Goal: Task Accomplishment & Management: Manage account settings

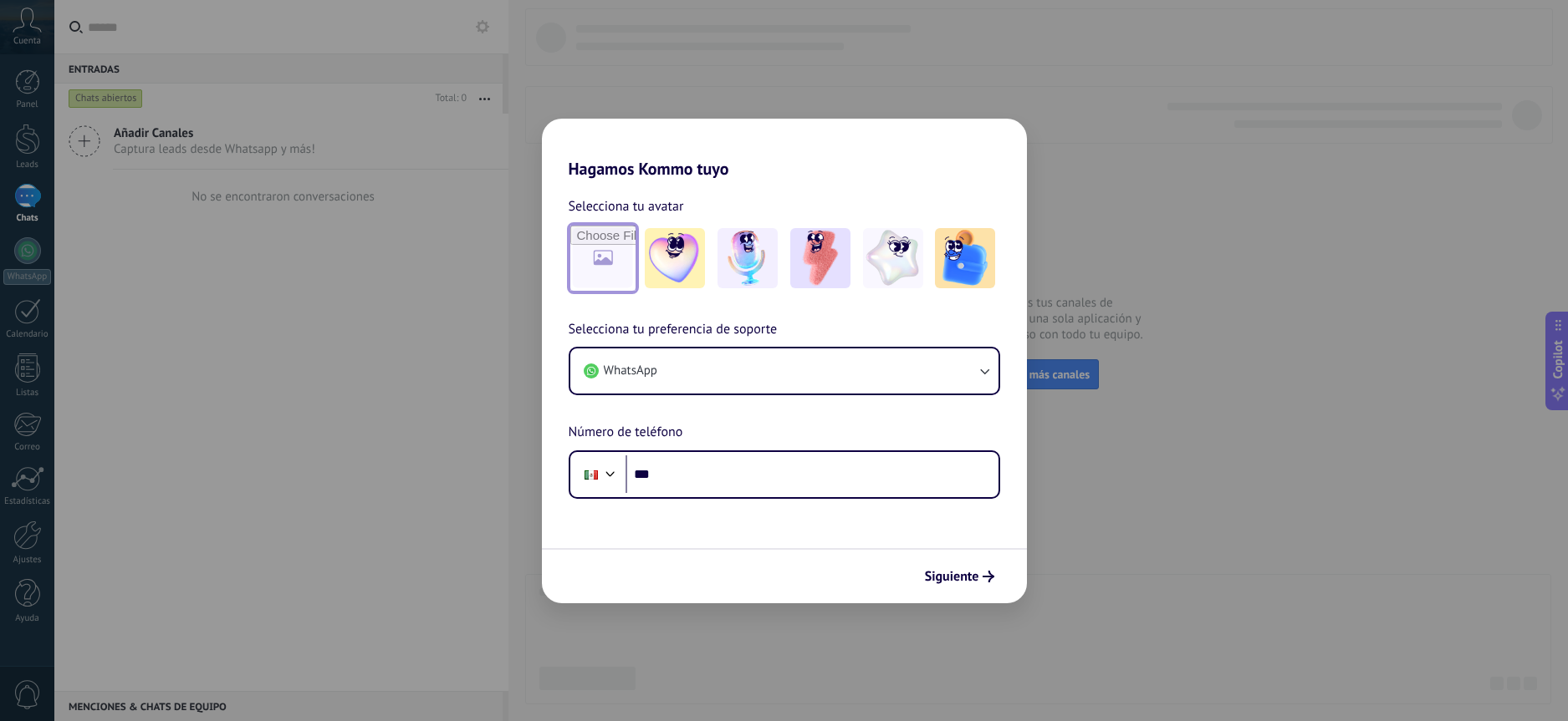
click at [613, 250] on input "file" at bounding box center [602, 258] width 66 height 65
click at [693, 258] on img at bounding box center [675, 258] width 60 height 60
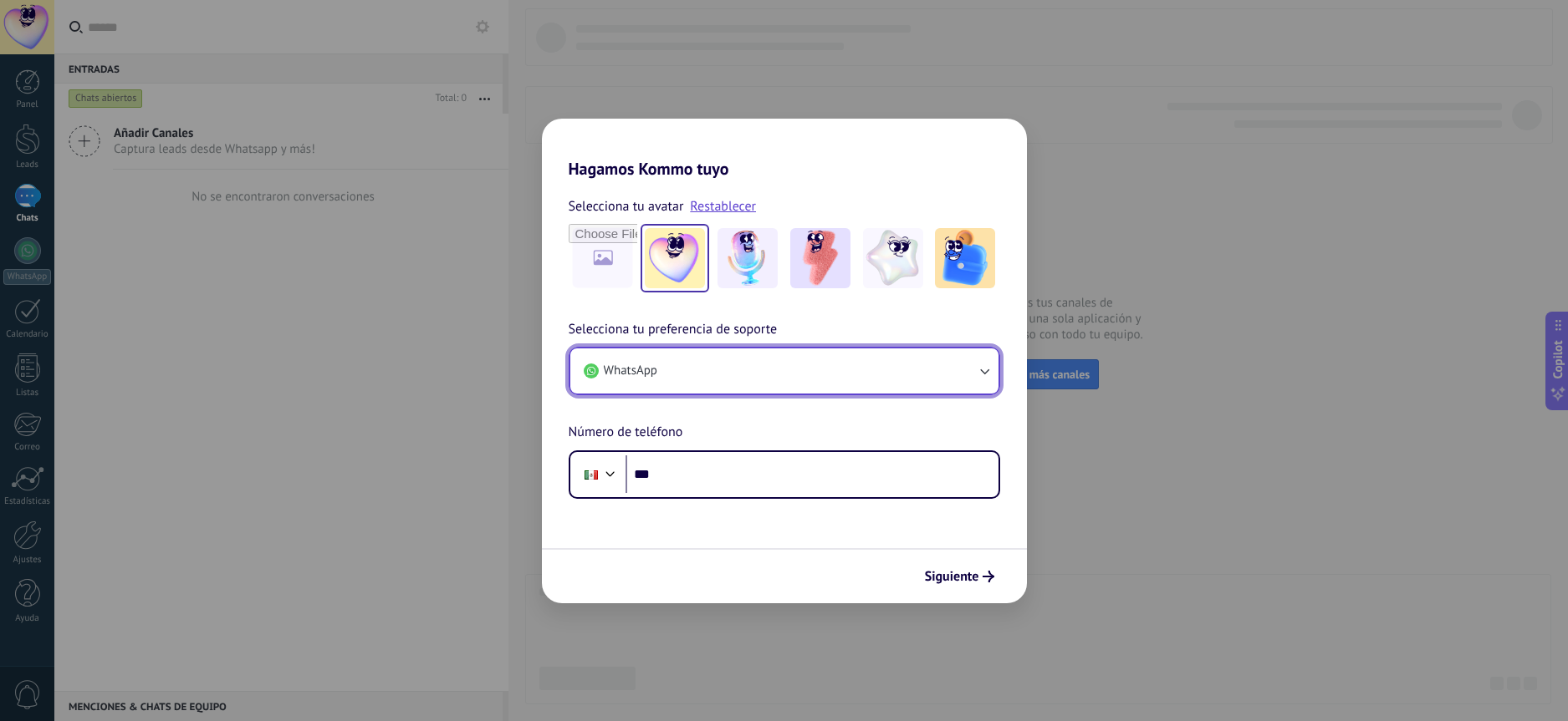
click at [765, 383] on button "WhatsApp" at bounding box center [784, 371] width 428 height 45
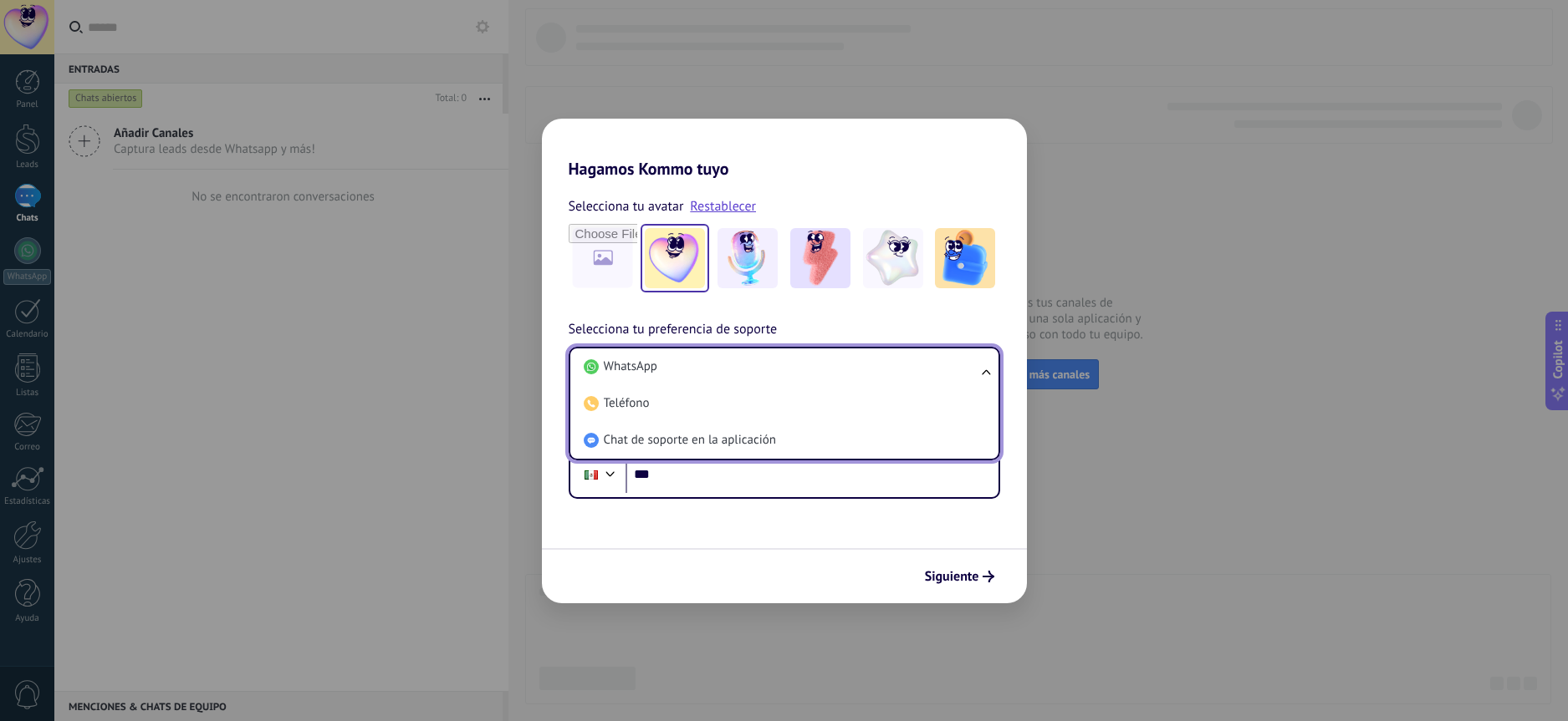
click at [767, 370] on li "WhatsApp" at bounding box center [781, 366] width 408 height 37
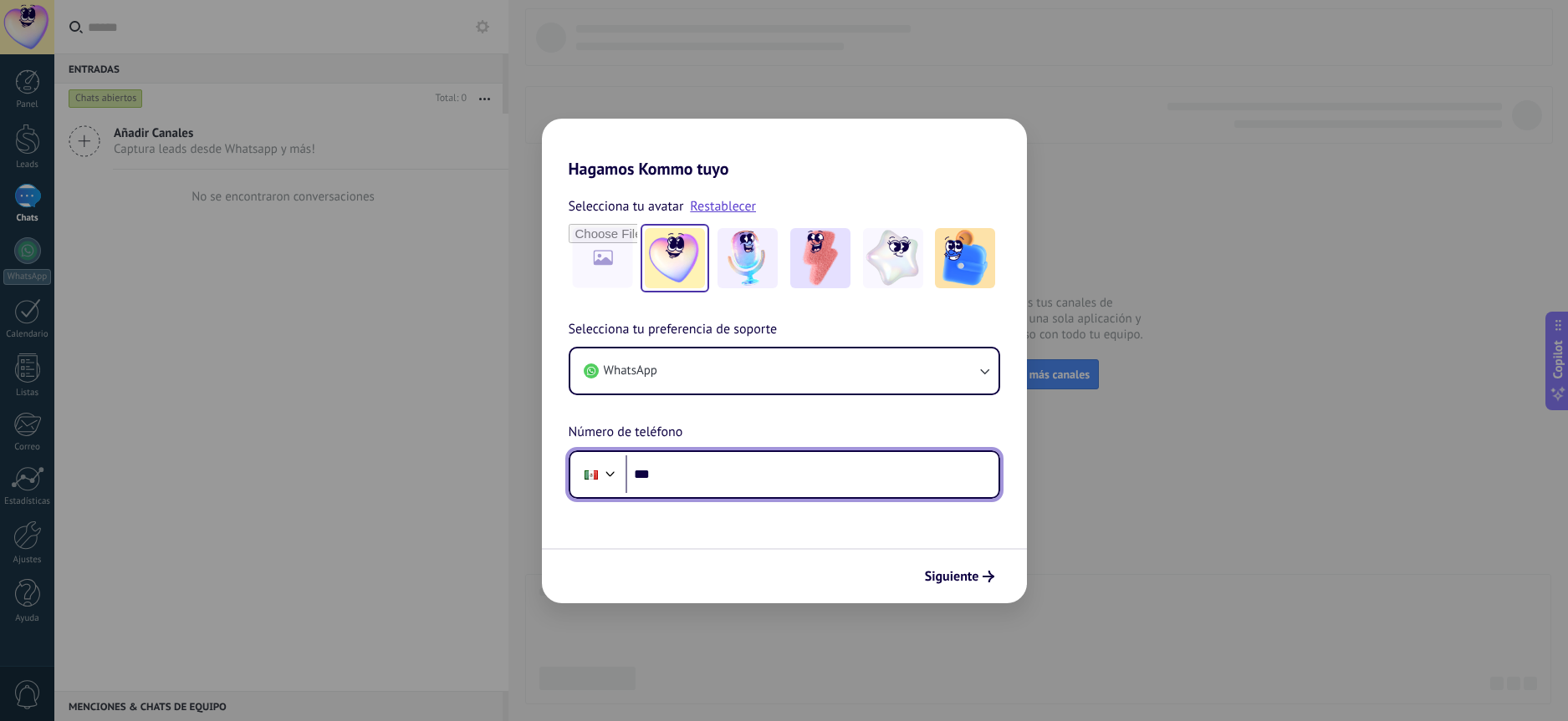
click at [746, 466] on input "***" at bounding box center [812, 474] width 373 height 38
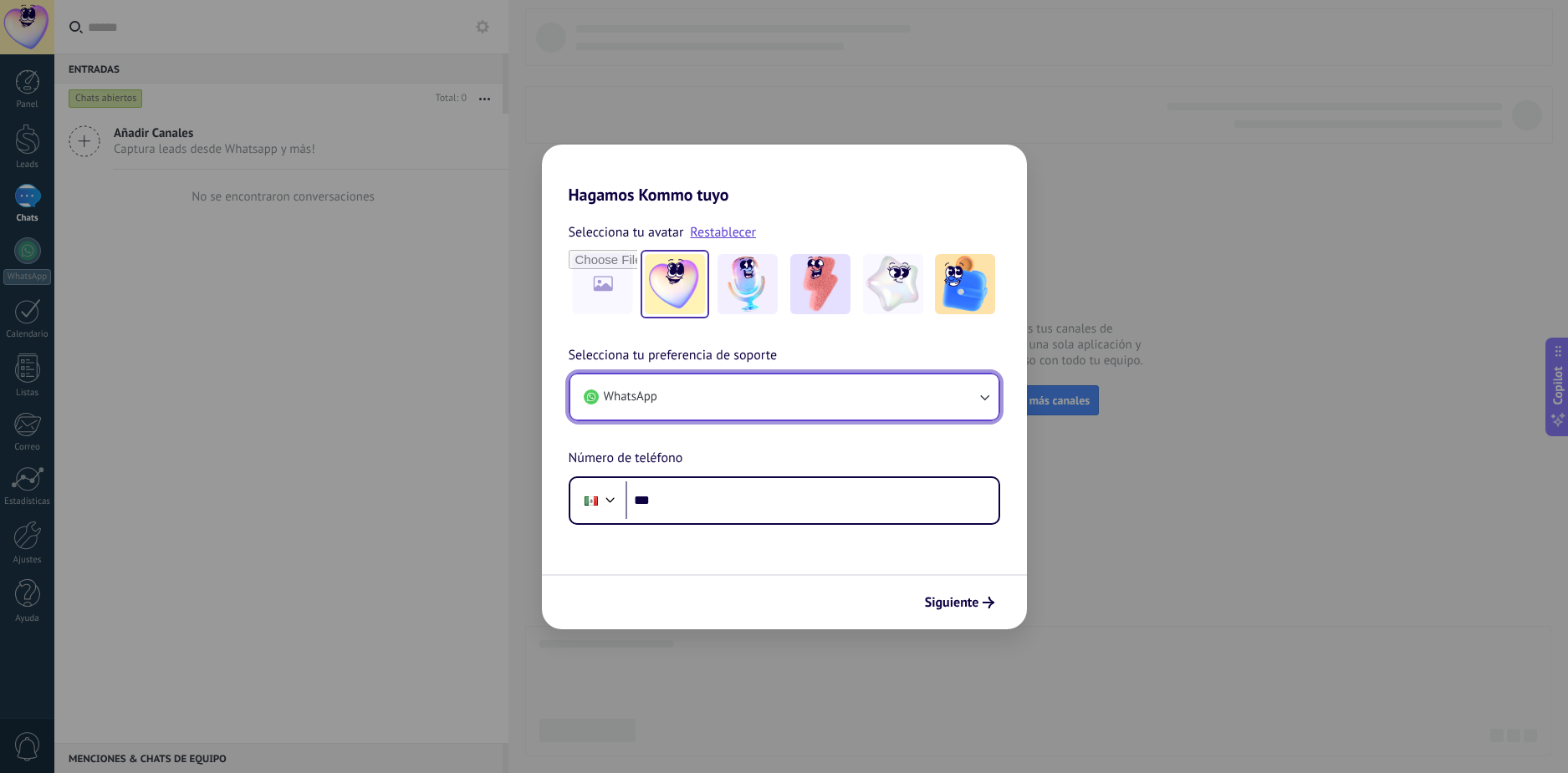
click at [969, 405] on button "WhatsApp" at bounding box center [784, 396] width 428 height 45
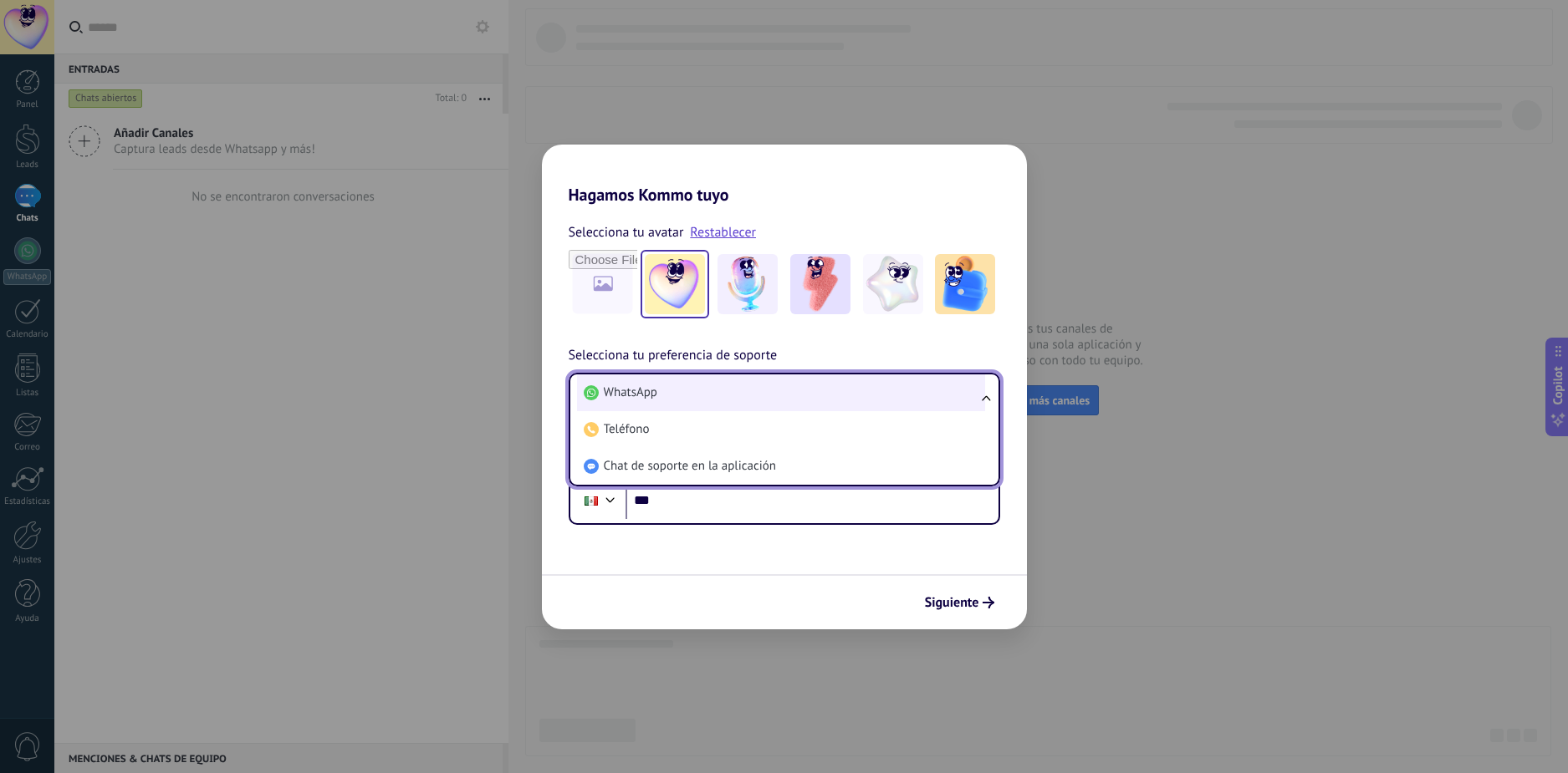
click at [764, 404] on li "WhatsApp" at bounding box center [781, 392] width 408 height 37
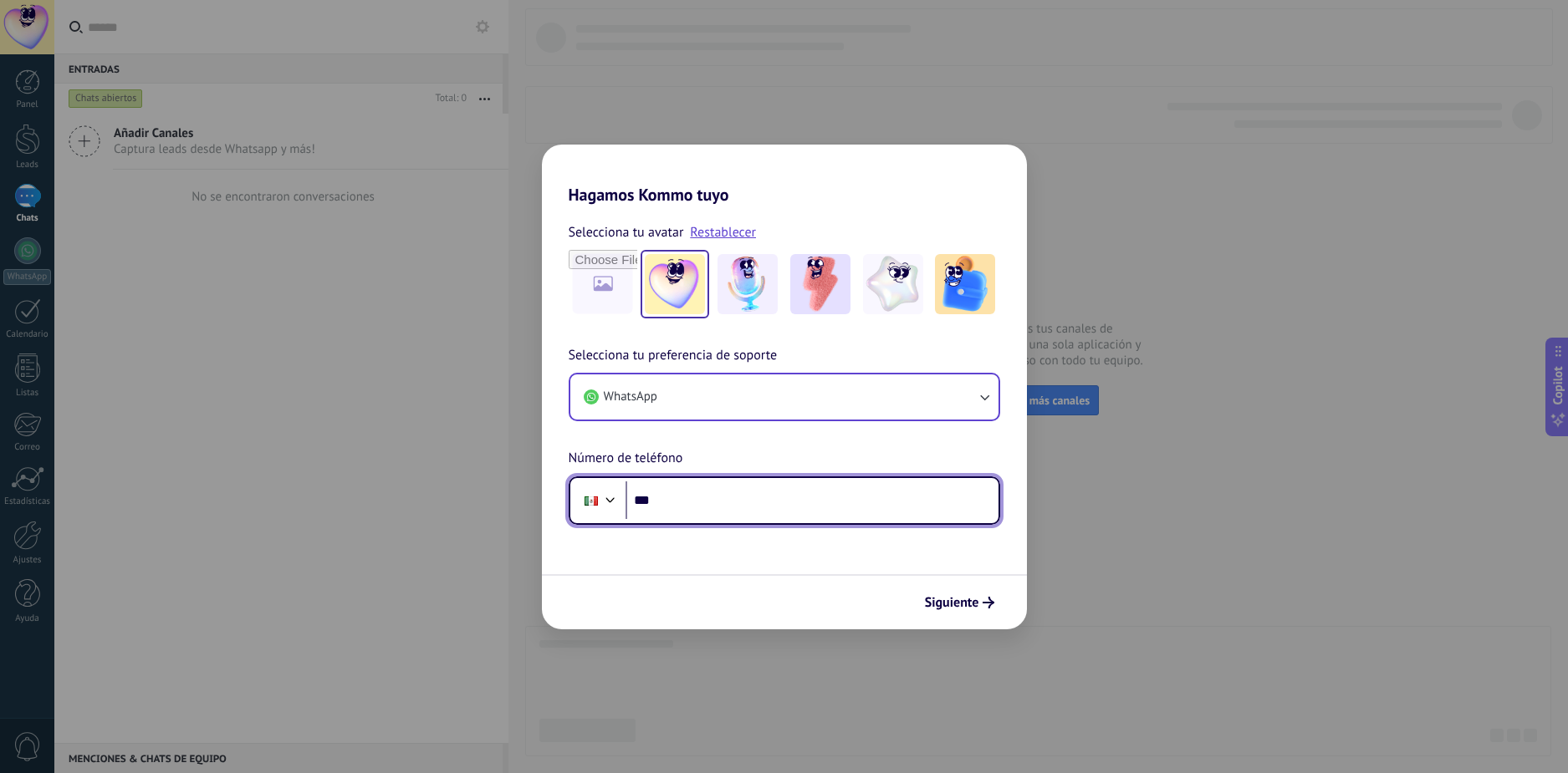
click at [722, 502] on input "***" at bounding box center [812, 500] width 373 height 38
paste input "**********"
type input "**********"
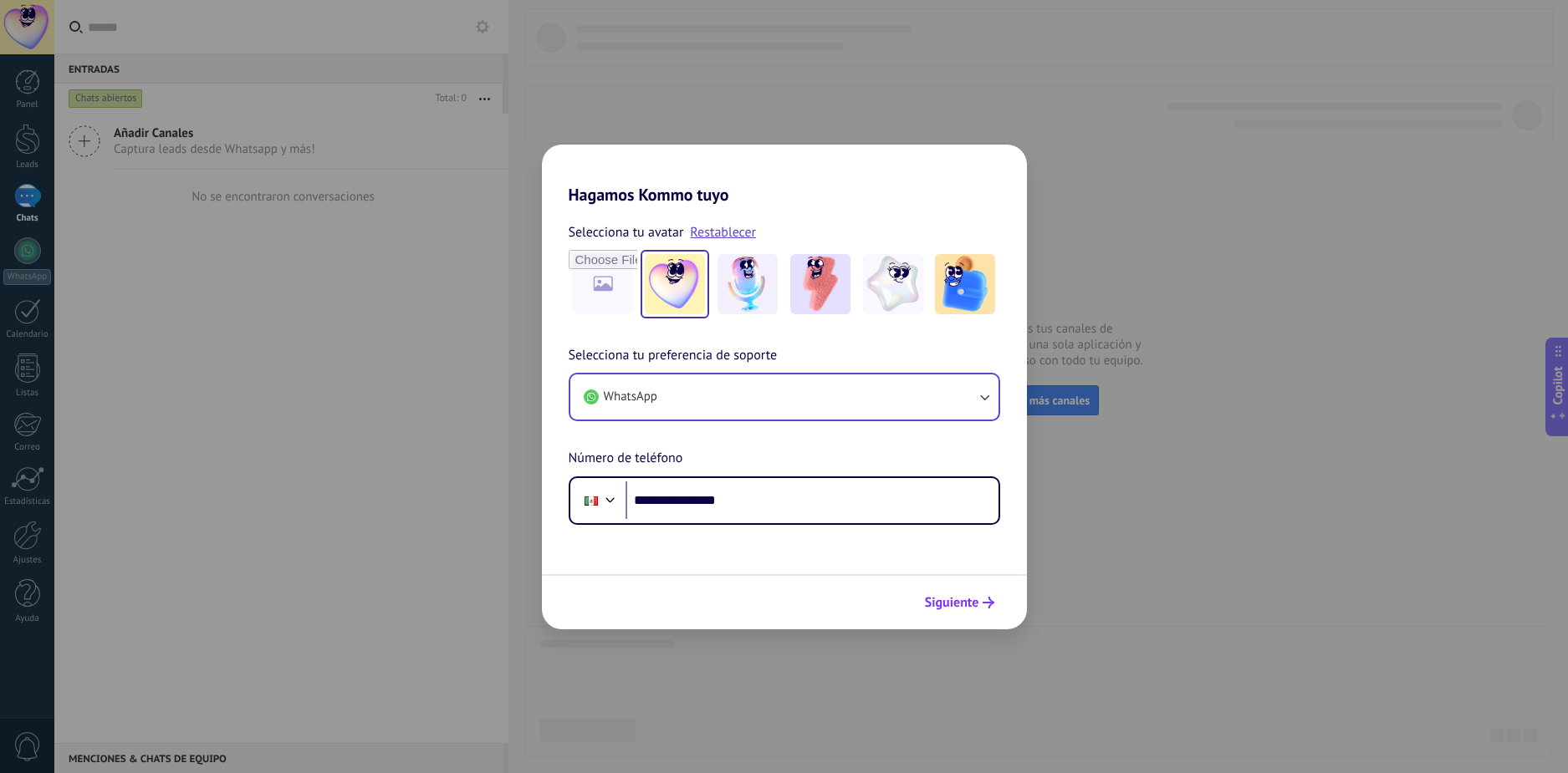
click at [964, 609] on span "Siguiente" at bounding box center [952, 603] width 54 height 12
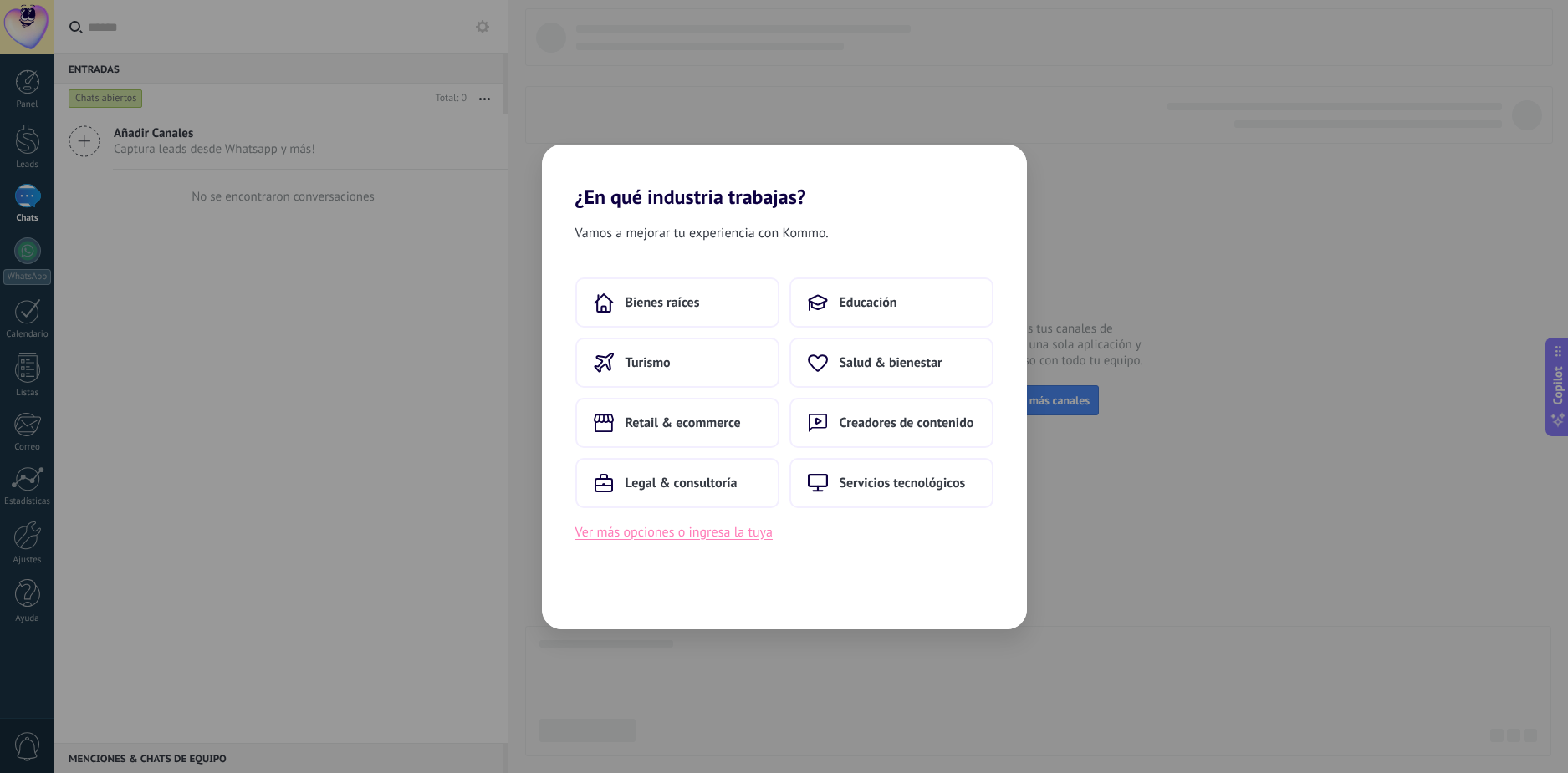
click at [708, 537] on button "Ver más opciones o ingresa la tuya" at bounding box center [674, 532] width 197 height 22
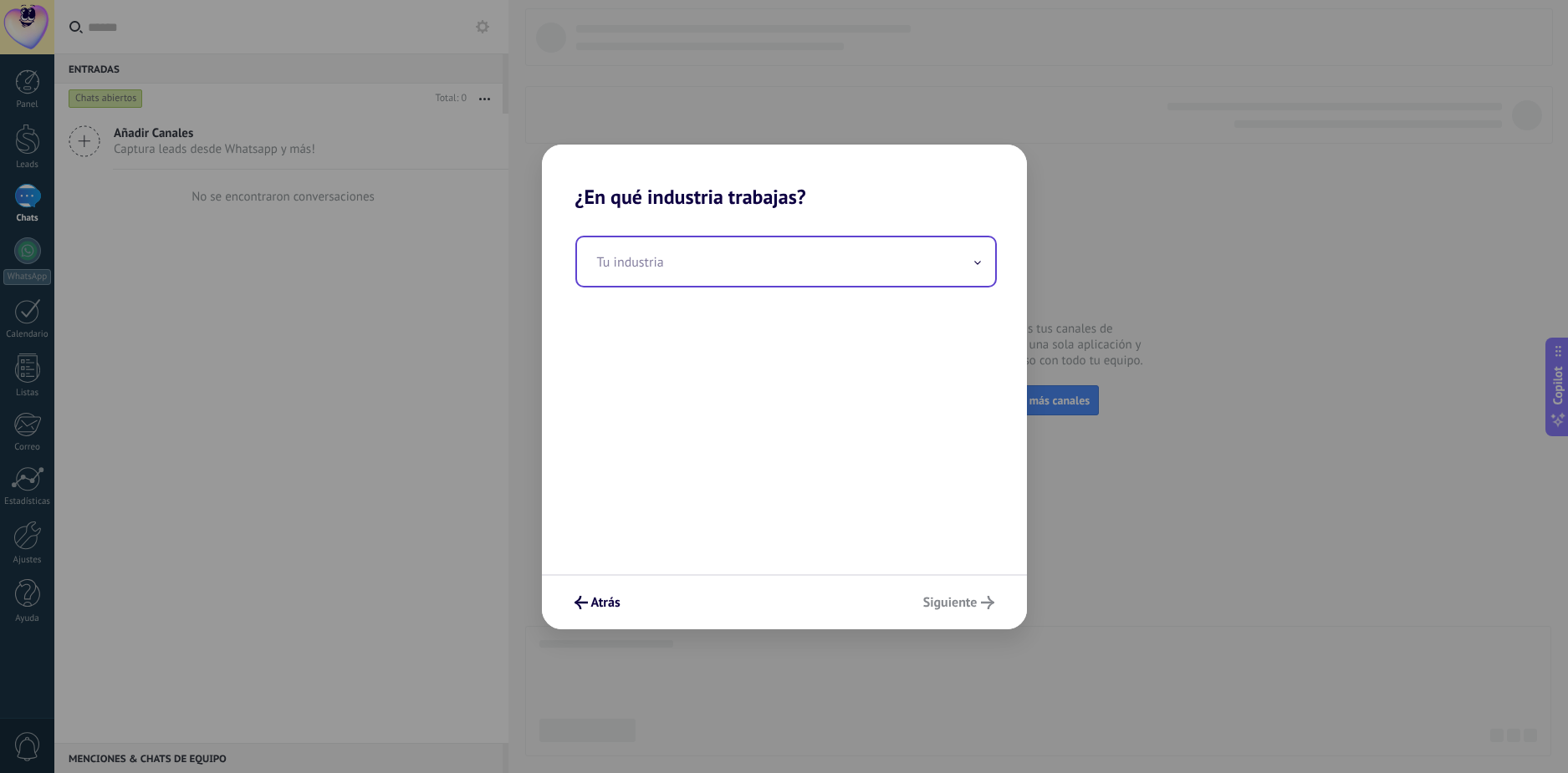
click at [691, 268] on input "text" at bounding box center [786, 261] width 419 height 48
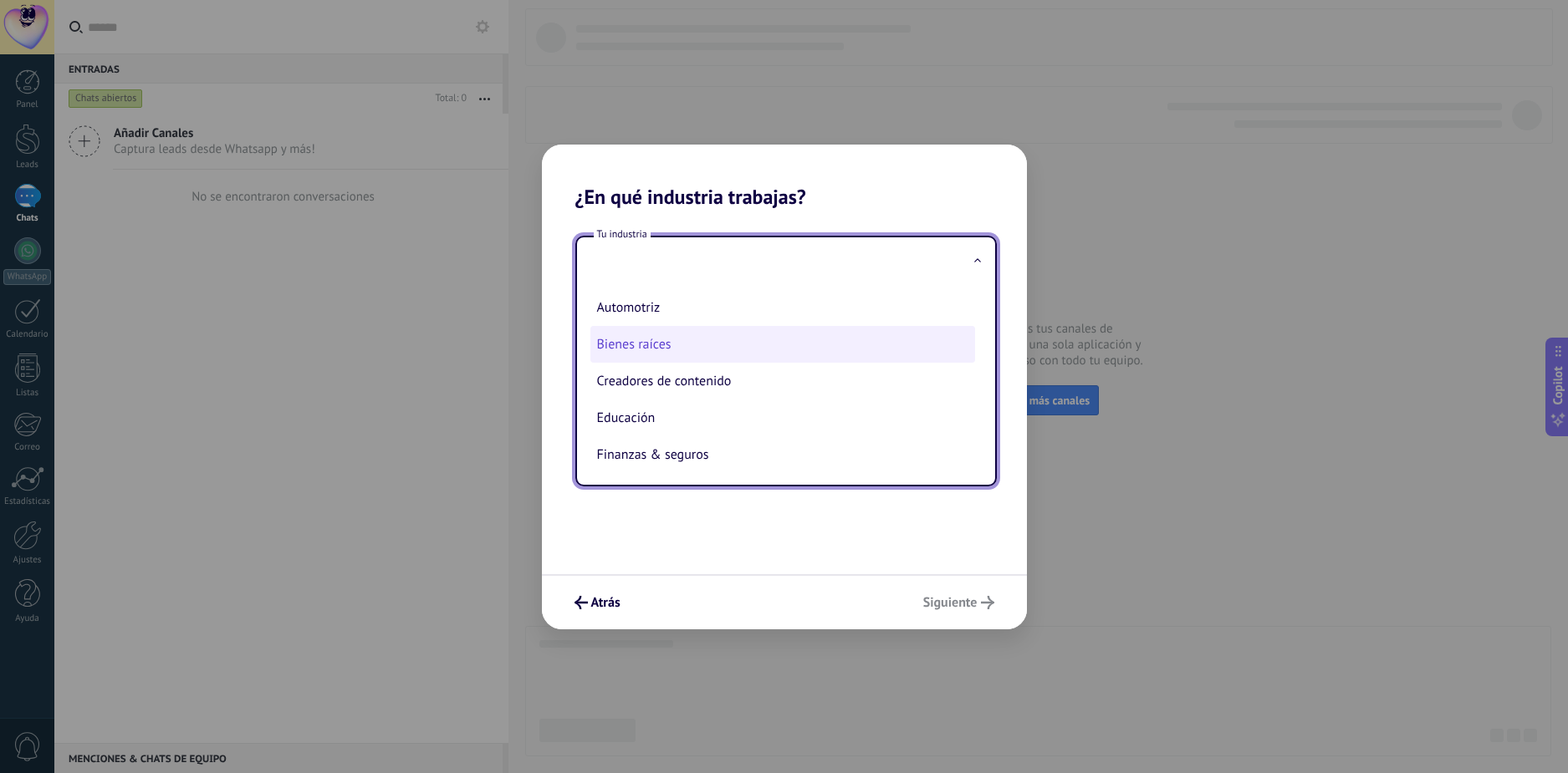
click at [660, 339] on li "Bienes raíces" at bounding box center [783, 344] width 385 height 37
type input "**********"
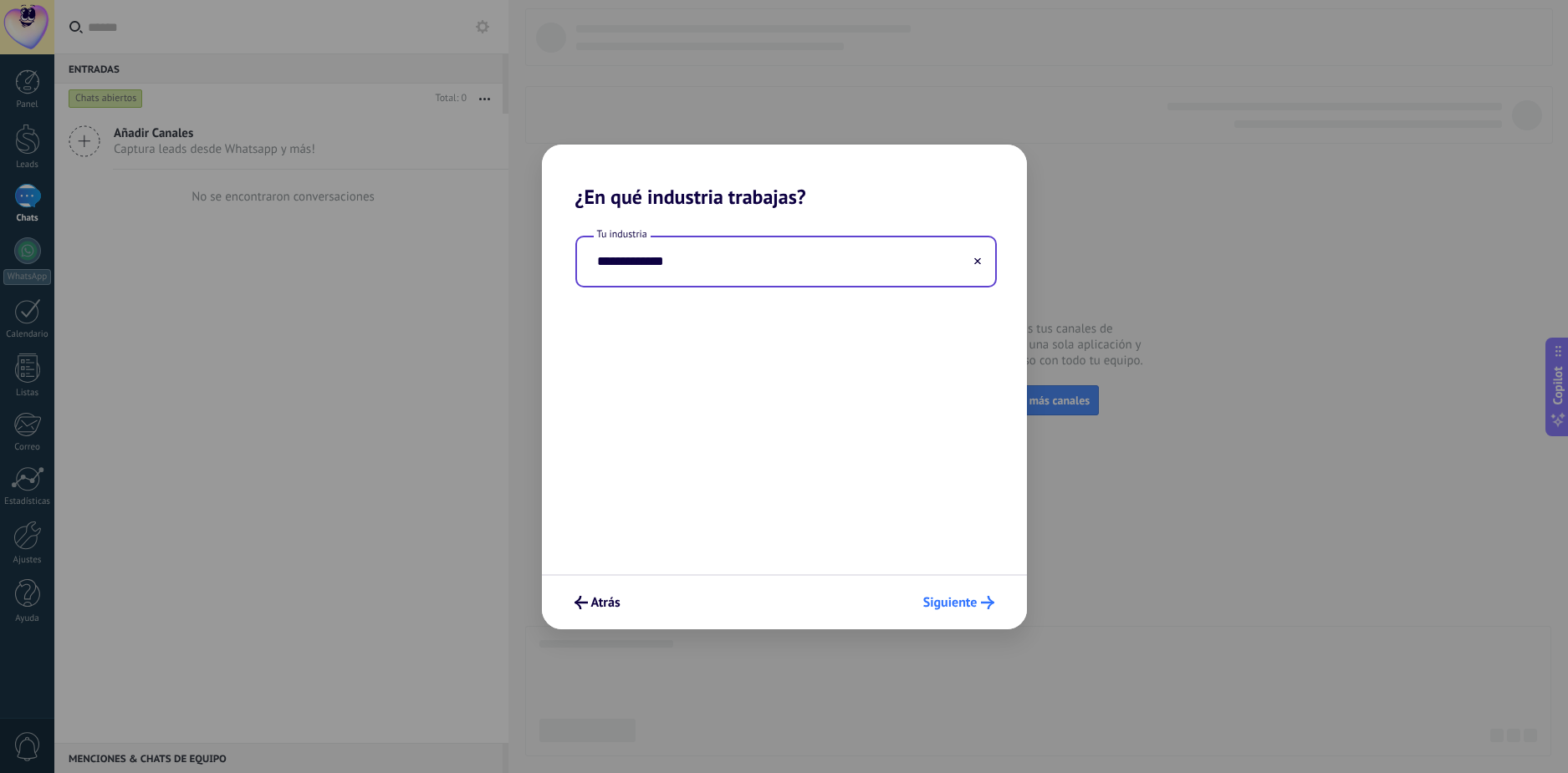
click at [989, 601] on icon "submit" at bounding box center [988, 603] width 14 height 14
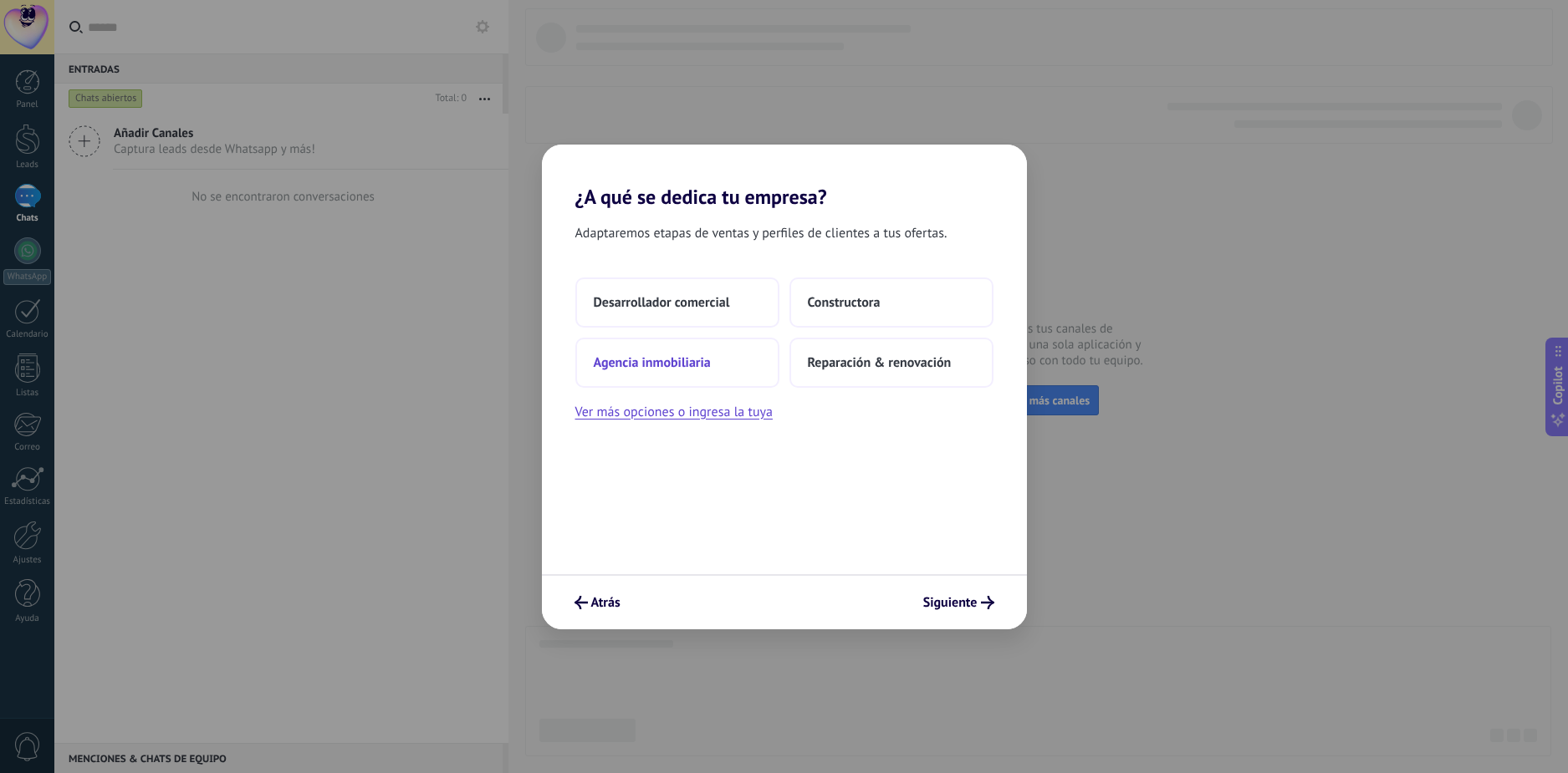
click at [673, 363] on span "Agencia inmobiliaria" at bounding box center [653, 363] width 117 height 17
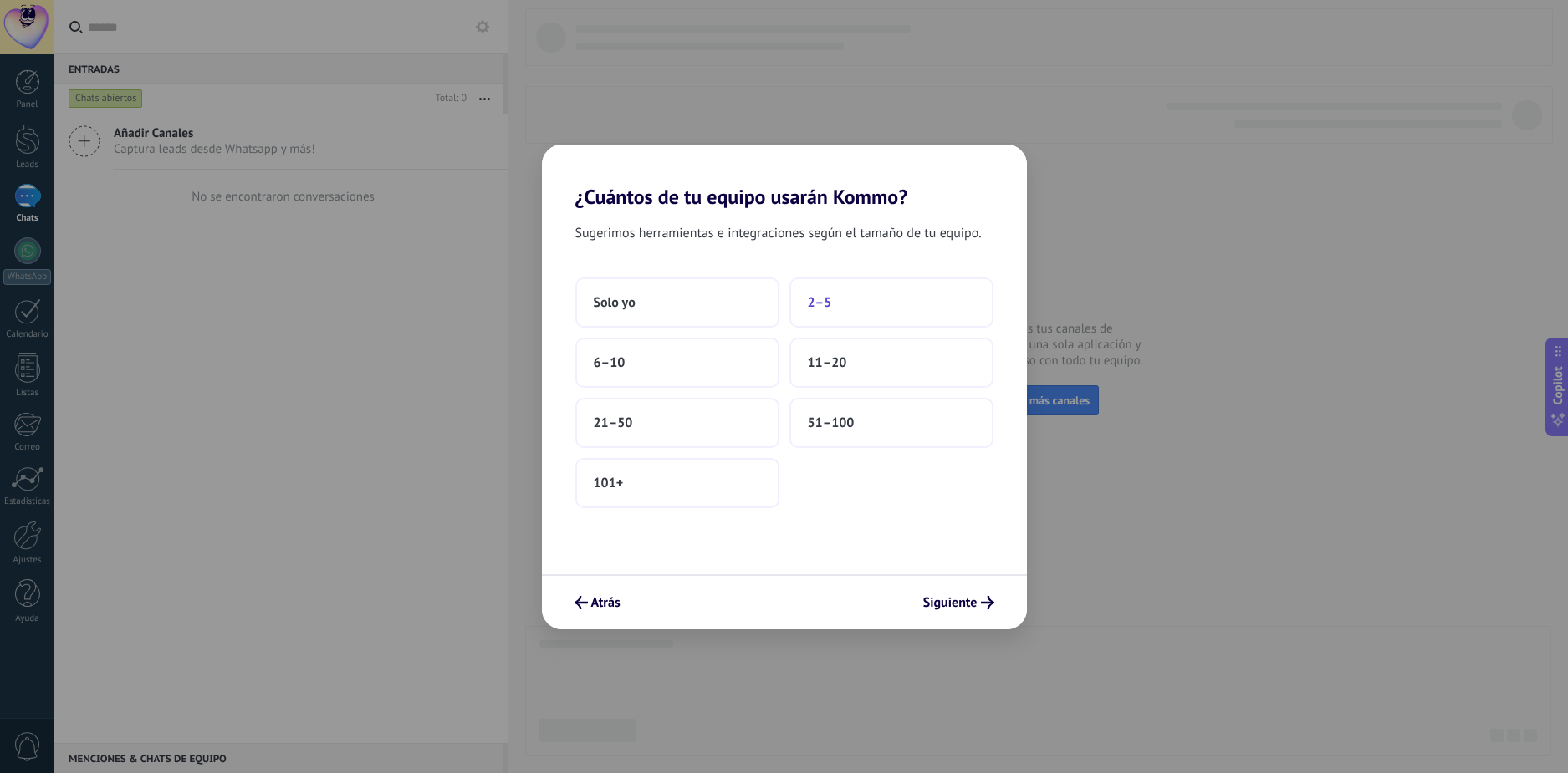
click at [906, 298] on button "2–5" at bounding box center [892, 302] width 204 height 50
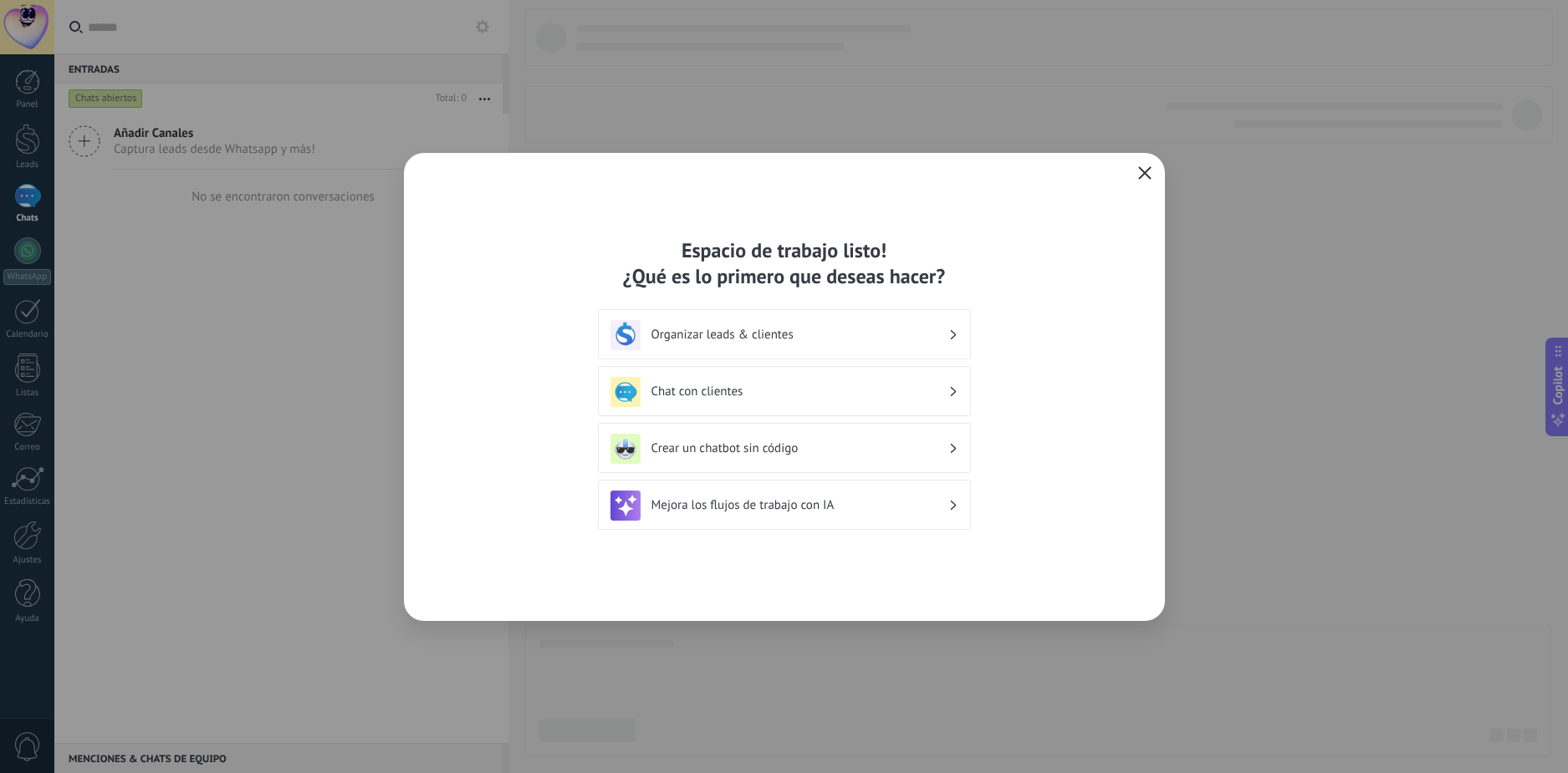
click at [1146, 172] on use "button" at bounding box center [1144, 173] width 13 height 13
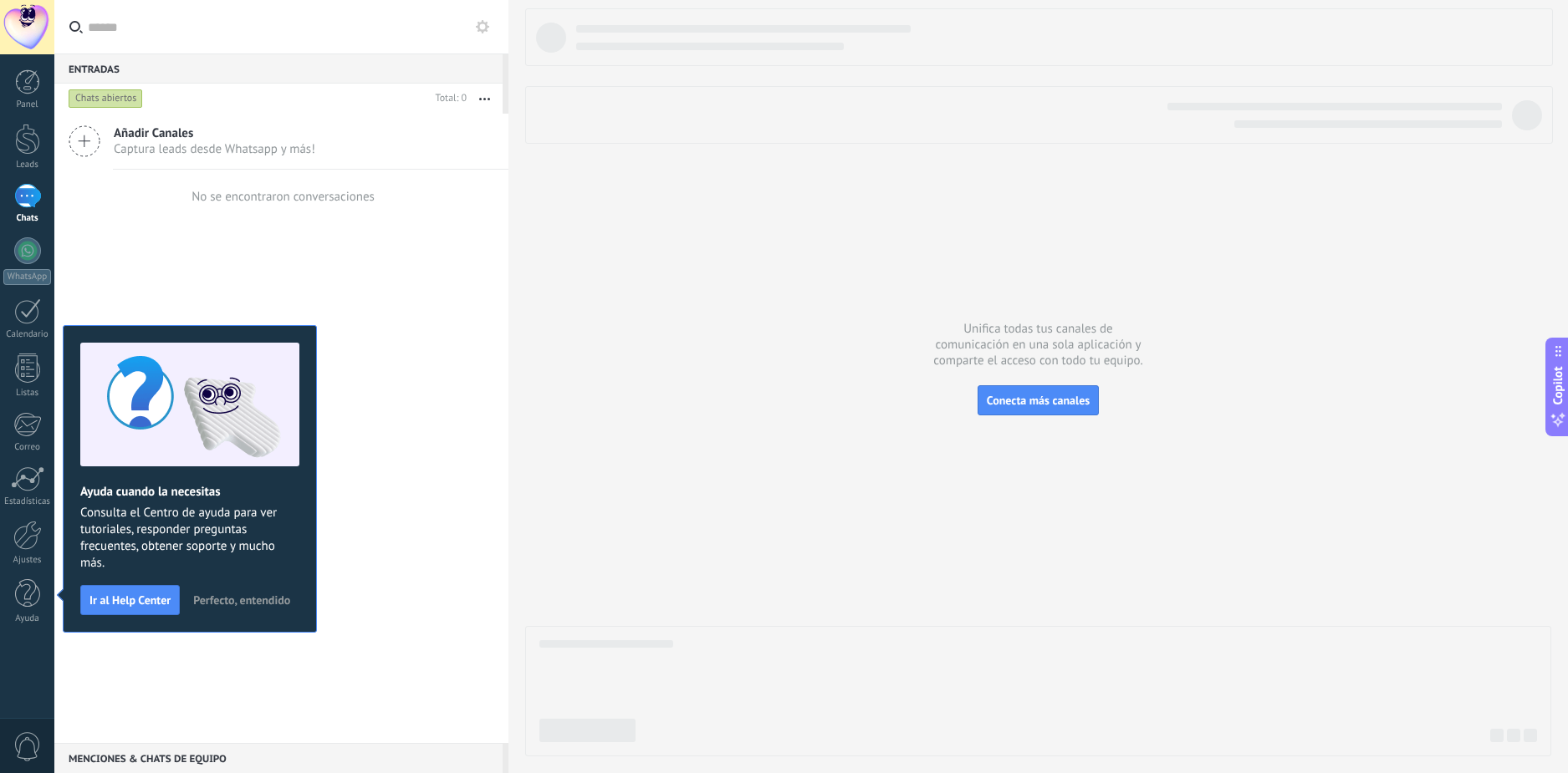
click at [246, 604] on span "Perfecto, entendido" at bounding box center [242, 600] width 97 height 12
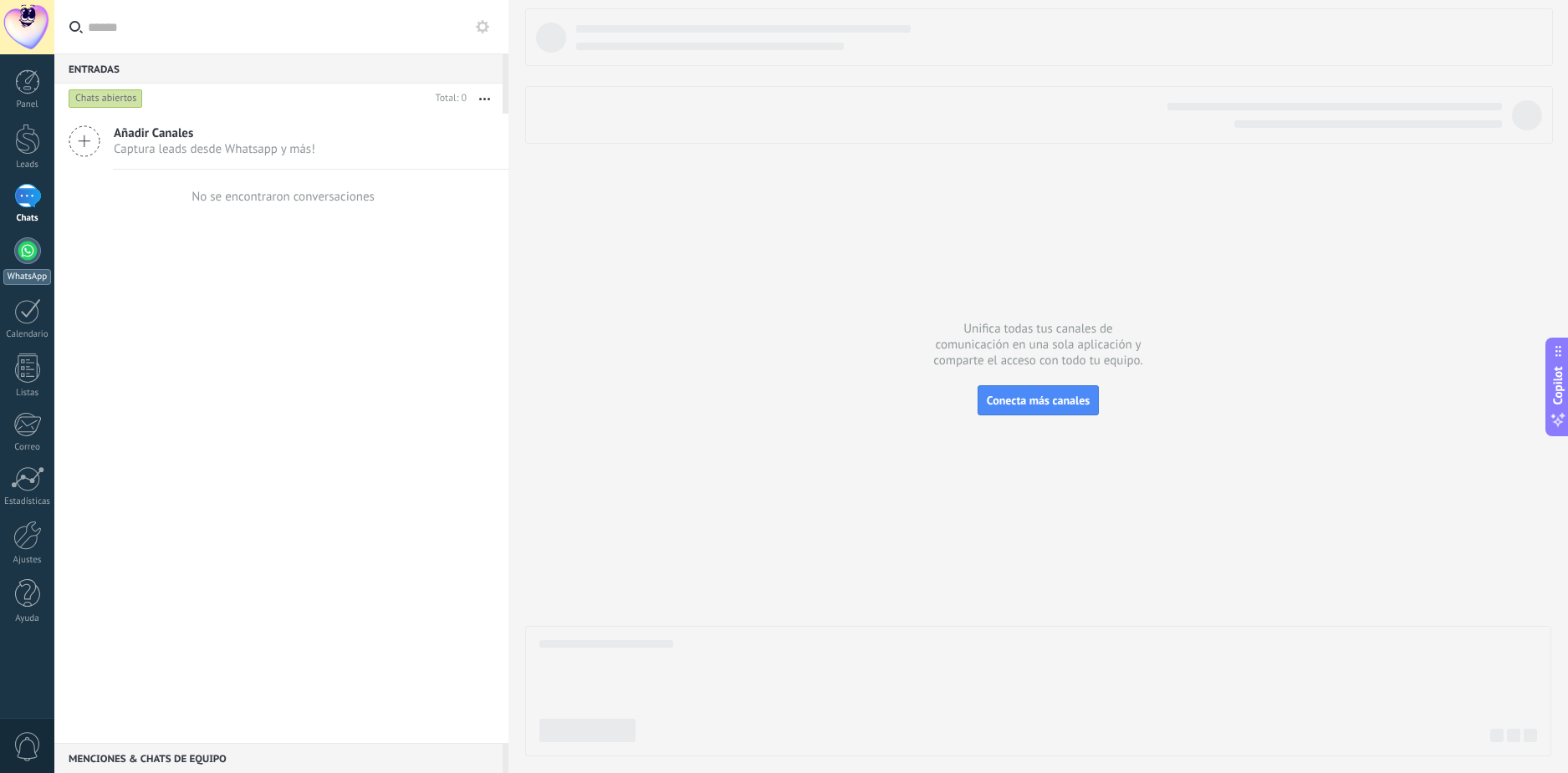
click at [31, 250] on div at bounding box center [27, 250] width 26 height 26
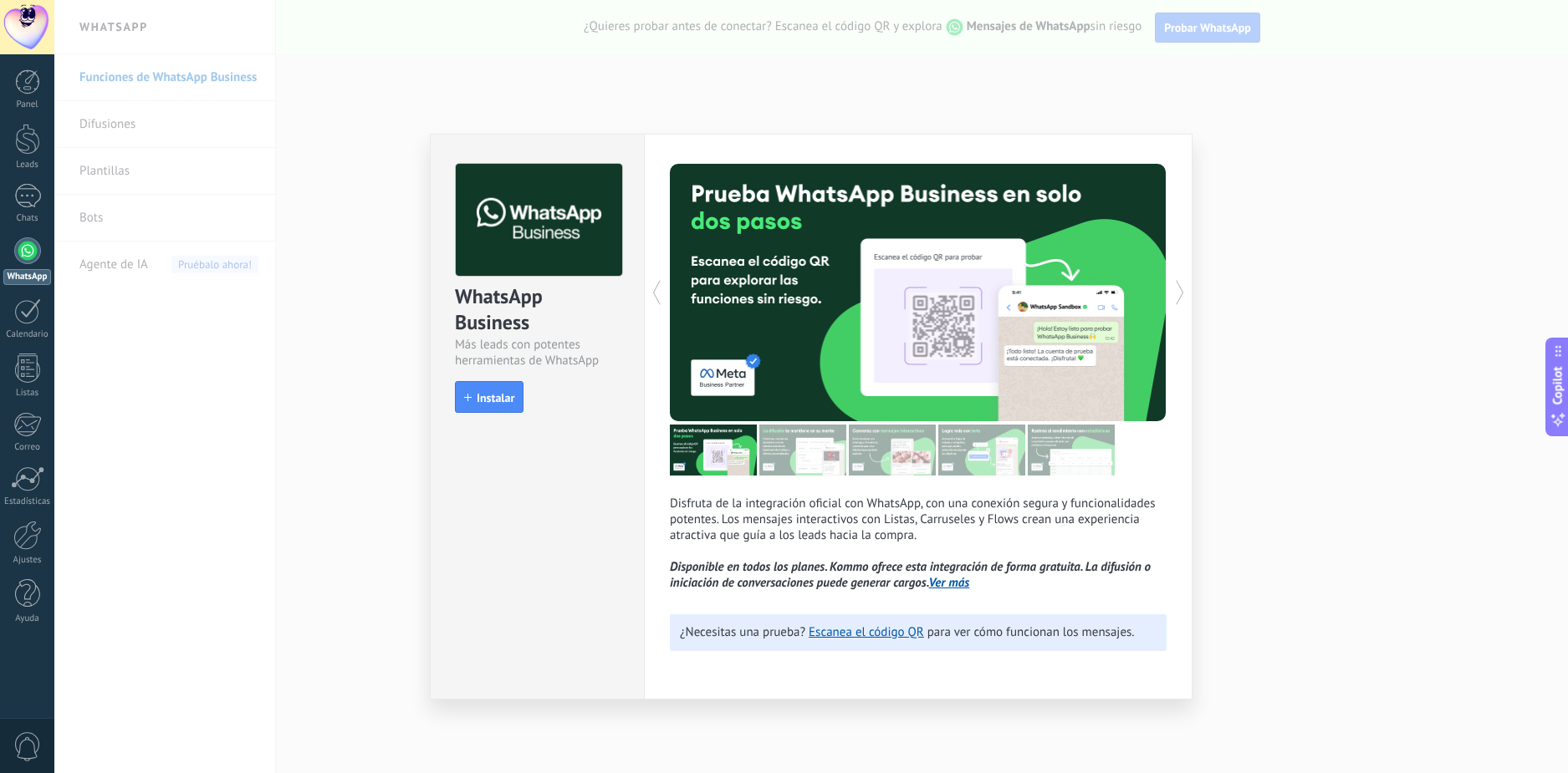
click at [962, 579] on link "Ver más" at bounding box center [949, 583] width 41 height 16
click at [505, 394] on span "Instalar" at bounding box center [495, 398] width 37 height 12
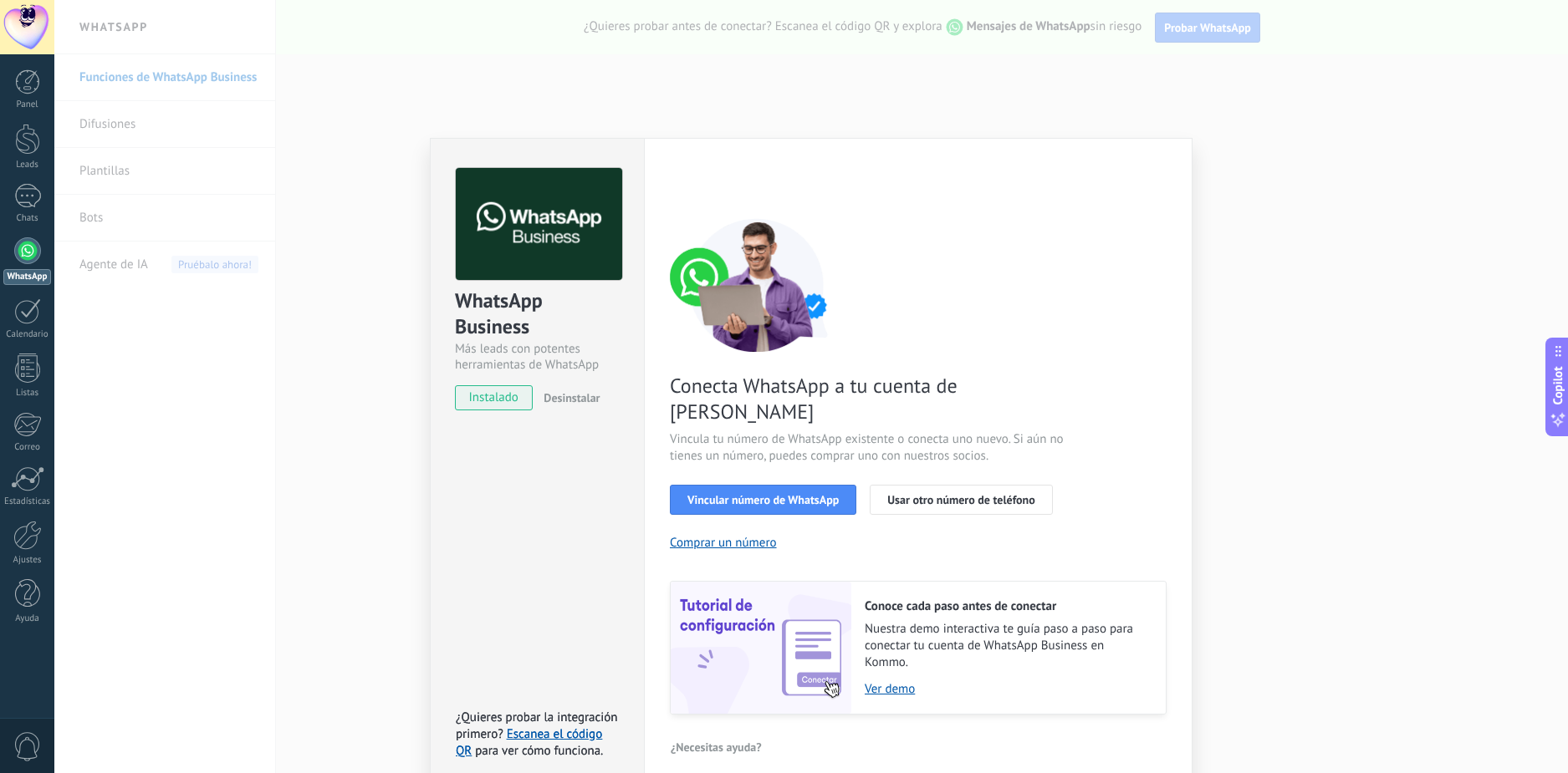
click at [1255, 431] on div "WhatsApp Business Más leads con potentes herramientas de WhatsApp instalado Des…" at bounding box center [811, 386] width 1514 height 773
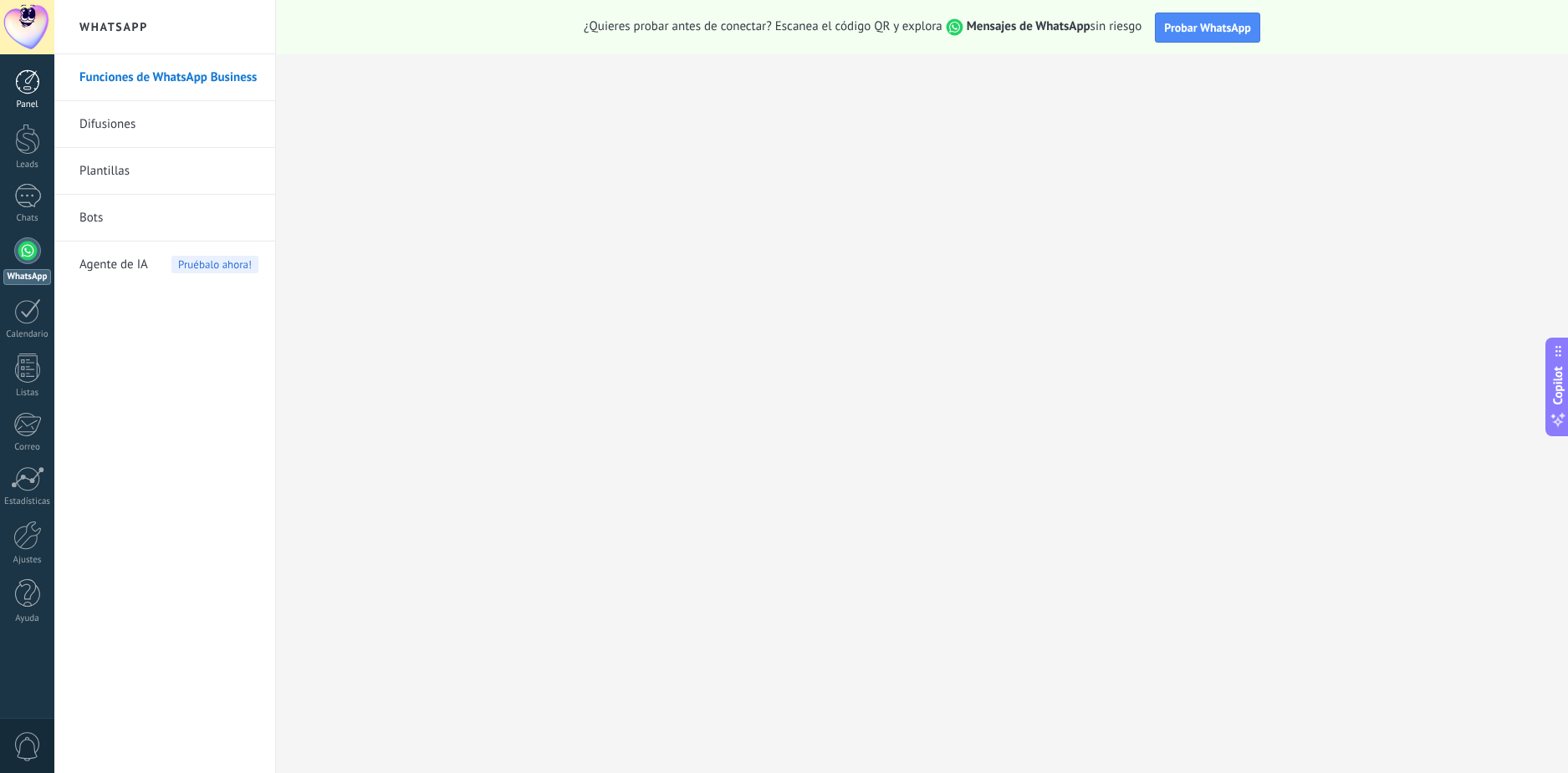
click at [31, 90] on div at bounding box center [27, 82] width 25 height 25
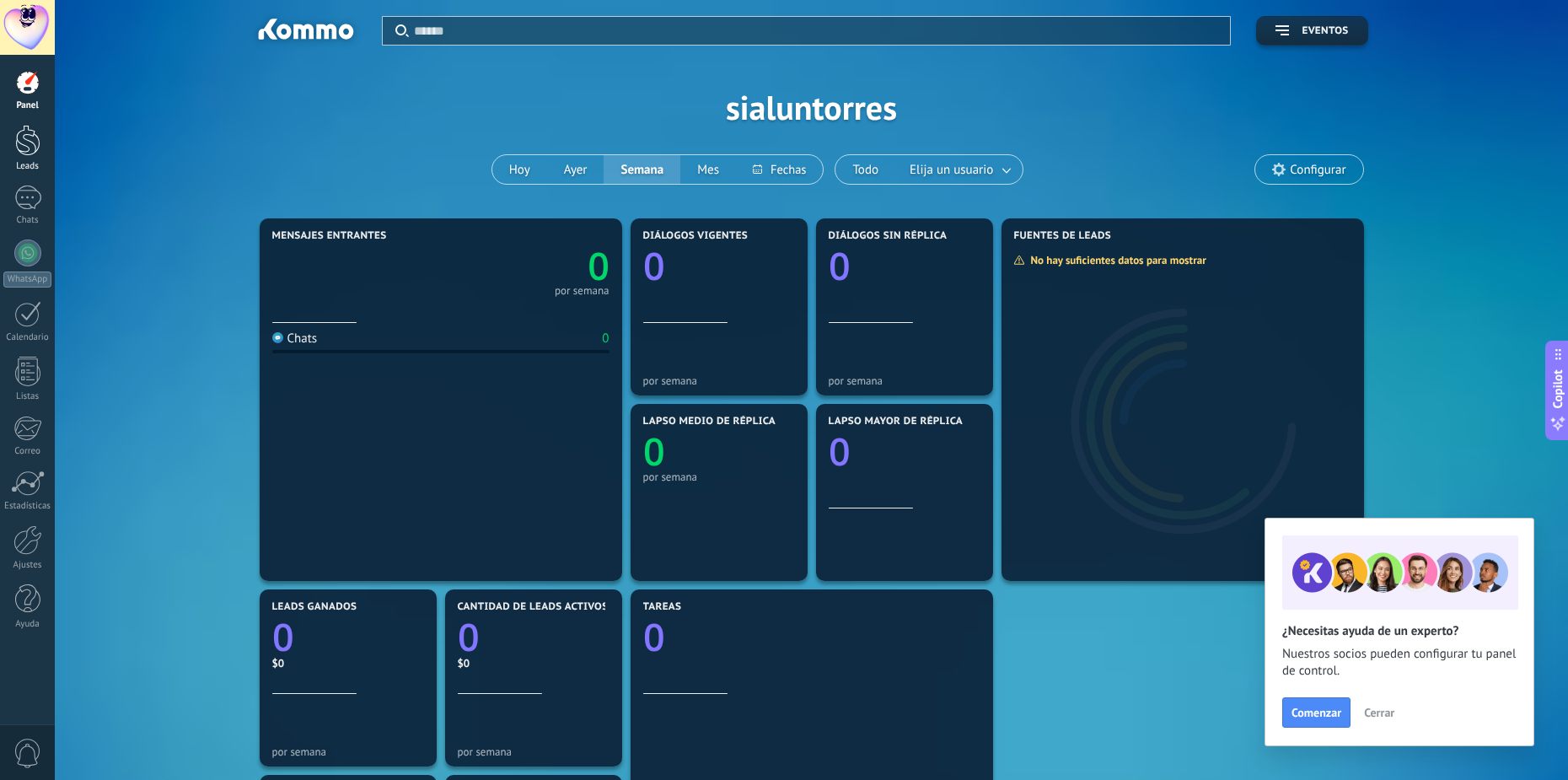
click at [29, 147] on div at bounding box center [27, 140] width 25 height 31
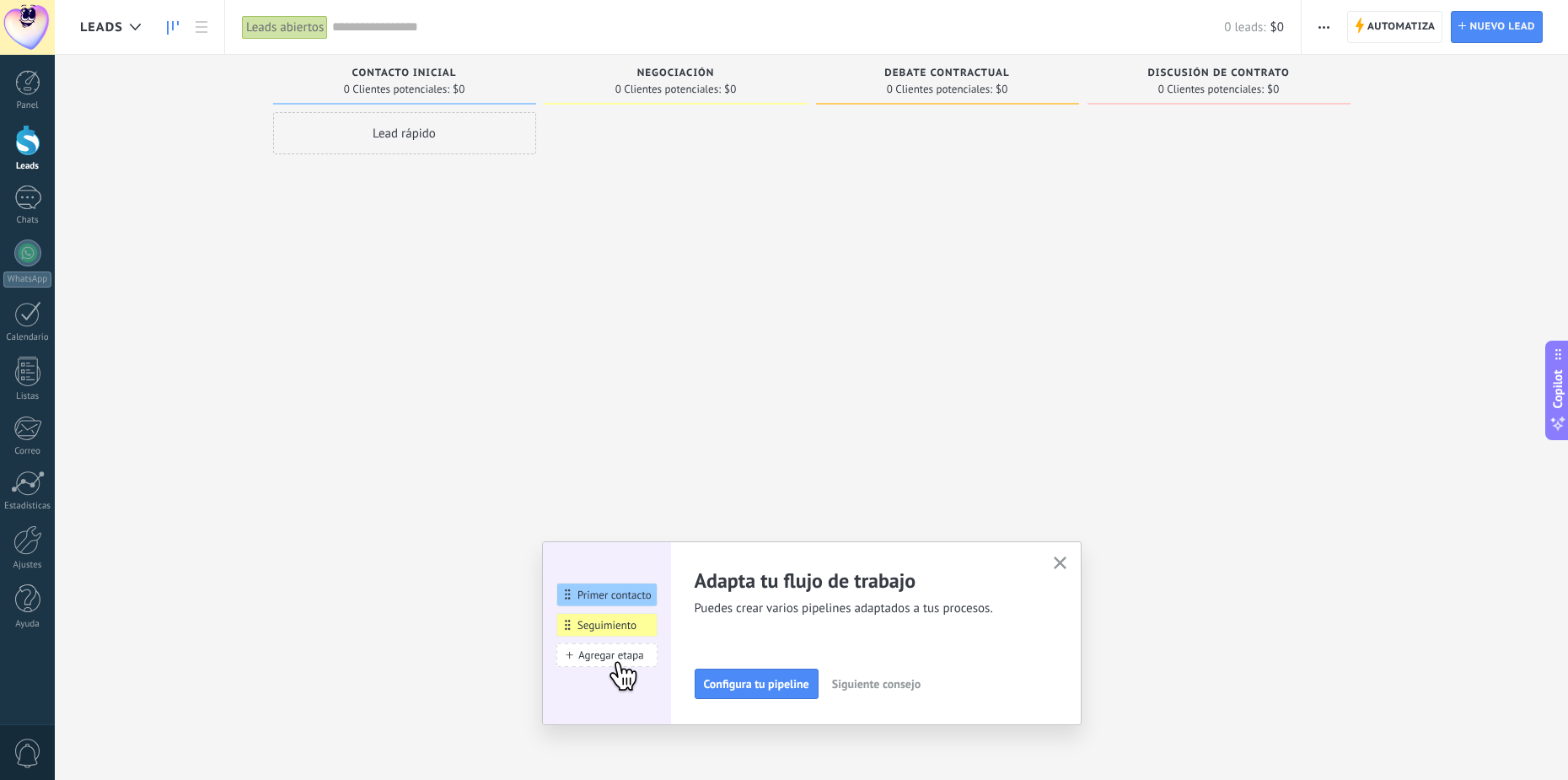
click at [1065, 560] on icon "button" at bounding box center [1060, 563] width 13 height 13
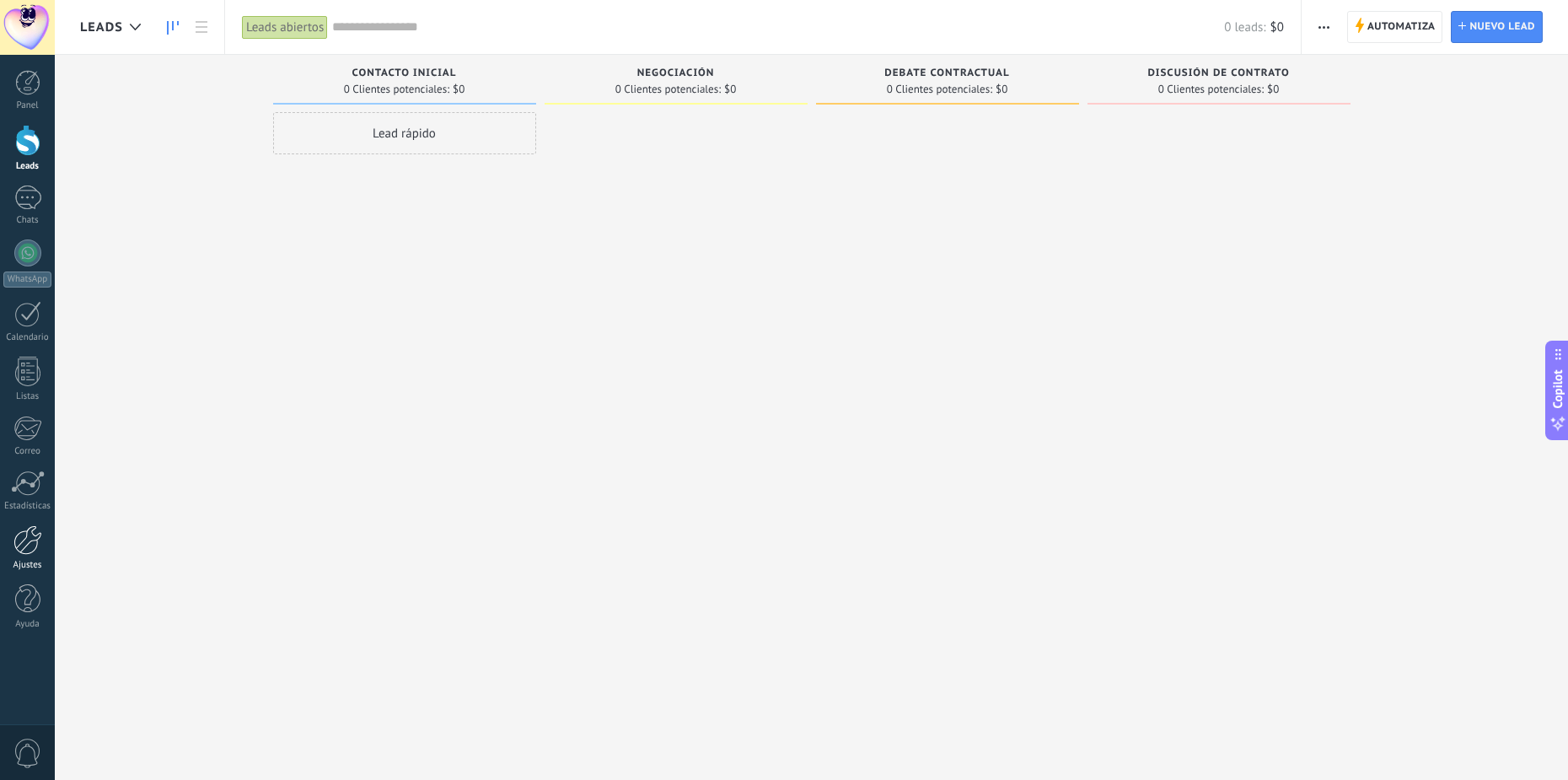
click at [34, 528] on div at bounding box center [27, 540] width 28 height 29
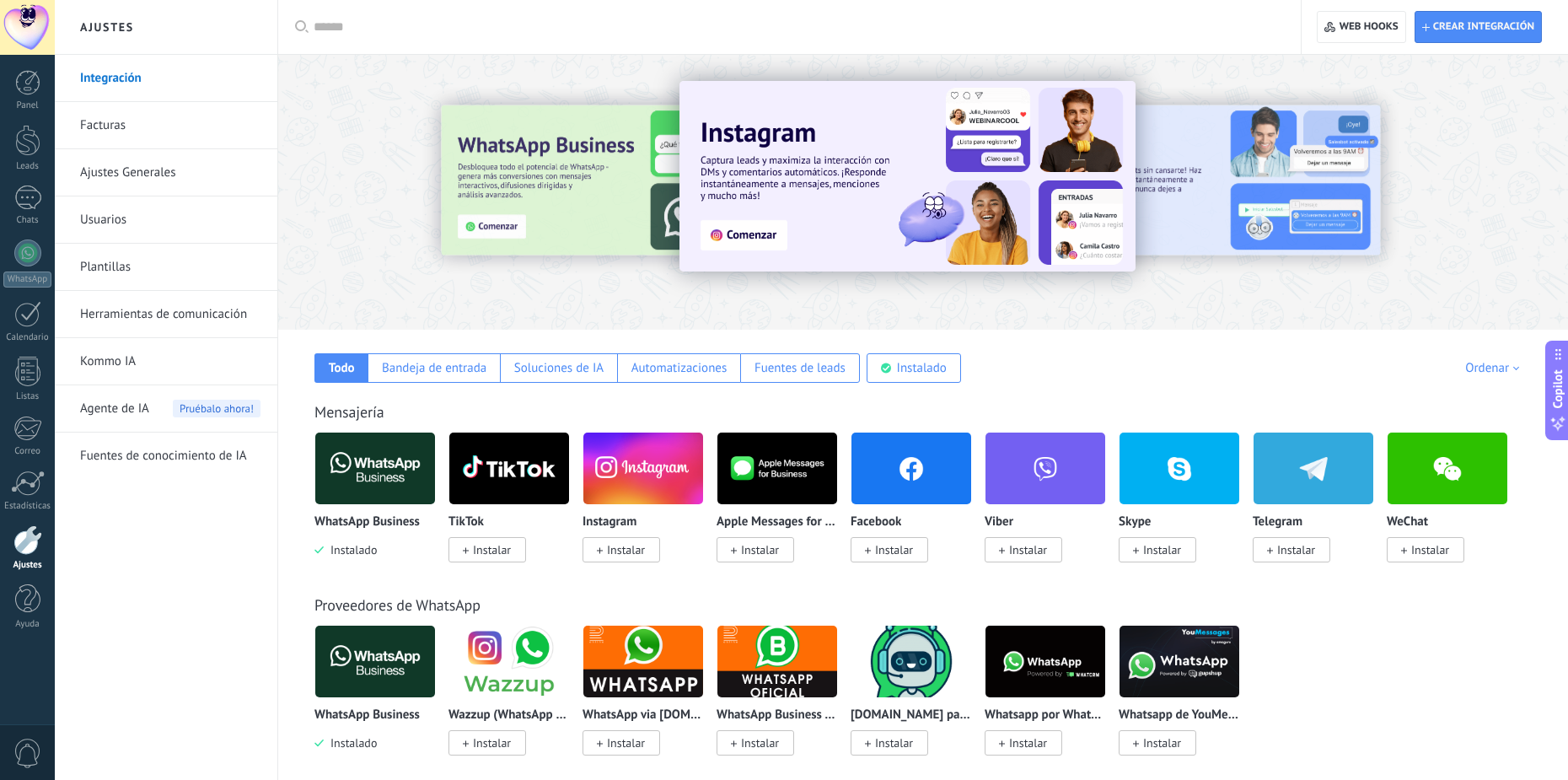
click at [196, 228] on link "Usuarios" at bounding box center [170, 220] width 180 height 47
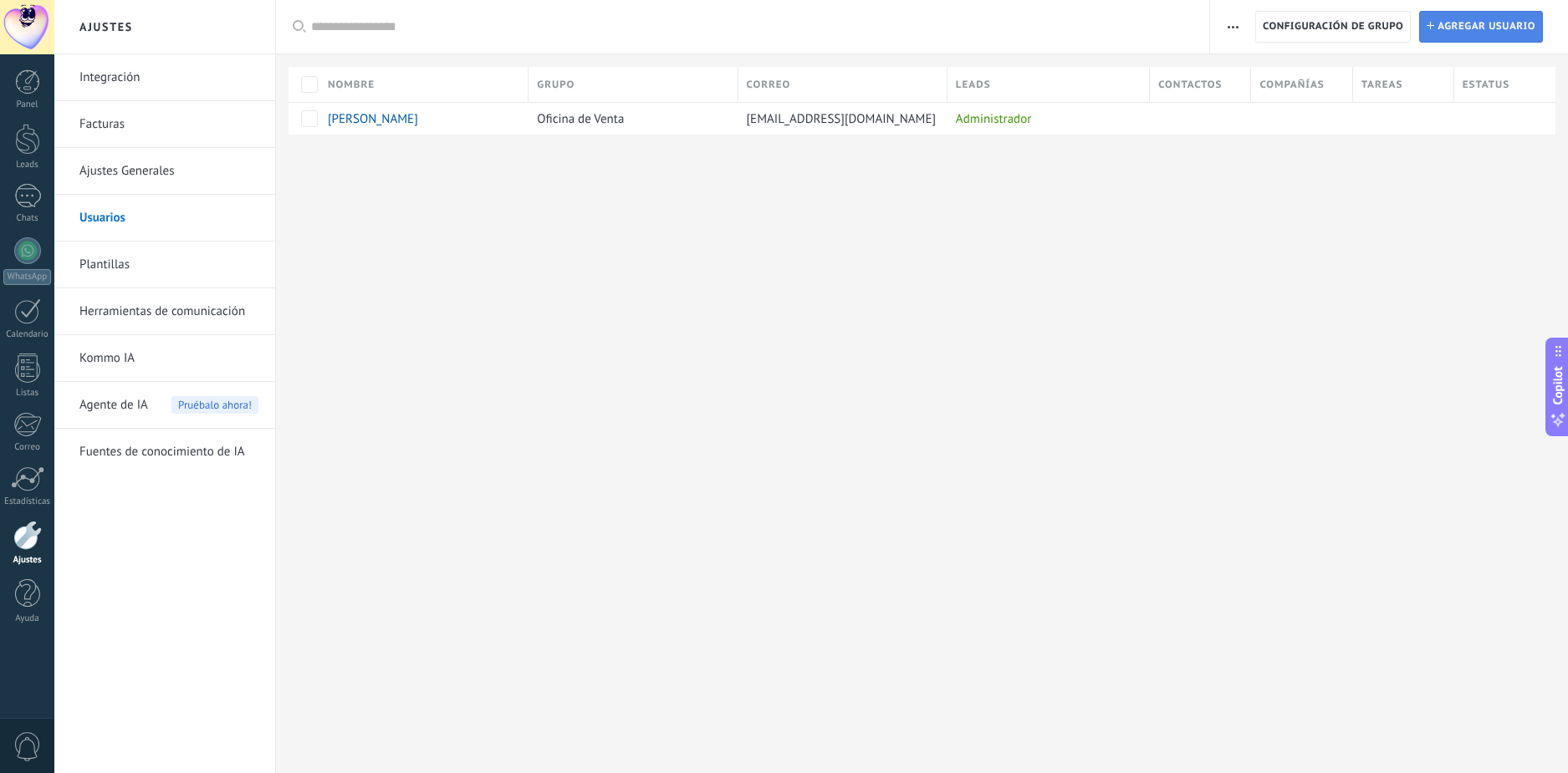
click at [1492, 26] on span "Agregar usuario" at bounding box center [1486, 26] width 98 height 30
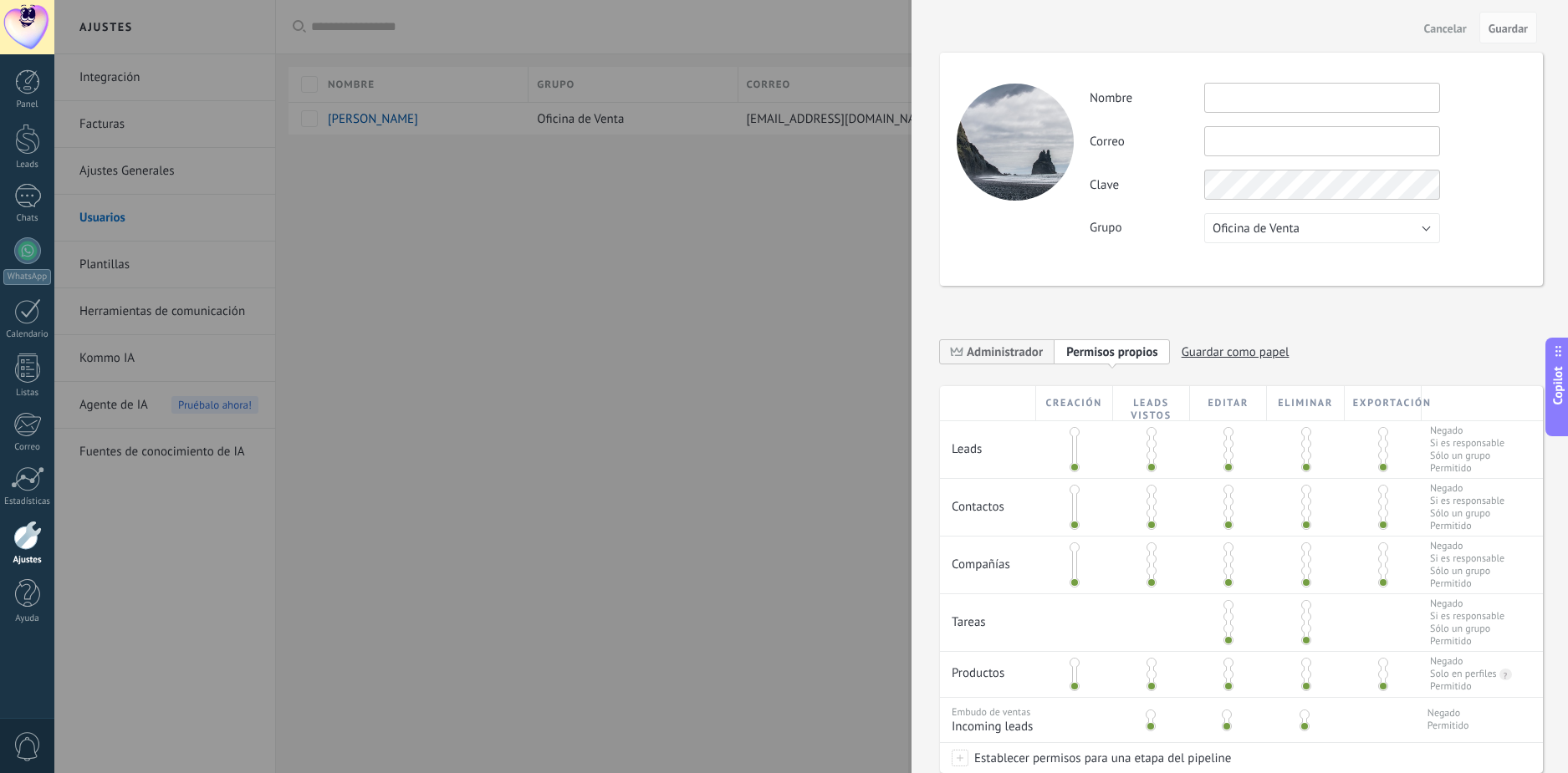
click at [1271, 82] on input "text" at bounding box center [1322, 97] width 236 height 30
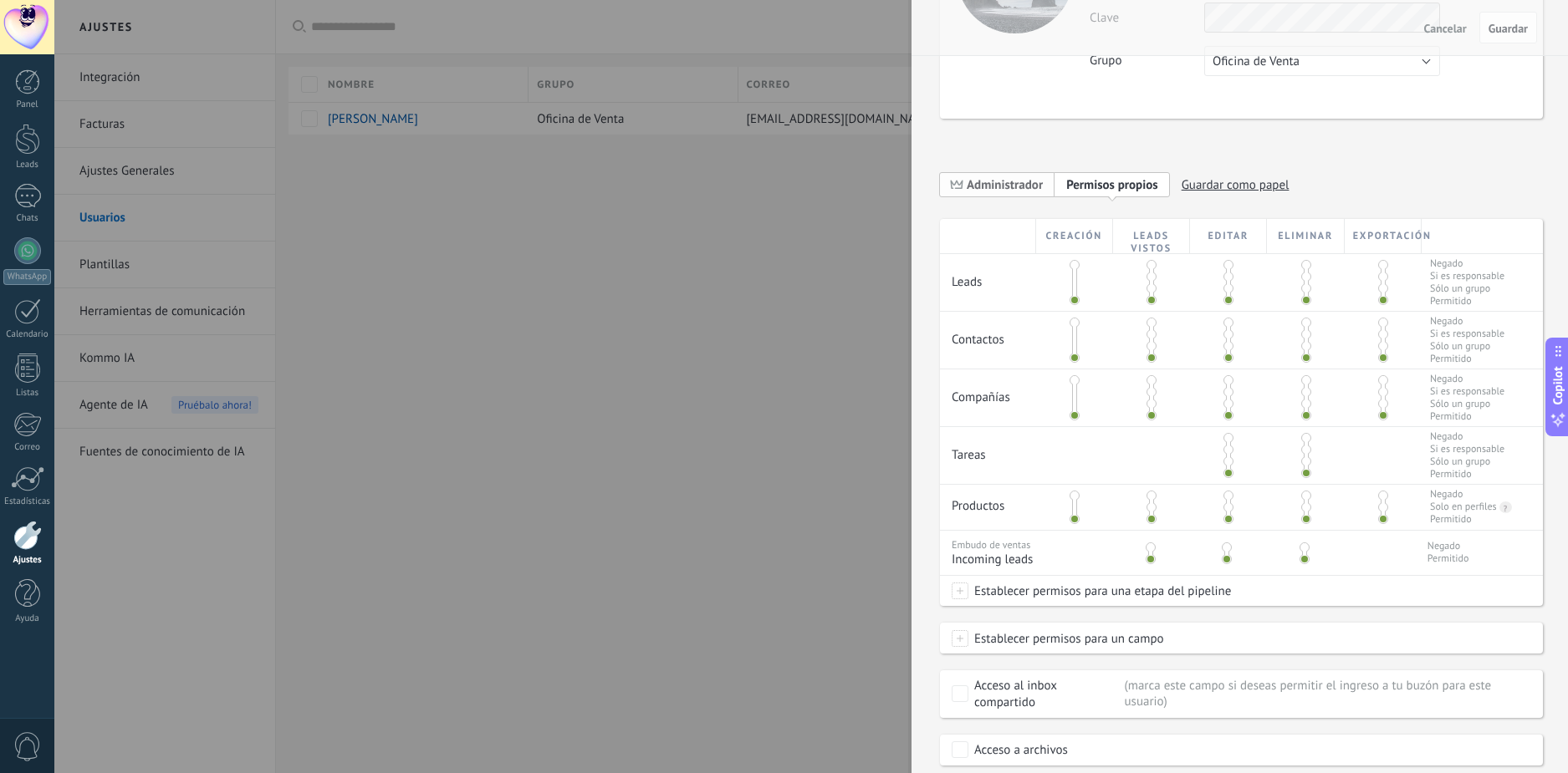
click at [1015, 181] on span "Administrador" at bounding box center [1004, 185] width 76 height 16
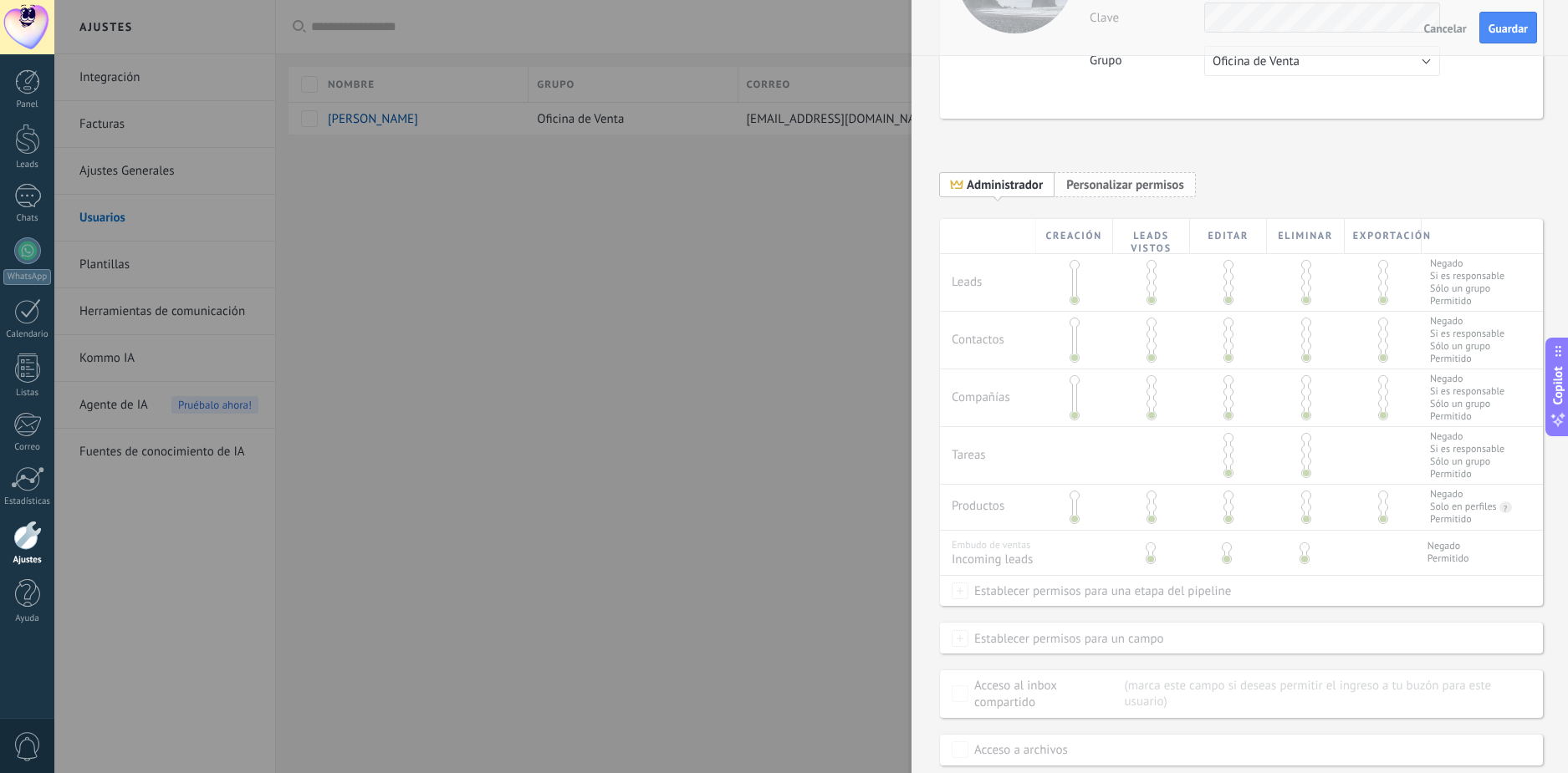
click at [1105, 183] on span "Personalizar permisos" at bounding box center [1125, 185] width 118 height 16
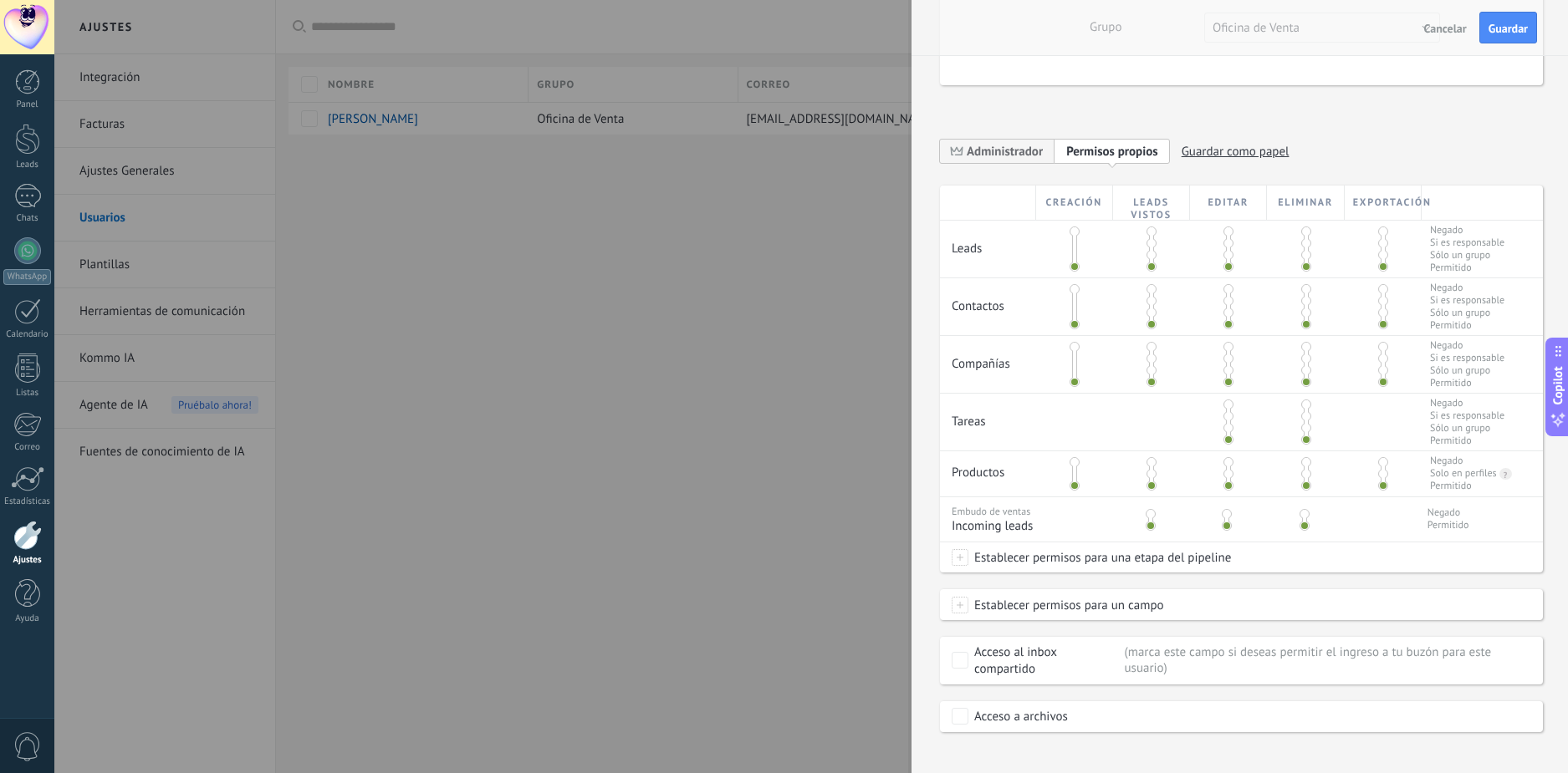
scroll to position [219, 0]
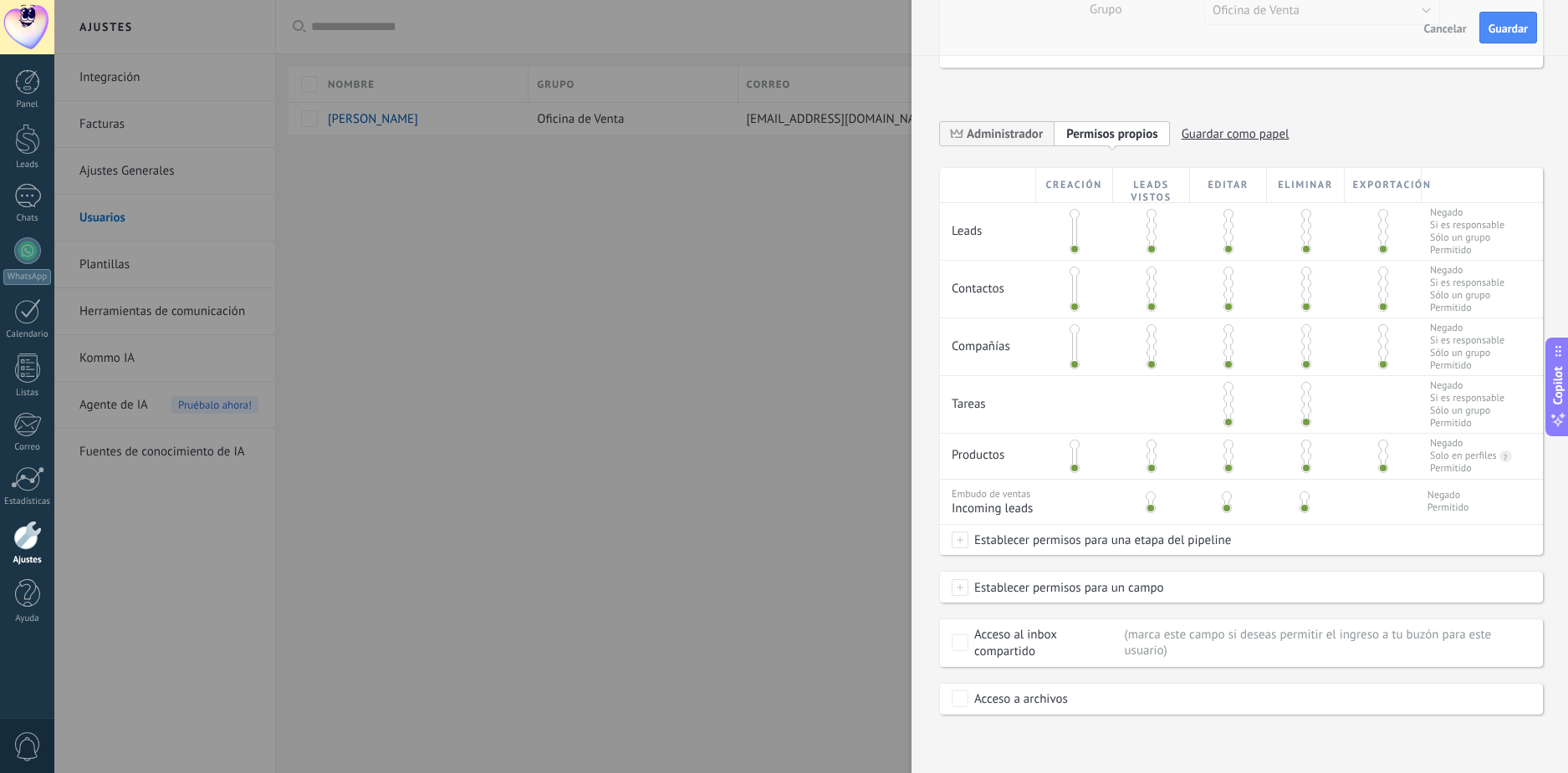
click at [797, 498] on div at bounding box center [784, 386] width 1568 height 773
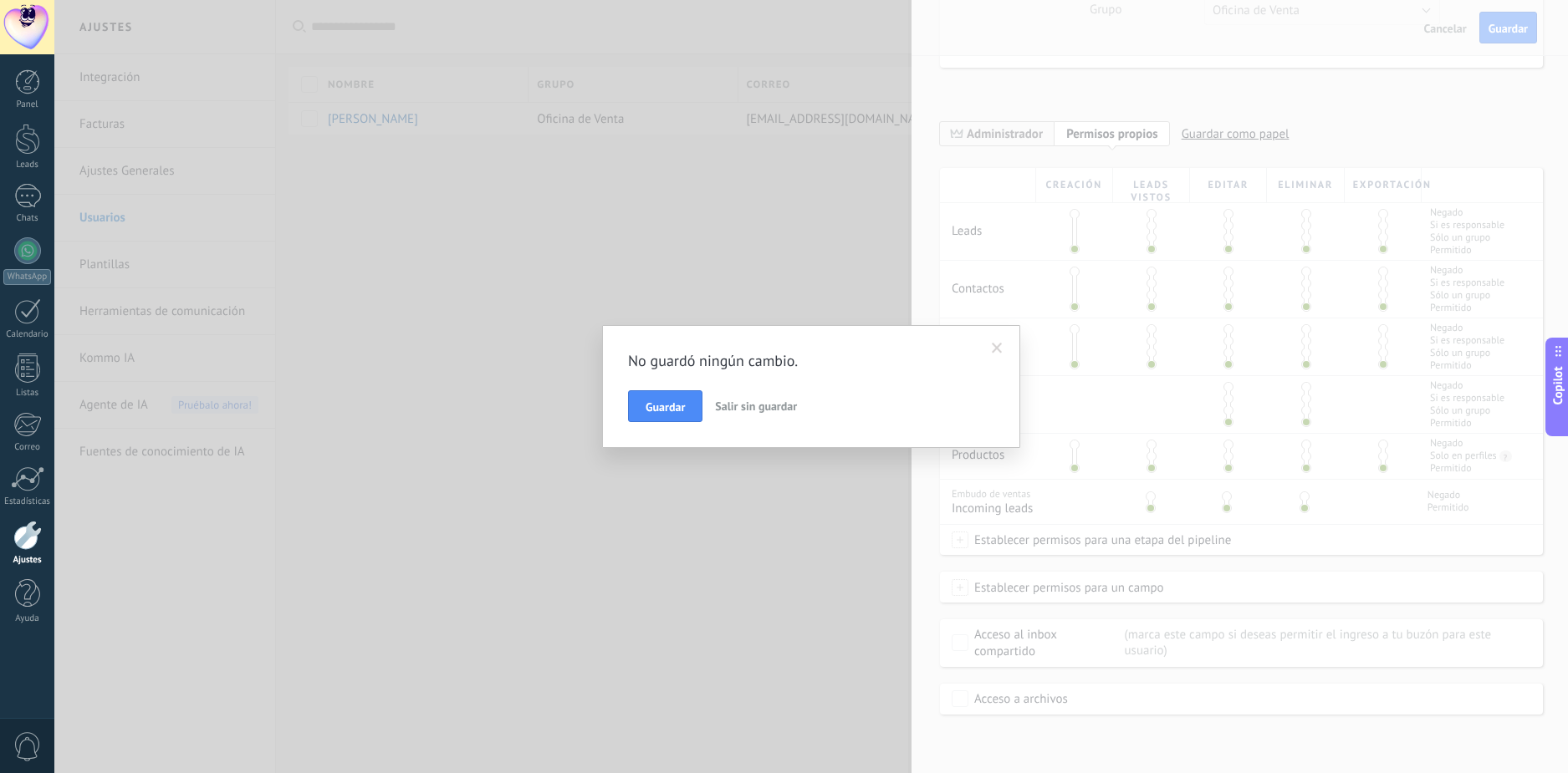
click at [765, 406] on span "Salir sin guardar" at bounding box center [756, 406] width 82 height 15
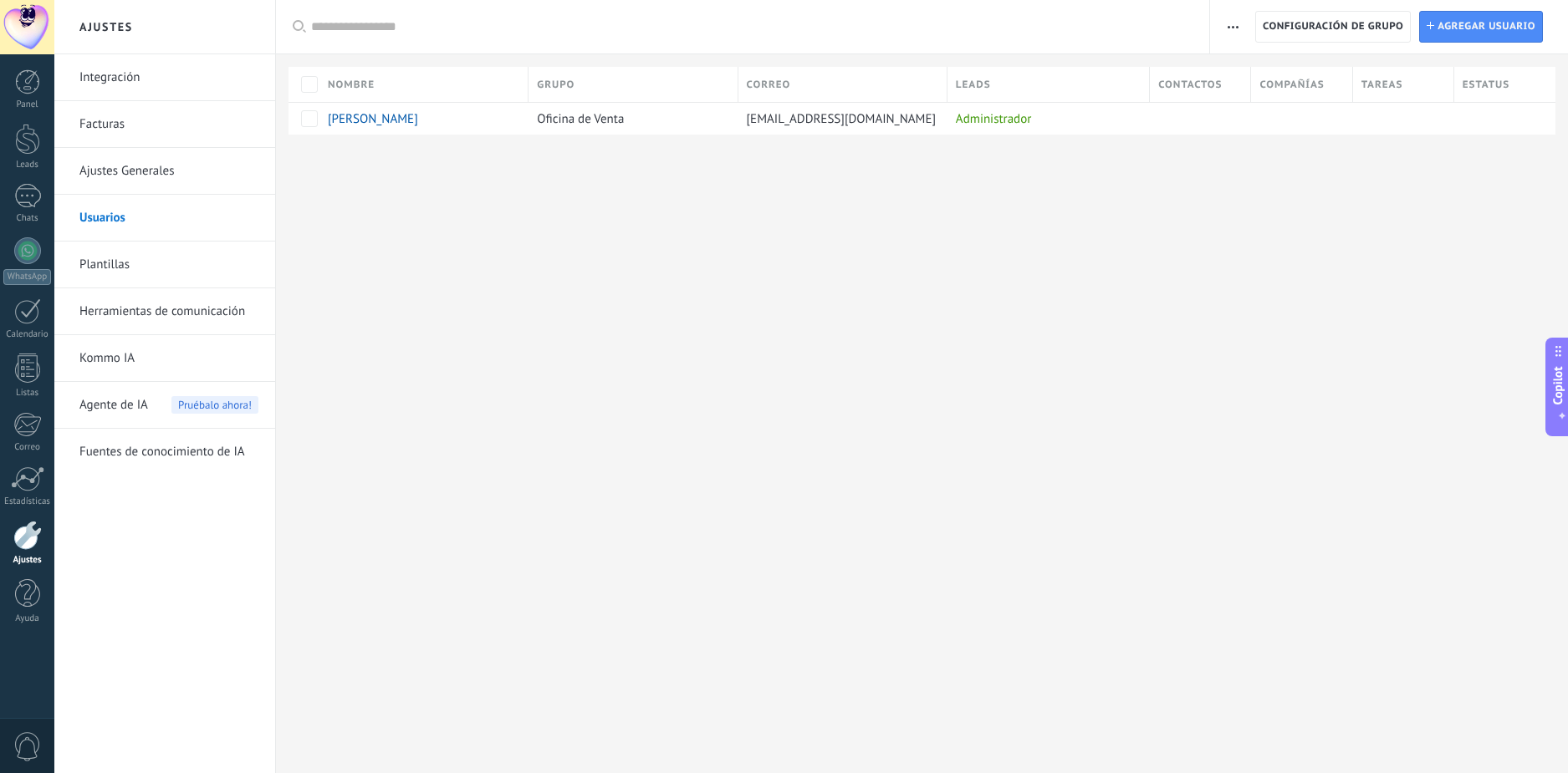
scroll to position [0, 0]
click at [1480, 25] on span "Agregar usuario" at bounding box center [1486, 26] width 98 height 30
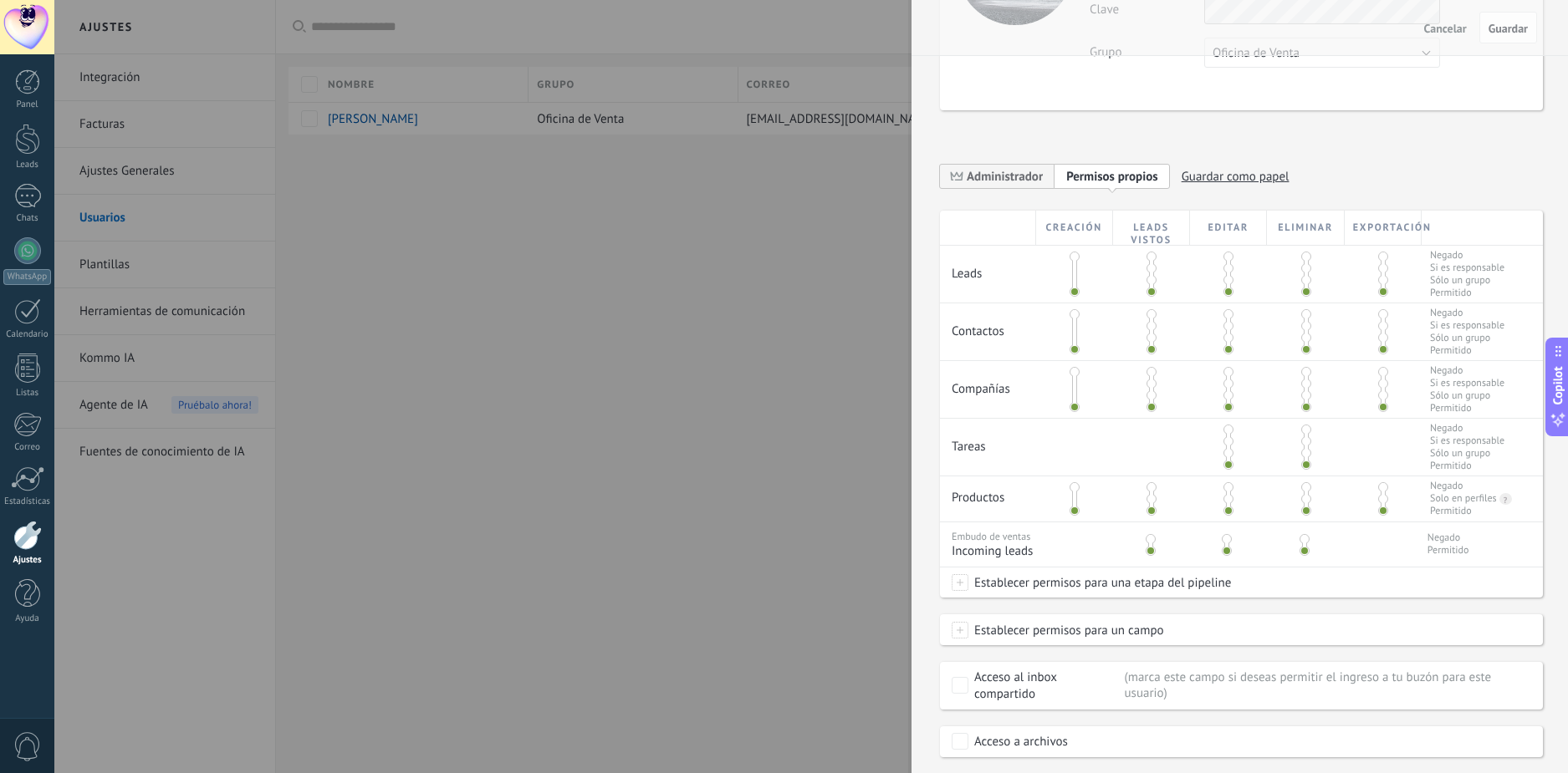
scroll to position [219, 0]
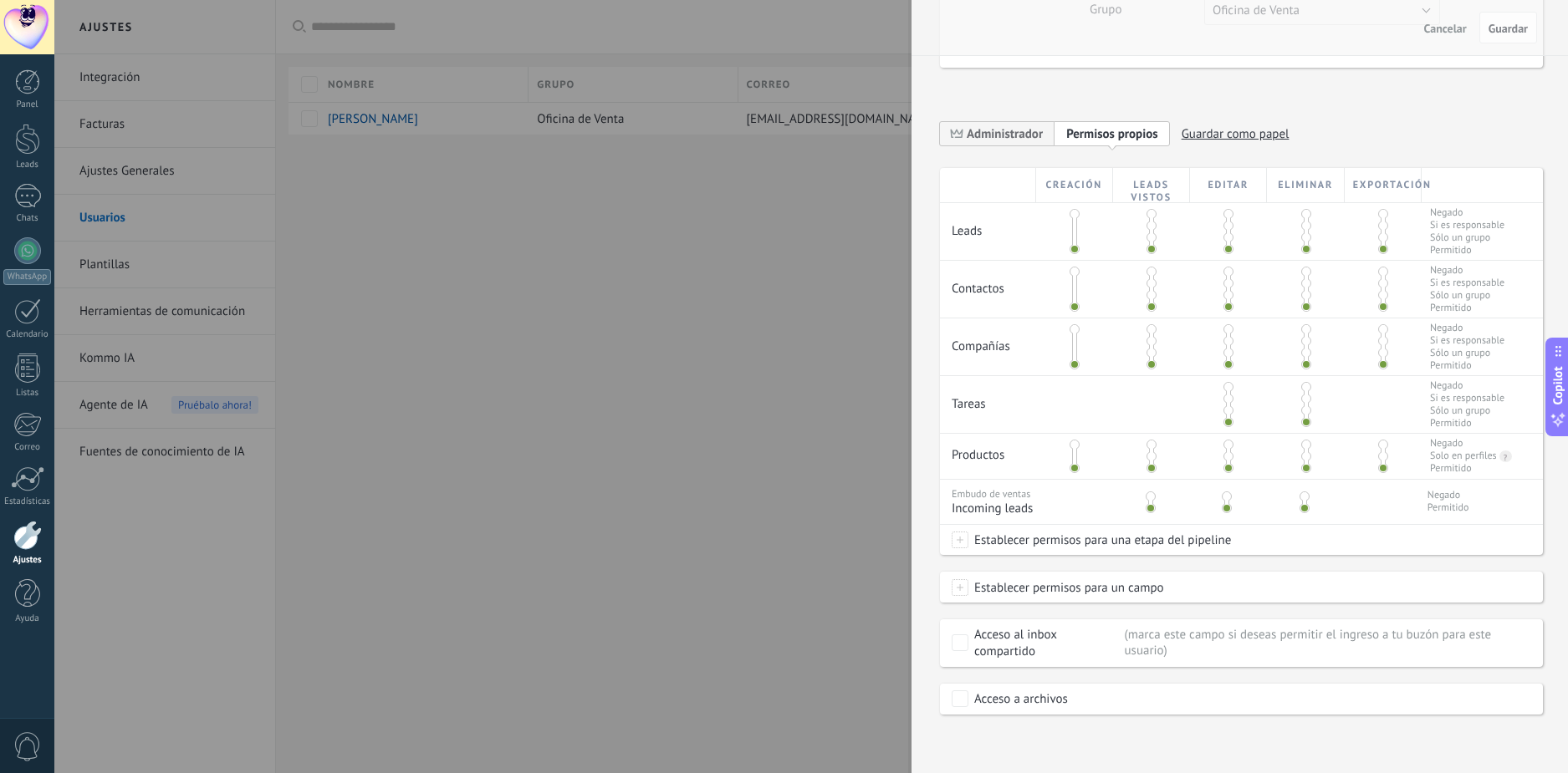
click at [1452, 29] on span "Cancelar" at bounding box center [1445, 29] width 43 height 12
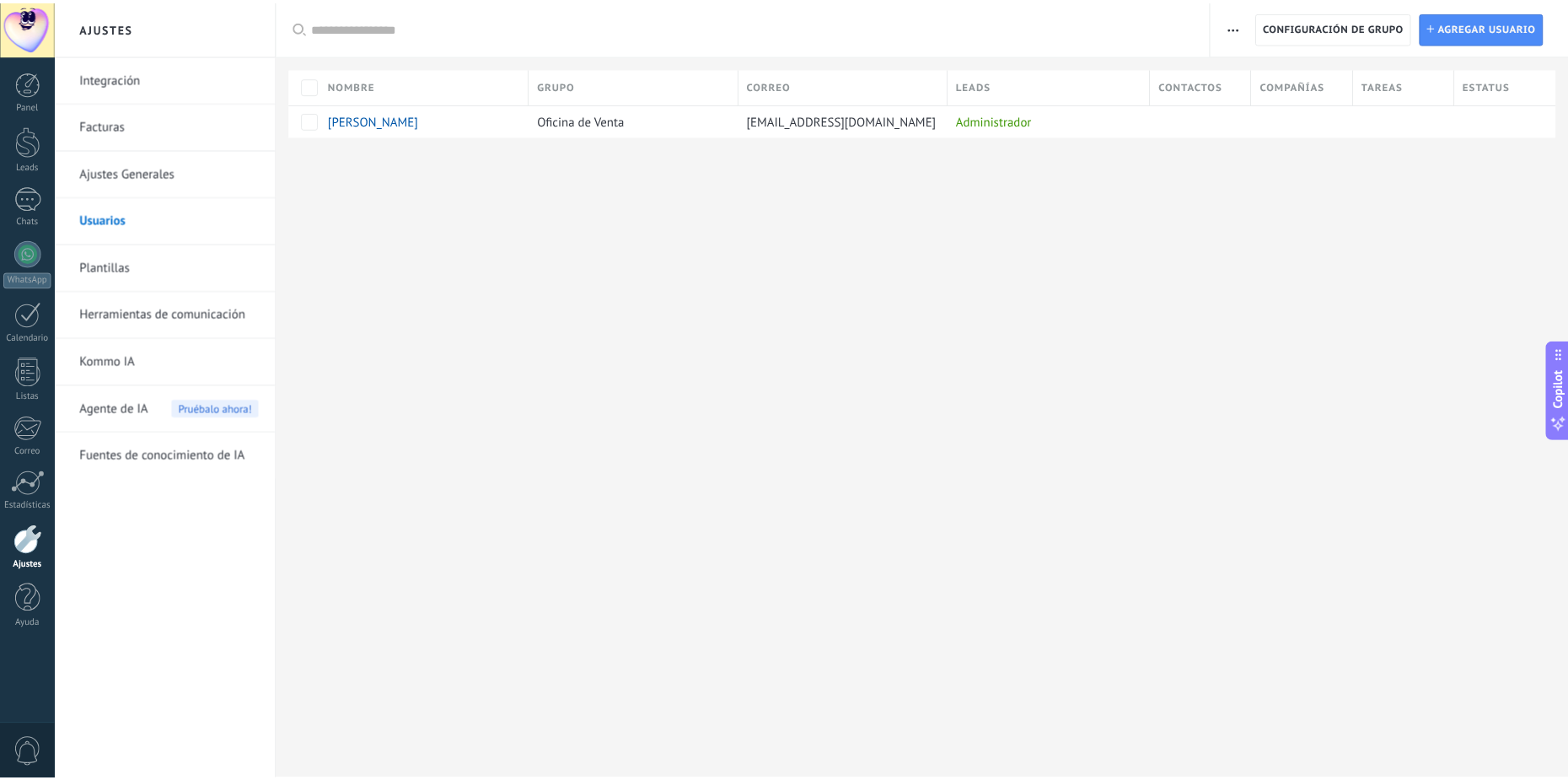
scroll to position [0, 0]
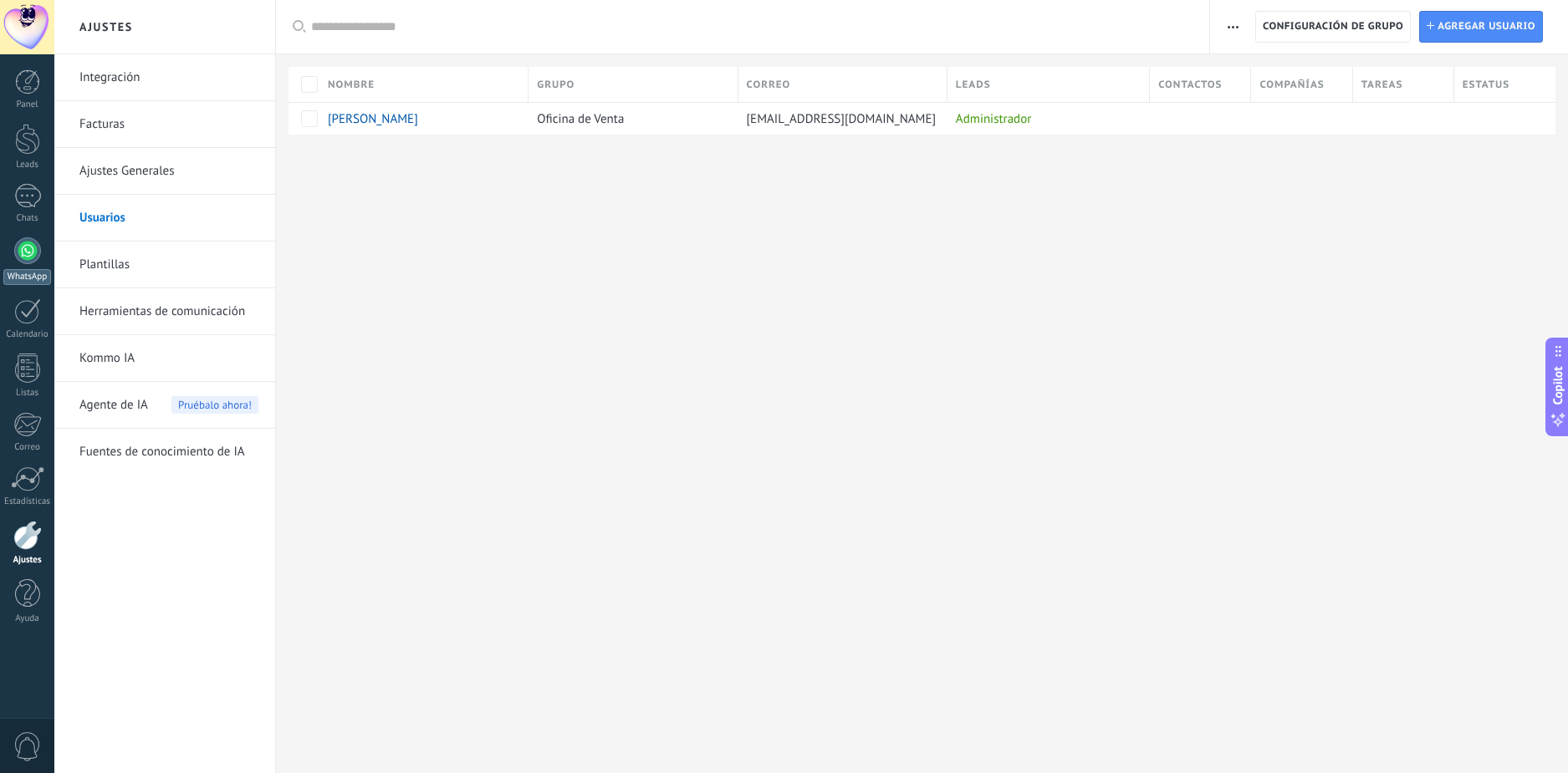
click at [31, 253] on div at bounding box center [27, 250] width 26 height 26
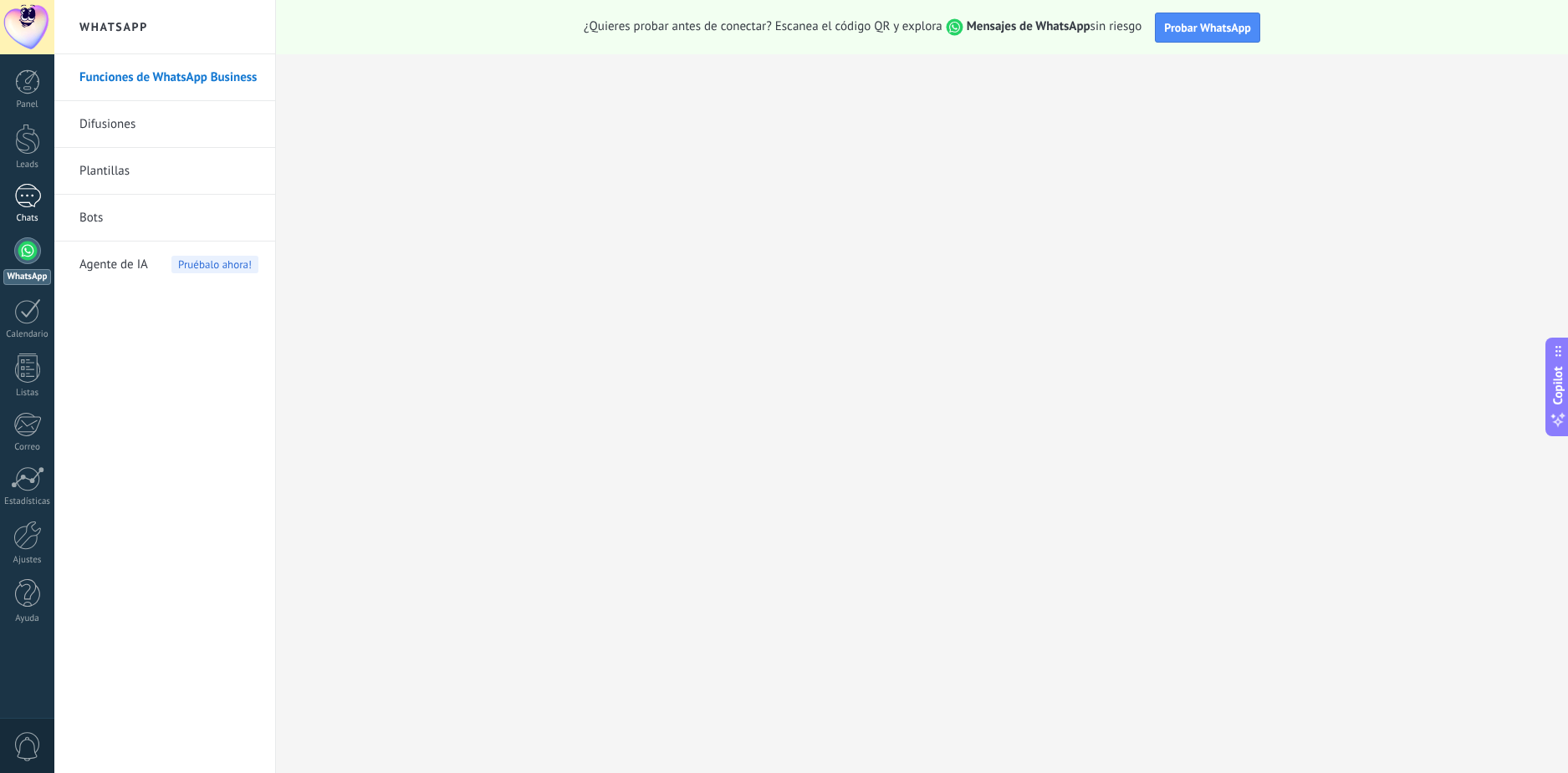
click at [27, 199] on div at bounding box center [27, 196] width 26 height 25
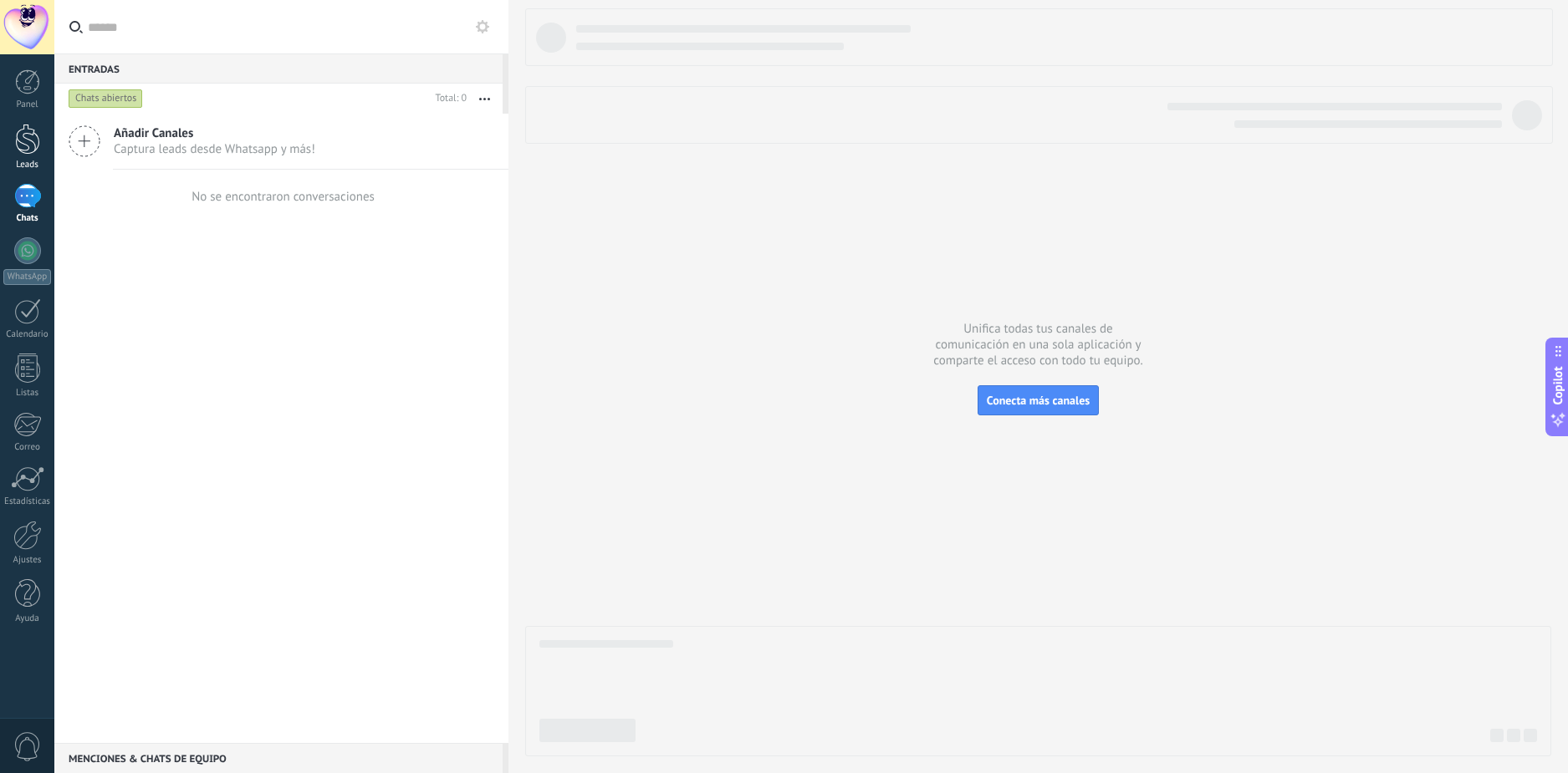
click at [31, 149] on div at bounding box center [27, 139] width 25 height 31
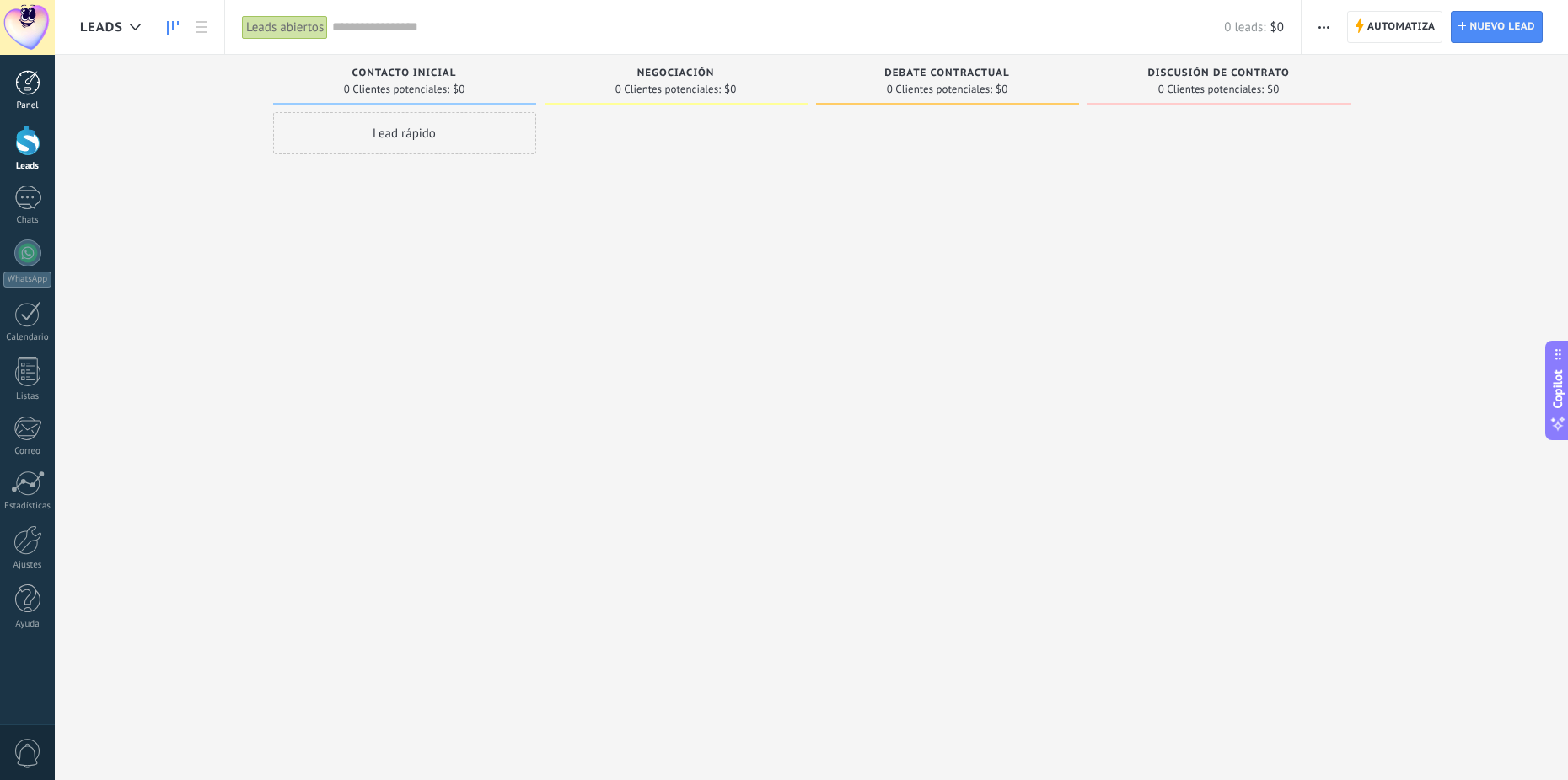
click at [30, 82] on div at bounding box center [27, 82] width 25 height 25
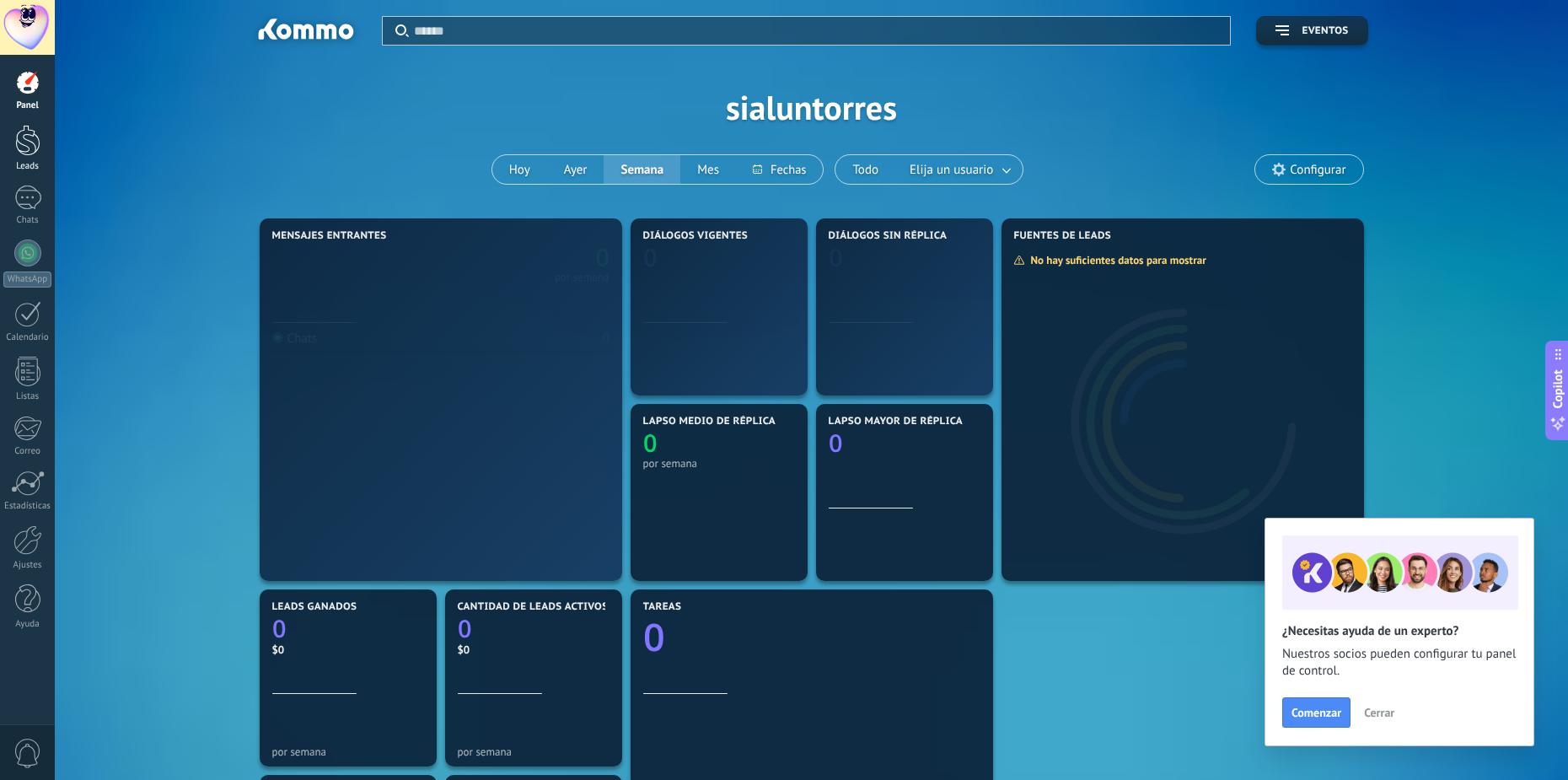
click at [31, 148] on div at bounding box center [27, 140] width 25 height 31
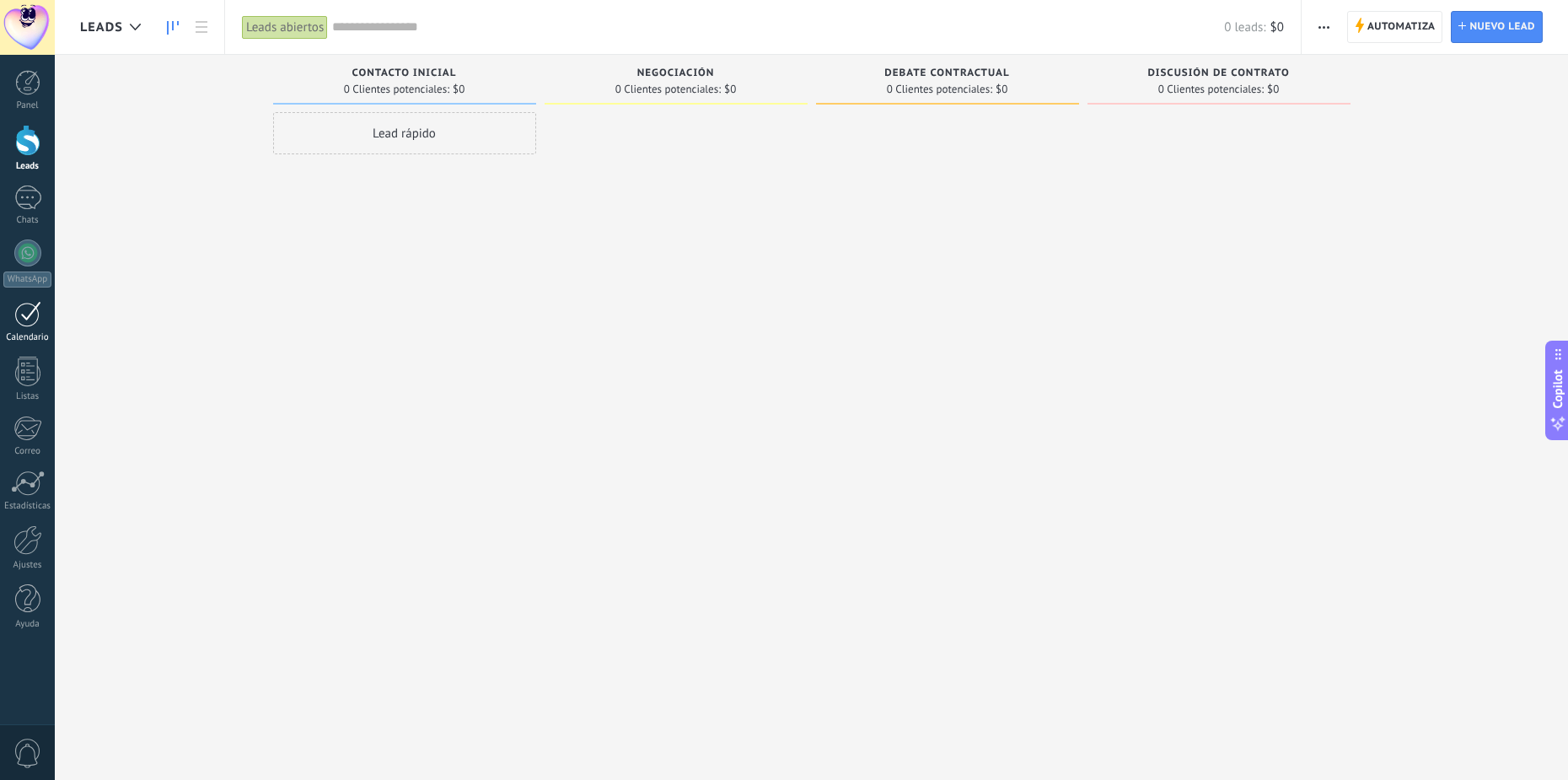
click at [29, 322] on div at bounding box center [27, 314] width 27 height 26
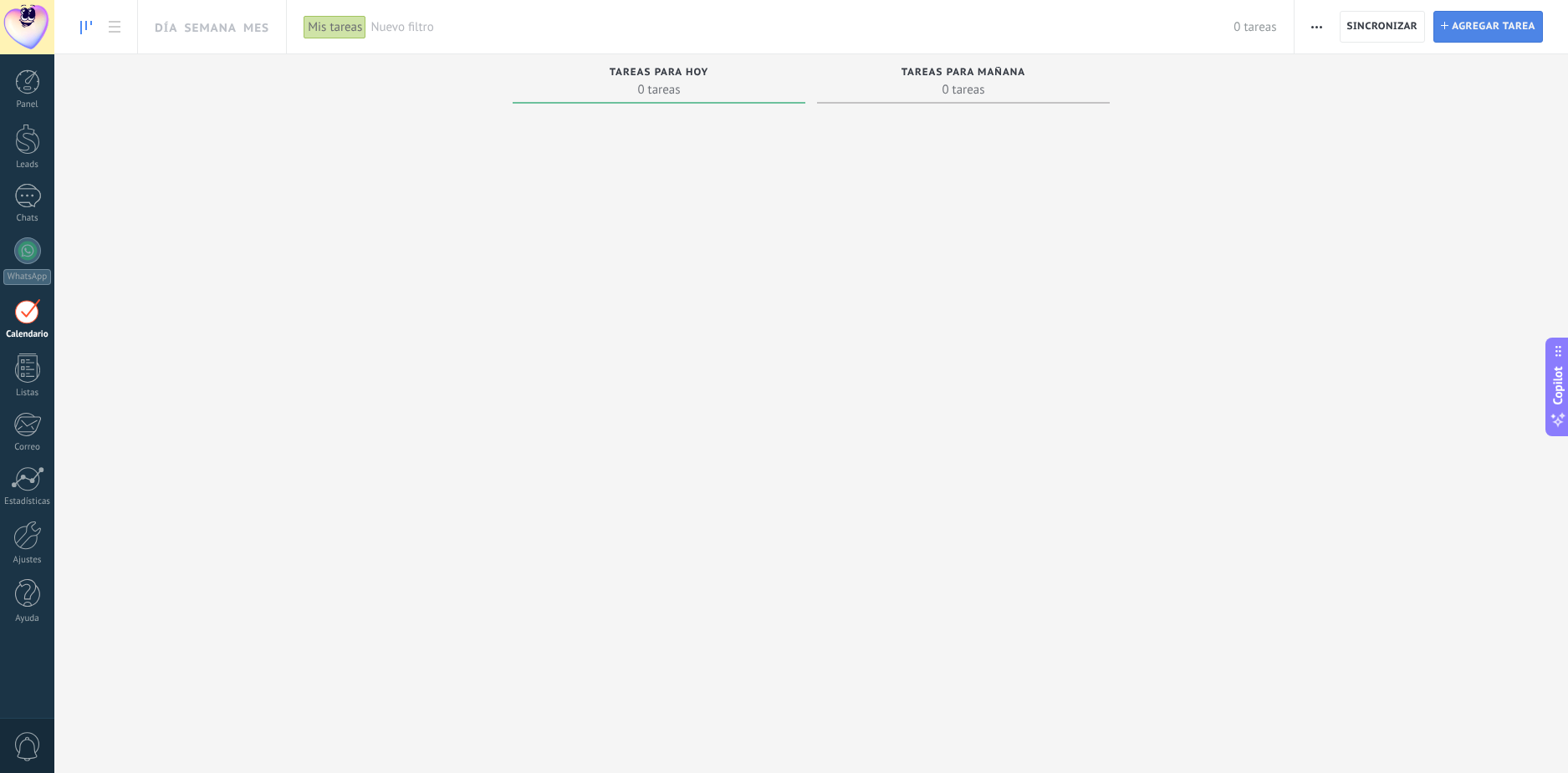
click at [1459, 32] on span "Agregar tarea" at bounding box center [1494, 26] width 83 height 30
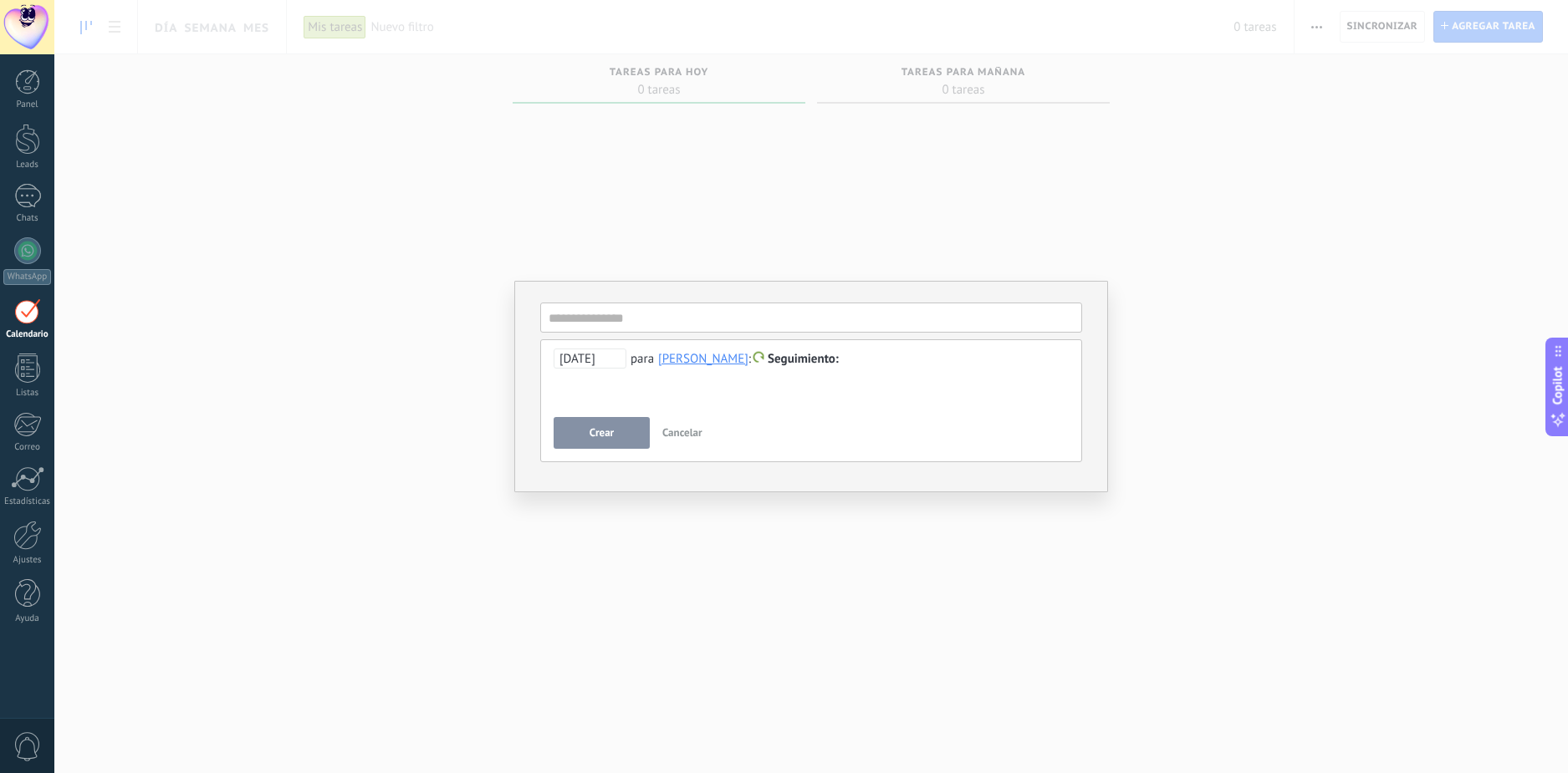
click at [692, 434] on span "Cancelar" at bounding box center [682, 432] width 40 height 14
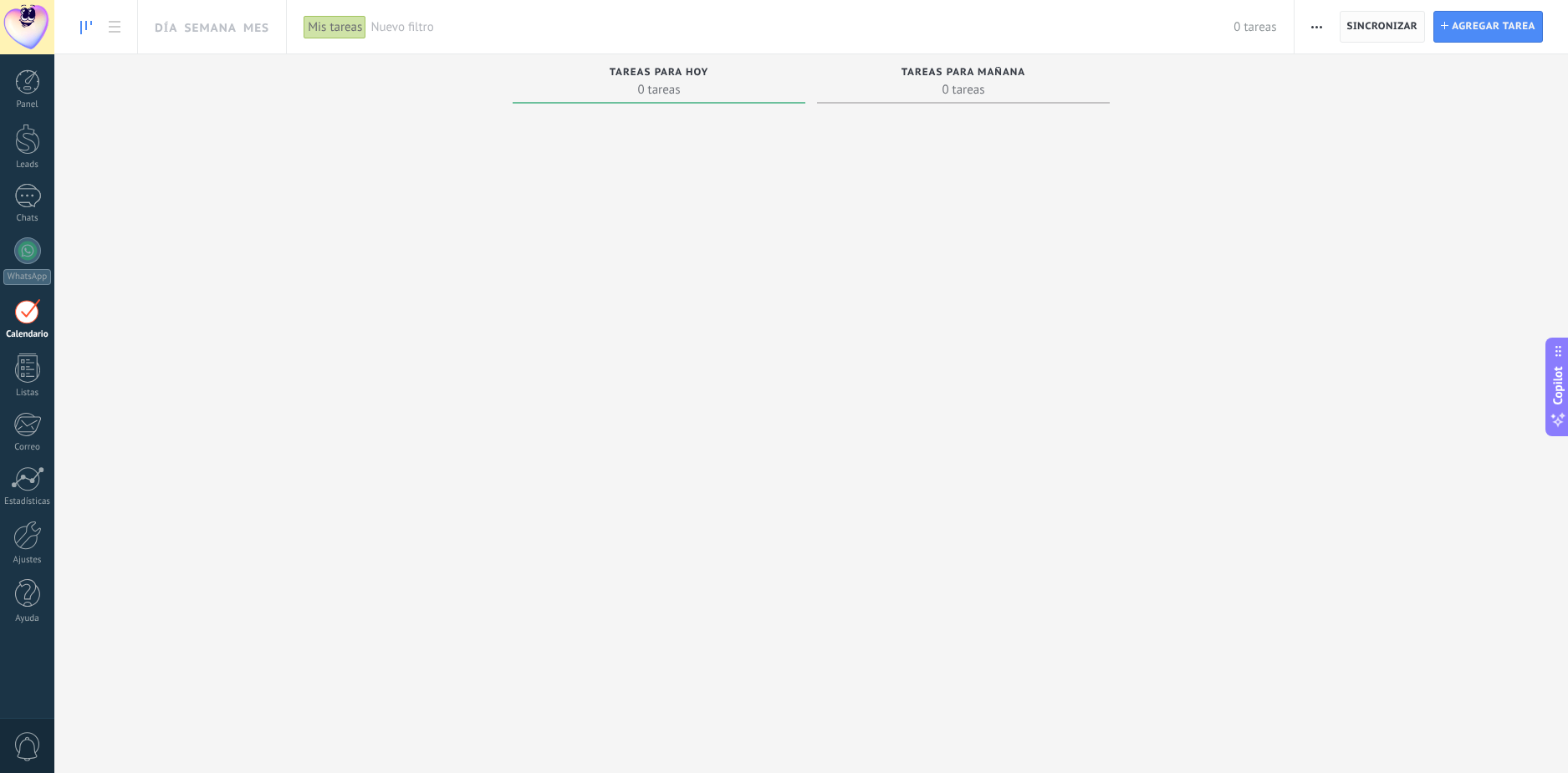
click at [1395, 32] on span "Sincronizar" at bounding box center [1383, 26] width 71 height 30
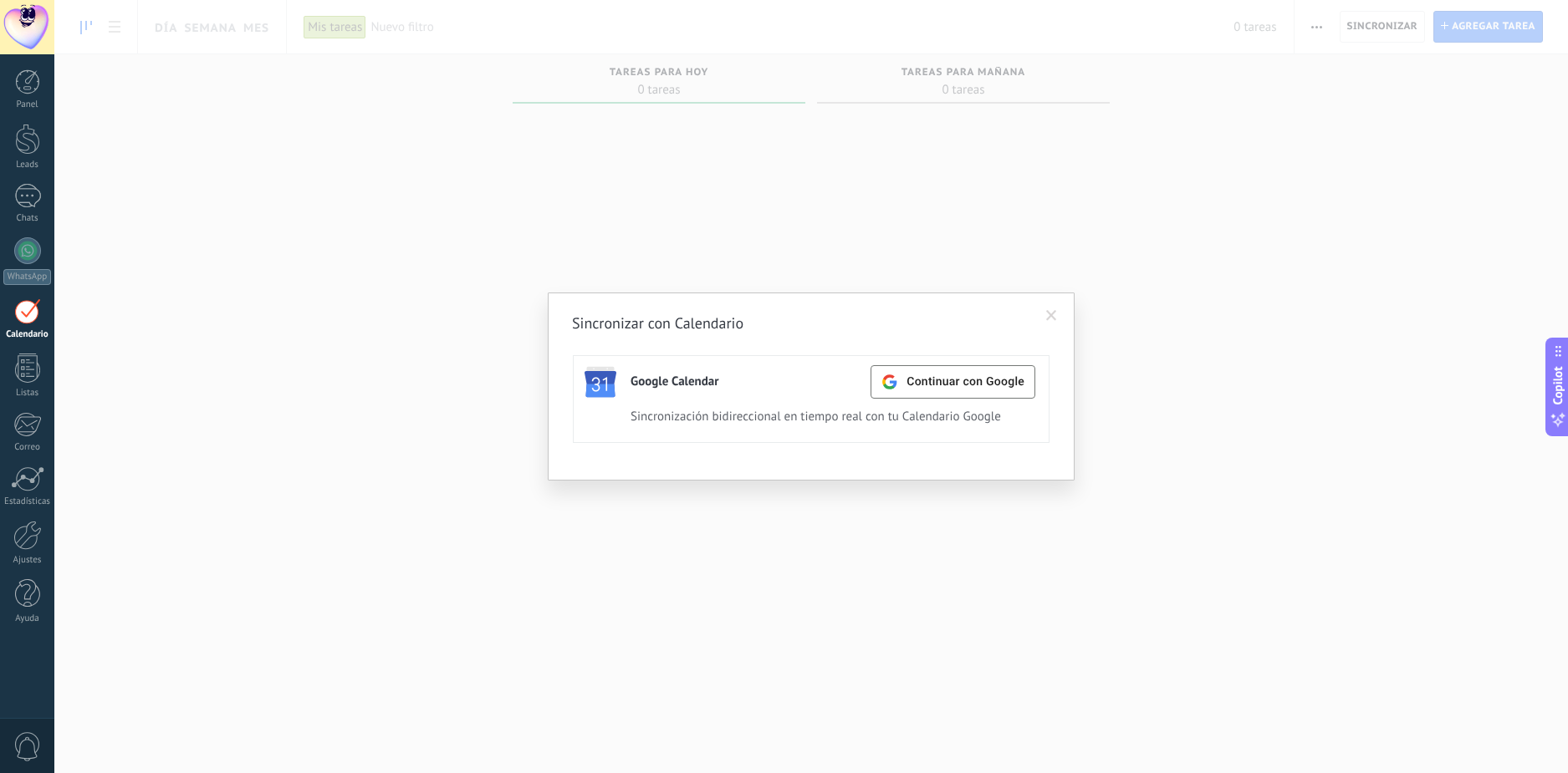
click at [1055, 317] on span at bounding box center [1052, 316] width 11 height 12
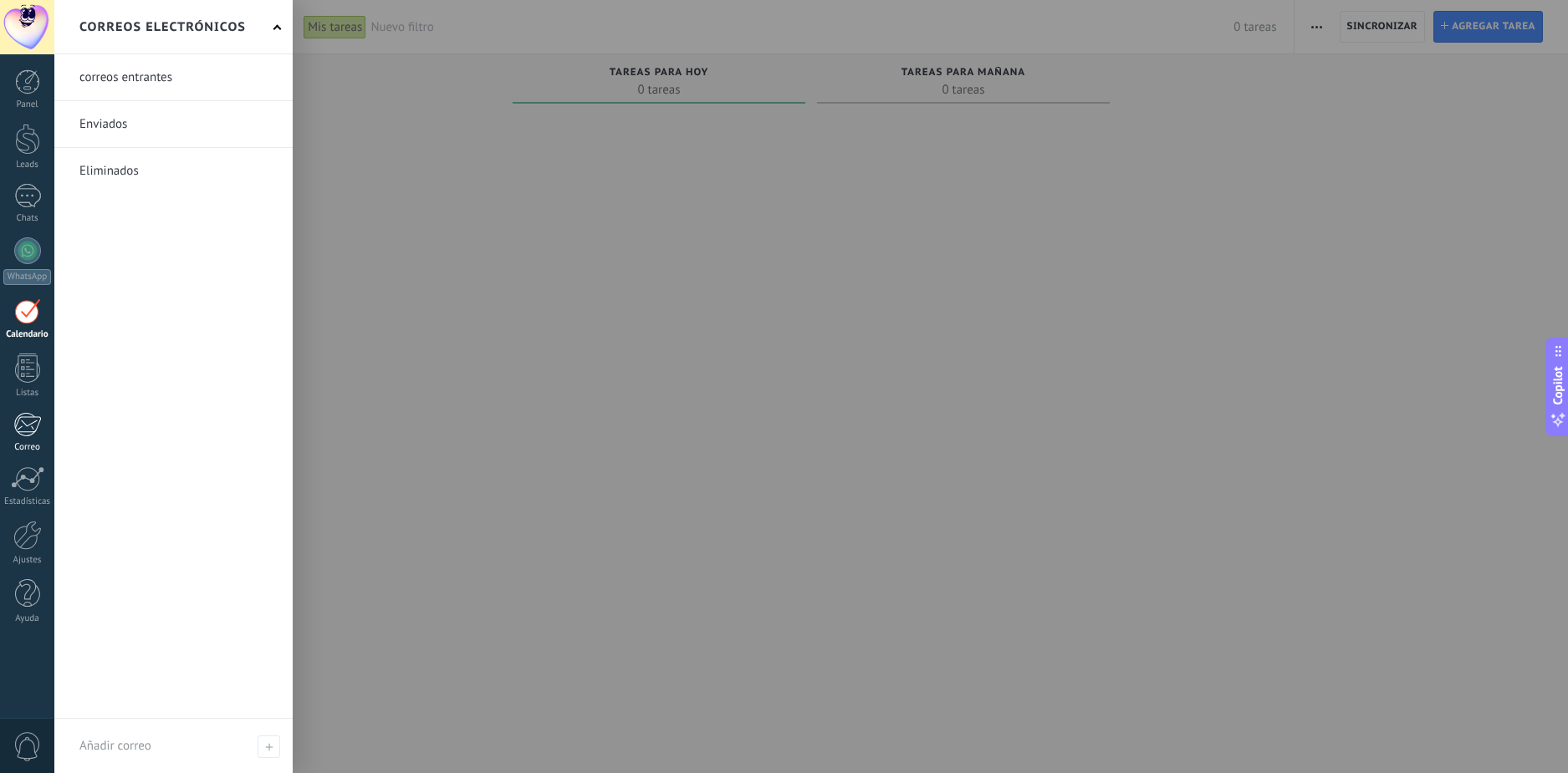
click at [35, 427] on div at bounding box center [27, 424] width 27 height 25
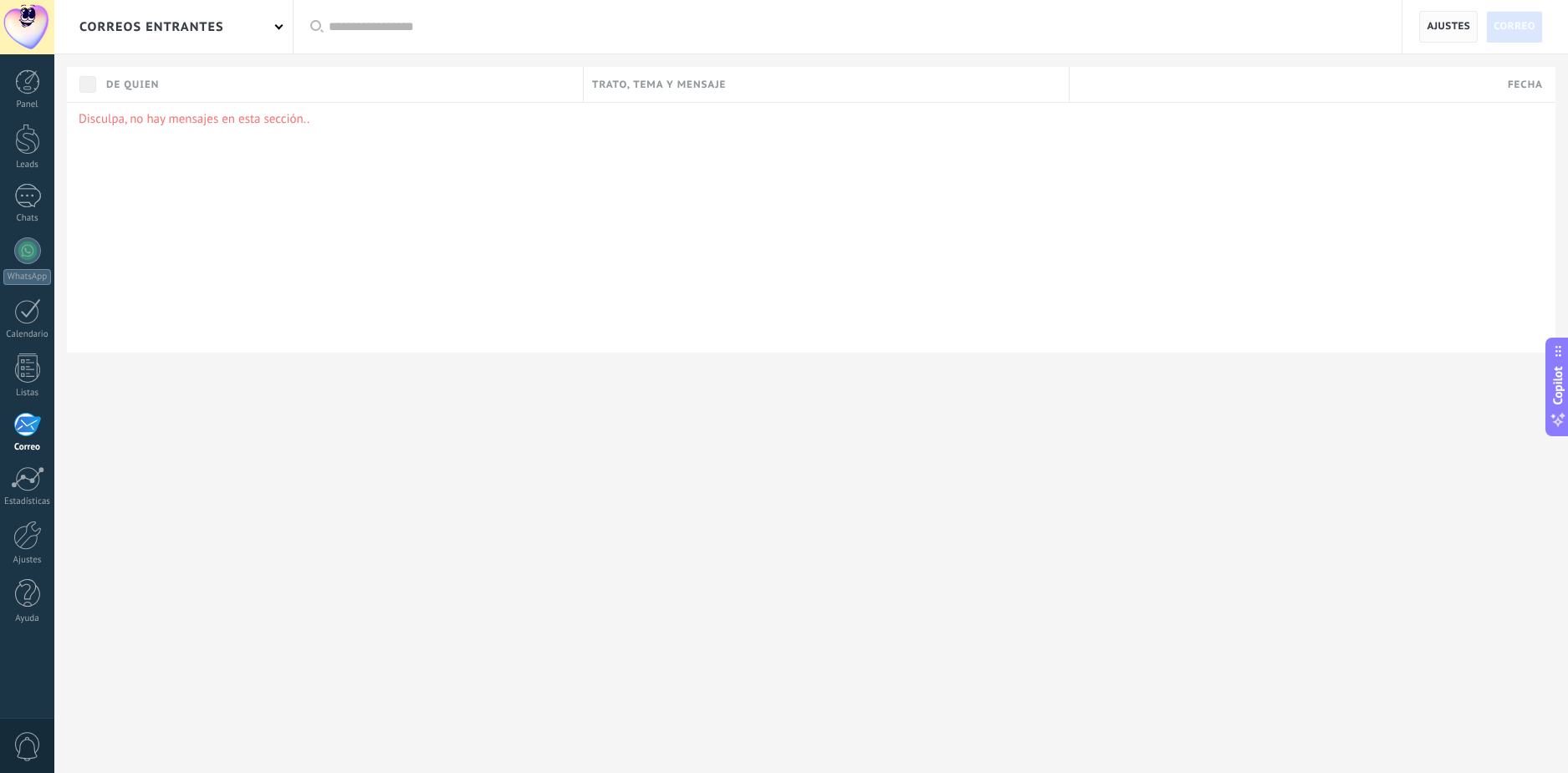
click at [1466, 26] on span "Ajustes" at bounding box center [1448, 26] width 43 height 30
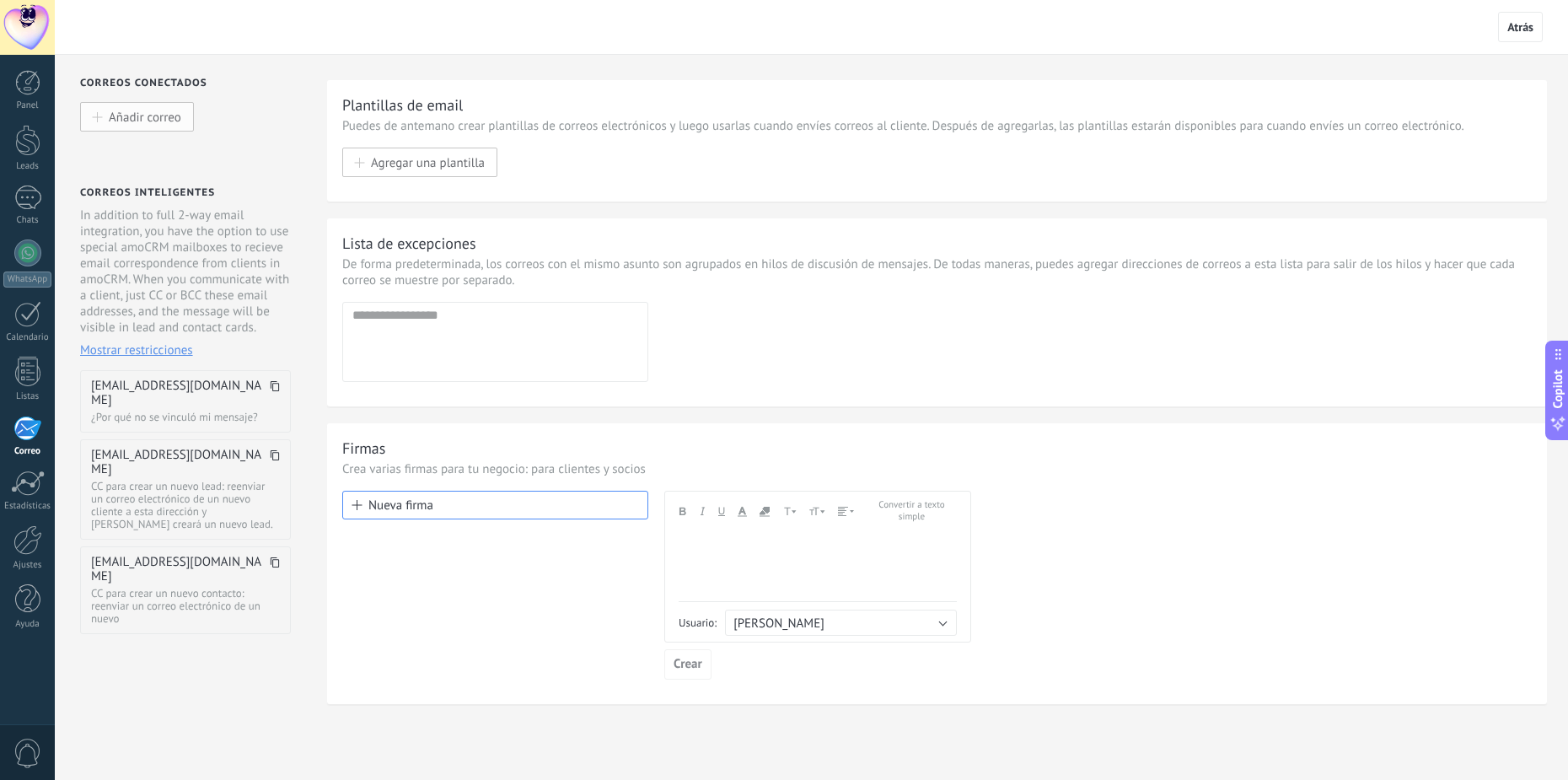
click at [161, 112] on span "Añadir correo" at bounding box center [145, 117] width 73 height 15
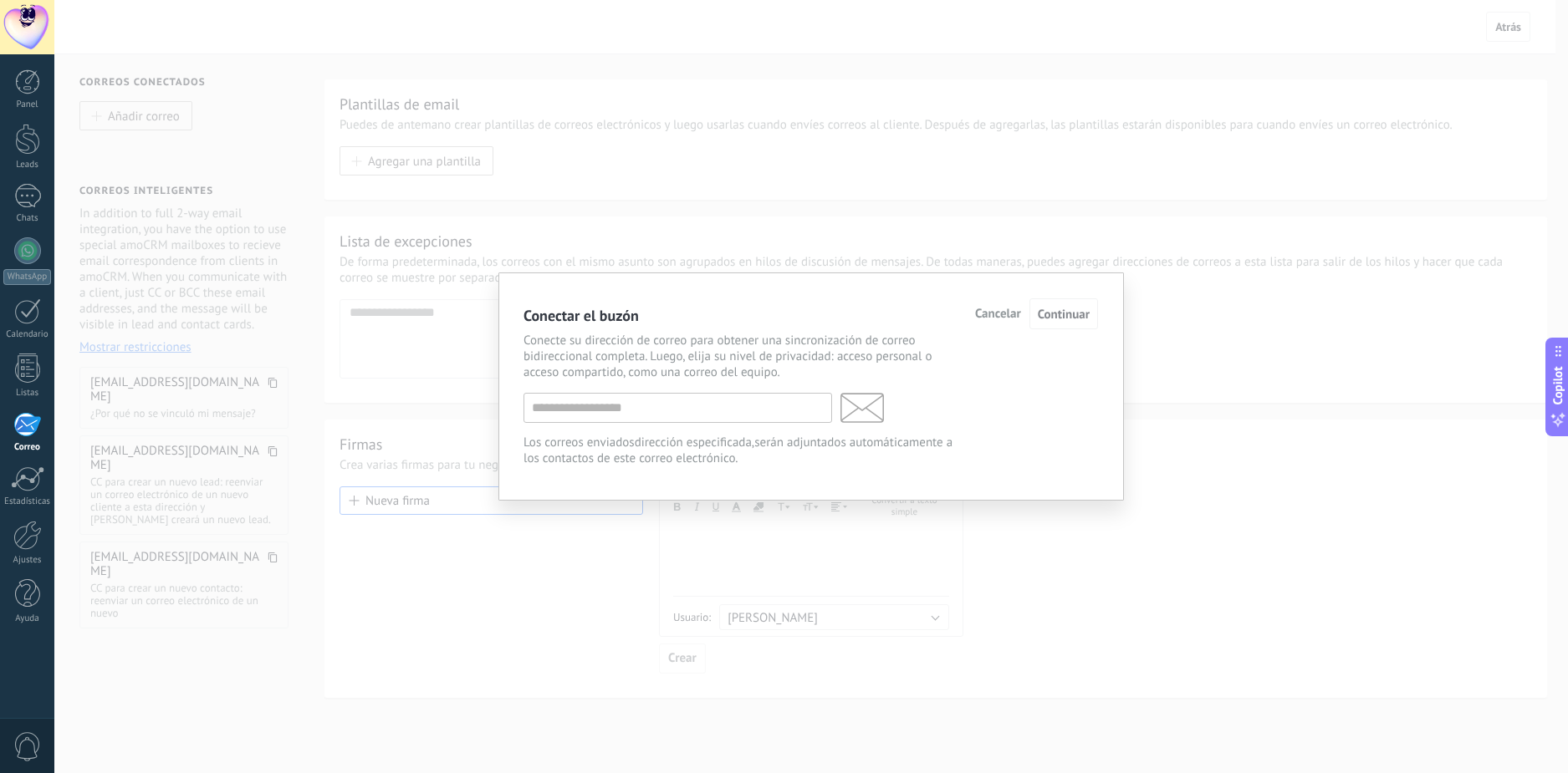
drag, startPoint x: 1245, startPoint y: 346, endPoint x: 1036, endPoint y: 295, distance: 215.1
click at [1241, 345] on div "Conectar el buzón Cancelar Continuar Conecte su dirección de correo para obtene…" at bounding box center [811, 386] width 1514 height 773
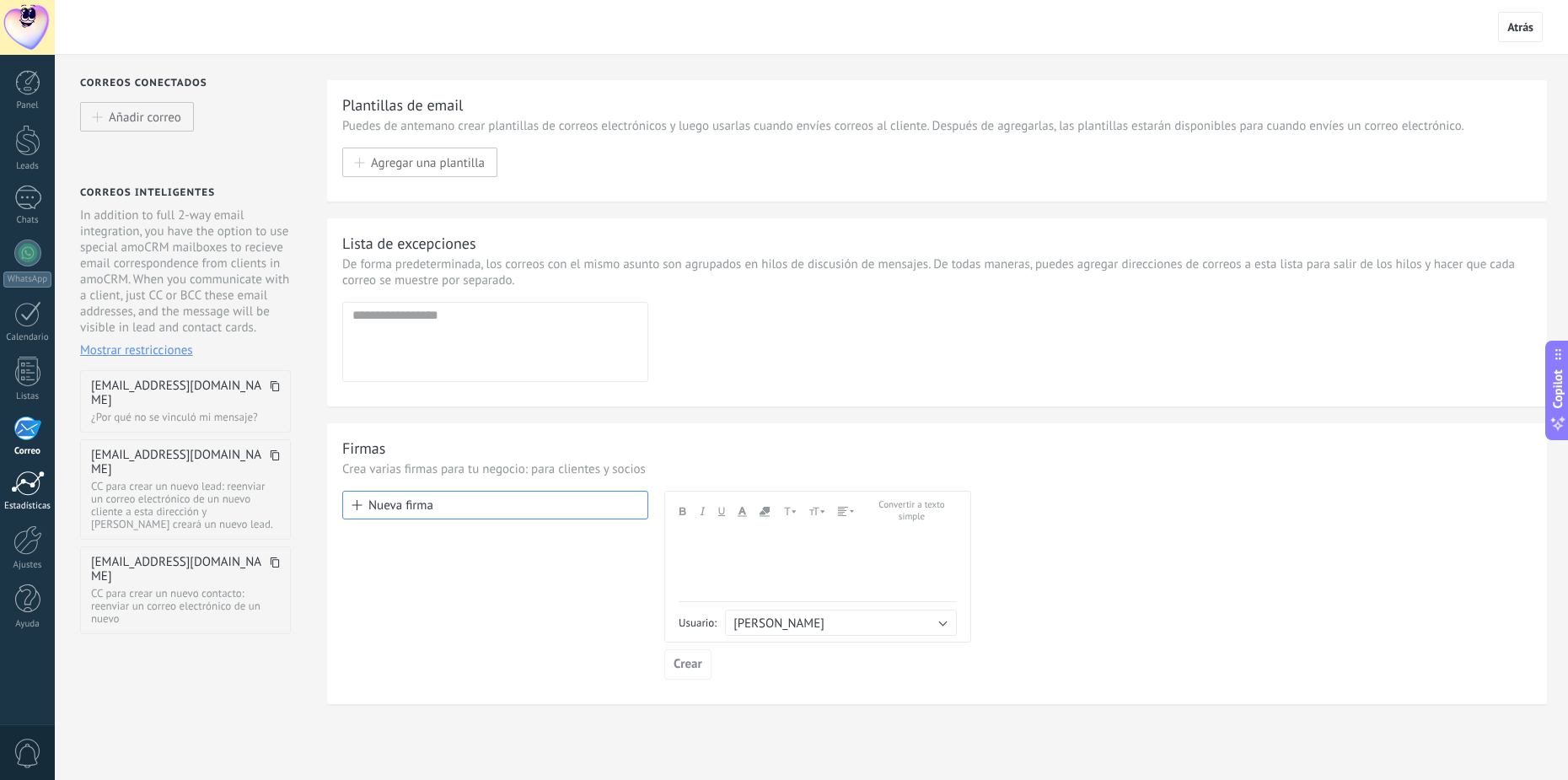
click at [24, 481] on div at bounding box center [27, 483] width 33 height 25
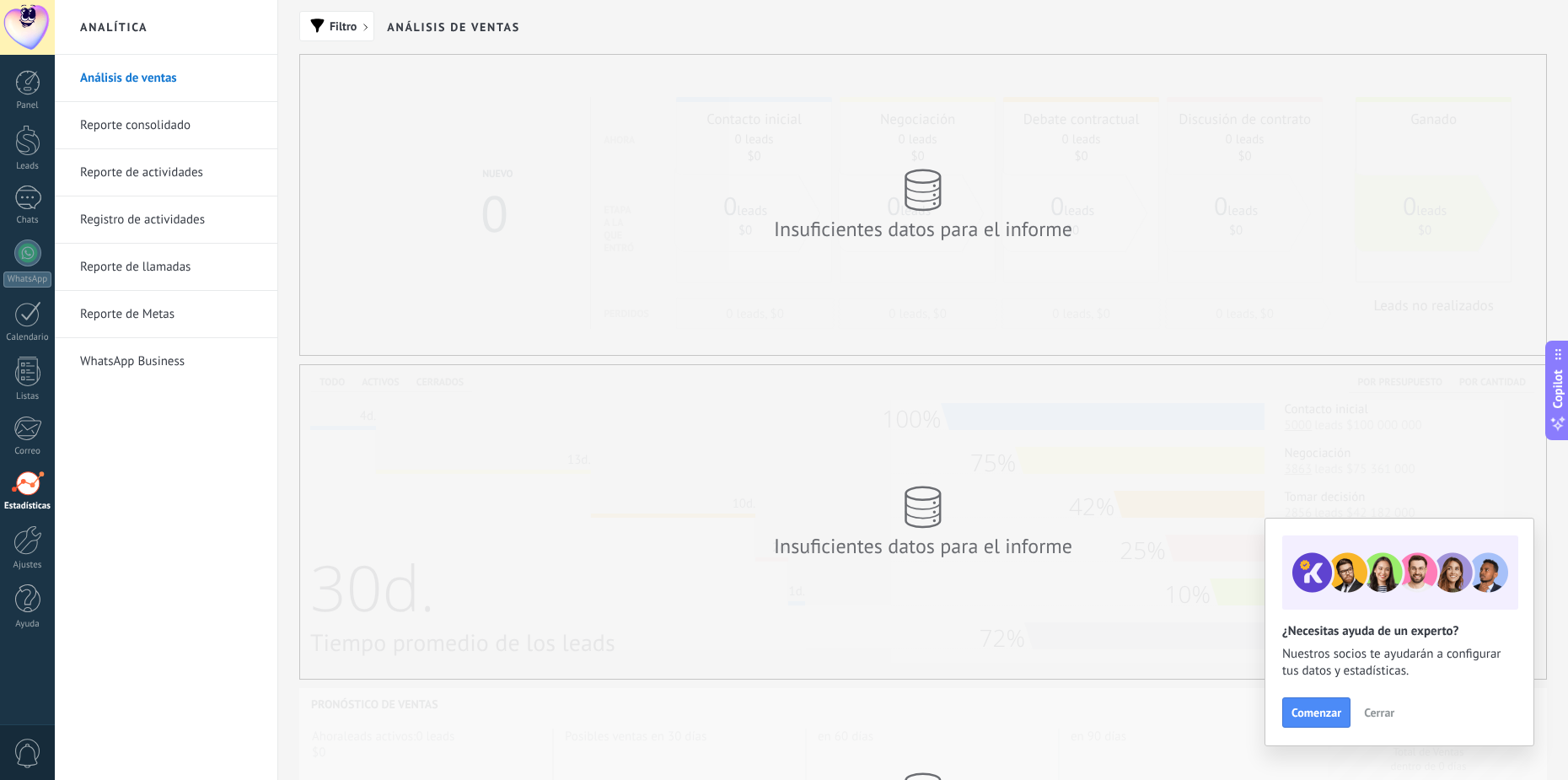
click at [1371, 713] on span "Cerrar" at bounding box center [1379, 713] width 30 height 12
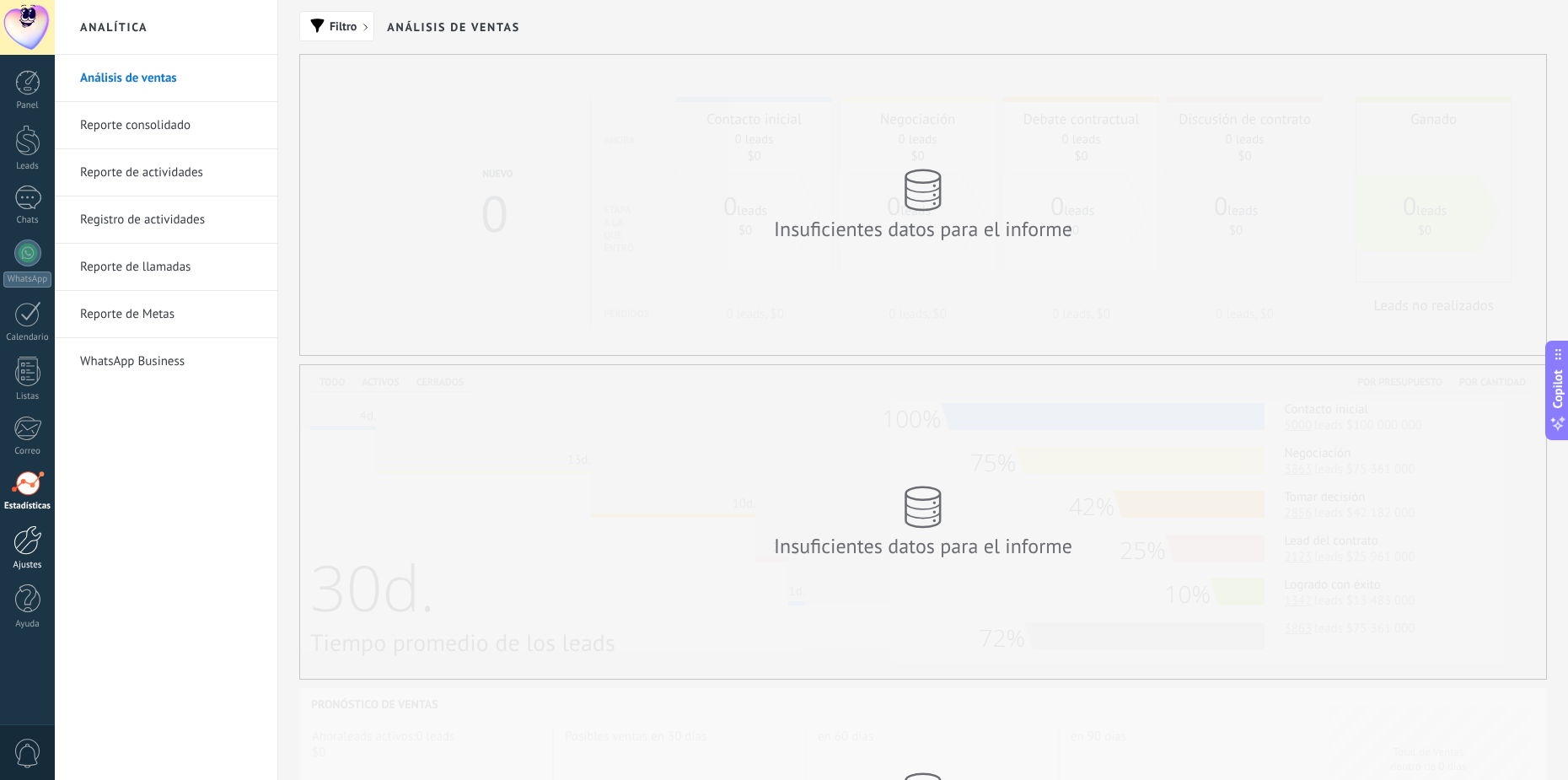
click at [24, 553] on div at bounding box center [27, 540] width 28 height 29
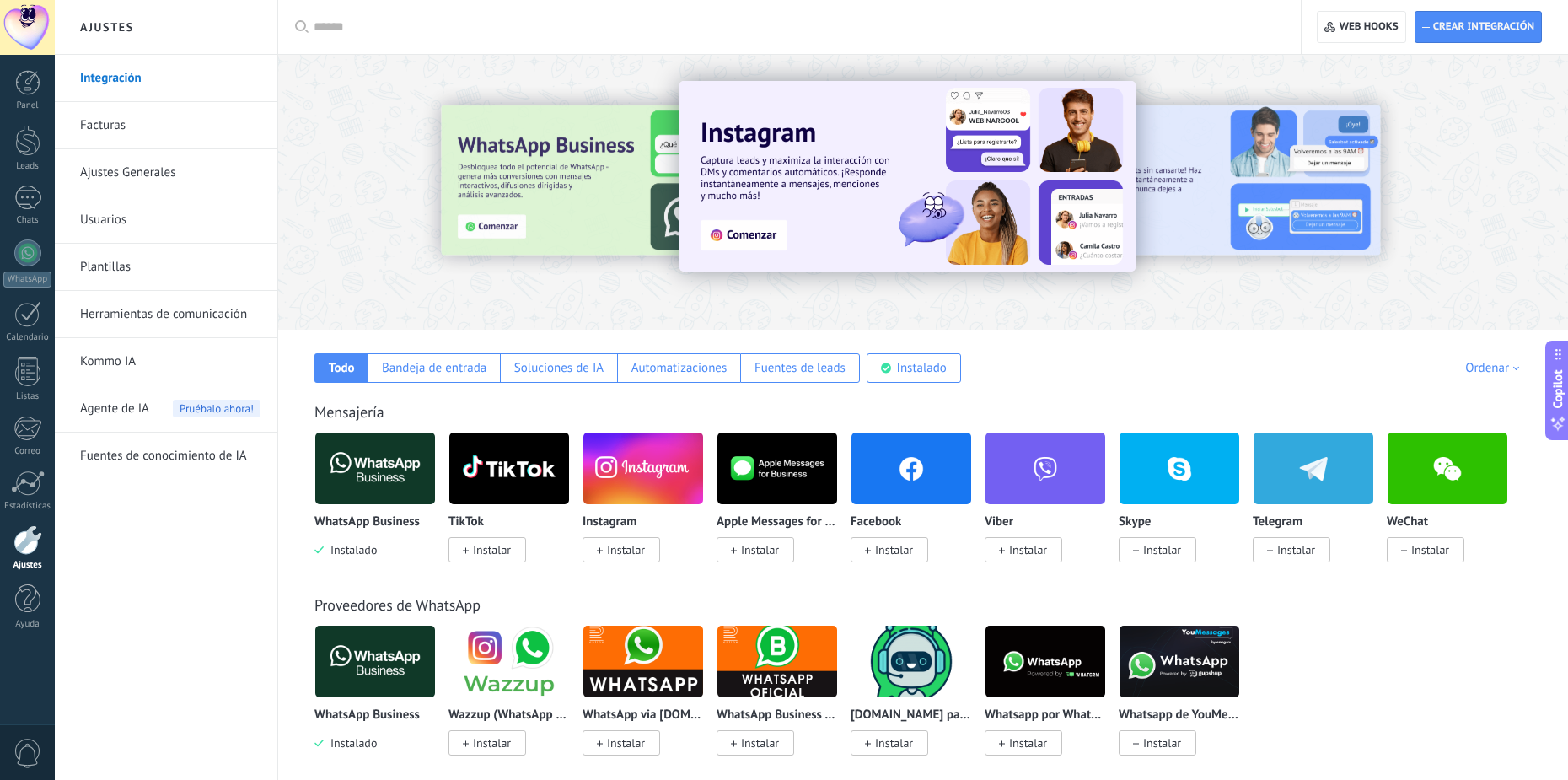
click at [165, 132] on link "Facturas" at bounding box center [170, 125] width 180 height 47
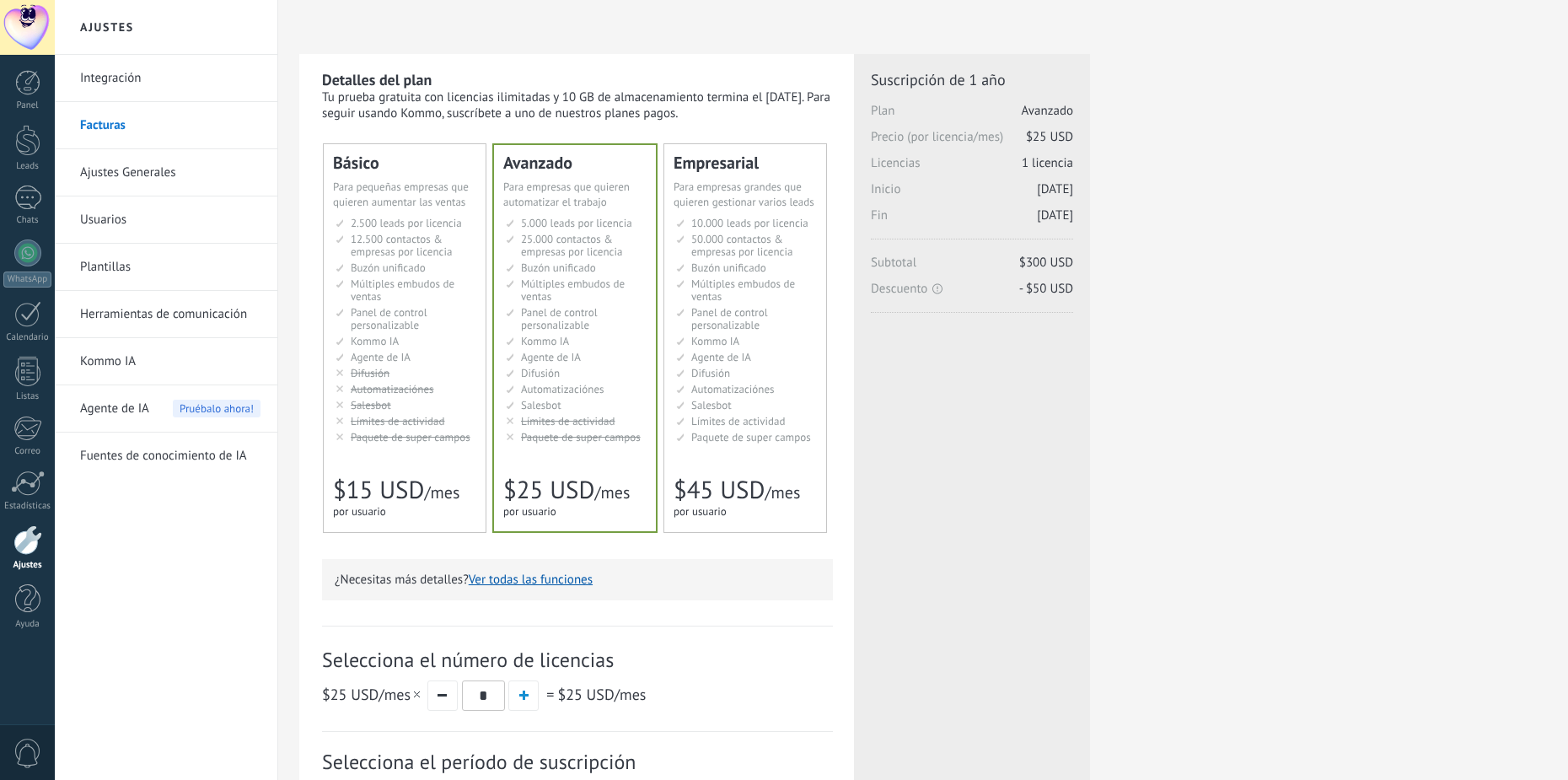
drag, startPoint x: 0, startPoint y: 0, endPoint x: 153, endPoint y: 174, distance: 231.7
click at [153, 174] on link "Ajustes Generales" at bounding box center [170, 172] width 180 height 47
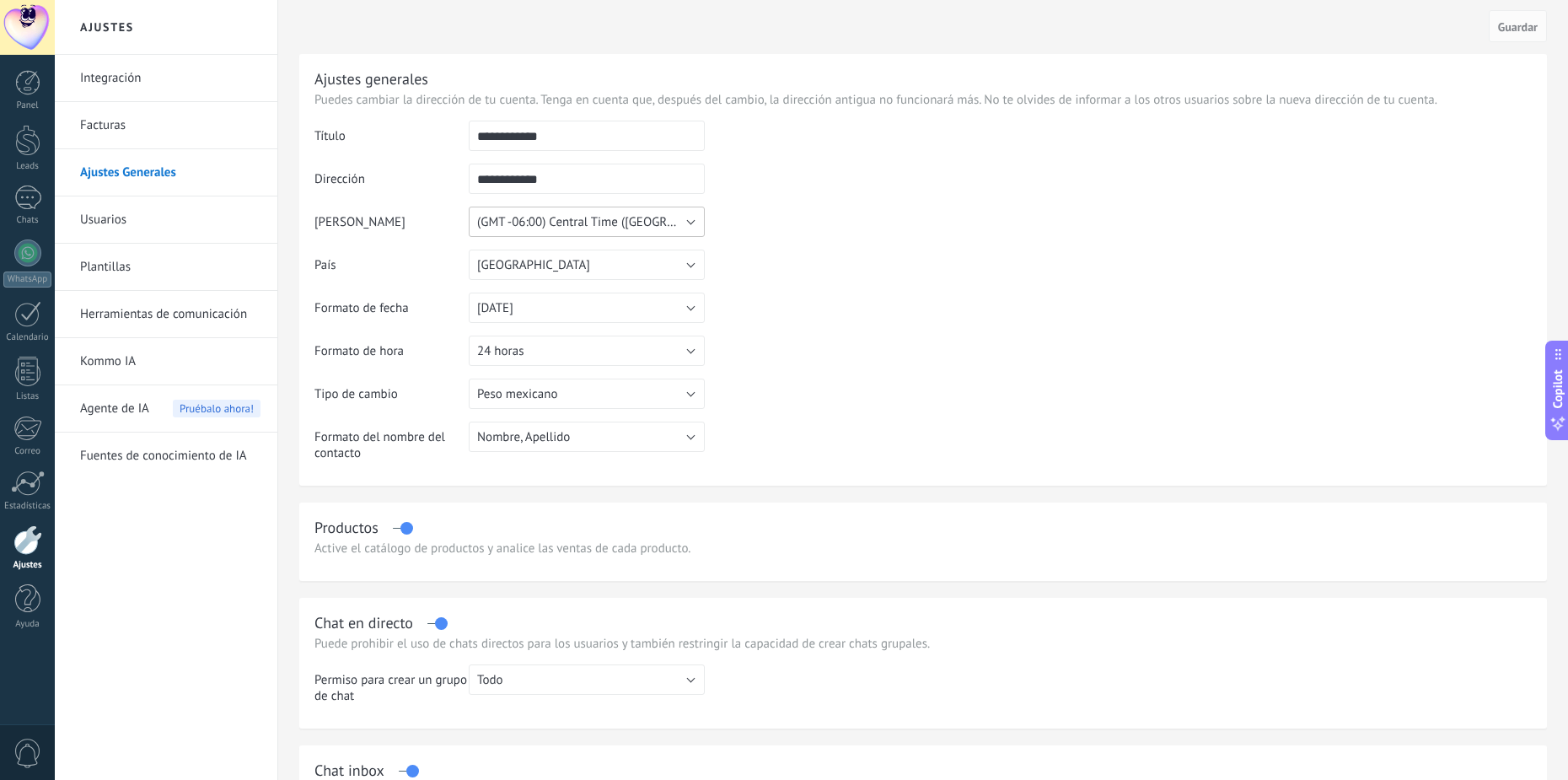
click at [679, 219] on span "(GMT -06:00) Central Time ([GEOGRAPHIC_DATA] & [GEOGRAPHIC_DATA])" at bounding box center [673, 222] width 394 height 16
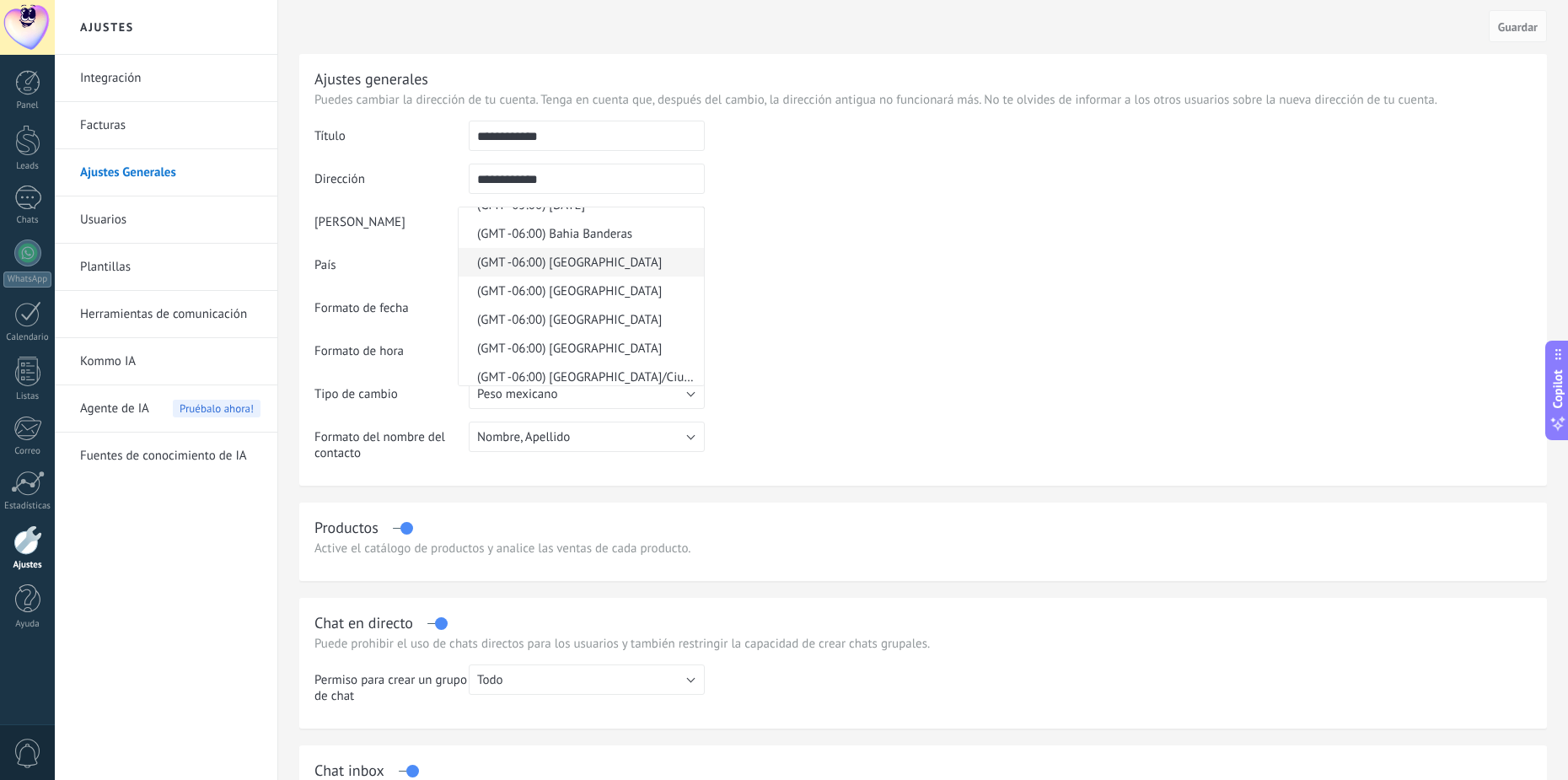
scroll to position [10744, 0]
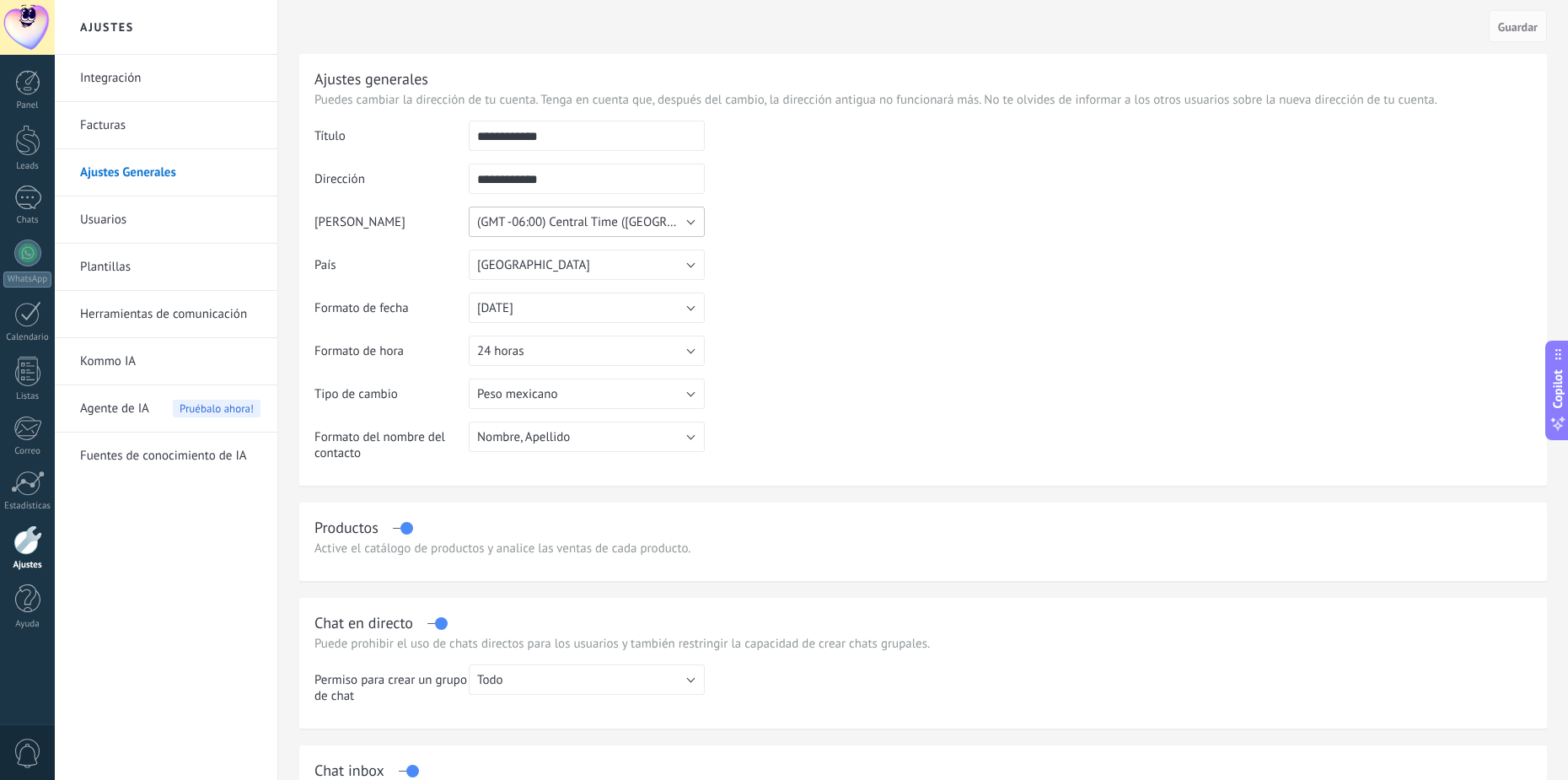
click at [690, 216] on span "(GMT -06:00) Central Time ([GEOGRAPHIC_DATA] & [GEOGRAPHIC_DATA])" at bounding box center [673, 222] width 394 height 16
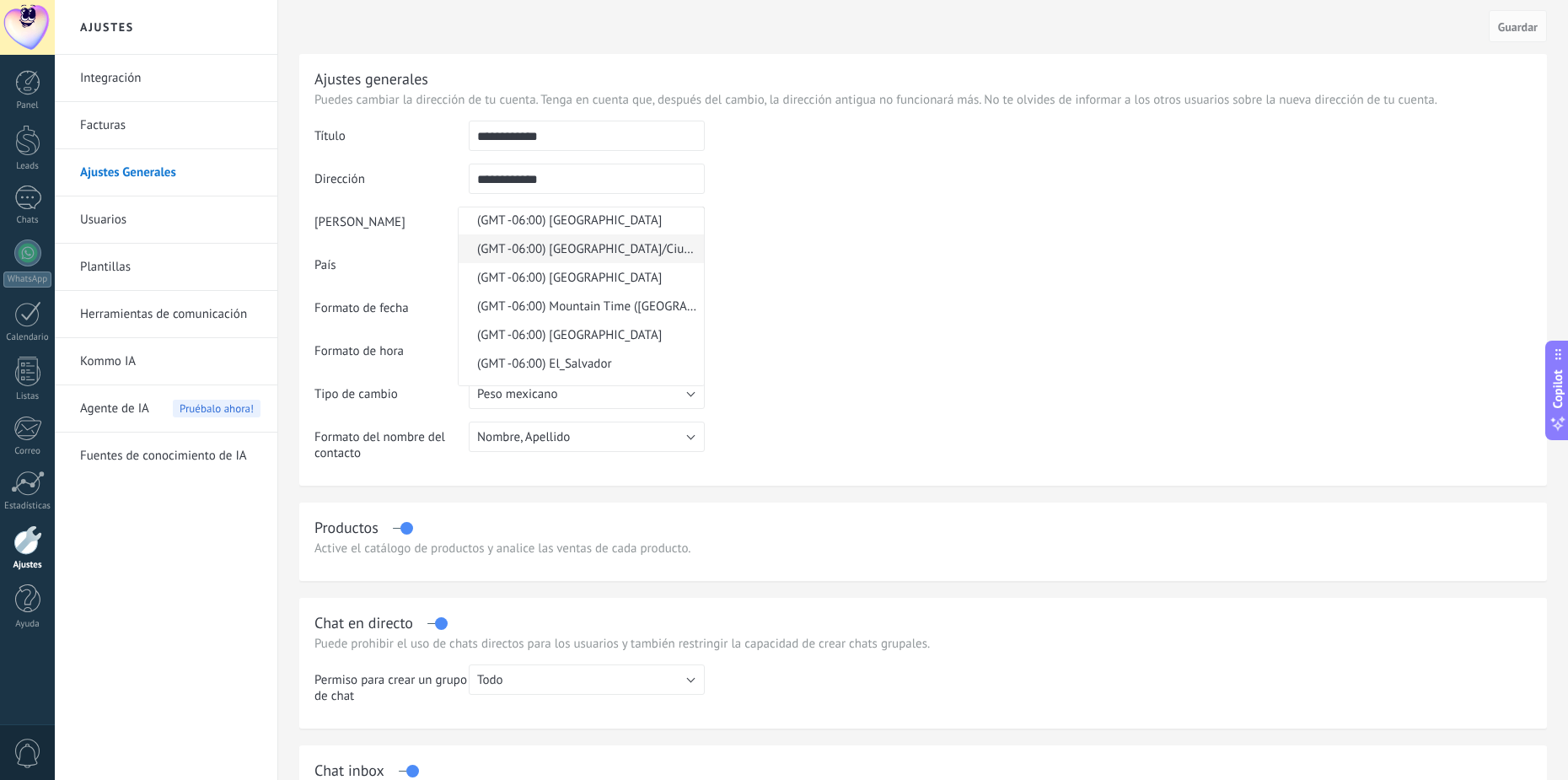
scroll to position [10802, 0]
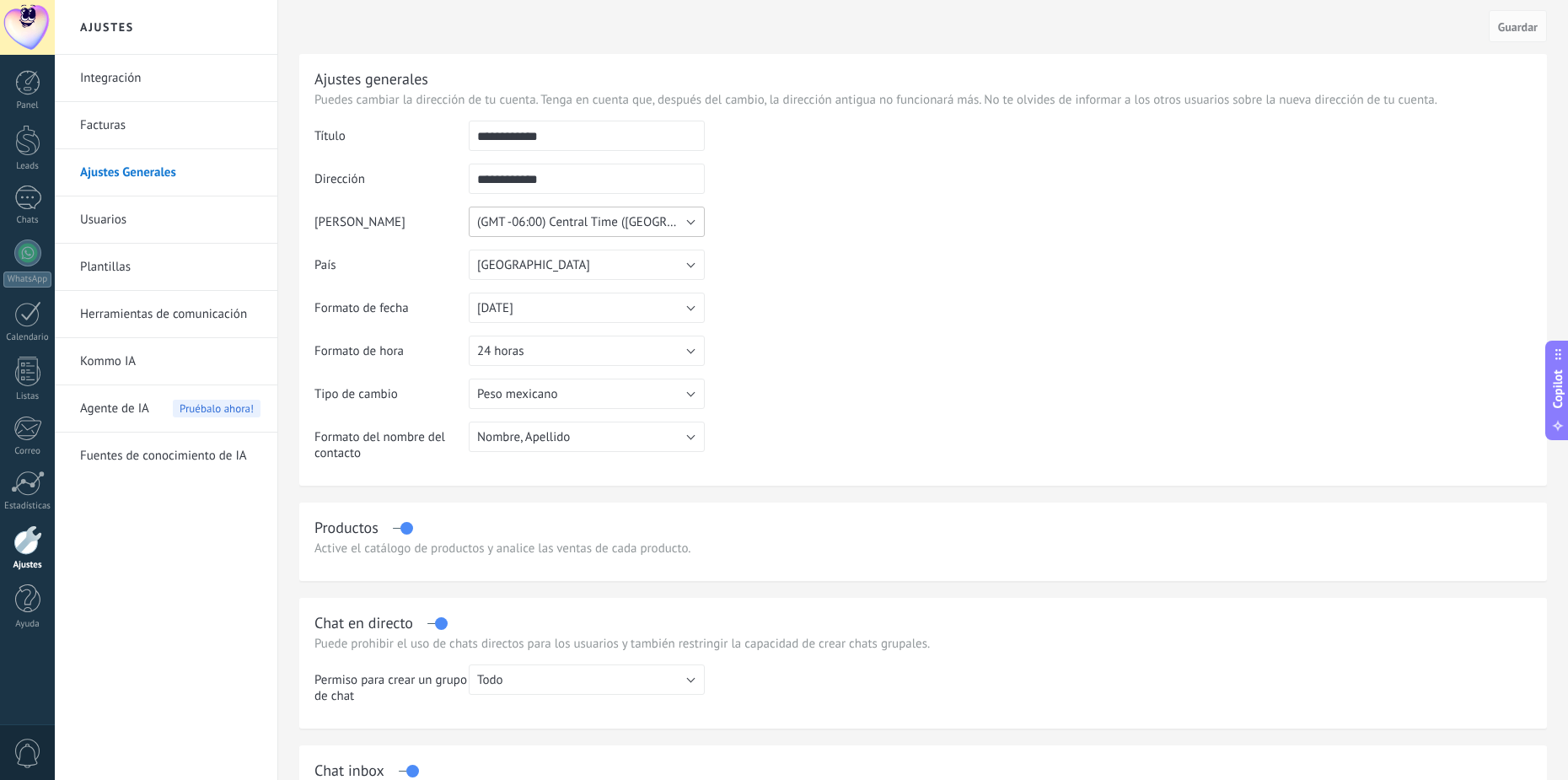
click at [615, 227] on span "(GMT -06:00) Central Time ([GEOGRAPHIC_DATA] & [GEOGRAPHIC_DATA])" at bounding box center [673, 222] width 394 height 16
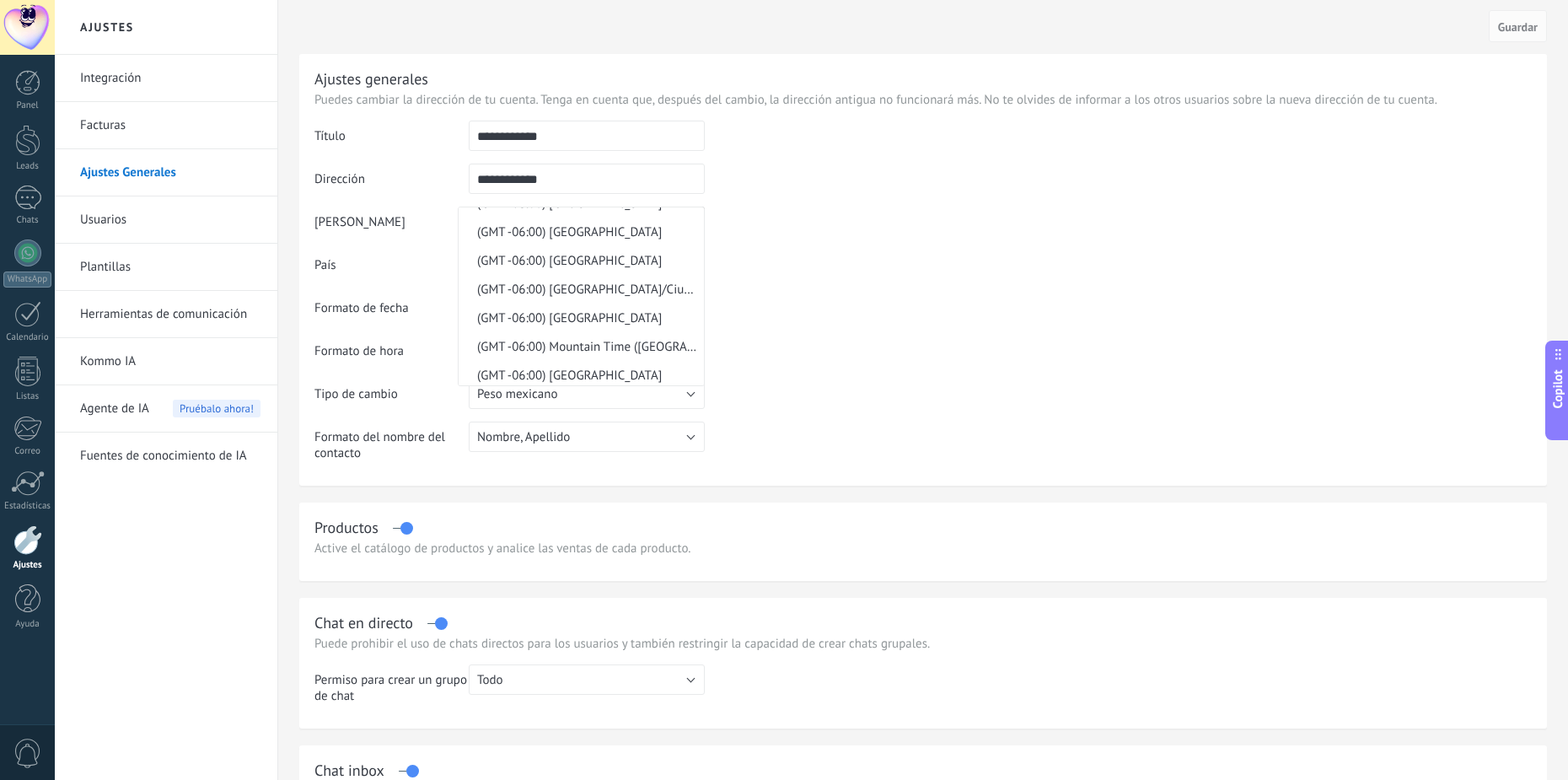
scroll to position [11056, 0]
click at [587, 327] on span "(GMT -06:00) [GEOGRAPHIC_DATA]" at bounding box center [579, 323] width 240 height 16
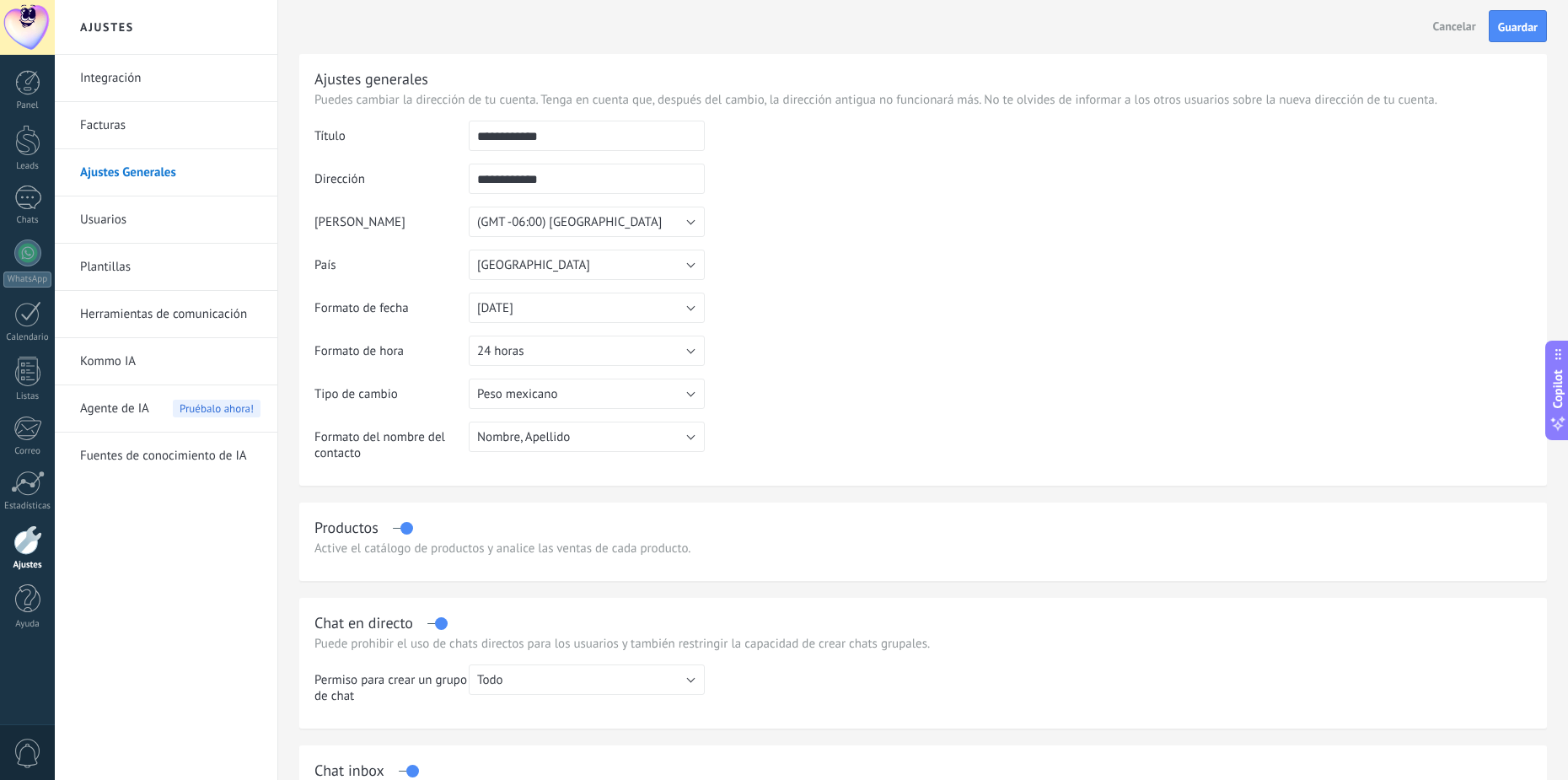
drag, startPoint x: 894, startPoint y: 251, endPoint x: 770, endPoint y: 249, distance: 124.0
click at [876, 249] on td at bounding box center [1119, 207] width 827 height 172
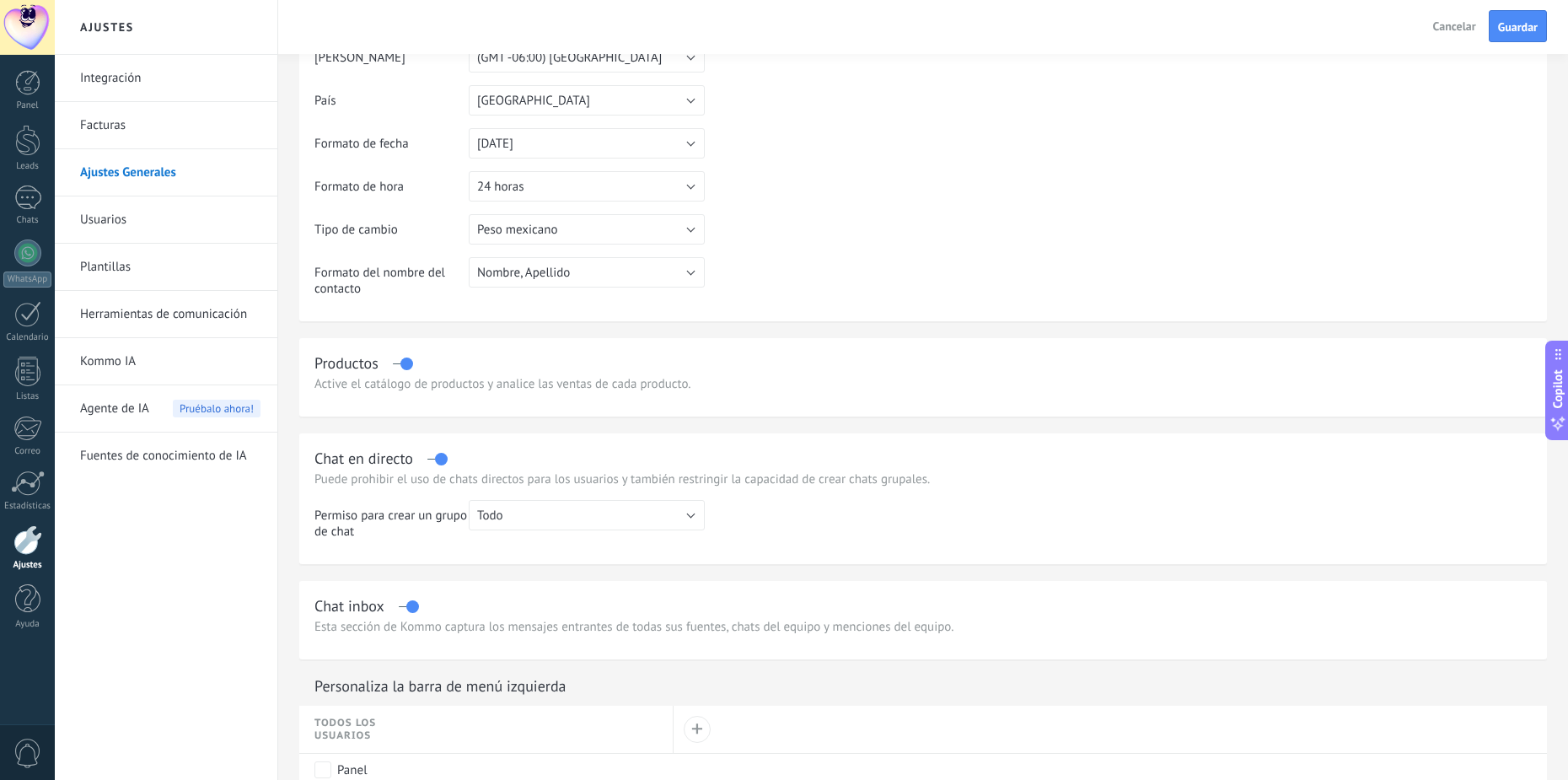
scroll to position [169, 0]
click at [660, 263] on button "Nombre, Apellido" at bounding box center [587, 268] width 236 height 30
click at [661, 262] on span "Nombre, Apellido" at bounding box center [579, 269] width 240 height 16
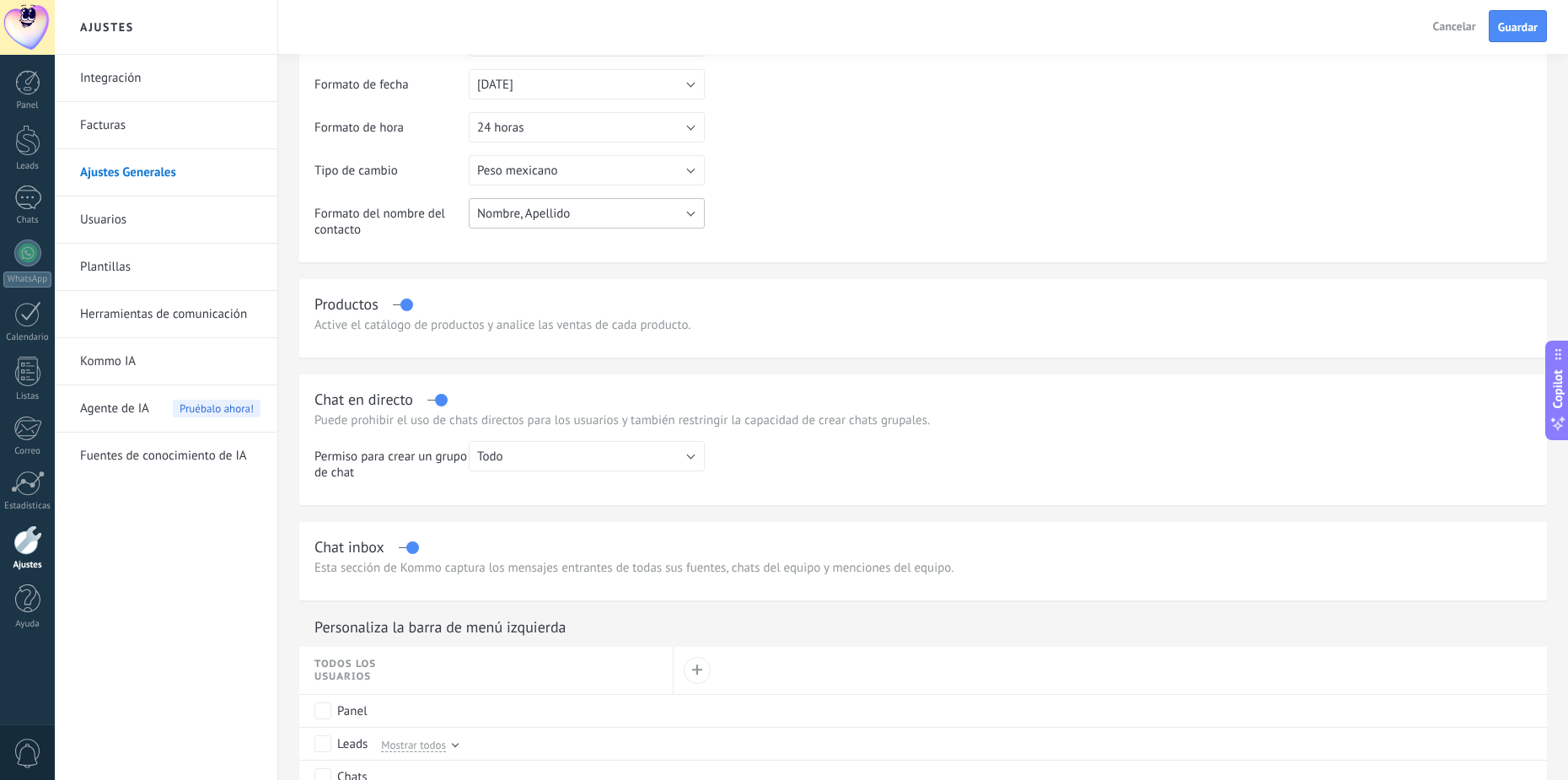
scroll to position [253, 0]
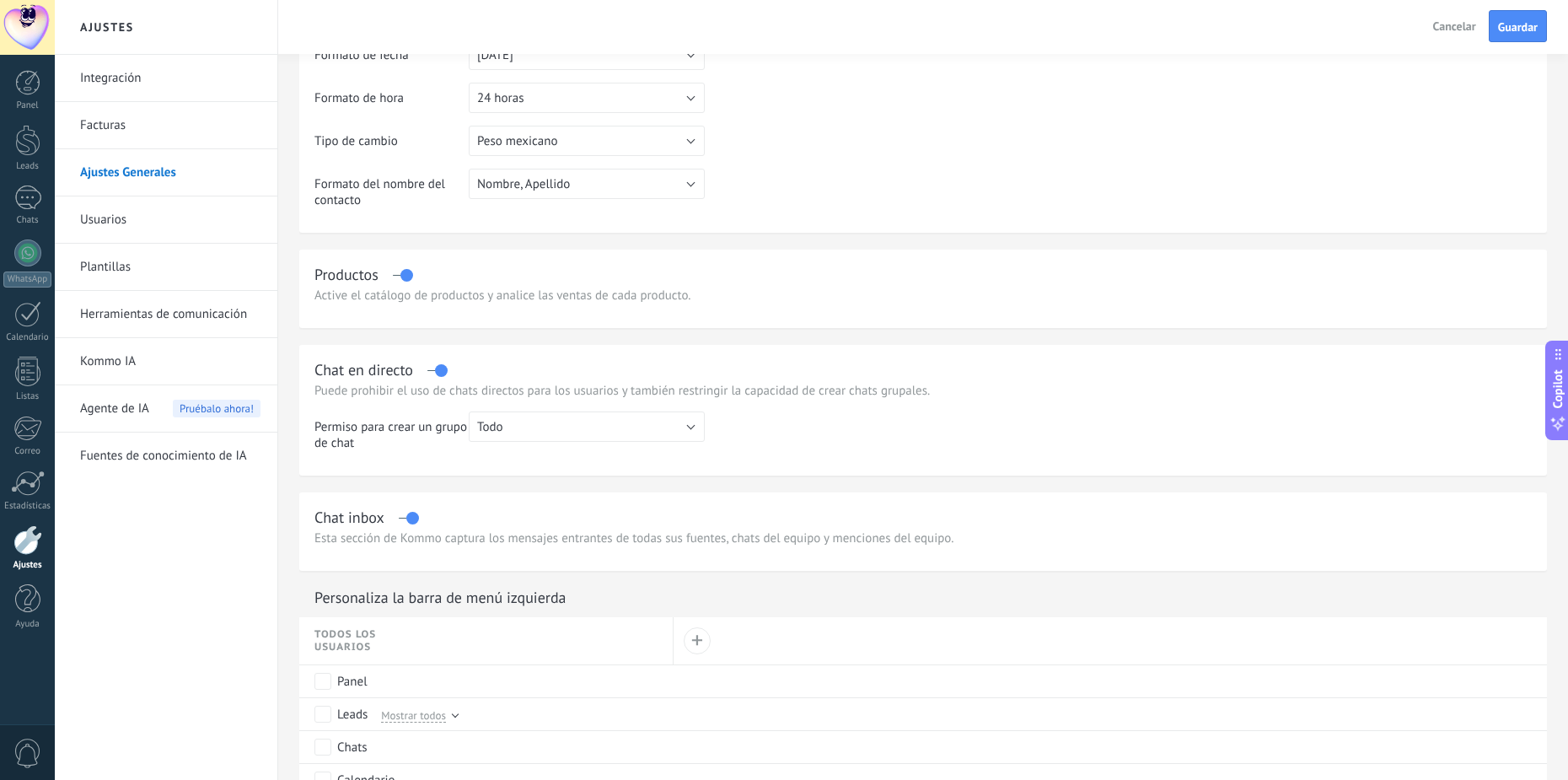
click at [334, 274] on div "Productos" at bounding box center [347, 275] width 64 height 20
click at [335, 274] on div "Productos" at bounding box center [347, 275] width 64 height 20
click at [581, 296] on div "Active el catálogo de productos y analice las ventas de cada producto." at bounding box center [924, 295] width 1218 height 16
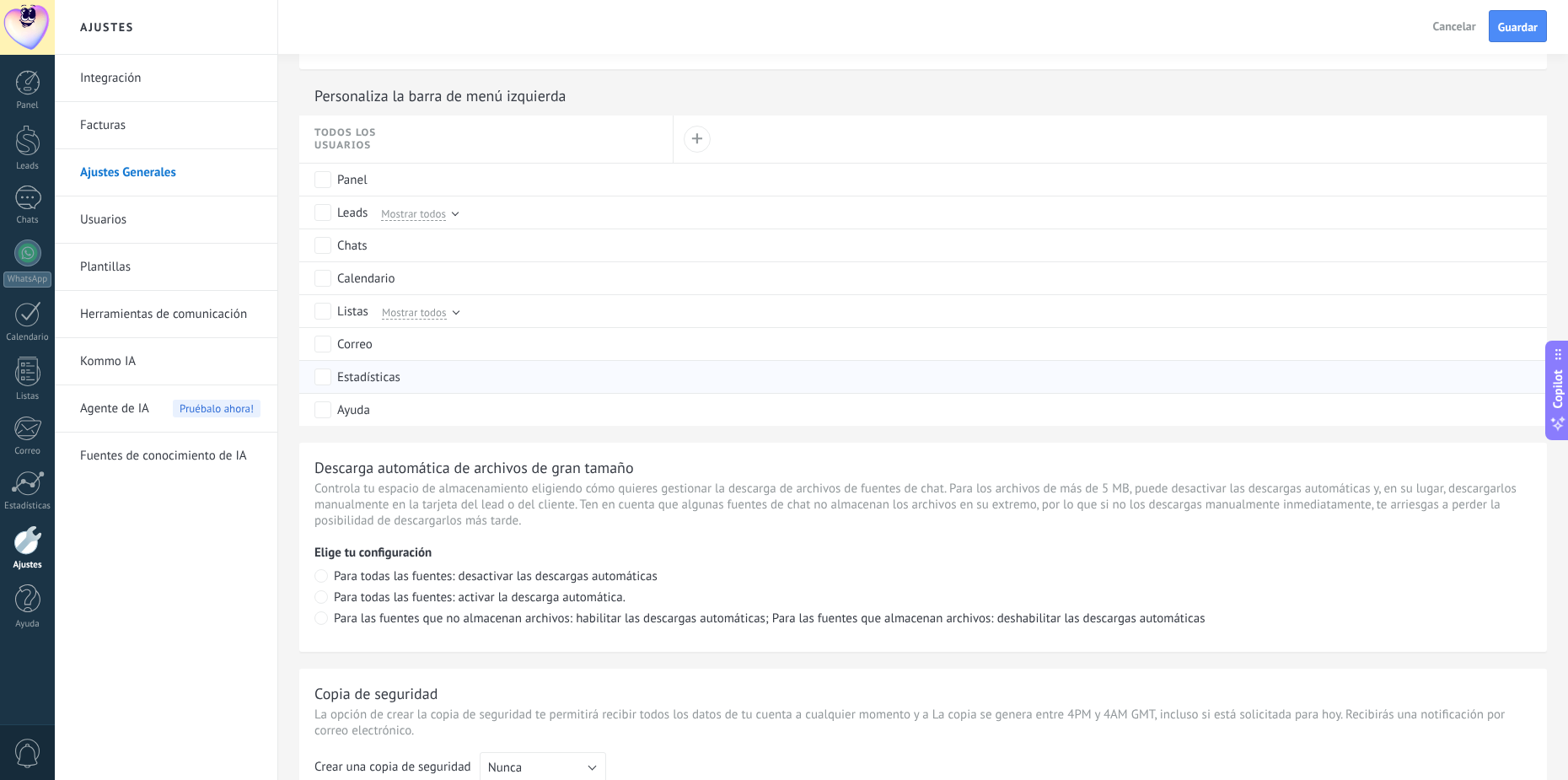
scroll to position [759, 0]
click at [455, 210] on div at bounding box center [455, 209] width 7 height 7
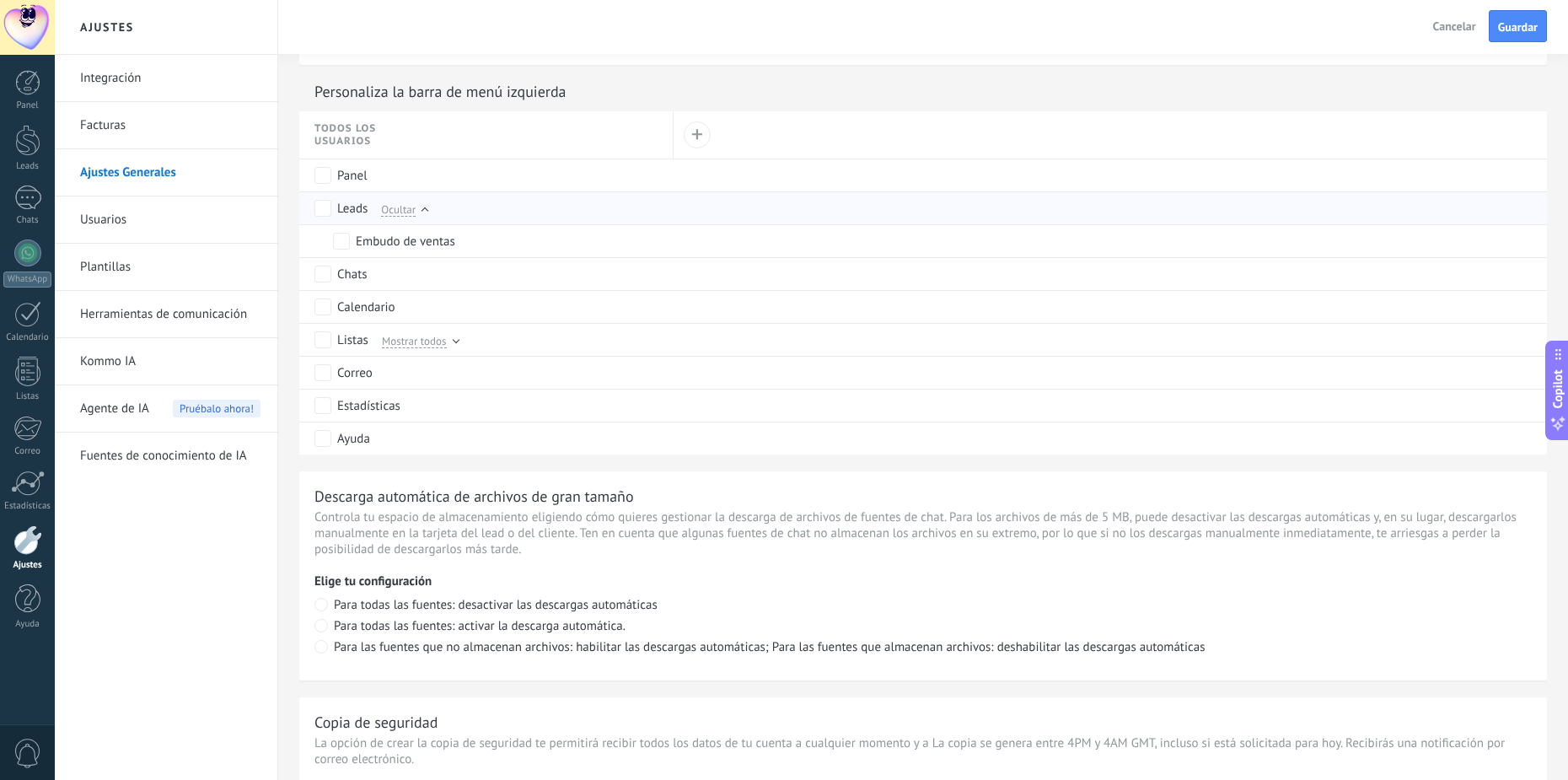
click at [455, 210] on div "Leads Ocultar" at bounding box center [490, 208] width 351 height 32
click at [425, 213] on div at bounding box center [425, 211] width 7 height 7
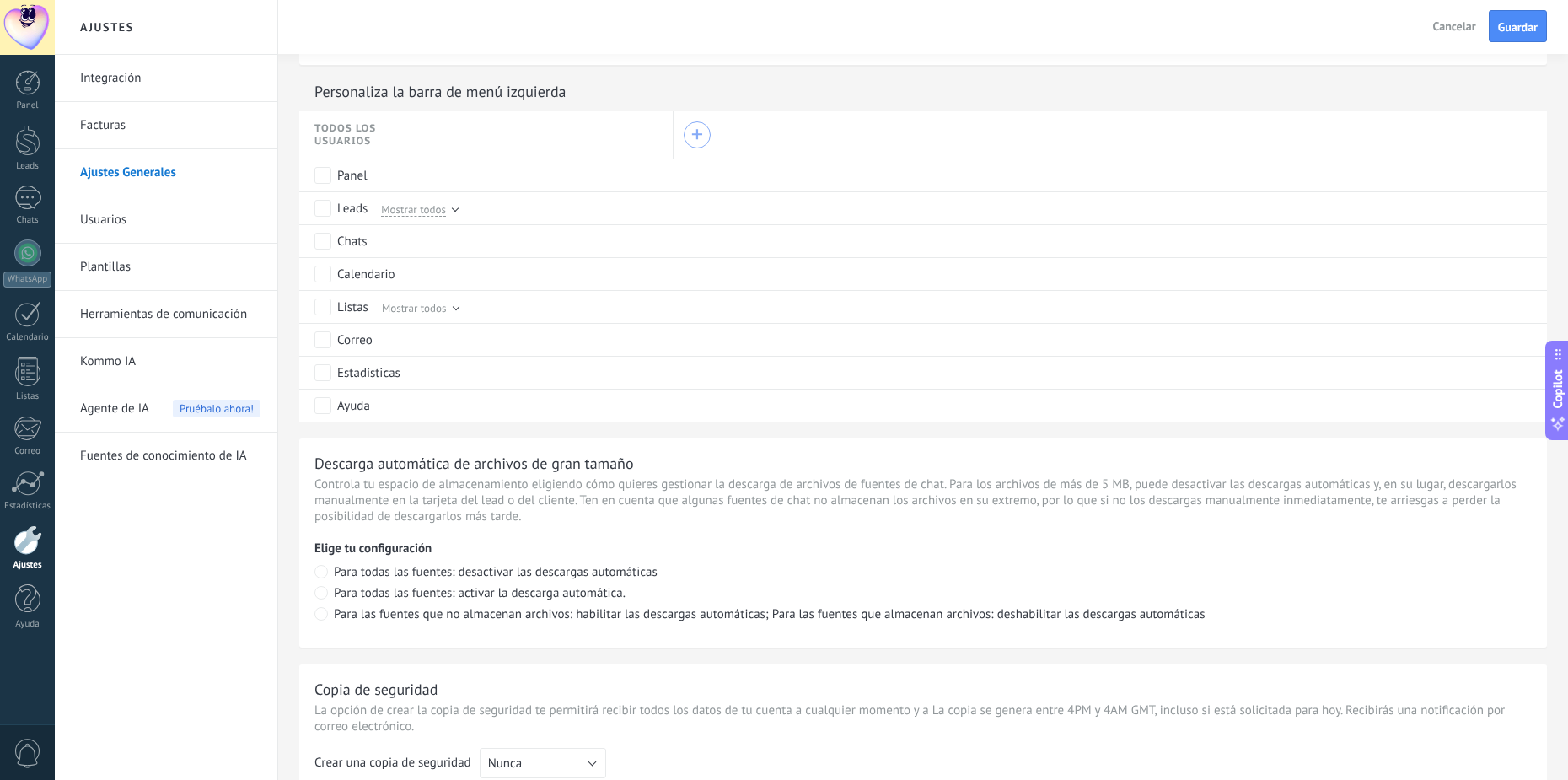
click at [703, 136] on div "+" at bounding box center [697, 135] width 12 height 12
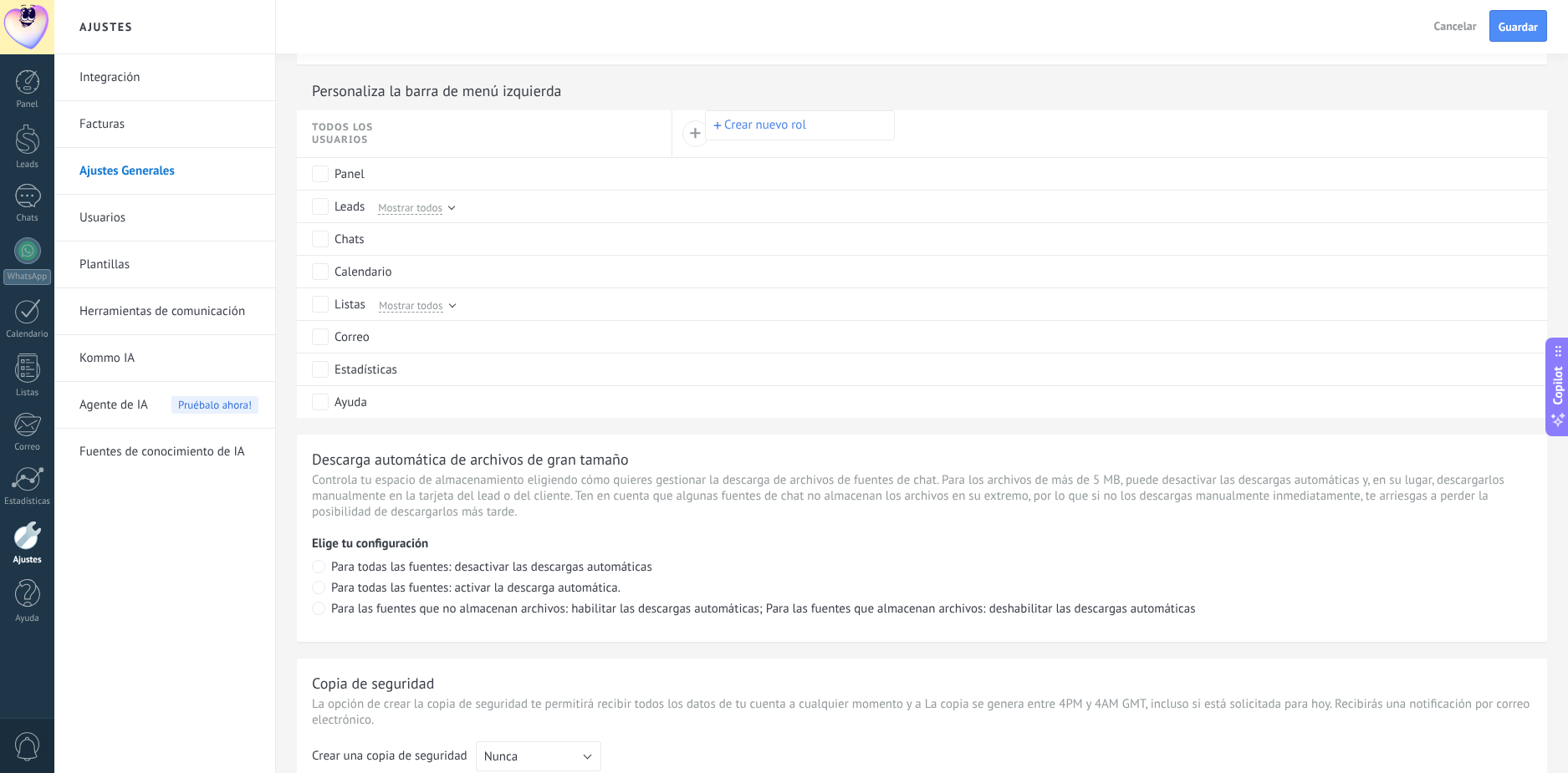
click at [619, 133] on div at bounding box center [784, 386] width 1568 height 773
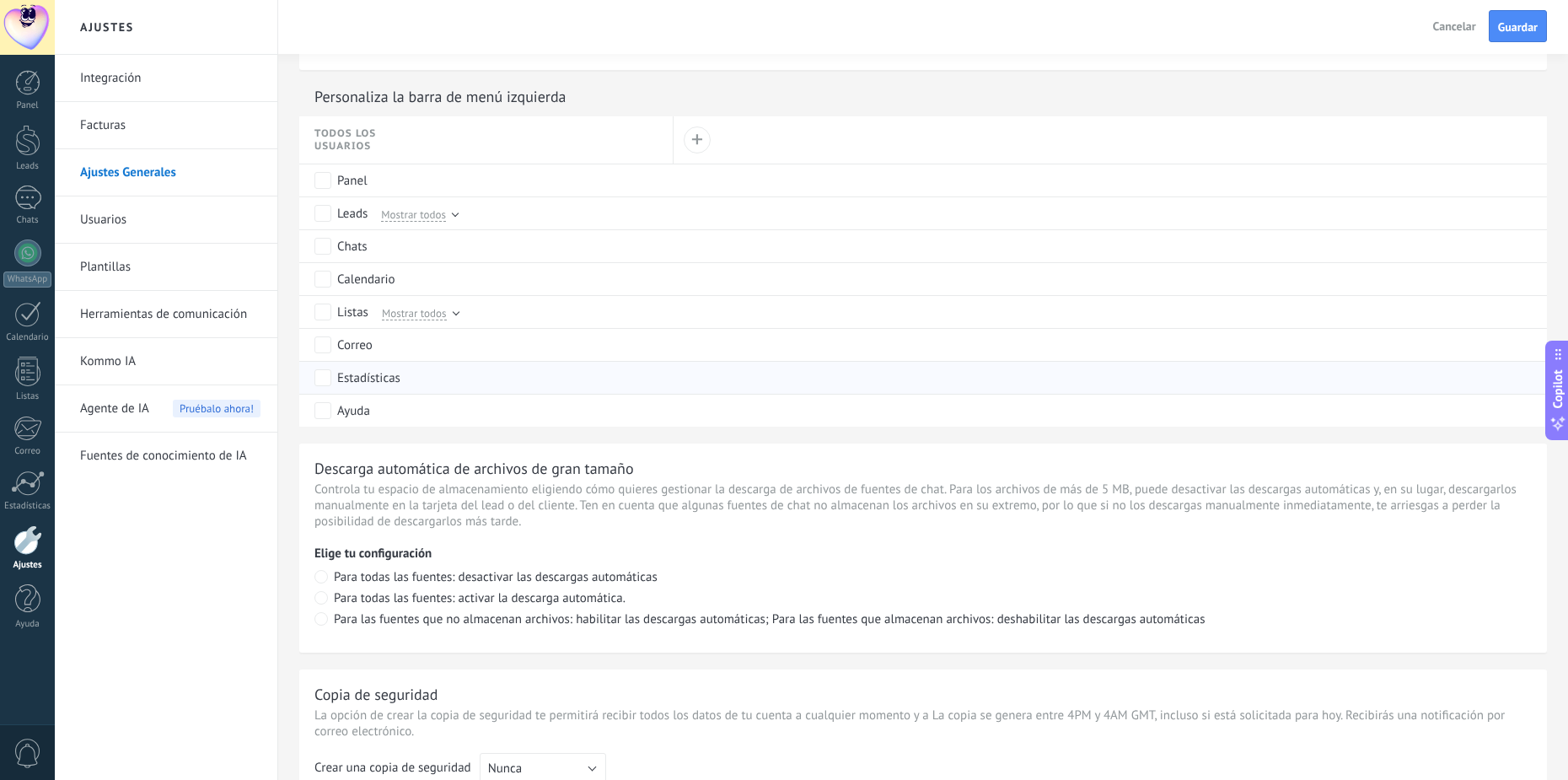
scroll to position [724, 0]
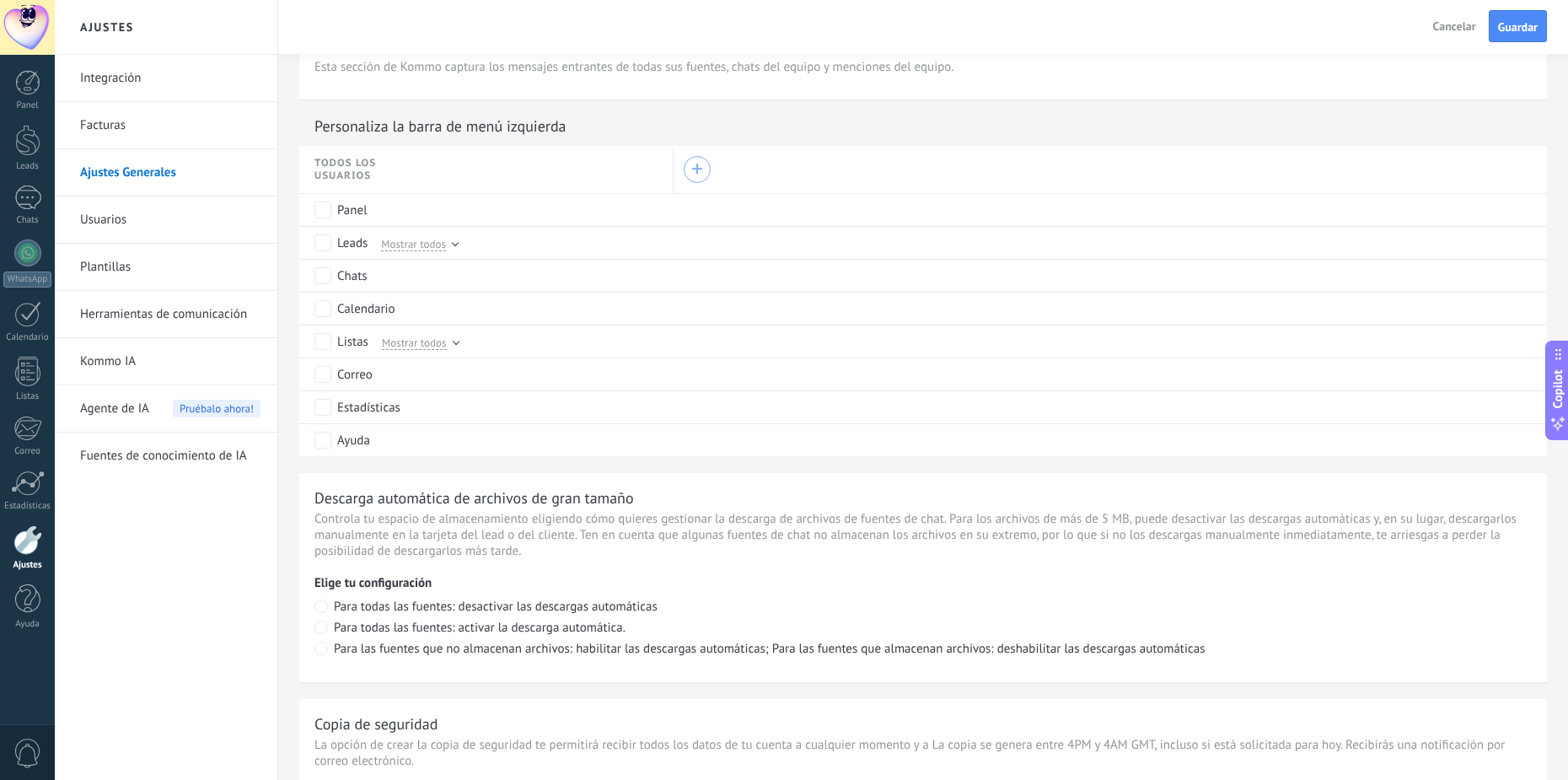
click at [698, 172] on div "+" at bounding box center [697, 170] width 12 height 12
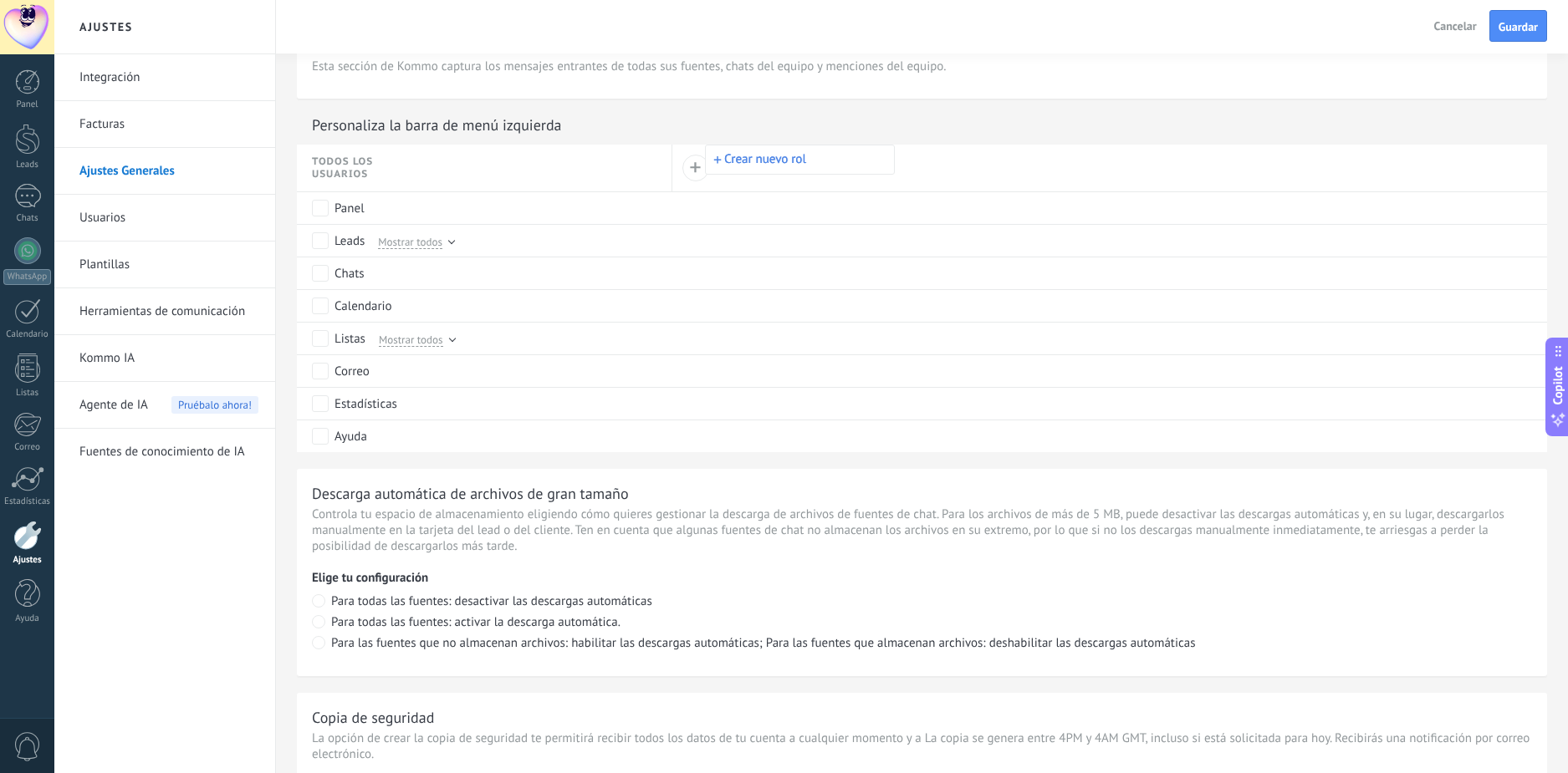
click at [805, 162] on button "Crear nuevo rol" at bounding box center [800, 159] width 188 height 28
click at [803, 163] on input "text" at bounding box center [801, 162] width 154 height 14
click at [814, 189] on span "Cancelar" at bounding box center [816, 193] width 43 height 15
click at [800, 164] on button "Crear nuevo rol" at bounding box center [800, 159] width 188 height 28
click at [820, 190] on span "Cancelar" at bounding box center [816, 193] width 43 height 15
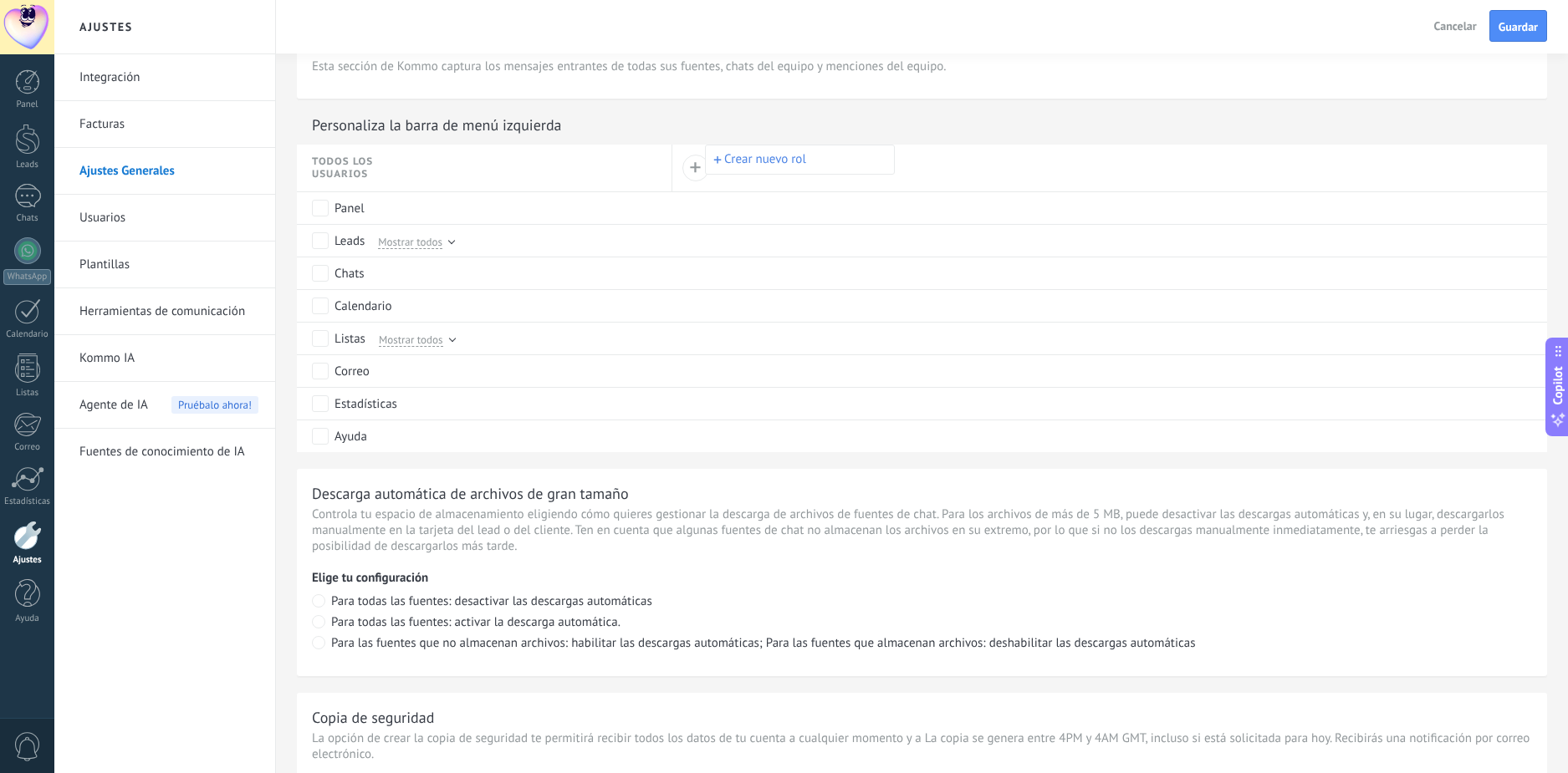
drag, startPoint x: 480, startPoint y: 174, endPoint x: 451, endPoint y: 174, distance: 29.0
click at [478, 174] on div at bounding box center [784, 386] width 1568 height 773
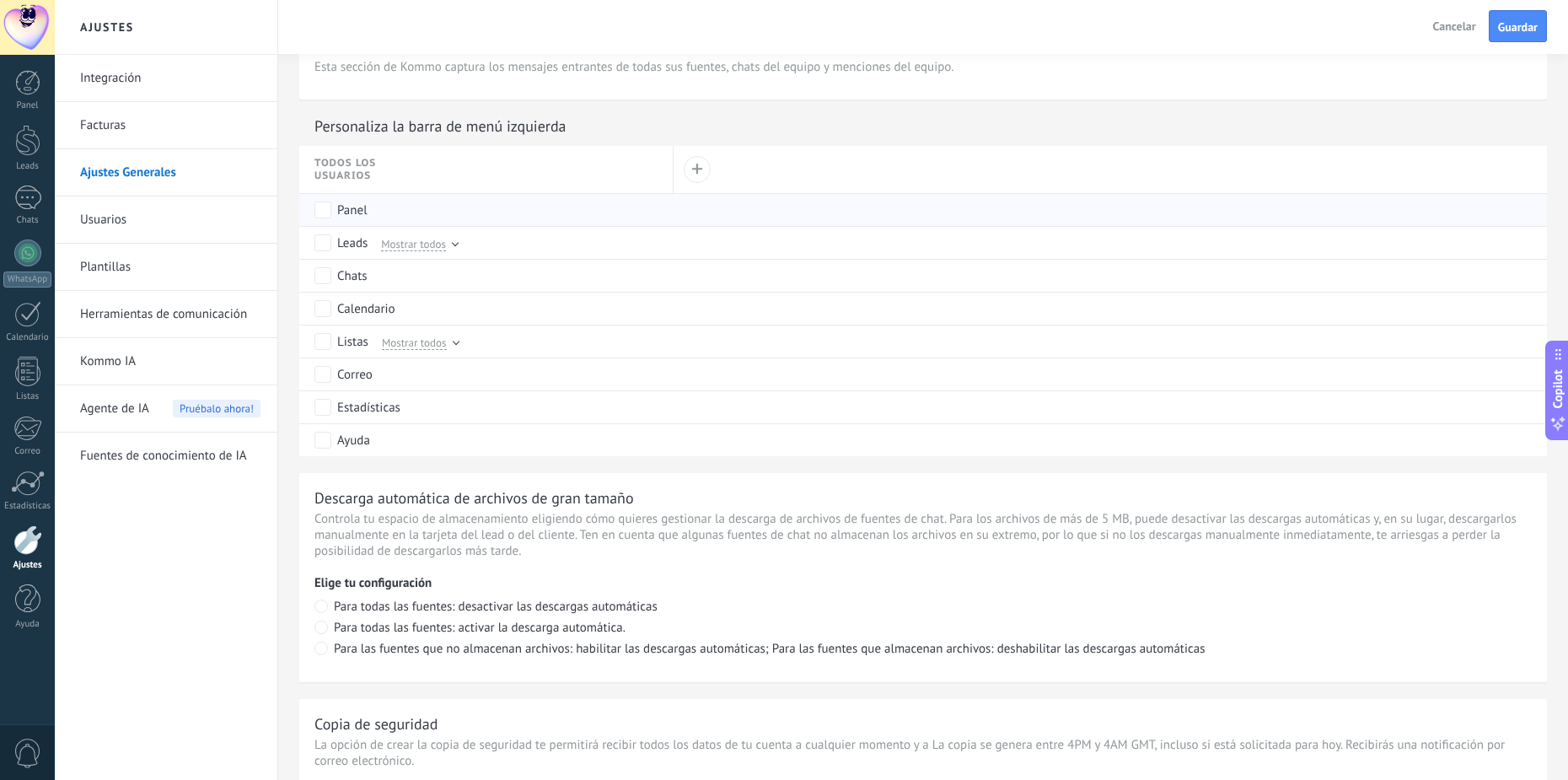
drag, startPoint x: 359, startPoint y: 174, endPoint x: 361, endPoint y: 195, distance: 21.1
click at [358, 174] on span "Todos los usuarios" at bounding box center [365, 169] width 101 height 25
click at [462, 340] on div "Listas Mostrar todos" at bounding box center [490, 341] width 351 height 32
click at [456, 340] on div at bounding box center [455, 342] width 7 height 7
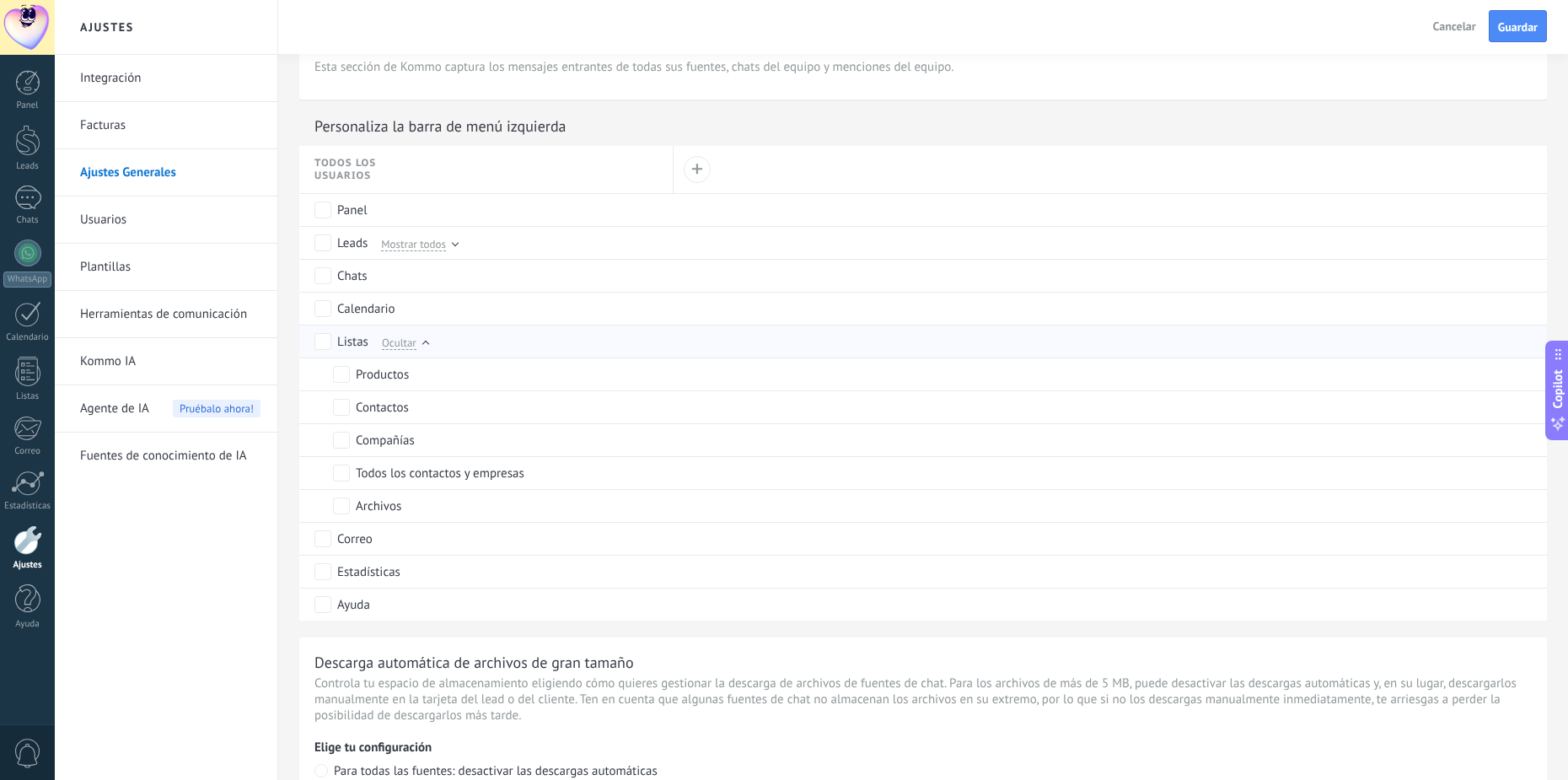
click at [456, 340] on div "Listas Ocultar" at bounding box center [490, 341] width 351 height 32
click at [425, 342] on div at bounding box center [426, 344] width 7 height 7
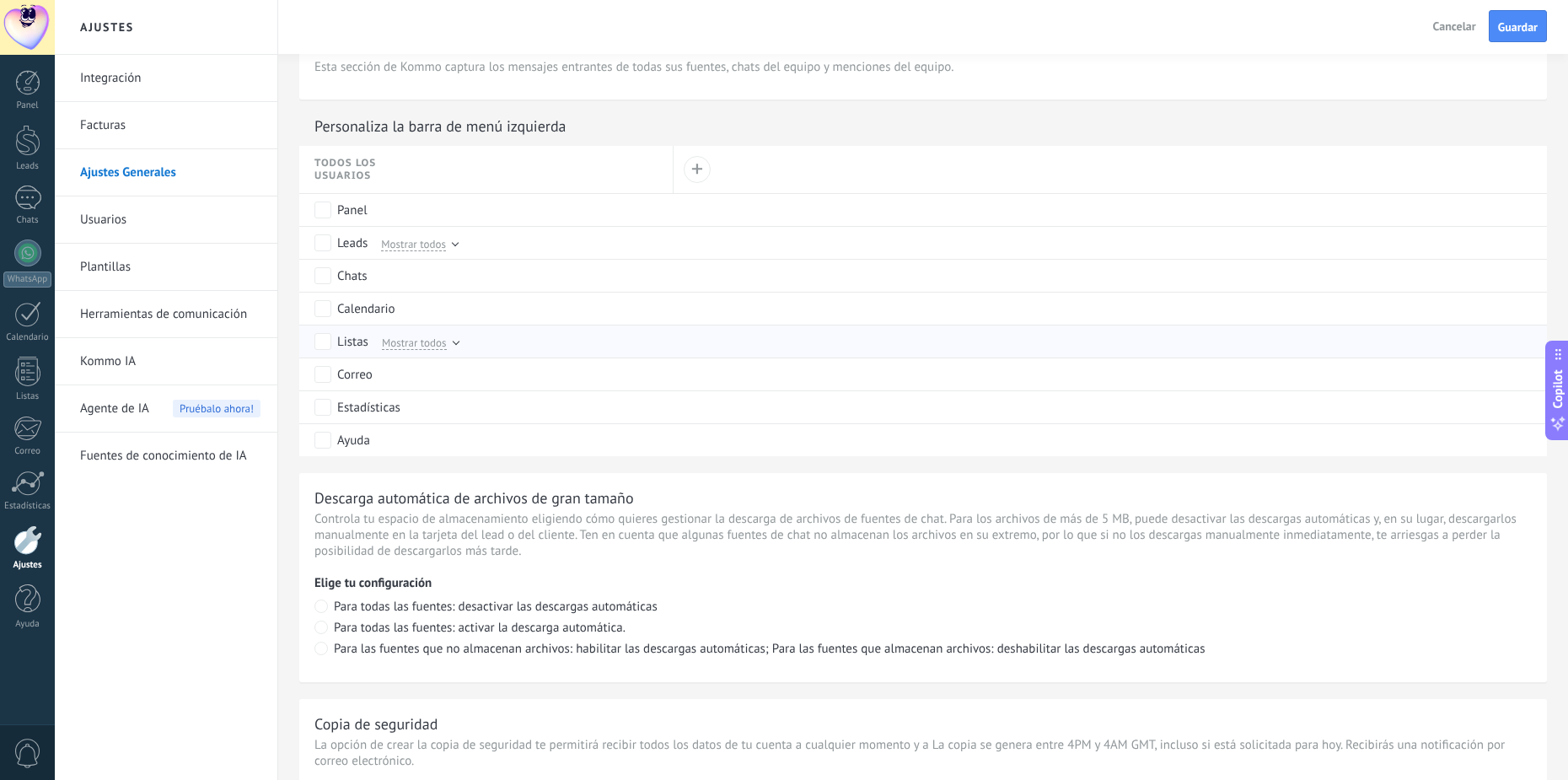
click at [353, 342] on div "Listas" at bounding box center [353, 342] width 31 height 17
click at [353, 341] on div "Listas" at bounding box center [353, 342] width 31 height 17
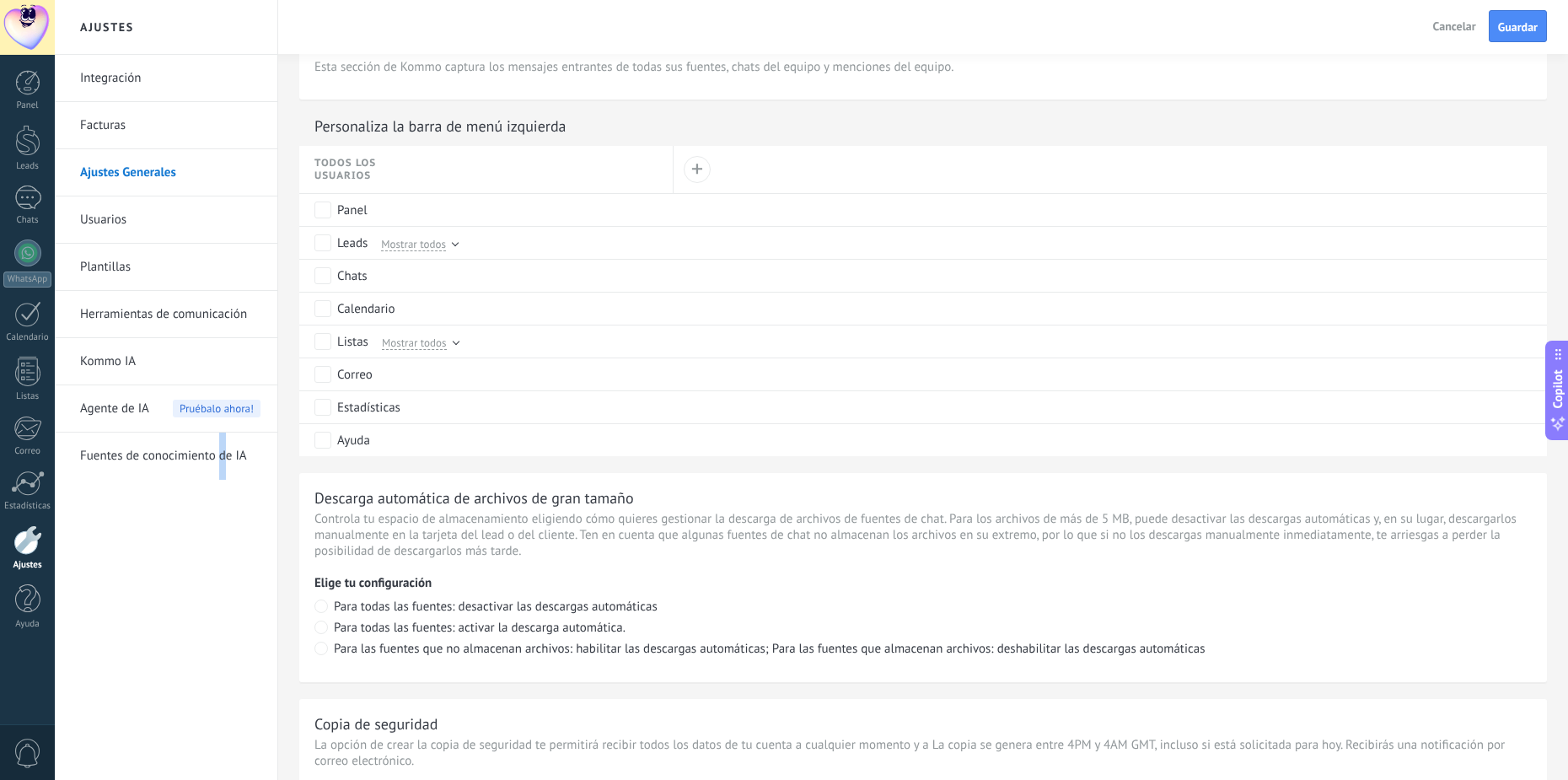
drag, startPoint x: 227, startPoint y: 517, endPoint x: 216, endPoint y: 526, distance: 14.2
click at [220, 523] on div "Integración Facturas Ajustes Generales Usuarios Plantillas Herramientas de comu…" at bounding box center [166, 417] width 223 height 725
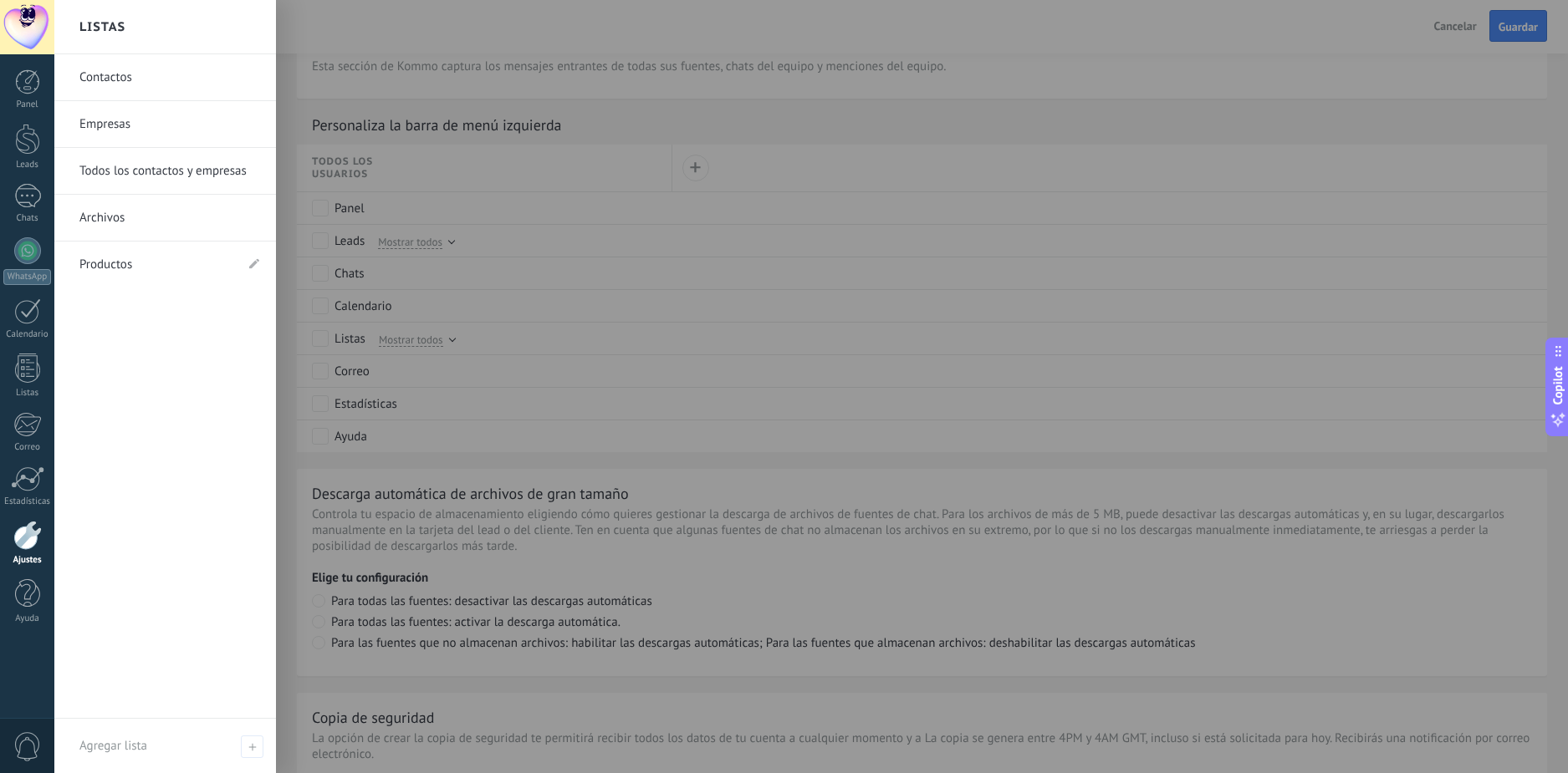
drag, startPoint x: 48, startPoint y: 566, endPoint x: 60, endPoint y: 554, distance: 17.0
click at [60, 566] on div "Contactos Empresas Todos los contactos y empresas Archivos Productos" at bounding box center [165, 387] width 222 height 665
click at [27, 384] on link "Listas" at bounding box center [27, 376] width 54 height 45
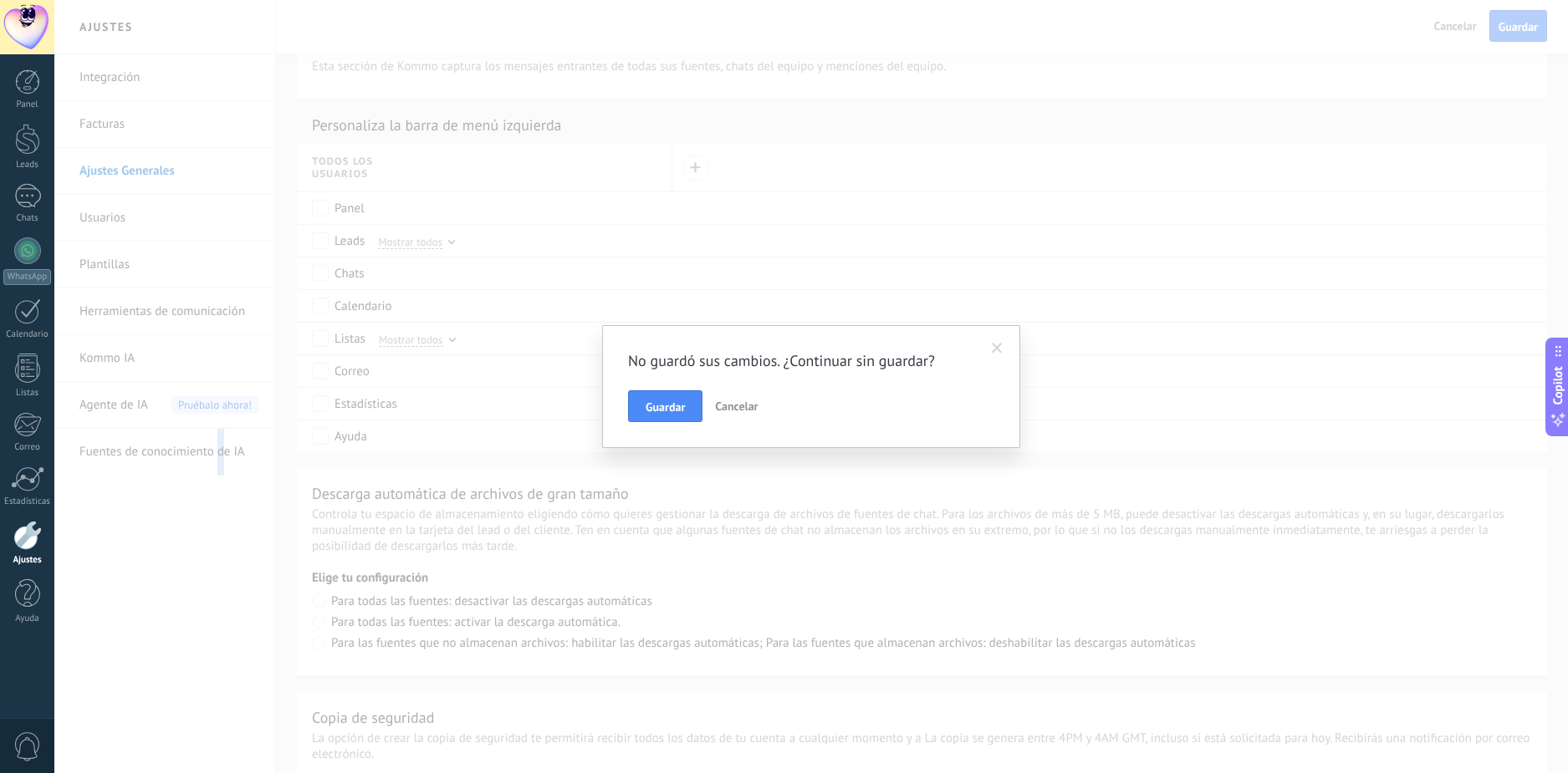
click at [682, 406] on span "Guardar" at bounding box center [665, 407] width 39 height 12
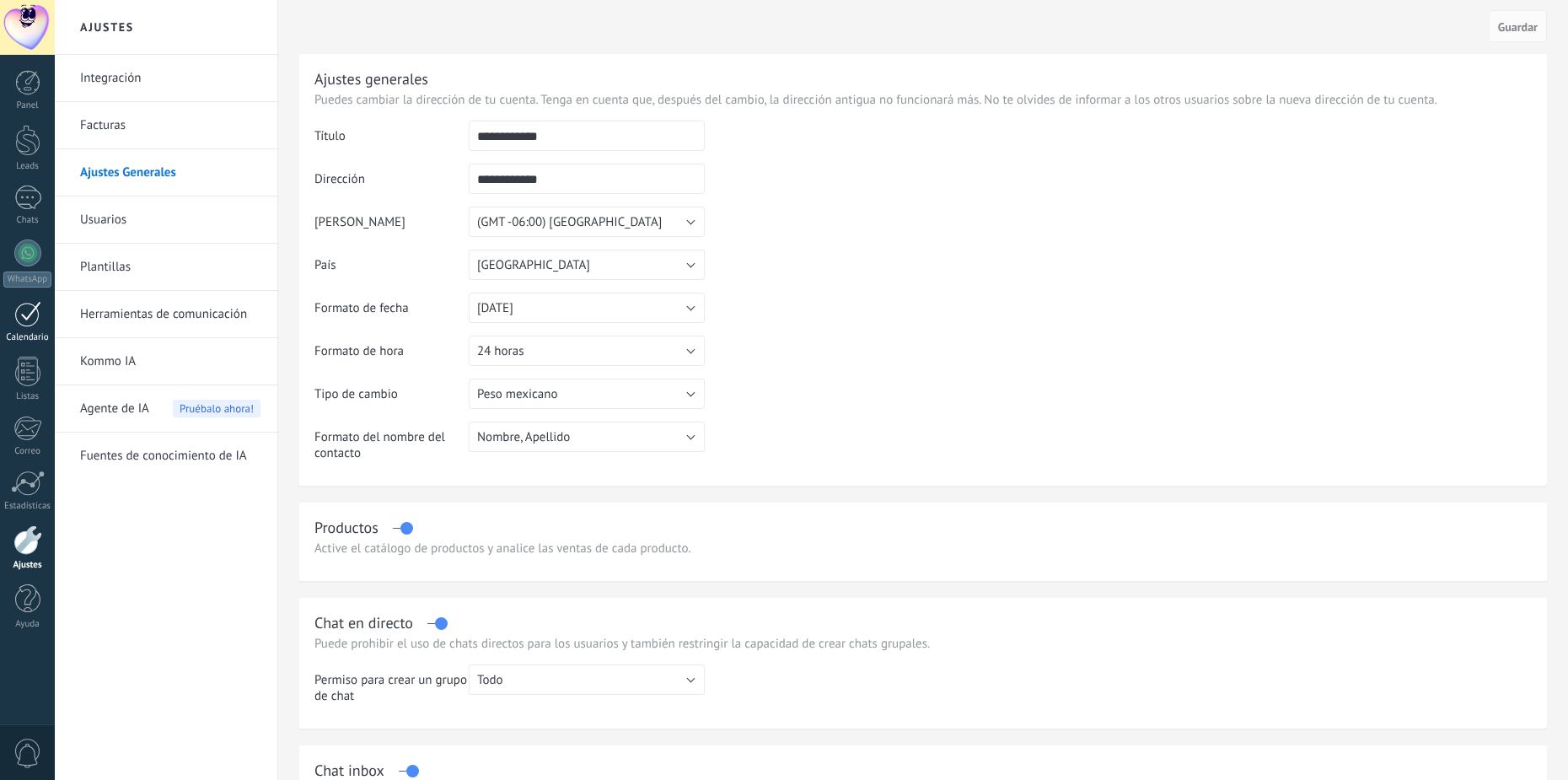
click at [32, 308] on div at bounding box center [27, 314] width 27 height 26
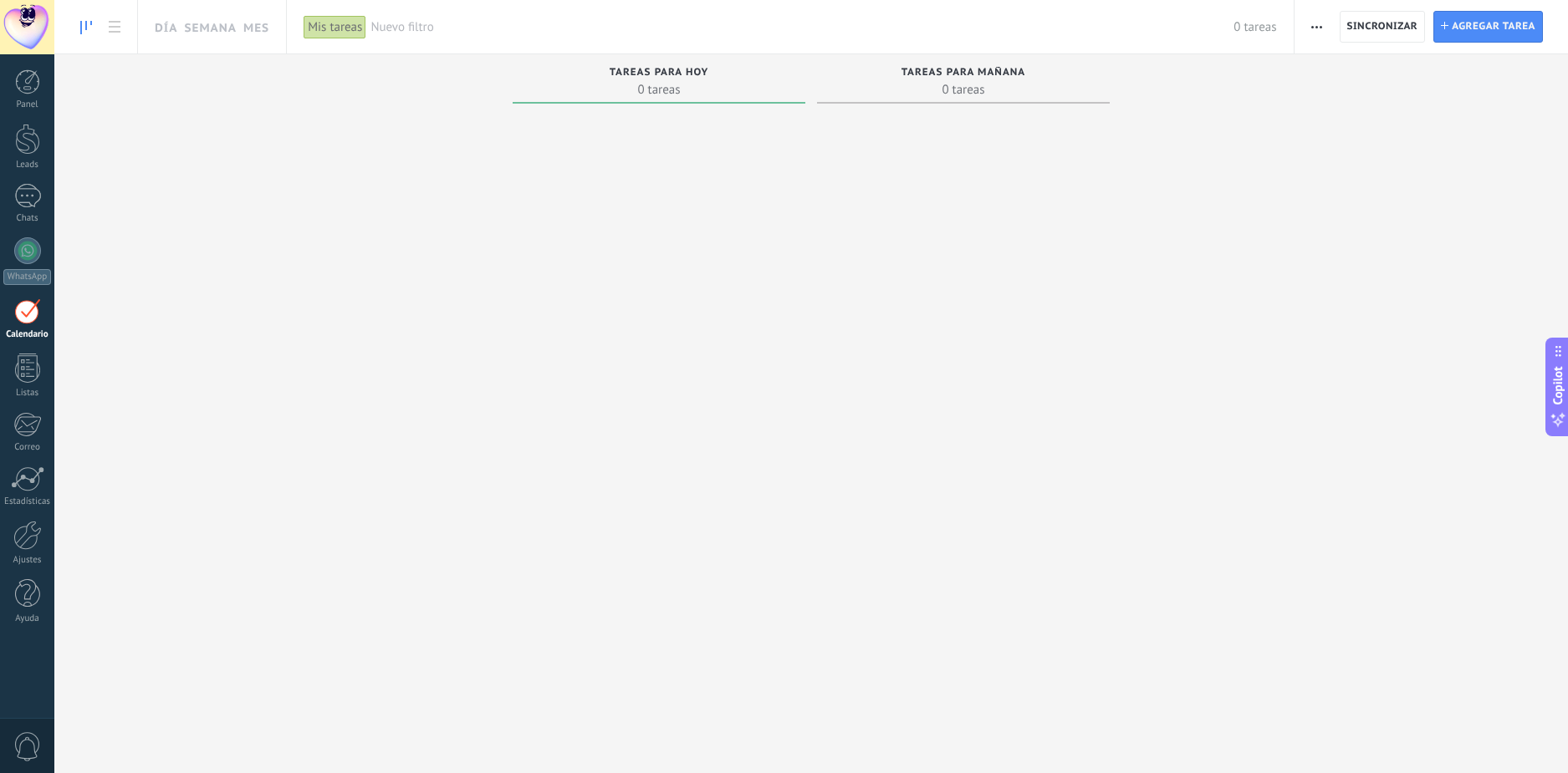
click at [29, 315] on div at bounding box center [27, 311] width 26 height 26
click at [29, 81] on div at bounding box center [27, 82] width 25 height 25
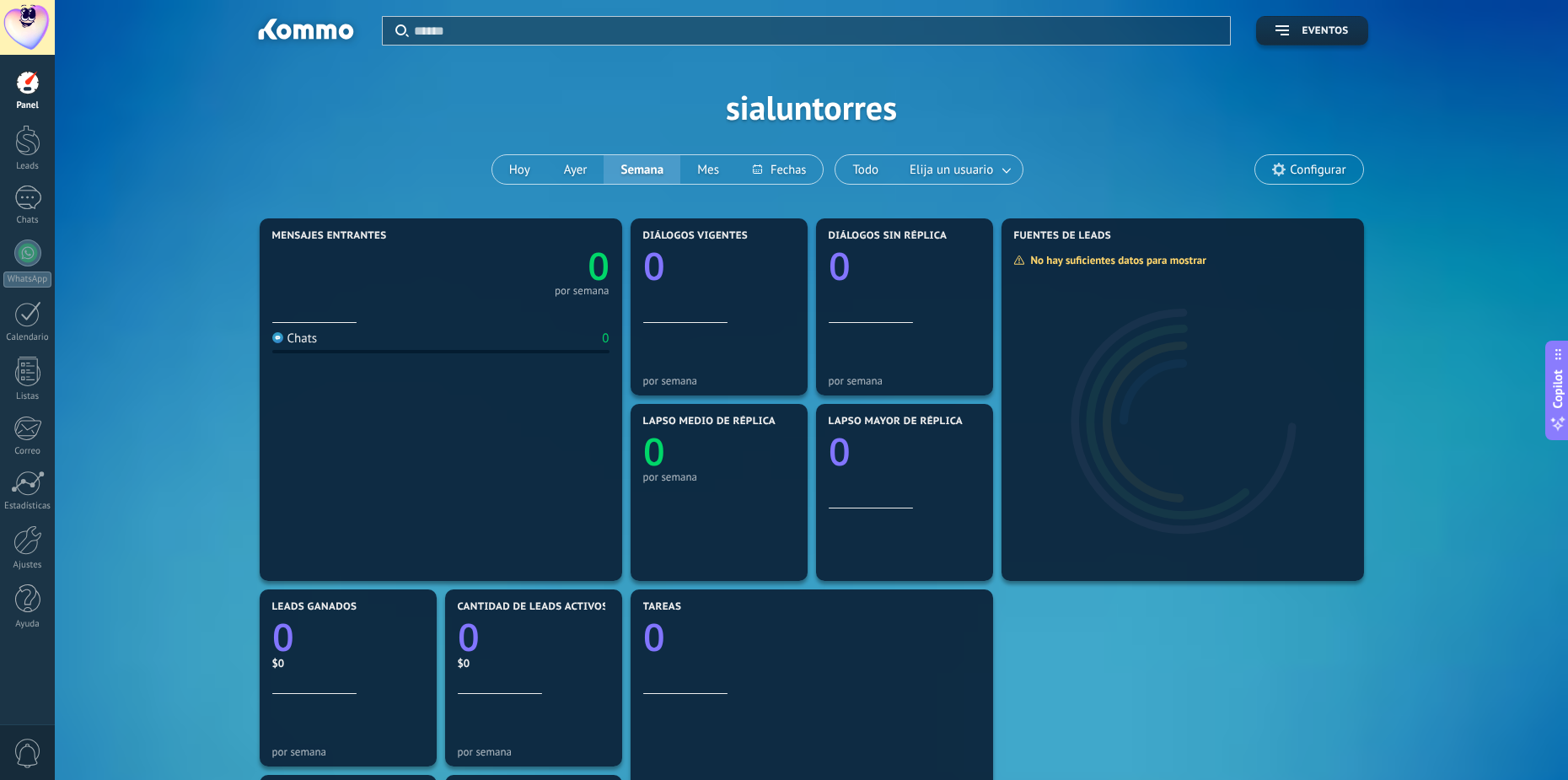
click at [36, 26] on div at bounding box center [27, 27] width 55 height 55
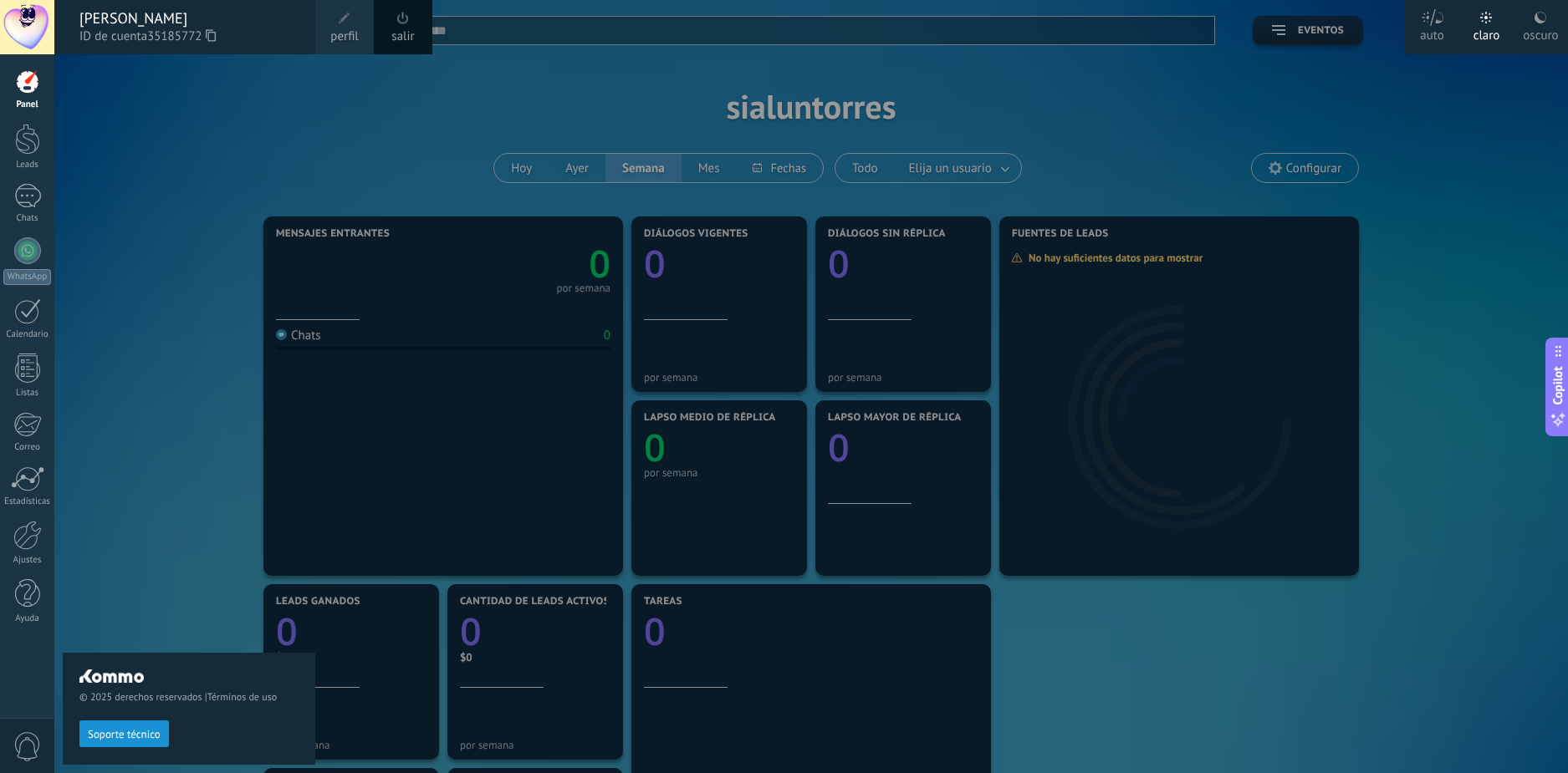
click at [364, 14] on link "perfil" at bounding box center [345, 27] width 59 height 54
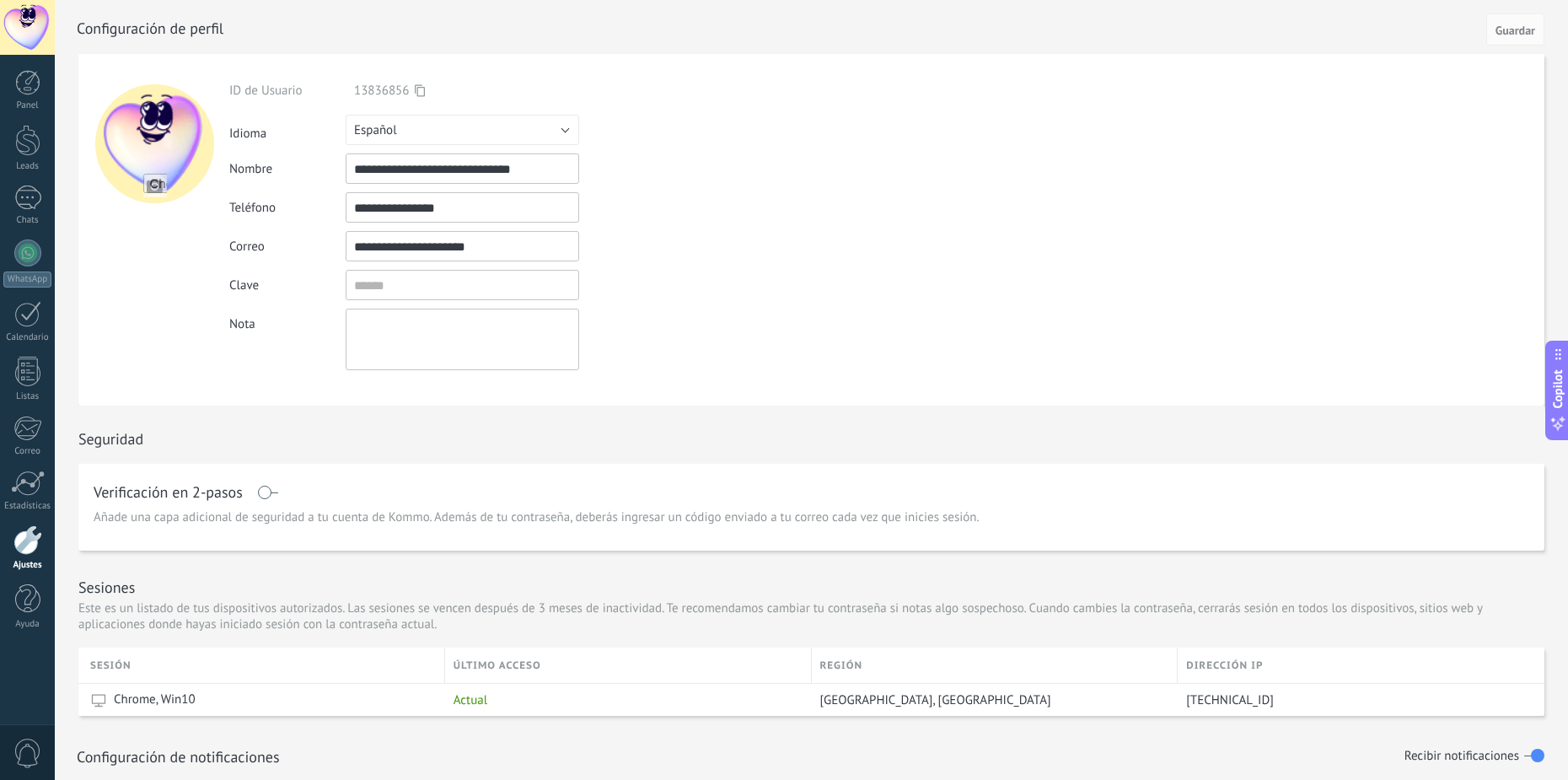
click at [522, 174] on input "**********" at bounding box center [462, 168] width 233 height 30
drag, startPoint x: 552, startPoint y: 166, endPoint x: 270, endPoint y: 175, distance: 282.1
click at [270, 175] on div "**********" at bounding box center [501, 168] width 545 height 30
click at [21, 88] on div at bounding box center [27, 82] width 25 height 25
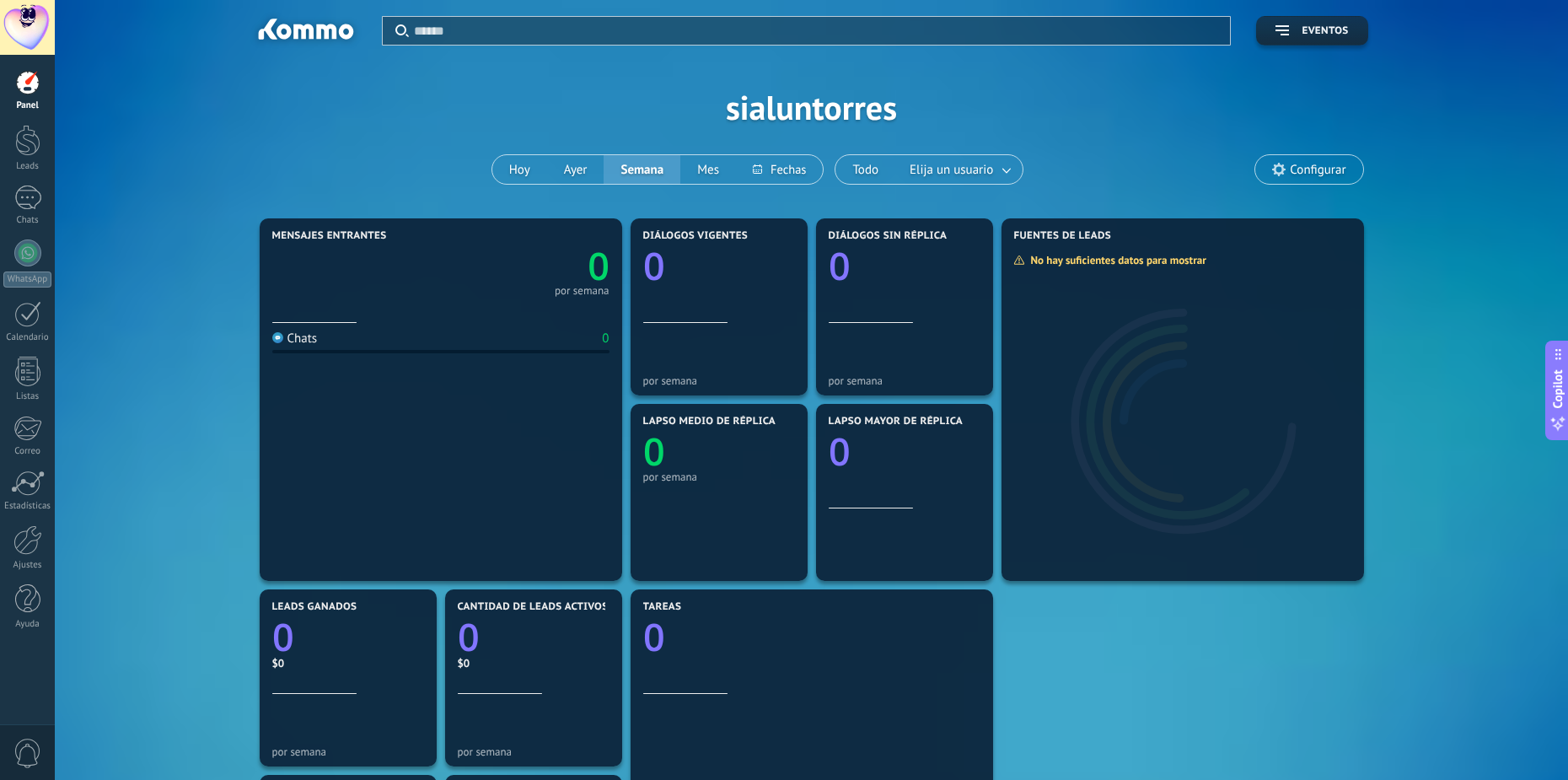
click at [25, 28] on div at bounding box center [27, 27] width 55 height 55
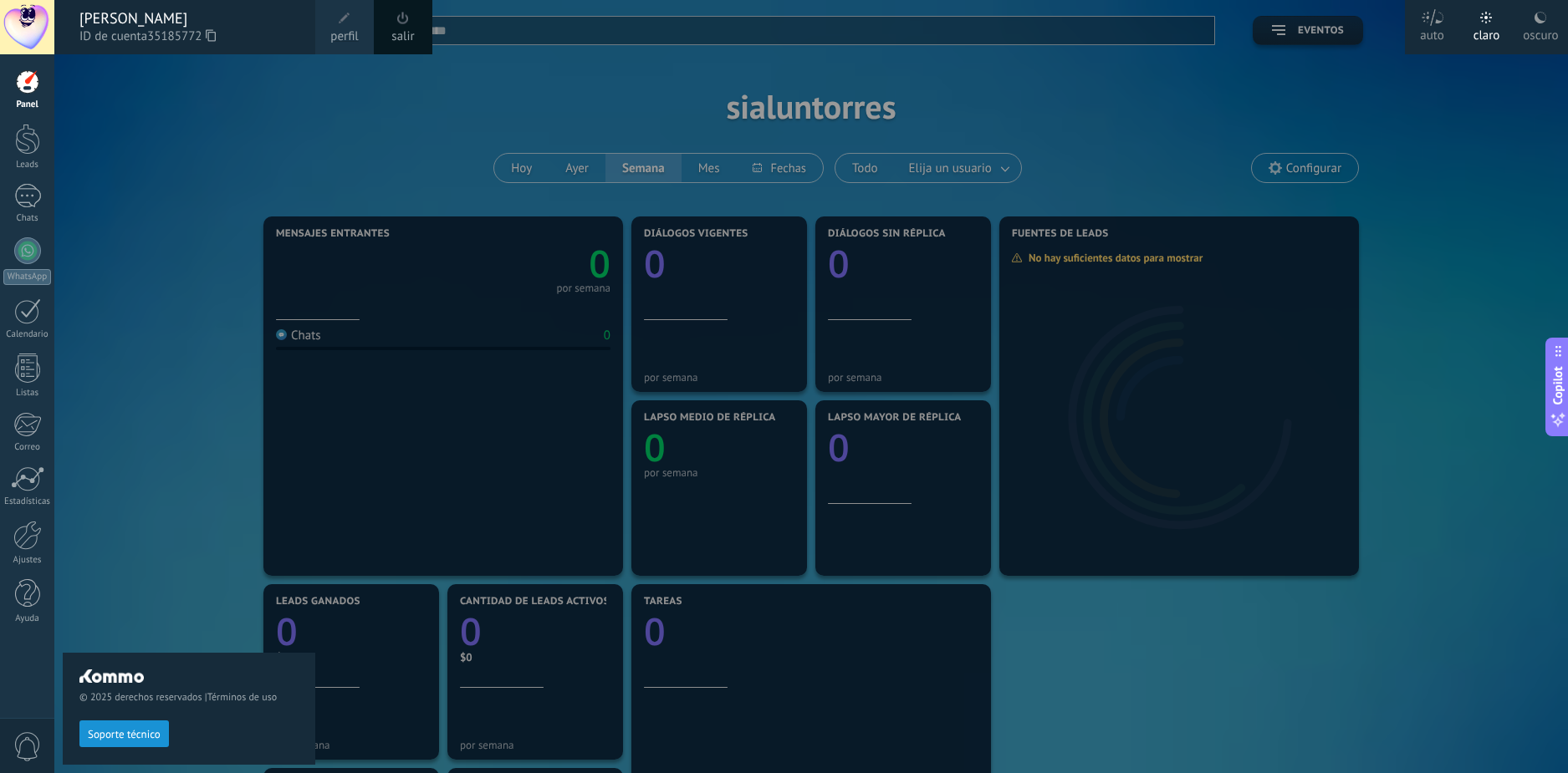
click at [337, 30] on span "perfil" at bounding box center [344, 37] width 27 height 19
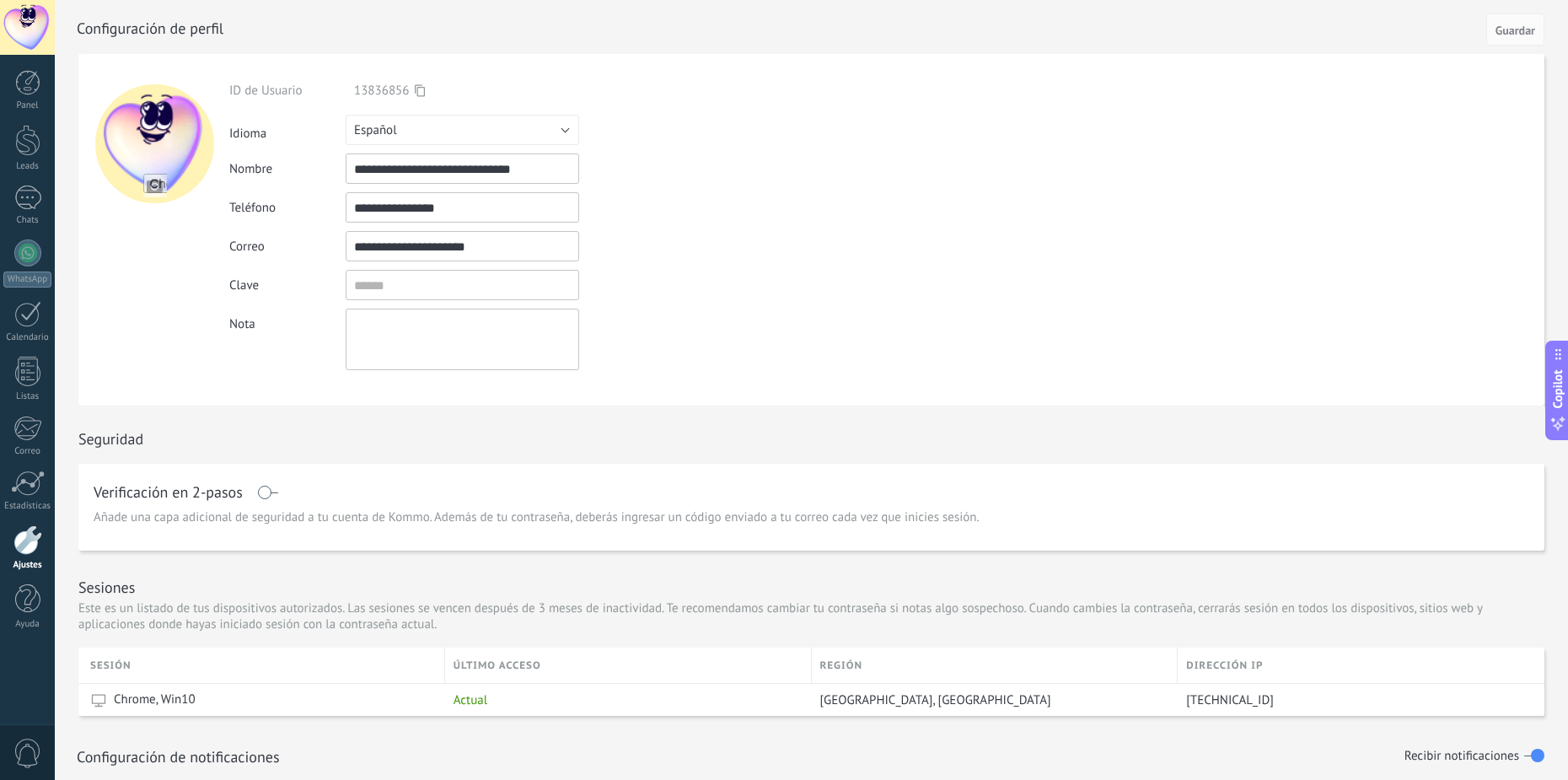
drag, startPoint x: 471, startPoint y: 176, endPoint x: 299, endPoint y: 178, distance: 172.0
click at [299, 178] on div "**********" at bounding box center [501, 168] width 545 height 30
type input "**********"
click at [654, 179] on div "**********" at bounding box center [501, 168] width 545 height 30
click at [546, 217] on input "**********" at bounding box center [462, 207] width 233 height 30
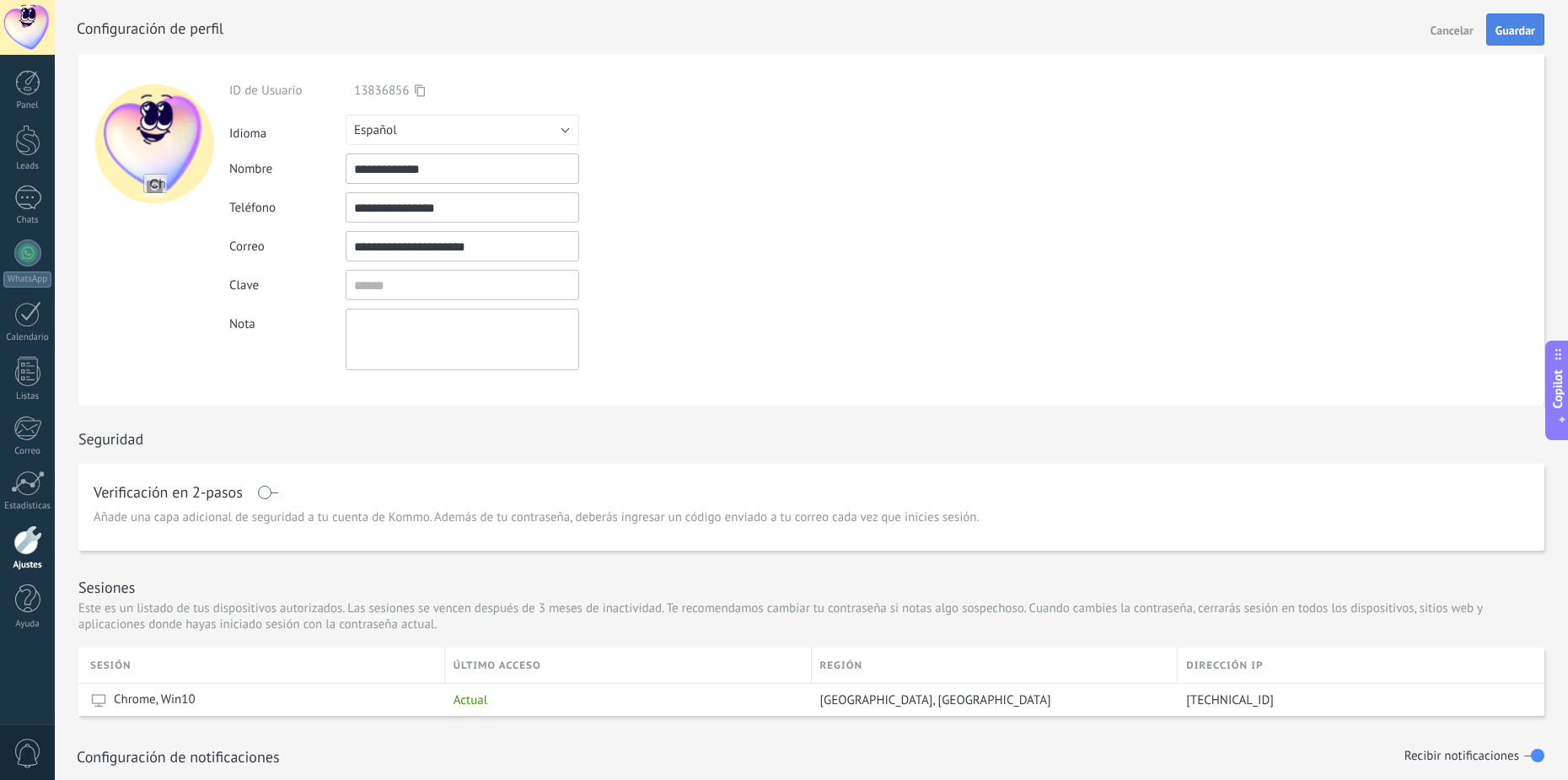
click at [1529, 29] on span "Guardar" at bounding box center [1516, 31] width 39 height 12
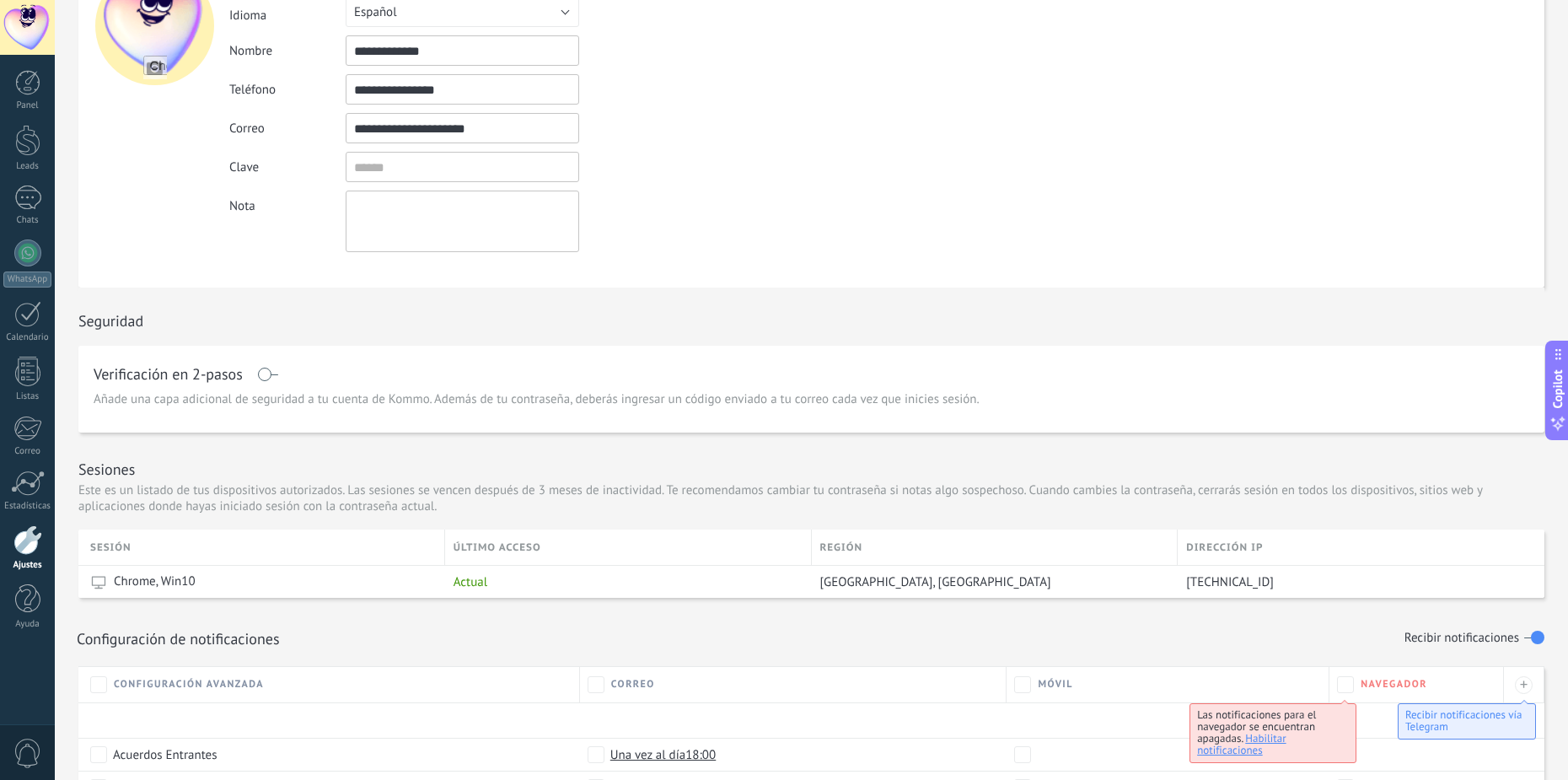
scroll to position [253, 0]
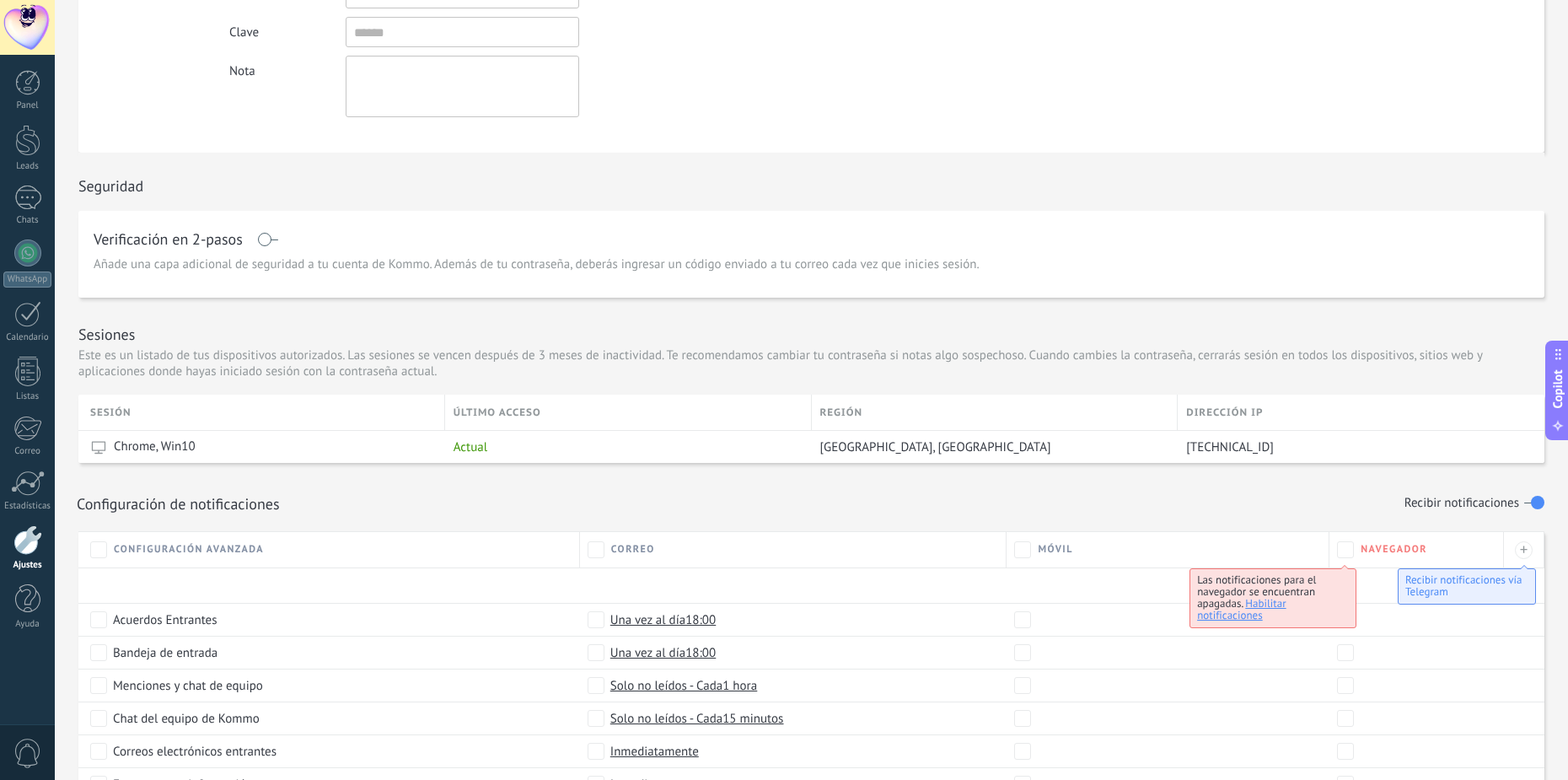
click at [15, 17] on div at bounding box center [27, 27] width 55 height 55
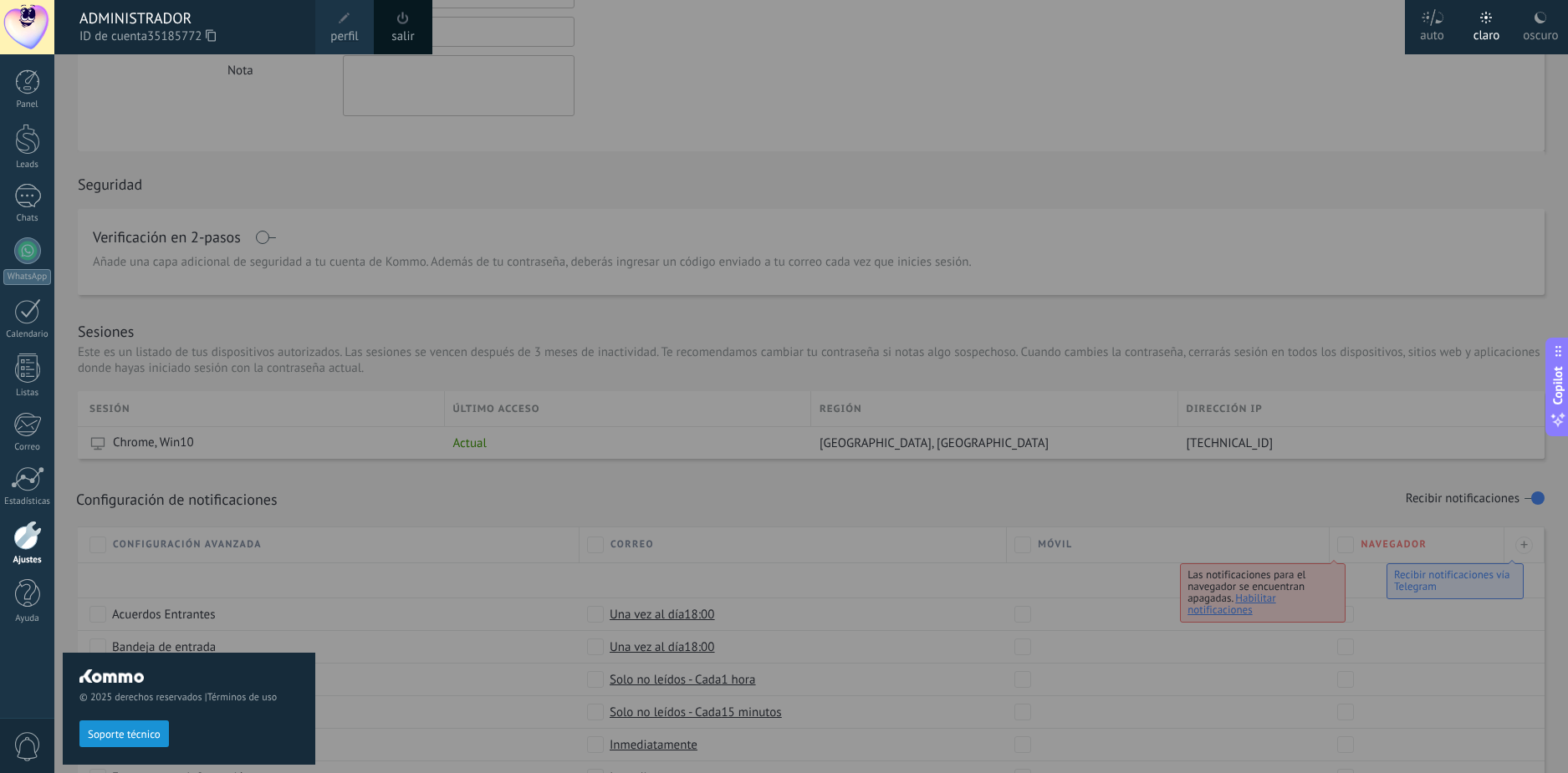
click at [42, 27] on div at bounding box center [27, 27] width 54 height 54
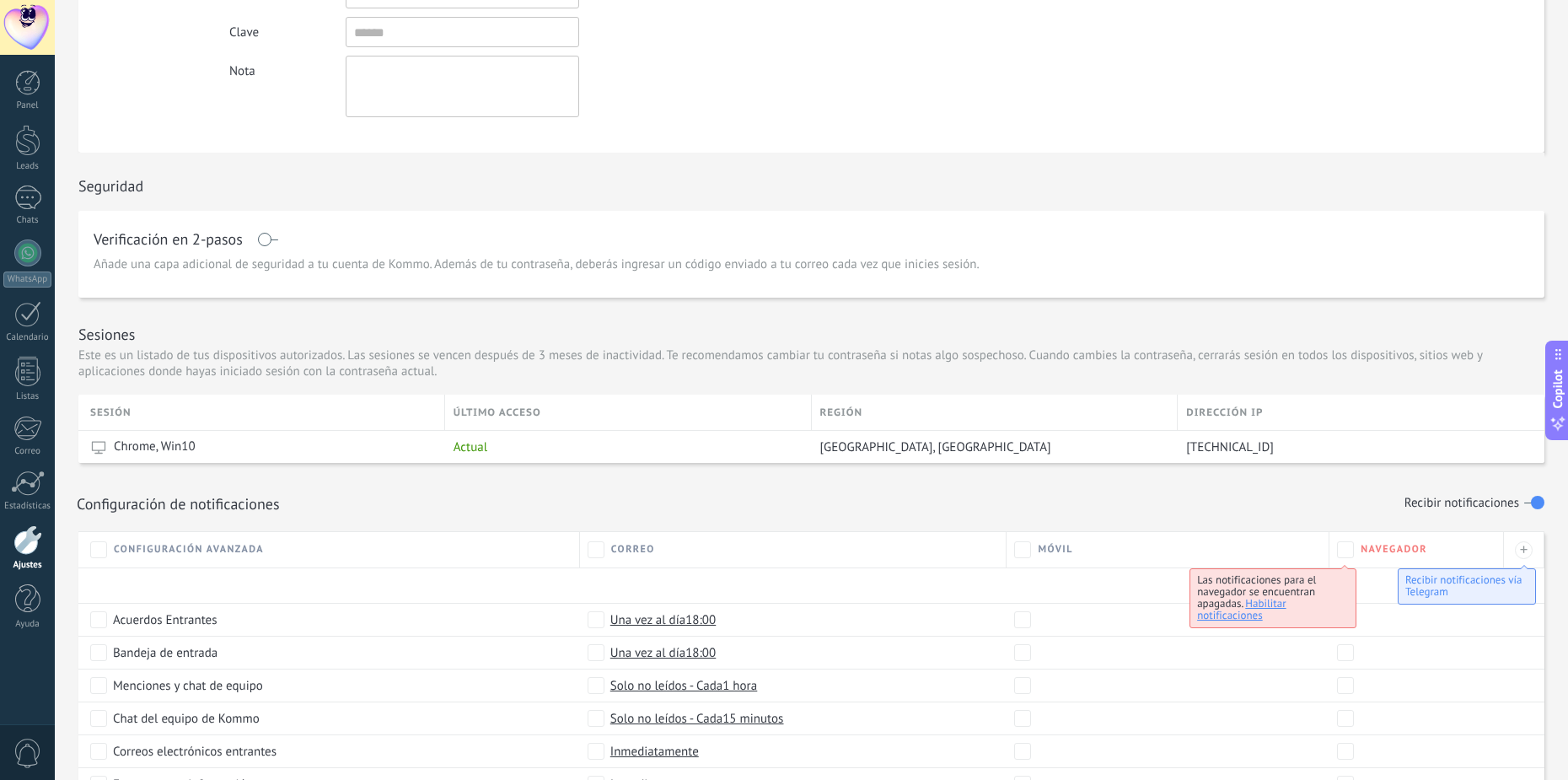
click at [29, 547] on div at bounding box center [27, 540] width 28 height 29
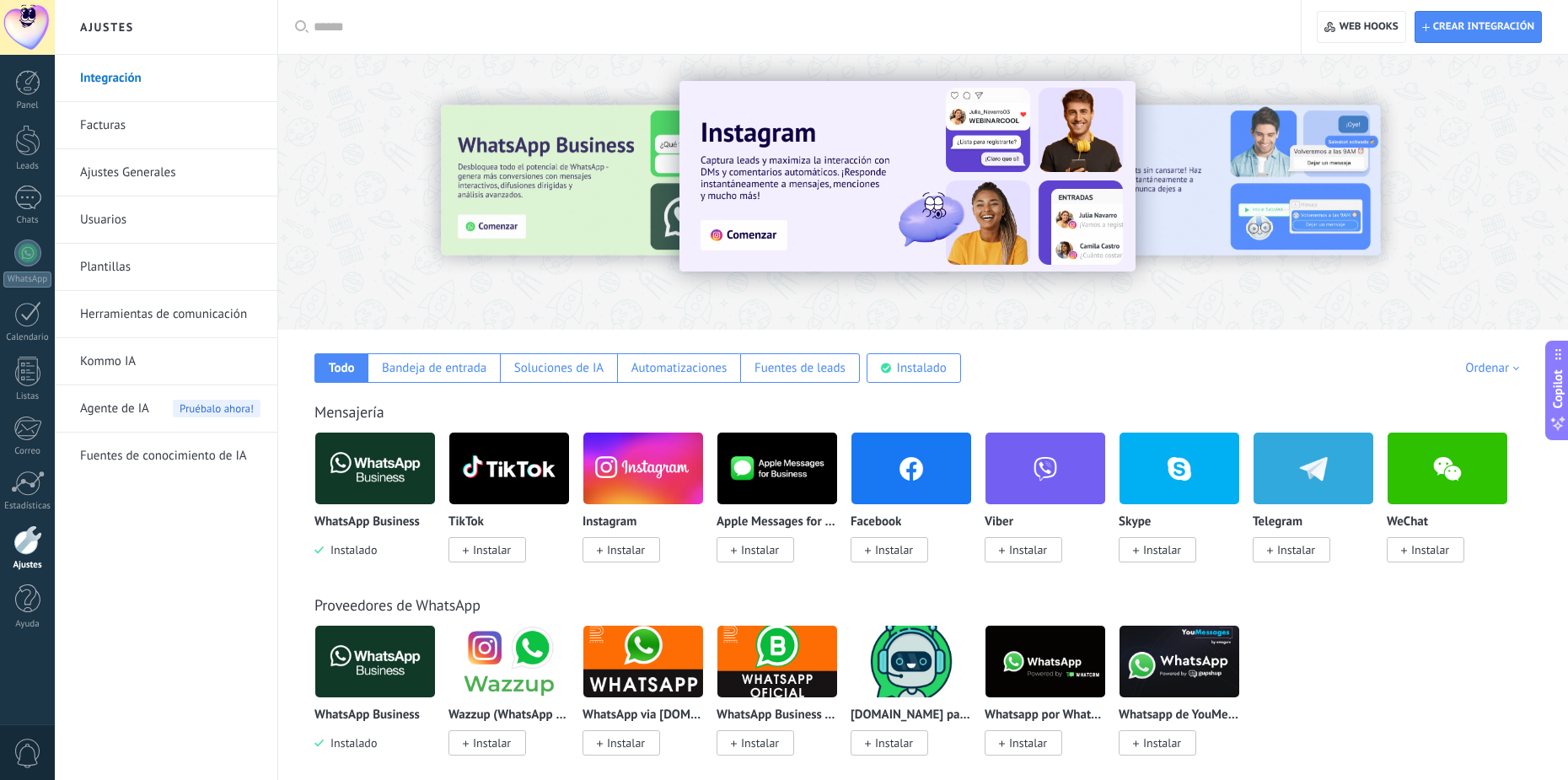
click at [160, 166] on link "Ajustes Generales" at bounding box center [170, 172] width 180 height 47
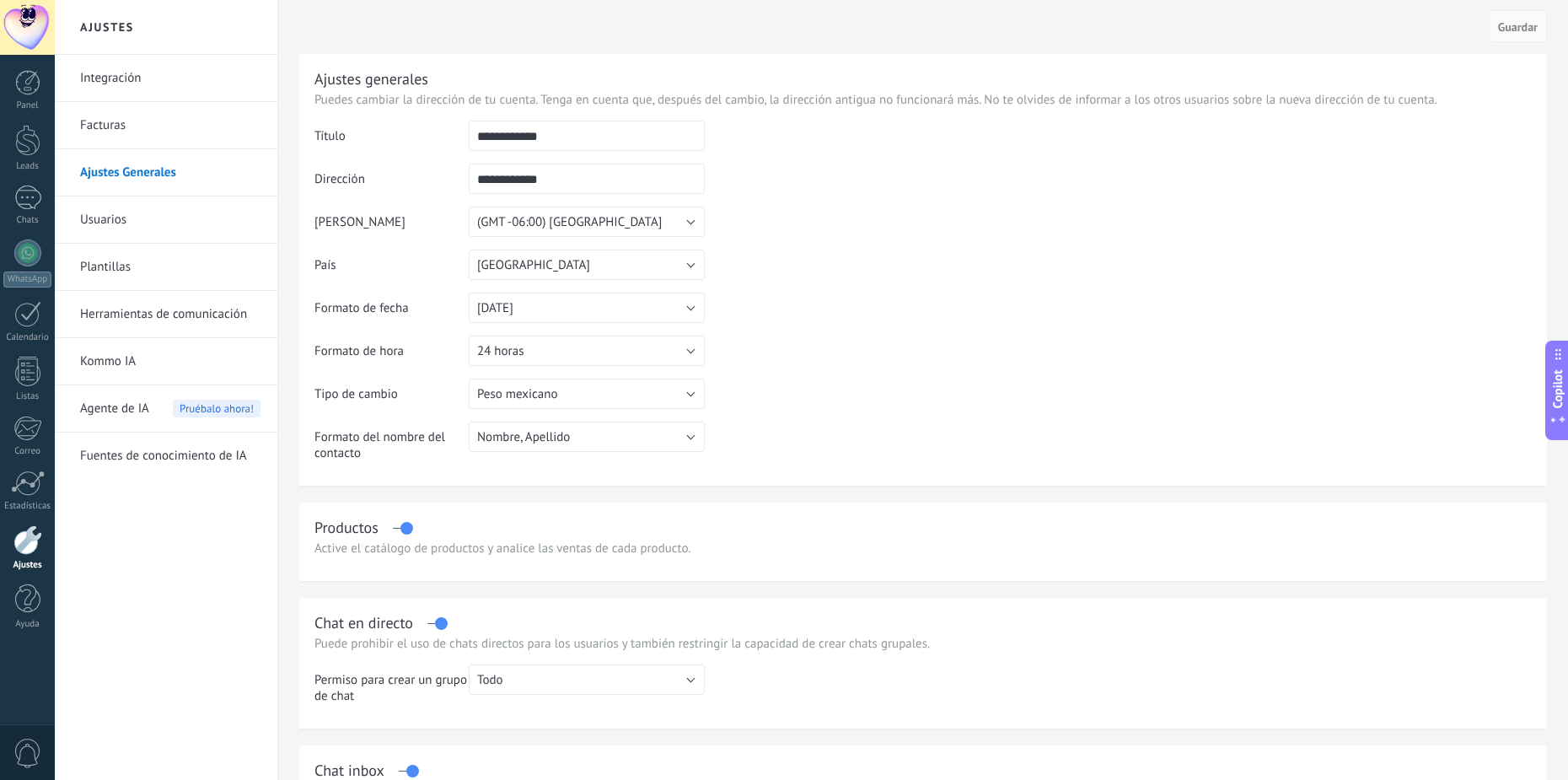
click at [598, 136] on input "**********" at bounding box center [587, 136] width 236 height 30
drag, startPoint x: 588, startPoint y: 135, endPoint x: 347, endPoint y: 165, distance: 242.9
click at [347, 165] on tbody "**********" at bounding box center [924, 298] width 1218 height 354
type input "*"
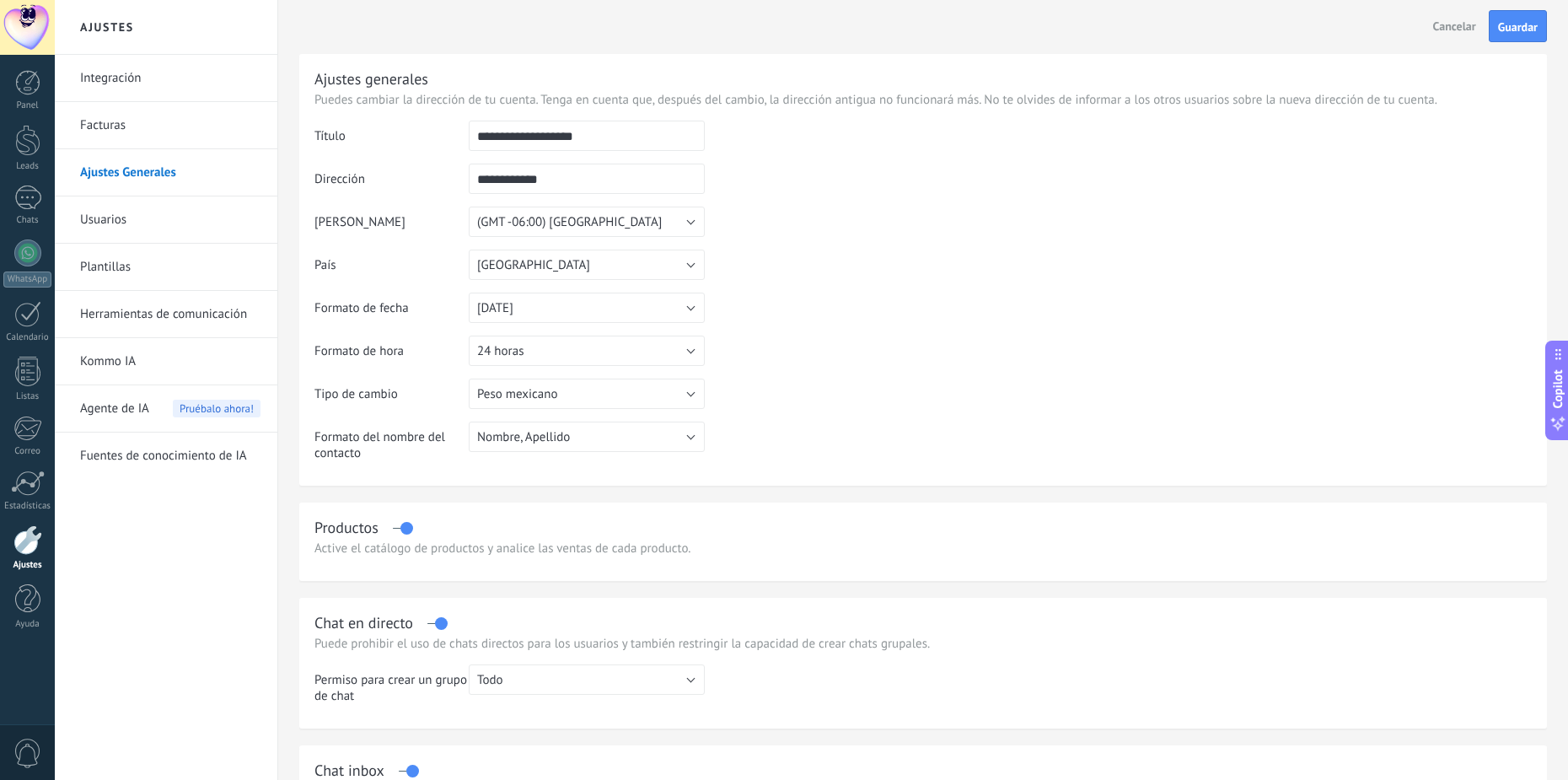
type input "**********"
click at [574, 178] on input "**********" at bounding box center [587, 178] width 236 height 30
drag, startPoint x: 521, startPoint y: 178, endPoint x: 455, endPoint y: 185, distance: 66.4
click at [457, 185] on tr "**********" at bounding box center [924, 185] width 1218 height 43
click at [576, 169] on input "**********" at bounding box center [587, 178] width 236 height 30
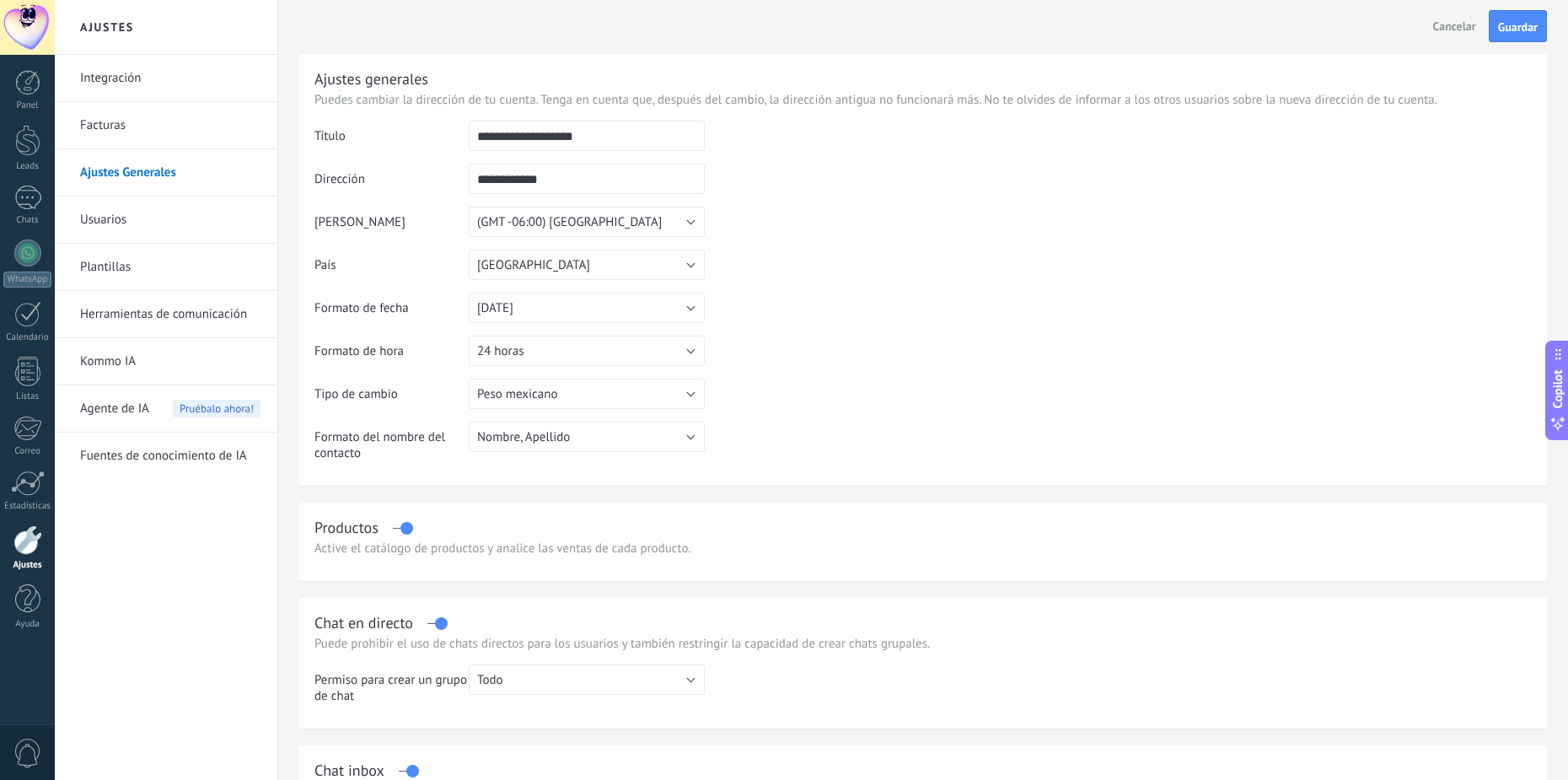
drag, startPoint x: 550, startPoint y: 183, endPoint x: 377, endPoint y: 217, distance: 176.3
click at [377, 217] on tbody "**********" at bounding box center [924, 298] width 1218 height 354
click at [836, 234] on td at bounding box center [1119, 207] width 827 height 172
click at [1509, 21] on span "Guardar" at bounding box center [1518, 27] width 39 height 12
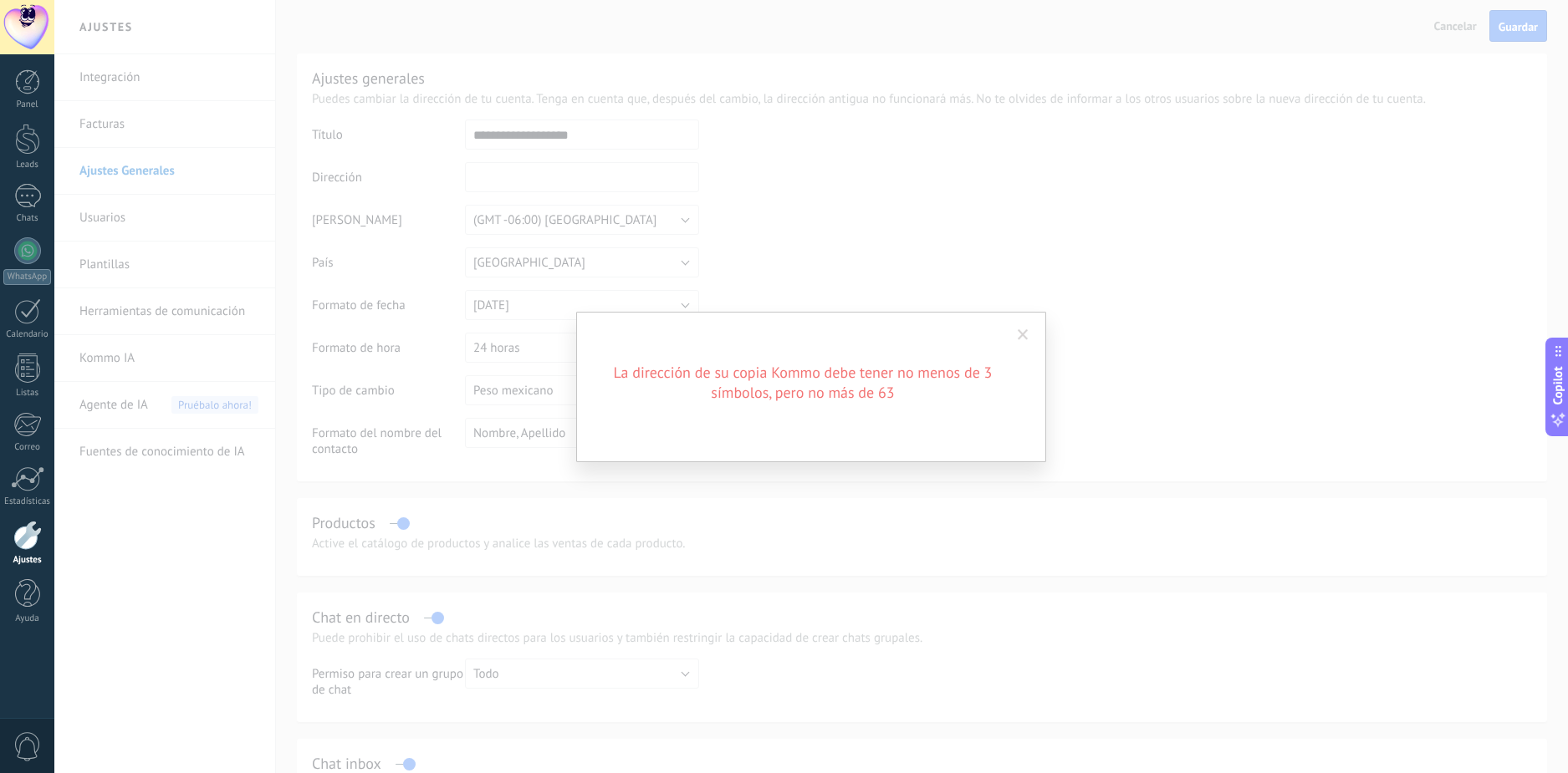
click at [1024, 332] on span at bounding box center [1023, 335] width 11 height 12
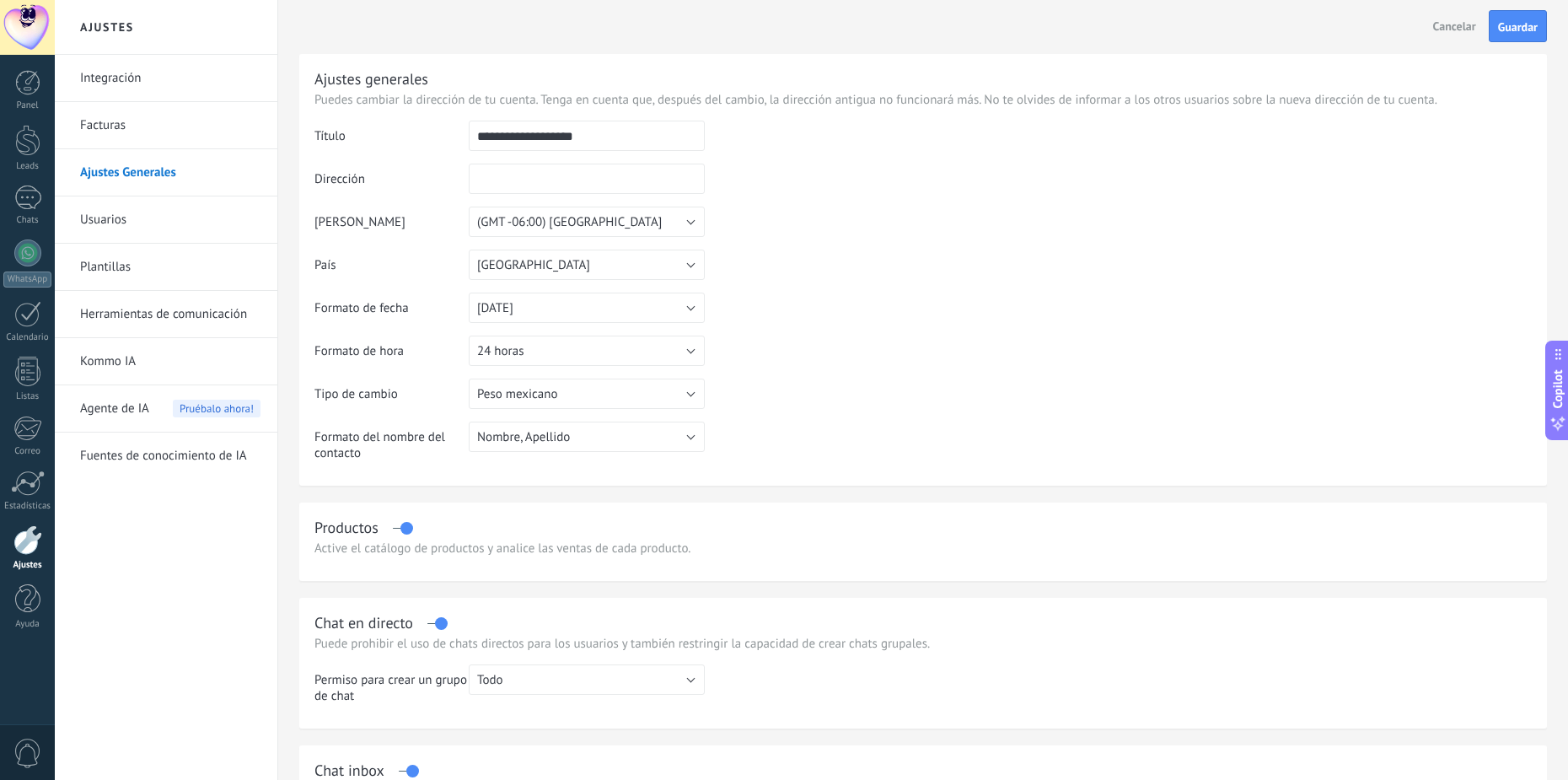
click at [622, 166] on input "text" at bounding box center [587, 178] width 236 height 30
type input "**********"
click at [817, 238] on td at bounding box center [1119, 207] width 827 height 172
click at [1533, 19] on button "Guardar" at bounding box center [1518, 26] width 58 height 32
click at [38, 78] on div at bounding box center [27, 82] width 25 height 25
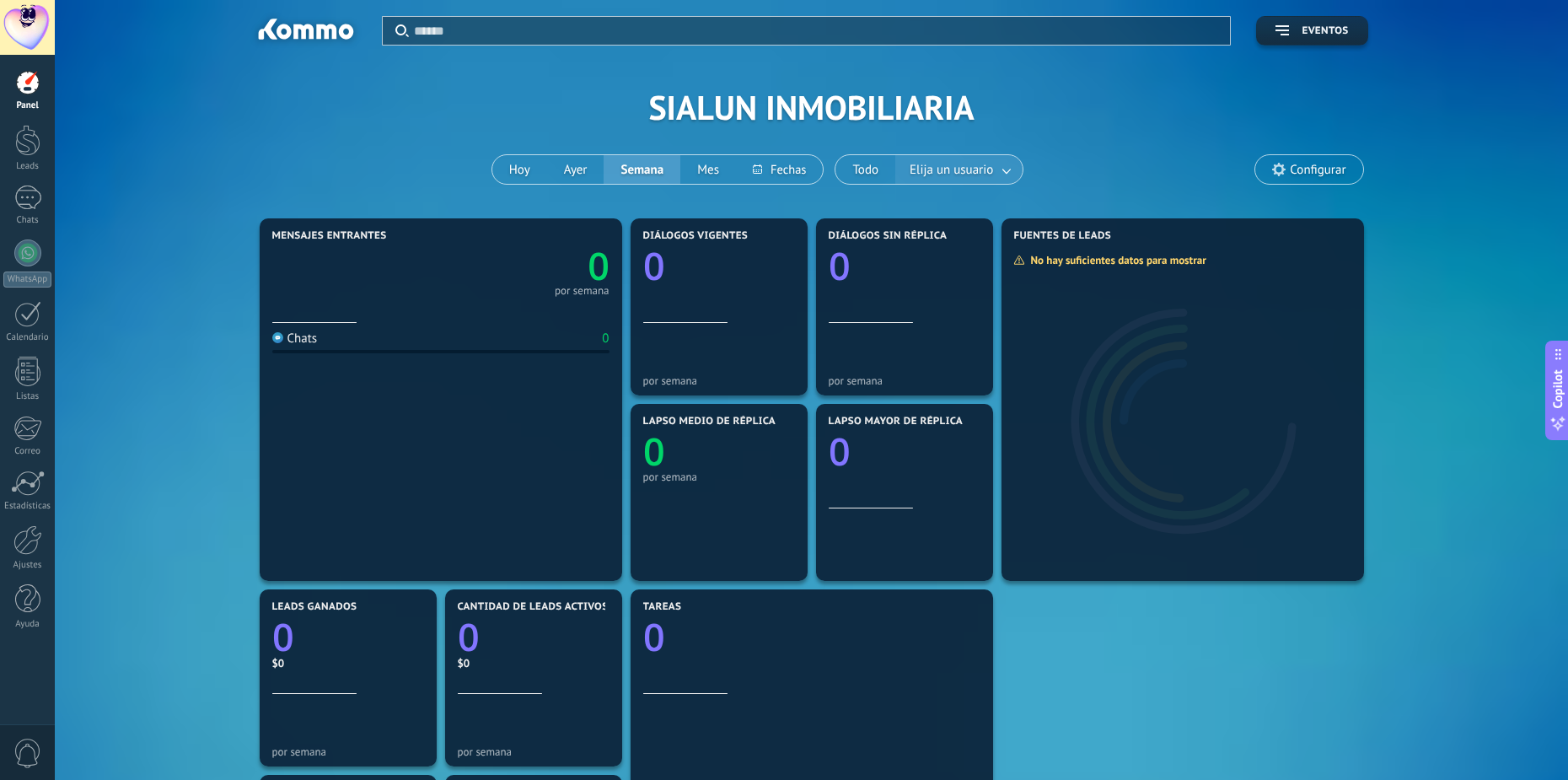
click at [1004, 170] on link at bounding box center [1007, 170] width 30 height 27
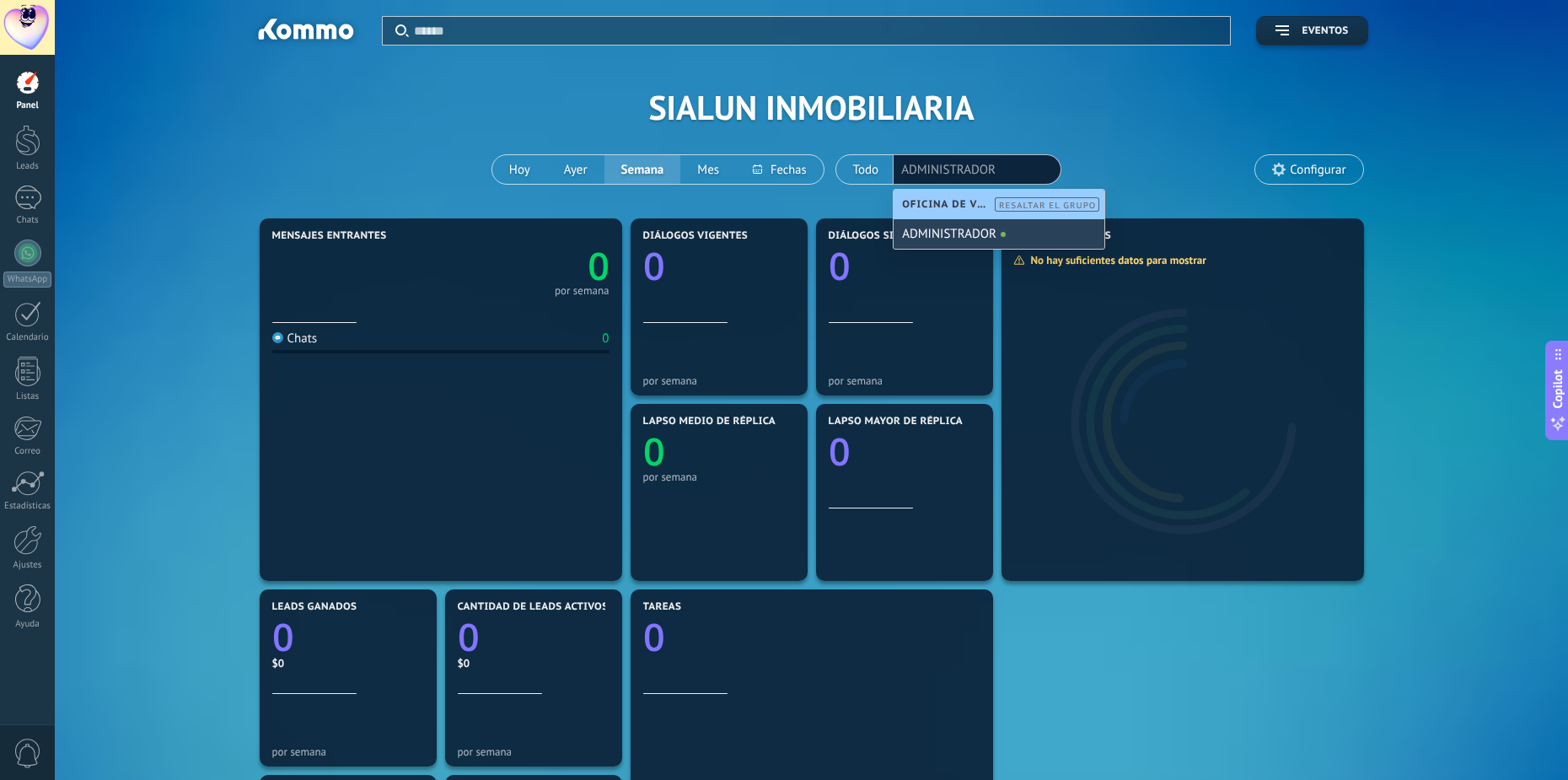
click at [413, 179] on div "Aplicar Eventos SIALUN INMOBILIARIA [PERSON_NAME] Semana Mes Todo Elija un usua…" at bounding box center [811, 107] width 1463 height 215
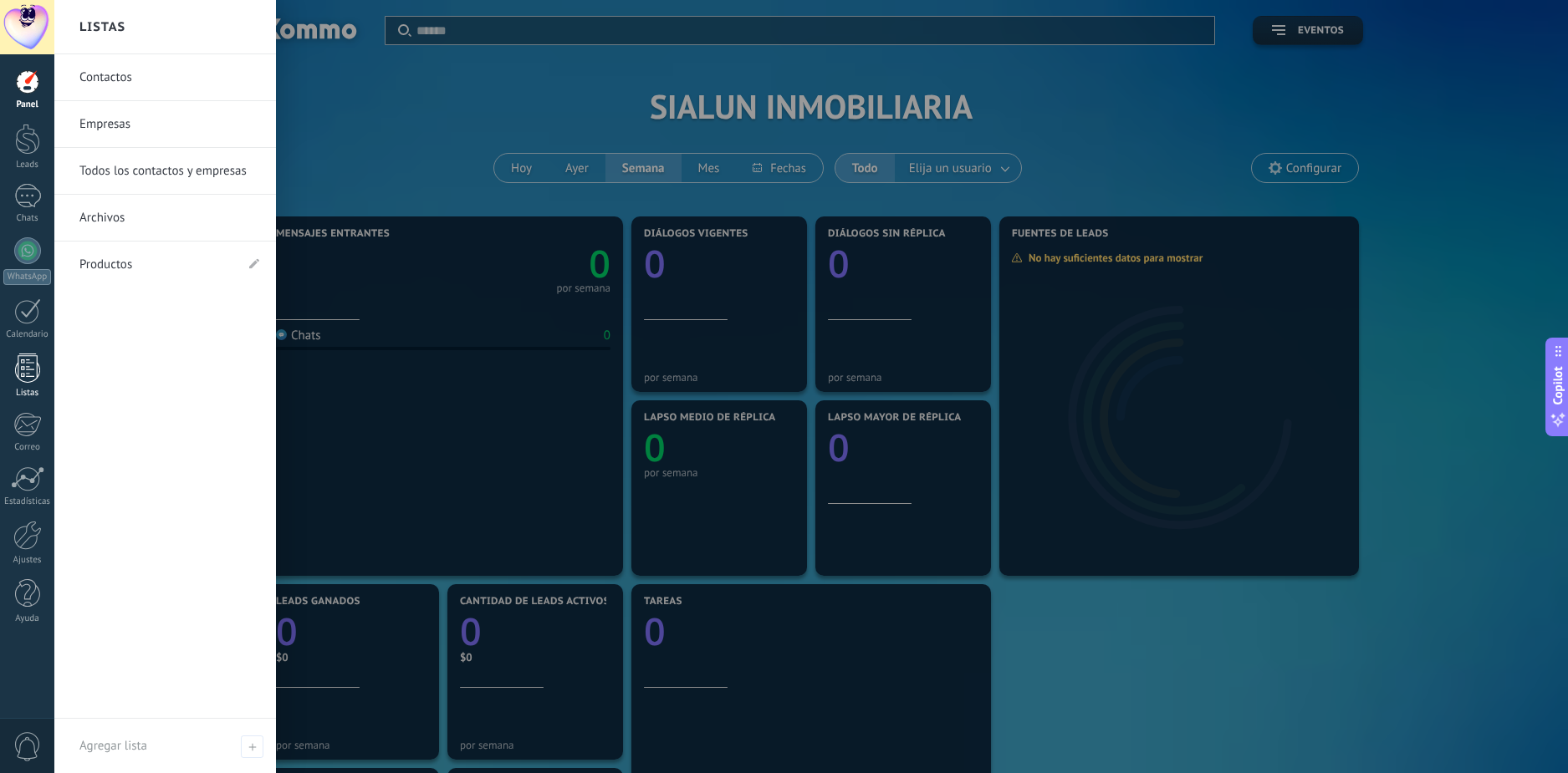
click at [16, 384] on link "Listas" at bounding box center [27, 376] width 54 height 45
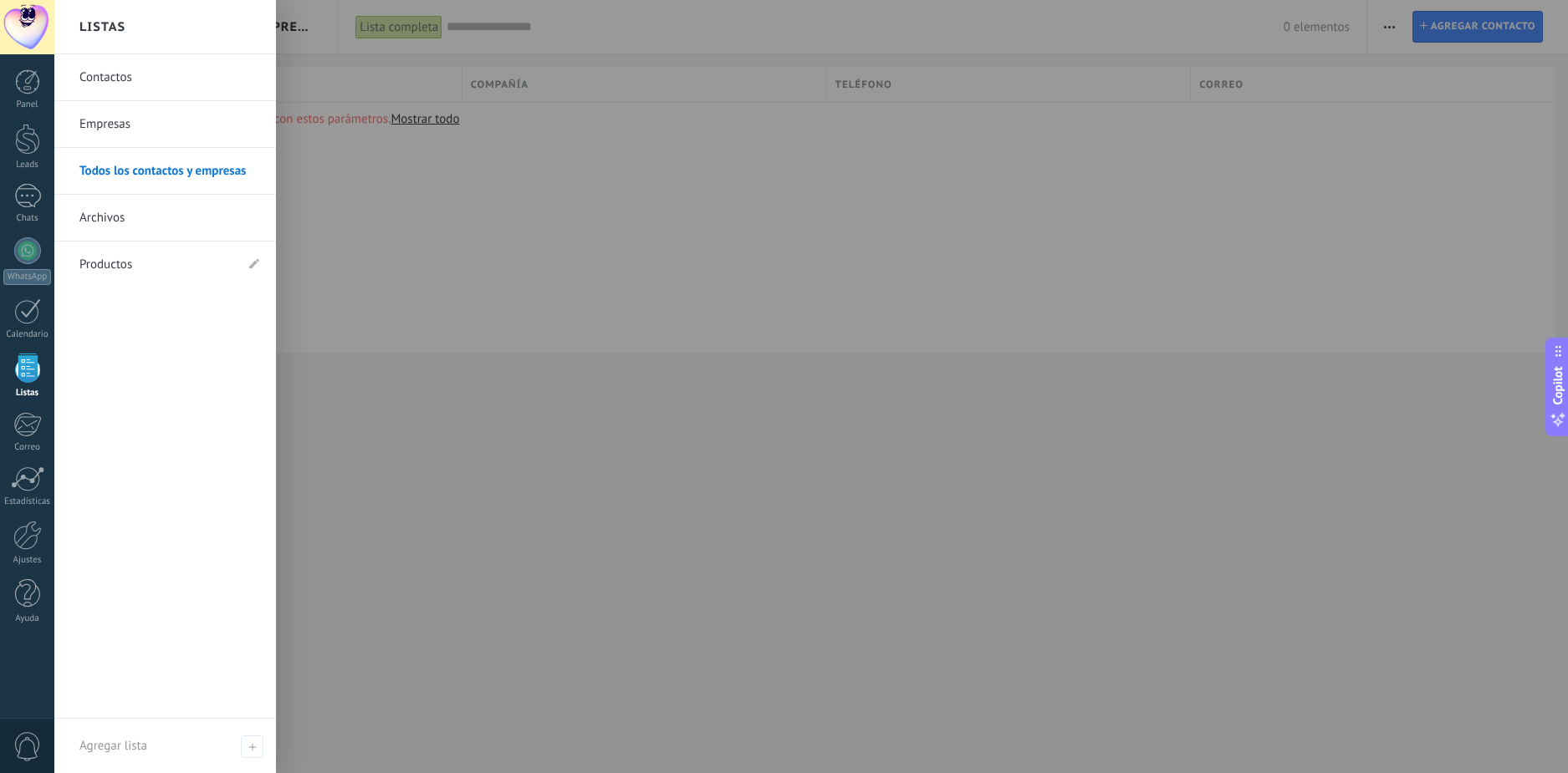
click at [115, 78] on link "Contactos" at bounding box center [168, 77] width 180 height 47
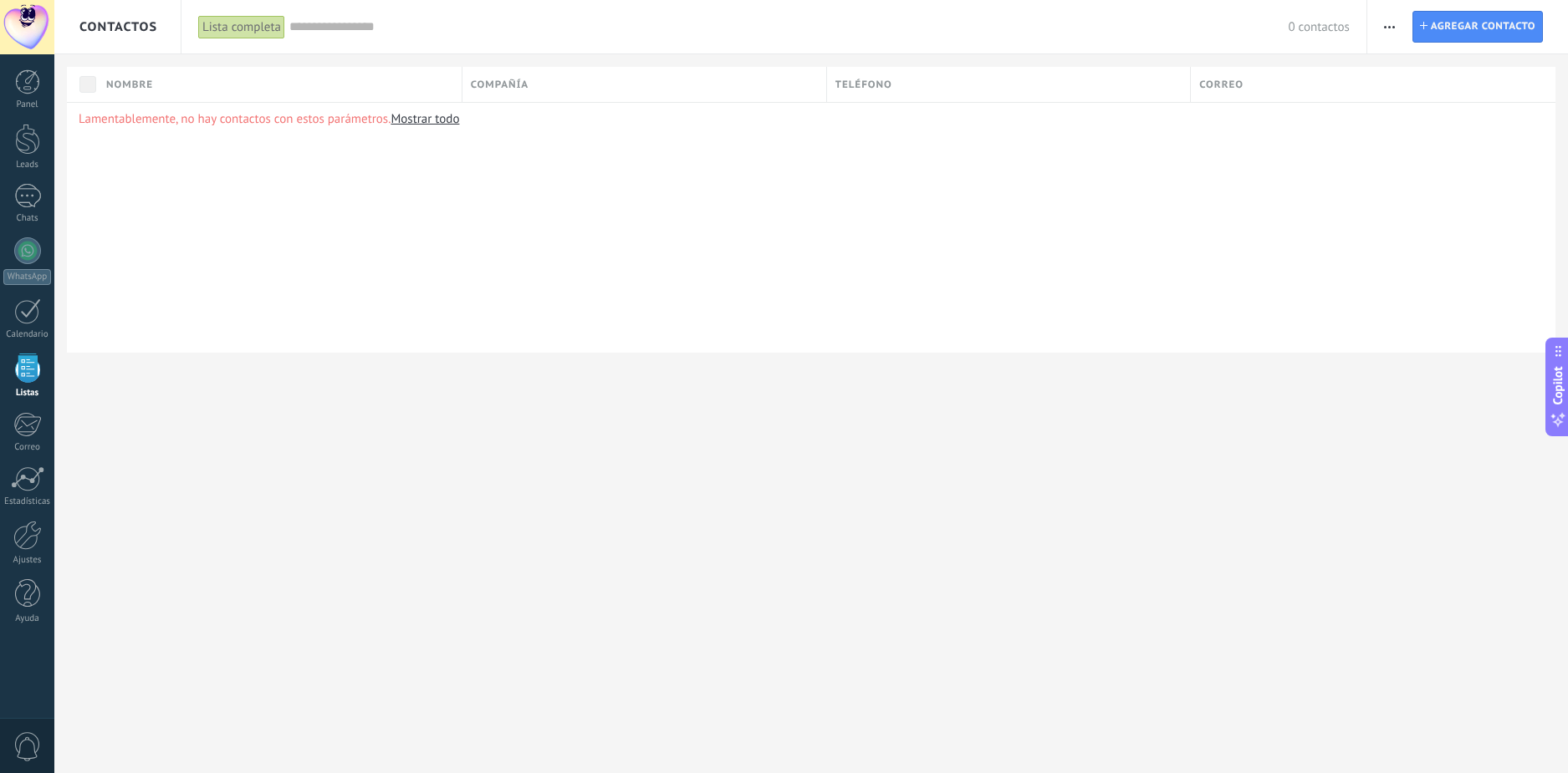
click at [1392, 27] on icon "button" at bounding box center [1389, 26] width 11 height 3
click at [1063, 221] on div "Lamentablemente, no hay contactos con estos parámetros. Mostrar todo" at bounding box center [812, 227] width 1489 height 251
click at [27, 542] on div at bounding box center [27, 535] width 28 height 29
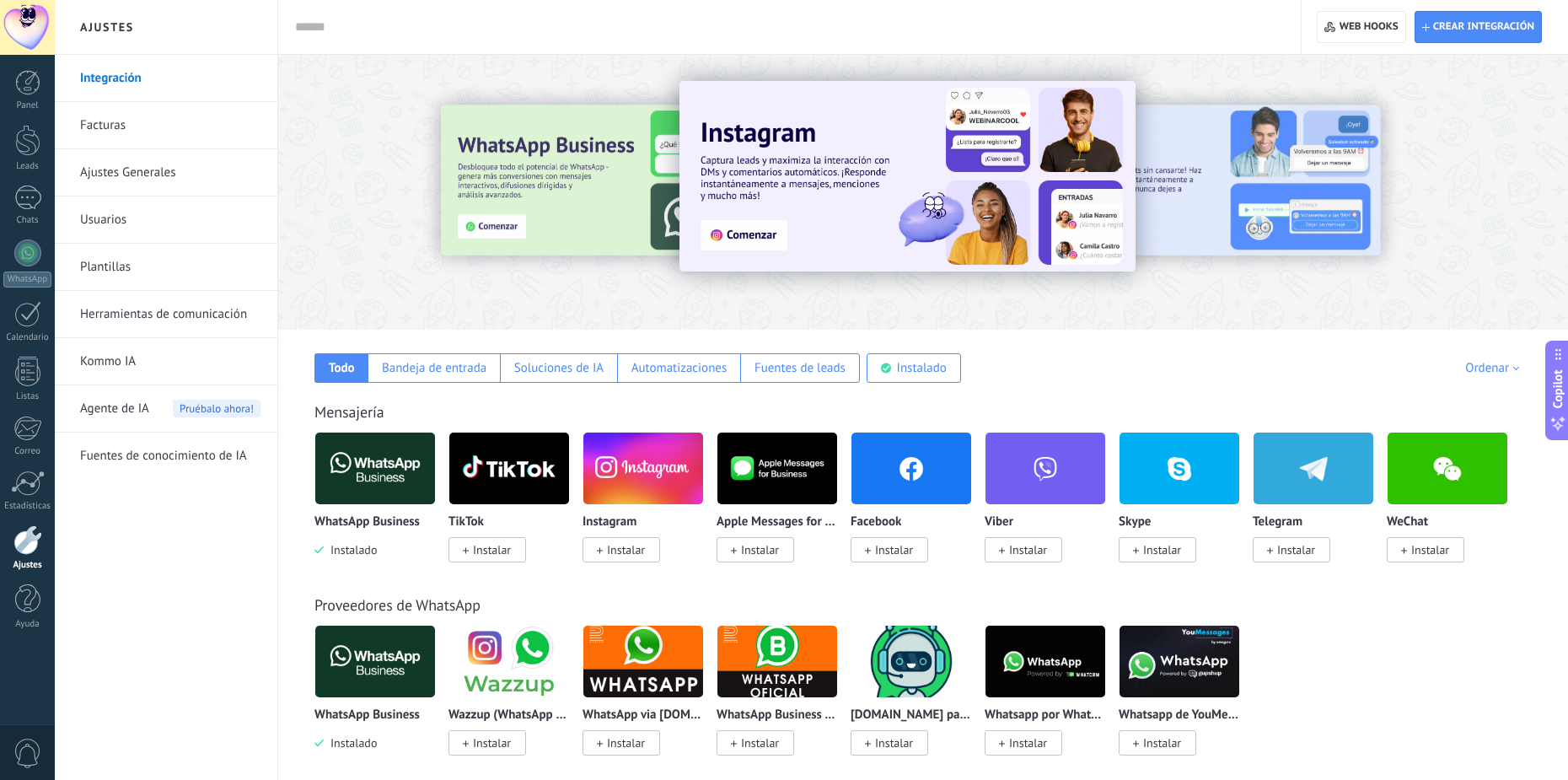
click at [151, 254] on link "Plantillas" at bounding box center [170, 267] width 180 height 47
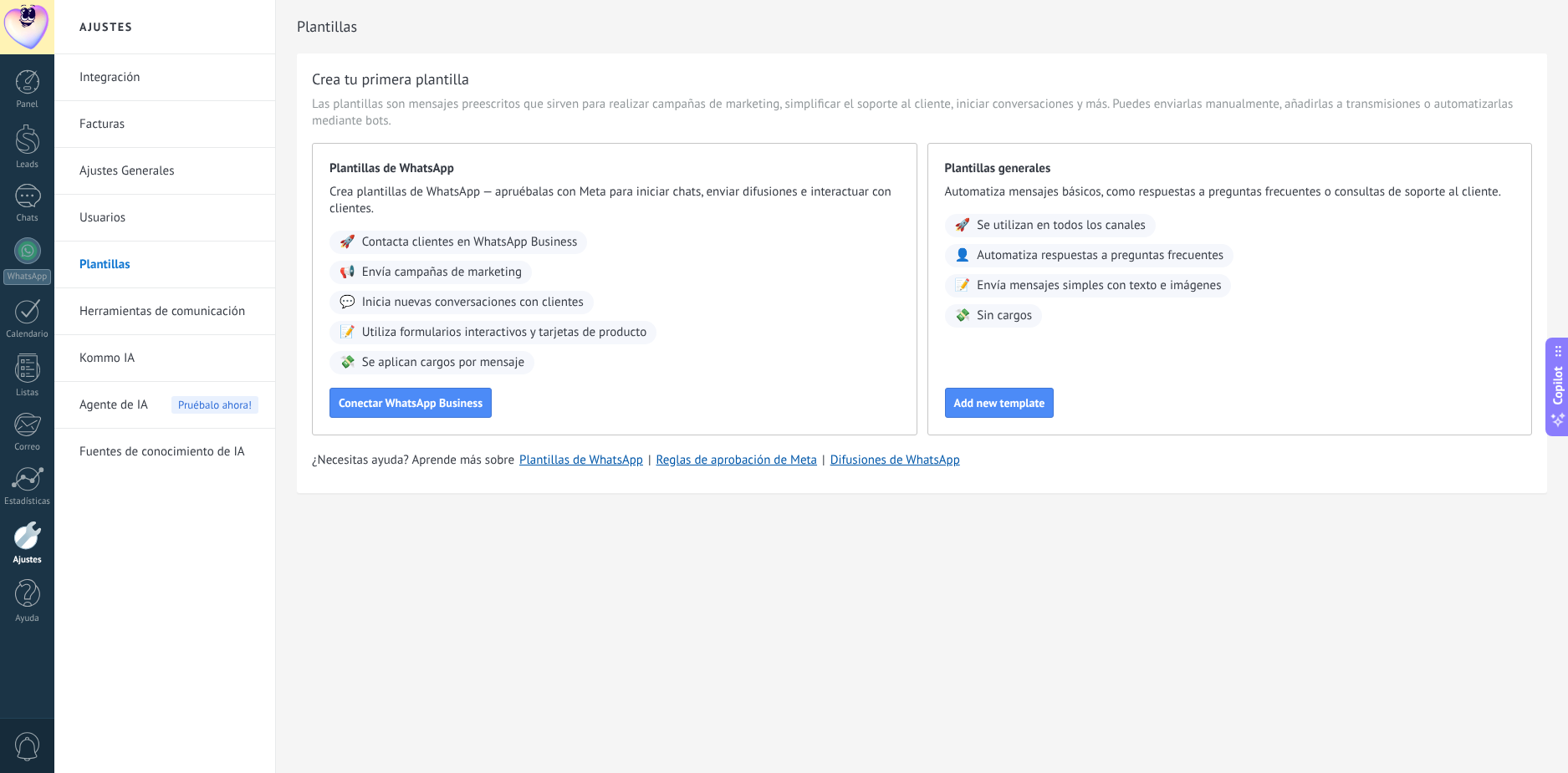
click at [140, 310] on link "Herramientas de comunicación" at bounding box center [168, 311] width 179 height 47
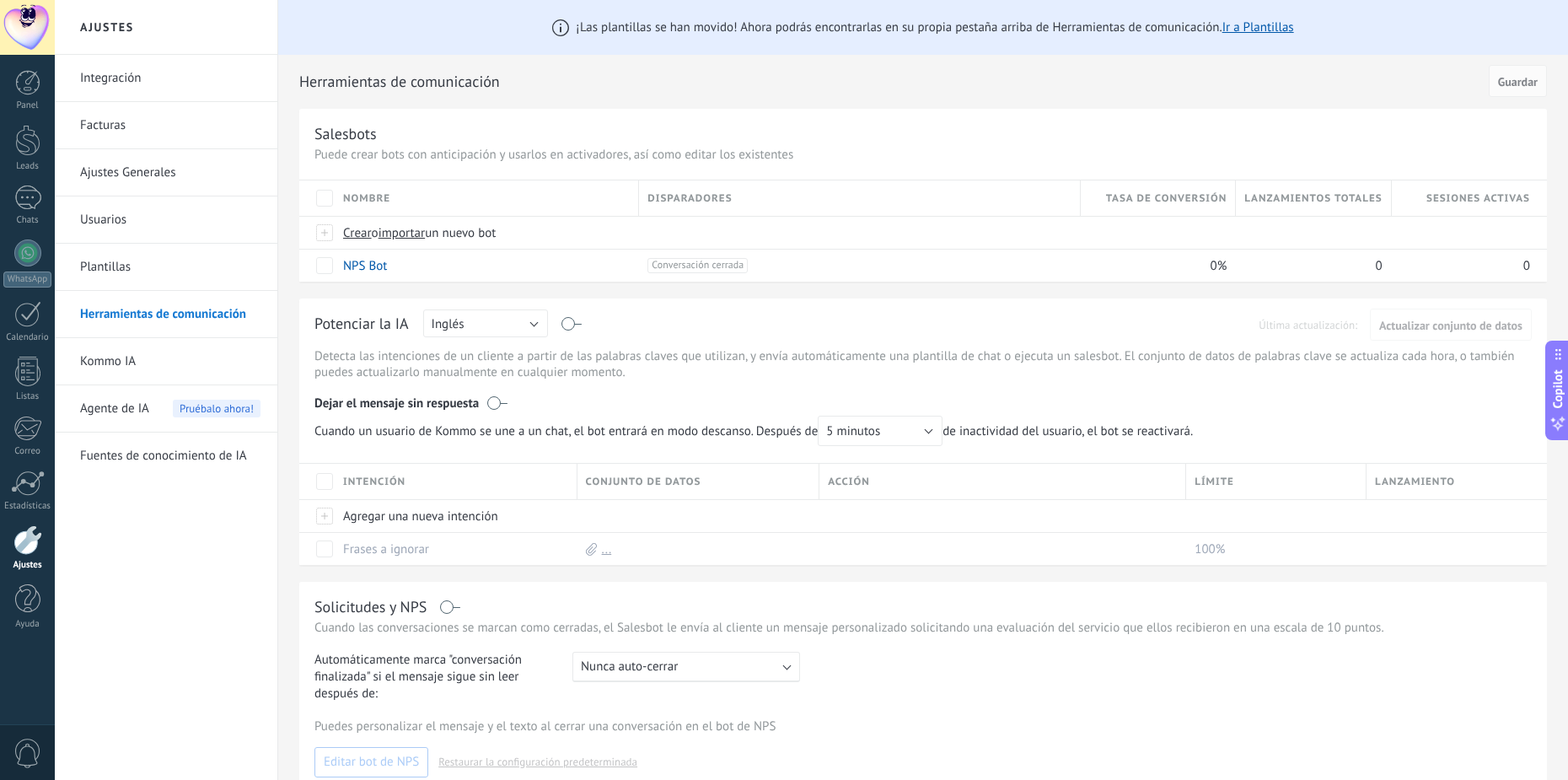
click at [141, 263] on link "Plantillas" at bounding box center [170, 267] width 180 height 47
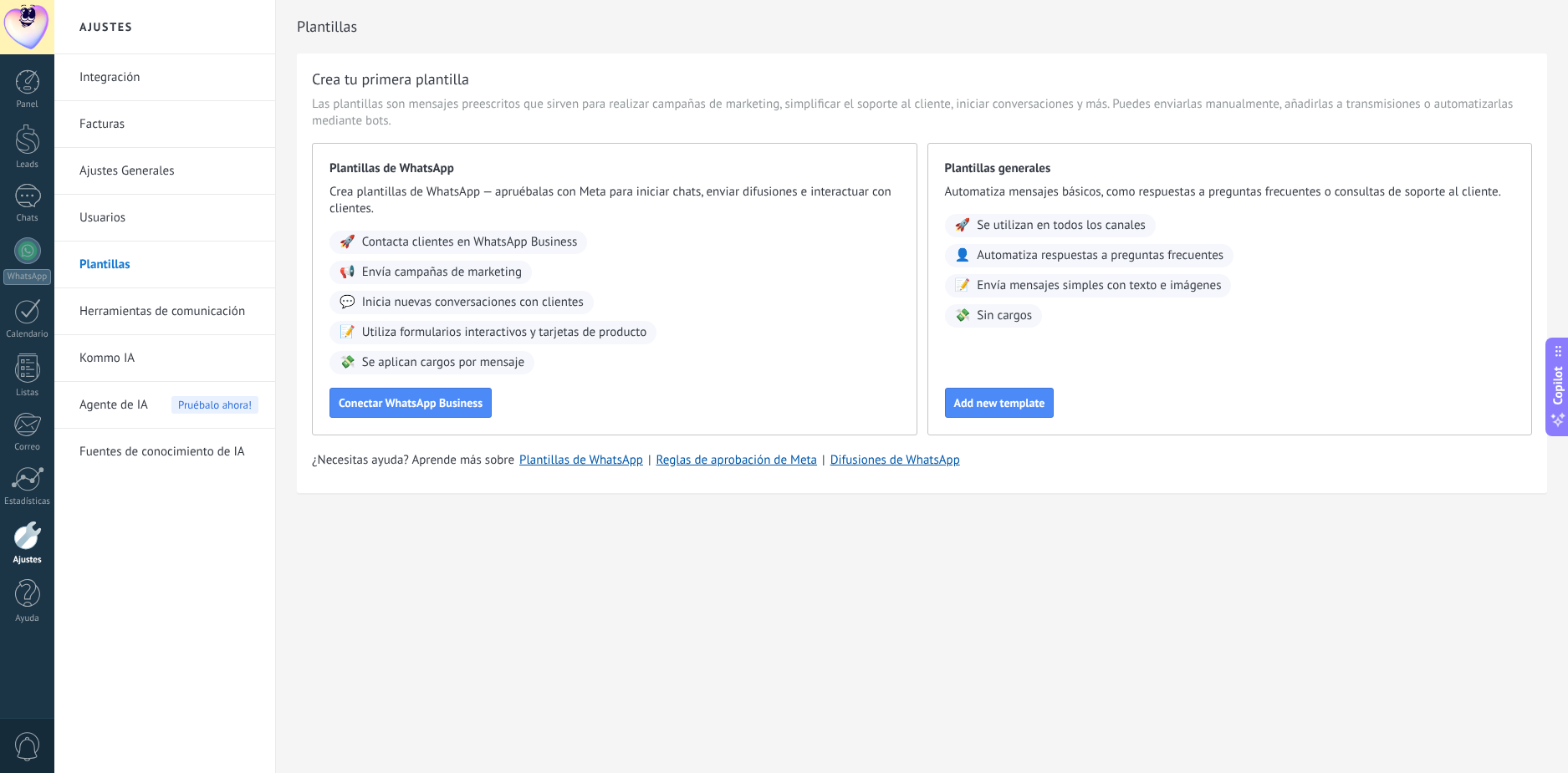
click at [145, 212] on link "Usuarios" at bounding box center [168, 218] width 179 height 47
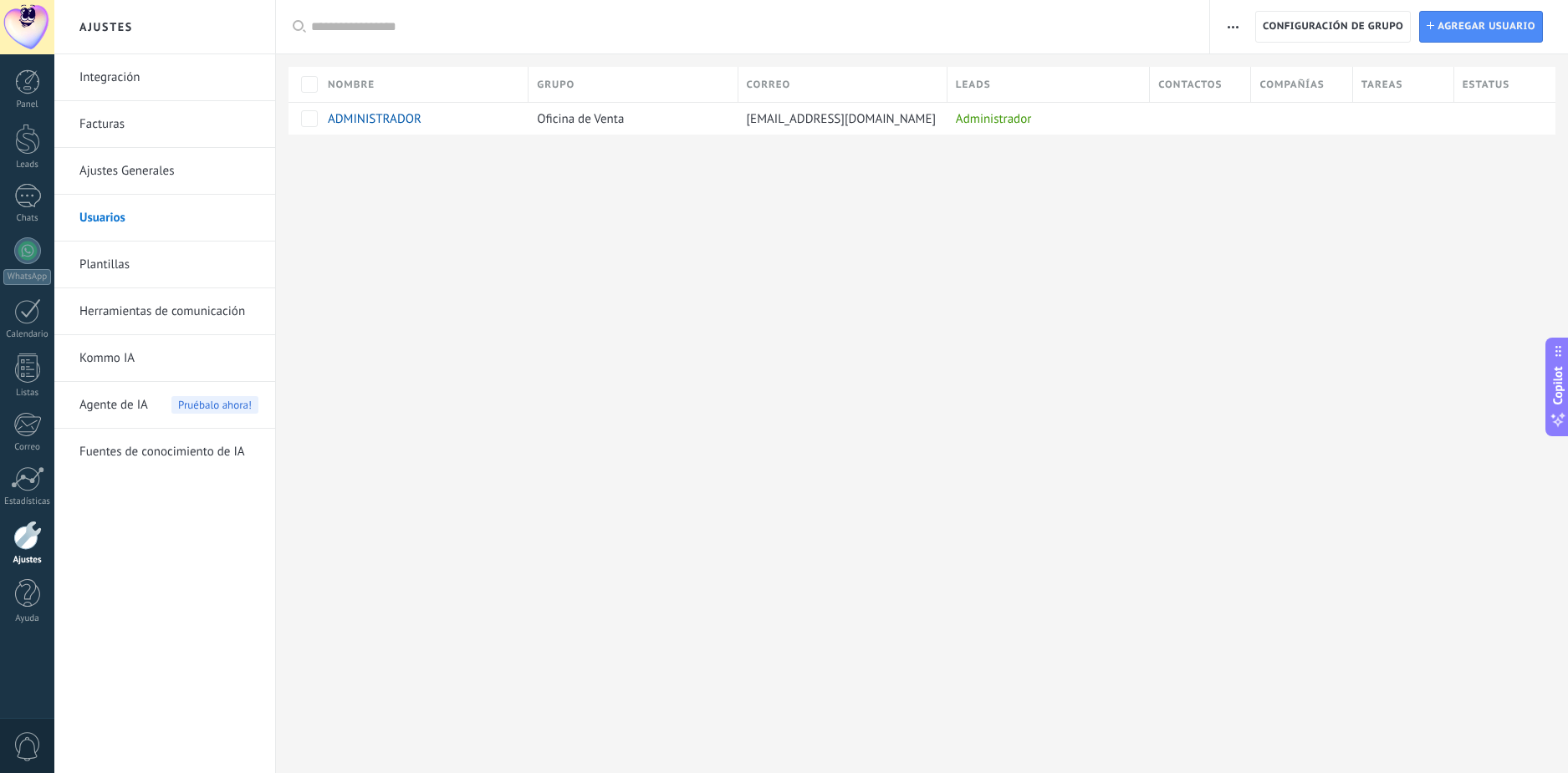
click at [117, 178] on link "Ajustes Generales" at bounding box center [168, 171] width 179 height 47
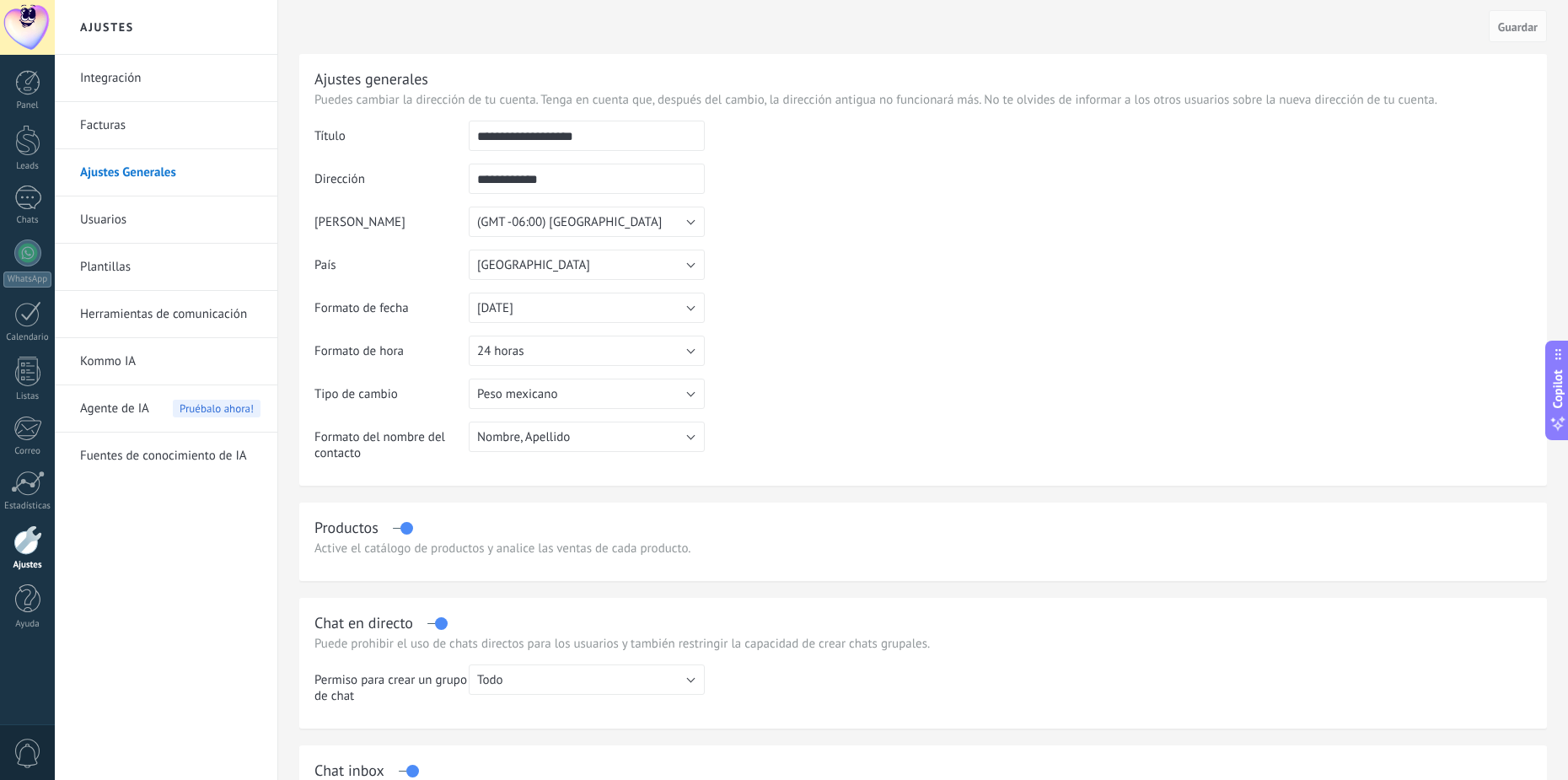
click at [111, 209] on link "Usuarios" at bounding box center [170, 220] width 180 height 47
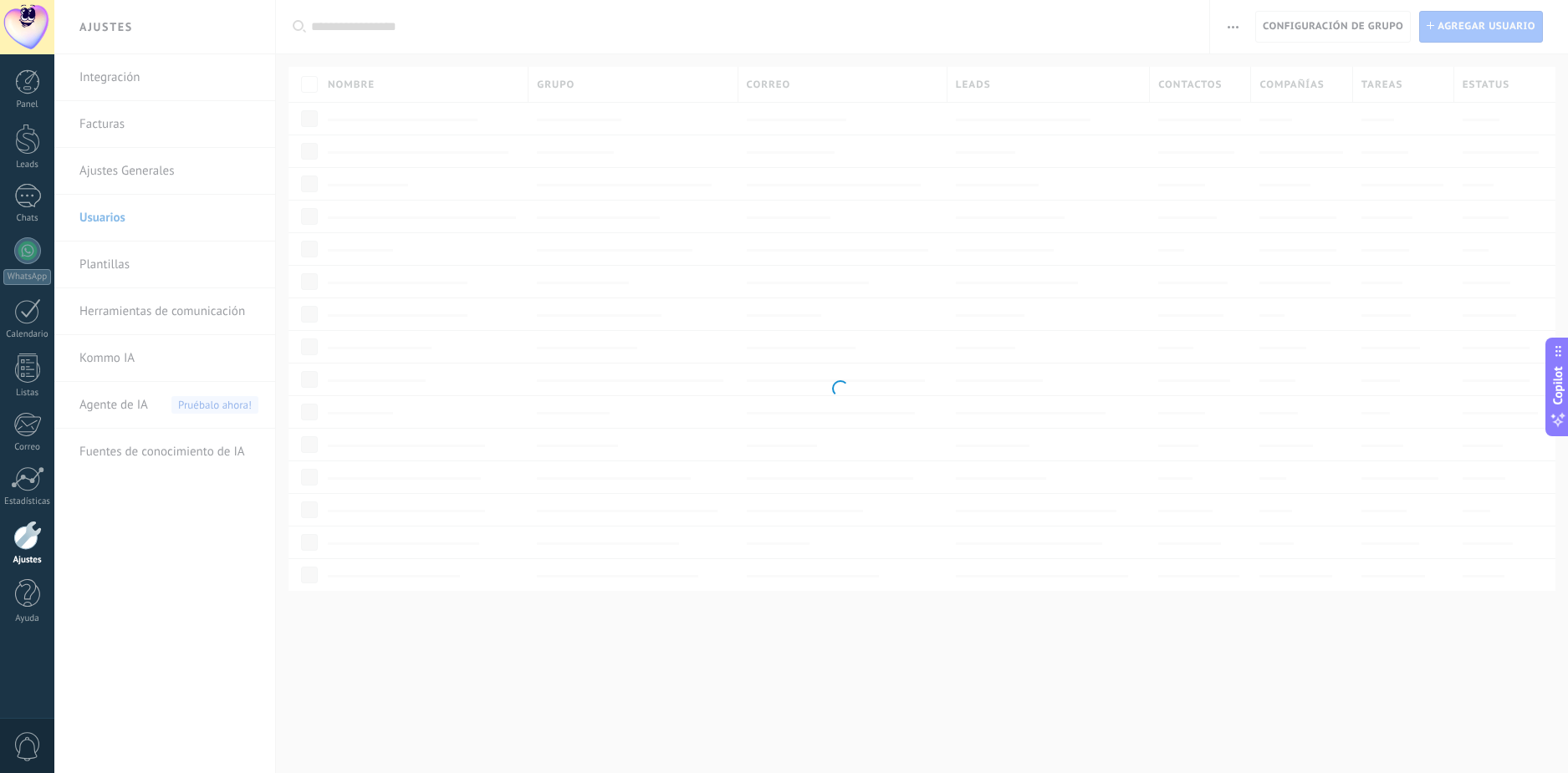
click at [120, 168] on body ".abccls-1,.abccls-2{fill-rule:evenodd}.abccls-2{fill:#fff} .abfcls-1{fill:none}…" at bounding box center [784, 386] width 1568 height 773
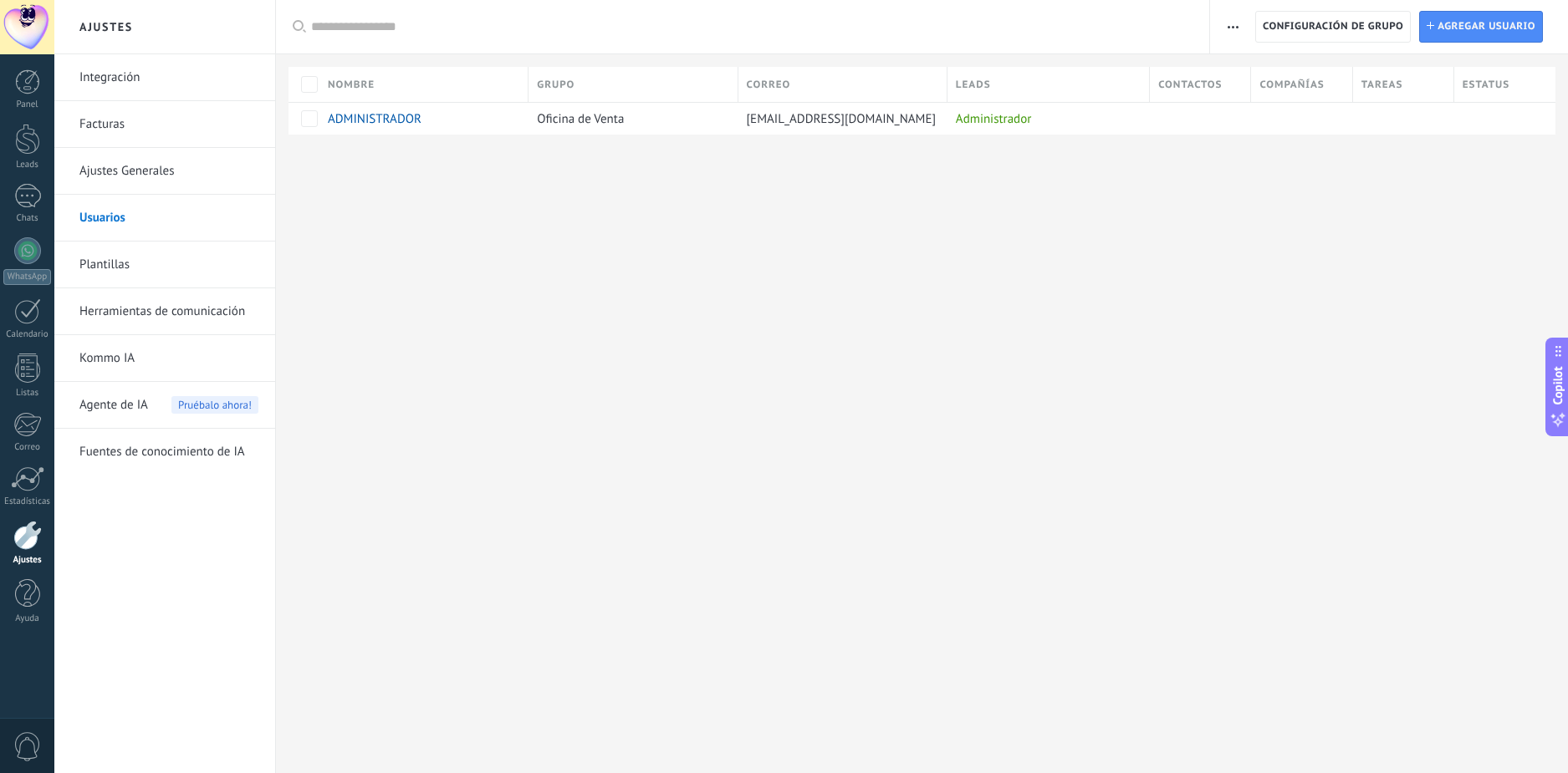
click at [149, 180] on link "Ajustes Generales" at bounding box center [168, 171] width 179 height 47
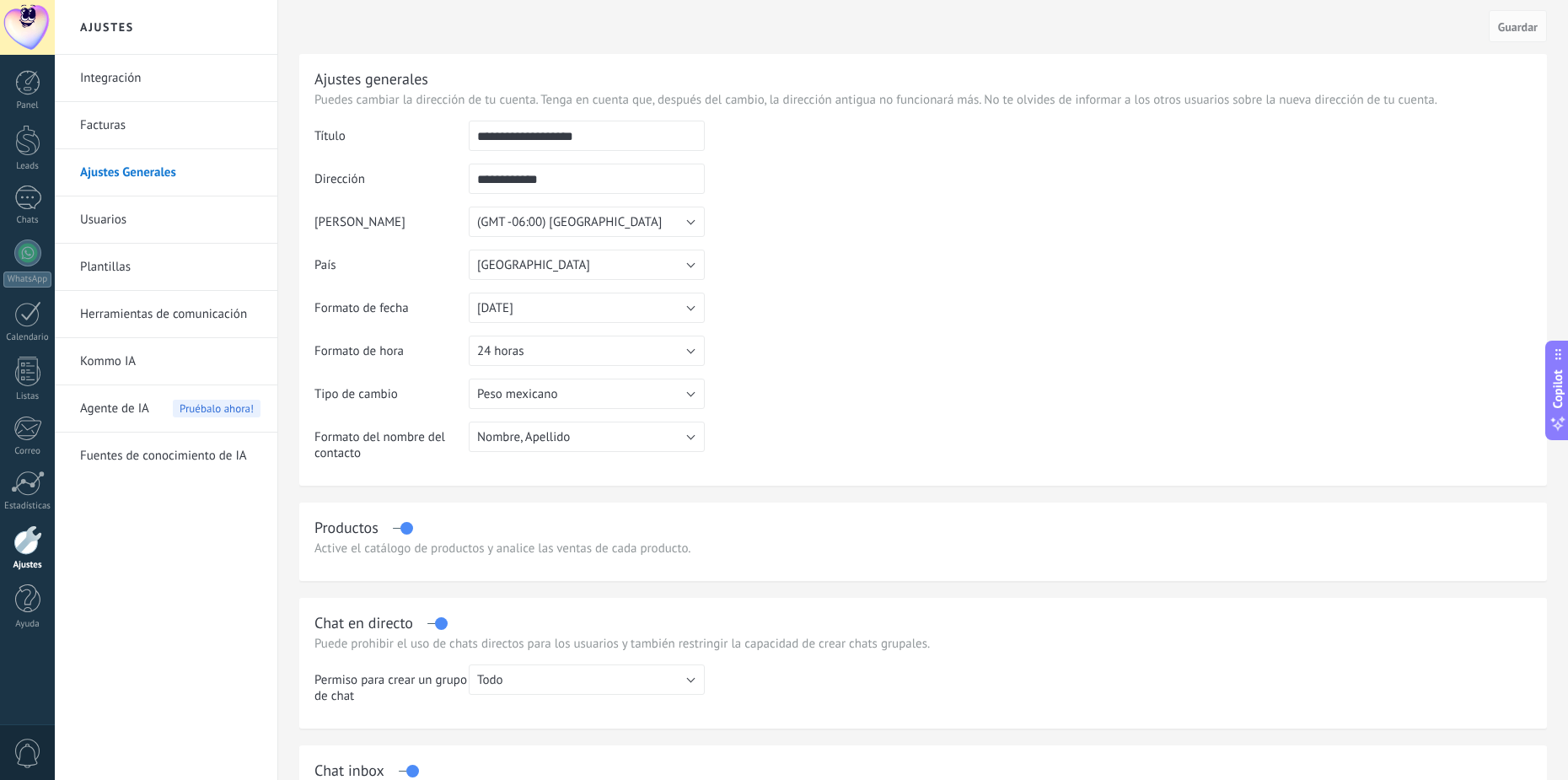
click at [160, 220] on link "Usuarios" at bounding box center [170, 220] width 180 height 47
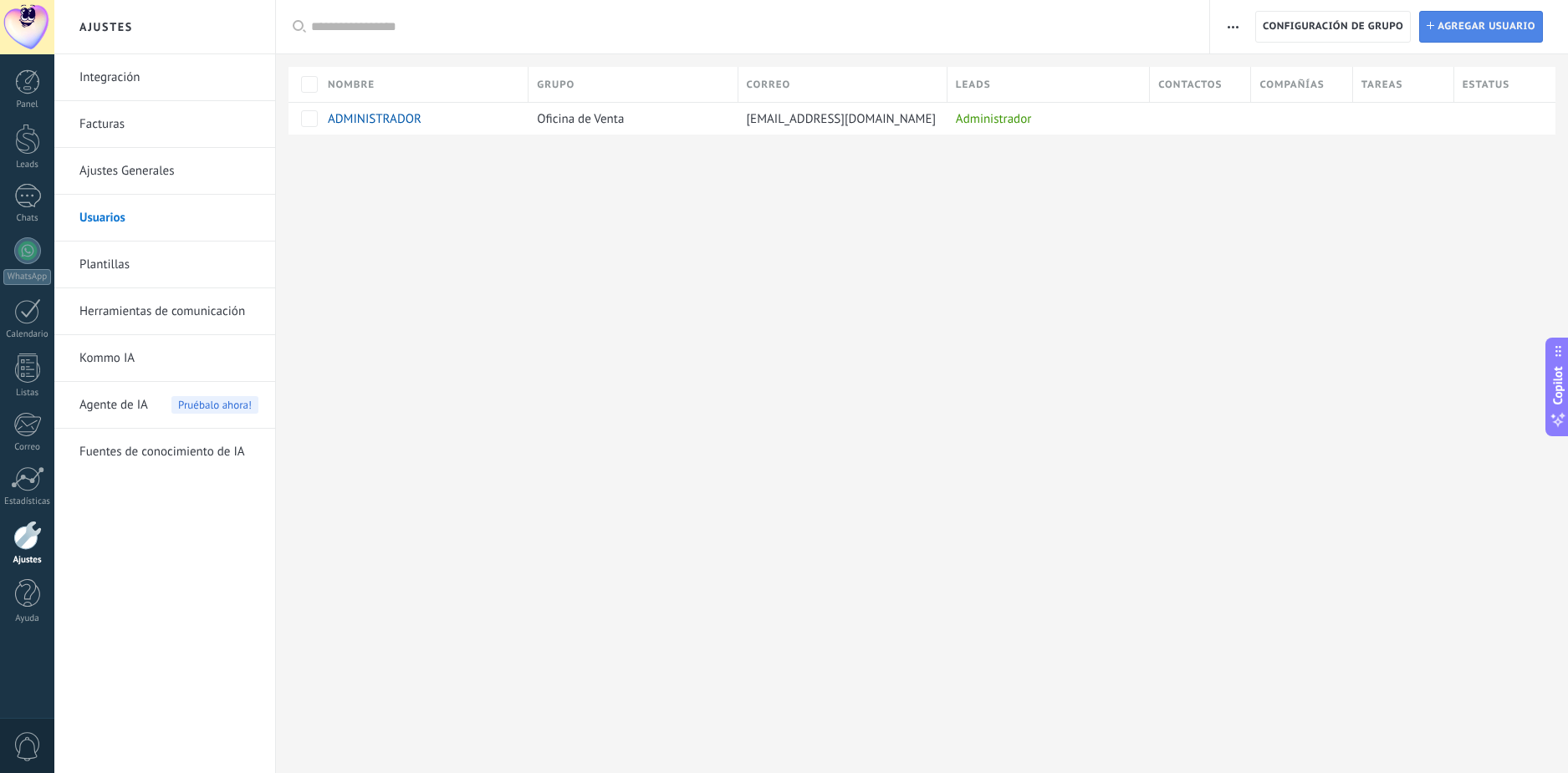
click at [1512, 23] on span "Agregar usuario" at bounding box center [1486, 26] width 98 height 30
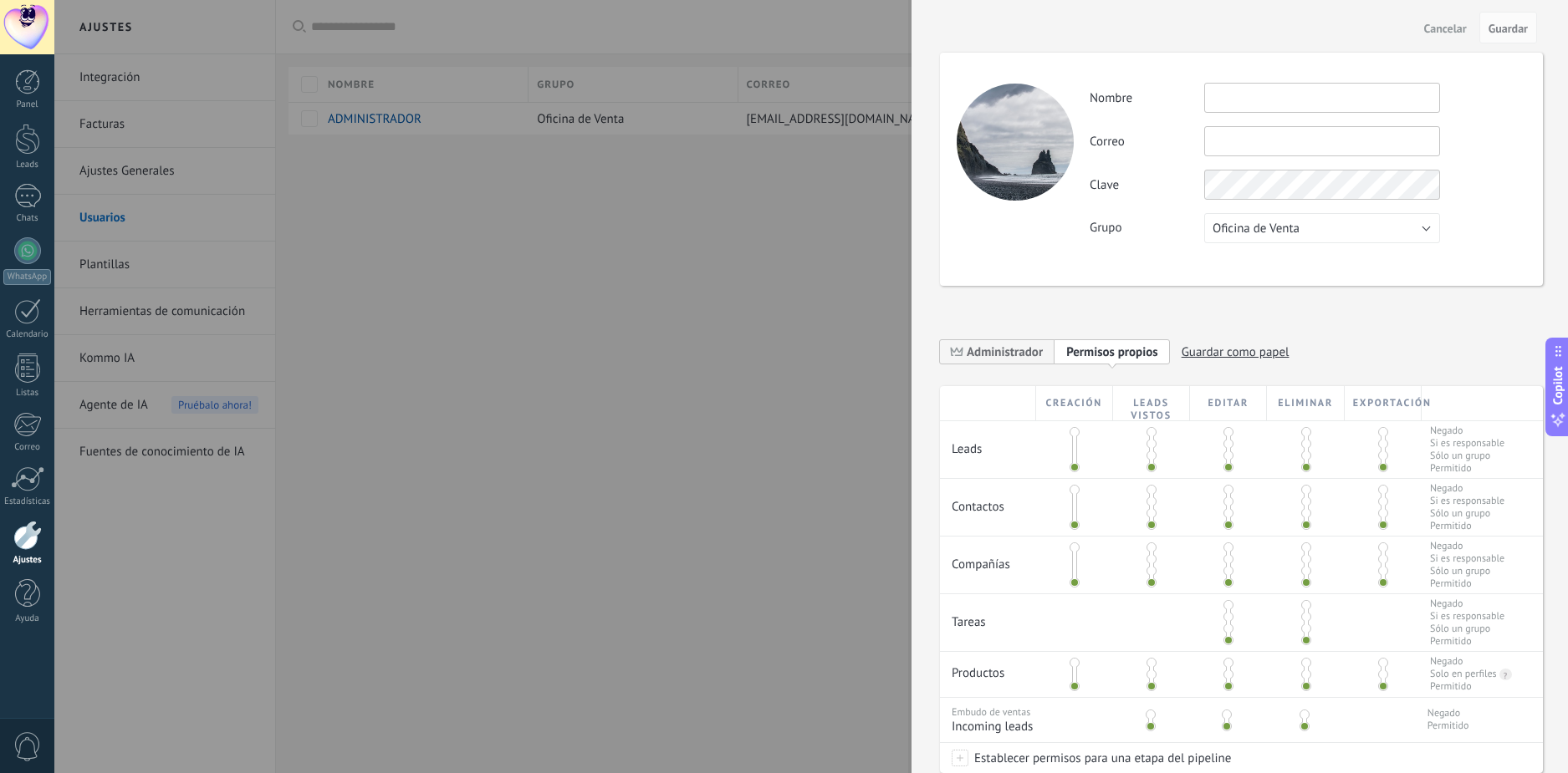
click at [1310, 79] on div "Actividad Nombre Correo No puedes editar este correo porque el usuario tiene la…" at bounding box center [1241, 169] width 603 height 233
click at [1306, 96] on input "text" at bounding box center [1322, 97] width 236 height 30
drag, startPoint x: 1307, startPoint y: 105, endPoint x: 1098, endPoint y: 142, distance: 212.2
click at [1098, 142] on div "Actividad Nombre * Correo No puedes editar este correo porque el usuario tiene …" at bounding box center [1308, 162] width 436 height 161
type input "**********"
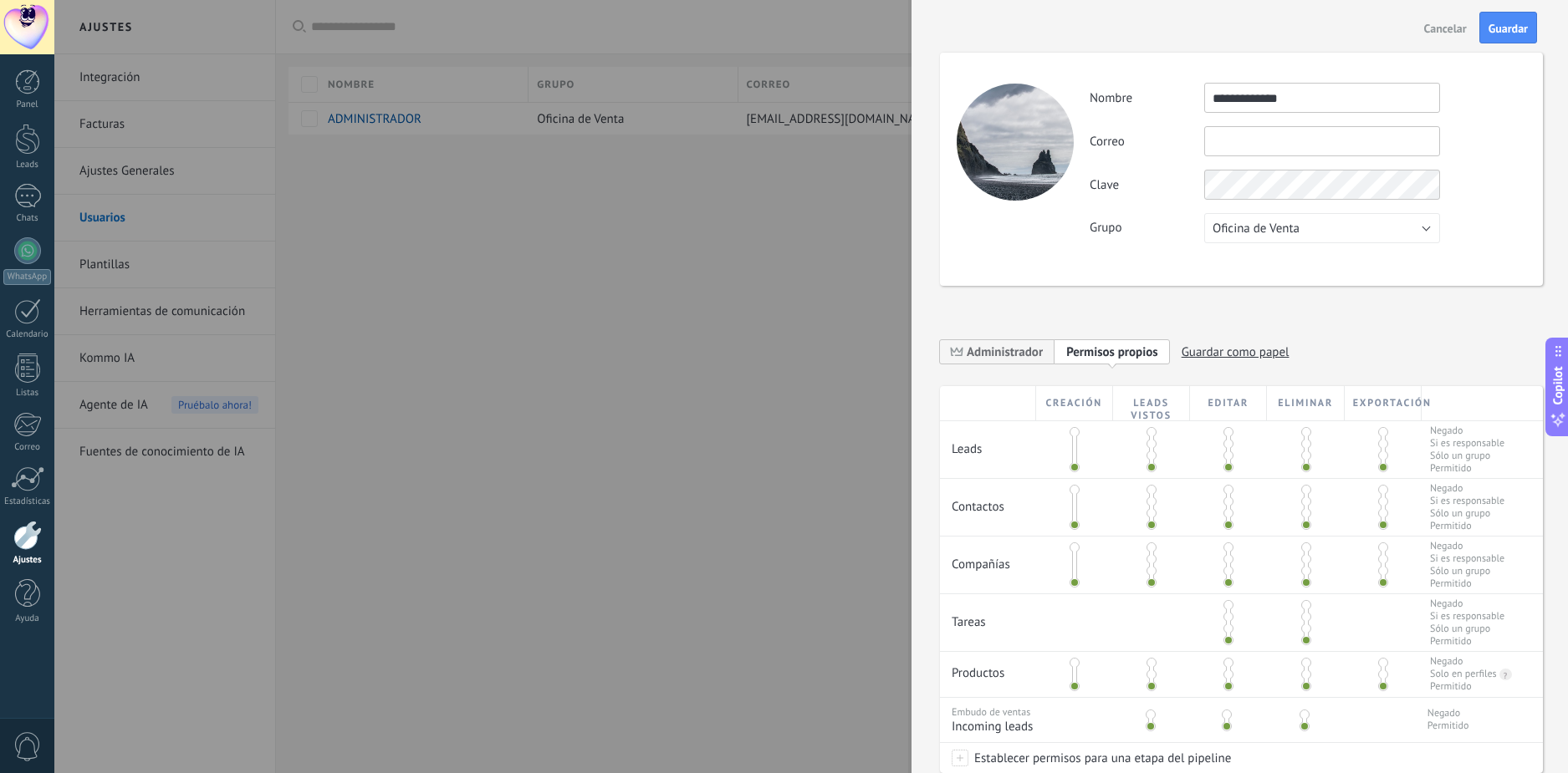
drag, startPoint x: 1209, startPoint y: 165, endPoint x: 1225, endPoint y: 142, distance: 28.0
click at [1214, 161] on div "**********" at bounding box center [1308, 162] width 436 height 161
click at [1227, 141] on input "text" at bounding box center [1322, 140] width 236 height 30
click at [1247, 143] on input "text" at bounding box center [1322, 140] width 236 height 30
paste input "**********"
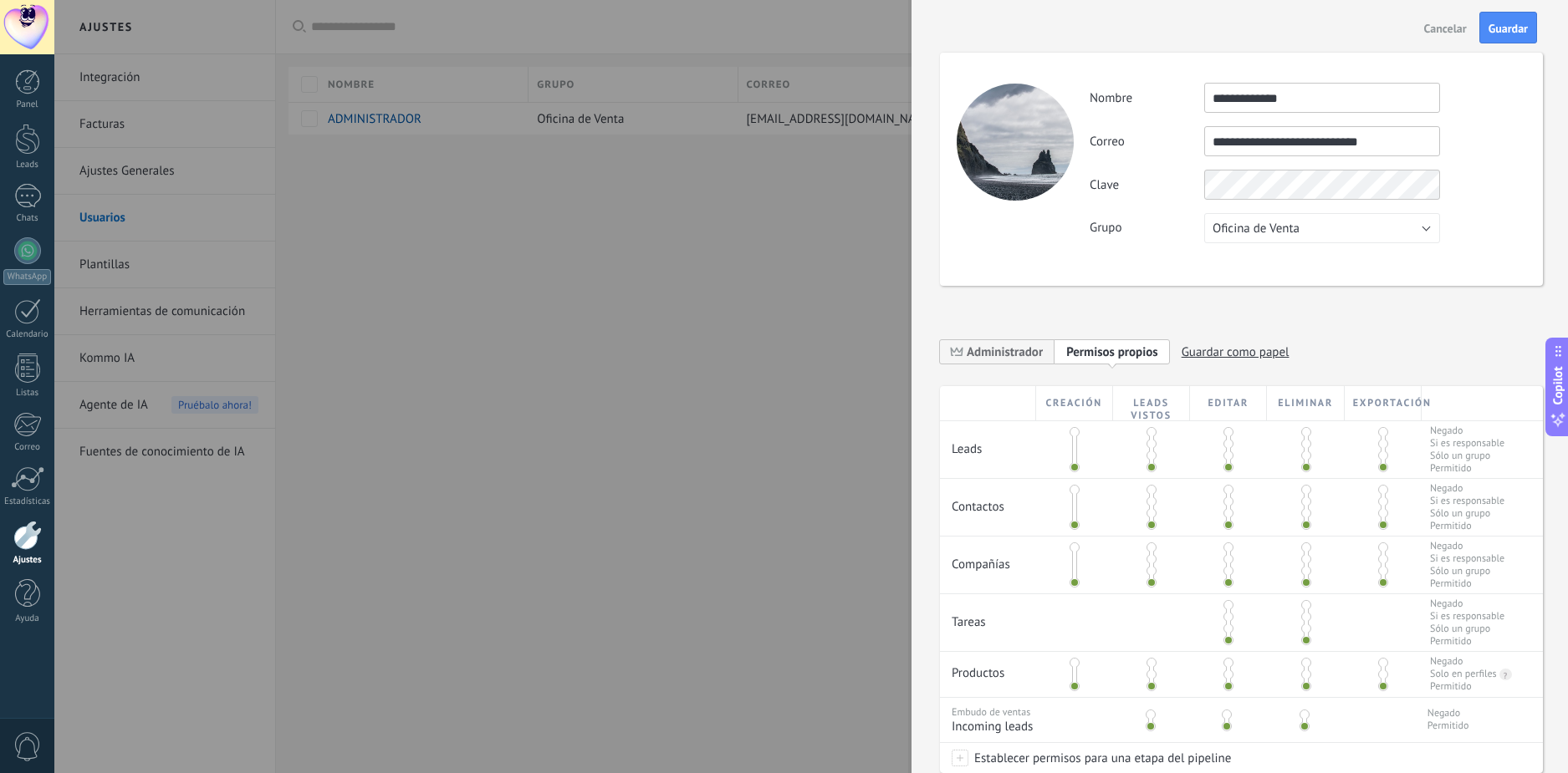
type input "**********"
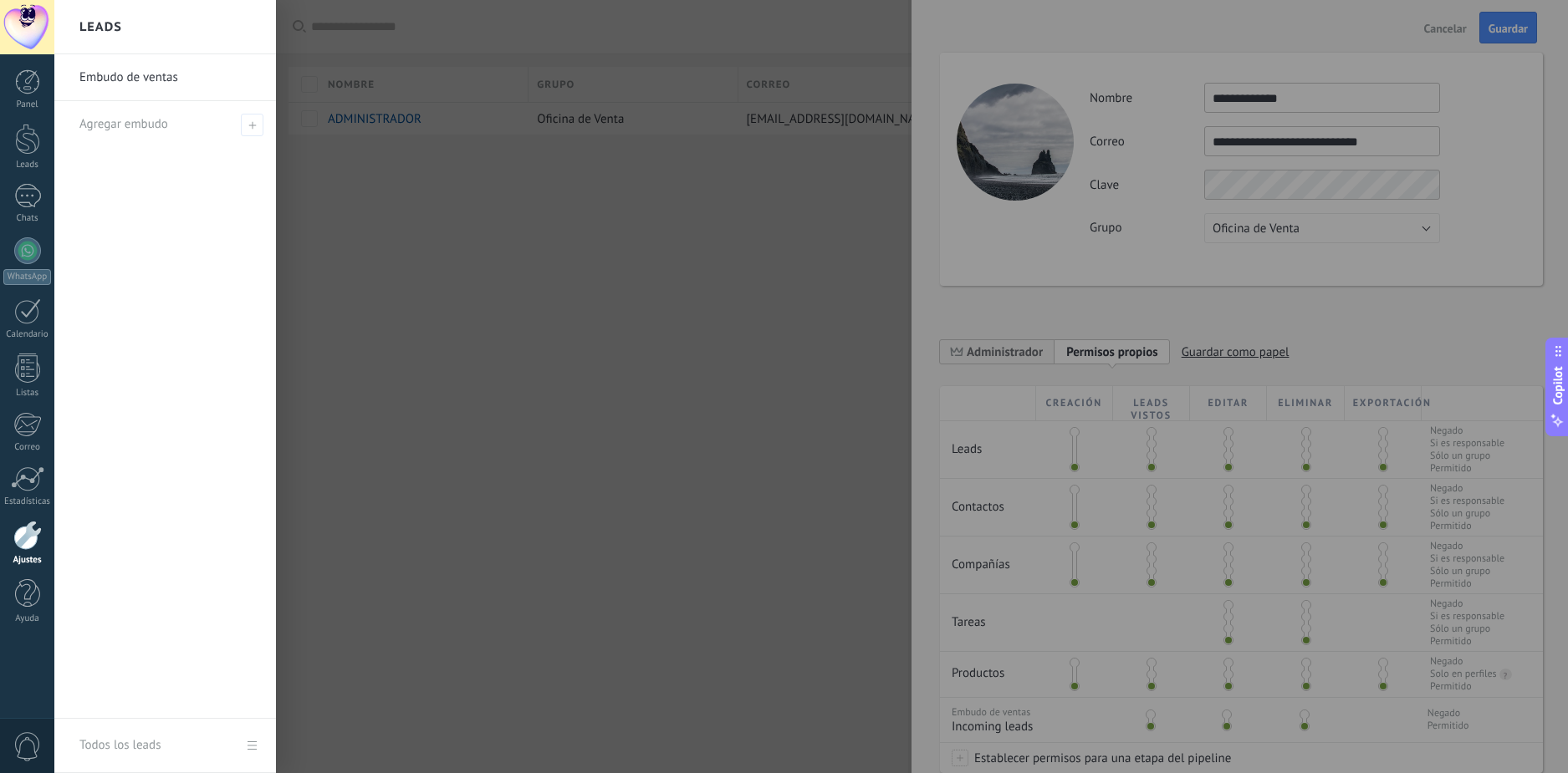
click at [1296, 187] on div at bounding box center [838, 386] width 1568 height 773
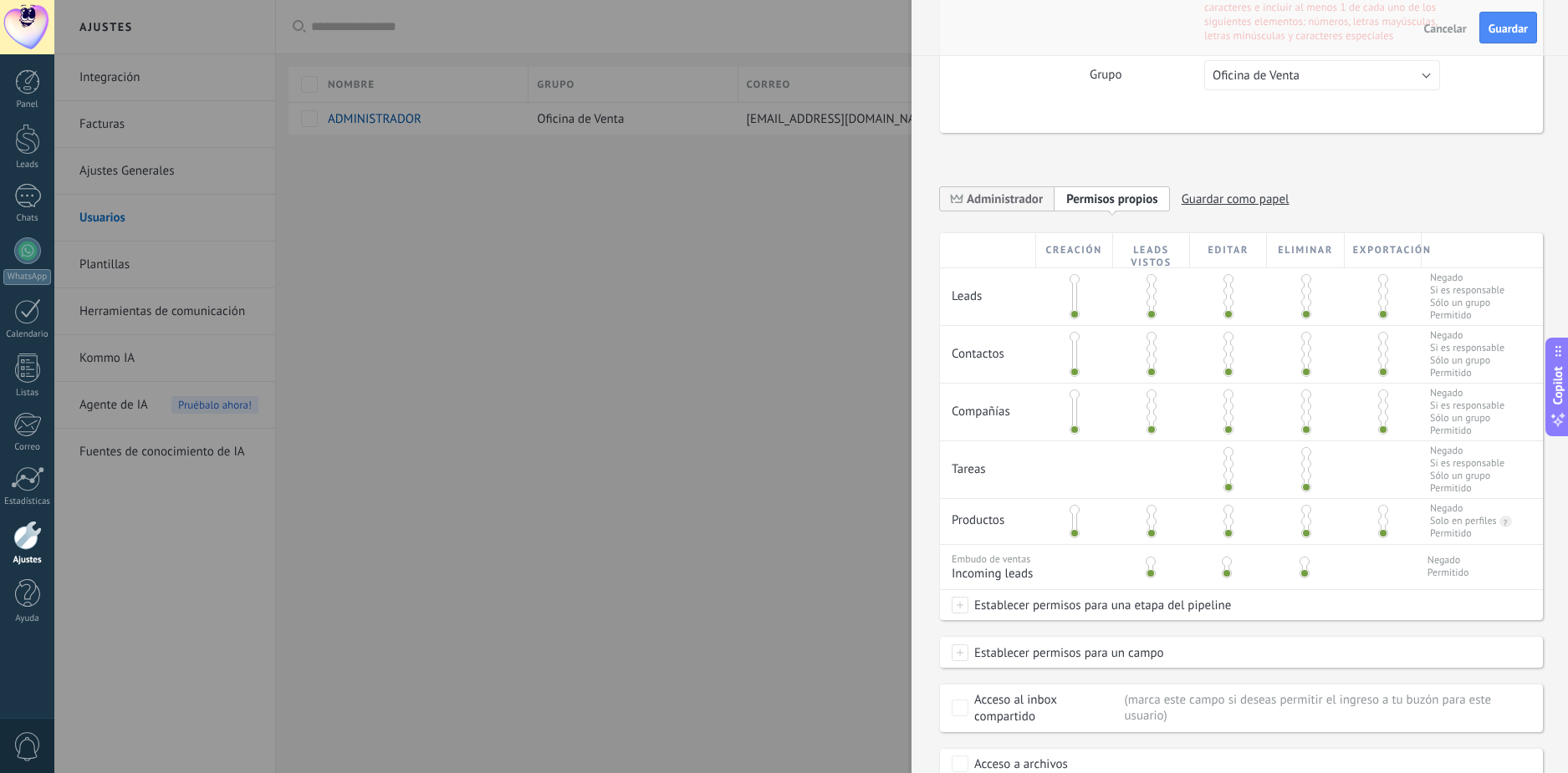
scroll to position [283, 0]
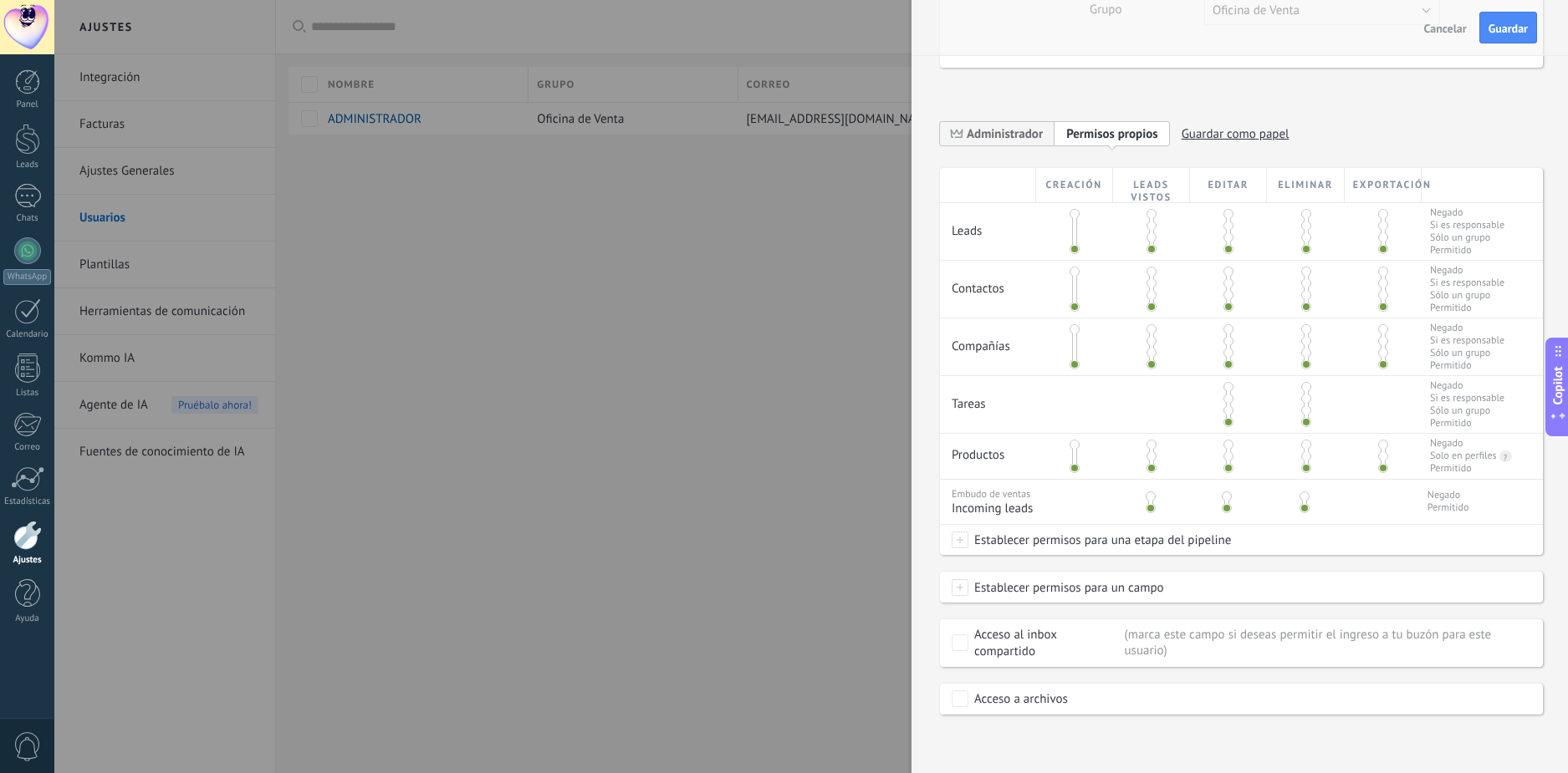
click at [962, 586] on span at bounding box center [961, 588] width 17 height 17
drag, startPoint x: 961, startPoint y: 598, endPoint x: 1226, endPoint y: 587, distance: 265.2
click at [961, 597] on div "Establecer permisos para un campo Contacto: Cargo Contacto: Teléfono Contacto: …" at bounding box center [1241, 587] width 603 height 30
click at [1229, 587] on div "Establecer permisos para un campo Contacto: Cargo Contacto: Teléfono Contacto: …" at bounding box center [1241, 587] width 603 height 30
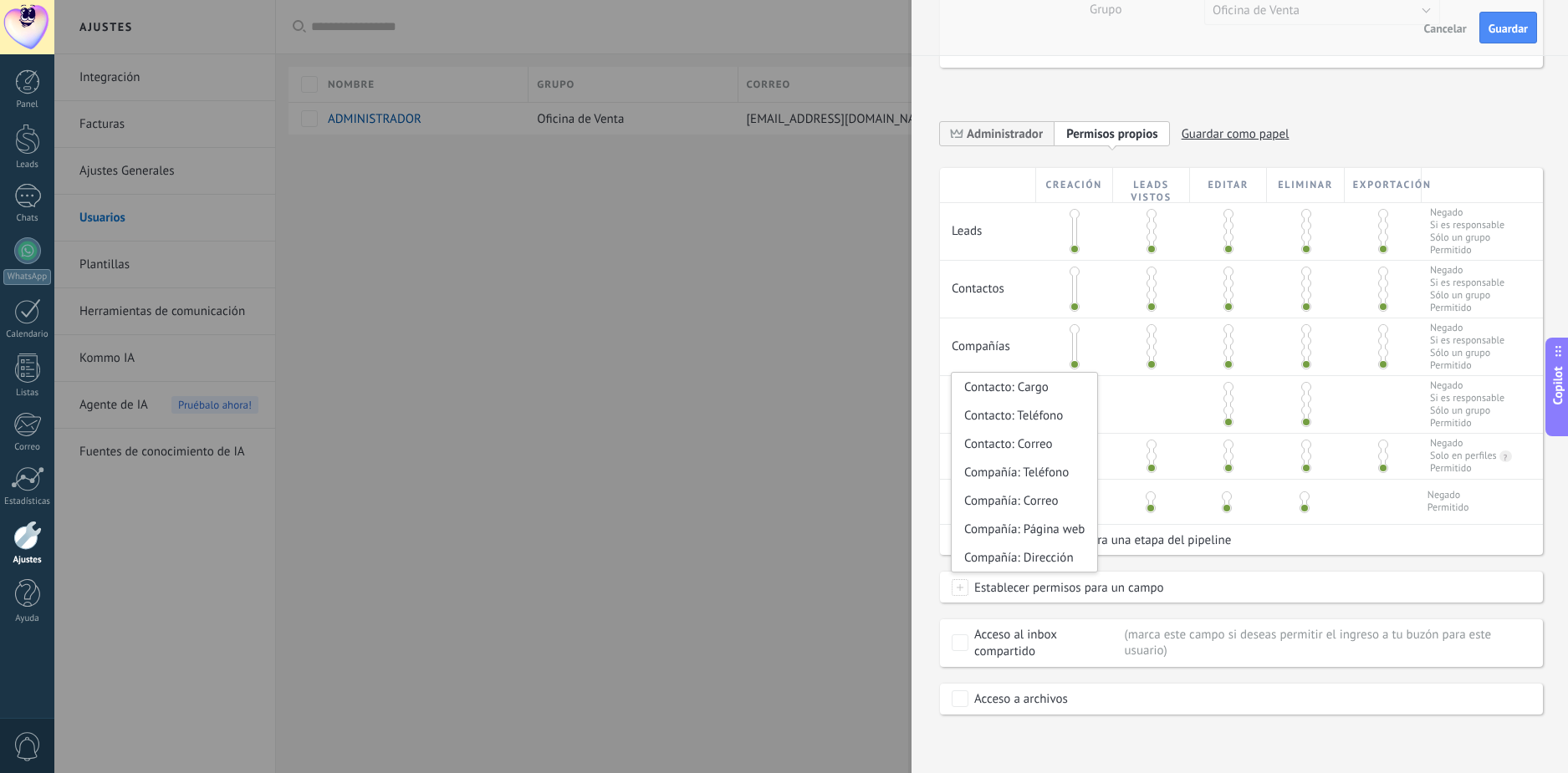
drag, startPoint x: 1254, startPoint y: 571, endPoint x: 1282, endPoint y: 571, distance: 28.0
click at [1263, 572] on div "Establecer permisos para un campo Contacto: Cargo Contacto: Teléfono Contacto: …" at bounding box center [1241, 587] width 603 height 30
drag, startPoint x: 1282, startPoint y: 571, endPoint x: 1132, endPoint y: 596, distance: 152.1
click at [1223, 587] on div "Establecer permisos para un campo Contacto: Cargo Contacto: Teléfono Contacto: …" at bounding box center [1241, 587] width 603 height 30
click at [1213, 567] on div "Creación Leads vistos Editar Eliminar Exportación Leads Negado Si es responsabl…" at bounding box center [1241, 441] width 603 height 547
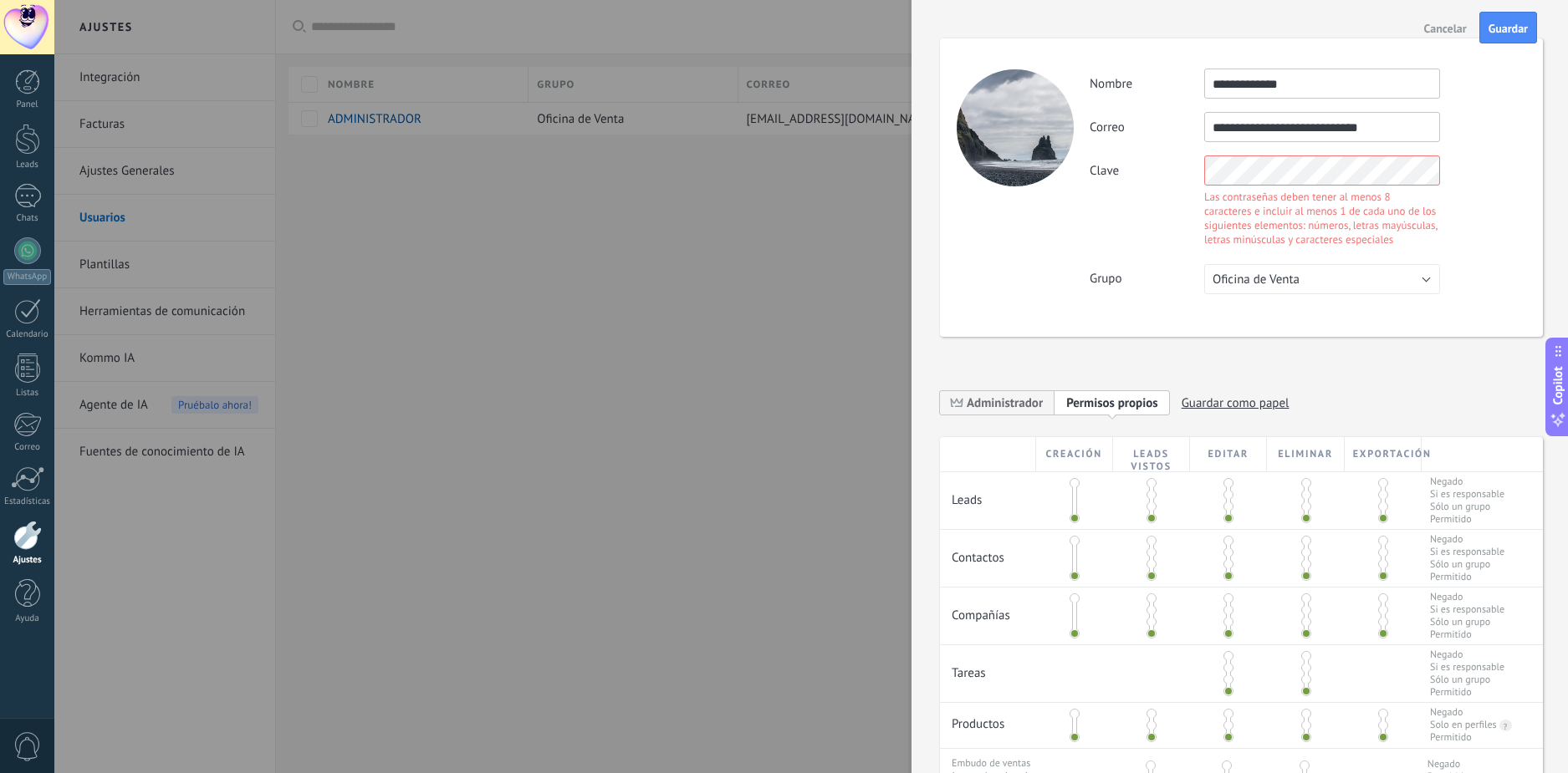
scroll to position [0, 0]
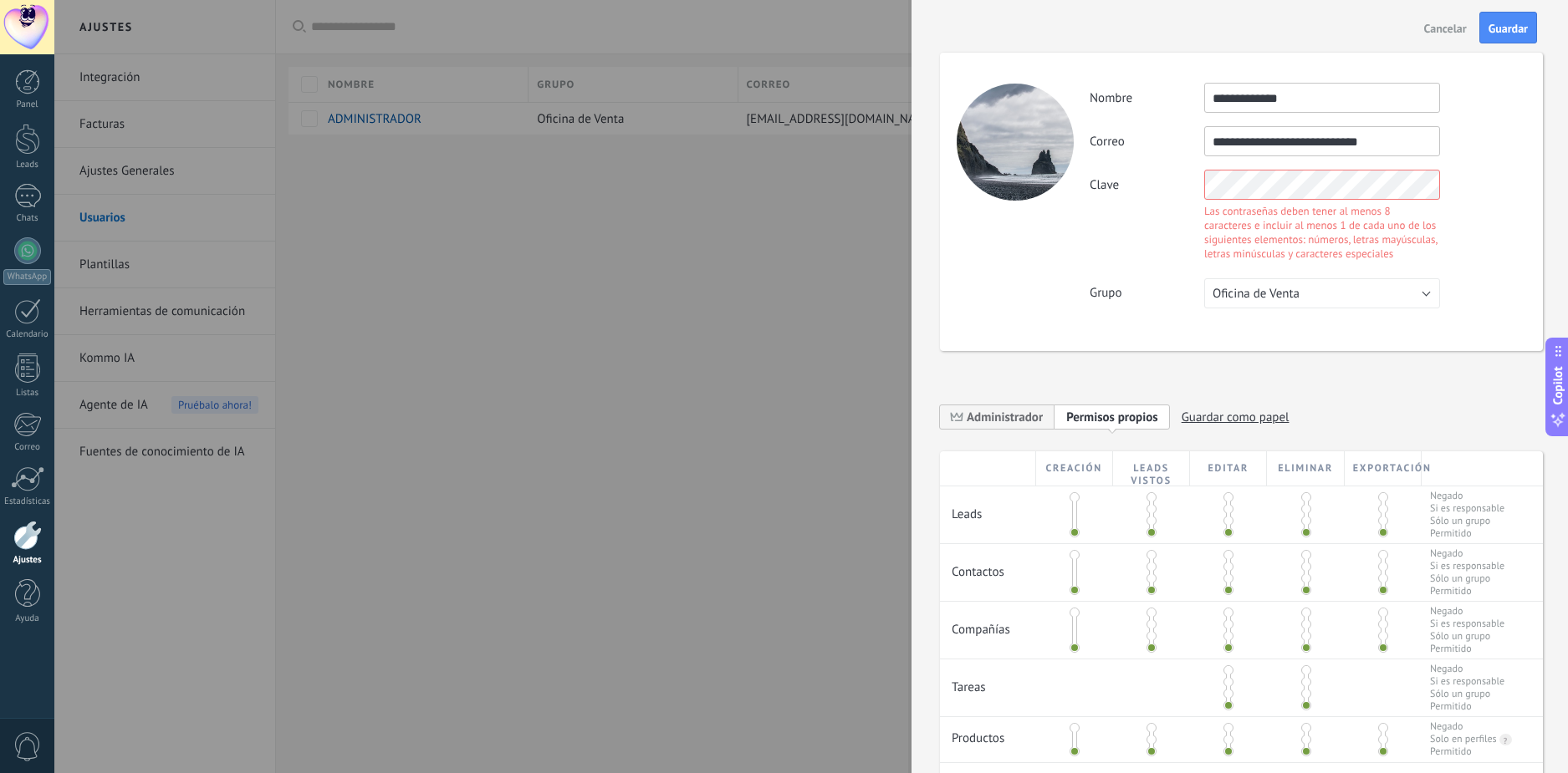
click at [1085, 202] on div "**********" at bounding box center [1241, 202] width 603 height 298
click at [1480, 284] on div "Grupo Oficina de Venta Usuarios libres Oficina de Venta" at bounding box center [1308, 293] width 436 height 30
click at [1331, 149] on input "**********" at bounding box center [1322, 140] width 236 height 30
click at [1102, 184] on div "Clave Las contraseñas deben tener al menos 8 caracteres e incluir al menos 1 de…" at bounding box center [1308, 218] width 436 height 95
click at [1387, 142] on input "**********" at bounding box center [1322, 140] width 236 height 30
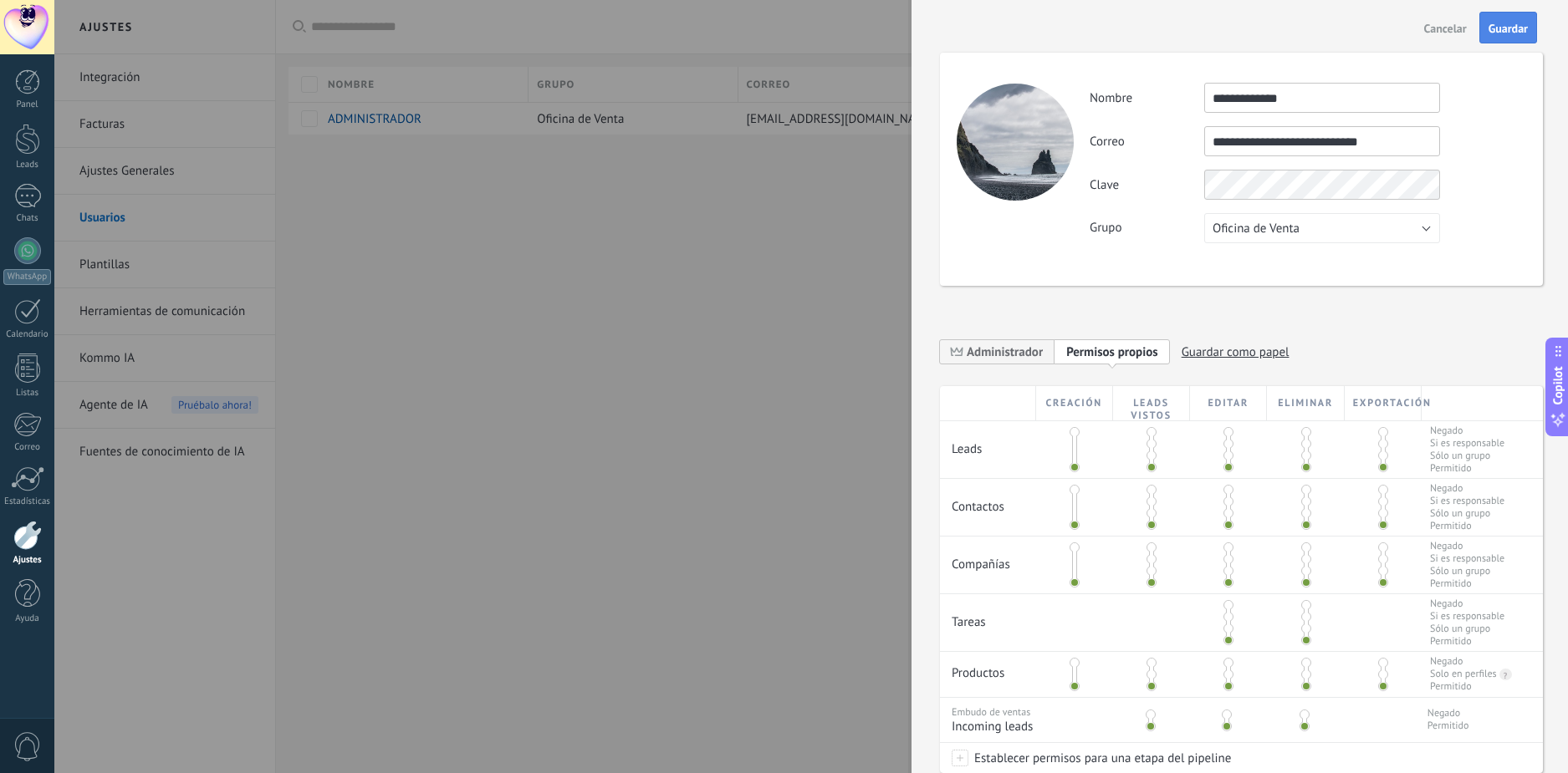
click at [1506, 28] on span "Guardar" at bounding box center [1508, 29] width 39 height 12
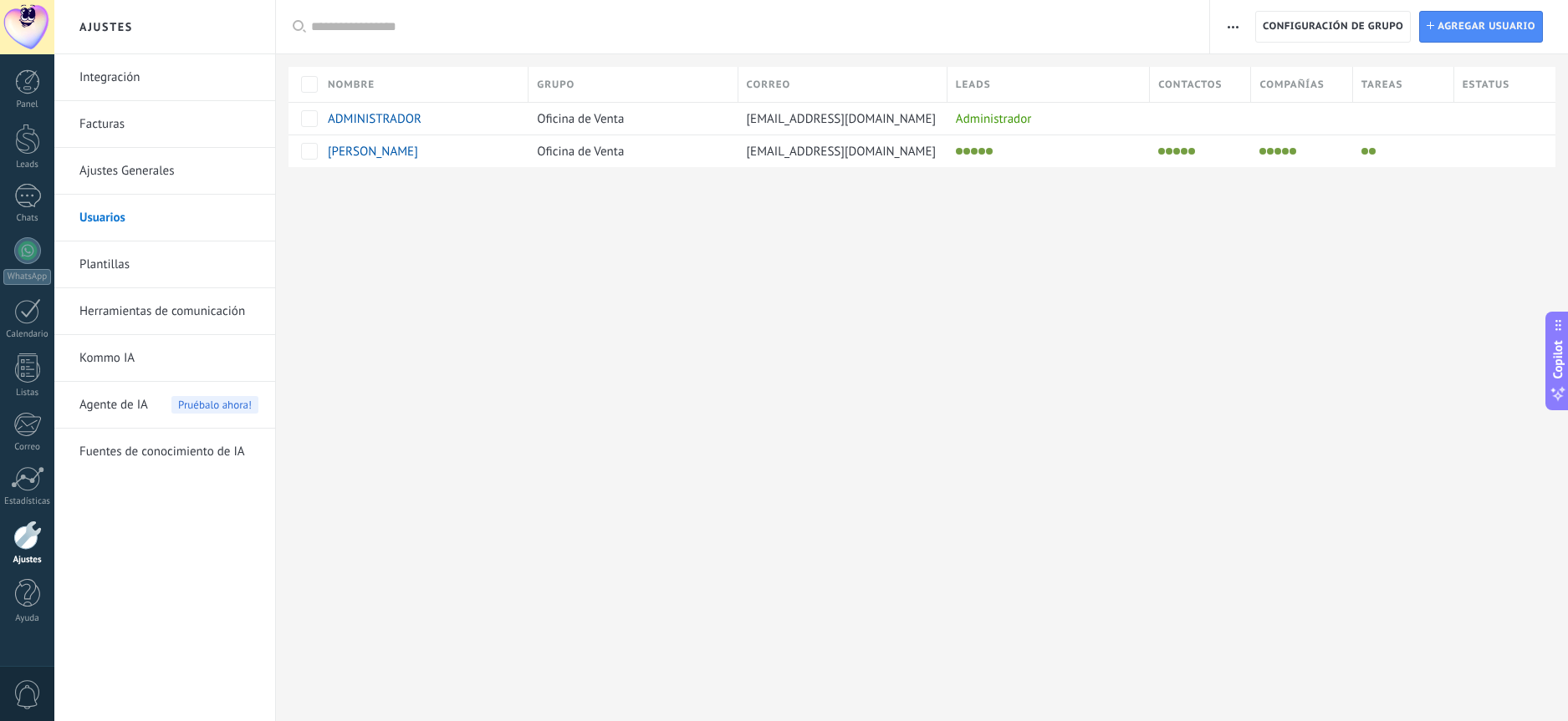
click at [165, 165] on link "Ajustes Generales" at bounding box center [168, 171] width 179 height 47
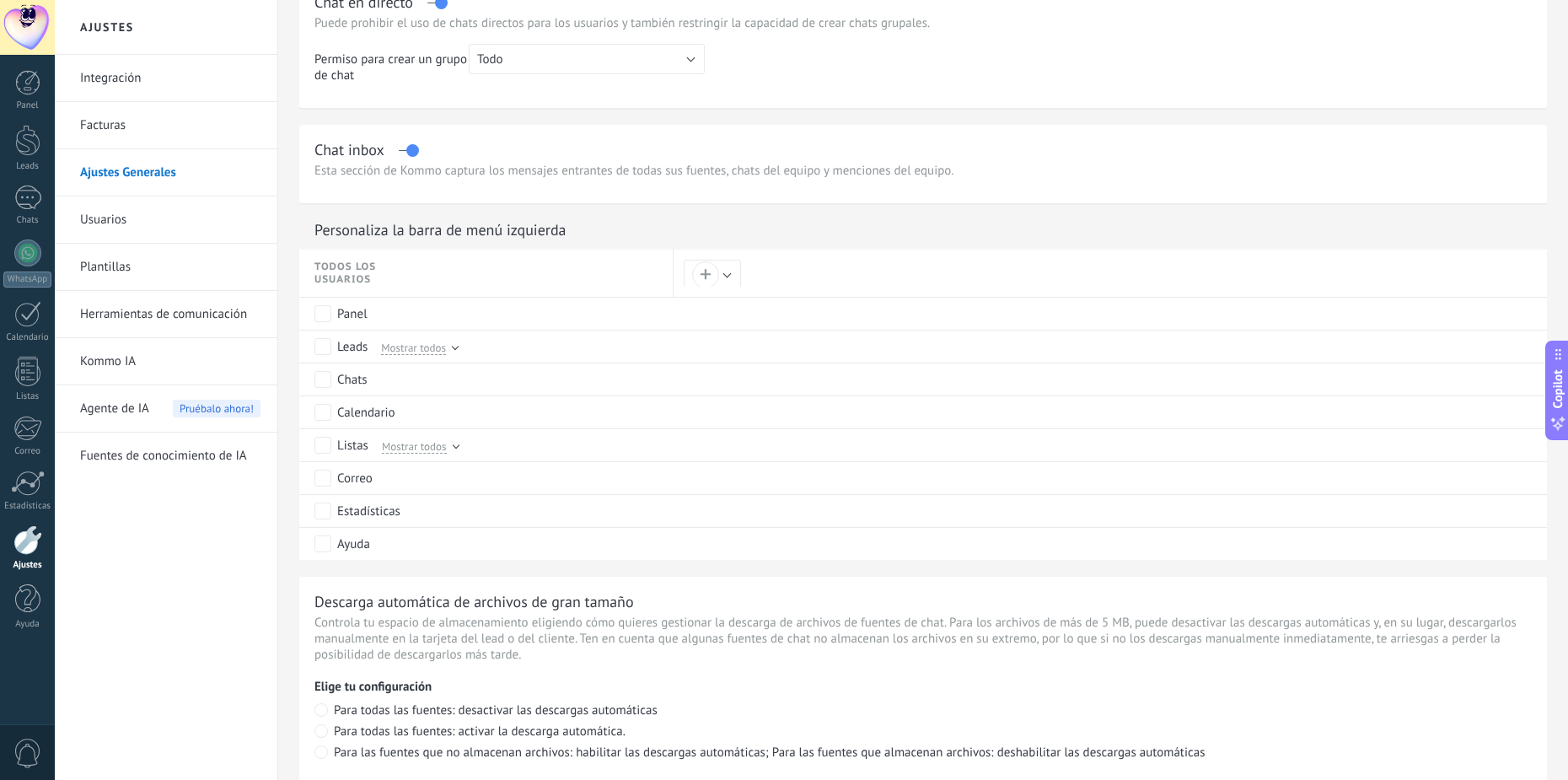
scroll to position [590, 0]
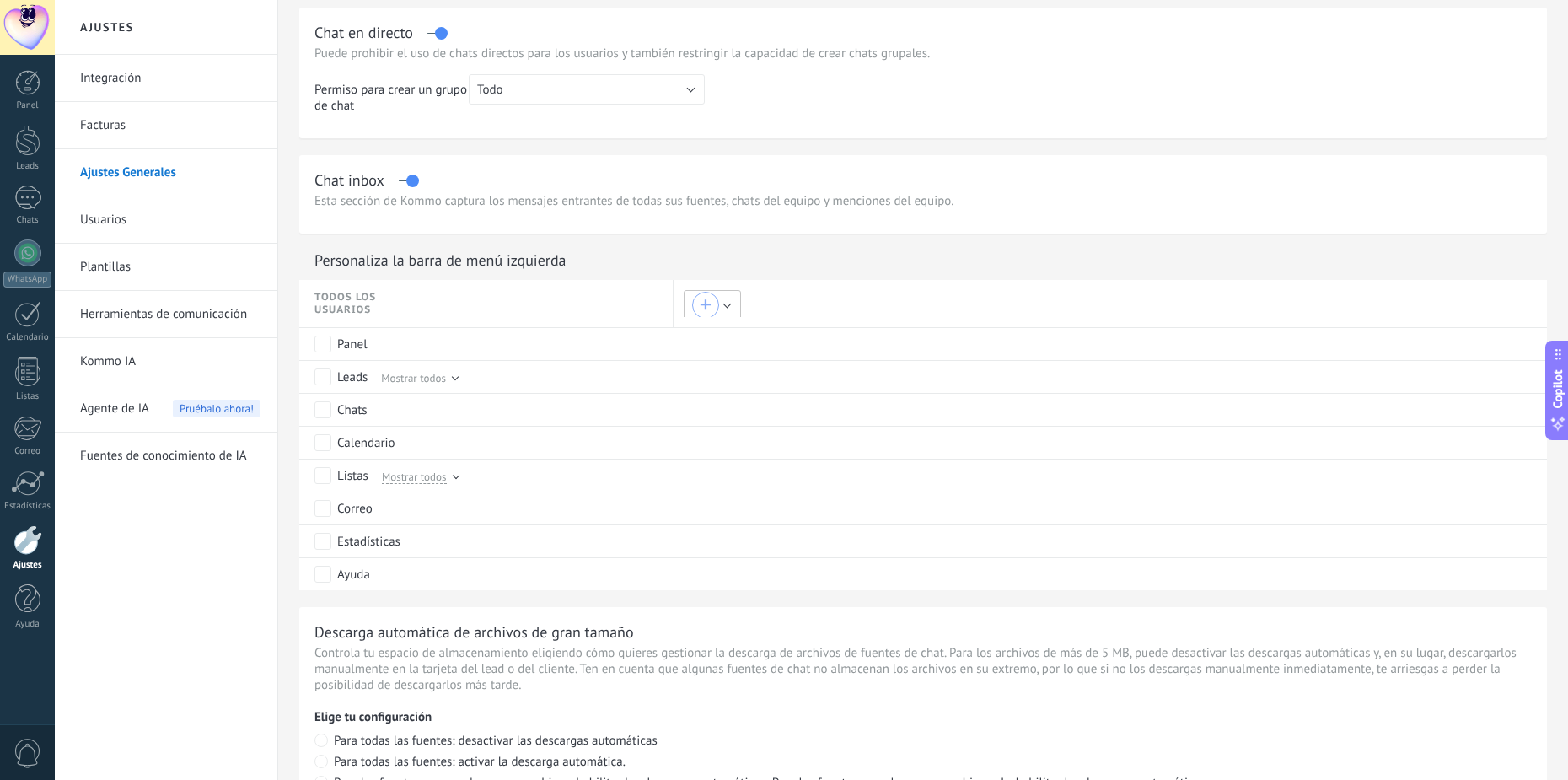
click at [705, 305] on div "+" at bounding box center [706, 305] width 12 height 12
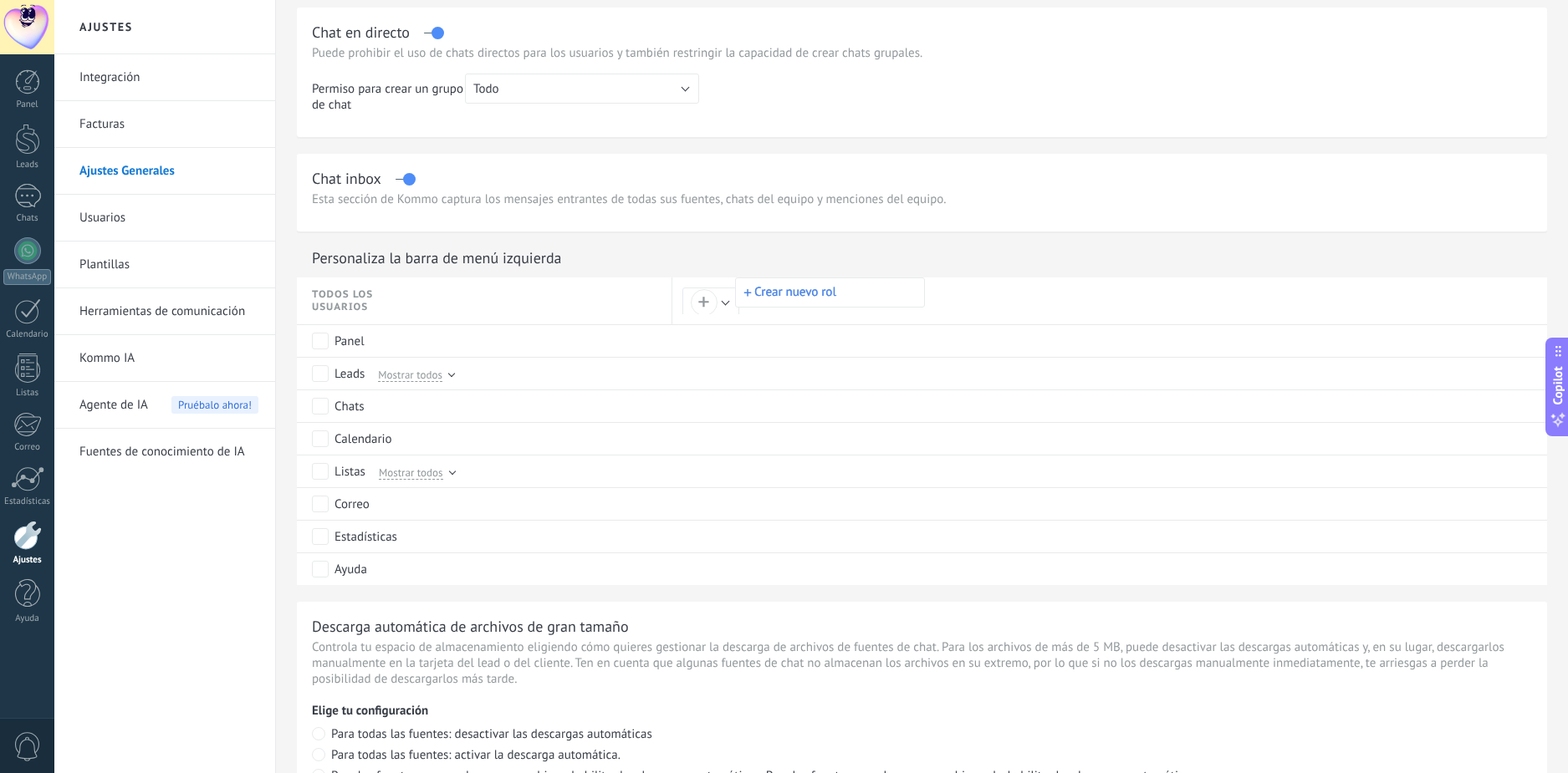
click at [821, 294] on button "Crear nuevo rol" at bounding box center [830, 292] width 188 height 28
click at [827, 295] on input "text" at bounding box center [831, 295] width 154 height 14
type input "********"
click at [797, 332] on span "Guardar" at bounding box center [784, 327] width 39 height 12
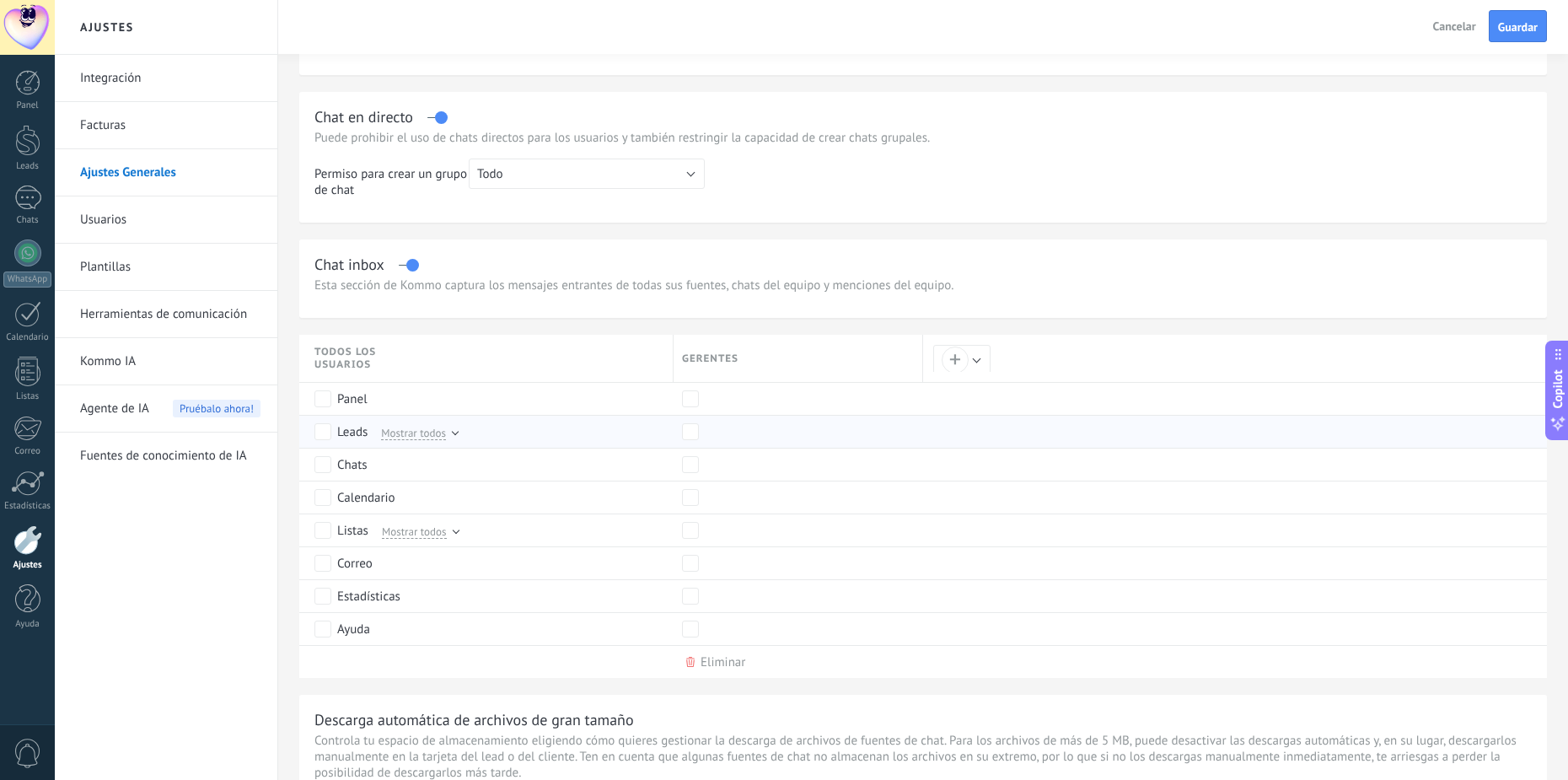
scroll to position [674, 0]
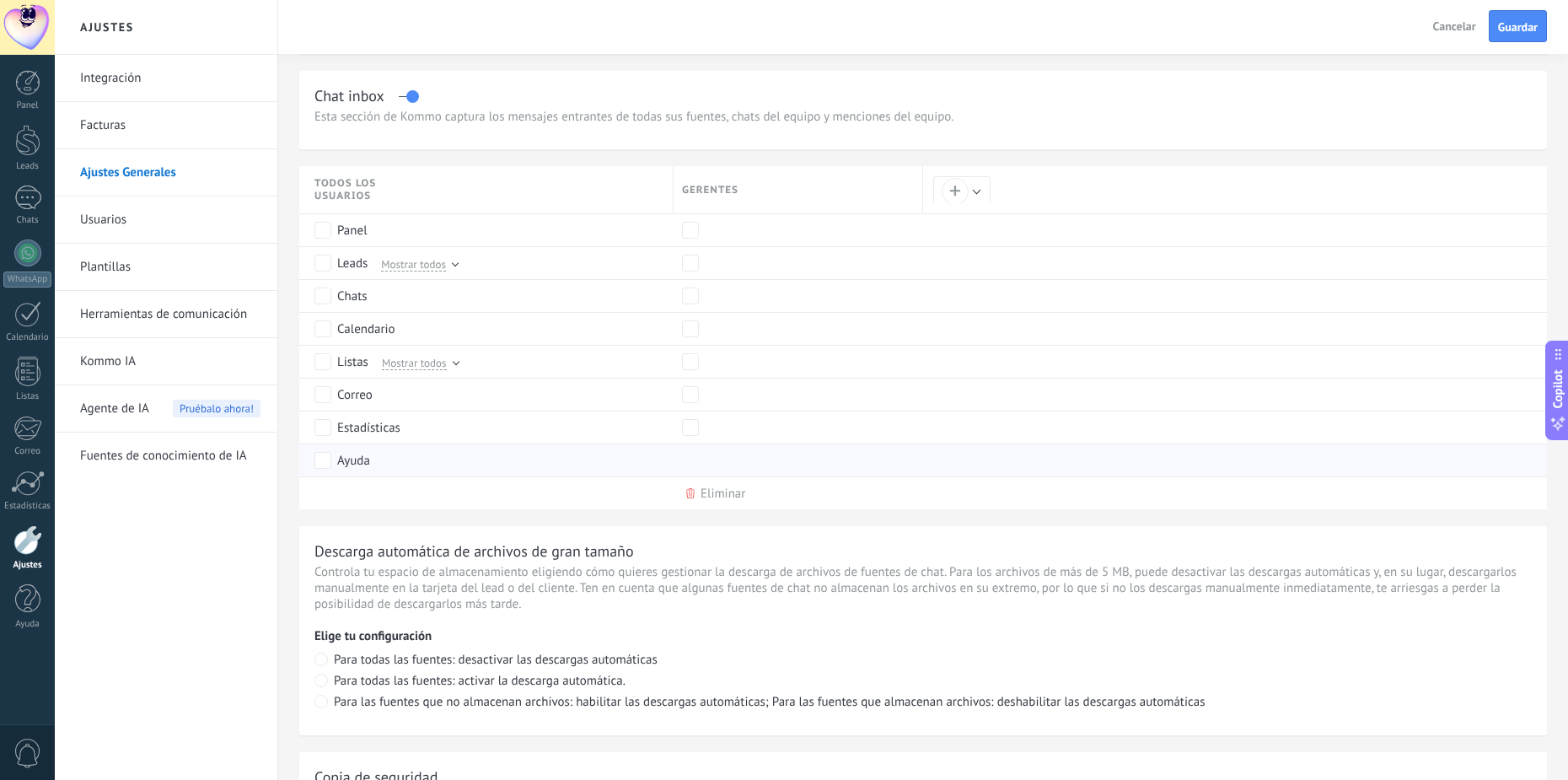
click at [702, 459] on div at bounding box center [798, 460] width 250 height 33
click at [693, 457] on div at bounding box center [798, 460] width 250 height 33
click at [692, 457] on div at bounding box center [798, 460] width 250 height 33
drag, startPoint x: 782, startPoint y: 182, endPoint x: 907, endPoint y: 185, distance: 125.0
click at [853, 184] on div "GERENTES" at bounding box center [798, 190] width 249 height 47
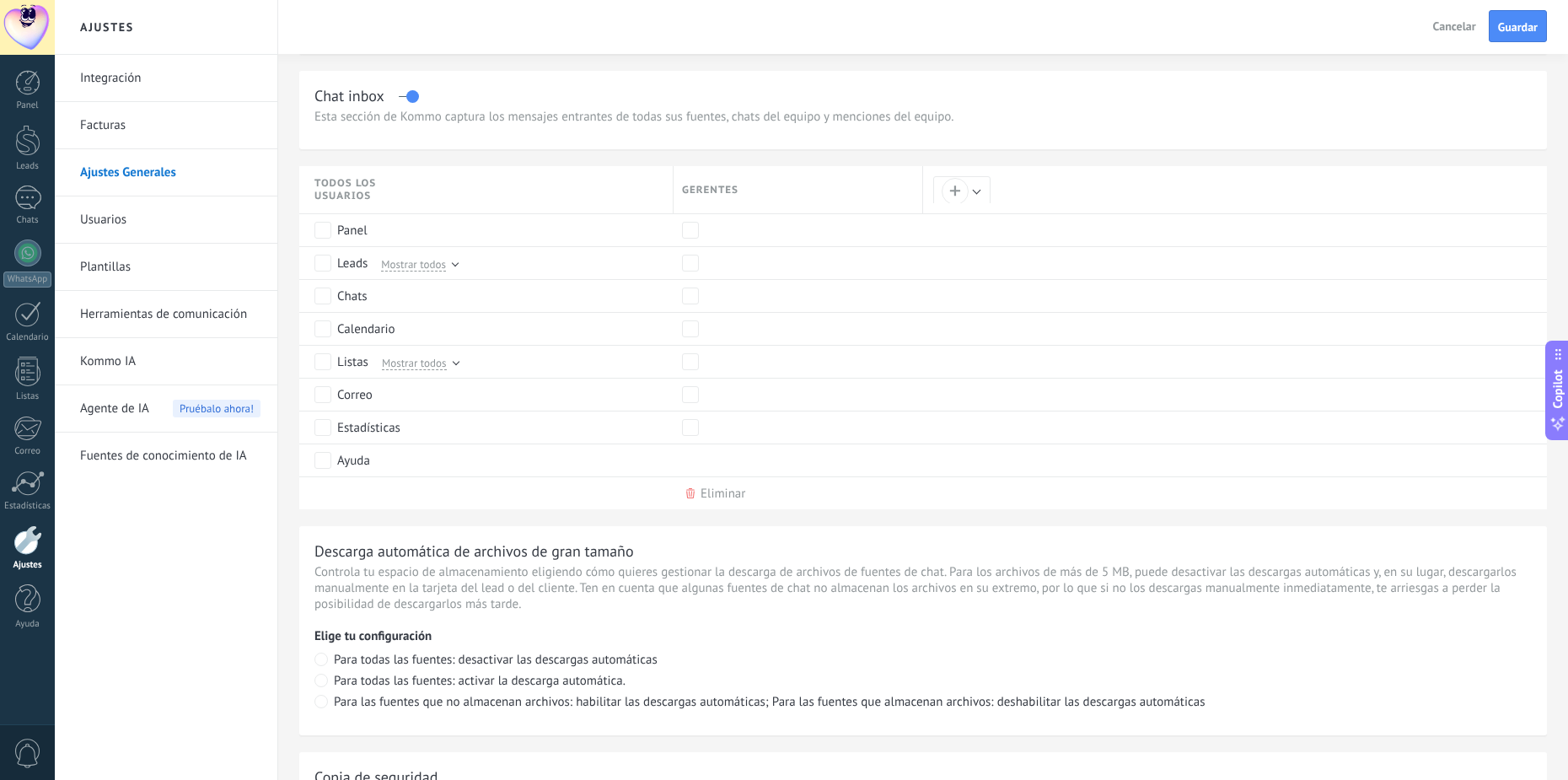
drag, startPoint x: 573, startPoint y: 183, endPoint x: 387, endPoint y: 186, distance: 186.0
click at [568, 185] on div "Todos los usuarios" at bounding box center [494, 190] width 359 height 47
click at [381, 186] on span "Todos los usuarios" at bounding box center [365, 189] width 101 height 25
click at [409, 184] on span "Todos los usuarios" at bounding box center [365, 189] width 101 height 25
drag, startPoint x: 353, startPoint y: 184, endPoint x: 311, endPoint y: 186, distance: 42.0
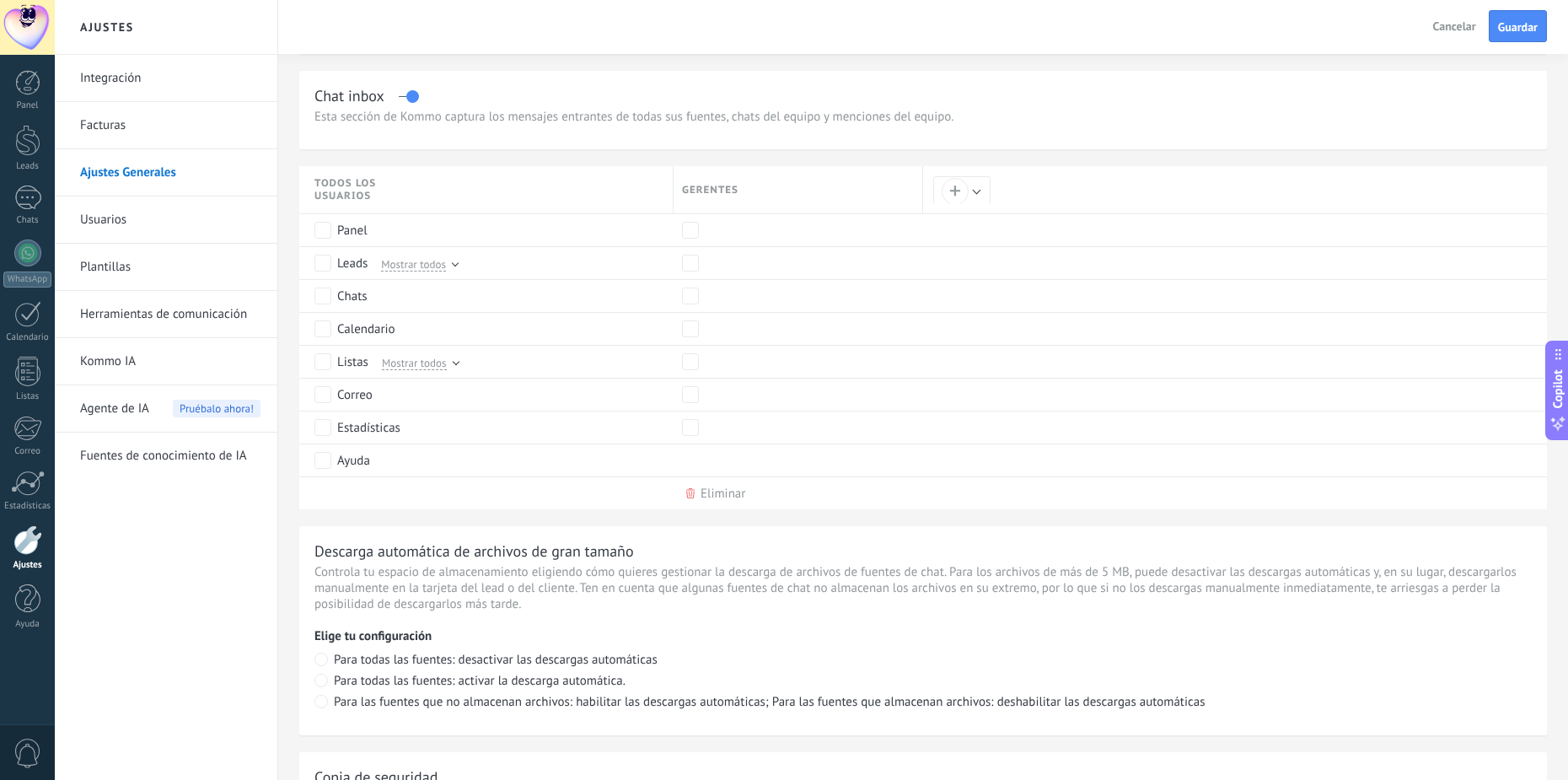
click at [311, 186] on div "Todos los usuarios" at bounding box center [486, 190] width 374 height 47
click at [974, 190] on button "+" at bounding box center [962, 190] width 57 height 29
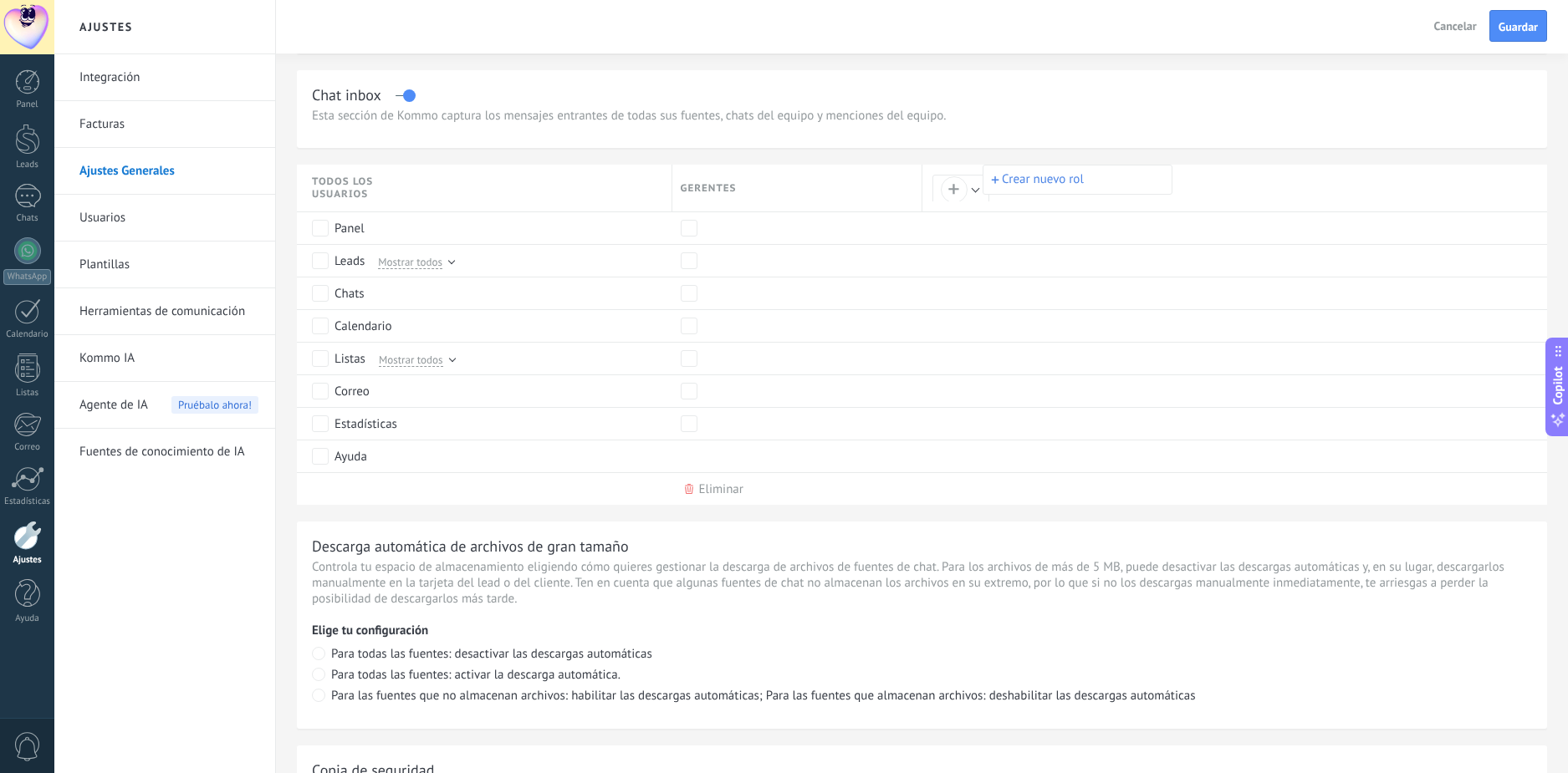
click at [949, 190] on div at bounding box center [784, 386] width 1568 height 773
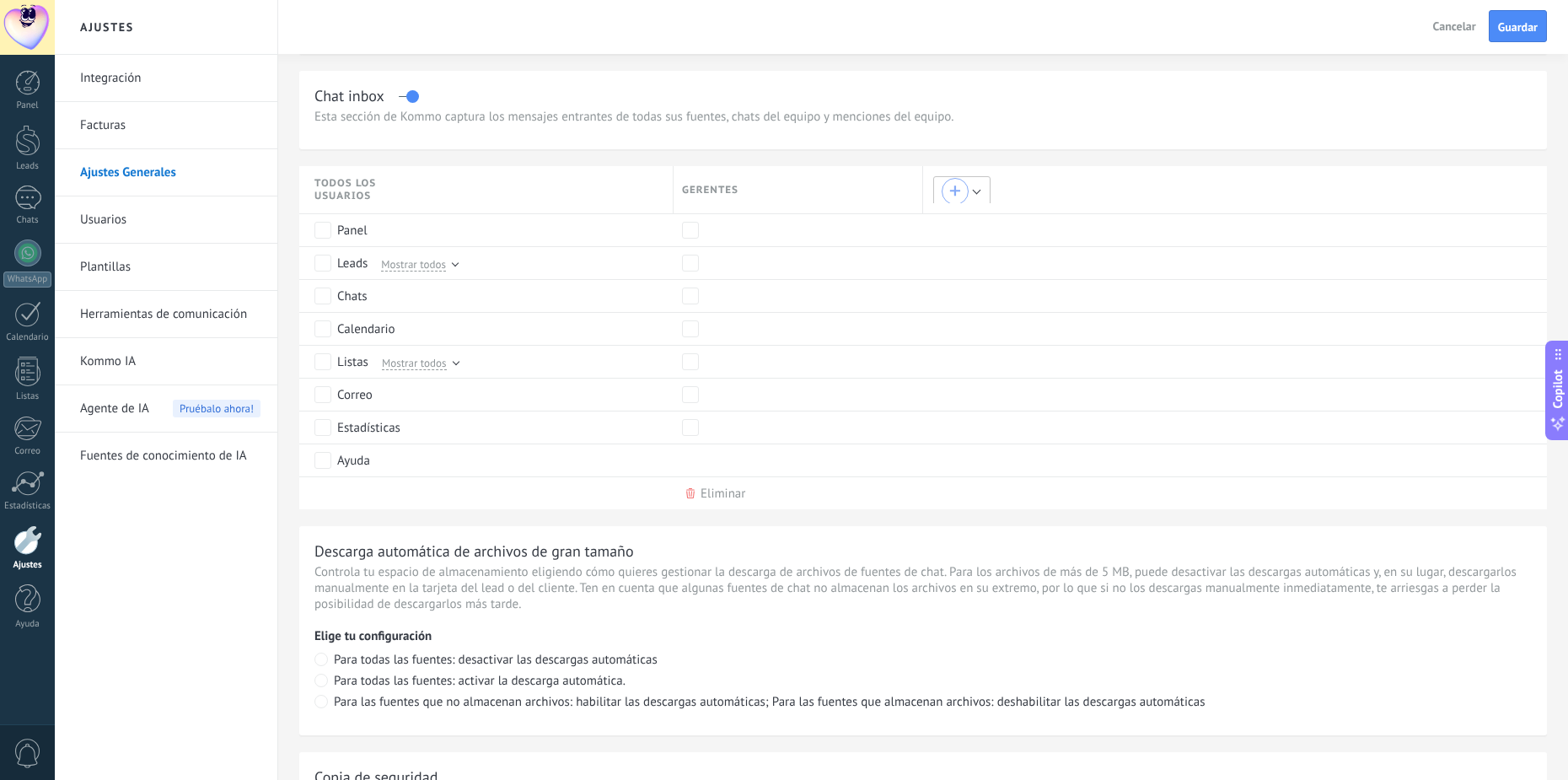
click at [955, 197] on div "+" at bounding box center [956, 191] width 12 height 12
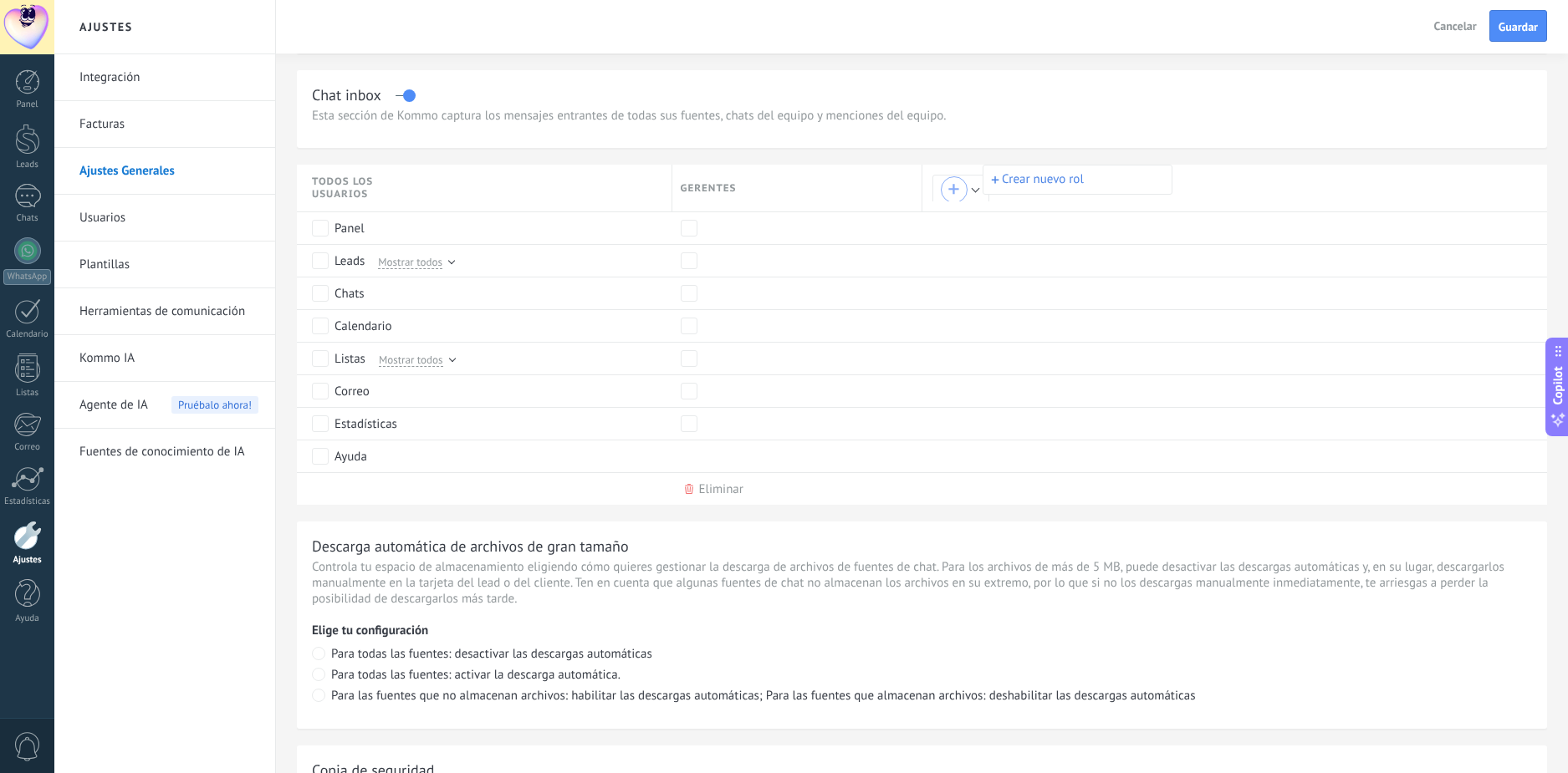
click at [948, 194] on div at bounding box center [784, 386] width 1568 height 773
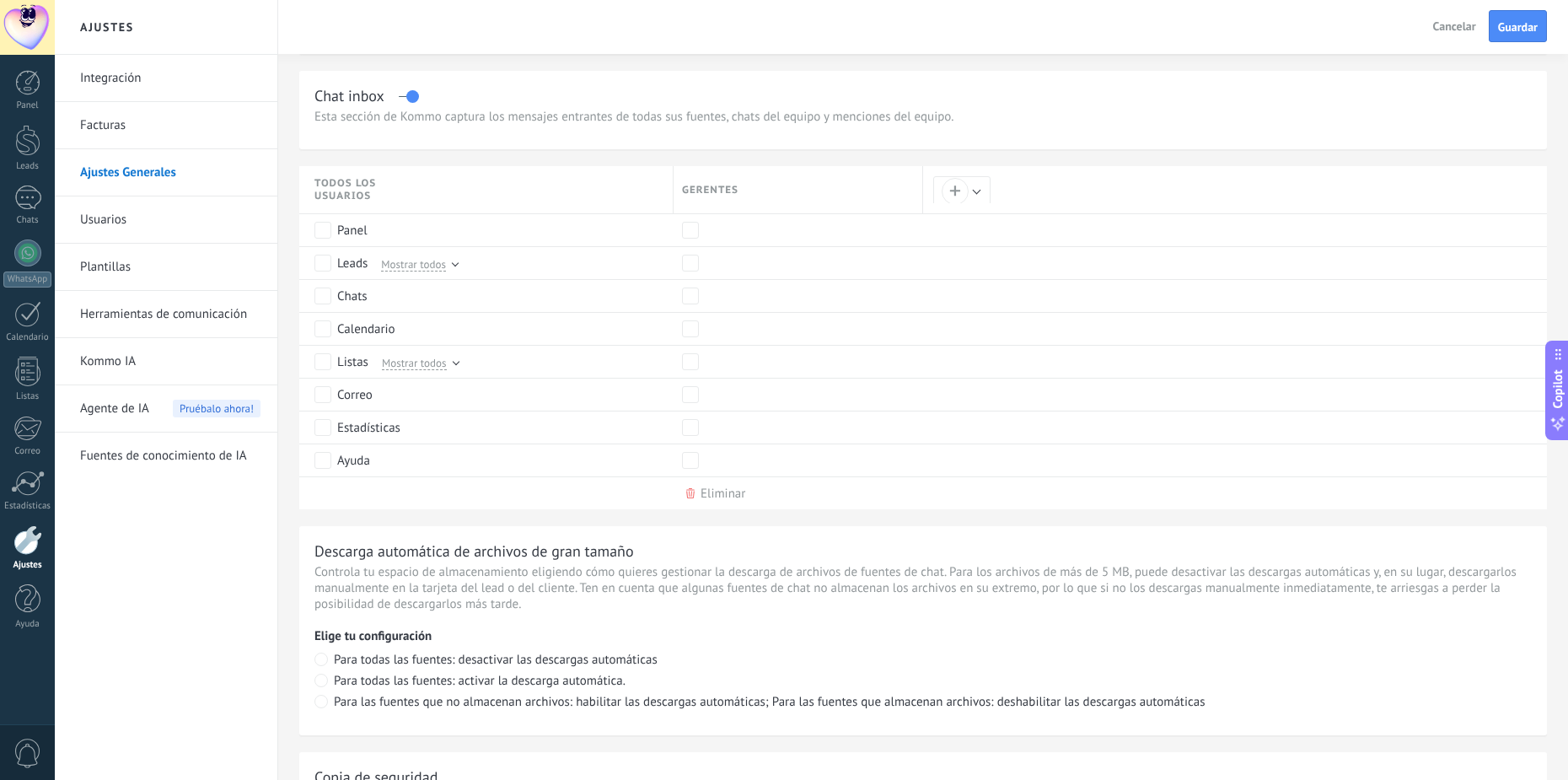
click at [98, 220] on link "Usuarios" at bounding box center [170, 220] width 180 height 47
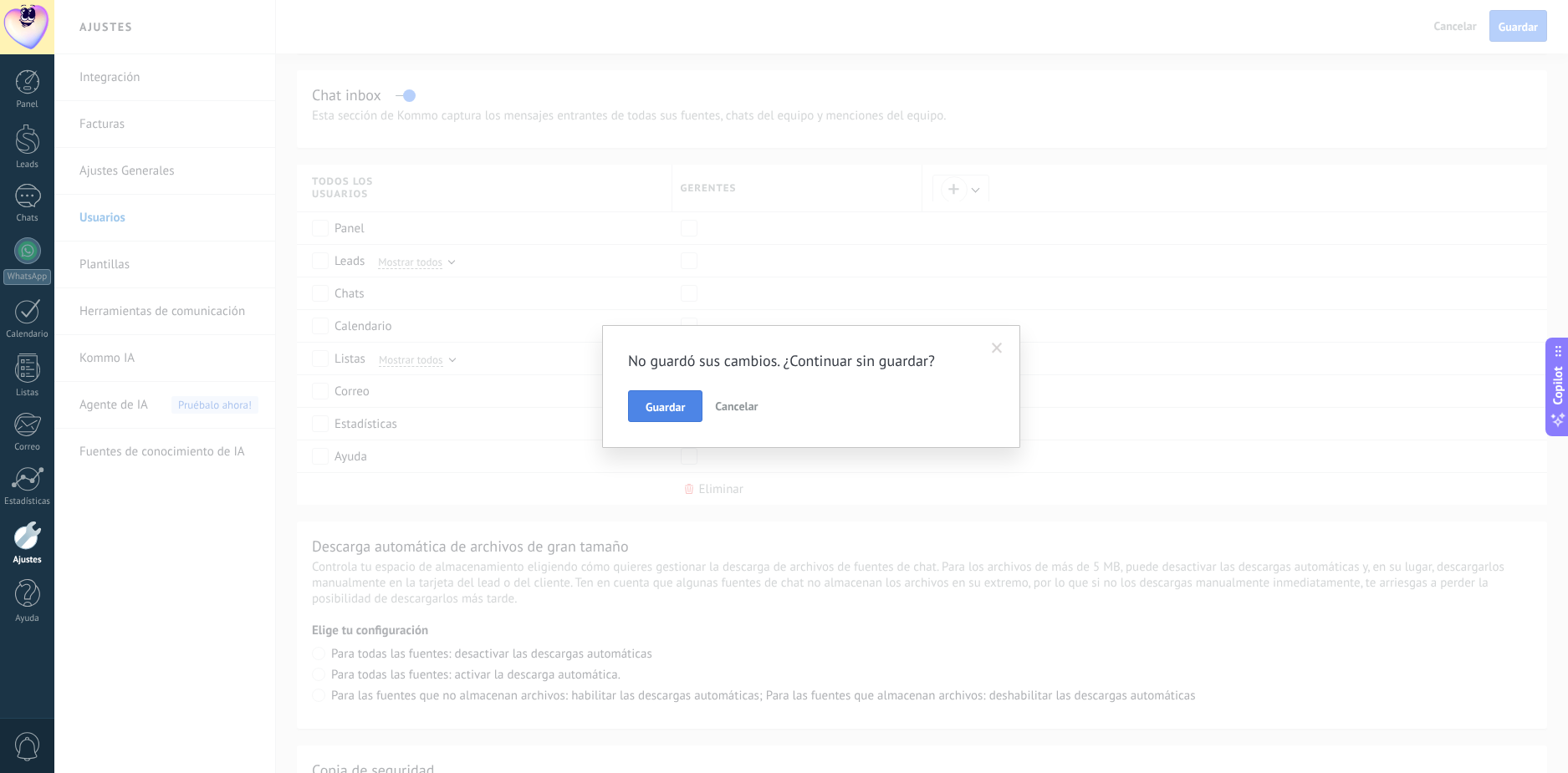
click at [674, 406] on span "Guardar" at bounding box center [665, 407] width 39 height 12
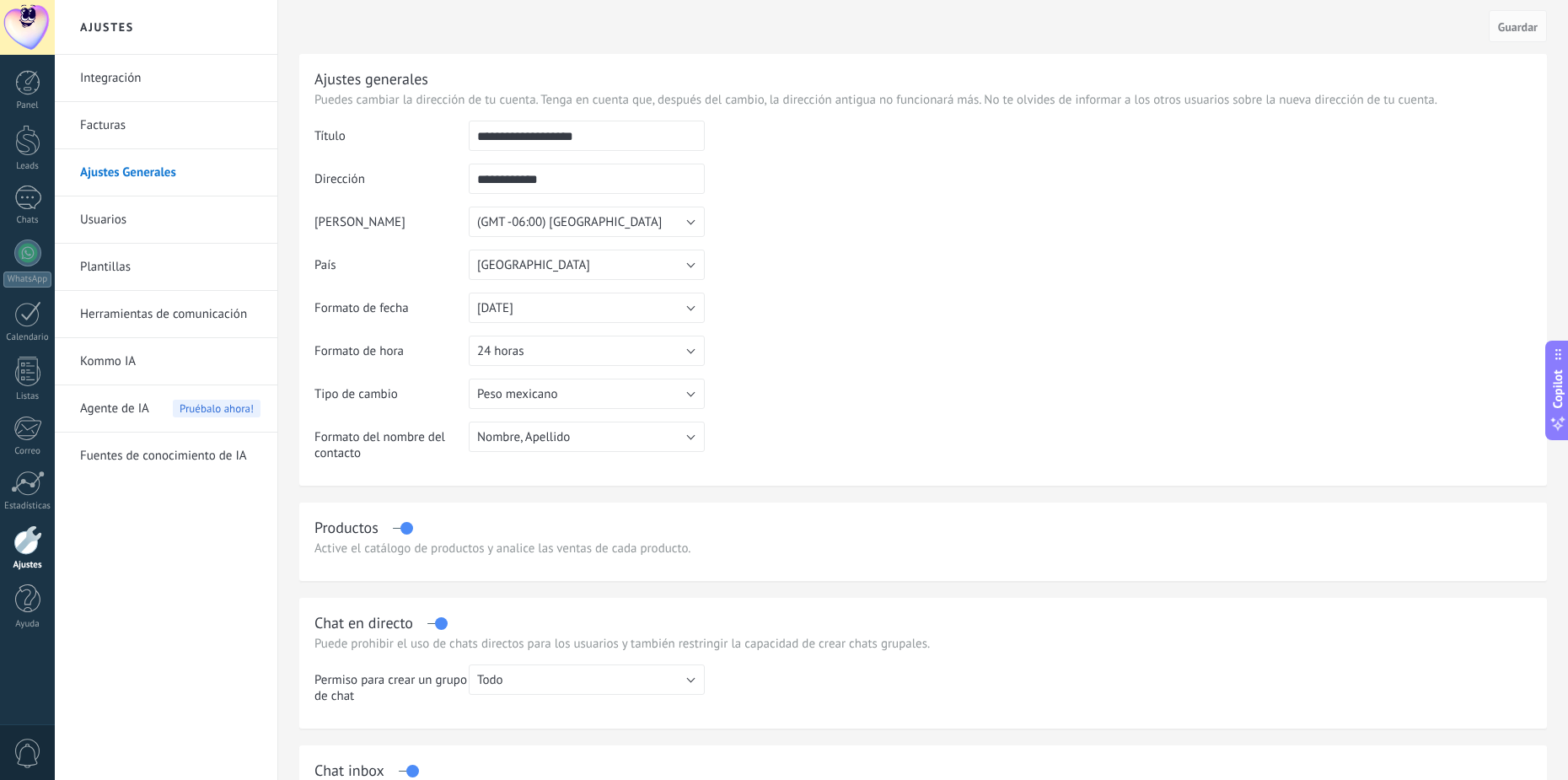
click at [168, 215] on link "Usuarios" at bounding box center [170, 220] width 180 height 47
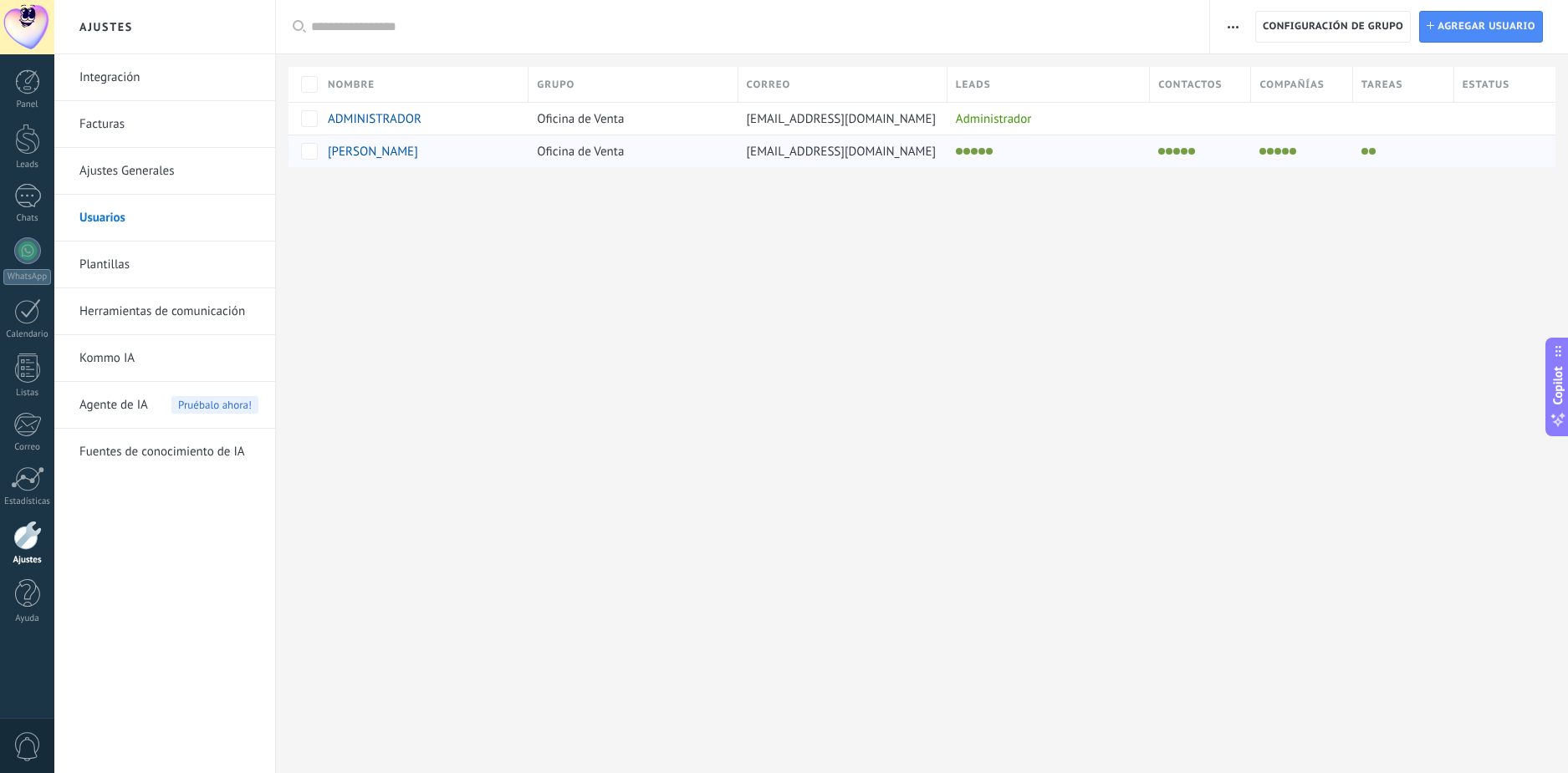
click at [461, 151] on div "[PERSON_NAME]" at bounding box center [413, 151] width 173 height 15
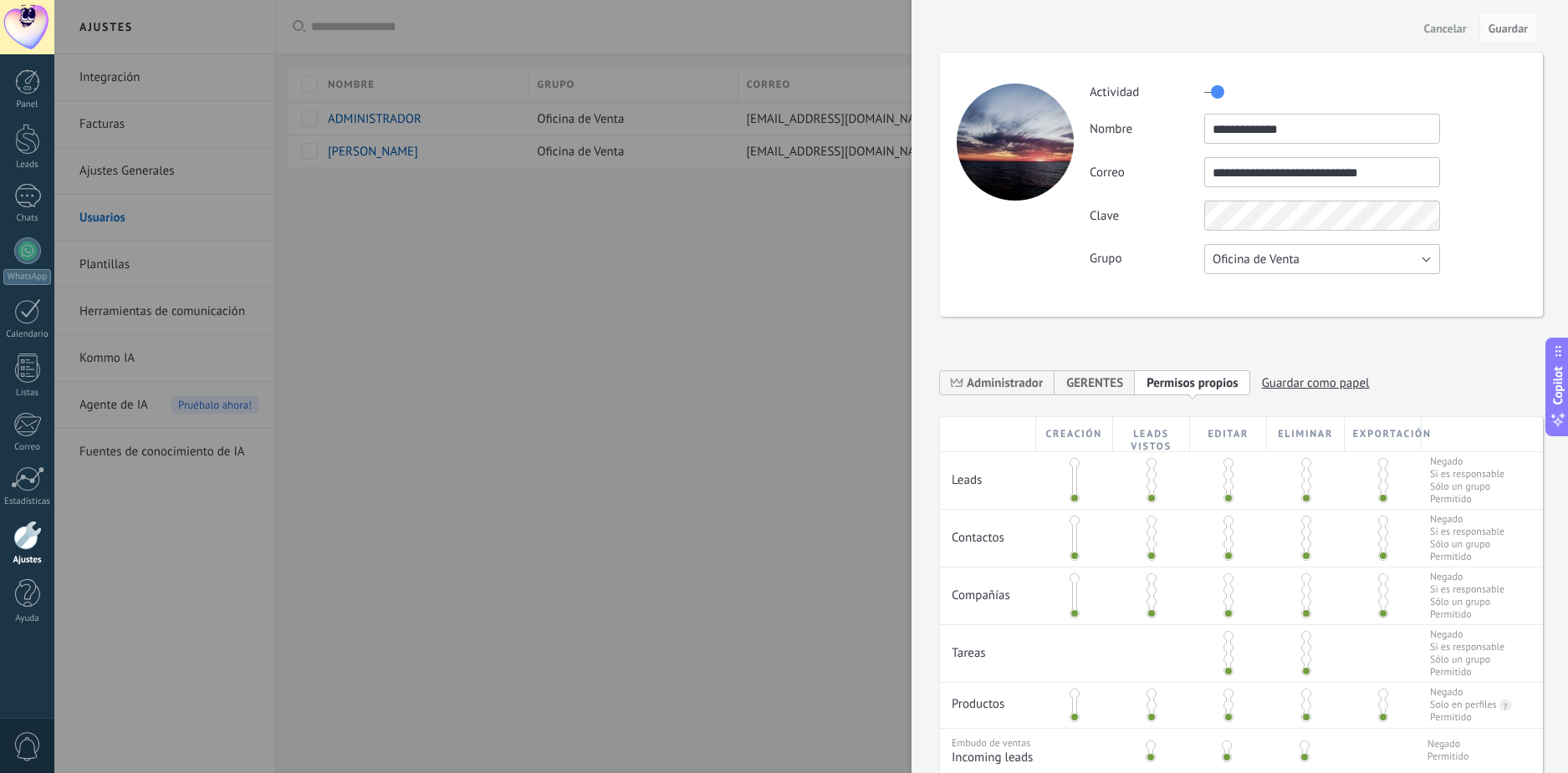
click at [1364, 266] on button "Oficina de Venta" at bounding box center [1322, 259] width 236 height 30
click at [1492, 247] on div "Grupo Oficina de Venta Usuarios libres Oficina de Venta" at bounding box center [1308, 259] width 436 height 30
click at [1217, 89] on label at bounding box center [1215, 91] width 20 height 26
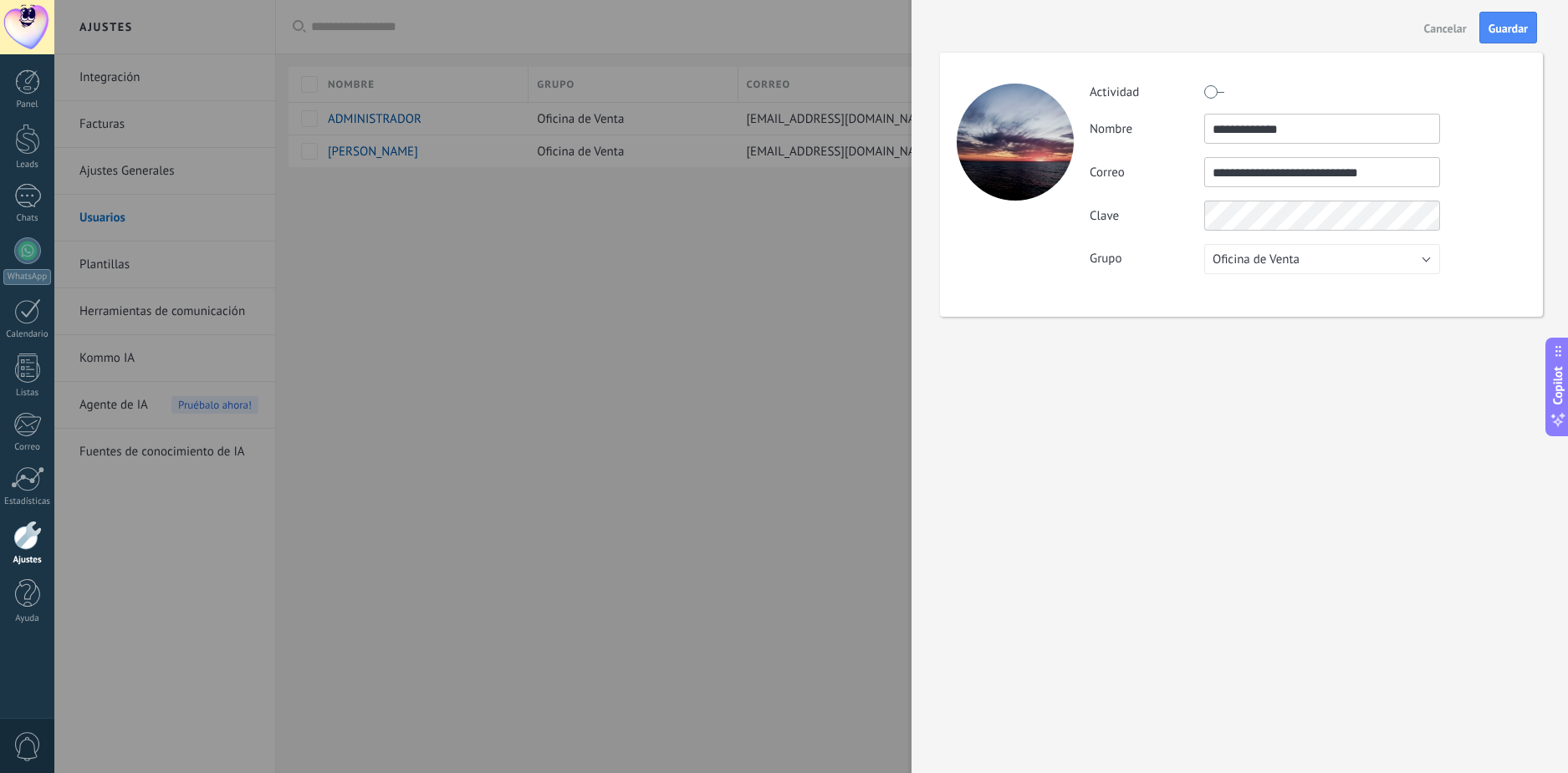
click at [1212, 90] on label at bounding box center [1215, 91] width 20 height 26
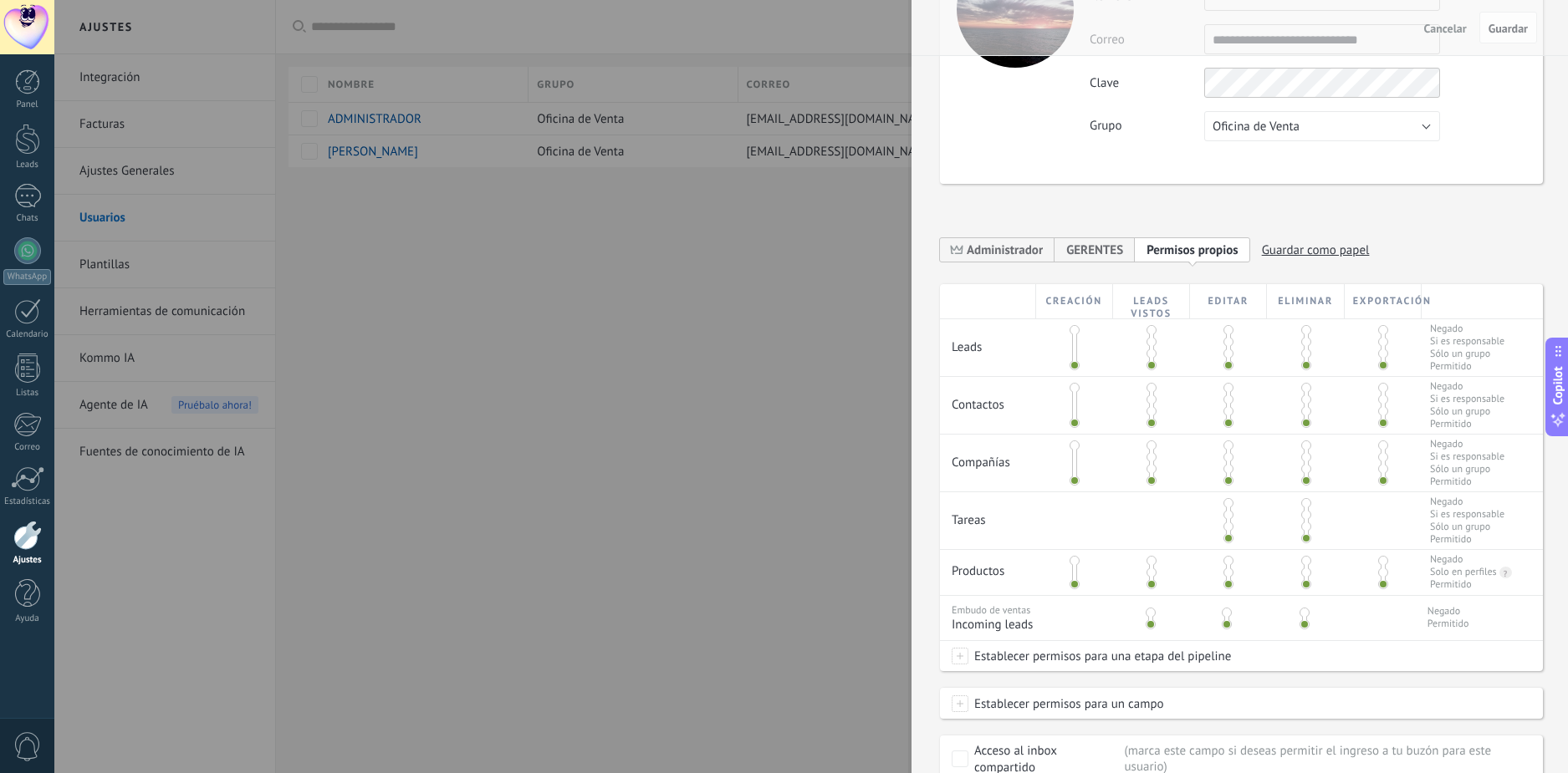
scroll to position [249, 0]
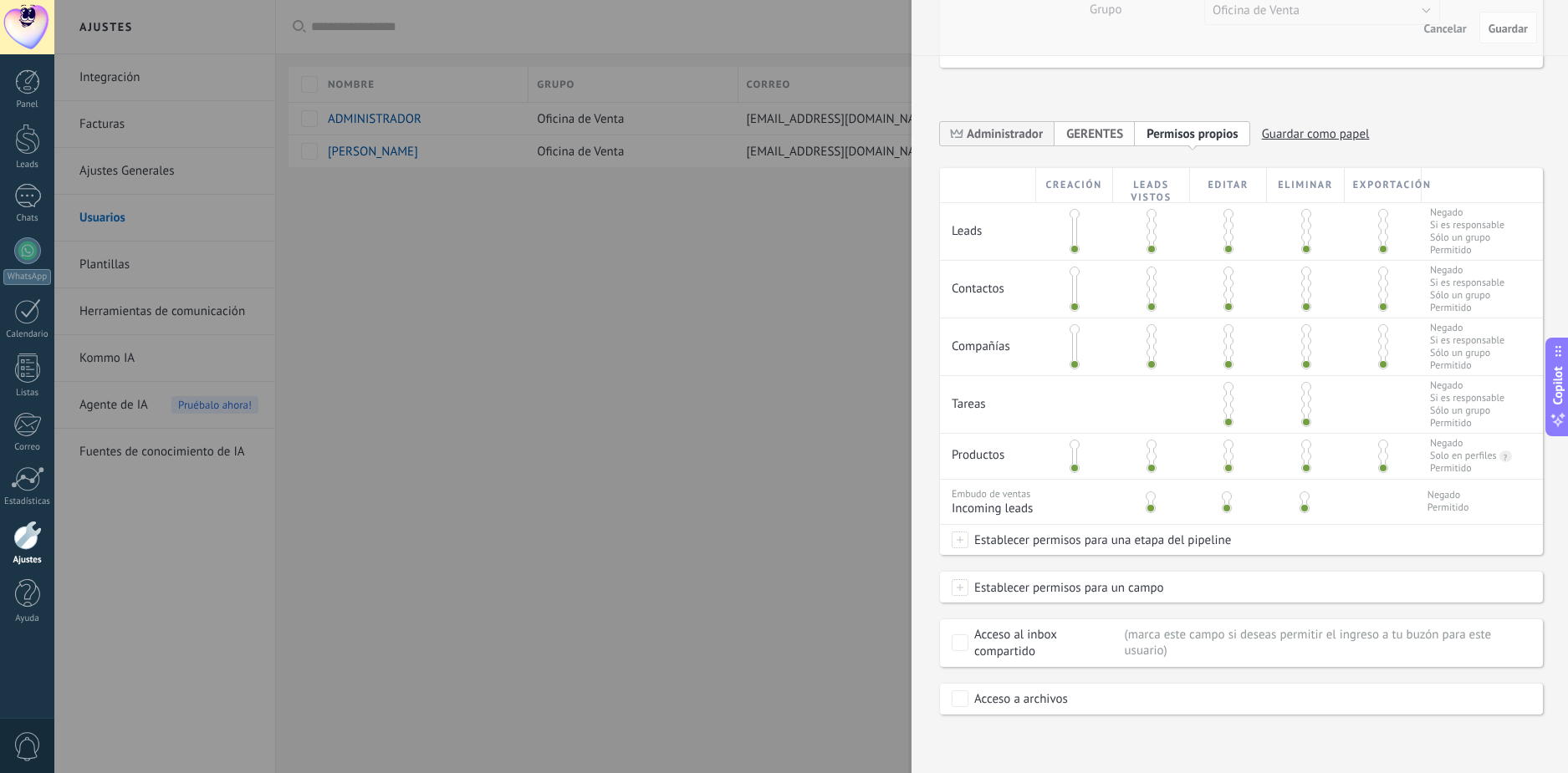
click at [1109, 129] on span "GERENTES" at bounding box center [1094, 134] width 57 height 16
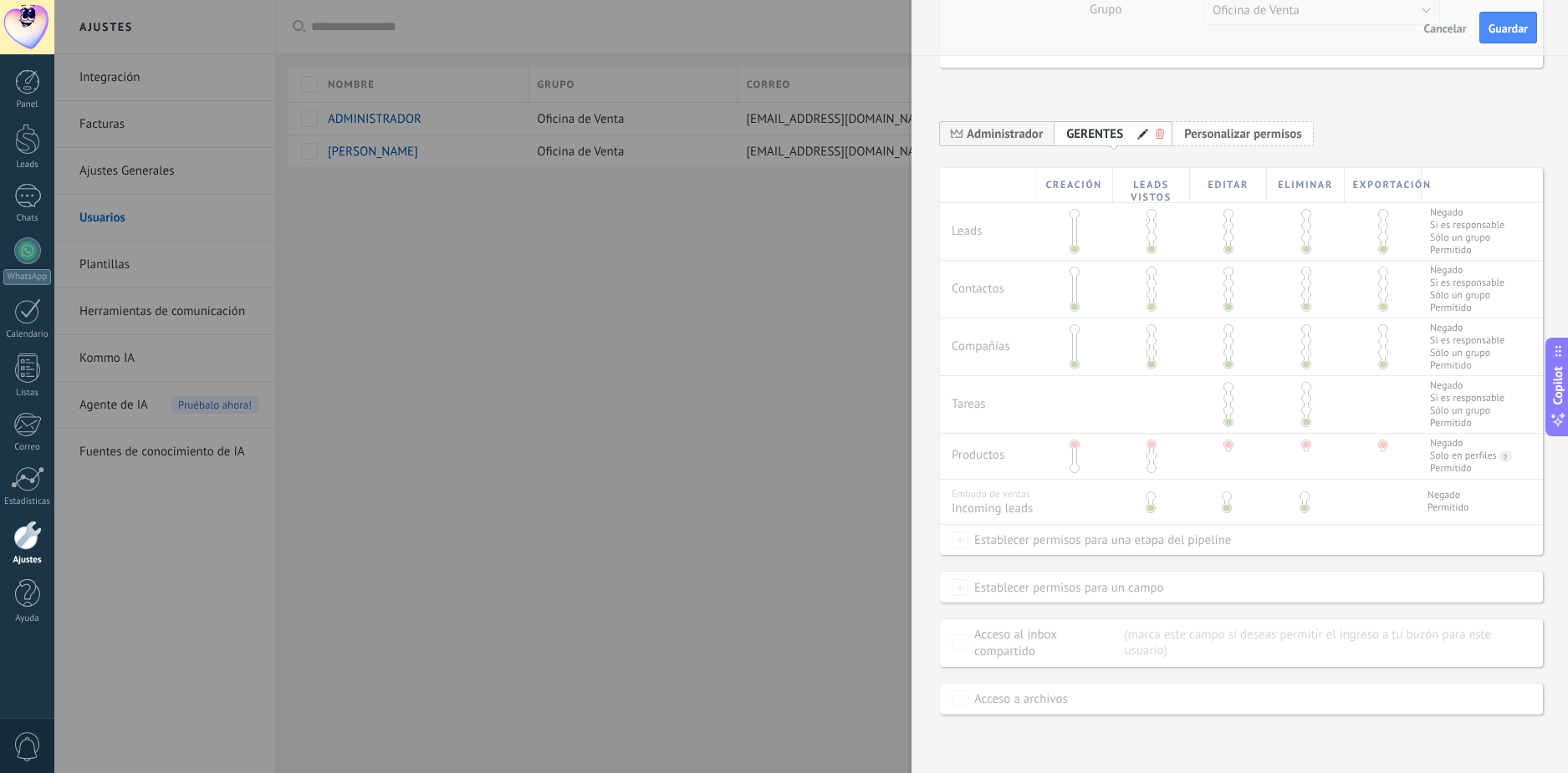
click at [1209, 134] on span "Personalizar permisos" at bounding box center [1243, 134] width 118 height 16
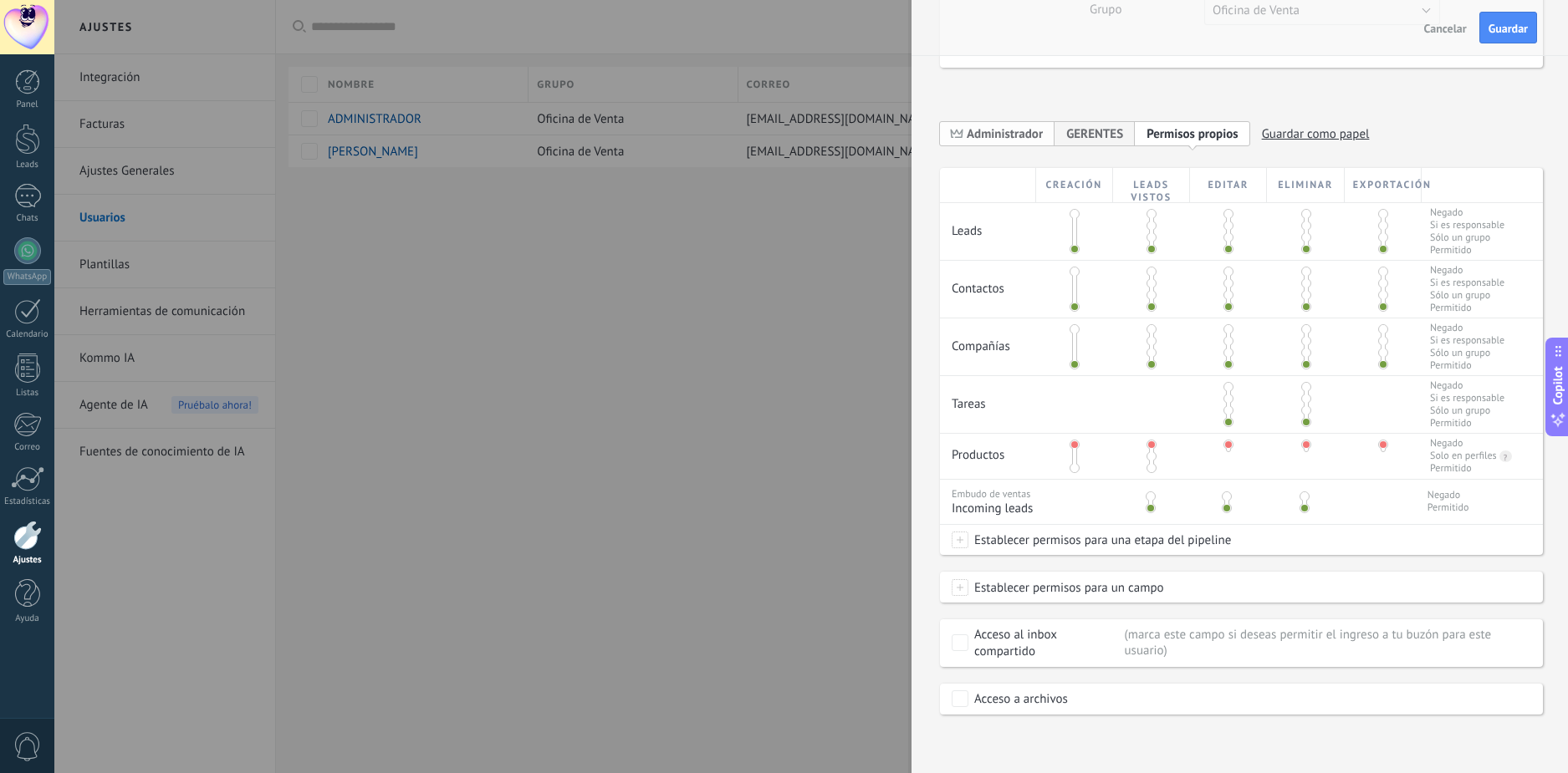
click at [996, 134] on span "Administrador" at bounding box center [1004, 134] width 76 height 16
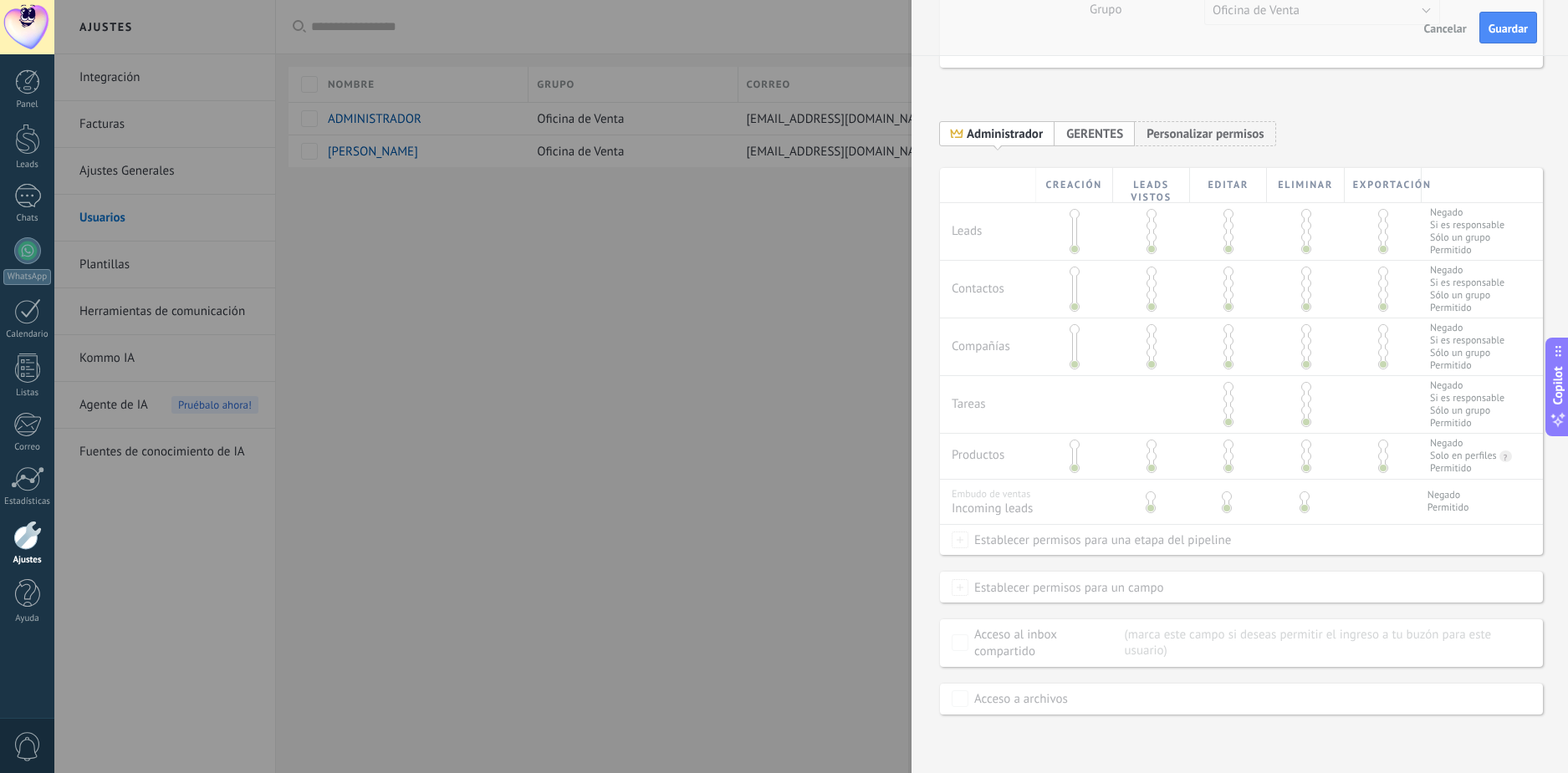
click at [1091, 130] on span "GERENTES" at bounding box center [1094, 134] width 57 height 16
click at [1231, 129] on span "Personalizar permisos" at bounding box center [1243, 134] width 118 height 16
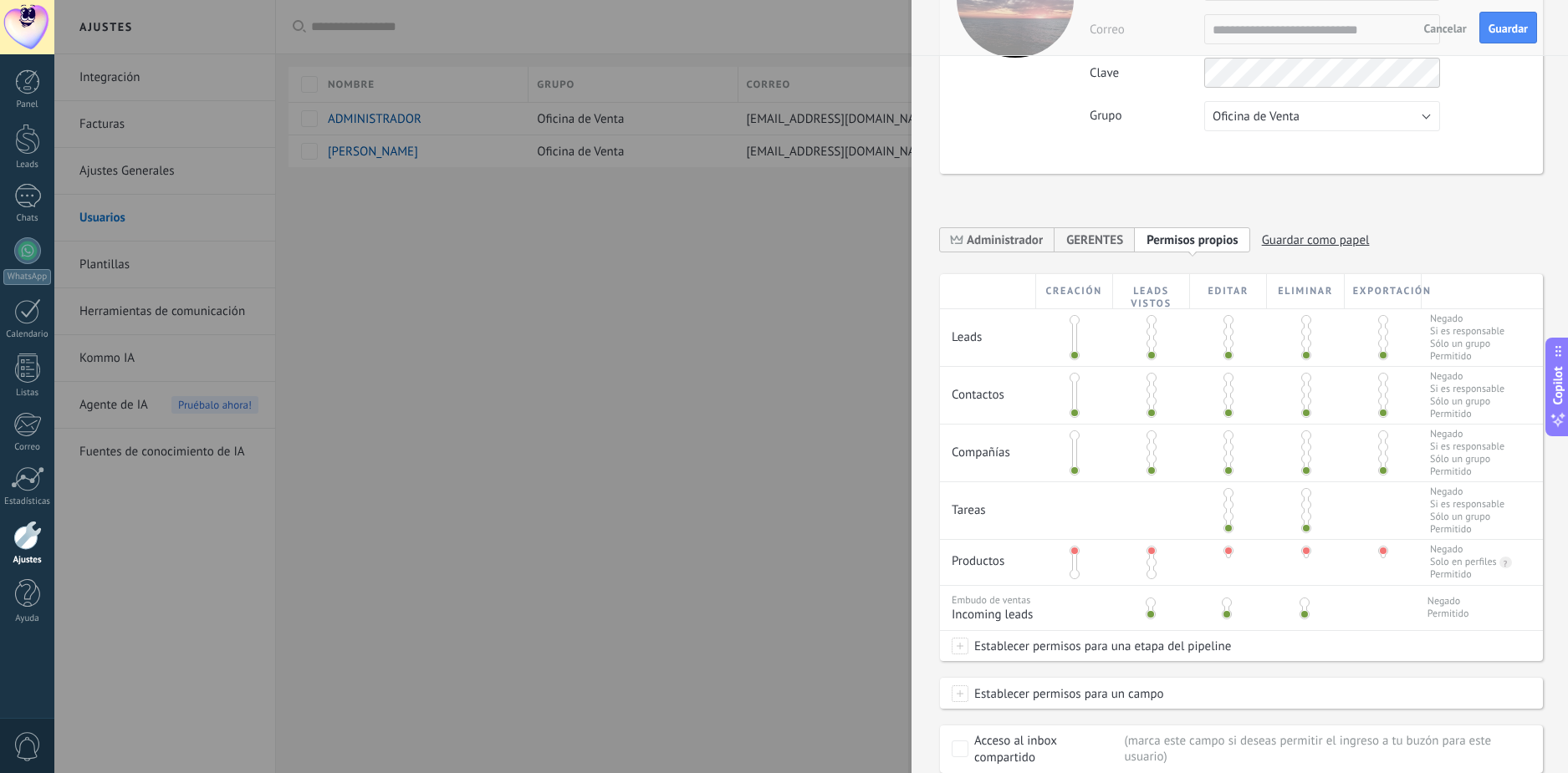
scroll to position [0, 0]
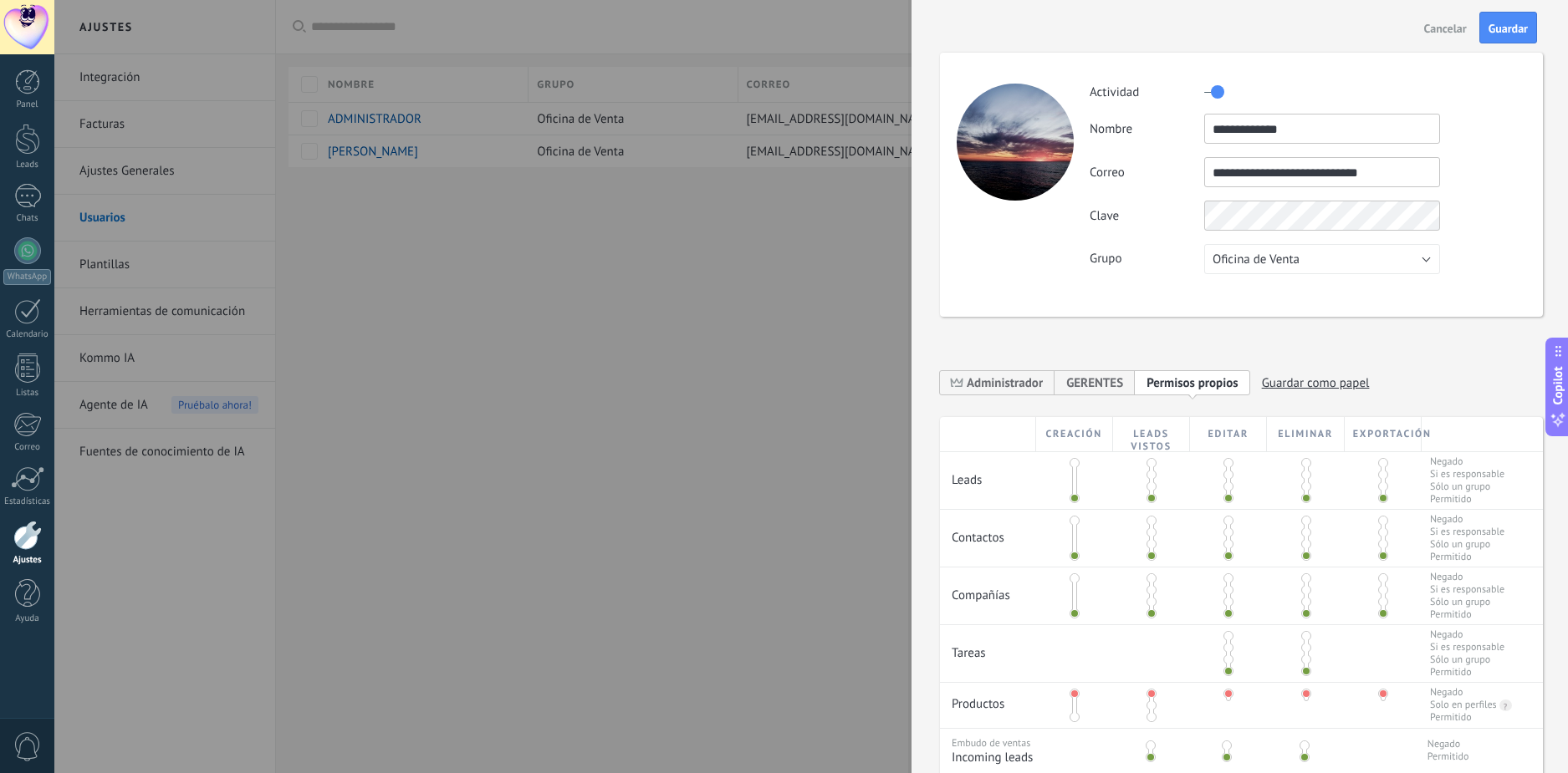
click at [1210, 380] on span "Permisos propios" at bounding box center [1193, 383] width 92 height 16
click at [1131, 379] on div "GERENTES" at bounding box center [1095, 383] width 80 height 26
click at [1252, 382] on span "Personalizar permisos" at bounding box center [1243, 383] width 118 height 16
click at [1322, 378] on span "Guardar como papel" at bounding box center [1315, 383] width 108 height 26
click at [1200, 384] on input at bounding box center [1196, 383] width 99 height 14
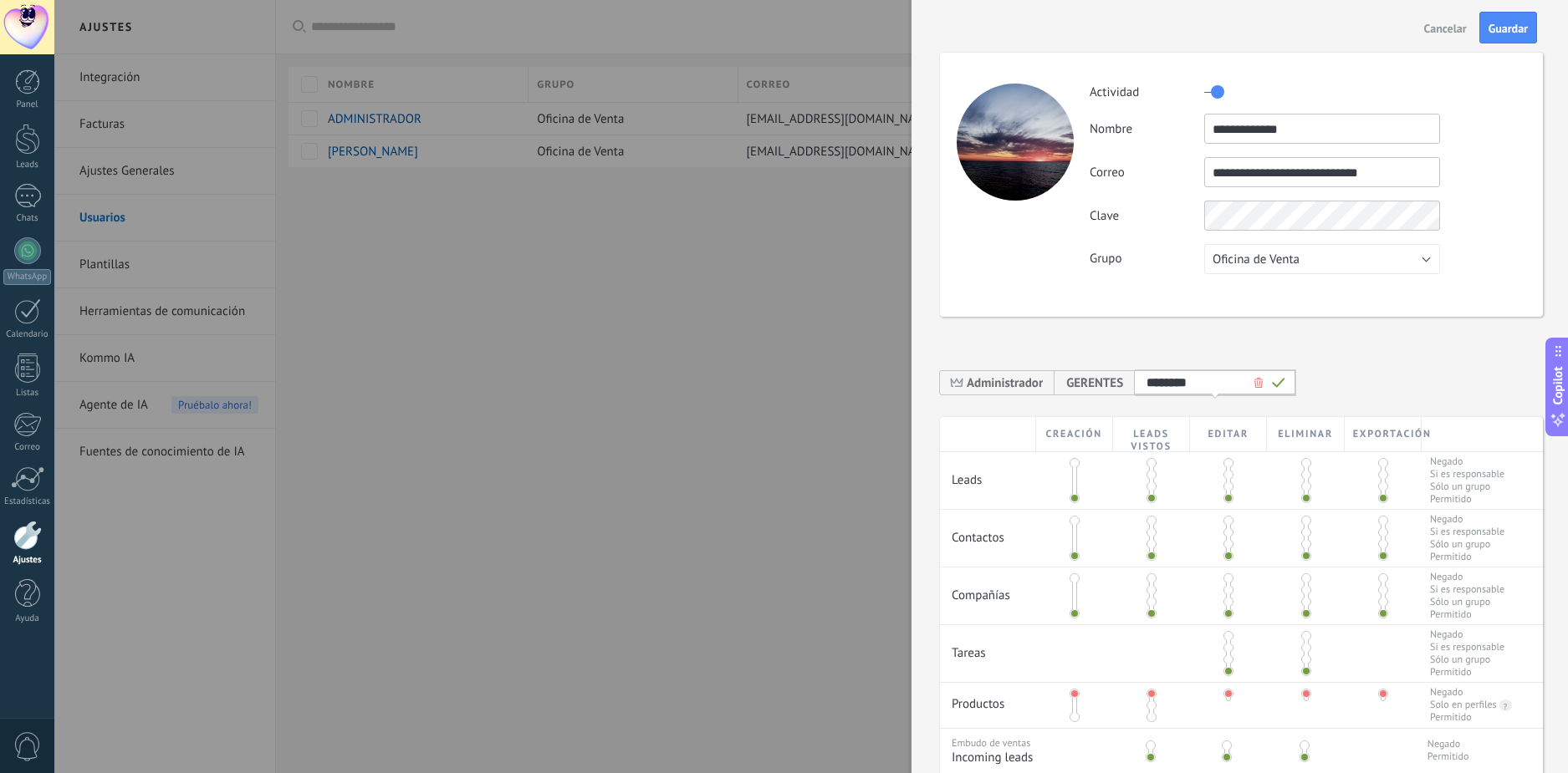
type input "********"
click at [1278, 380] on icon at bounding box center [1279, 383] width 14 height 10
click at [1435, 357] on div "**********" at bounding box center [1241, 492] width 603 height 945
click at [1081, 388] on span "GERENTES" at bounding box center [1094, 383] width 57 height 16
click at [1198, 388] on span "GERENCIA" at bounding box center [1212, 383] width 54 height 16
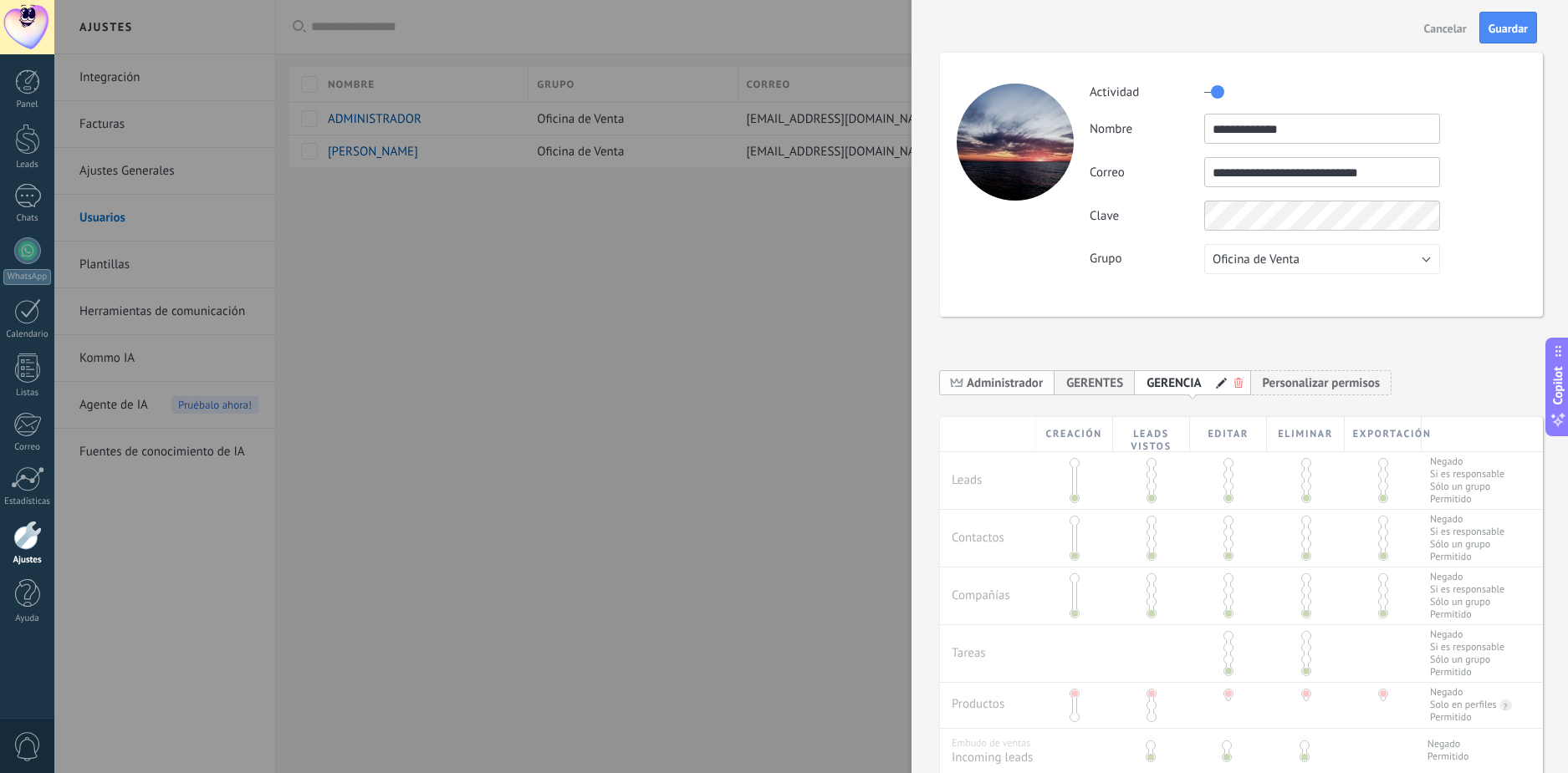
click at [1006, 389] on span "Administrador" at bounding box center [1004, 383] width 76 height 16
click at [1102, 378] on span "GERENTES" at bounding box center [1094, 383] width 57 height 16
click at [1186, 376] on span "GERENCIA" at bounding box center [1212, 383] width 54 height 16
click at [1343, 381] on span "Personalizar permisos" at bounding box center [1321, 383] width 118 height 16
click at [1156, 383] on span "GERENCIA" at bounding box center [1174, 383] width 54 height 16
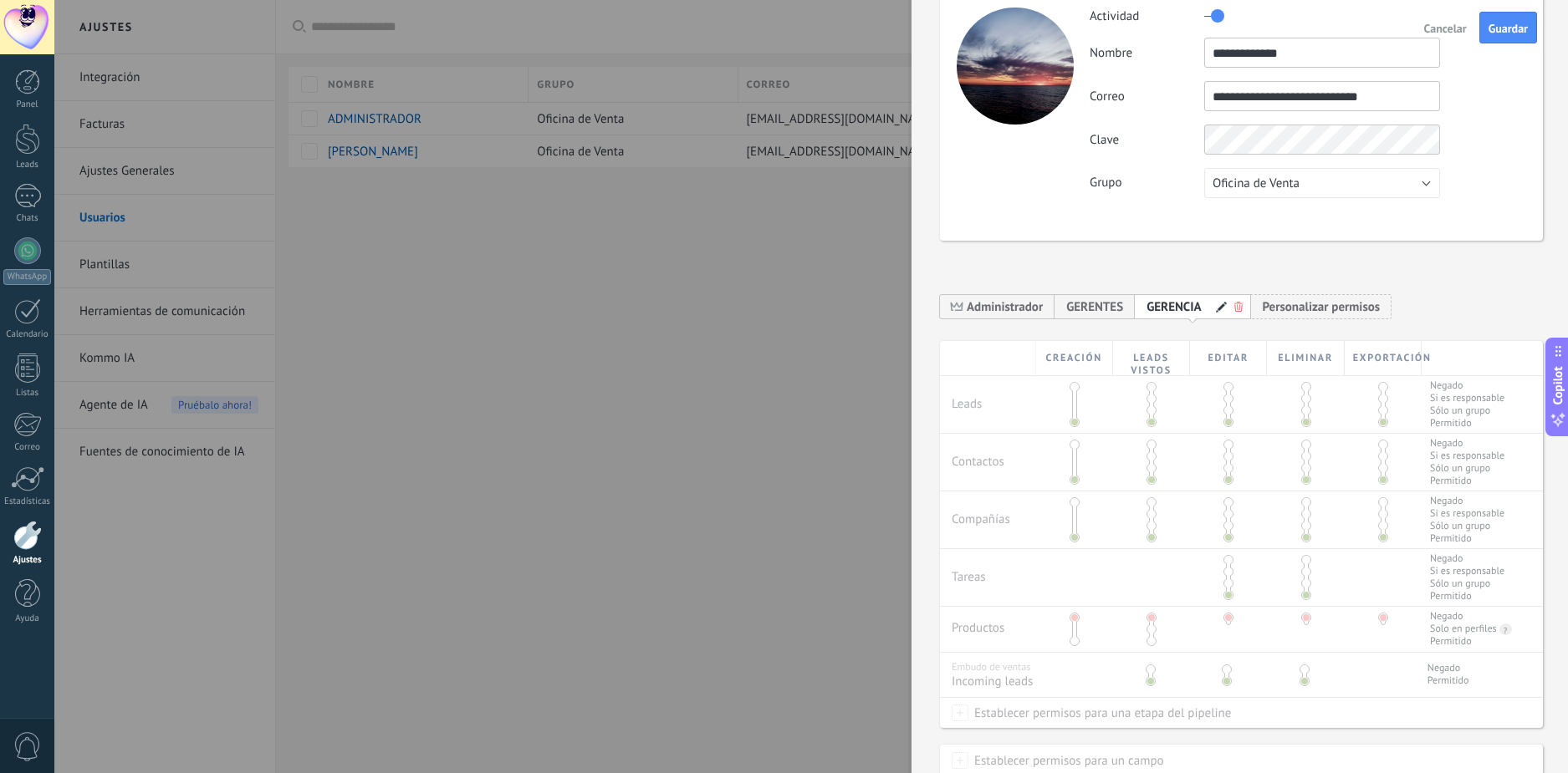
scroll to position [168, 0]
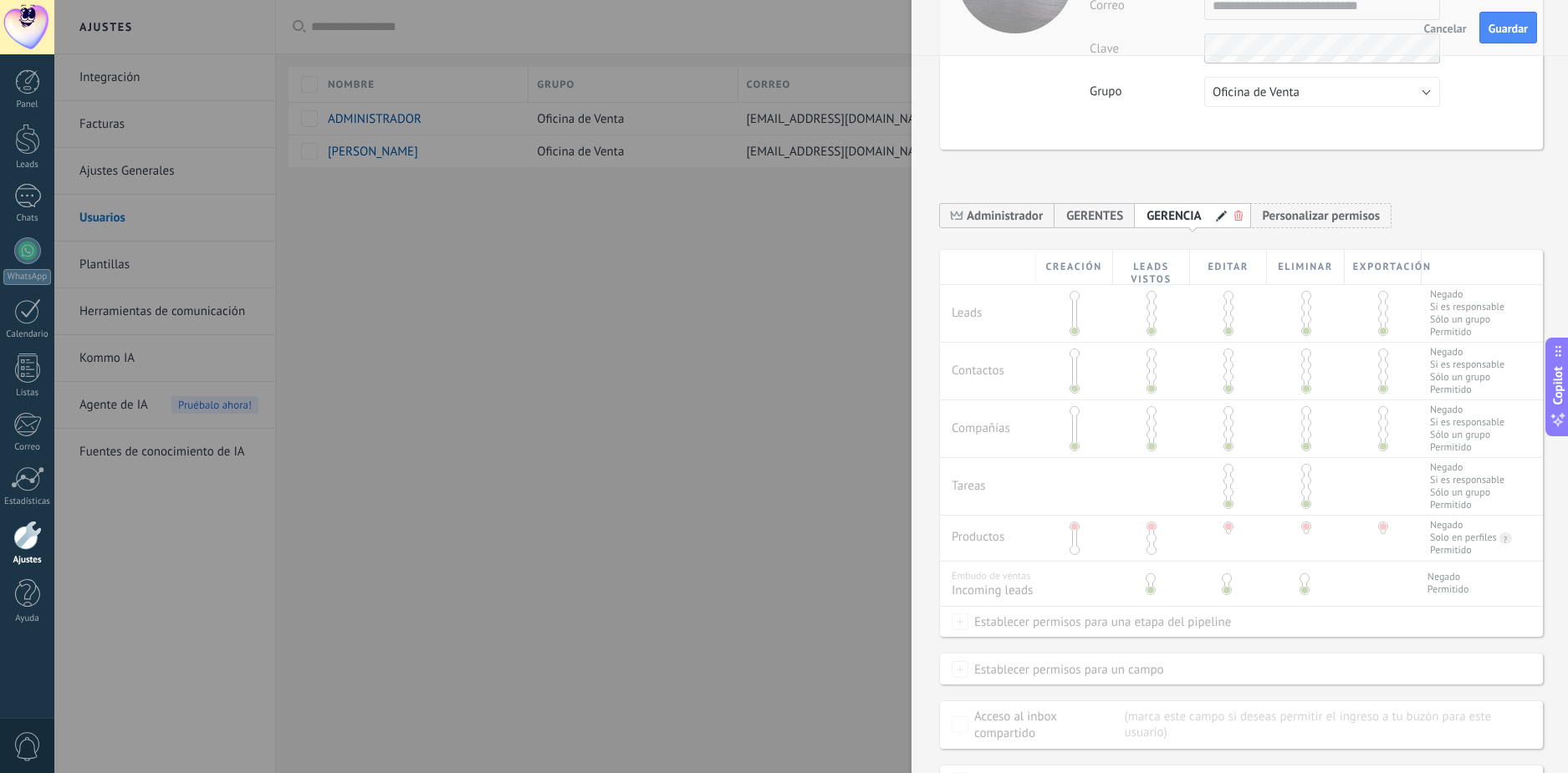
click at [1218, 215] on span at bounding box center [1222, 217] width 12 height 12
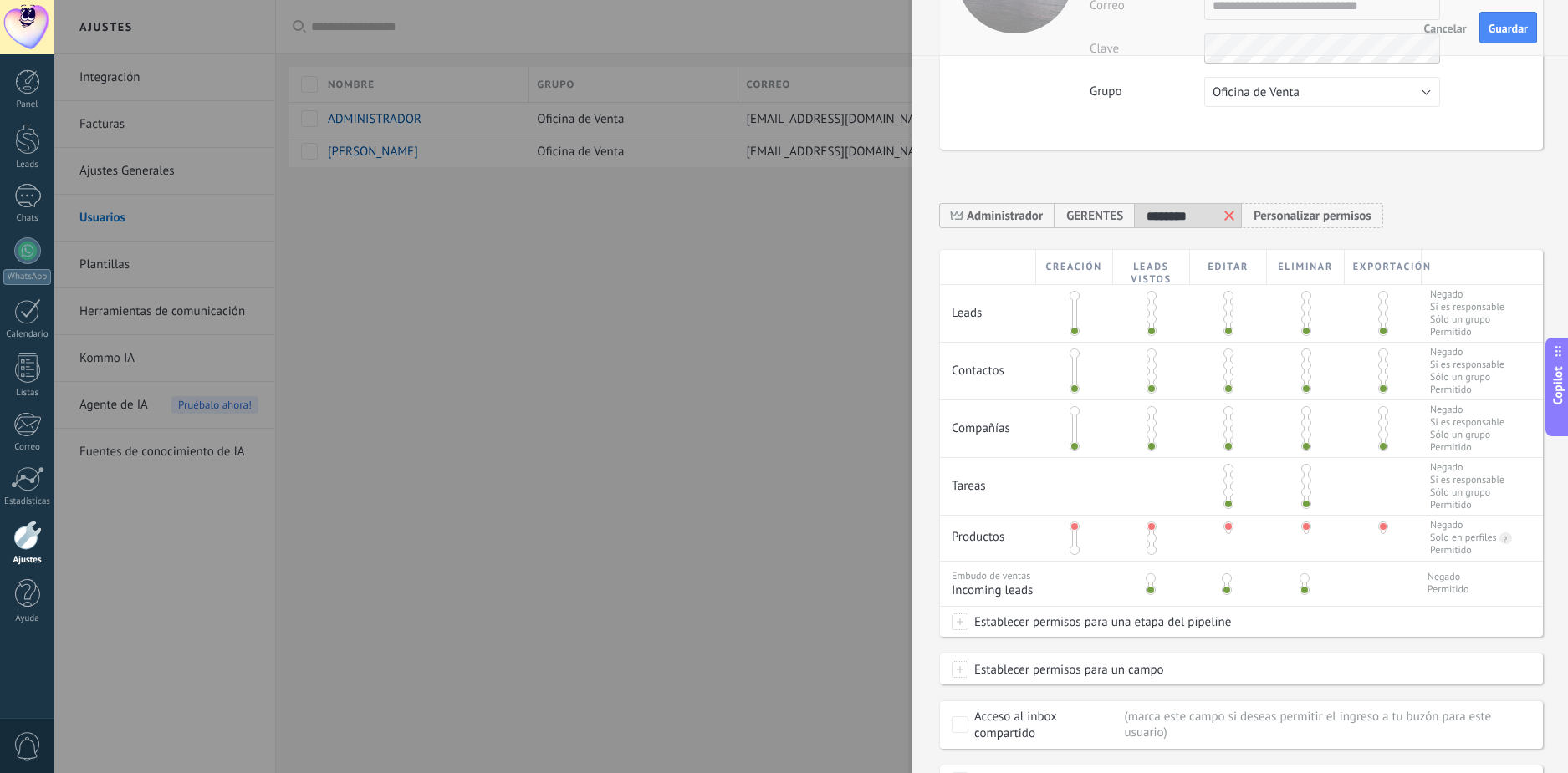
click at [1071, 529] on span at bounding box center [1075, 526] width 10 height 10
click at [1073, 551] on span at bounding box center [1075, 550] width 10 height 10
drag, startPoint x: 1150, startPoint y: 551, endPoint x: 1173, endPoint y: 550, distance: 23.0
click at [1151, 551] on span at bounding box center [1152, 550] width 10 height 10
click at [1226, 552] on span at bounding box center [1229, 550] width 10 height 10
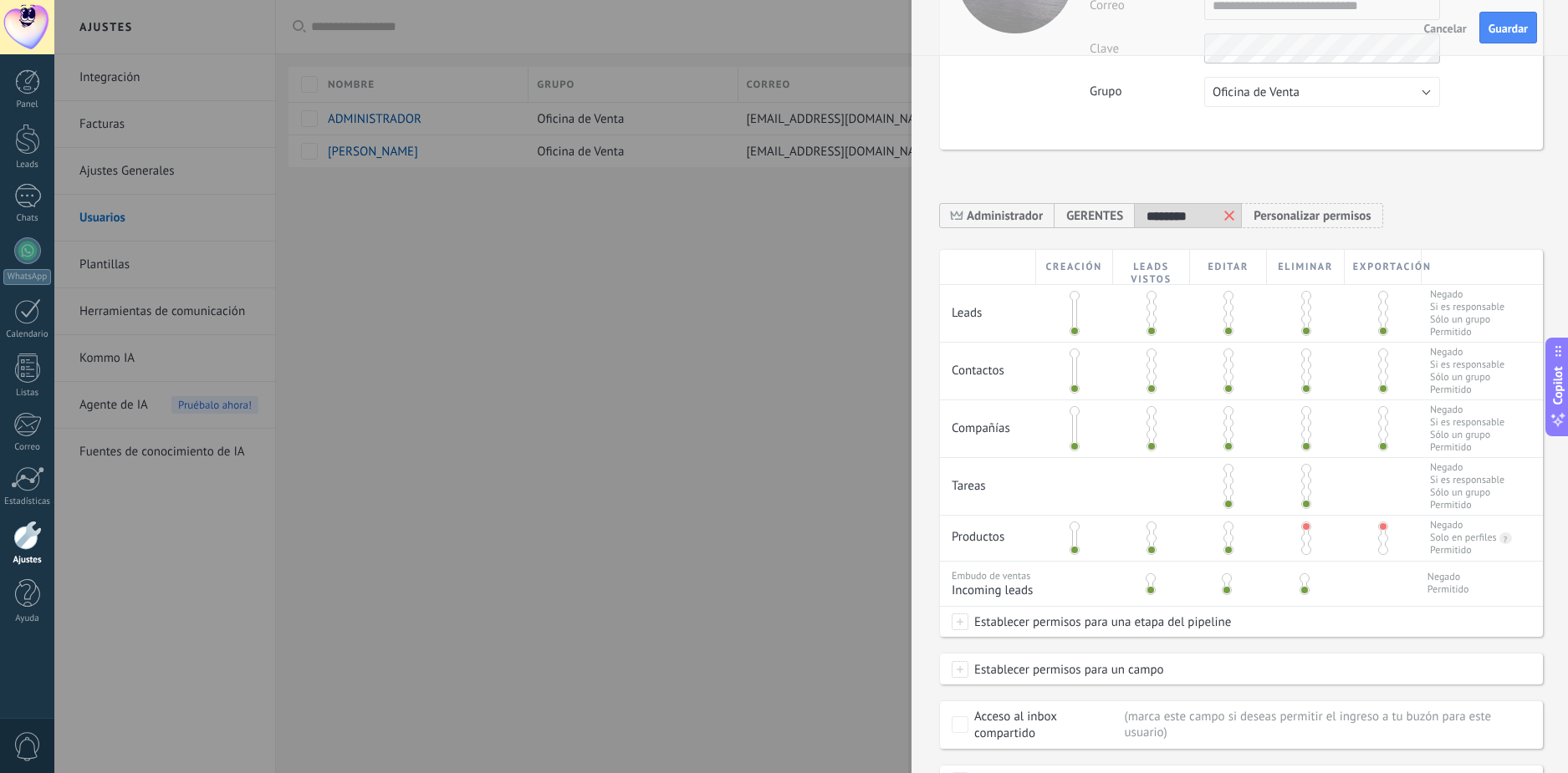
click at [1303, 548] on span at bounding box center [1307, 550] width 10 height 10
click at [1383, 552] on span at bounding box center [1383, 550] width 10 height 10
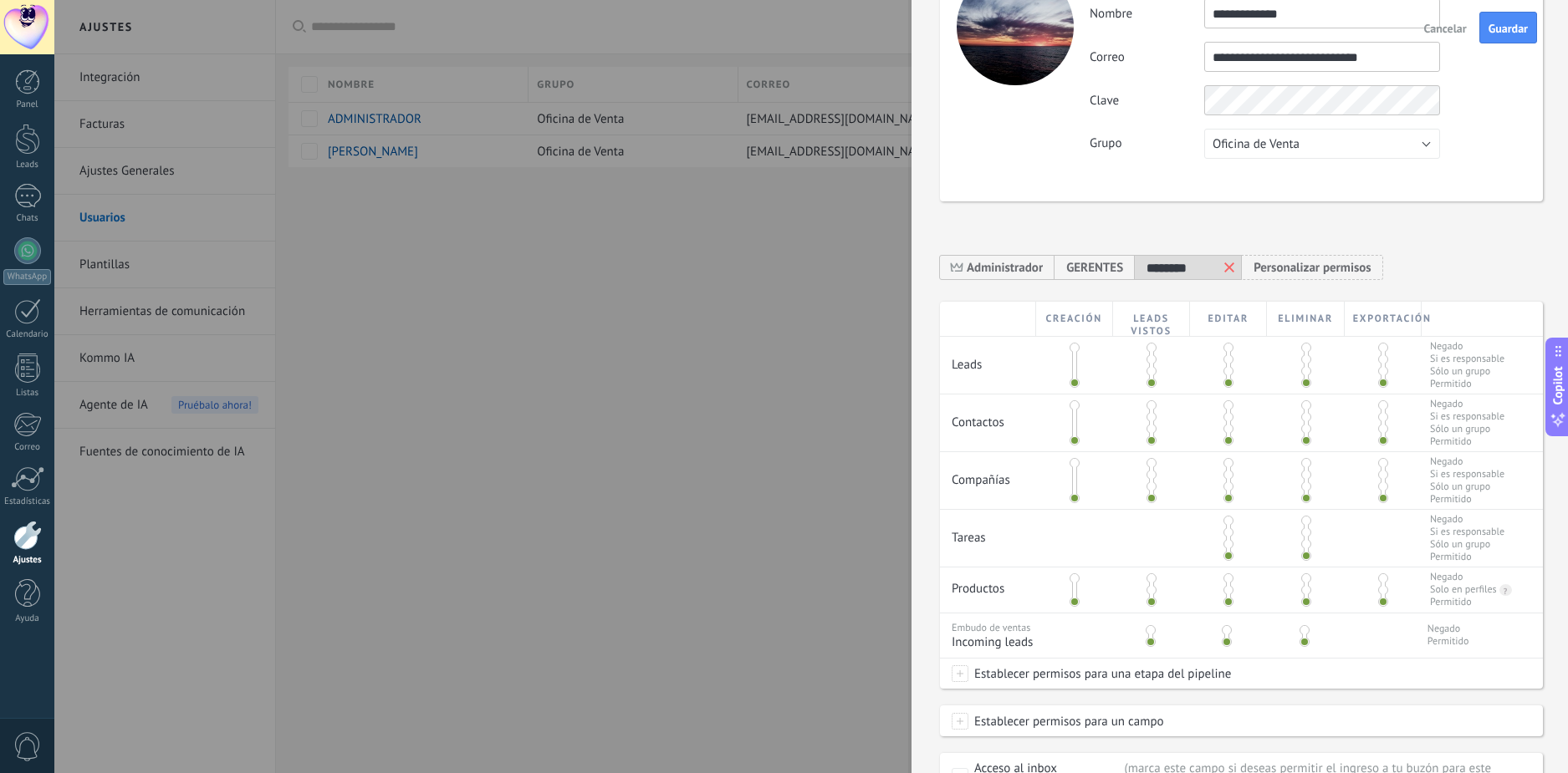
scroll to position [0, 0]
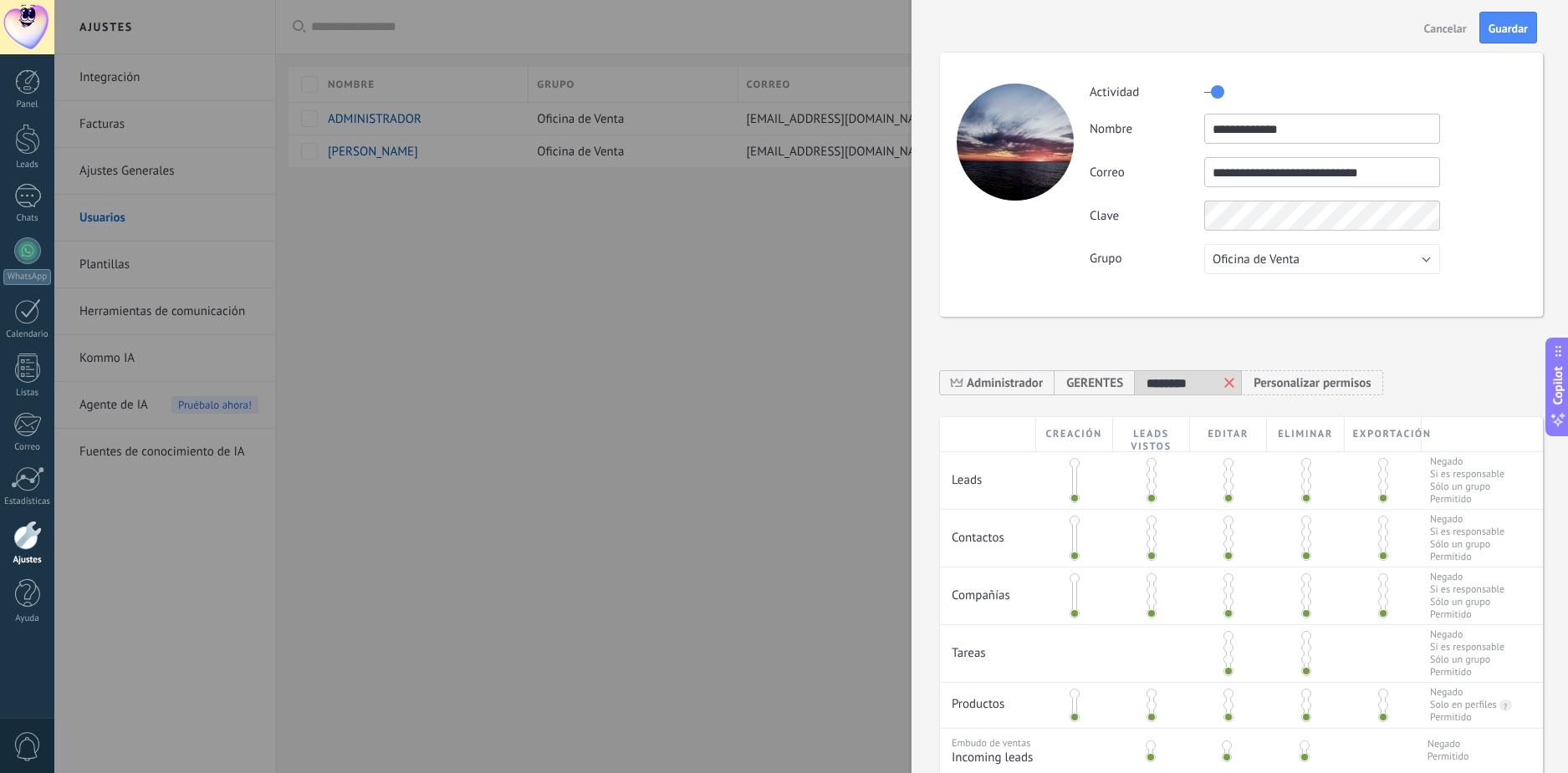
drag, startPoint x: 1514, startPoint y: 29, endPoint x: 1342, endPoint y: 238, distance: 270.7
click at [1343, 236] on form "**********" at bounding box center [1241, 492] width 603 height 945
click at [1338, 251] on button "Oficina de Venta" at bounding box center [1322, 259] width 236 height 30
click at [1299, 264] on span "Oficina de Venta" at bounding box center [1314, 259] width 240 height 16
drag, startPoint x: 1295, startPoint y: 256, endPoint x: 1269, endPoint y: 286, distance: 39.7
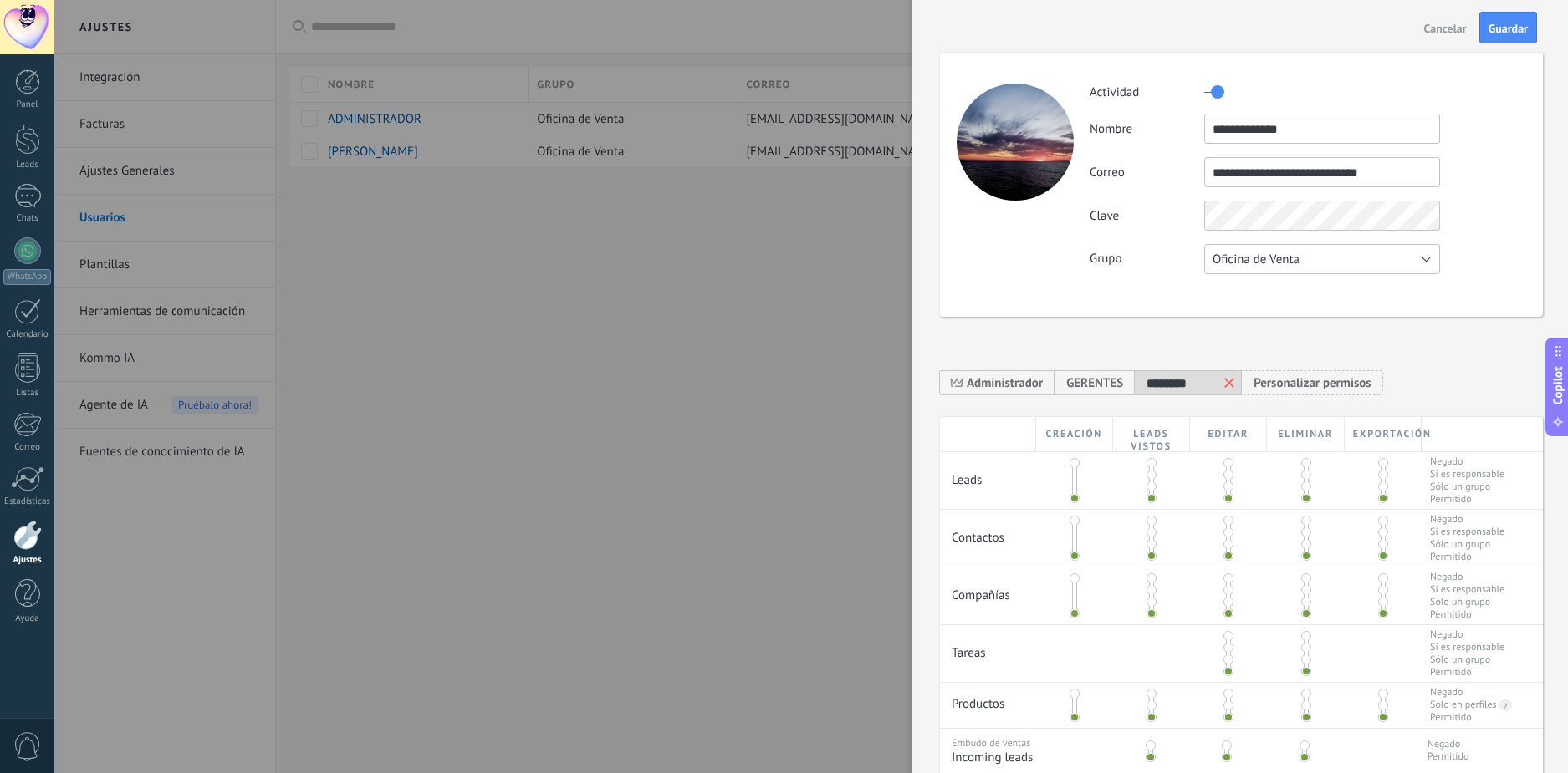
click at [1295, 257] on span "Oficina de Venta" at bounding box center [1256, 259] width 87 height 16
click at [1264, 291] on span "Usuarios libres" at bounding box center [1314, 287] width 240 height 16
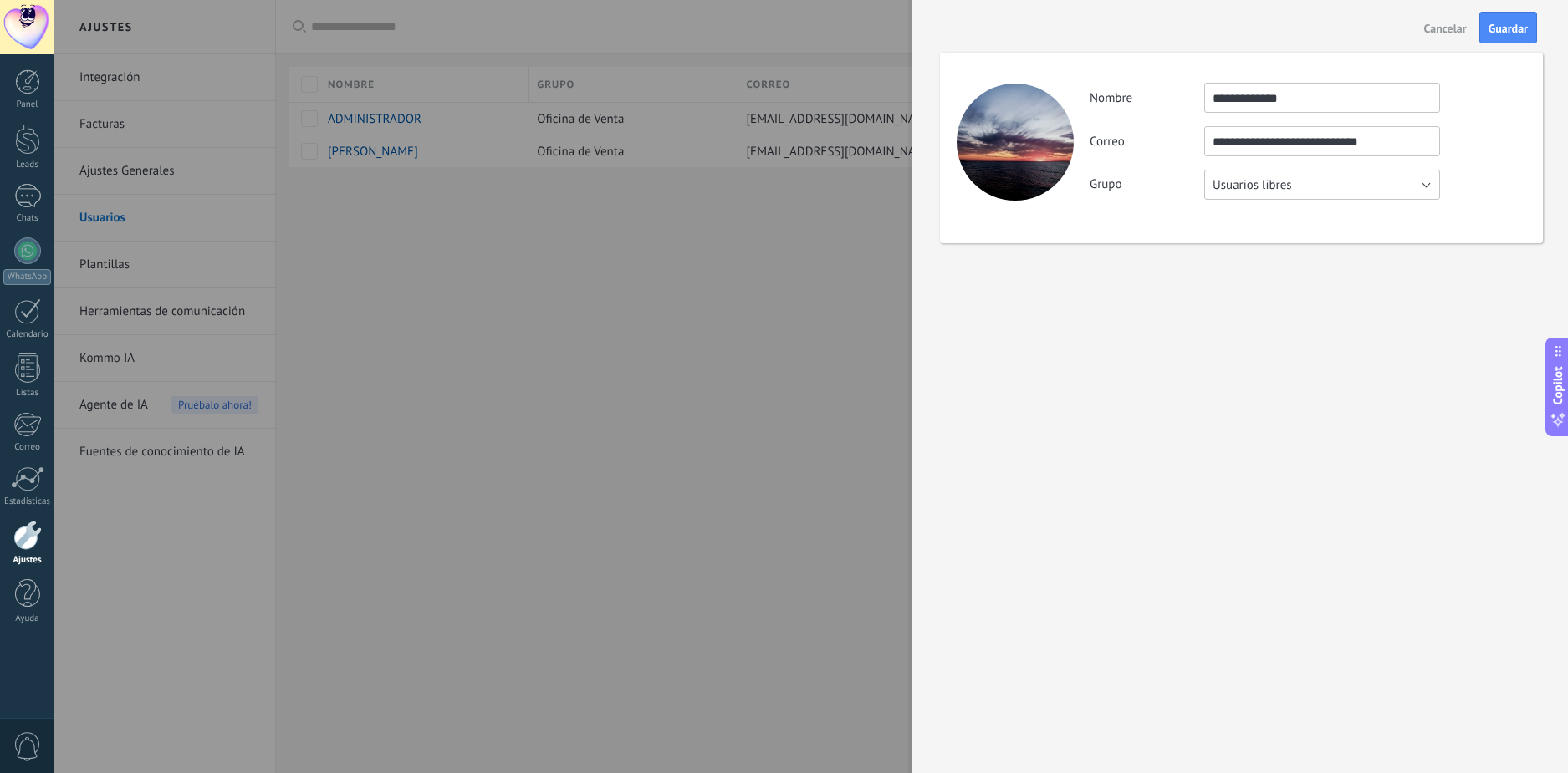
click at [1291, 178] on span "Usuarios libres" at bounding box center [1252, 185] width 79 height 16
click at [1286, 186] on span "Oficina de Venta" at bounding box center [1314, 185] width 240 height 16
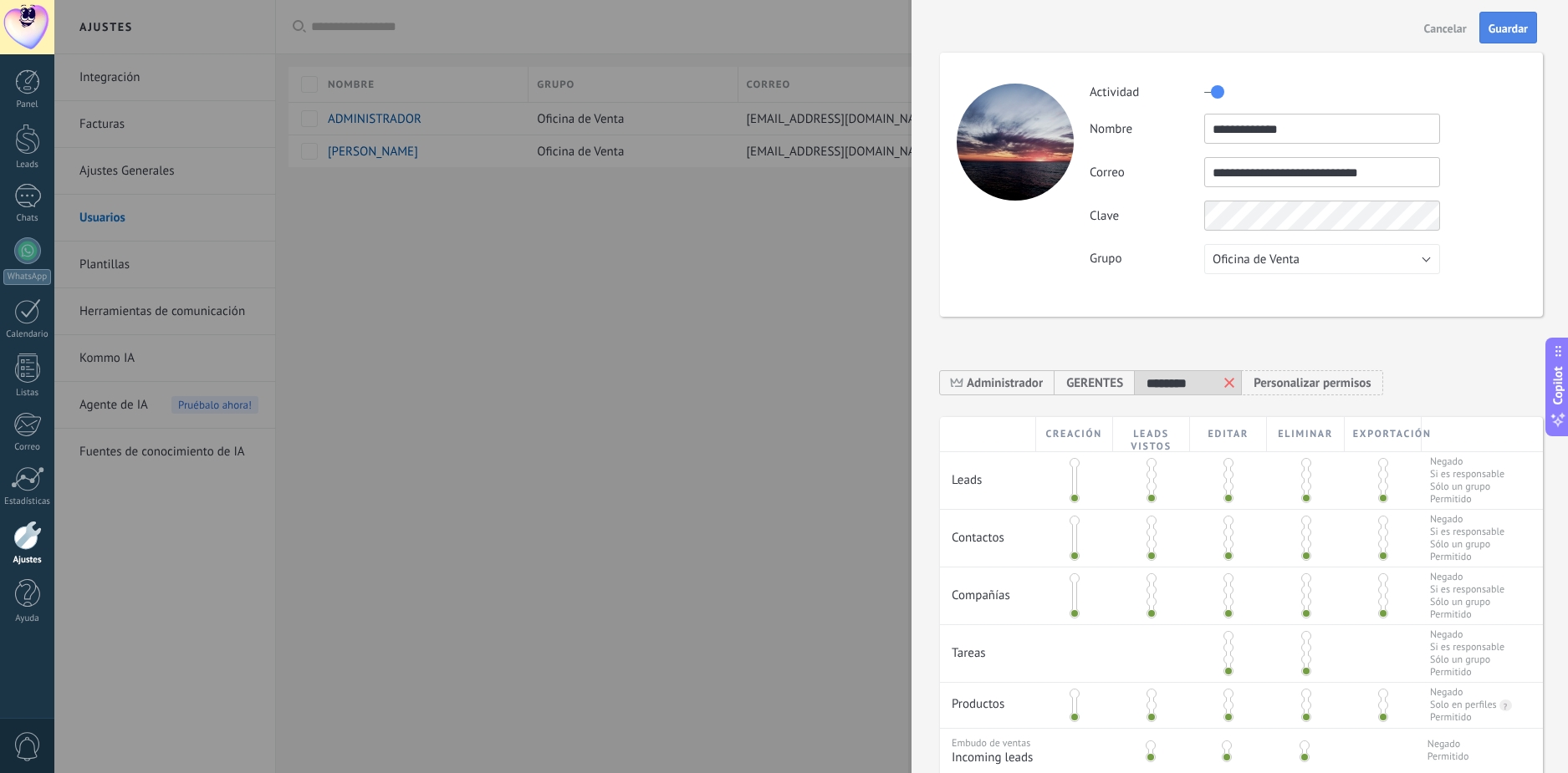
click at [1514, 18] on button "Guardar" at bounding box center [1508, 27] width 58 height 31
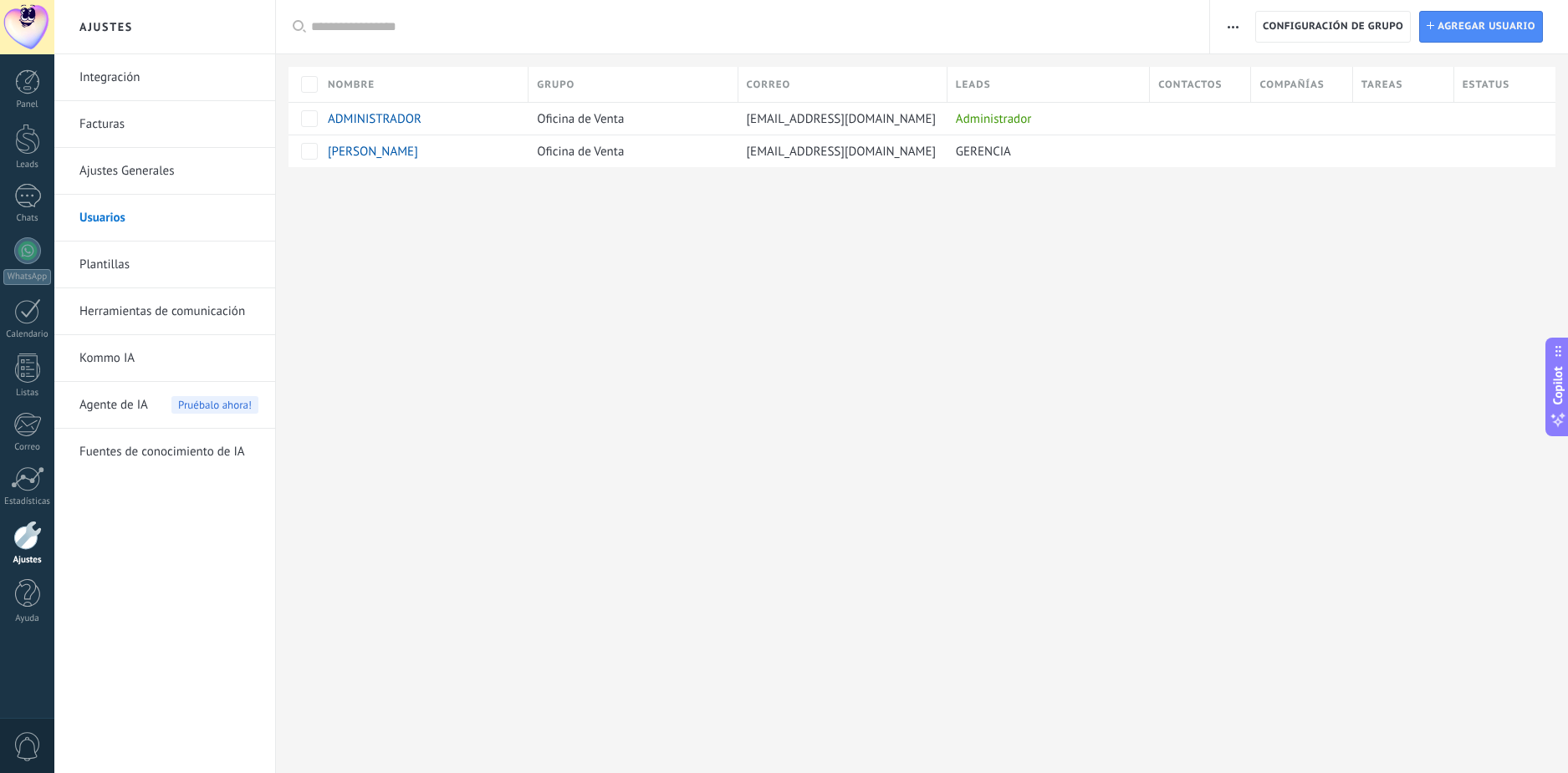
click at [172, 74] on link "Integración" at bounding box center [168, 77] width 179 height 47
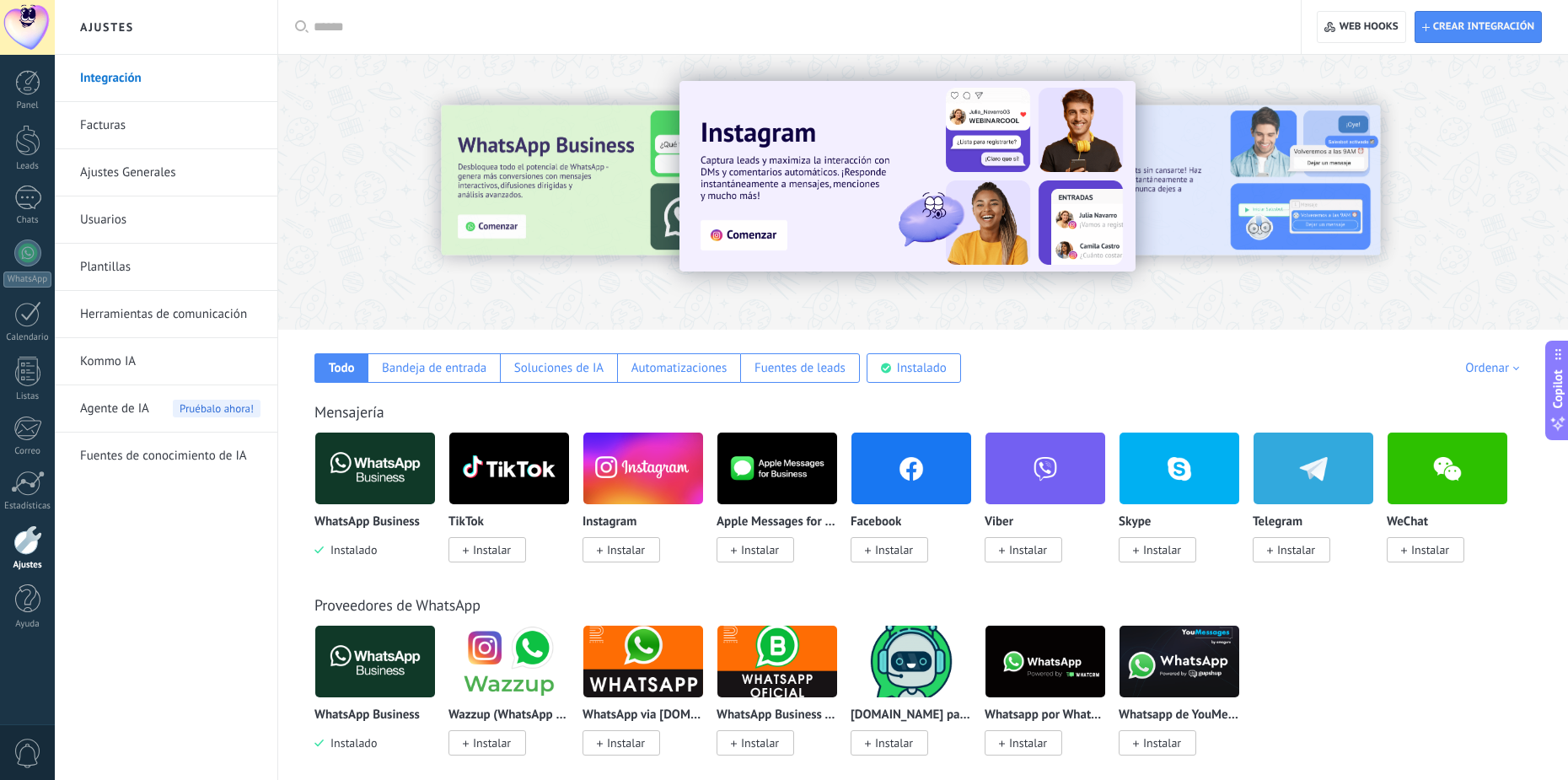
click at [144, 130] on link "Facturas" at bounding box center [170, 125] width 180 height 47
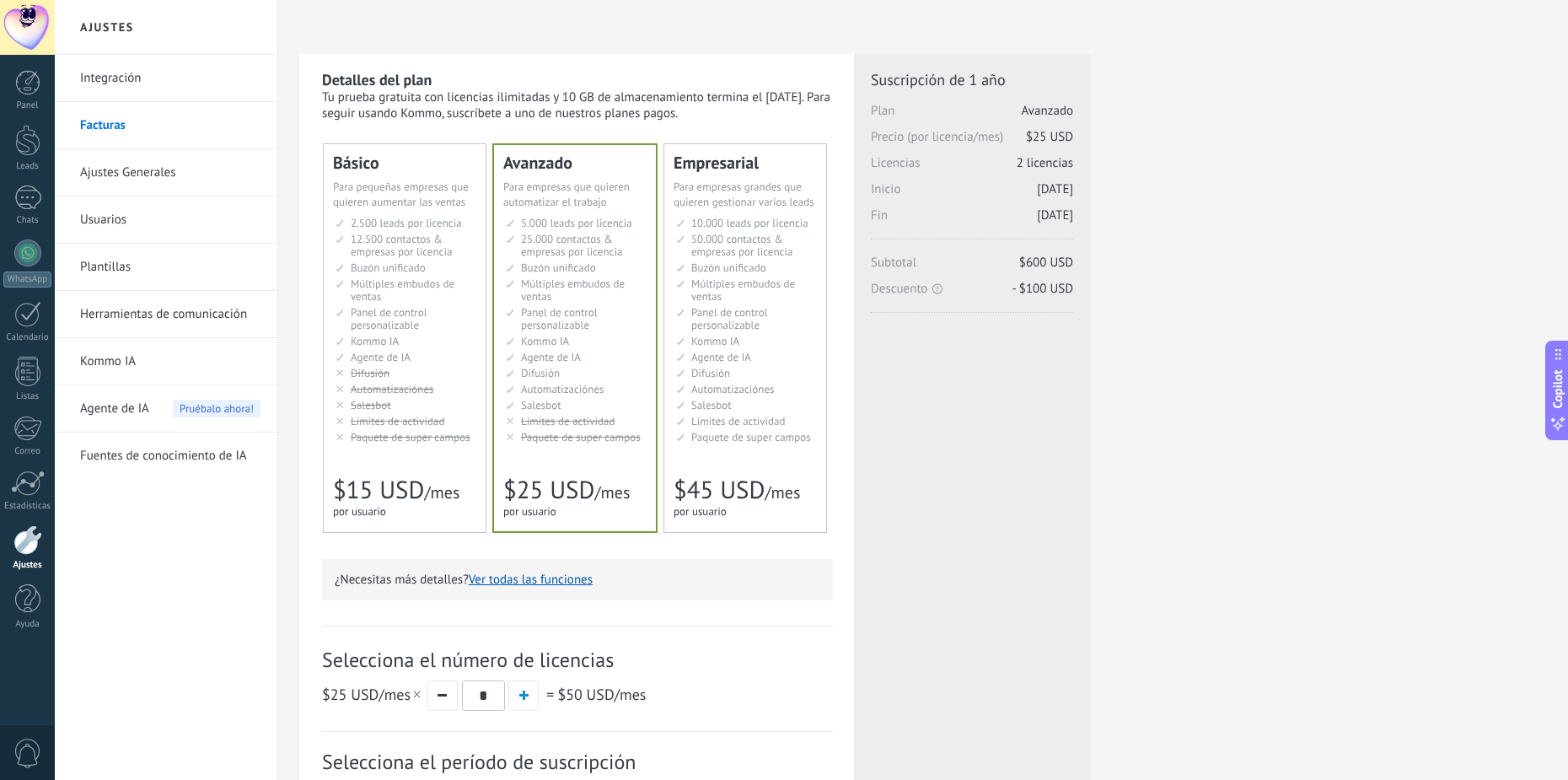
click at [181, 160] on link "Ajustes Generales" at bounding box center [170, 172] width 180 height 47
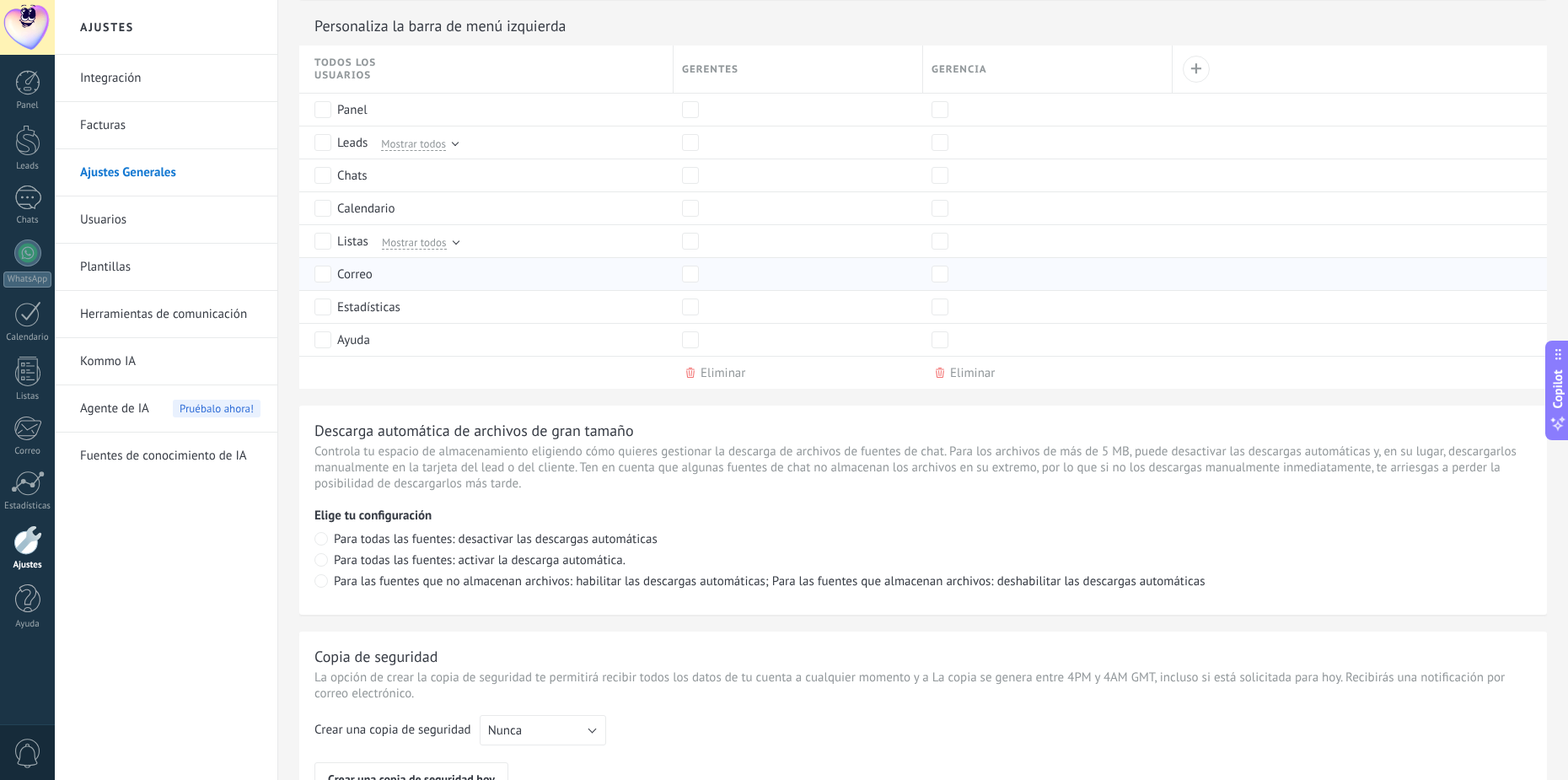
scroll to position [1095, 0]
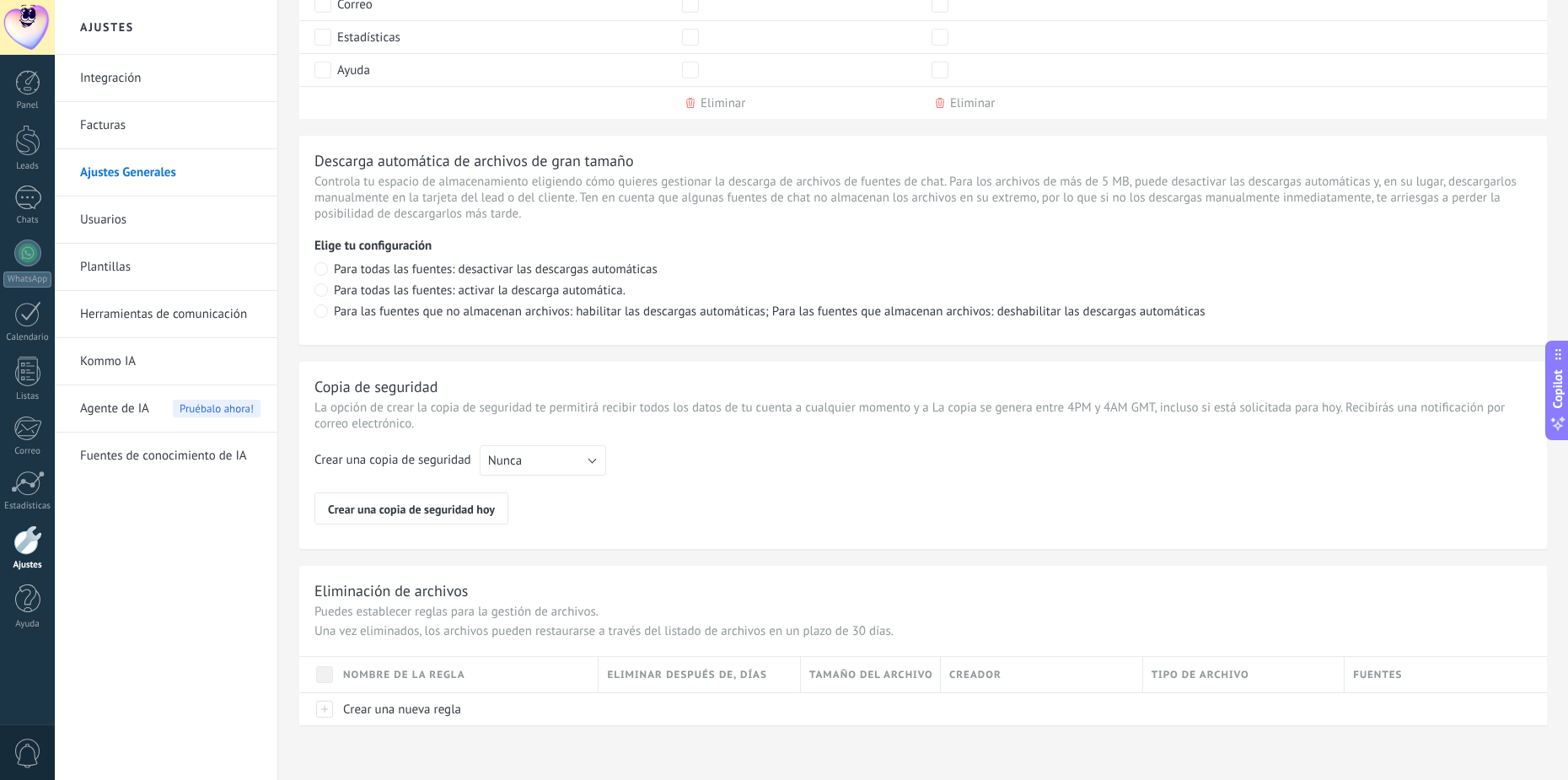
click at [163, 210] on link "Usuarios" at bounding box center [170, 220] width 180 height 47
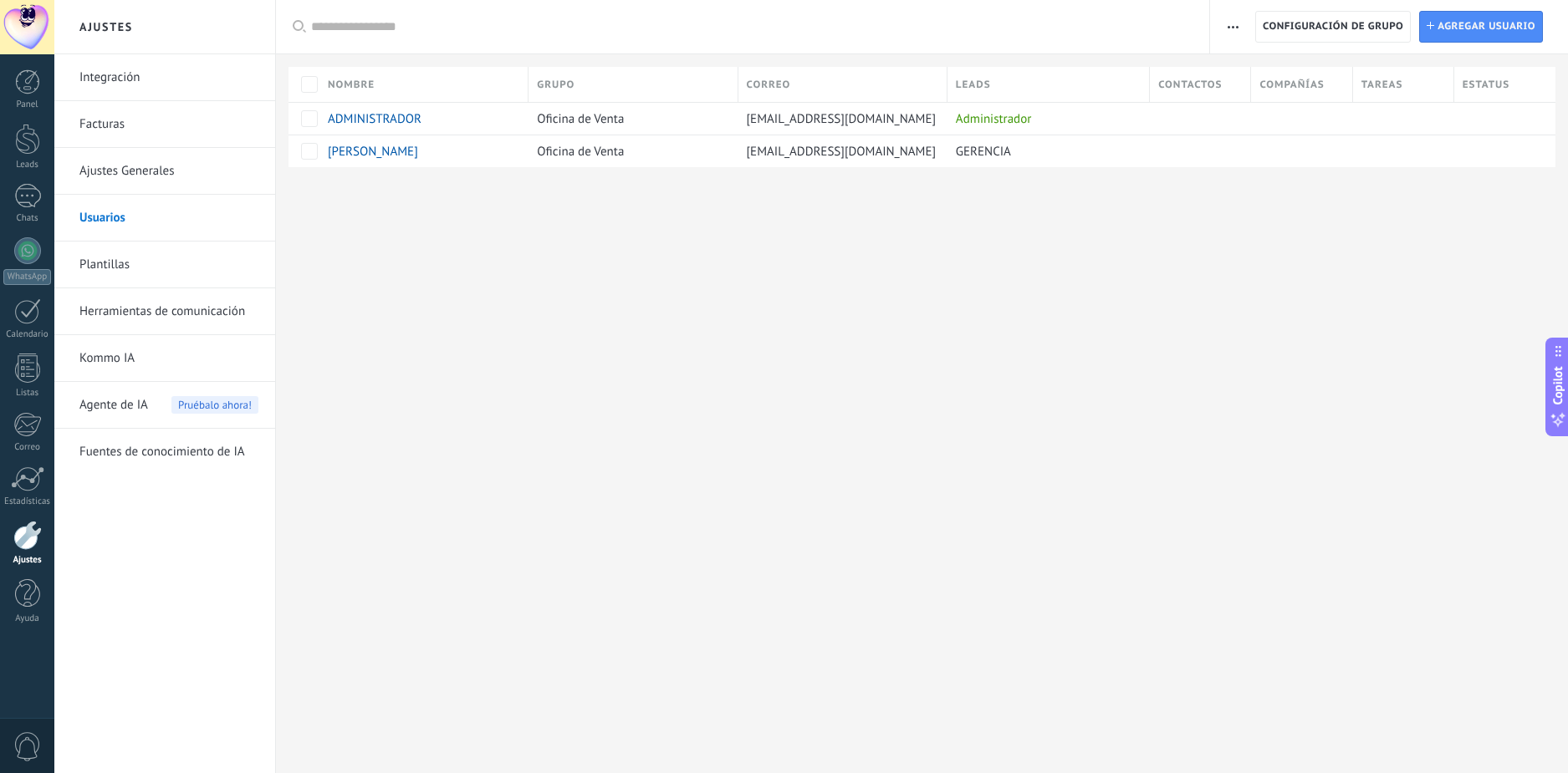
click at [161, 168] on link "Ajustes Generales" at bounding box center [168, 171] width 179 height 47
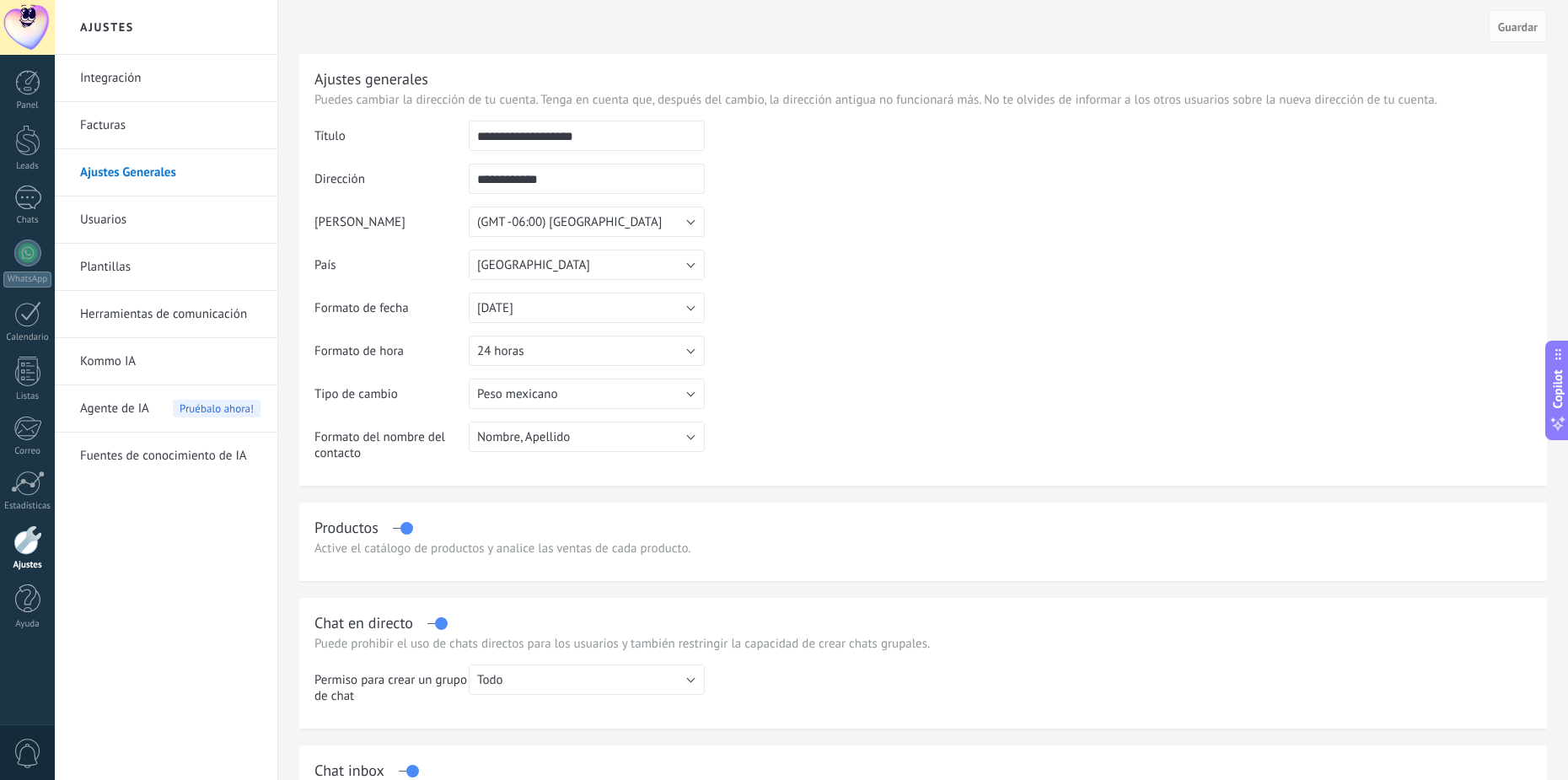
click at [142, 324] on link "Herramientas de comunicación" at bounding box center [170, 314] width 180 height 47
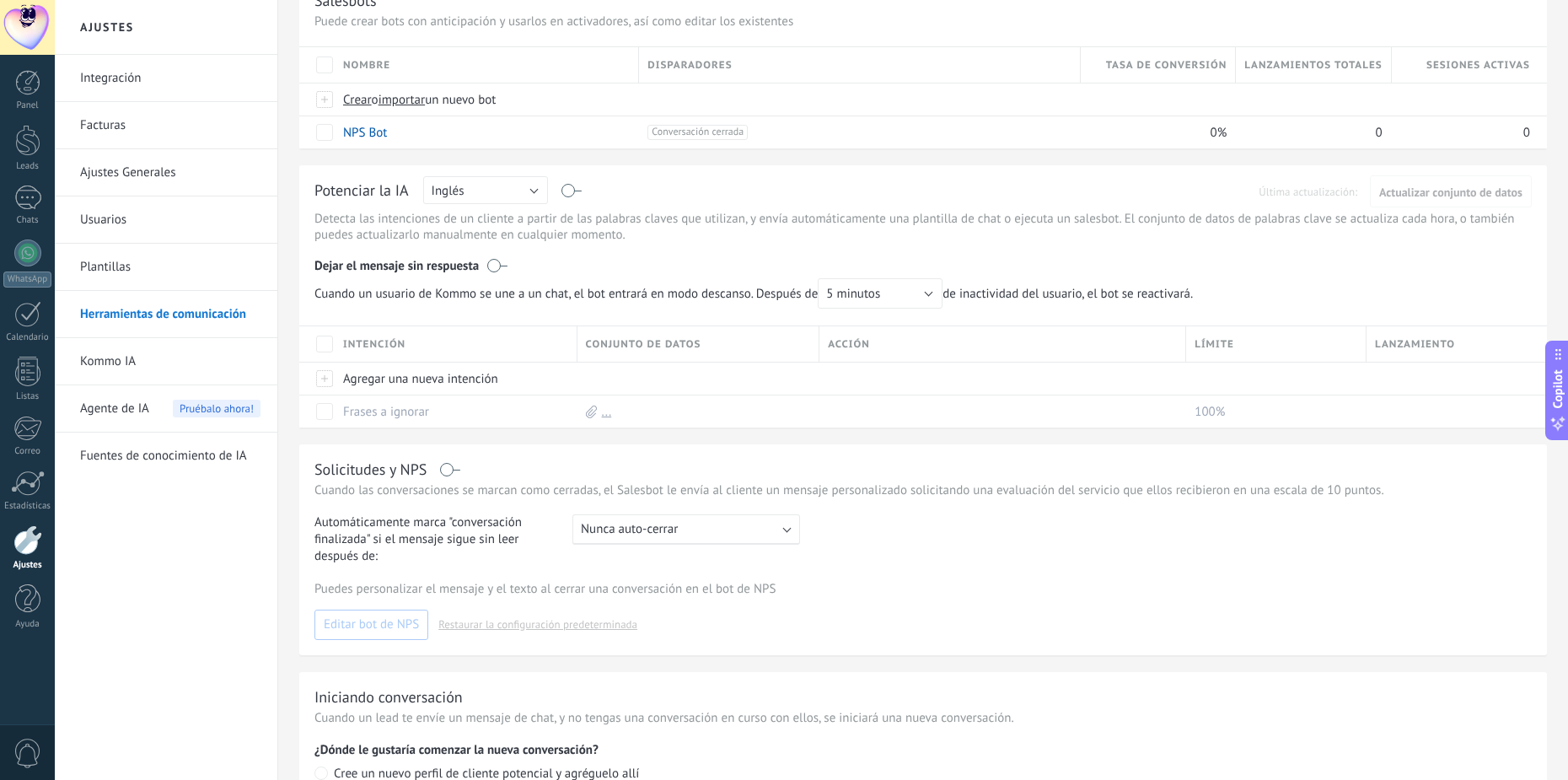
scroll to position [300, 0]
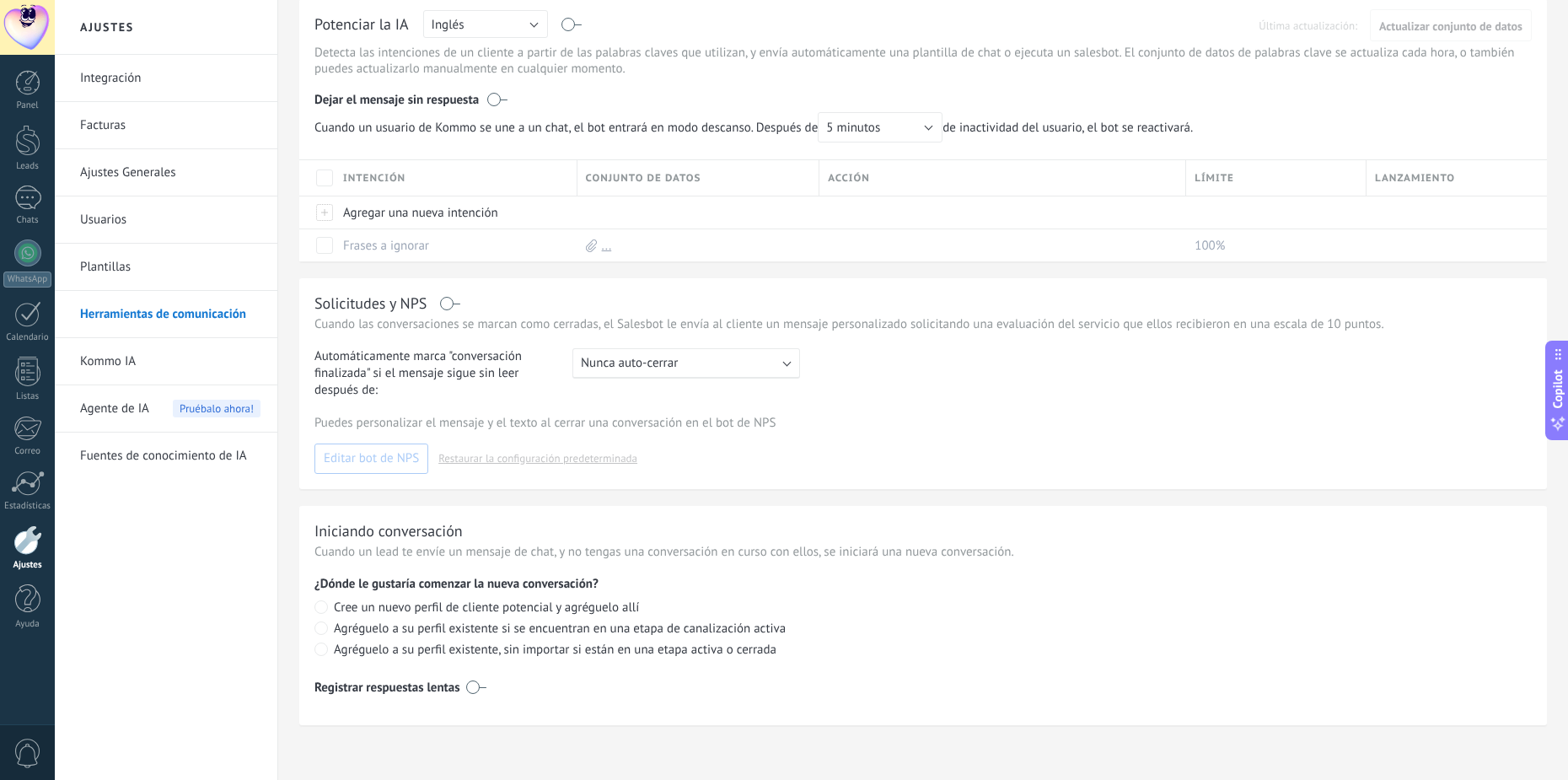
click at [115, 365] on link "Kommo IA" at bounding box center [170, 361] width 180 height 47
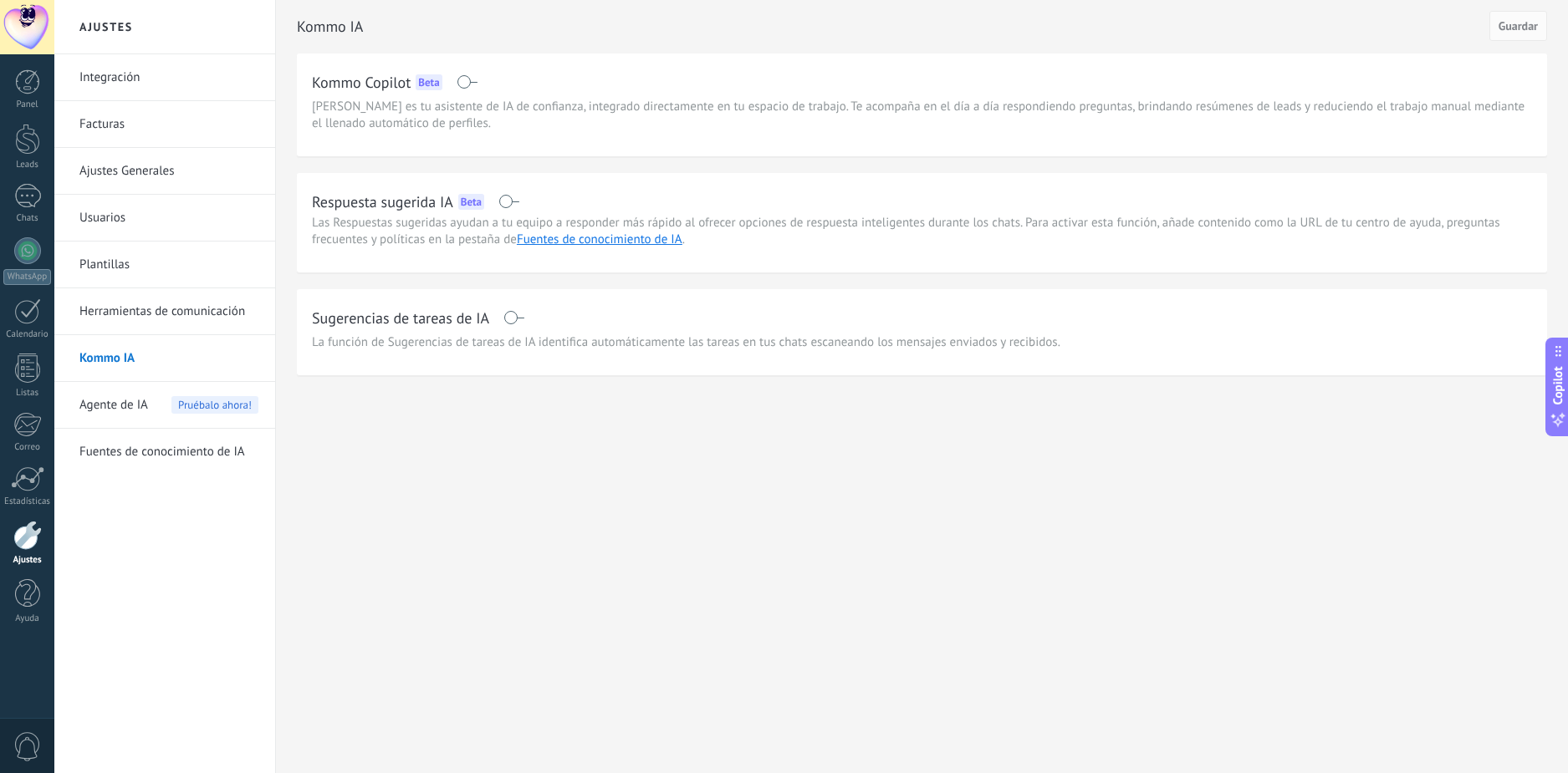
drag, startPoint x: 121, startPoint y: 406, endPoint x: 123, endPoint y: 429, distance: 23.1
click at [120, 406] on span "Agente de IA" at bounding box center [113, 405] width 69 height 47
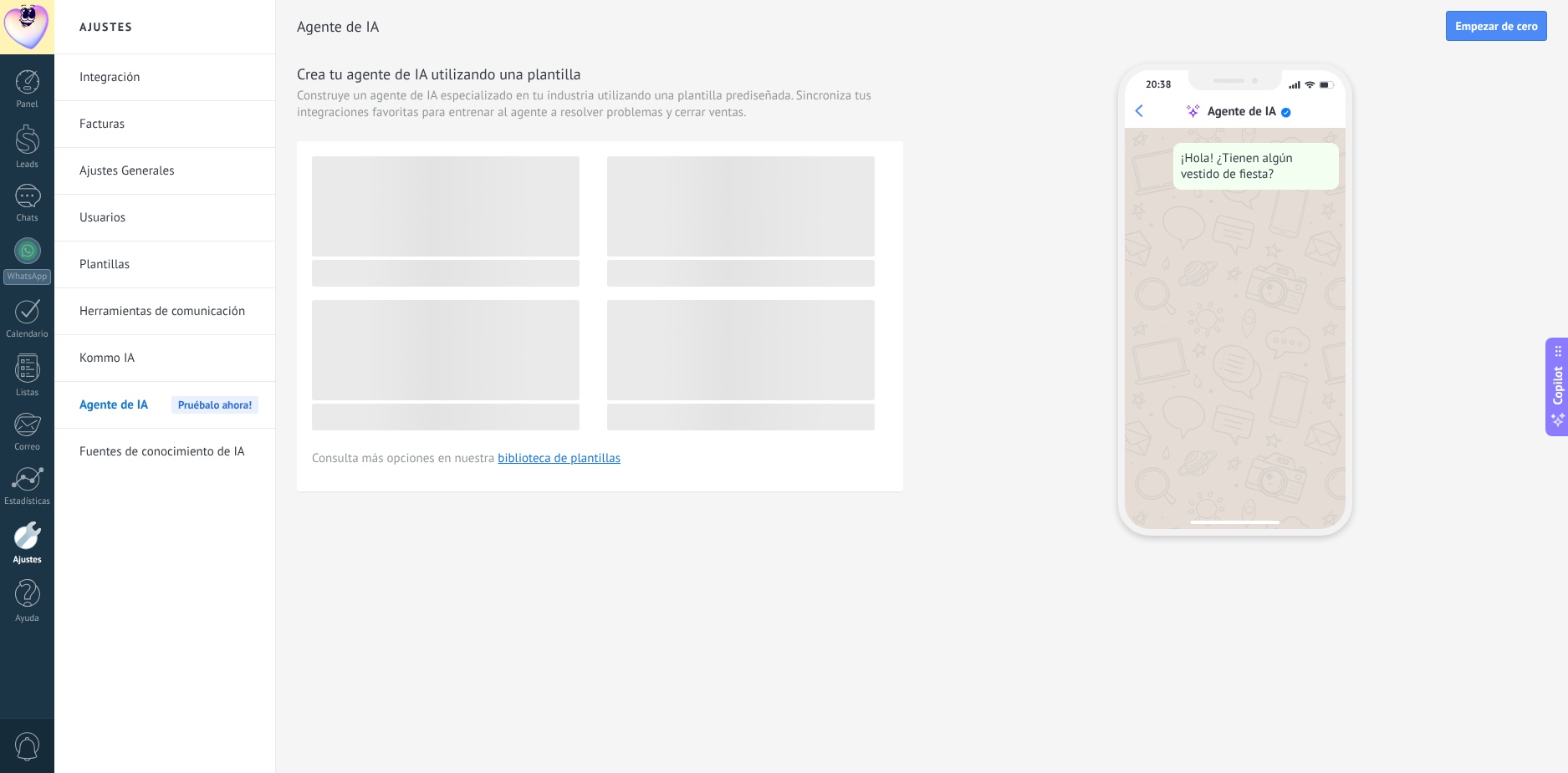
click at [129, 452] on link "Fuentes de conocimiento de IA" at bounding box center [168, 452] width 179 height 47
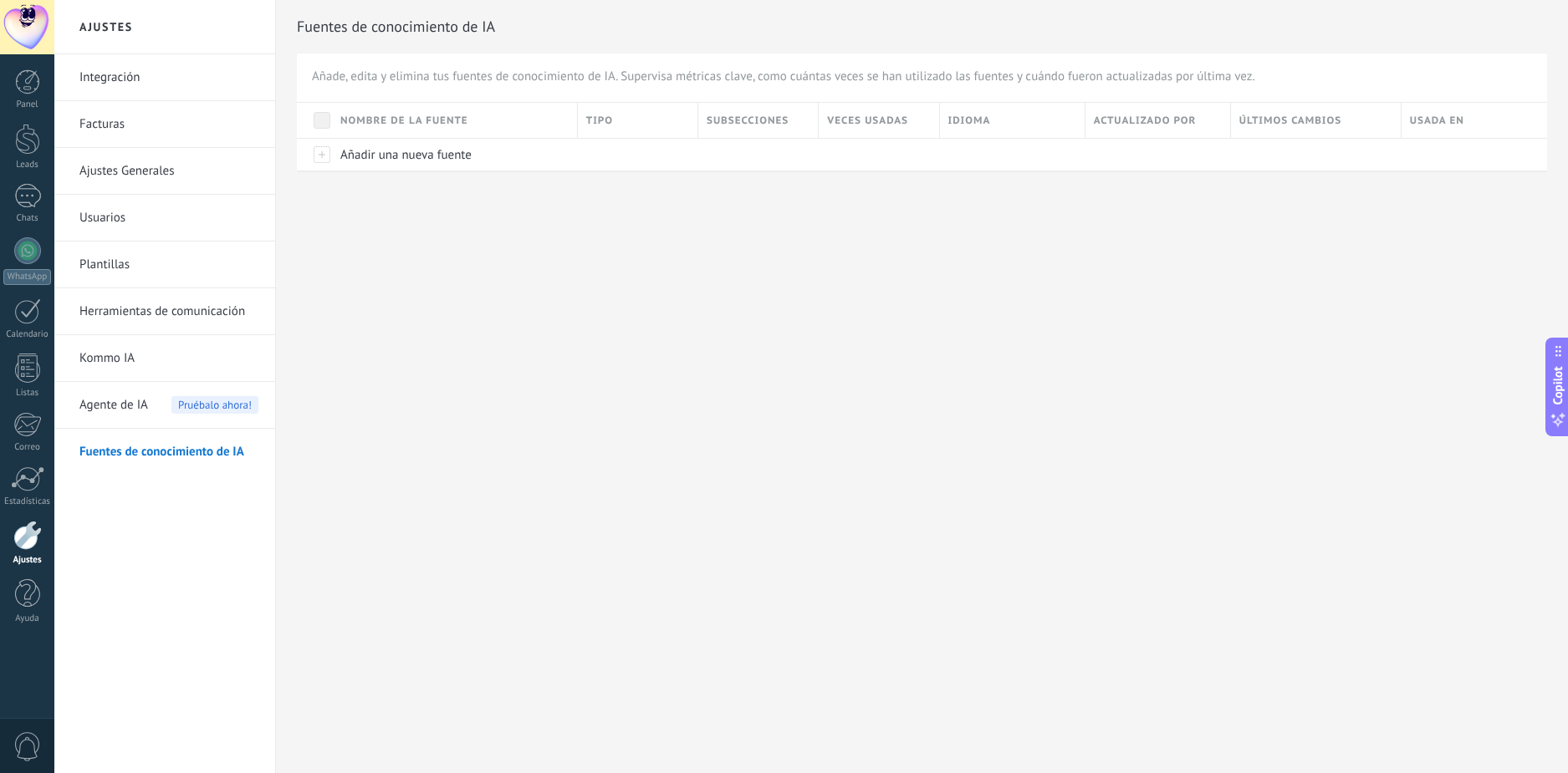
click at [127, 406] on span "Agente de IA" at bounding box center [113, 405] width 69 height 47
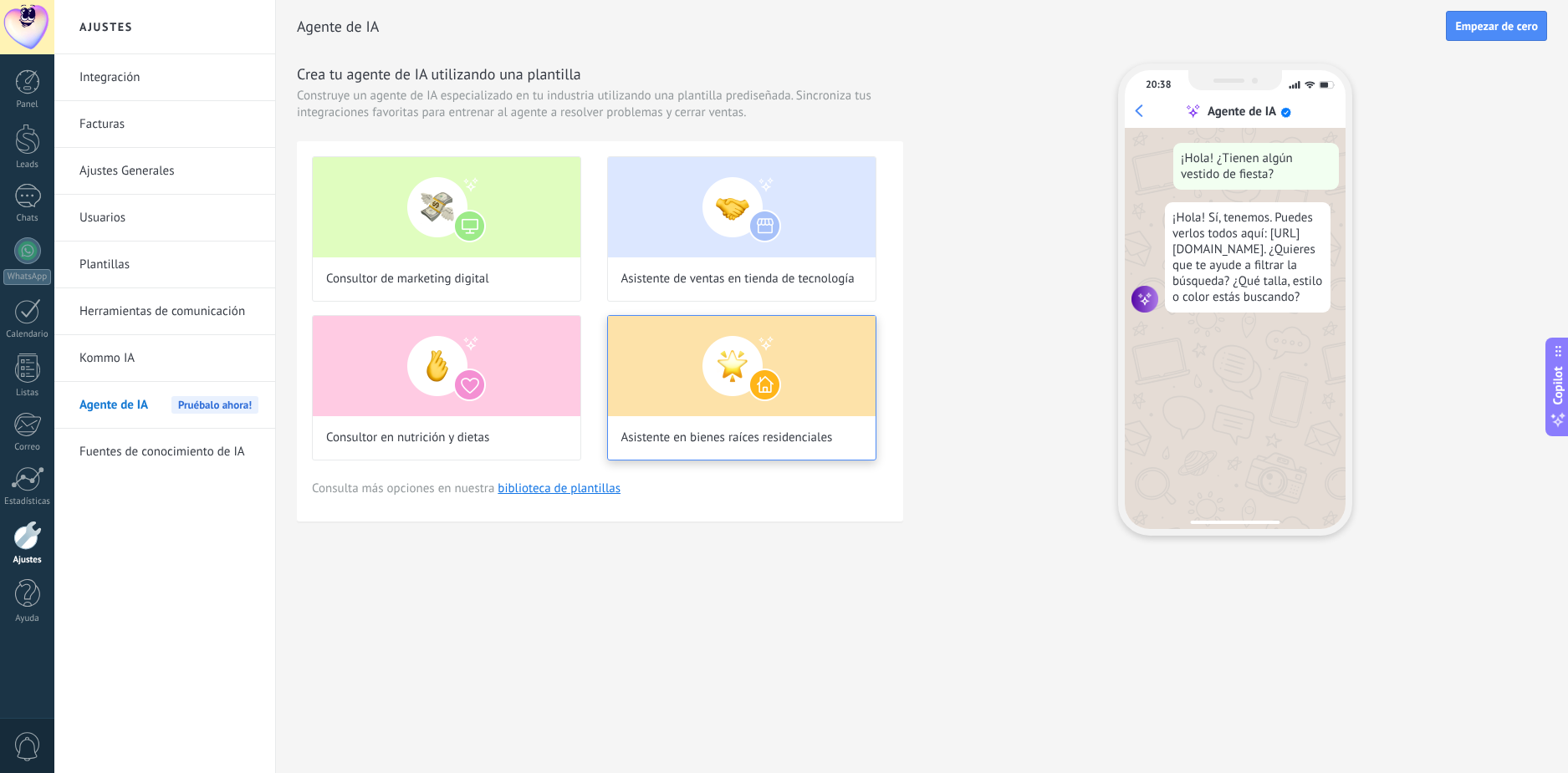
click at [773, 403] on img at bounding box center [742, 367] width 268 height 100
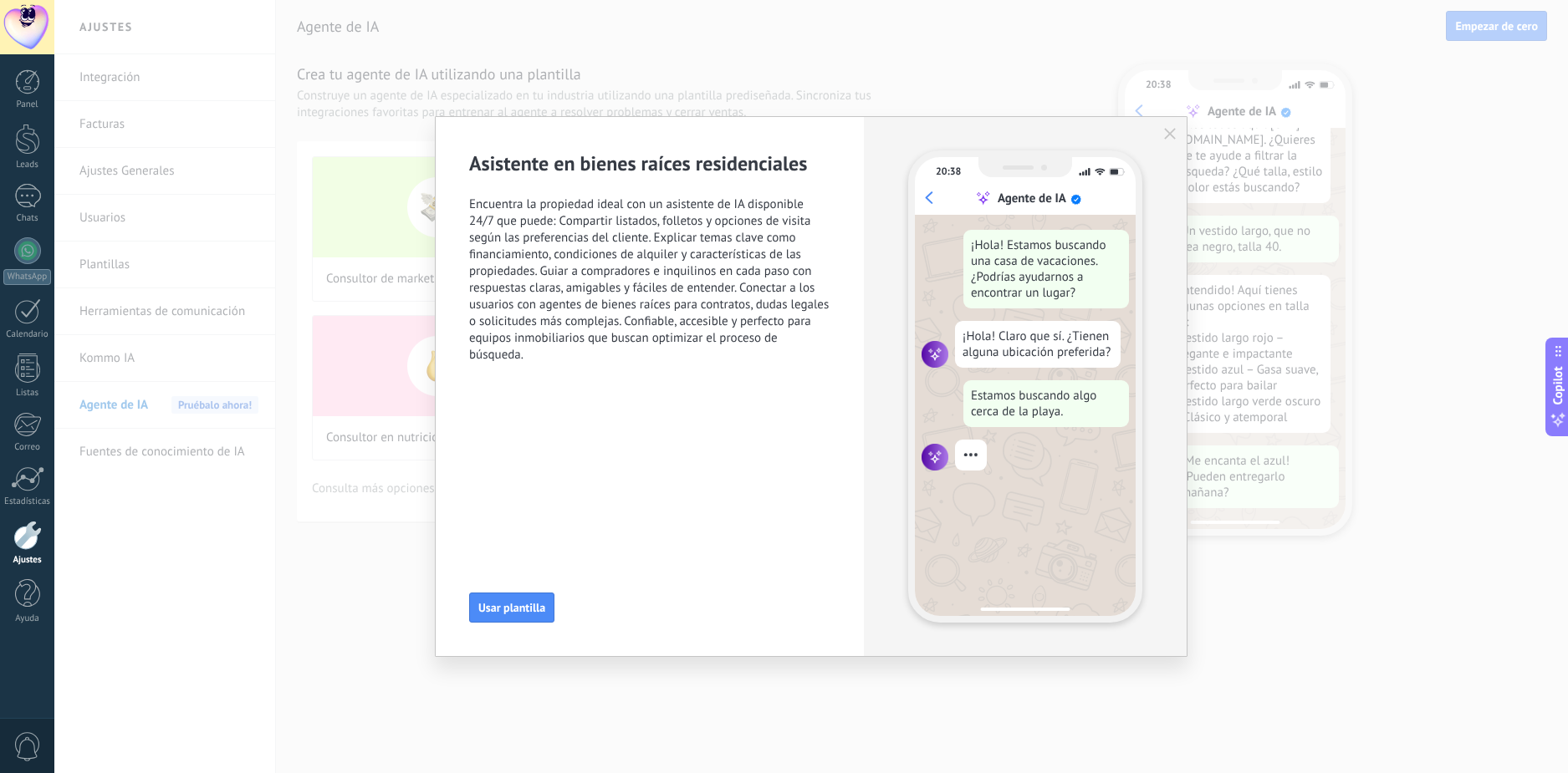
scroll to position [169, 0]
click at [1171, 135] on use "button" at bounding box center [1170, 134] width 12 height 12
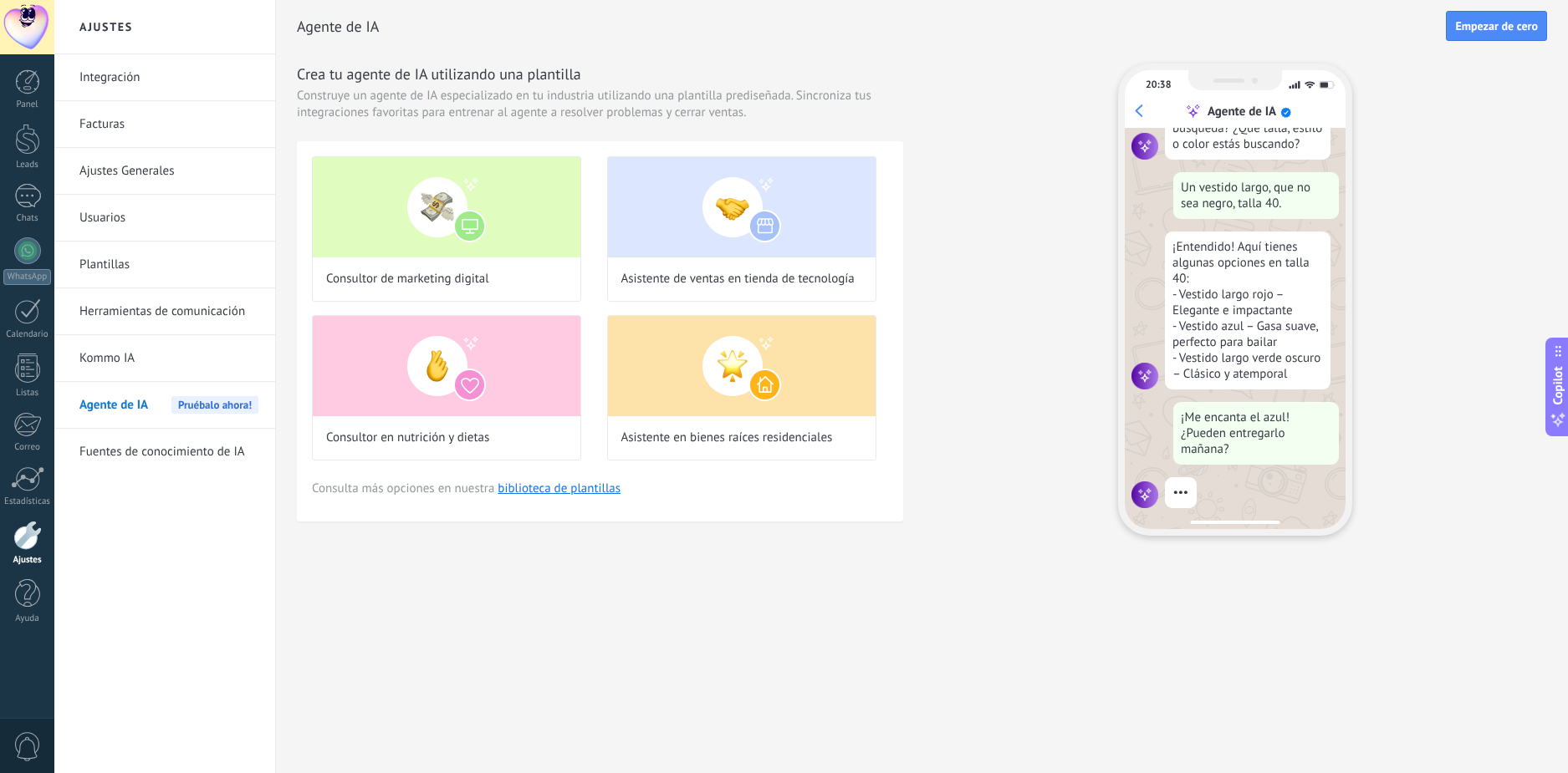
scroll to position [201, 0]
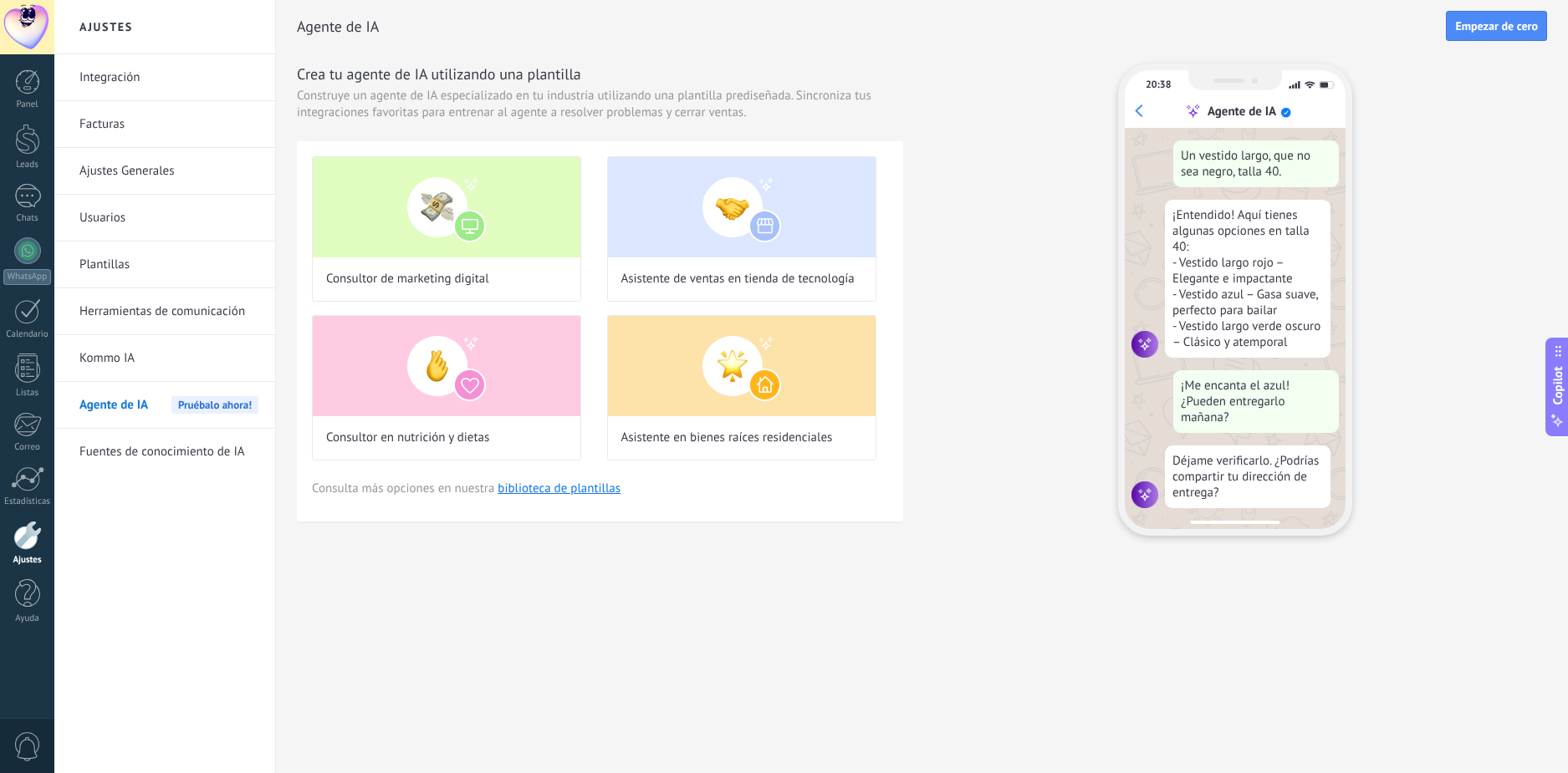
drag, startPoint x: 604, startPoint y: 525, endPoint x: 588, endPoint y: 553, distance: 32.2
click at [603, 525] on div "Crea tu agente de IA utilizando una plantilla Construye un agente de IA especia…" at bounding box center [922, 299] width 1251 height 472
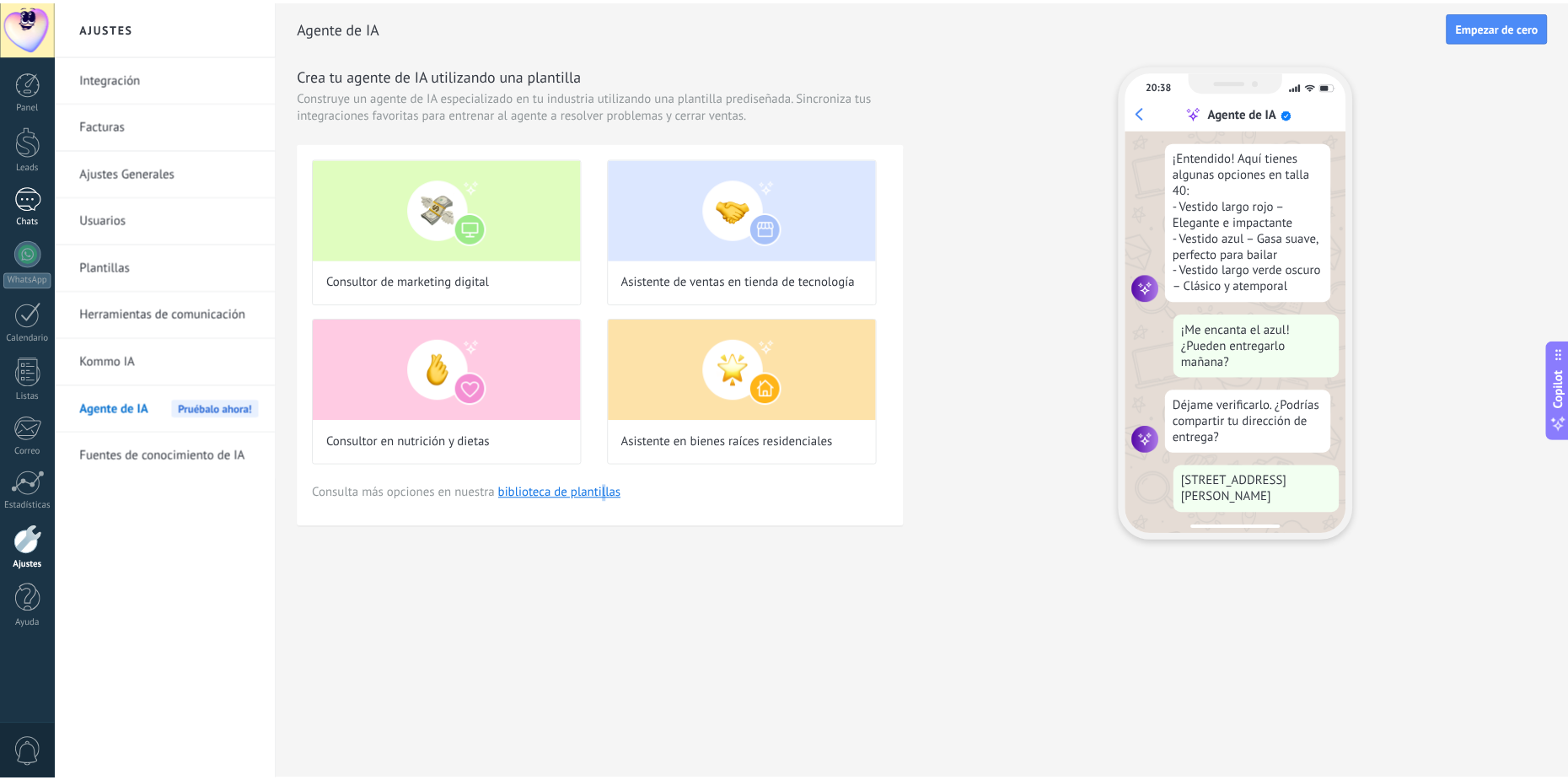
scroll to position [263, 0]
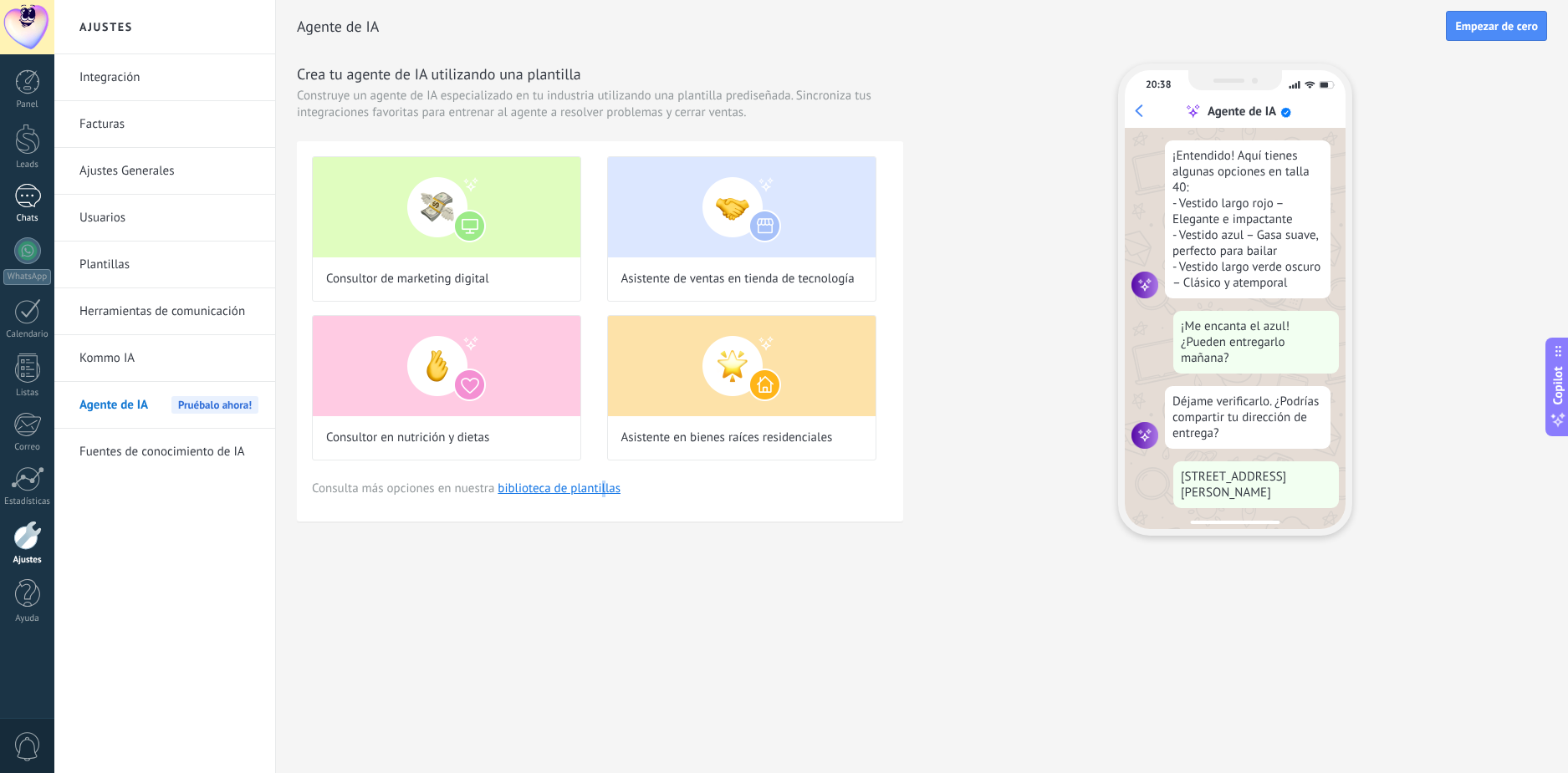
click at [31, 192] on div at bounding box center [27, 196] width 26 height 25
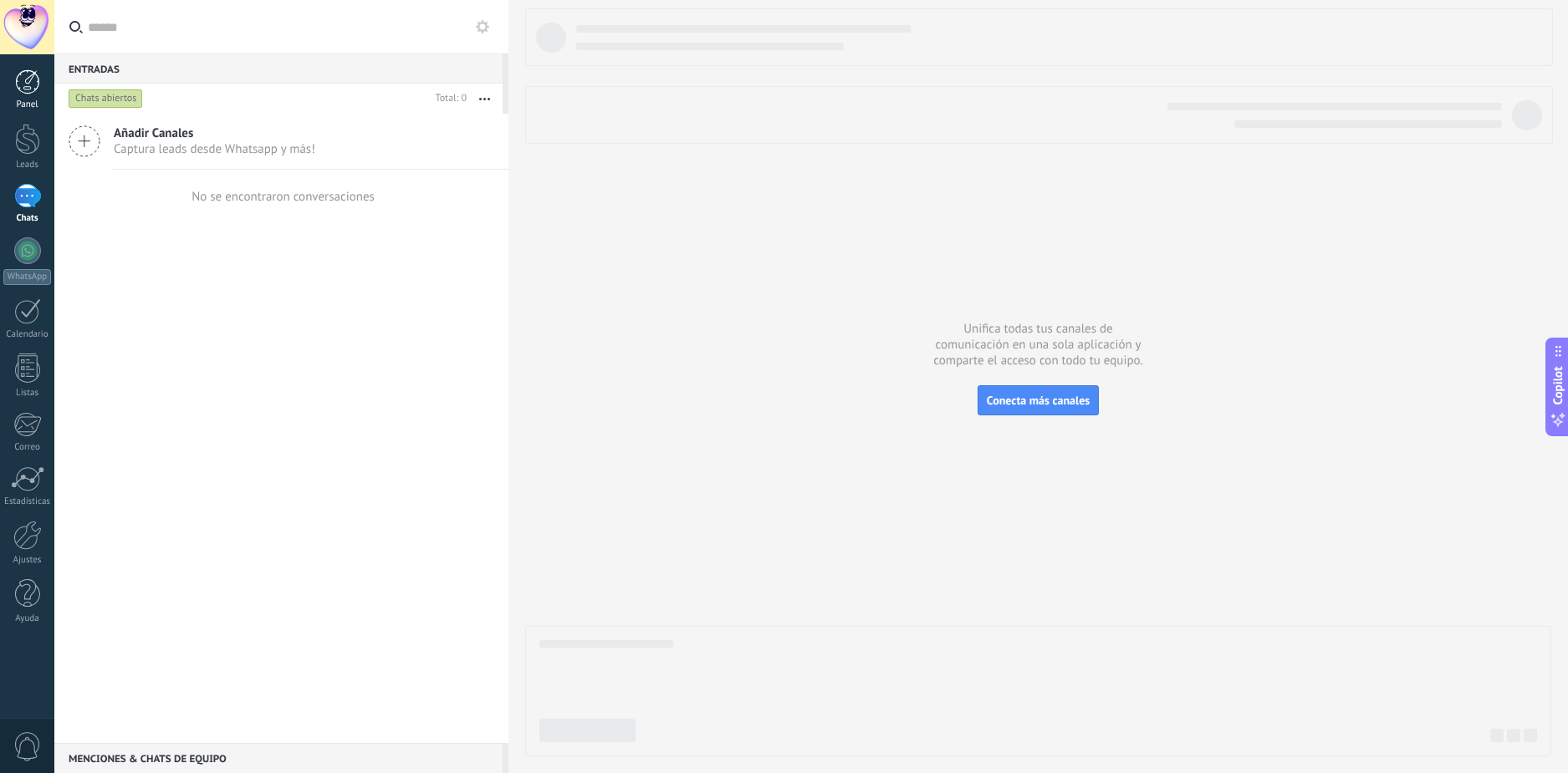
click at [36, 80] on div at bounding box center [27, 82] width 25 height 25
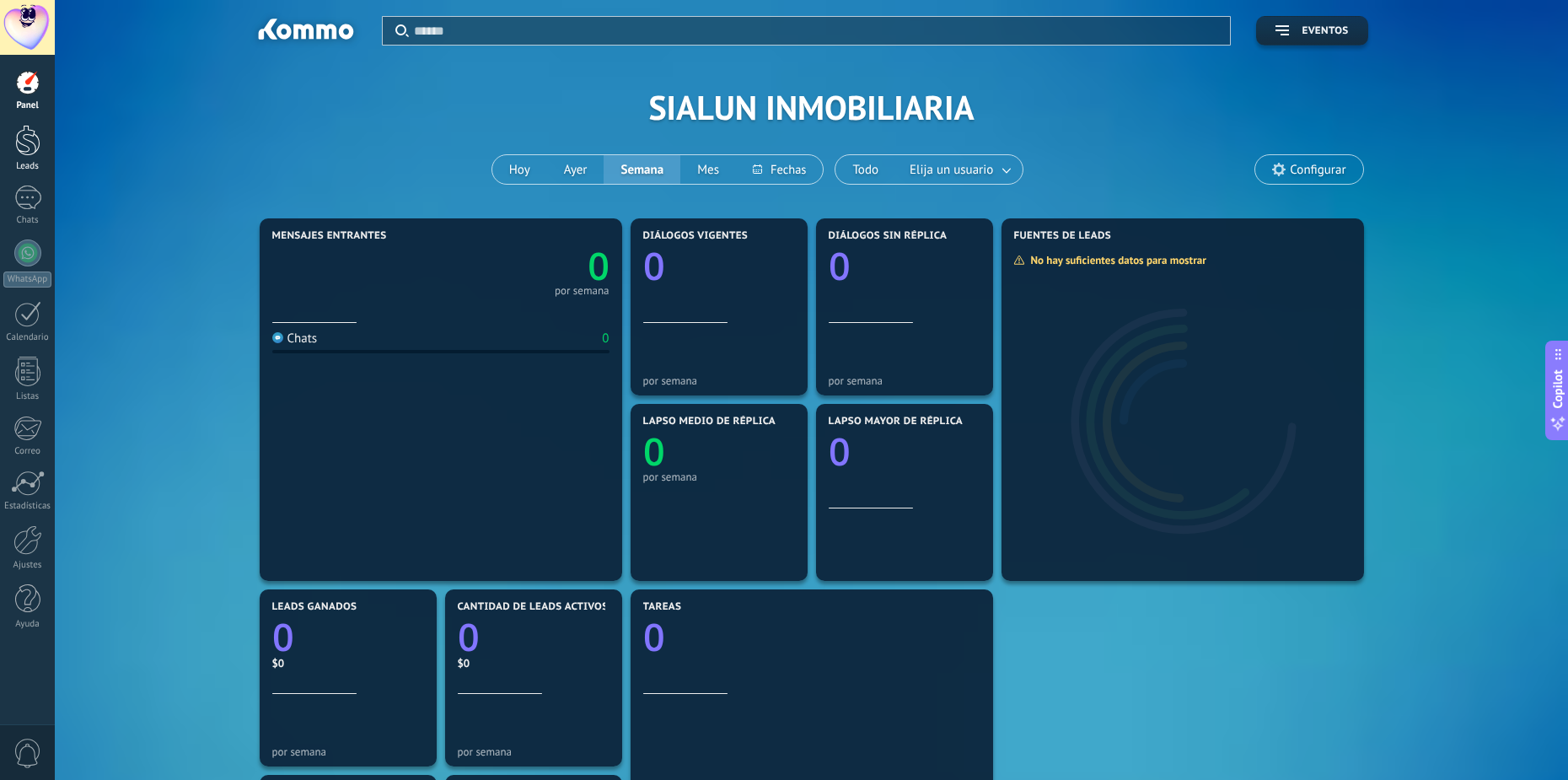
click at [33, 132] on div at bounding box center [27, 140] width 25 height 31
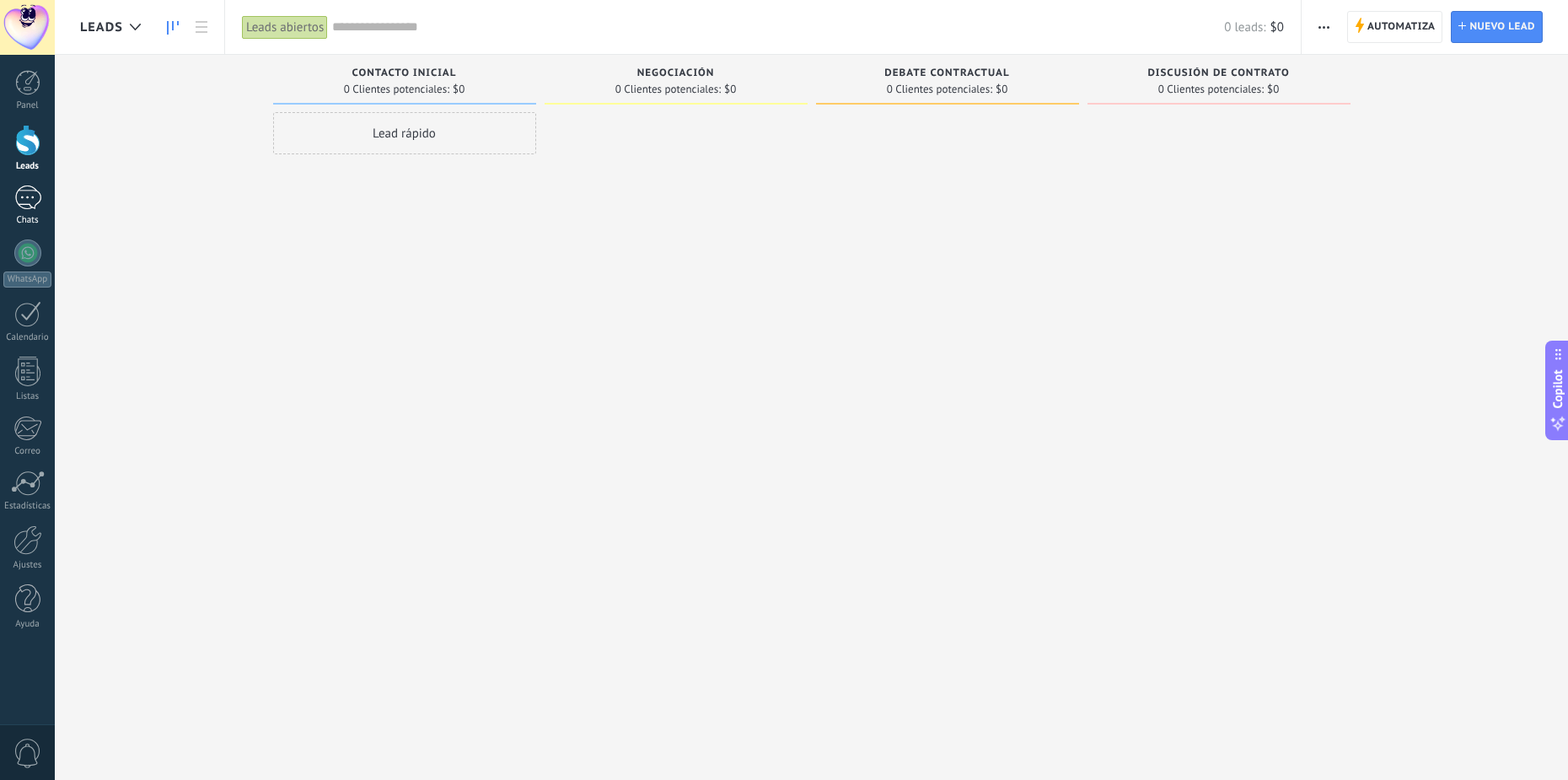
click at [37, 202] on div at bounding box center [27, 197] width 27 height 25
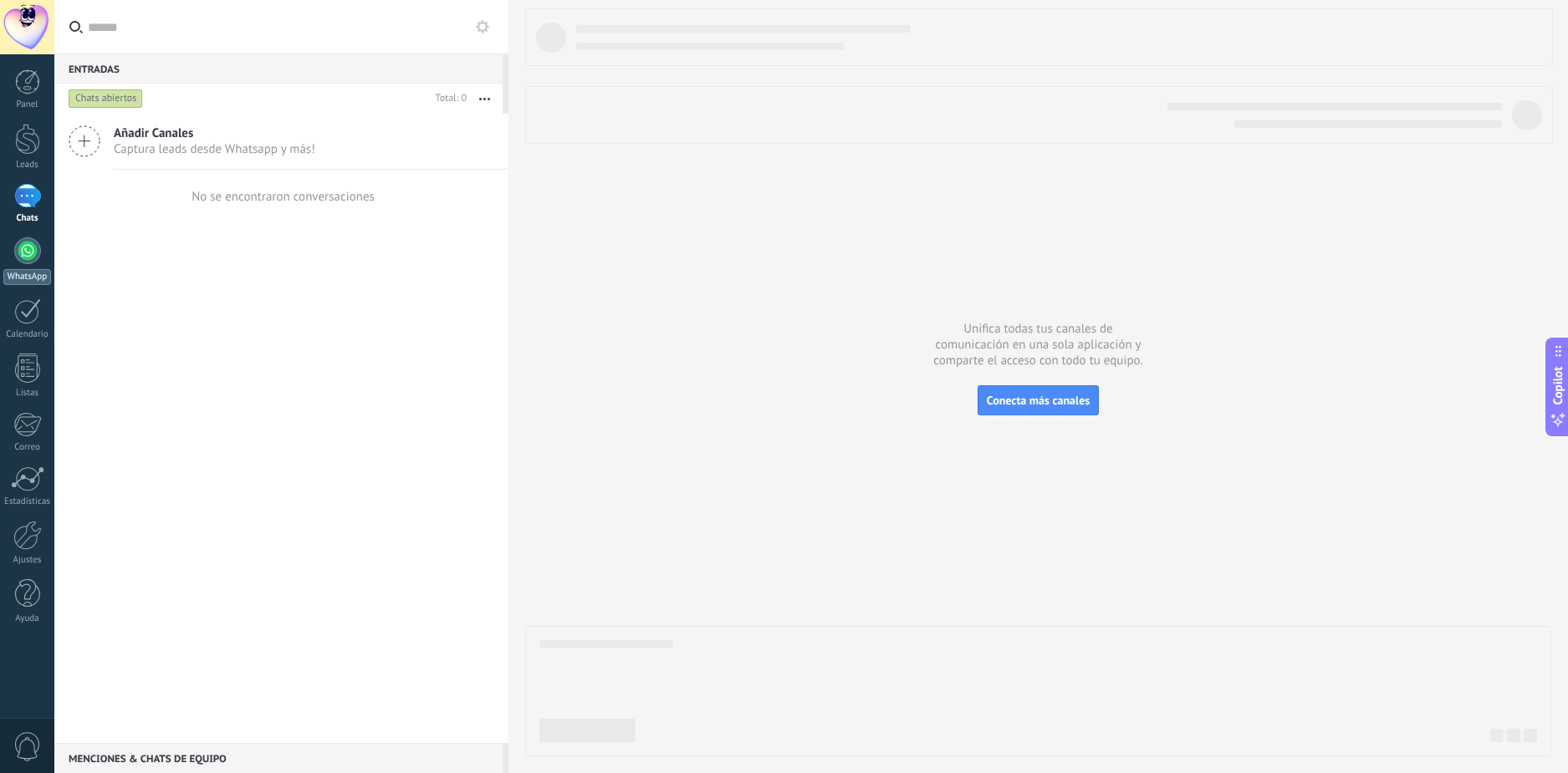
click at [26, 255] on div at bounding box center [27, 250] width 26 height 26
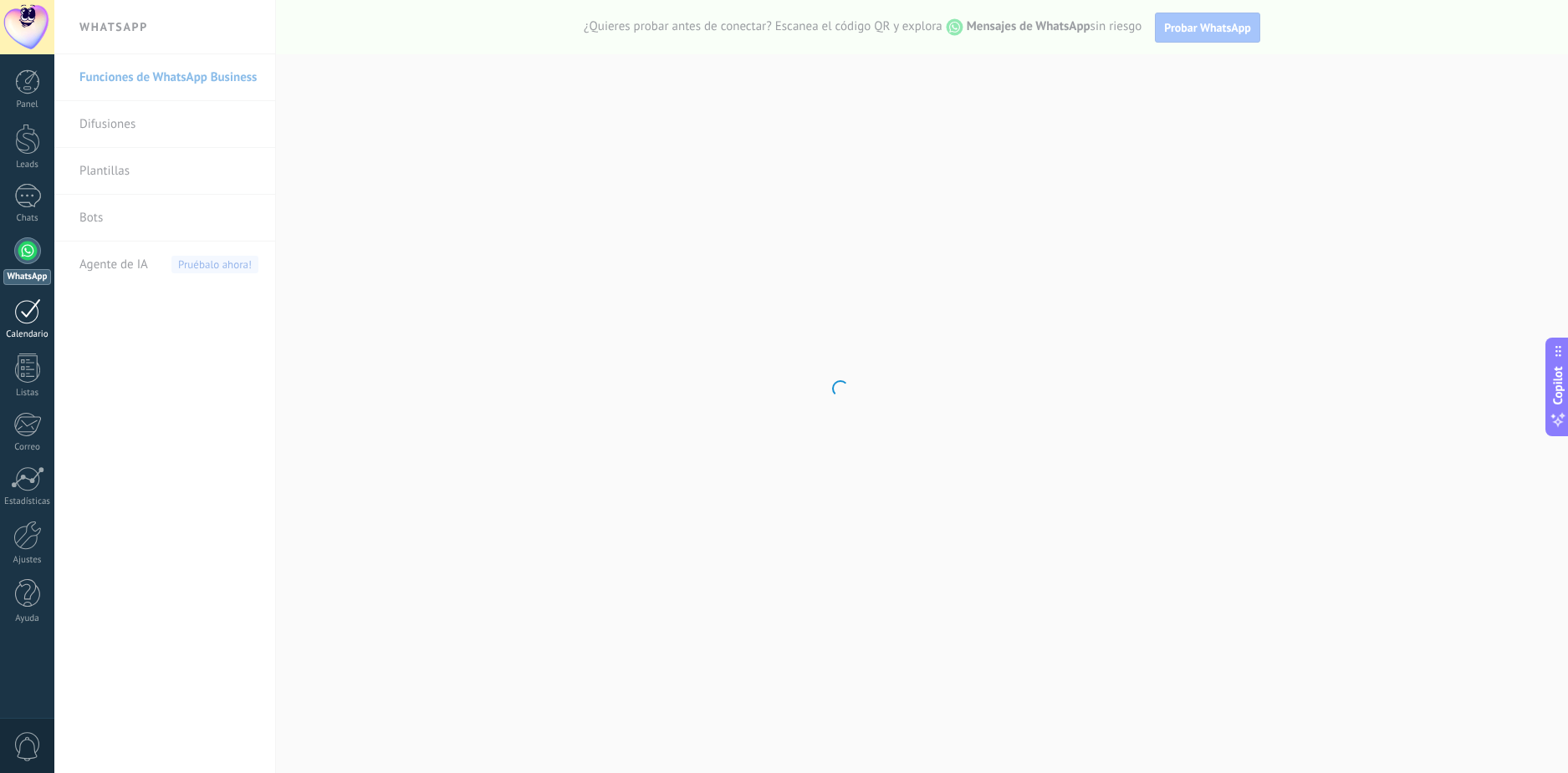
click at [27, 305] on div at bounding box center [27, 311] width 26 height 26
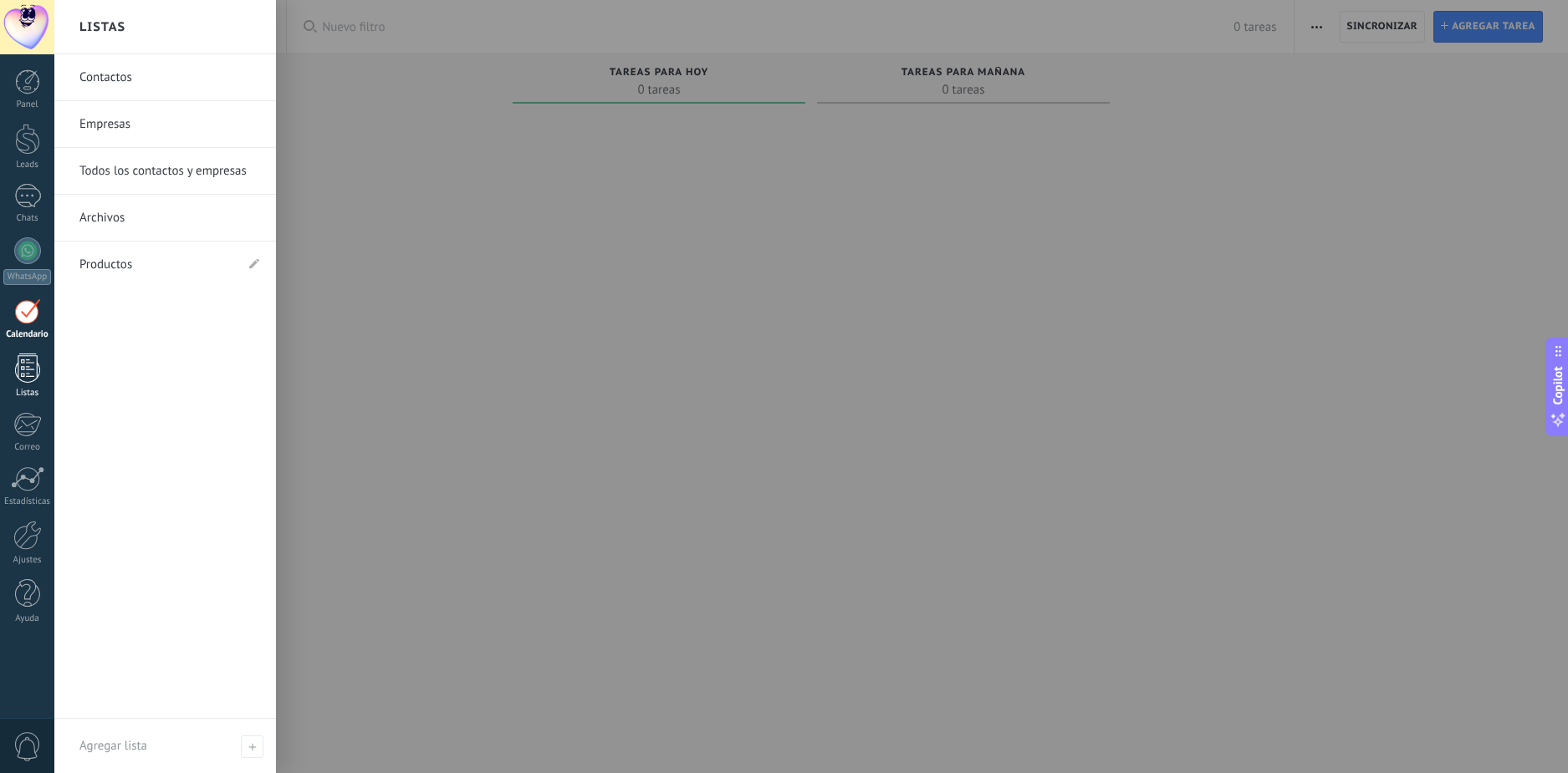
click at [27, 371] on div at bounding box center [27, 368] width 25 height 29
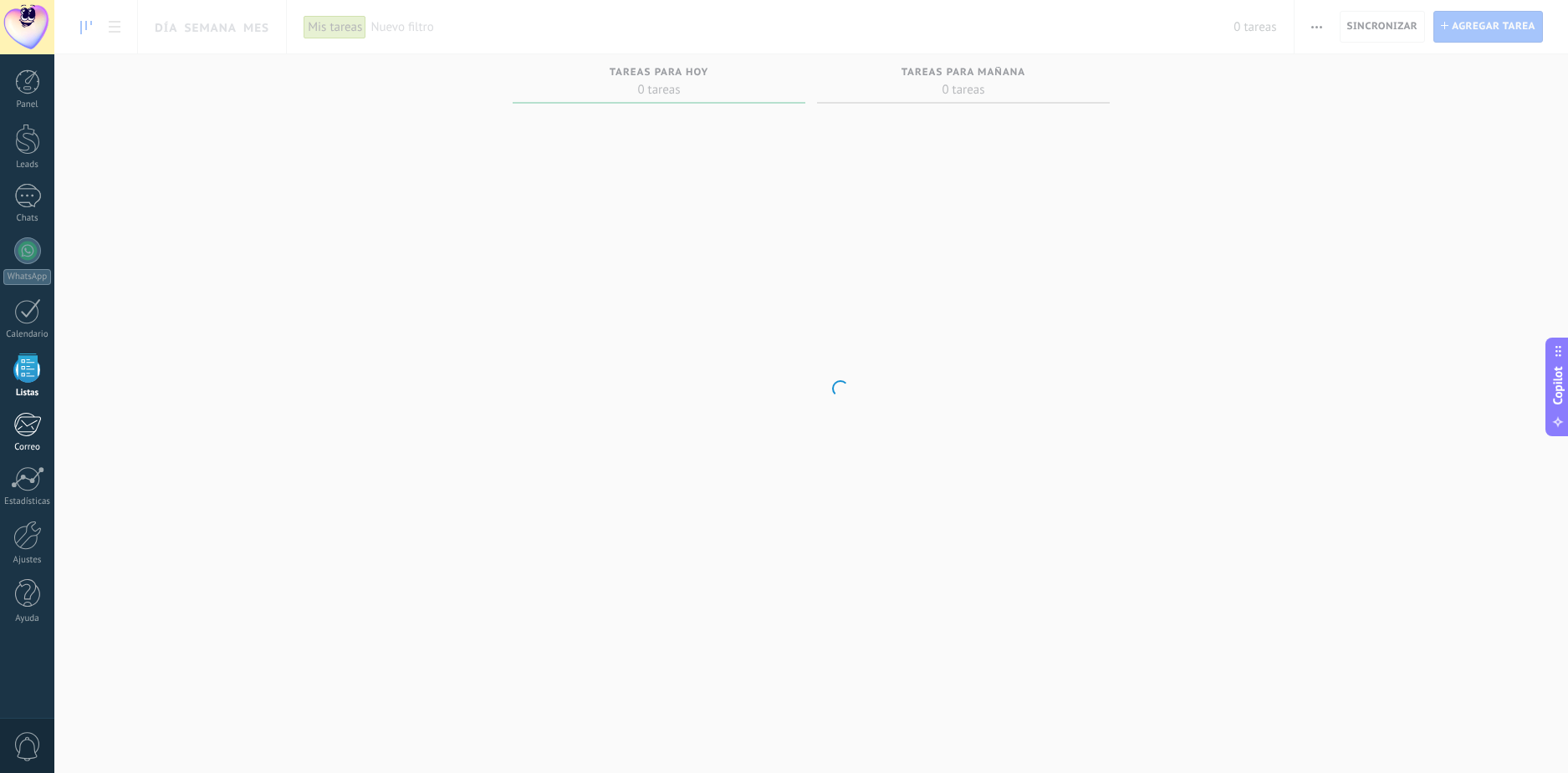
drag, startPoint x: 37, startPoint y: 428, endPoint x: 40, endPoint y: 436, distance: 8.5
click at [38, 428] on div at bounding box center [27, 424] width 27 height 25
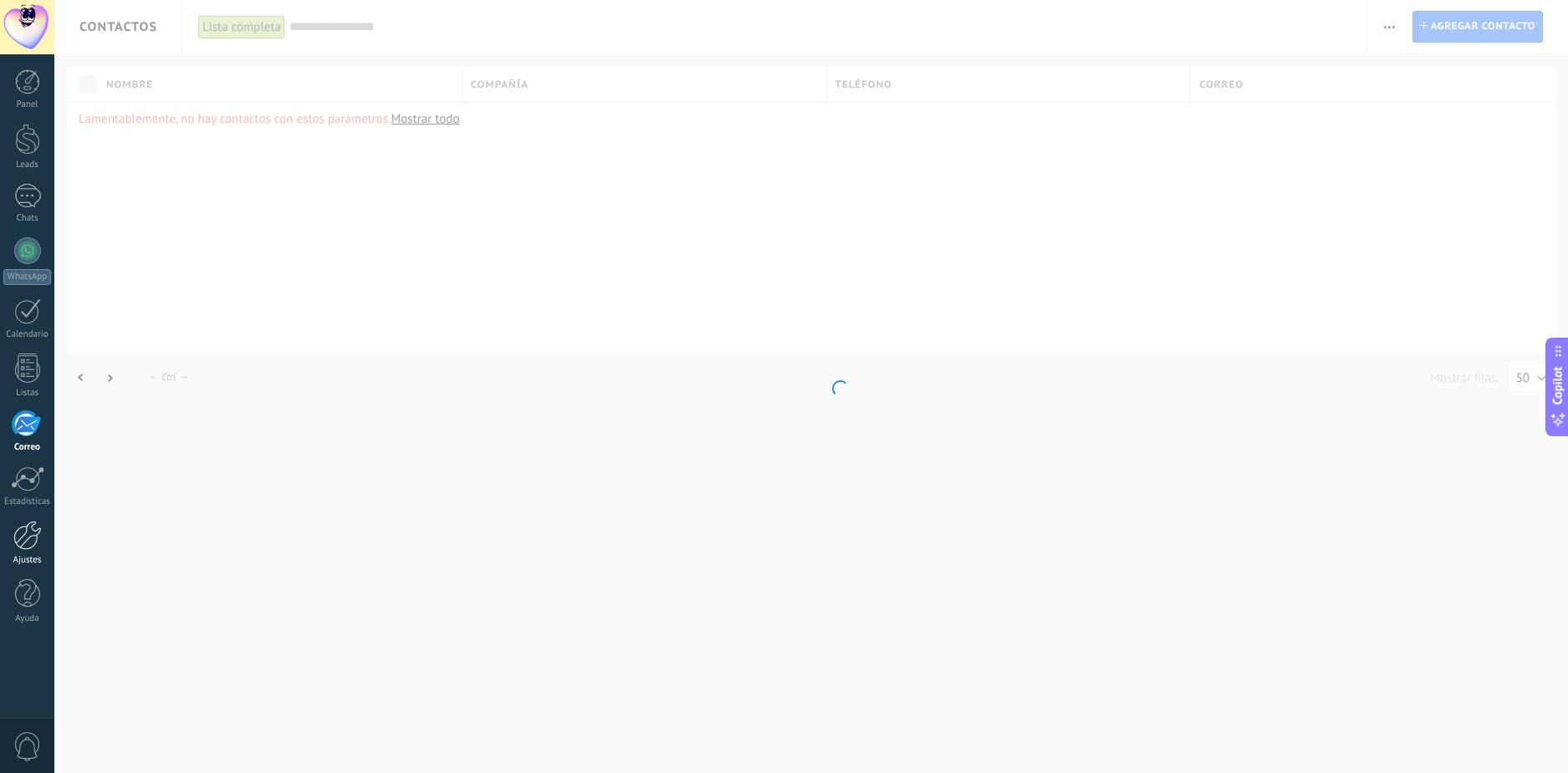
click at [38, 533] on div at bounding box center [27, 535] width 28 height 29
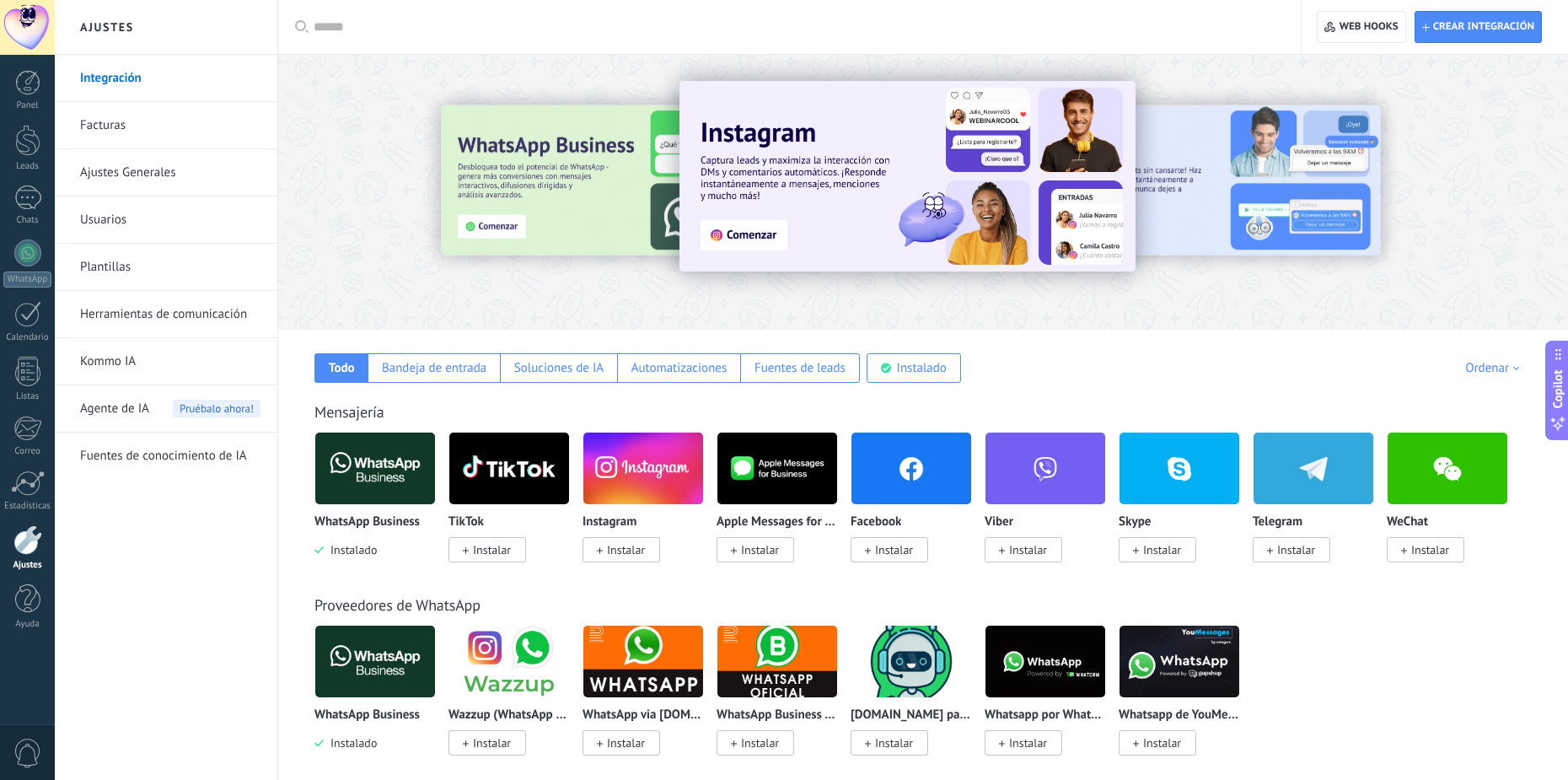
click at [152, 72] on link "Integración" at bounding box center [170, 78] width 180 height 47
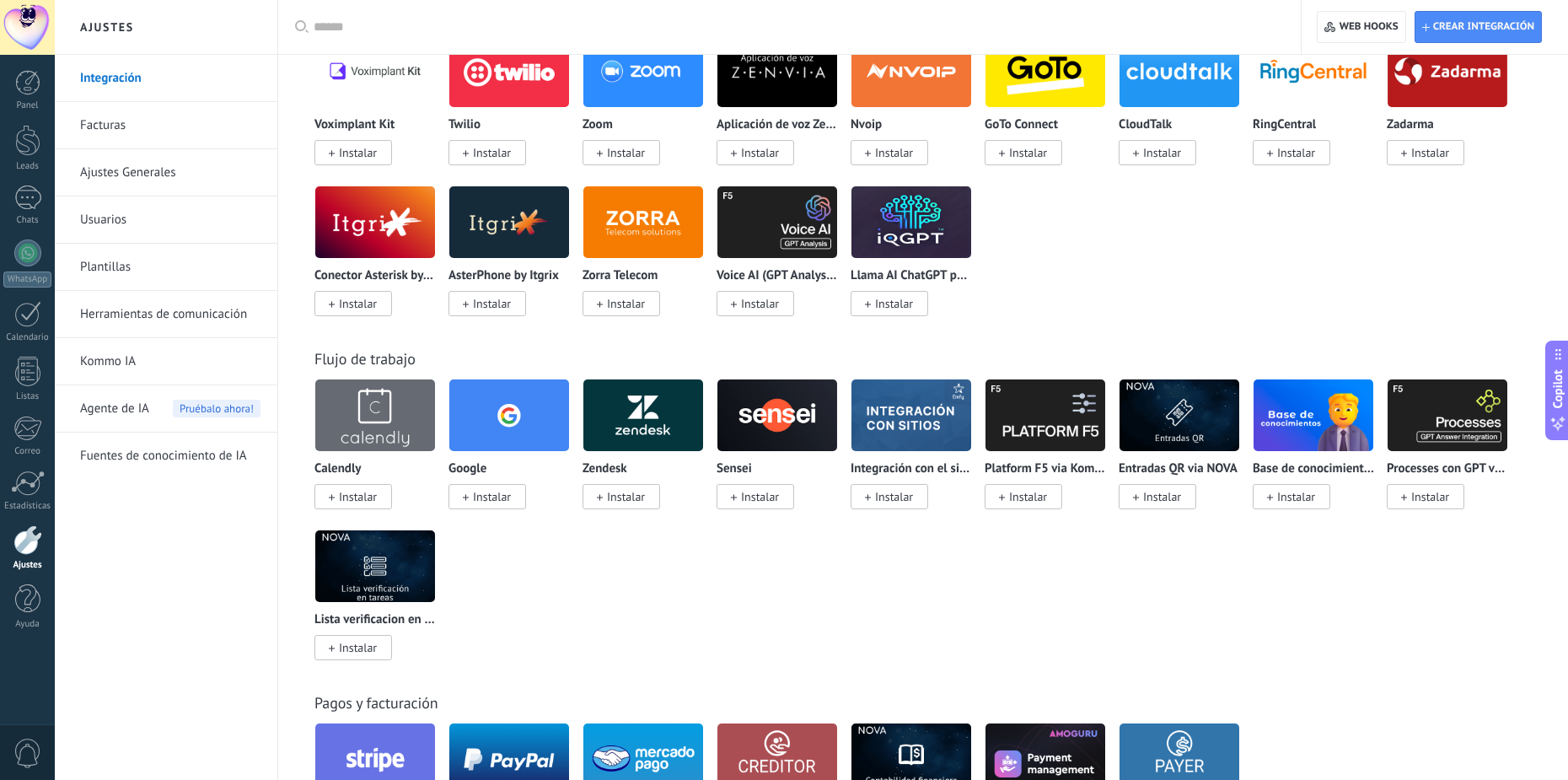
scroll to position [1518, 0]
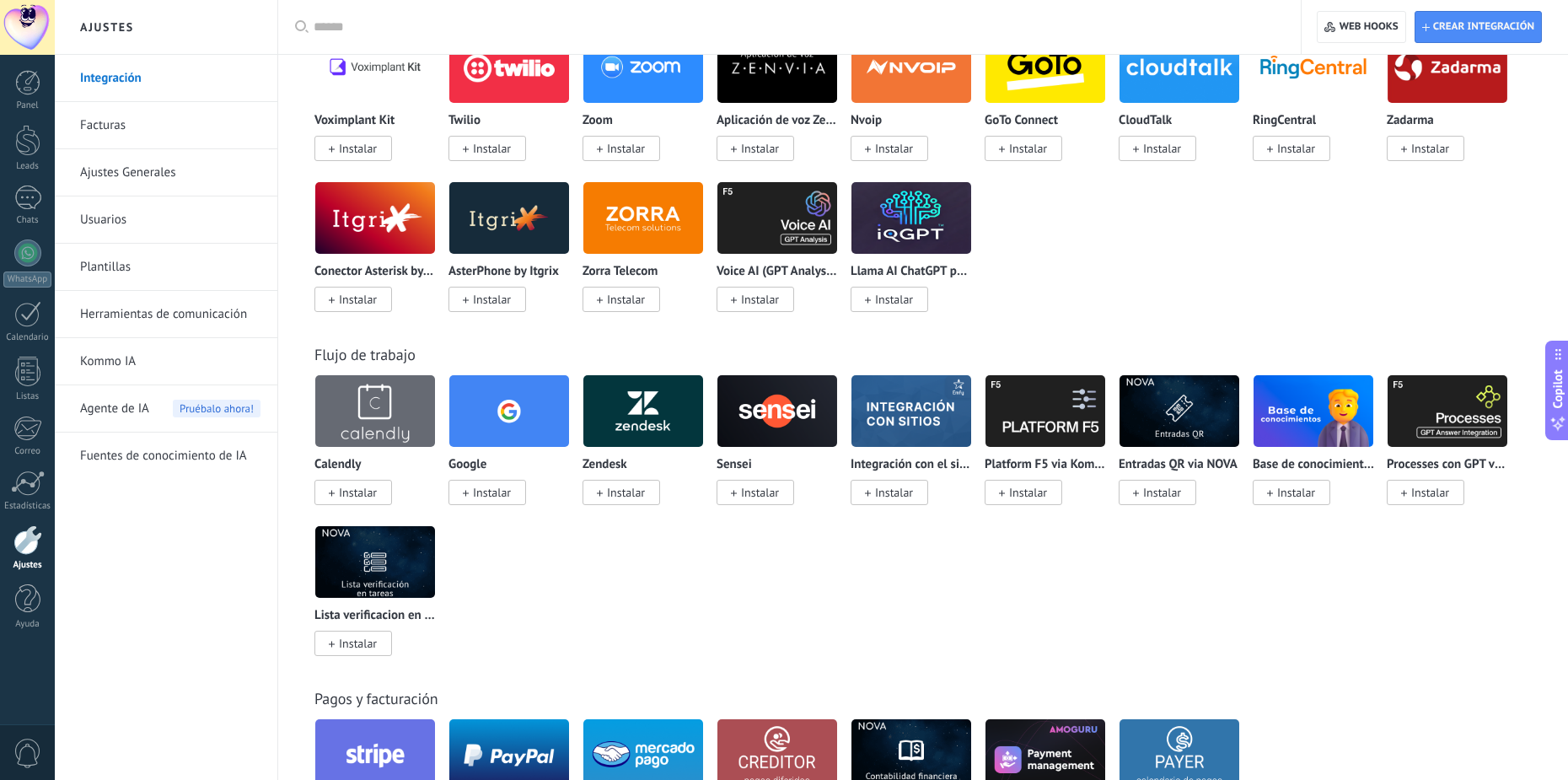
click at [516, 496] on span "Instalar" at bounding box center [487, 492] width 77 height 25
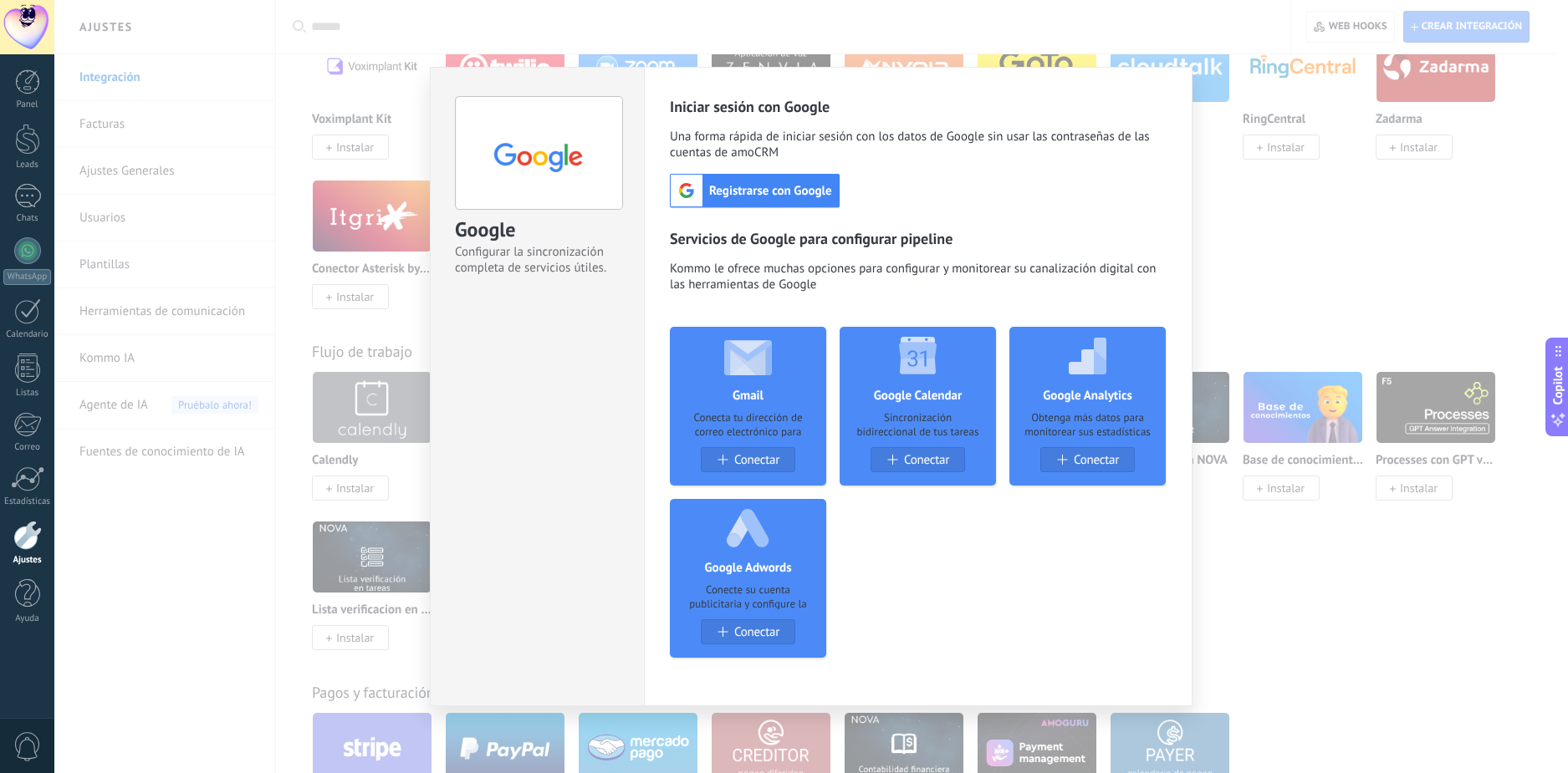
click at [1335, 518] on div "Google Configurar la sincronización completa de servicios útiles. install Insta…" at bounding box center [811, 386] width 1514 height 773
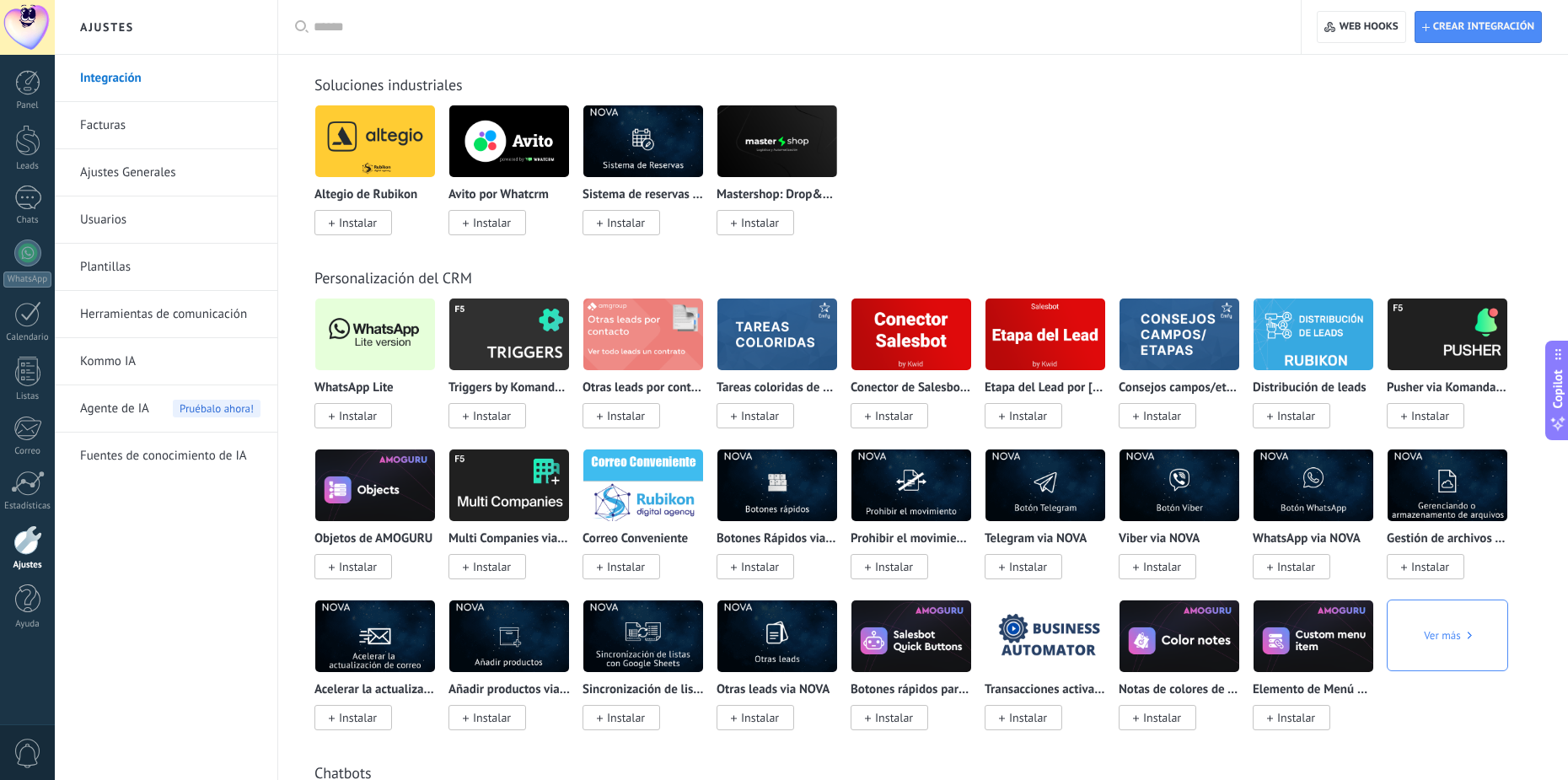
scroll to position [2953, 0]
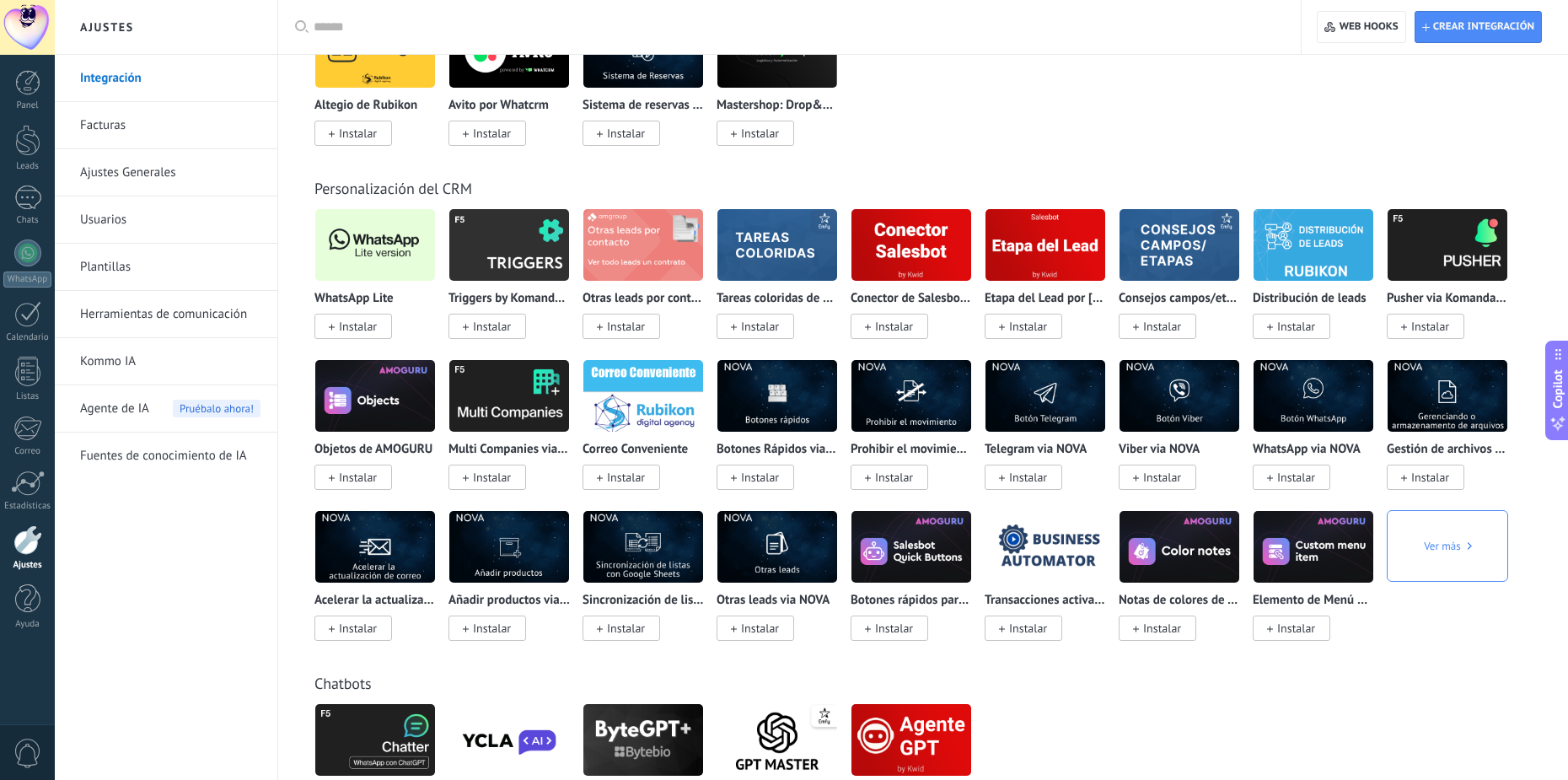
click at [789, 249] on img at bounding box center [778, 245] width 120 height 82
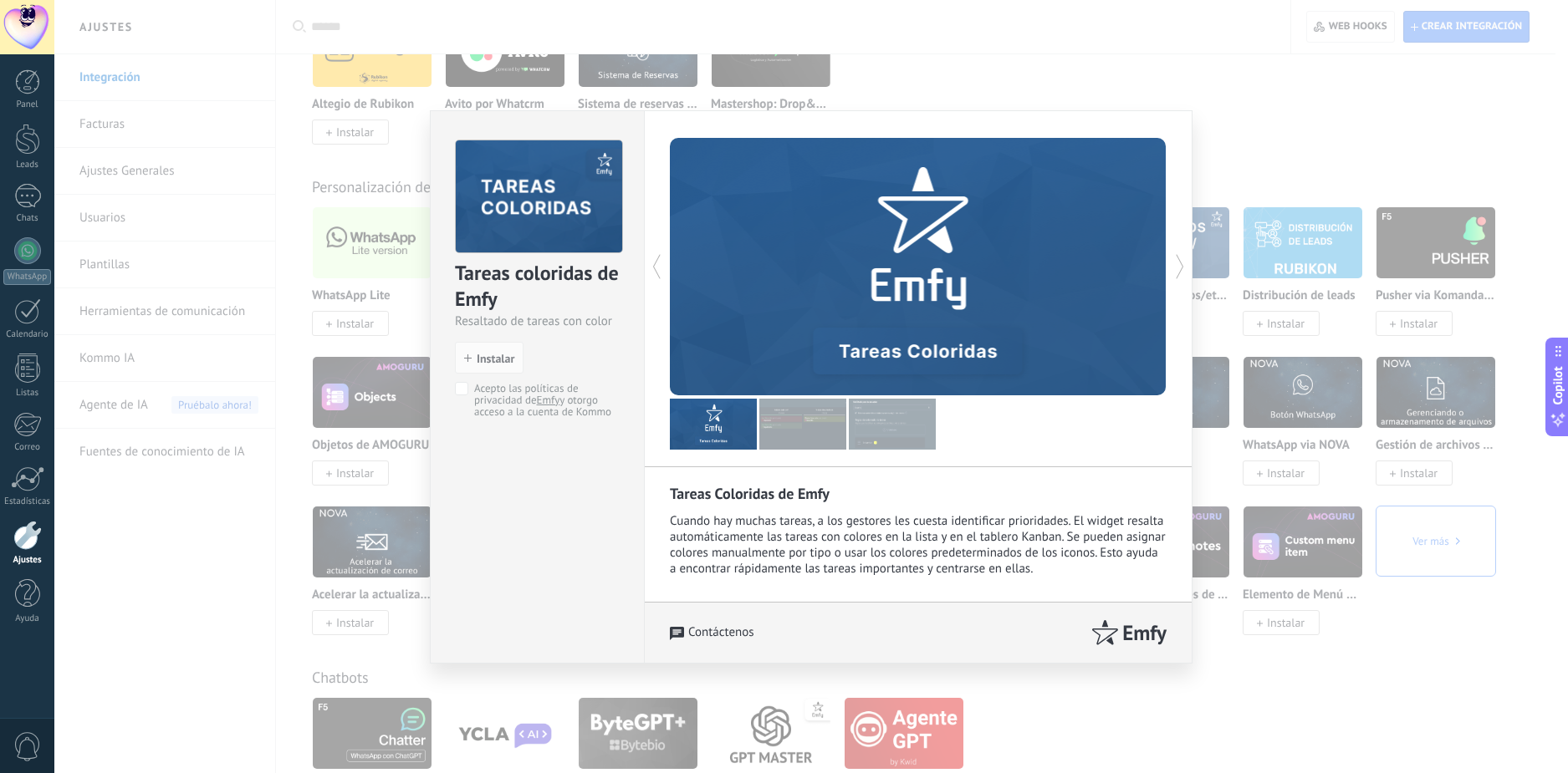
click at [780, 435] on img at bounding box center [803, 424] width 87 height 51
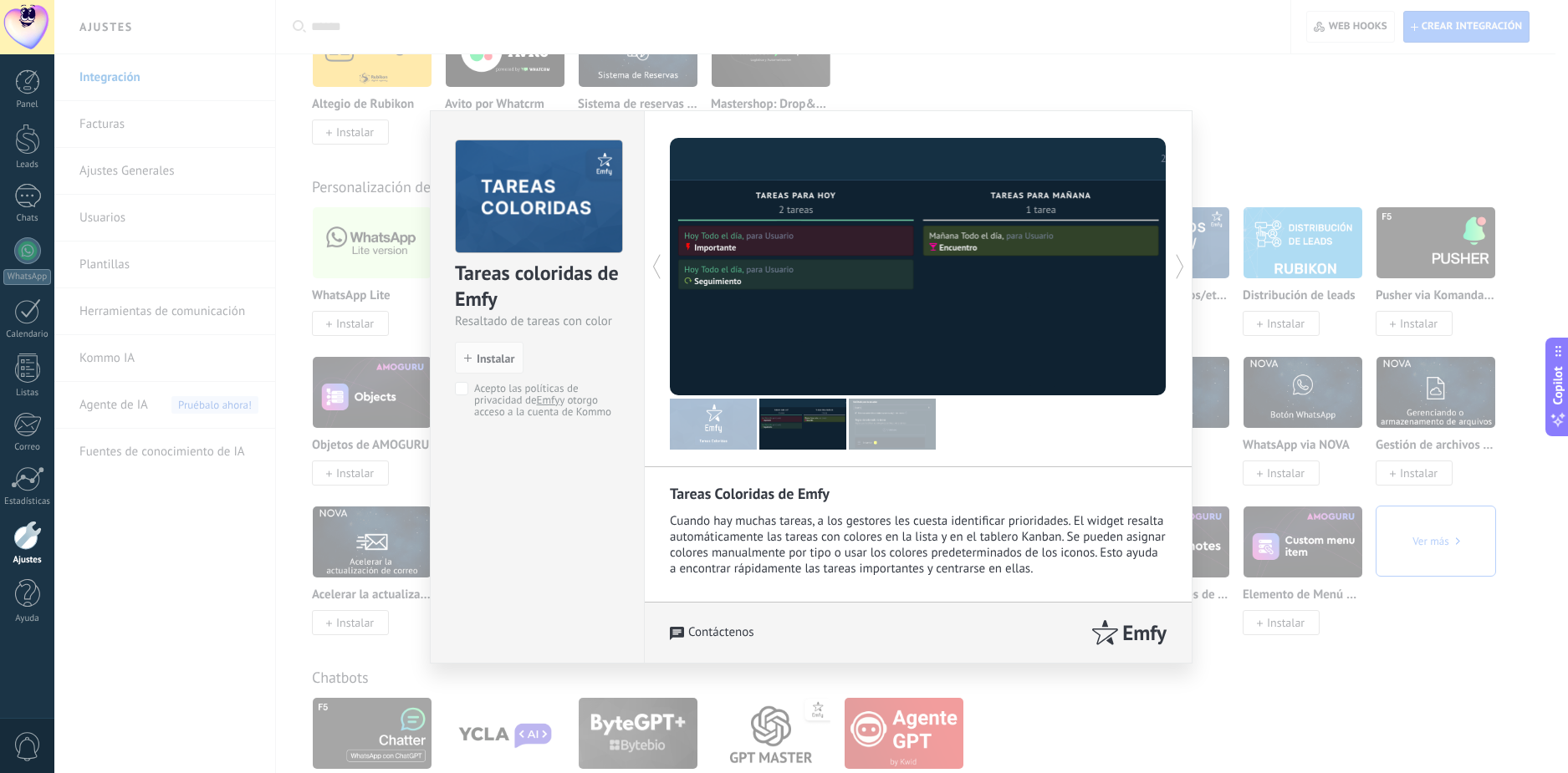
click at [1291, 666] on div "Tareas coloridas de Emfy Resaltado de tareas con color install Instalar Acepto …" at bounding box center [811, 386] width 1514 height 773
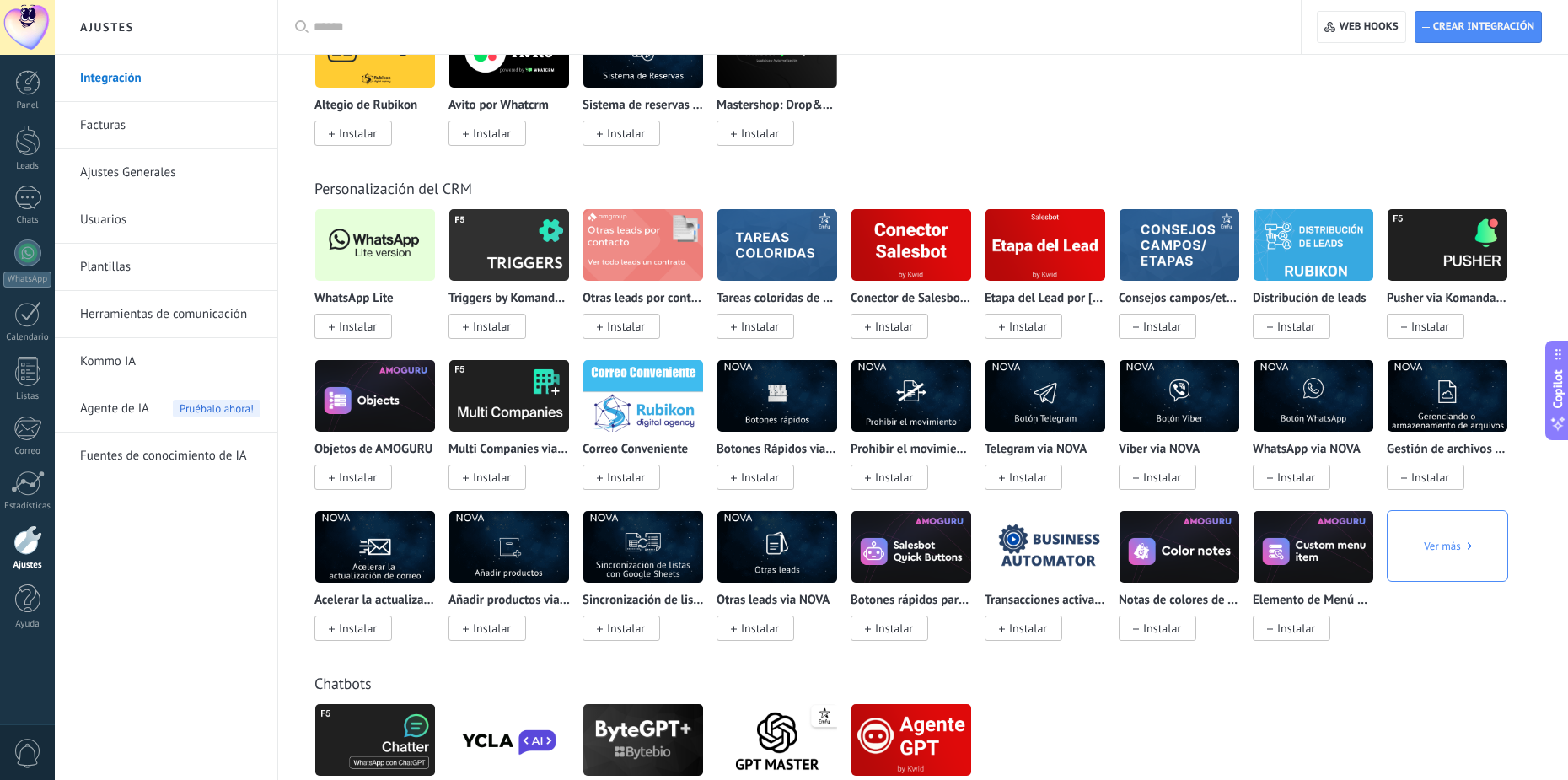
click at [522, 241] on img at bounding box center [510, 245] width 120 height 82
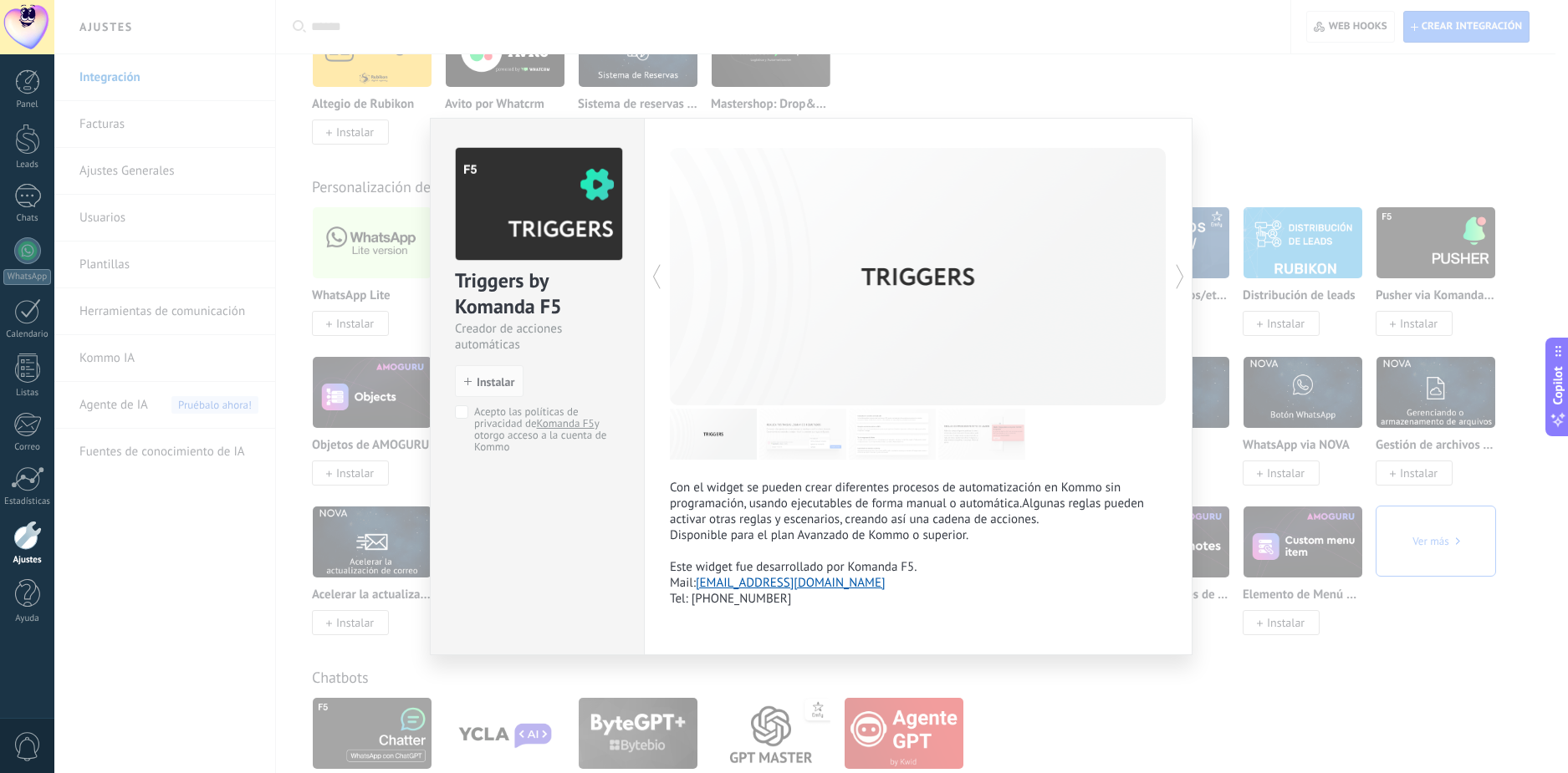
click at [814, 440] on img at bounding box center [803, 435] width 87 height 51
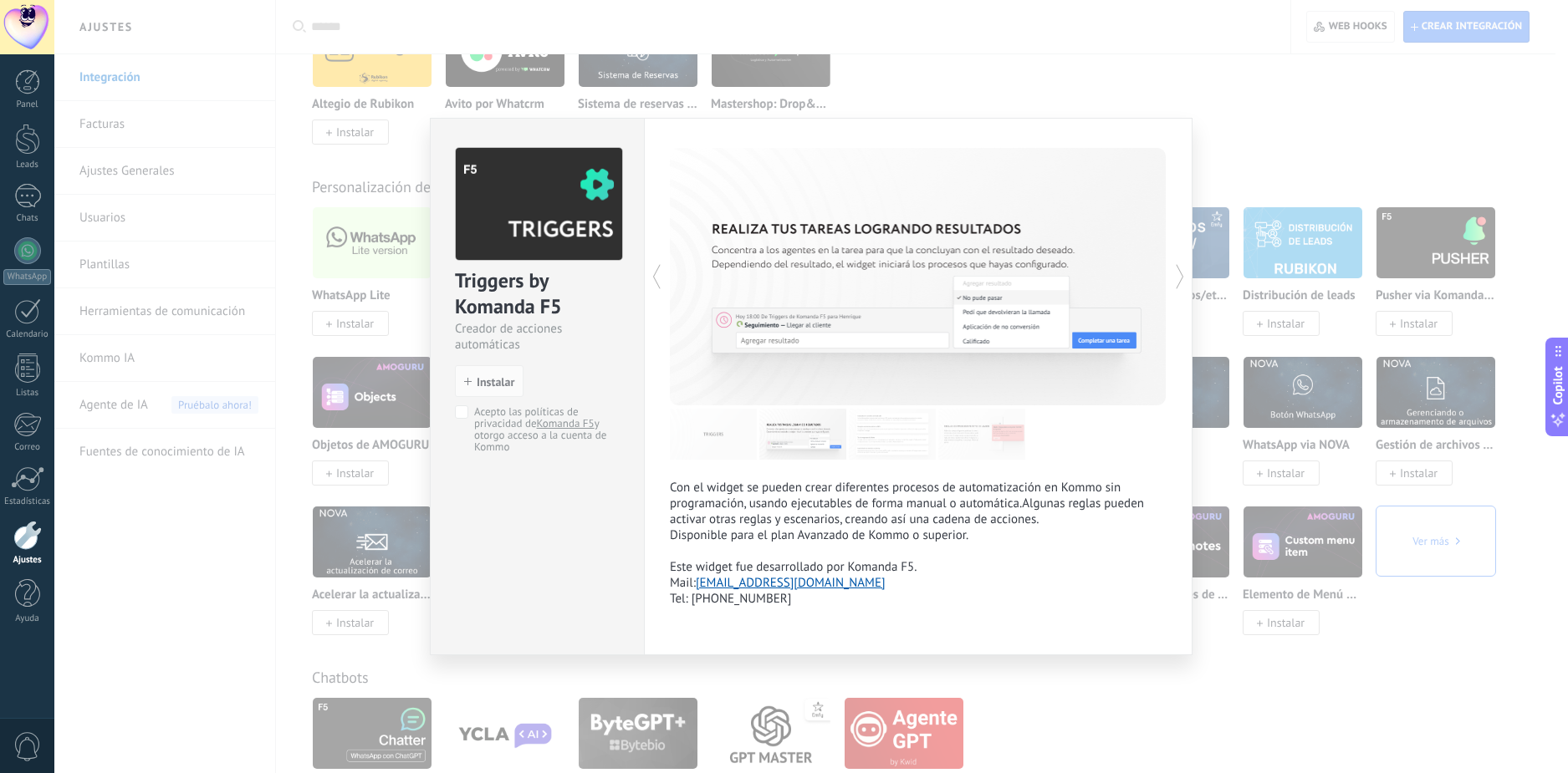
drag, startPoint x: 919, startPoint y: 443, endPoint x: 1046, endPoint y: 442, distance: 127.0
click at [921, 442] on img at bounding box center [892, 435] width 87 height 51
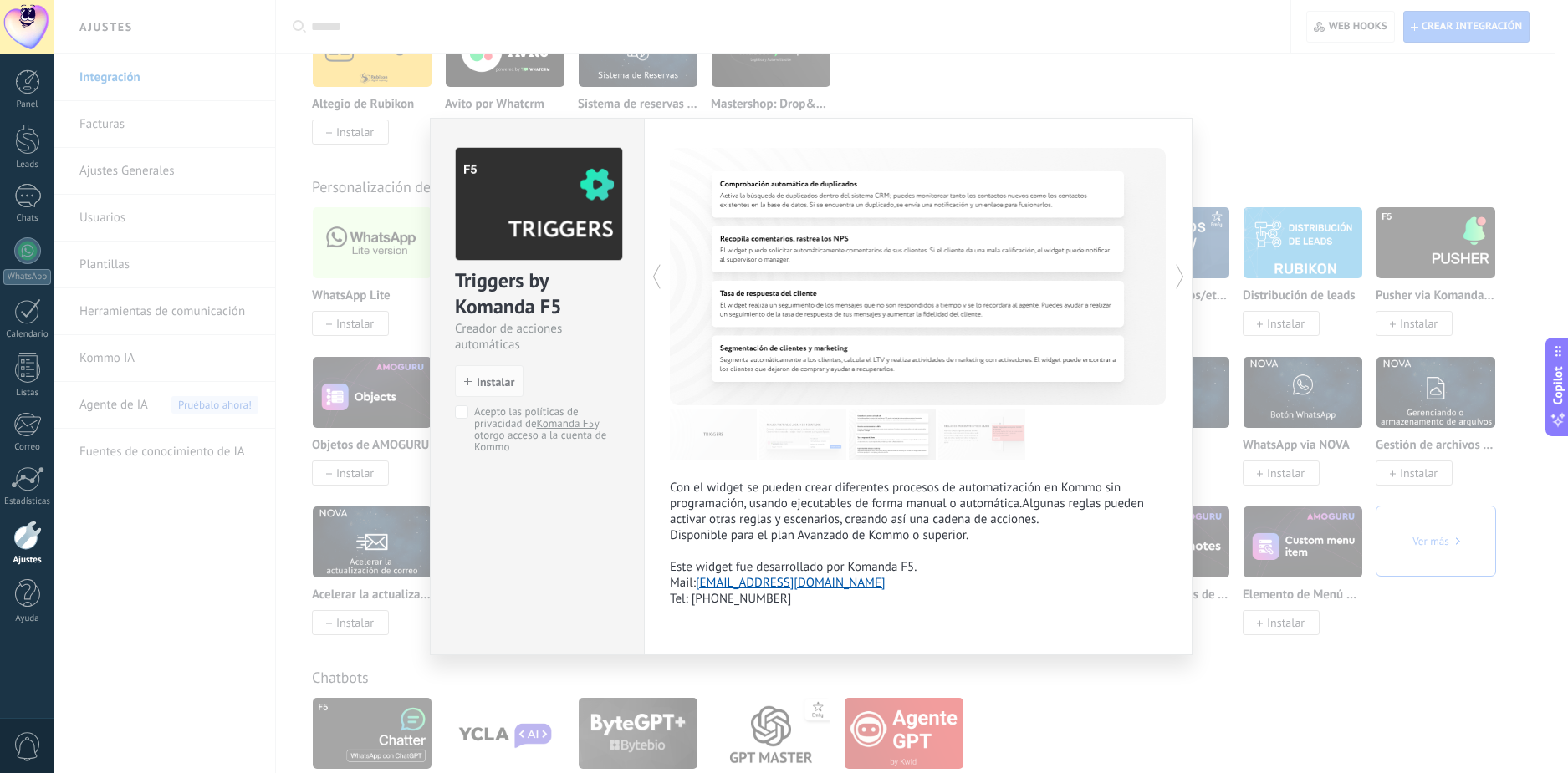
drag, startPoint x: 1052, startPoint y: 442, endPoint x: 1091, endPoint y: 469, distance: 47.4
click at [1057, 444] on div at bounding box center [918, 435] width 497 height 51
click at [1358, 722] on div "Triggers by Komanda F5 Creador de acciones automáticas install Instalar Acepto …" at bounding box center [811, 386] width 1514 height 773
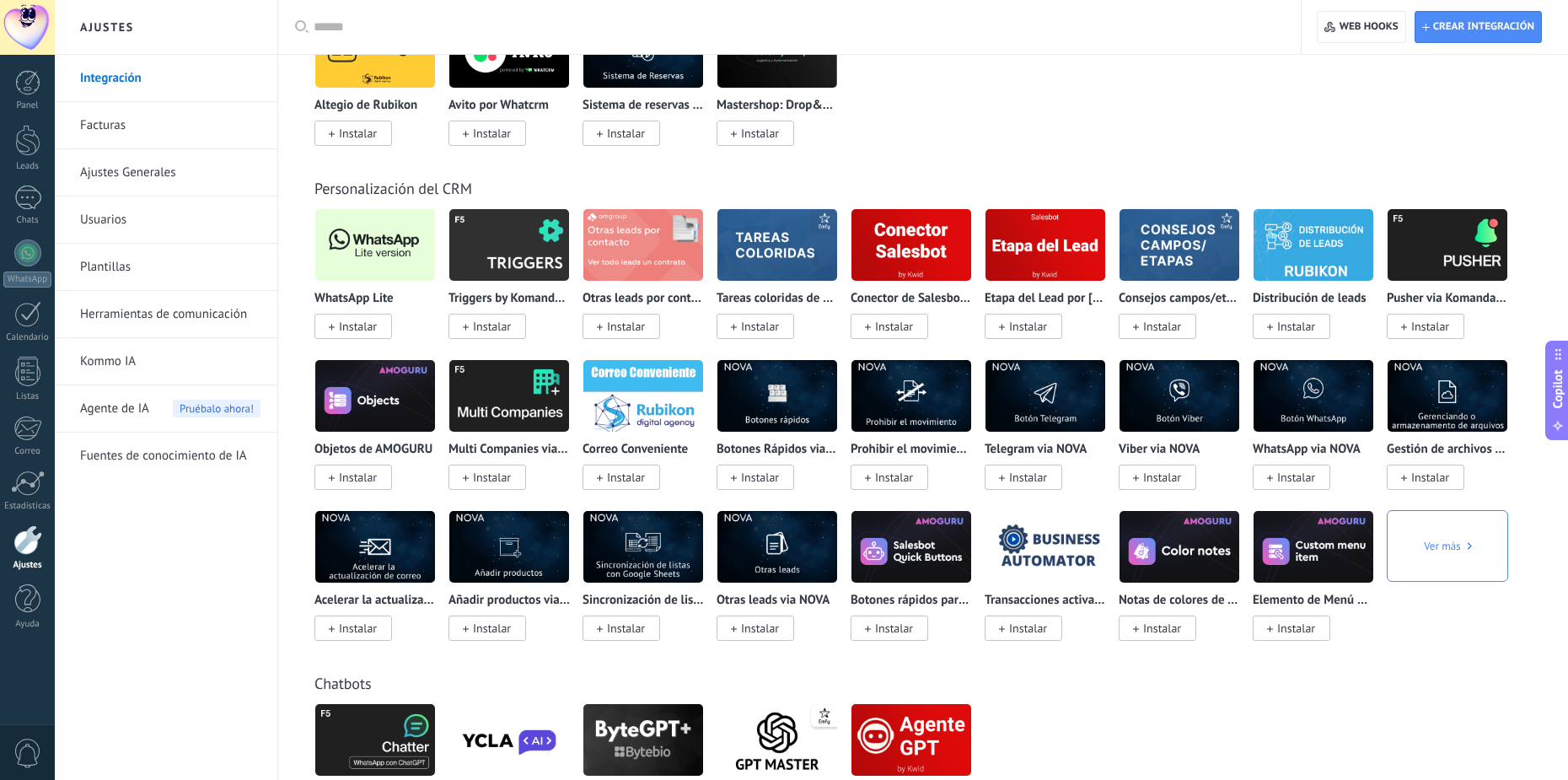
click at [912, 255] on img at bounding box center [912, 245] width 120 height 82
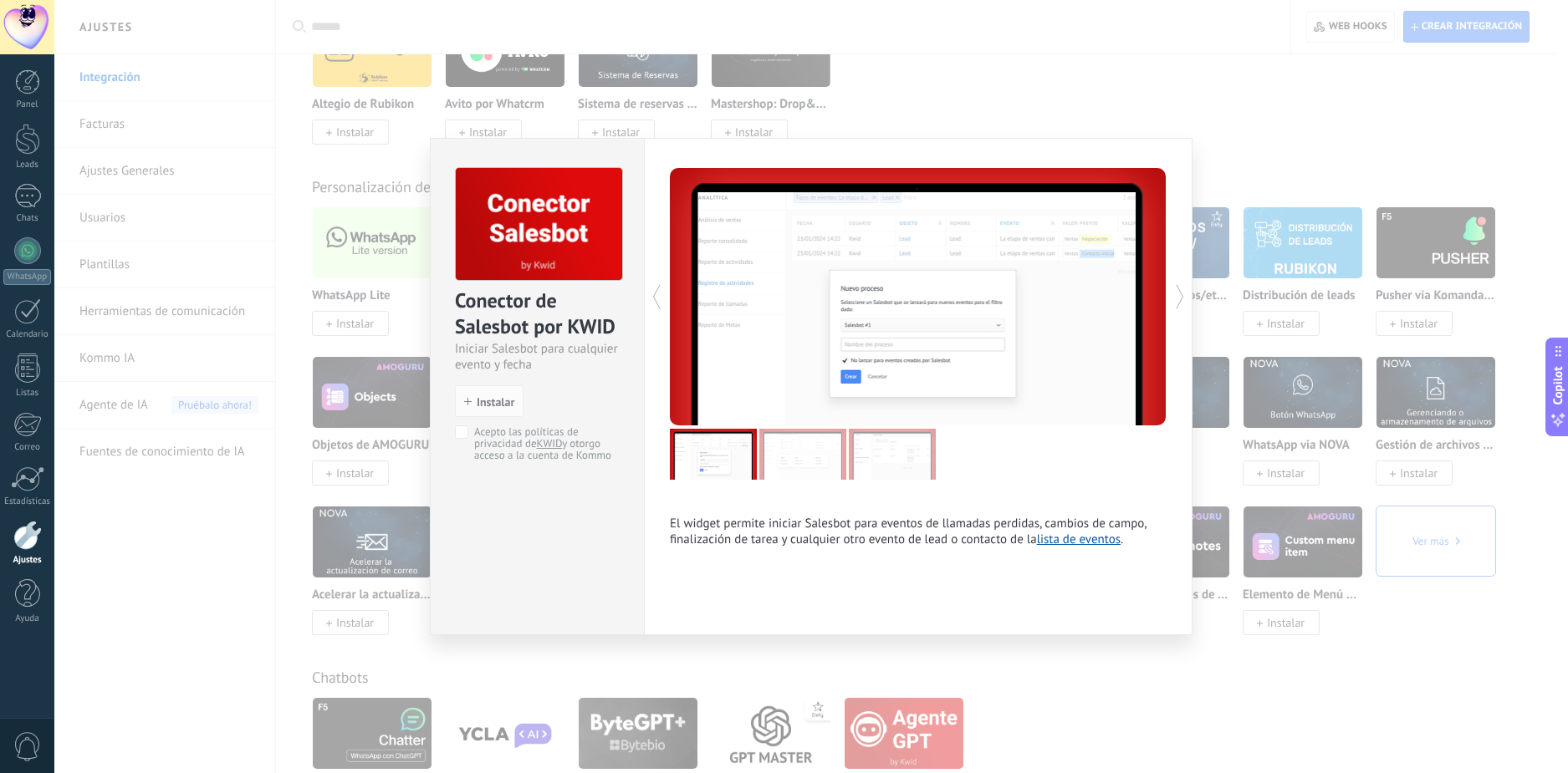
click at [1216, 685] on div "Conector de Salesbot por KWID Iniciar Salesbot para cualquier evento y fecha in…" at bounding box center [811, 386] width 1514 height 773
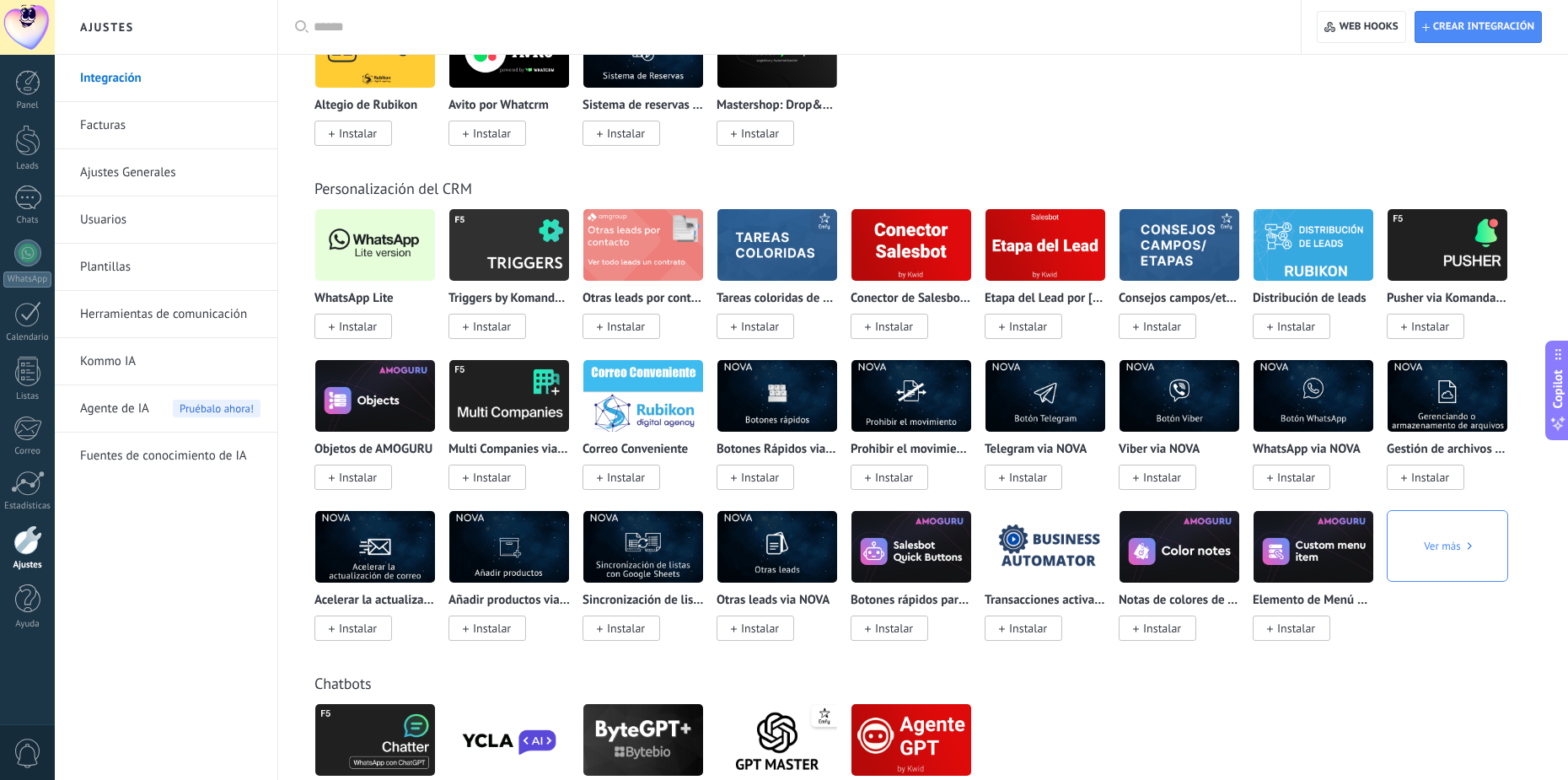
click at [1337, 229] on img at bounding box center [1314, 245] width 120 height 82
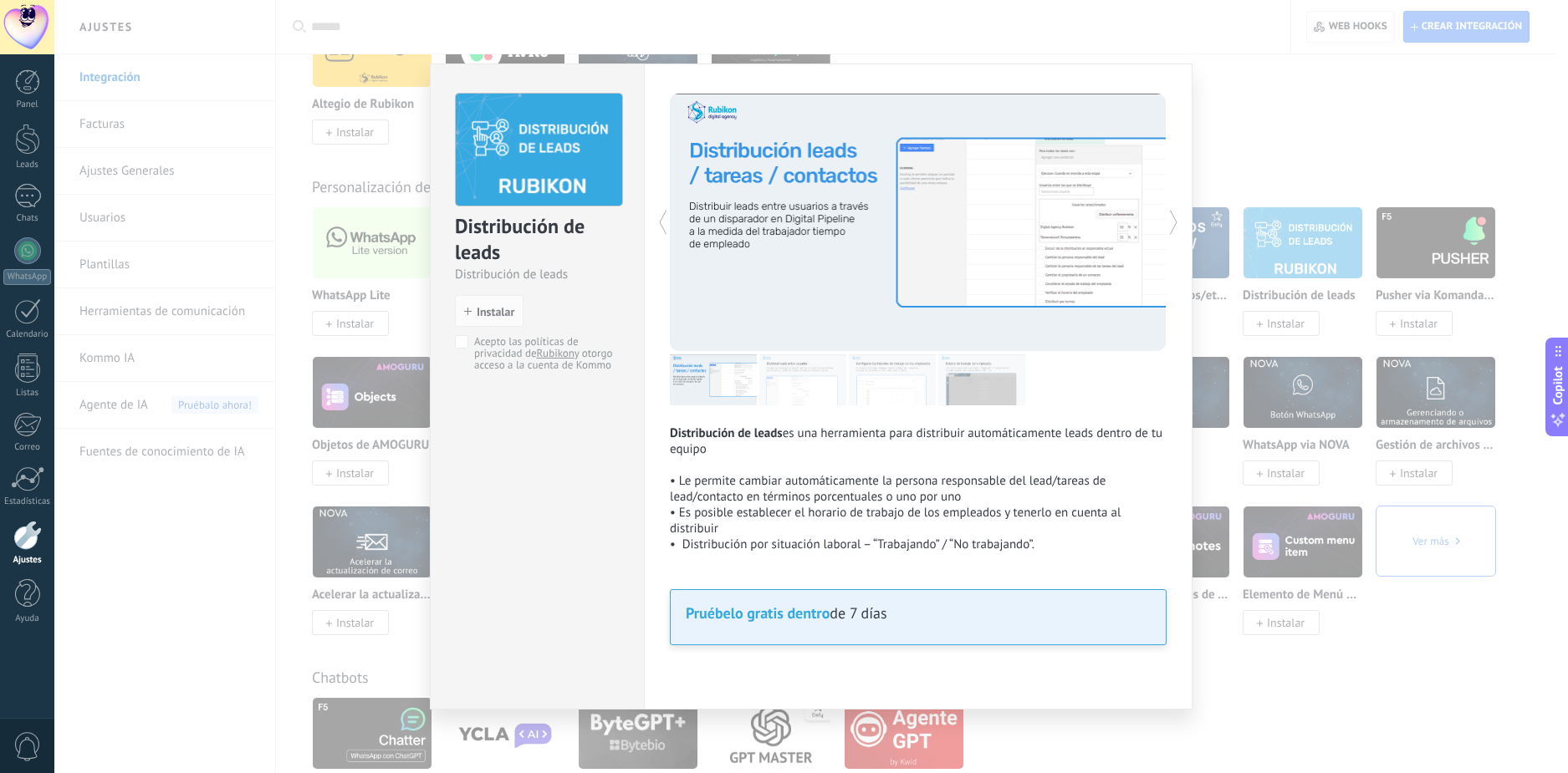
click at [1491, 679] on div "Distribución de leads Distribución de leads install Instalar Acepto las polític…" at bounding box center [811, 386] width 1514 height 773
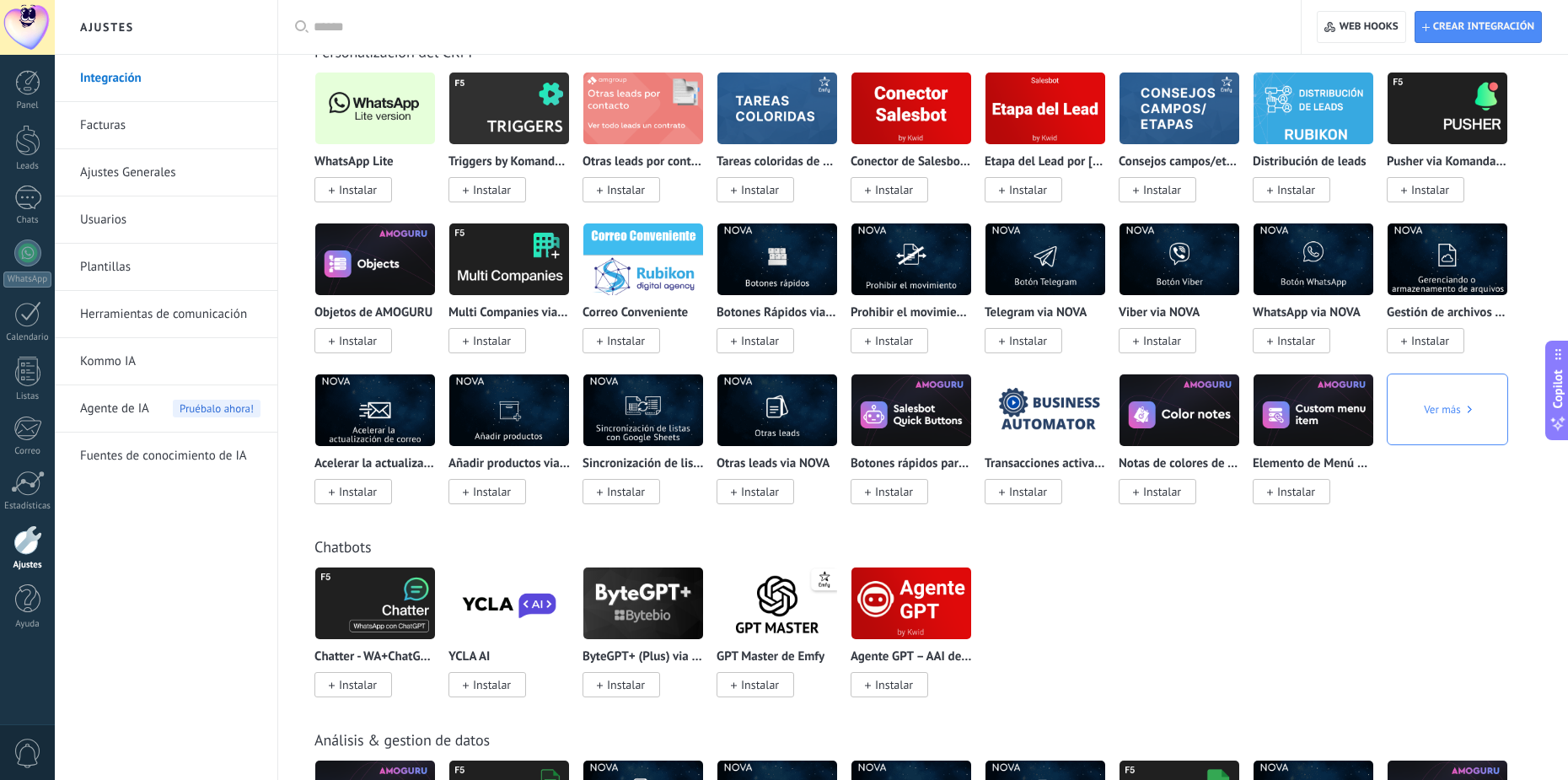
scroll to position [3121, 0]
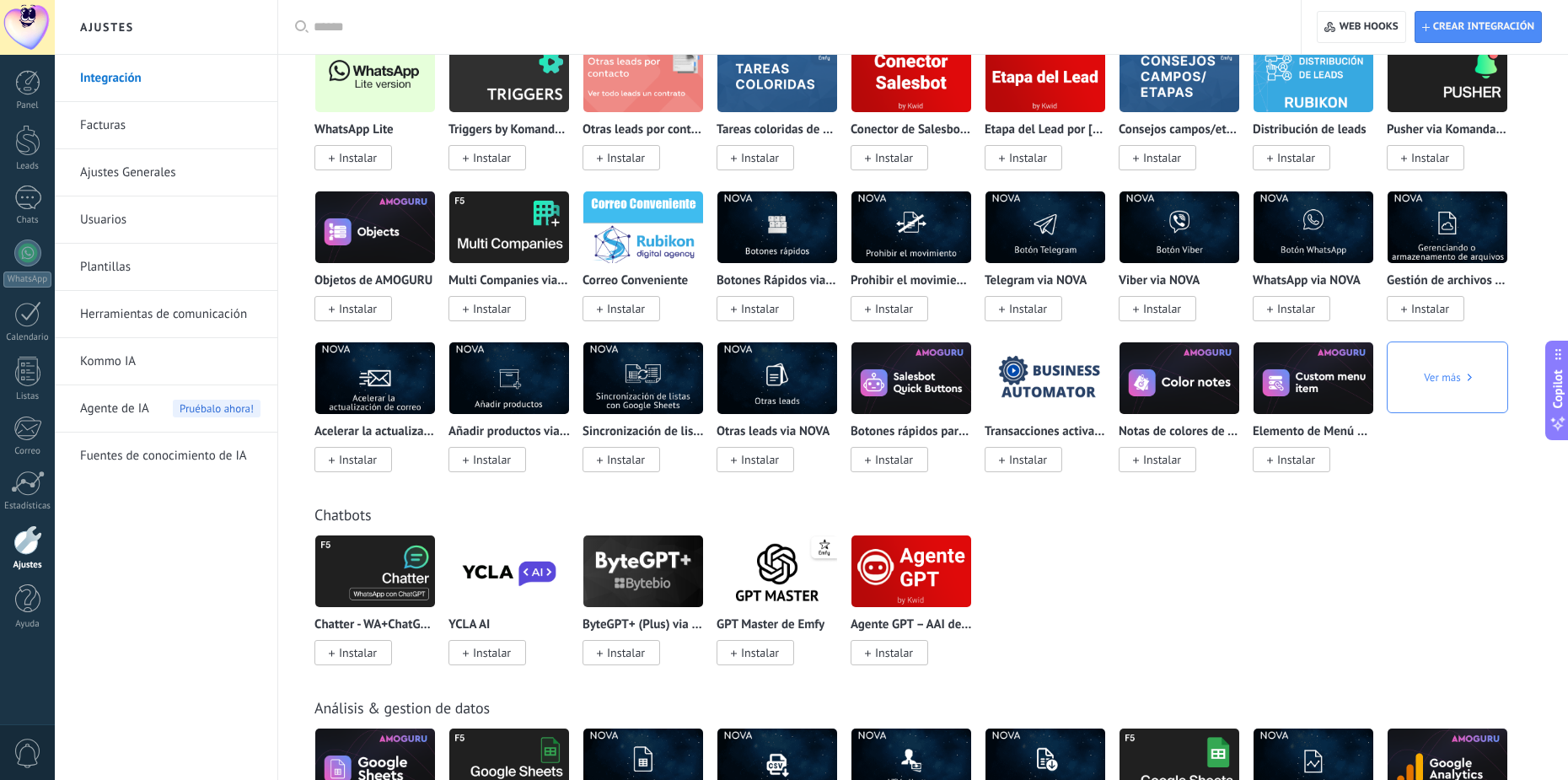
click at [1360, 235] on img at bounding box center [1314, 227] width 120 height 82
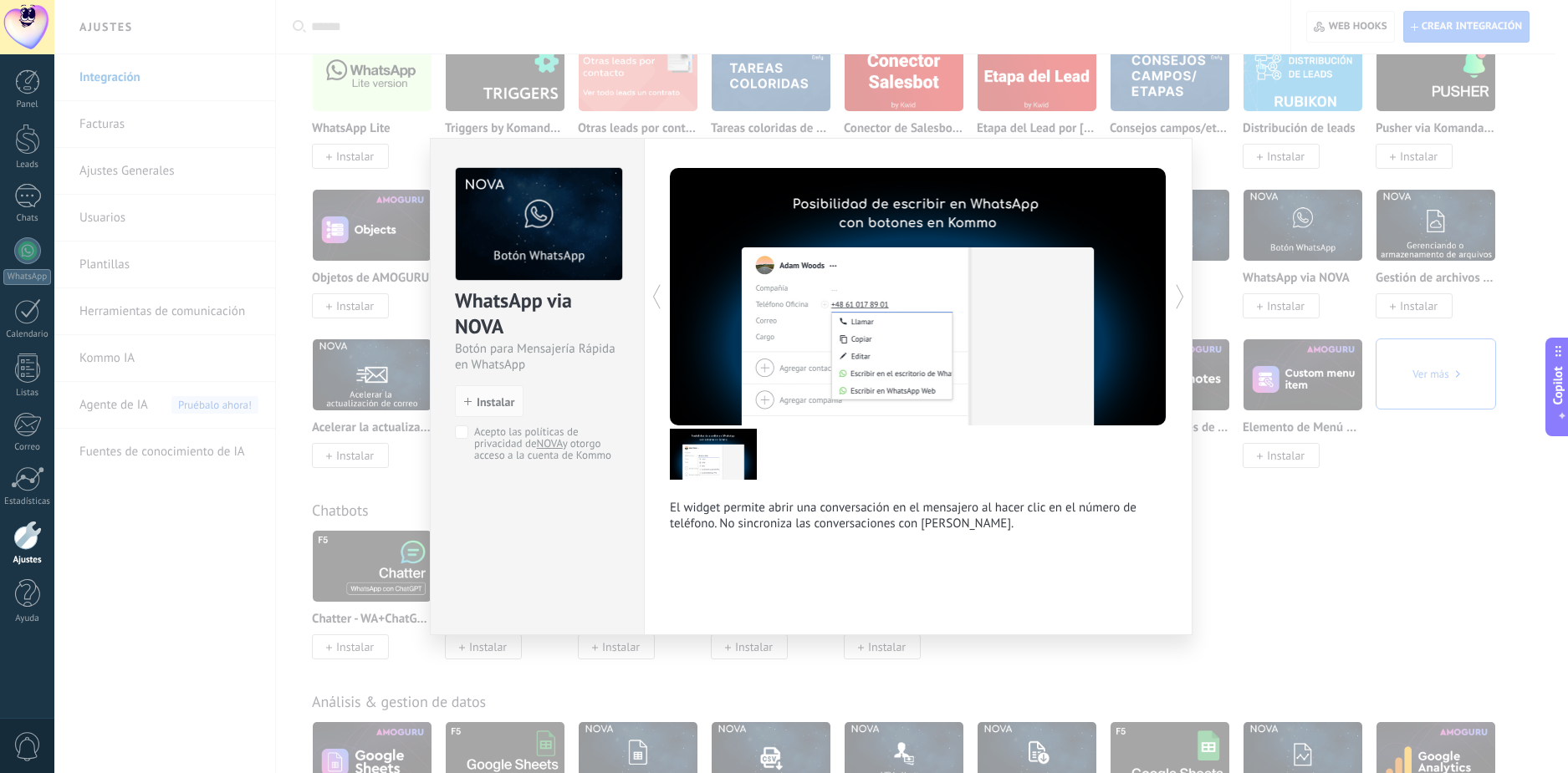
click at [1390, 554] on div "WhatsApp via NOVA Botón para Mensajería Rápida en WhatsApp install Instalar Ace…" at bounding box center [811, 386] width 1514 height 773
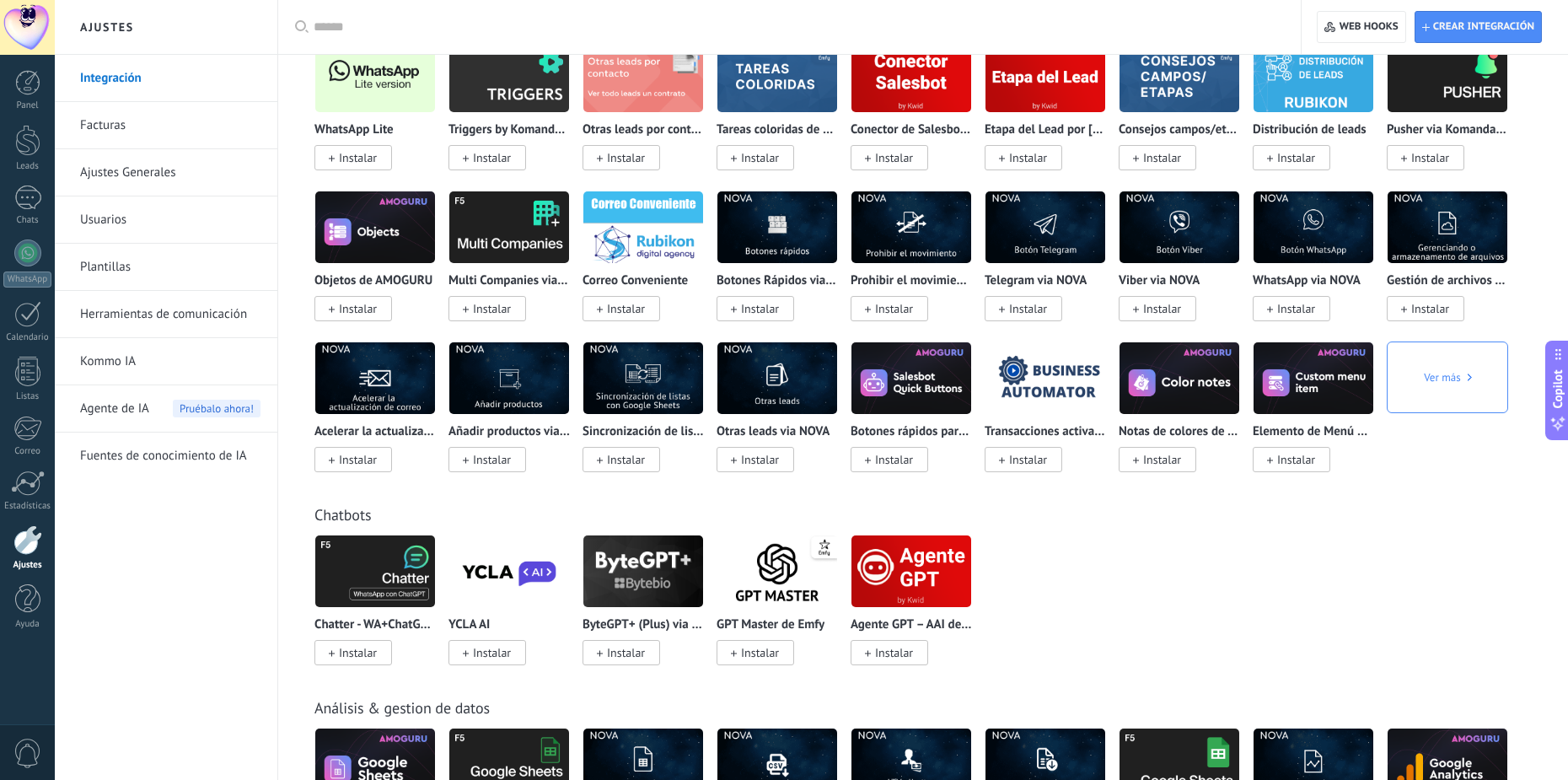
click at [1292, 212] on img at bounding box center [1314, 227] width 120 height 82
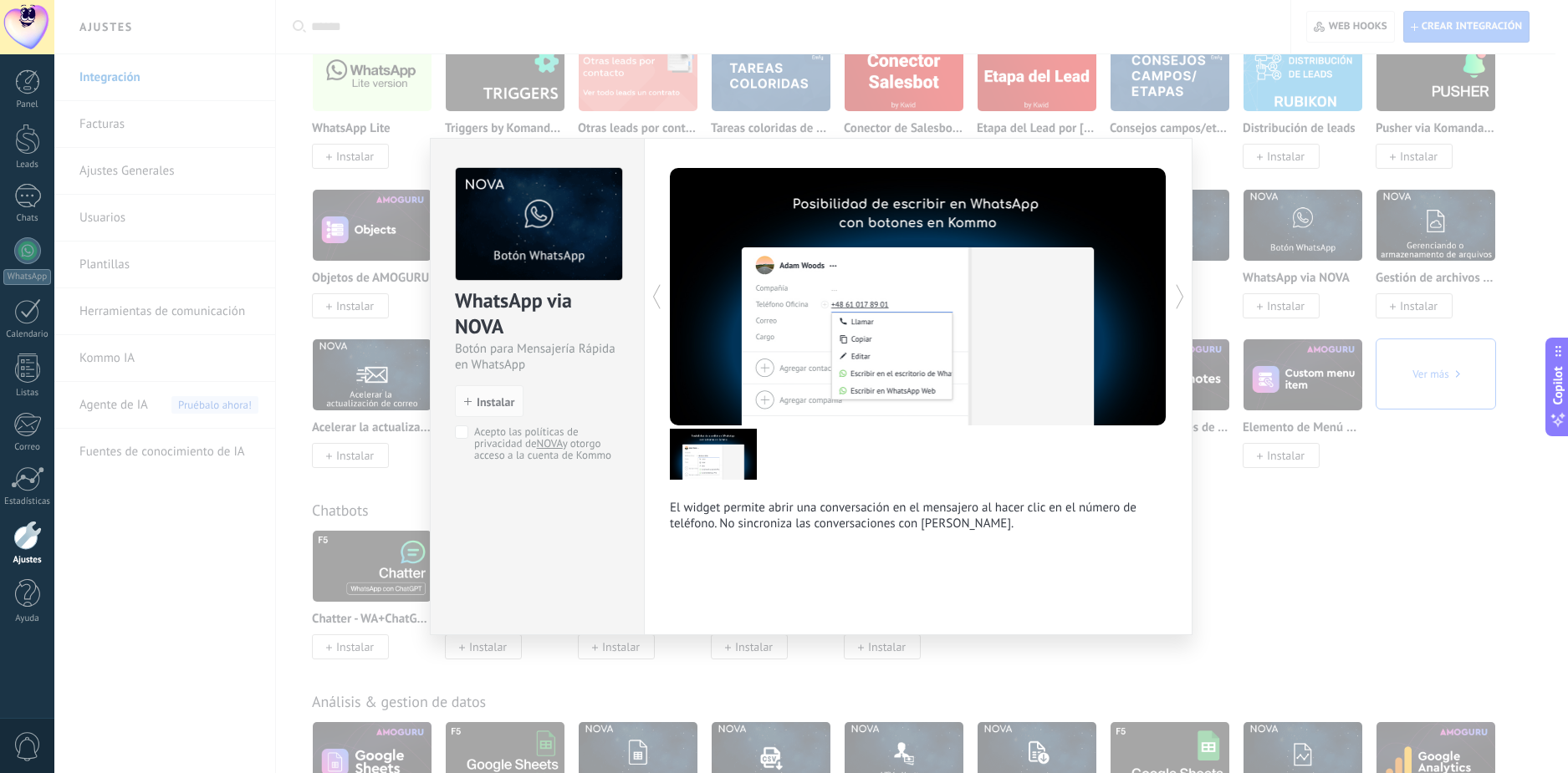
click at [1357, 492] on div "WhatsApp via NOVA Botón para Mensajería Rápida en WhatsApp install Instalar Ace…" at bounding box center [811, 386] width 1514 height 773
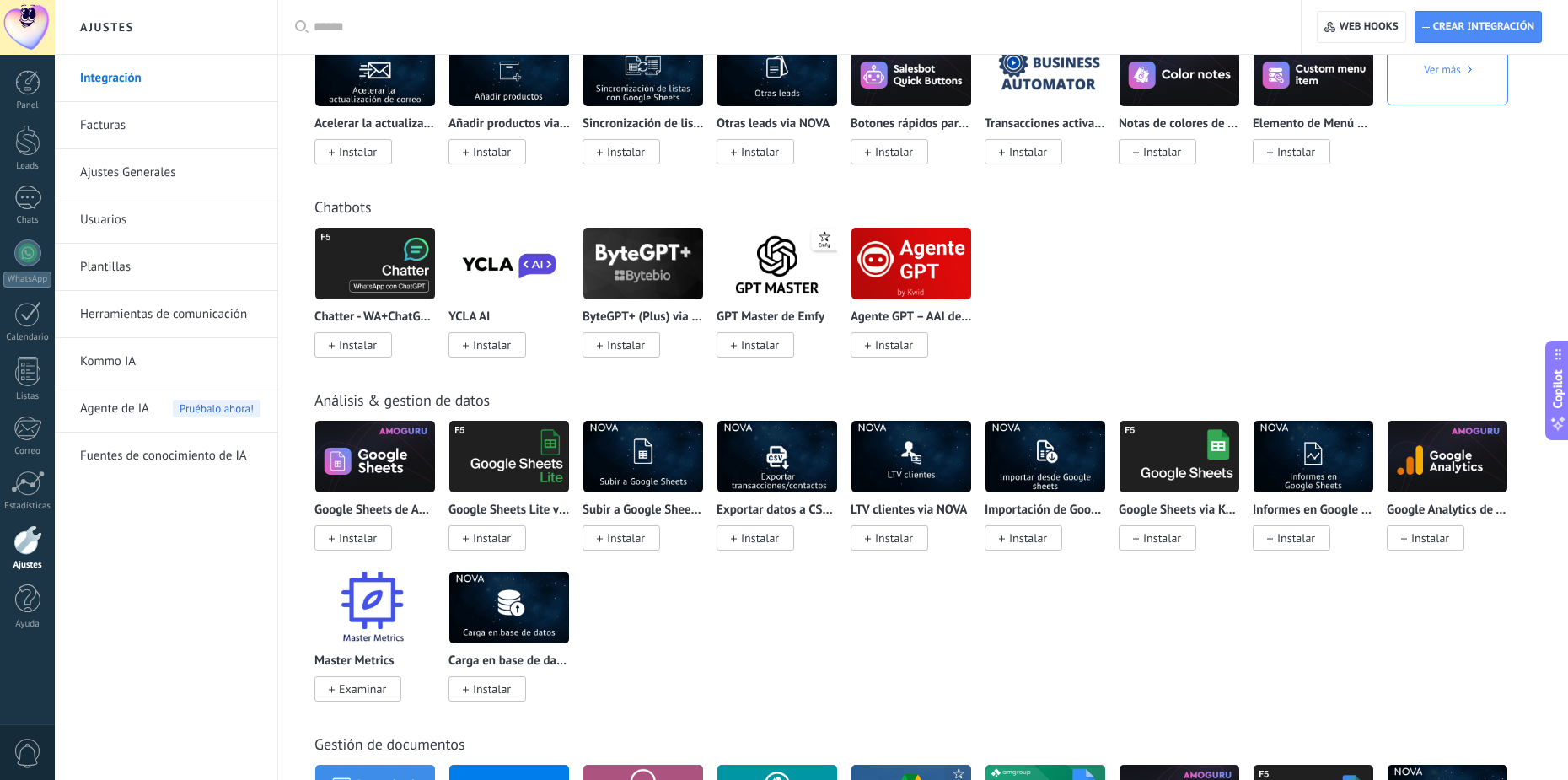
scroll to position [3459, 0]
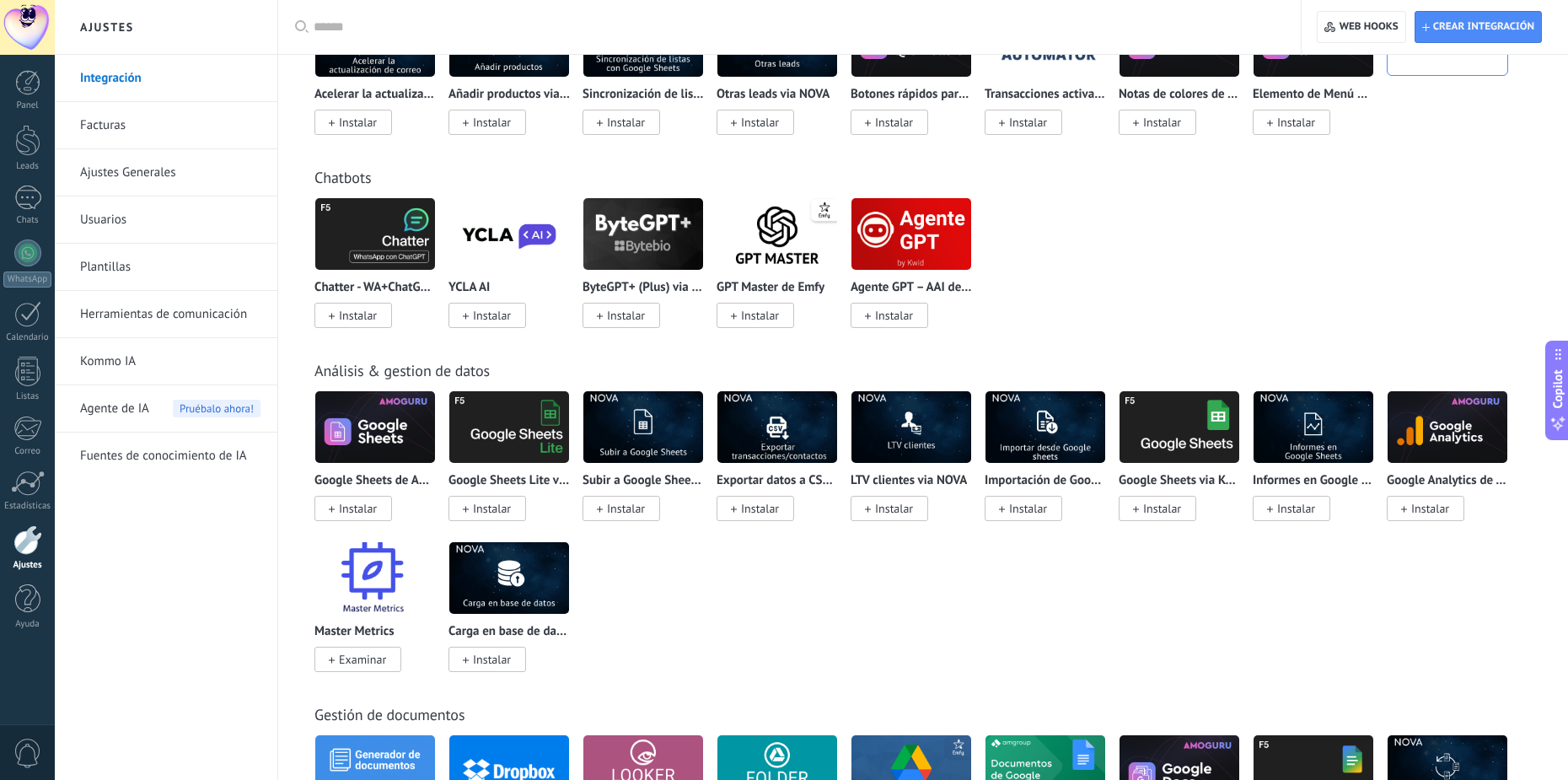
click at [398, 233] on img at bounding box center [376, 233] width 120 height 82
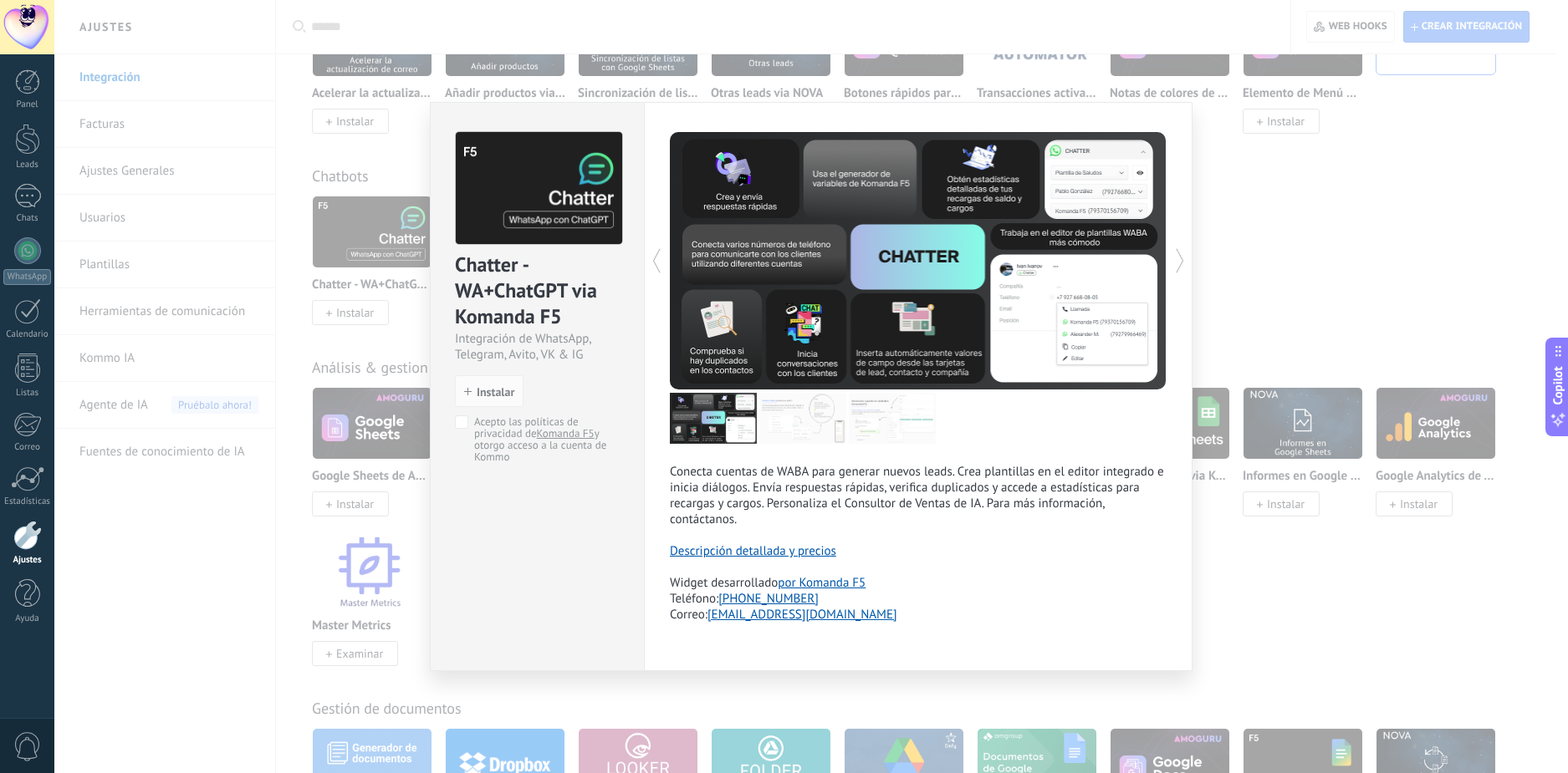
click at [1360, 226] on div "Chatter - WA+ChatGPT via Komanda F5 Integración de WhatsApp, Telegram, [PERSON_…" at bounding box center [811, 386] width 1514 height 773
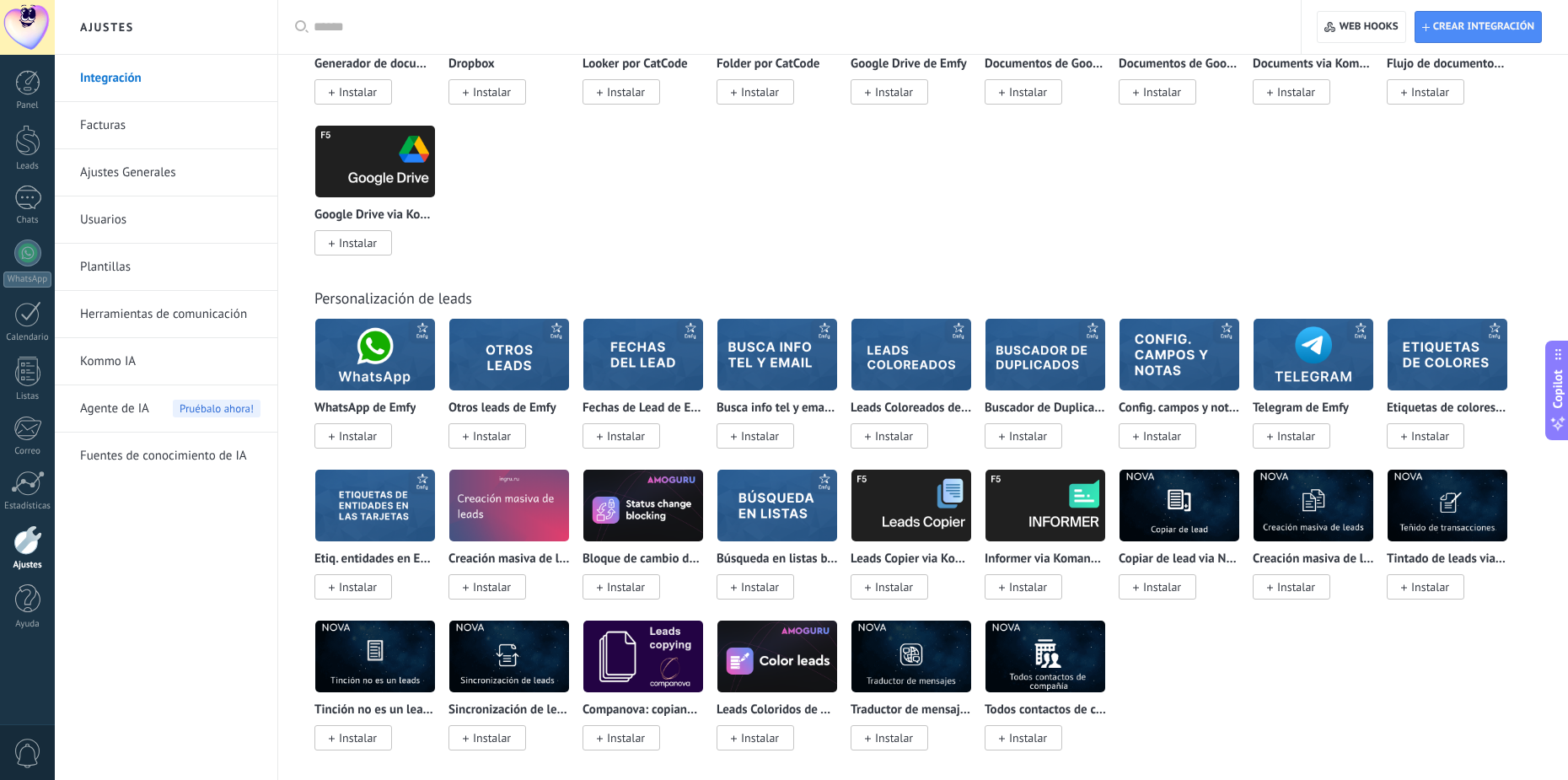
scroll to position [4302, 0]
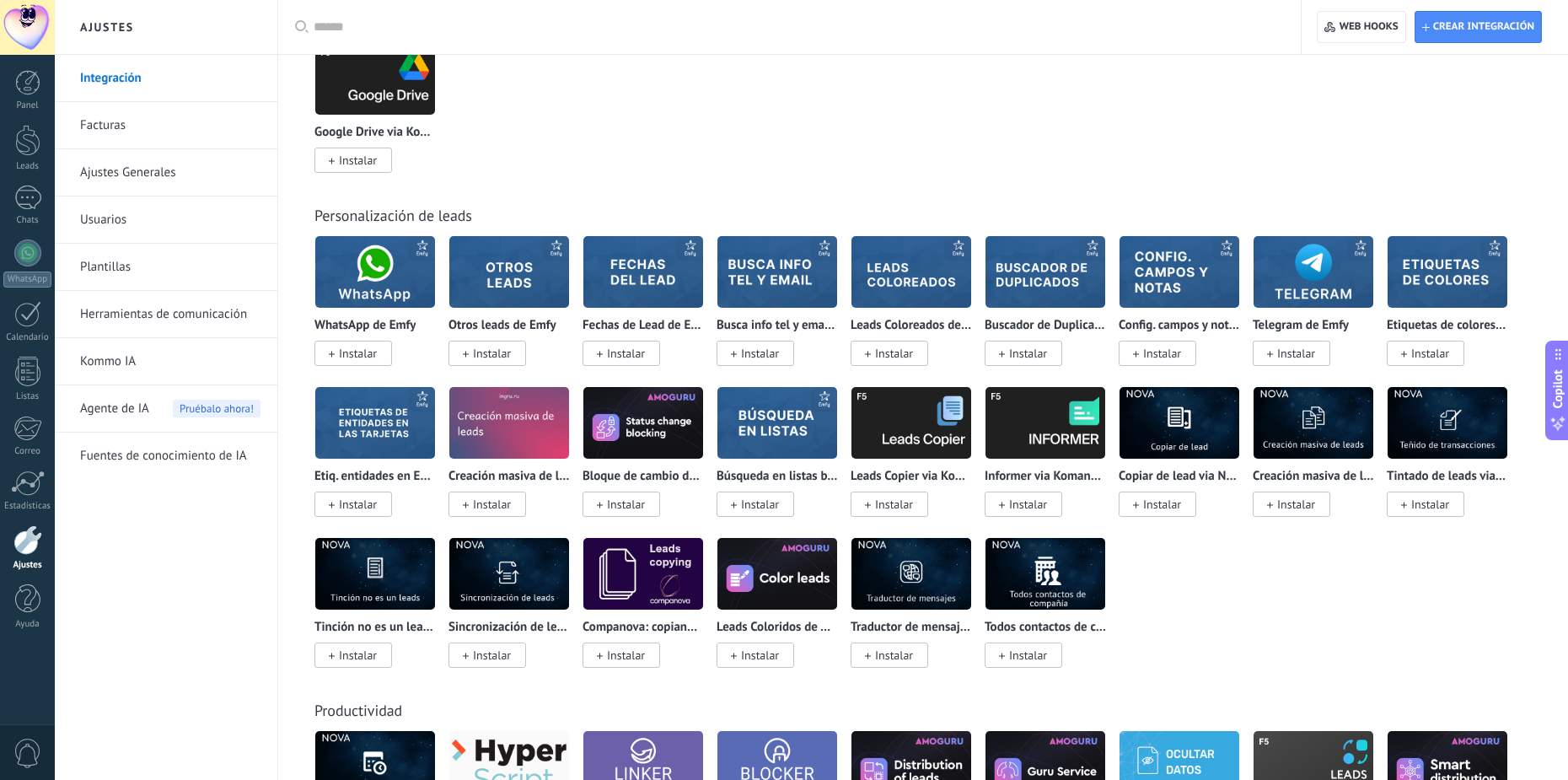
click at [489, 275] on img at bounding box center [510, 271] width 120 height 82
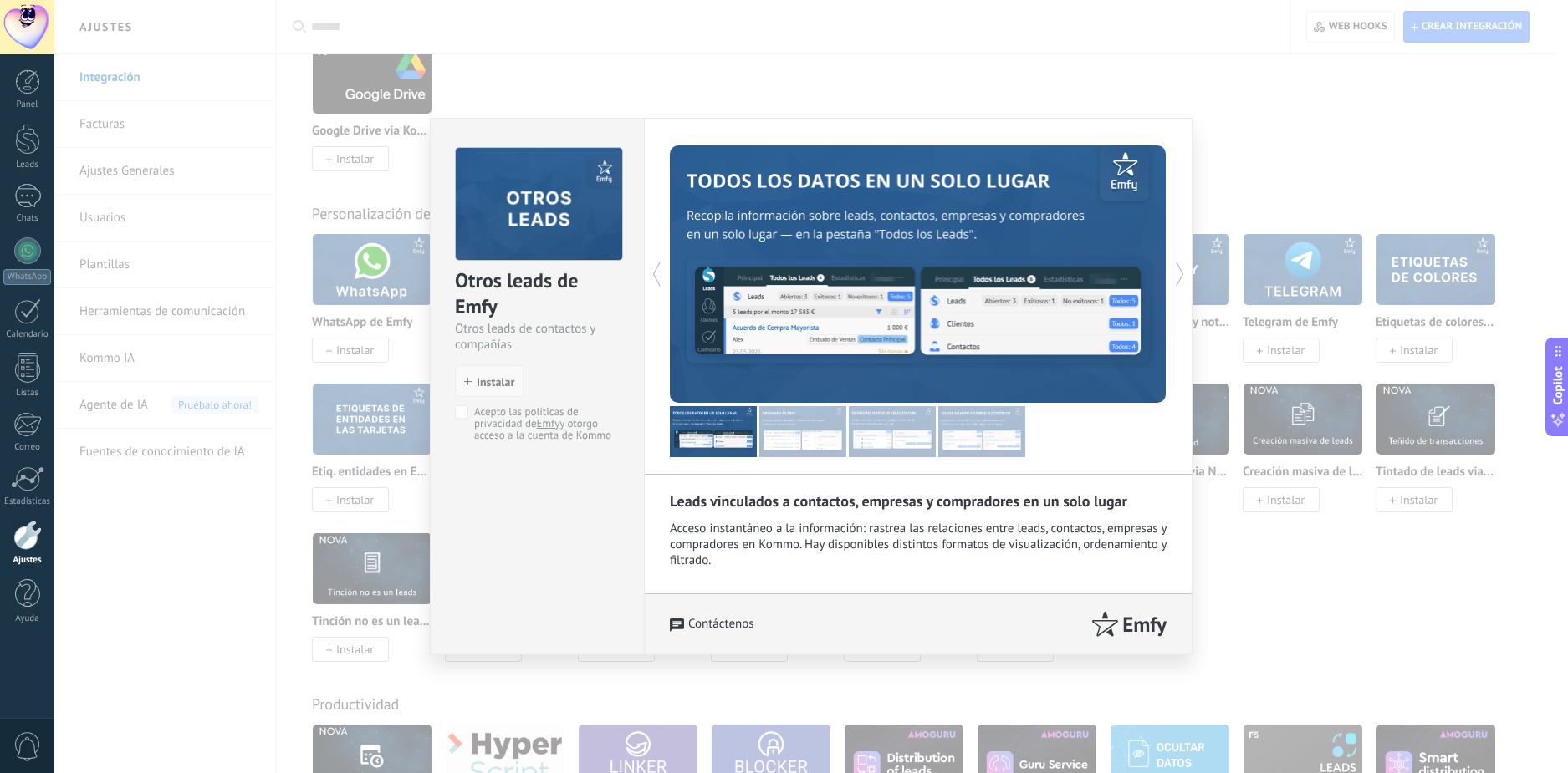
click at [506, 384] on span "Instalar" at bounding box center [495, 382] width 37 height 12
click at [1389, 543] on div "Otros leads de Emfy Otros leads de contactos y compañías install Instalar Acept…" at bounding box center [811, 386] width 1514 height 773
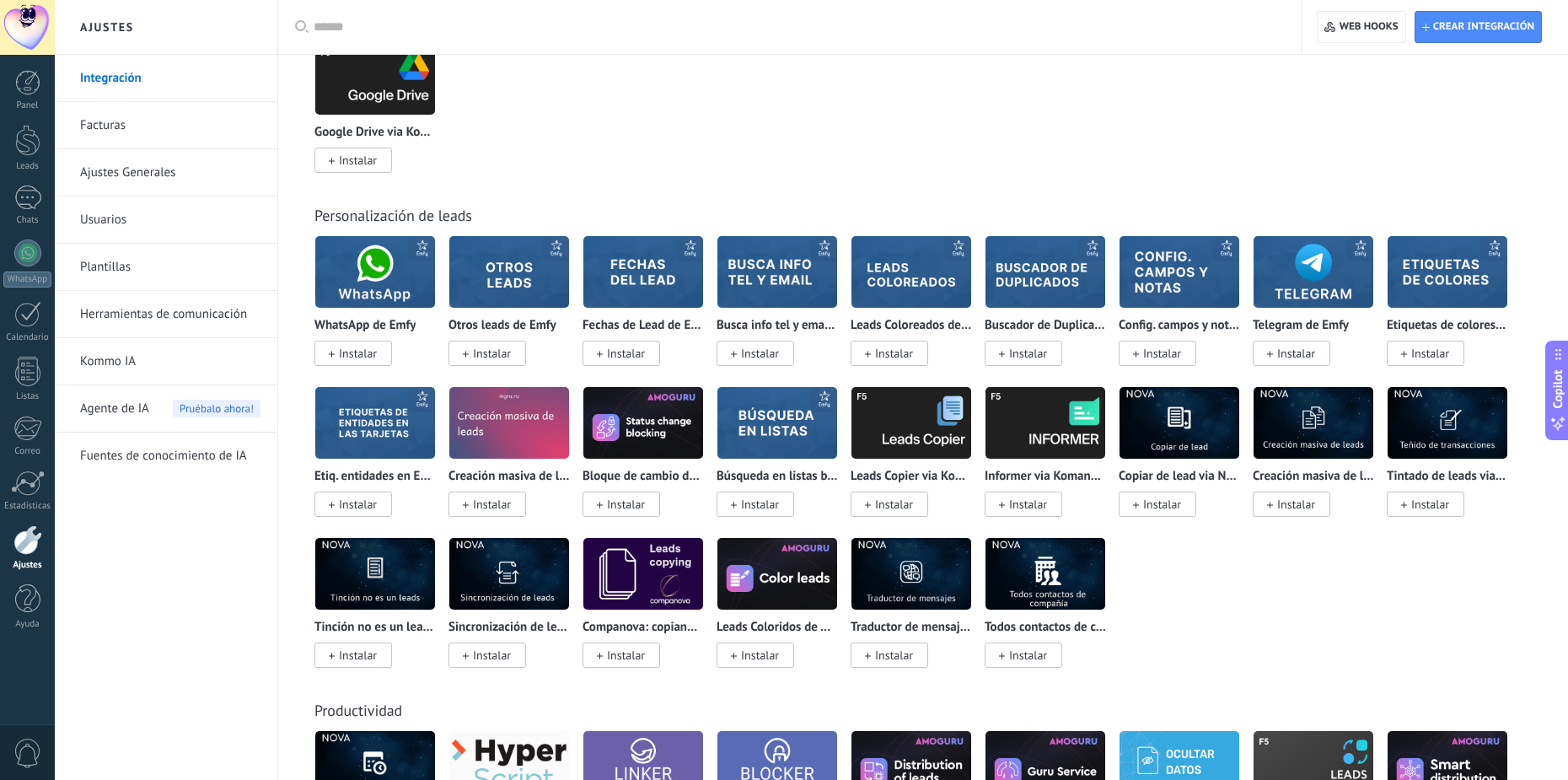
click at [664, 275] on img at bounding box center [643, 271] width 120 height 82
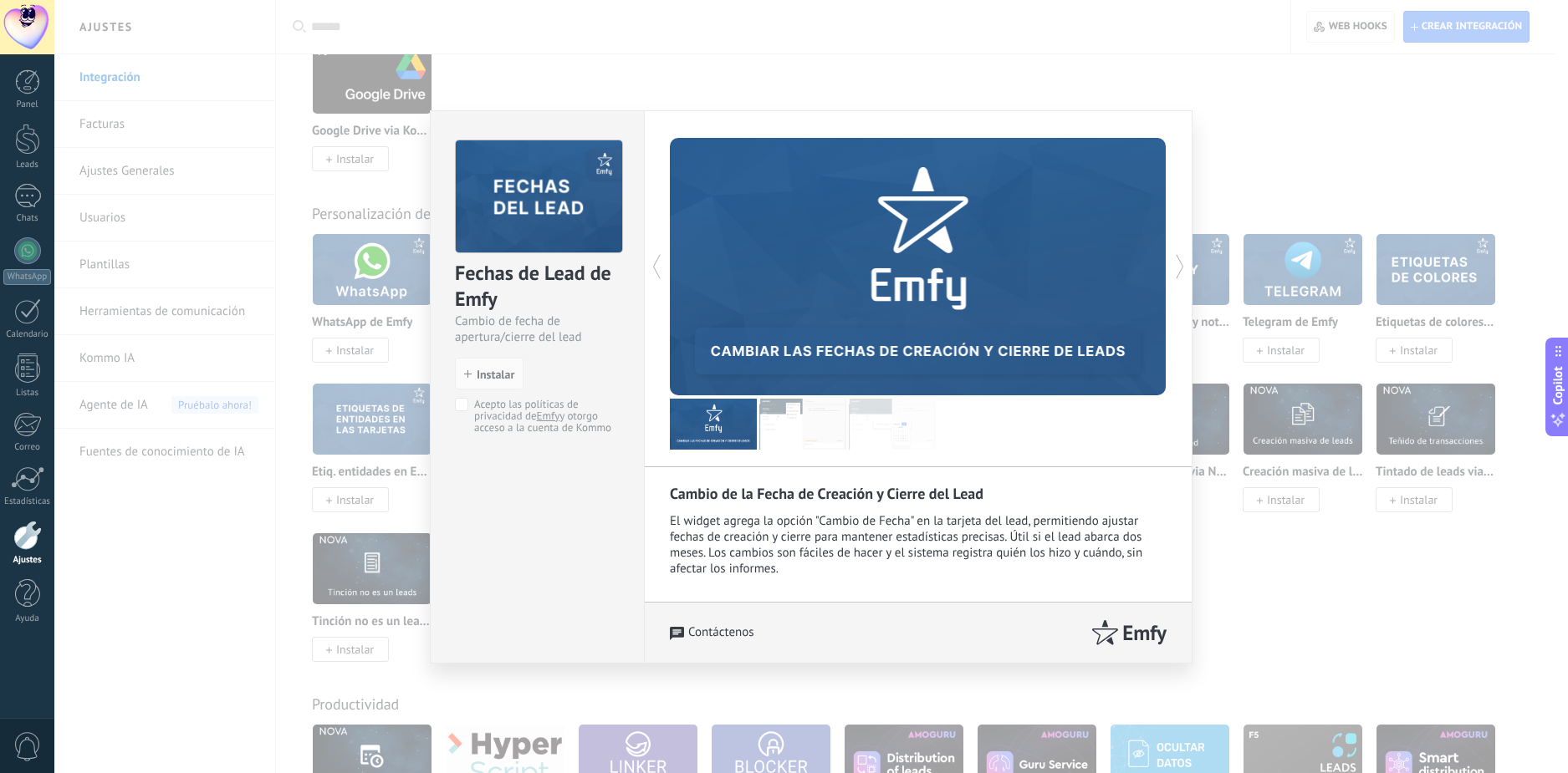
click at [808, 429] on img at bounding box center [803, 424] width 87 height 51
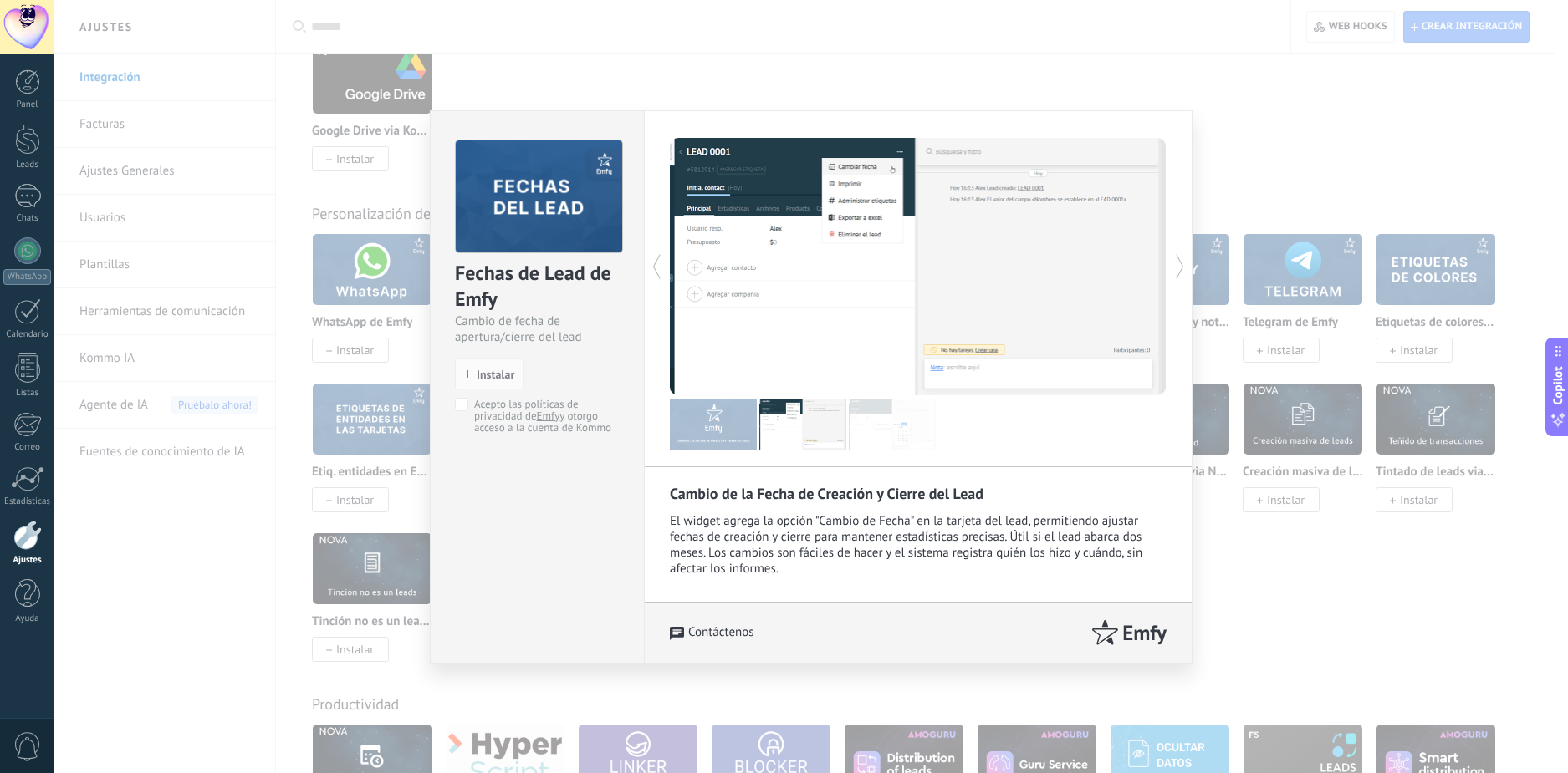
click at [900, 420] on img at bounding box center [892, 424] width 87 height 51
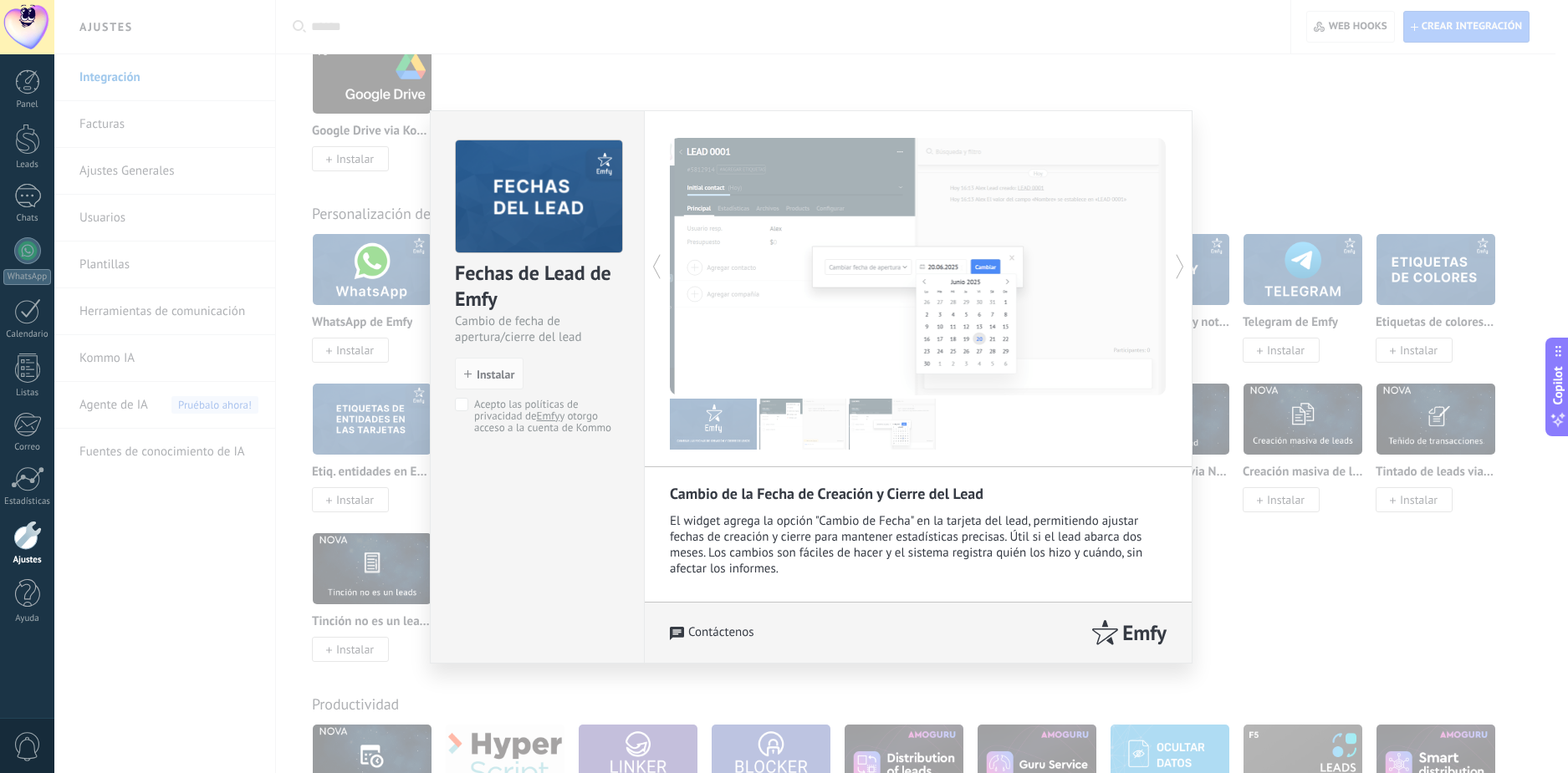
click at [1258, 628] on div "Fechas de Lead de Emfy Cambio de fecha de apertura/cierre del lead install Inst…" at bounding box center [811, 386] width 1514 height 773
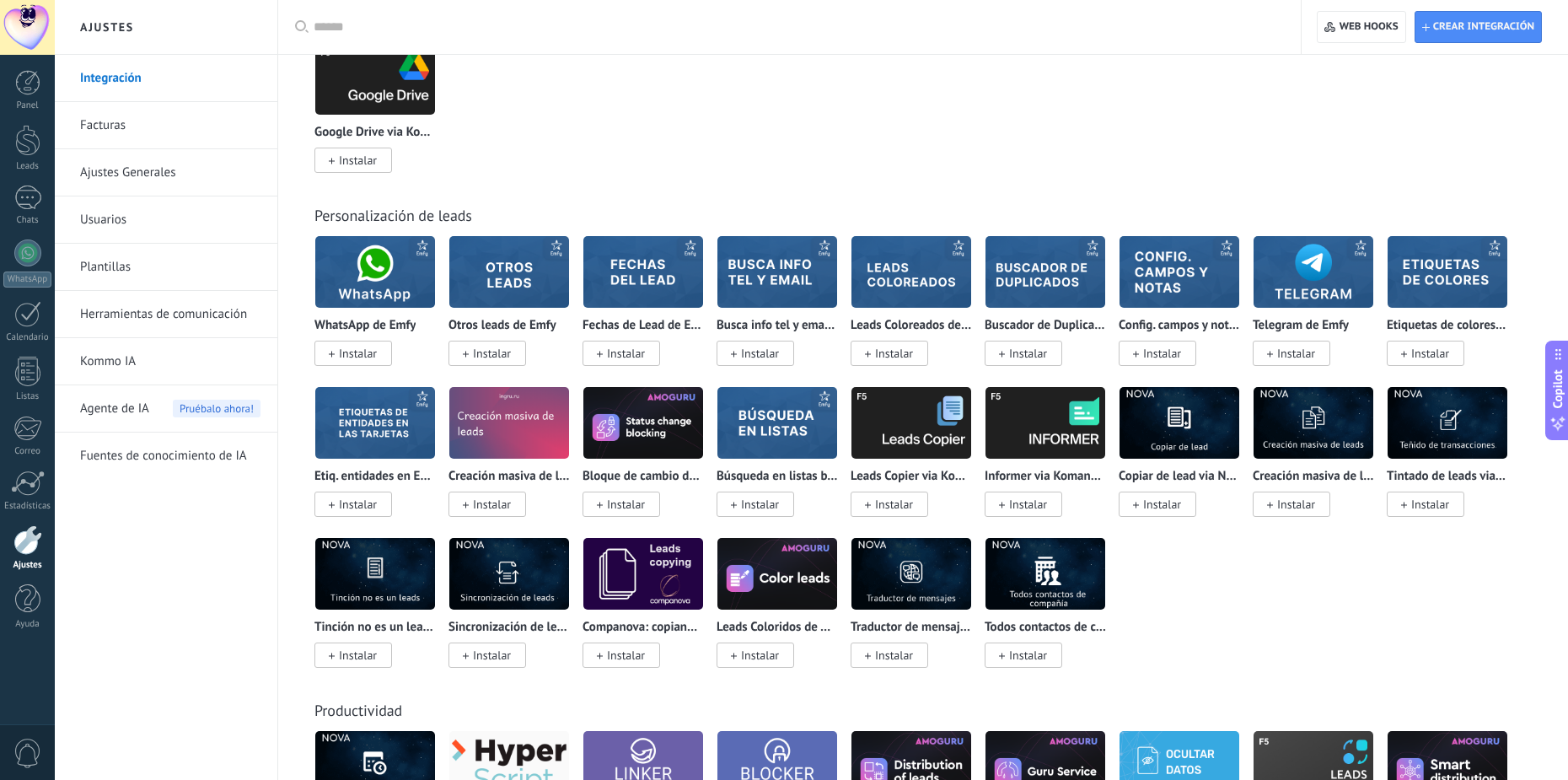
click at [805, 278] on img at bounding box center [778, 271] width 120 height 82
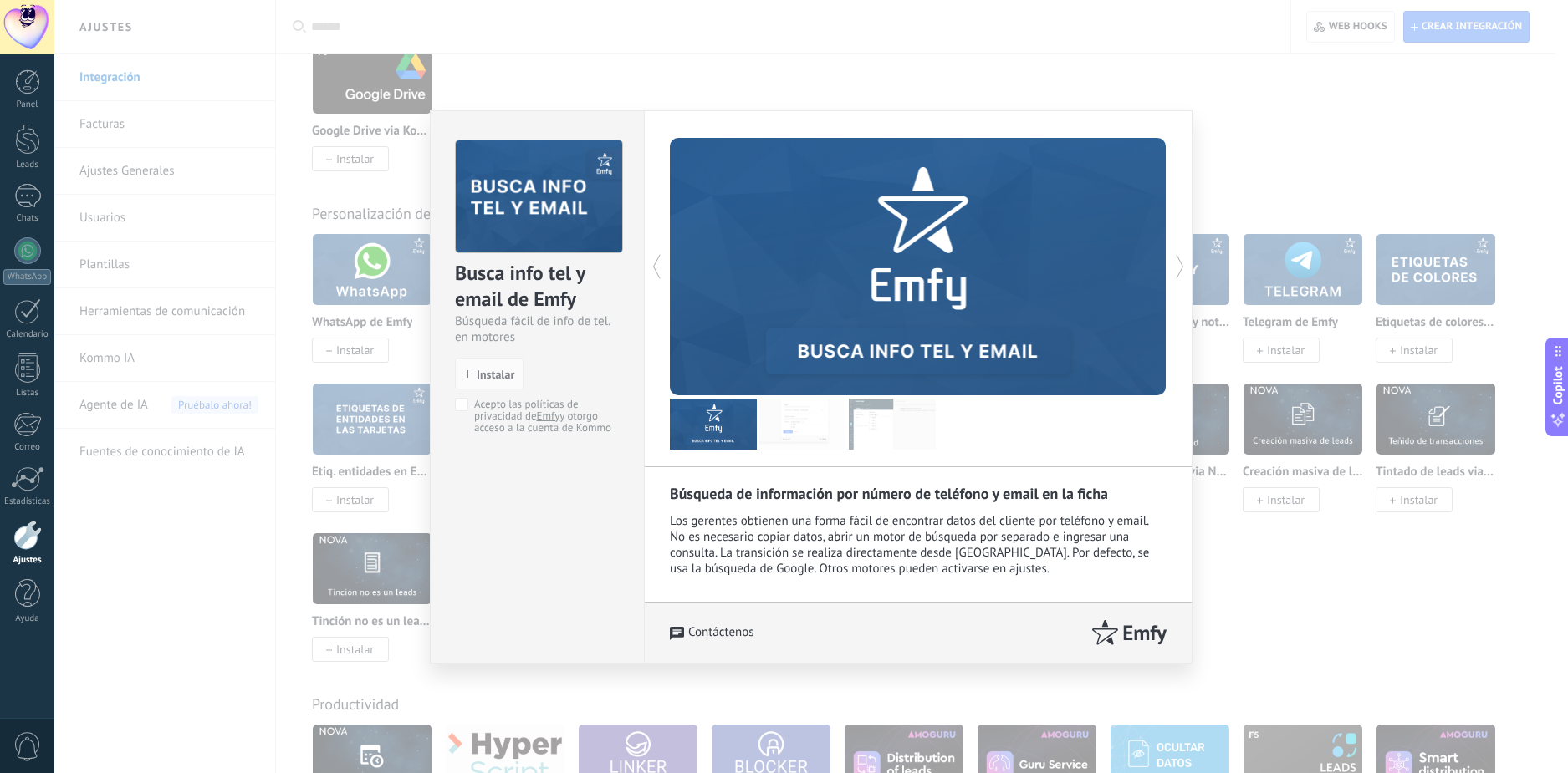
click at [1267, 573] on div "Busca info tel y email de Emfy Búsqueda fácil de info de tel. en motores instal…" at bounding box center [811, 386] width 1514 height 773
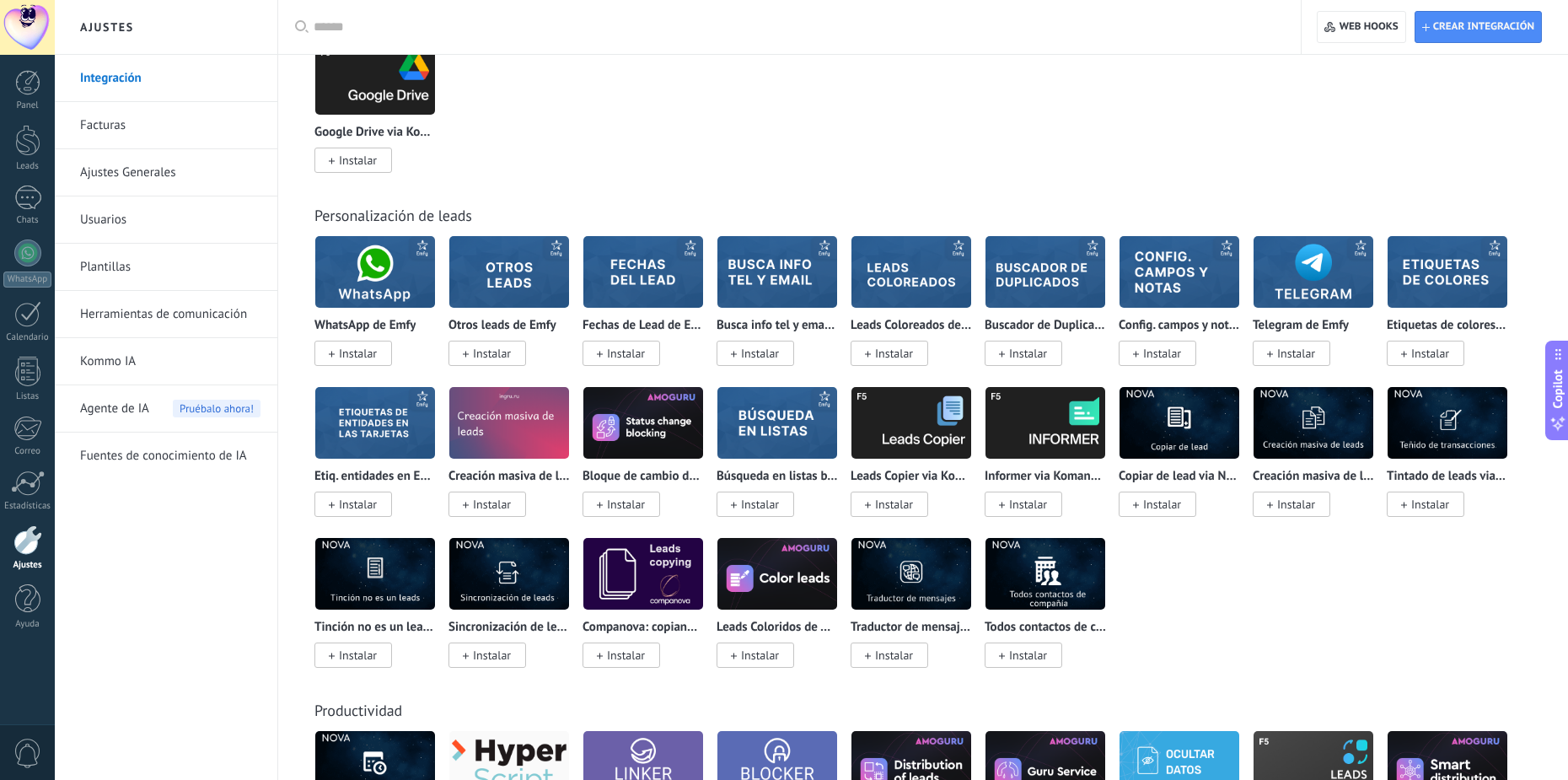
click at [887, 273] on img at bounding box center [912, 271] width 120 height 82
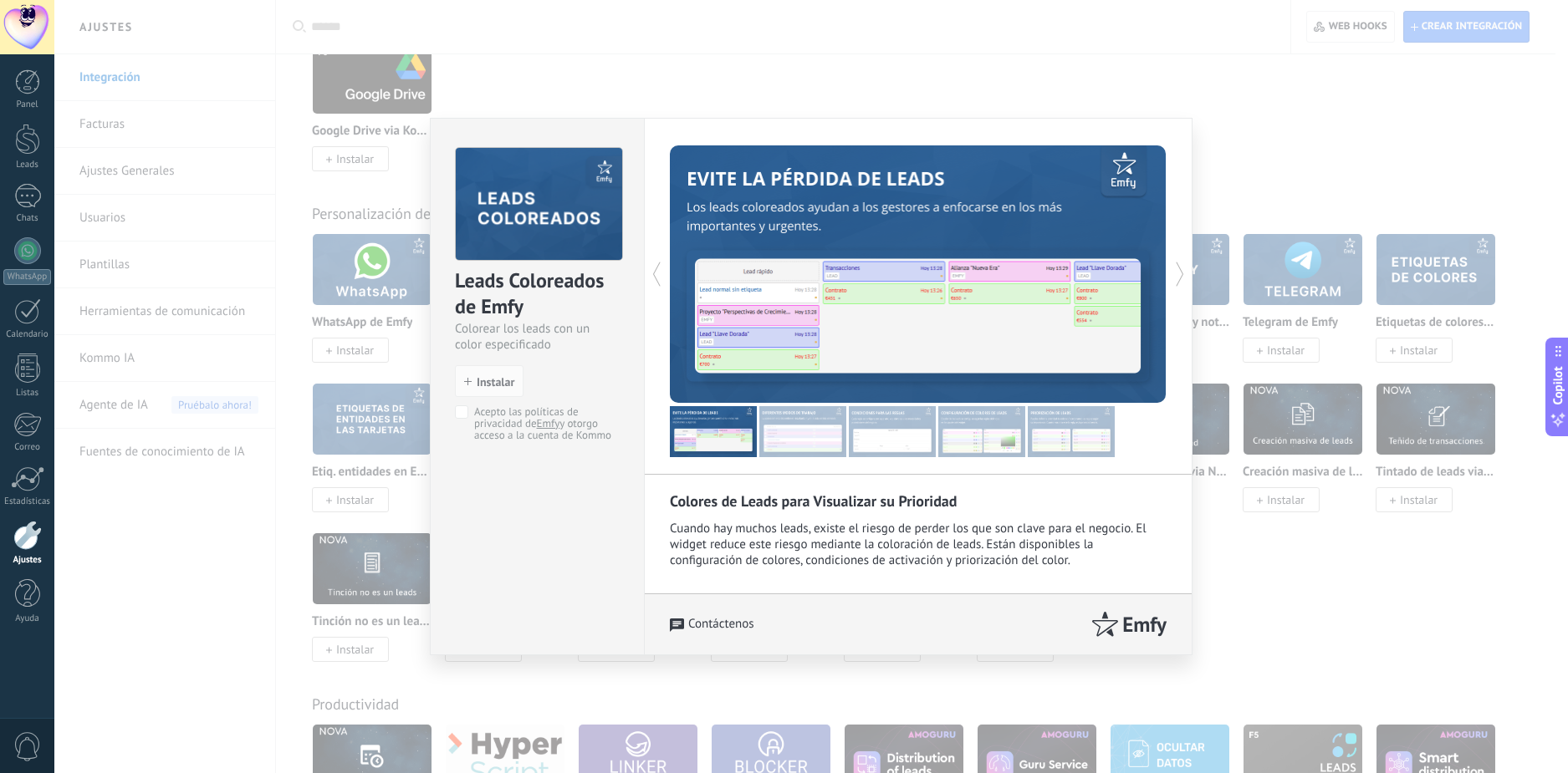
drag, startPoint x: 805, startPoint y: 444, endPoint x: 914, endPoint y: 435, distance: 109.4
click at [806, 444] on img at bounding box center [803, 432] width 87 height 51
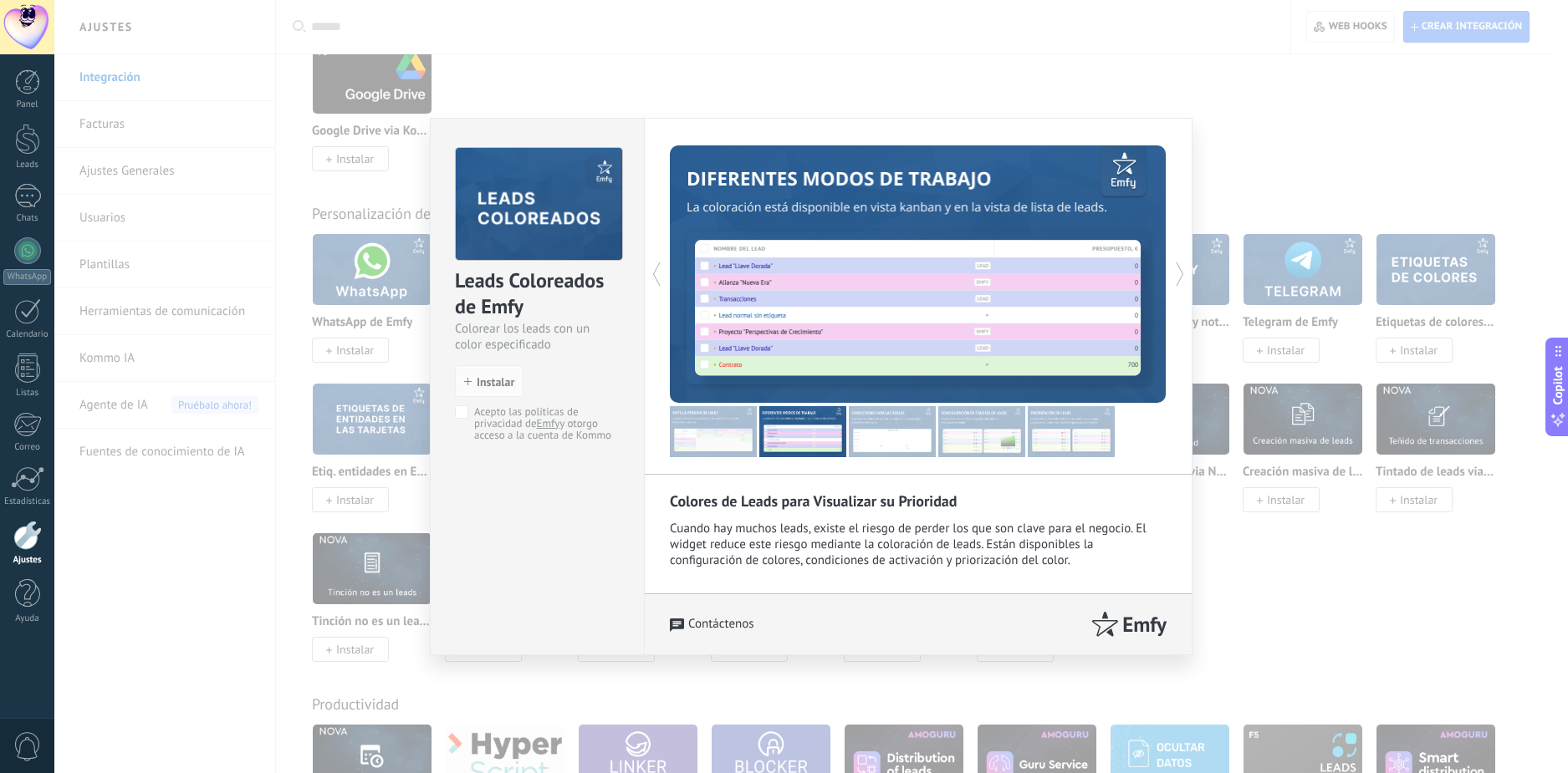
click at [918, 433] on img at bounding box center [892, 432] width 87 height 51
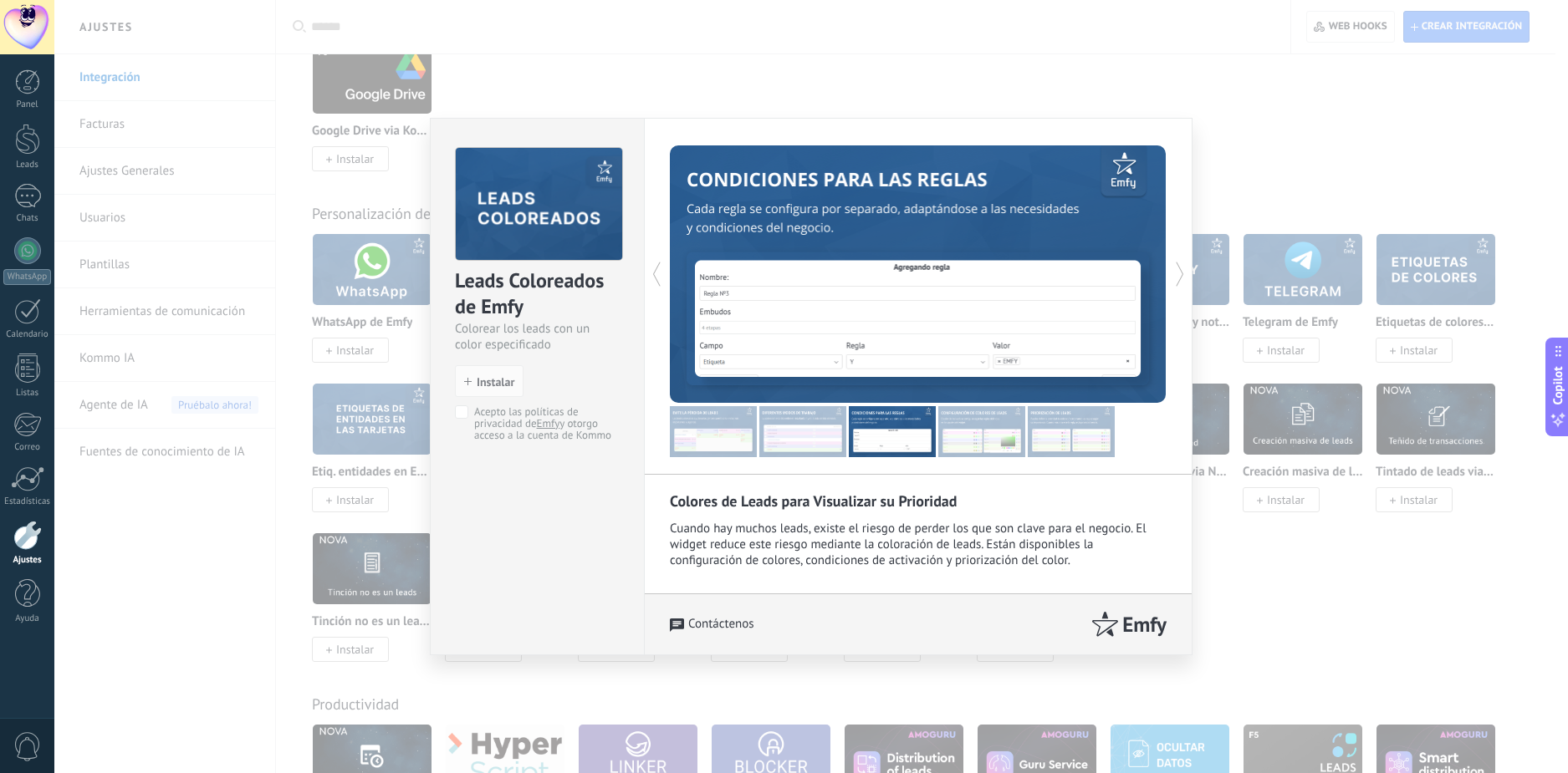
click at [994, 424] on img at bounding box center [982, 432] width 87 height 51
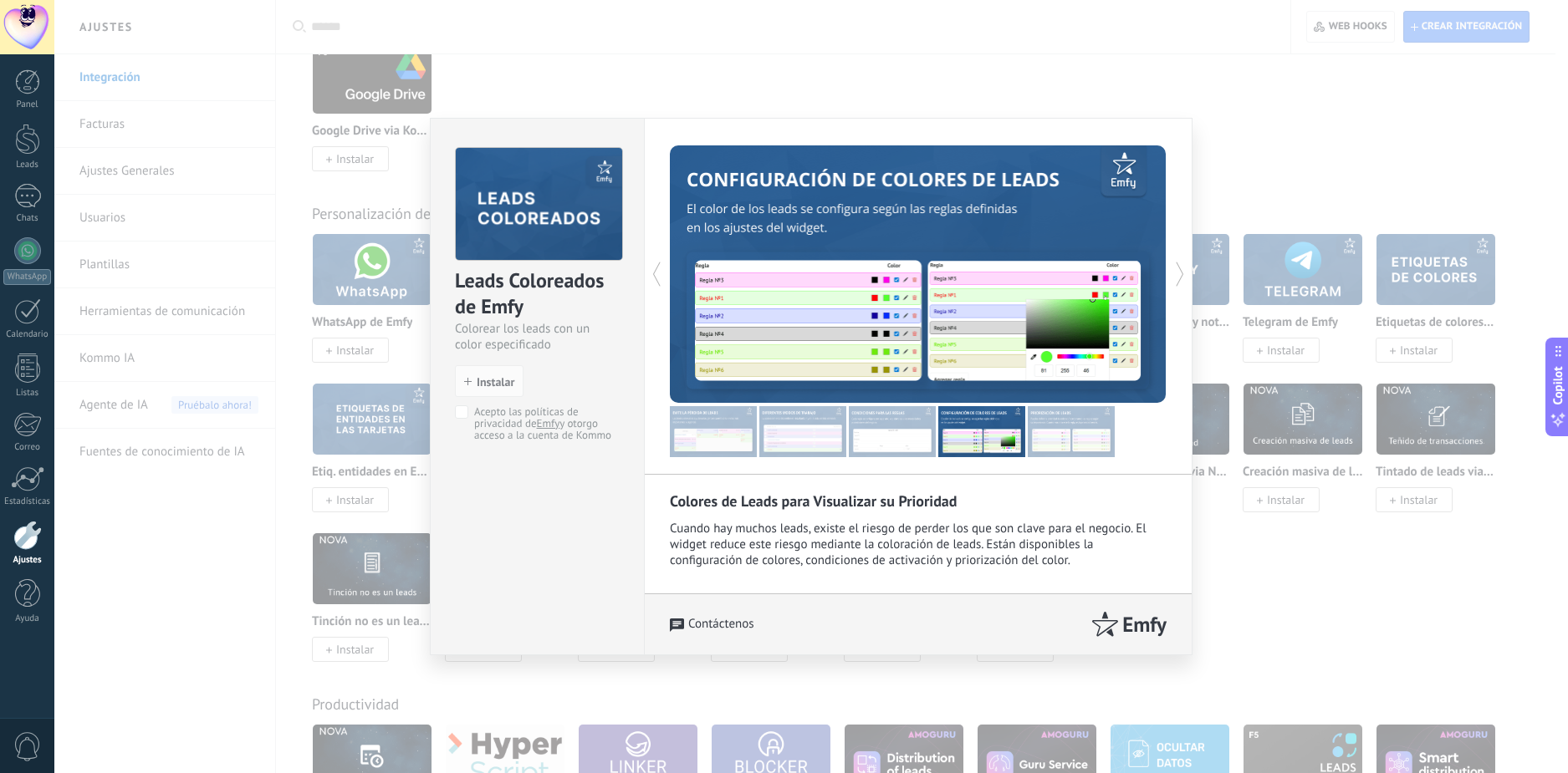
click at [1082, 426] on img at bounding box center [1071, 432] width 87 height 51
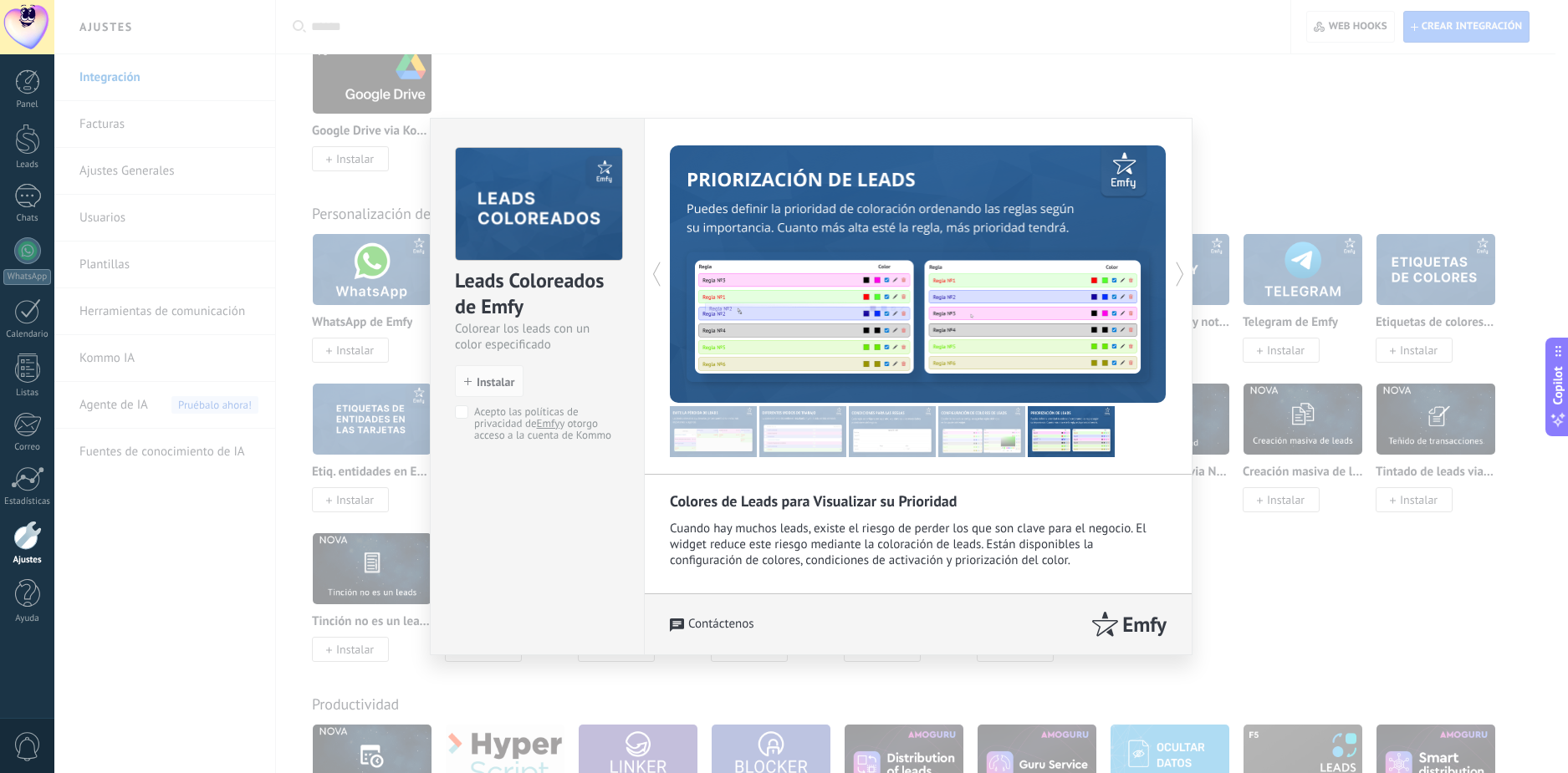
click at [1308, 574] on div "Leads Coloreados de Emfy Colorear los leads con un color especificado install I…" at bounding box center [811, 386] width 1514 height 773
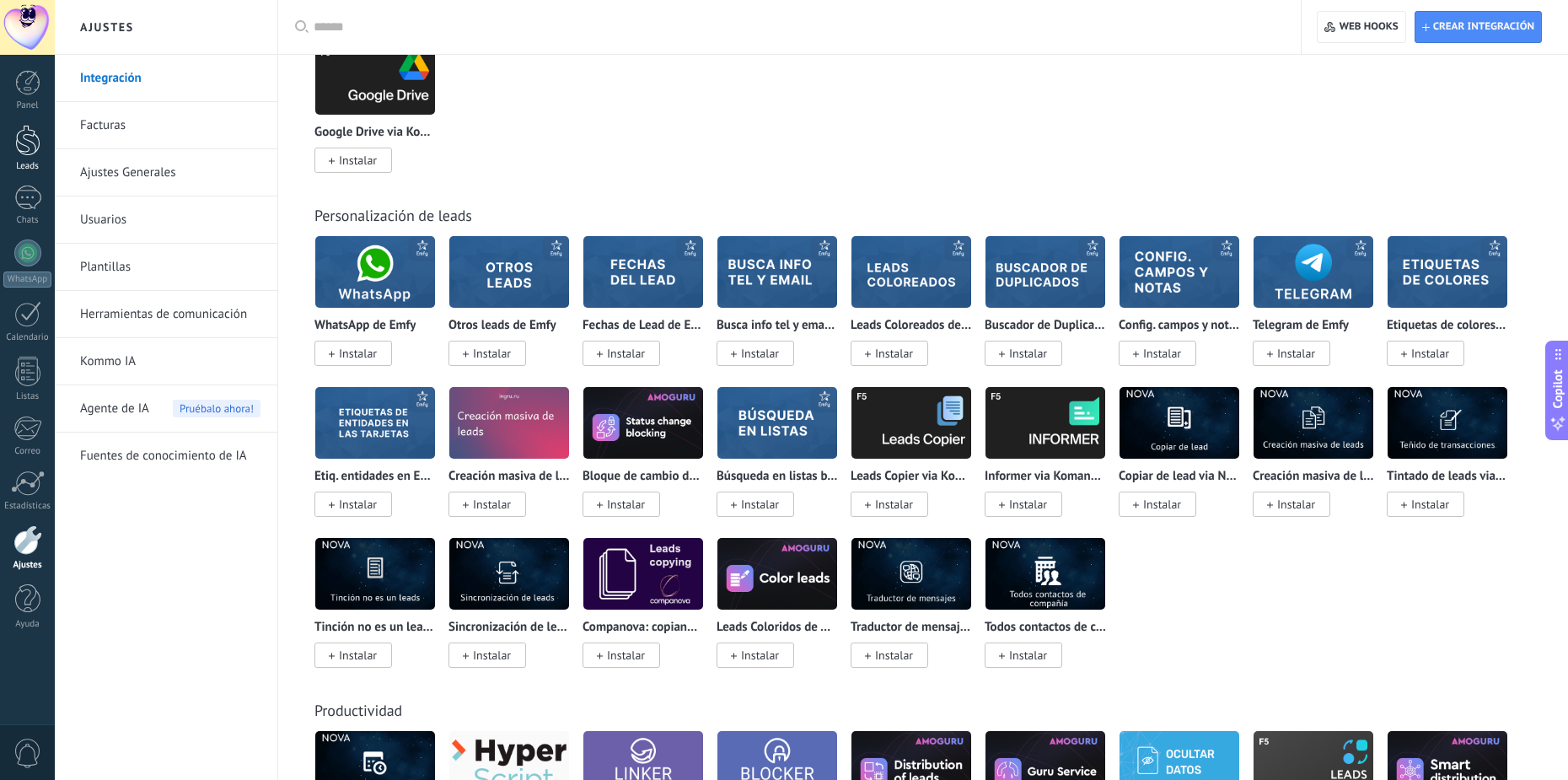
click at [30, 150] on div at bounding box center [27, 140] width 25 height 31
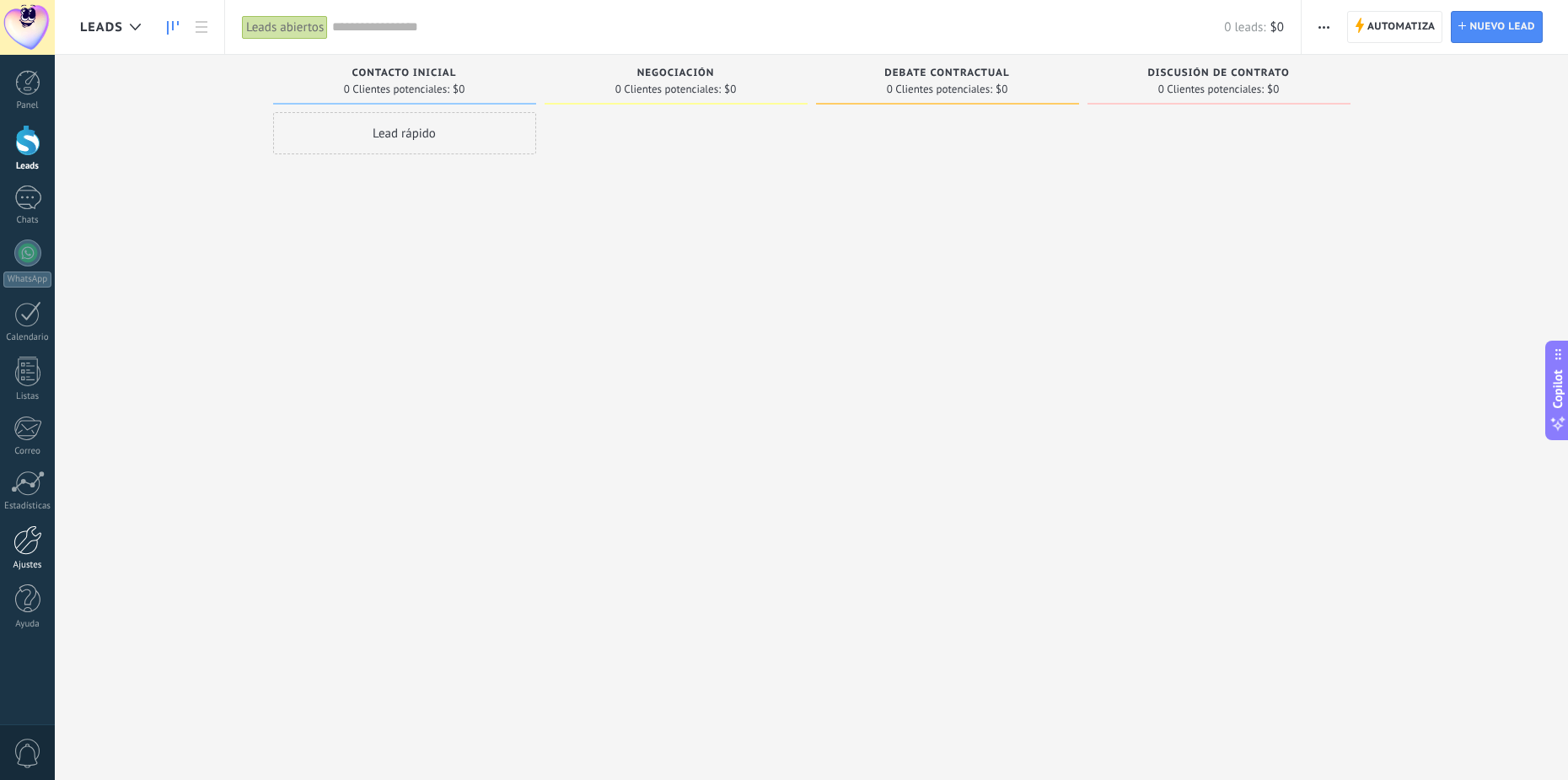
click at [33, 535] on div at bounding box center [27, 540] width 28 height 29
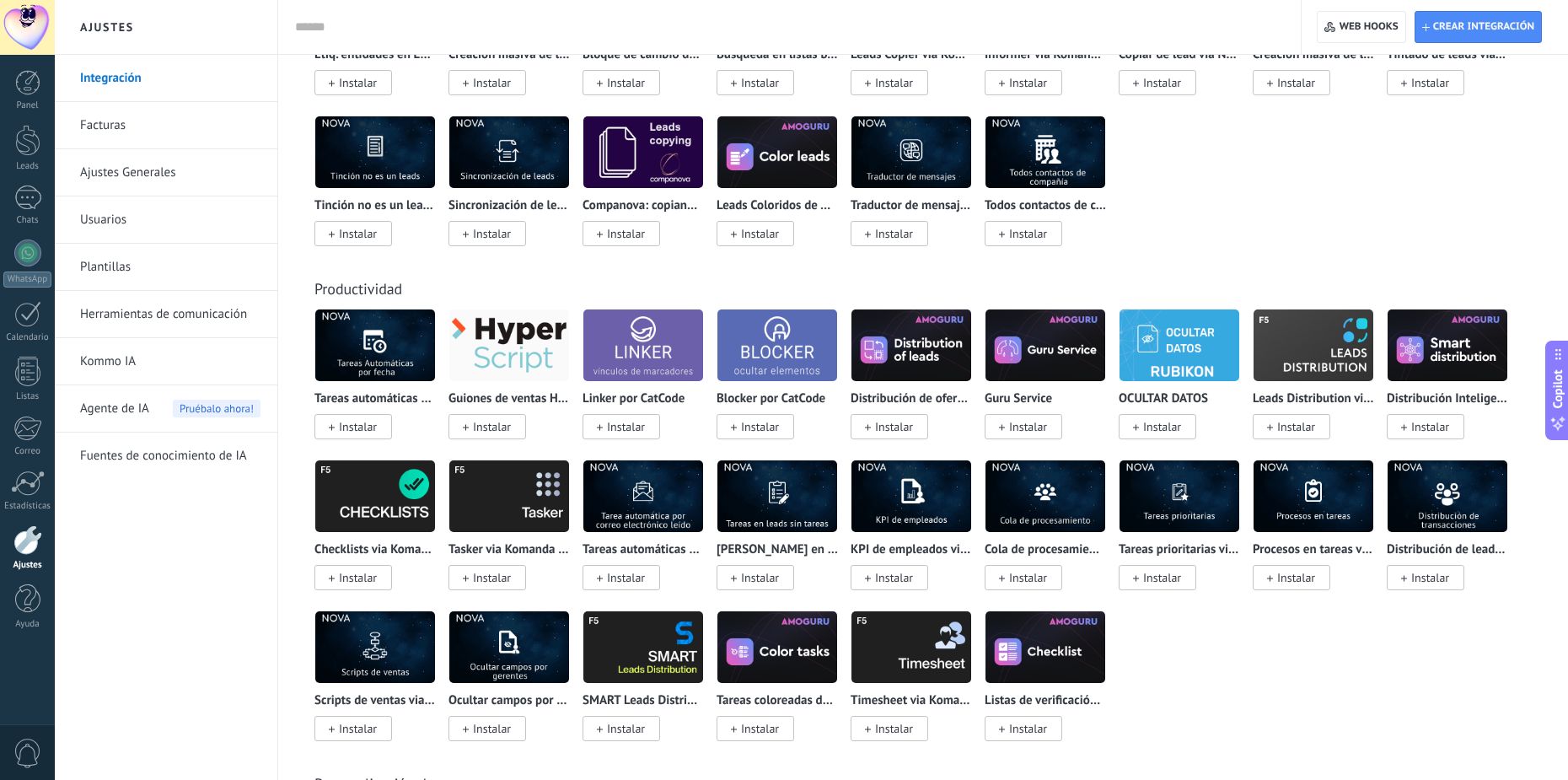
scroll to position [4893, 0]
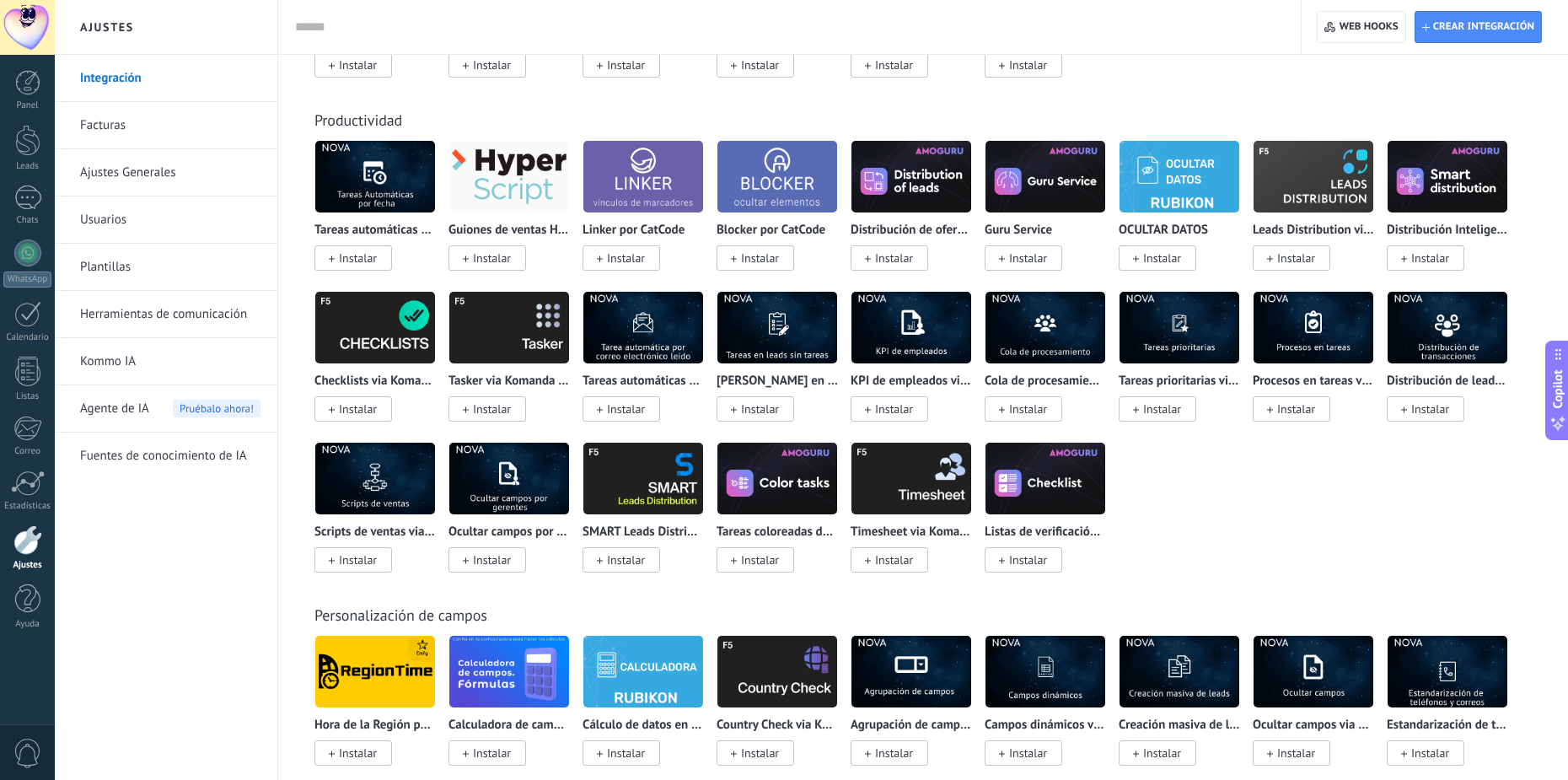
click at [369, 323] on img at bounding box center [376, 327] width 120 height 82
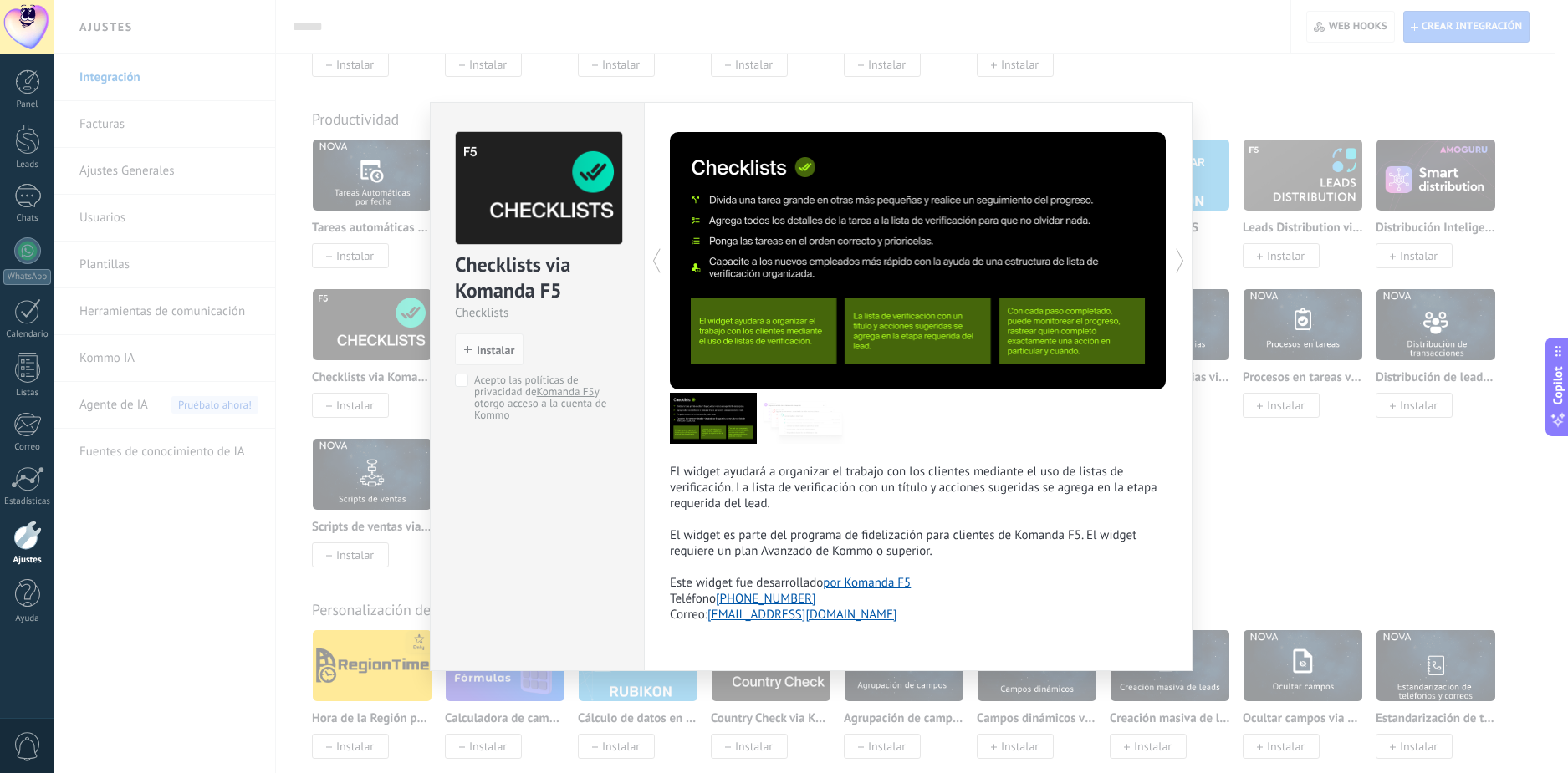
click at [1304, 512] on div "Checklists via Komanda F5 Checklists install Instalar Acepto las políticas de p…" at bounding box center [811, 386] width 1514 height 773
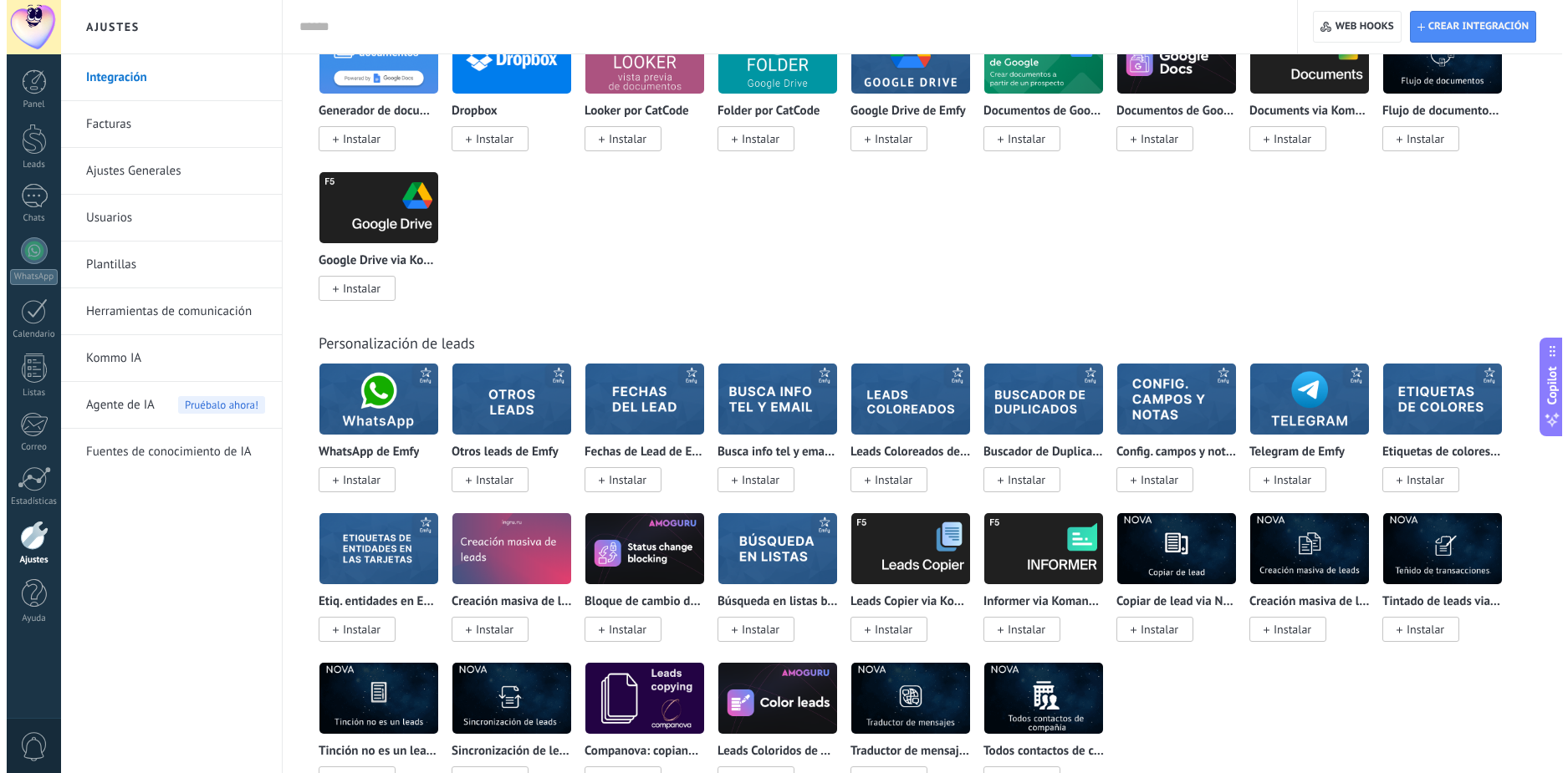
scroll to position [4129, 0]
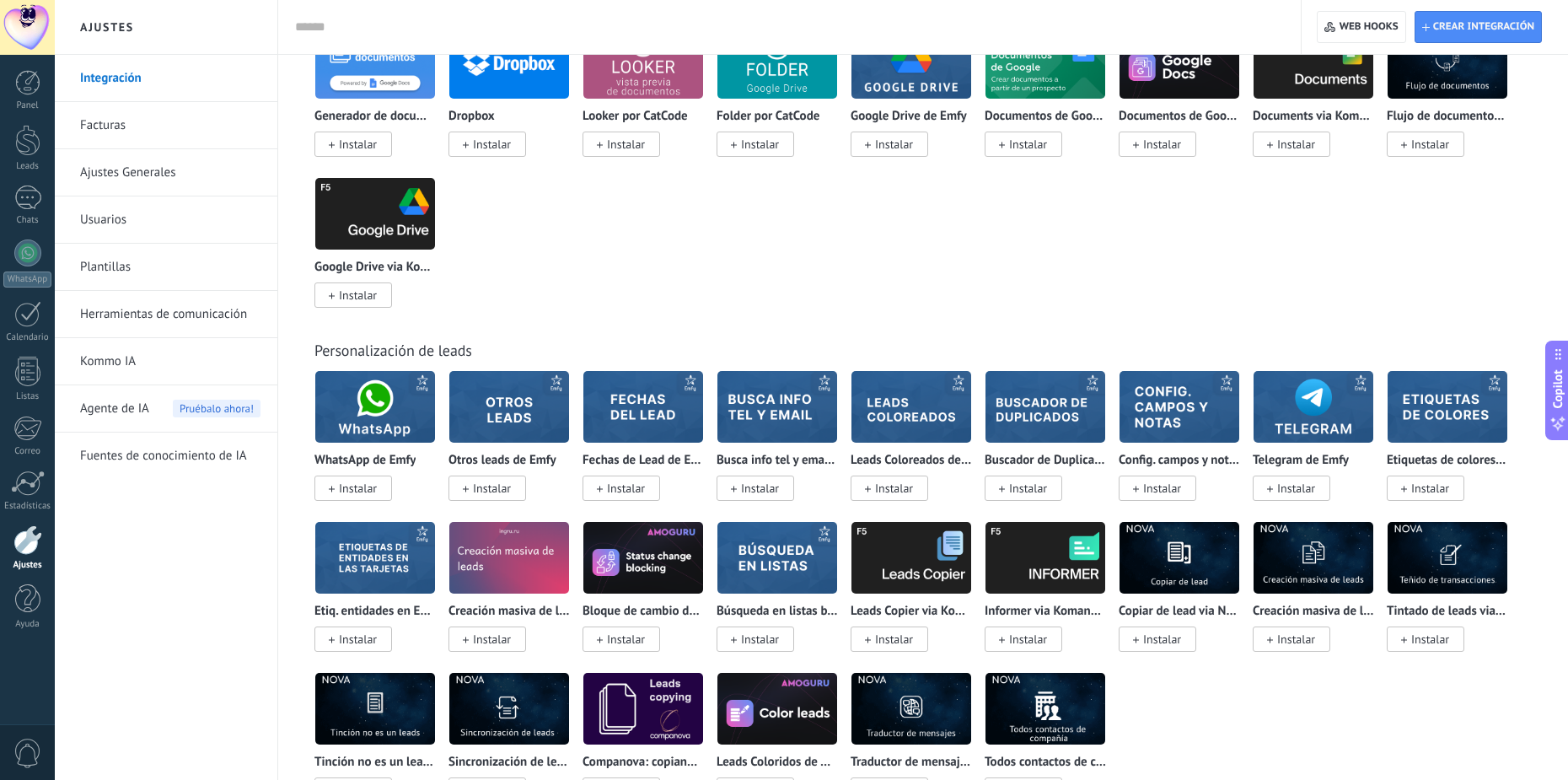
click at [520, 397] on img at bounding box center [510, 407] width 120 height 82
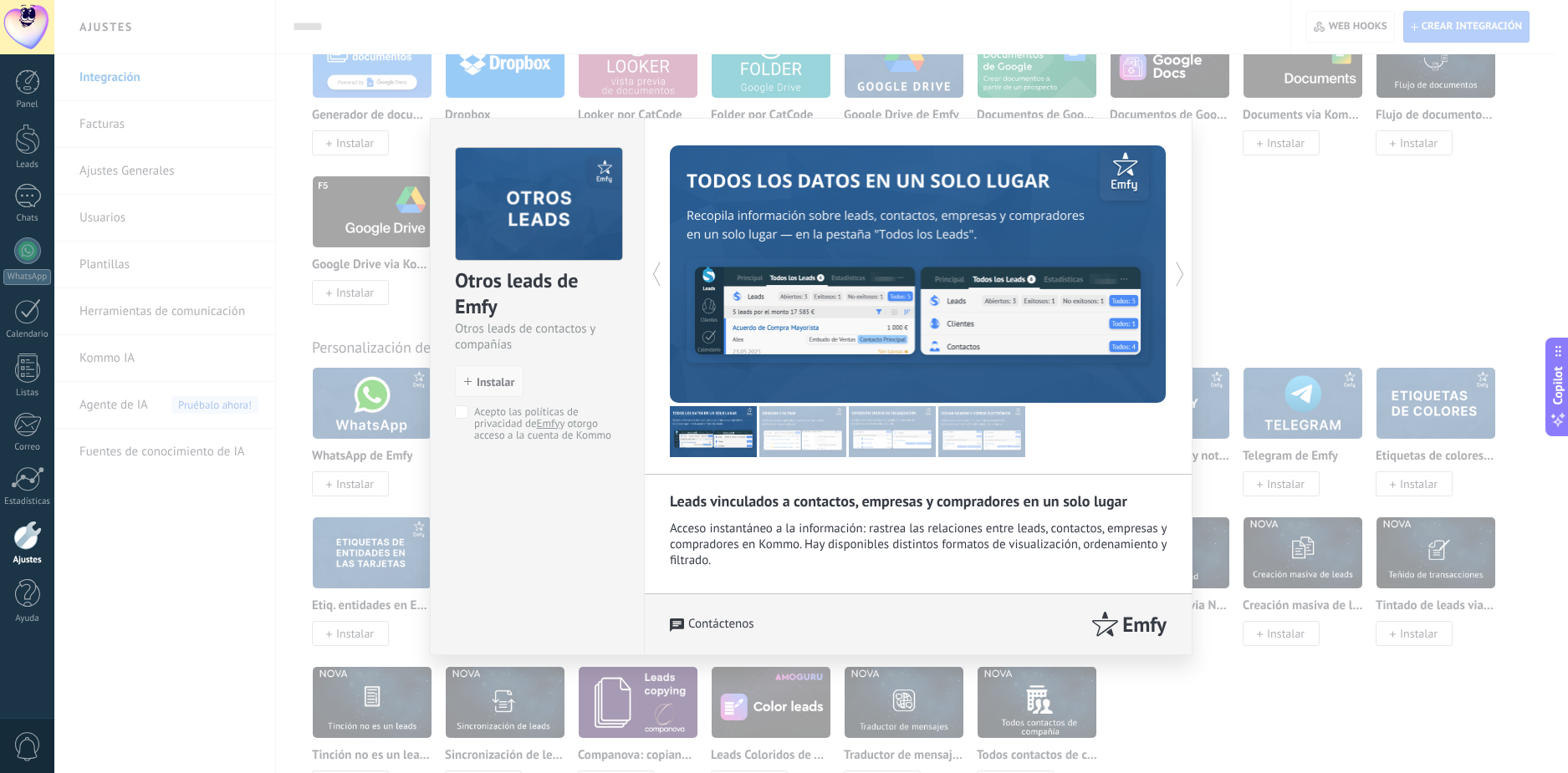
click at [481, 371] on button "Instalar" at bounding box center [489, 381] width 69 height 31
click at [467, 402] on div "Otros leads de Emfy Otros leads de contactos y compañías install Instalar Acept…" at bounding box center [537, 287] width 214 height 335
click at [484, 383] on span "Instalar" at bounding box center [495, 382] width 37 height 12
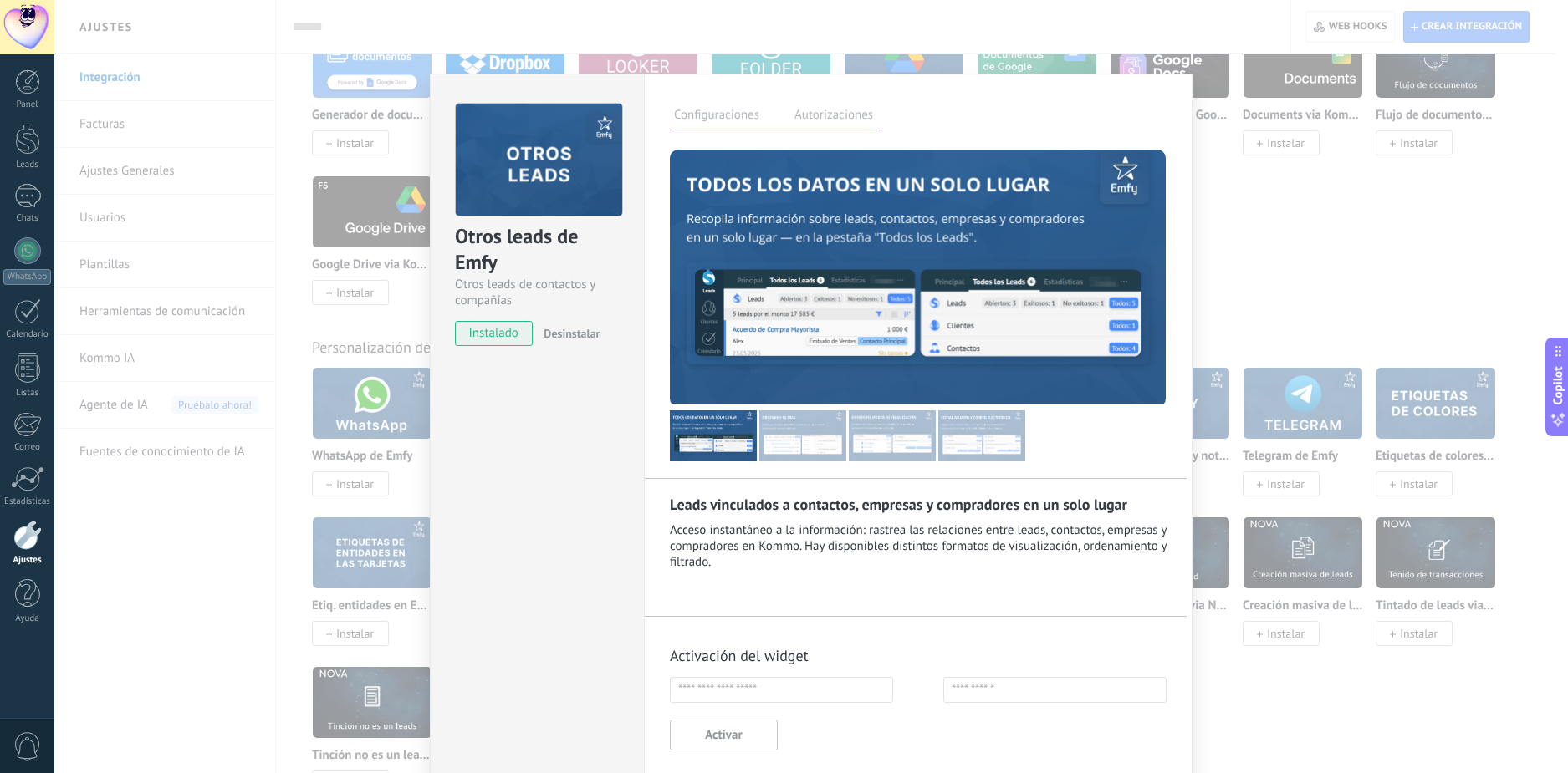
scroll to position [130, 0]
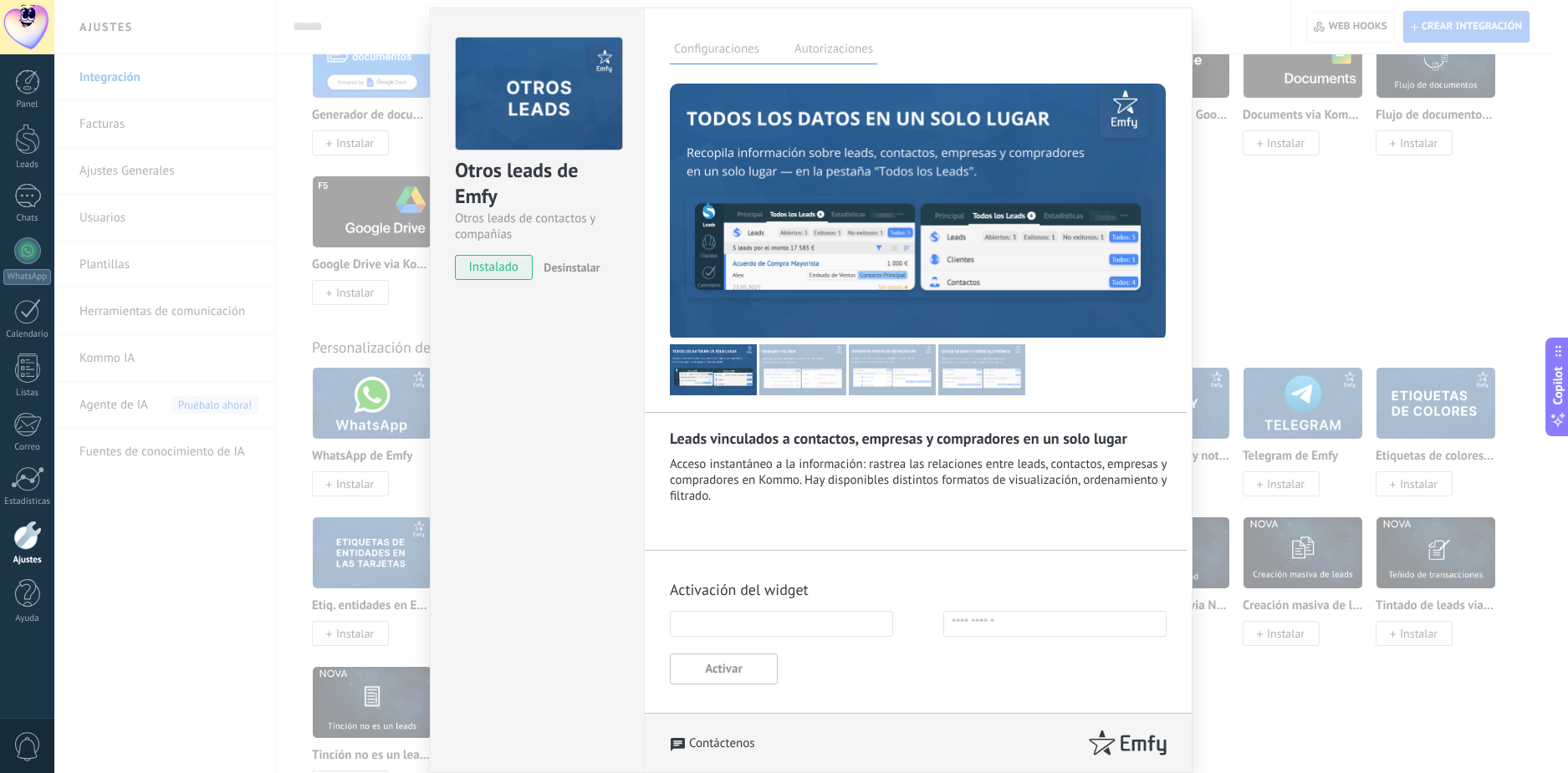
click at [750, 630] on input "text" at bounding box center [781, 624] width 223 height 26
click at [834, 560] on div "Leads vinculados a contactos, empresas y compradores en un solo lugar Acceso in…" at bounding box center [918, 428] width 497 height 689
click at [826, 56] on label "Autorizaciones" at bounding box center [834, 51] width 87 height 25
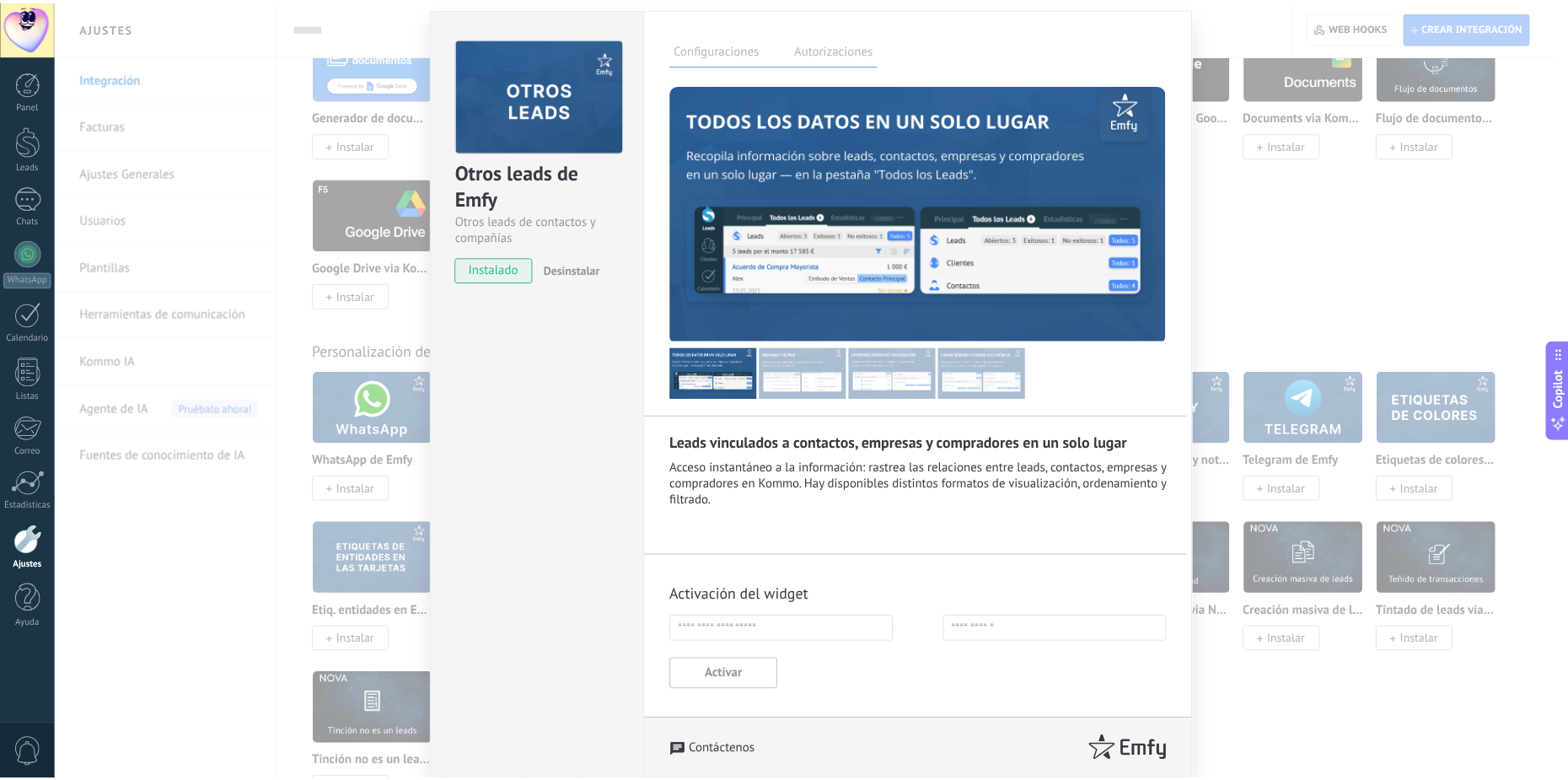
scroll to position [0, 0]
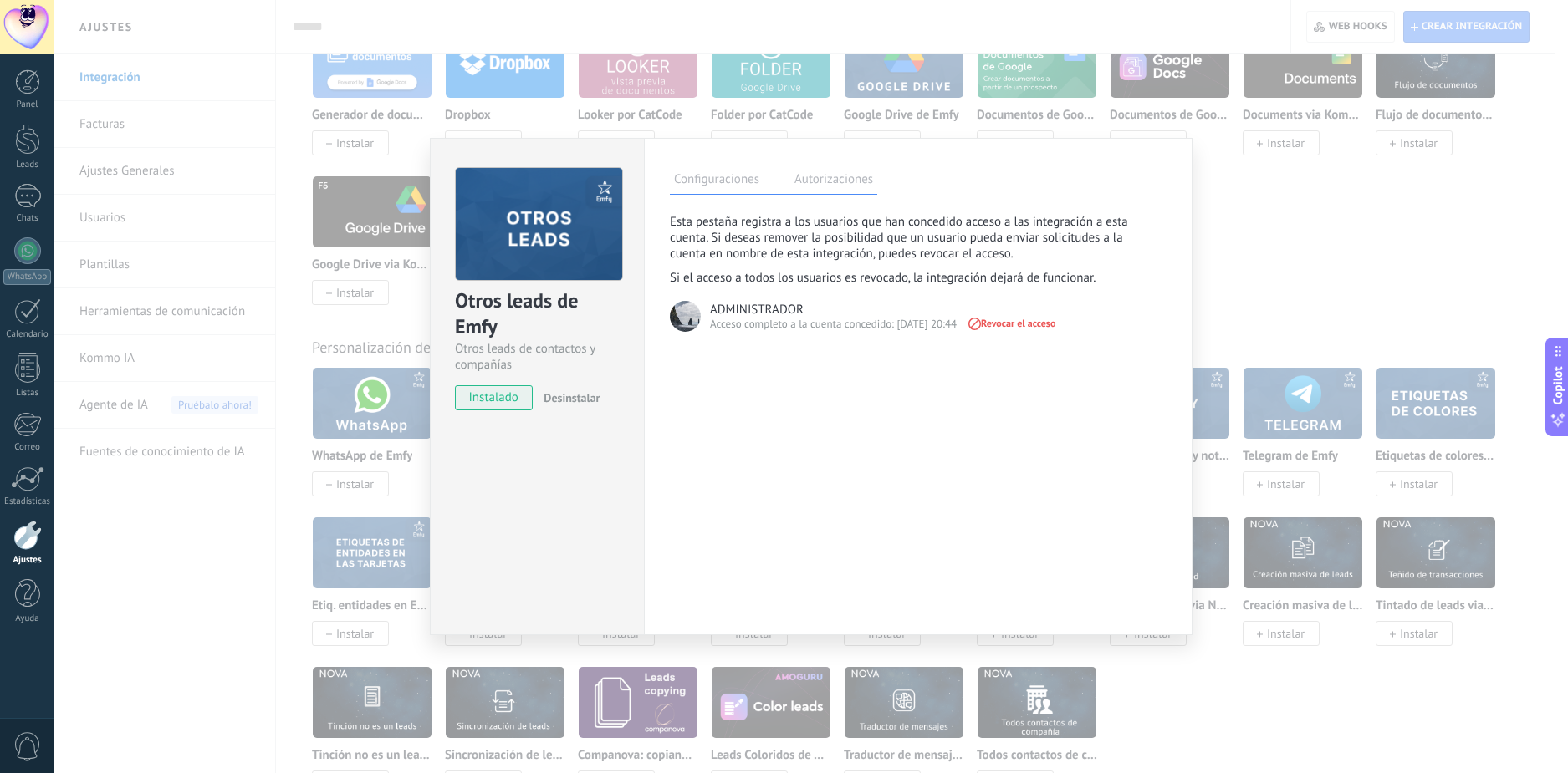
click at [1241, 701] on div "Otros leads de Emfy Otros leads de contactos y compañías instalado Desinstalar …" at bounding box center [811, 386] width 1514 height 773
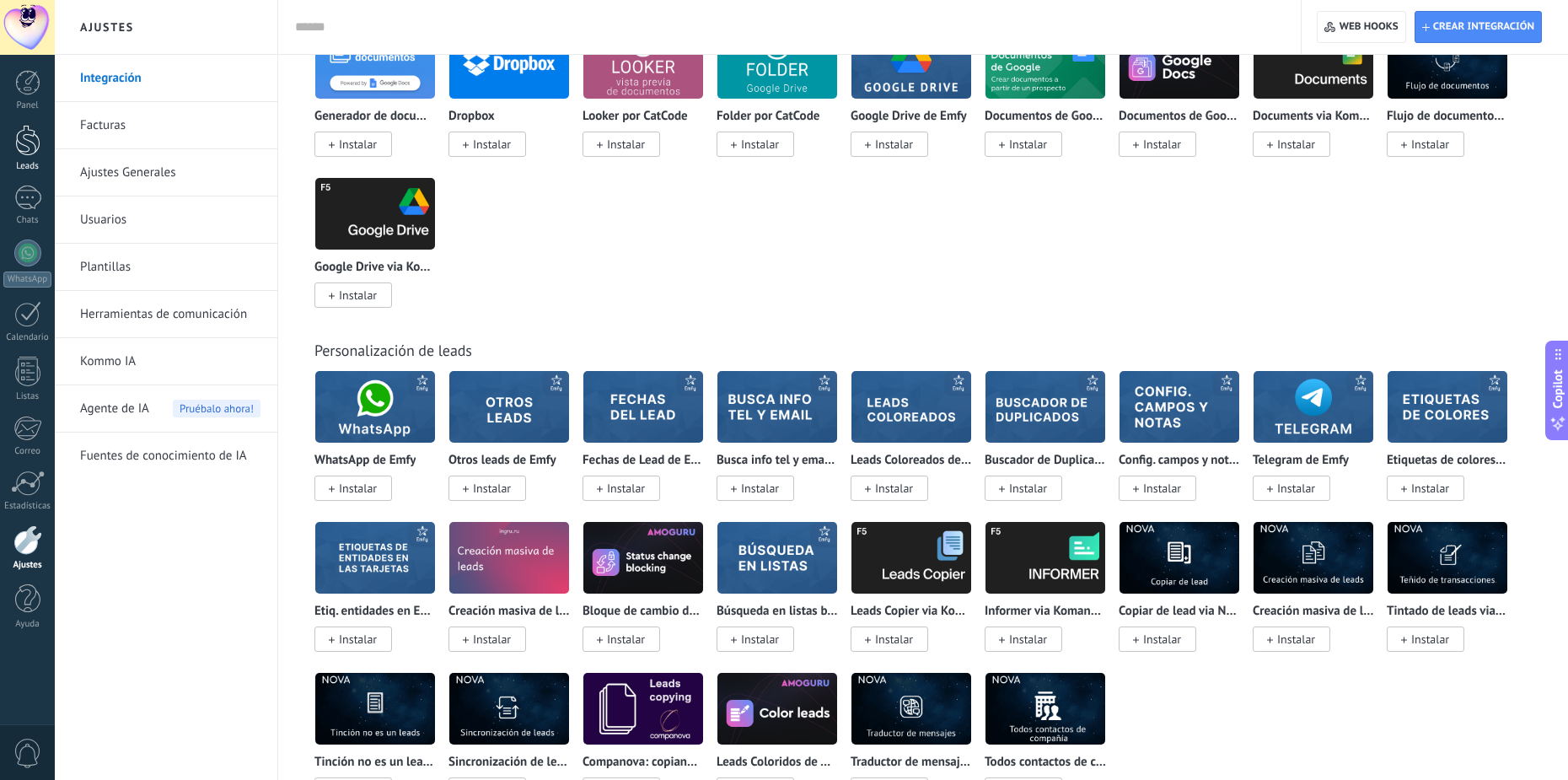
click at [32, 149] on div at bounding box center [27, 140] width 25 height 31
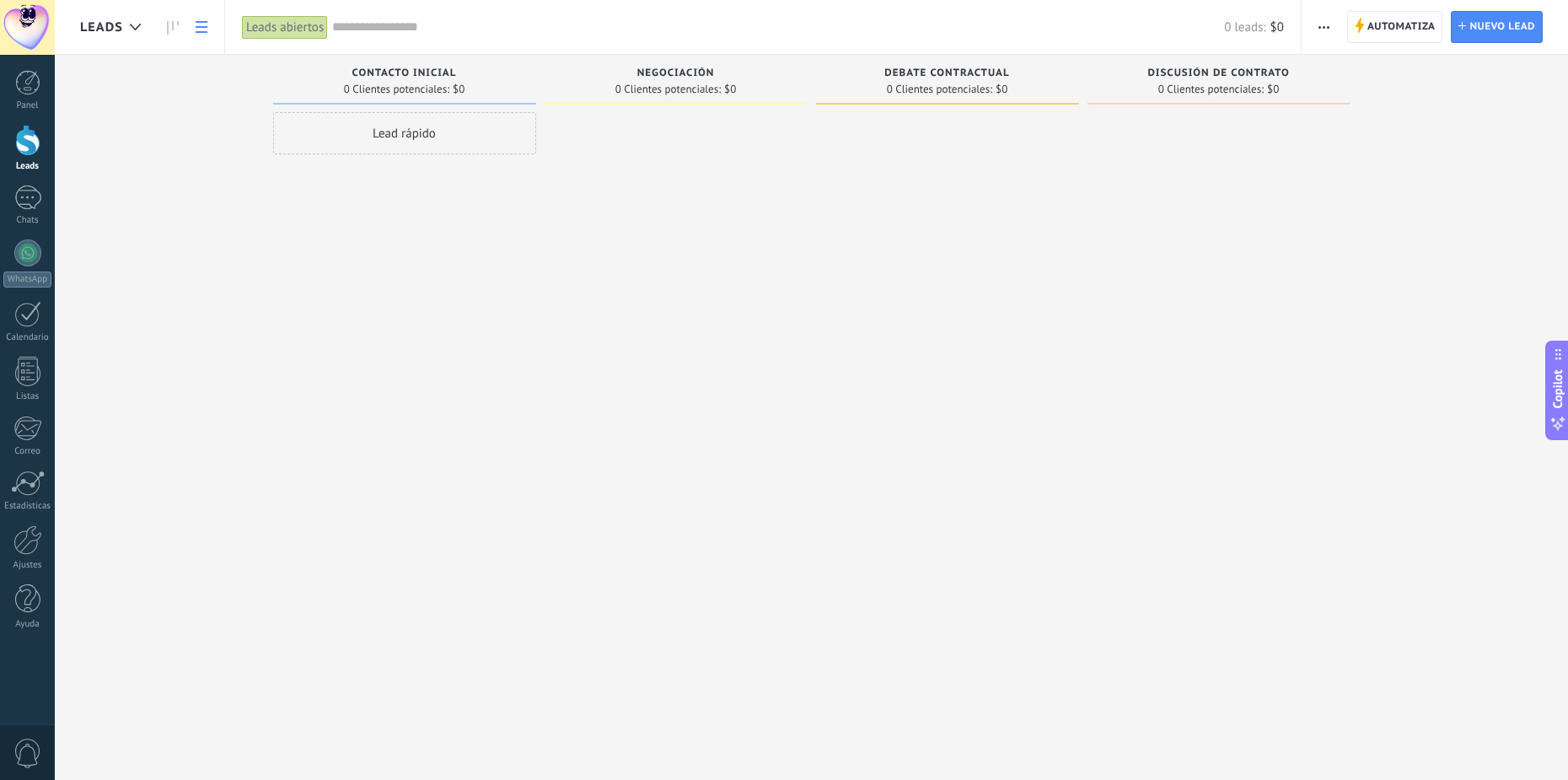
click at [196, 28] on icon at bounding box center [202, 27] width 12 height 12
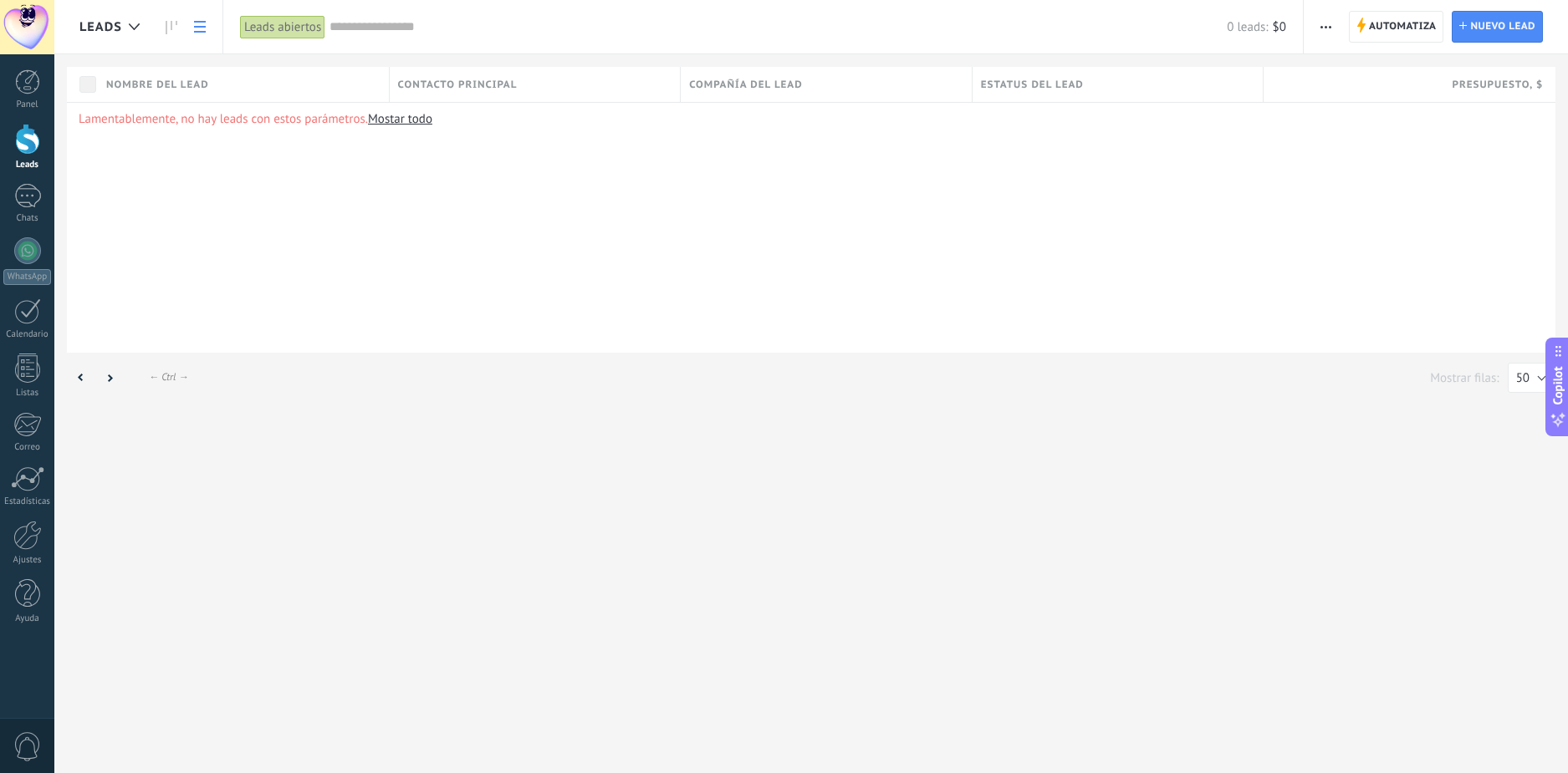
click at [194, 28] on icon at bounding box center [200, 27] width 12 height 12
click at [175, 24] on use at bounding box center [172, 28] width 12 height 14
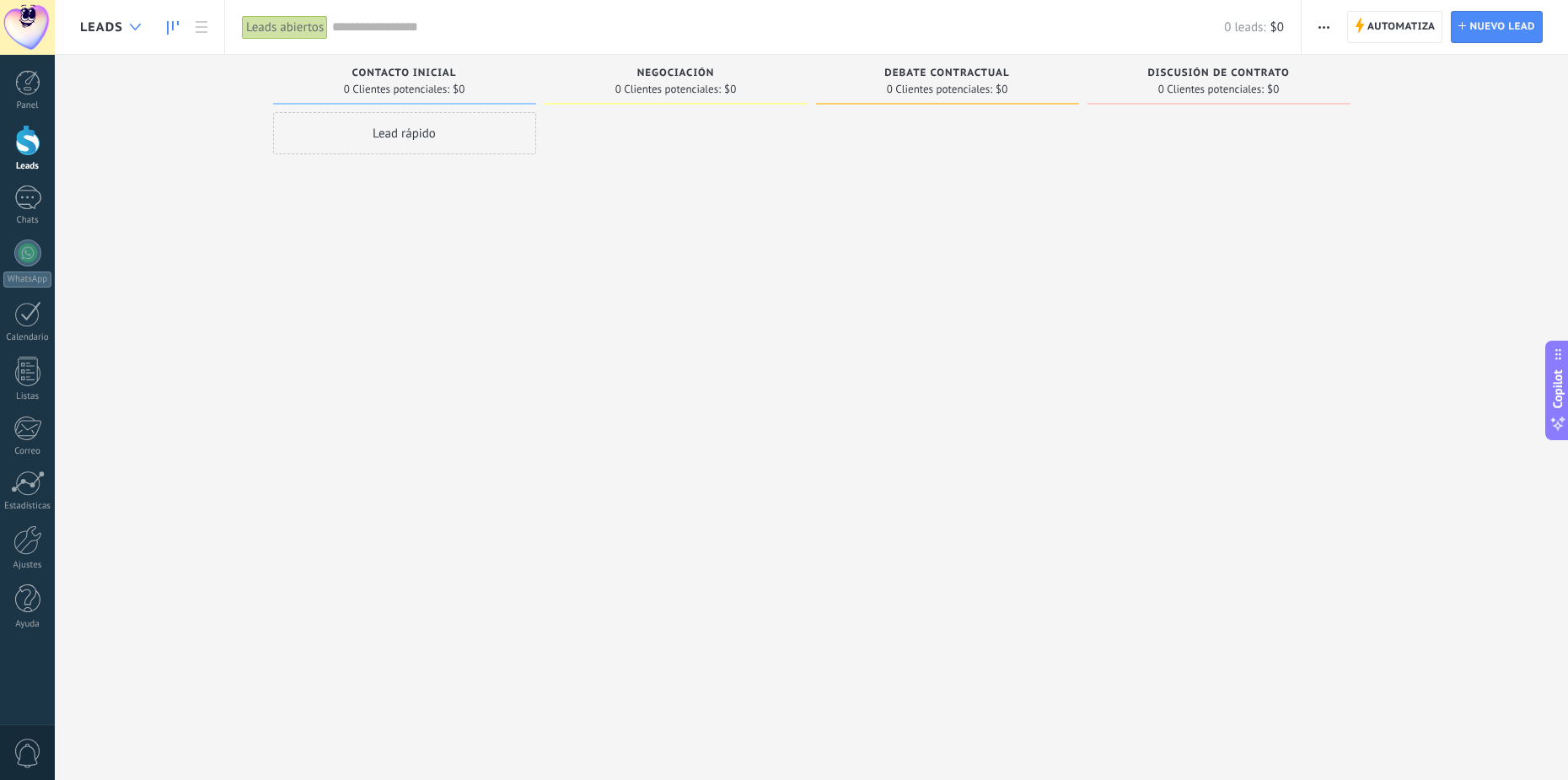
click at [135, 32] on div at bounding box center [136, 27] width 27 height 33
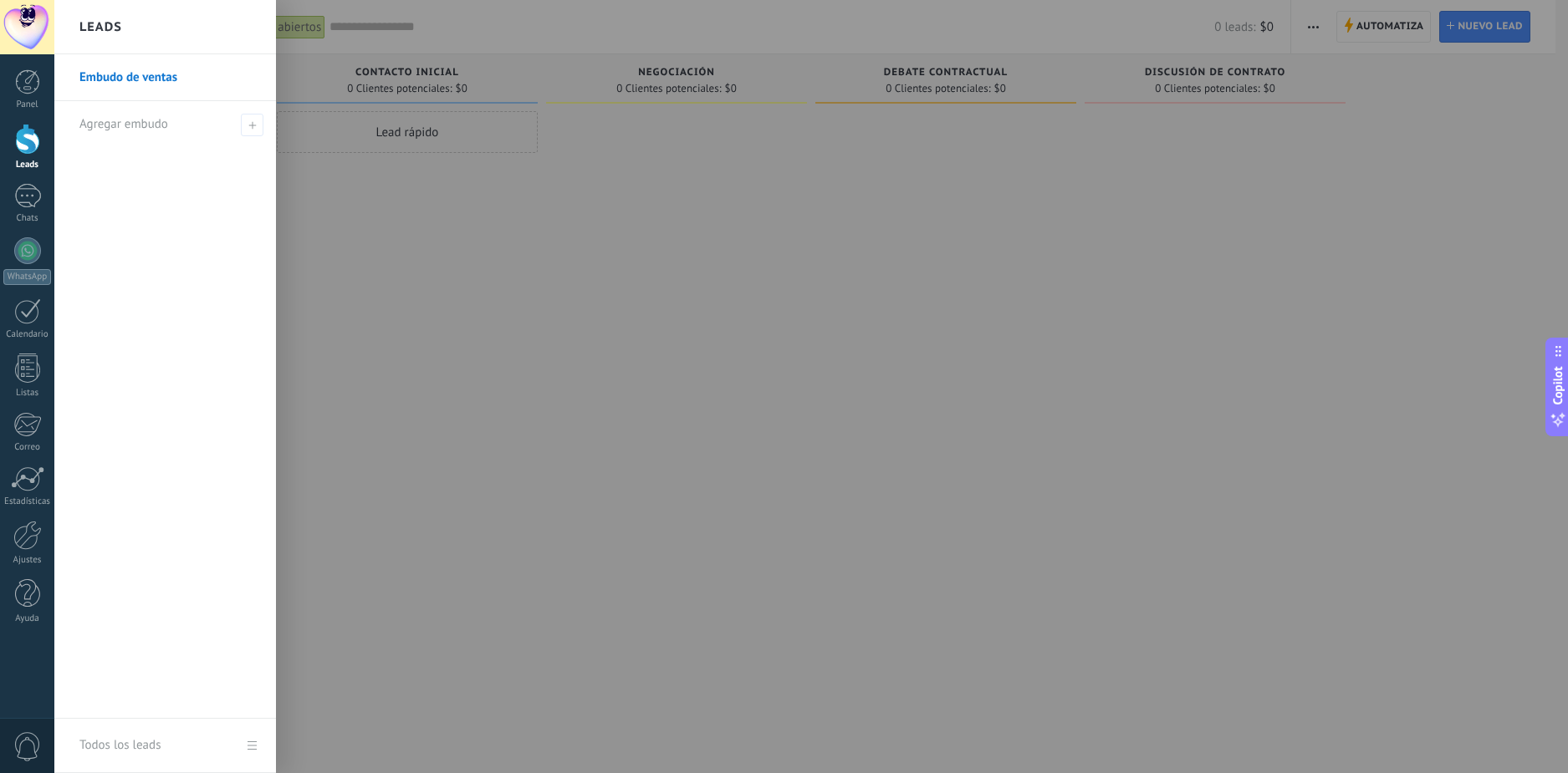
click at [485, 318] on div at bounding box center [838, 386] width 1568 height 773
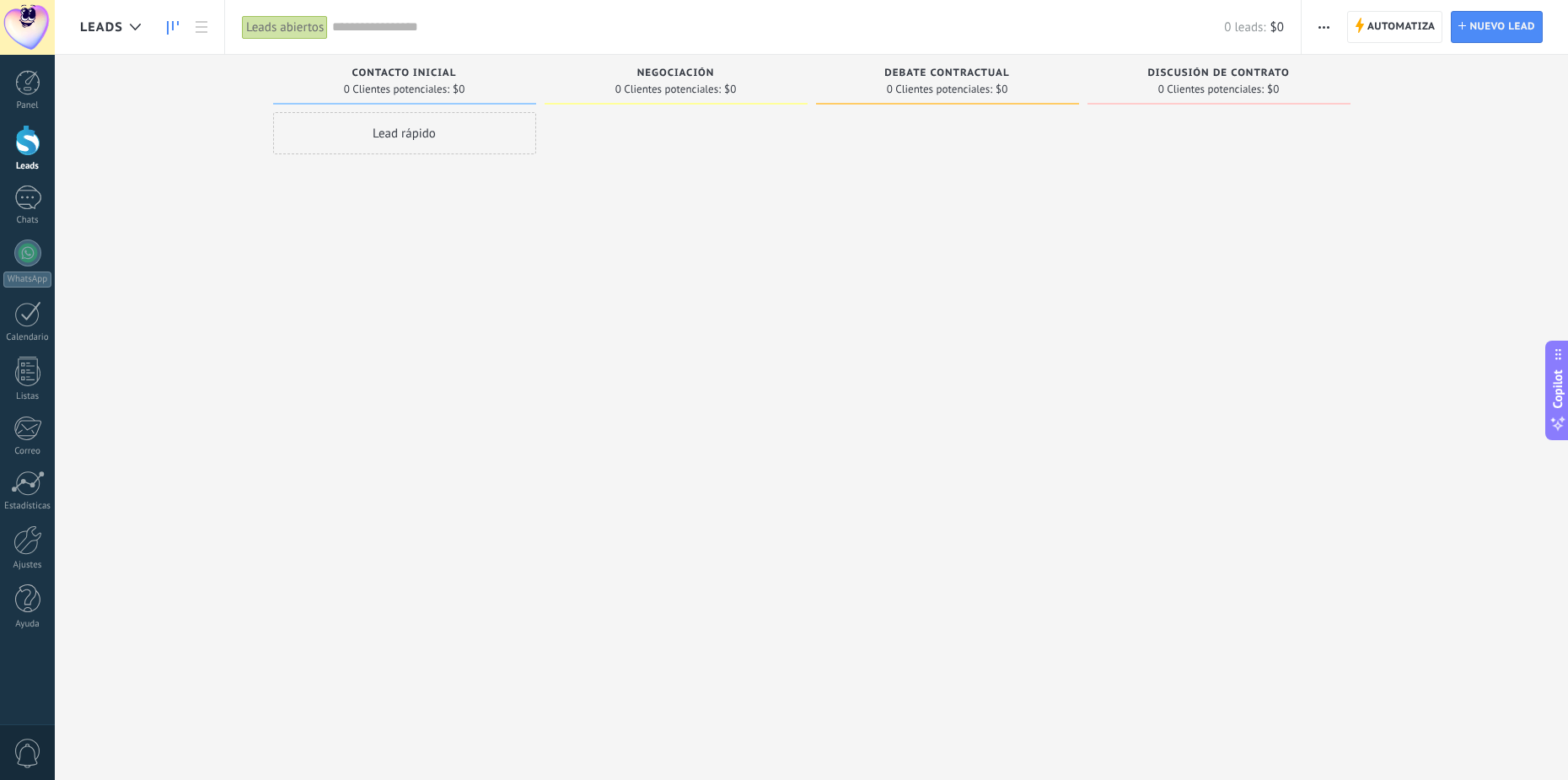
click at [381, 27] on input "text" at bounding box center [778, 27] width 892 height 18
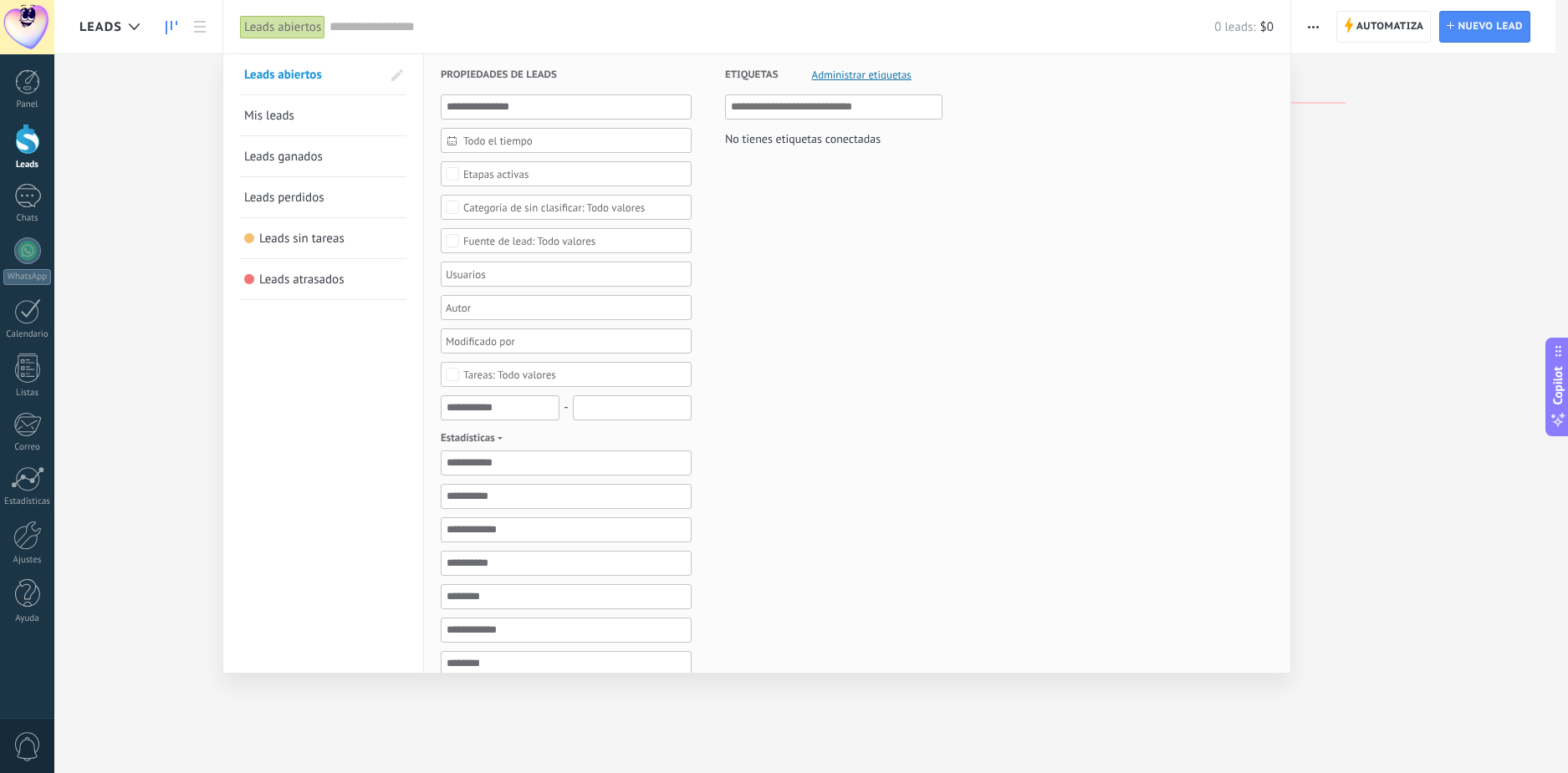
click at [294, 28] on div "Leads abiertos" at bounding box center [282, 27] width 85 height 25
click at [159, 130] on div at bounding box center [784, 386] width 1568 height 773
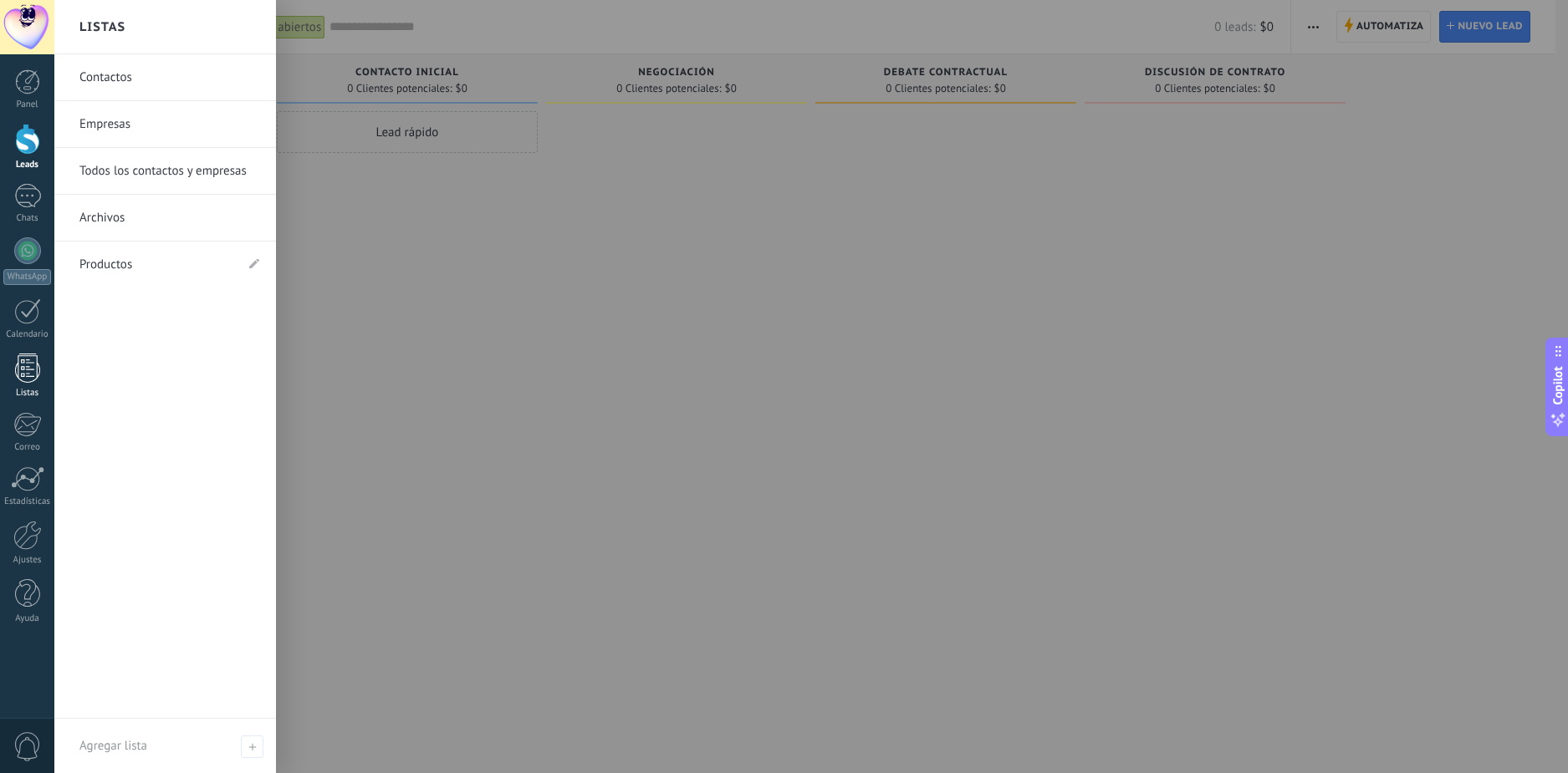
click at [24, 377] on div at bounding box center [27, 368] width 25 height 29
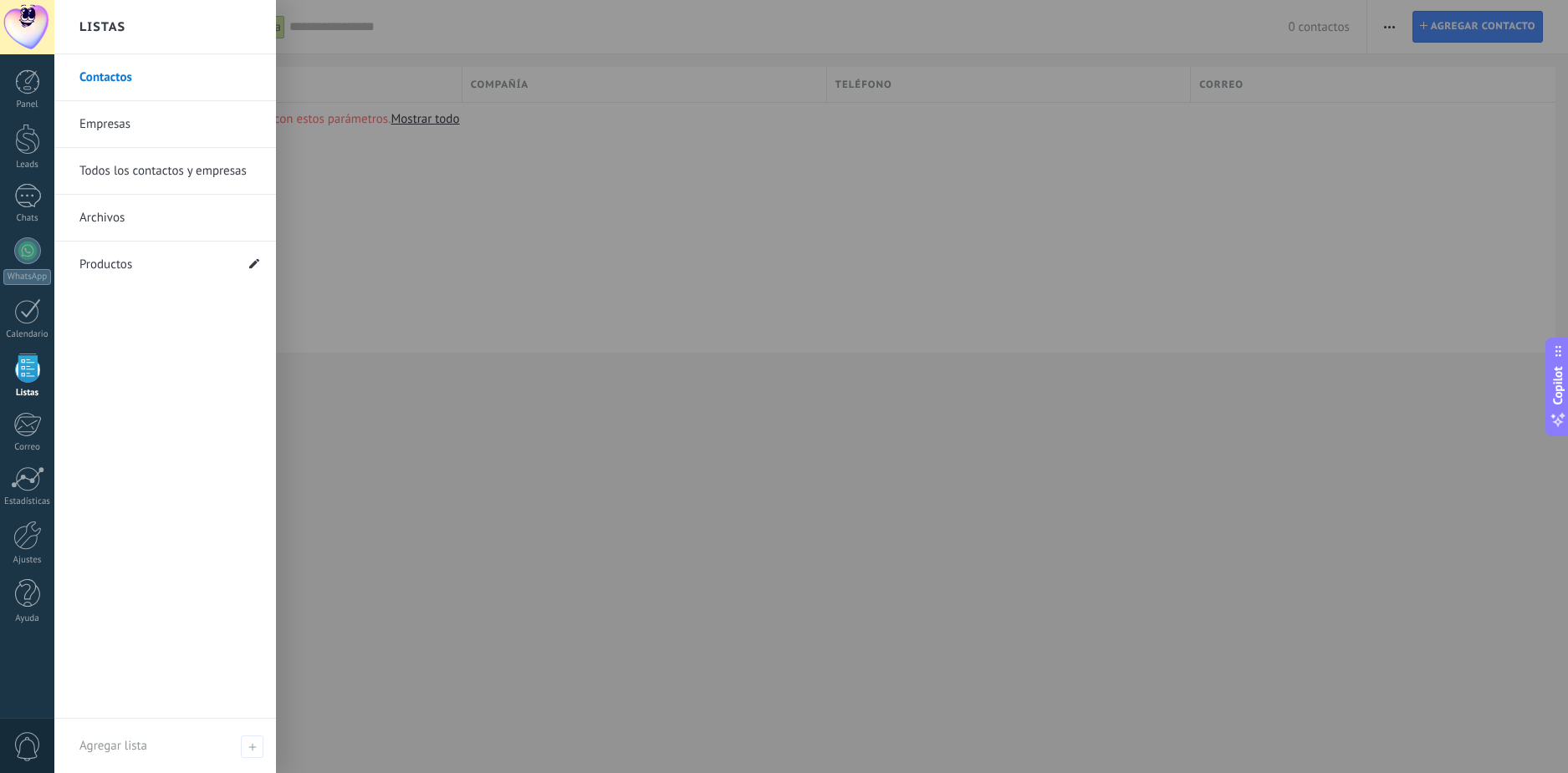
click at [254, 265] on use at bounding box center [254, 264] width 10 height 10
click at [254, 265] on use at bounding box center [251, 264] width 12 height 9
drag, startPoint x: 250, startPoint y: 264, endPoint x: 227, endPoint y: 266, distance: 23.1
click at [248, 264] on li "Productos" at bounding box center [165, 264] width 222 height 46
click at [254, 266] on use at bounding box center [254, 264] width 10 height 10
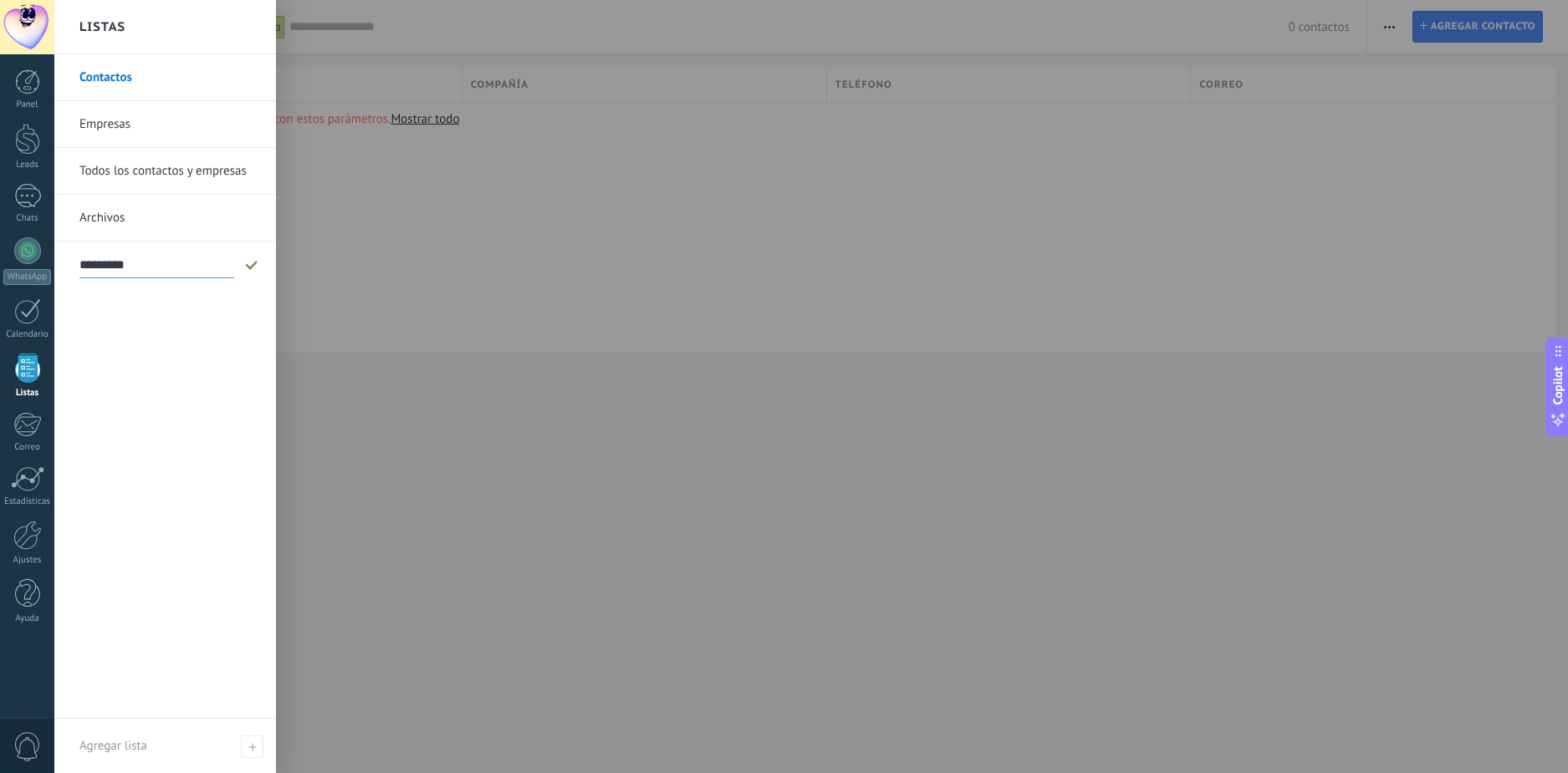
click at [183, 262] on input "*********" at bounding box center [157, 264] width 155 height 26
type input "*"
type input "**********"
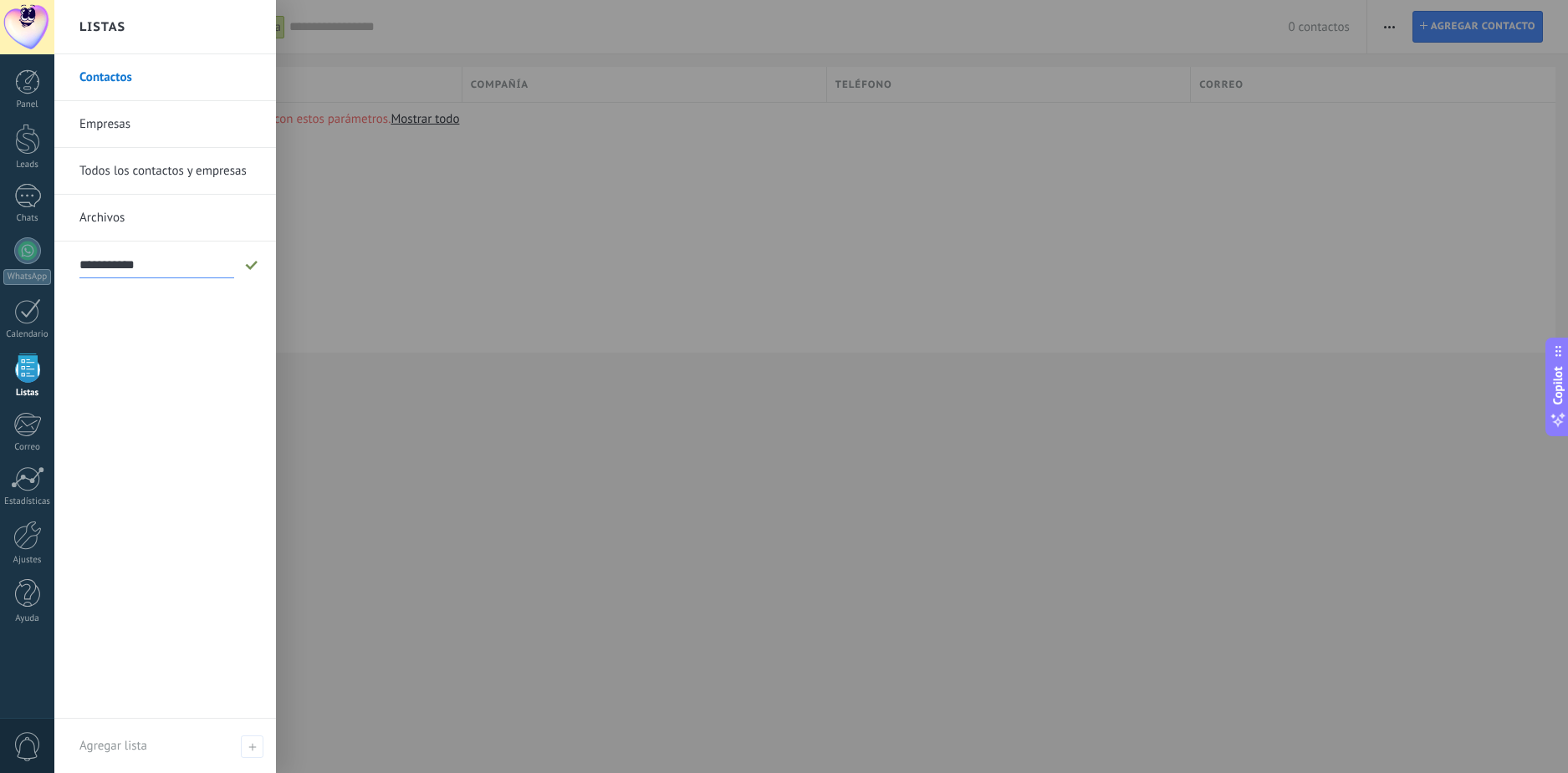
click at [249, 263] on icon at bounding box center [252, 265] width 19 height 10
click at [452, 304] on div at bounding box center [838, 386] width 1568 height 773
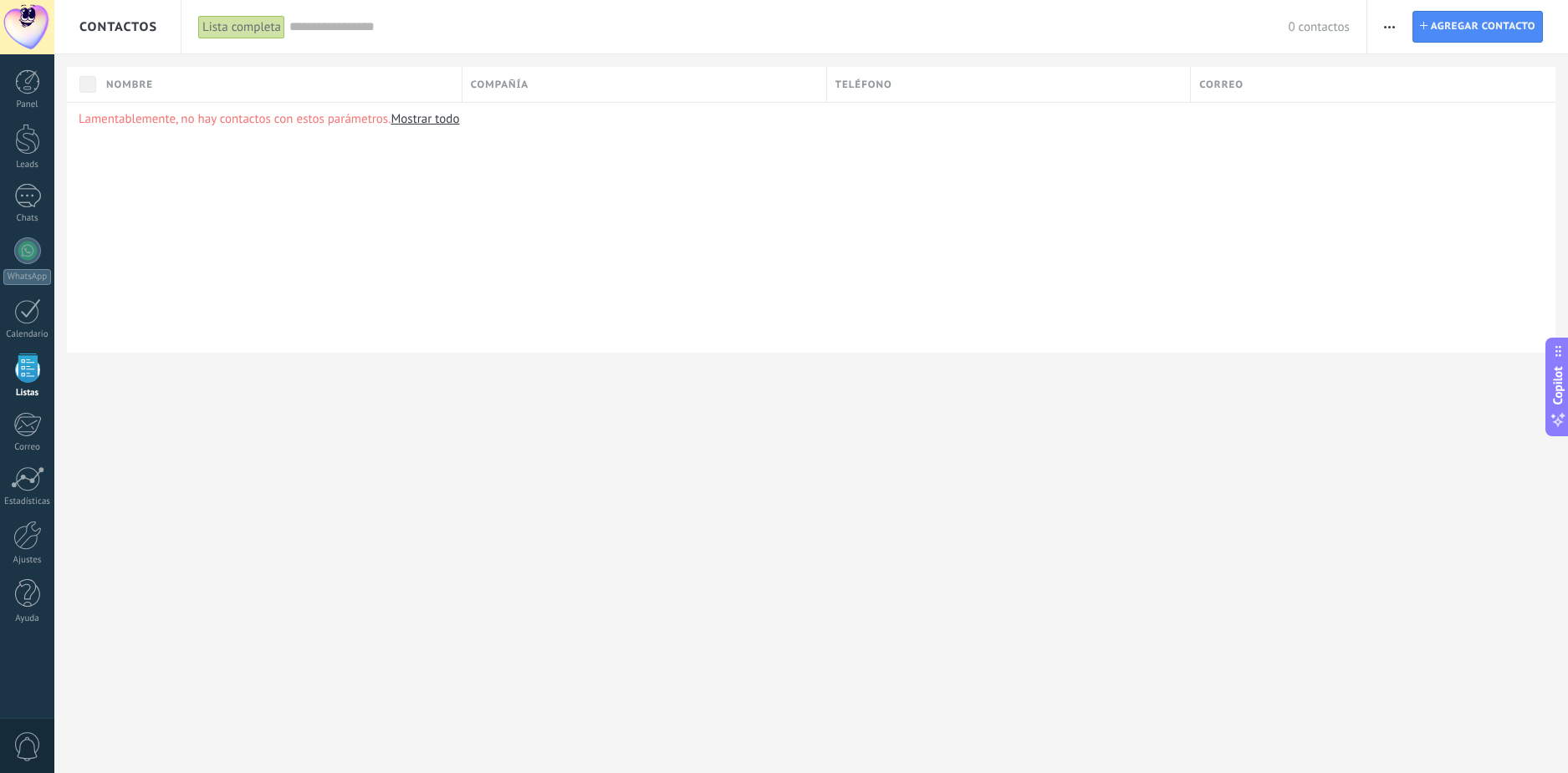
click at [26, 379] on div at bounding box center [27, 368] width 25 height 29
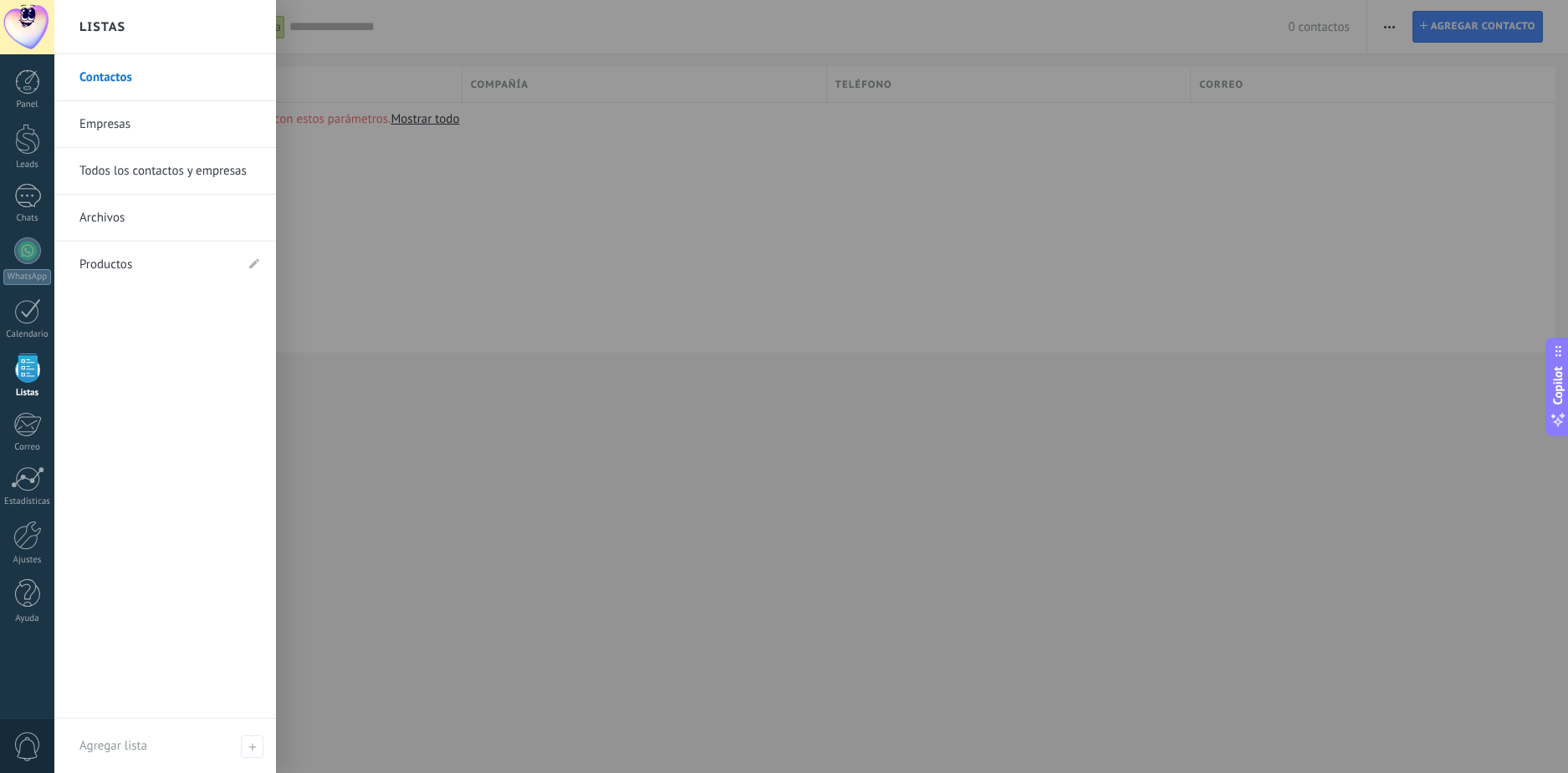
click at [163, 264] on link "Productos" at bounding box center [157, 264] width 155 height 47
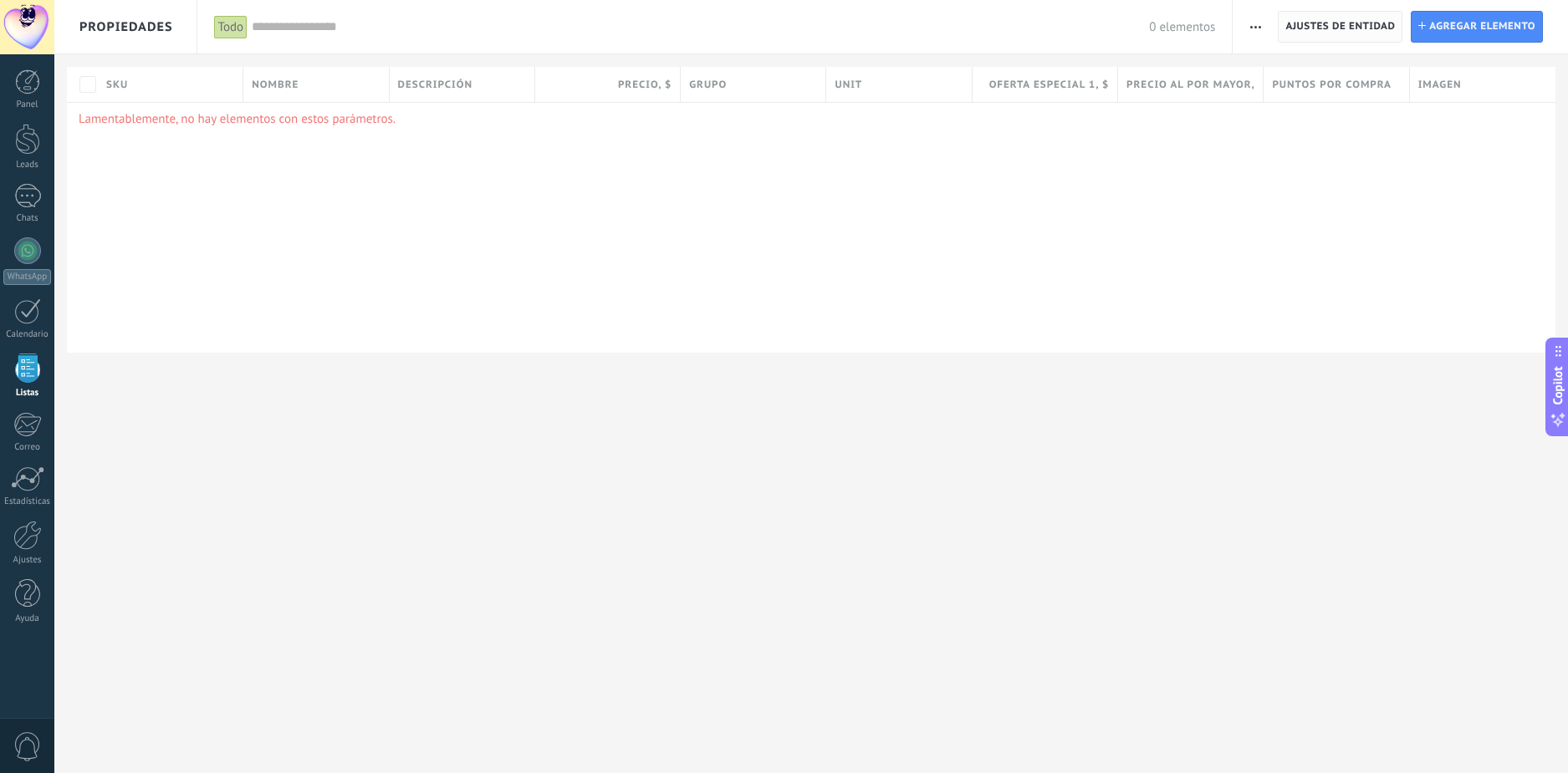
click at [1334, 19] on span "Ajustes de entidad" at bounding box center [1340, 26] width 110 height 30
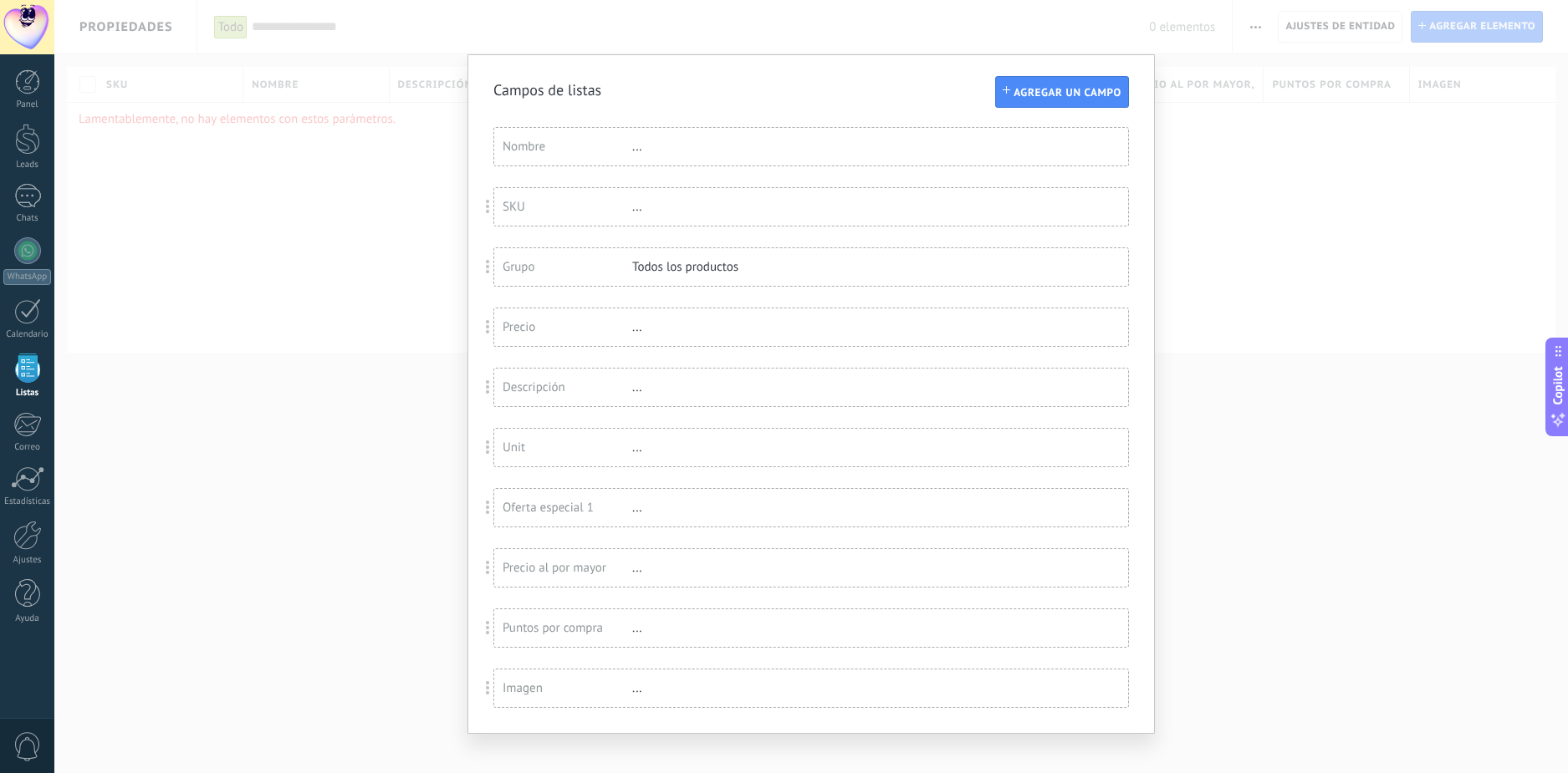
click at [1209, 227] on div "Campos de listas Agregar un campo Usted ha alcanzado la cantidad máxima de los …" at bounding box center [811, 386] width 1514 height 773
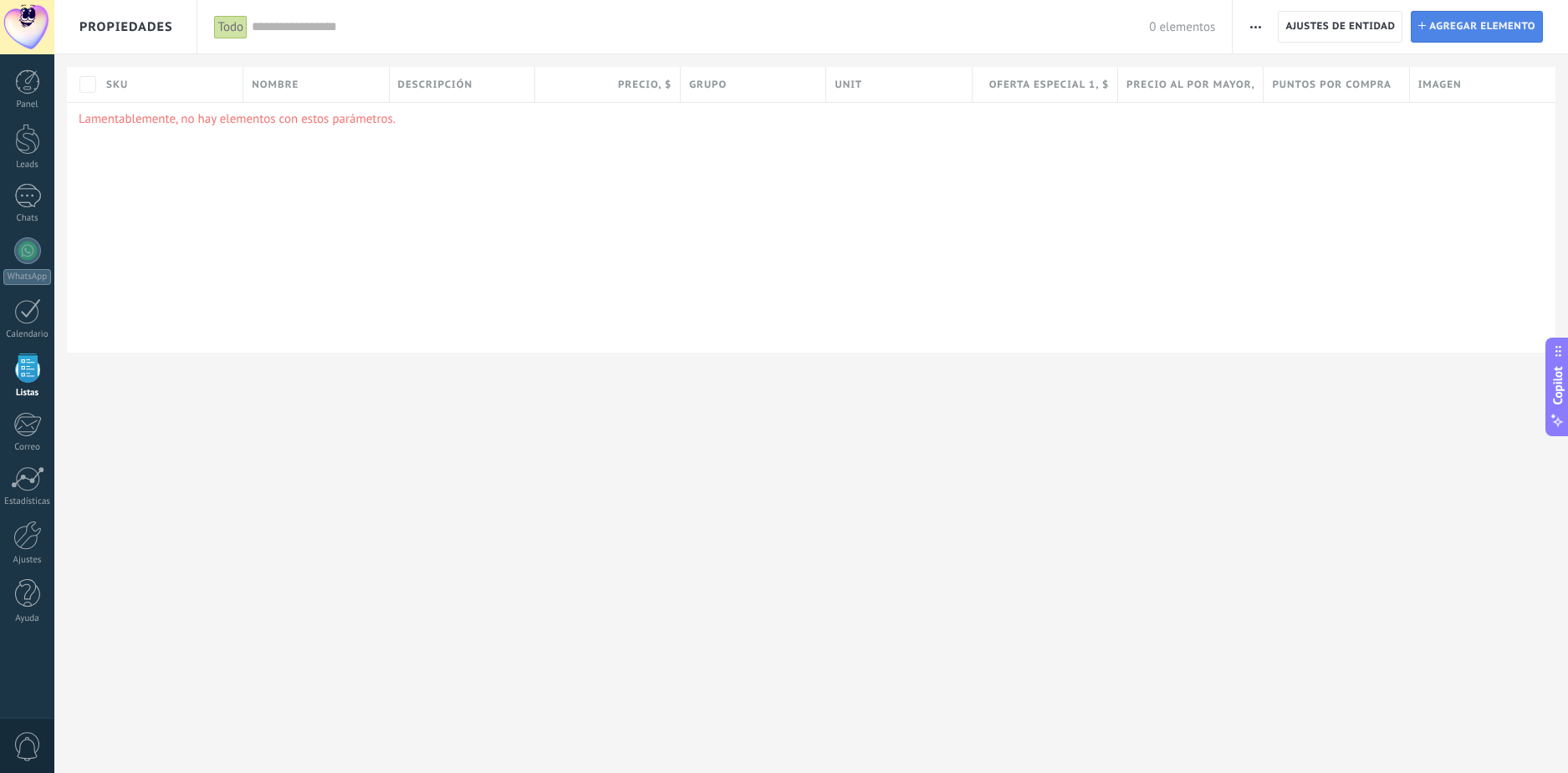
click at [1493, 30] on span "Agregar elemento" at bounding box center [1482, 26] width 106 height 30
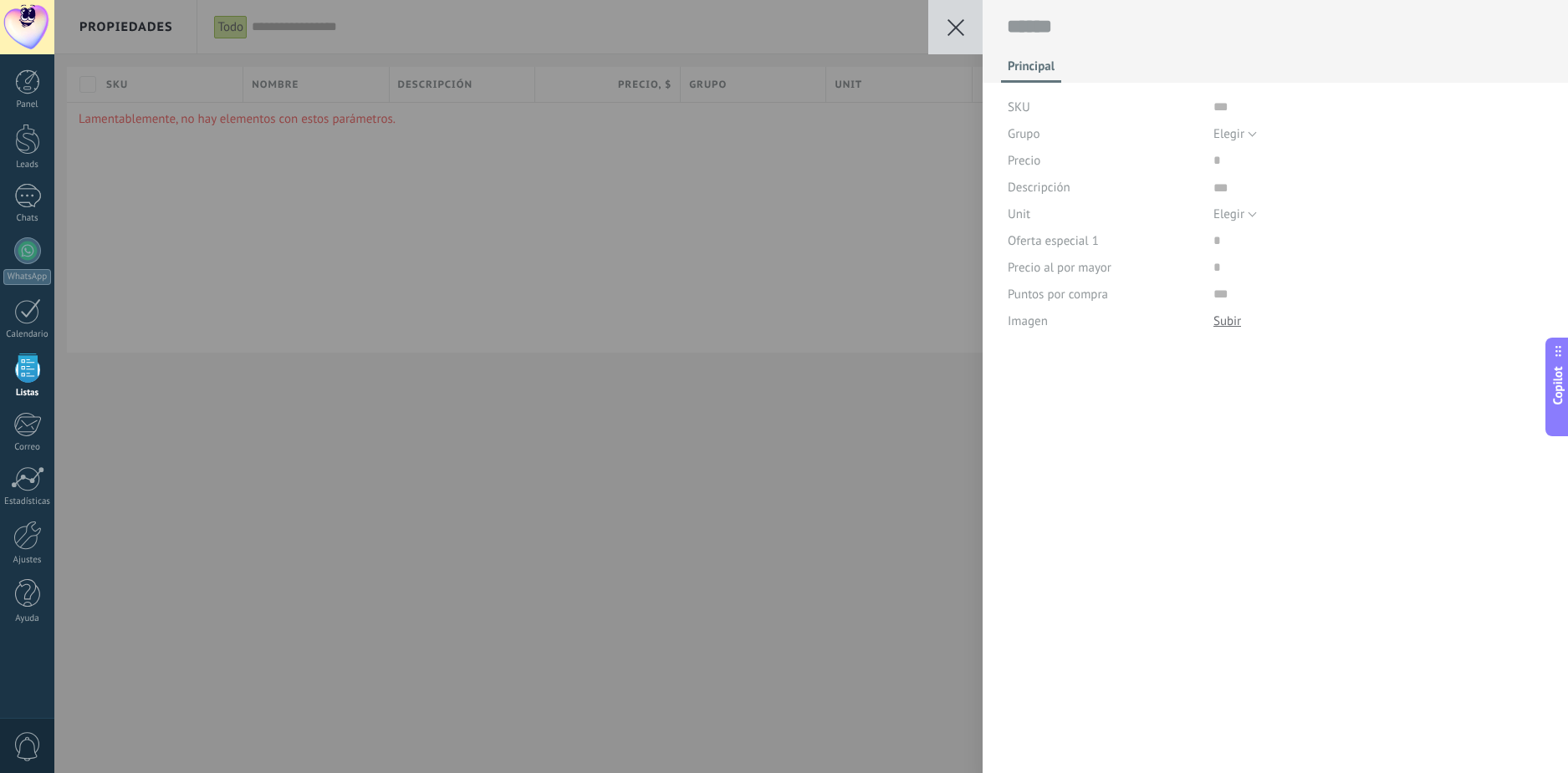
scroll to position [17, 0]
click at [921, 176] on div "Guardar Cancelar Principal SKU Grupo Elegir Todos los productos Elegir Precio D…" at bounding box center [811, 386] width 1514 height 773
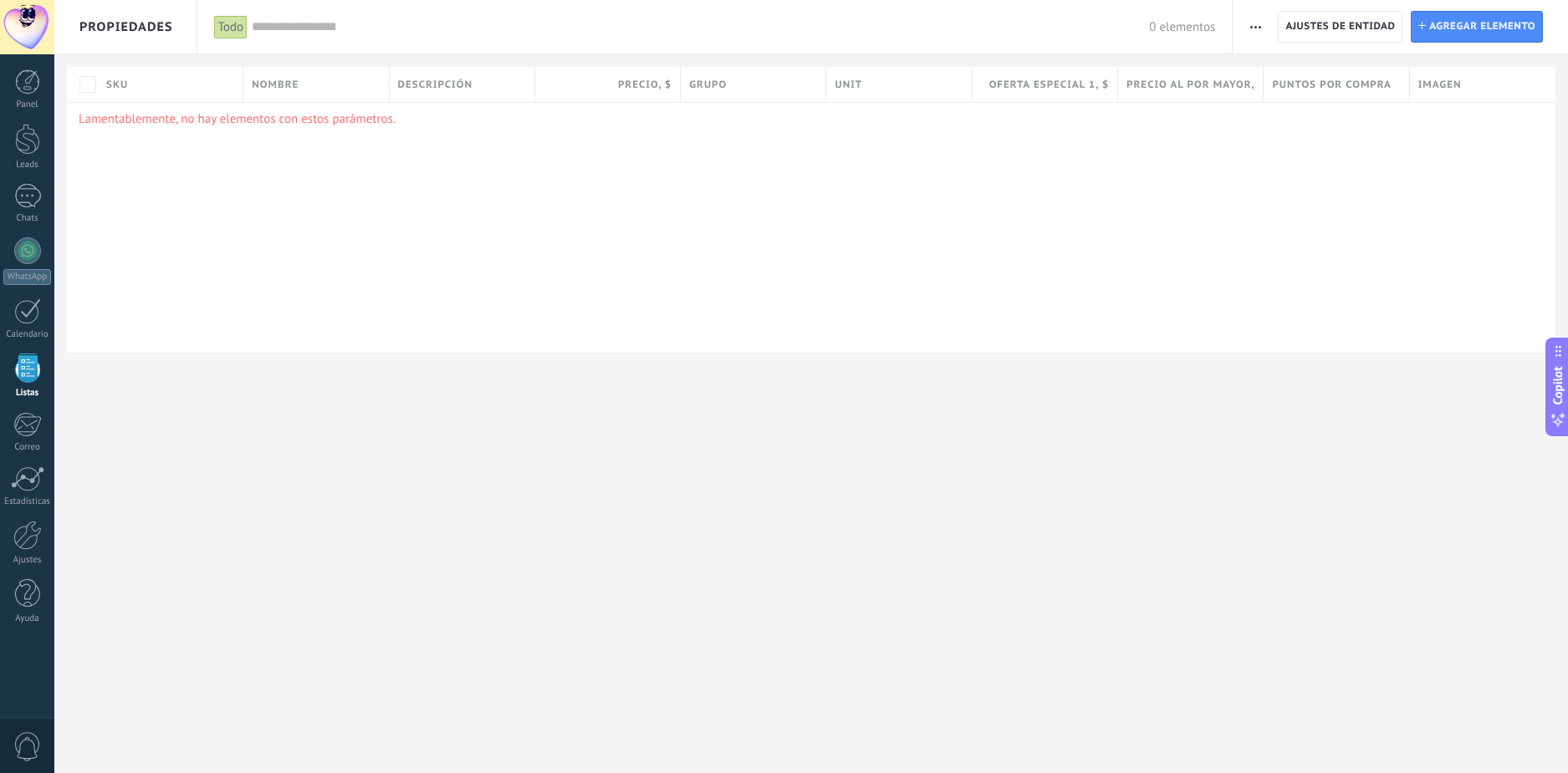
click at [152, 29] on span "Propiedades" at bounding box center [126, 26] width 94 height 54
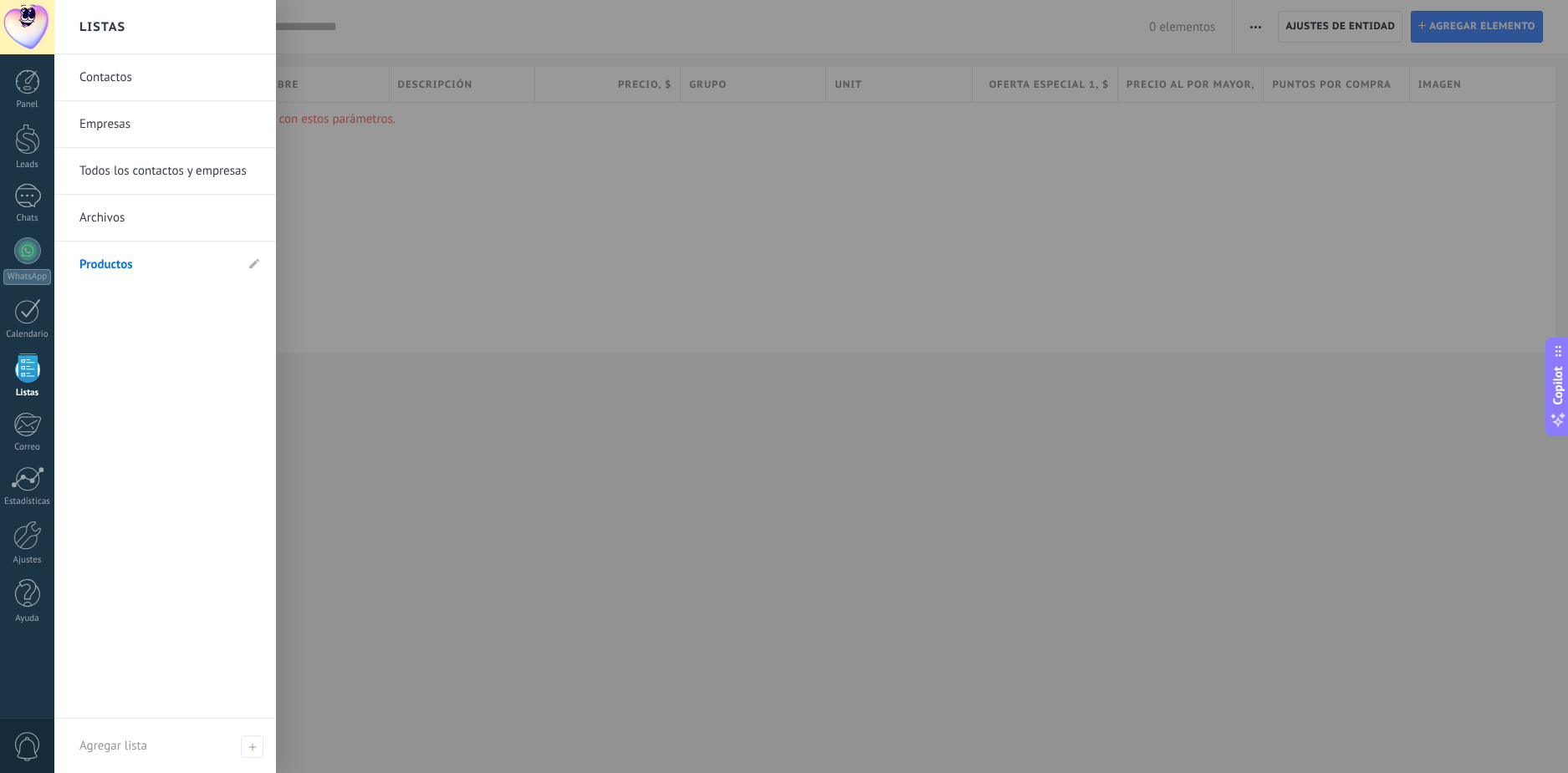
click at [153, 27] on div "Listas" at bounding box center [165, 27] width 222 height 54
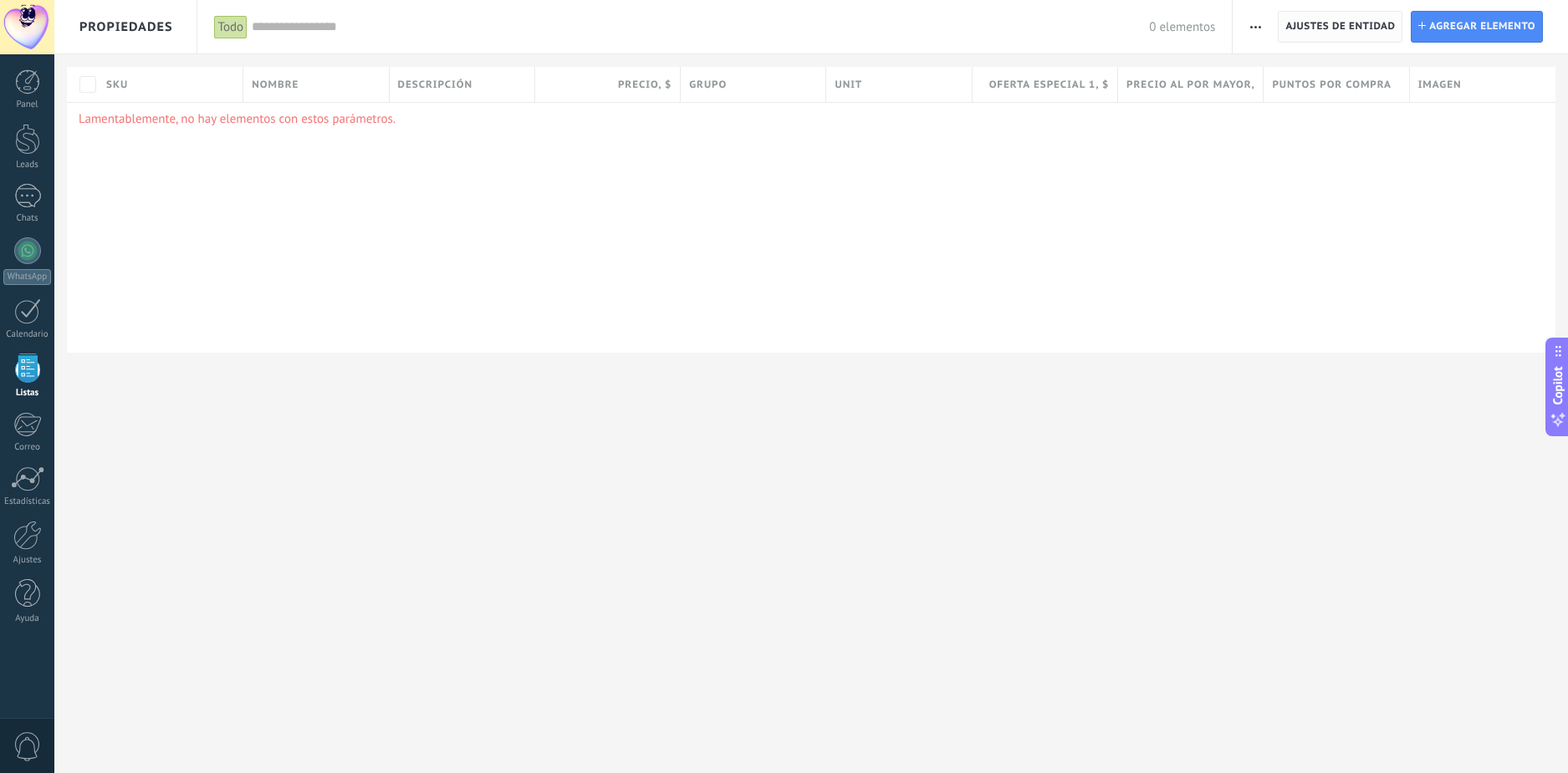
click at [1380, 26] on span "Ajustes de entidad" at bounding box center [1340, 26] width 110 height 30
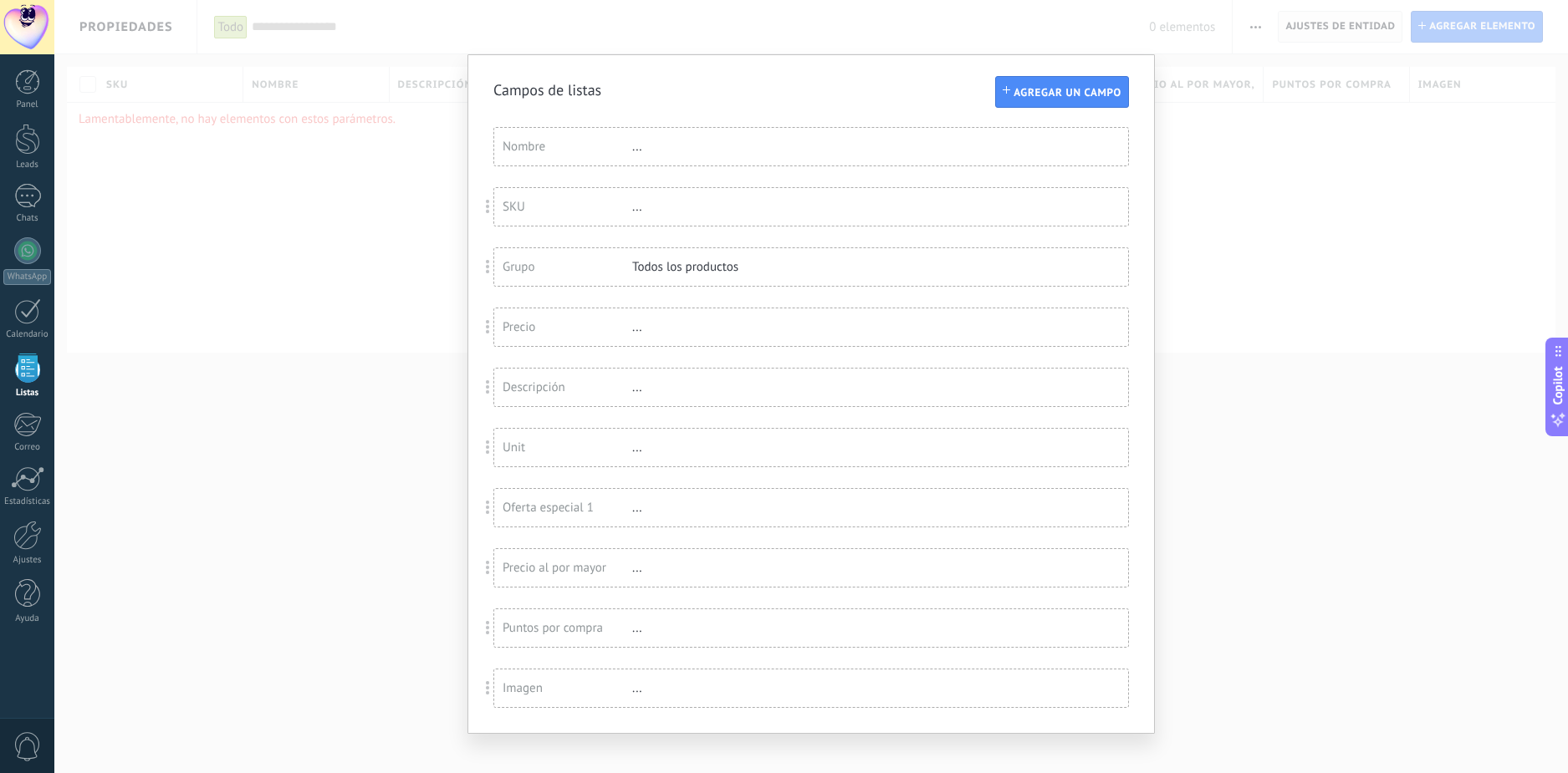
click at [1380, 26] on div "Campos de listas Agregar un campo Usted ha alcanzado la cantidad máxima de los …" at bounding box center [811, 386] width 1514 height 773
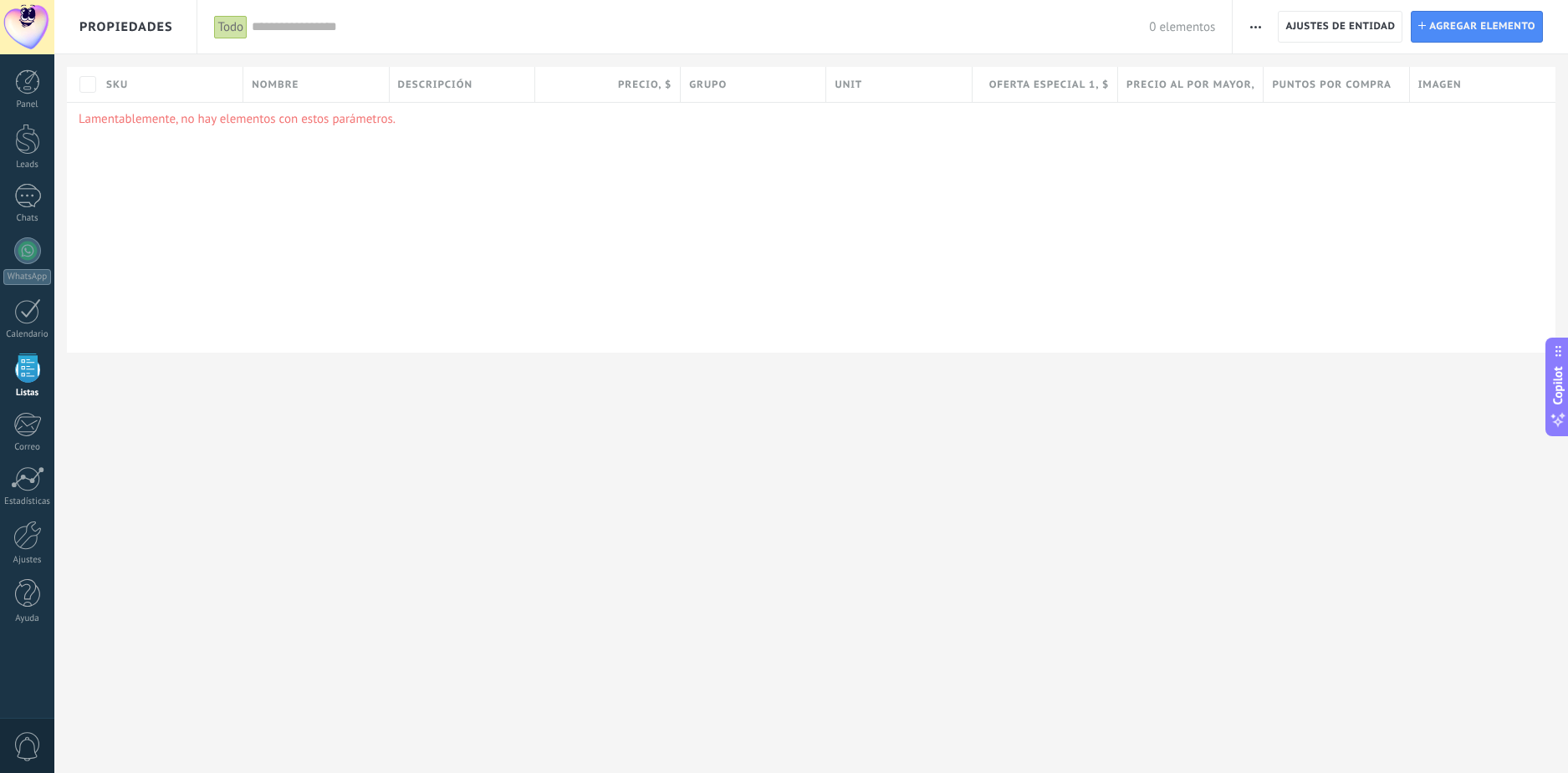
click at [1245, 26] on button "button" at bounding box center [1256, 26] width 25 height 31
click at [1277, 72] on span "Importar" at bounding box center [1287, 71] width 47 height 33
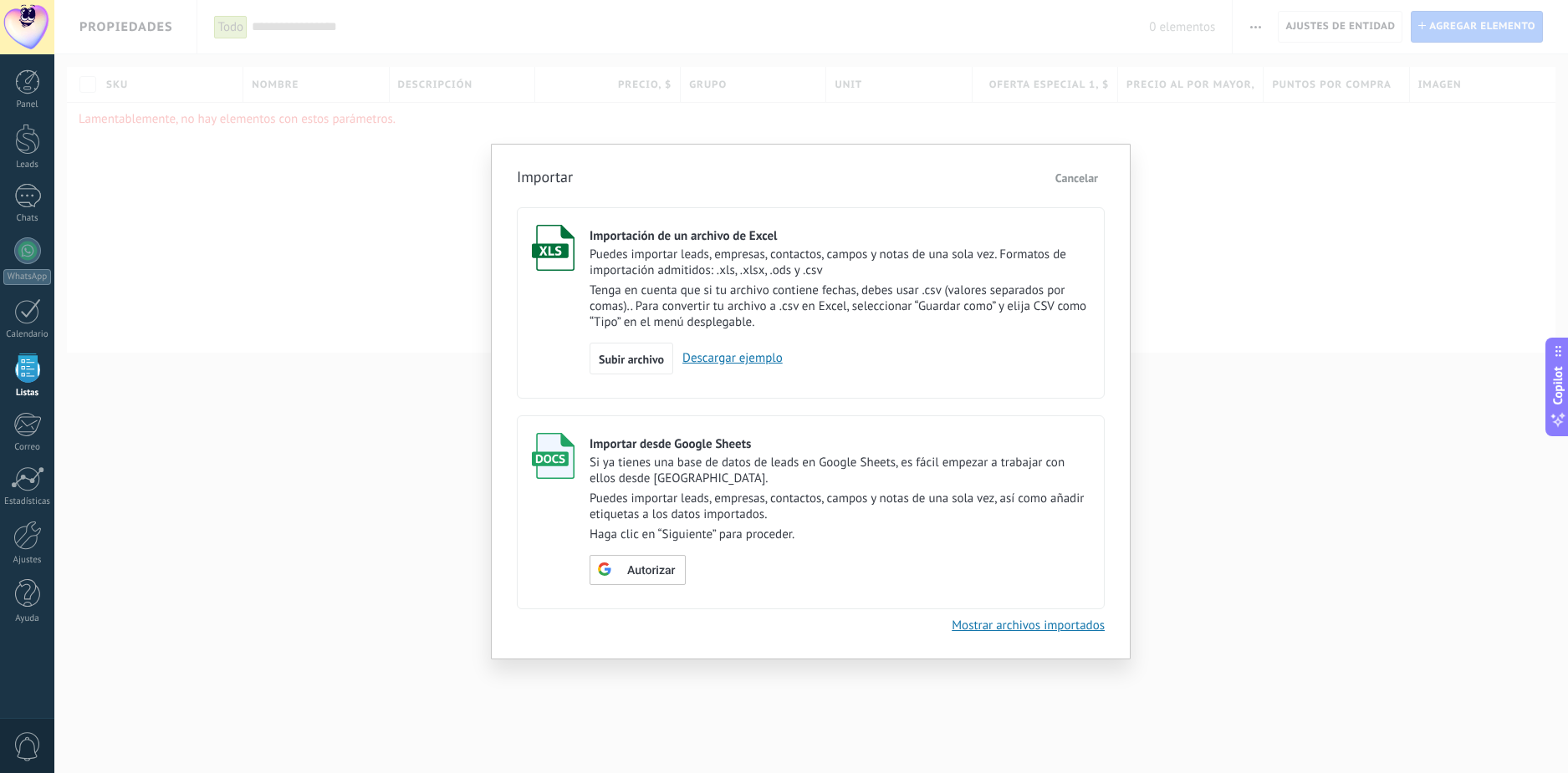
click at [1227, 443] on div "Importar Cancelar Importación de un archivo de Excel Puedes importar leads, emp…" at bounding box center [811, 386] width 1514 height 773
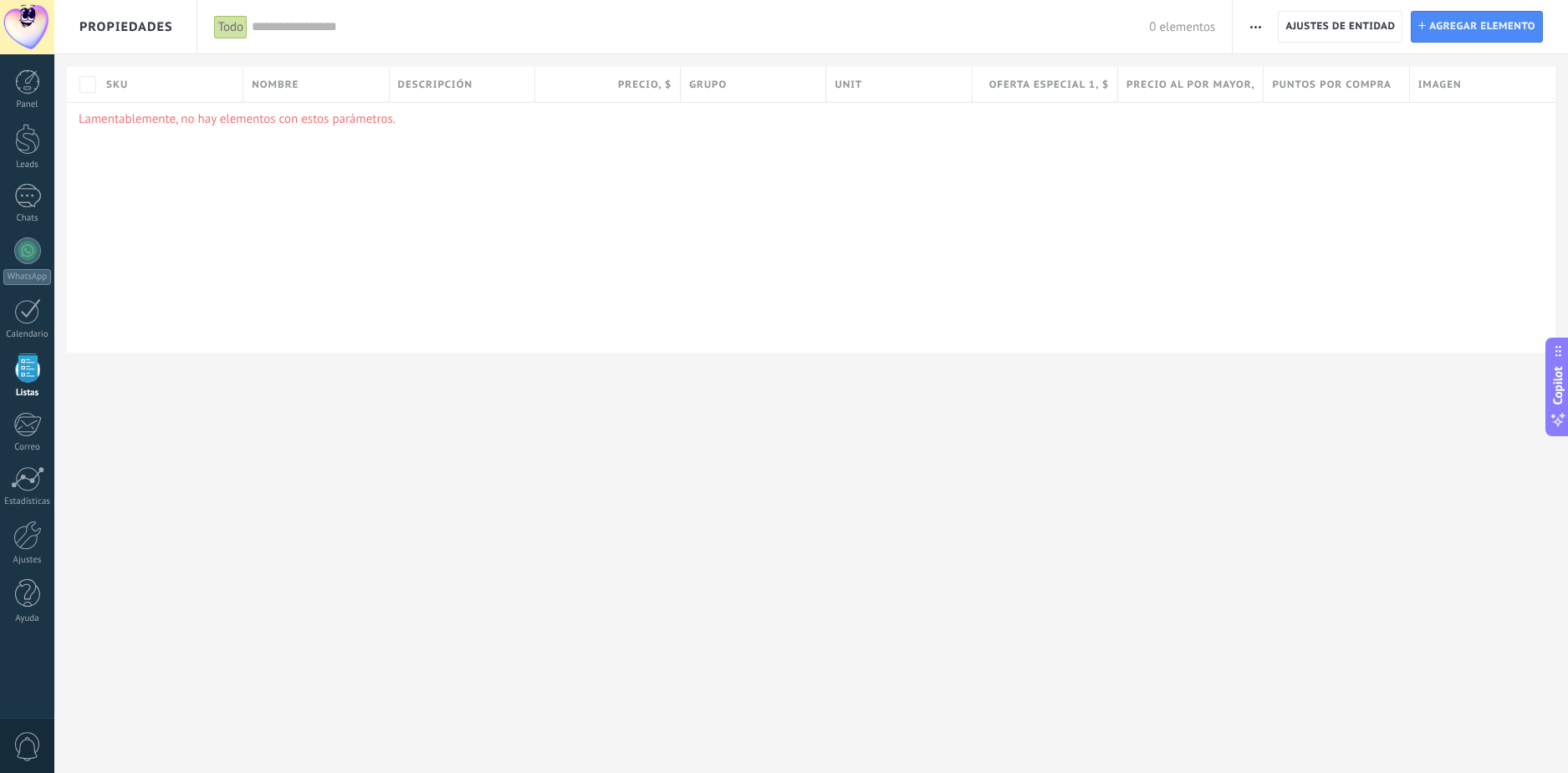
drag, startPoint x: 481, startPoint y: 272, endPoint x: 455, endPoint y: 266, distance: 26.7
click at [481, 271] on div "Lamentablemente, no hay elementos con estos parámetros." at bounding box center [812, 227] width 1489 height 251
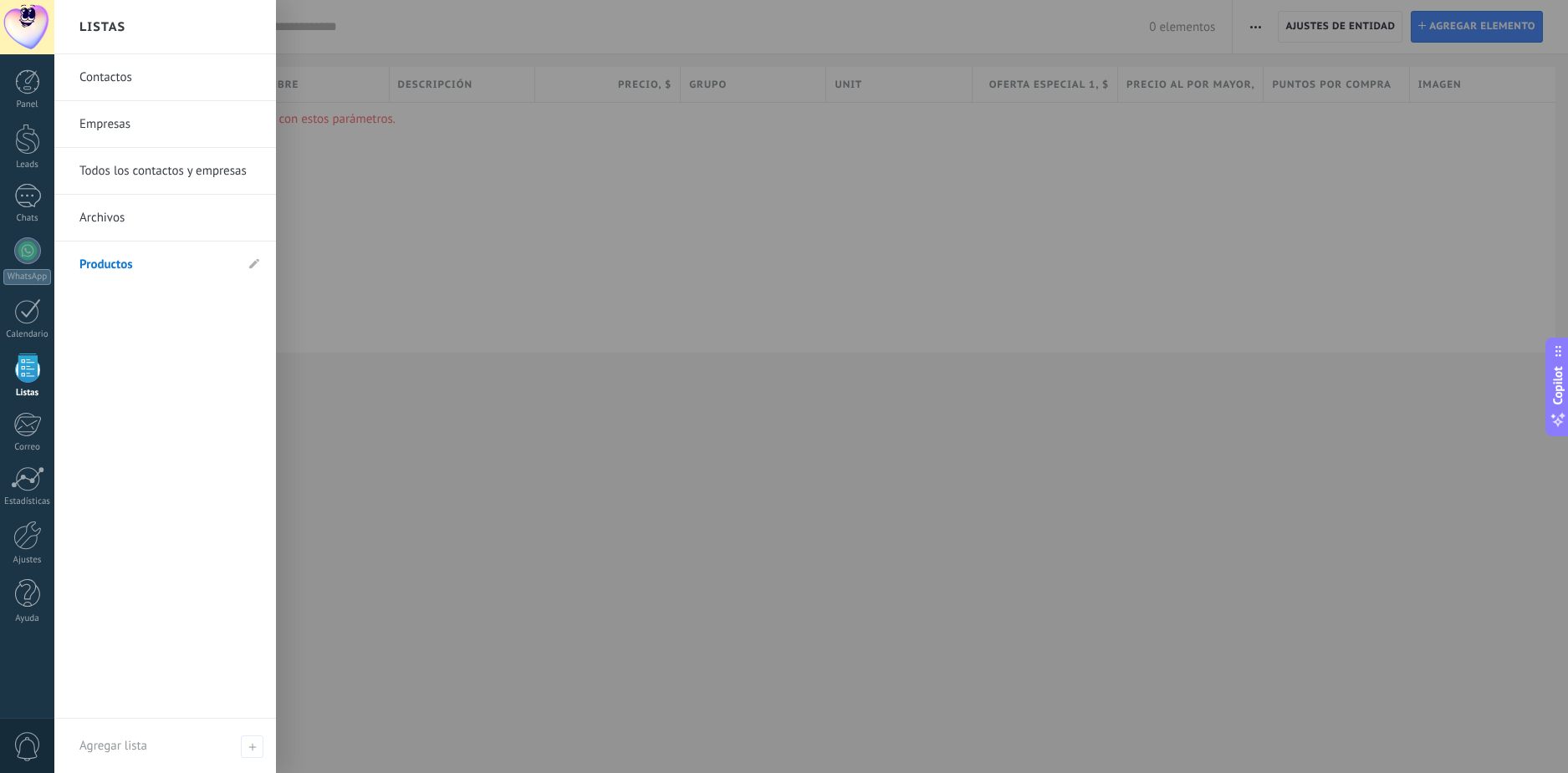
click at [163, 123] on link "Empresas" at bounding box center [168, 124] width 180 height 47
click at [198, 74] on link "Contactos" at bounding box center [168, 77] width 180 height 47
click at [186, 225] on link "Archivos" at bounding box center [168, 218] width 180 height 47
click at [20, 370] on div at bounding box center [27, 368] width 25 height 29
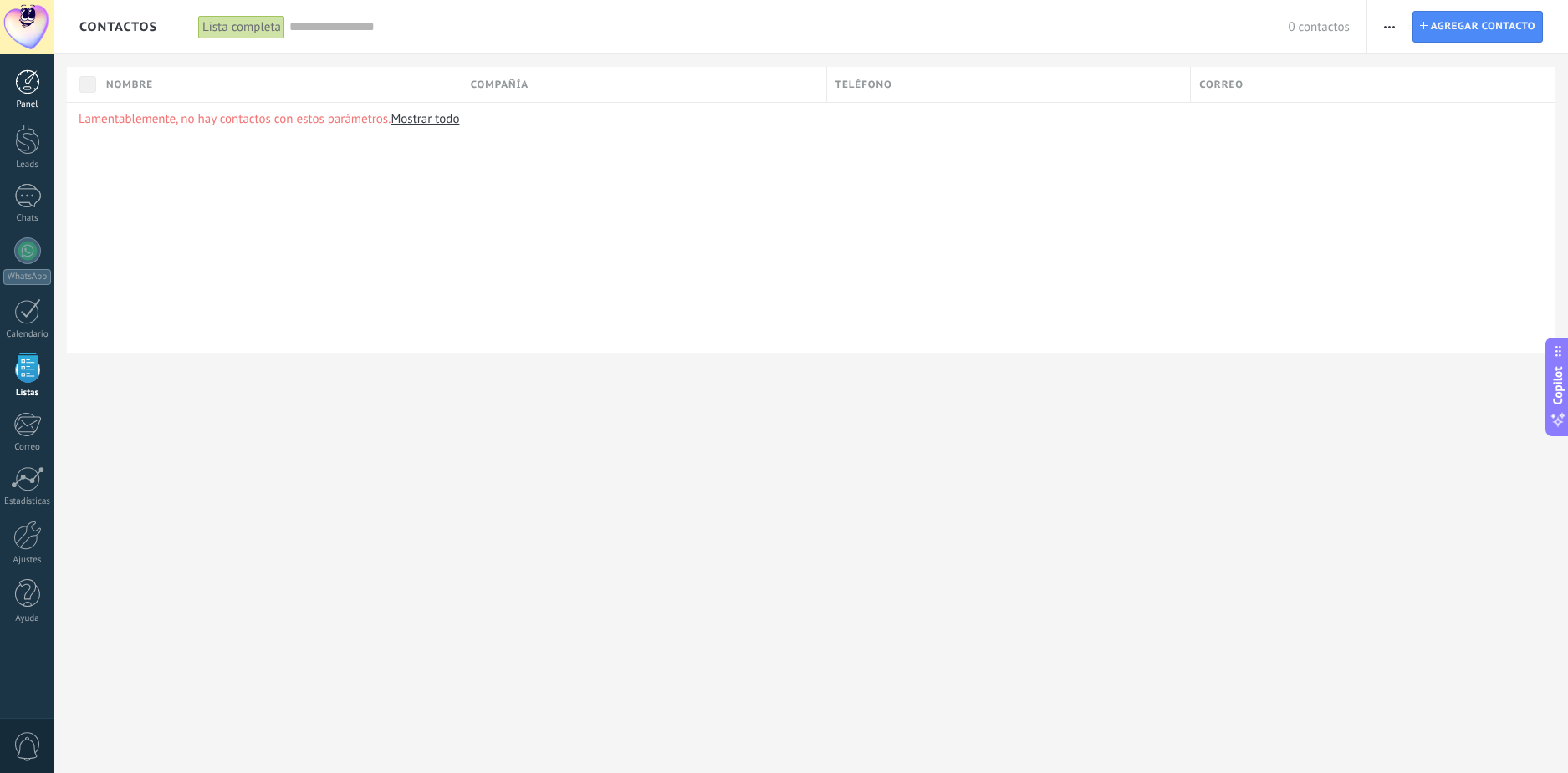
click at [31, 84] on div at bounding box center [27, 82] width 25 height 25
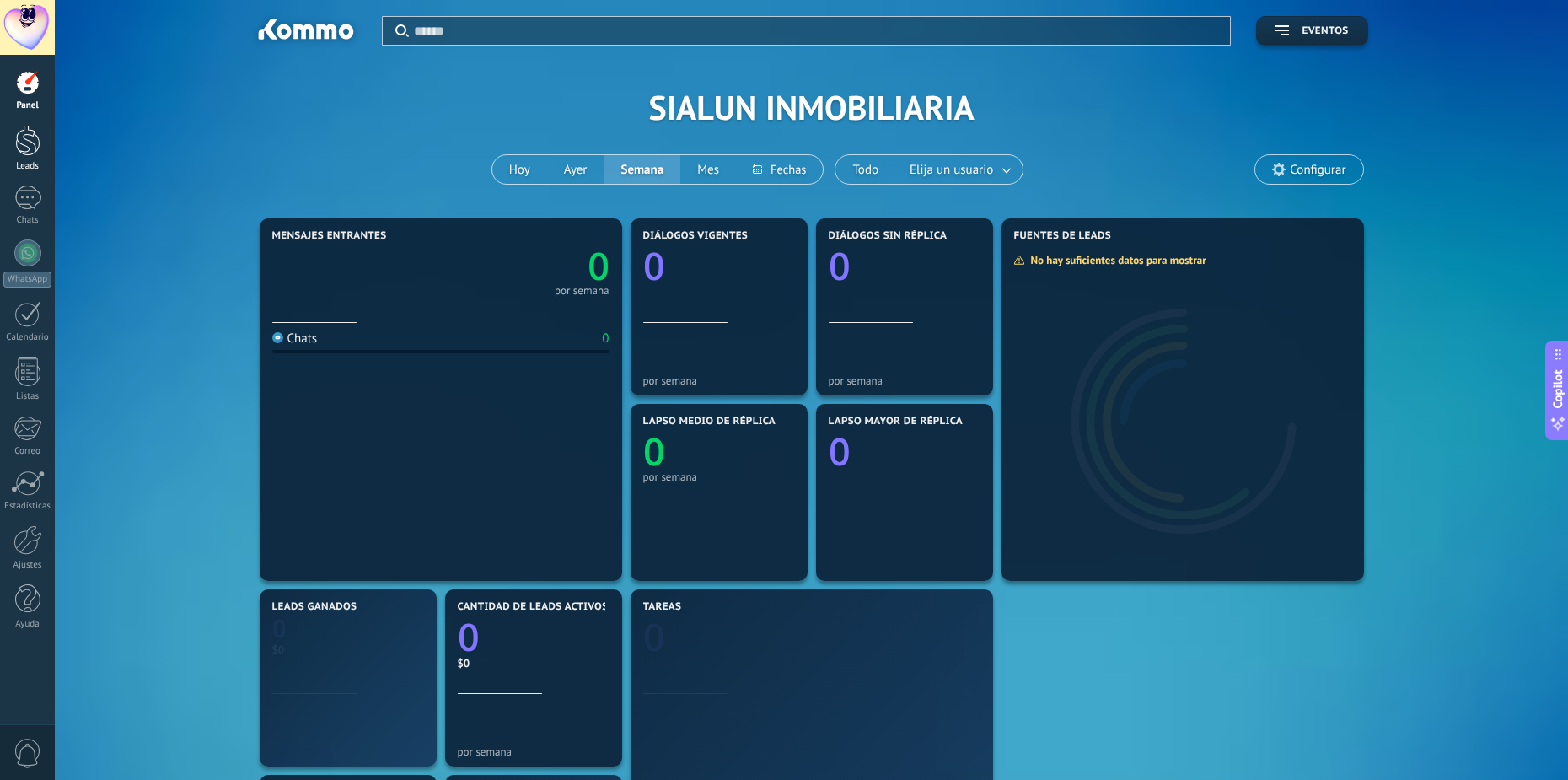
click at [33, 145] on div at bounding box center [27, 140] width 25 height 31
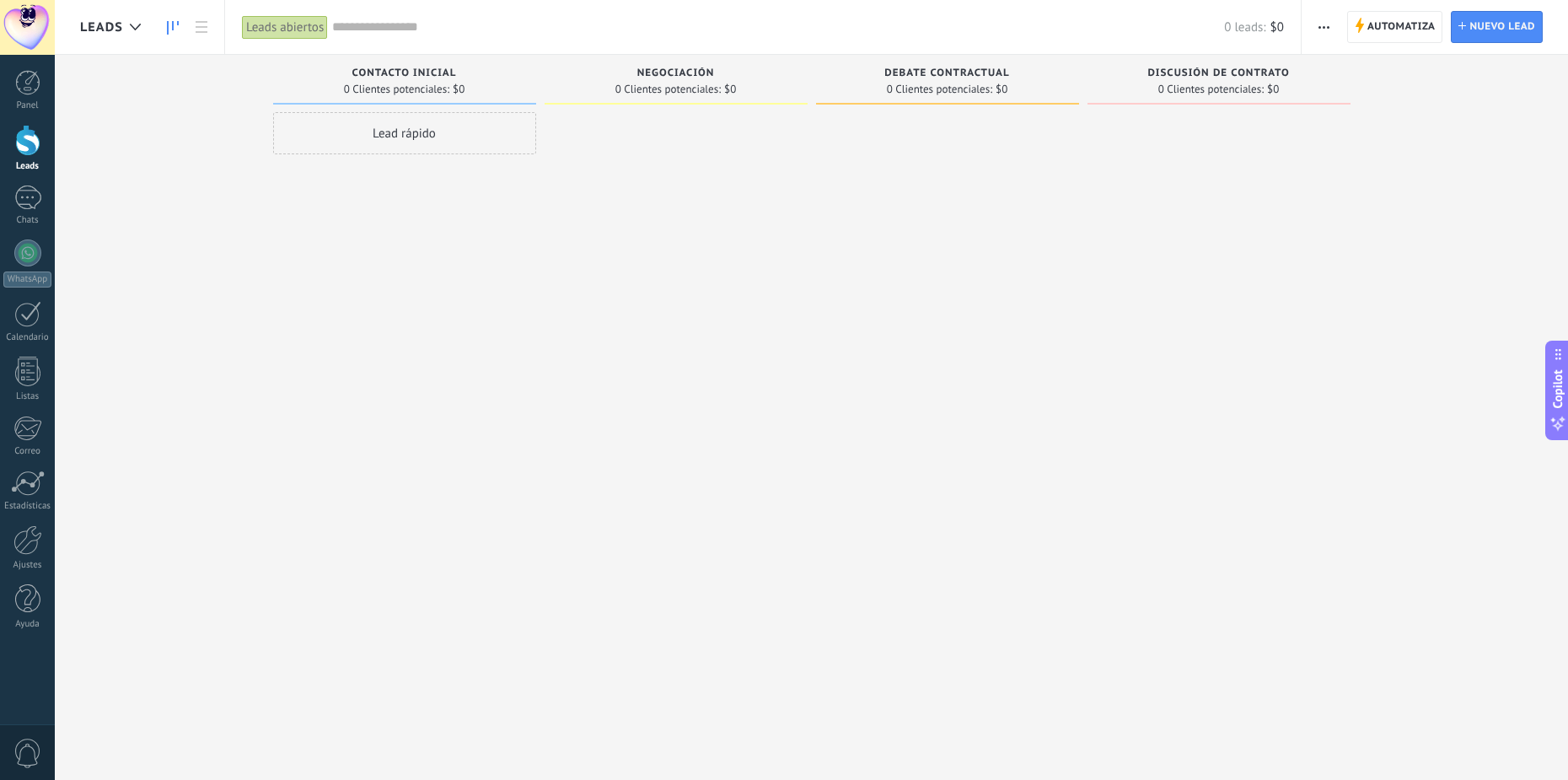
click at [464, 140] on div "Lead rápido" at bounding box center [405, 133] width 263 height 42
click at [522, 357] on use "button" at bounding box center [522, 360] width 12 height 12
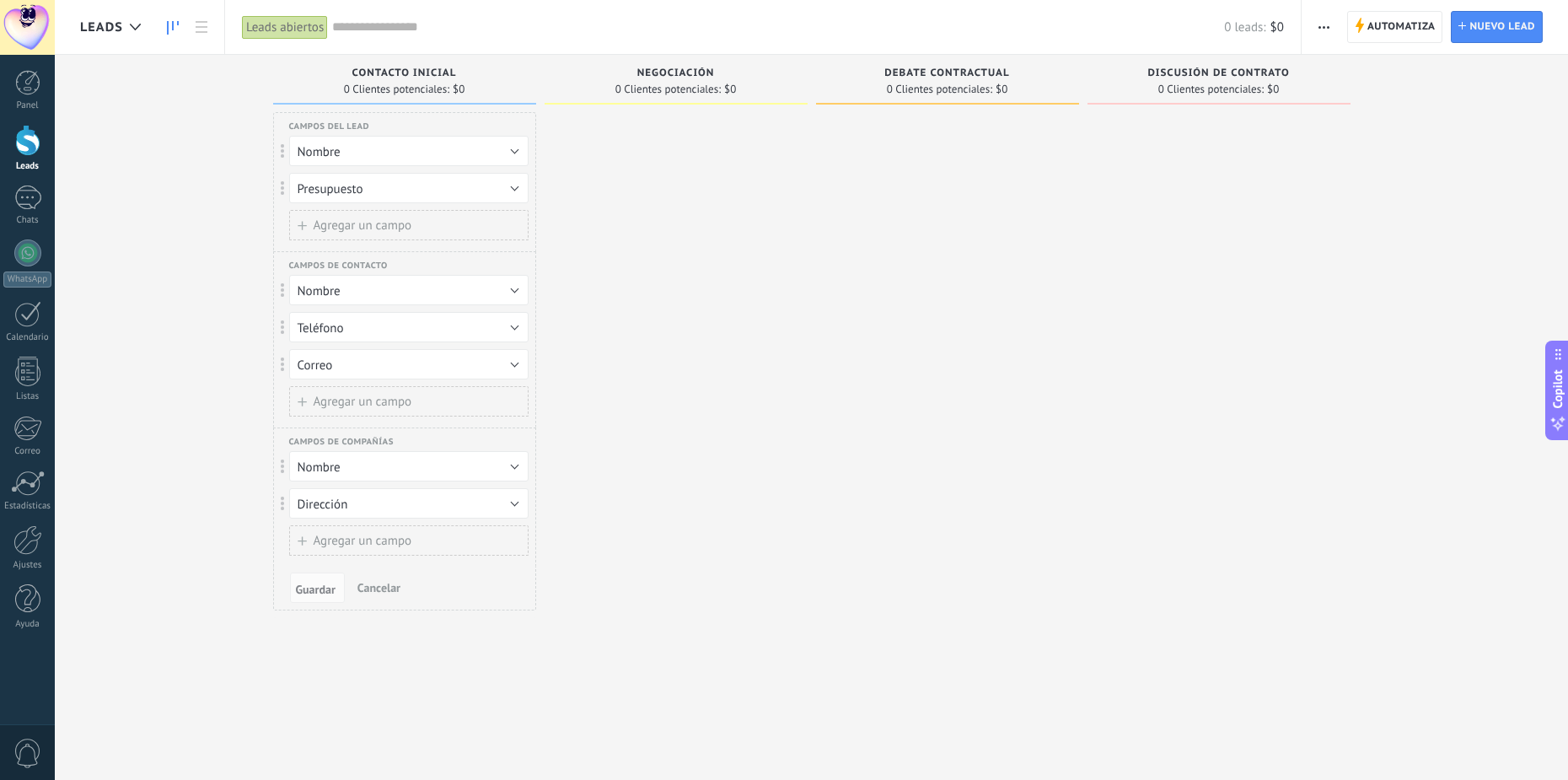
click at [373, 596] on button "Cancelar" at bounding box center [379, 587] width 57 height 25
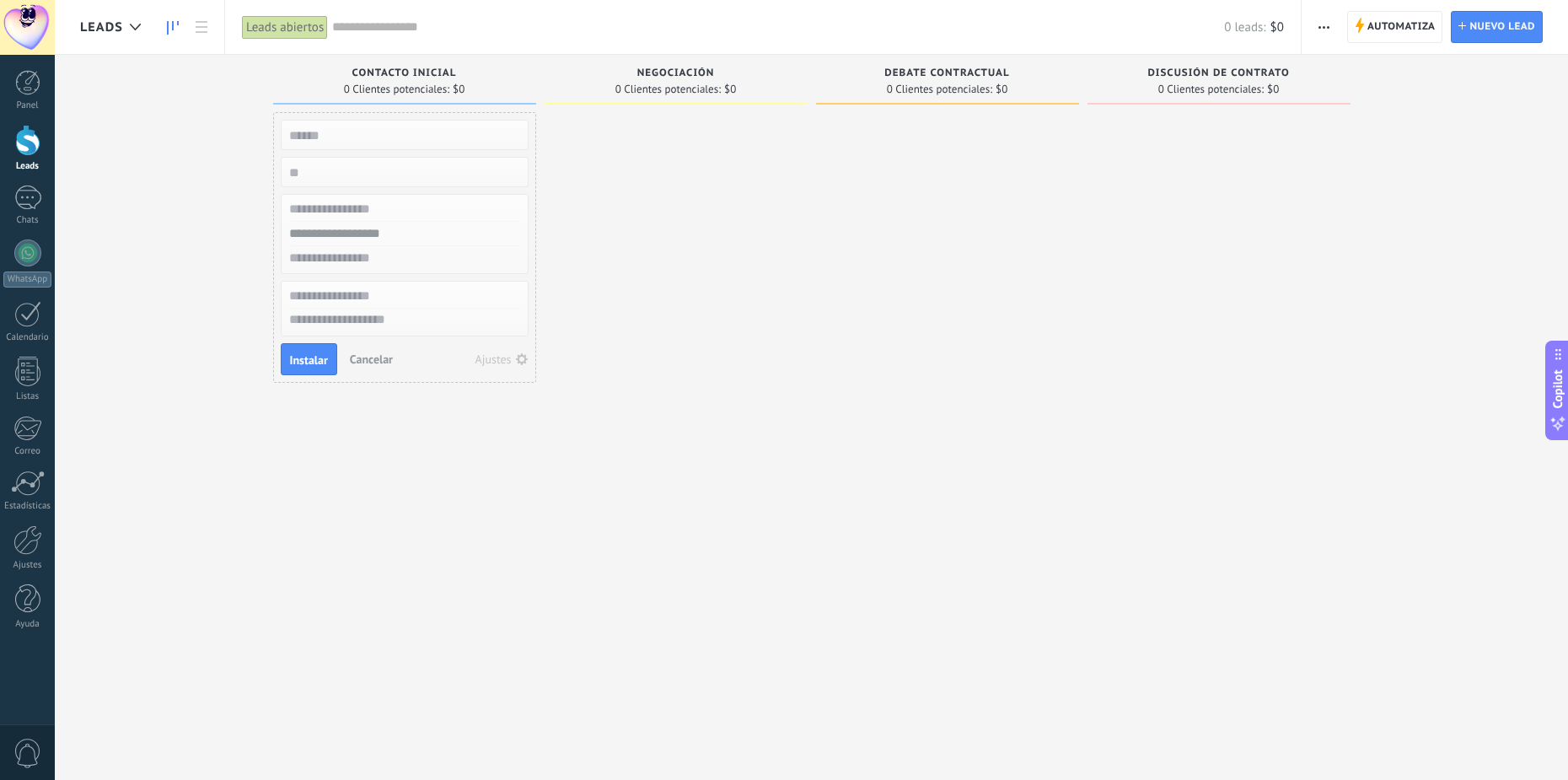
click at [369, 357] on span "Cancelar" at bounding box center [371, 360] width 43 height 15
click at [546, 451] on div at bounding box center [676, 392] width 263 height 560
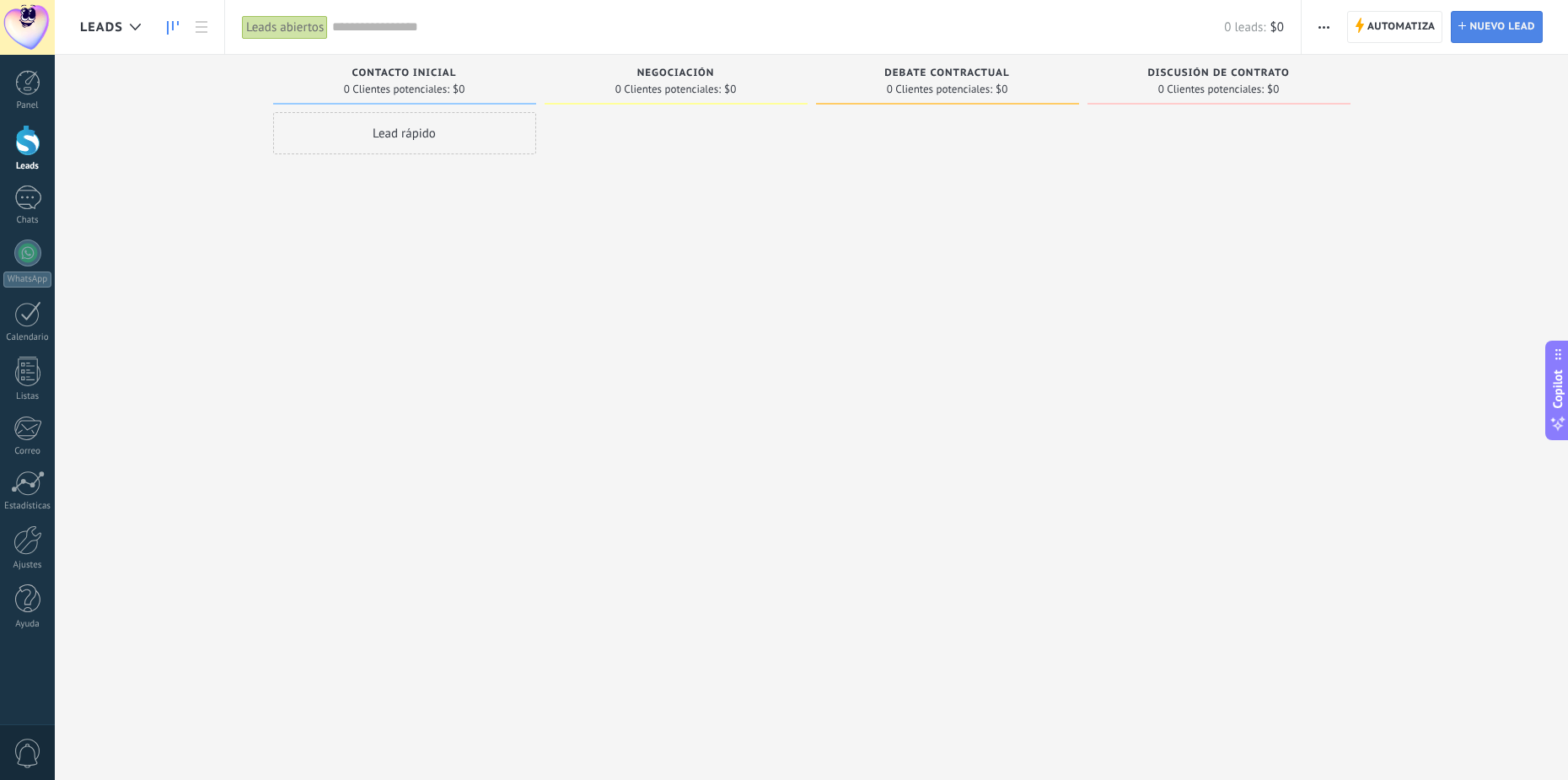
click at [1509, 25] on span "Nuevo lead" at bounding box center [1502, 27] width 66 height 30
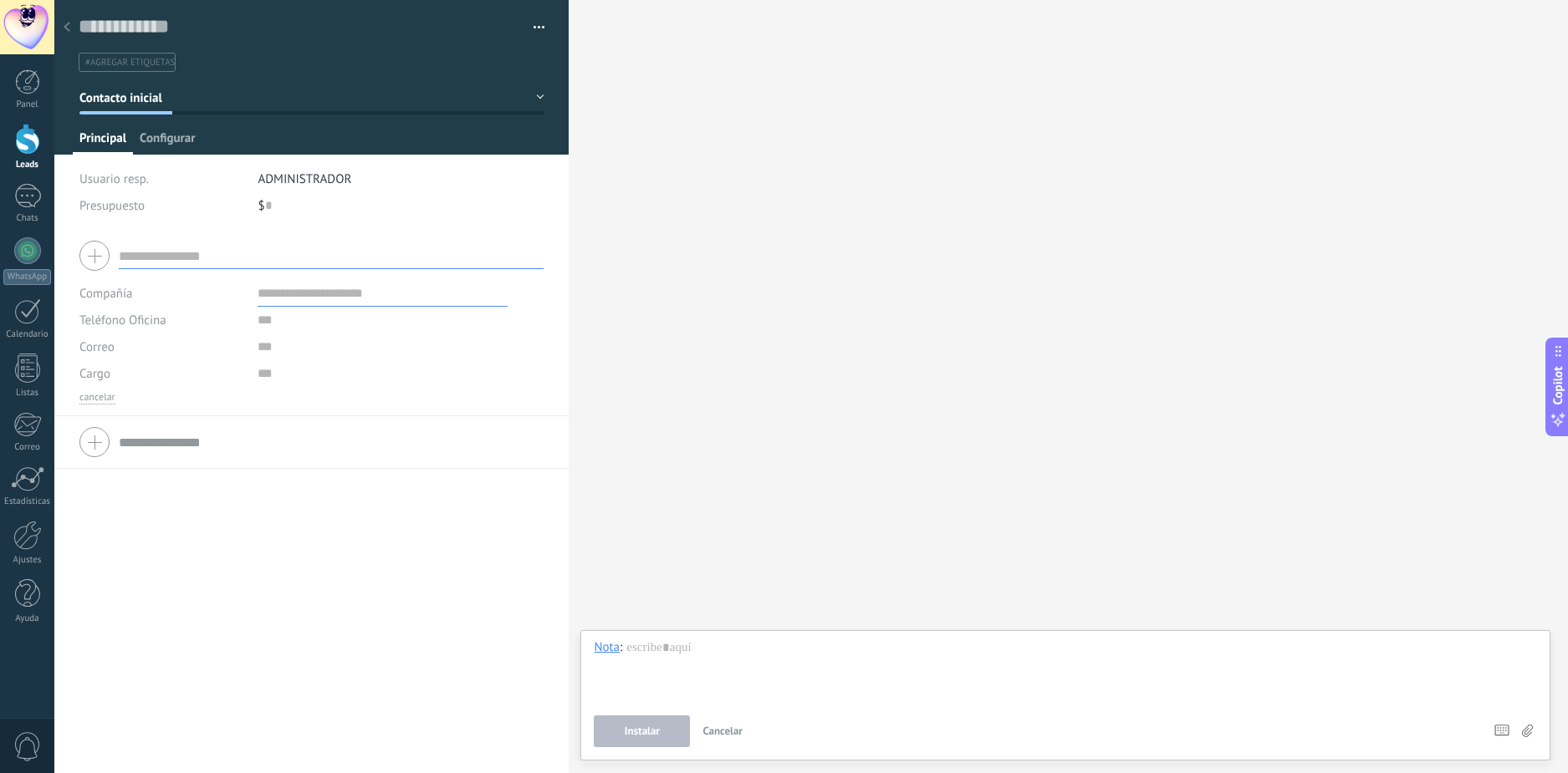
click at [179, 142] on span "Configurar" at bounding box center [167, 142] width 55 height 25
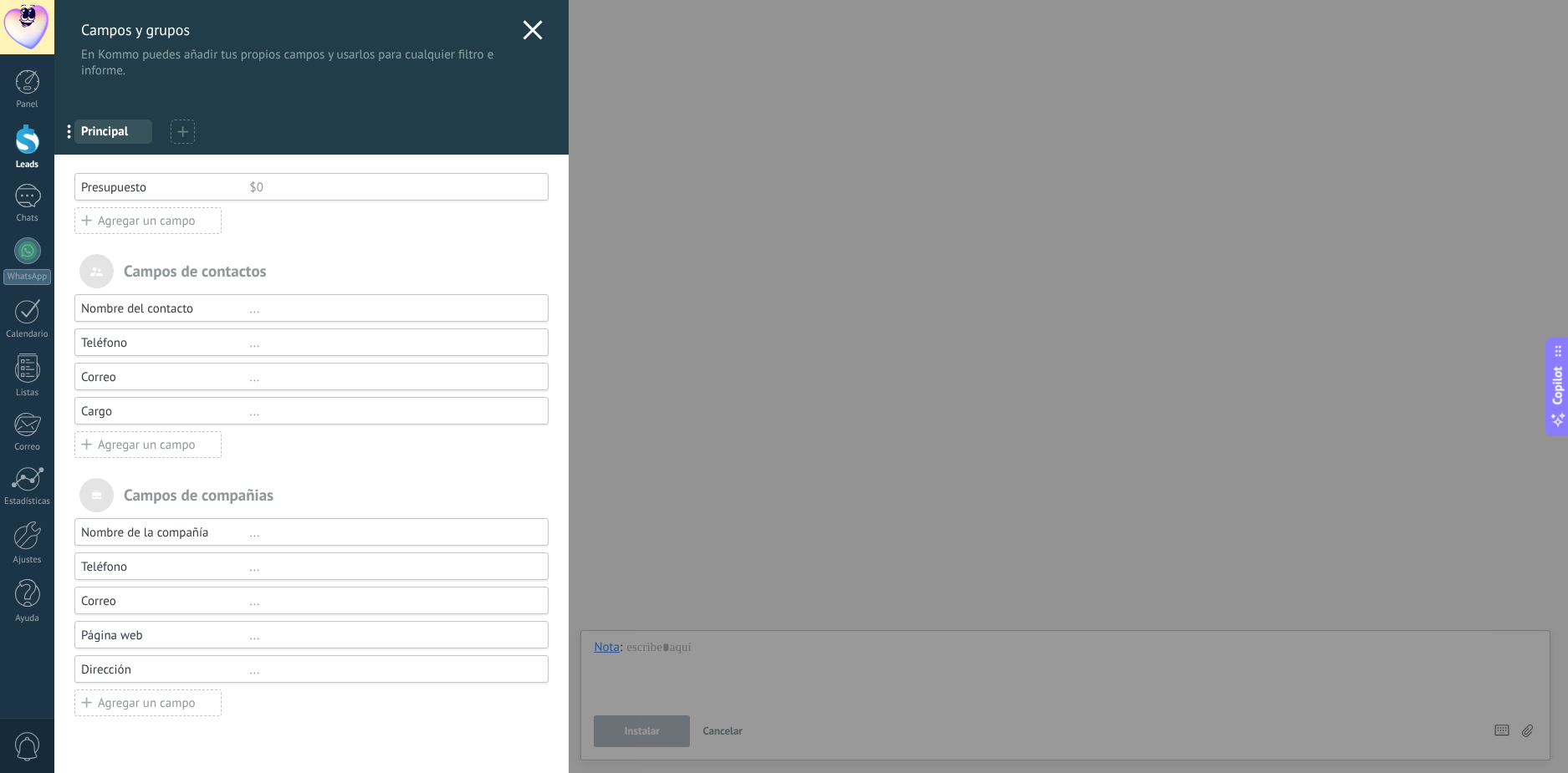
click at [169, 480] on div "Campos de compañias" at bounding box center [311, 495] width 474 height 34
click at [61, 123] on span "..." at bounding box center [75, 131] width 34 height 28
click at [191, 137] on div at bounding box center [183, 132] width 25 height 25
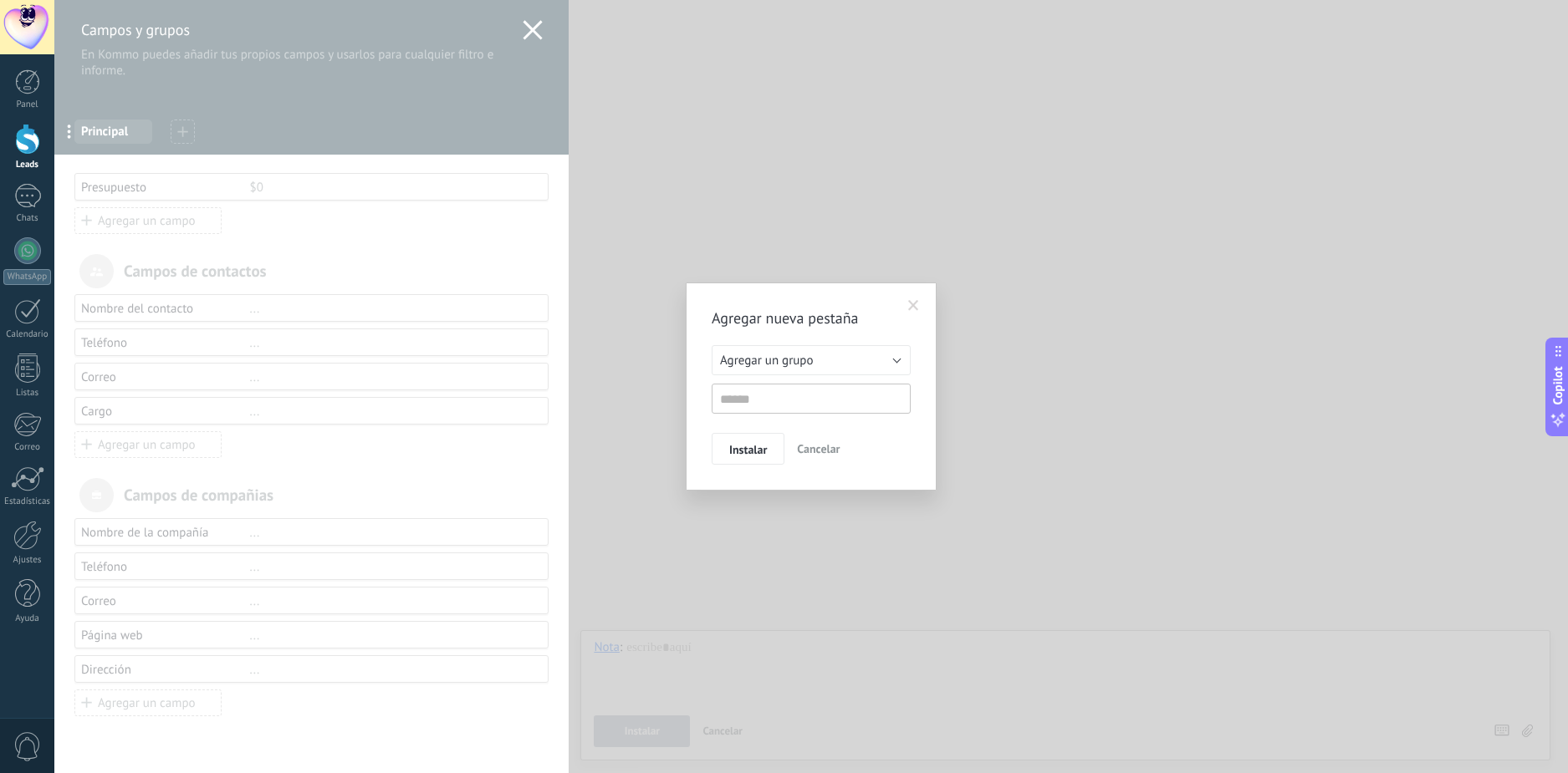
click at [811, 451] on span "Cancelar" at bounding box center [818, 449] width 43 height 15
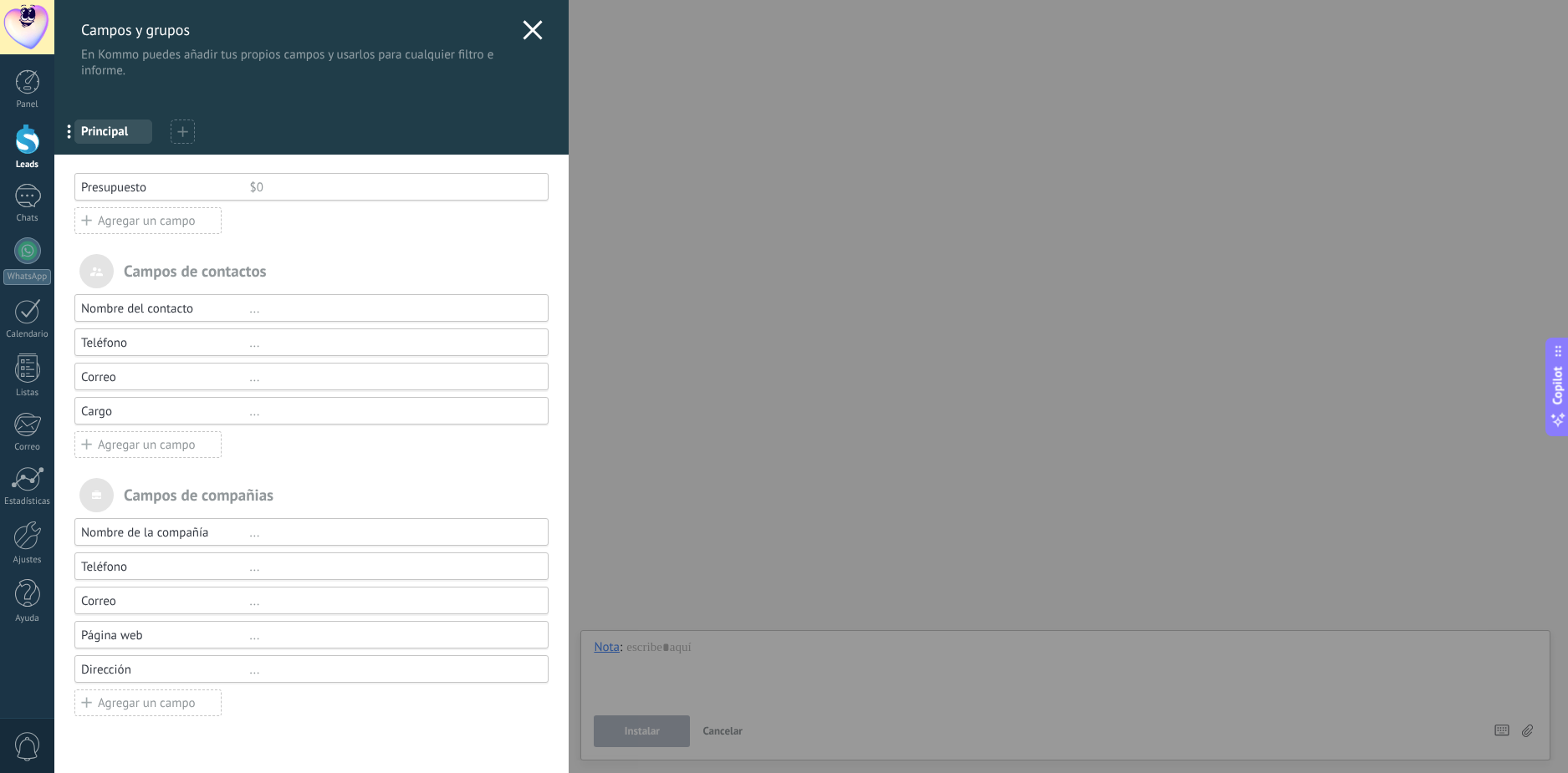
drag, startPoint x: 219, startPoint y: 123, endPoint x: 216, endPoint y: 131, distance: 8.5
click at [220, 125] on div "... Principal" at bounding box center [311, 128] width 515 height 52
drag, startPoint x: 215, startPoint y: 132, endPoint x: 197, endPoint y: 137, distance: 18.7
click at [205, 136] on div "... Principal" at bounding box center [311, 128] width 515 height 52
click at [310, 37] on h3 "Campos y grupos" at bounding box center [297, 30] width 433 height 20
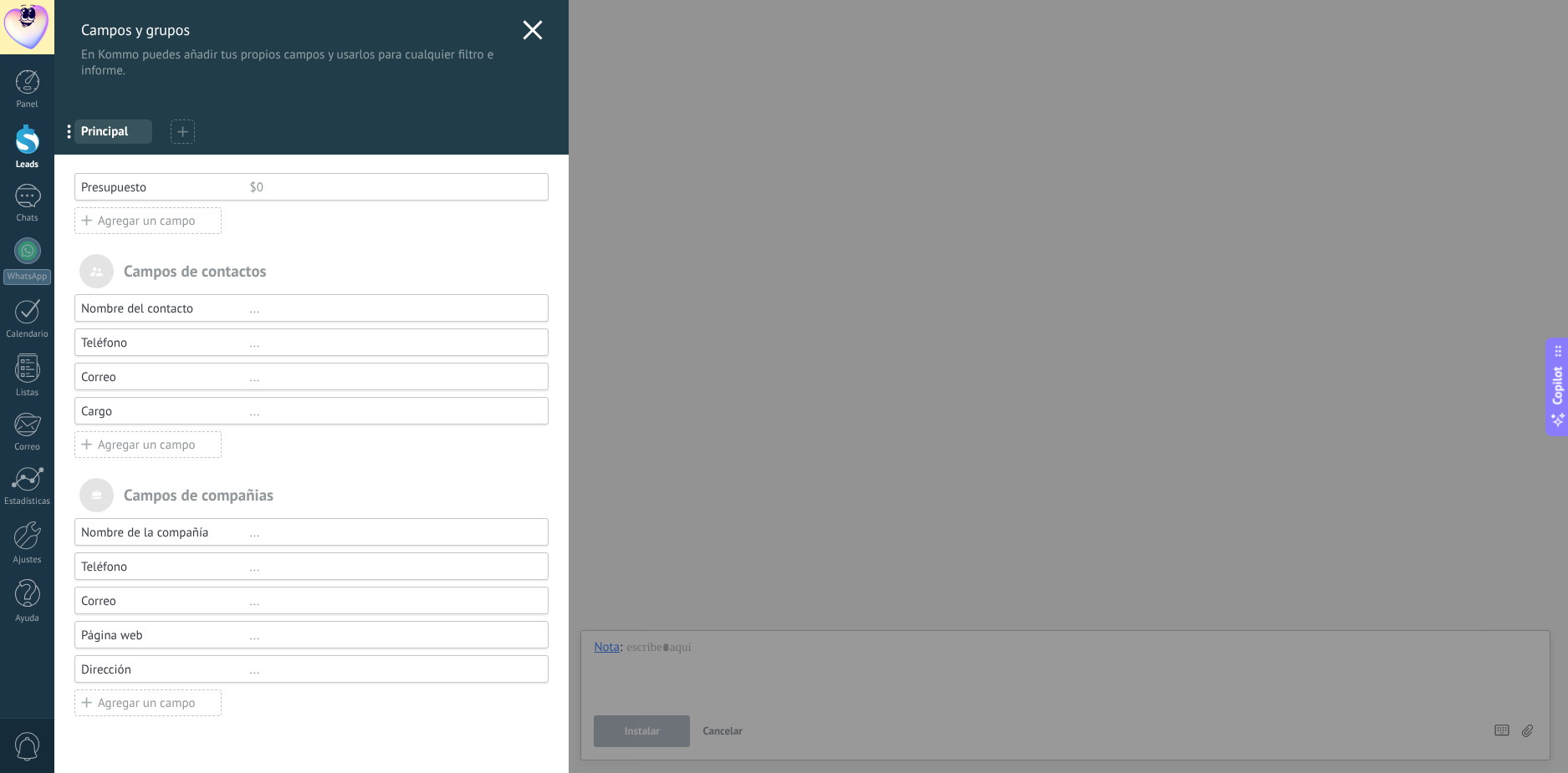
drag, startPoint x: 234, startPoint y: 53, endPoint x: 177, endPoint y: 65, distance: 58.2
click at [232, 53] on p "En Kommo puedes añadir tus propios campos y usarlos para cualquier filtro e inf…" at bounding box center [297, 62] width 433 height 31
click at [125, 134] on span "Principal" at bounding box center [113, 131] width 65 height 16
click at [96, 129] on span "Principal" at bounding box center [113, 131] width 65 height 16
click at [179, 130] on icon at bounding box center [182, 131] width 11 height 11
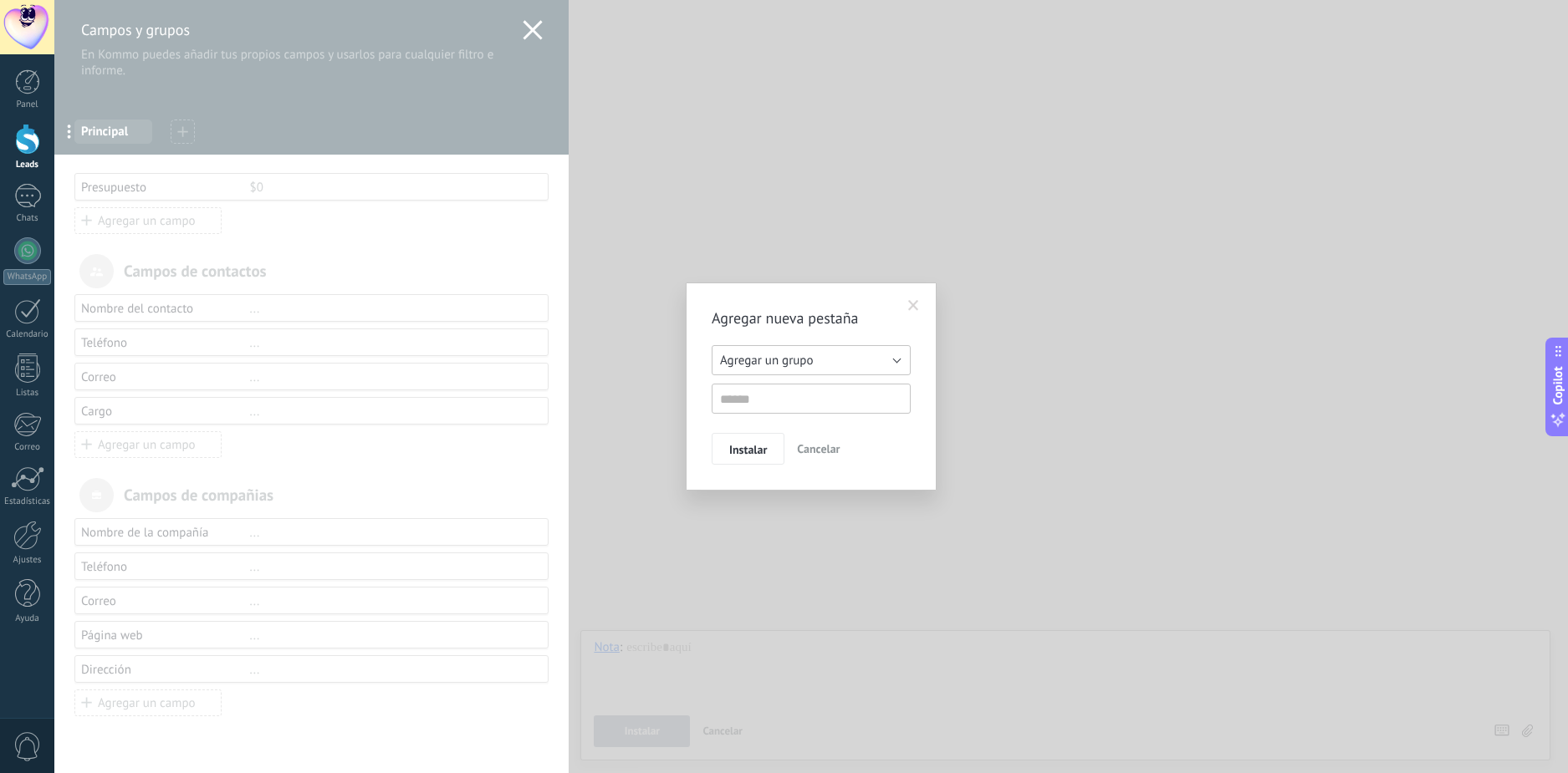
click at [846, 358] on button "Agregar un grupo" at bounding box center [812, 360] width 199 height 30
click at [848, 346] on li "Agregar un grupo" at bounding box center [806, 360] width 208 height 28
click at [824, 396] on input "text" at bounding box center [812, 398] width 199 height 30
type input "*"
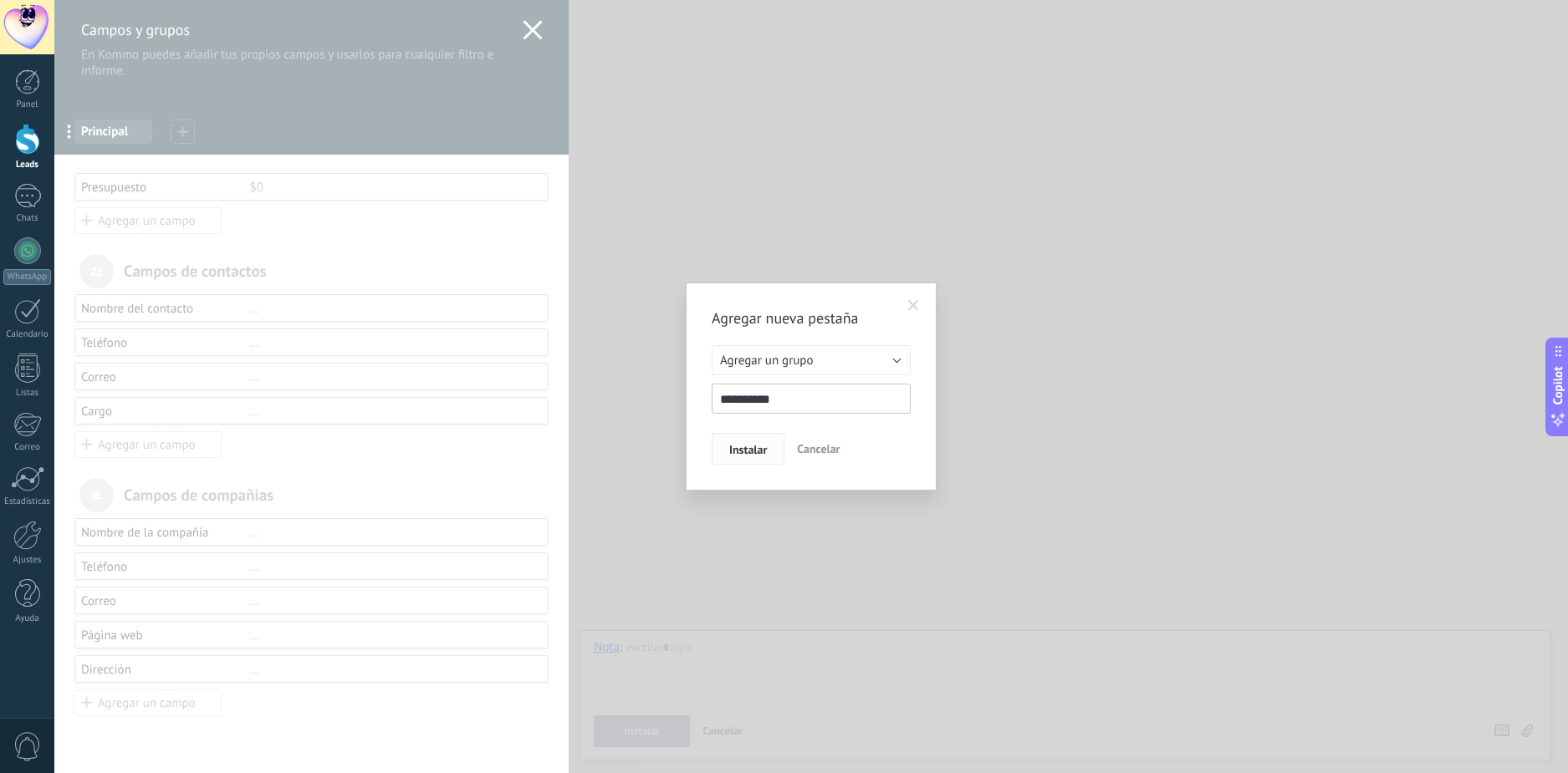
type input "**********"
click at [759, 446] on span "Instalar" at bounding box center [748, 450] width 37 height 12
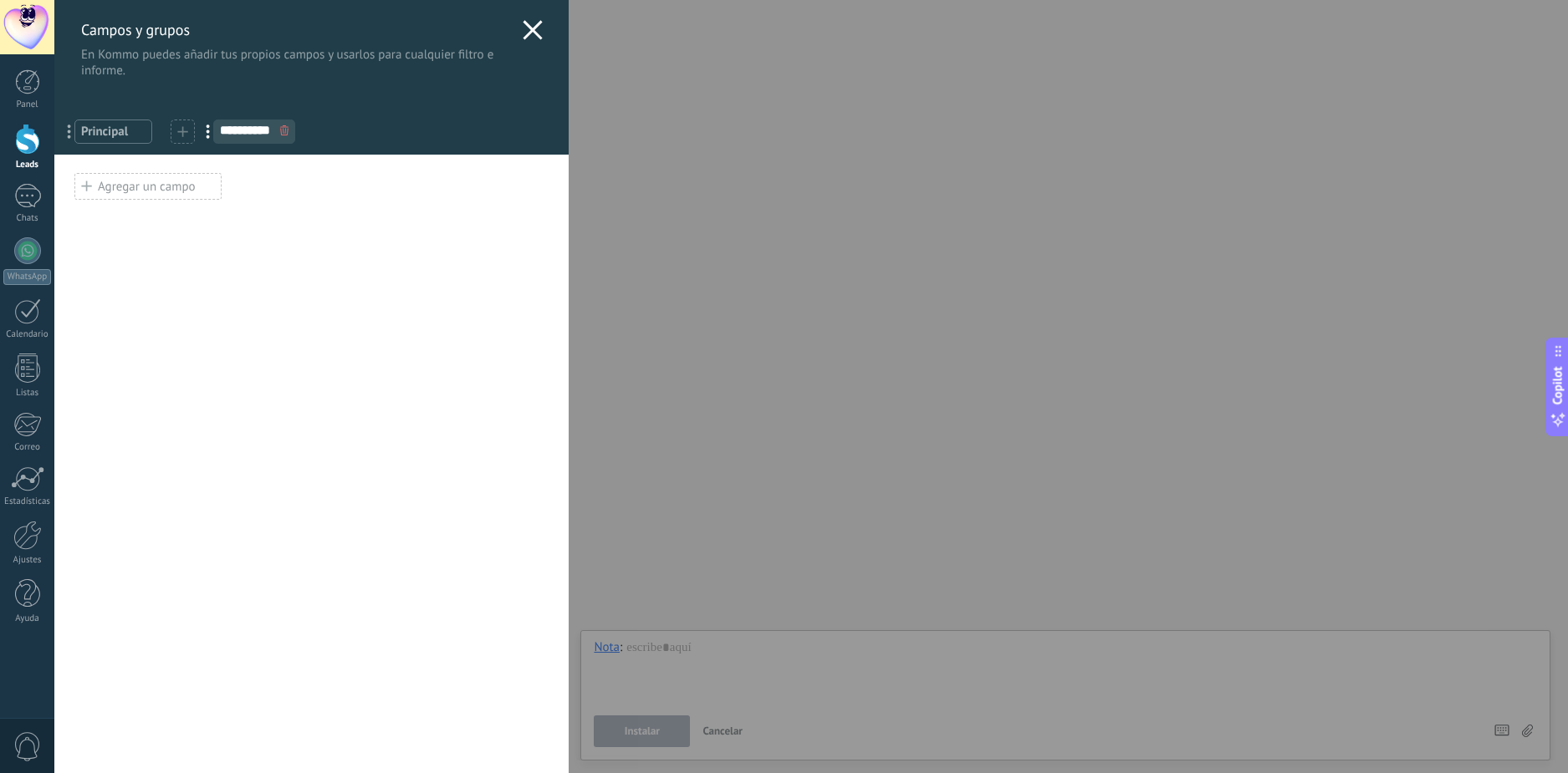
click at [370, 198] on div "Agregar un campo" at bounding box center [311, 183] width 474 height 36
click at [94, 138] on span "Principal" at bounding box center [113, 131] width 65 height 16
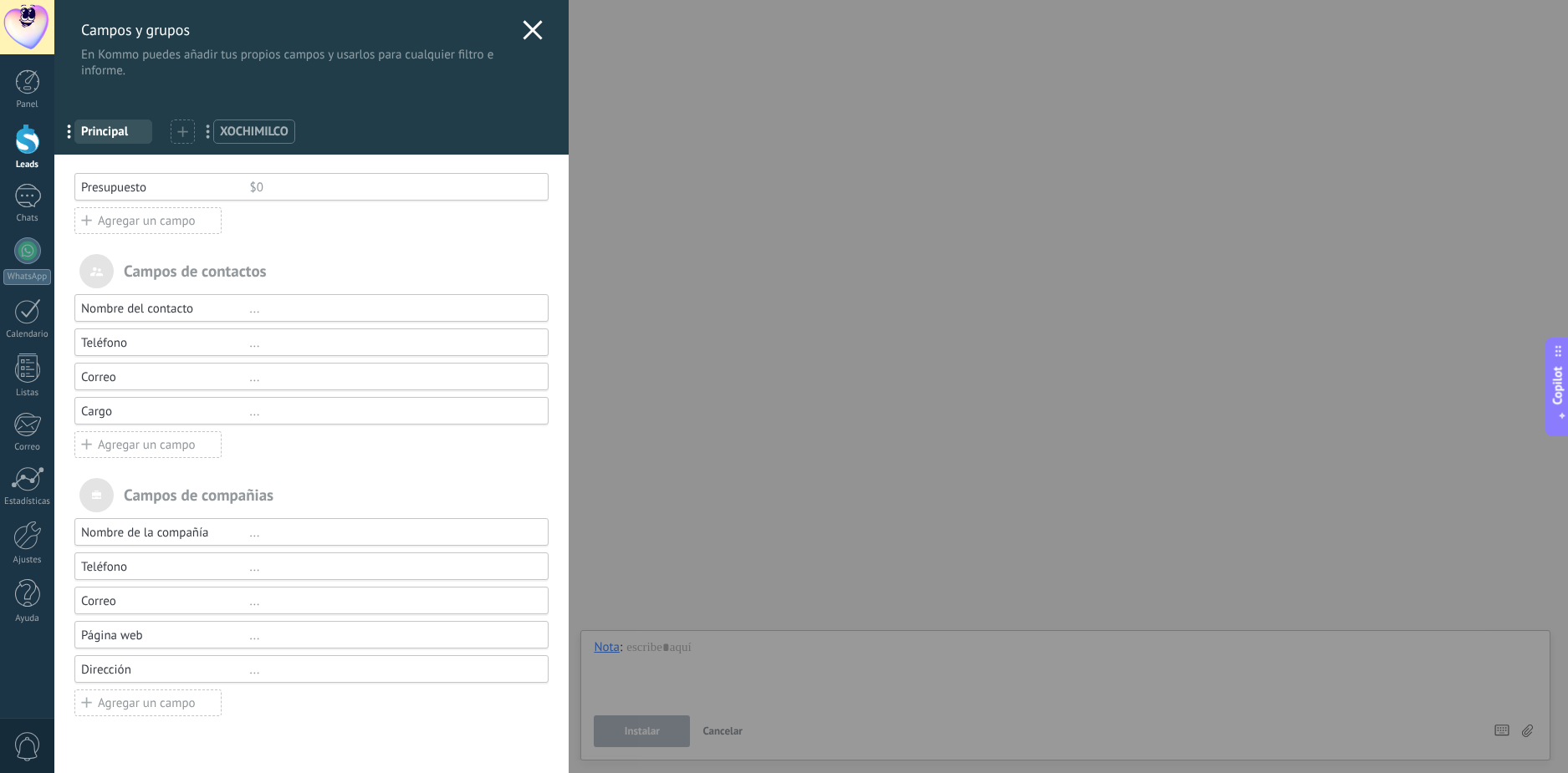
click at [246, 128] on span "XOCHIMILCO" at bounding box center [254, 131] width 69 height 16
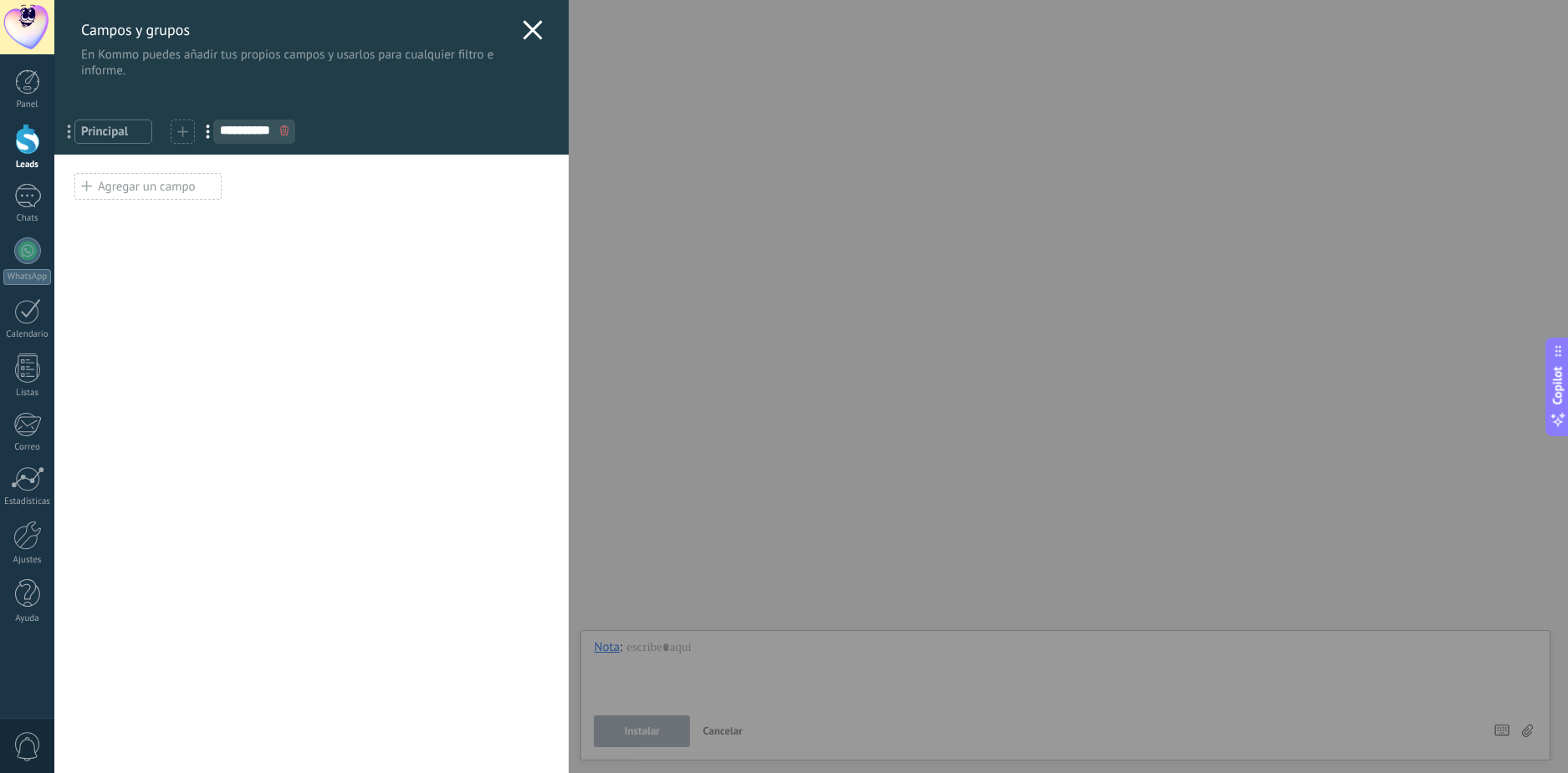
click at [121, 132] on span "Principal" at bounding box center [113, 131] width 65 height 16
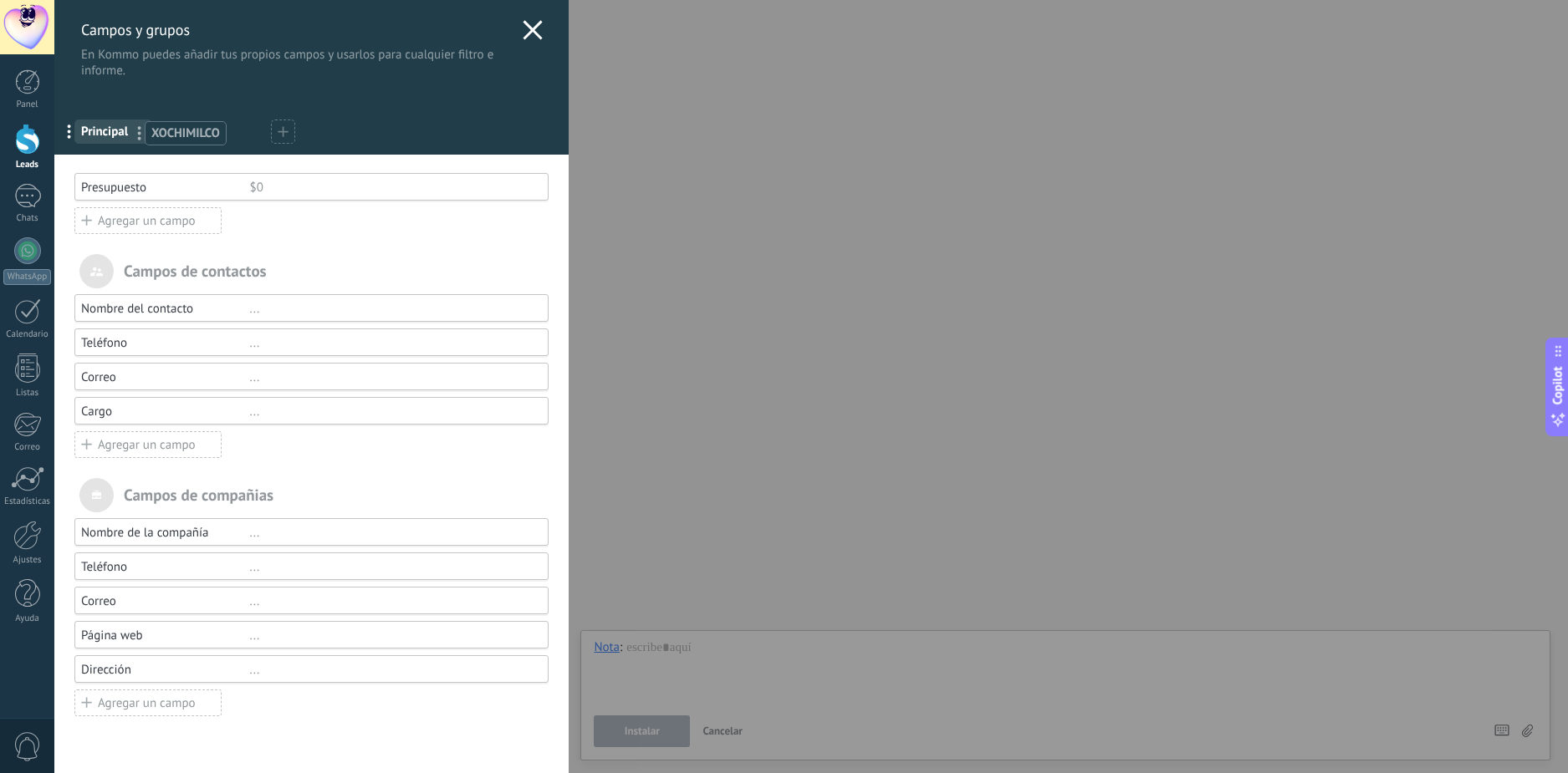
drag, startPoint x: 202, startPoint y: 130, endPoint x: 163, endPoint y: 132, distance: 39.1
click at [419, 118] on div "**********" at bounding box center [311, 128] width 515 height 52
click at [441, 57] on p "En Kommo puedes añadir tus propios campos y usarlos para cualquier filtro e inf…" at bounding box center [297, 62] width 433 height 31
click at [522, 30] on icon at bounding box center [533, 31] width 20 height 20
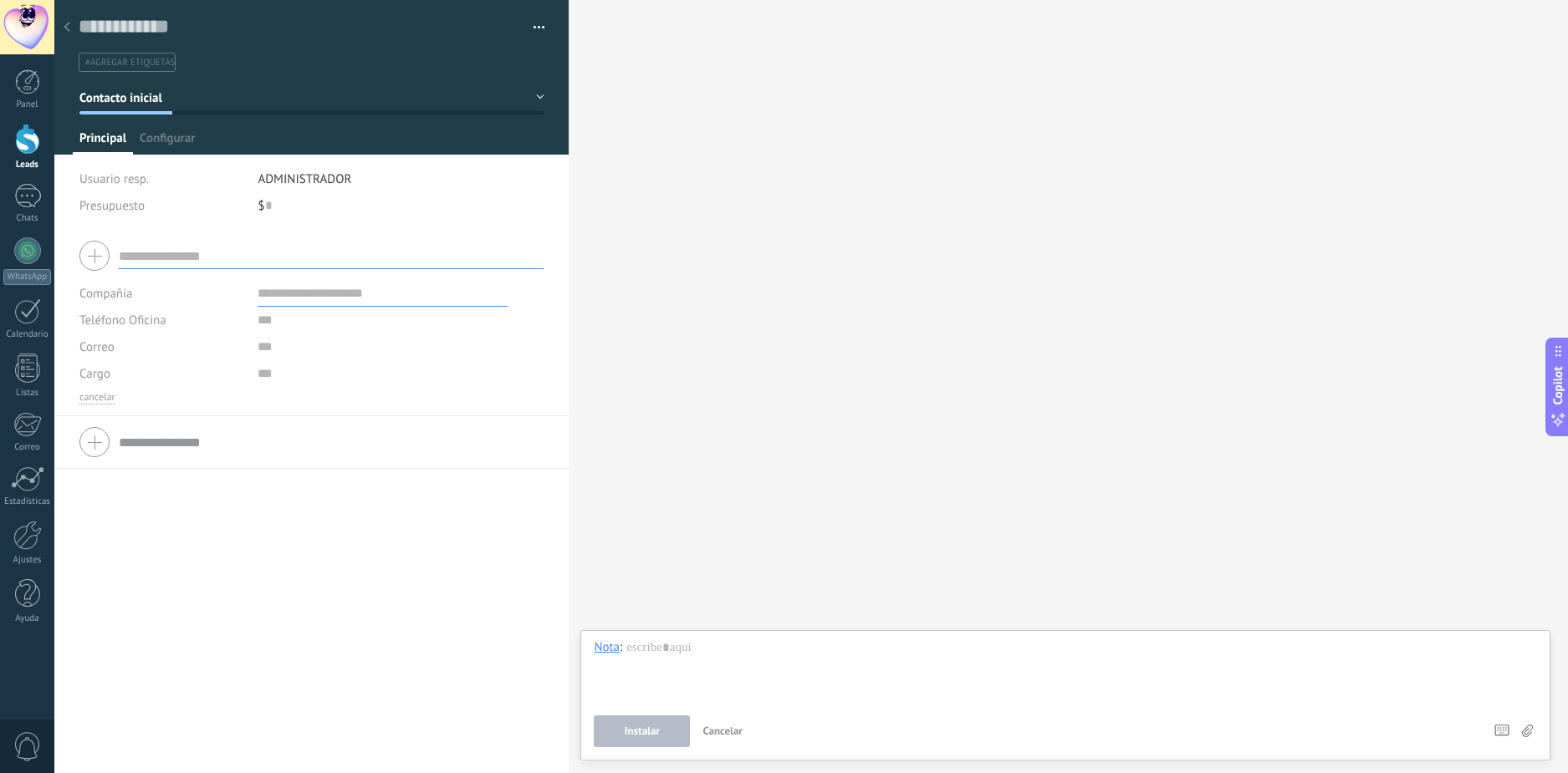
click at [144, 65] on span "#agregar etiquetas" at bounding box center [129, 63] width 89 height 12
click at [184, 134] on span "Configurar" at bounding box center [167, 142] width 55 height 25
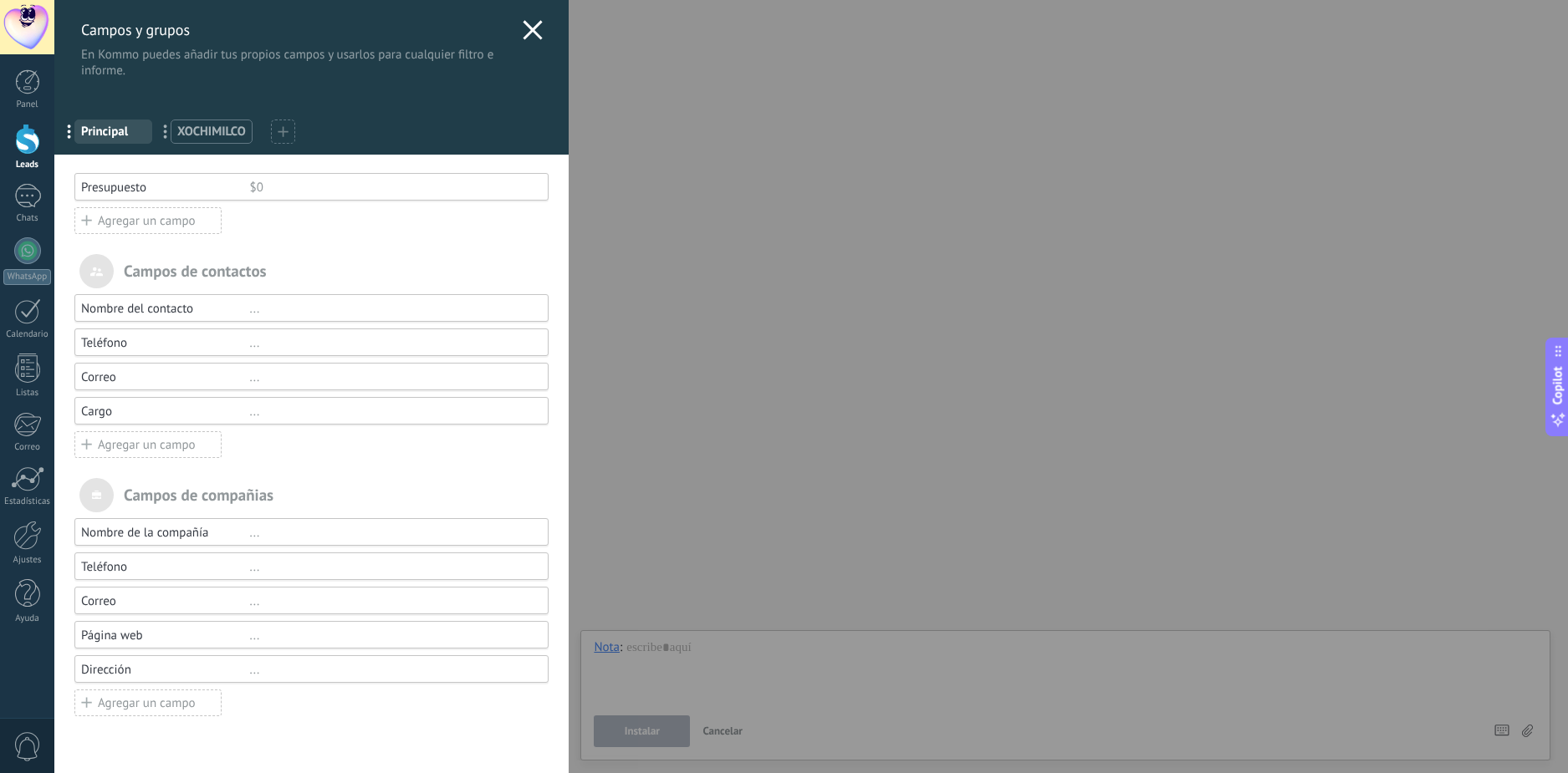
click at [113, 130] on span "Principal" at bounding box center [113, 131] width 65 height 16
click at [195, 132] on span "XOCHIMILCO" at bounding box center [211, 131] width 69 height 16
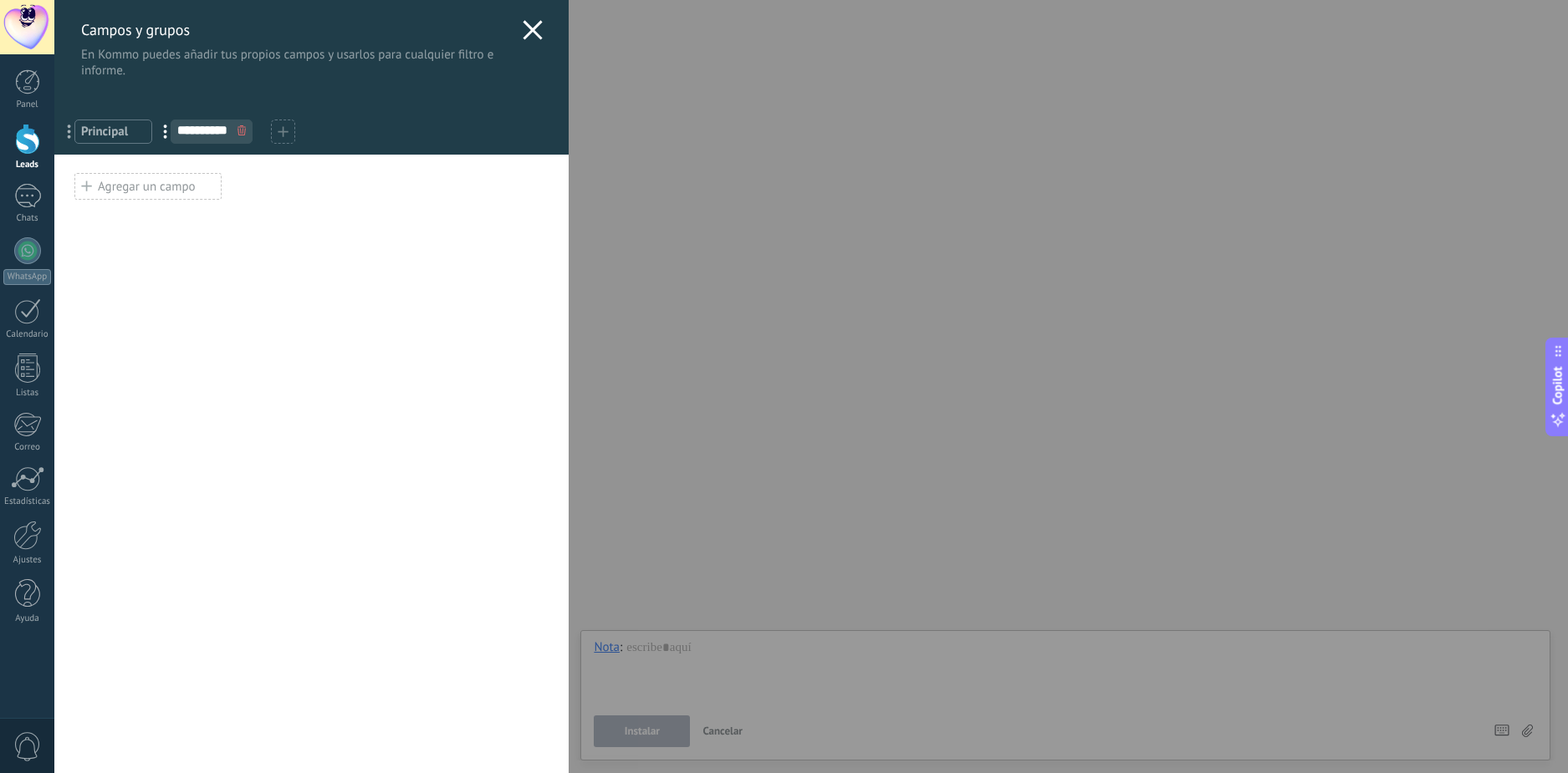
click at [114, 131] on span "Principal" at bounding box center [113, 131] width 65 height 16
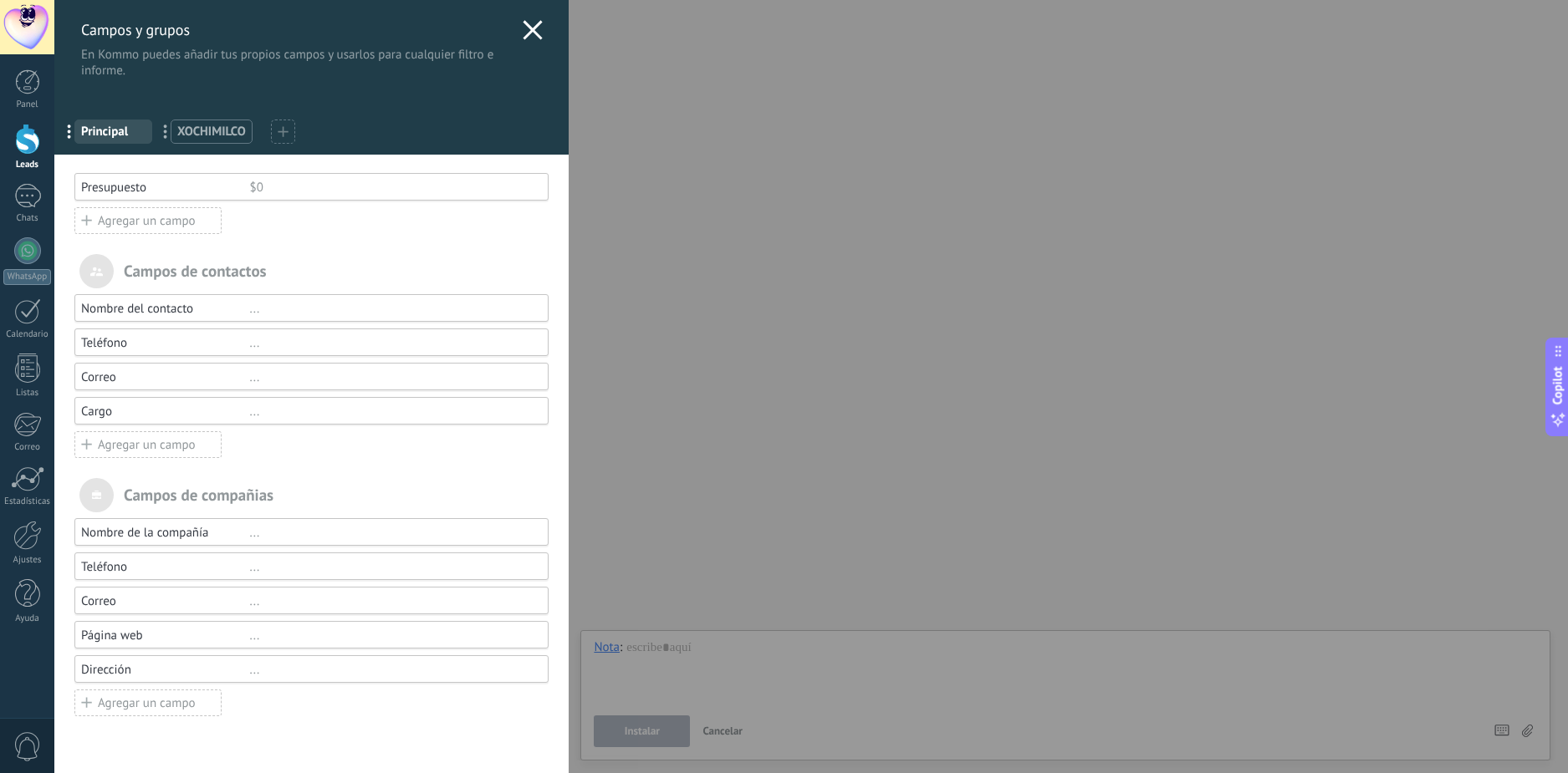
click at [530, 33] on use at bounding box center [533, 30] width 20 height 20
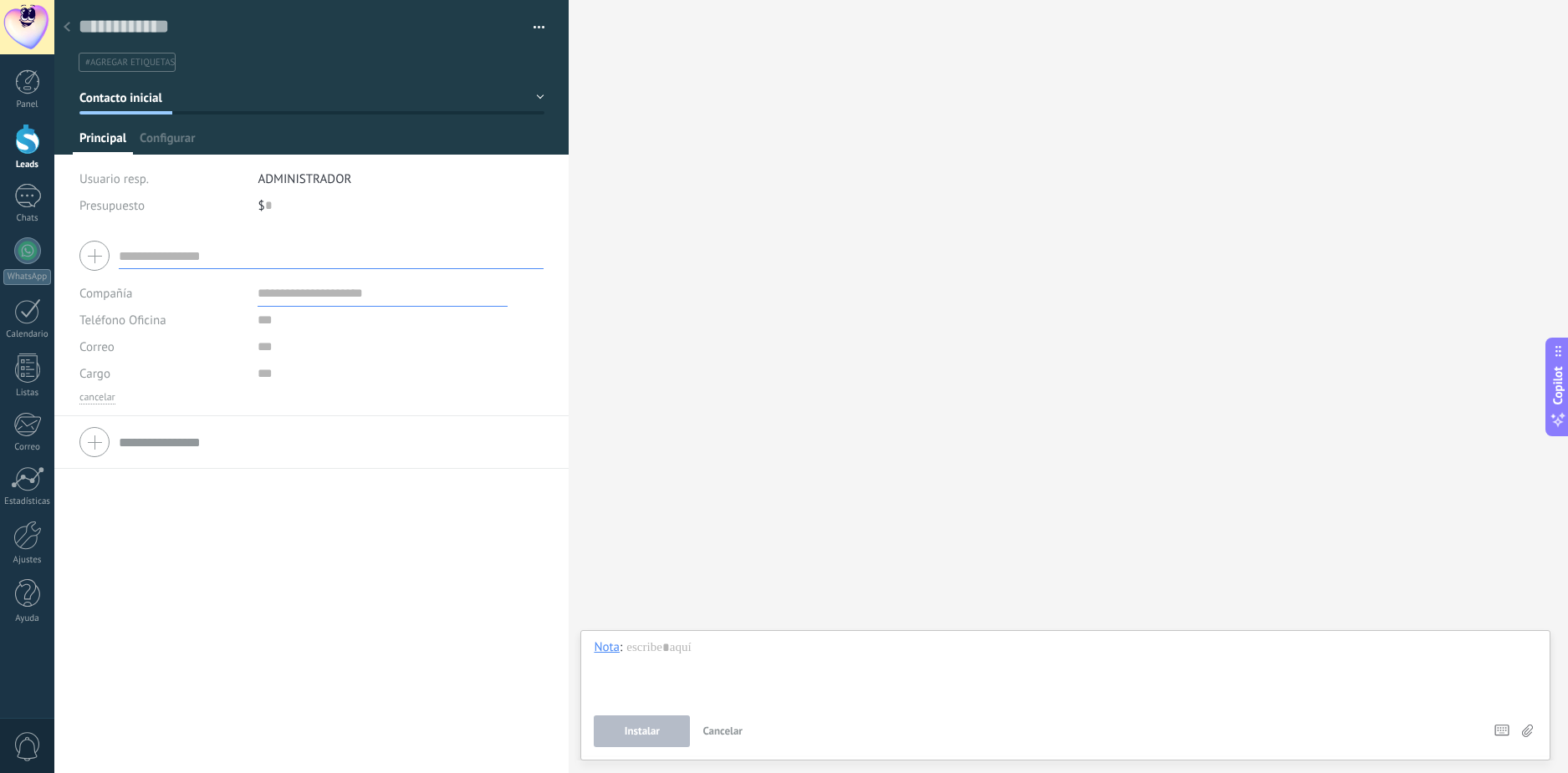
click at [132, 64] on span "#agregar etiquetas" at bounding box center [129, 63] width 89 height 12
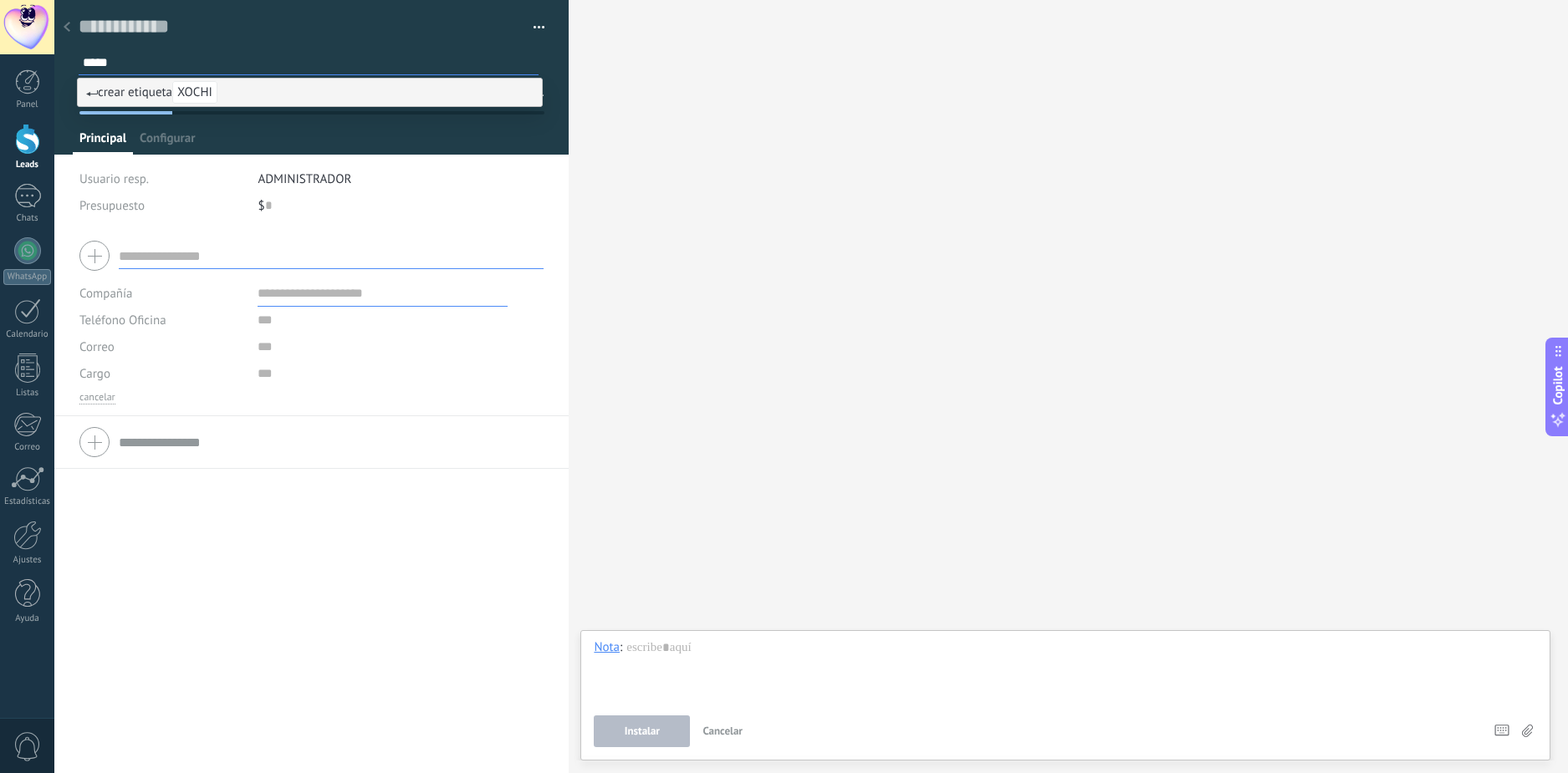
type input "*****"
click at [638, 164] on div "Buscar Carga más Participantes: 0 Agregar usuario Bots: 0" at bounding box center [1068, 386] width 1000 height 773
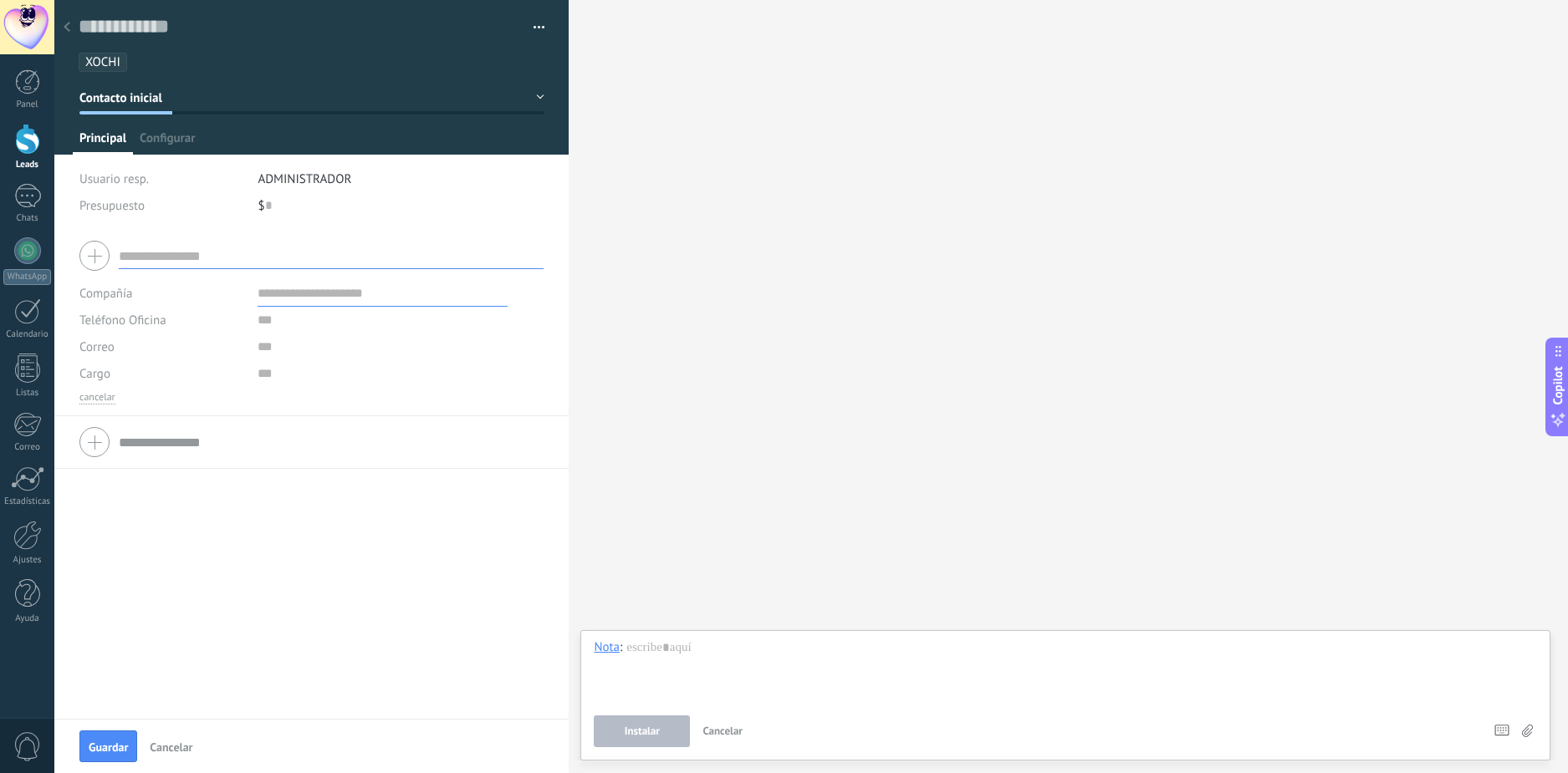
click at [197, 255] on input "text" at bounding box center [331, 255] width 425 height 26
click at [199, 27] on input "text" at bounding box center [299, 26] width 442 height 25
click at [225, 24] on input "****" at bounding box center [299, 26] width 442 height 25
click at [225, 22] on input "****" at bounding box center [299, 26] width 442 height 25
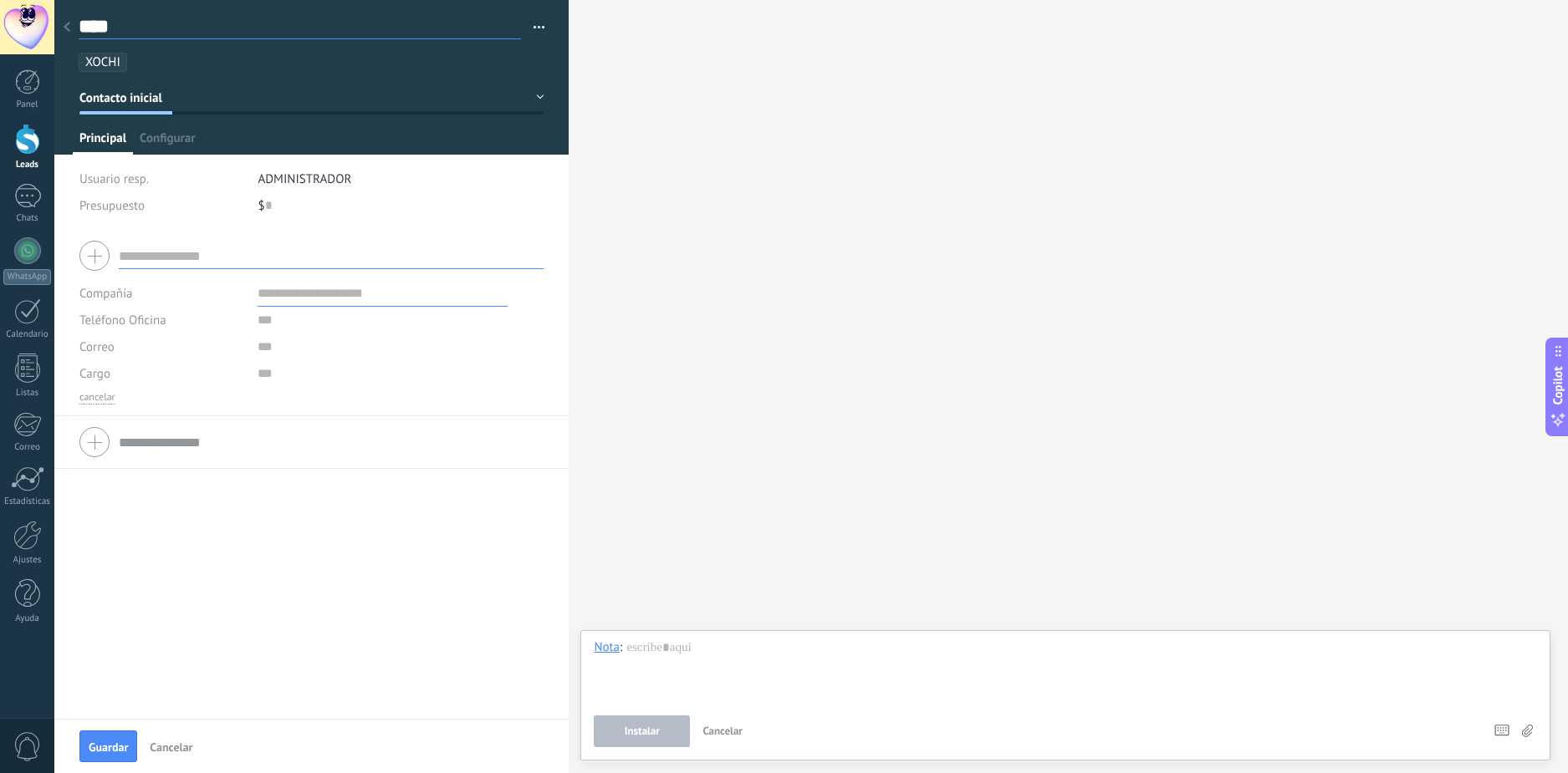
type input "*"
click at [314, 182] on span "ADMINISTRADOR" at bounding box center [305, 179] width 94 height 16
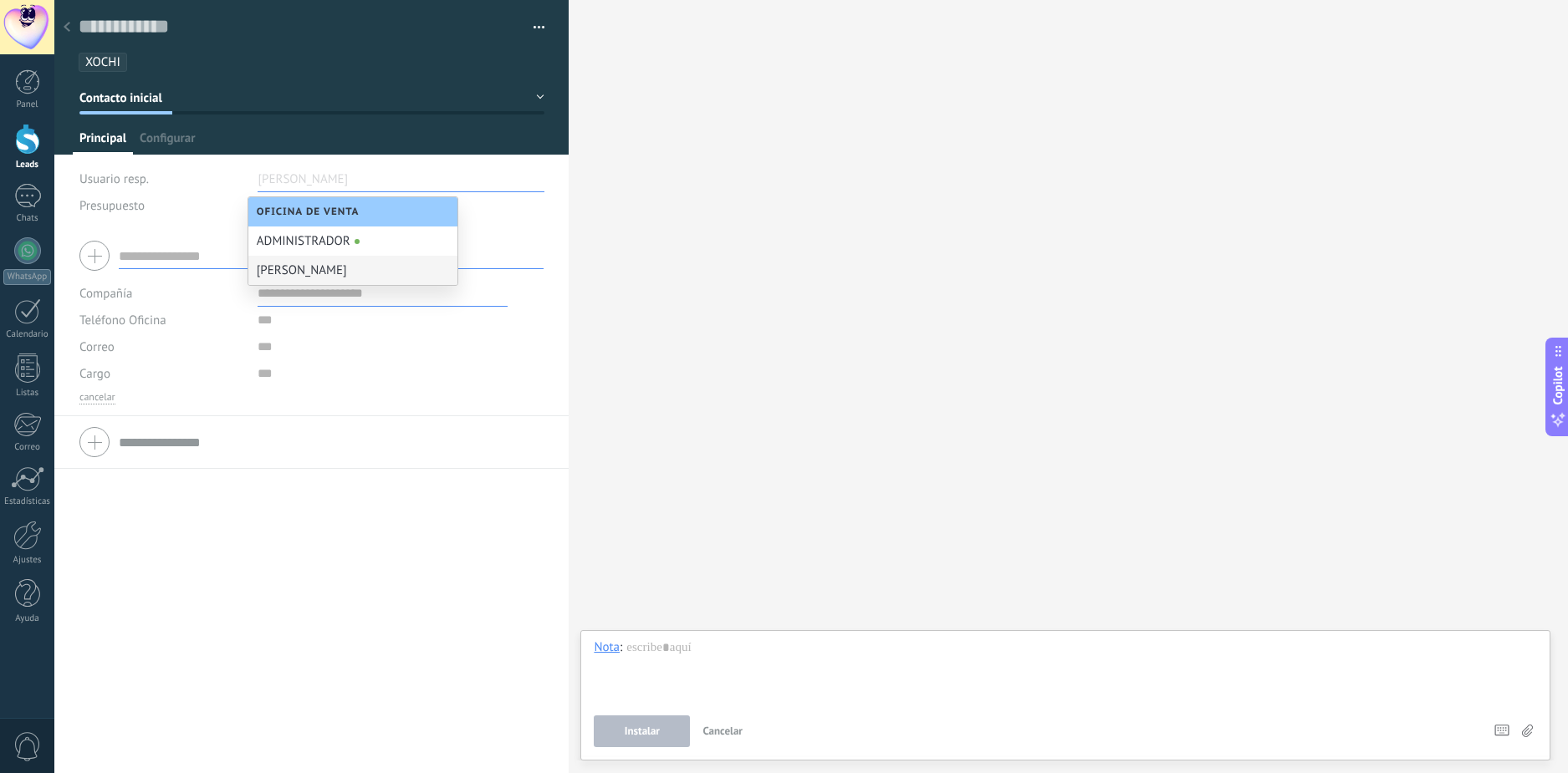
click at [355, 584] on div "Compañía Teléfono Oficina Ofic. directo Celular Fax Casa Otro Teléfono Oficina …" at bounding box center [311, 501] width 515 height 543
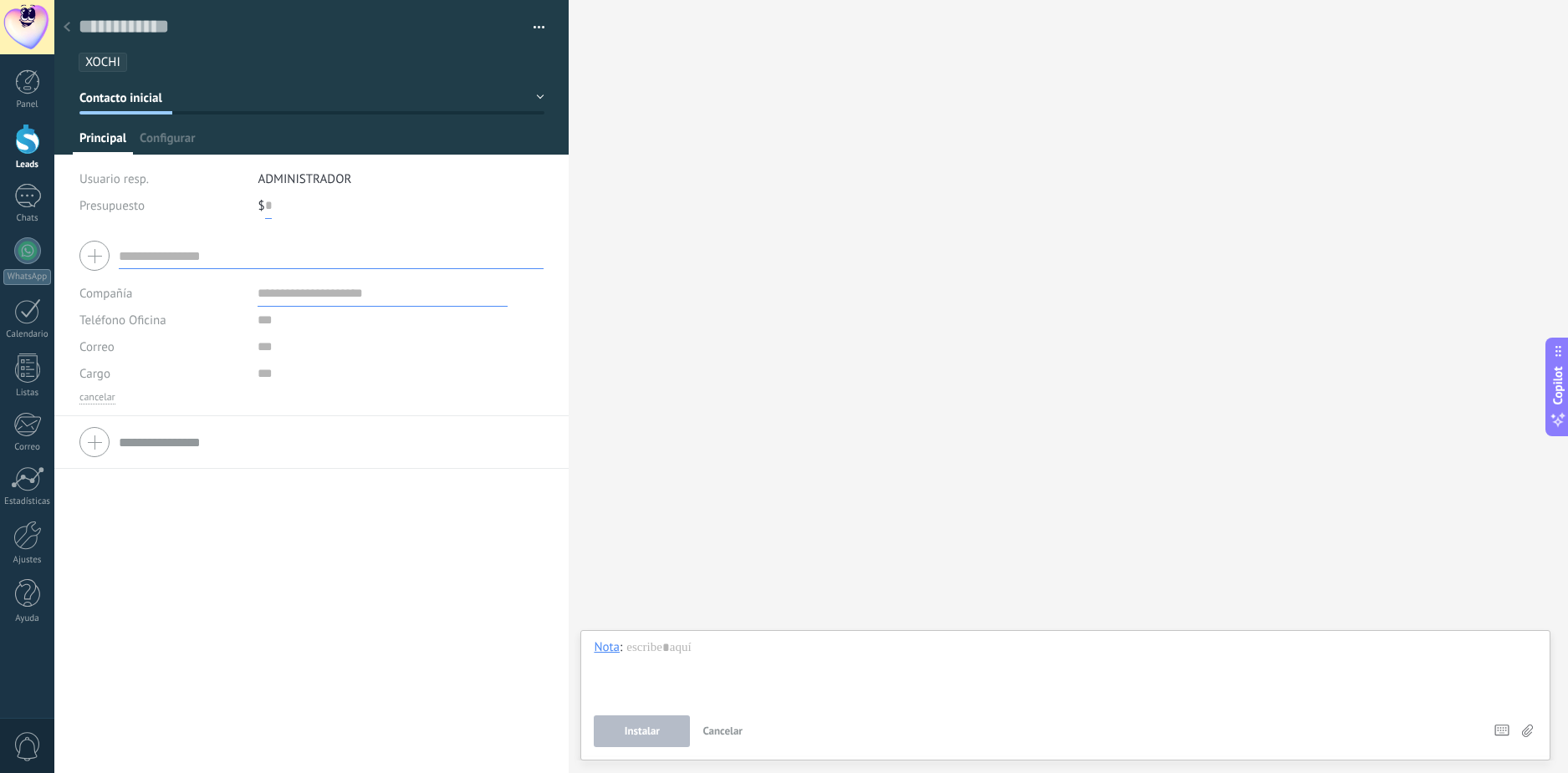
click at [267, 207] on input "text" at bounding box center [269, 205] width 7 height 26
click at [197, 259] on input "text" at bounding box center [331, 255] width 425 height 26
click at [88, 250] on div at bounding box center [311, 255] width 465 height 42
drag, startPoint x: 100, startPoint y: 253, endPoint x: 249, endPoint y: 254, distance: 149.0
click at [100, 253] on div at bounding box center [311, 255] width 465 height 42
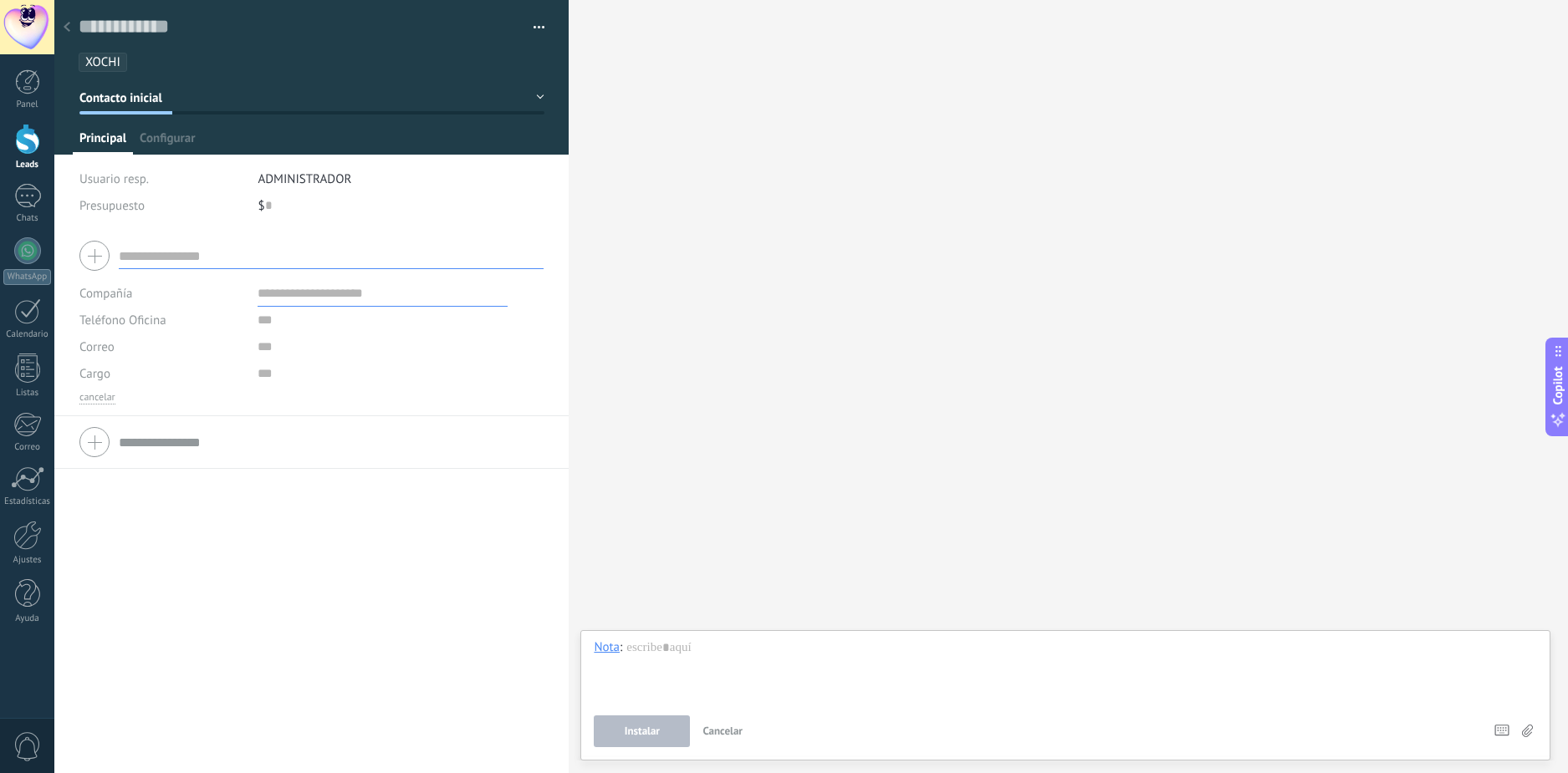
click at [243, 254] on input "text" at bounding box center [331, 255] width 425 height 26
type input "**********"
click at [315, 299] on input "text" at bounding box center [383, 293] width 250 height 26
type input "**********"
click at [269, 332] on div "Teléfono Oficina Ofic. directo Celular Fax Casa Otro Teléfono Oficina Llamar Co…" at bounding box center [311, 347] width 465 height 80
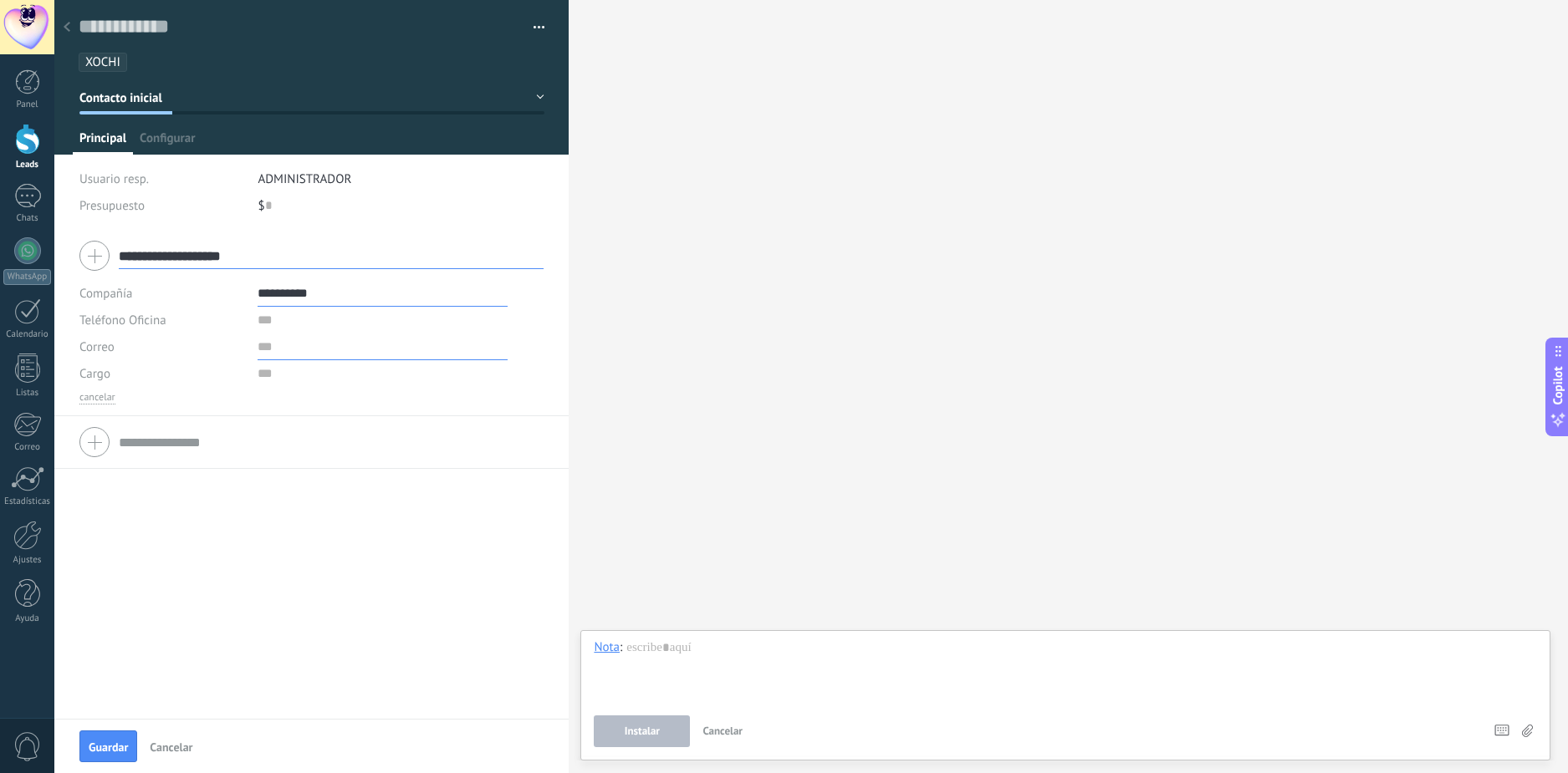
type input "**********"
click at [270, 321] on input "text" at bounding box center [383, 320] width 250 height 26
type input "******"
click at [288, 348] on input "text" at bounding box center [383, 346] width 250 height 26
type input "*******"
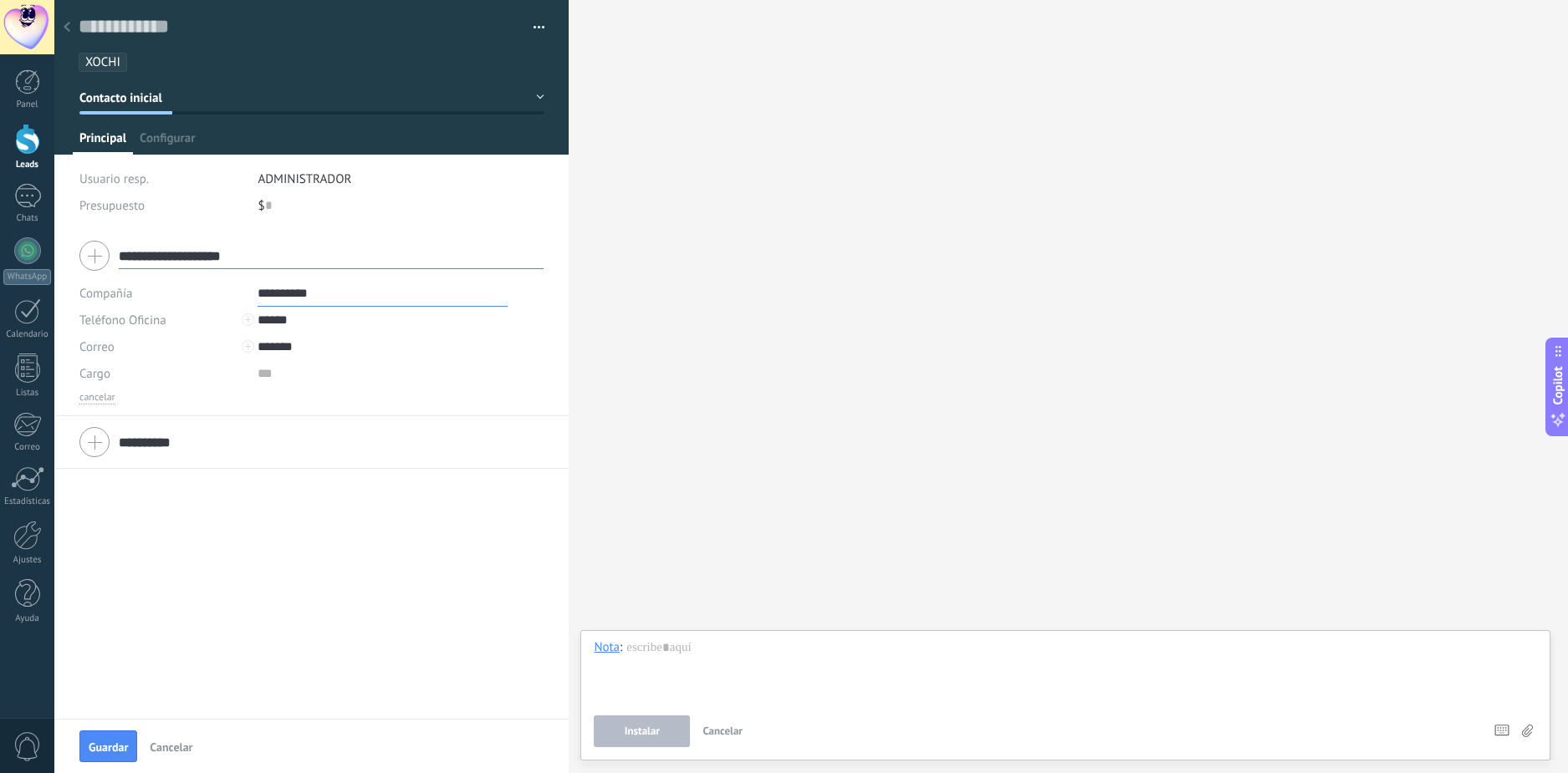
click at [277, 388] on div "**********" at bounding box center [311, 342] width 465 height 124
click at [263, 380] on input "text" at bounding box center [383, 373] width 250 height 26
type input "********"
click at [533, 96] on button "Contacto inicial" at bounding box center [311, 97] width 465 height 30
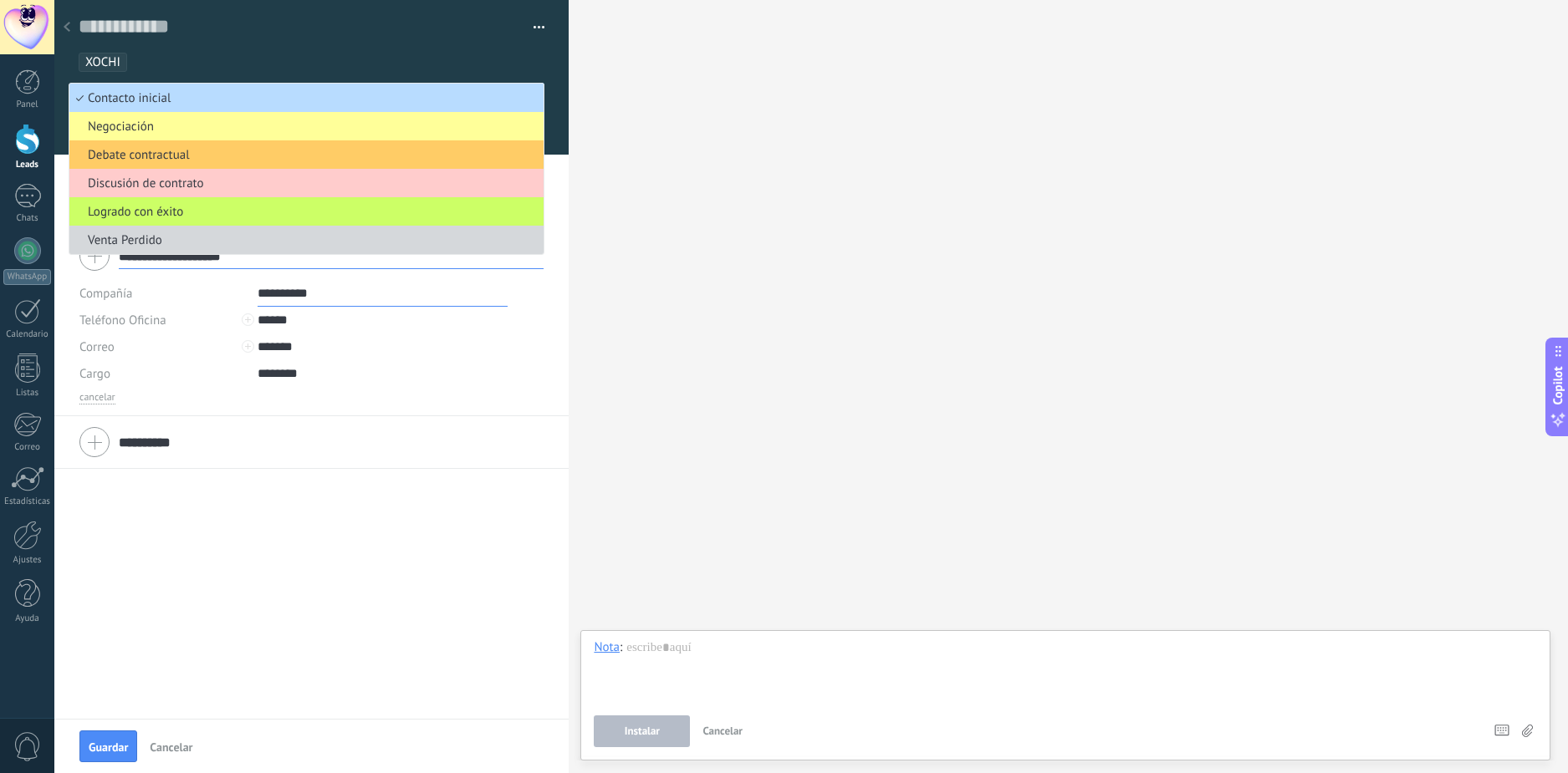
click at [460, 95] on span "Contacto inicial" at bounding box center [304, 98] width 469 height 16
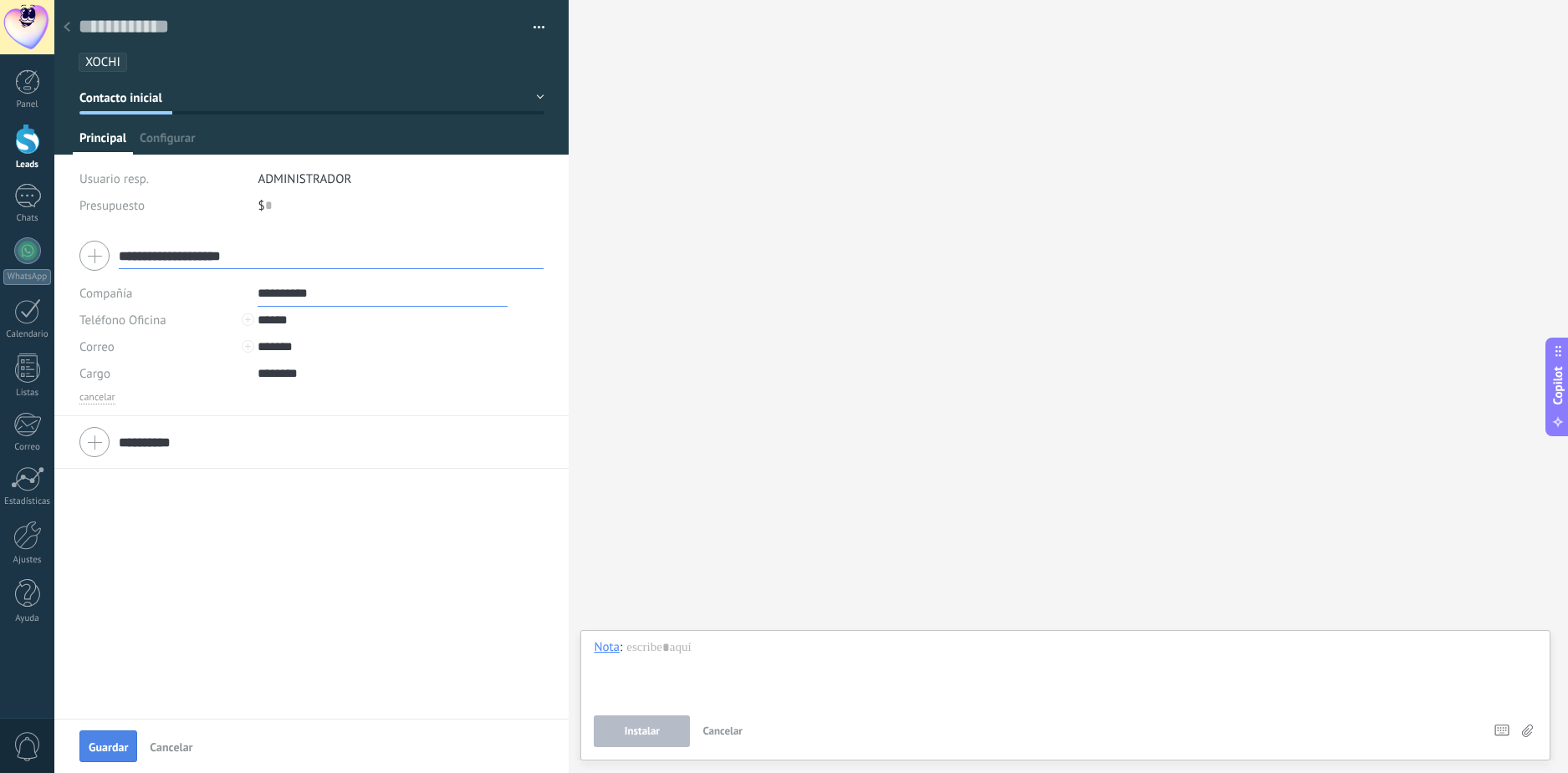
click at [115, 747] on span "Guardar" at bounding box center [108, 747] width 39 height 12
type textarea "***"
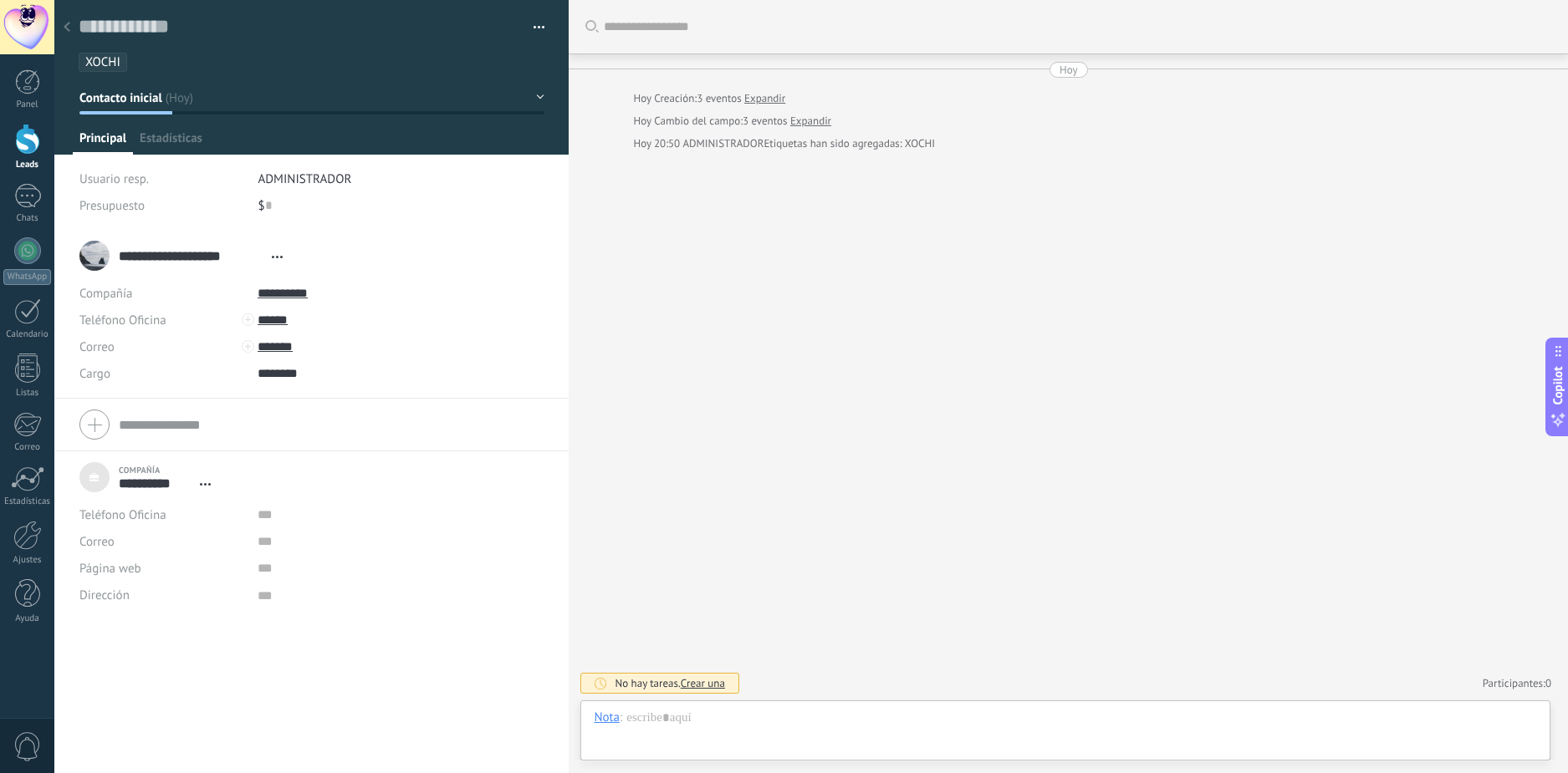
scroll to position [17, 0]
click at [194, 143] on span "Estadísticas" at bounding box center [171, 142] width 63 height 25
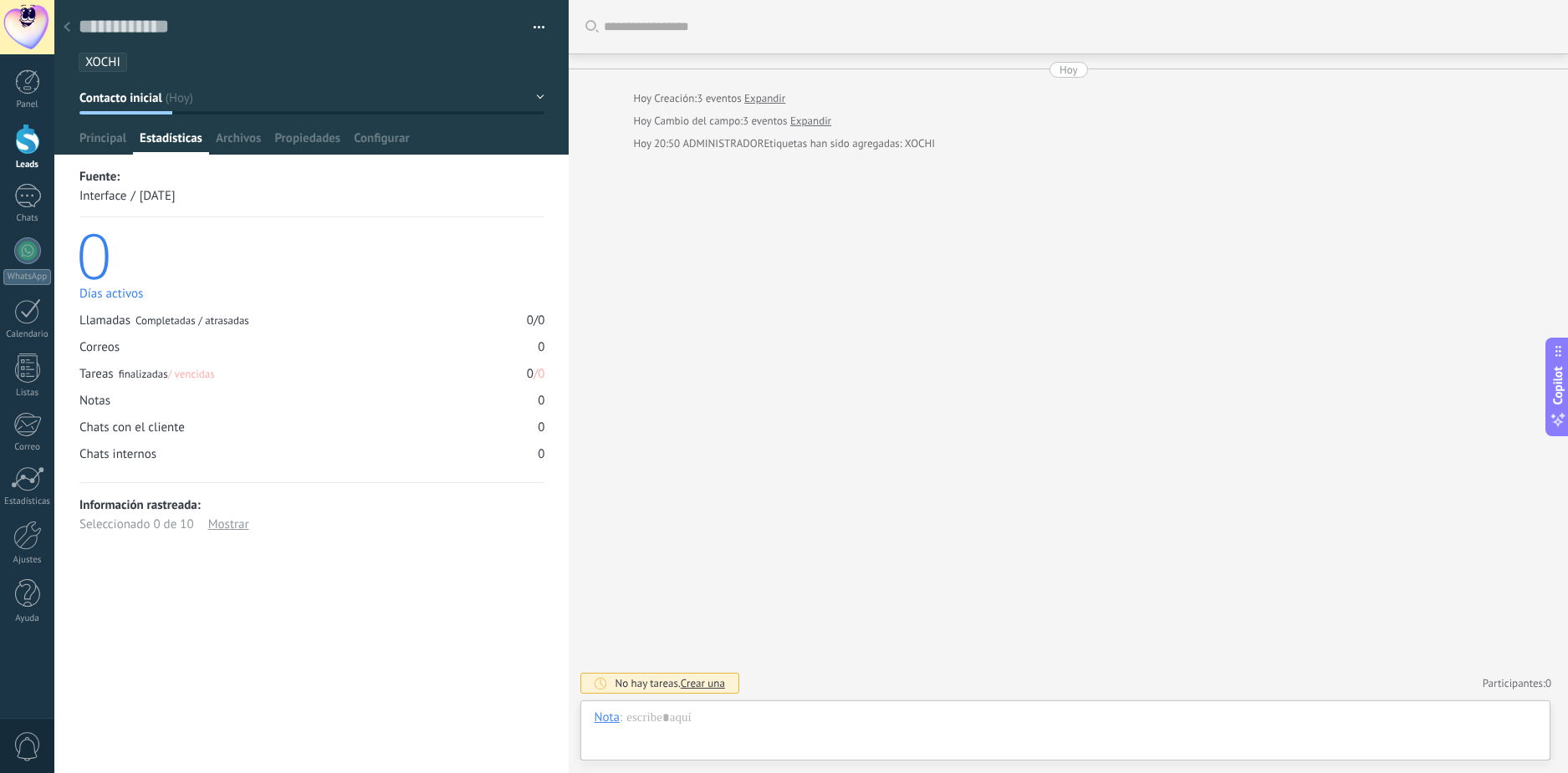
drag, startPoint x: 194, startPoint y: 122, endPoint x: 193, endPoint y: 129, distance: 7.1
click at [195, 125] on div at bounding box center [312, 77] width 516 height 155
click at [251, 134] on span "Archivos" at bounding box center [238, 142] width 45 height 25
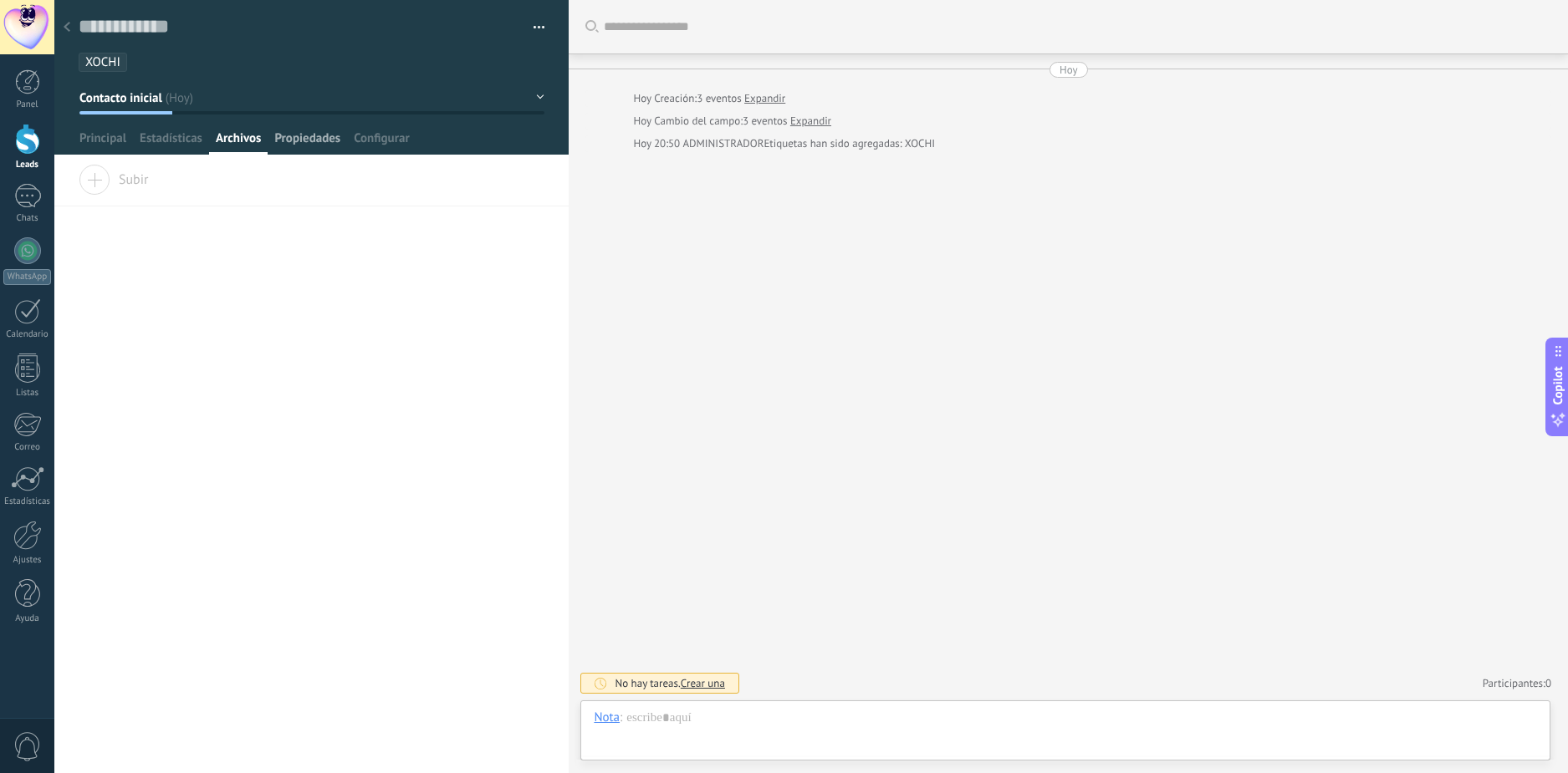
click at [300, 142] on span "Propiedades" at bounding box center [307, 142] width 66 height 25
click at [393, 140] on span "Configurar" at bounding box center [381, 142] width 55 height 25
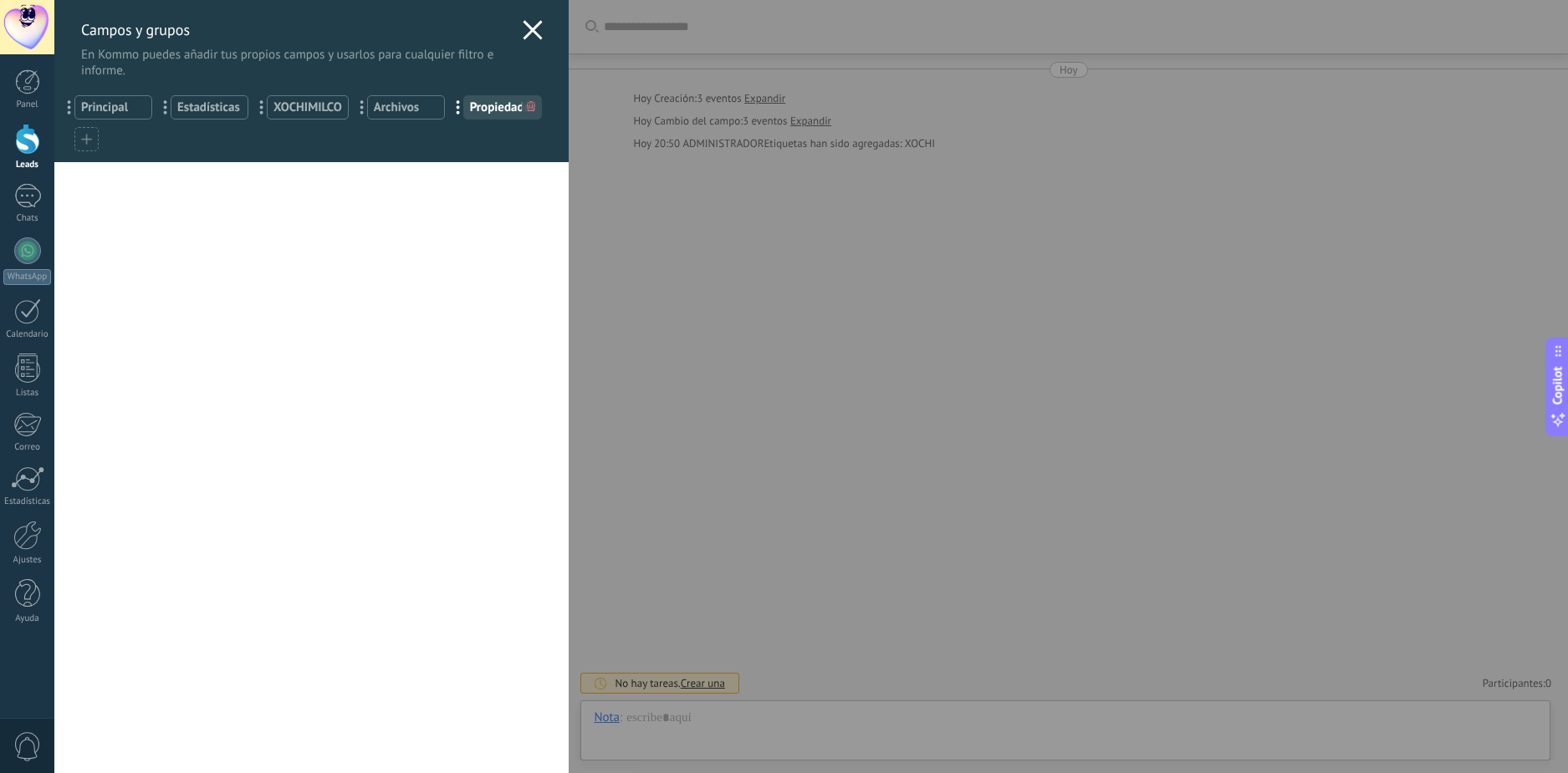
click at [537, 25] on icon at bounding box center [533, 31] width 20 height 20
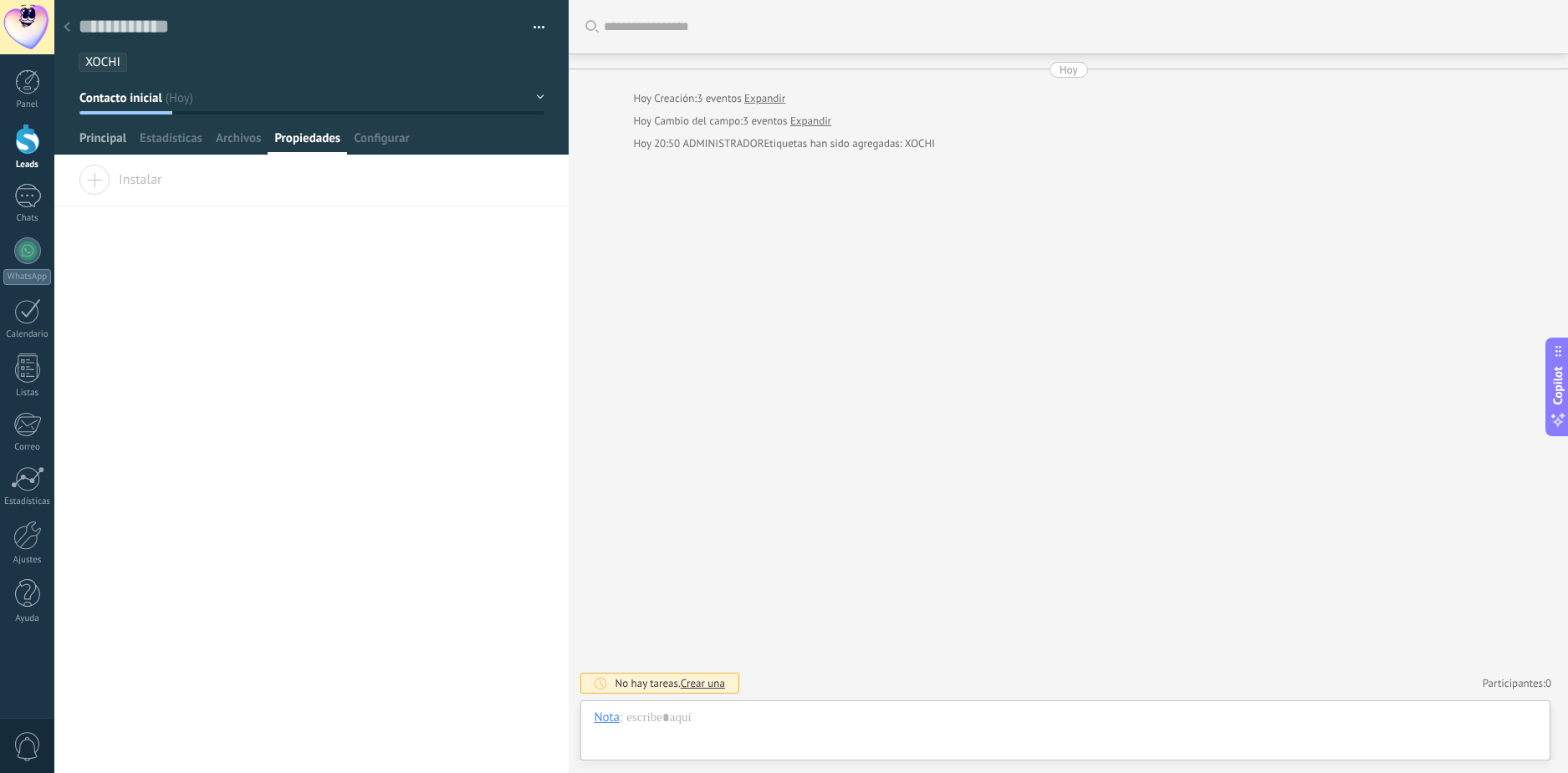
click at [108, 150] on span "Principal" at bounding box center [102, 142] width 47 height 25
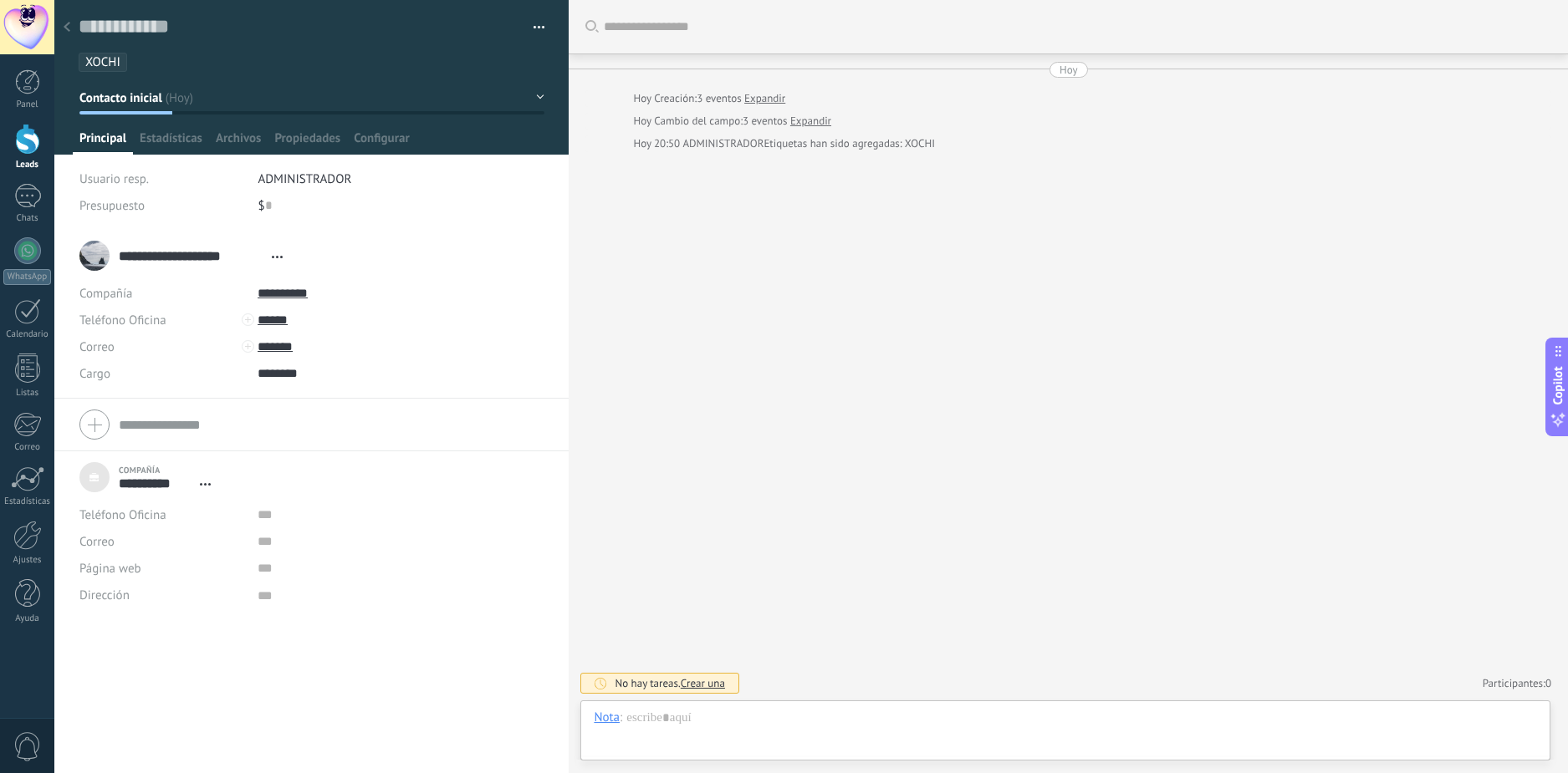
click at [329, 178] on span "ADMINISTRADOR" at bounding box center [305, 179] width 94 height 16
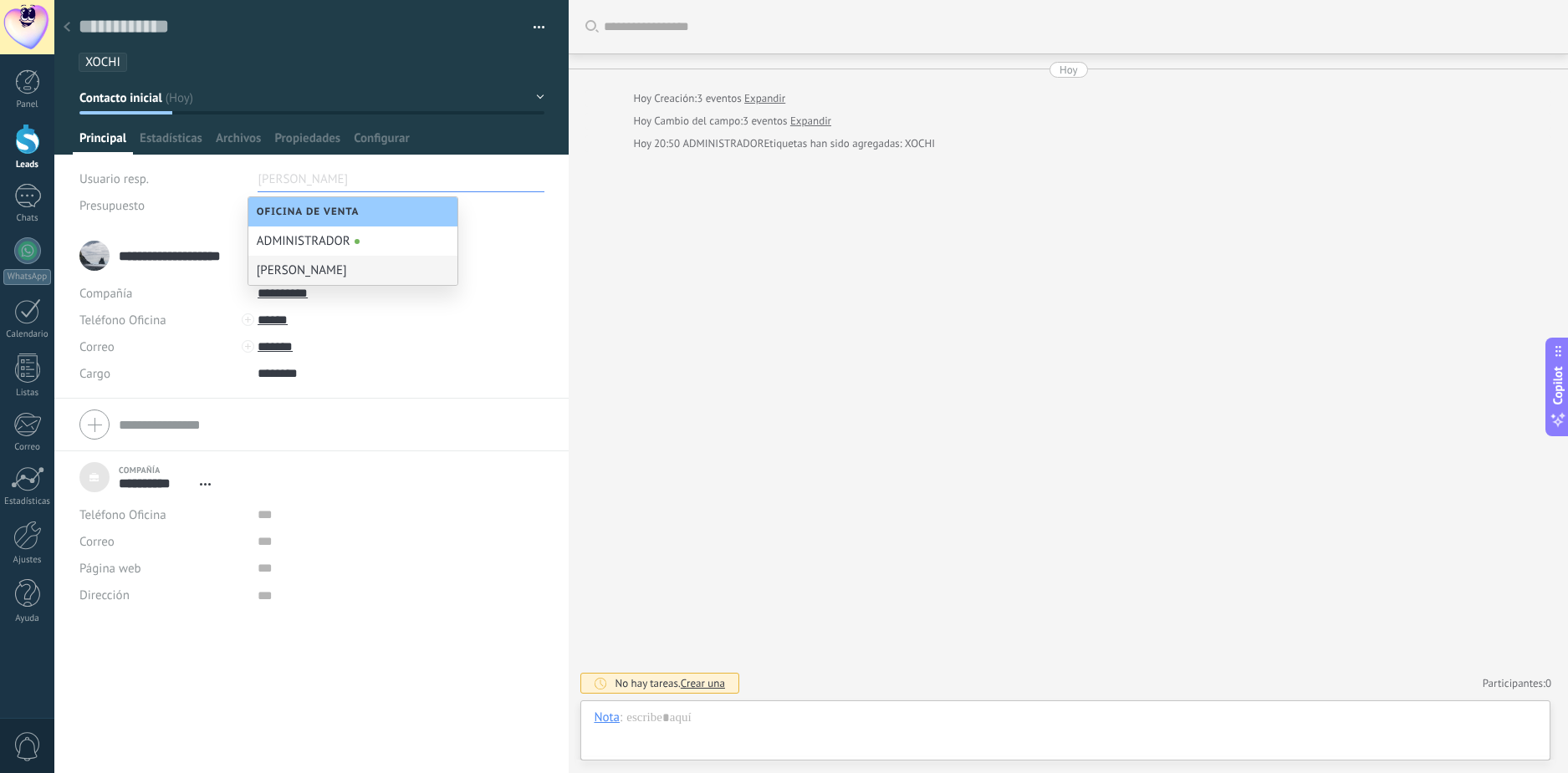
click at [329, 275] on div "[PERSON_NAME]" at bounding box center [353, 270] width 209 height 29
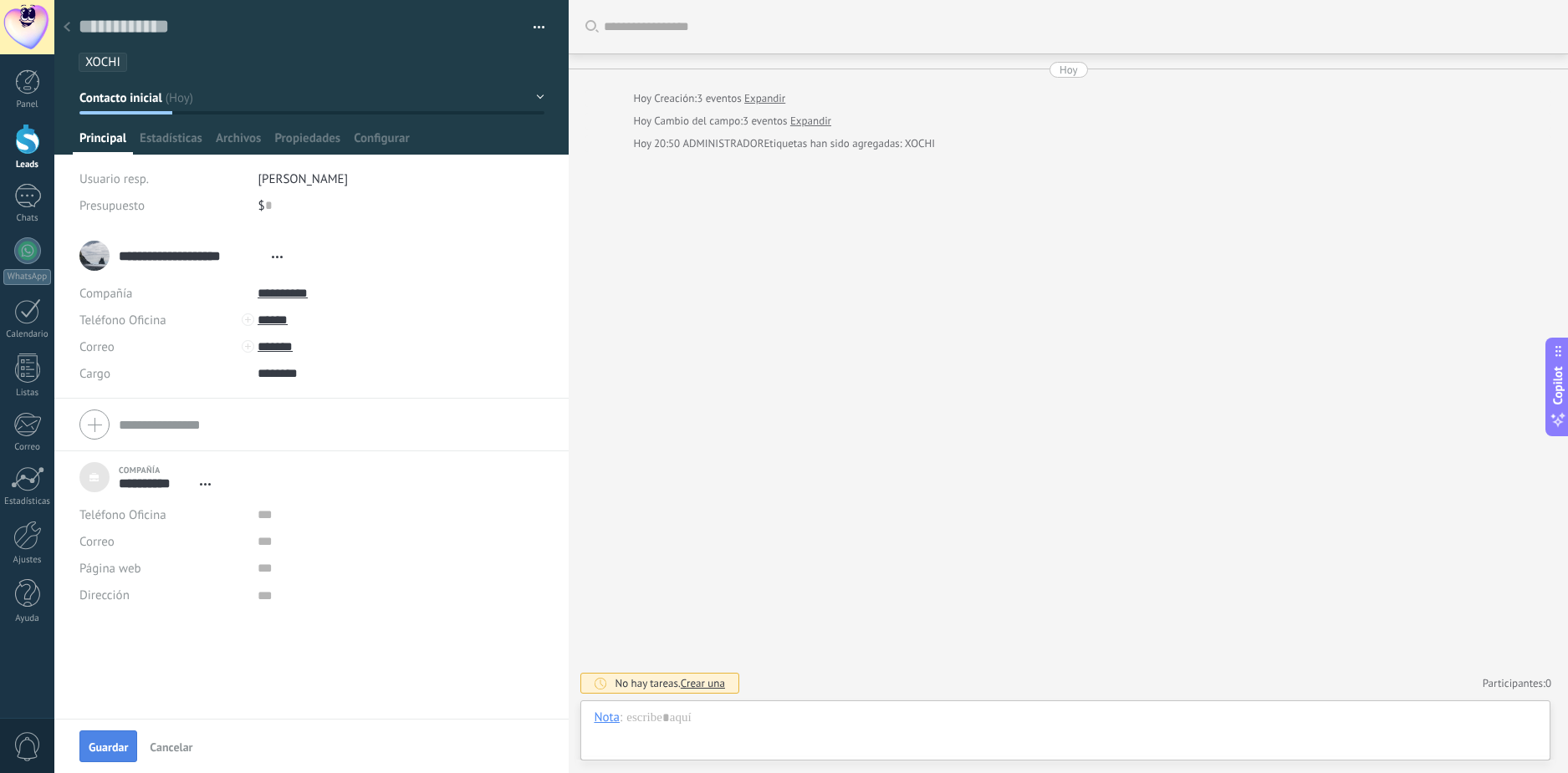
click at [118, 753] on span "Guardar" at bounding box center [108, 747] width 39 height 12
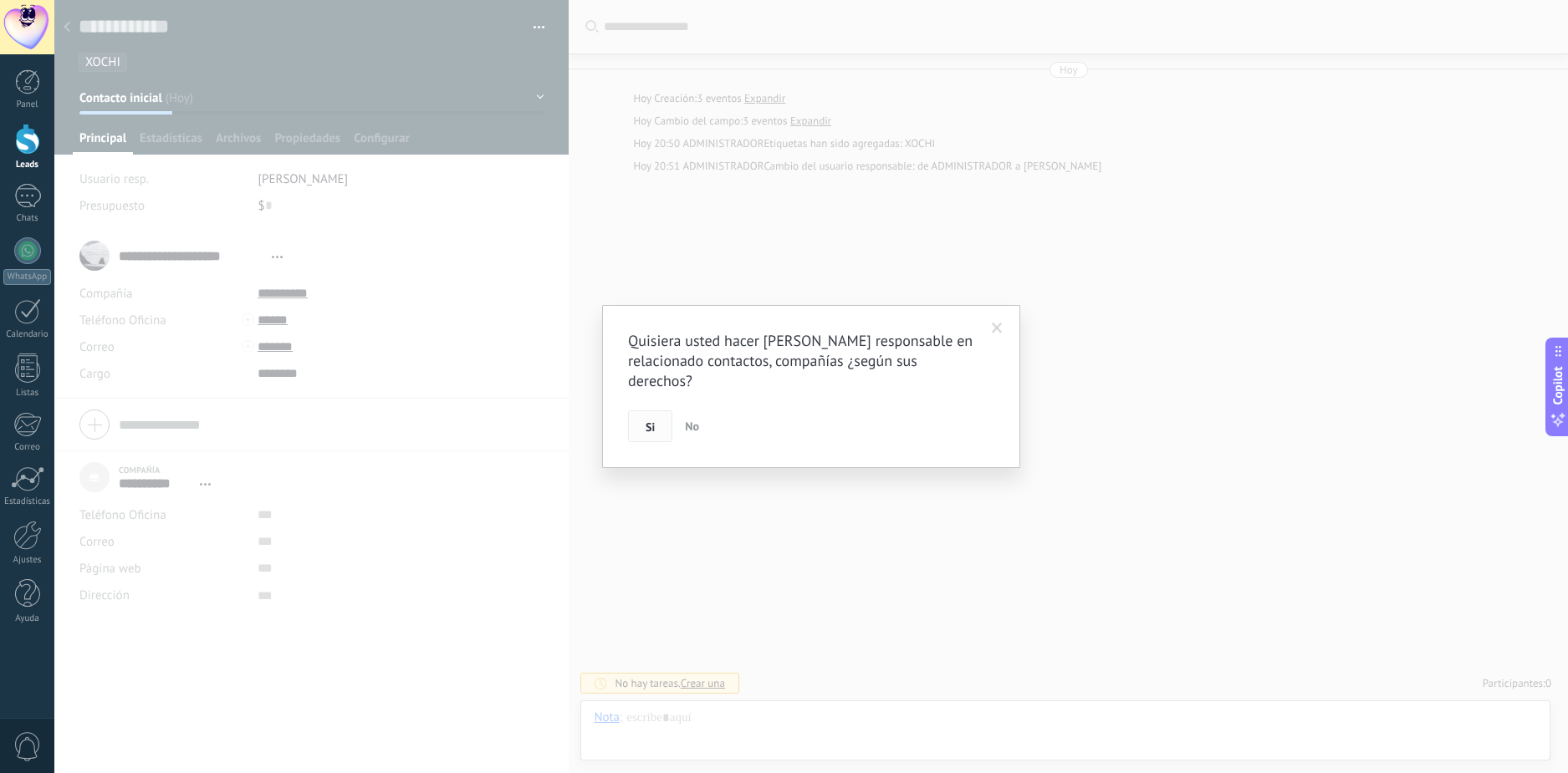
click at [650, 432] on span "Si" at bounding box center [650, 427] width 9 height 12
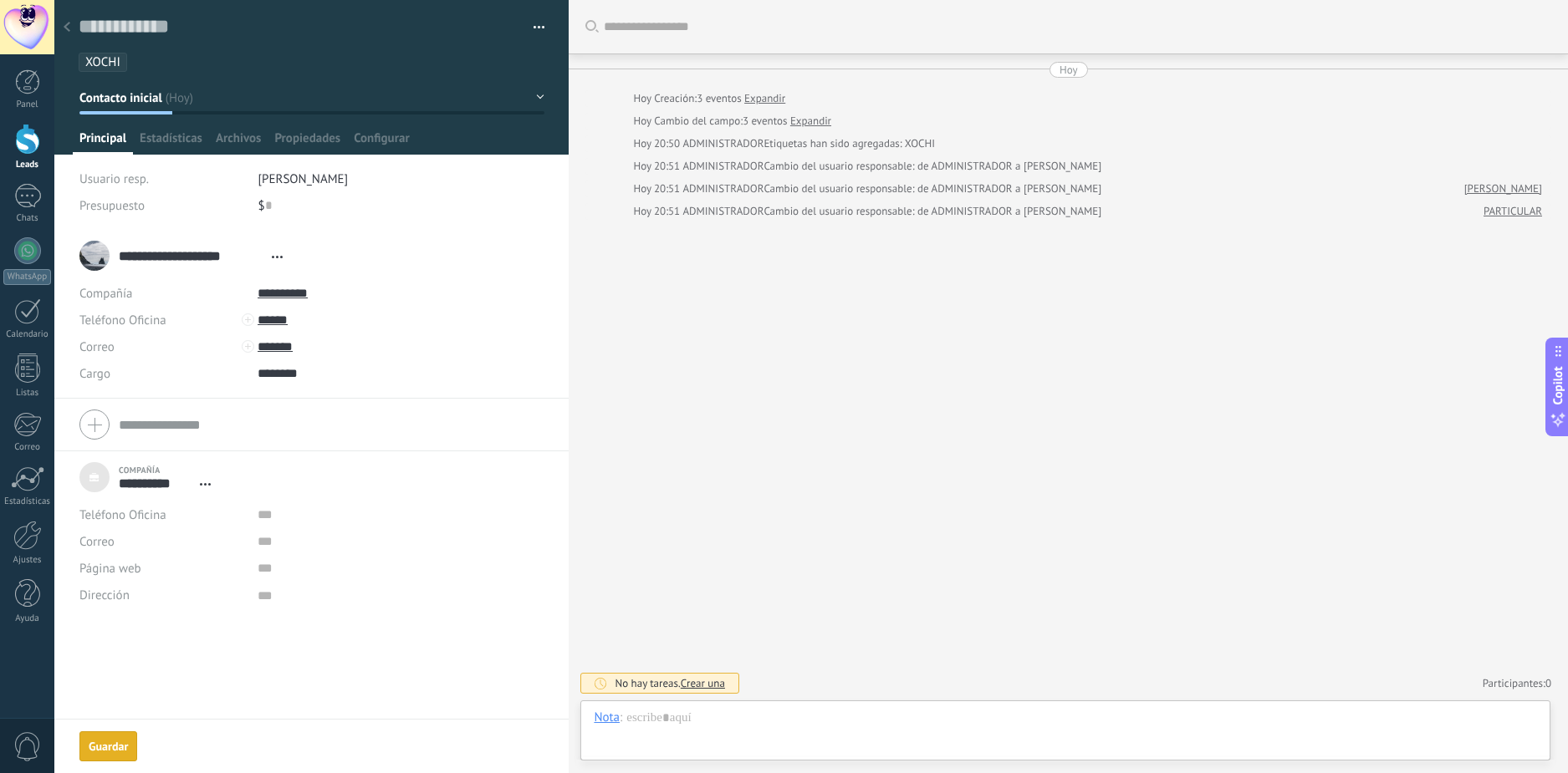
click at [863, 422] on div "Buscar Carga más [DATE] [DATE] Creación: 3 eventos Expandir [DATE] Cambio del c…" at bounding box center [1068, 386] width 1000 height 773
click at [68, 22] on div at bounding box center [67, 28] width 24 height 32
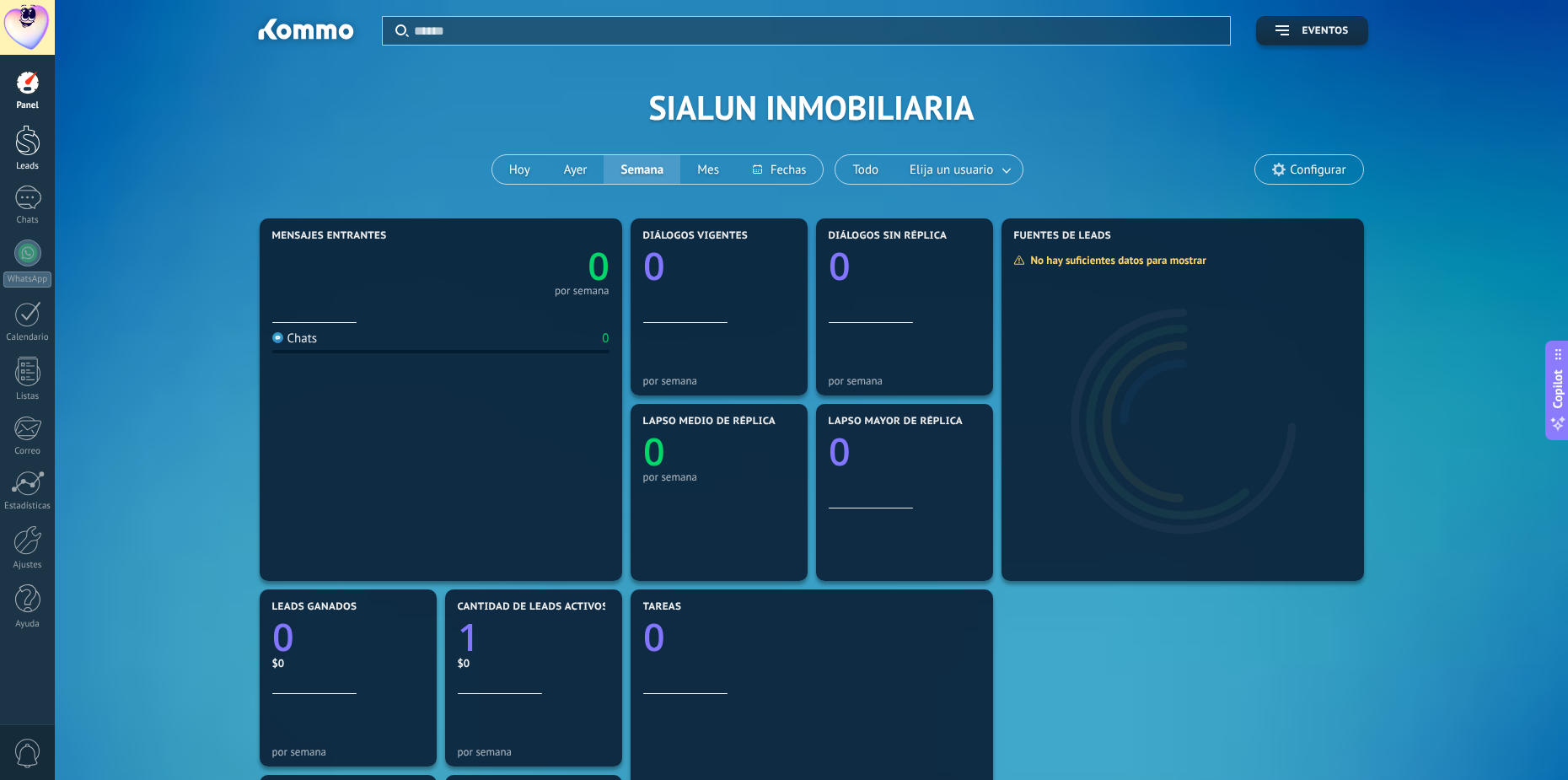
click at [34, 145] on div at bounding box center [27, 140] width 25 height 31
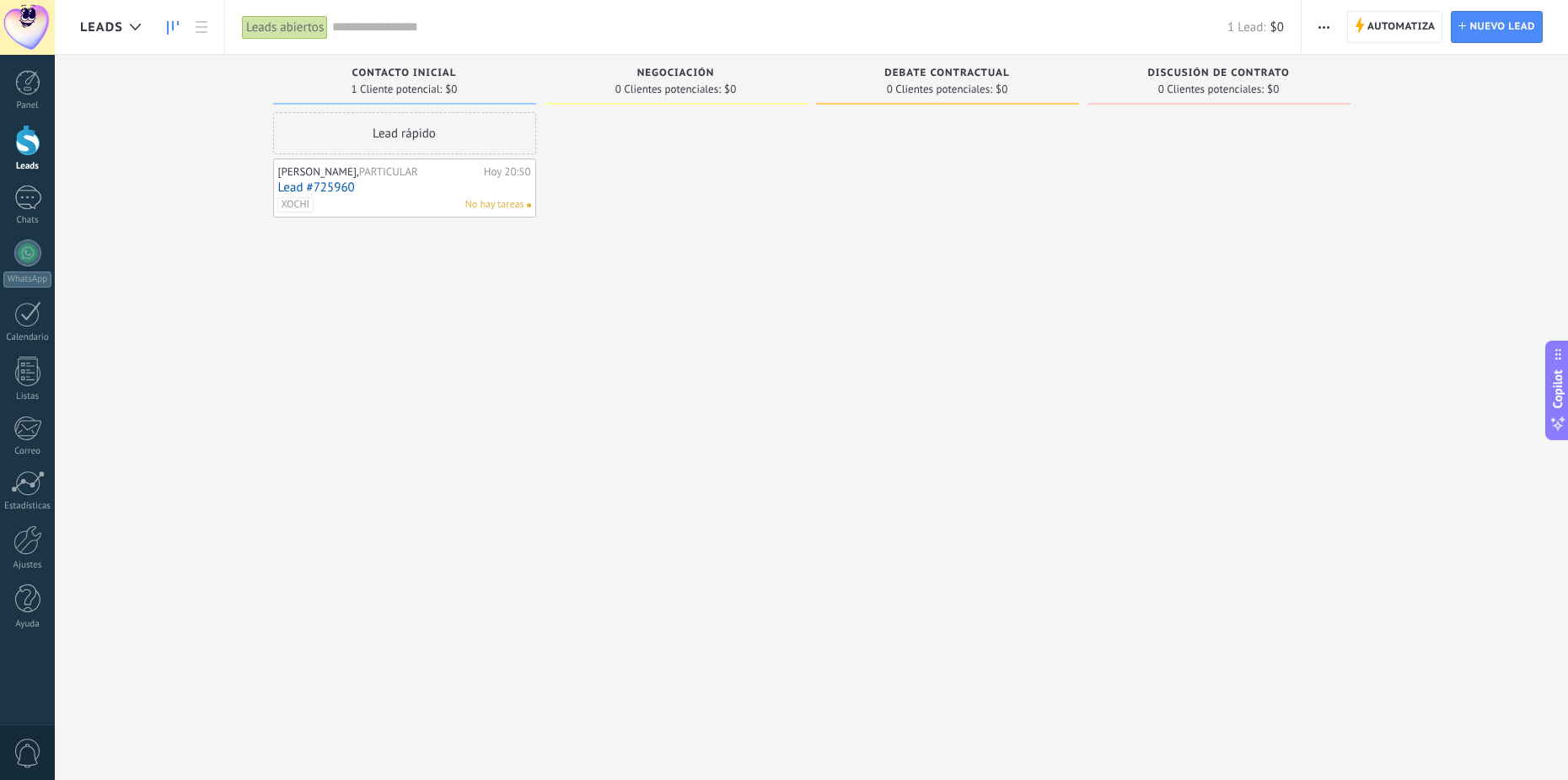
click at [426, 189] on link "Lead #725960" at bounding box center [404, 187] width 253 height 15
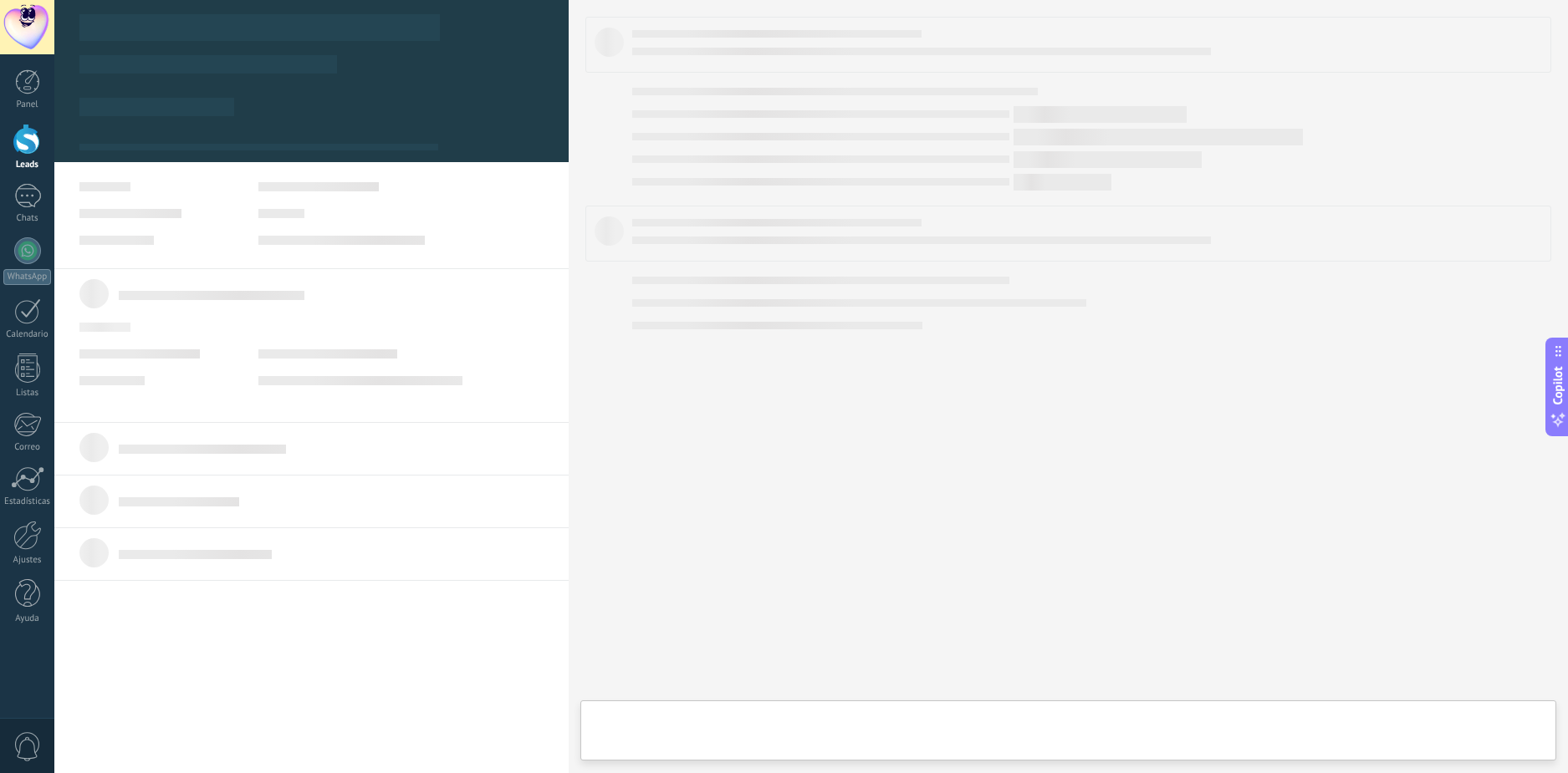
type textarea "***"
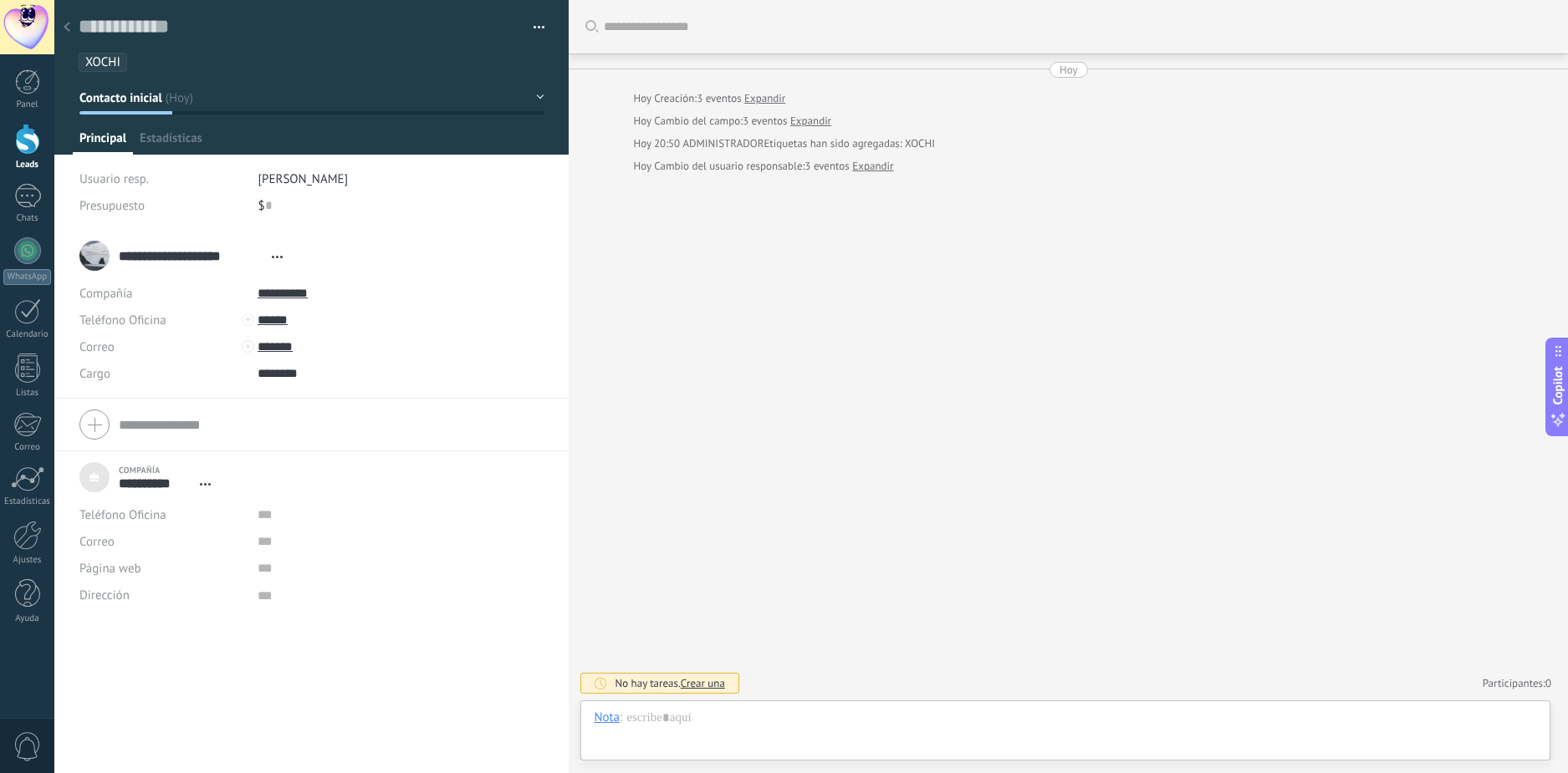
scroll to position [17, 0]
click at [740, 719] on div at bounding box center [1065, 735] width 944 height 50
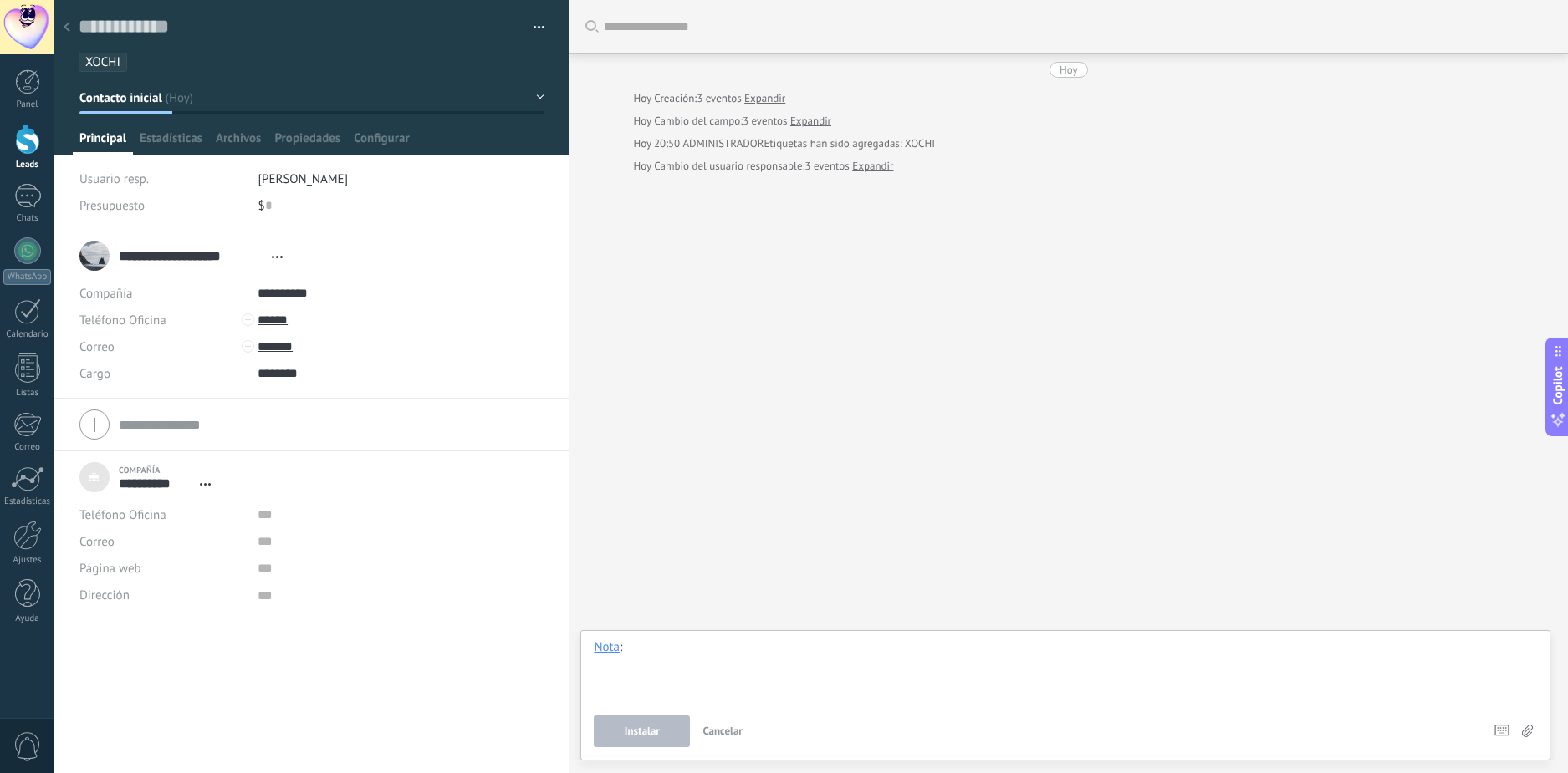
click at [745, 662] on div at bounding box center [1065, 671] width 944 height 64
drag, startPoint x: 698, startPoint y: 652, endPoint x: 523, endPoint y: 649, distance: 175.0
click at [533, 650] on div "Guardar y crear Imprimir Administrar etiquetas" at bounding box center [811, 386] width 1514 height 773
click at [650, 737] on span "Instalar" at bounding box center [641, 731] width 35 height 12
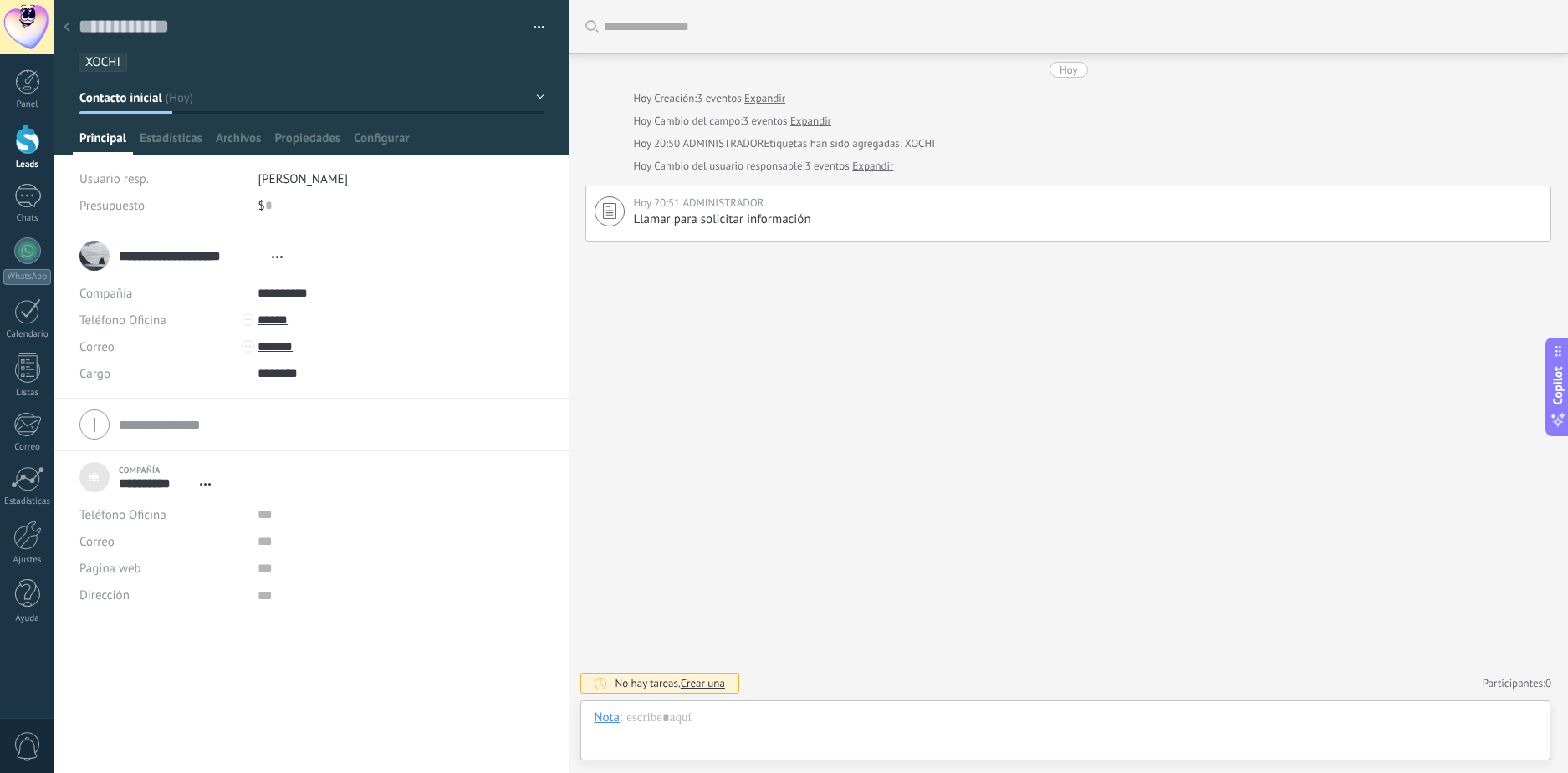
click at [101, 254] on div "**********" at bounding box center [185, 255] width 212 height 42
click at [71, 28] on div at bounding box center [67, 28] width 24 height 32
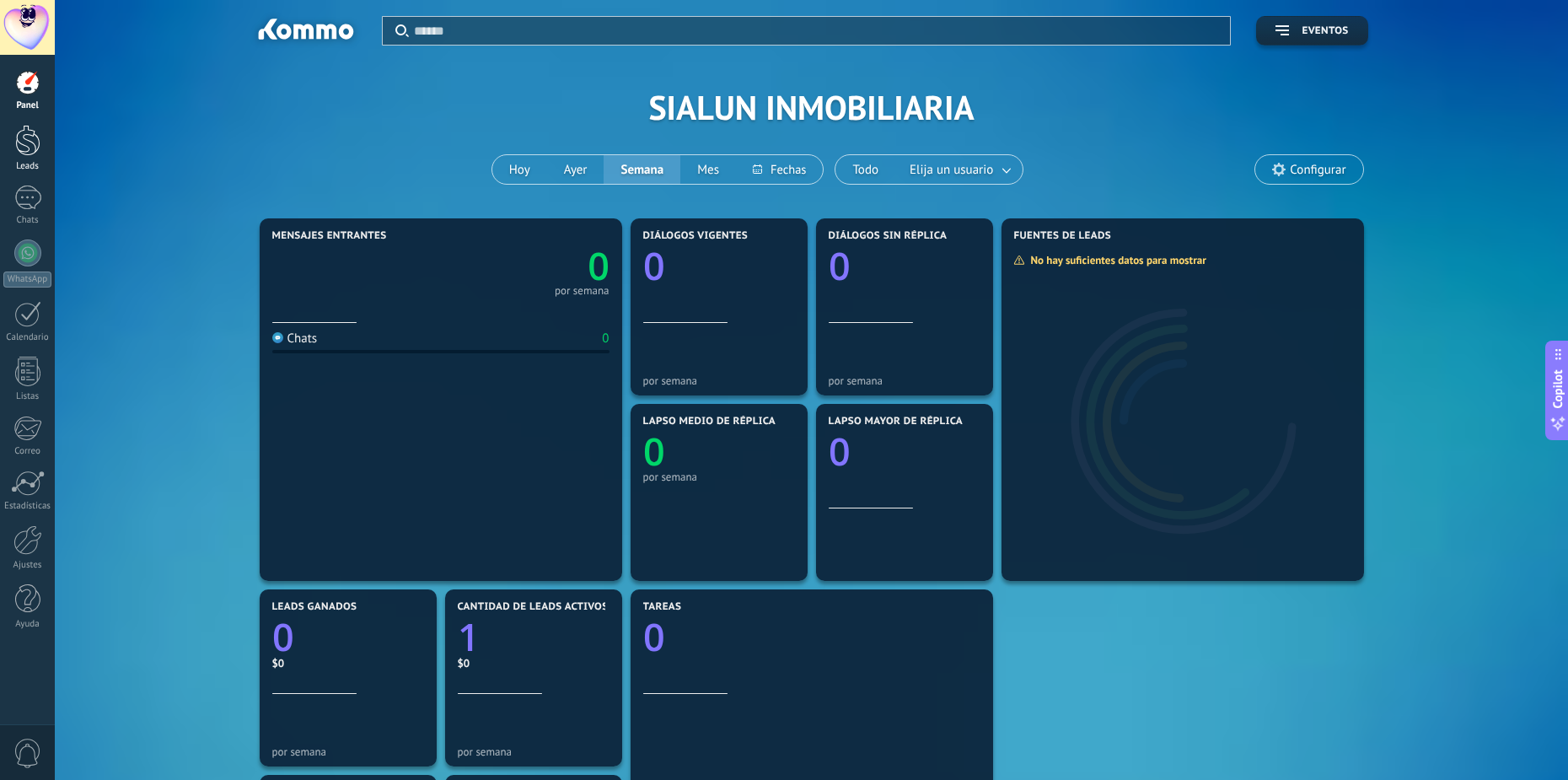
click at [27, 141] on div at bounding box center [27, 140] width 25 height 31
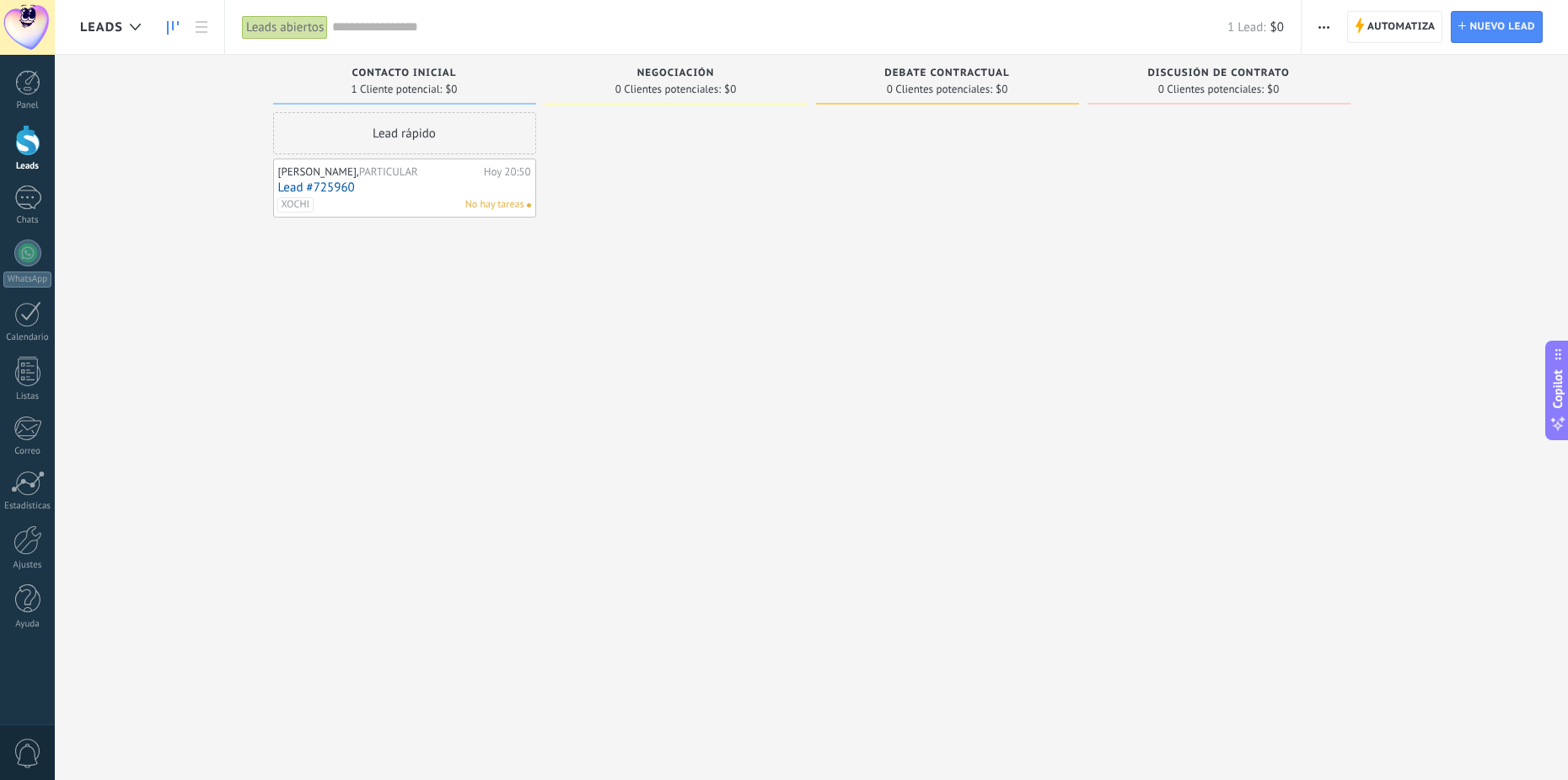
click at [448, 180] on link "Lead #725960" at bounding box center [404, 187] width 253 height 15
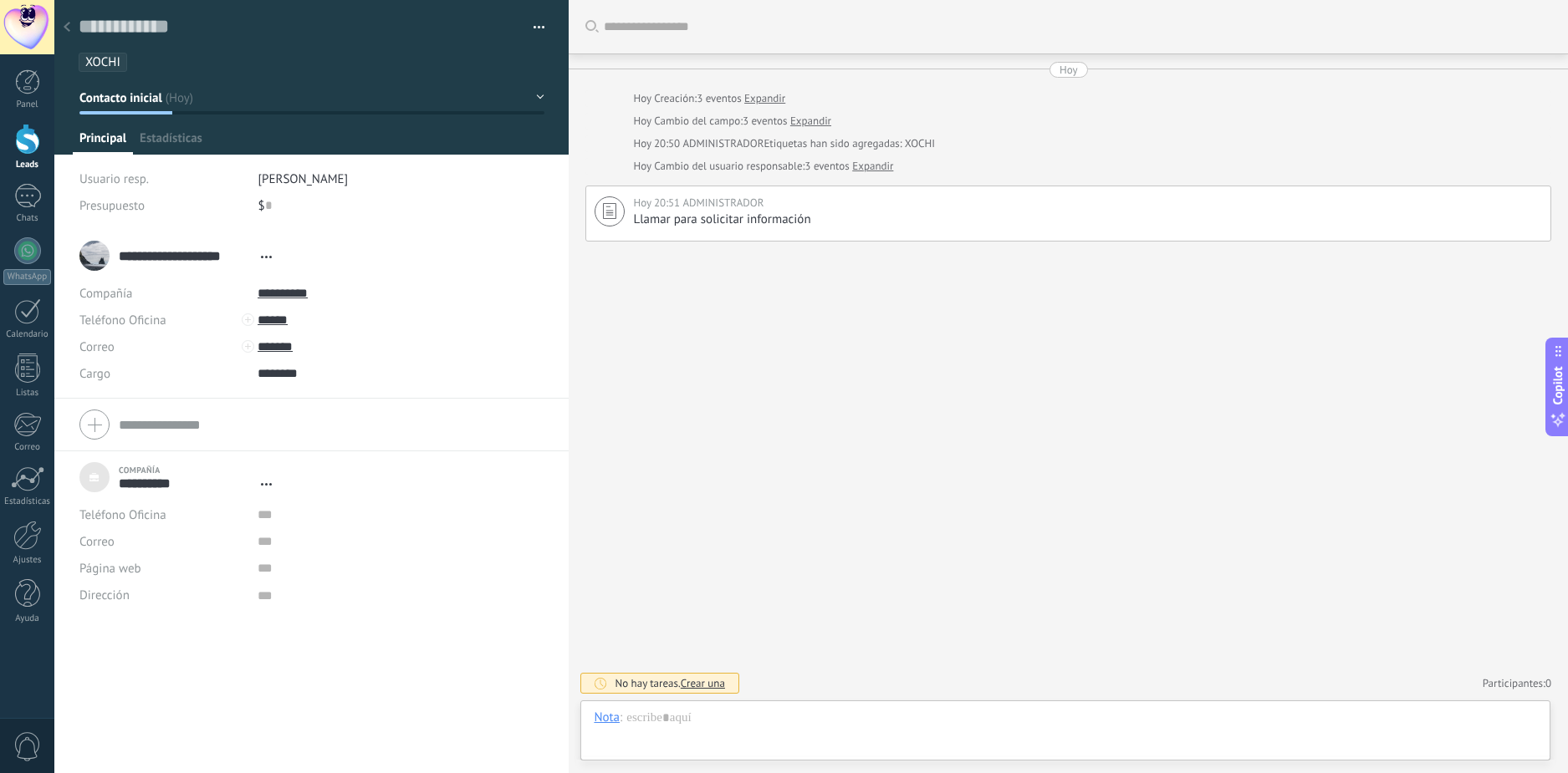
scroll to position [17, 0]
click at [31, 153] on div at bounding box center [27, 139] width 25 height 31
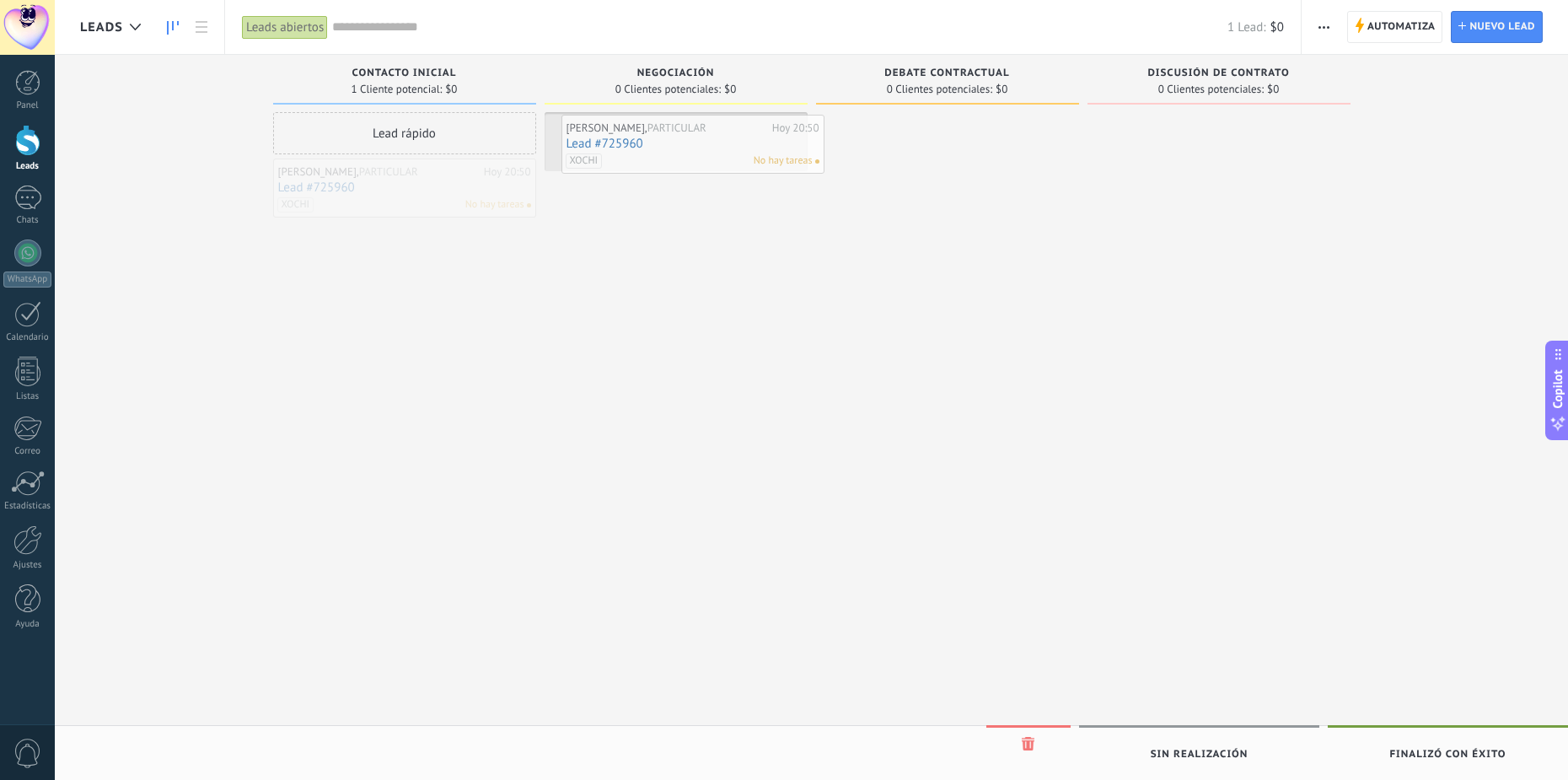
drag, startPoint x: 331, startPoint y: 184, endPoint x: 619, endPoint y: 141, distance: 291.2
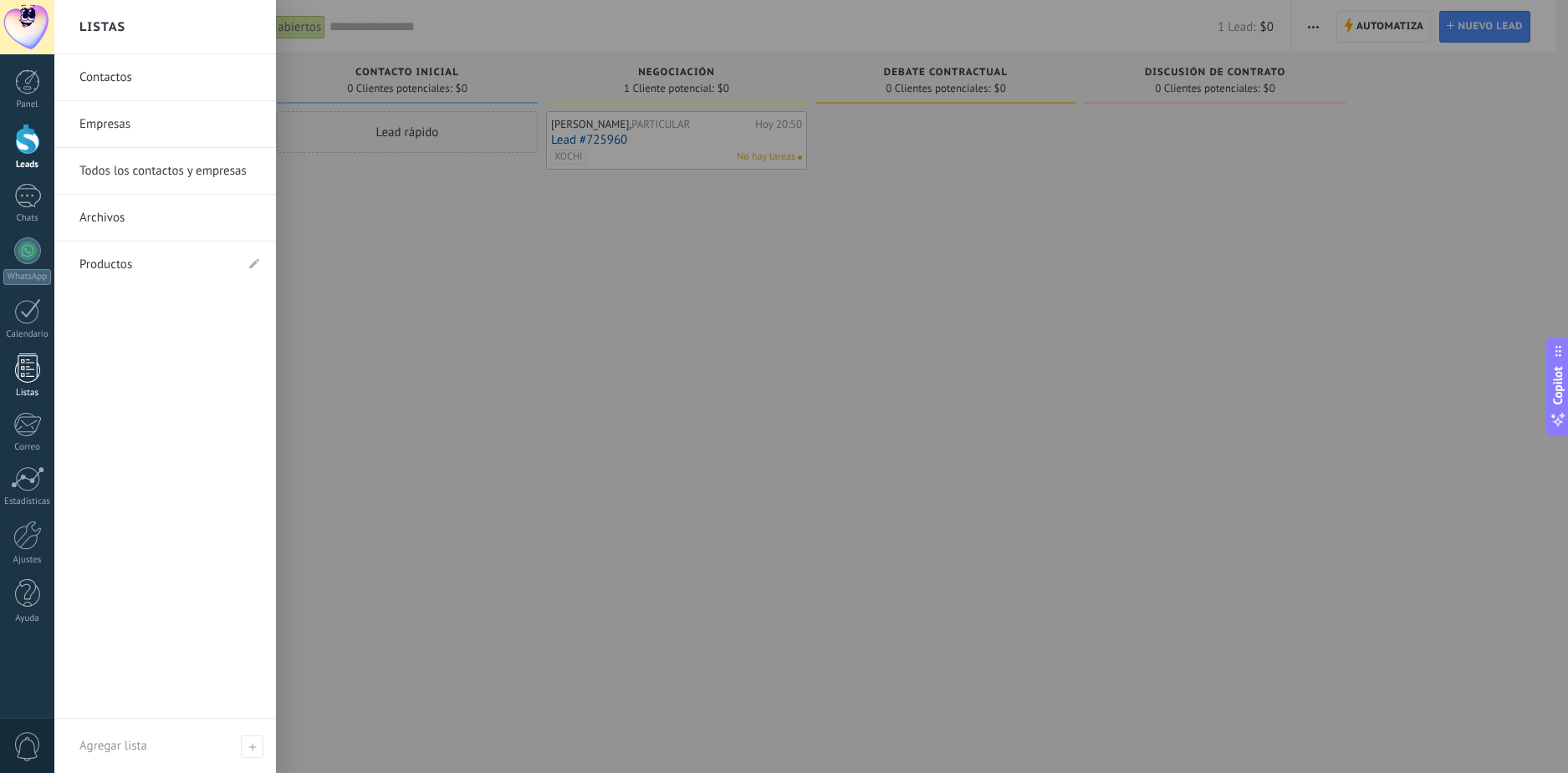
click at [29, 380] on div at bounding box center [27, 368] width 25 height 29
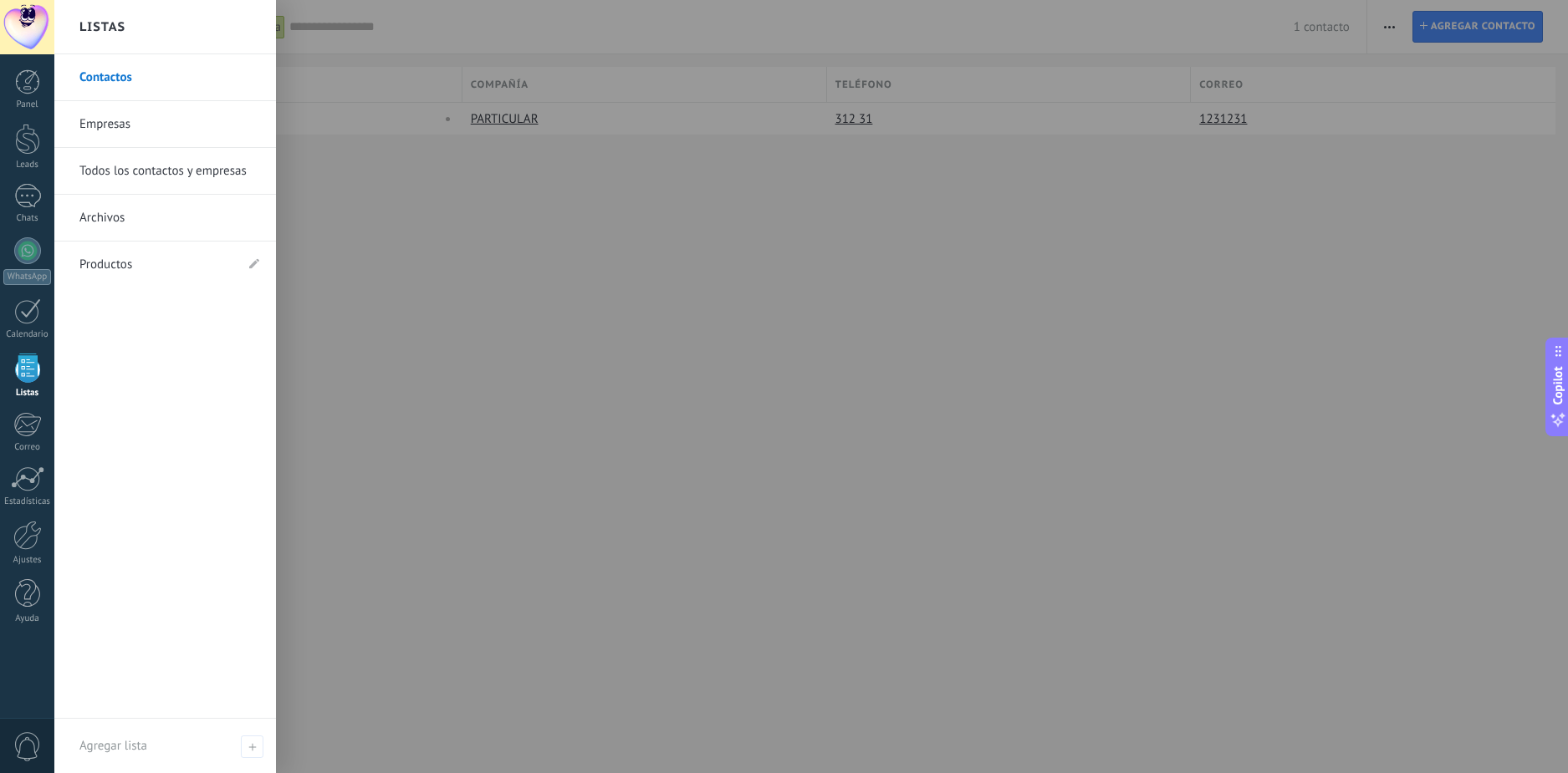
click at [136, 74] on link "Contactos" at bounding box center [168, 77] width 180 height 47
click at [147, 128] on link "Empresas" at bounding box center [168, 124] width 180 height 47
click at [123, 173] on link "Todos los contactos y empresas" at bounding box center [168, 171] width 180 height 47
click at [173, 77] on link "Contactos" at bounding box center [168, 77] width 180 height 47
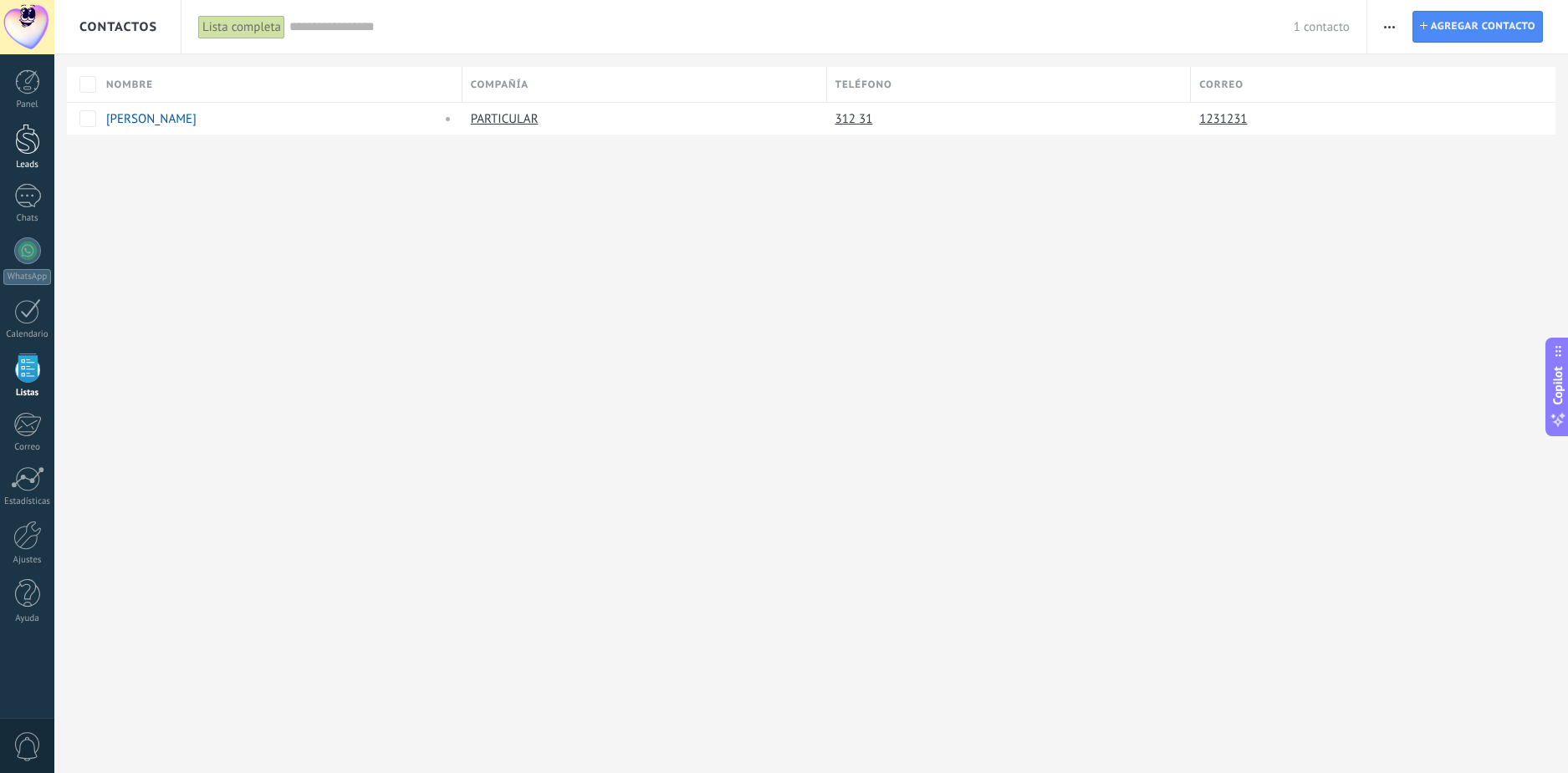
click at [37, 139] on div at bounding box center [27, 139] width 25 height 31
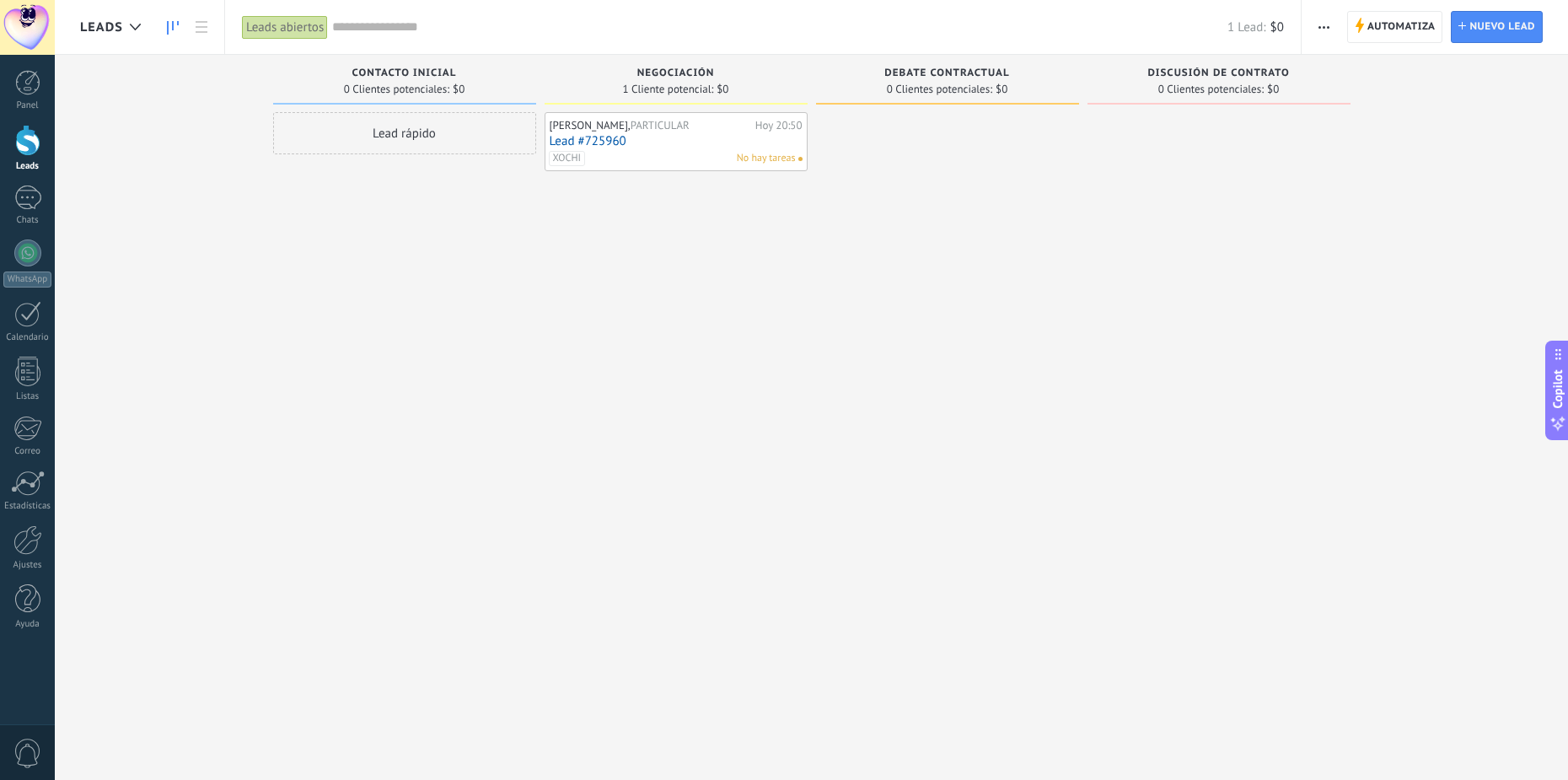
click at [676, 153] on div "XOCHI No hay tareas" at bounding box center [672, 159] width 247 height 15
click at [703, 142] on link "Lead #725960" at bounding box center [676, 141] width 253 height 15
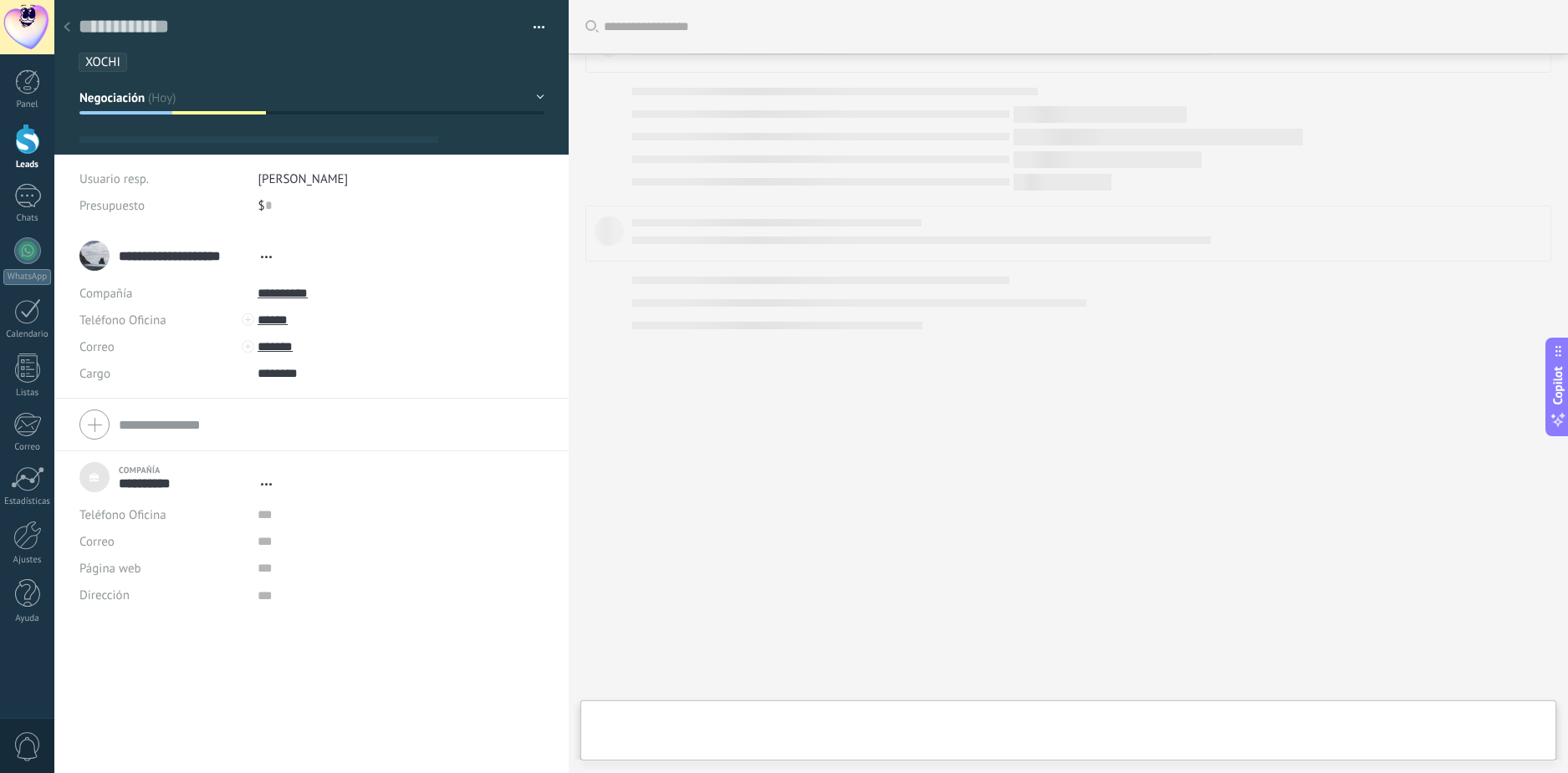
type textarea "***"
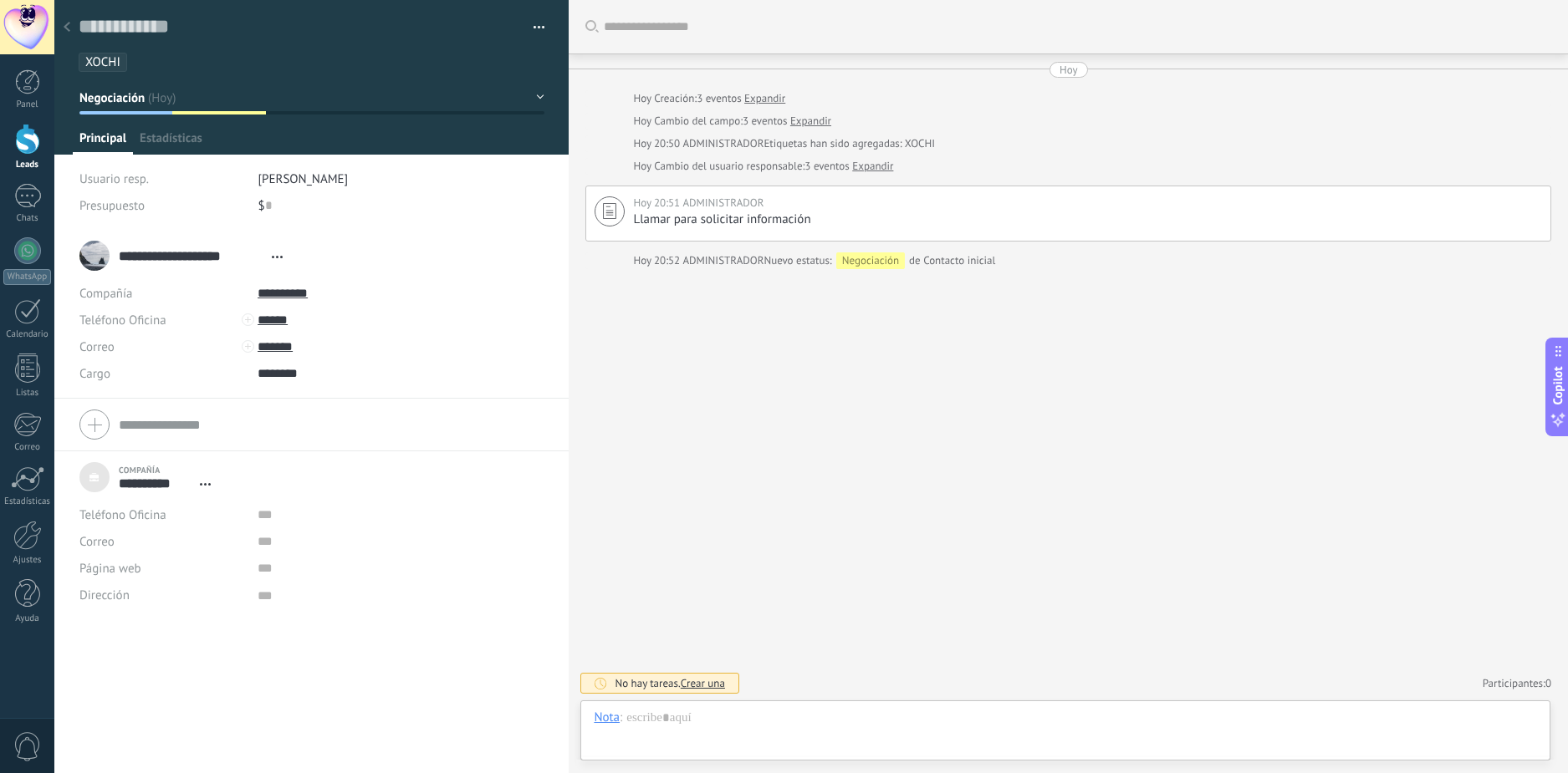
scroll to position [17, 0]
click at [177, 142] on span "Estadísticas" at bounding box center [171, 142] width 63 height 25
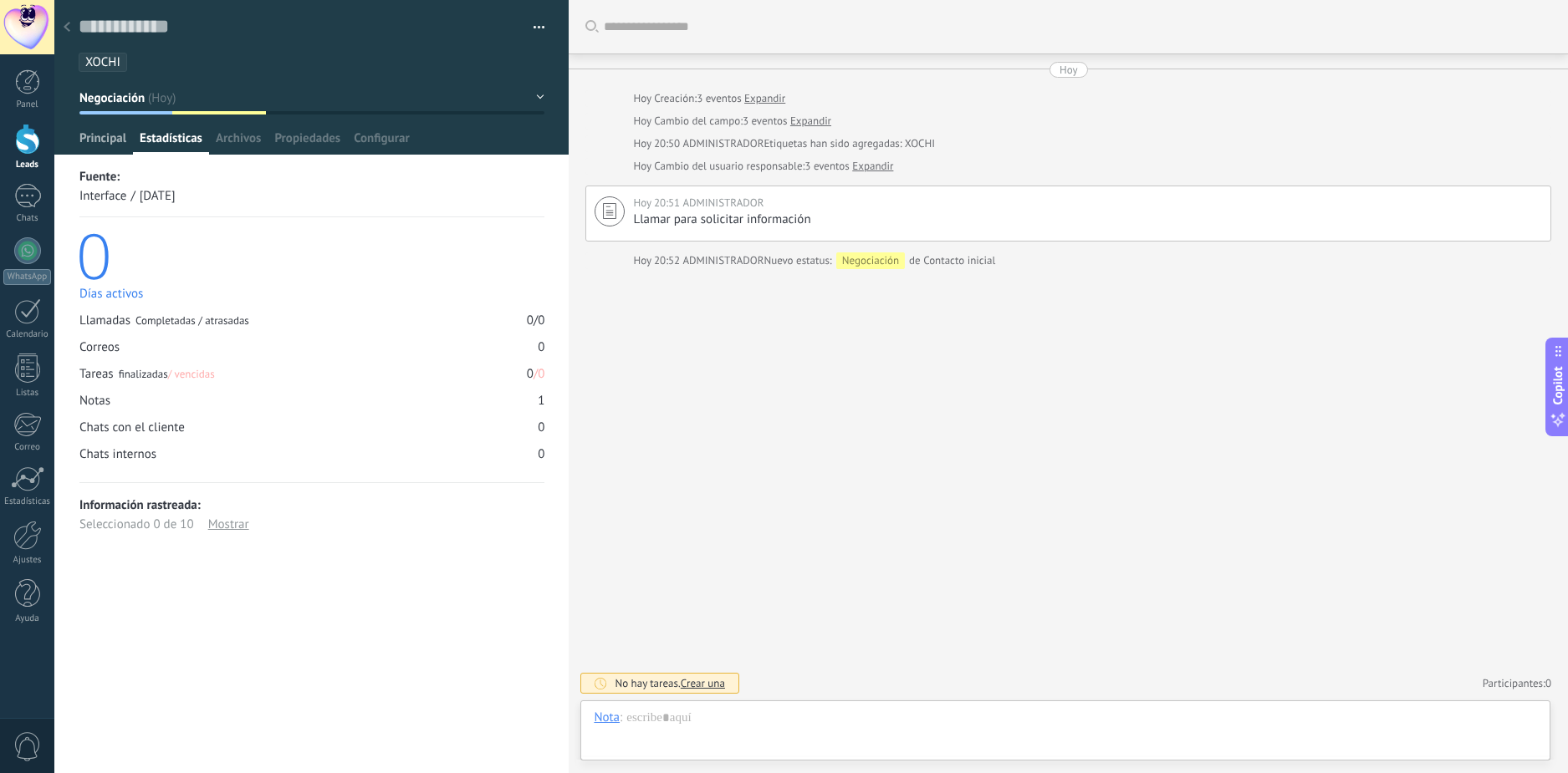
click at [112, 145] on span "Principal" at bounding box center [102, 142] width 47 height 25
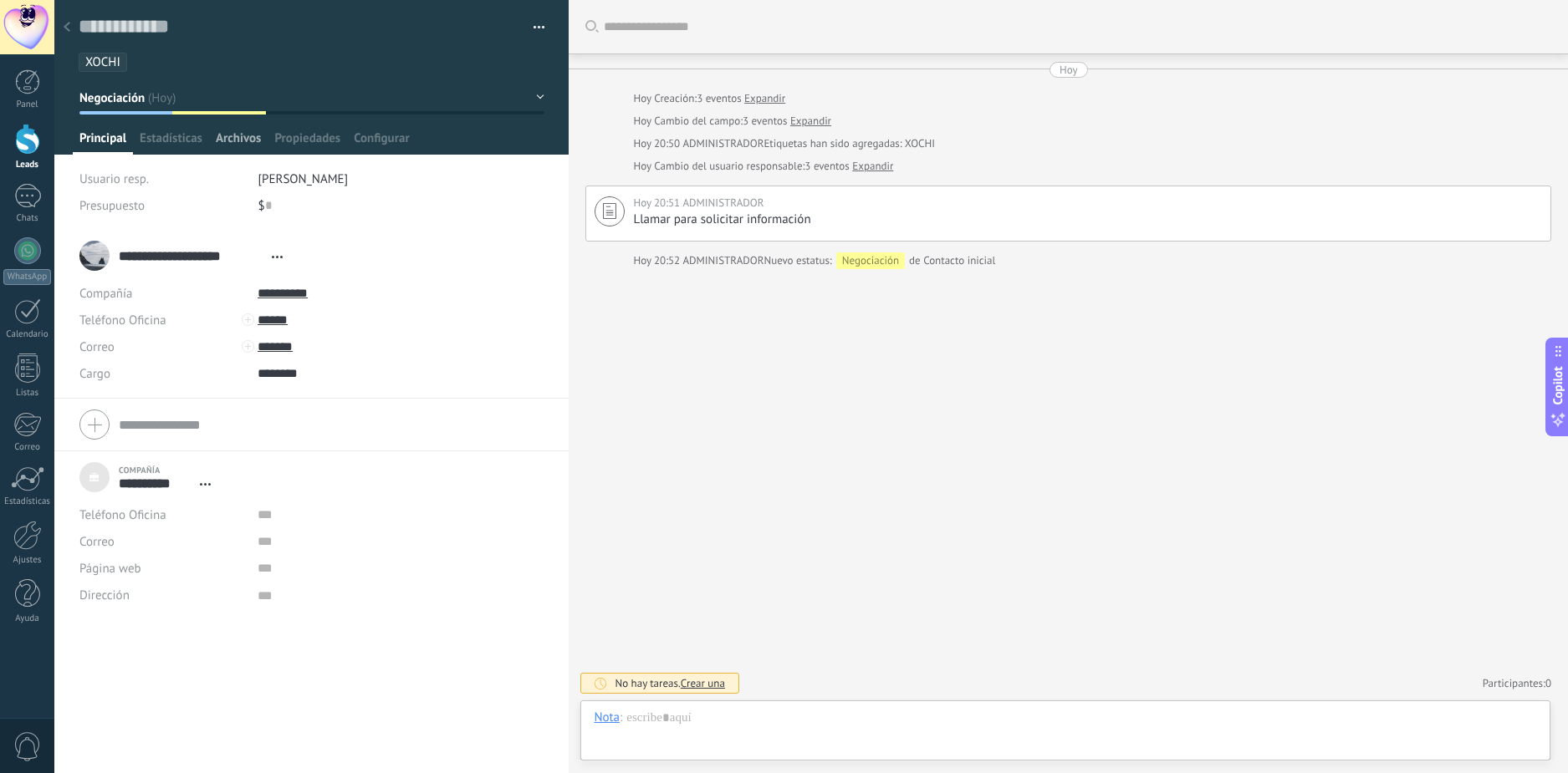
click at [234, 137] on span "Archivos" at bounding box center [238, 142] width 45 height 25
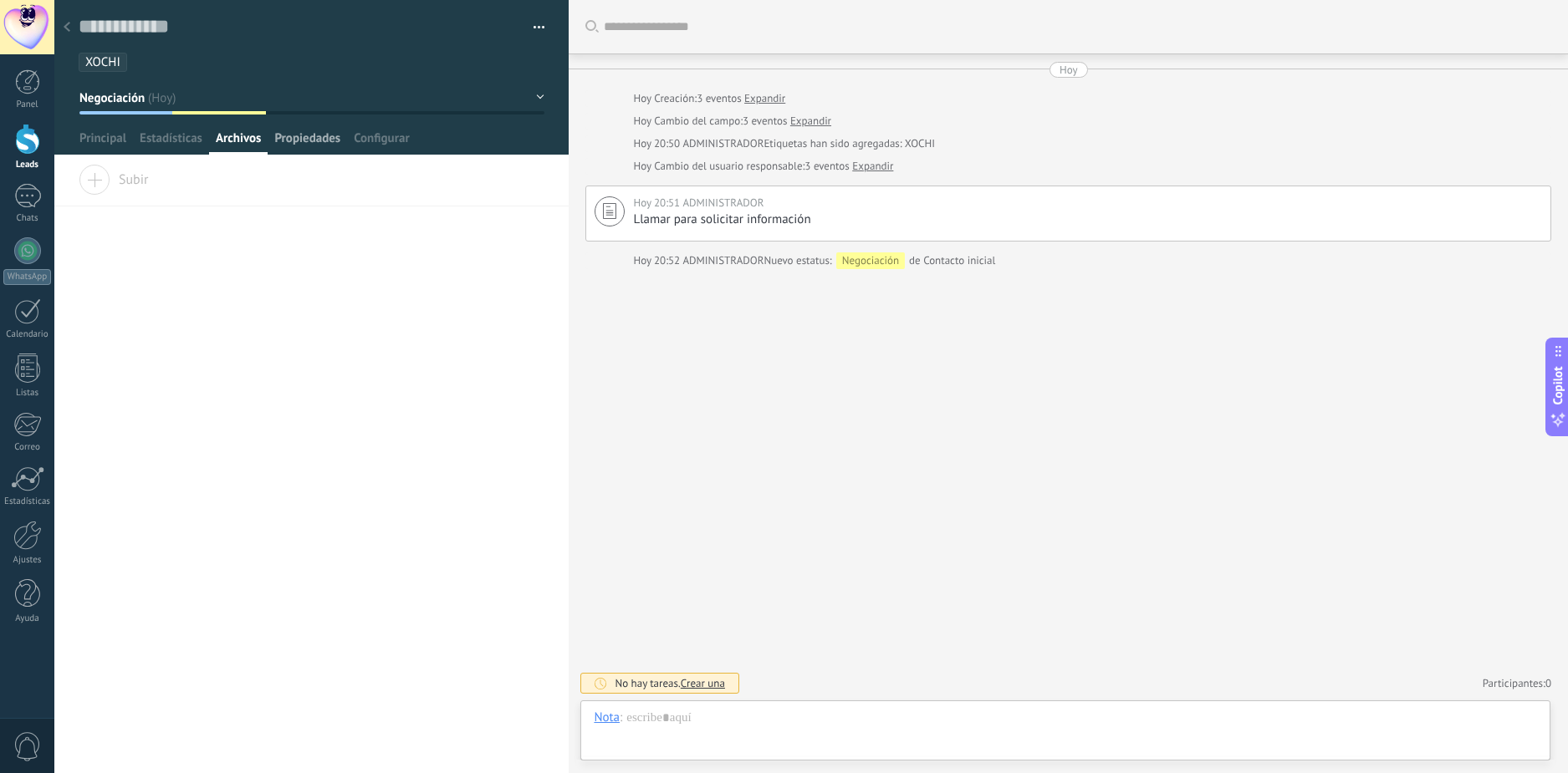
click at [304, 139] on span "Propiedades" at bounding box center [307, 142] width 66 height 25
click at [101, 180] on span "Instalar" at bounding box center [120, 177] width 83 height 24
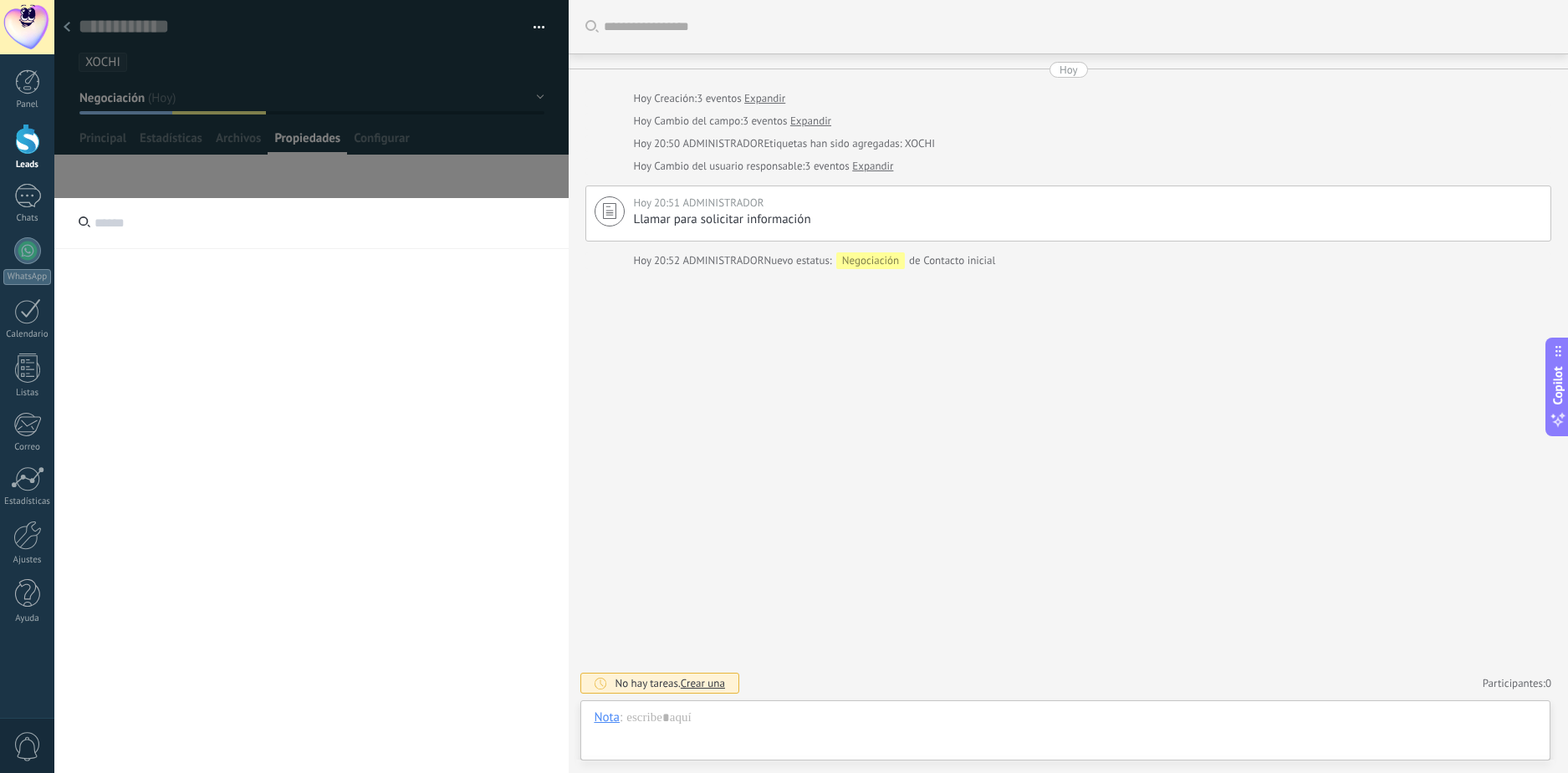
click at [140, 224] on input "text" at bounding box center [311, 224] width 515 height 51
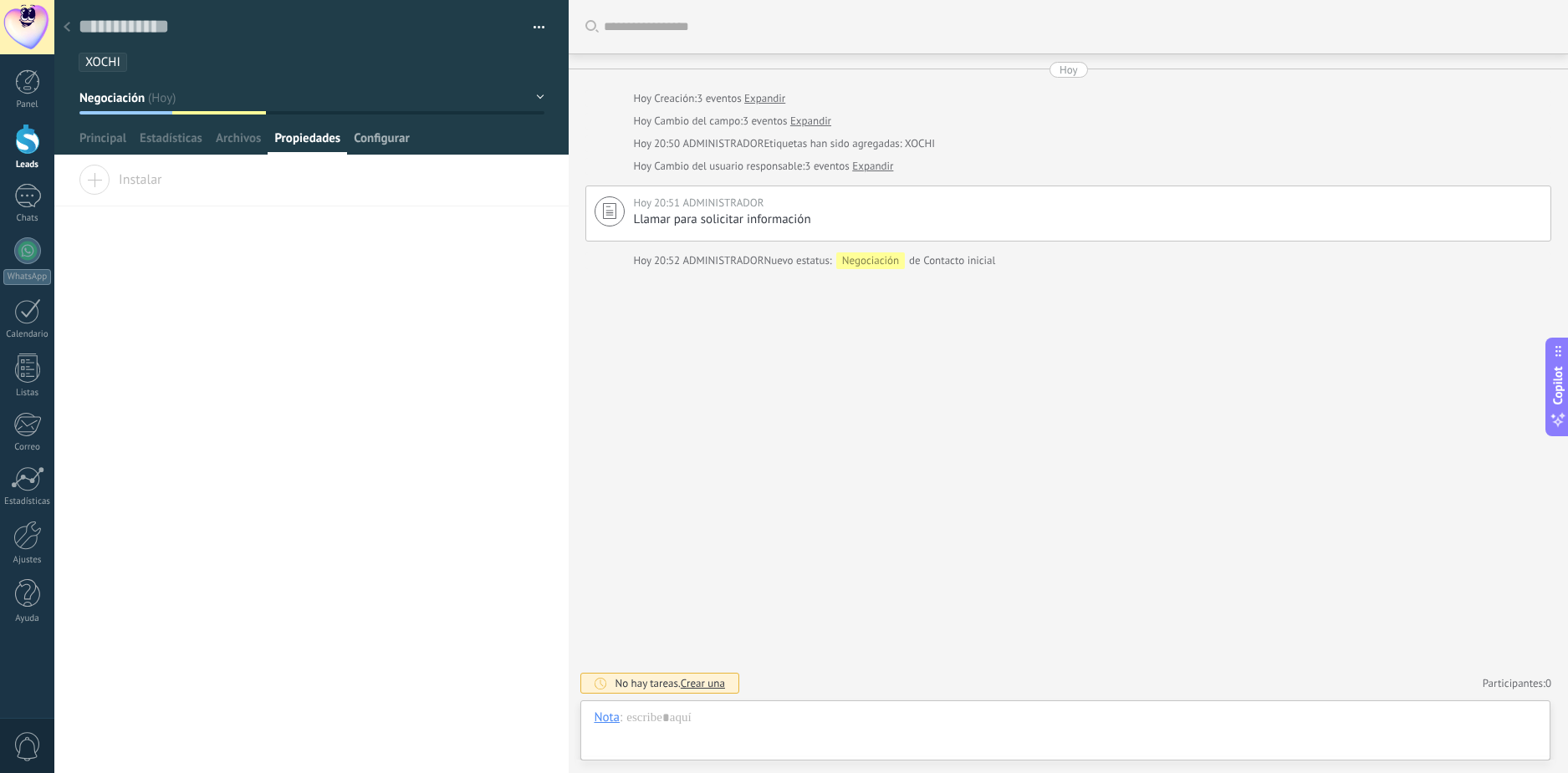
click at [377, 138] on span "Configurar" at bounding box center [381, 142] width 55 height 25
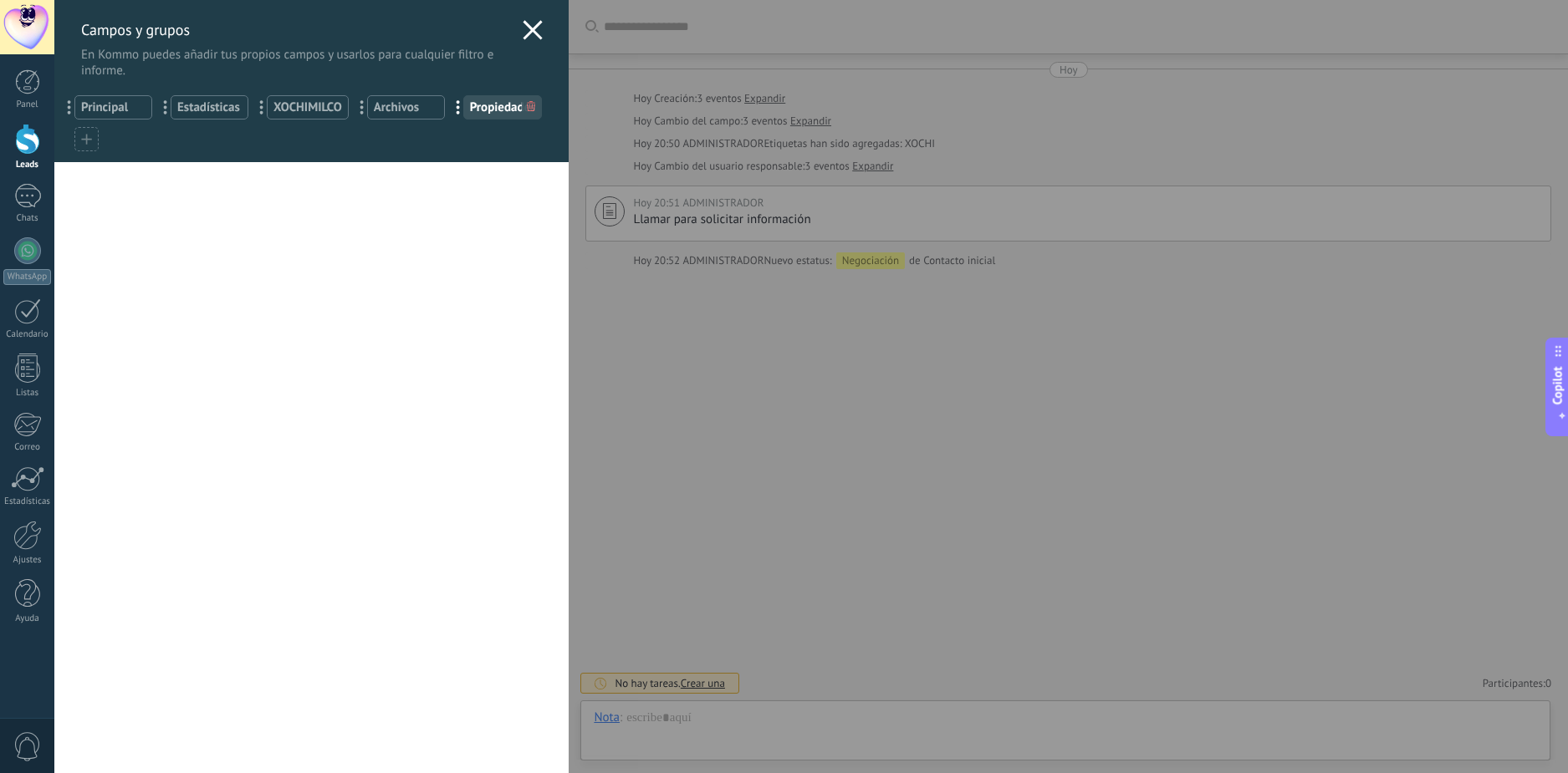
click at [524, 30] on icon at bounding box center [533, 31] width 20 height 20
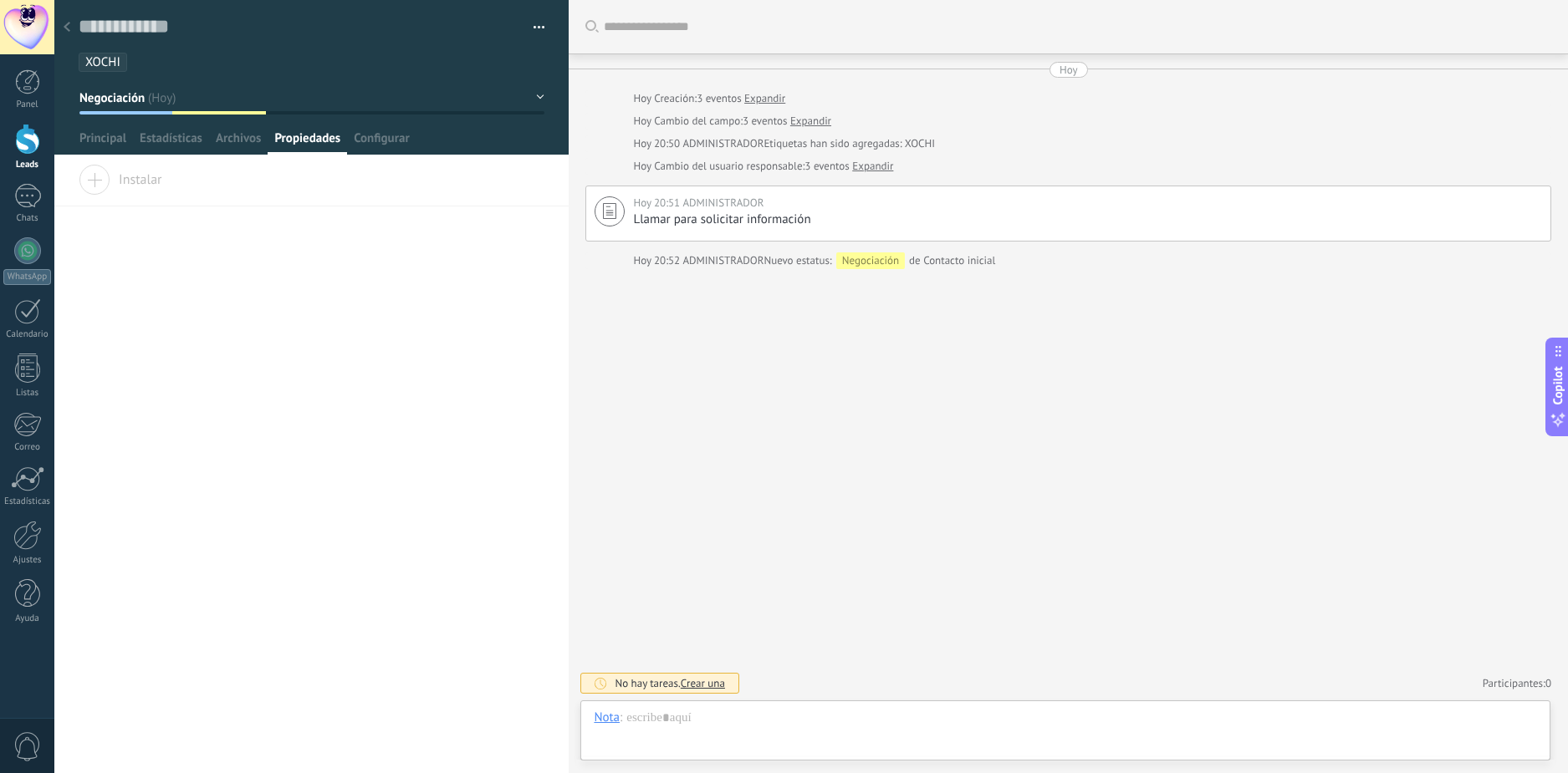
click at [676, 369] on div "Buscar Carga más [DATE] [DATE] Creación: 3 eventos Expandir [DATE] Cambio del c…" at bounding box center [1068, 386] width 1000 height 773
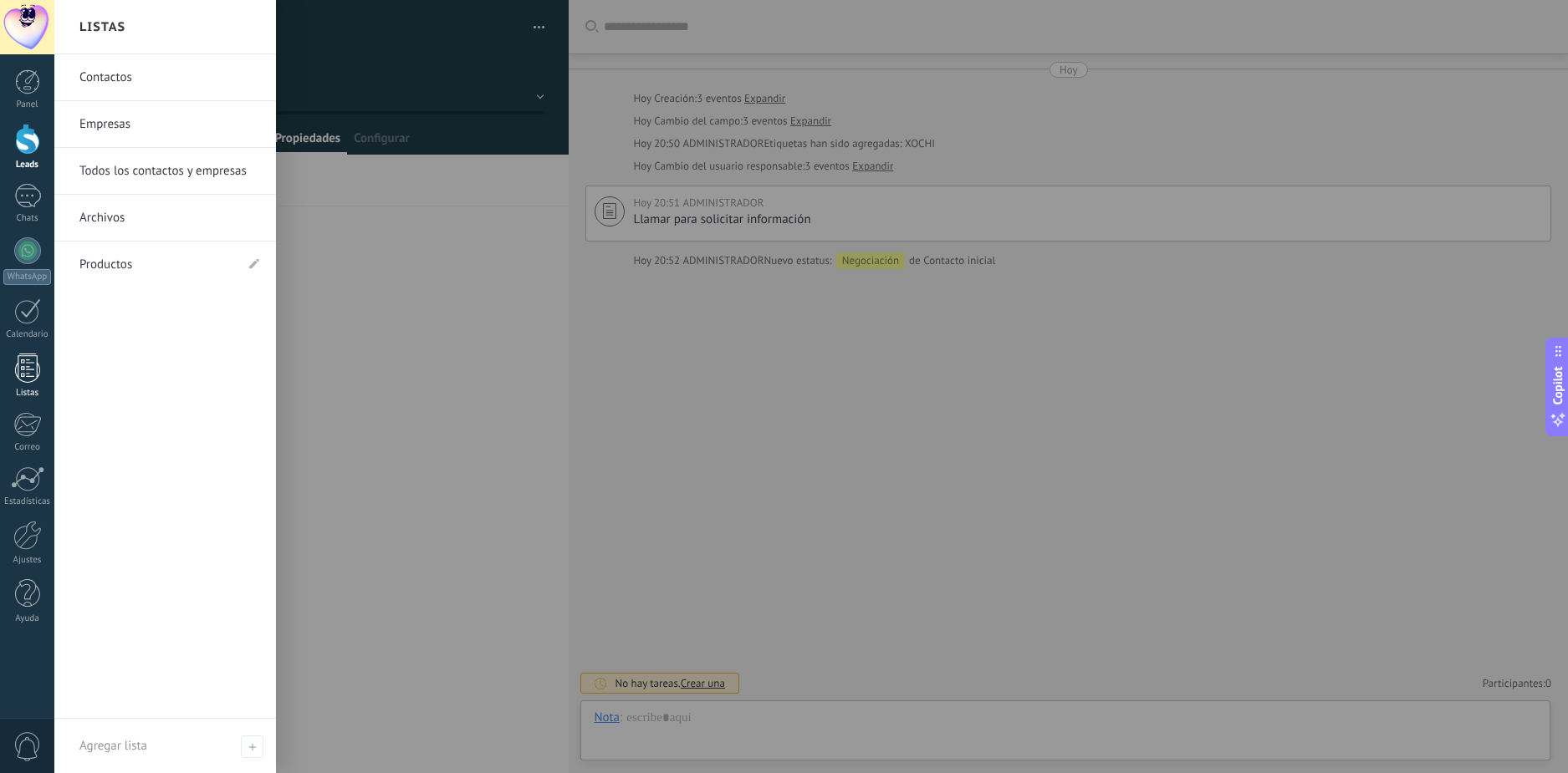
click at [26, 354] on div at bounding box center [27, 368] width 25 height 29
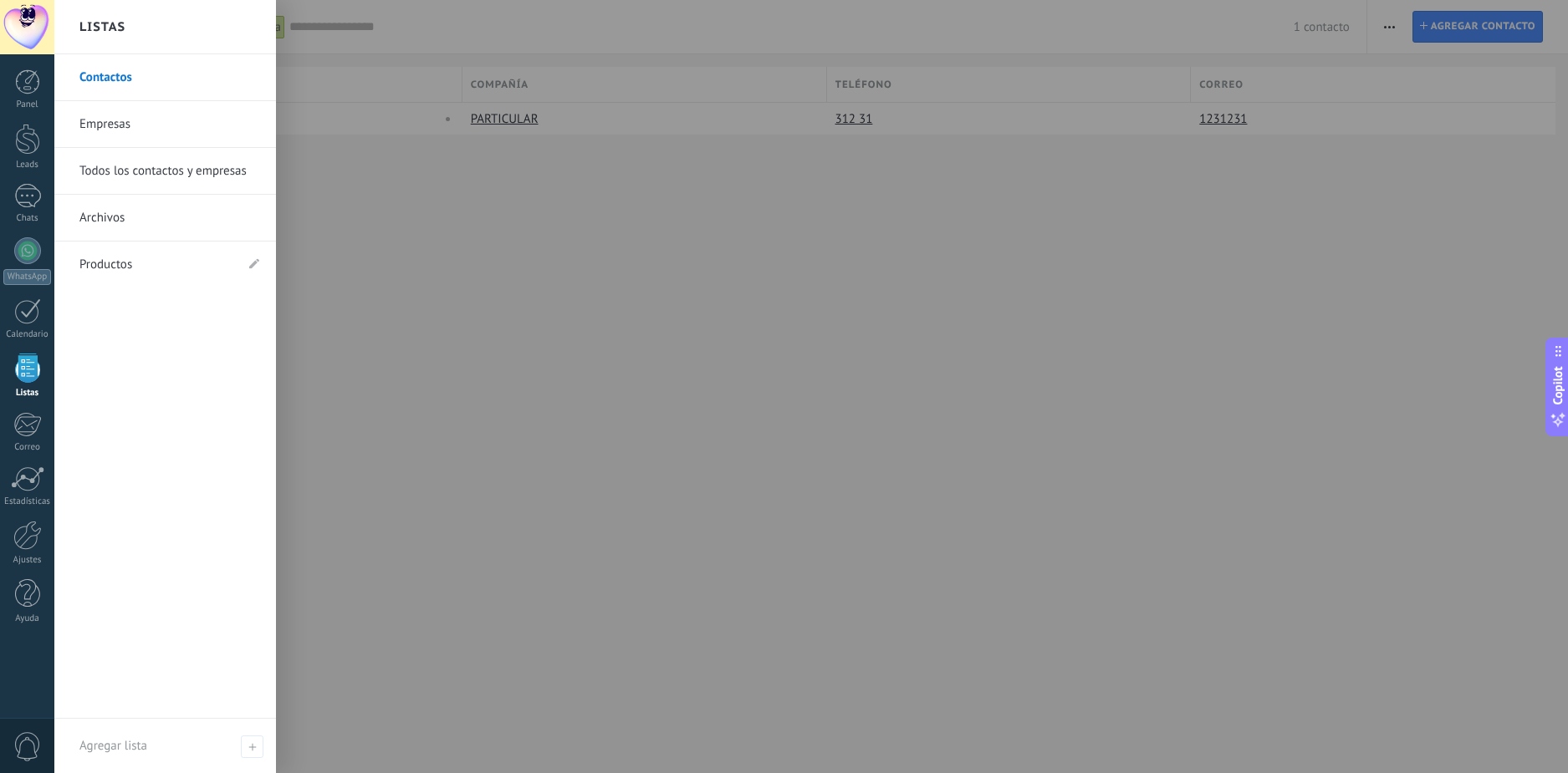
click at [257, 272] on li "Productos" at bounding box center [165, 264] width 222 height 46
click at [254, 264] on use at bounding box center [254, 264] width 10 height 10
click at [219, 261] on input "*********" at bounding box center [157, 264] width 155 height 26
type input "**********"
click at [253, 264] on icon at bounding box center [252, 265] width 19 height 10
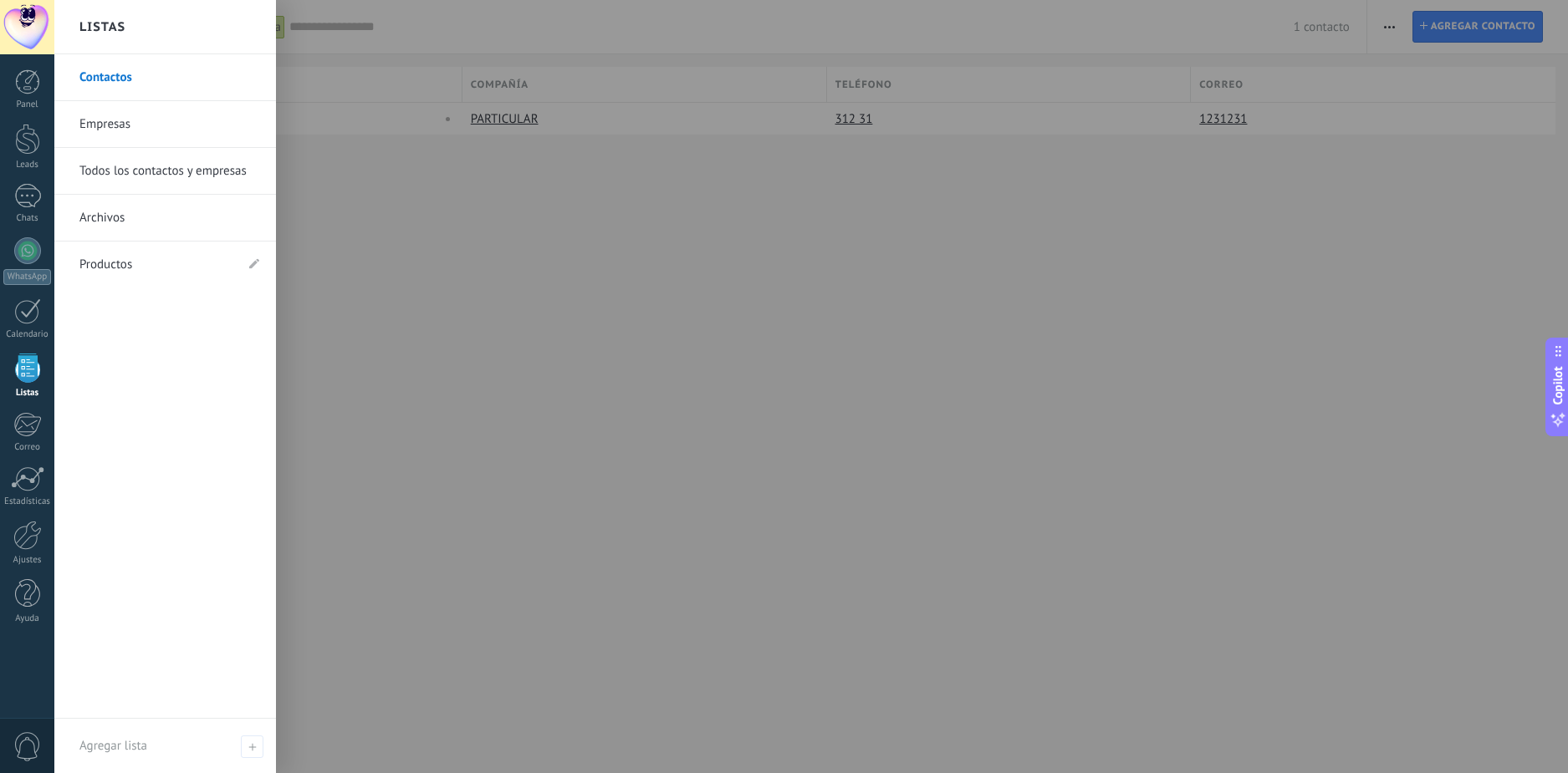
drag, startPoint x: 26, startPoint y: 389, endPoint x: 26, endPoint y: 399, distance: 10.0
click at [26, 390] on div "Listas" at bounding box center [27, 393] width 48 height 11
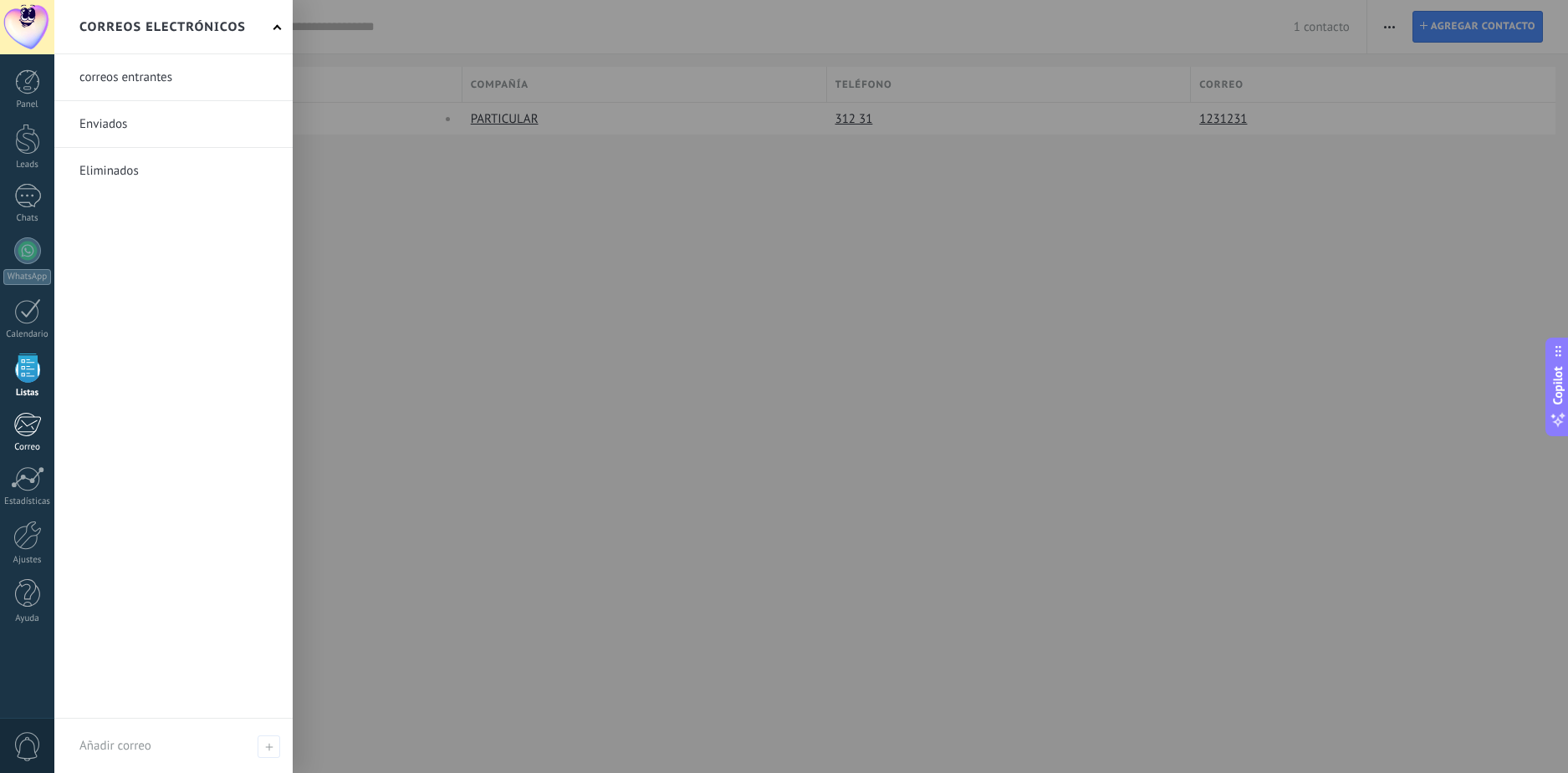
click at [28, 428] on div at bounding box center [27, 424] width 27 height 25
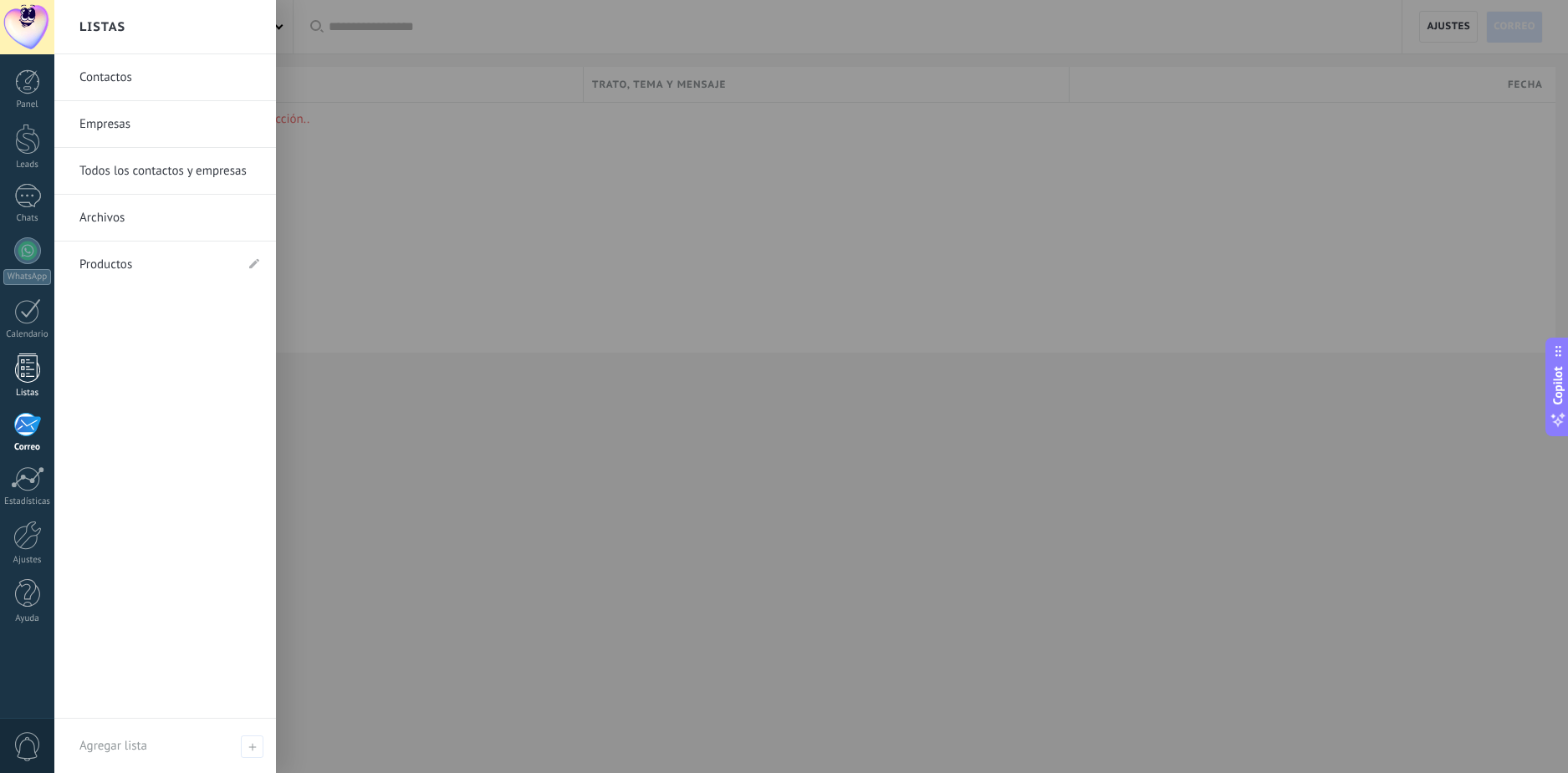
click at [30, 377] on div at bounding box center [27, 368] width 25 height 29
click at [105, 259] on link "Productos" at bounding box center [157, 264] width 155 height 47
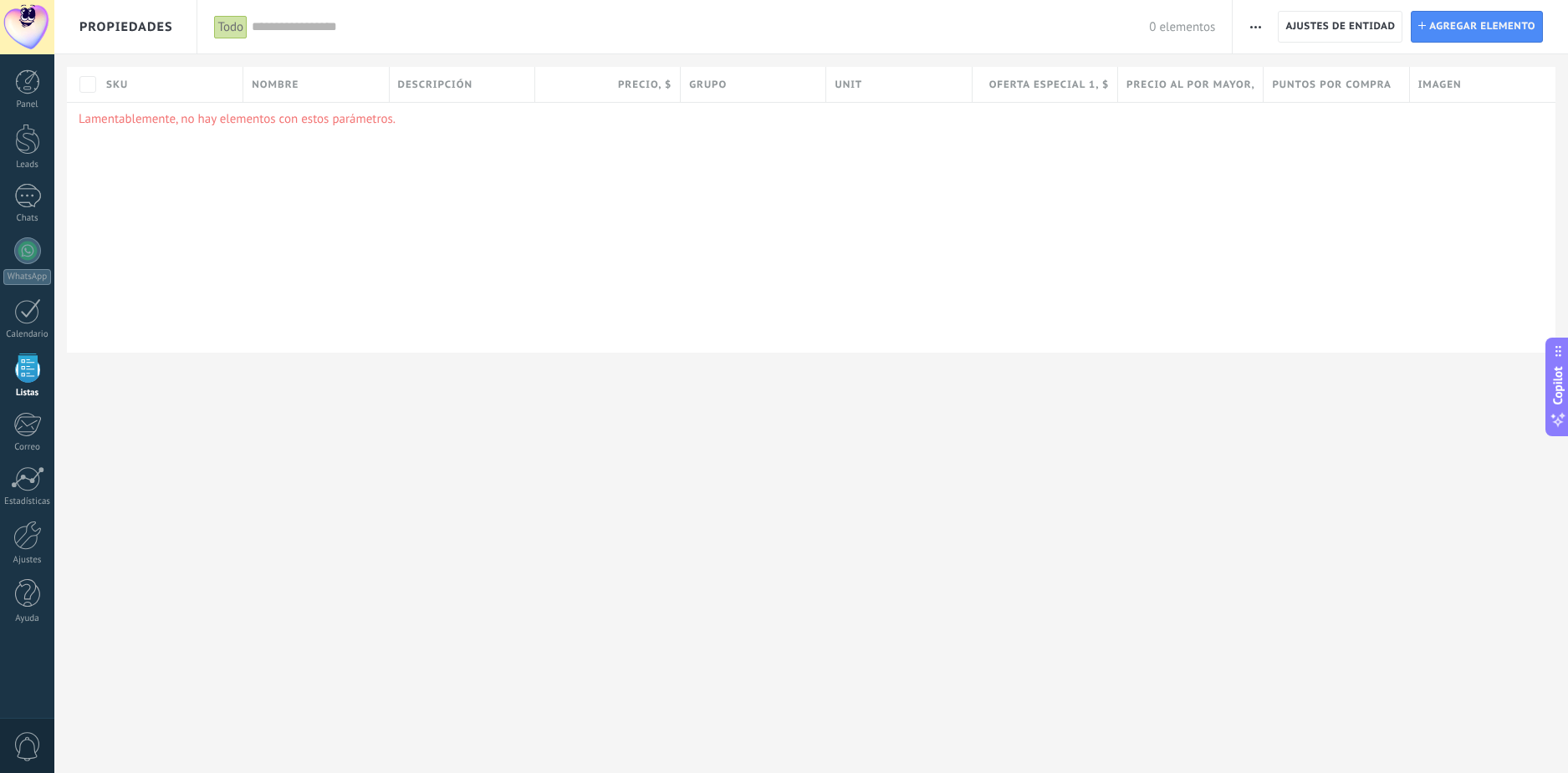
click at [163, 15] on span "Propiedades" at bounding box center [126, 26] width 94 height 54
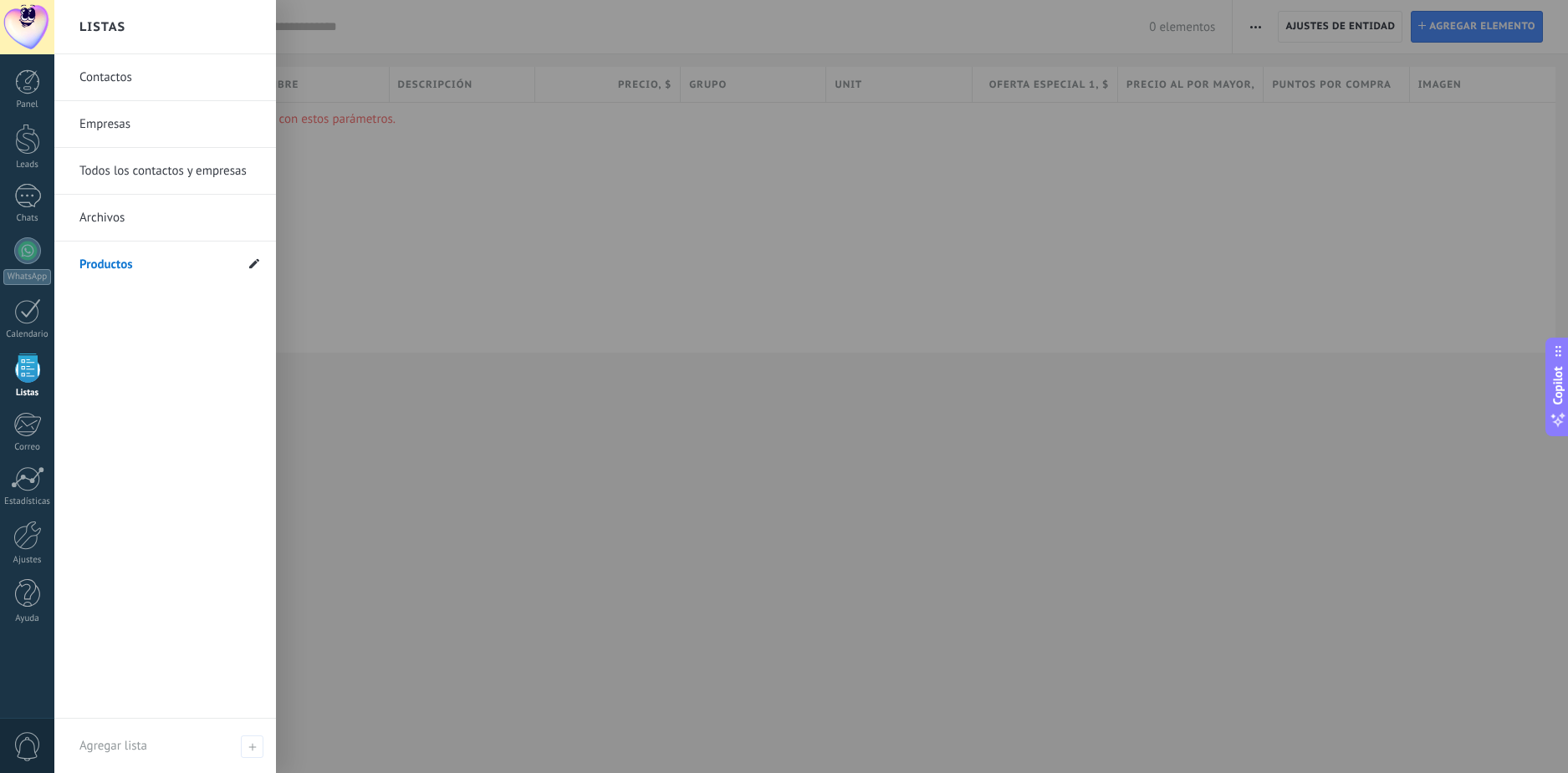
click at [257, 263] on use at bounding box center [254, 264] width 10 height 10
click at [591, 329] on div at bounding box center [838, 386] width 1568 height 773
click at [254, 745] on icon at bounding box center [252, 747] width 8 height 8
click at [128, 746] on span "Agregar lista" at bounding box center [113, 746] width 68 height 16
type input "**********"
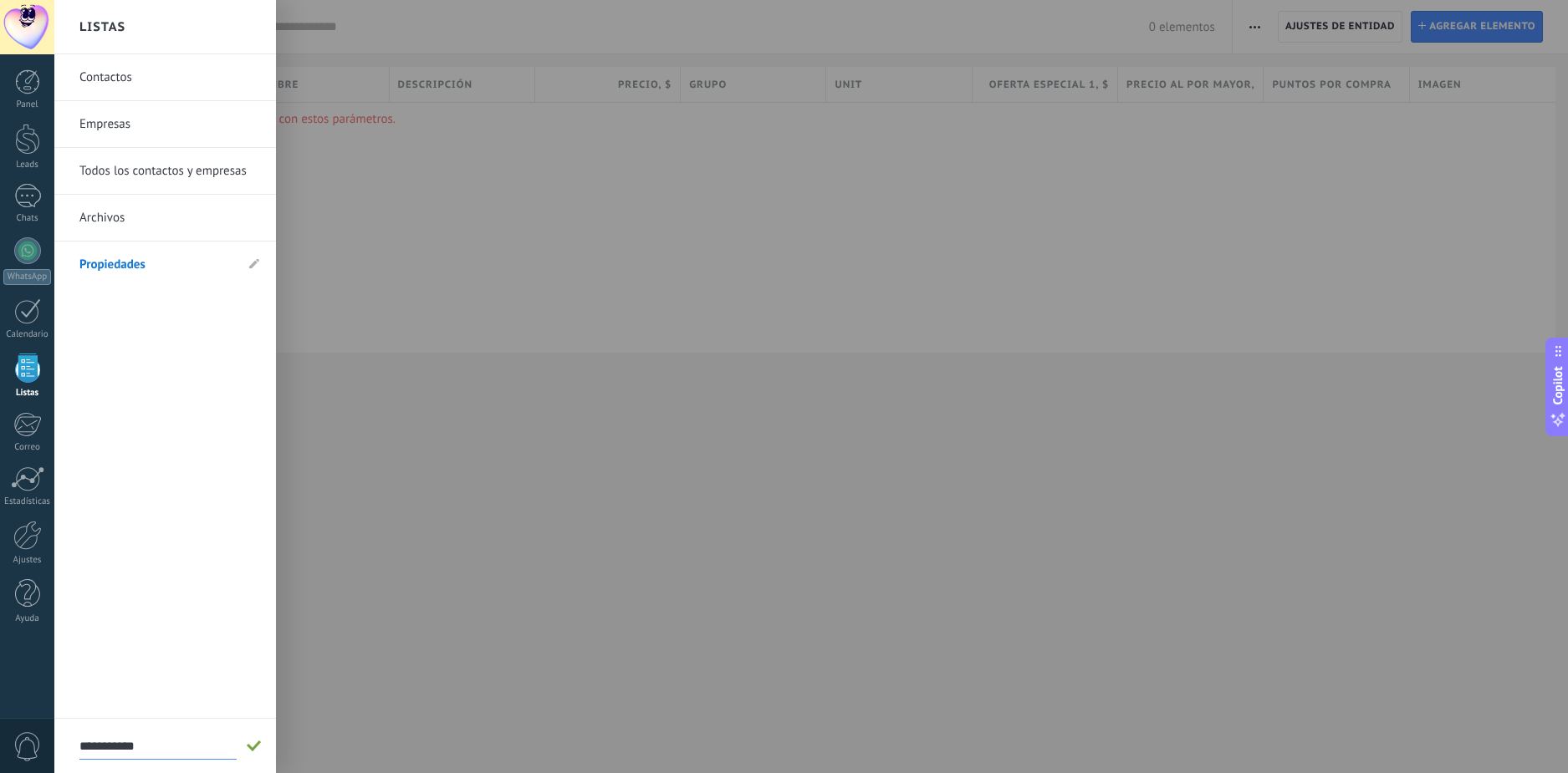
click at [251, 748] on span at bounding box center [254, 747] width 15 height 12
click at [199, 743] on div "Agregar lista" at bounding box center [165, 746] width 222 height 54
type input "*"
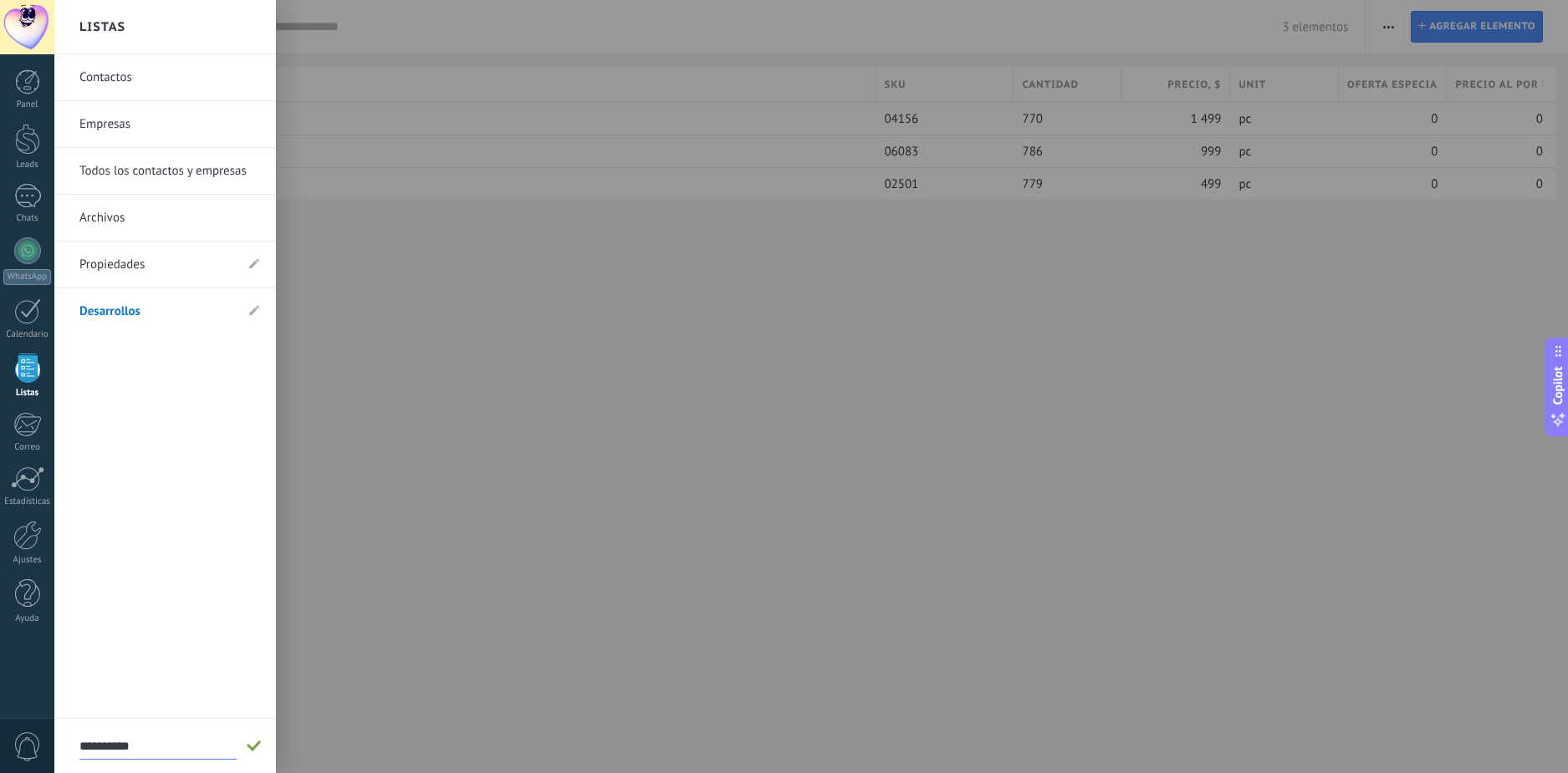
type input "**********"
click at [251, 752] on span at bounding box center [254, 747] width 15 height 12
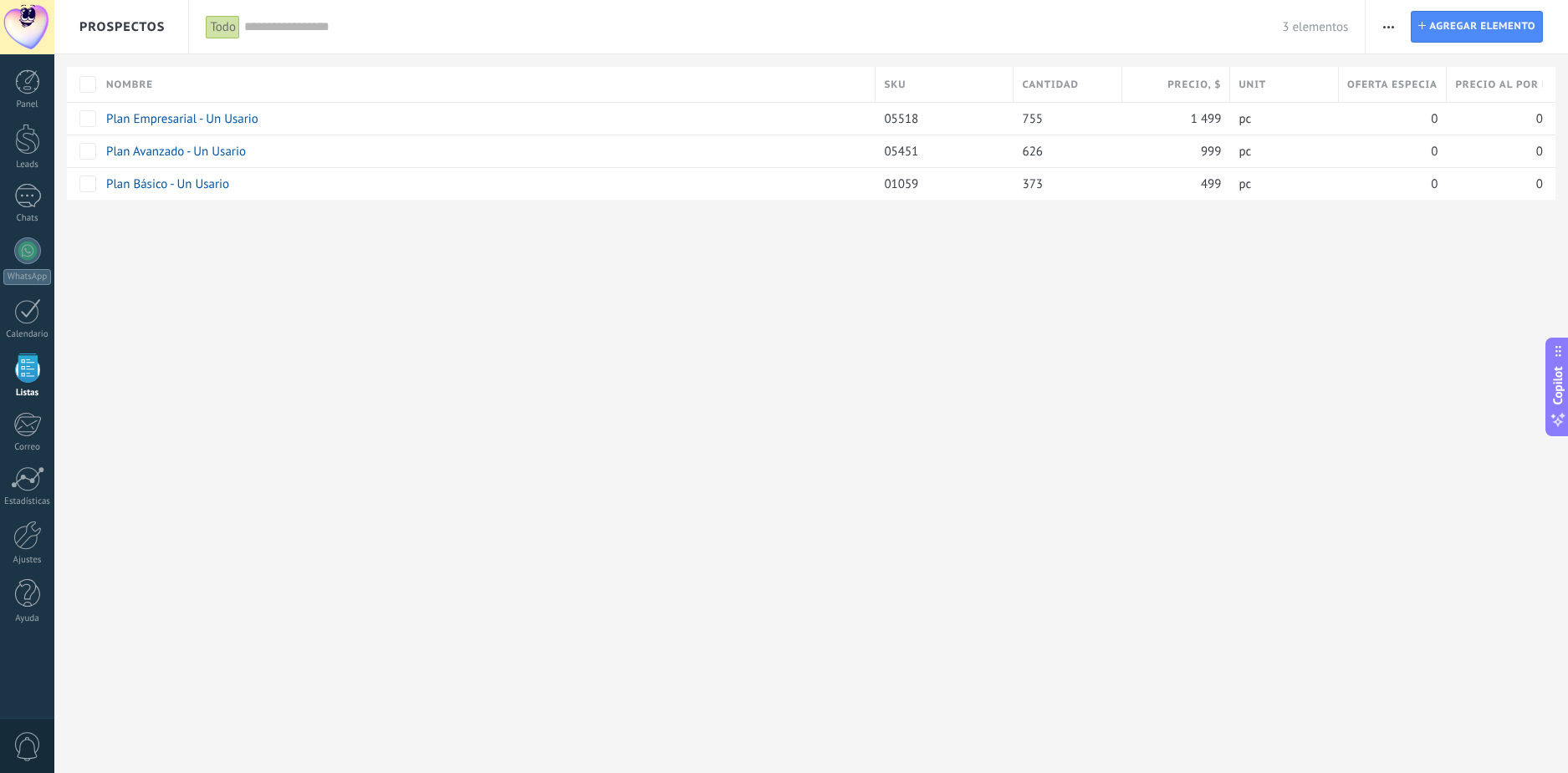
click at [1404, 15] on div "Importar Ajustes de entidad Ajuste de lista Instalar Agregar elemento" at bounding box center [1467, 26] width 202 height 54
click at [1400, 25] on button "button" at bounding box center [1388, 26] width 25 height 31
click at [1443, 105] on span "Ajustes de entidad" at bounding box center [1447, 104] width 99 height 33
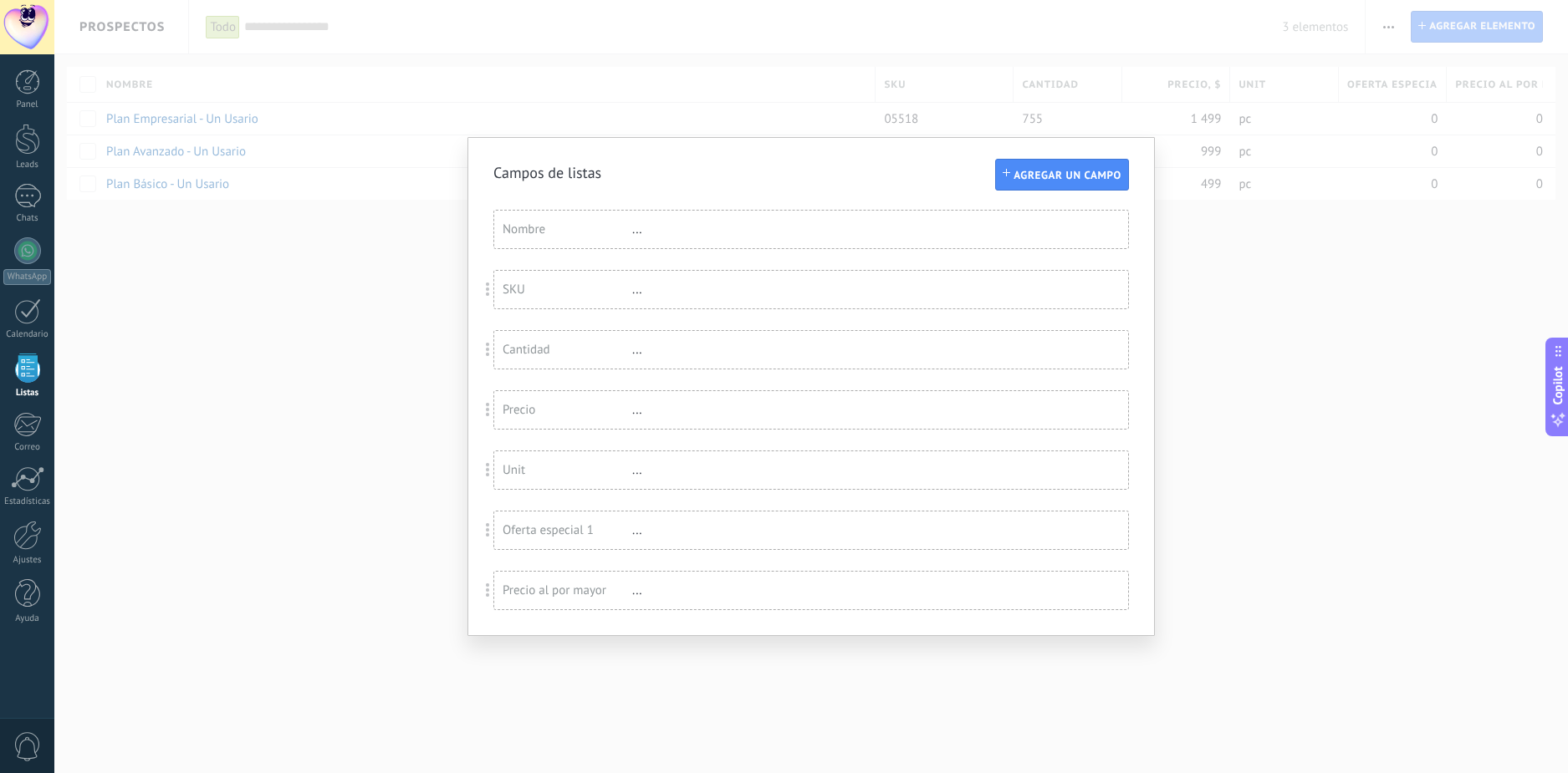
click at [1296, 468] on div "Campos de listas Agregar un campo Usted ha alcanzado la cantidad máxima de los …" at bounding box center [811, 386] width 1514 height 773
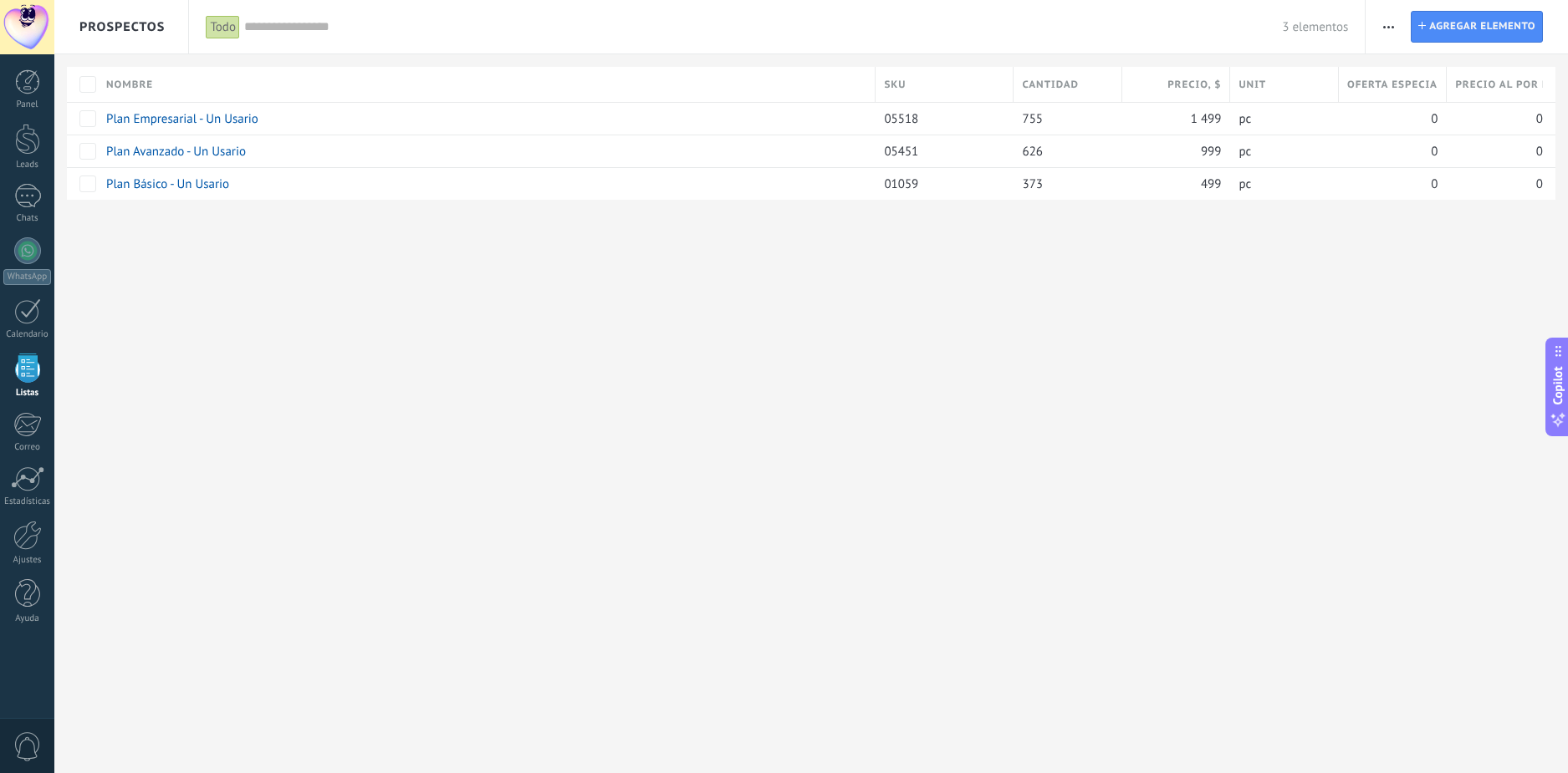
click at [657, 446] on div "**********" at bounding box center [811, 386] width 1514 height 773
click at [27, 548] on div at bounding box center [27, 535] width 28 height 29
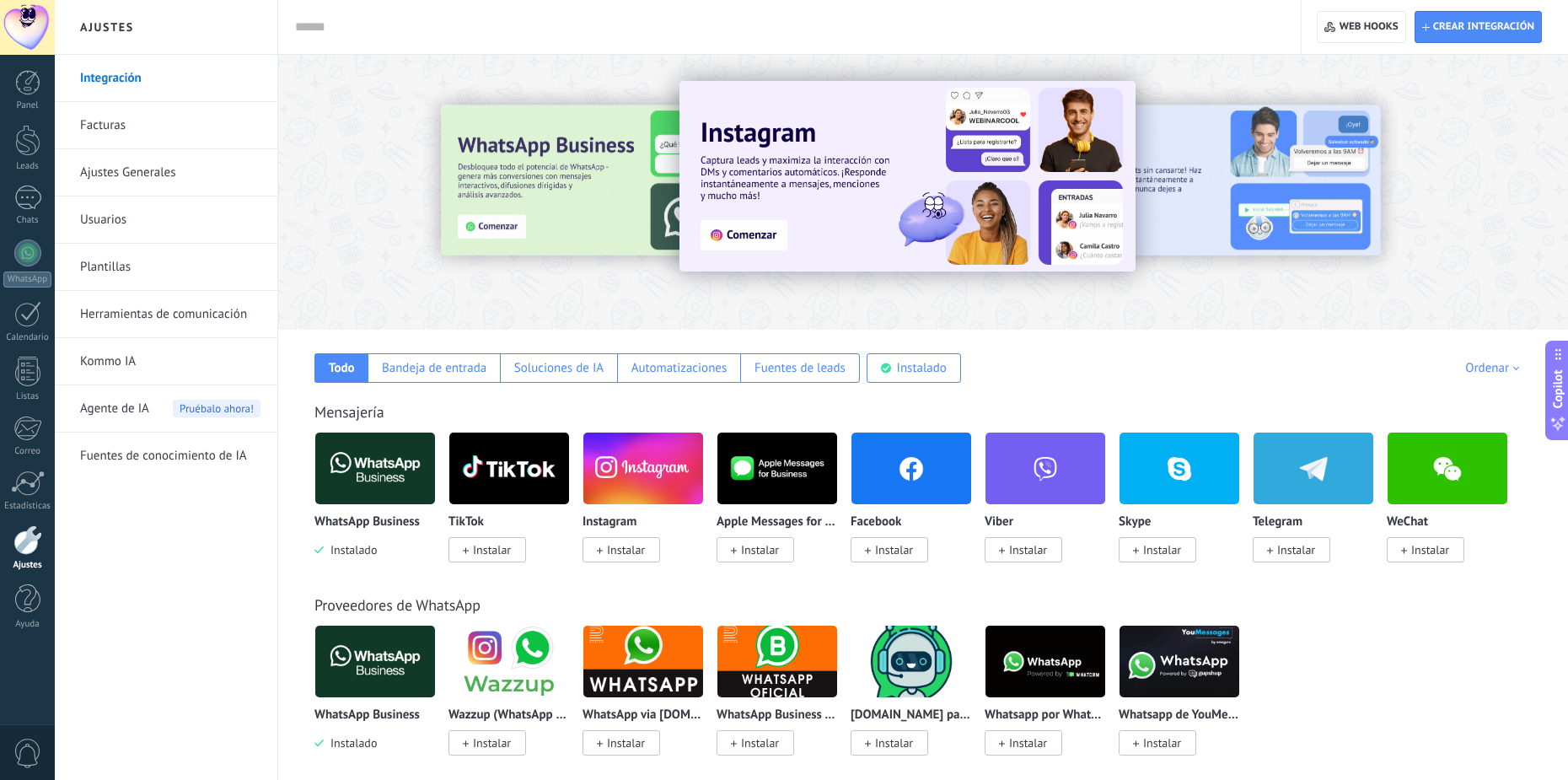
click at [146, 211] on link "Usuarios" at bounding box center [170, 220] width 180 height 47
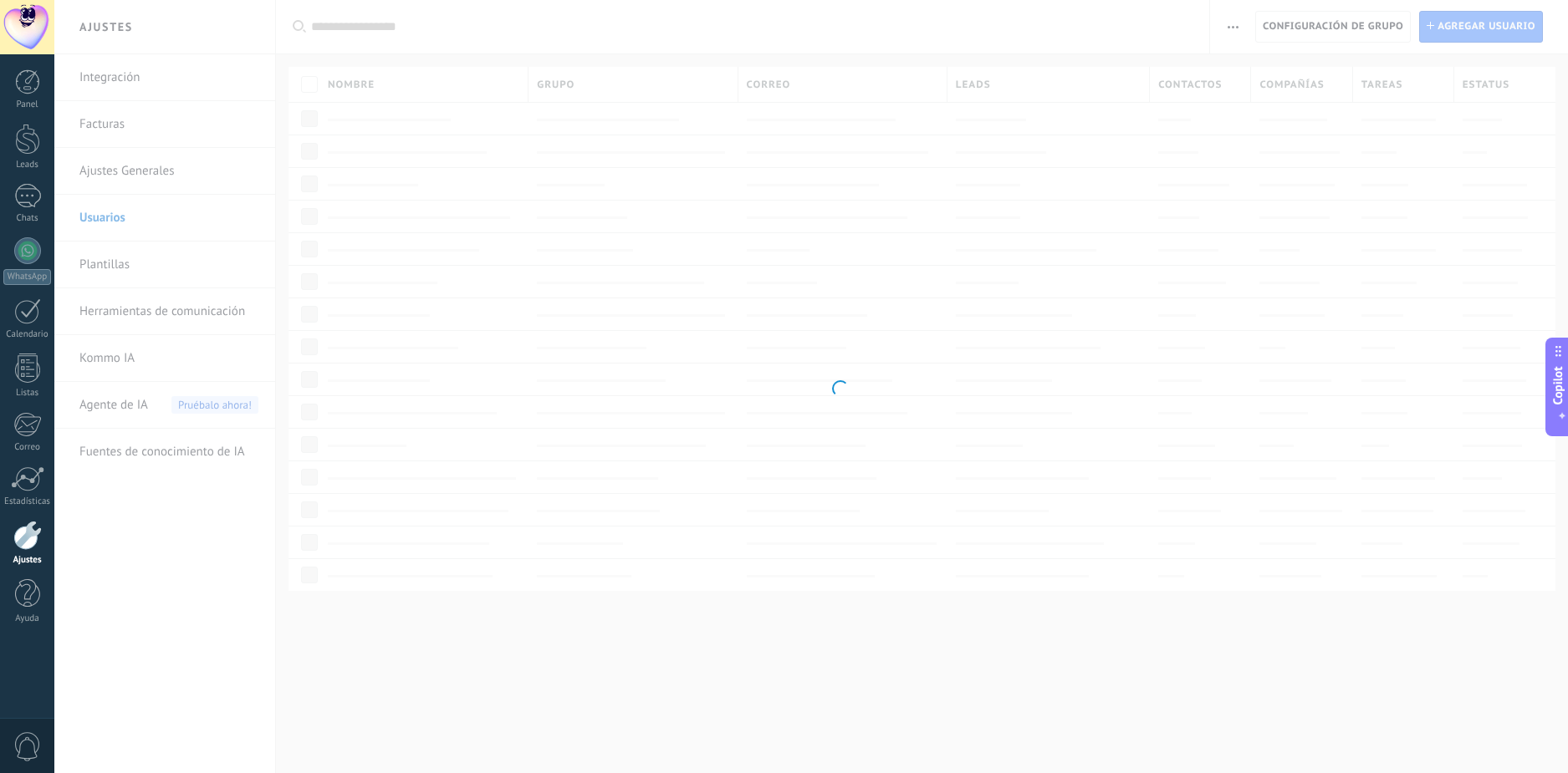
click at [143, 167] on body ".abccls-1,.abccls-2{fill-rule:evenodd}.abccls-2{fill:#fff} .abfcls-1{fill:none}…" at bounding box center [784, 386] width 1568 height 773
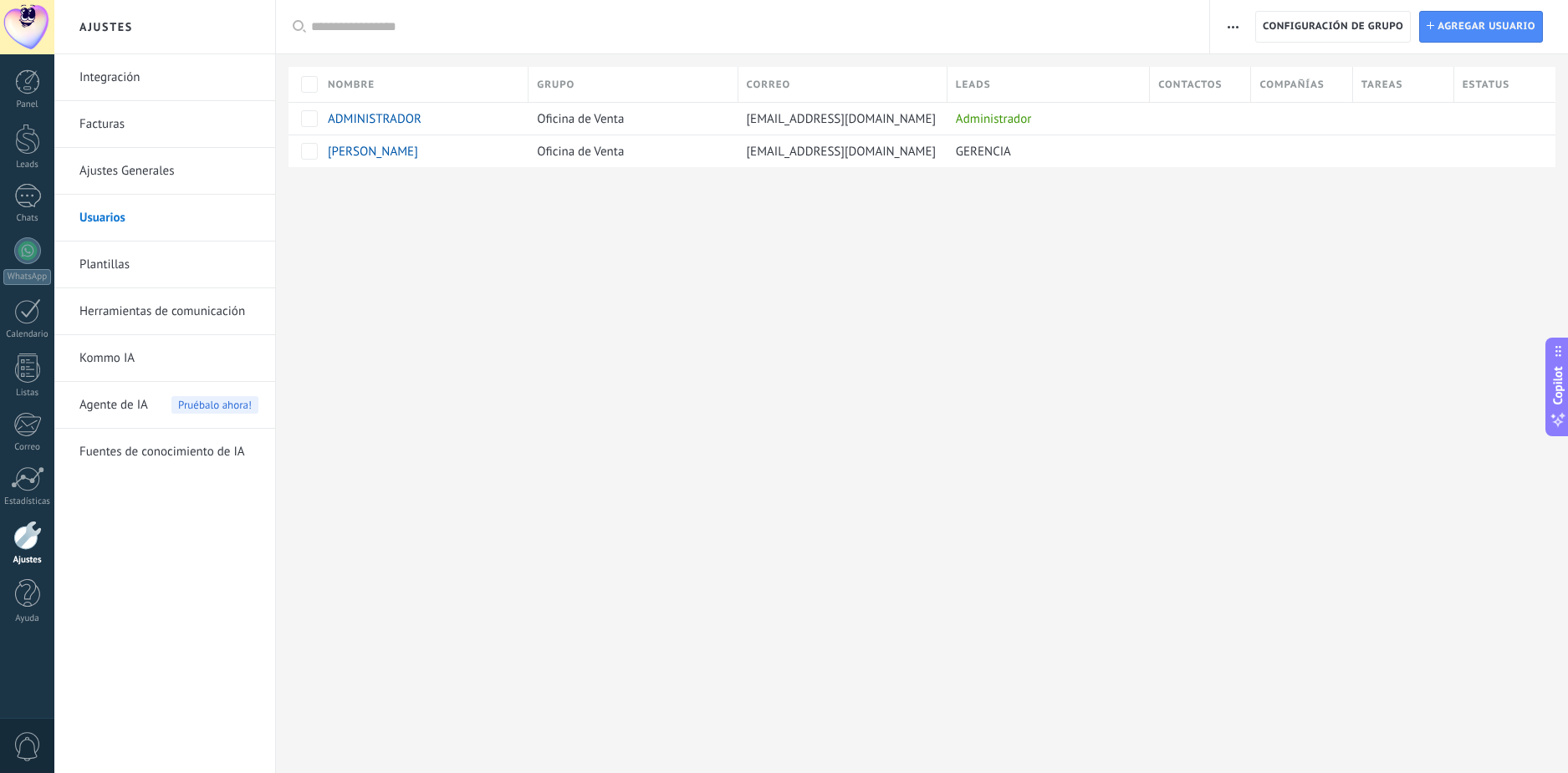
click at [163, 166] on link "Ajustes Generales" at bounding box center [168, 171] width 179 height 47
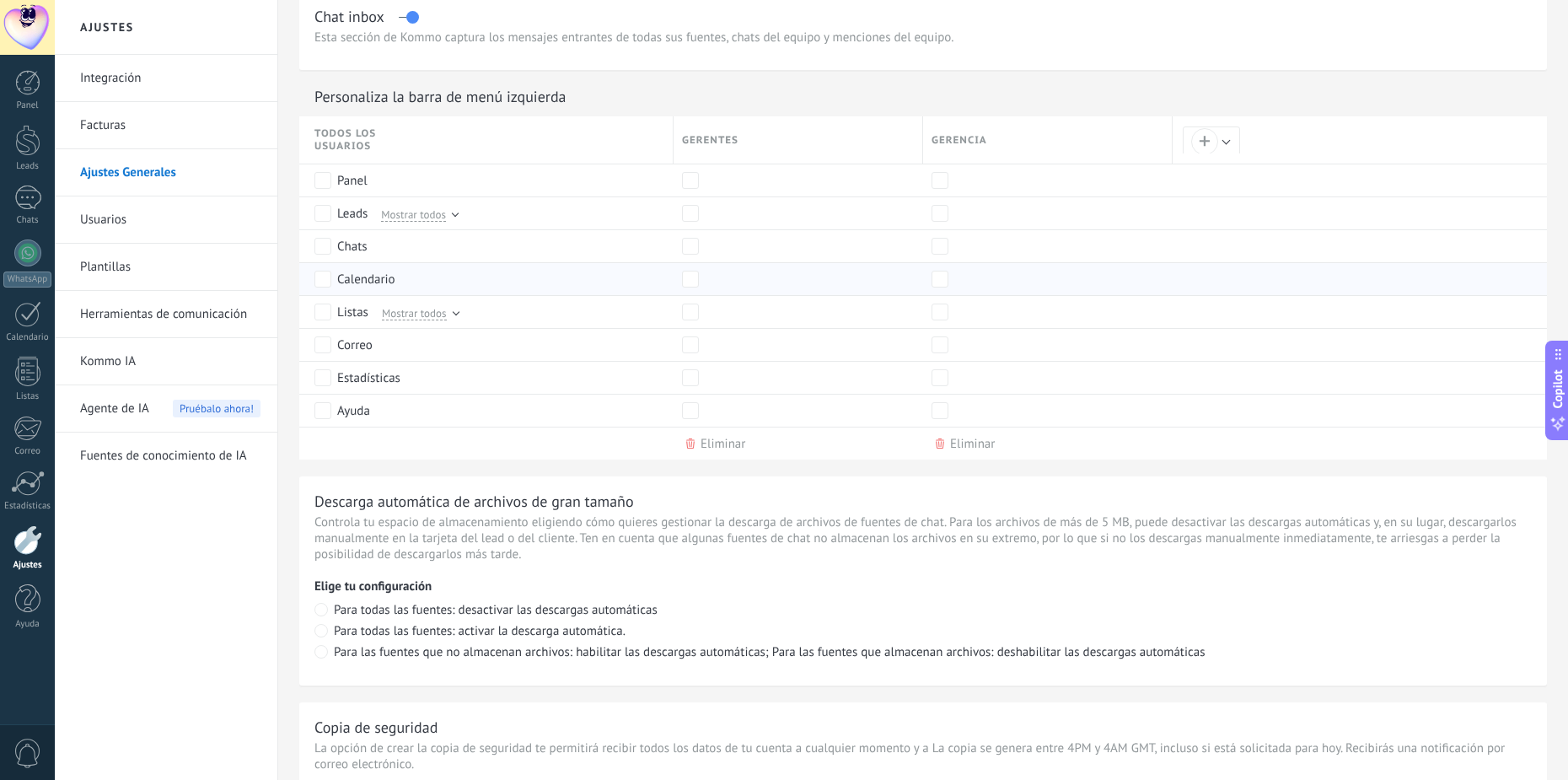
scroll to position [759, 0]
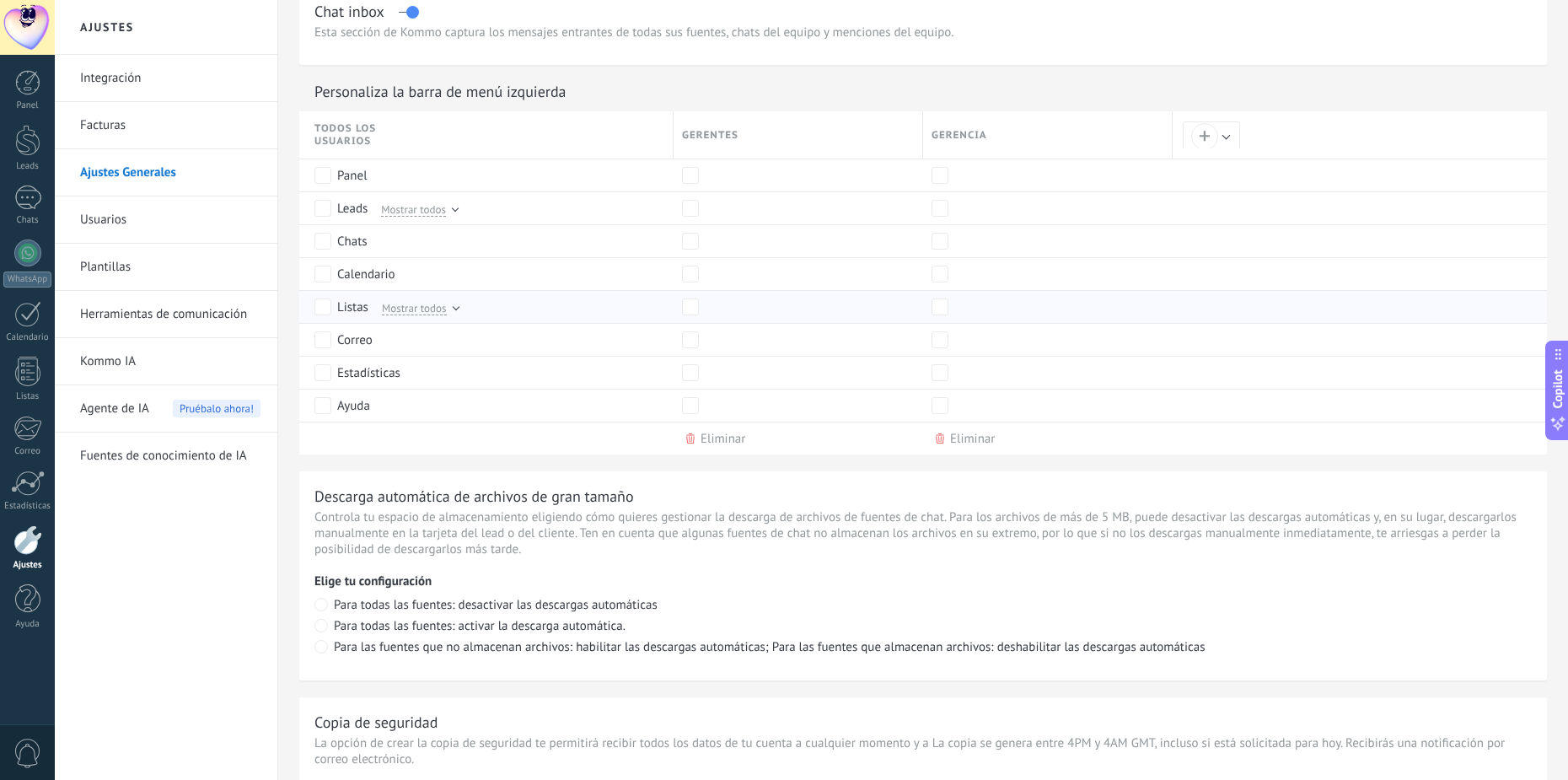
click at [455, 311] on div at bounding box center [455, 307] width 7 height 7
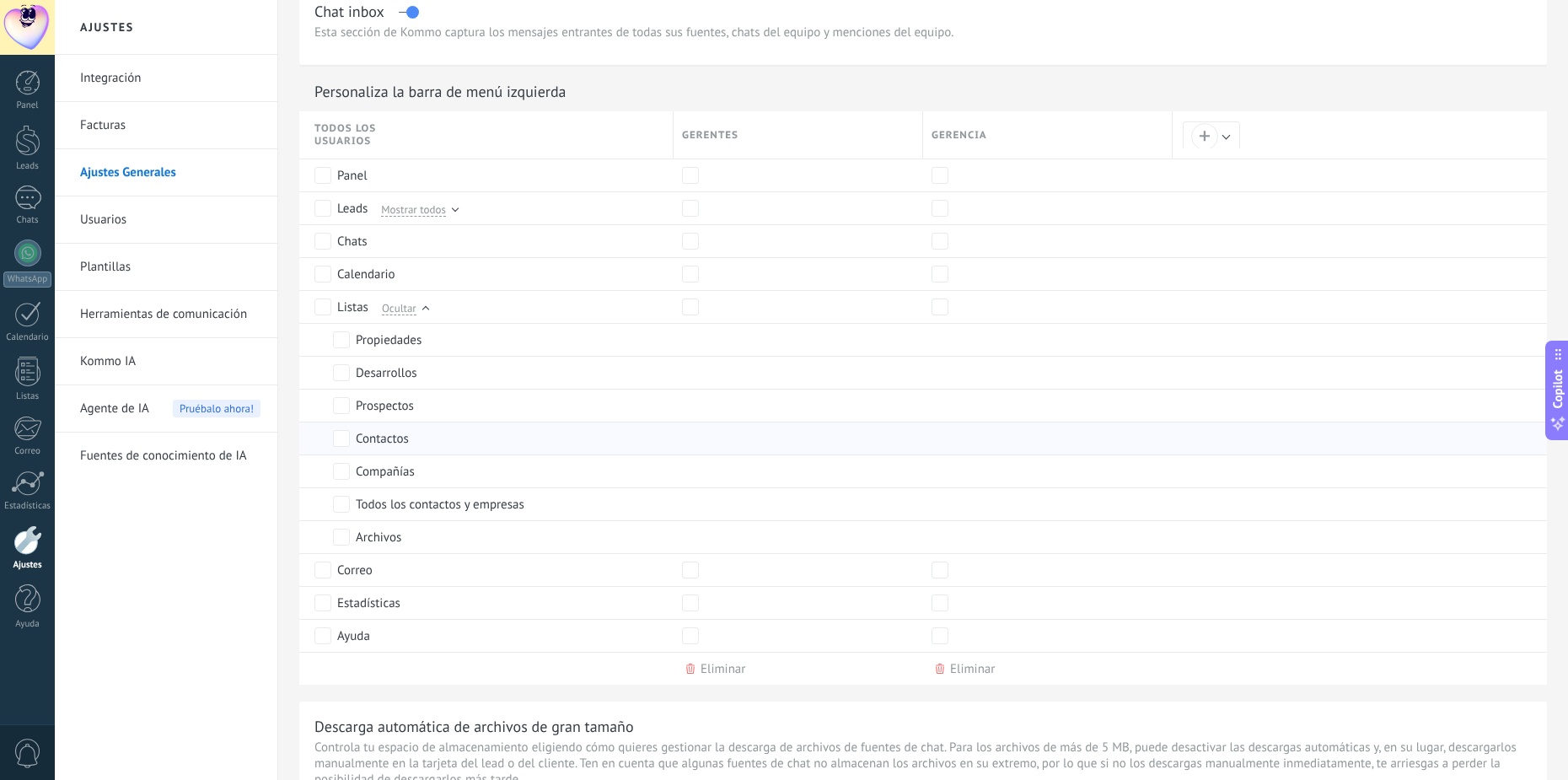
click at [398, 436] on div "Contactos" at bounding box center [383, 439] width 53 height 17
click at [397, 442] on div "Contactos" at bounding box center [383, 439] width 53 height 17
drag, startPoint x: 397, startPoint y: 433, endPoint x: 1280, endPoint y: 485, distance: 884.5
click at [1280, 485] on div at bounding box center [1354, 471] width 362 height 32
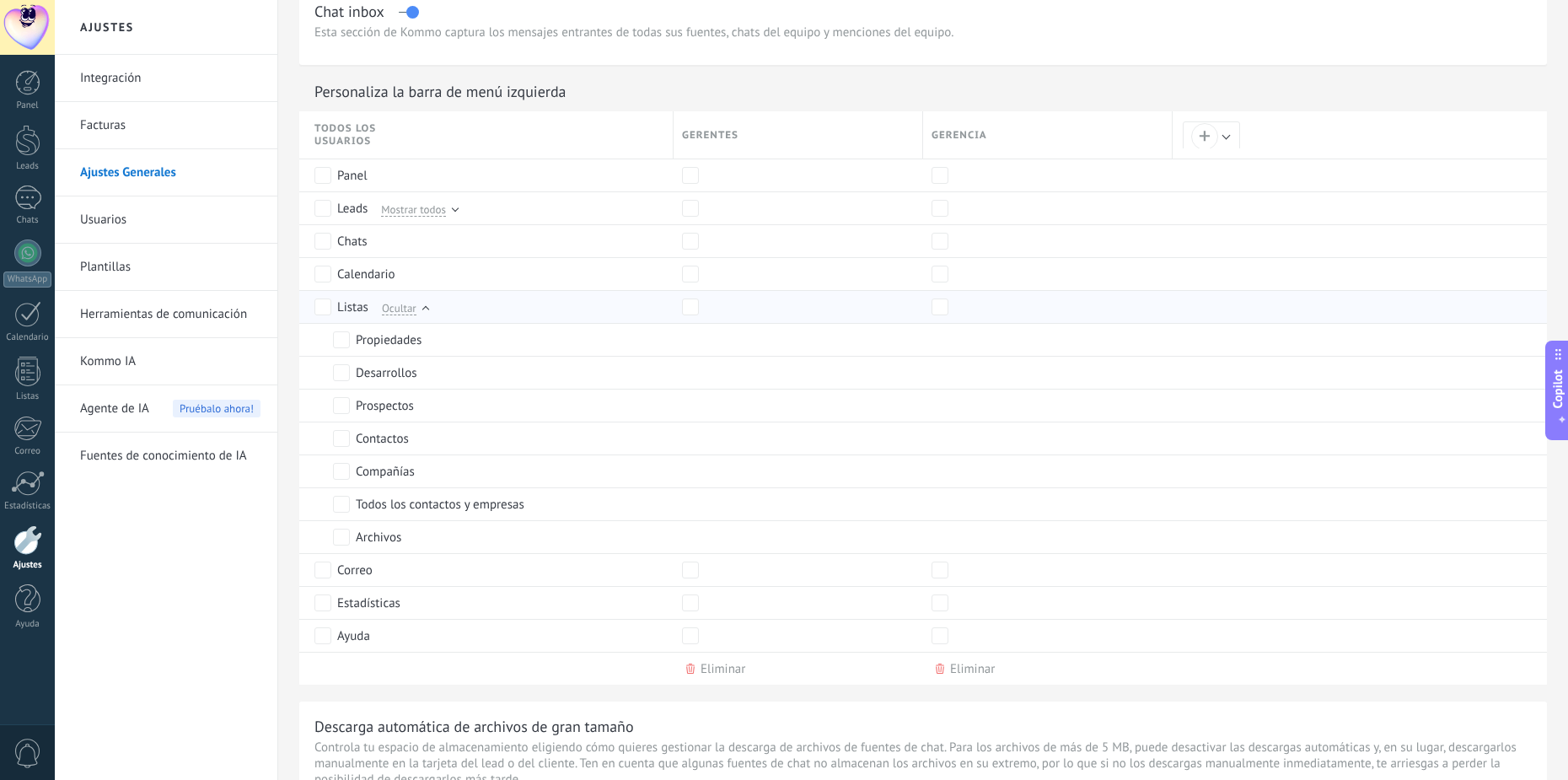
click at [428, 307] on div "Listas Ocultar" at bounding box center [490, 306] width 351 height 32
click at [424, 306] on div at bounding box center [426, 310] width 7 height 7
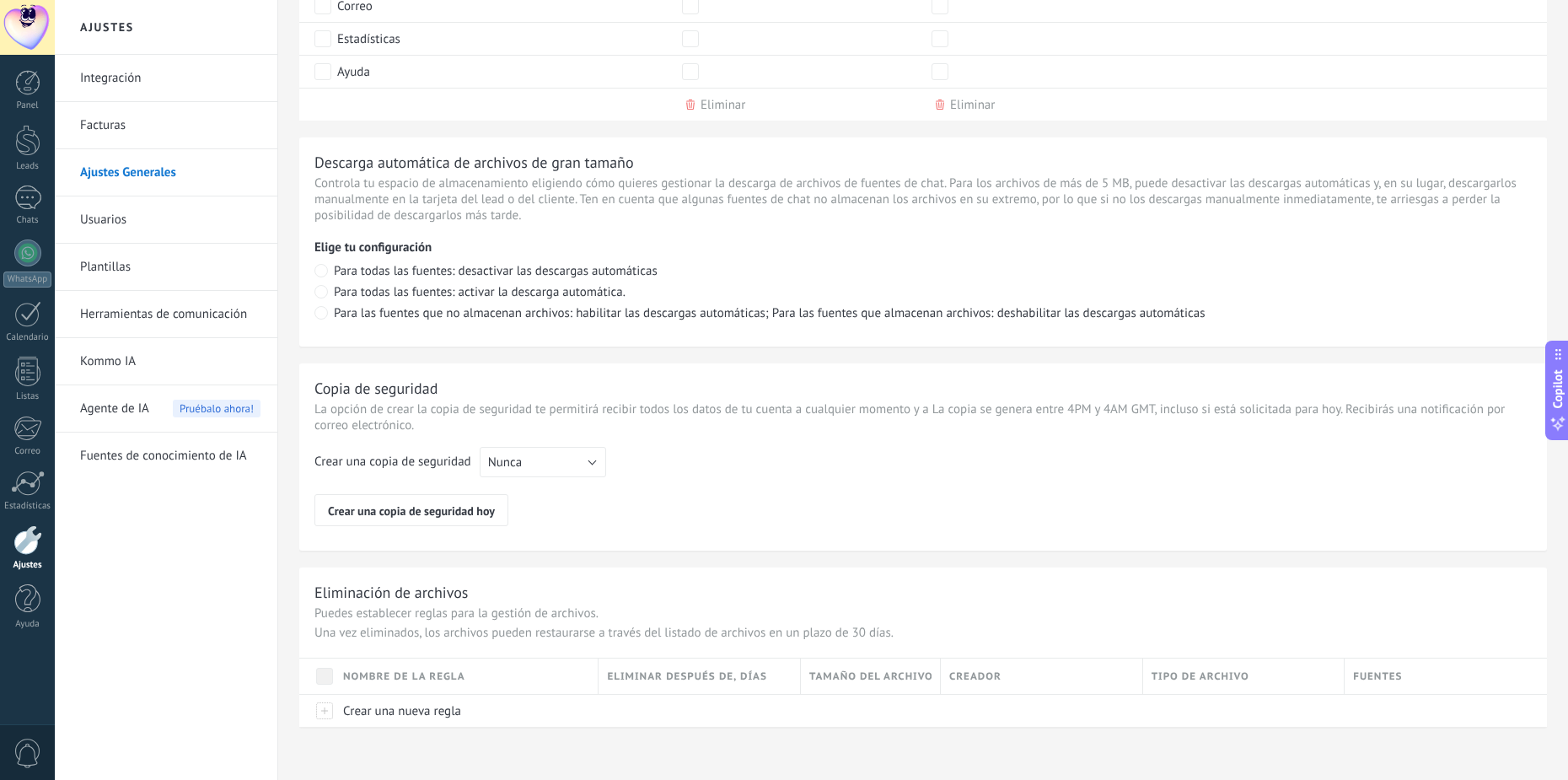
scroll to position [1095, 0]
click at [139, 261] on link "Plantillas" at bounding box center [170, 267] width 180 height 47
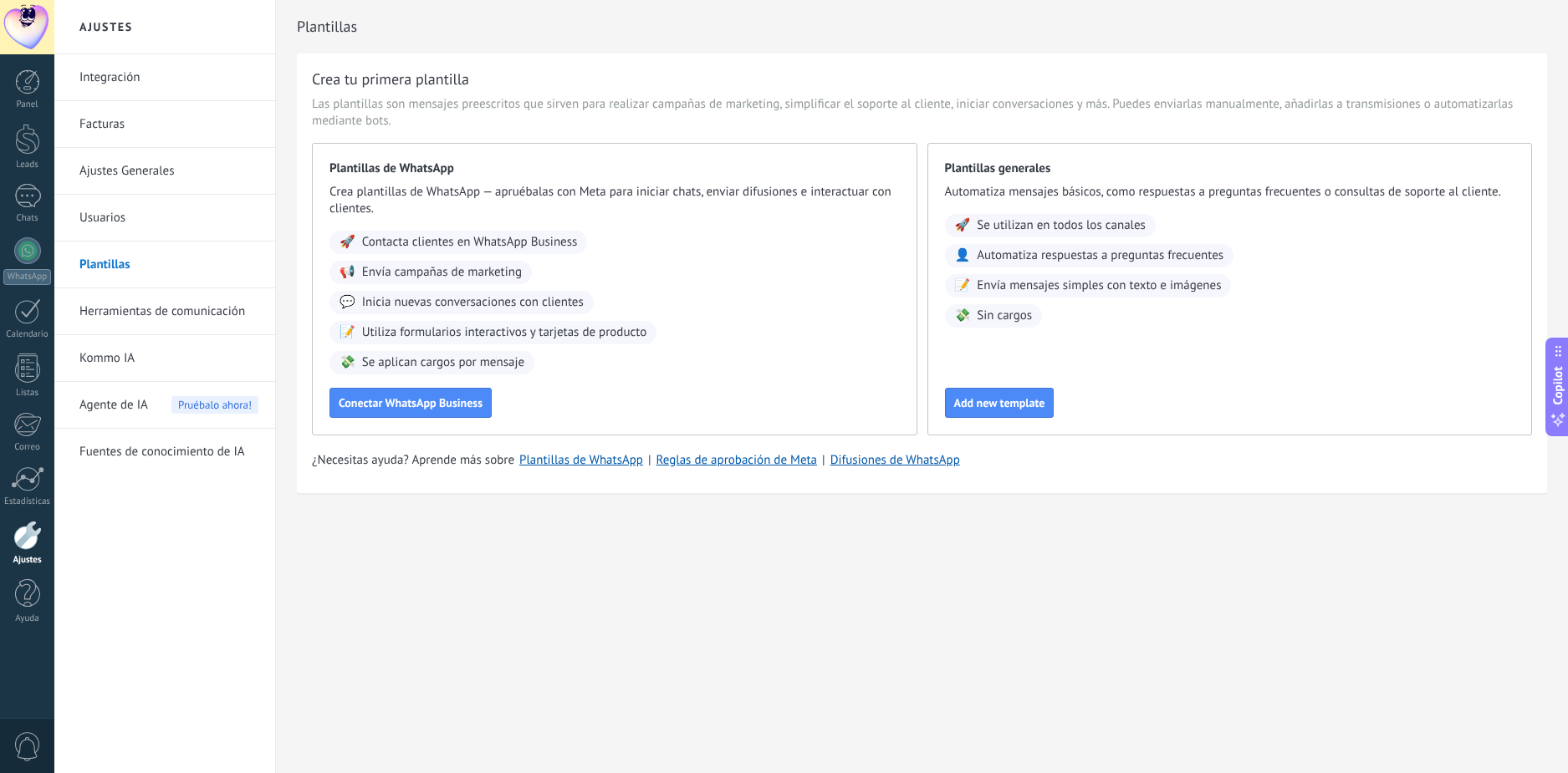
click at [145, 66] on link "Integración" at bounding box center [168, 77] width 179 height 47
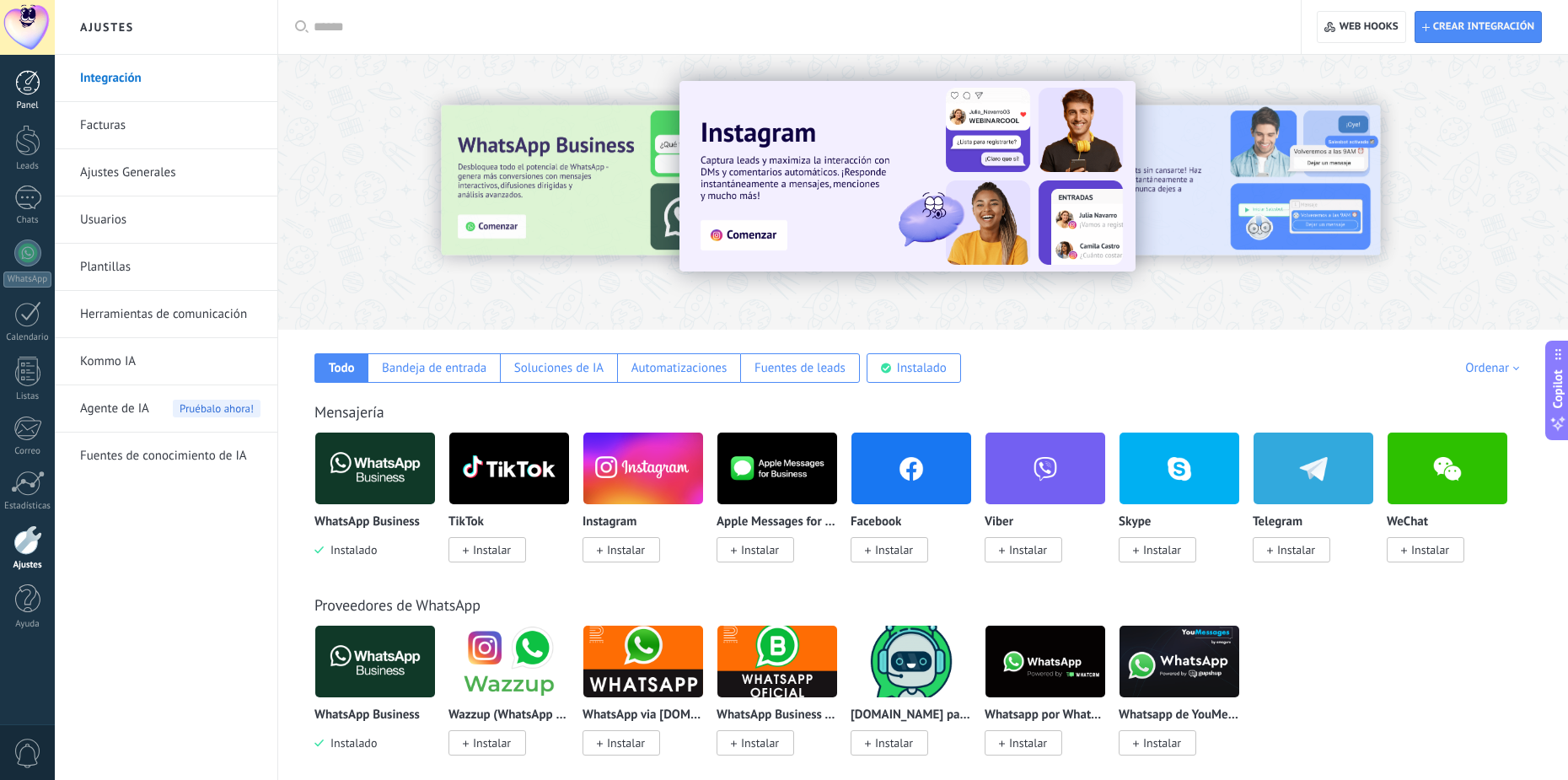
click at [27, 75] on div at bounding box center [27, 82] width 25 height 25
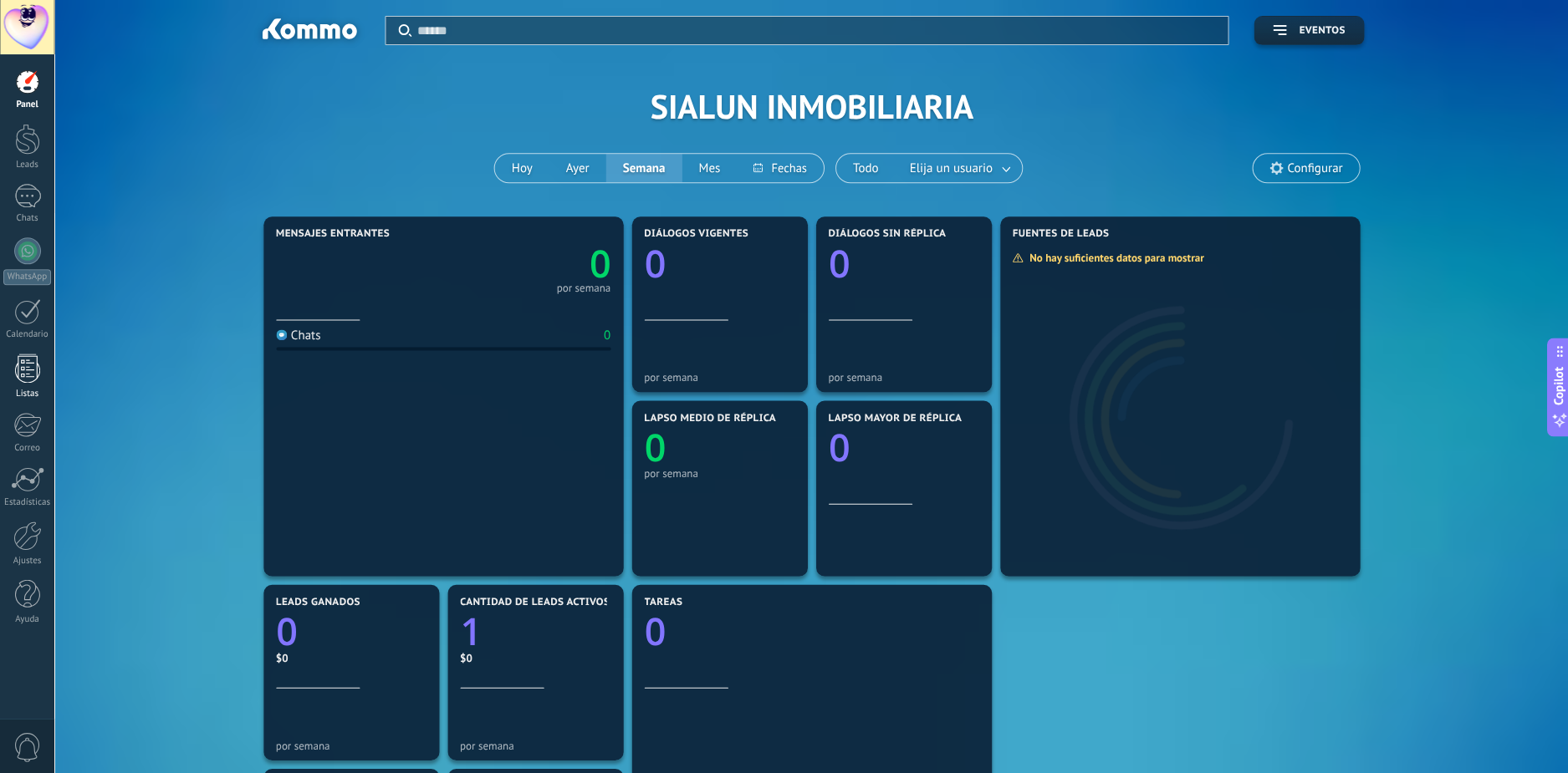
click at [27, 358] on div at bounding box center [27, 368] width 25 height 29
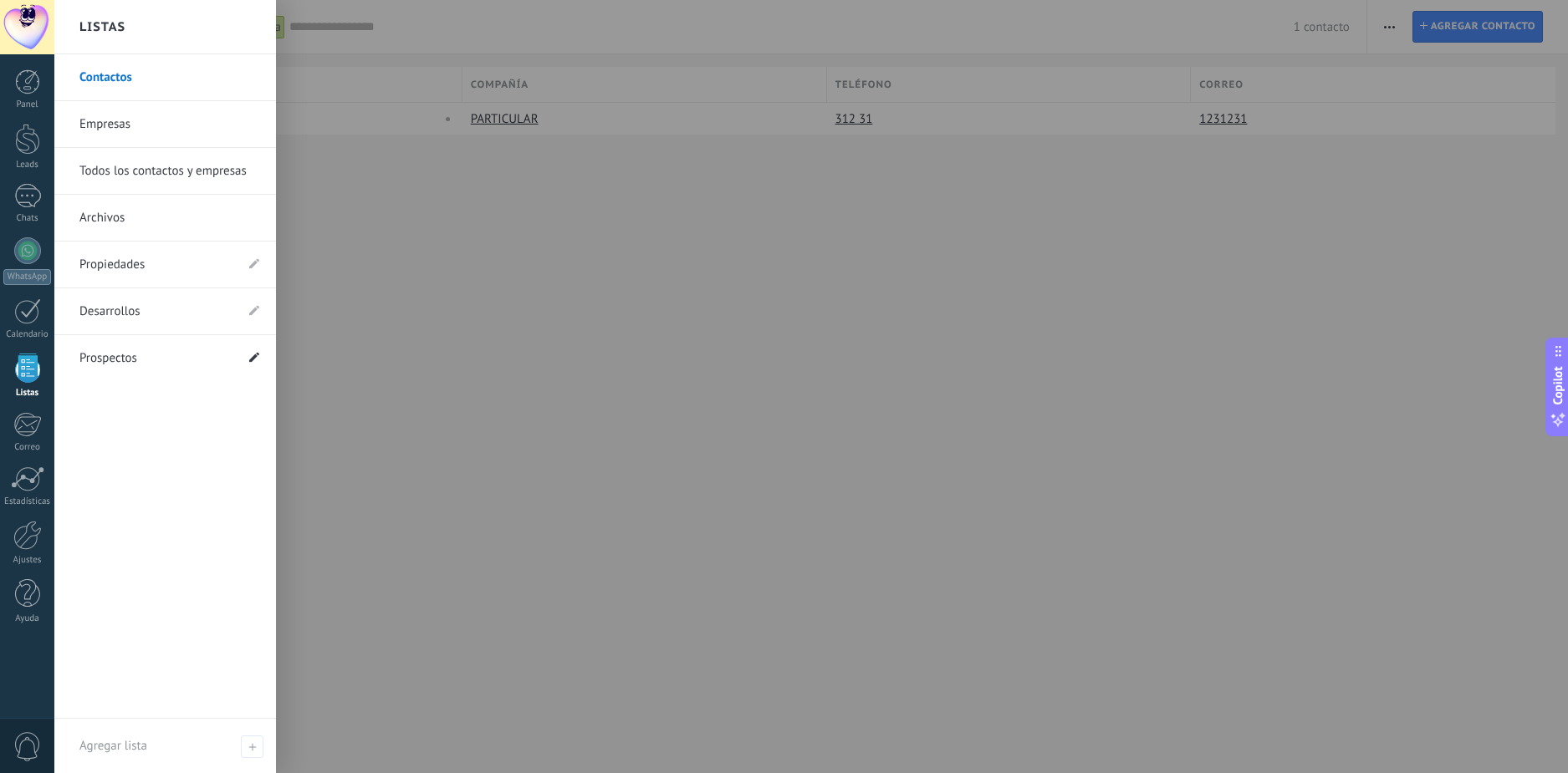
click at [251, 358] on icon at bounding box center [254, 357] width 10 height 10
click at [163, 364] on input "**********" at bounding box center [148, 358] width 138 height 26
drag, startPoint x: 169, startPoint y: 359, endPoint x: 27, endPoint y: 359, distance: 142.0
click at [27, 359] on div "© 2025 derechos reservados | Términos de uso Soporte técnico ADMINISTRADOR ID d…" at bounding box center [27, 386] width 54 height 773
click at [150, 355] on link "Prospectos" at bounding box center [157, 358] width 155 height 47
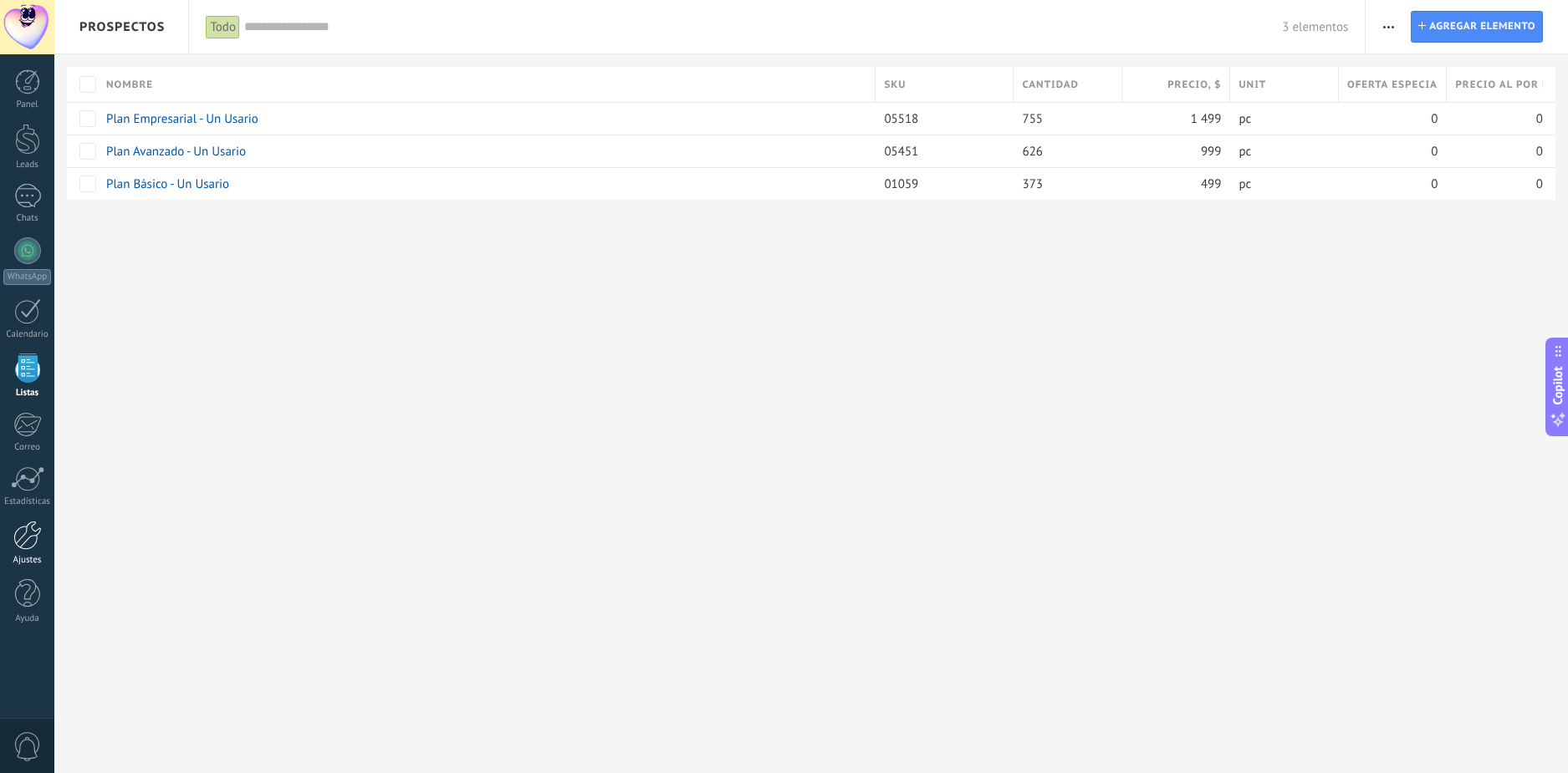
click at [20, 539] on div at bounding box center [27, 535] width 28 height 29
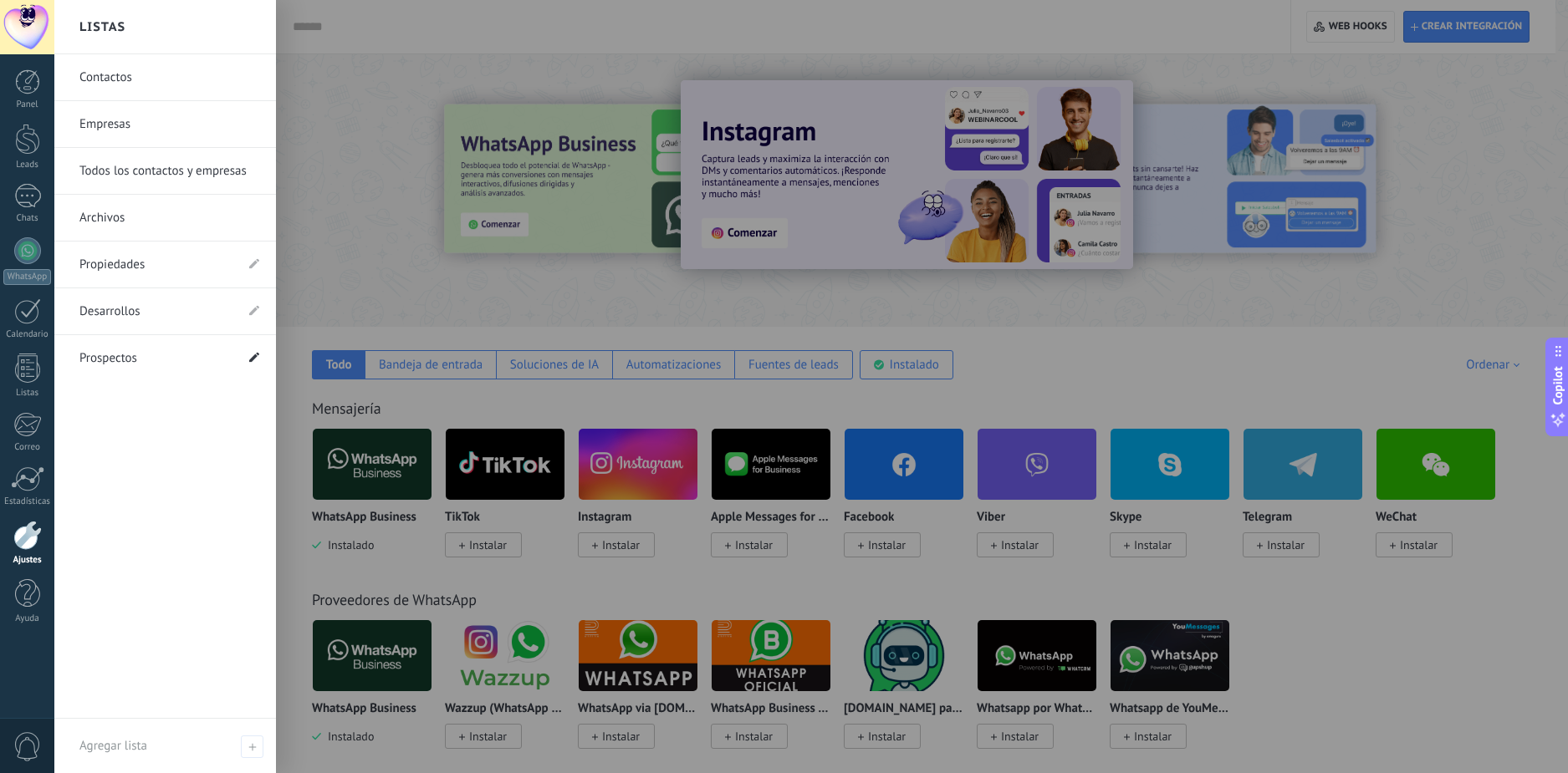
click at [254, 360] on use at bounding box center [254, 357] width 10 height 10
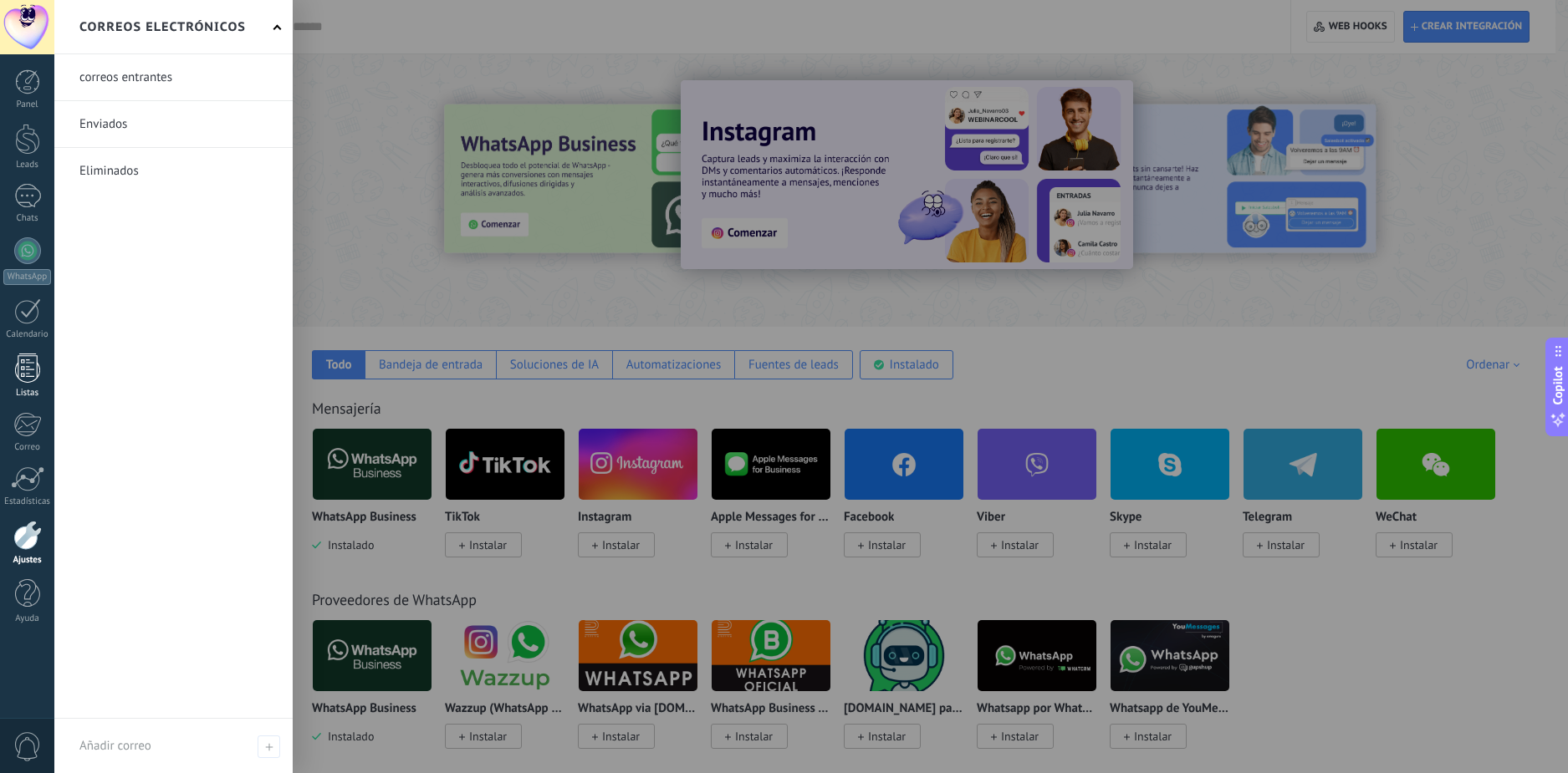
click at [25, 372] on div at bounding box center [27, 368] width 25 height 29
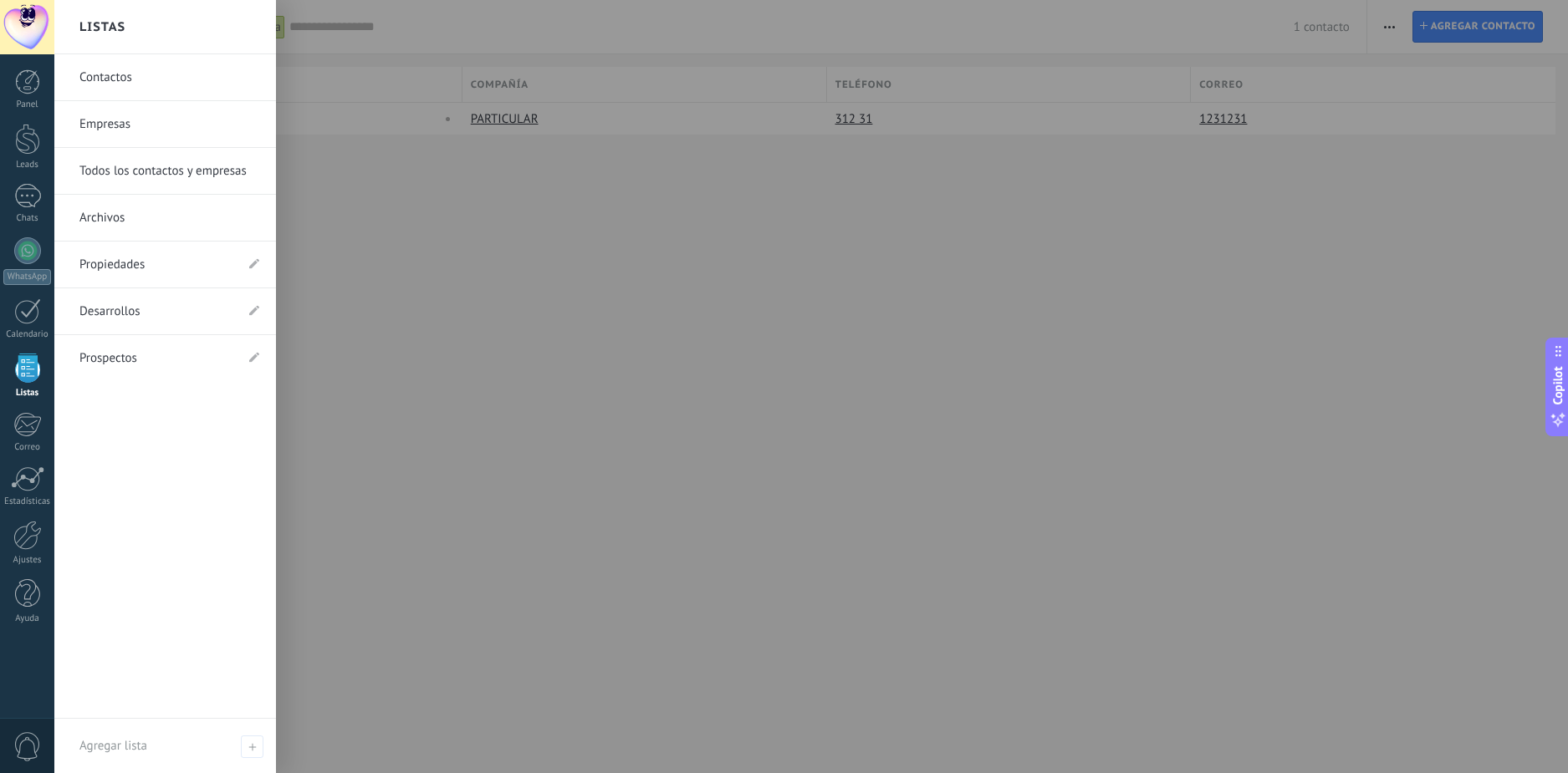
click at [173, 366] on link "Prospectos" at bounding box center [157, 358] width 155 height 47
click at [259, 356] on icon at bounding box center [254, 357] width 10 height 10
click at [253, 360] on use at bounding box center [254, 357] width 10 height 10
click at [254, 360] on use at bounding box center [254, 357] width 10 height 10
click at [254, 355] on icon at bounding box center [254, 357] width 10 height 10
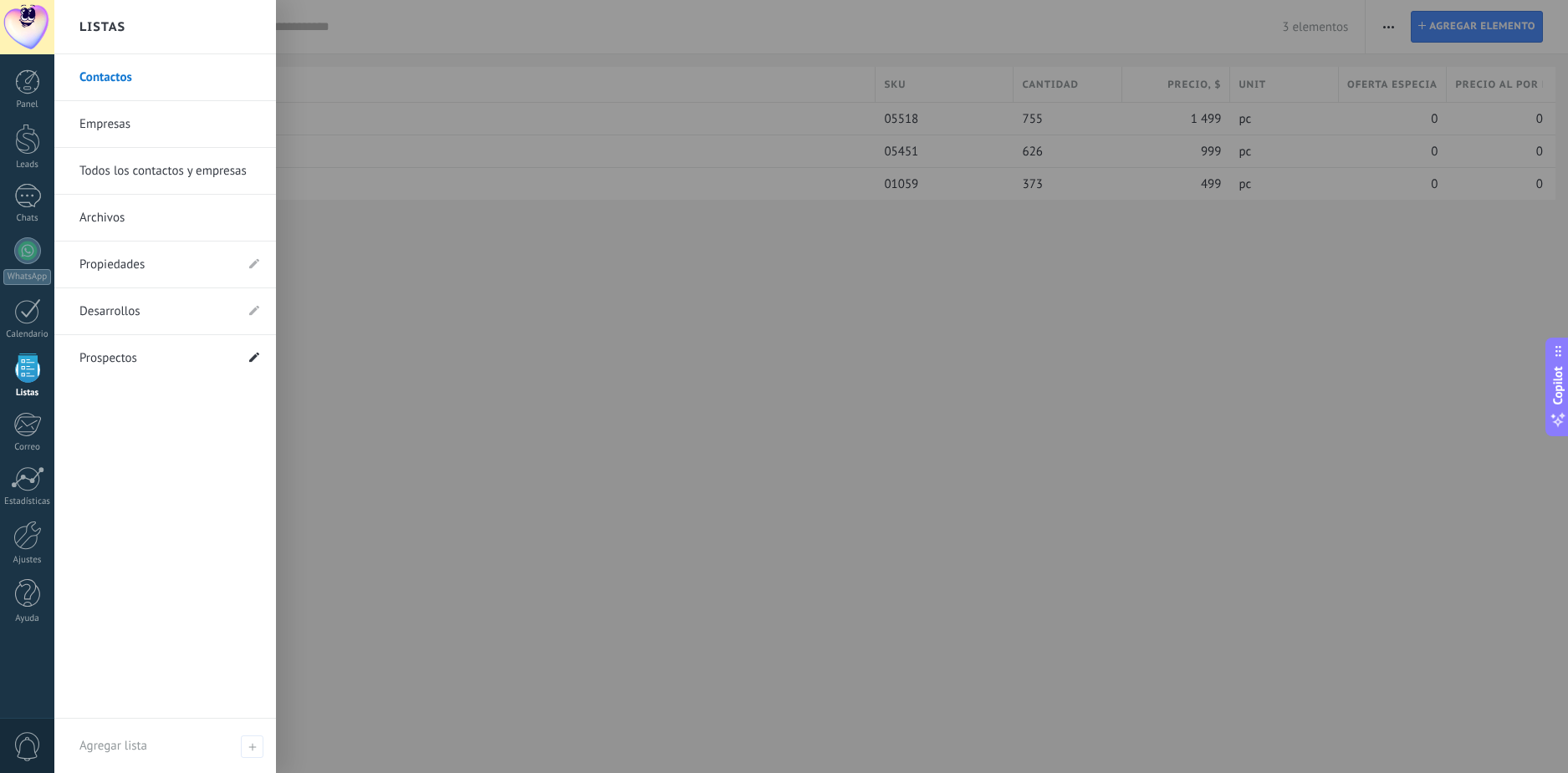
click at [254, 355] on icon at bounding box center [254, 357] width 10 height 10
click at [526, 332] on div "**********" at bounding box center [811, 386] width 1514 height 773
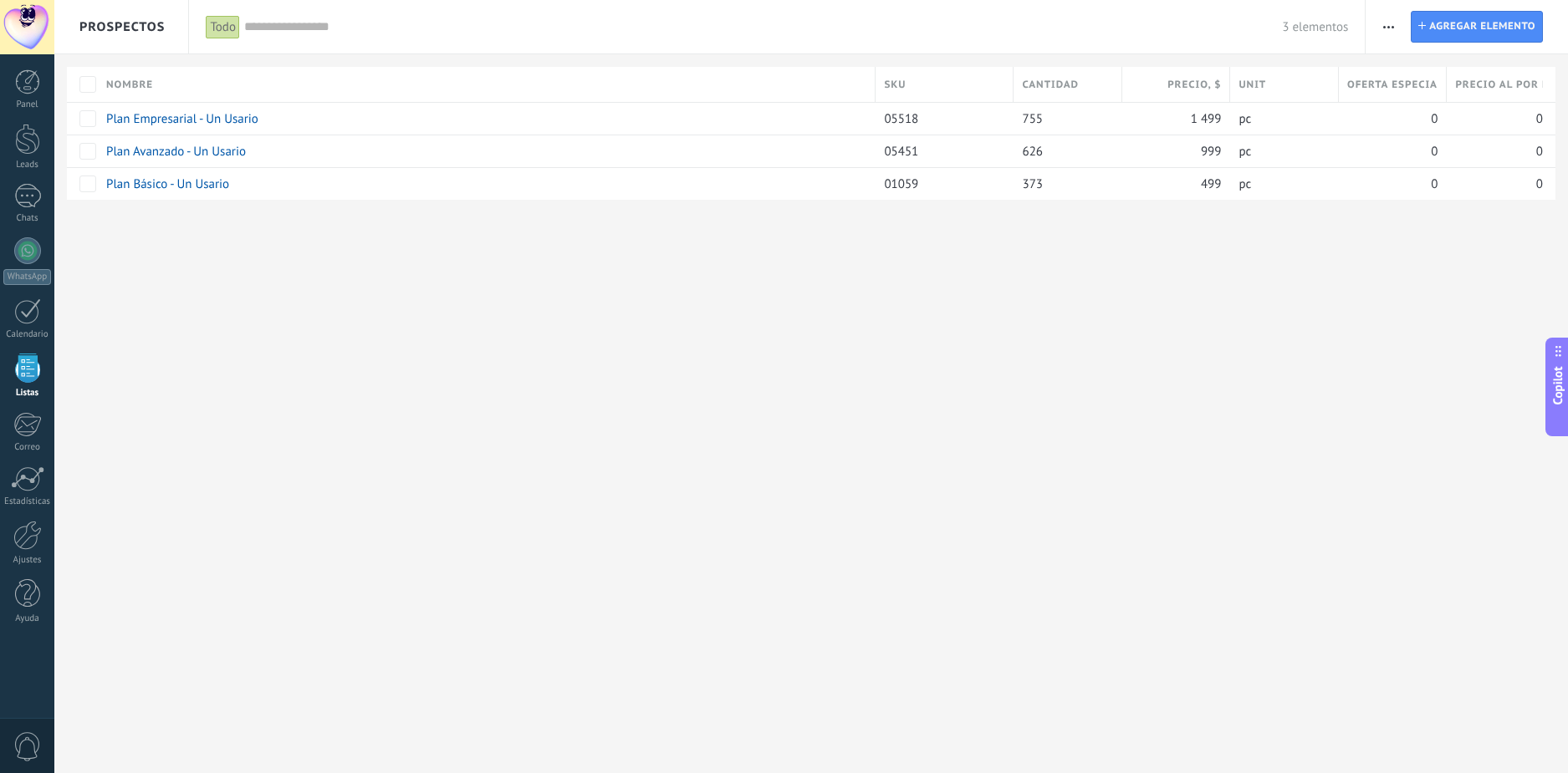
click at [147, 27] on span "Prospectos" at bounding box center [122, 26] width 85 height 54
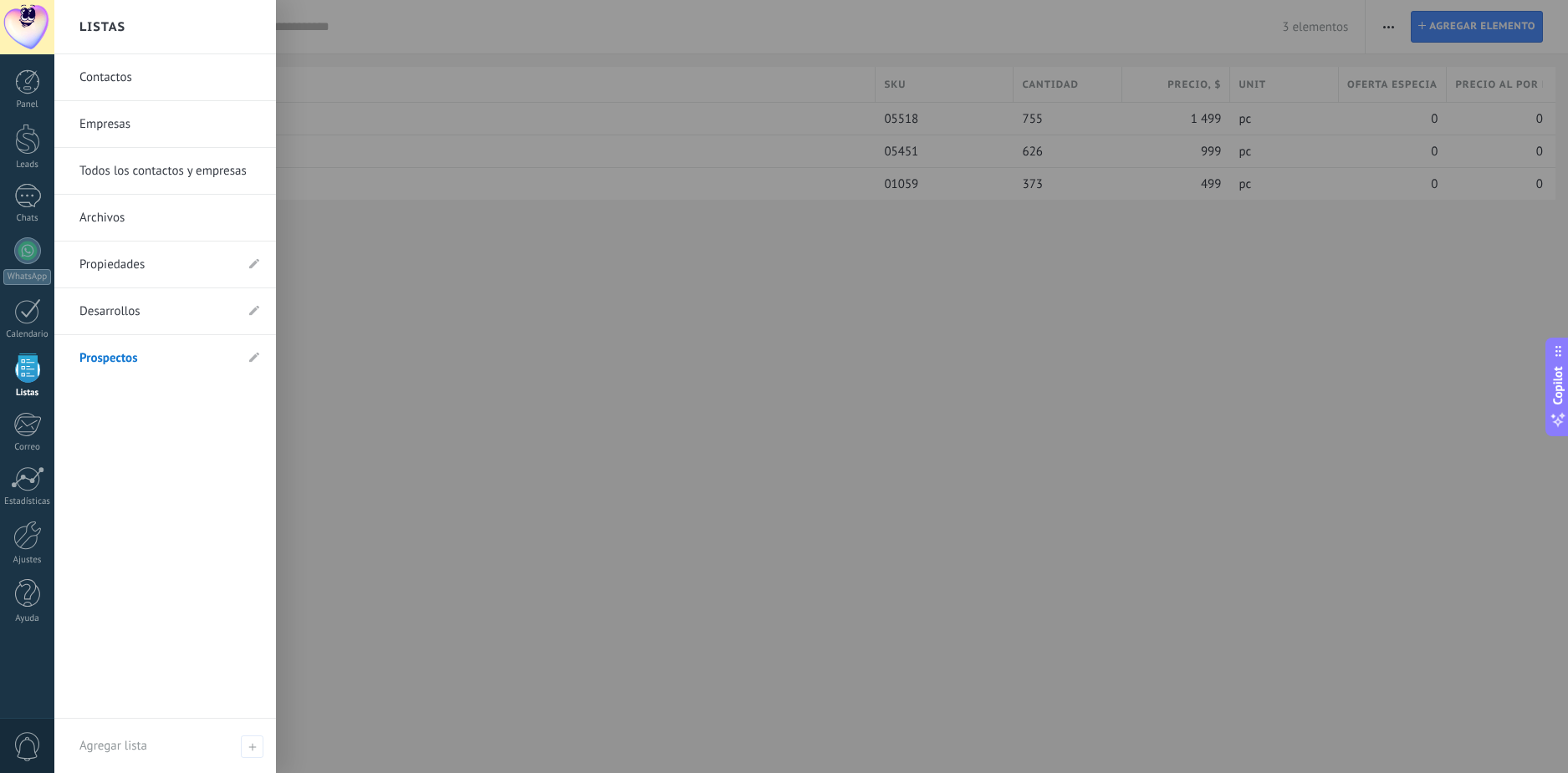
click at [1339, 27] on div at bounding box center [838, 386] width 1568 height 773
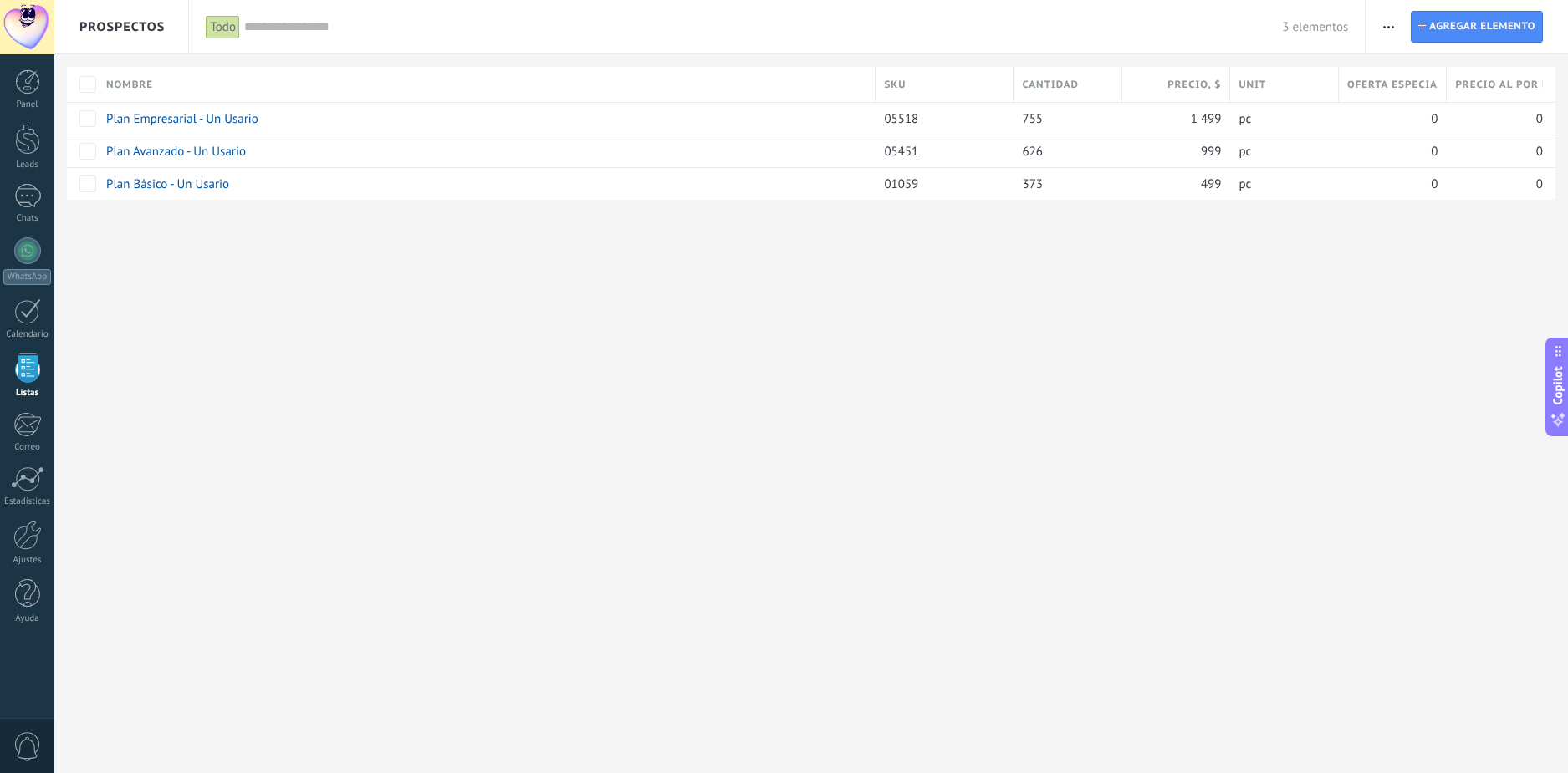
click at [1391, 26] on icon "button" at bounding box center [1388, 26] width 11 height 3
click at [1447, 109] on span "Ajustes de entidad" at bounding box center [1447, 104] width 99 height 33
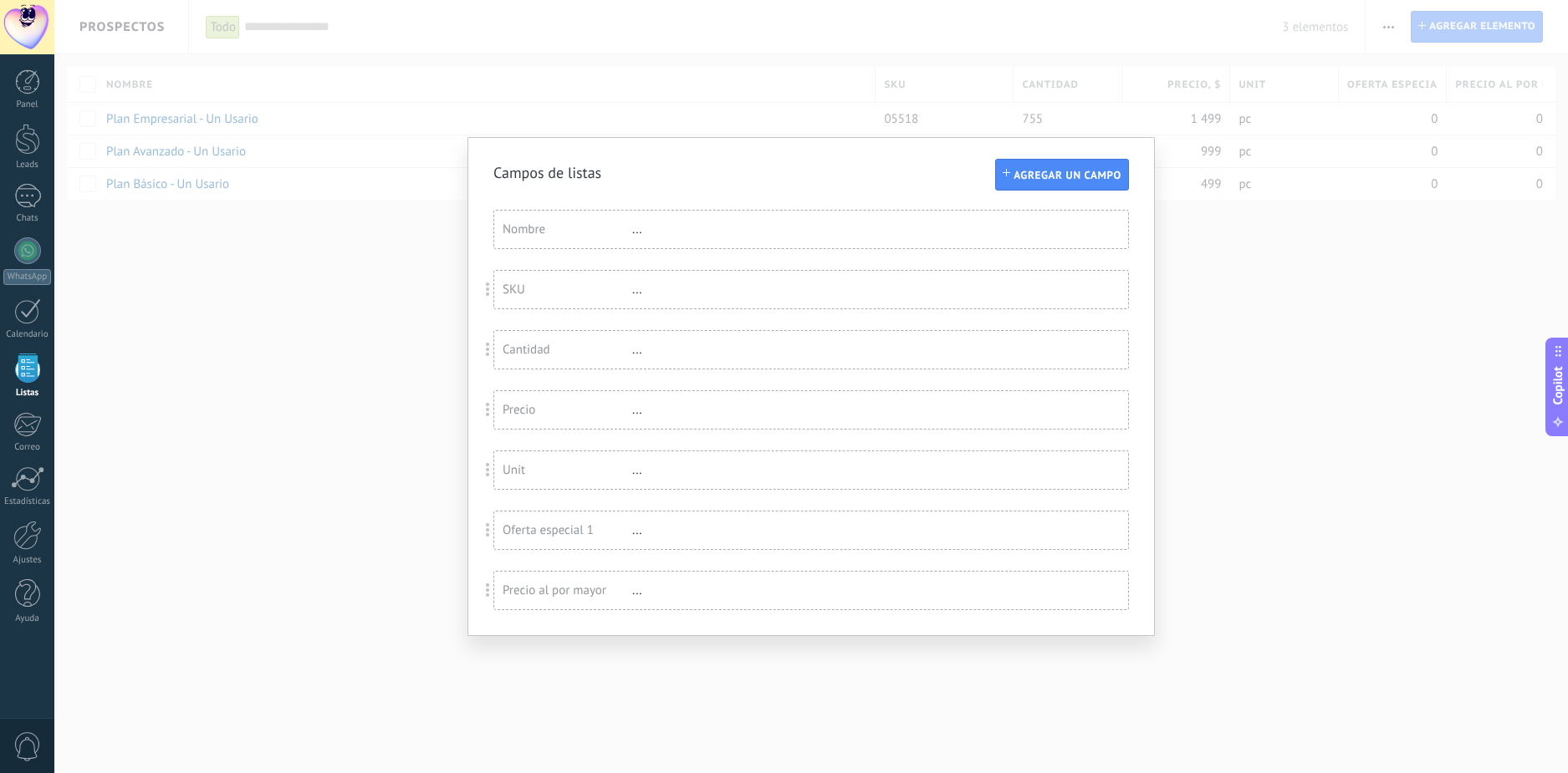
click at [1221, 312] on div "Campos de listas Agregar un campo Usted ha alcanzado la cantidad máxima de los …" at bounding box center [811, 386] width 1514 height 773
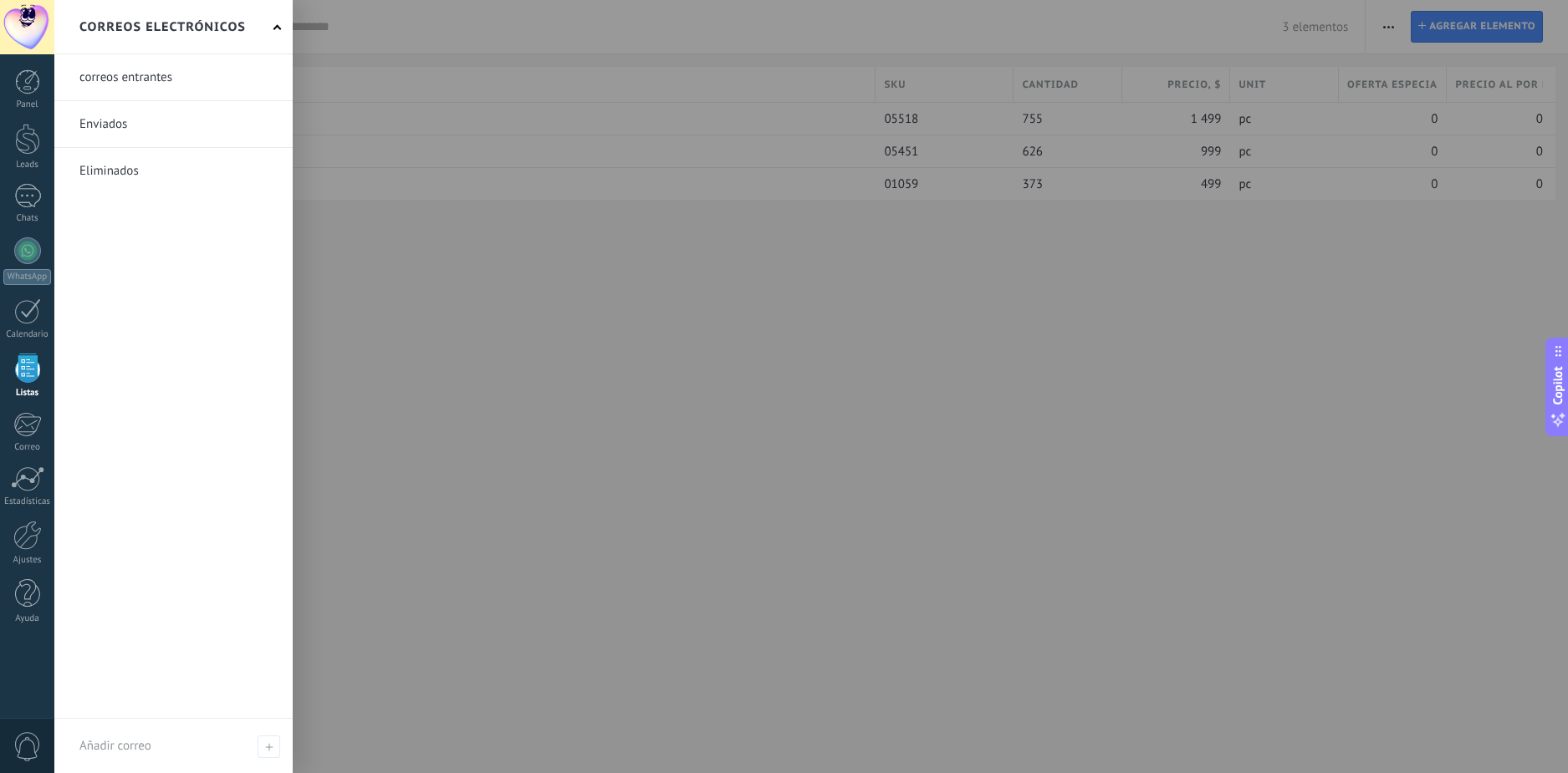
click at [27, 382] on div at bounding box center [27, 368] width 25 height 29
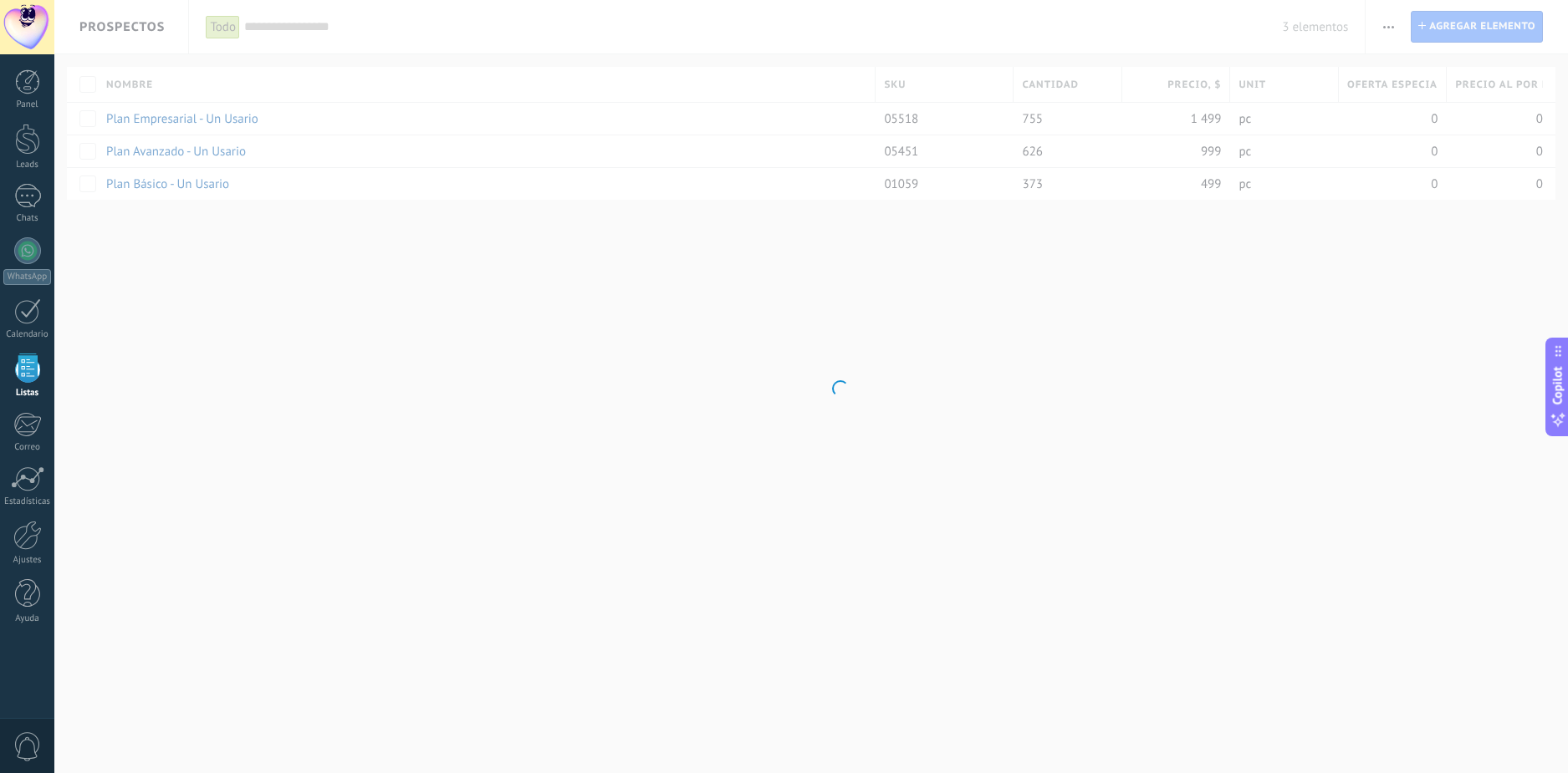
click at [27, 381] on div at bounding box center [27, 368] width 25 height 29
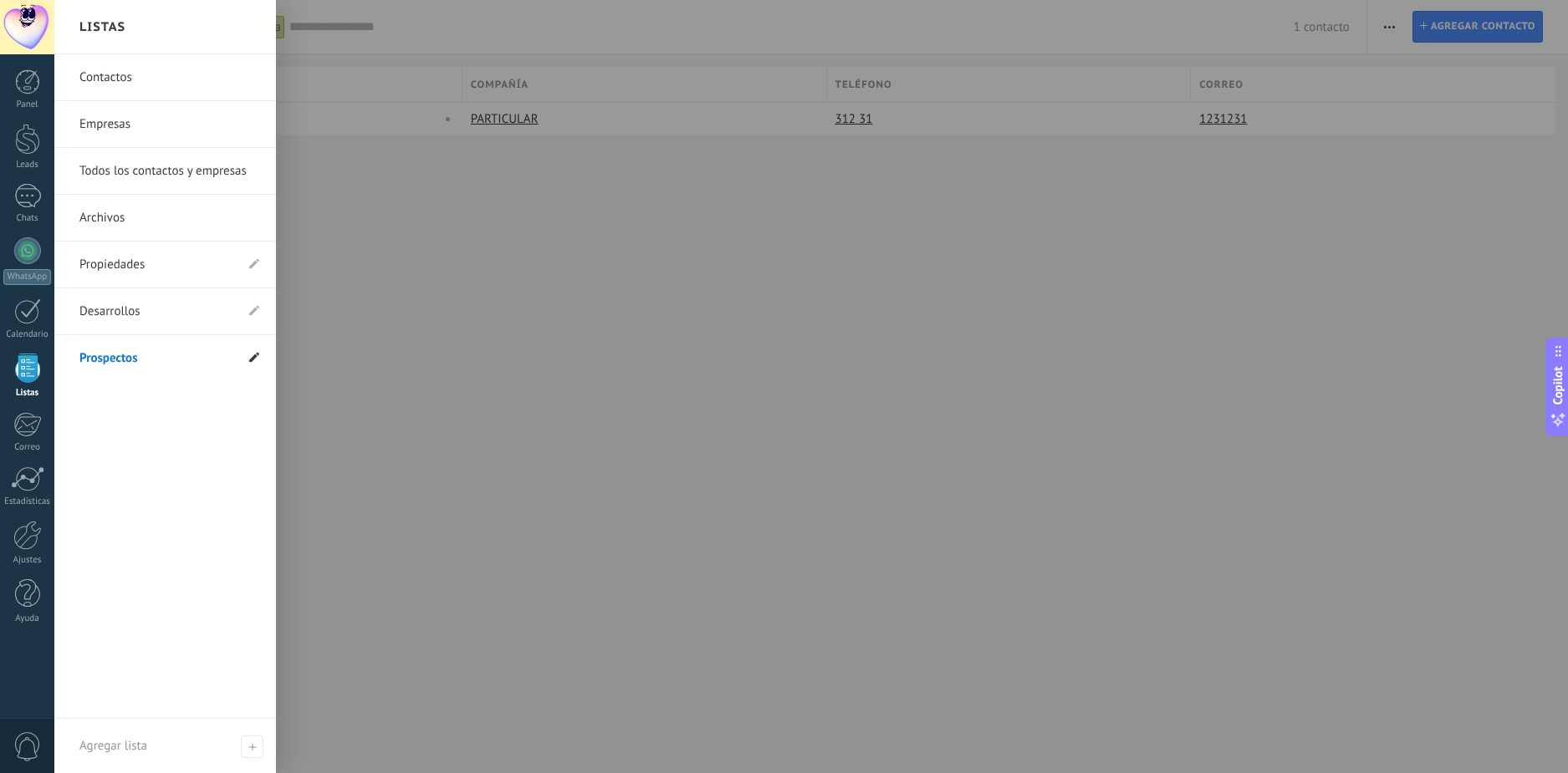
click at [254, 355] on icon at bounding box center [254, 357] width 10 height 10
type input "*"
click at [256, 356] on use at bounding box center [254, 357] width 10 height 10
click at [250, 361] on use at bounding box center [254, 357] width 10 height 10
click at [252, 361] on use at bounding box center [254, 357] width 10 height 10
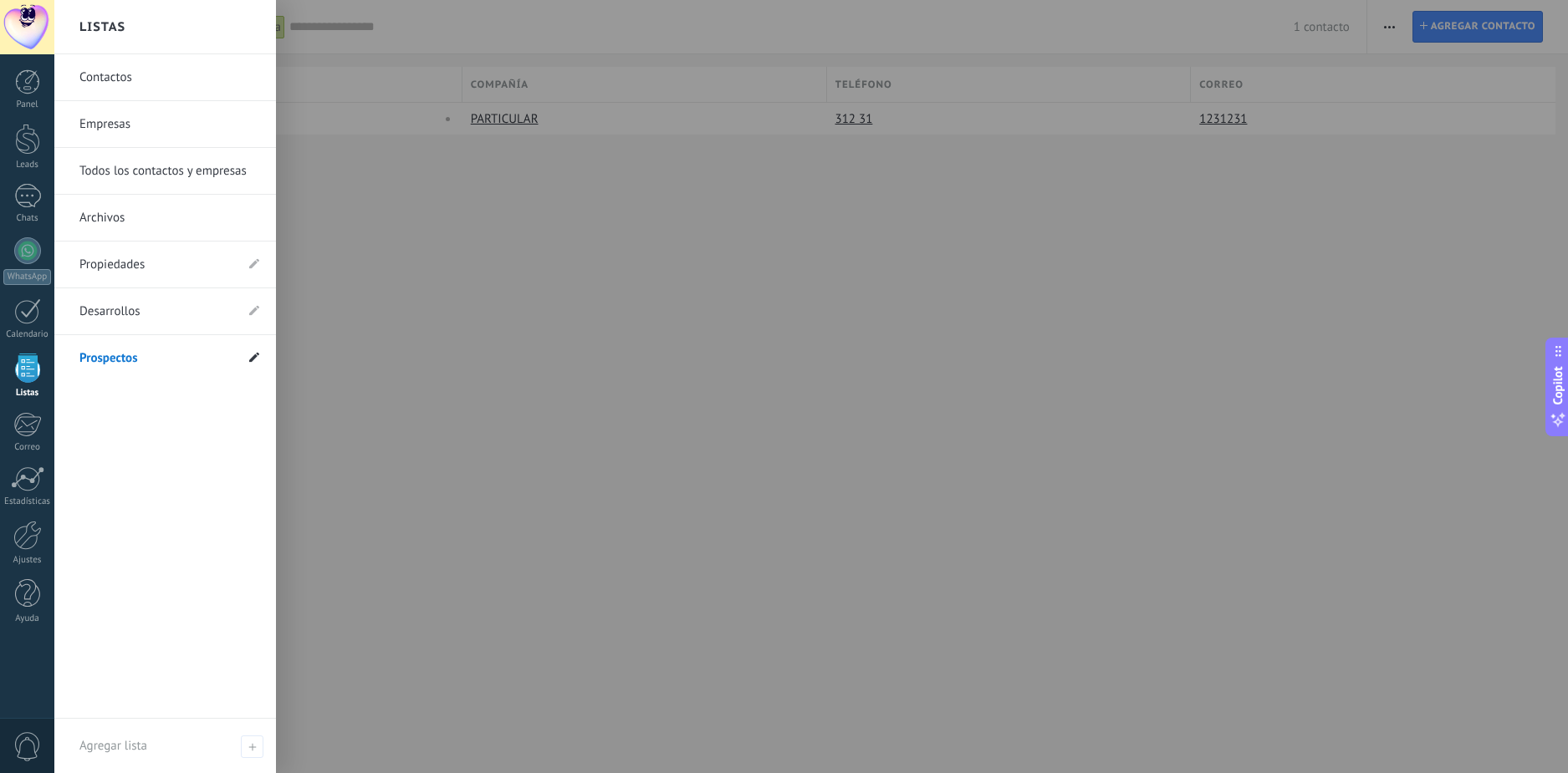
click at [252, 361] on use at bounding box center [254, 357] width 10 height 10
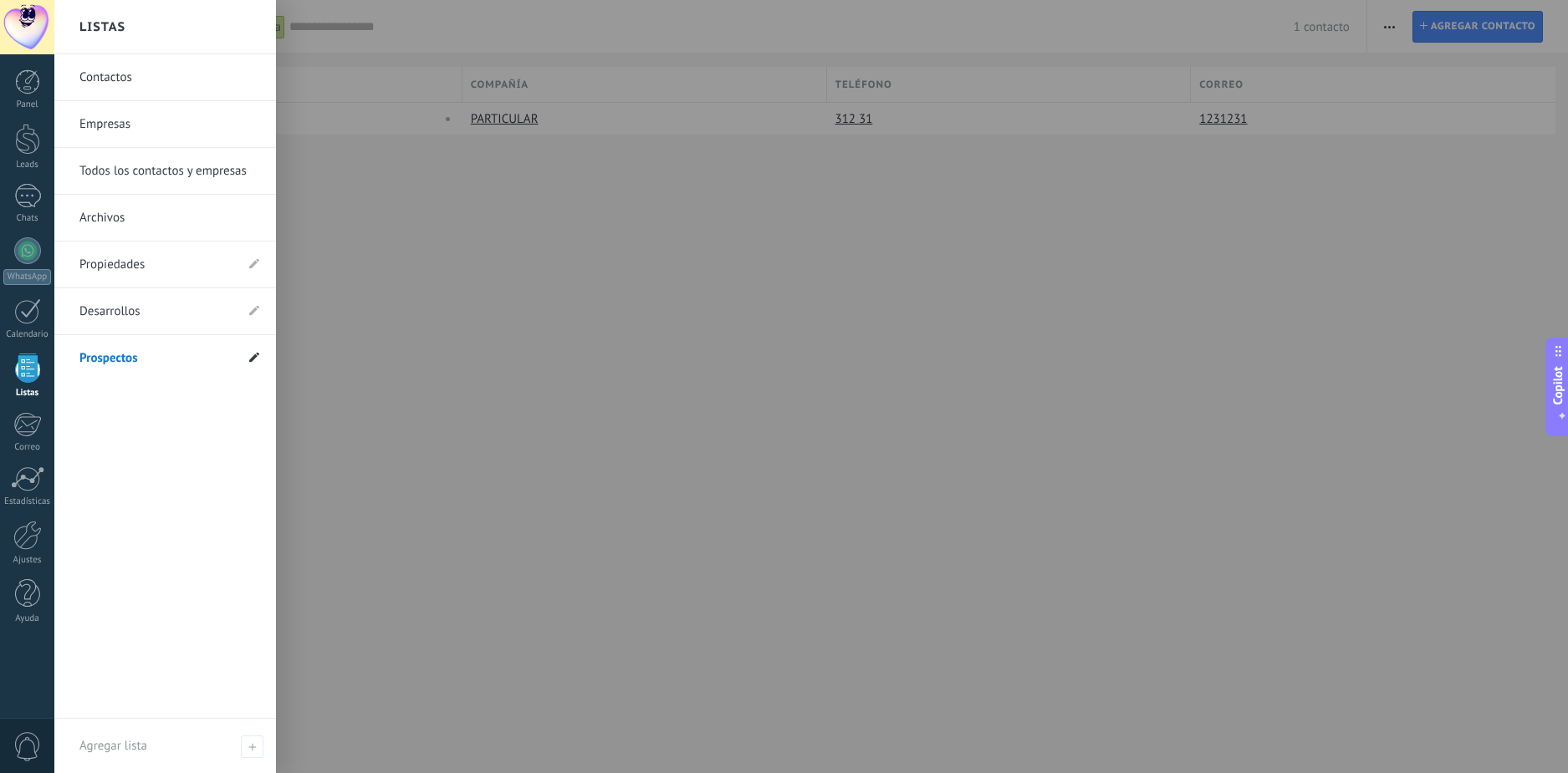
click at [252, 361] on use at bounding box center [254, 357] width 10 height 10
click at [249, 361] on icon at bounding box center [254, 357] width 10 height 10
click at [166, 355] on link "Prospectos" at bounding box center [157, 358] width 155 height 47
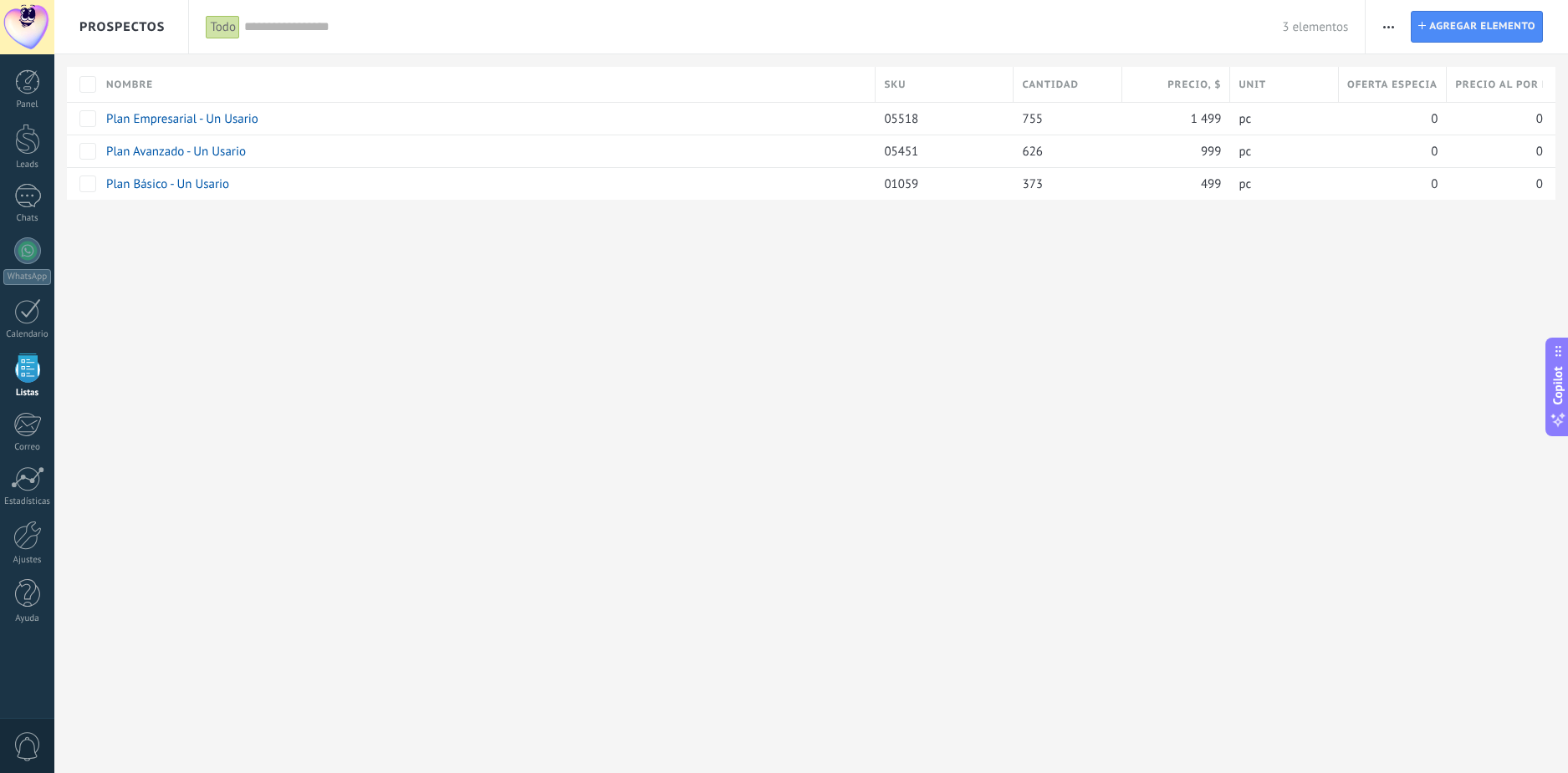
click at [123, 24] on span "Prospectos" at bounding box center [122, 26] width 85 height 54
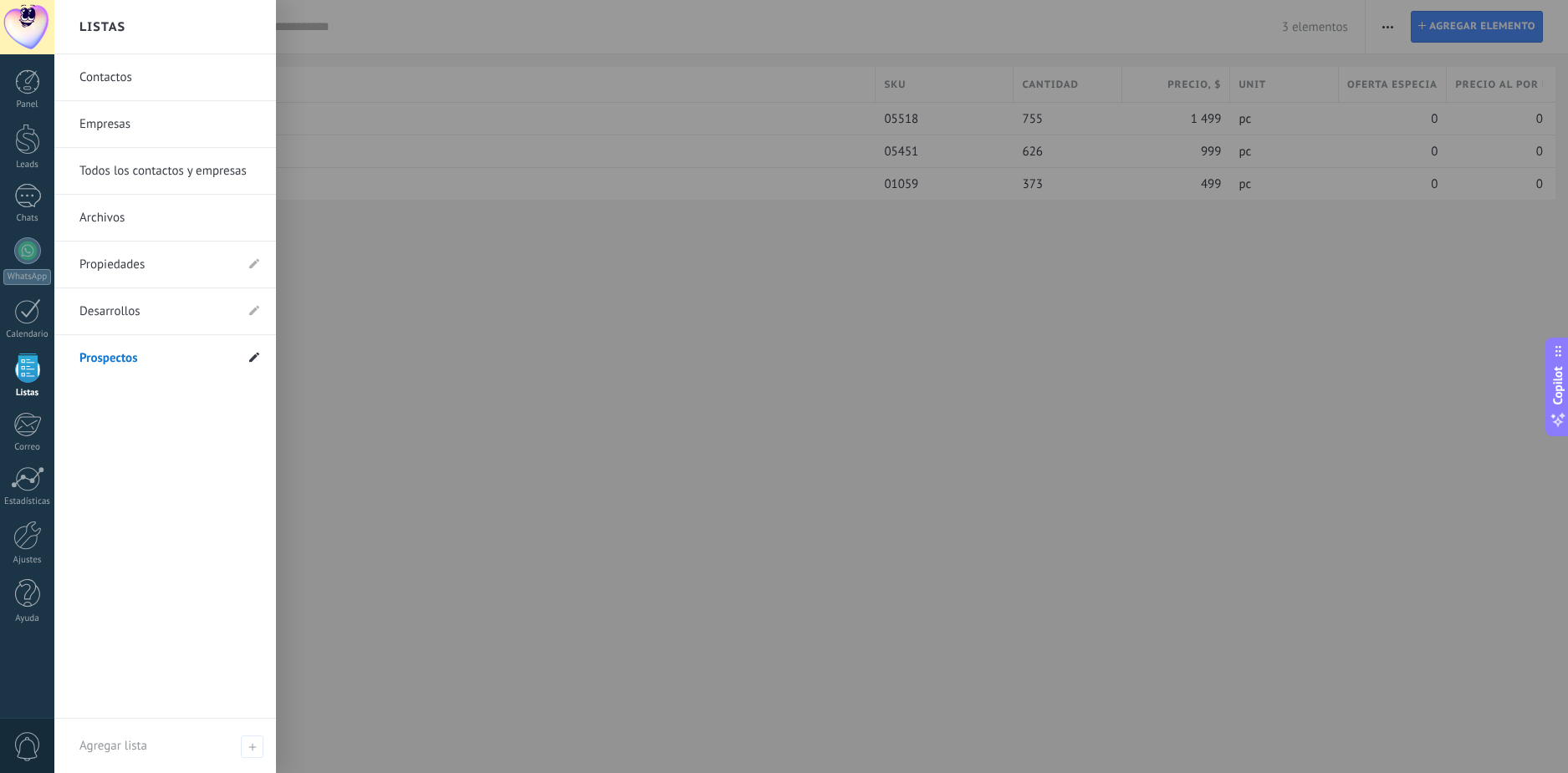
click at [257, 356] on use at bounding box center [254, 357] width 10 height 10
click at [185, 360] on input "**********" at bounding box center [148, 358] width 138 height 26
drag, startPoint x: 94, startPoint y: 367, endPoint x: 185, endPoint y: 355, distance: 91.8
click at [255, 360] on icon at bounding box center [254, 357] width 10 height 10
type input "********"
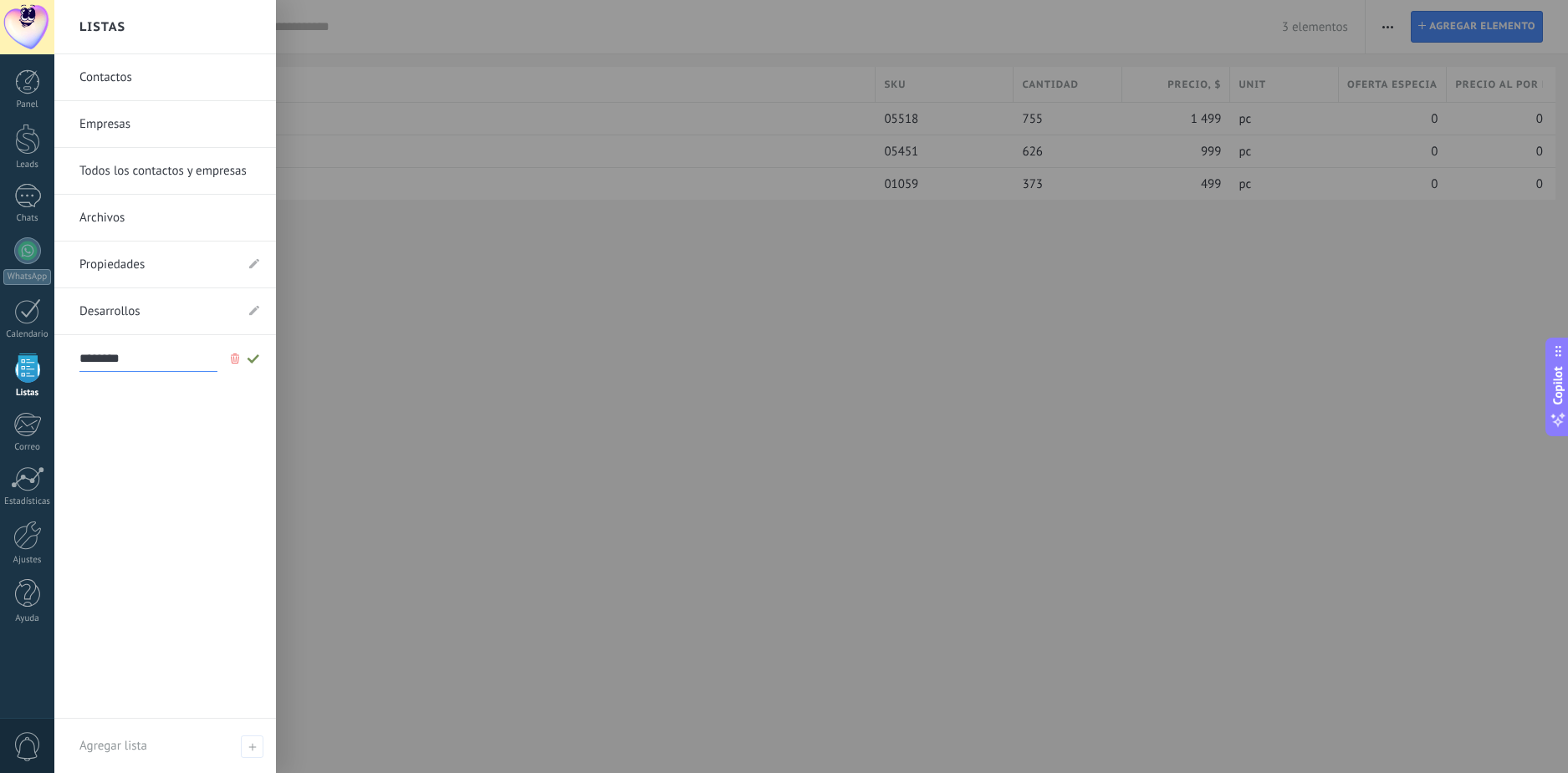
click at [241, 396] on div "Contactos Empresas Todos los contactos y empresas Archivos Propiedades Desarrol…" at bounding box center [165, 387] width 222 height 665
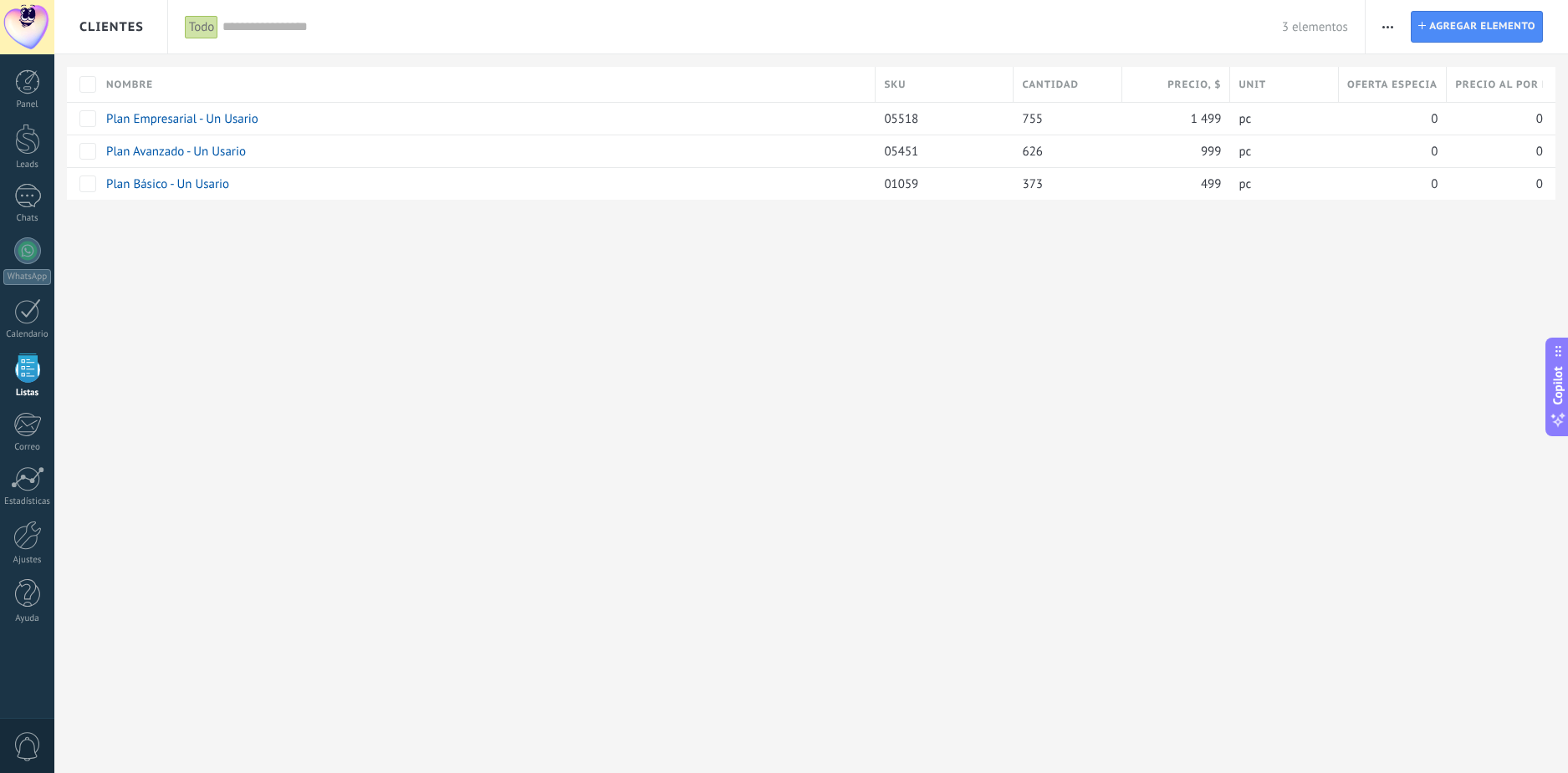
drag, startPoint x: 347, startPoint y: 423, endPoint x: 314, endPoint y: 393, distance: 44.6
click at [346, 423] on div "Clientes Importar Ajustes de entidad Ajuste de lista Instalar Agregar elemento …" at bounding box center [811, 386] width 1514 height 773
click at [29, 86] on div at bounding box center [27, 82] width 25 height 25
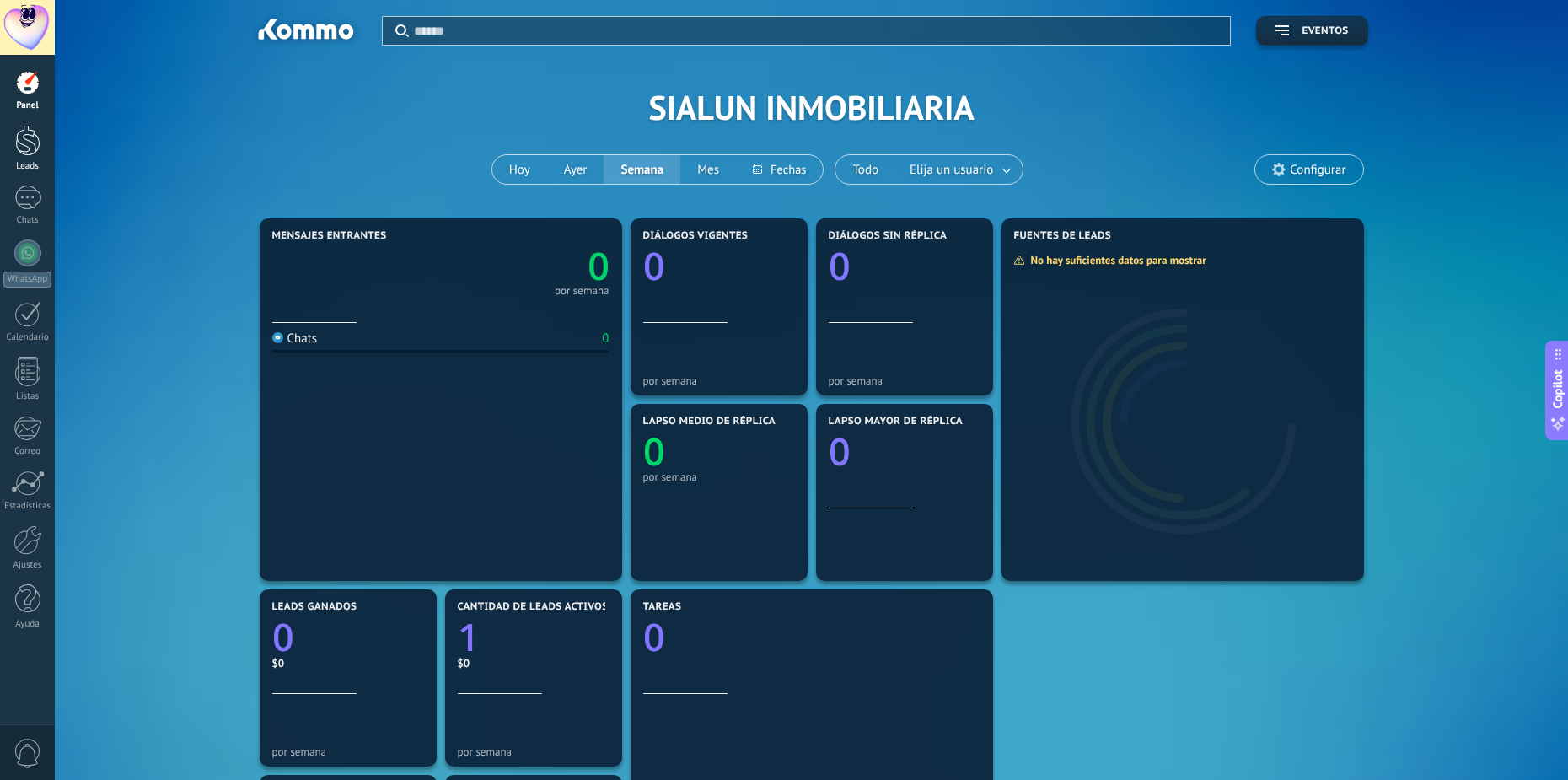
click at [35, 147] on div at bounding box center [27, 140] width 25 height 31
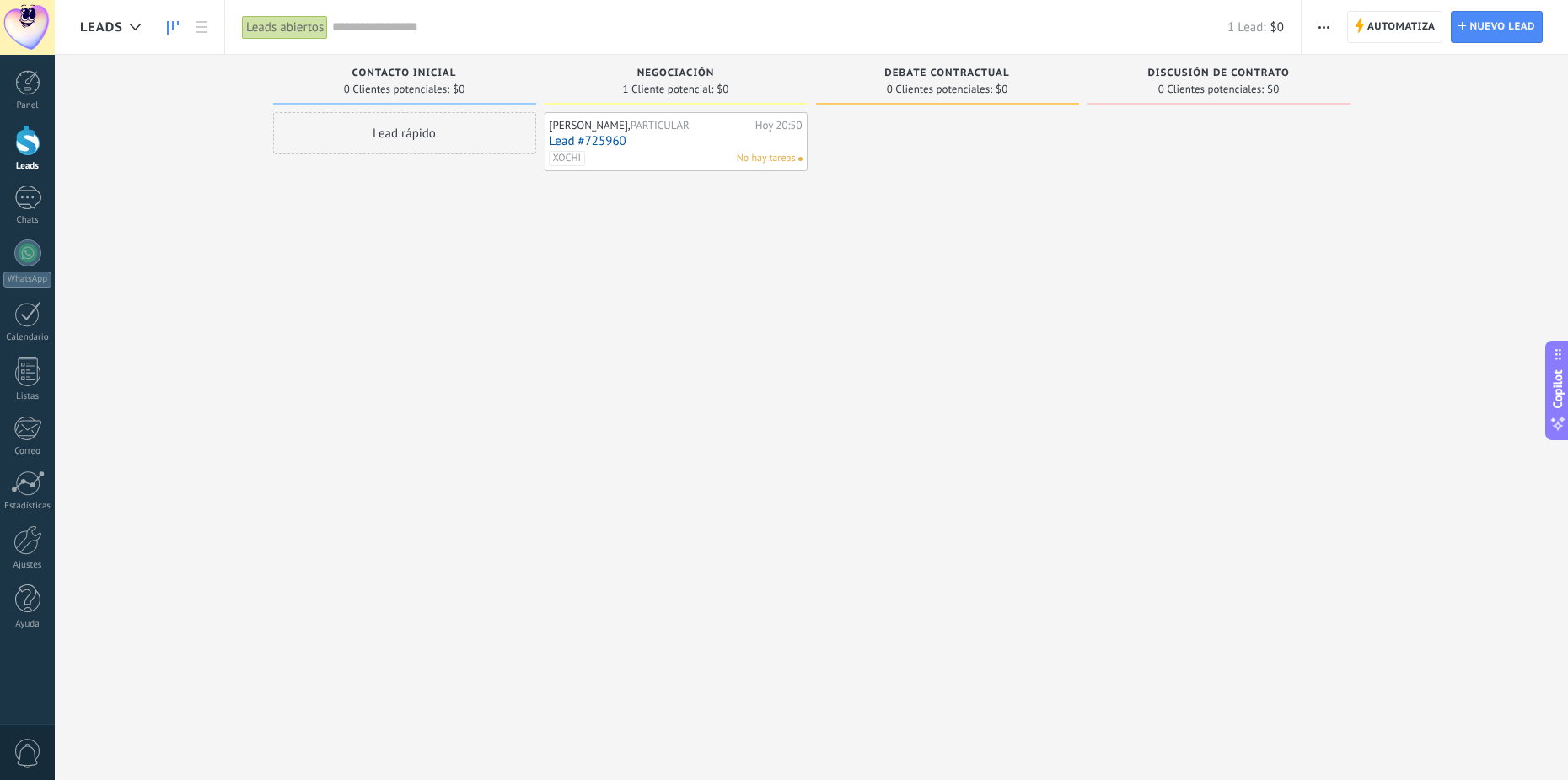
click at [307, 25] on div "Leads abiertos" at bounding box center [285, 27] width 86 height 25
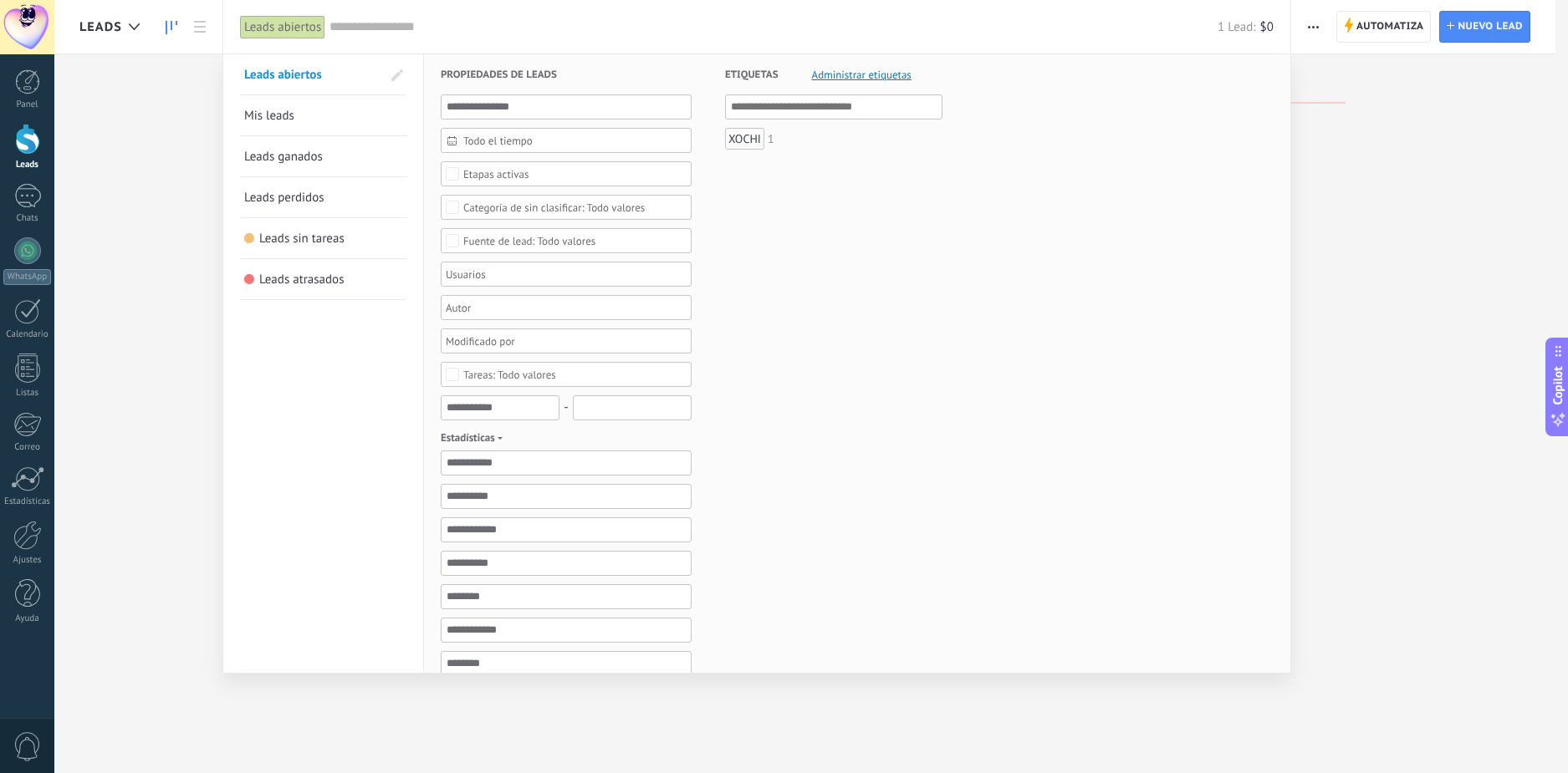
scroll to position [326, 0]
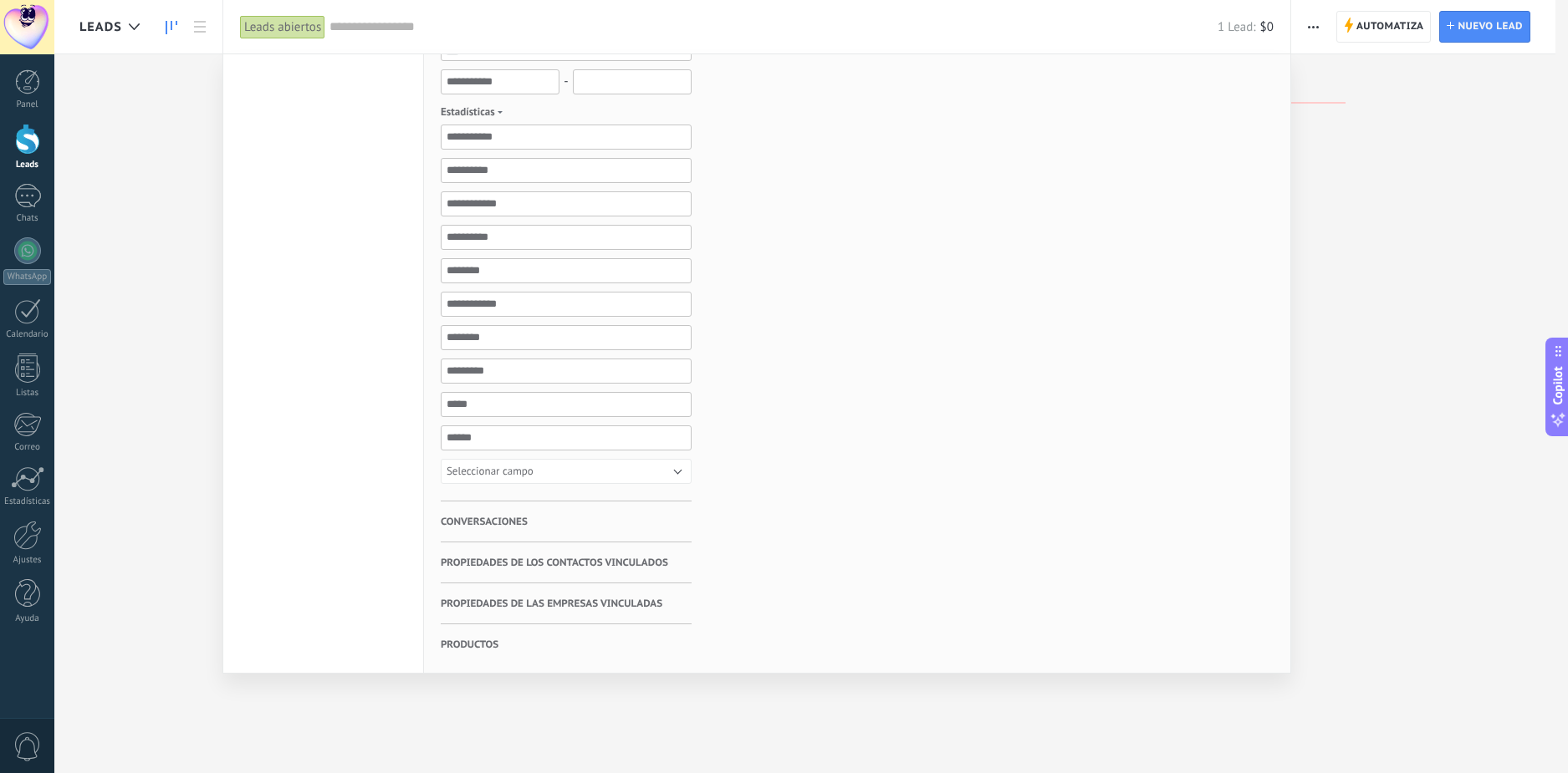
click at [567, 564] on span "Propiedades de los contactos vinculados" at bounding box center [554, 563] width 227 height 41
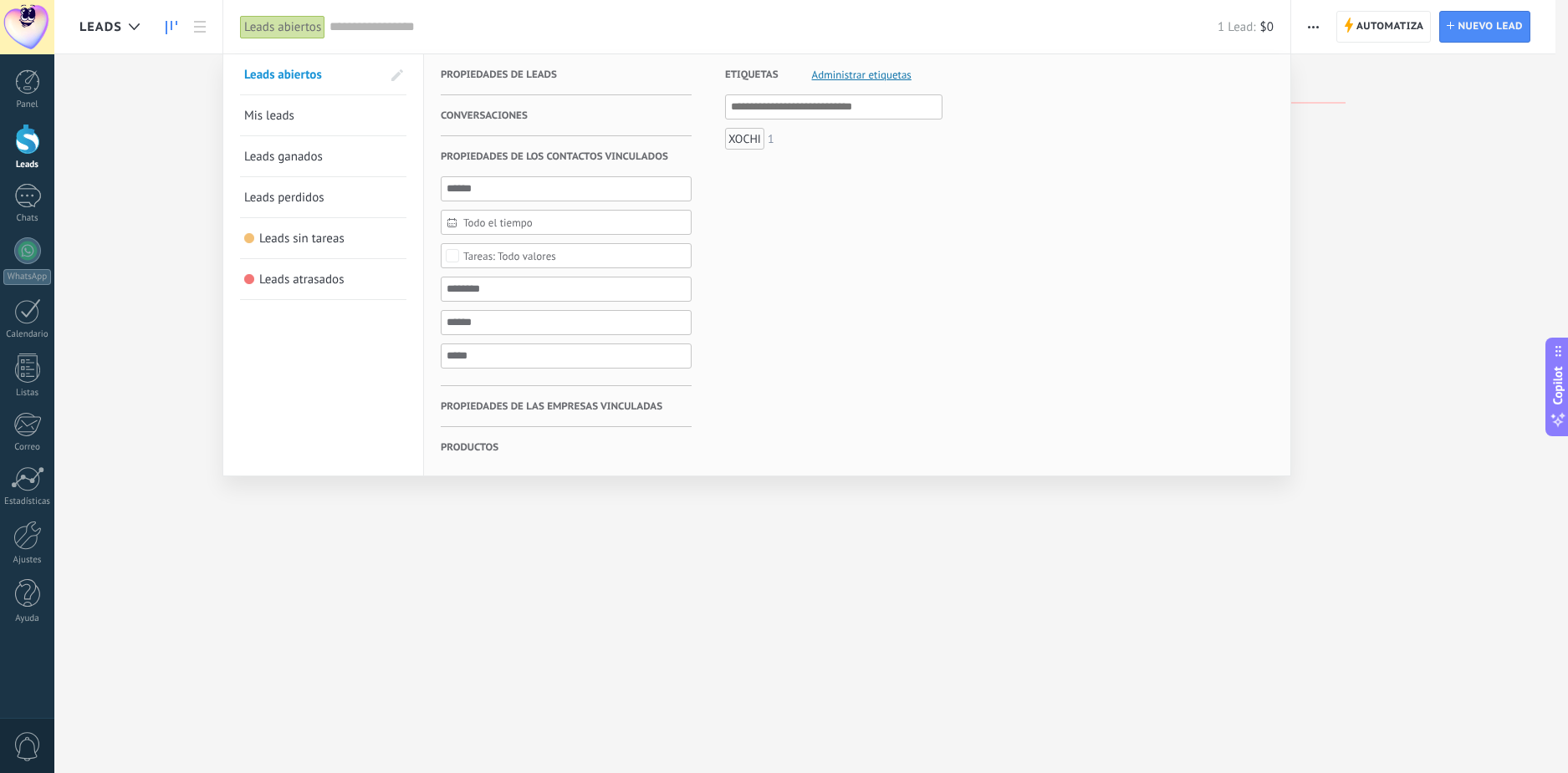
click at [549, 155] on span "Propiedades de los contactos vinculados" at bounding box center [554, 156] width 227 height 41
click at [589, 151] on span "Propiedades de los contactos vinculados" at bounding box center [554, 156] width 227 height 41
click at [603, 413] on span "Propiedades de las empresas vinculadas" at bounding box center [551, 406] width 222 height 41
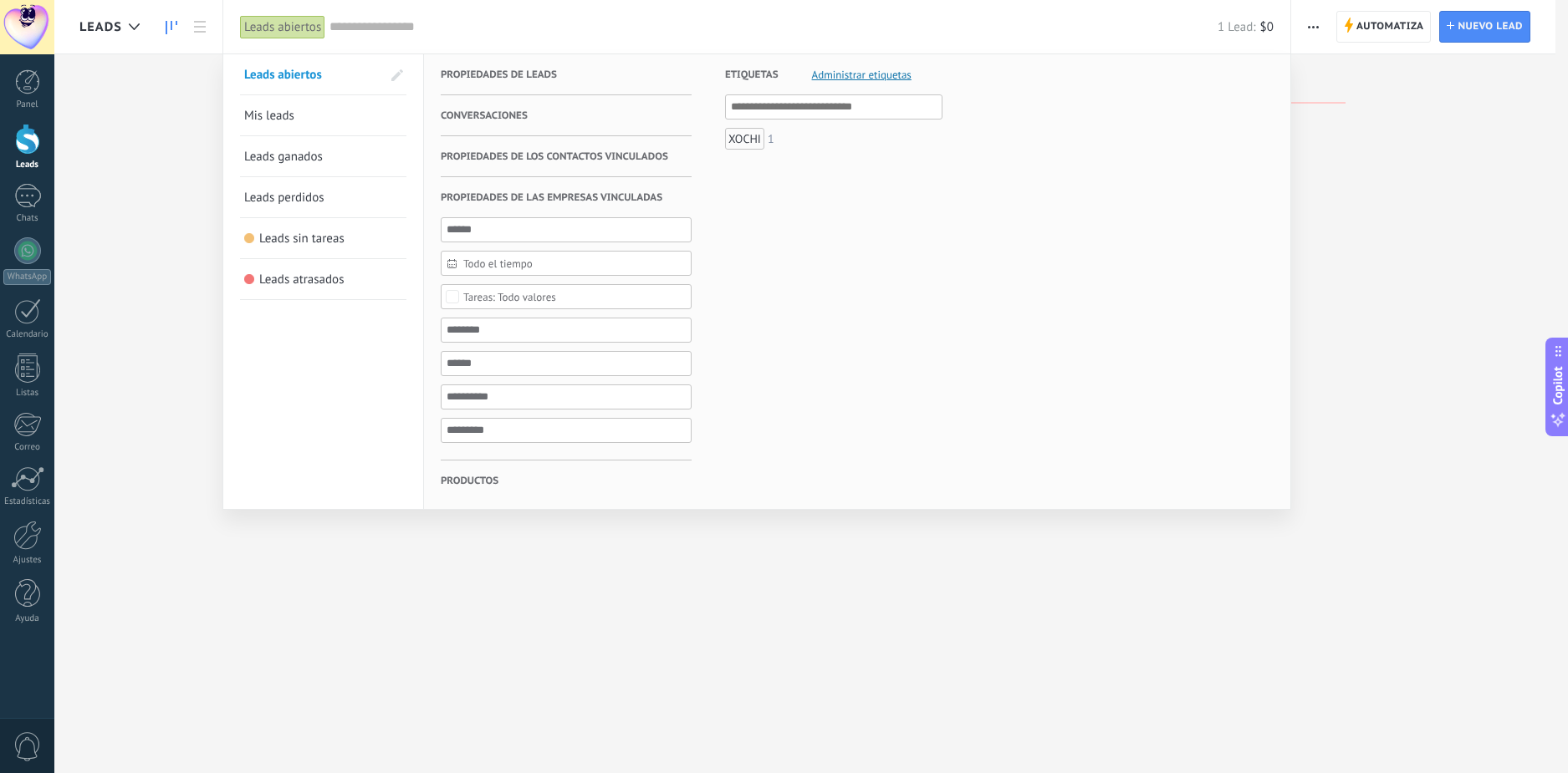
click at [998, 662] on div at bounding box center [784, 386] width 1568 height 773
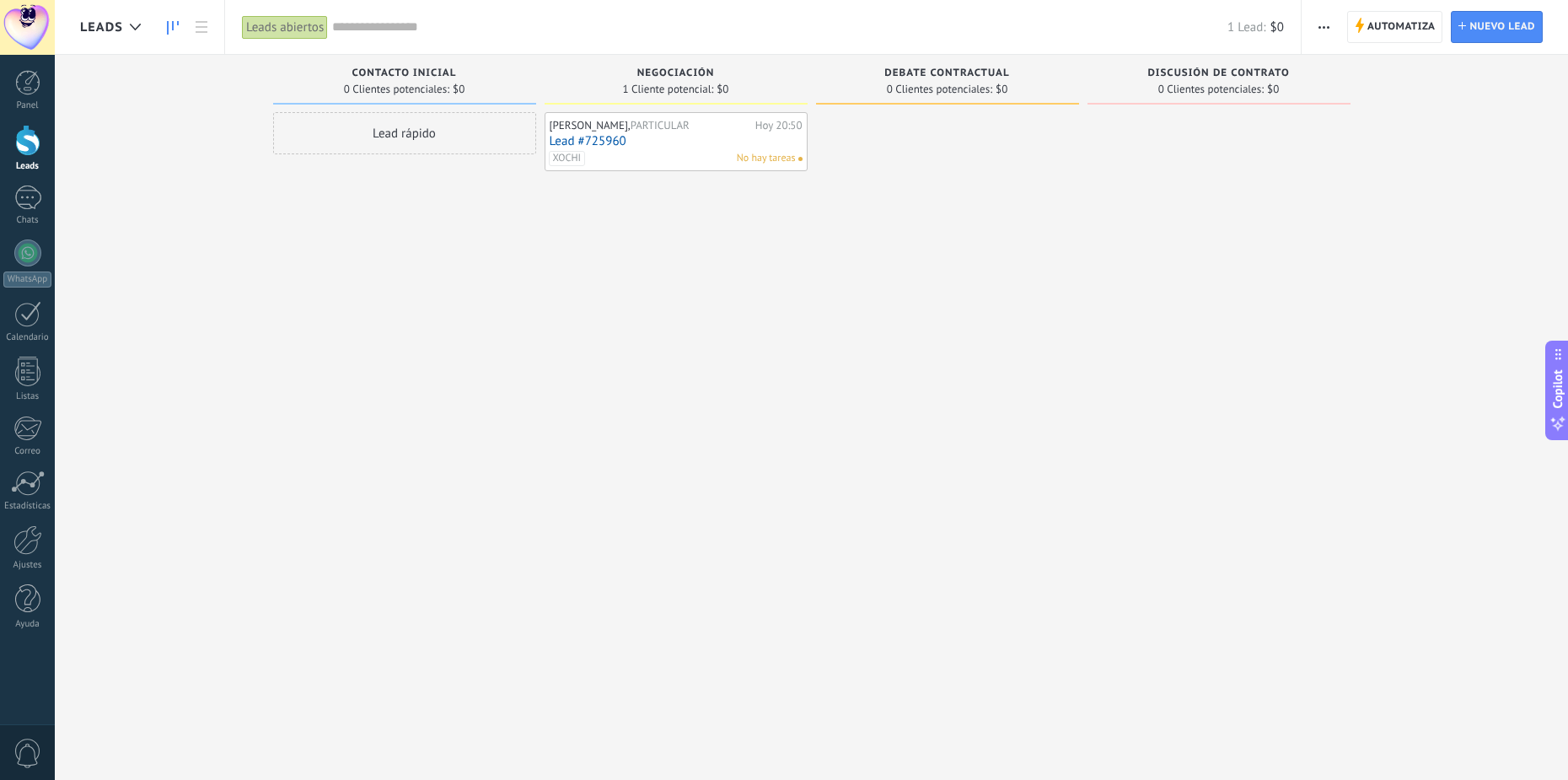
click at [683, 128] on span "PARTICULAR" at bounding box center [660, 125] width 59 height 15
click at [725, 161] on div "XOCHI No hay tareas" at bounding box center [672, 159] width 247 height 15
click at [661, 120] on div "VICTOR MANUEL TORRES, PARTICULAR" at bounding box center [650, 126] width 202 height 14
click at [570, 136] on link "Lead #725960" at bounding box center [676, 141] width 253 height 15
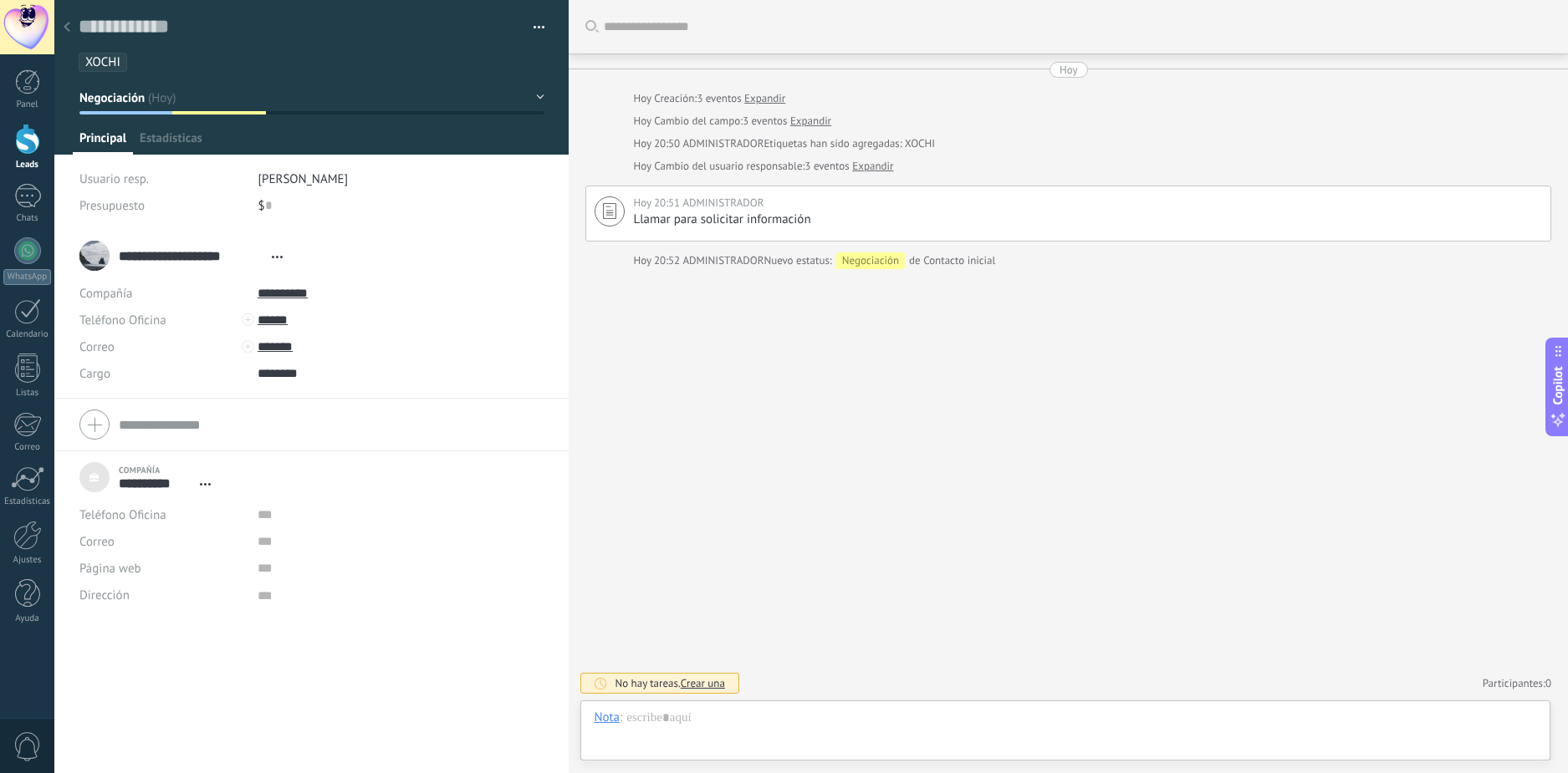
scroll to position [17, 0]
drag, startPoint x: 407, startPoint y: 563, endPoint x: 388, endPoint y: 561, distance: 19.1
click at [408, 563] on input "url" at bounding box center [383, 568] width 250 height 26
click at [211, 664] on div "**********" at bounding box center [311, 501] width 515 height 543
click at [205, 483] on icon at bounding box center [205, 484] width 11 height 3
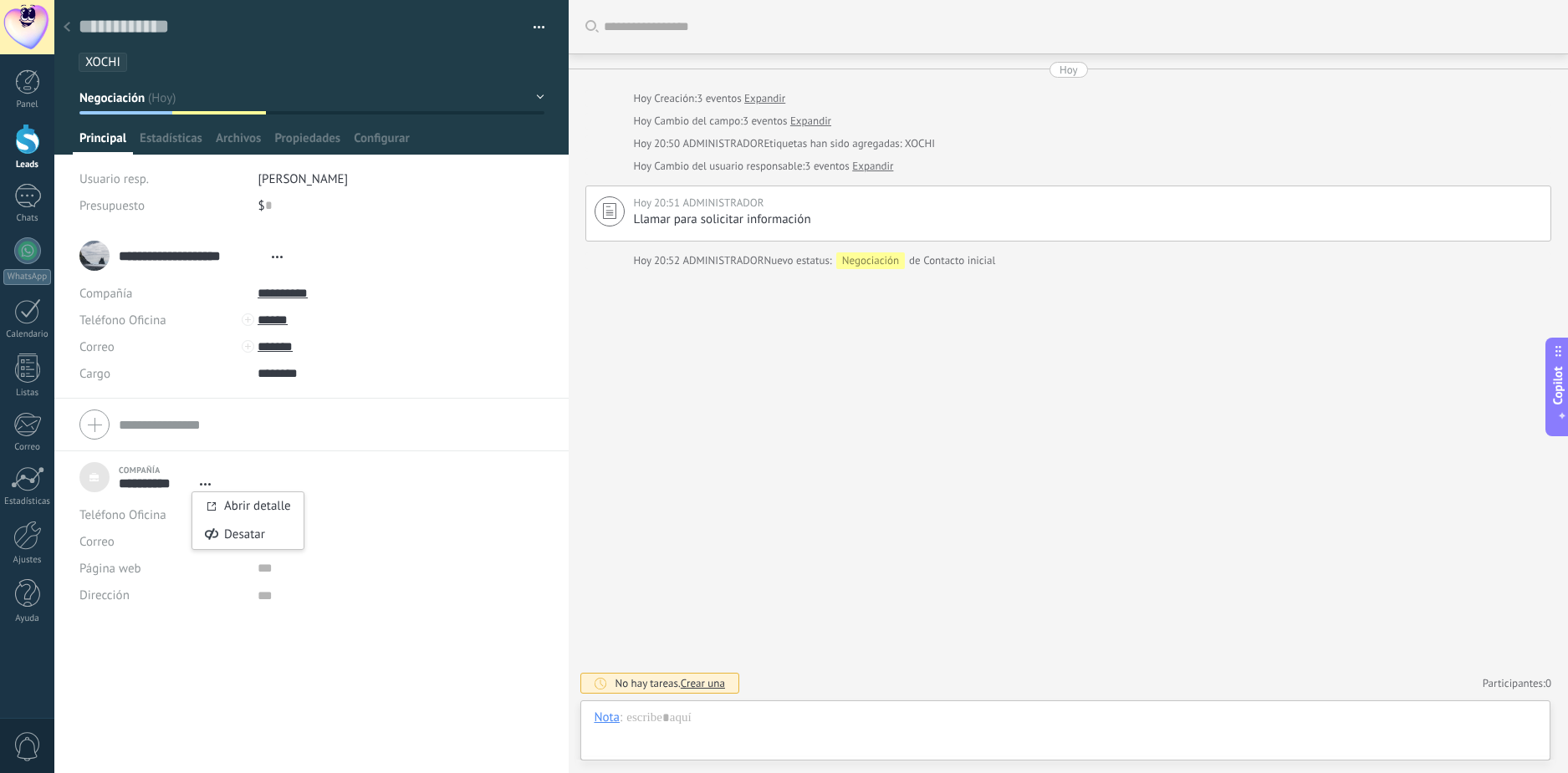
click at [191, 481] on span "Abrir detalle Desatar" at bounding box center [205, 484] width 27 height 13
click at [231, 537] on div "Desatar" at bounding box center [248, 534] width 111 height 28
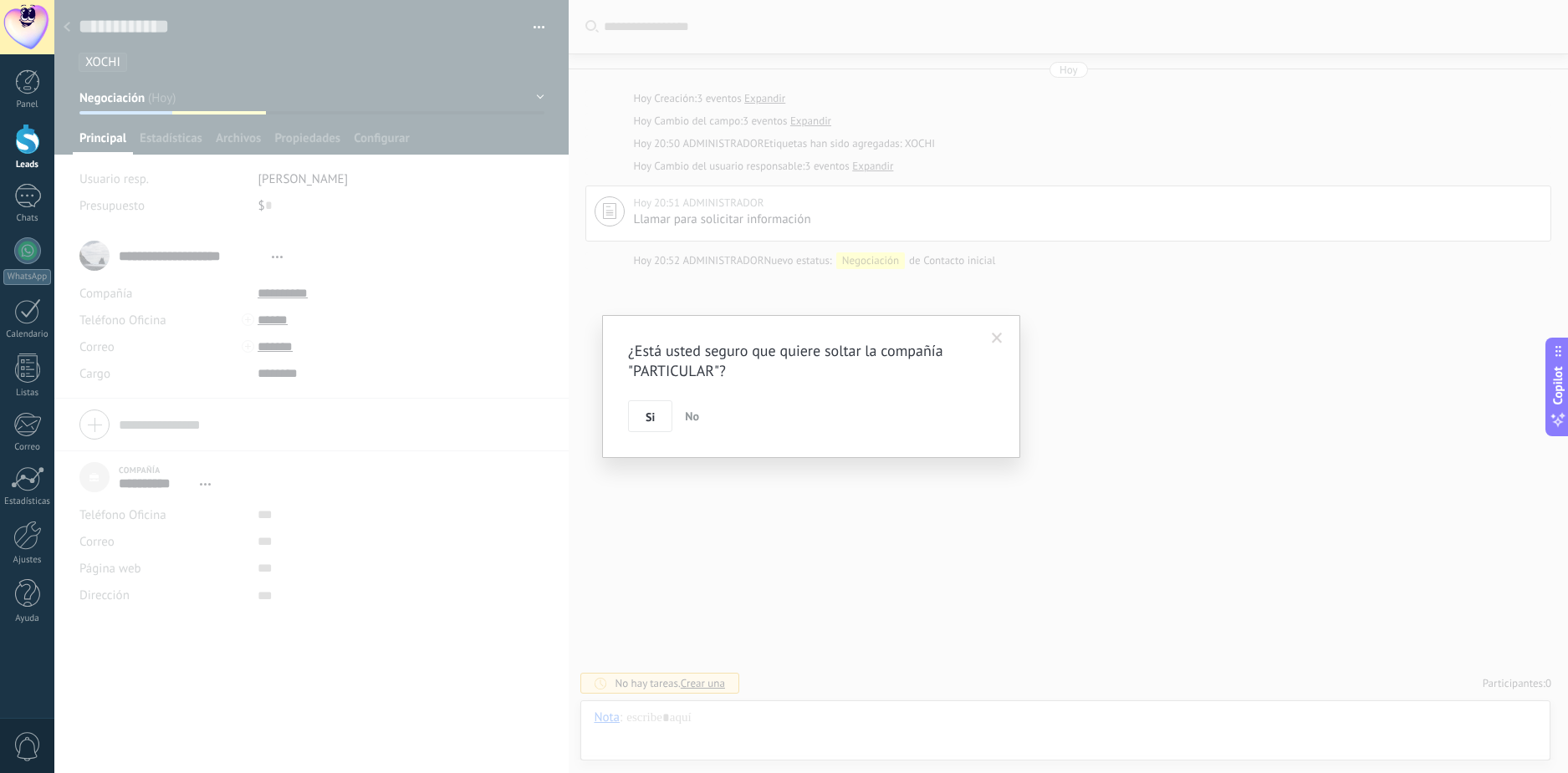
drag, startPoint x: 652, startPoint y: 418, endPoint x: 644, endPoint y: 424, distance: 10.0
click at [652, 417] on span "Si" at bounding box center [650, 418] width 9 height 12
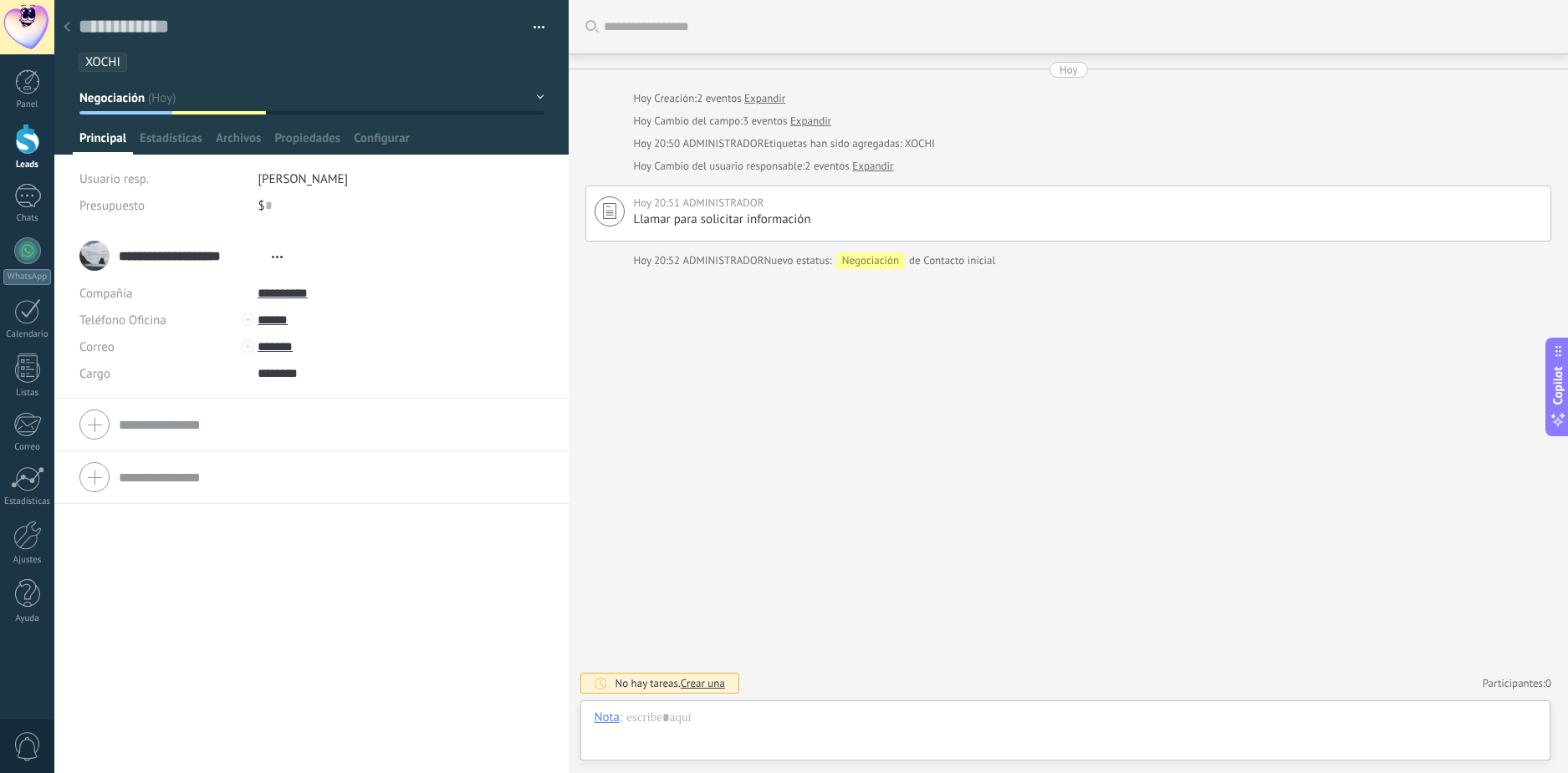
click at [257, 635] on div "**********" at bounding box center [311, 501] width 515 height 543
click at [157, 141] on span "Estadísticas" at bounding box center [171, 142] width 63 height 25
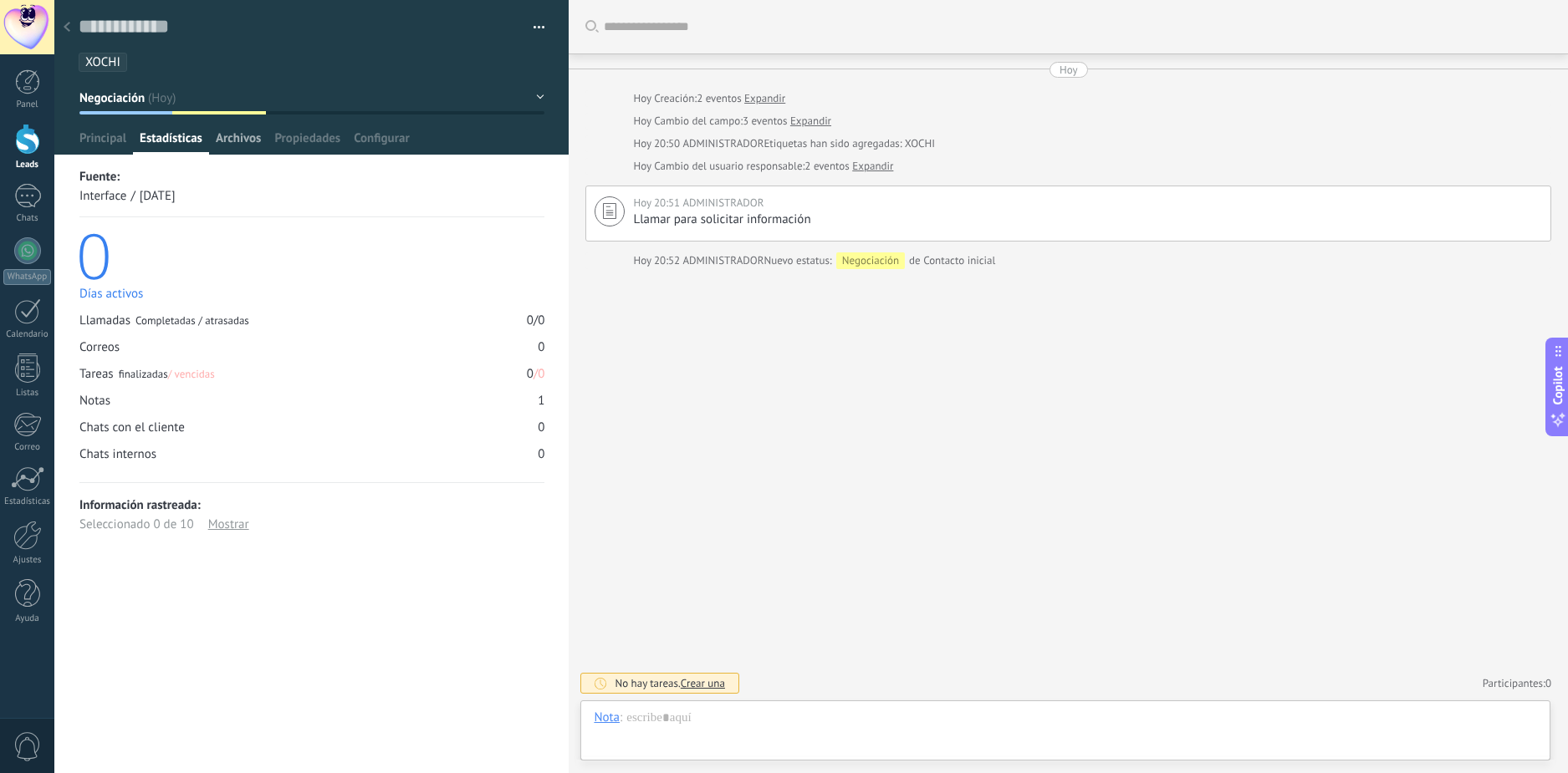
click at [231, 139] on span "Archivos" at bounding box center [238, 142] width 45 height 25
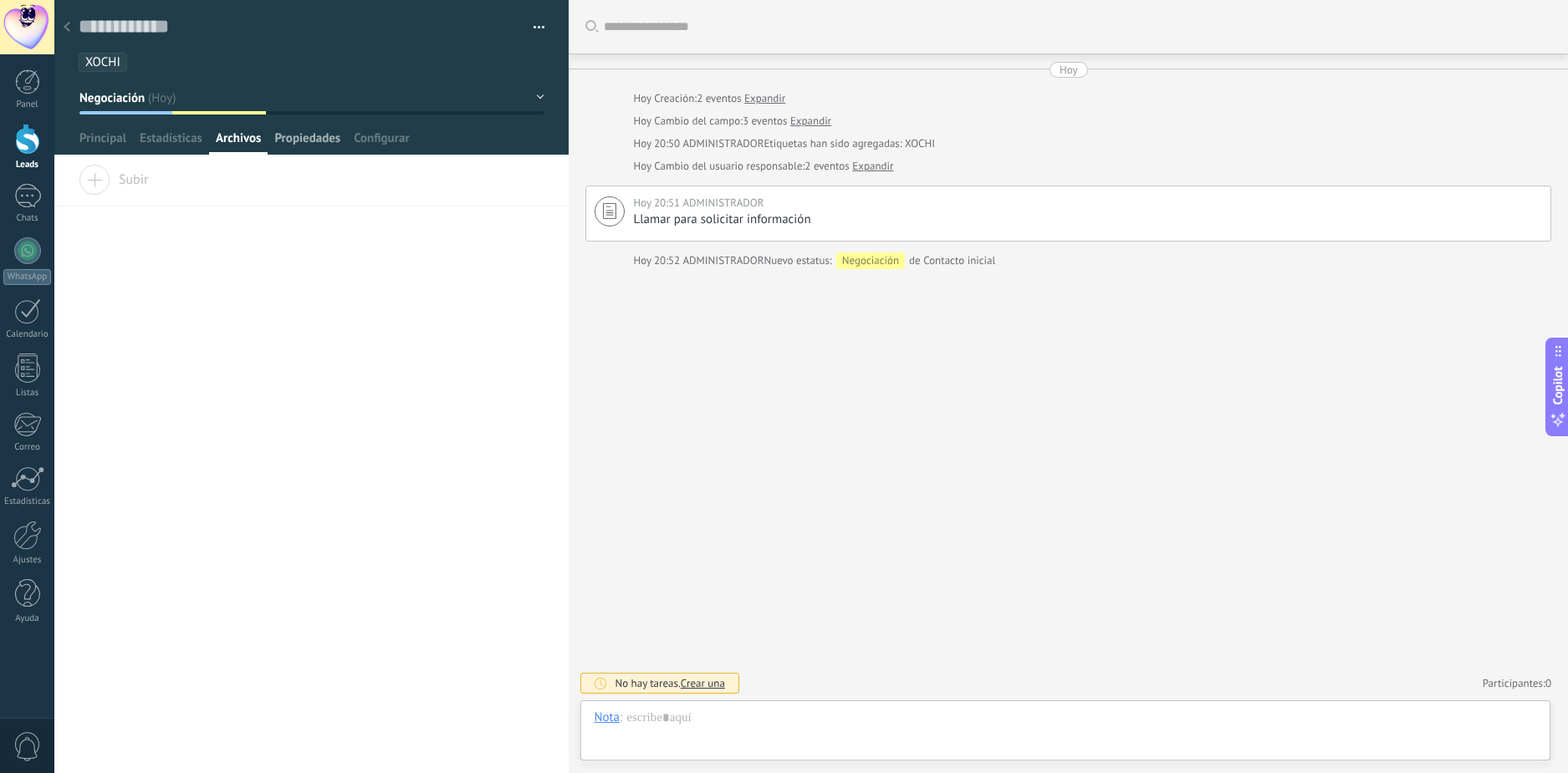
click at [299, 139] on span "Propiedades" at bounding box center [307, 142] width 66 height 25
click at [361, 137] on span "Configurar" at bounding box center [381, 142] width 55 height 25
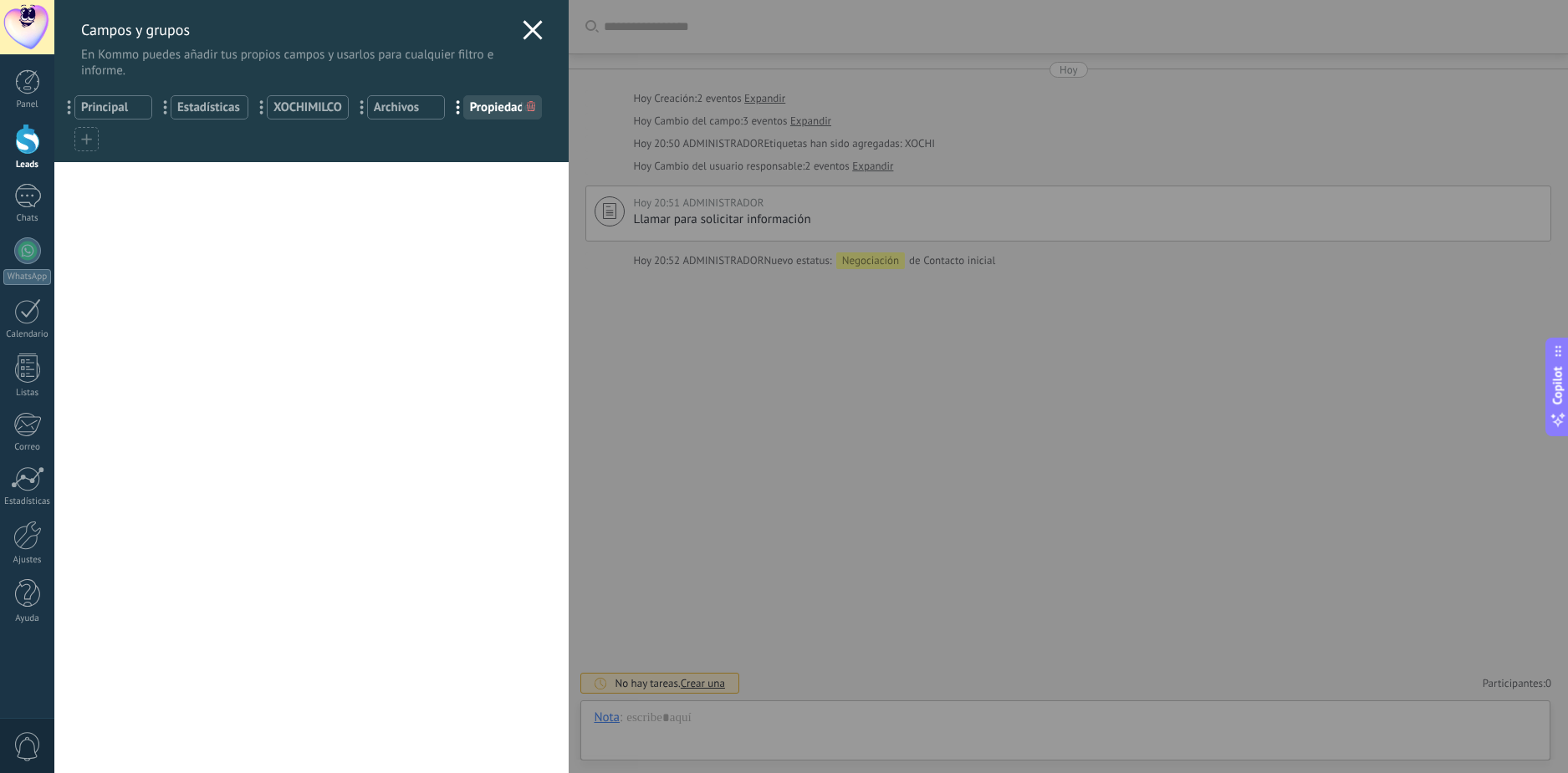
drag, startPoint x: 487, startPoint y: 105, endPoint x: 416, endPoint y: 119, distance: 72.4
click at [425, 112] on div "**********" at bounding box center [311, 120] width 515 height 83
click at [307, 109] on span "XOCHIMILCO" at bounding box center [307, 107] width 69 height 16
click at [334, 107] on use at bounding box center [338, 106] width 9 height 10
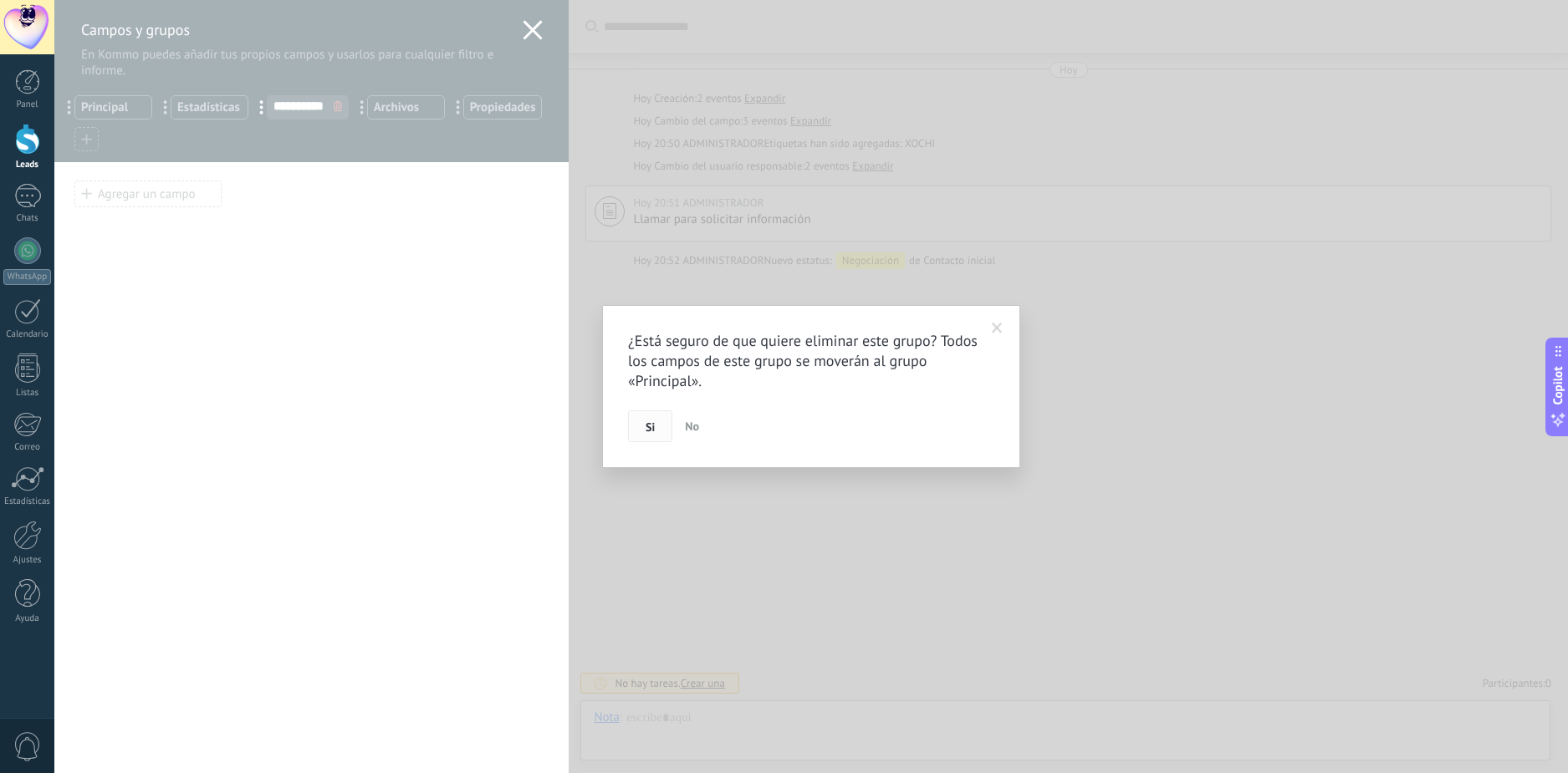
click at [651, 424] on span "Si" at bounding box center [650, 427] width 9 height 12
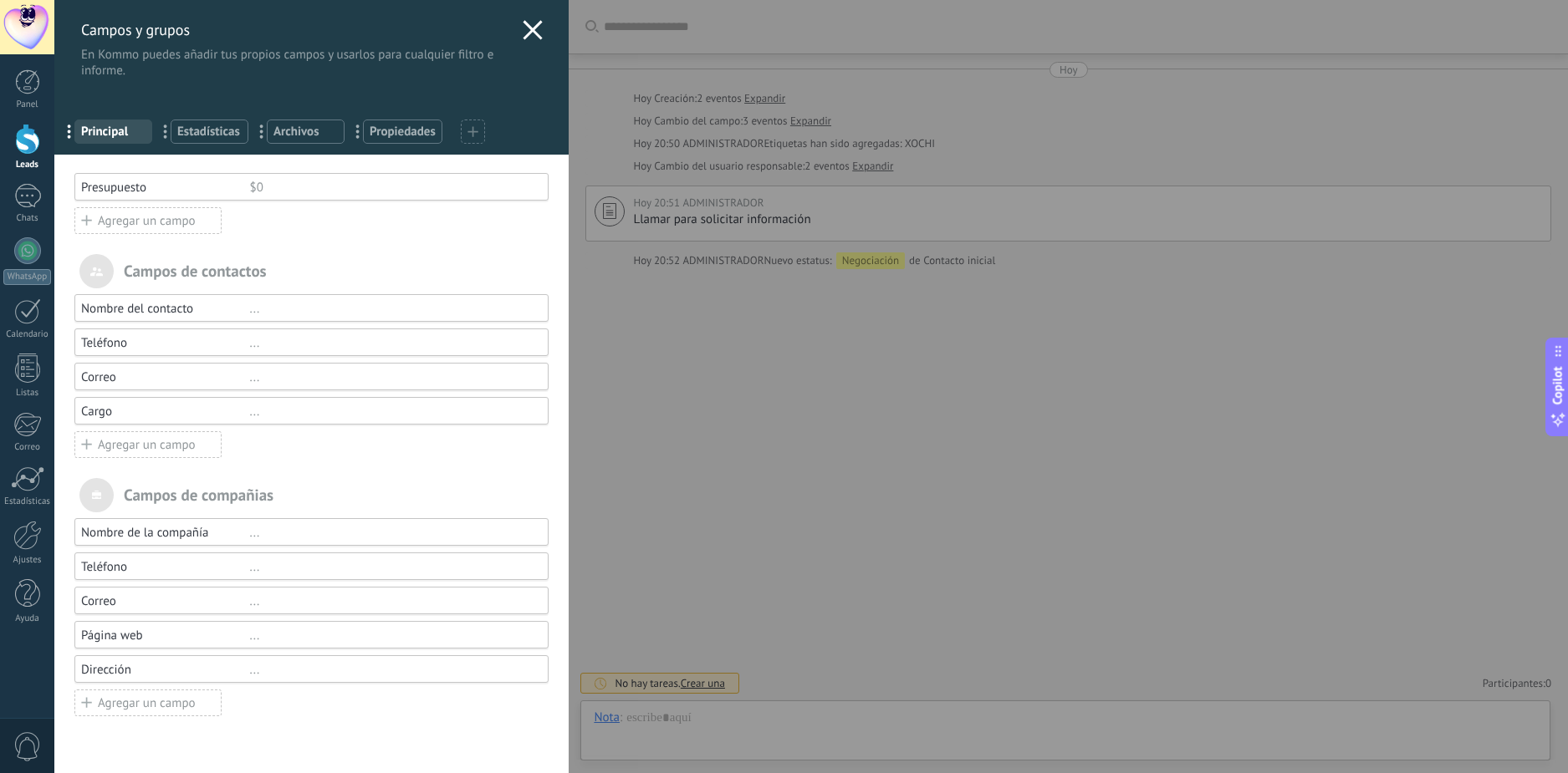
click at [317, 129] on span "Archivos" at bounding box center [305, 131] width 65 height 16
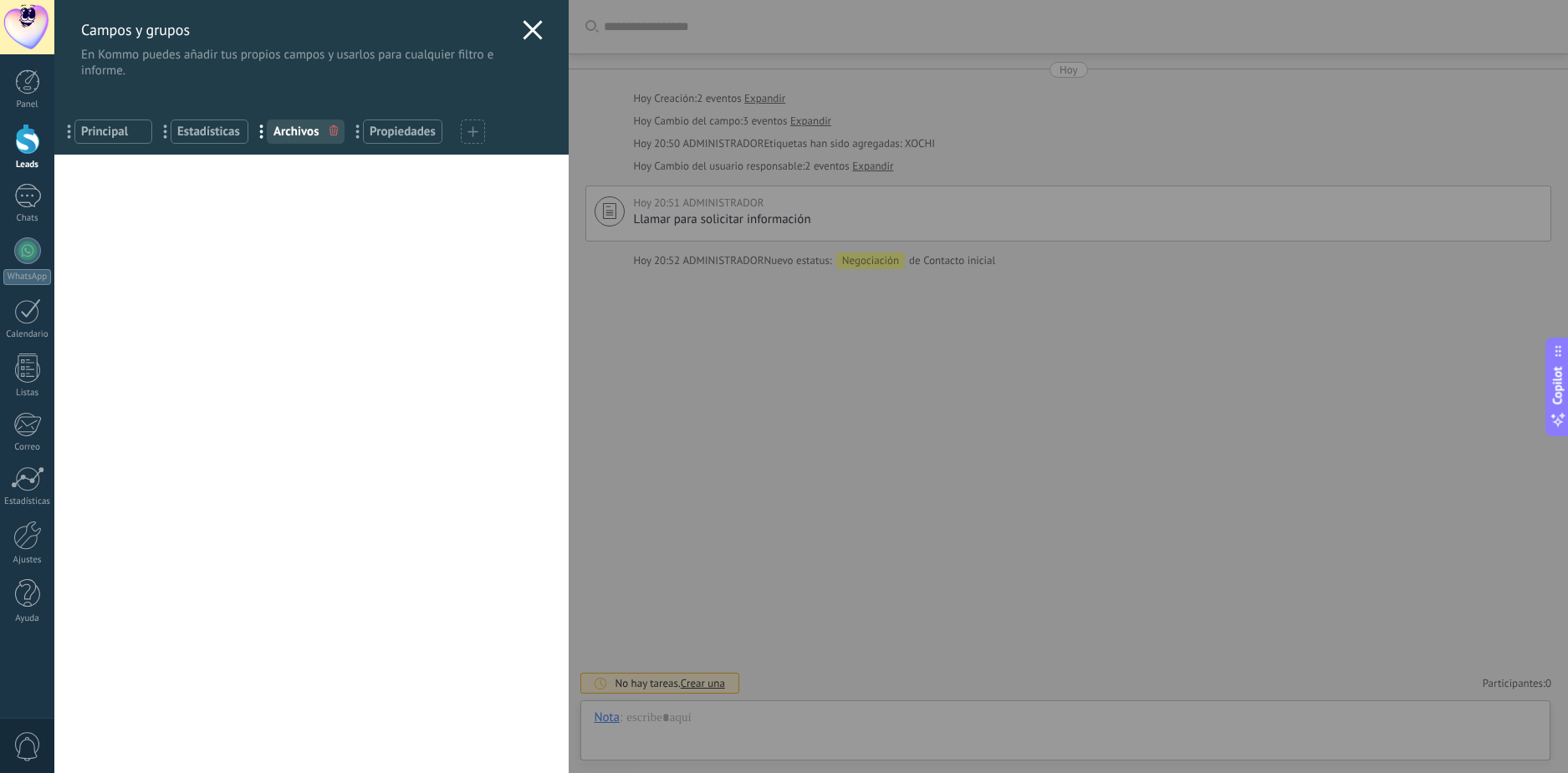
click at [198, 141] on div "... Estadísticas" at bounding box center [209, 132] width 77 height 25
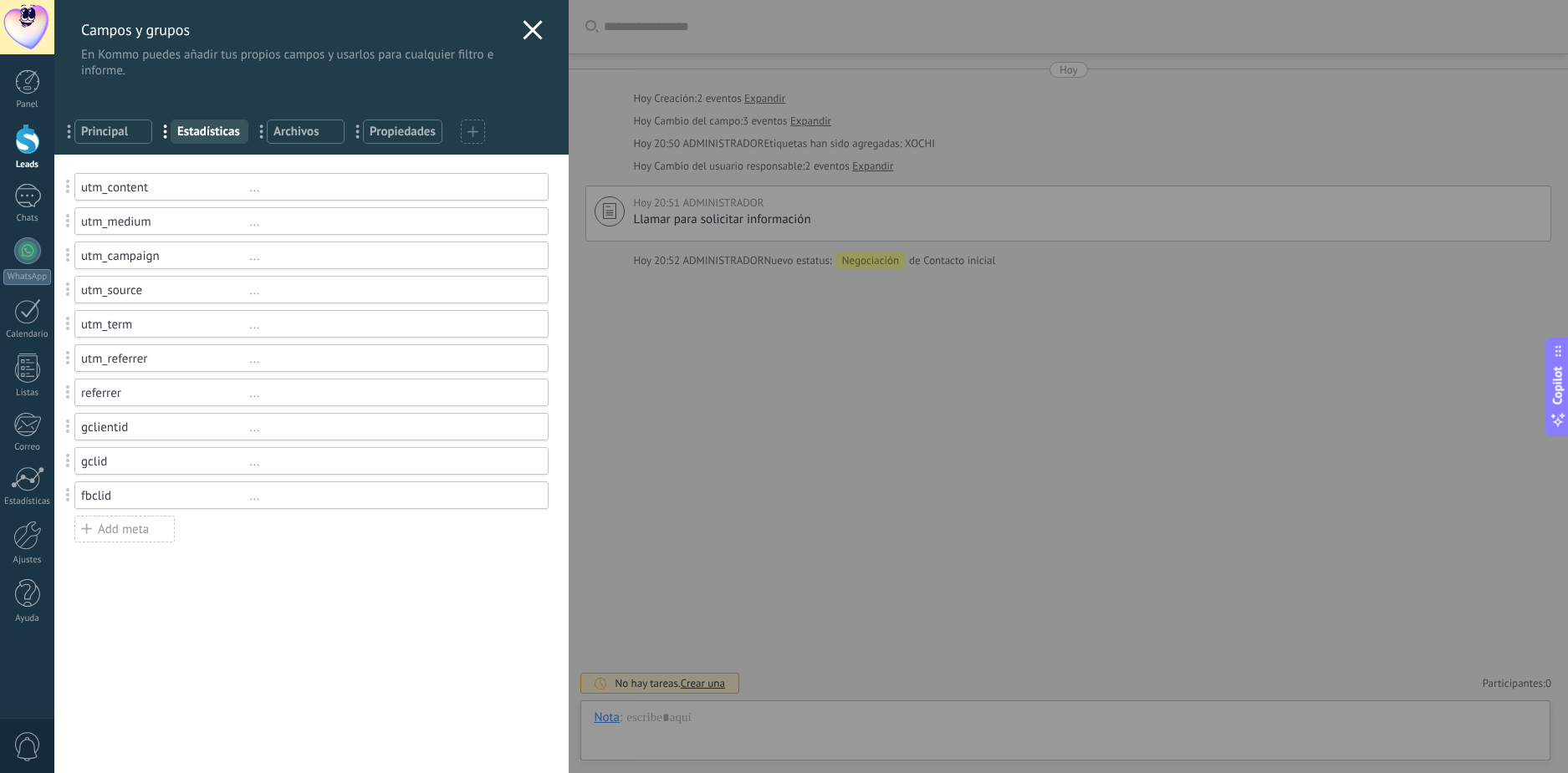
click at [164, 123] on span "..." at bounding box center [171, 131] width 34 height 28
click at [217, 118] on div "... Principal ... Estadísticas ... Archivos ... Propiedades" at bounding box center [311, 128] width 515 height 52
click at [216, 127] on span "Estadísticas" at bounding box center [209, 131] width 65 height 16
click at [162, 134] on span "..." at bounding box center [171, 131] width 34 height 28
click at [392, 126] on span "Propiedades" at bounding box center [403, 131] width 66 height 16
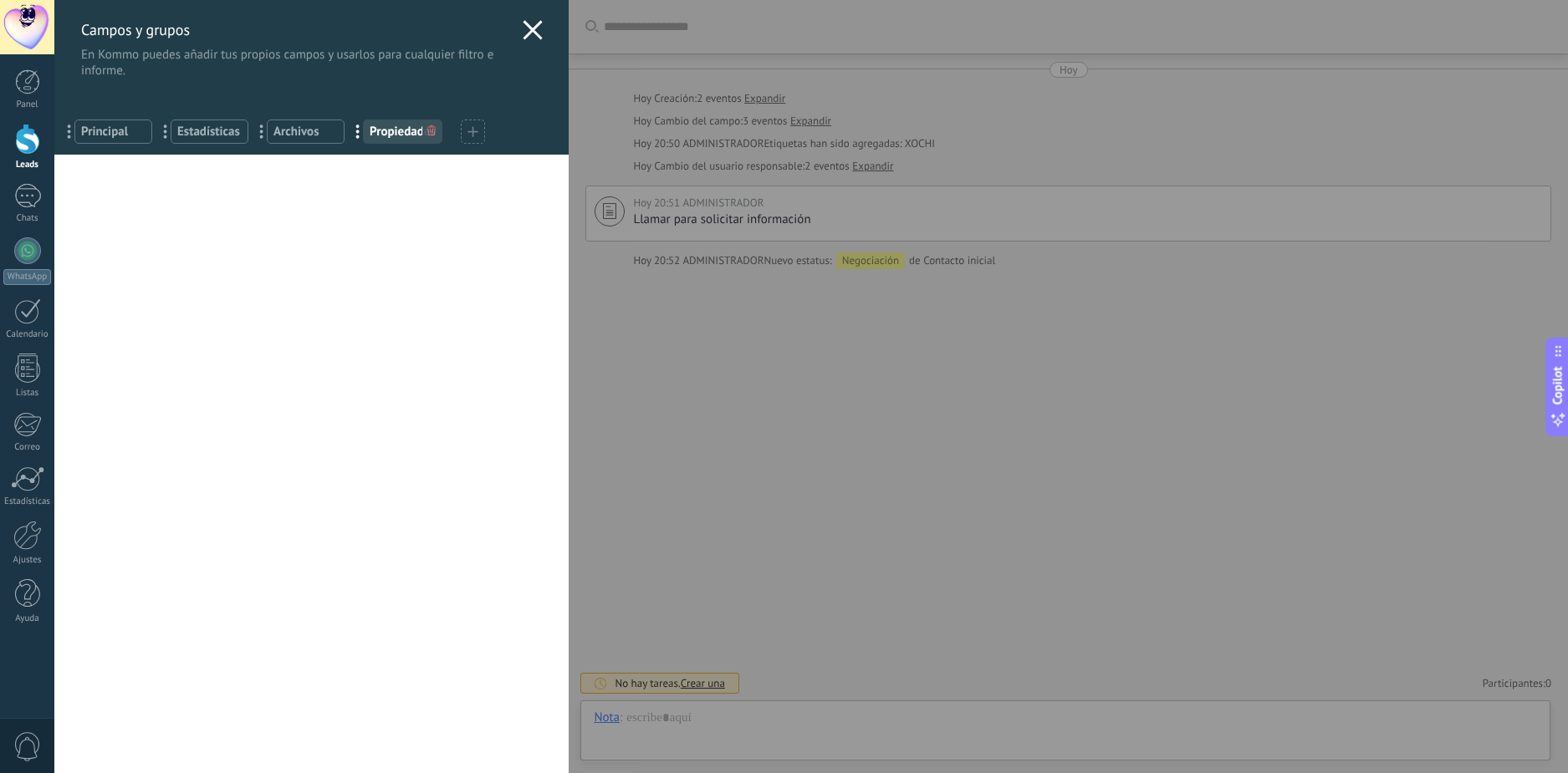
click at [180, 136] on span "Estadísticas" at bounding box center [209, 131] width 65 height 16
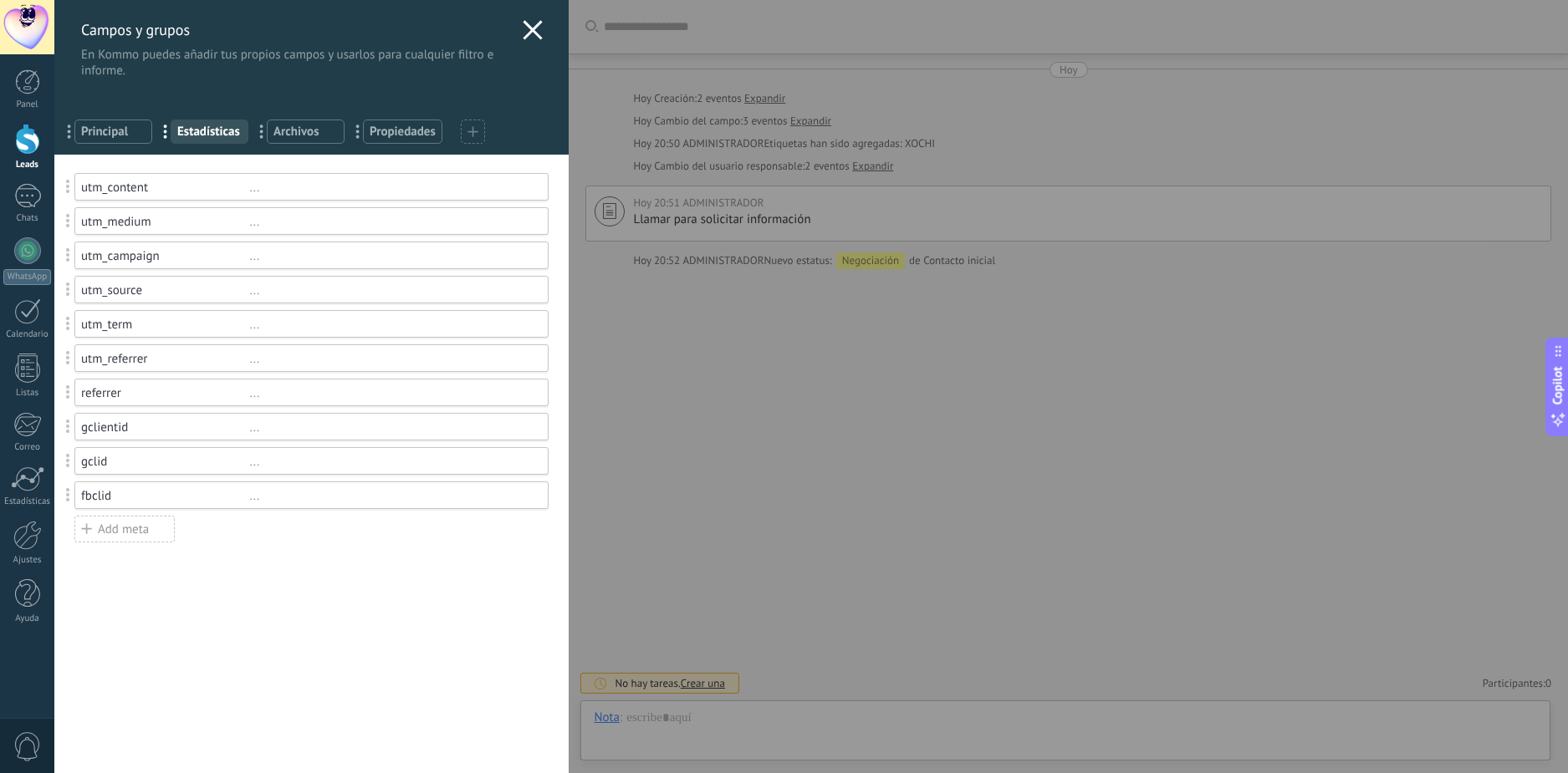
click at [307, 128] on span "Archivos" at bounding box center [305, 131] width 65 height 16
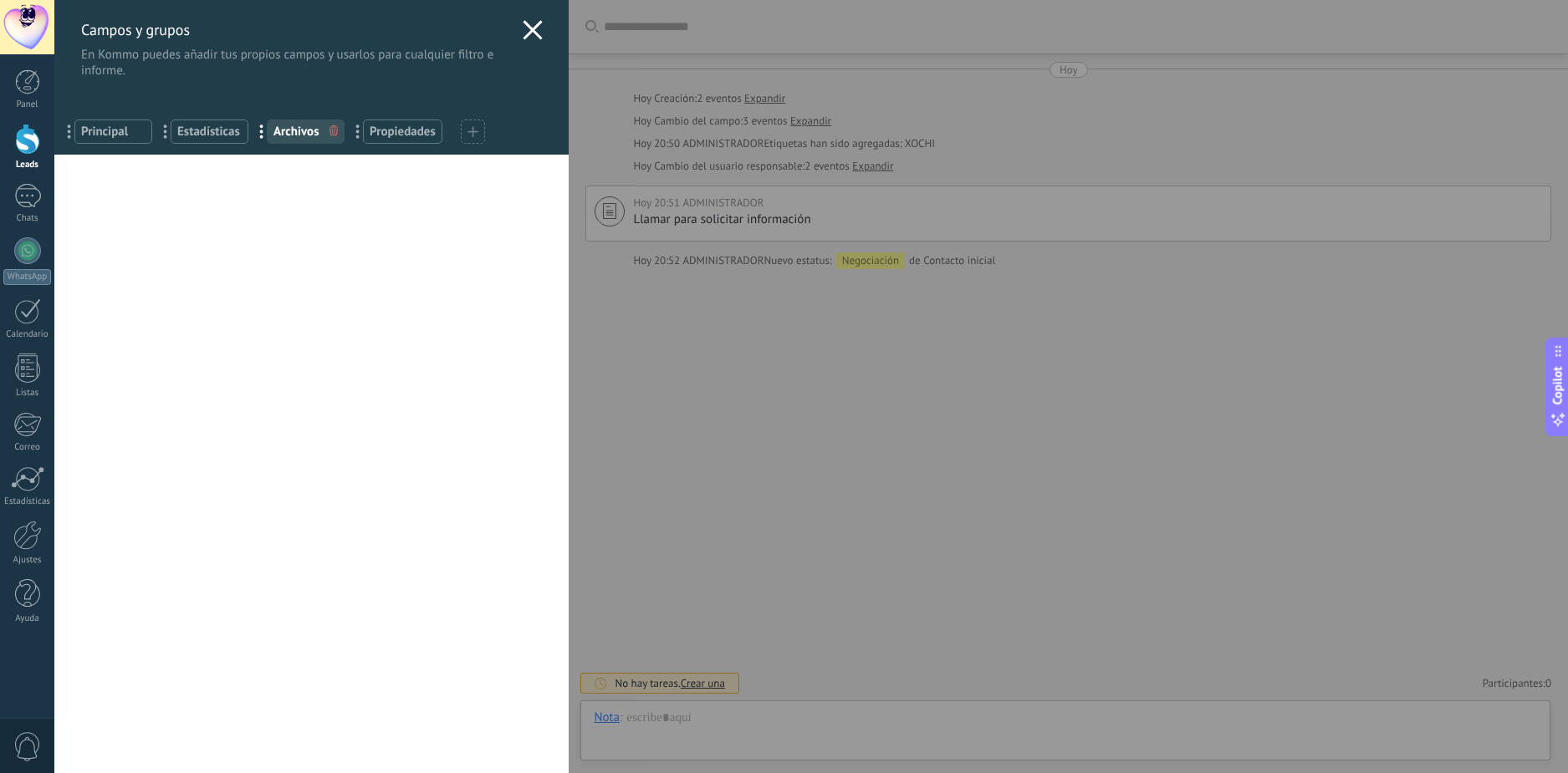
drag, startPoint x: 411, startPoint y: 132, endPoint x: 356, endPoint y: 136, distance: 55.1
click at [405, 133] on span "Propiedades" at bounding box center [403, 131] width 66 height 16
click at [202, 137] on span "Estadísticas" at bounding box center [209, 131] width 65 height 16
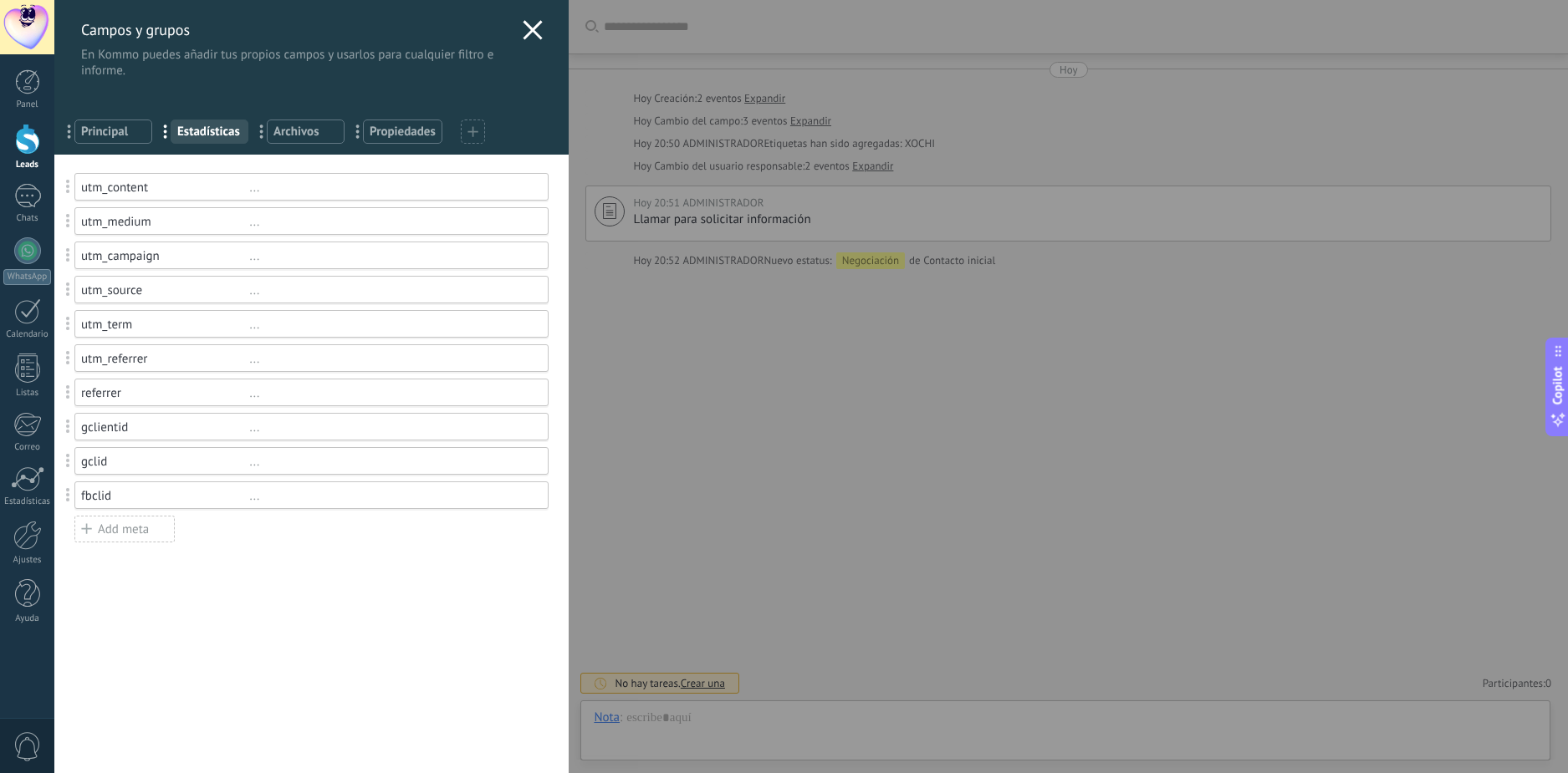
drag, startPoint x: 112, startPoint y: 130, endPoint x: 201, endPoint y: 119, distance: 89.7
click at [112, 129] on span "Principal" at bounding box center [113, 131] width 65 height 16
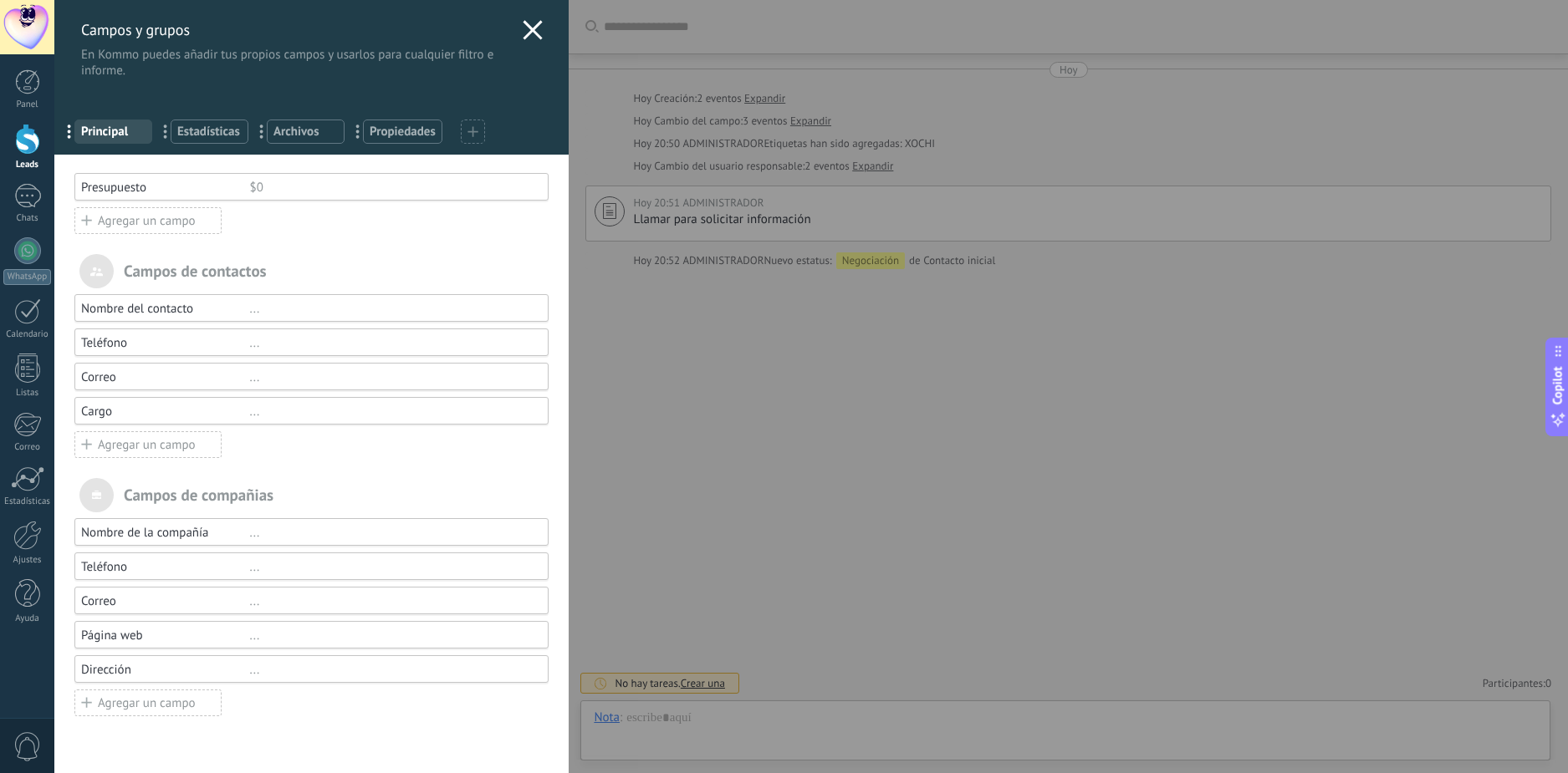
click at [409, 122] on div "... Propiedades" at bounding box center [402, 132] width 79 height 25
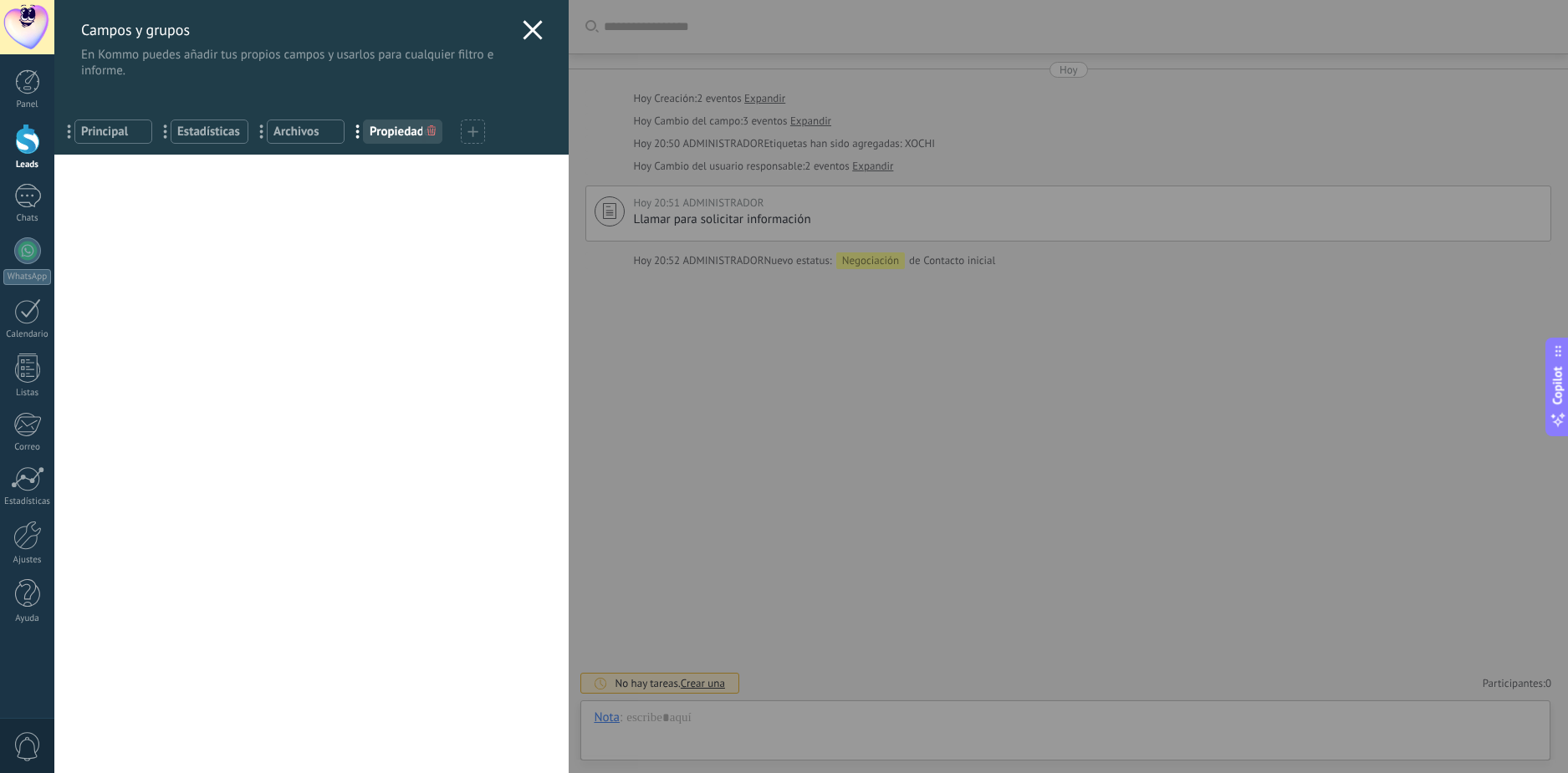
click at [477, 136] on icon at bounding box center [473, 131] width 11 height 11
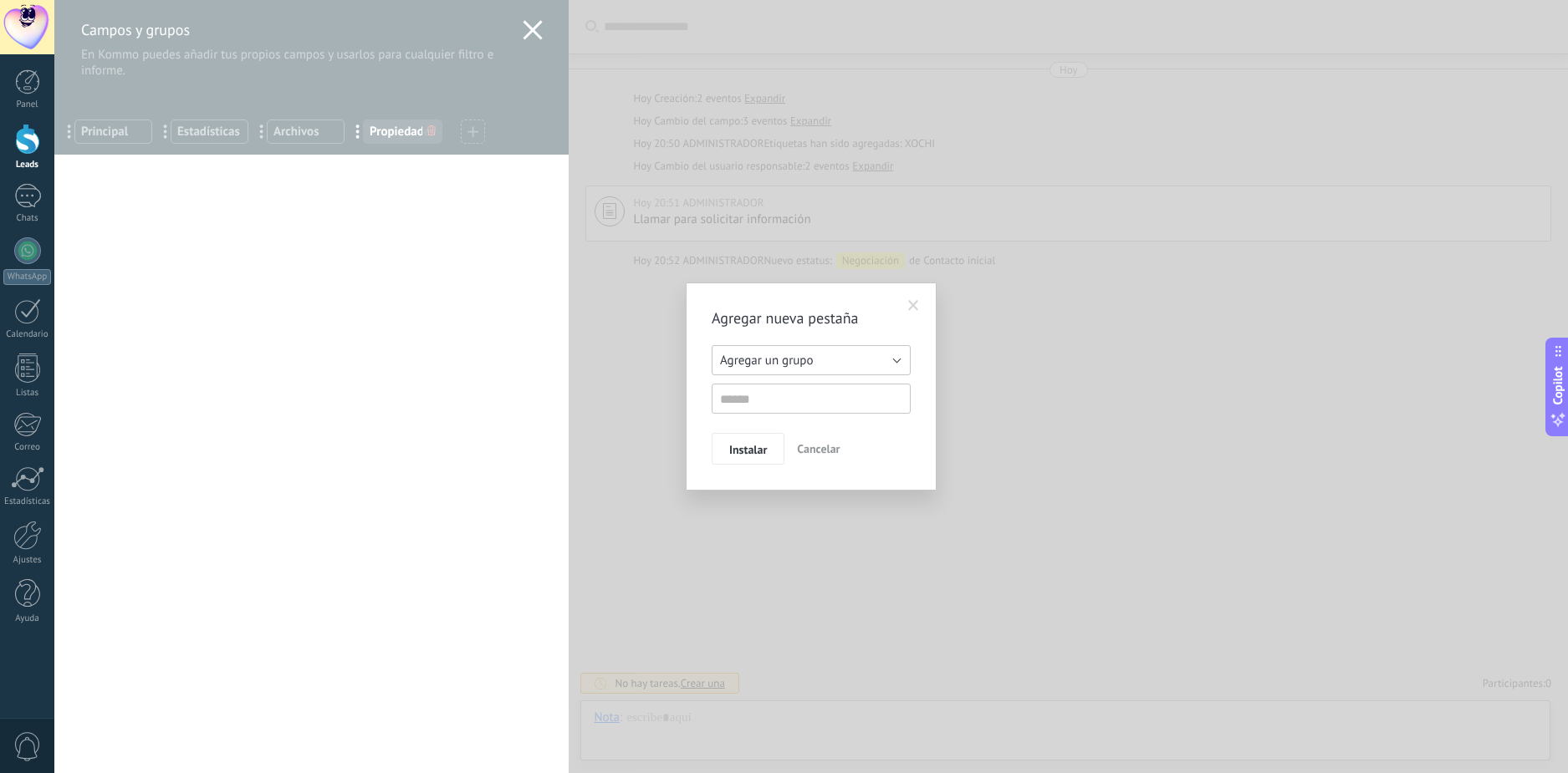
click at [880, 361] on button "Agregar un grupo" at bounding box center [812, 360] width 199 height 30
click at [784, 442] on span "Clientes" at bounding box center [803, 441] width 203 height 16
click at [768, 407] on input "text" at bounding box center [812, 398] width 199 height 30
drag, startPoint x: 907, startPoint y: 429, endPoint x: 738, endPoint y: 441, distance: 169.4
click at [905, 429] on div "Agregar nueva pestaña Agregar un grupo Listas Desarrollos Clientes Otros leads …" at bounding box center [812, 387] width 199 height 156
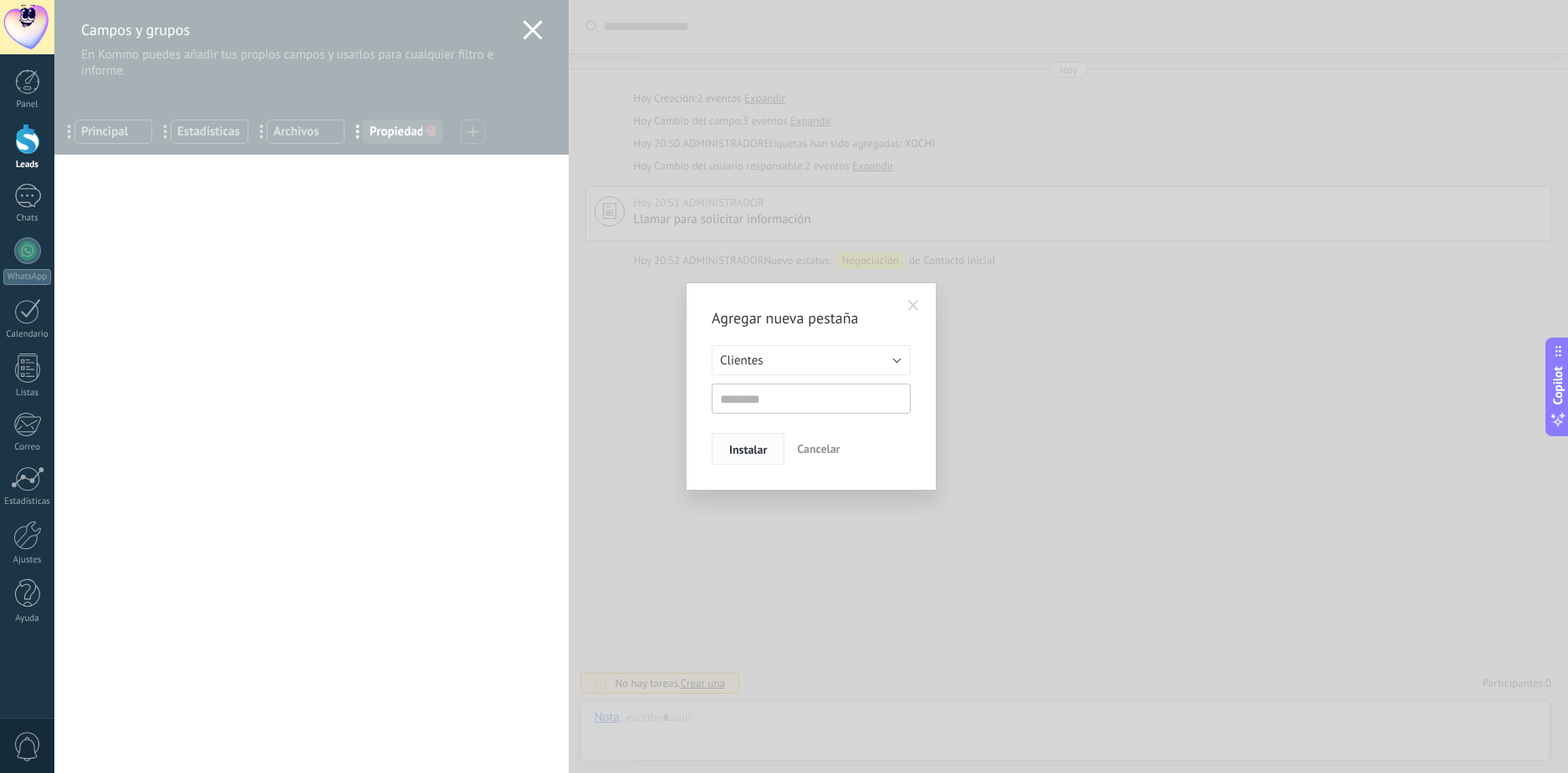
click at [747, 446] on span "Instalar" at bounding box center [748, 450] width 37 height 12
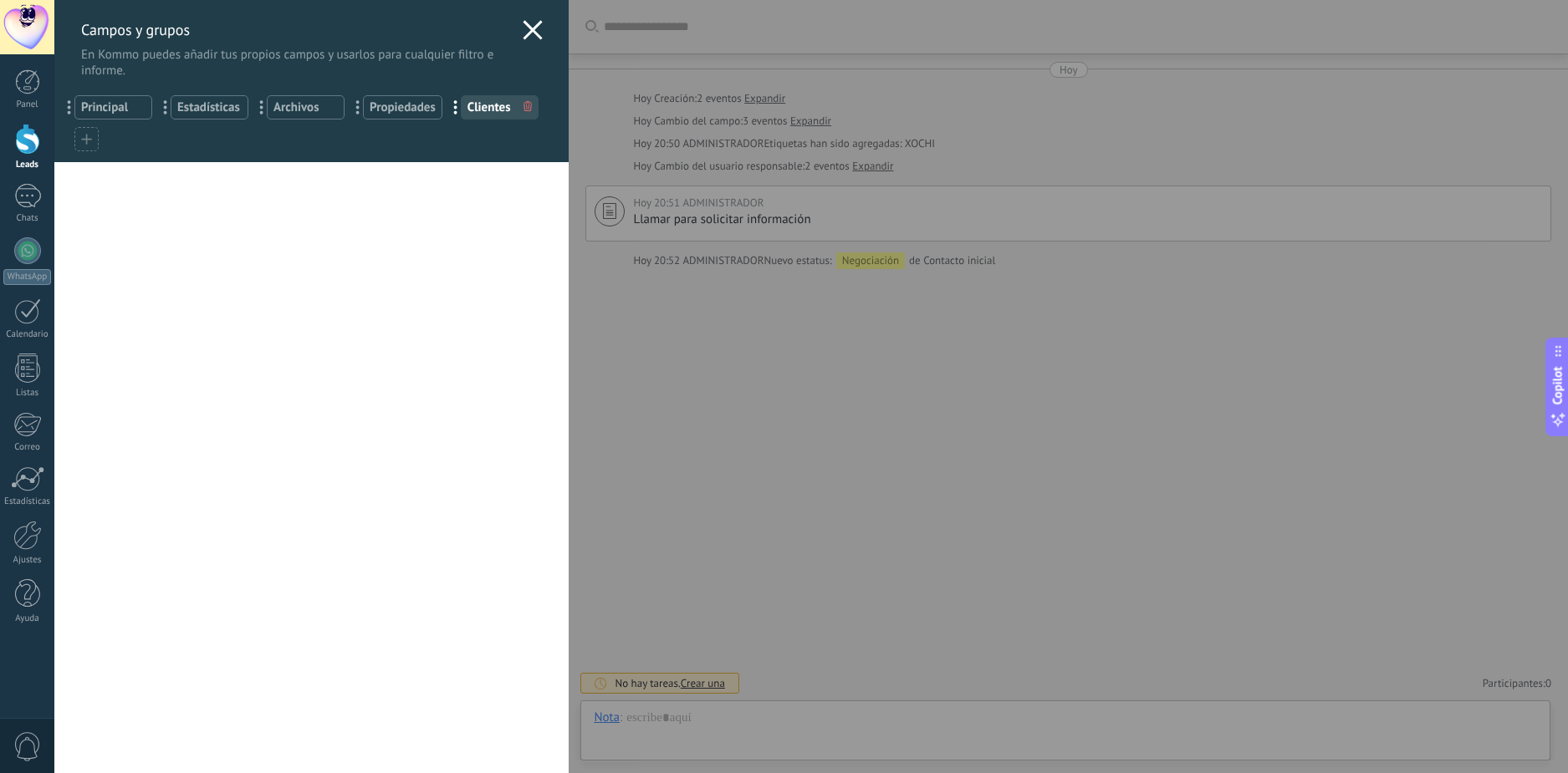
click at [445, 227] on div "Usted ha alcanzado la cantidad máxima de los campos añadidos en la tarifa Perio…" at bounding box center [311, 468] width 515 height 611
drag, startPoint x: 489, startPoint y: 110, endPoint x: 459, endPoint y: 108, distance: 30.1
click at [489, 109] on span "Clientes" at bounding box center [500, 107] width 65 height 16
click at [94, 107] on span "Principal" at bounding box center [113, 107] width 65 height 16
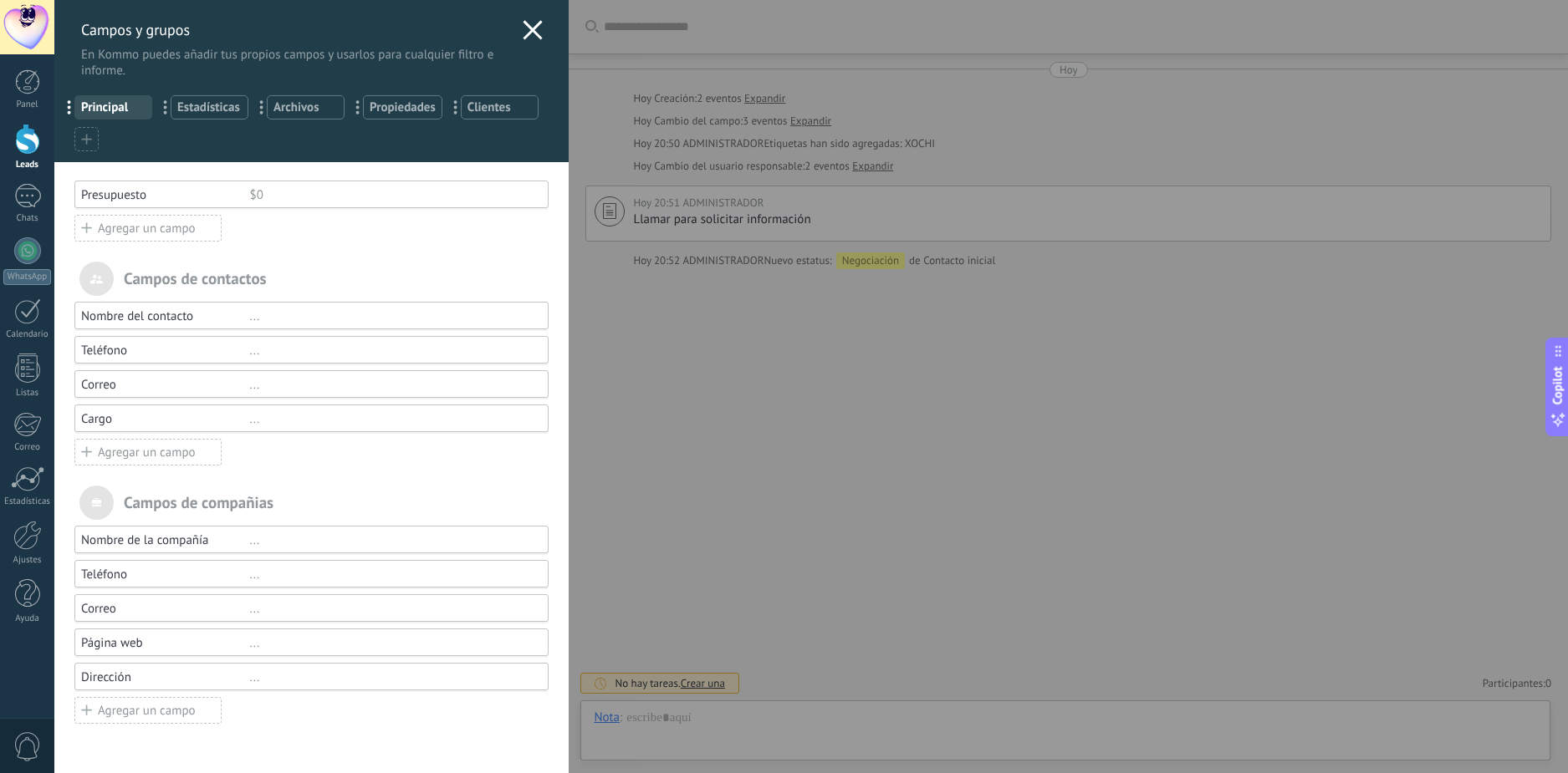
click at [204, 105] on span "Estadísticas" at bounding box center [209, 107] width 65 height 16
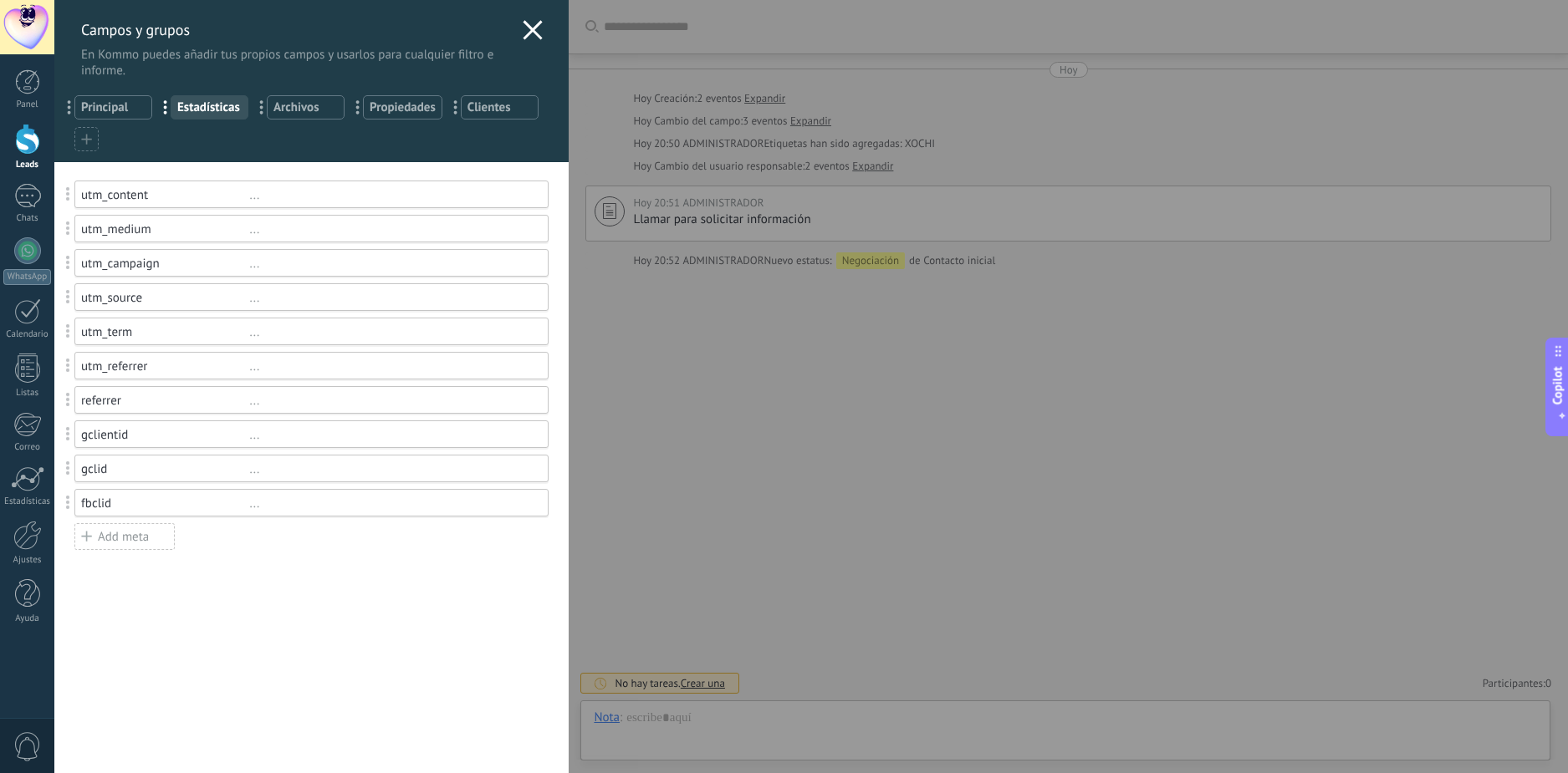
click at [316, 105] on span "Archivos" at bounding box center [305, 107] width 65 height 16
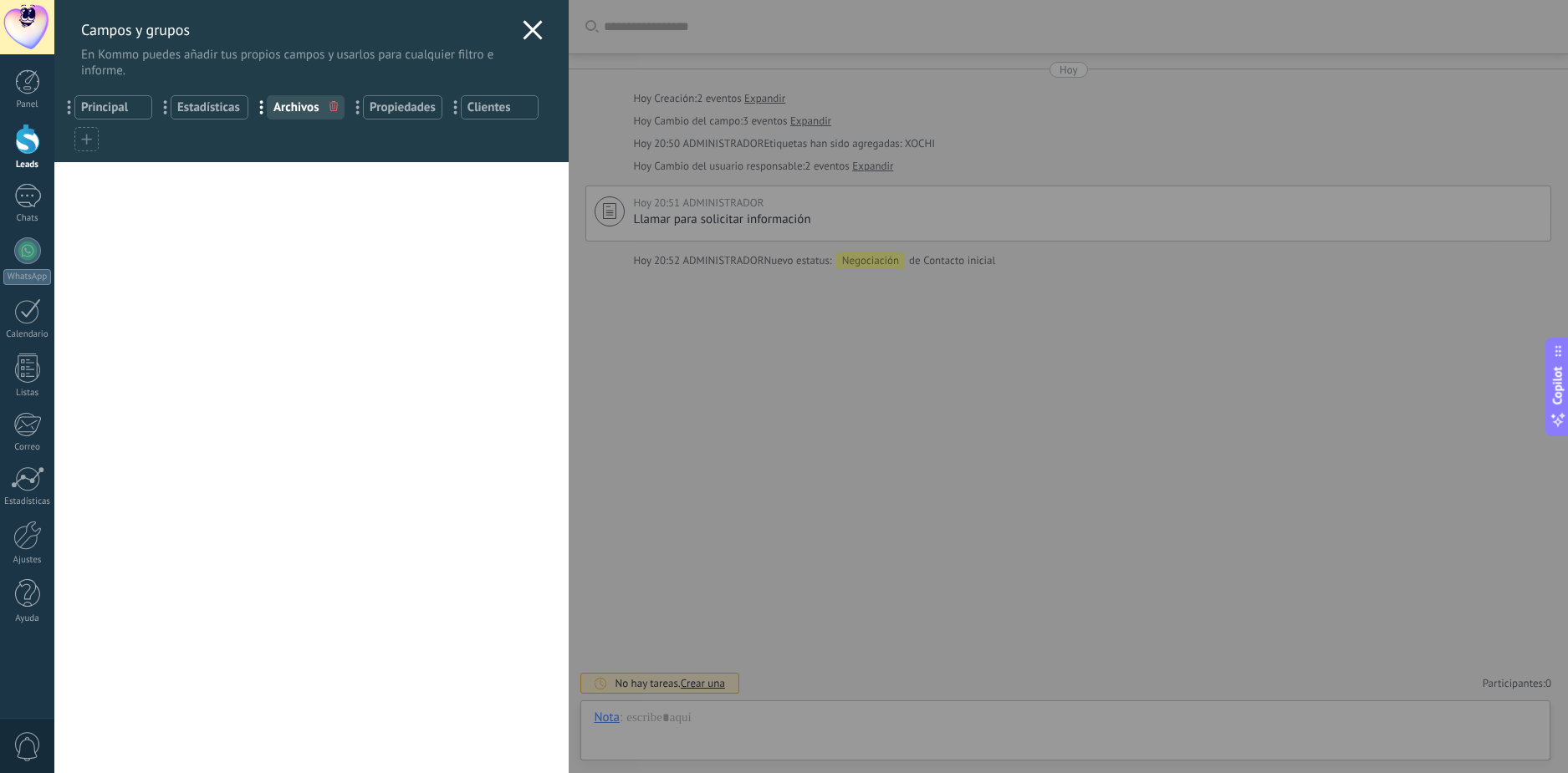
click at [409, 104] on span "Propiedades" at bounding box center [403, 107] width 66 height 16
click at [499, 108] on span "Clientes" at bounding box center [500, 107] width 65 height 16
click at [381, 109] on span "Propiedades" at bounding box center [403, 107] width 66 height 16
click at [482, 116] on div "... Clientes" at bounding box center [499, 107] width 77 height 25
click at [415, 109] on span "Propiedades" at bounding box center [403, 107] width 66 height 16
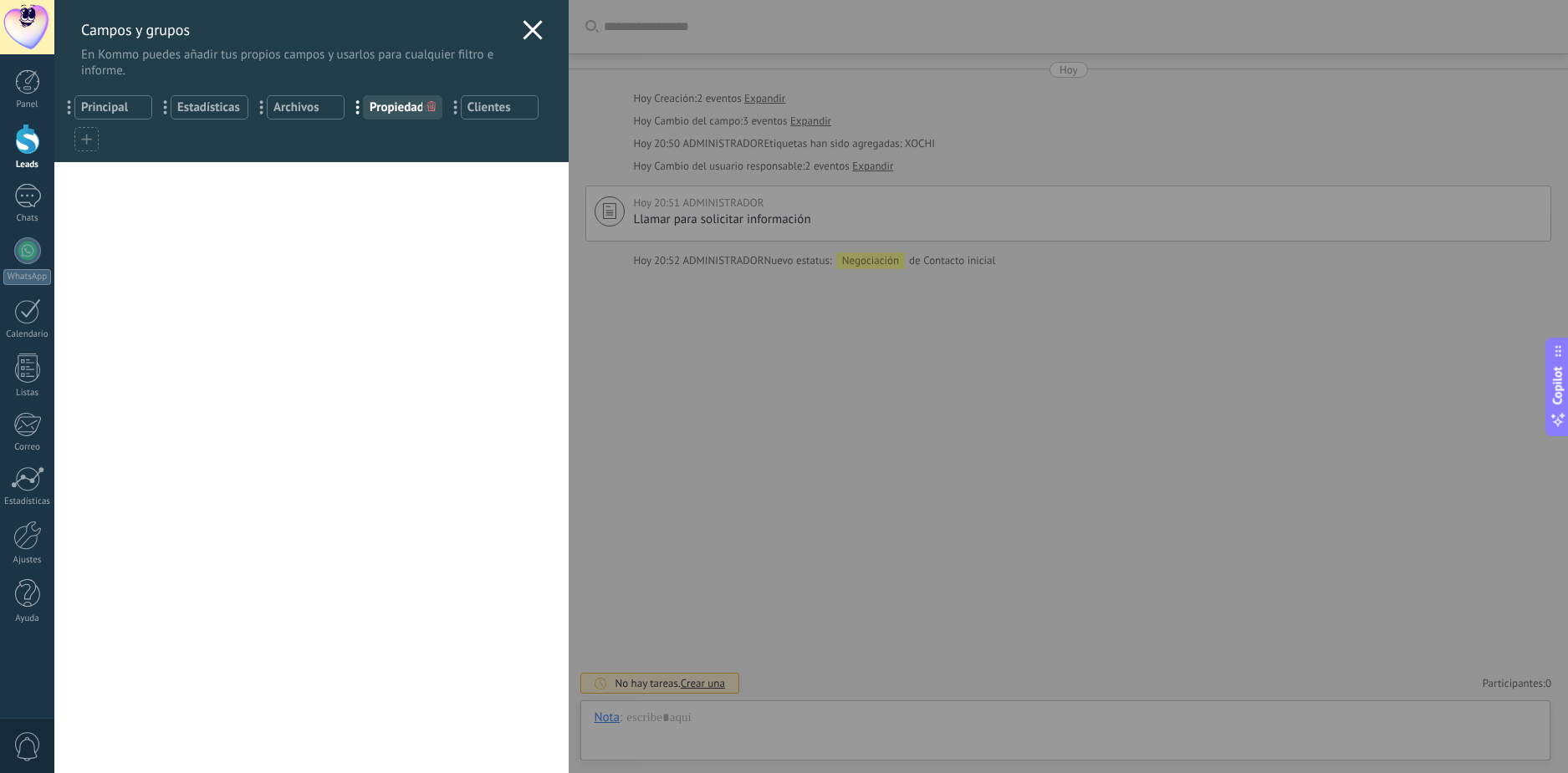
click at [429, 109] on icon at bounding box center [431, 106] width 9 height 10
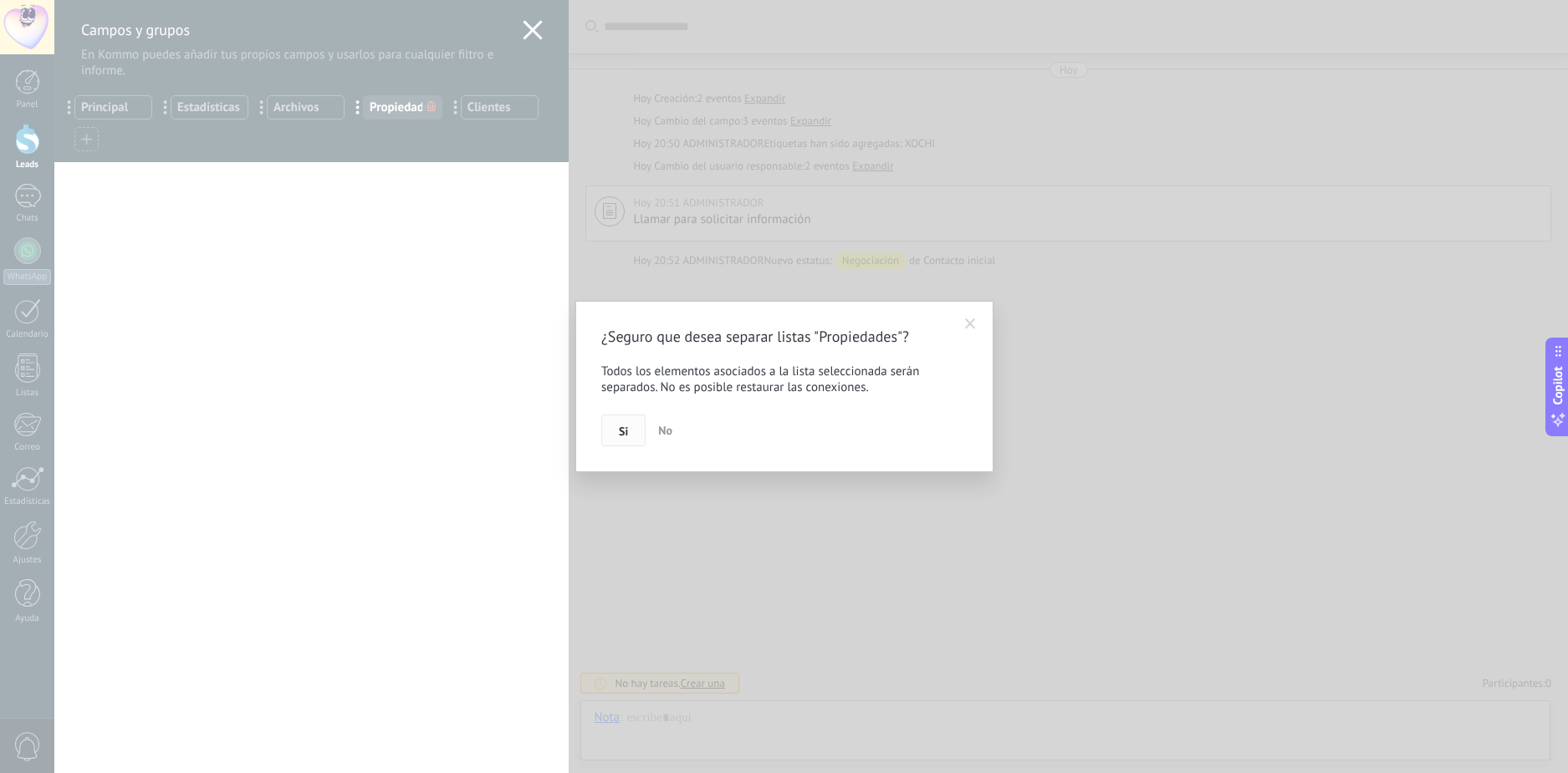
click at [628, 431] on span "Si" at bounding box center [623, 431] width 9 height 12
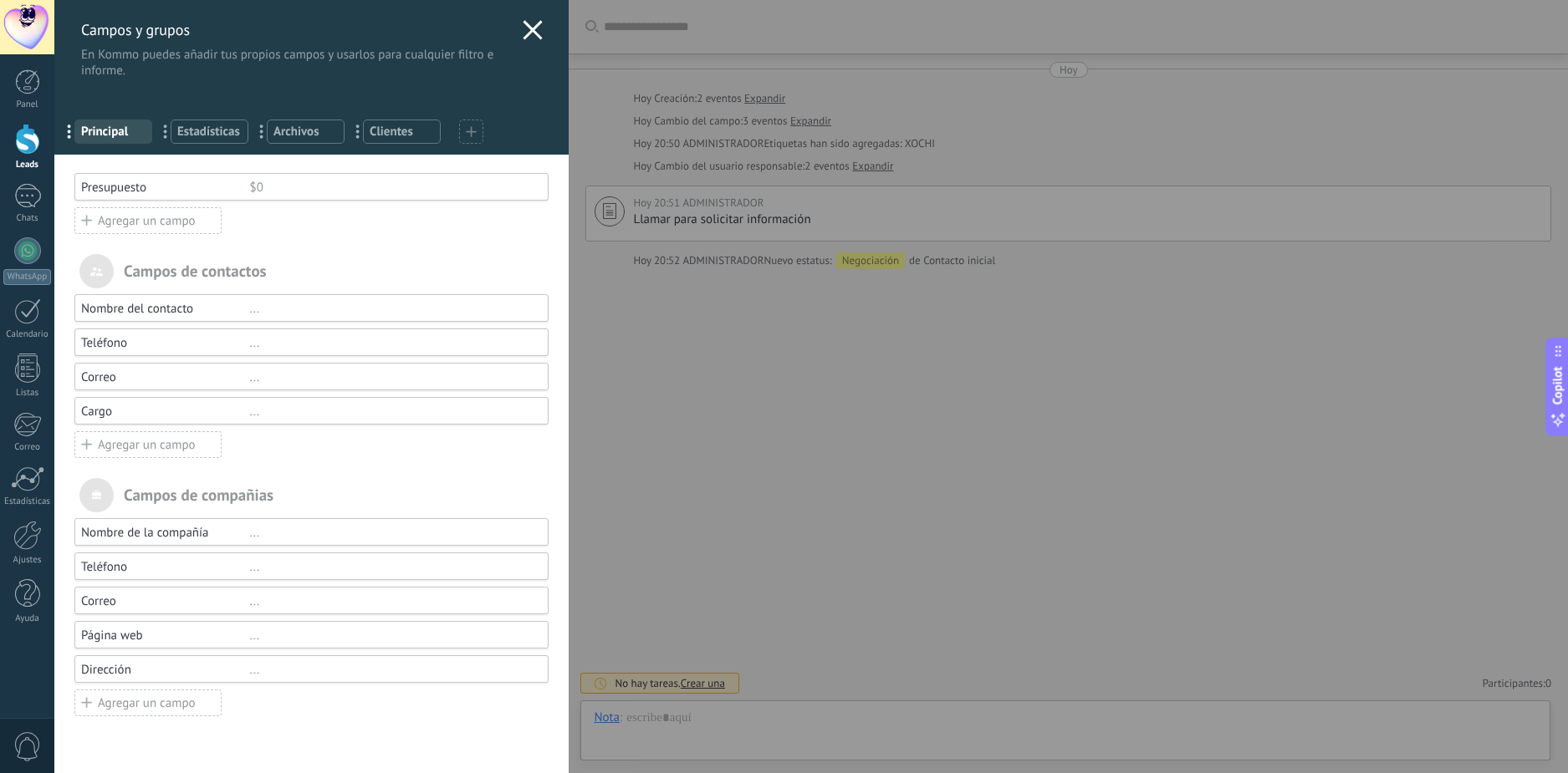
click at [420, 134] on span "Clientes" at bounding box center [402, 131] width 65 height 16
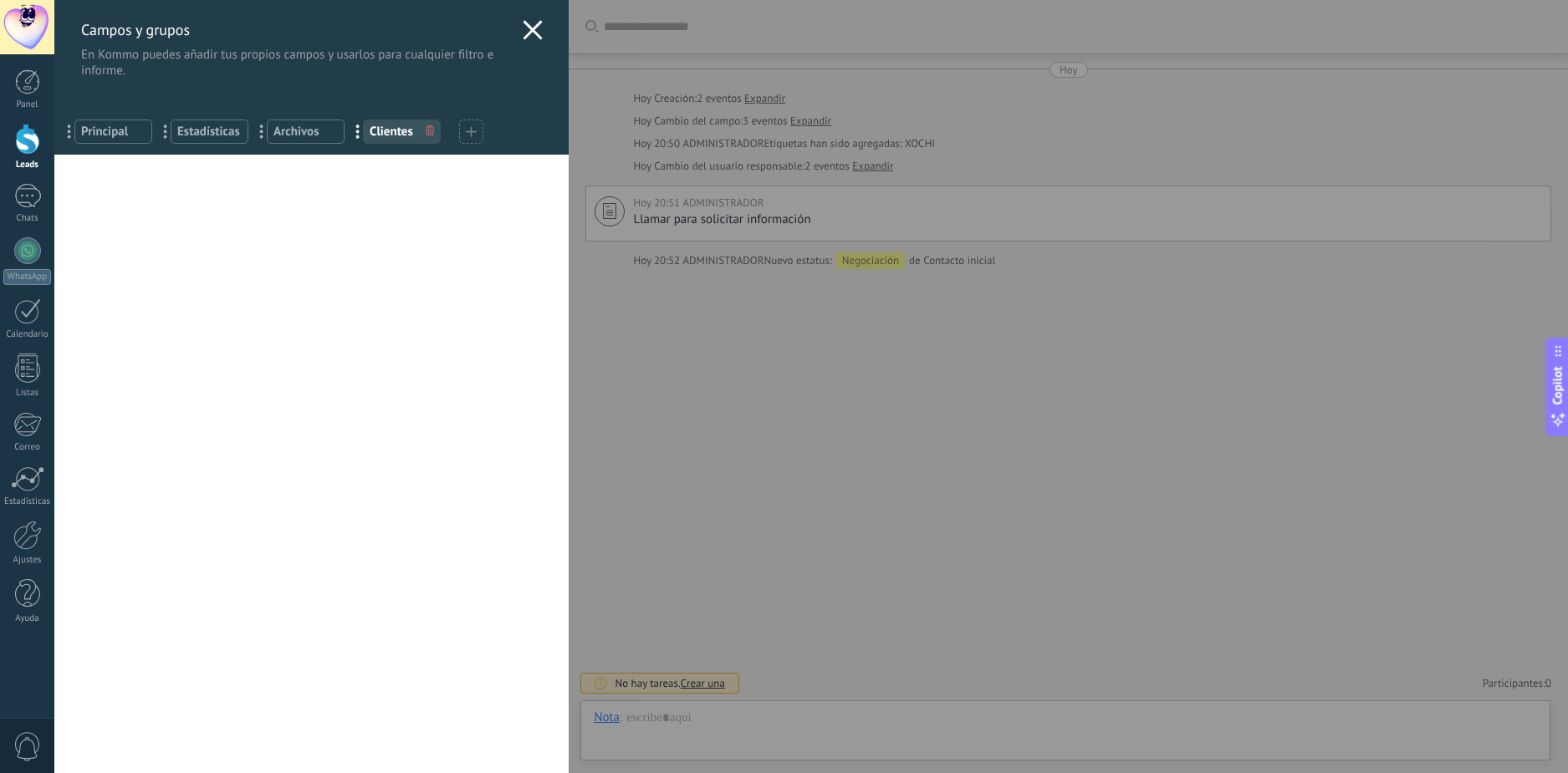
click at [426, 128] on use at bounding box center [430, 130] width 9 height 10
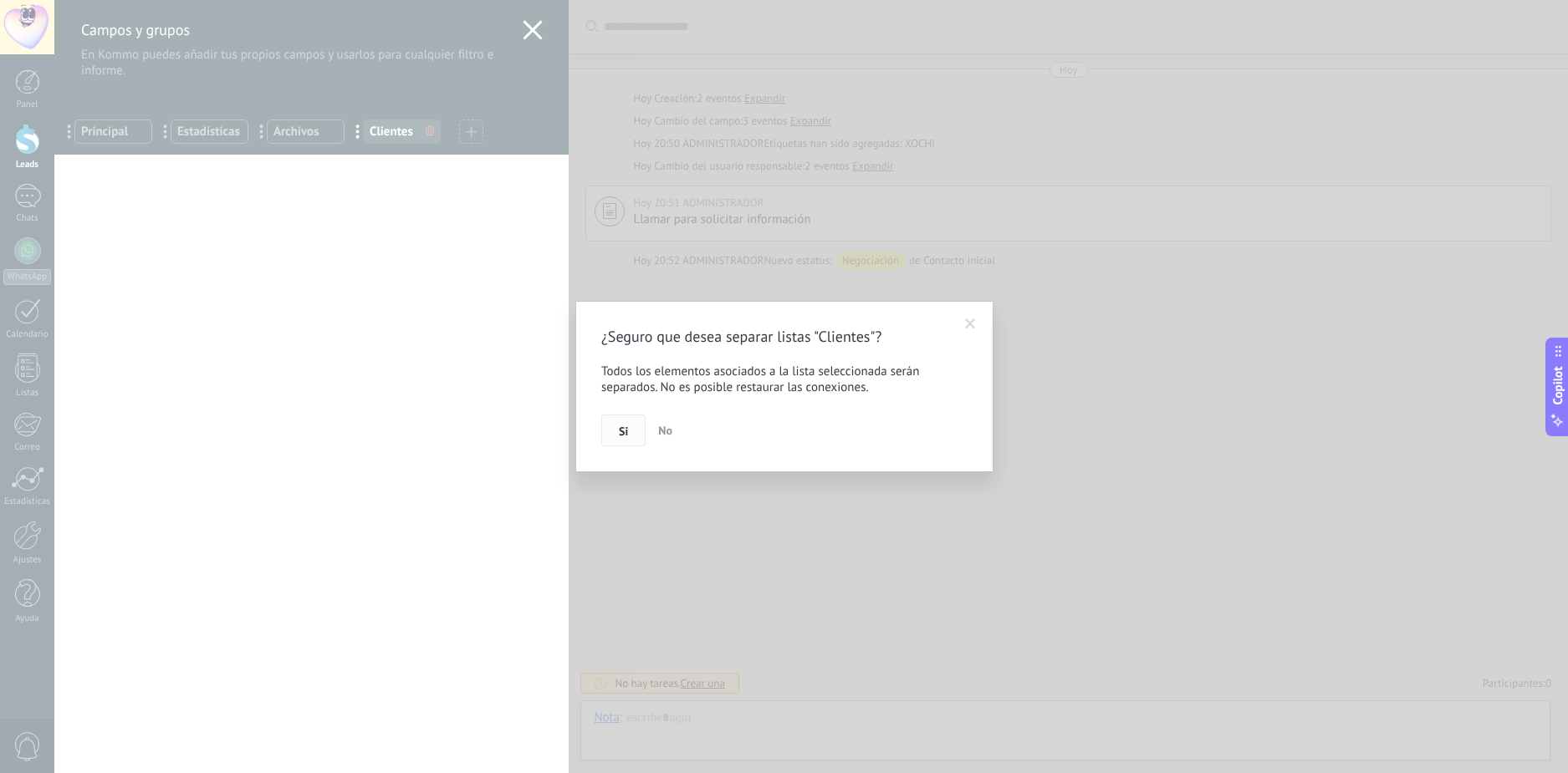
click at [624, 422] on button "Si" at bounding box center [624, 430] width 44 height 31
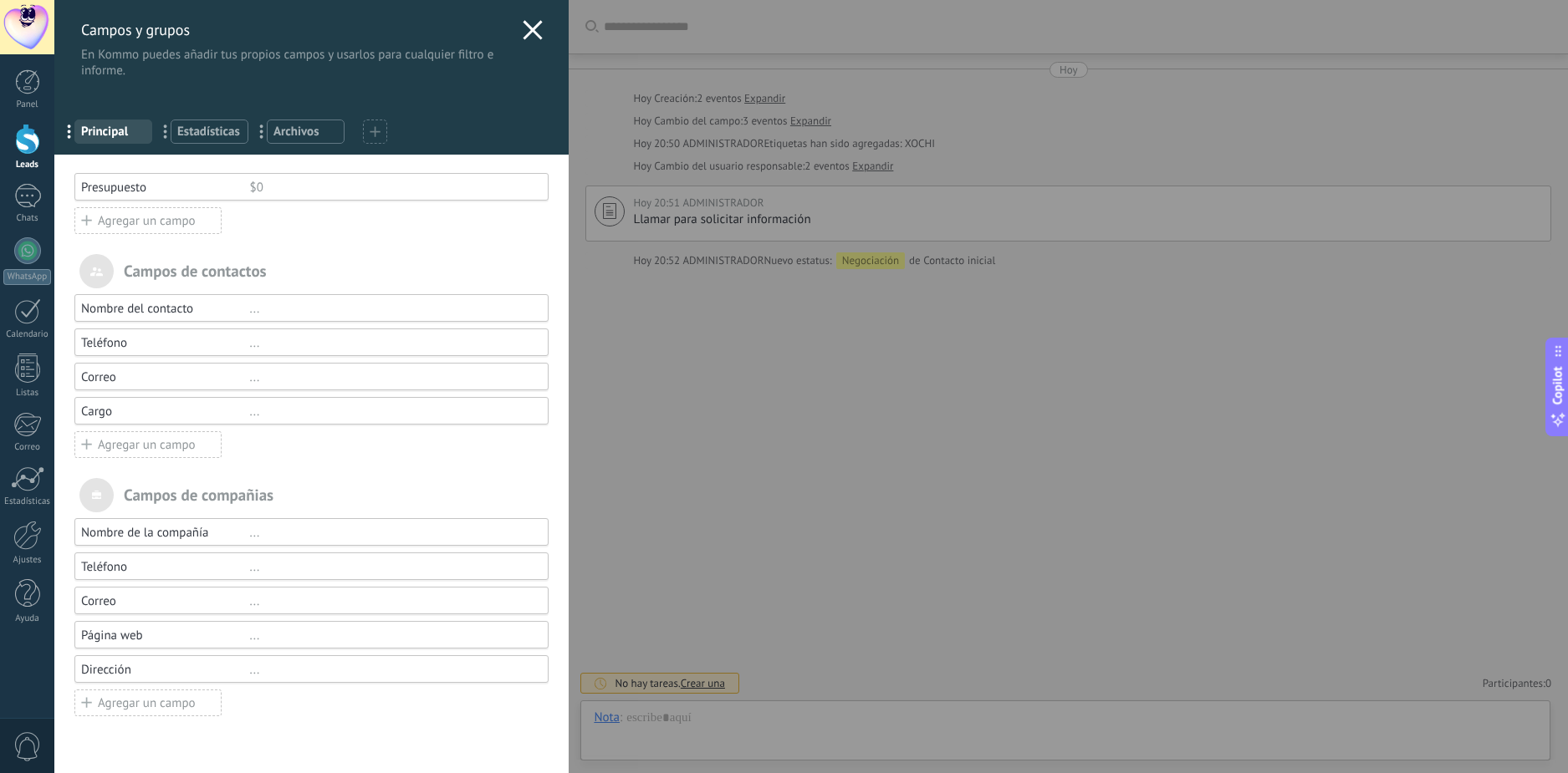
click at [525, 28] on use at bounding box center [533, 30] width 20 height 20
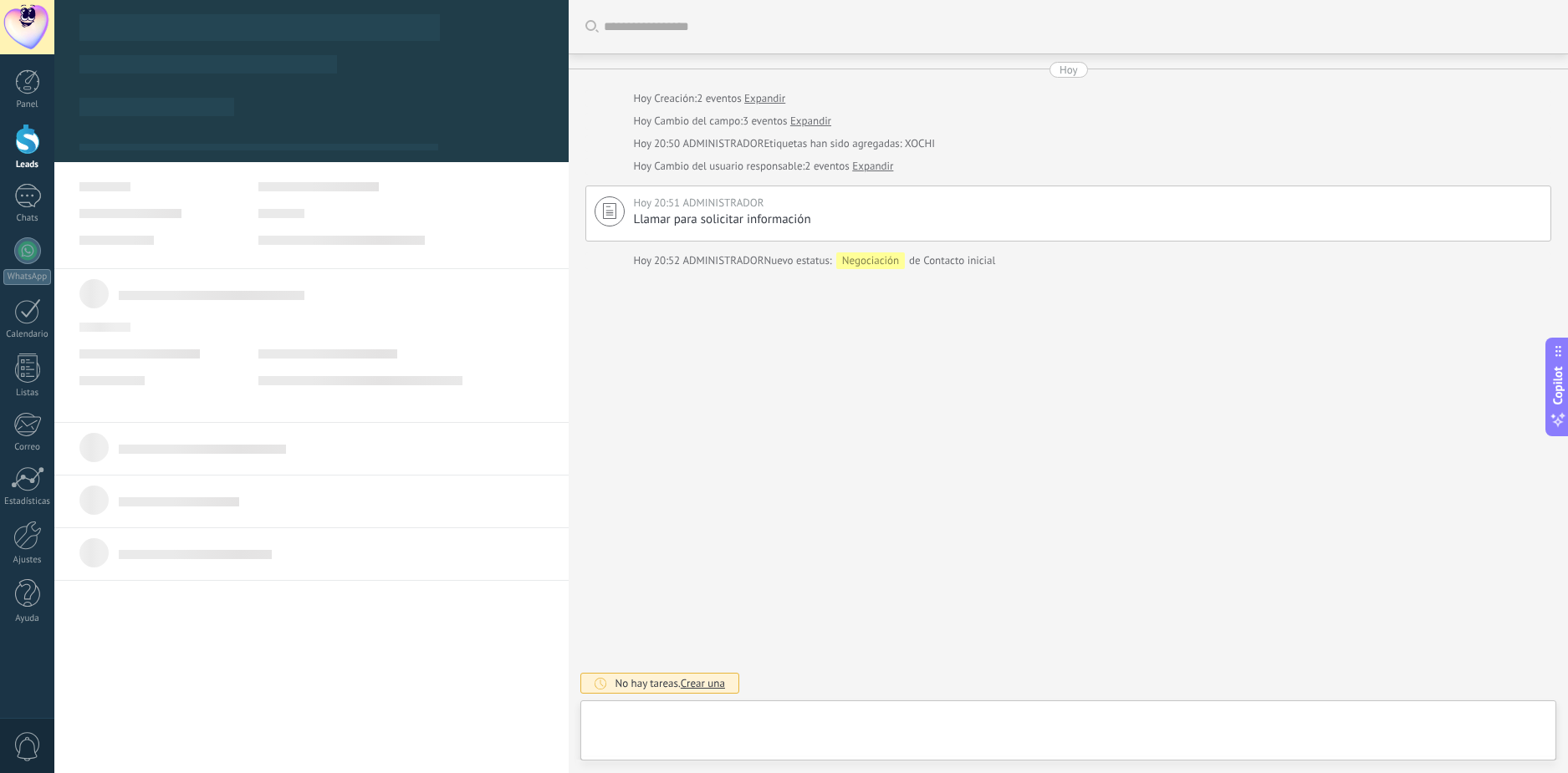
click at [733, 438] on div "Buscar Carga más Hoy Hoy Creación: 2 eventos Expandir Hoy Cambio del campo: 3 e…" at bounding box center [1068, 386] width 1000 height 773
type textarea "**********"
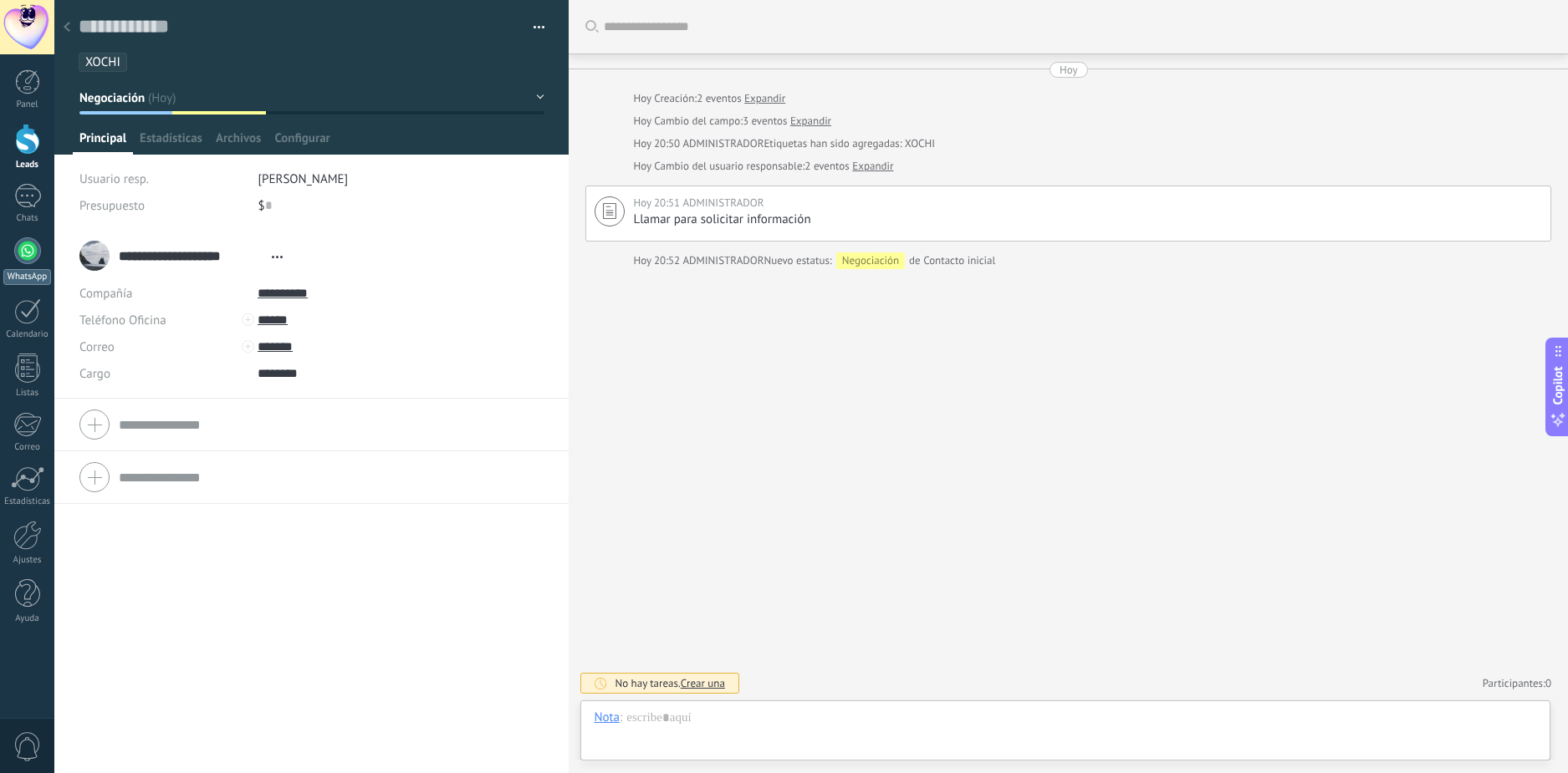
click at [26, 248] on div at bounding box center [27, 250] width 26 height 26
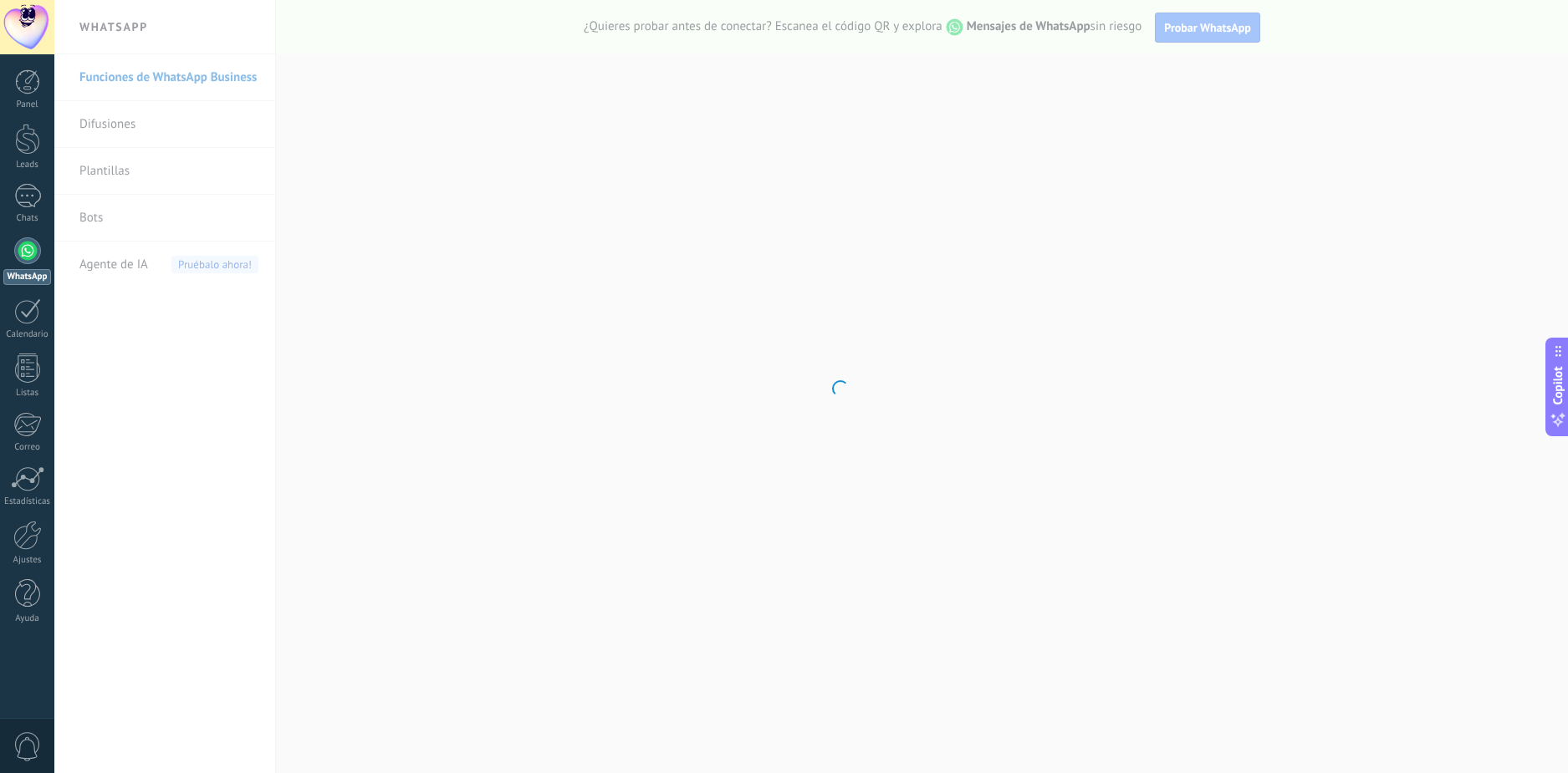
drag, startPoint x: 28, startPoint y: 192, endPoint x: 23, endPoint y: 174, distance: 18.7
click at [28, 191] on div at bounding box center [27, 196] width 26 height 25
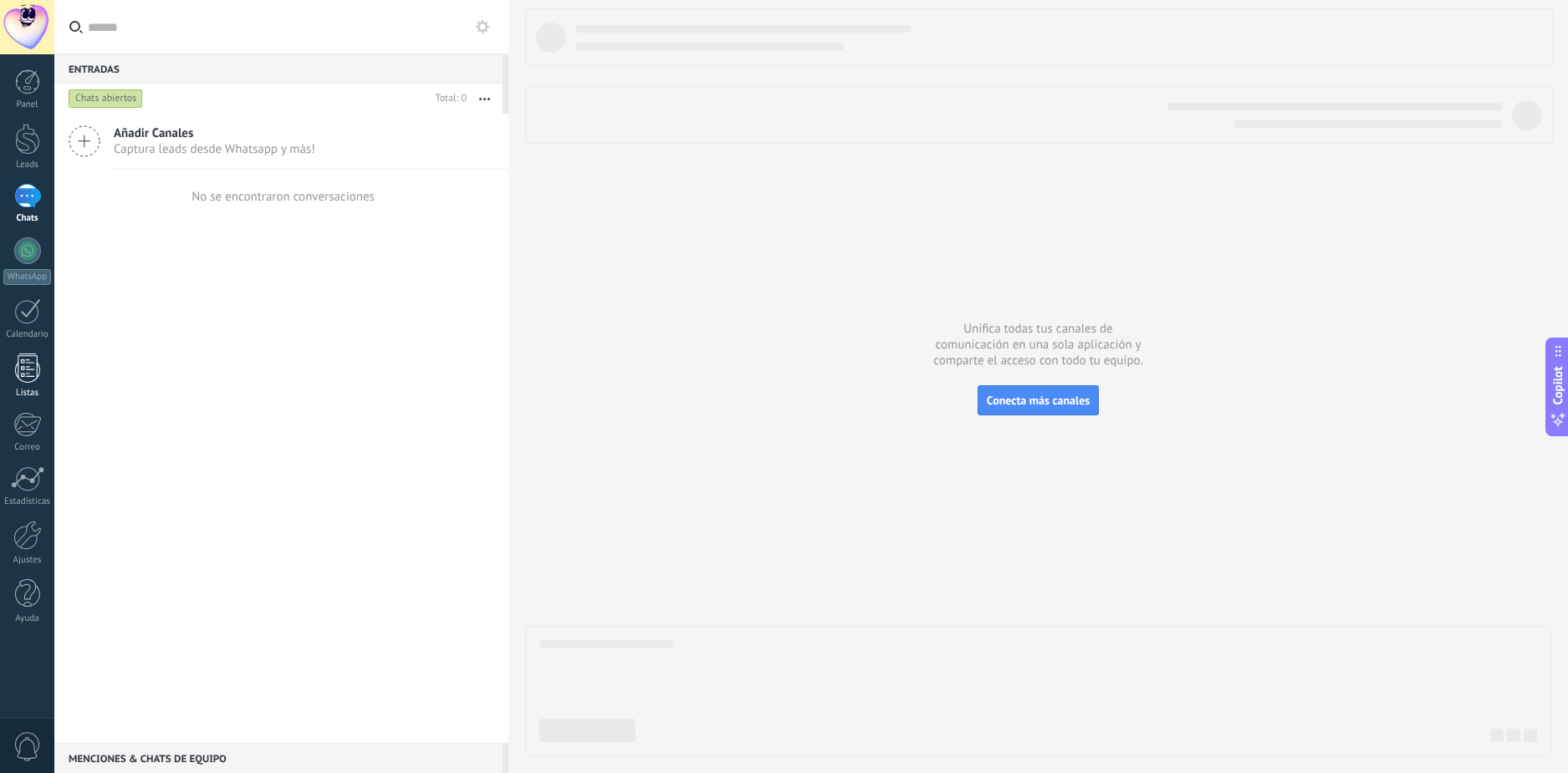
click at [19, 391] on div "Listas" at bounding box center [27, 393] width 48 height 11
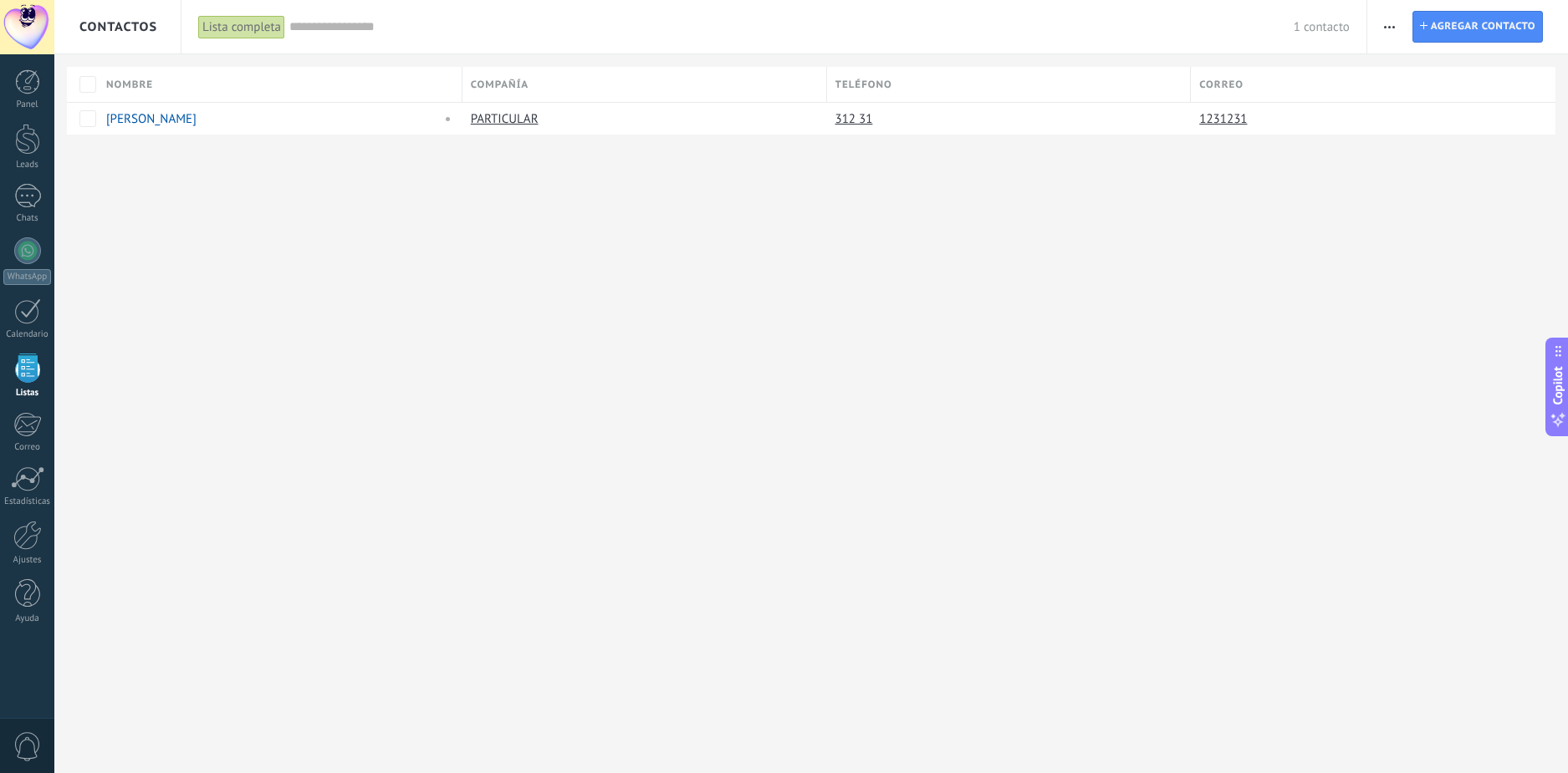
drag, startPoint x: 646, startPoint y: 328, endPoint x: 648, endPoint y: 337, distance: 9.2
click at [647, 330] on div "Contactos Lista completa Aplicar 1 contacto Lista completa Contactos sin tareas…" at bounding box center [811, 386] width 1514 height 773
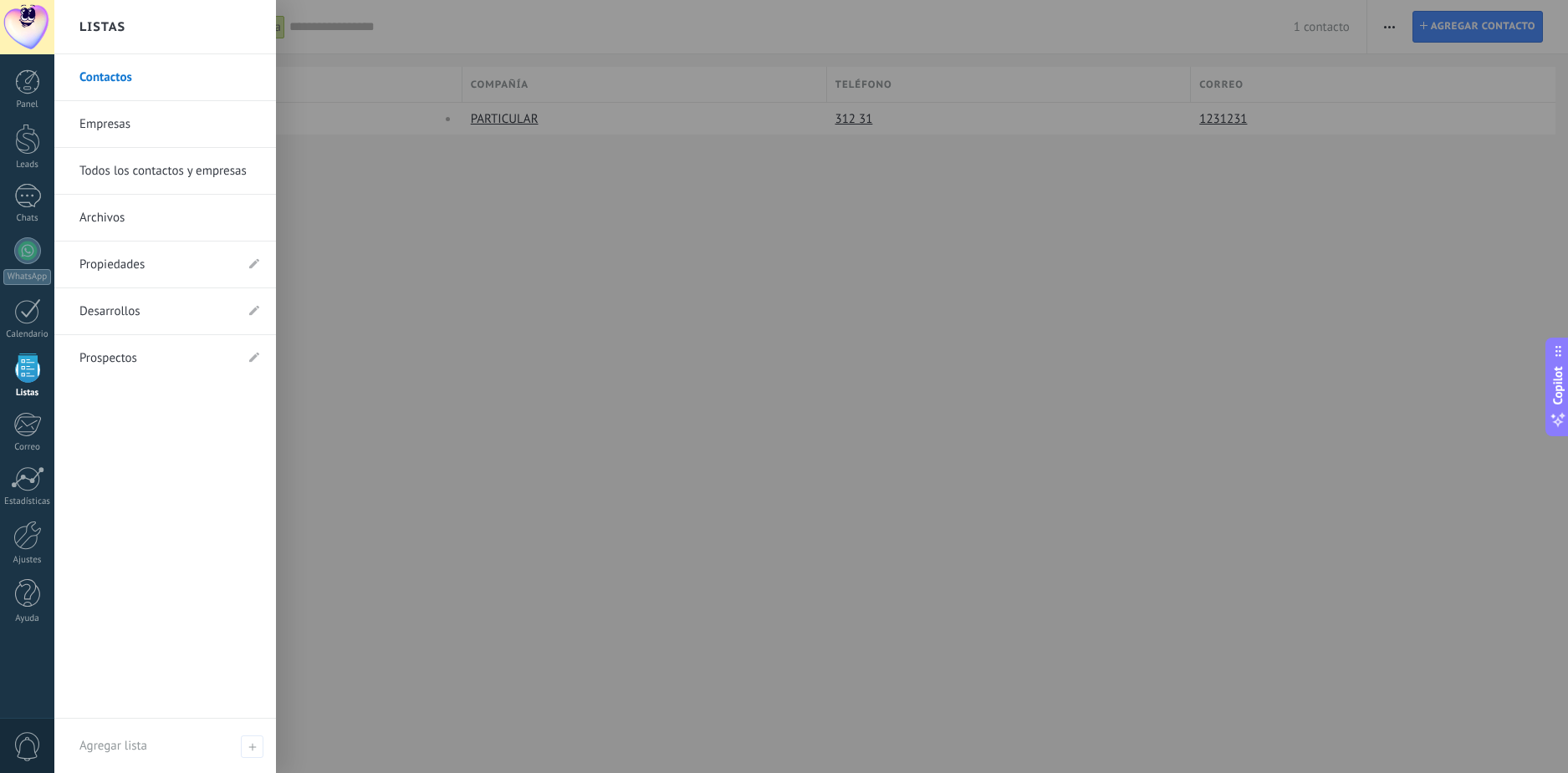
click at [173, 264] on link "Propiedades" at bounding box center [157, 264] width 155 height 47
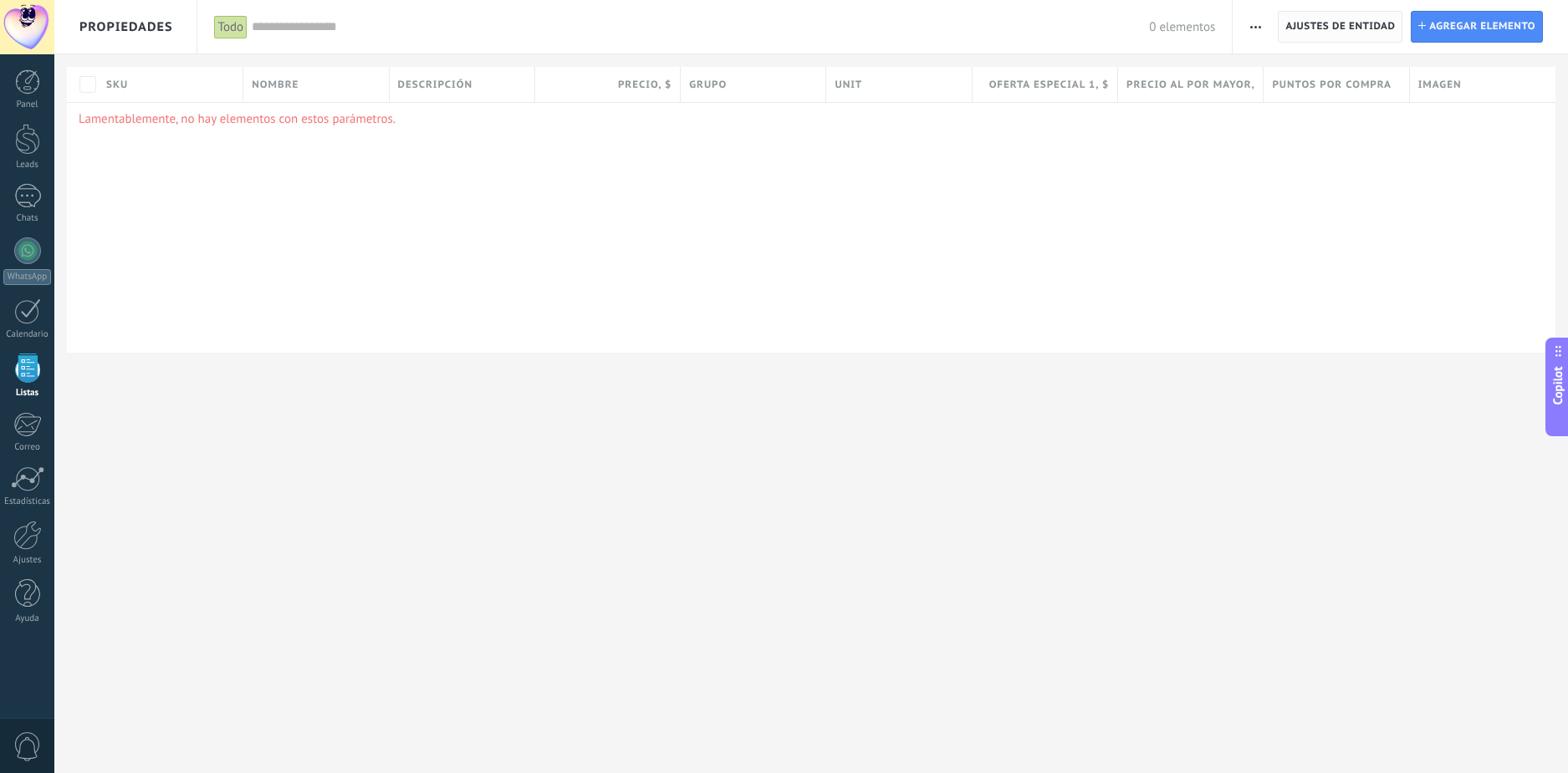
click at [1333, 24] on span "Ajustes de entidad" at bounding box center [1340, 26] width 110 height 30
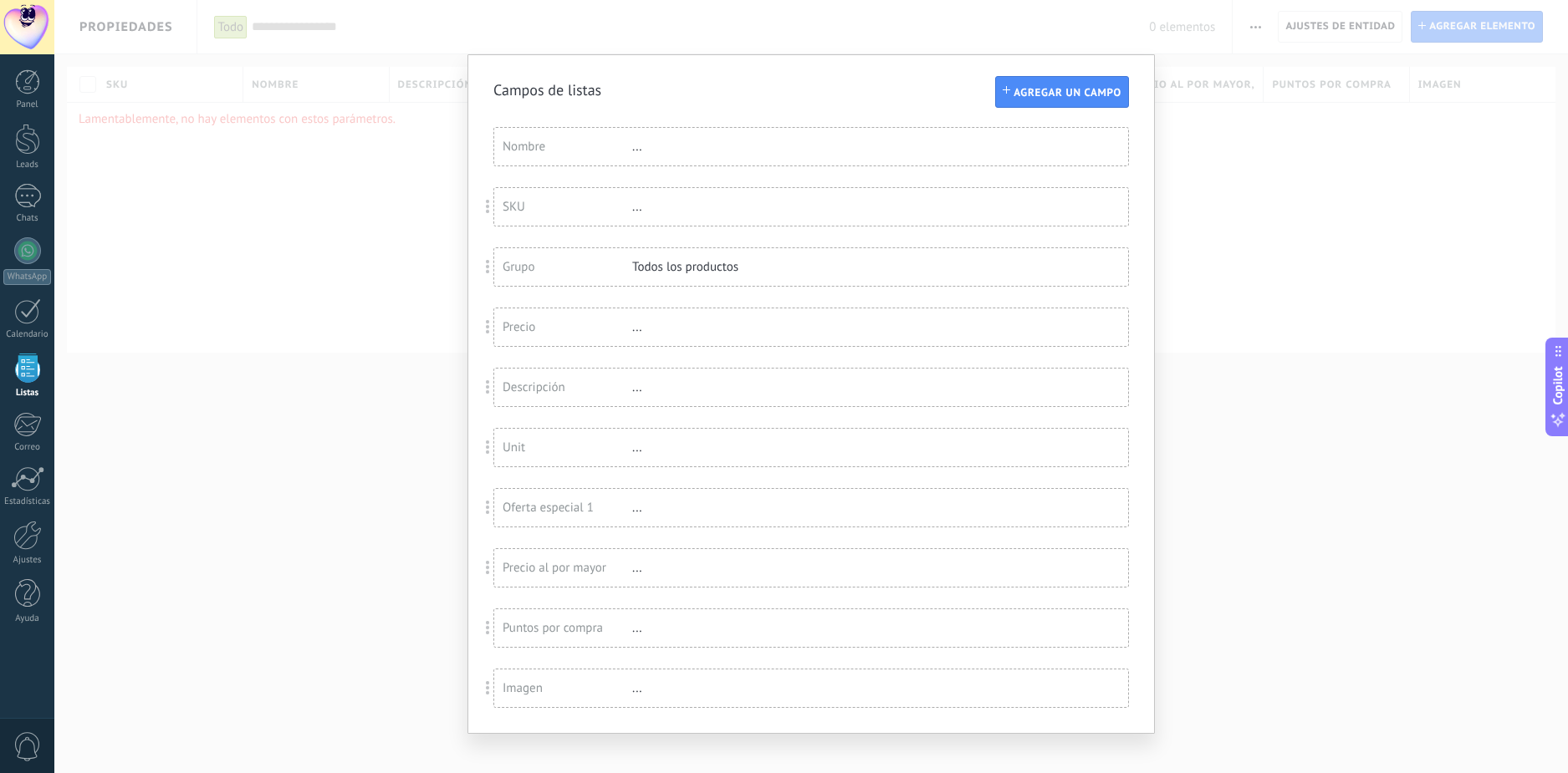
click at [546, 142] on div "Nombre" at bounding box center [567, 146] width 129 height 16
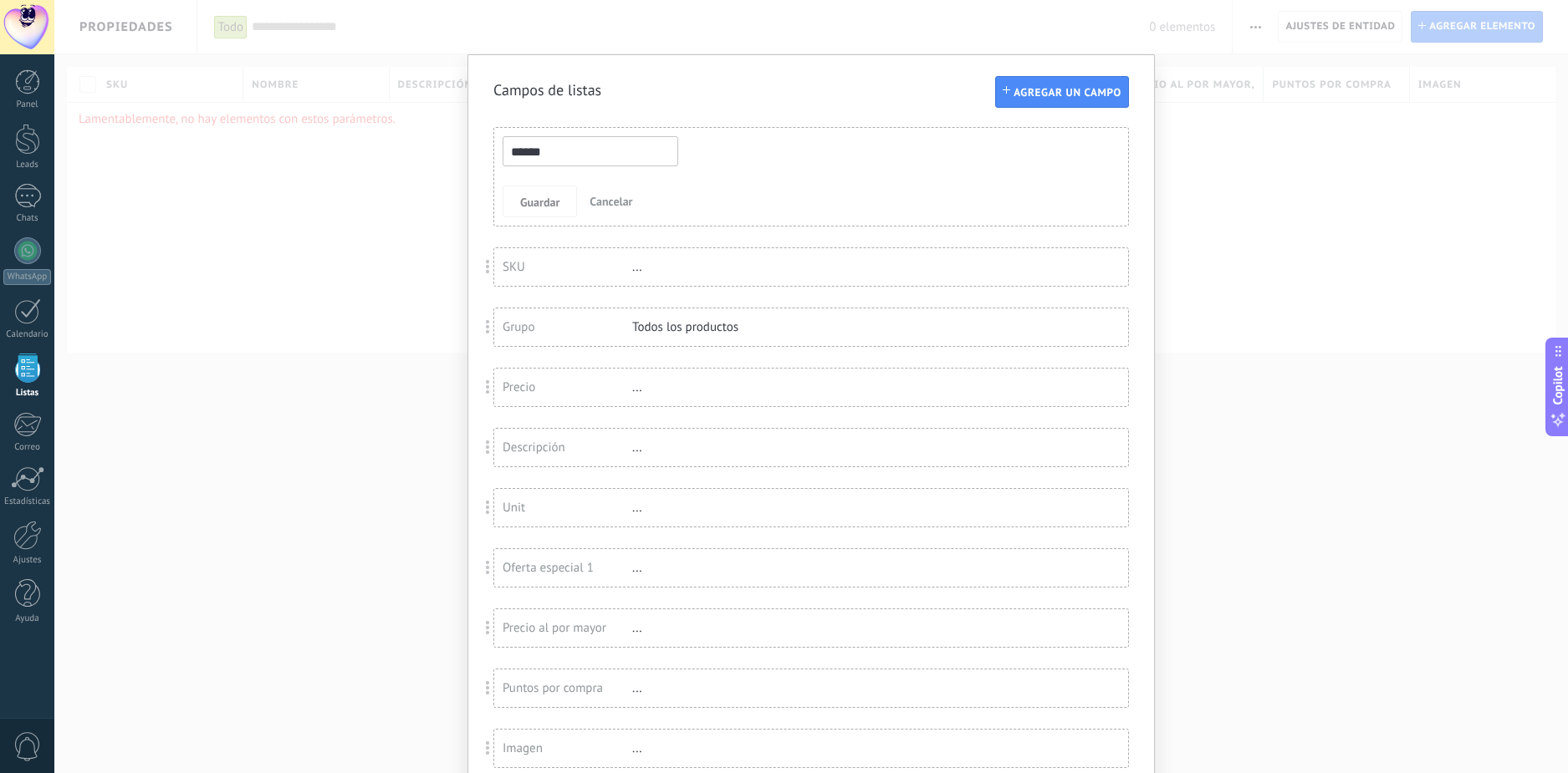
drag, startPoint x: 556, startPoint y: 151, endPoint x: 423, endPoint y: 149, distance: 133.0
click at [423, 149] on div "Campos de listas Agregar un campo Usted ha alcanzado la cantidad máxima de los …" at bounding box center [811, 386] width 1514 height 773
click at [604, 146] on input "******" at bounding box center [590, 151] width 175 height 30
click at [614, 145] on input "******" at bounding box center [590, 151] width 175 height 30
click at [607, 151] on input "******" at bounding box center [590, 151] width 175 height 30
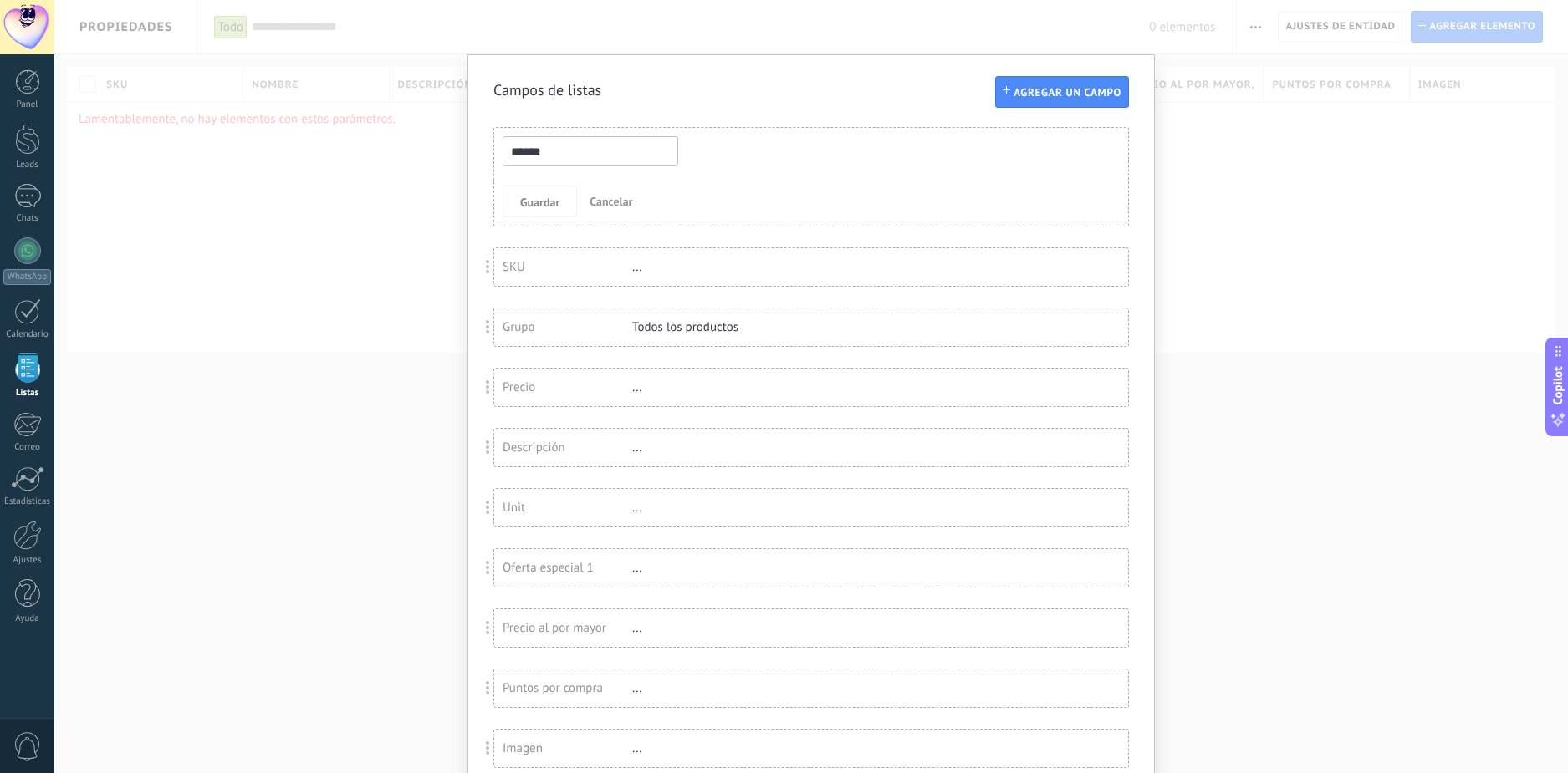
click at [607, 156] on input "******" at bounding box center [590, 151] width 175 height 30
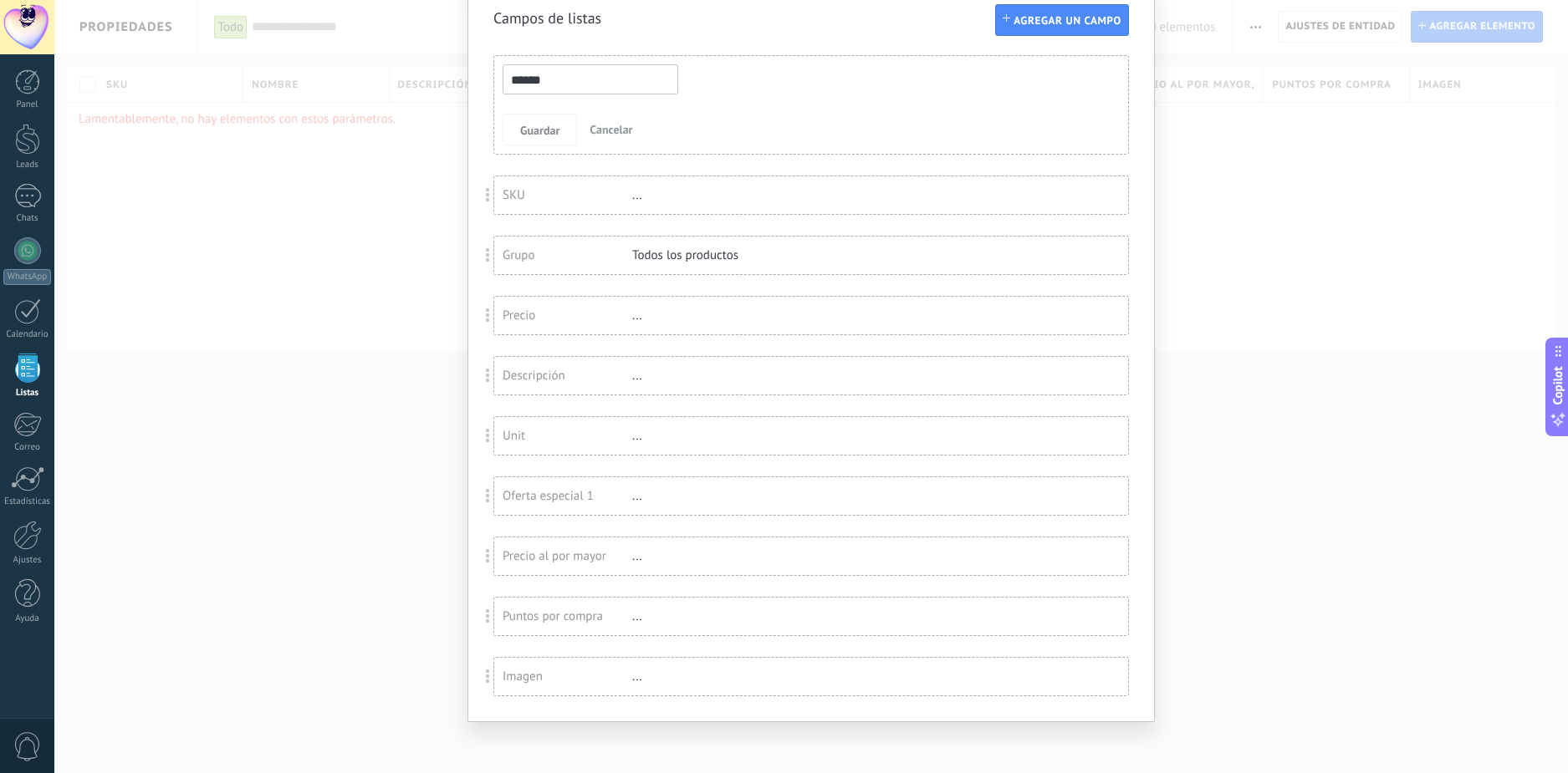
click at [581, 152] on div "Usted ha alcanzado la cantidad máxima de los campos añadidos en la tarifa Perio…" at bounding box center [811, 376] width 636 height 641
click at [581, 152] on div "Usted ha alcanzado la cantidad máxima de los campos añadidos en la tarifa Perio…" at bounding box center [811, 372] width 636 height 641
click at [547, 184] on div "SKU" at bounding box center [567, 191] width 129 height 16
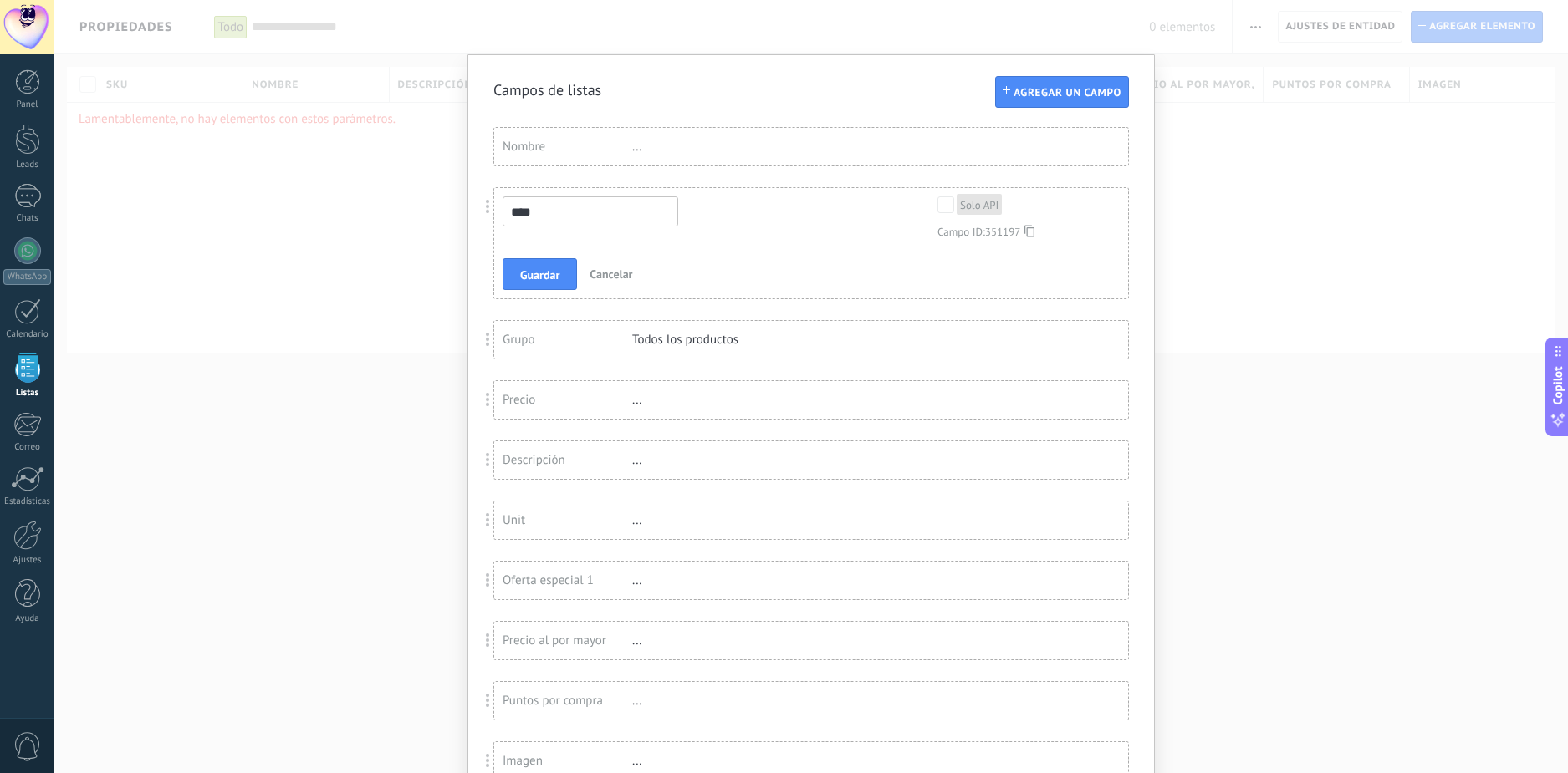
type input "***"
click at [549, 144] on div "Nombre" at bounding box center [567, 146] width 129 height 16
drag, startPoint x: 561, startPoint y: 145, endPoint x: 499, endPoint y: 157, distance: 63.2
click at [499, 157] on div "****** Guardar Cancelar" at bounding box center [811, 176] width 634 height 98
drag, startPoint x: 589, startPoint y: 202, endPoint x: 570, endPoint y: 198, distance: 19.4
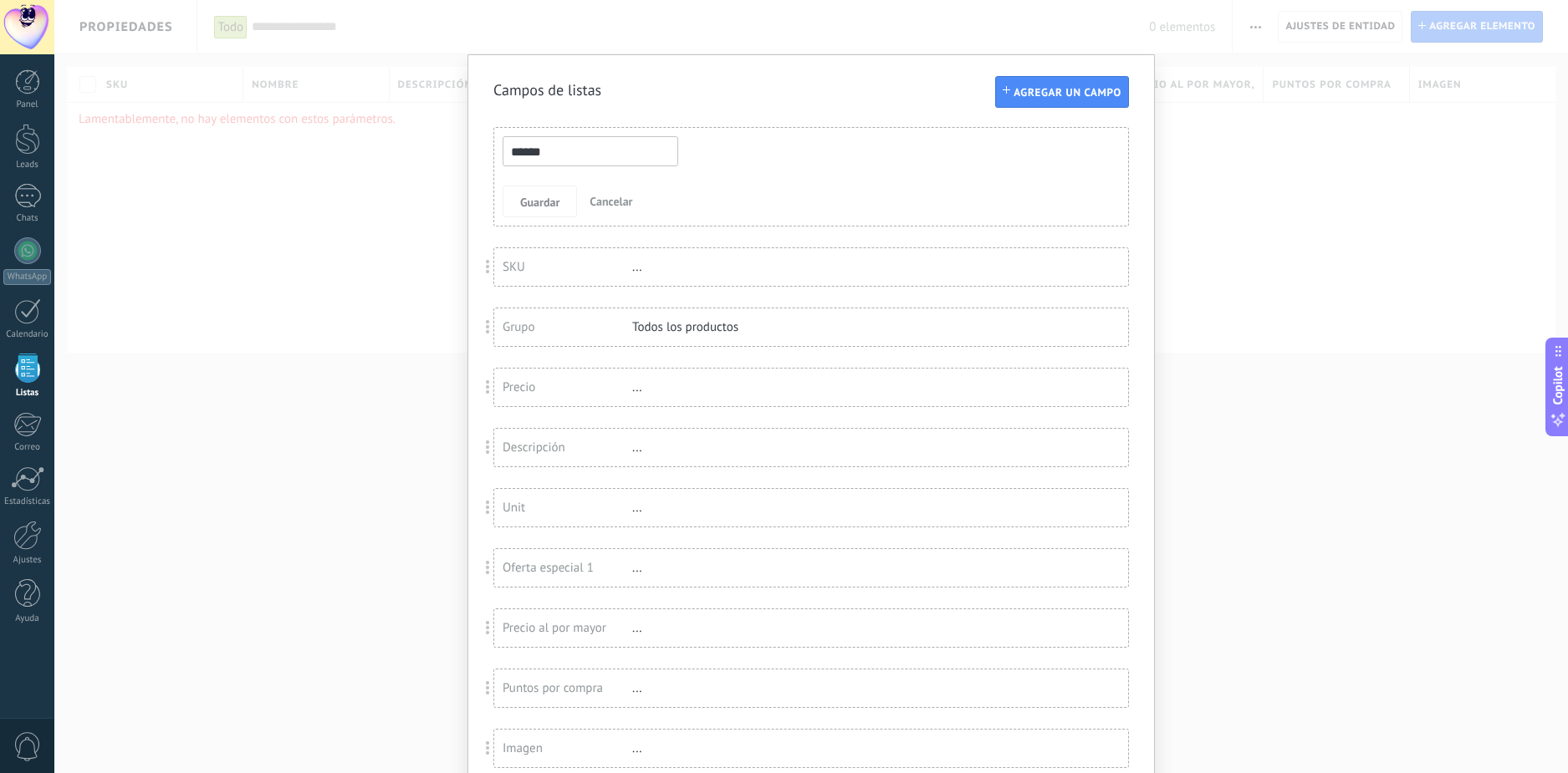
click at [590, 202] on span "Cancelar" at bounding box center [611, 202] width 43 height 15
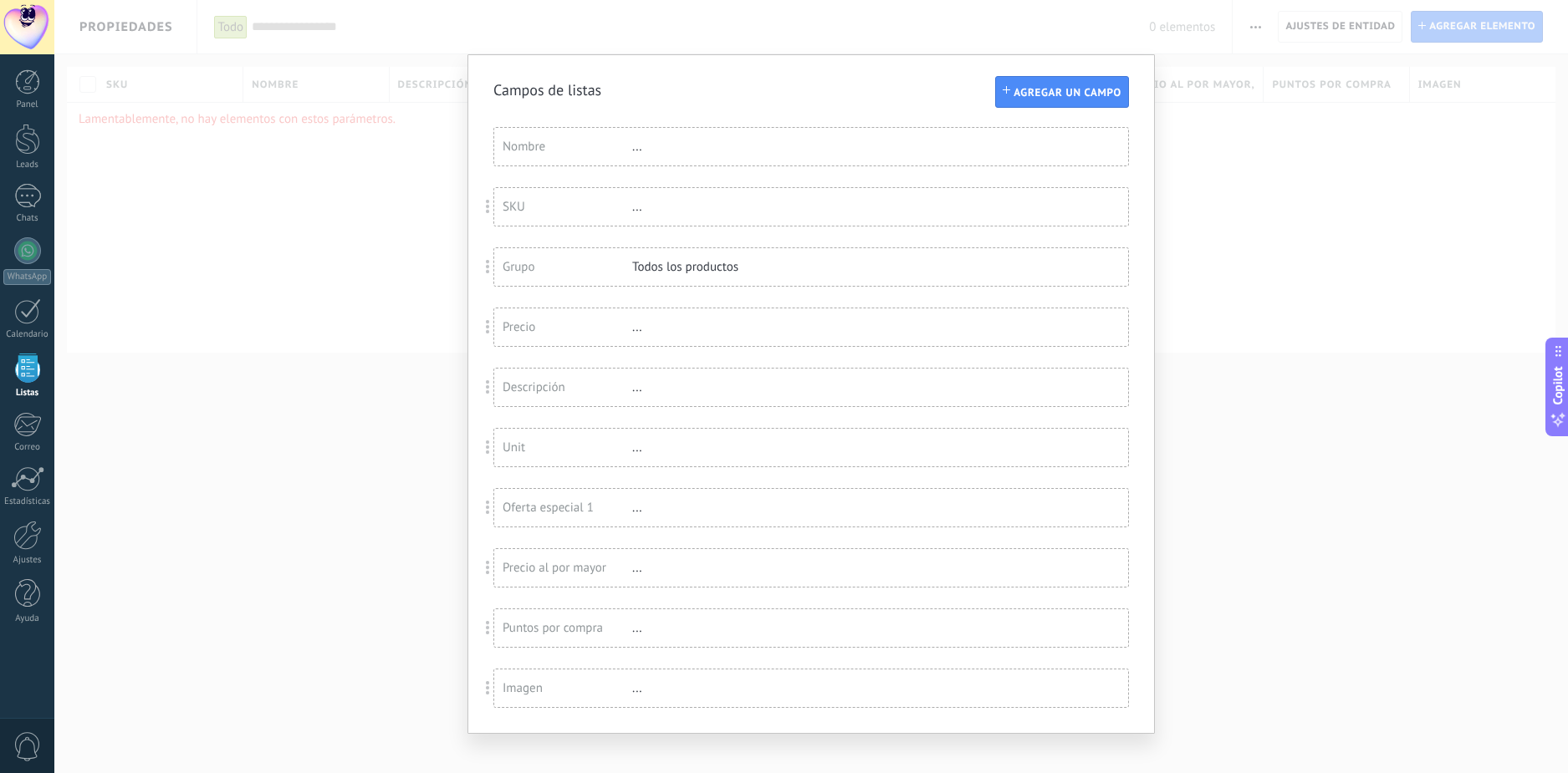
click at [661, 207] on div "..." at bounding box center [687, 207] width 109 height 16
click at [597, 211] on div "SKU" at bounding box center [567, 207] width 129 height 16
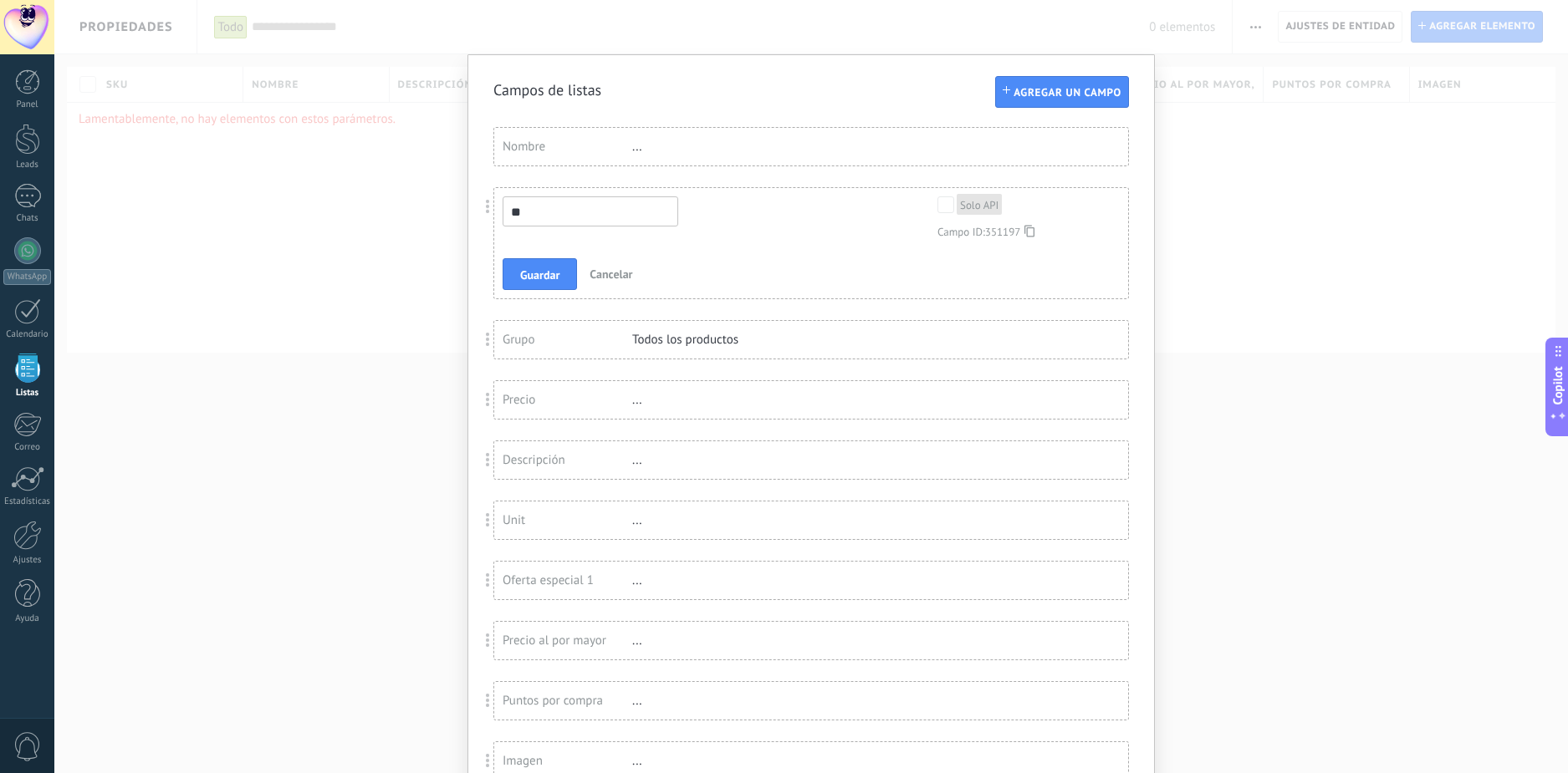
type input "*"
type input "**"
click at [773, 229] on div "** Solo API Campo ID: 351197" at bounding box center [800, 218] width 594 height 43
click at [532, 278] on span "Guardar" at bounding box center [539, 276] width 39 height 12
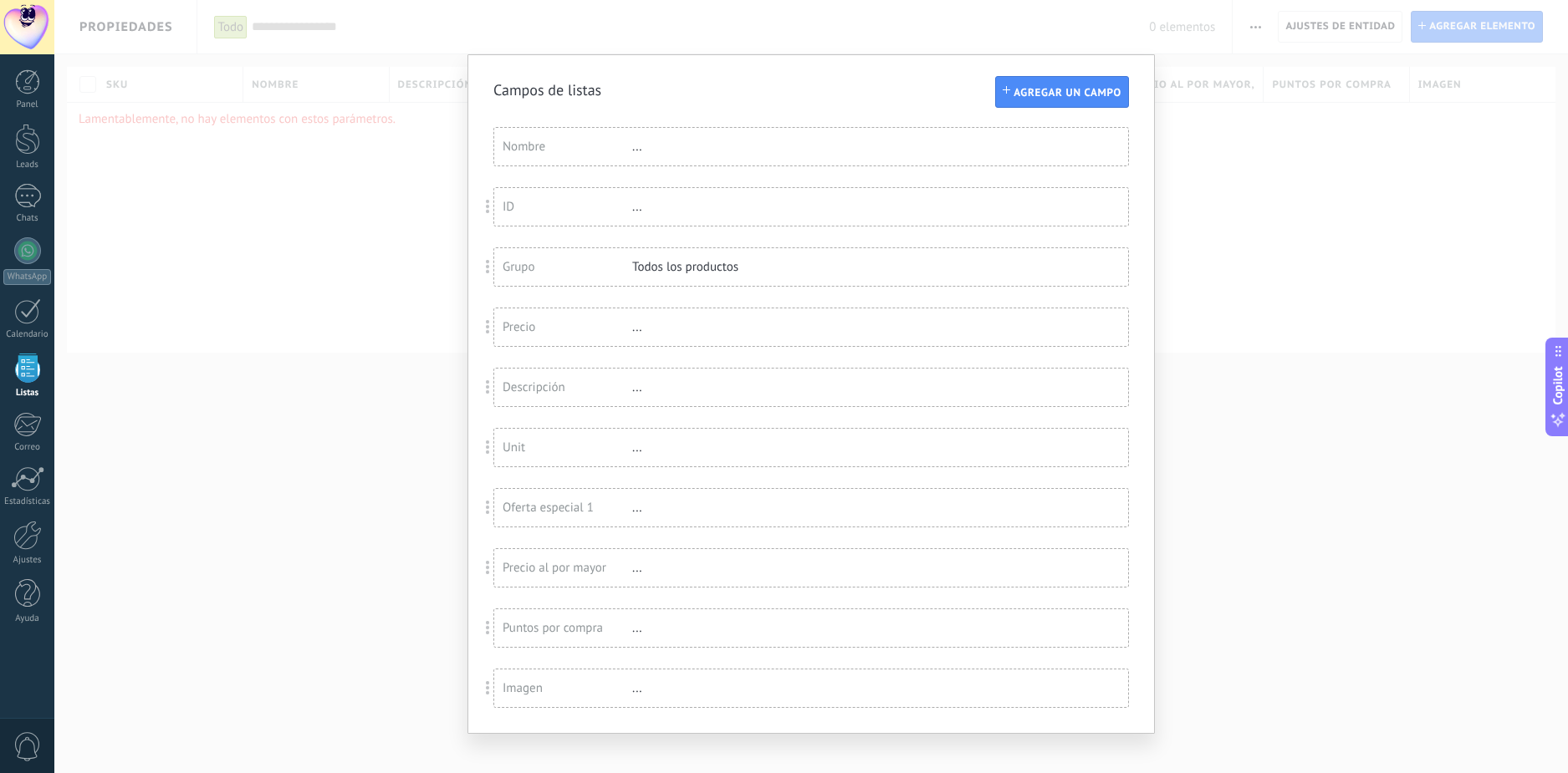
click at [549, 270] on div "Grupo" at bounding box center [567, 267] width 129 height 16
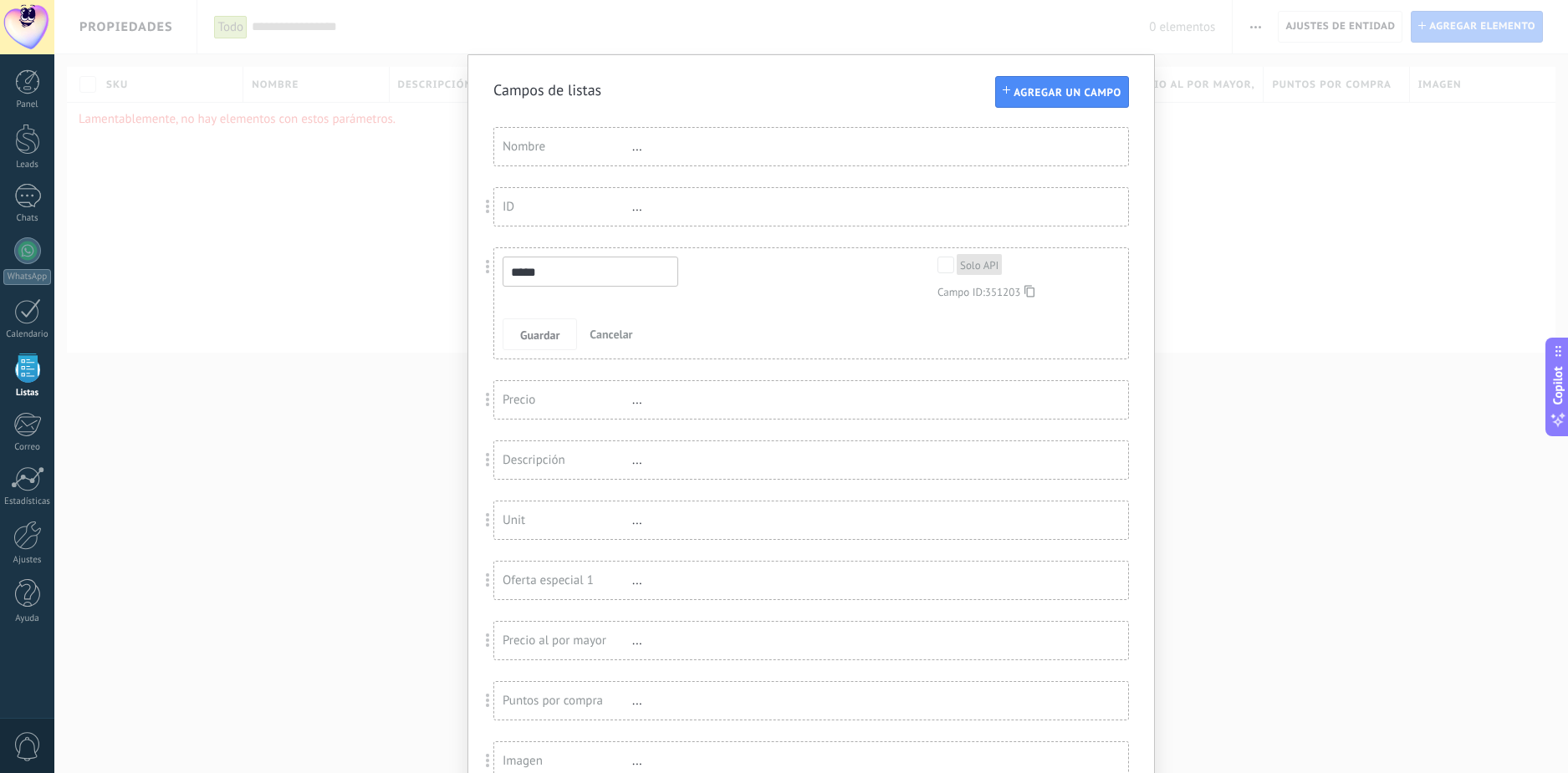
click at [844, 309] on div "***** Solo API Campo ID: 351203 Guardar Cancelar" at bounding box center [811, 304] width 634 height 111
click at [608, 336] on span "Cancelar" at bounding box center [611, 334] width 43 height 15
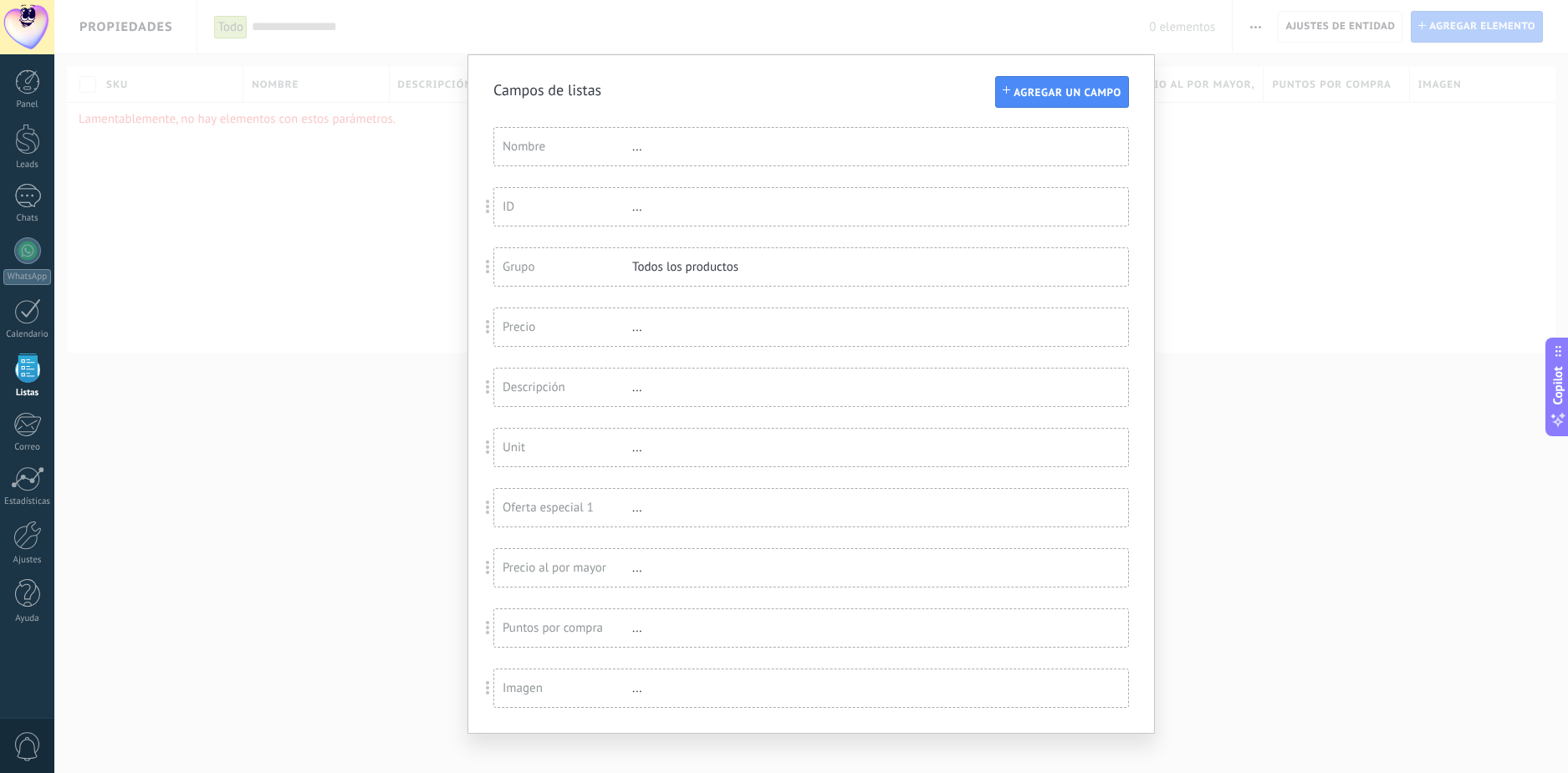
click at [709, 263] on div "Todos los productos" at bounding box center [687, 267] width 109 height 16
click at [567, 508] on div "Oferta especial 1" at bounding box center [567, 508] width 129 height 16
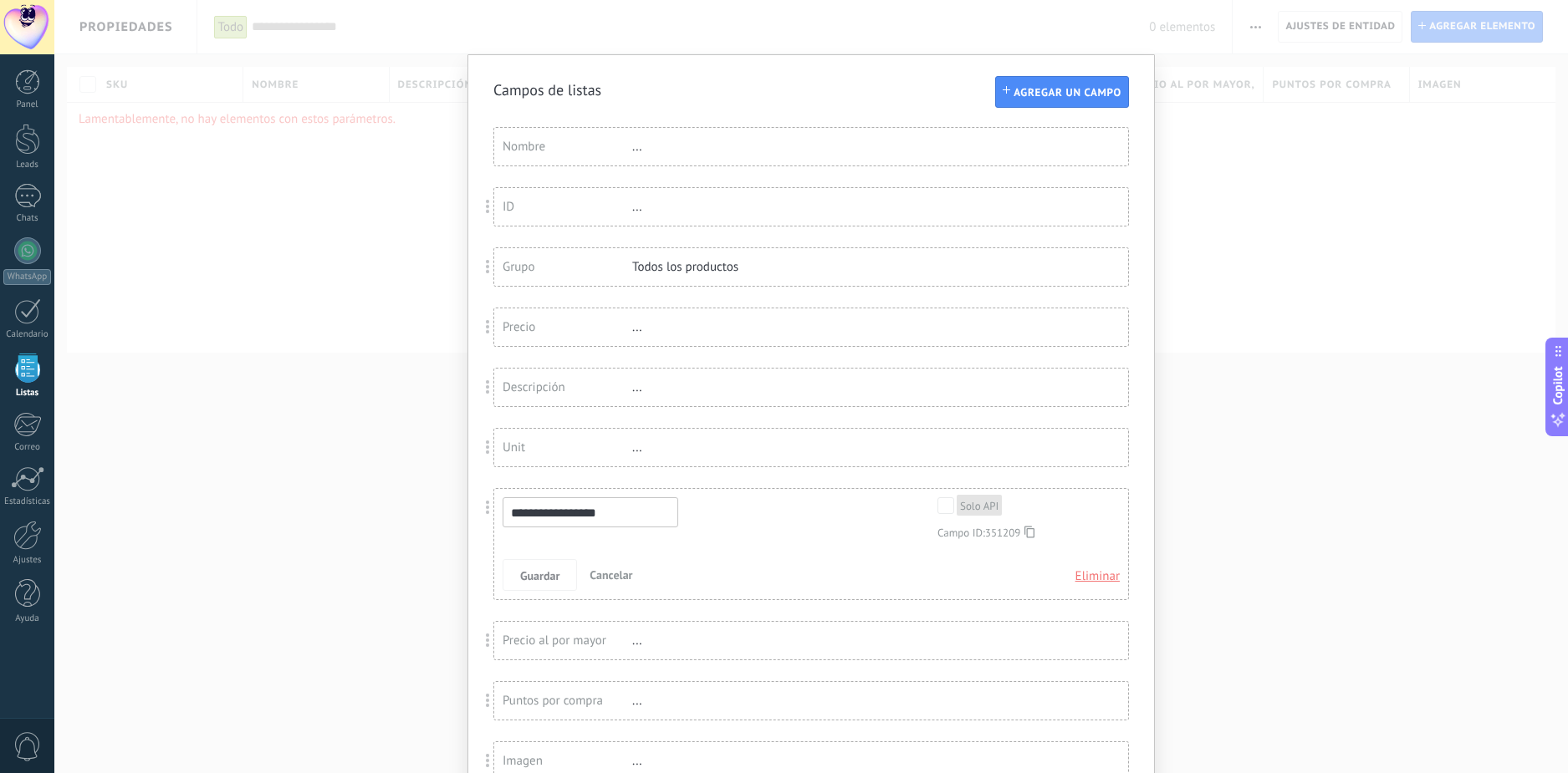
drag, startPoint x: 610, startPoint y: 508, endPoint x: 409, endPoint y: 520, distance: 201.4
click at [409, 520] on div "**********" at bounding box center [811, 386] width 1514 height 773
type input "*"
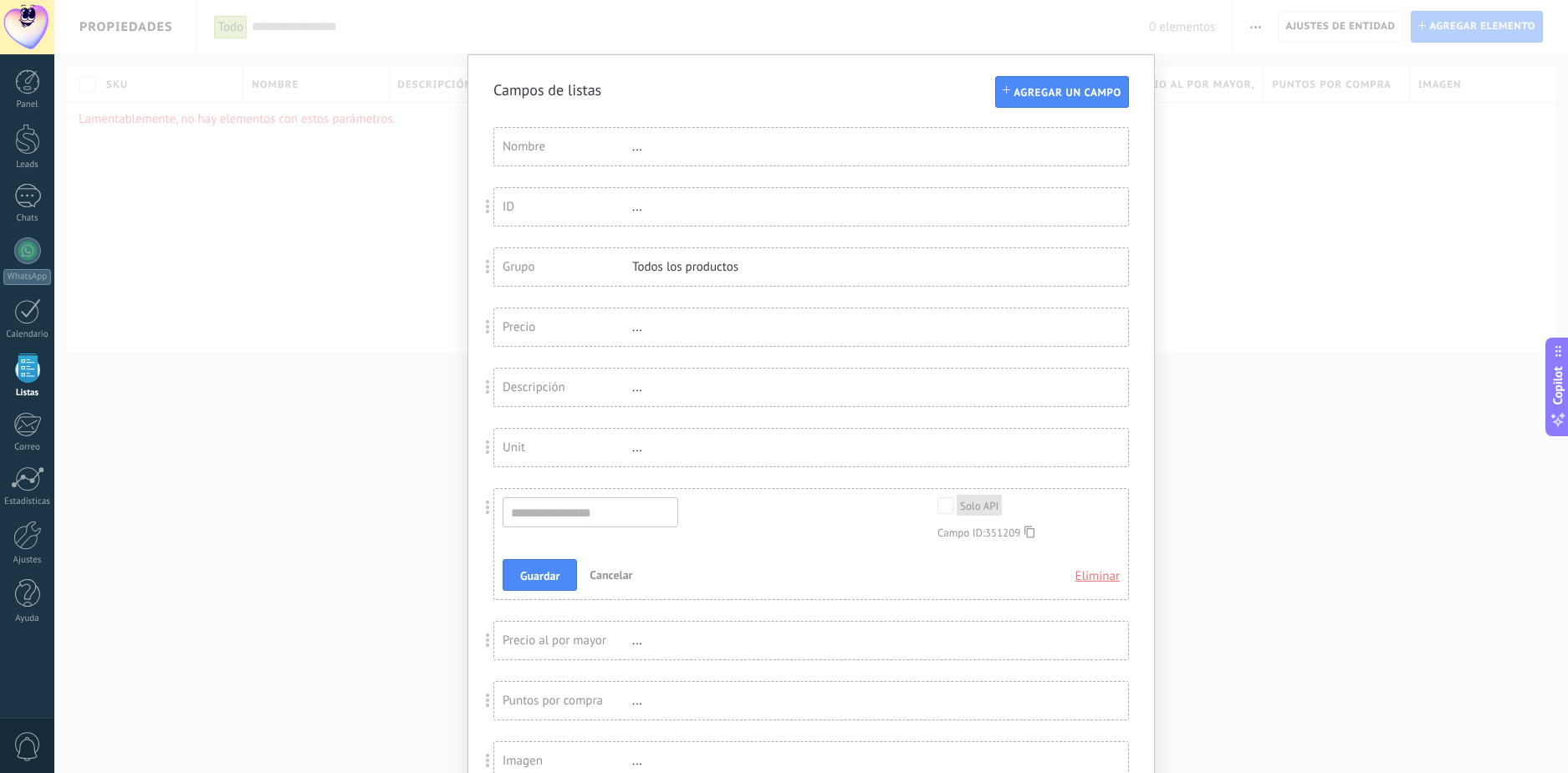
type input "*"
type input "*********"
click at [556, 563] on button "Guardar" at bounding box center [539, 575] width 74 height 31
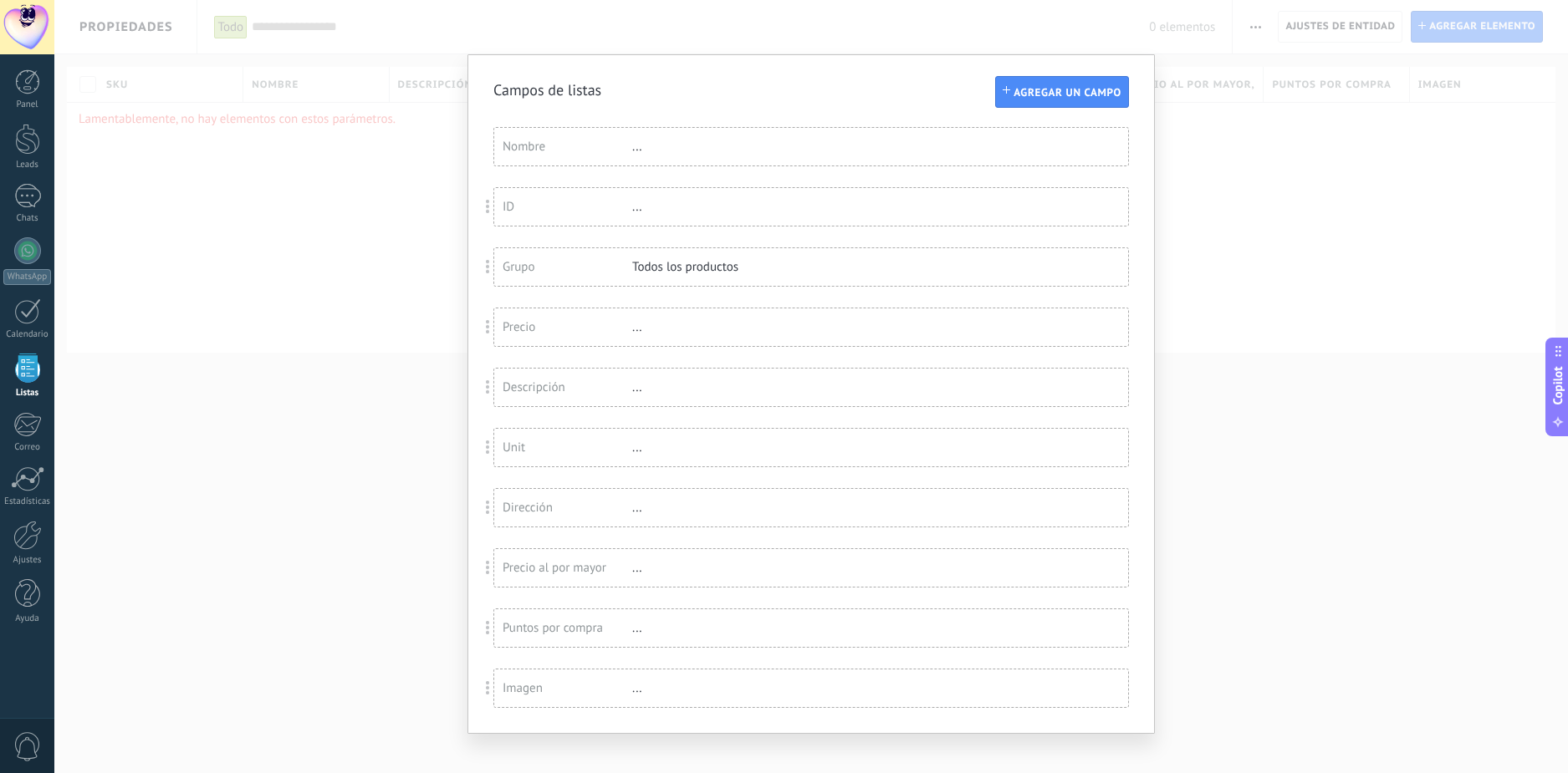
click at [669, 514] on div "..." at bounding box center [687, 508] width 109 height 16
click at [632, 507] on div "..." at bounding box center [687, 508] width 109 height 16
click at [539, 504] on div "Dirección" at bounding box center [567, 508] width 129 height 16
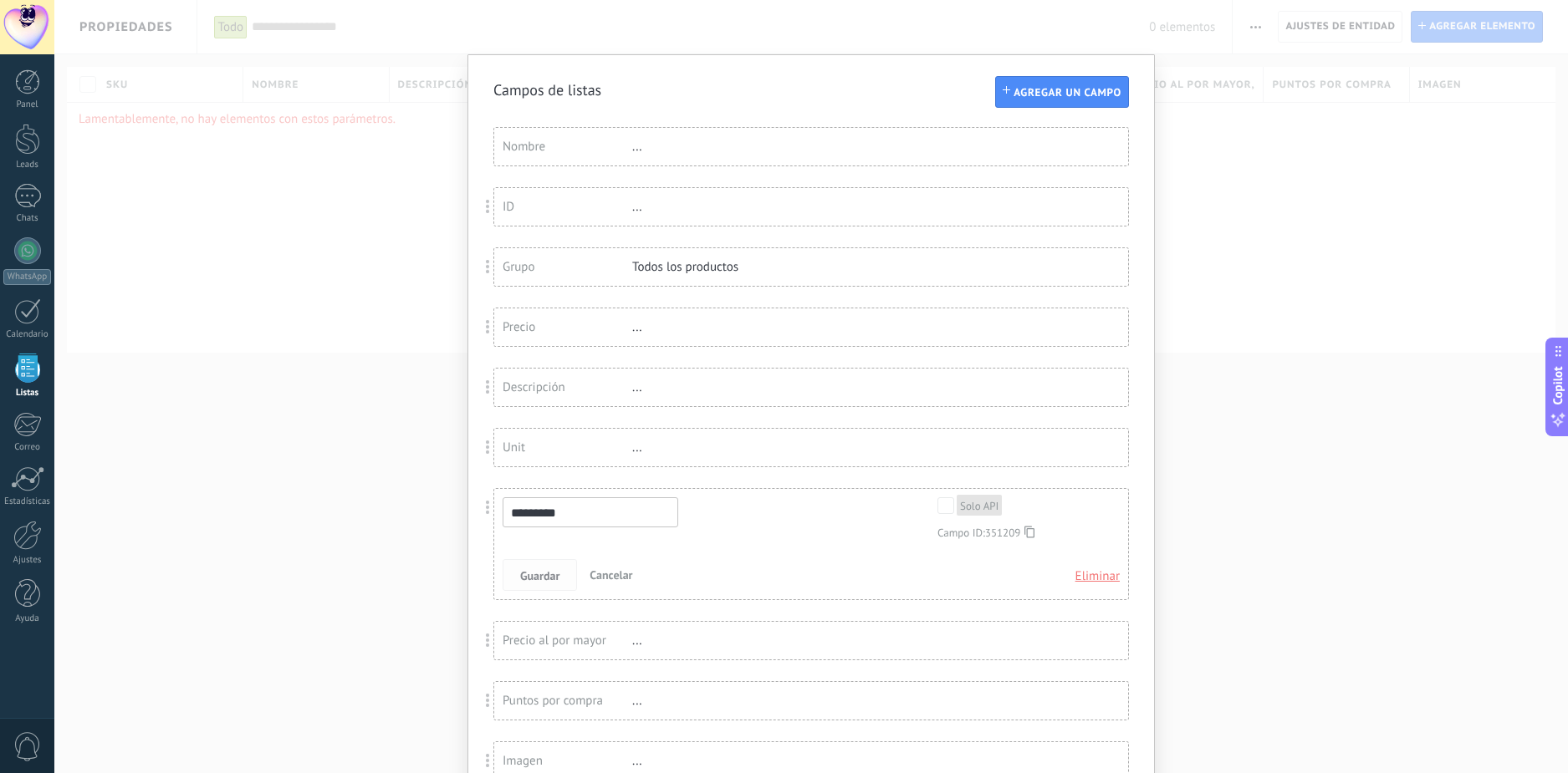
click at [540, 573] on span "Guardar" at bounding box center [539, 576] width 39 height 12
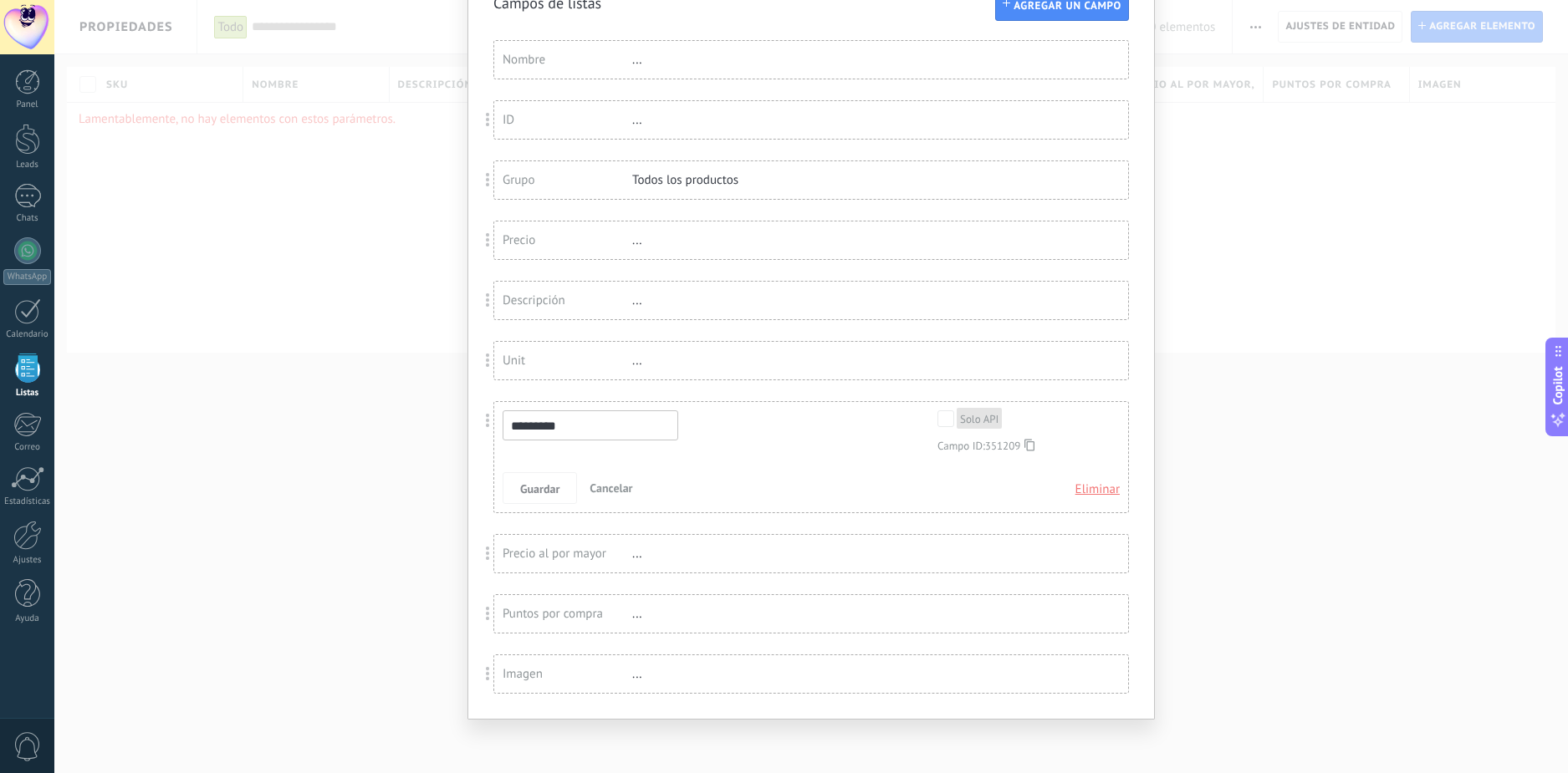
scroll to position [88, 0]
click at [1040, 9] on span "Agregar un campo" at bounding box center [1067, 5] width 108 height 12
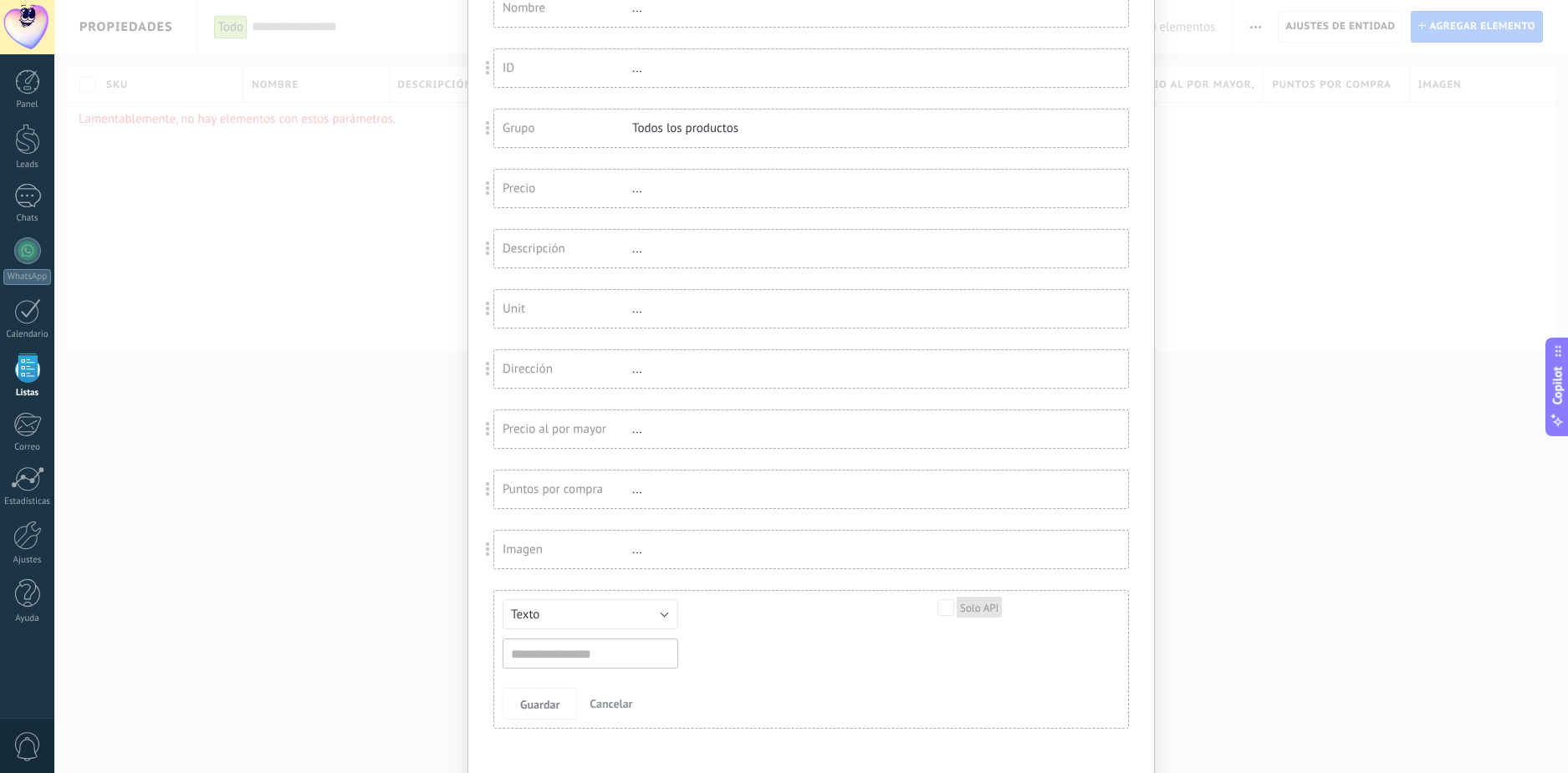
scroll to position [196, 0]
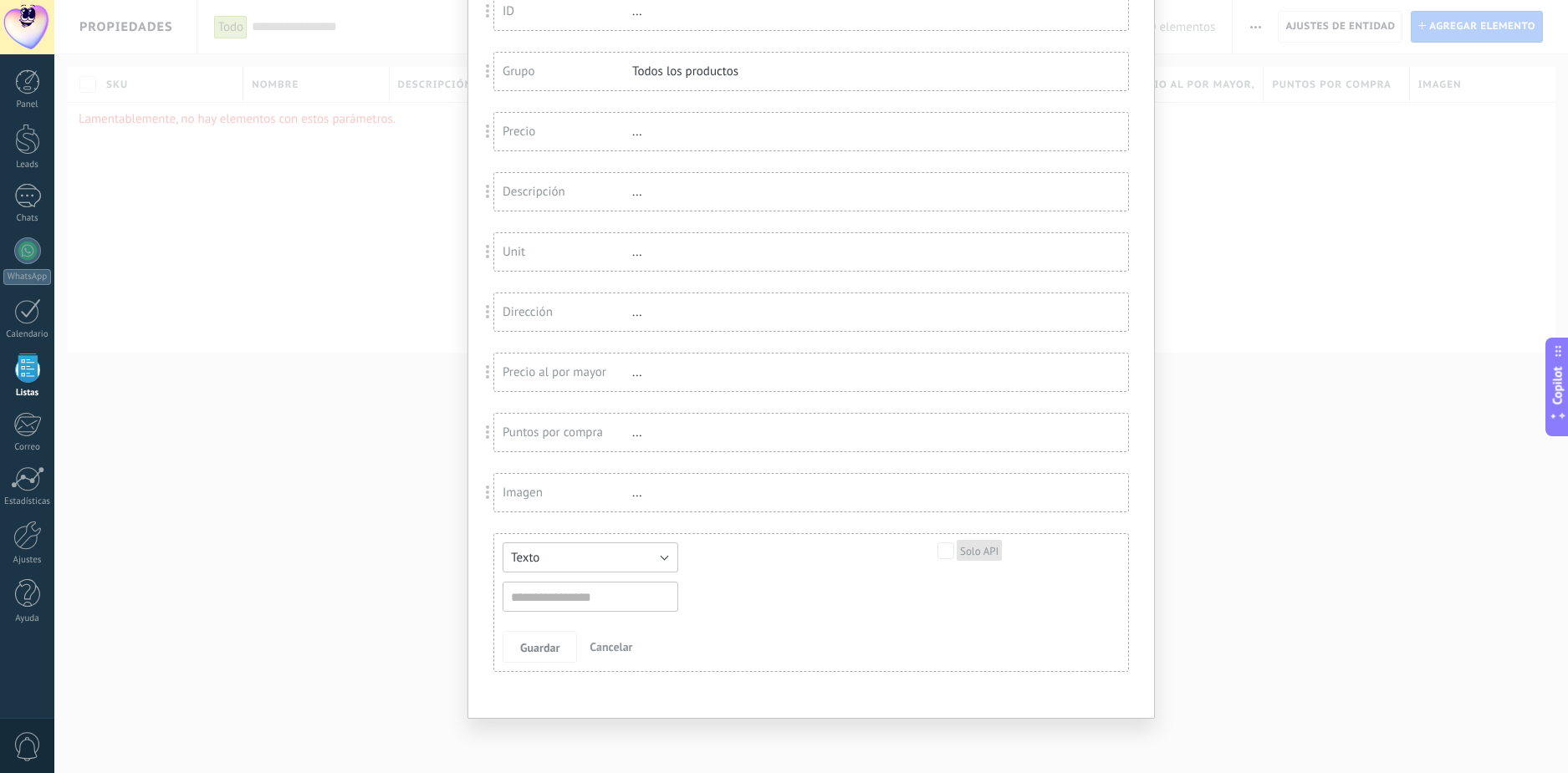
click at [641, 546] on button "Texto" at bounding box center [590, 557] width 175 height 30
click at [553, 648] on span "Selección" at bounding box center [582, 643] width 180 height 16
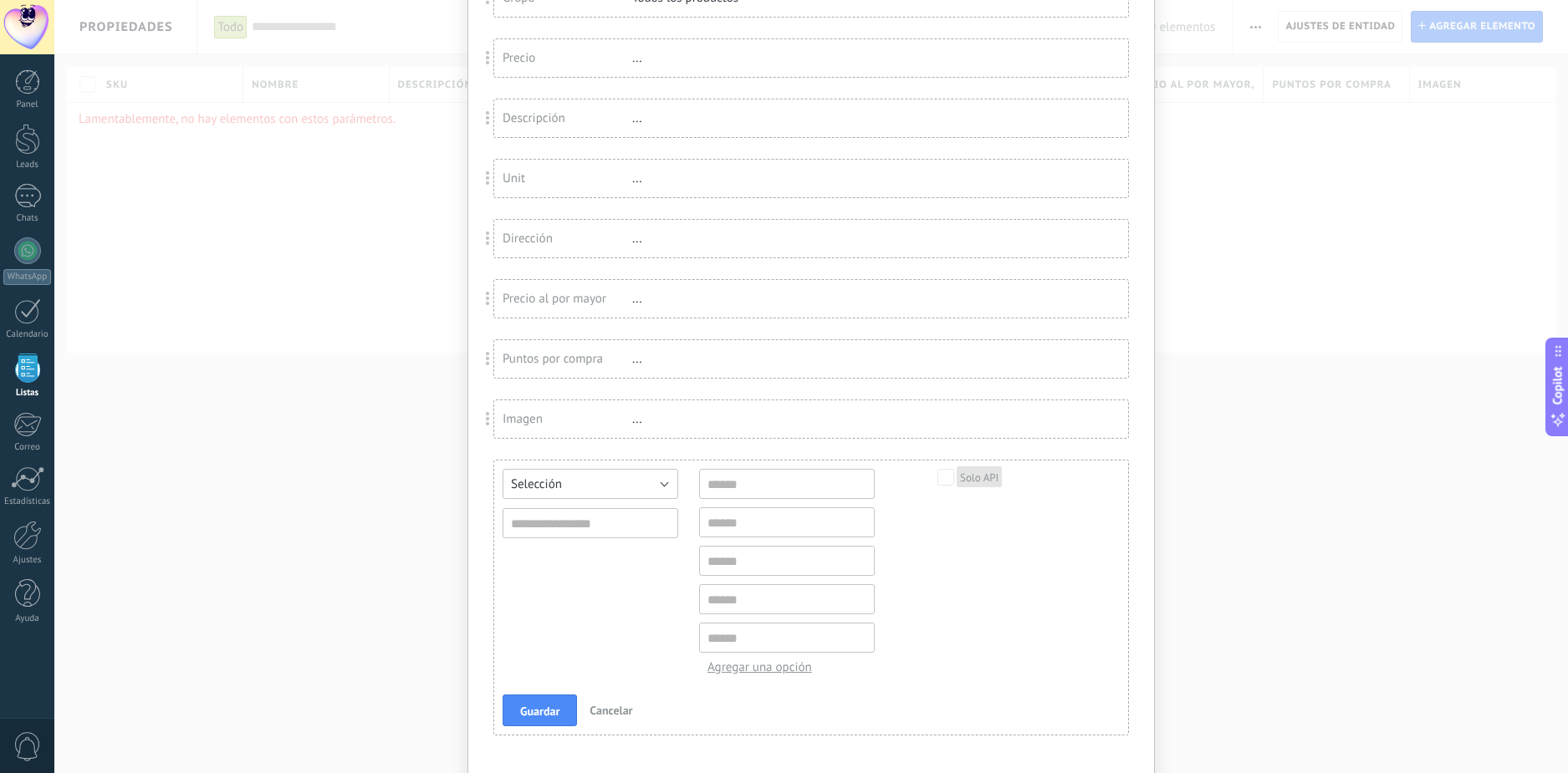
scroll to position [333, 0]
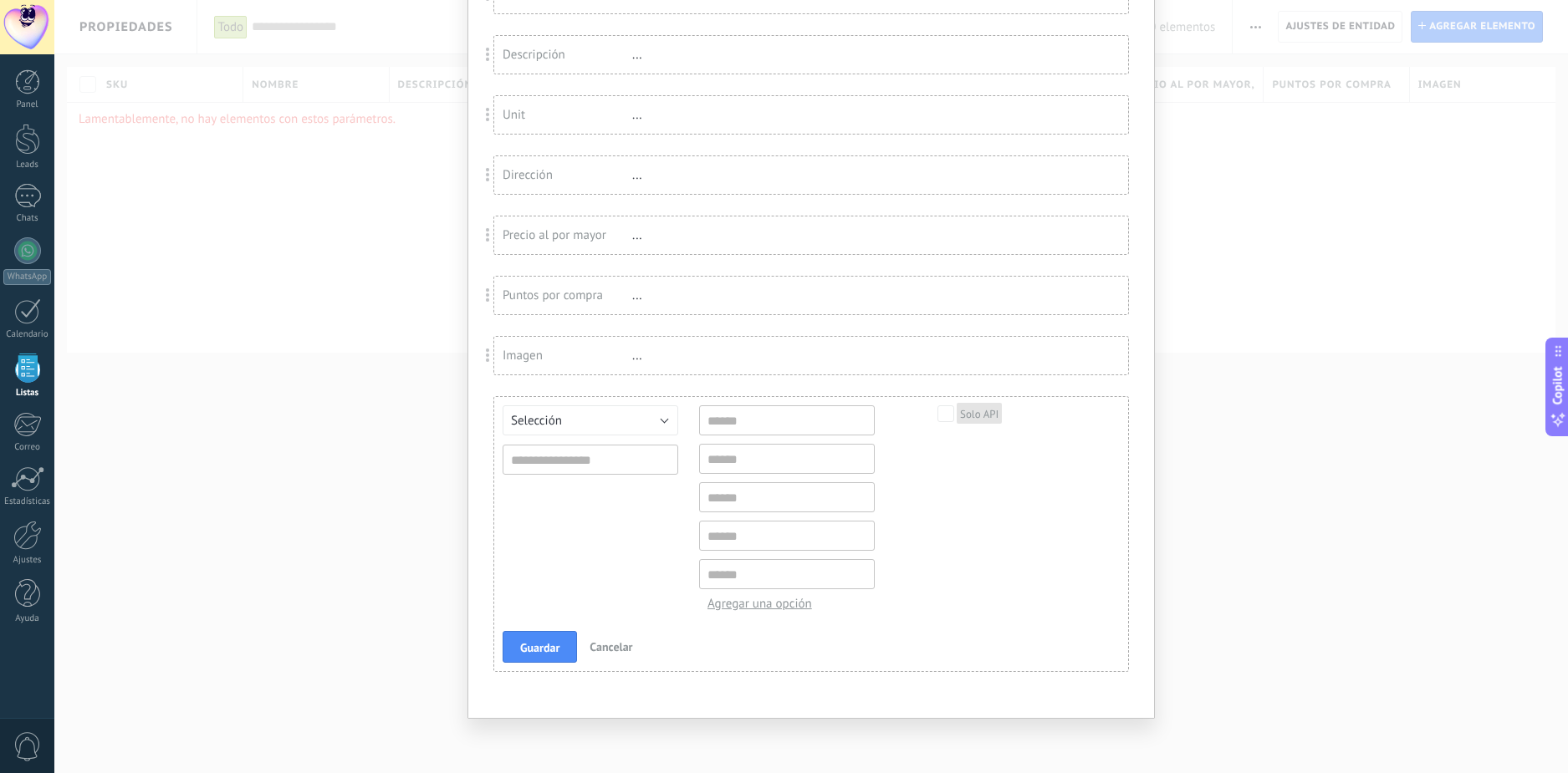
click at [629, 645] on span "Cancelar" at bounding box center [611, 647] width 43 height 15
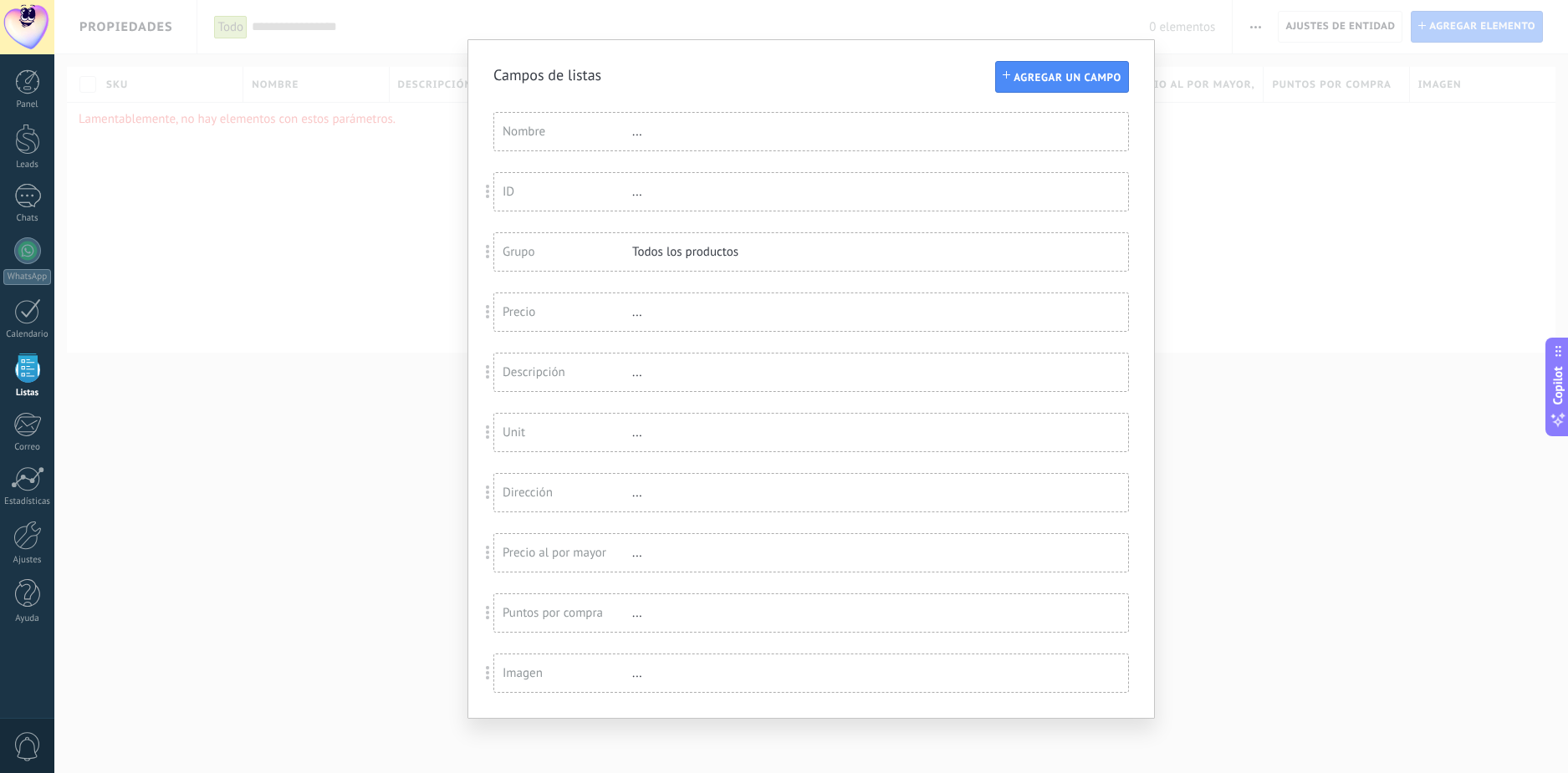
scroll to position [15, 0]
click at [1080, 65] on button "Agregar un campo" at bounding box center [1062, 77] width 134 height 31
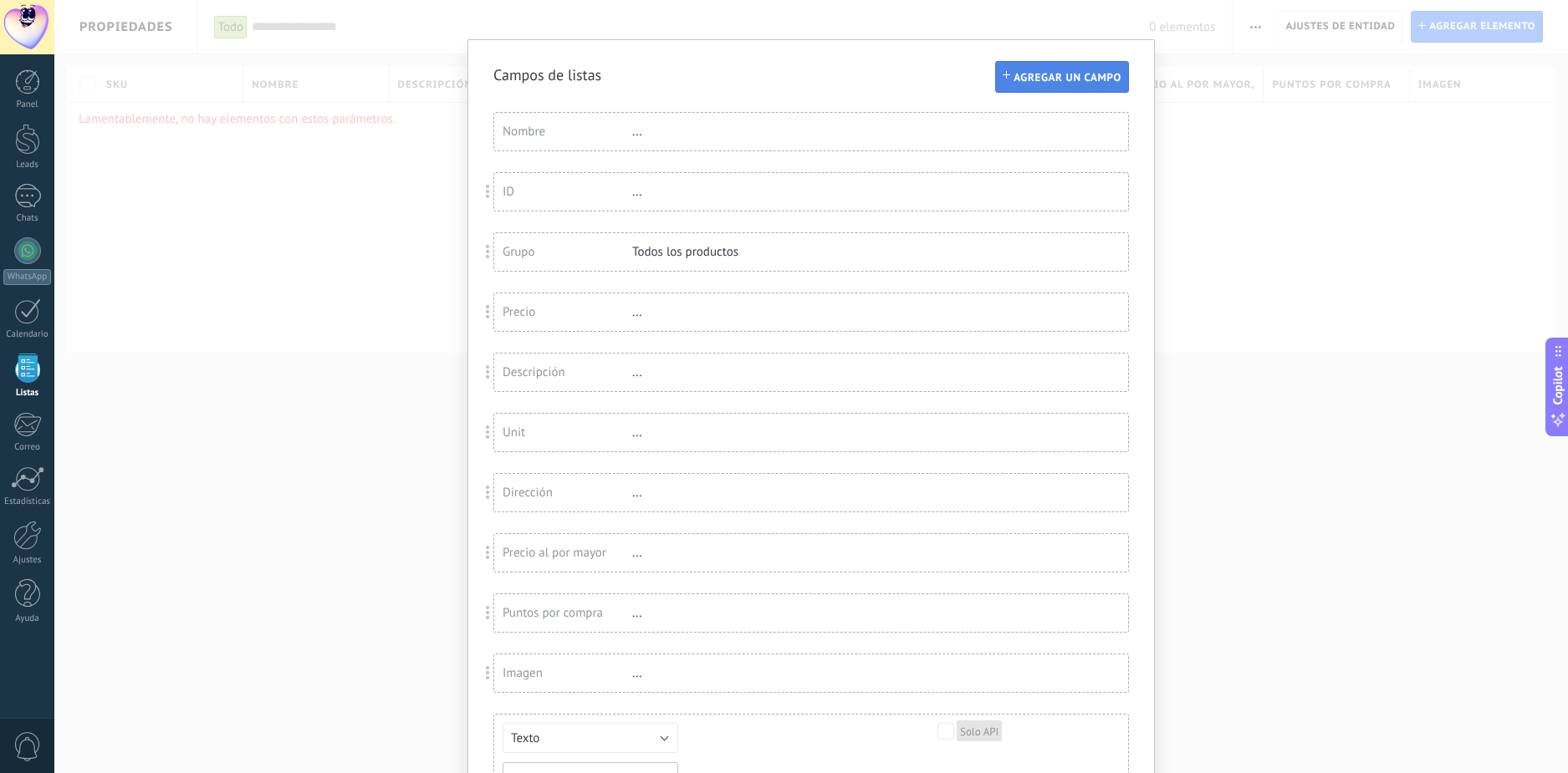
scroll to position [34, 0]
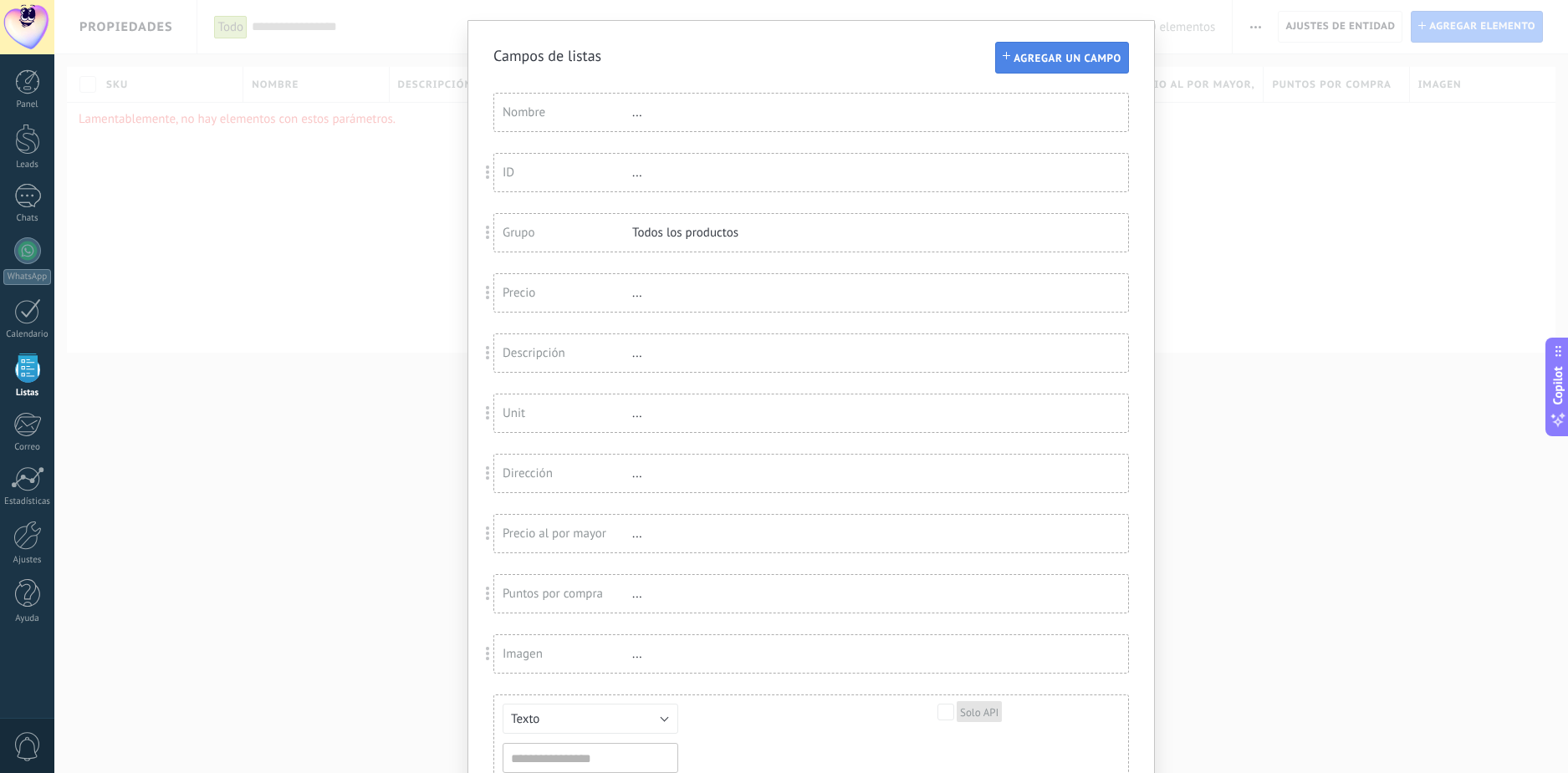
click at [1056, 53] on span "Agregar un campo" at bounding box center [1067, 59] width 108 height 12
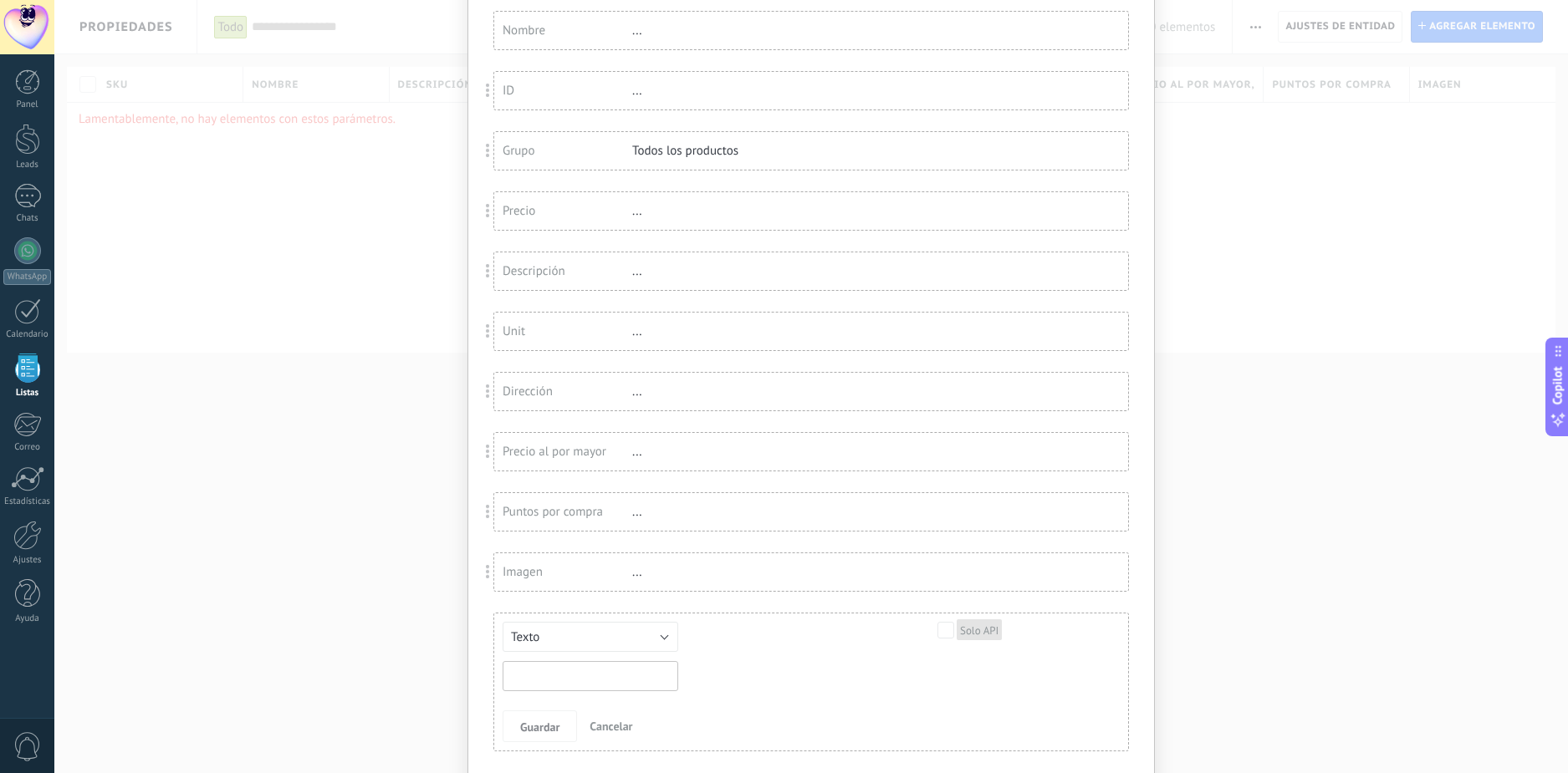
scroll to position [196, 0]
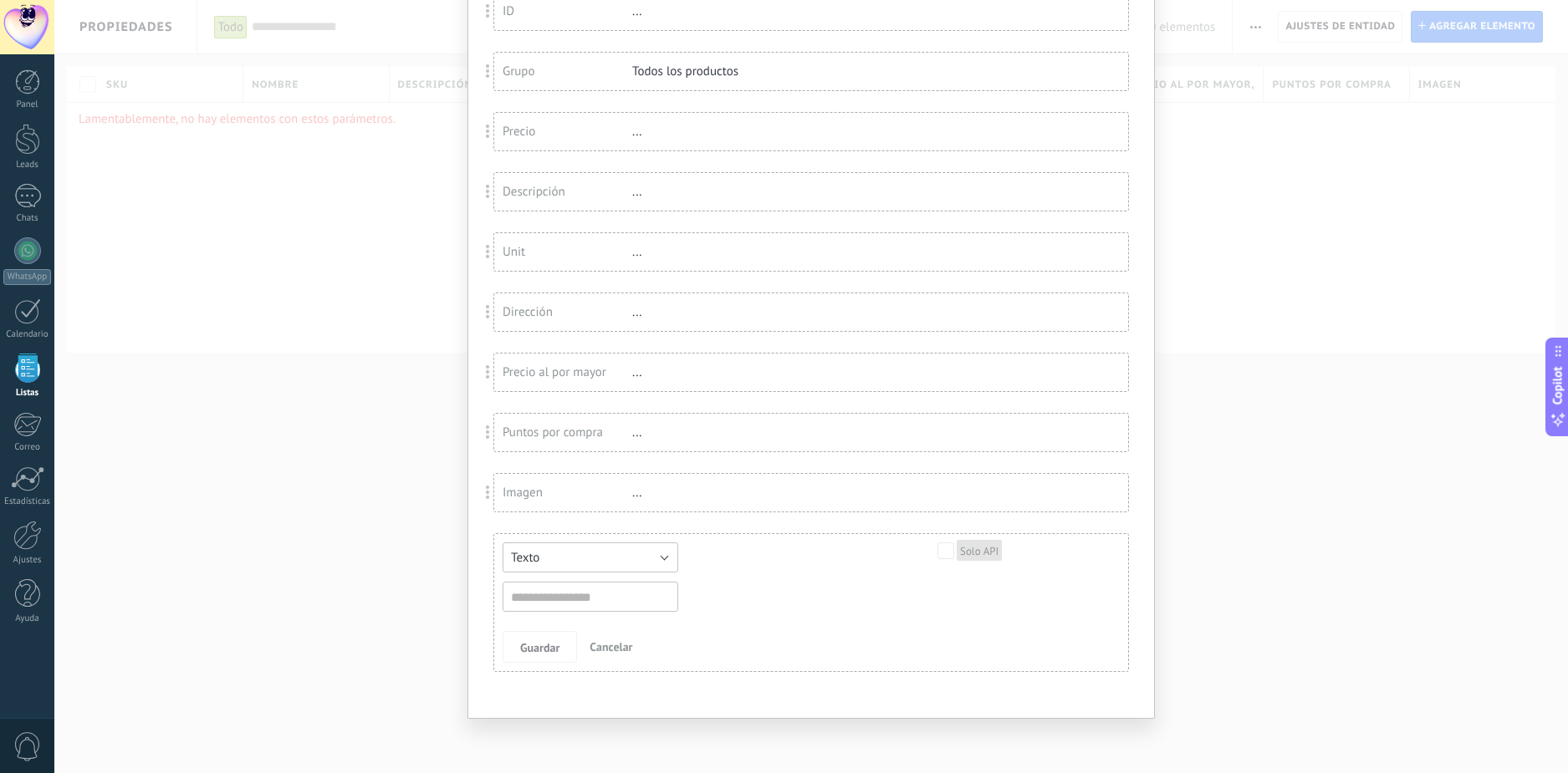
click at [665, 558] on button "Texto" at bounding box center [590, 557] width 175 height 30
click at [579, 607] on span "Interruptor" at bounding box center [582, 615] width 180 height 16
click at [611, 595] on input "text" at bounding box center [590, 596] width 175 height 30
click at [663, 558] on button "Interruptor" at bounding box center [590, 557] width 175 height 30
click at [602, 616] on span "Interruptor" at bounding box center [582, 615] width 180 height 16
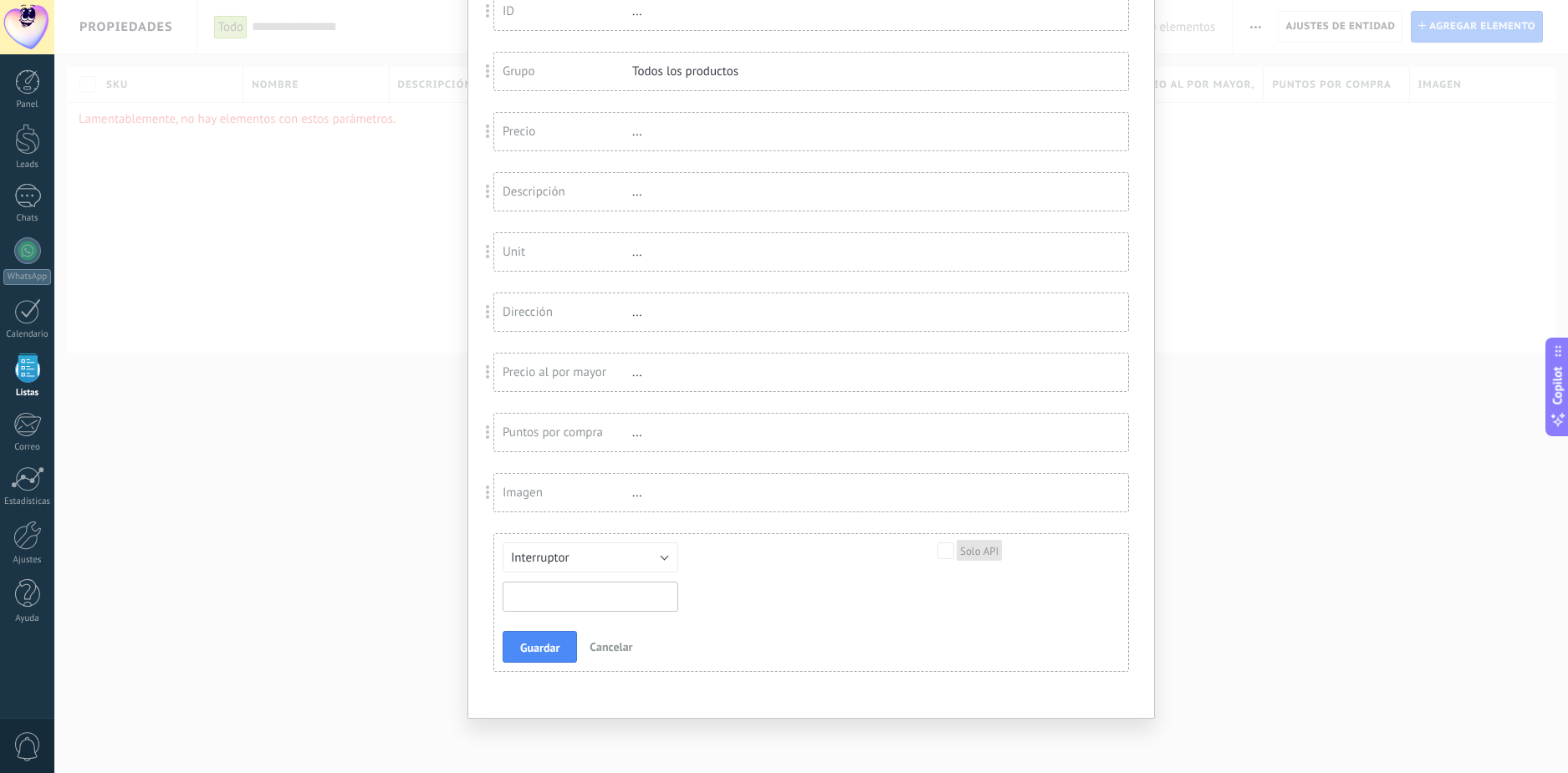
click at [624, 598] on input "text" at bounding box center [590, 596] width 175 height 30
click at [612, 640] on span "Cancelar" at bounding box center [611, 647] width 43 height 15
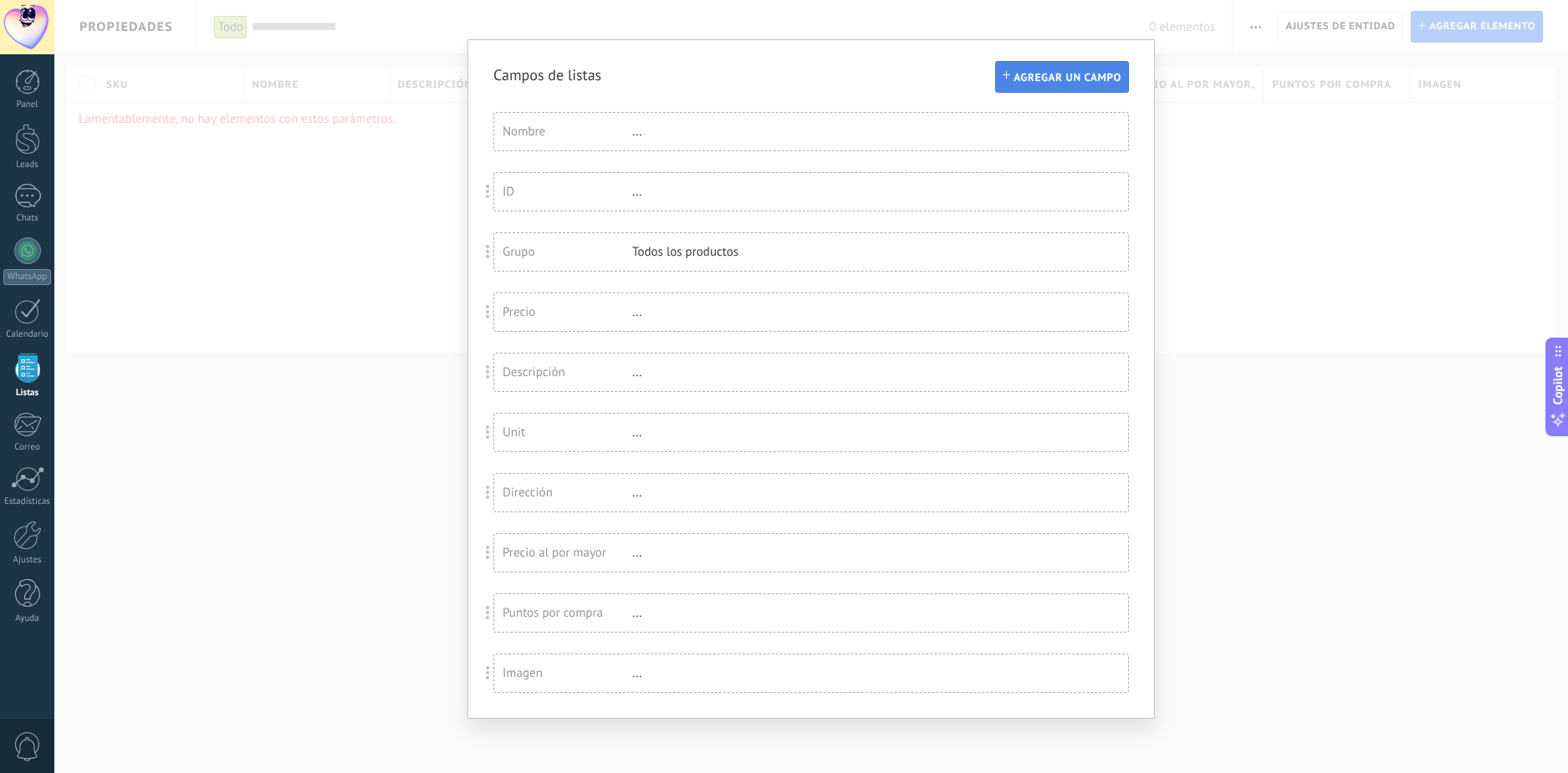
click at [1093, 83] on span "Agregar un campo" at bounding box center [1067, 78] width 108 height 12
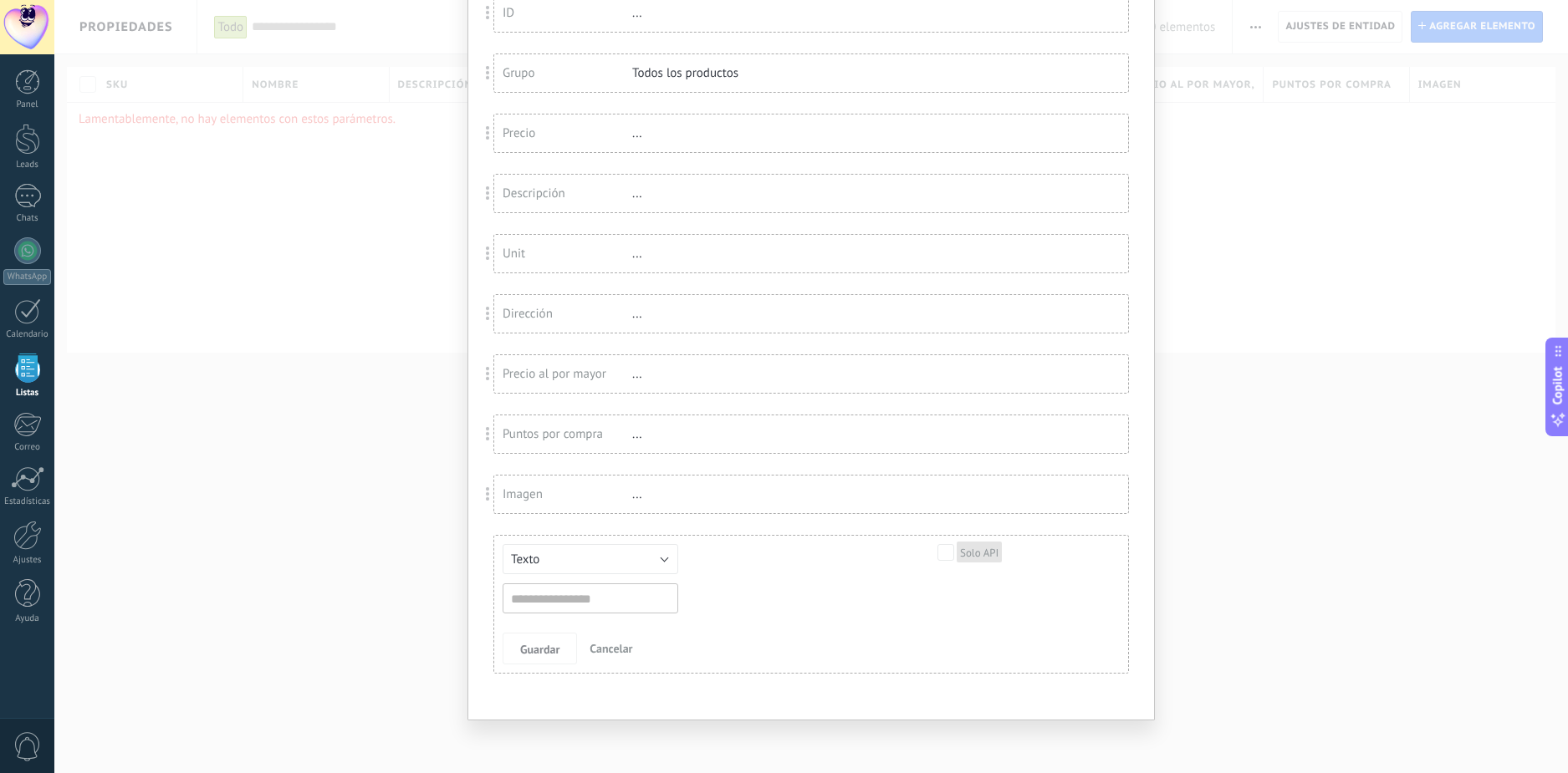
scroll to position [196, 0]
click at [666, 556] on button "Texto" at bounding box center [590, 557] width 175 height 30
click at [585, 592] on span "Dirección corta" at bounding box center [582, 592] width 180 height 16
click at [724, 605] on div "Texto Número Interruptor Selección Multiselección Día URL Texto Largo Interrupt…" at bounding box center [800, 577] width 594 height 70
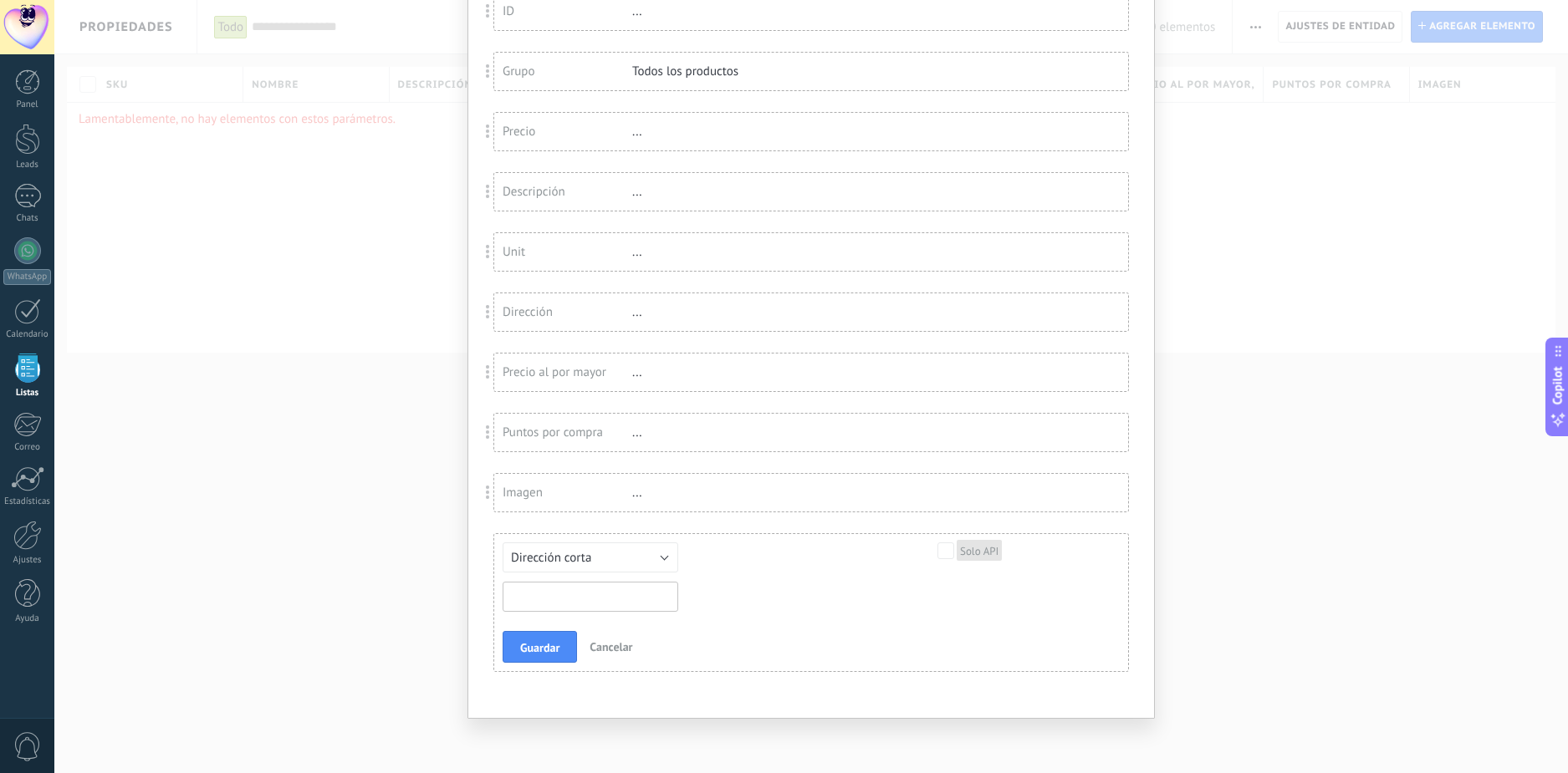
click at [614, 594] on input "text" at bounding box center [590, 596] width 175 height 30
click at [856, 590] on div "Texto Número Interruptor Selección Multiselección Día URL Texto Largo Interrupt…" at bounding box center [800, 577] width 594 height 70
click at [540, 642] on span "Guardar" at bounding box center [539, 648] width 39 height 12
click at [643, 585] on input "text" at bounding box center [590, 596] width 175 height 30
click at [654, 552] on button "Dirección corta" at bounding box center [590, 557] width 175 height 30
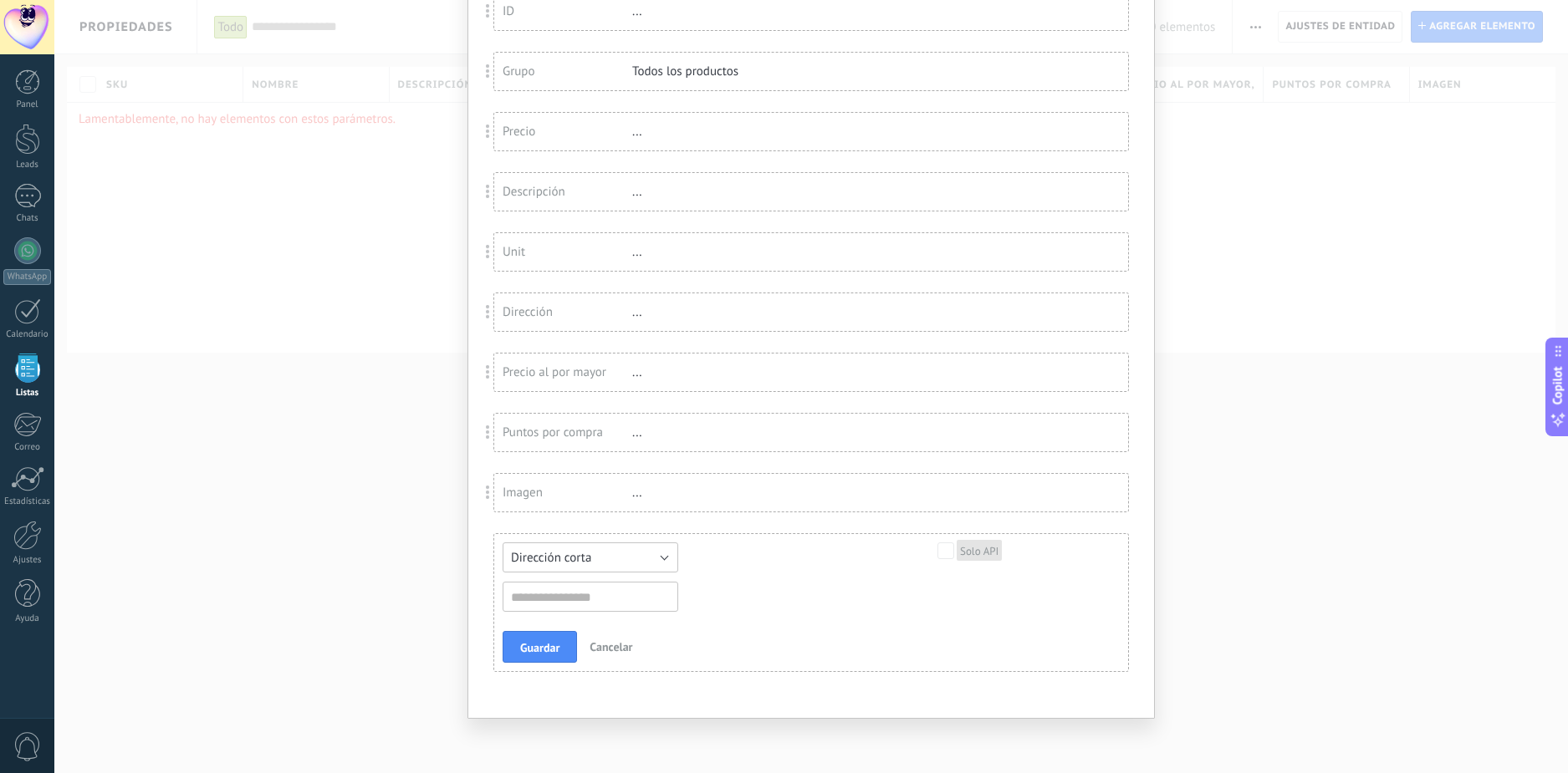
scroll to position [184, 0]
click at [659, 549] on span "URL" at bounding box center [582, 544] width 180 height 16
click at [629, 568] on button "URL" at bounding box center [590, 557] width 175 height 30
click at [579, 599] on span "Dirección corta" at bounding box center [582, 592] width 180 height 16
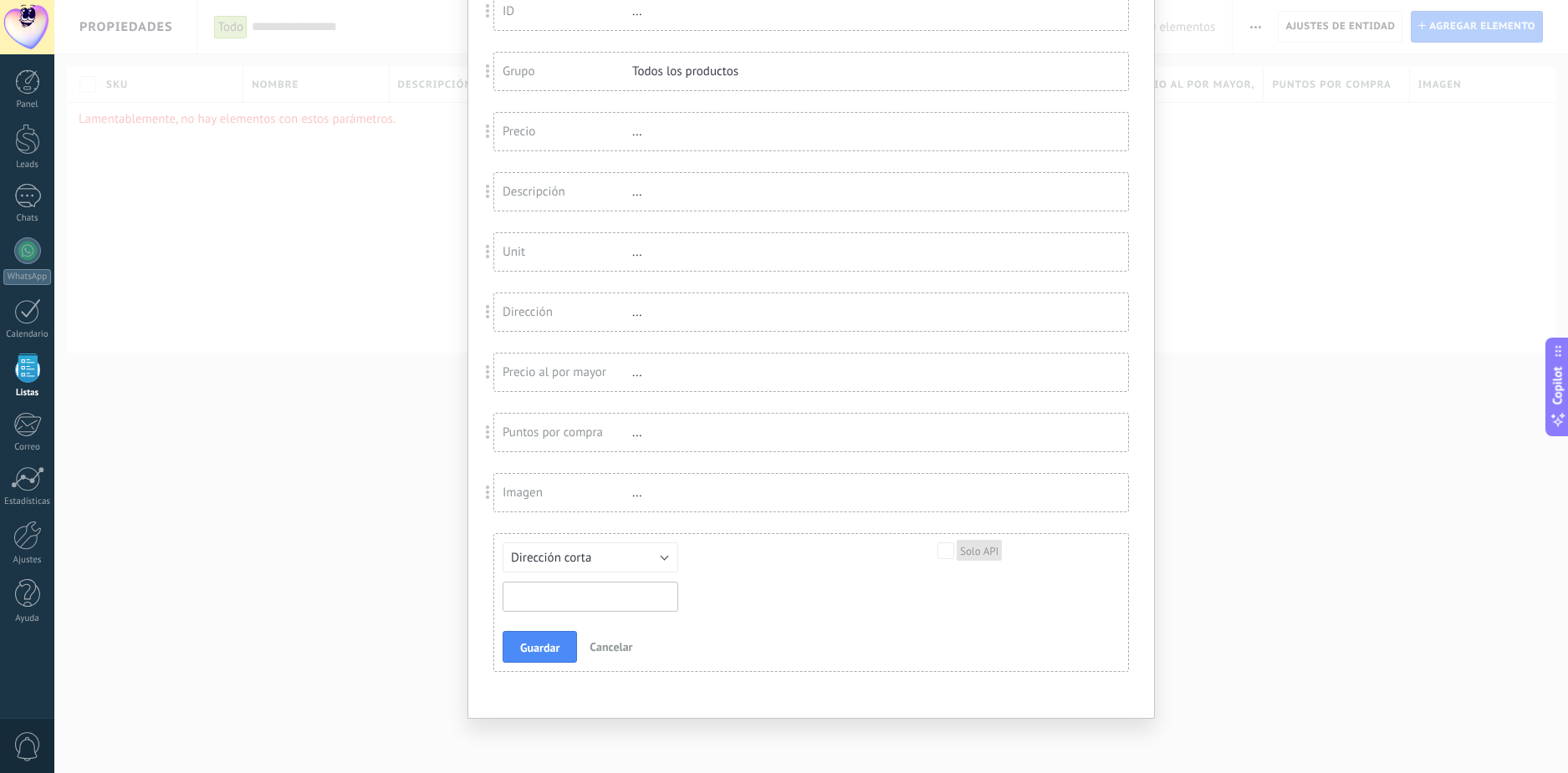
click at [598, 600] on input "text" at bounding box center [590, 596] width 175 height 30
type input "*********"
click at [552, 645] on span "Guardar" at bounding box center [539, 648] width 39 height 12
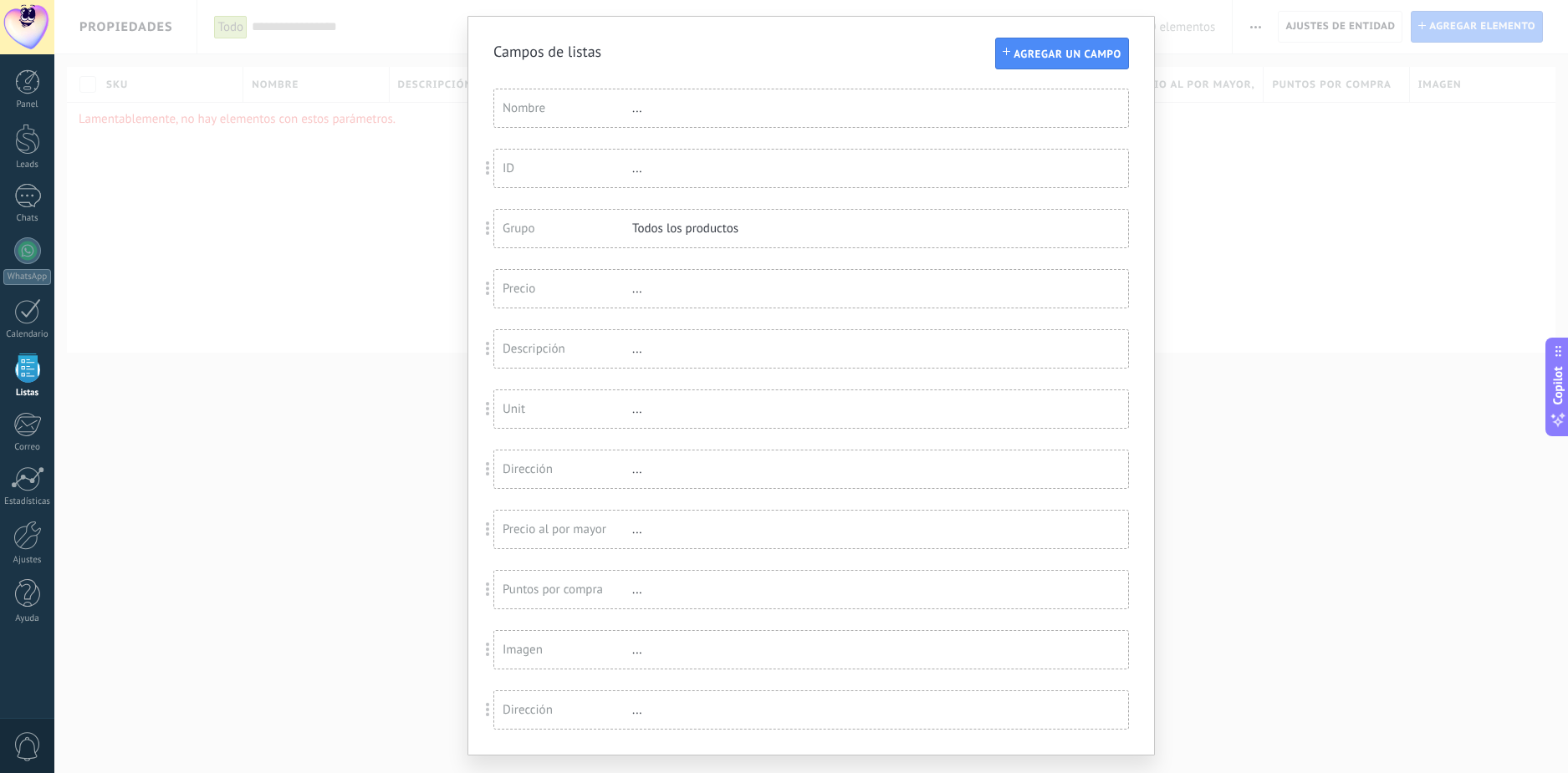
scroll to position [75, 0]
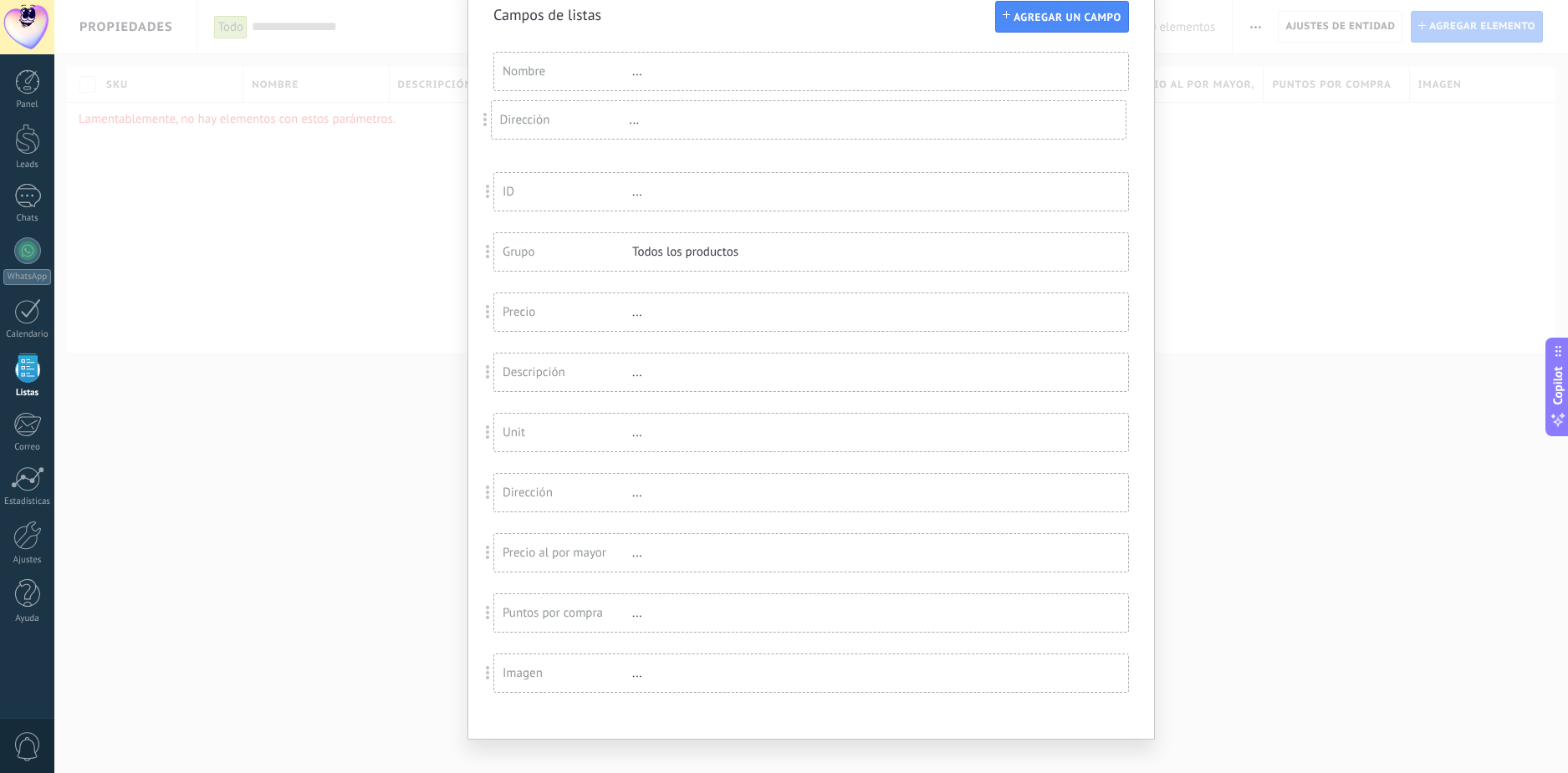
drag, startPoint x: 476, startPoint y: 670, endPoint x: 516, endPoint y: 117, distance: 554.4
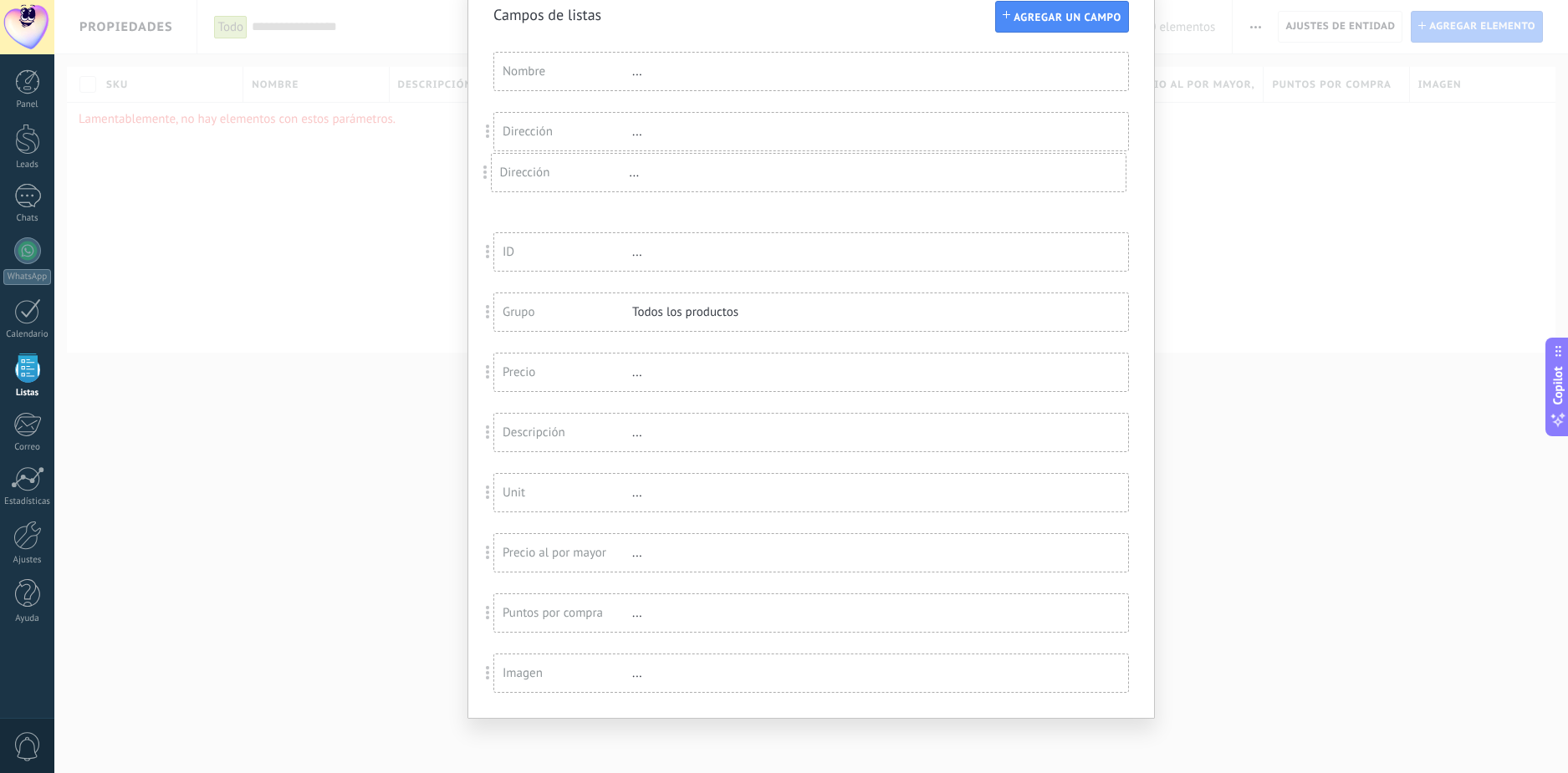
drag, startPoint x: 475, startPoint y: 491, endPoint x: 475, endPoint y: 163, distance: 328.0
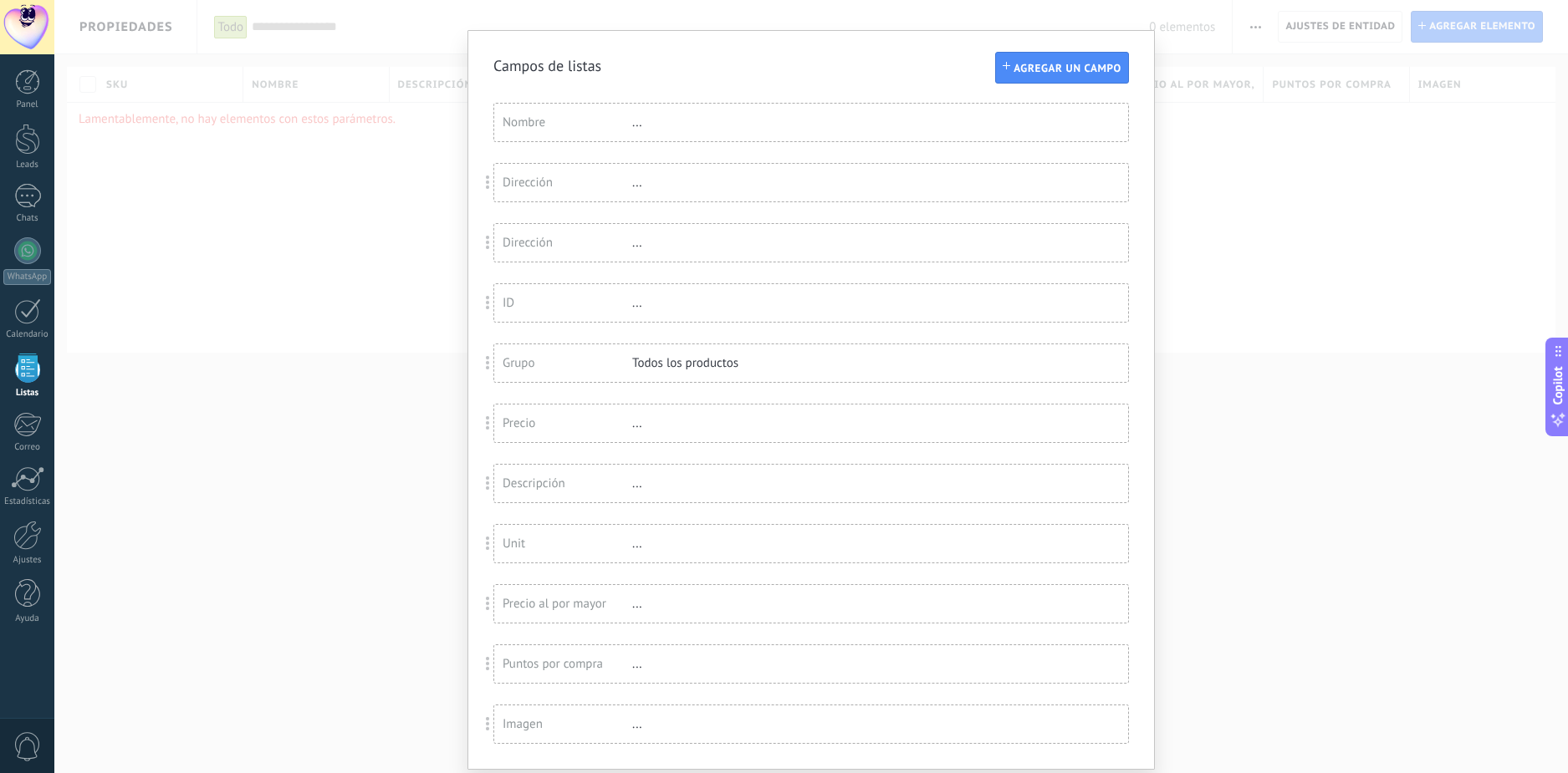
scroll to position [0, 0]
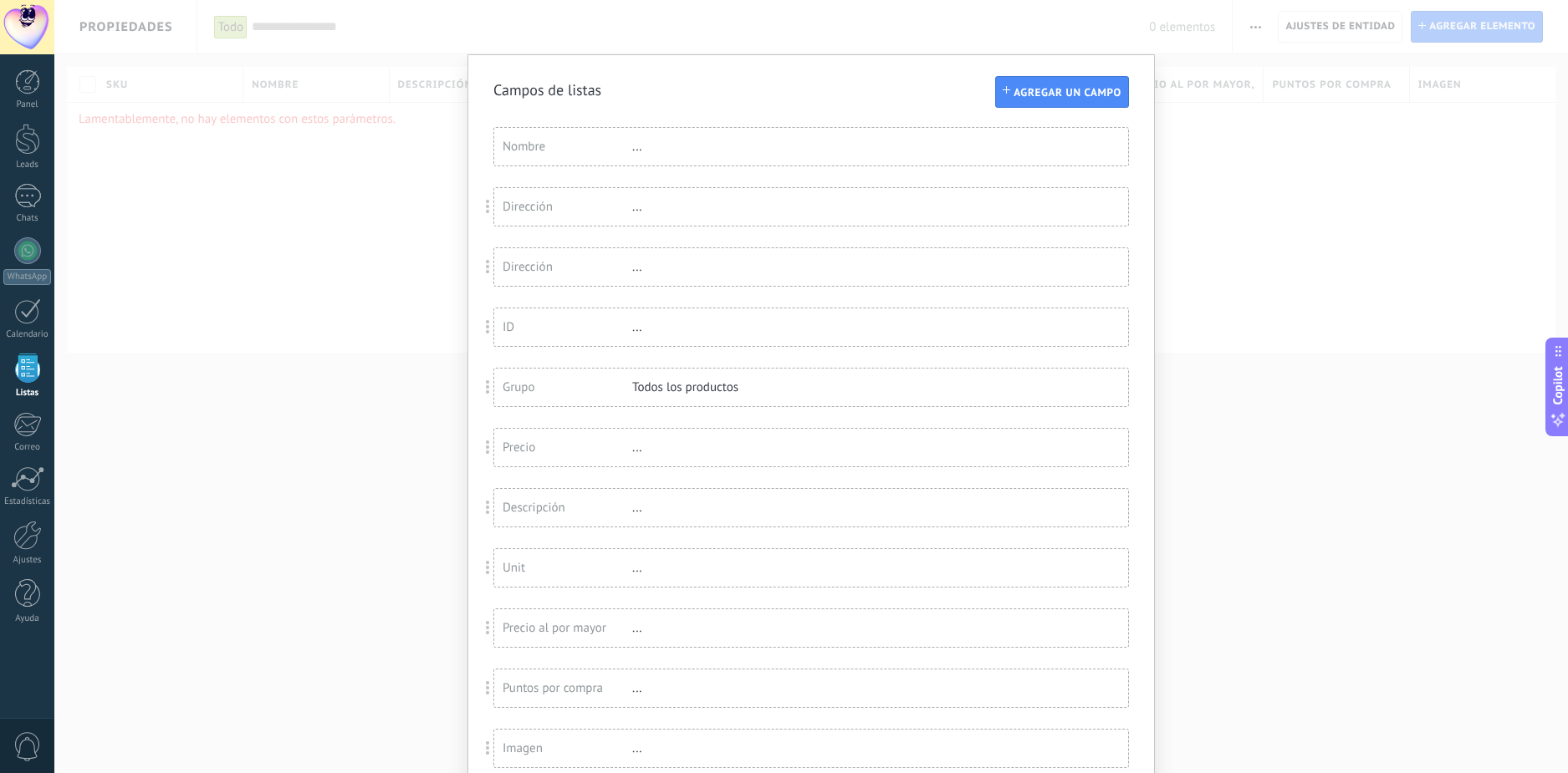
click at [1425, 299] on div "Campos de listas Agregar un campo Usted ha alcanzado la cantidad máxima de los …" at bounding box center [811, 386] width 1514 height 773
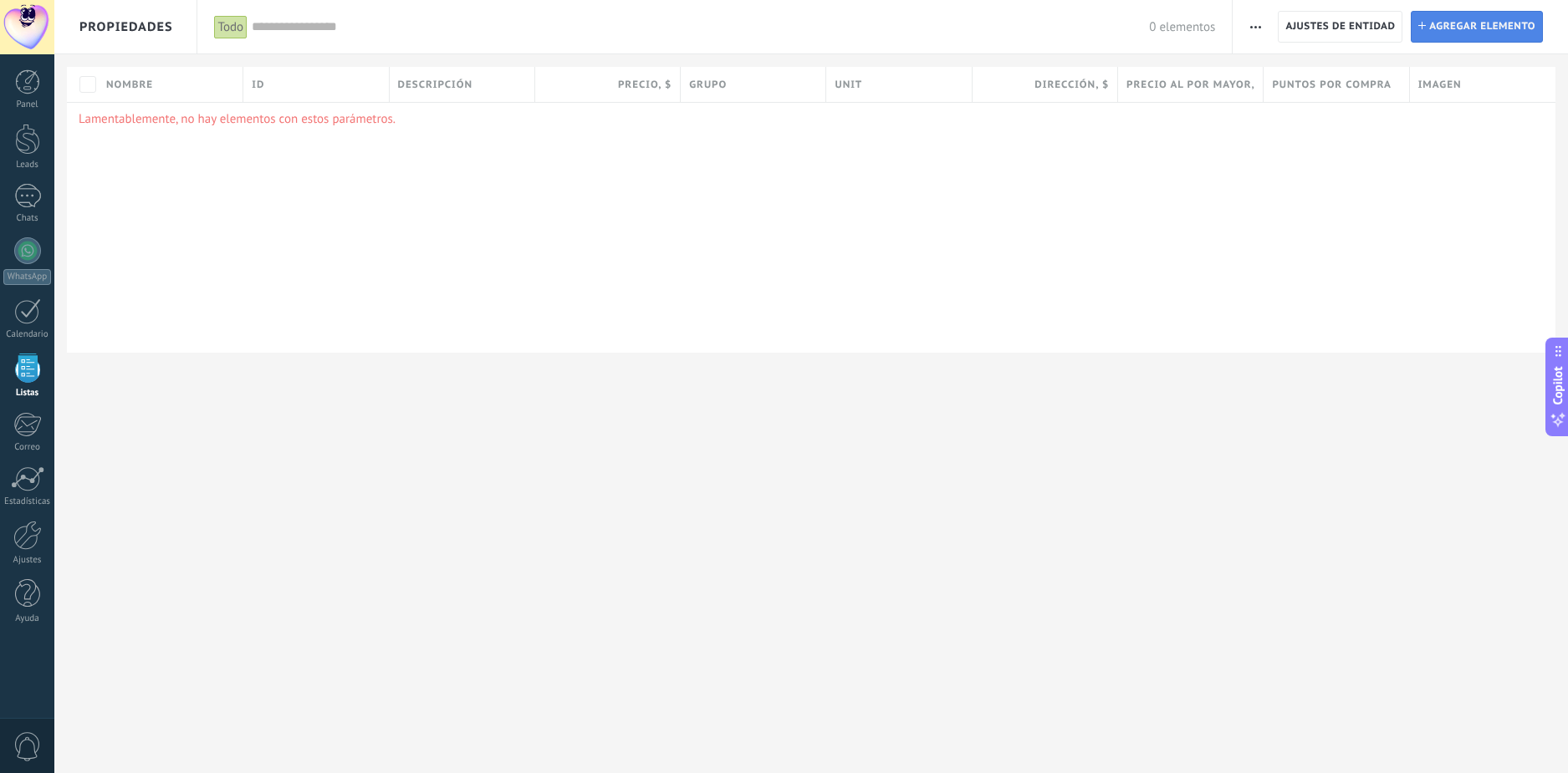
click at [1485, 25] on span "Agregar elemento" at bounding box center [1482, 26] width 106 height 30
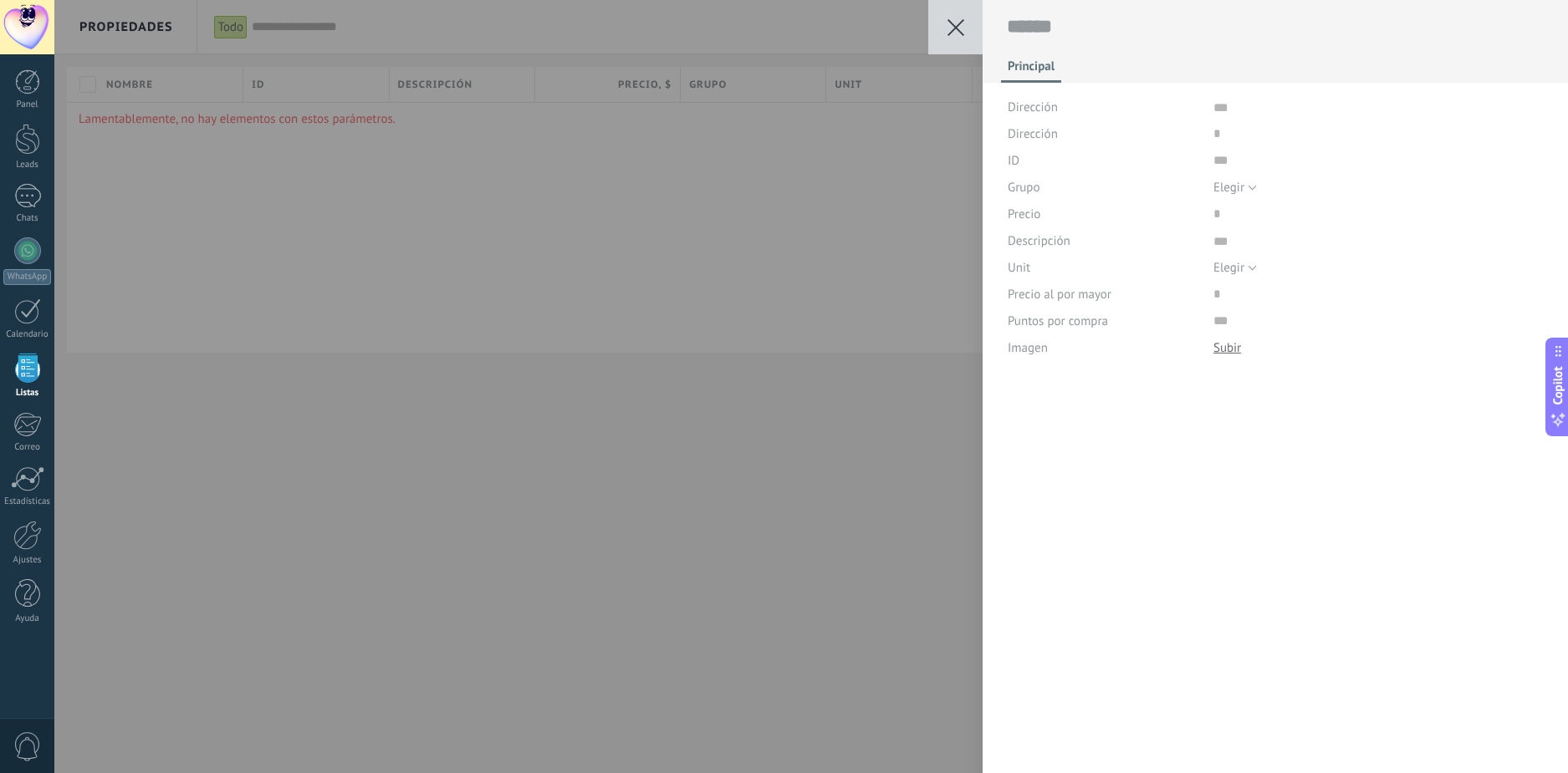
scroll to position [17, 0]
click at [1084, 104] on div "Dirección" at bounding box center [1104, 106] width 193 height 26
click at [1213, 108] on textarea at bounding box center [1378, 106] width 330 height 26
type textarea "*"
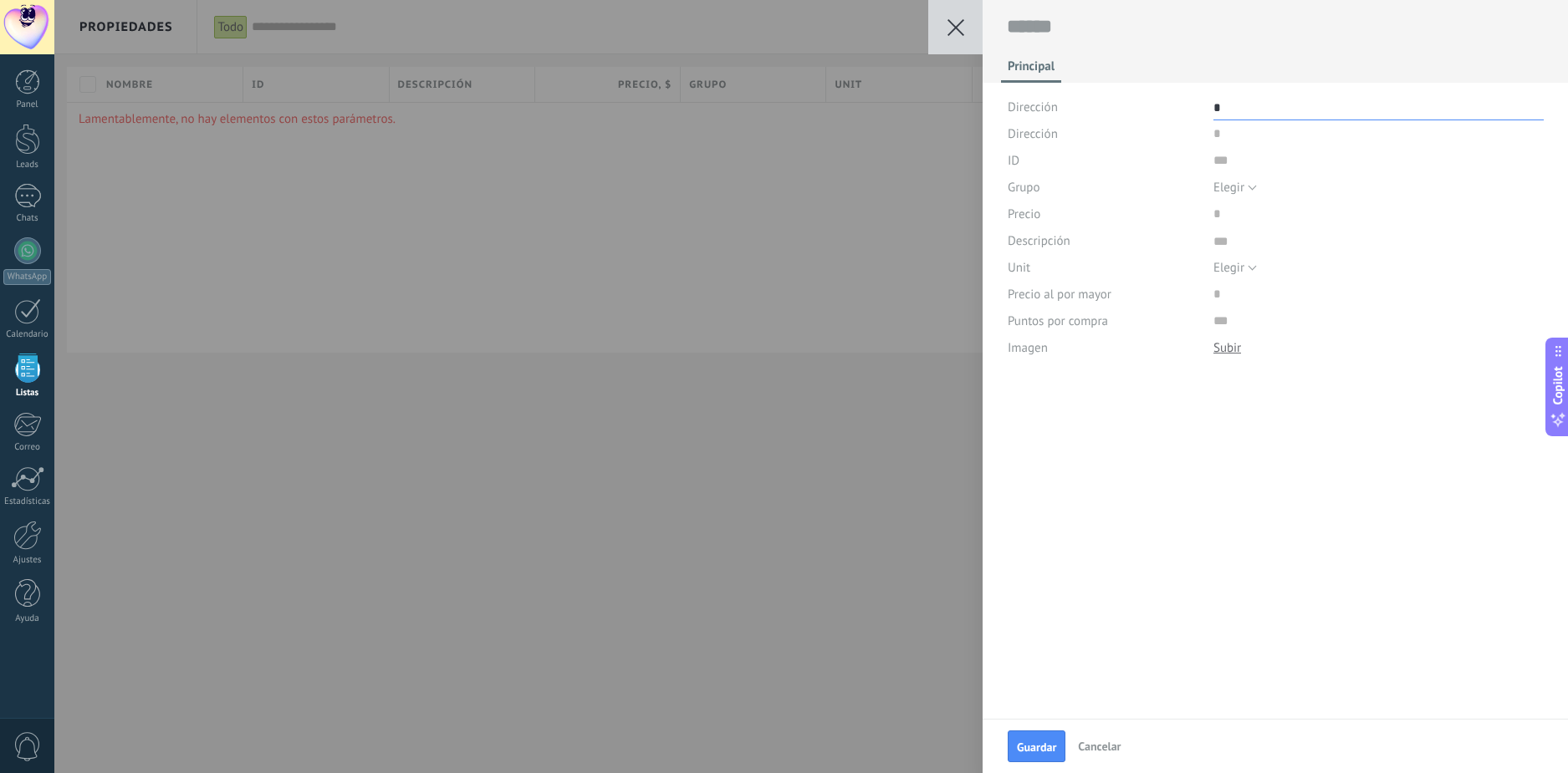
type textarea "**"
type textarea "***"
type textarea "****"
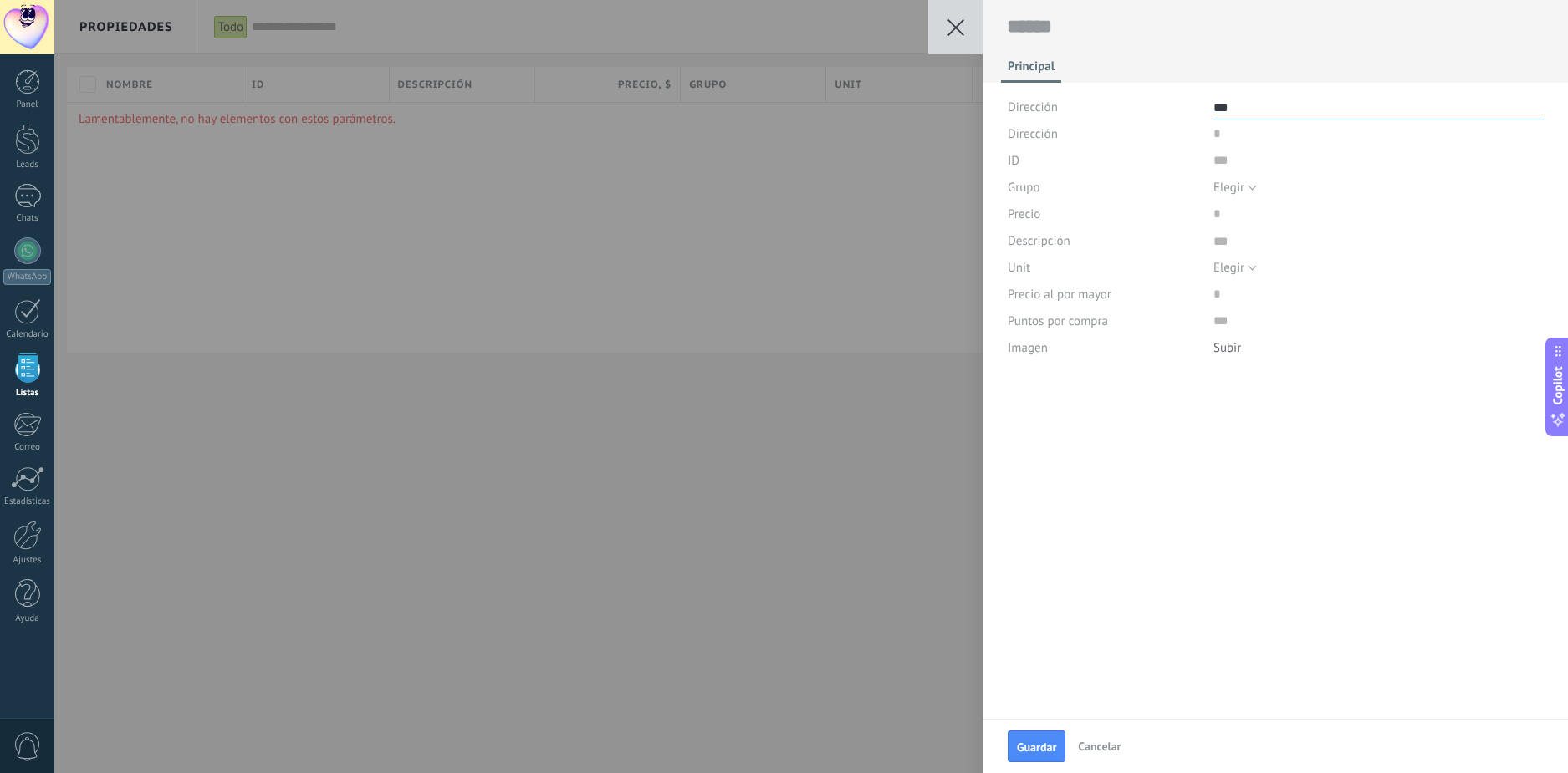
type textarea "****"
type textarea "*****"
type textarea "******"
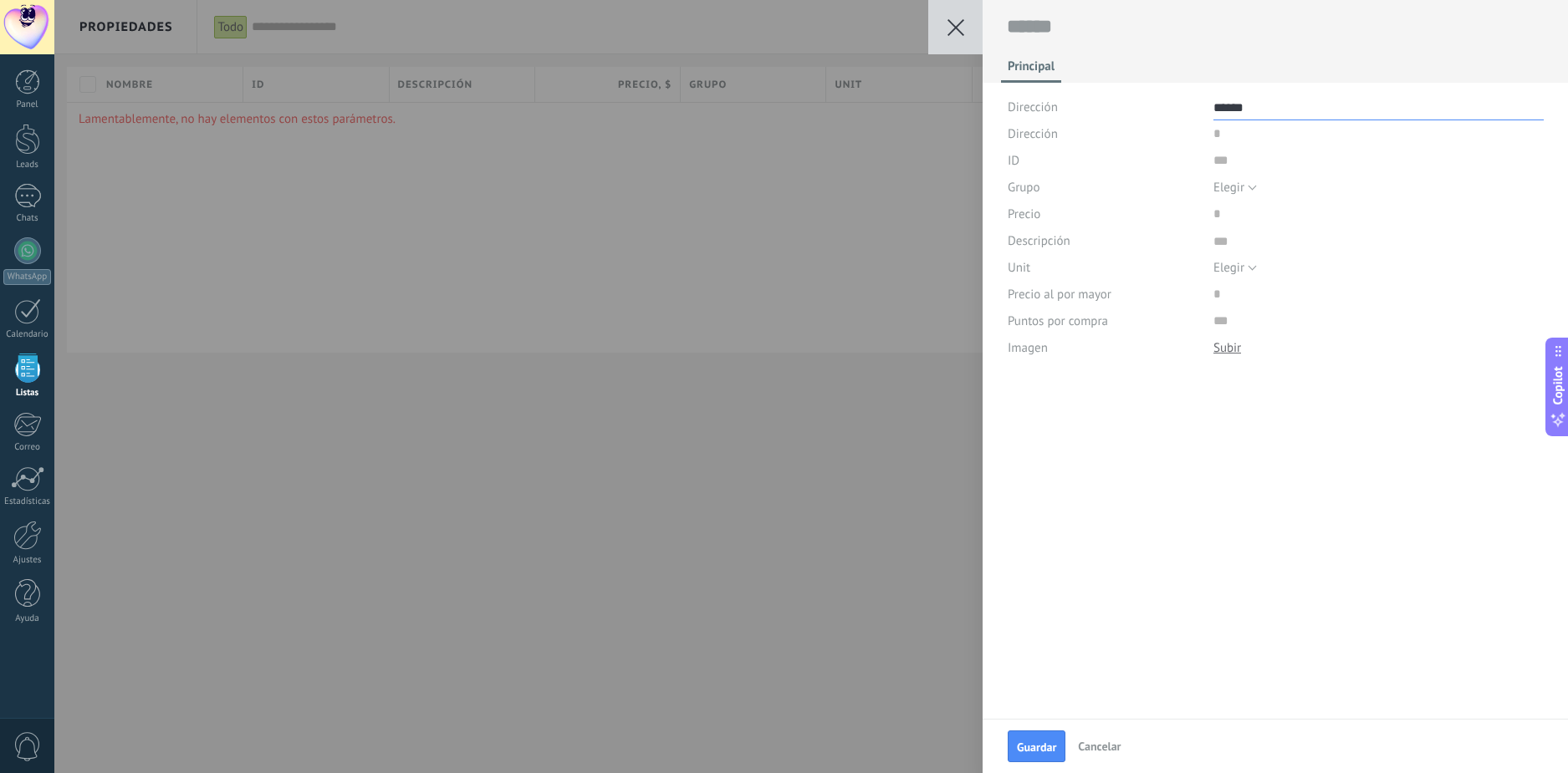
type textarea "*******"
type textarea "*********"
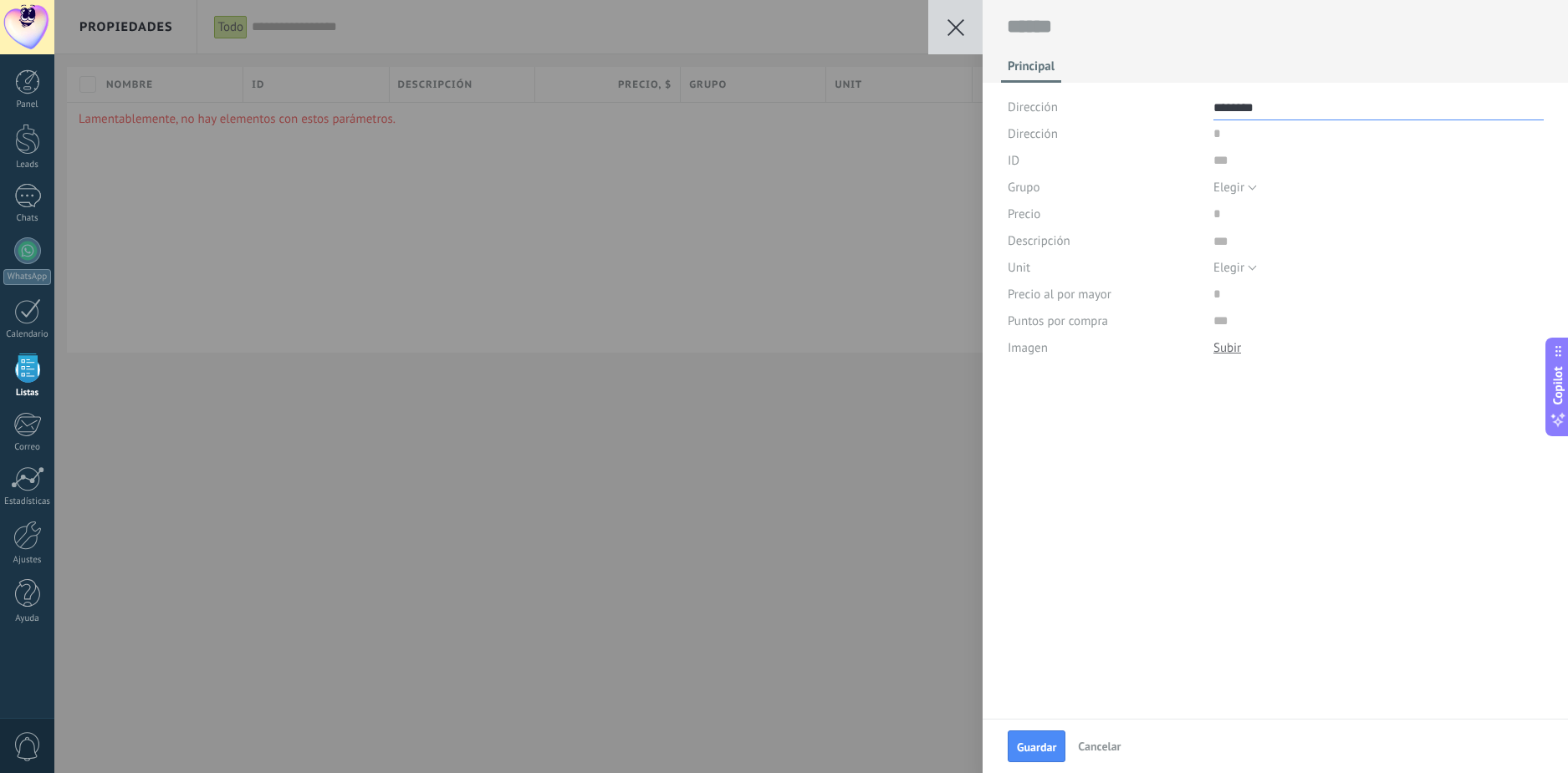
type textarea "*********"
type textarea "**********"
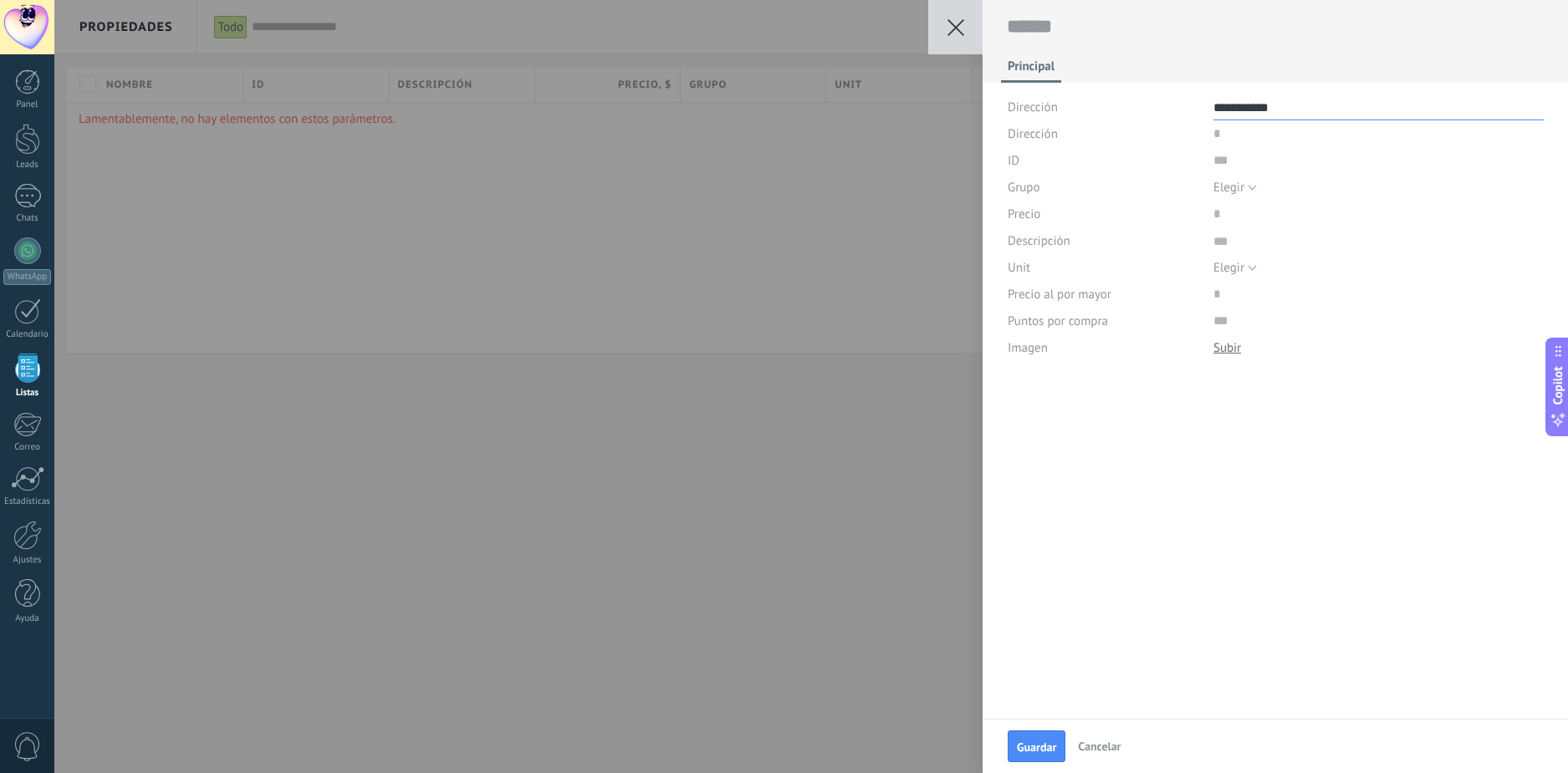
type textarea "**********"
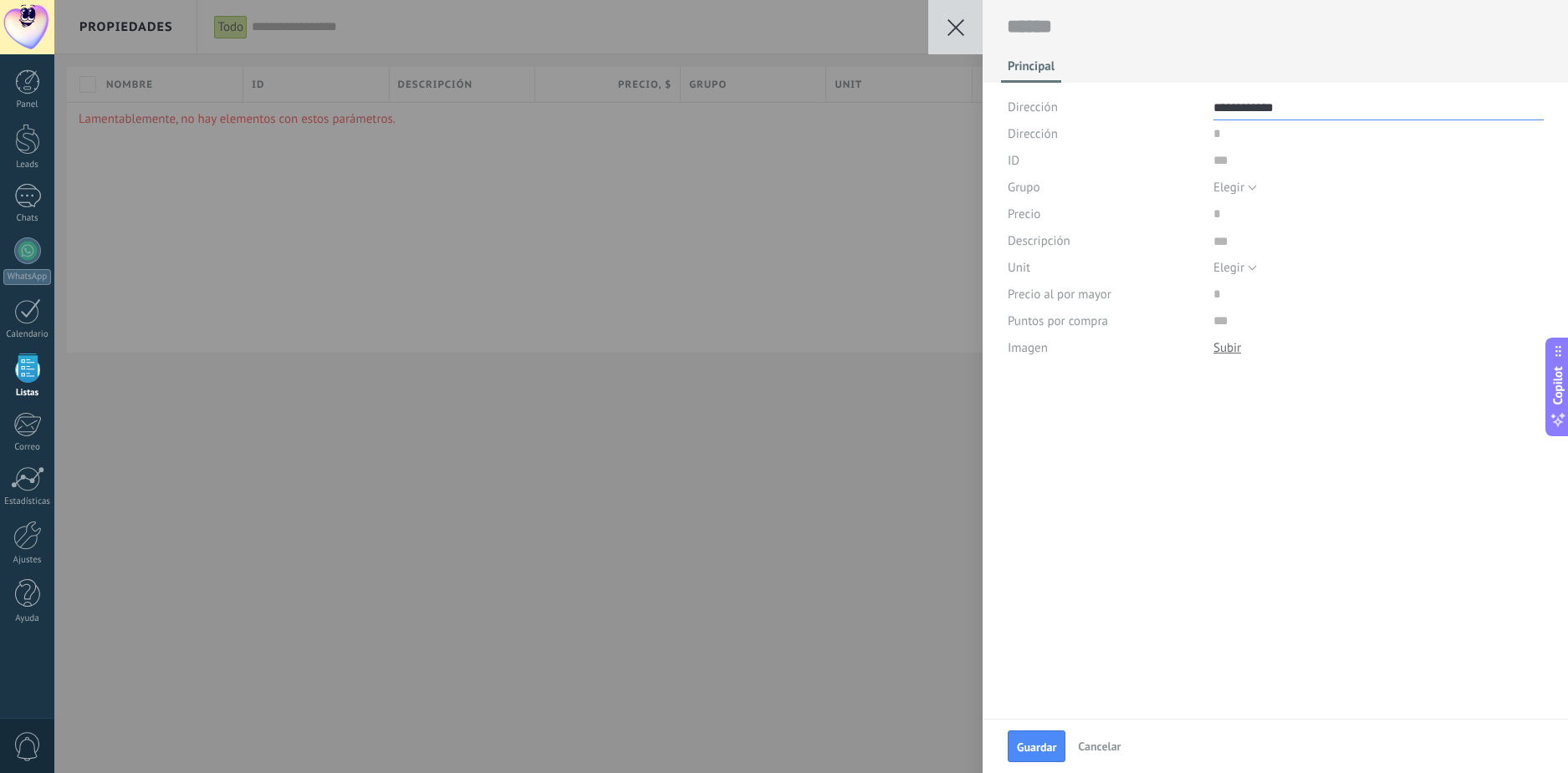
type textarea "**********"
drag, startPoint x: 1331, startPoint y: 170, endPoint x: 1326, endPoint y: 162, distance: 9.4
click at [1326, 162] on input "text" at bounding box center [1378, 160] width 330 height 26
click at [1243, 128] on input "price" at bounding box center [1266, 134] width 106 height 26
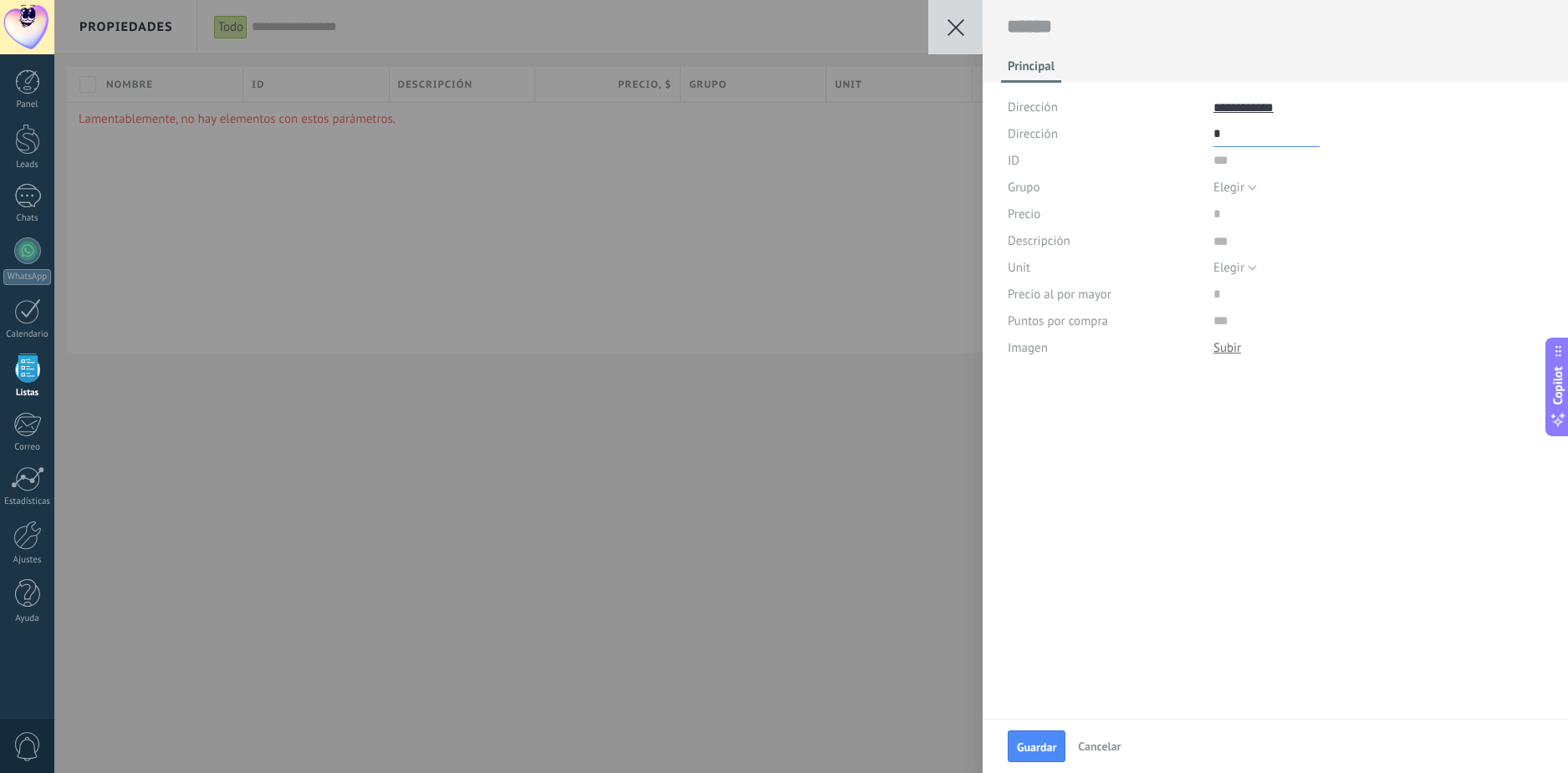
type input "*"
type input "**********"
click at [1215, 135] on input "price" at bounding box center [1266, 134] width 106 height 26
type input "*"
drag, startPoint x: 1246, startPoint y: 137, endPoint x: 1205, endPoint y: 129, distance: 41.8
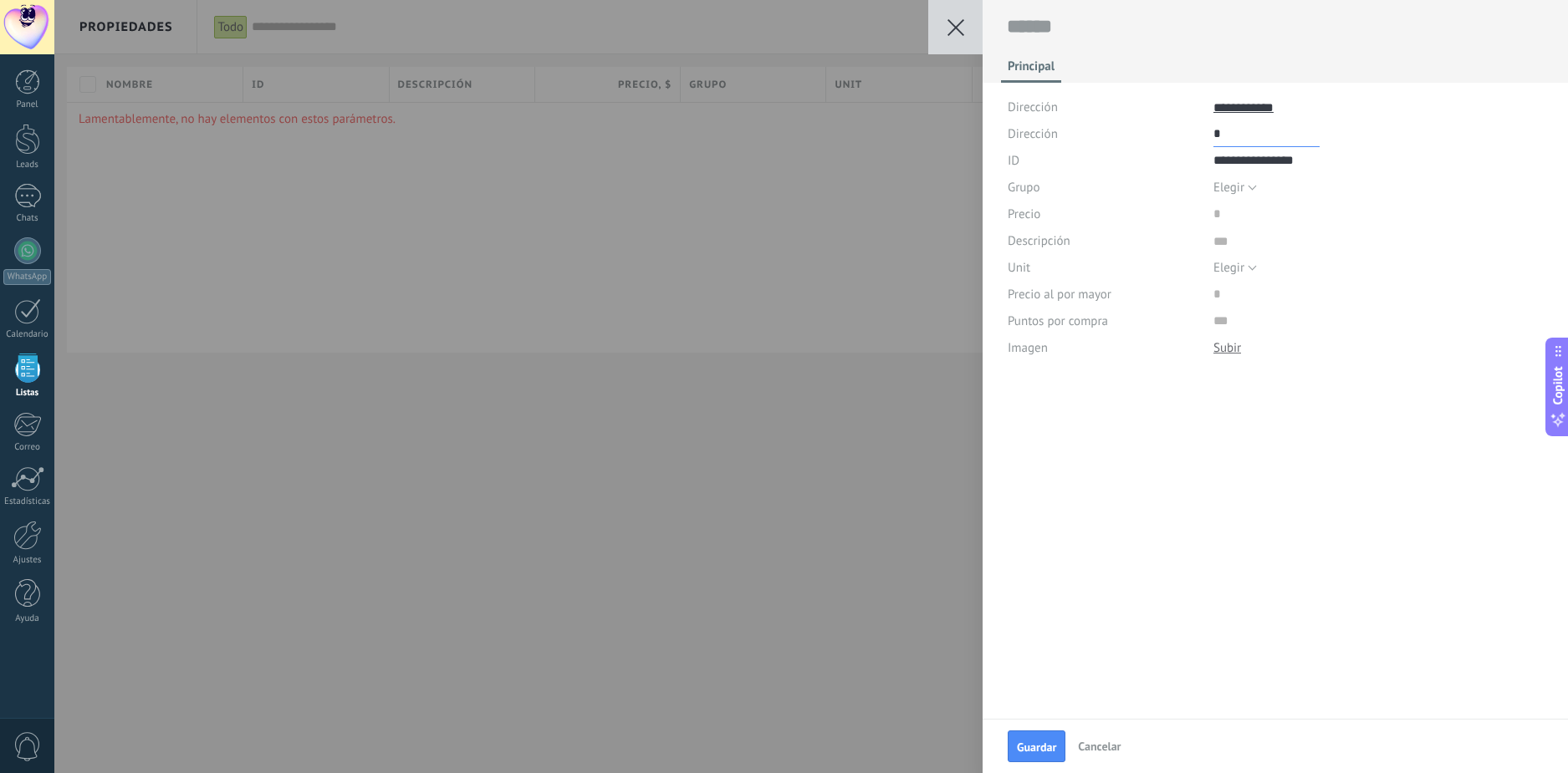
click at [1205, 129] on div "Dirección" at bounding box center [1276, 134] width 536 height 26
click at [1259, 170] on input "**********" at bounding box center [1378, 160] width 330 height 26
drag, startPoint x: 1323, startPoint y: 161, endPoint x: 1080, endPoint y: 182, distance: 243.9
click at [1080, 182] on div "**********" at bounding box center [1276, 227] width 536 height 268
click at [1120, 745] on span "Cancelar" at bounding box center [1099, 747] width 43 height 15
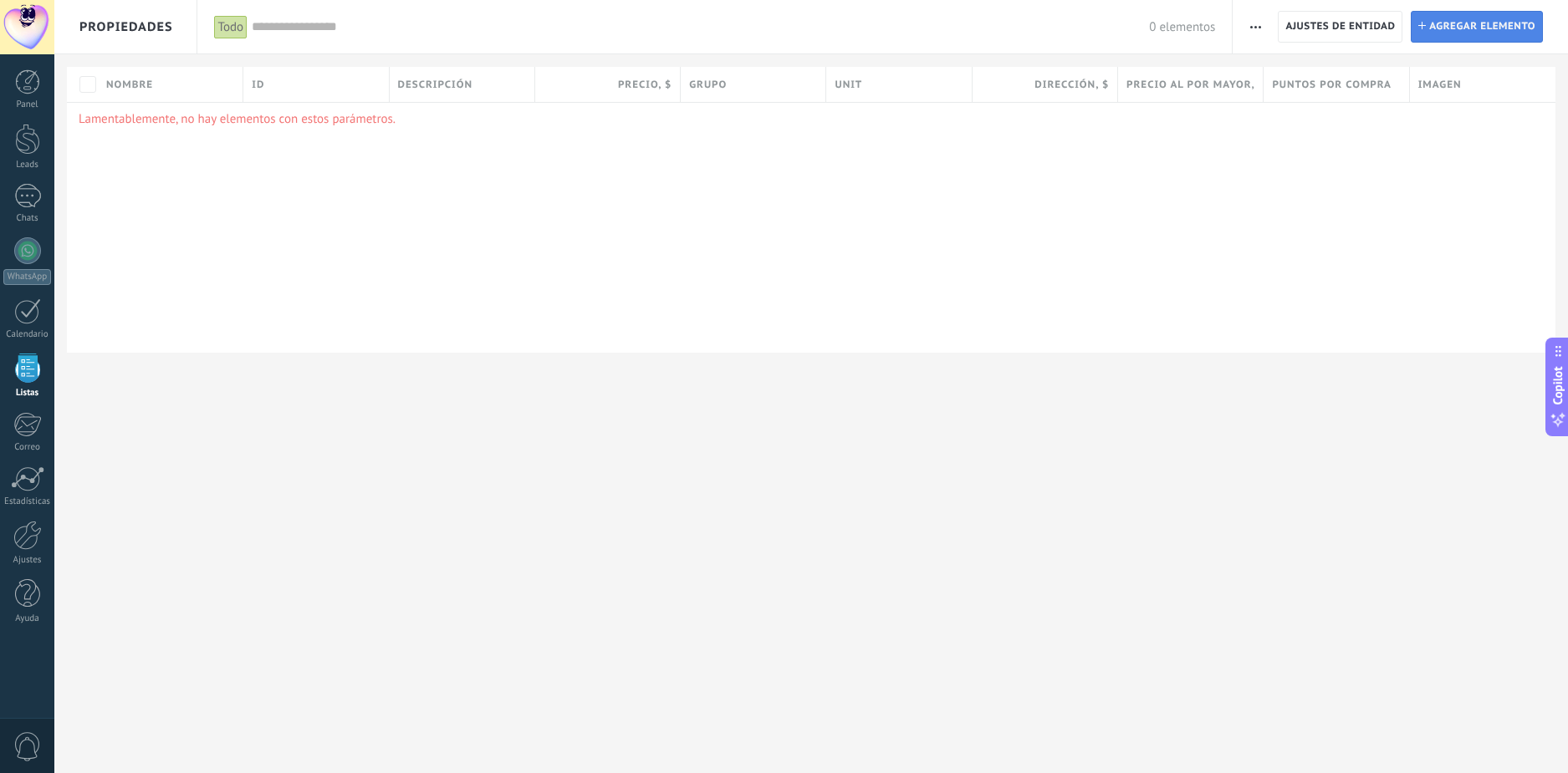
click at [1466, 27] on span "Agregar elemento" at bounding box center [1482, 26] width 106 height 30
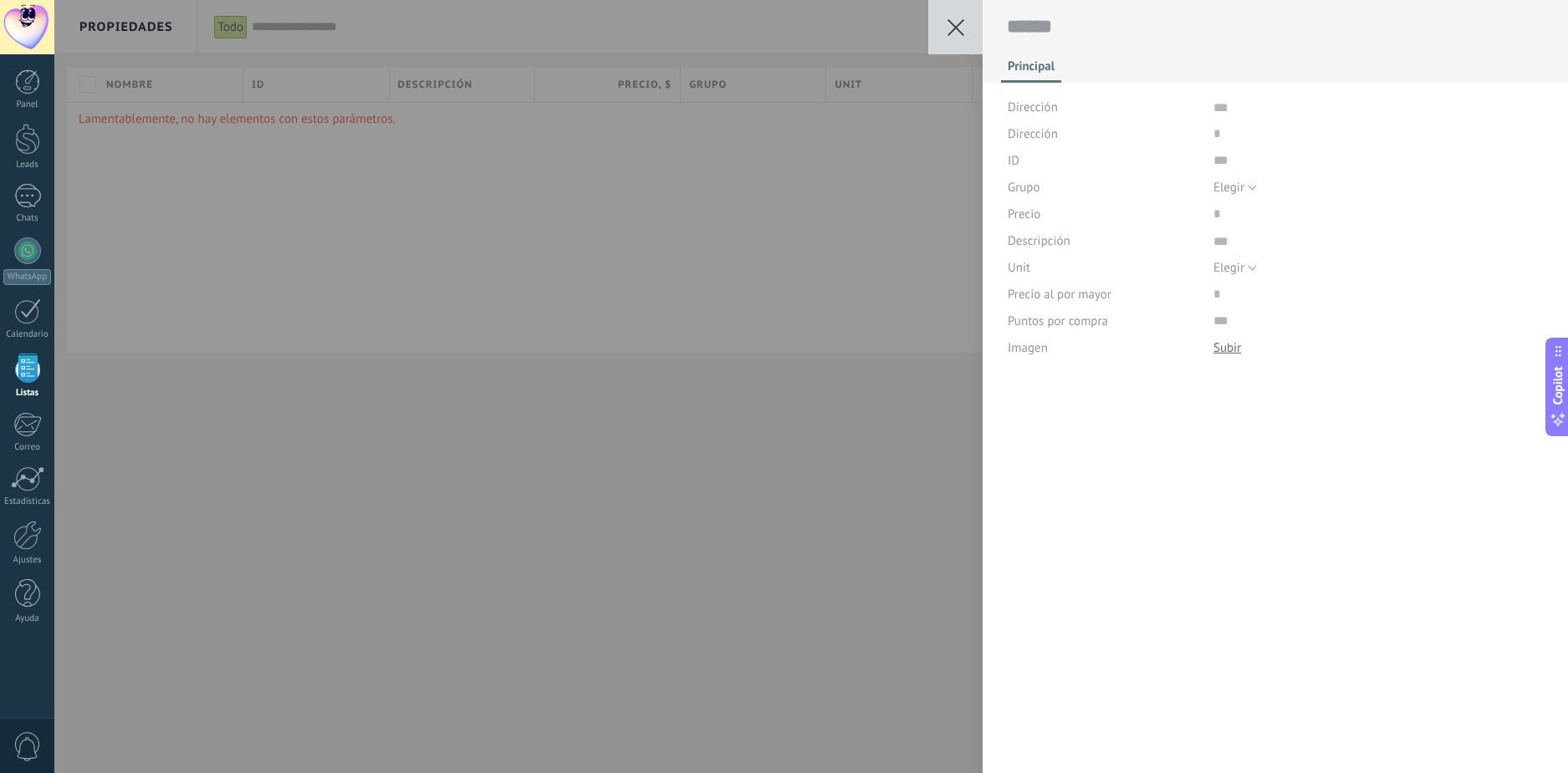
scroll to position [17, 0]
click at [1223, 108] on textarea at bounding box center [1378, 106] width 330 height 26
type textarea "*"
type textarea "**"
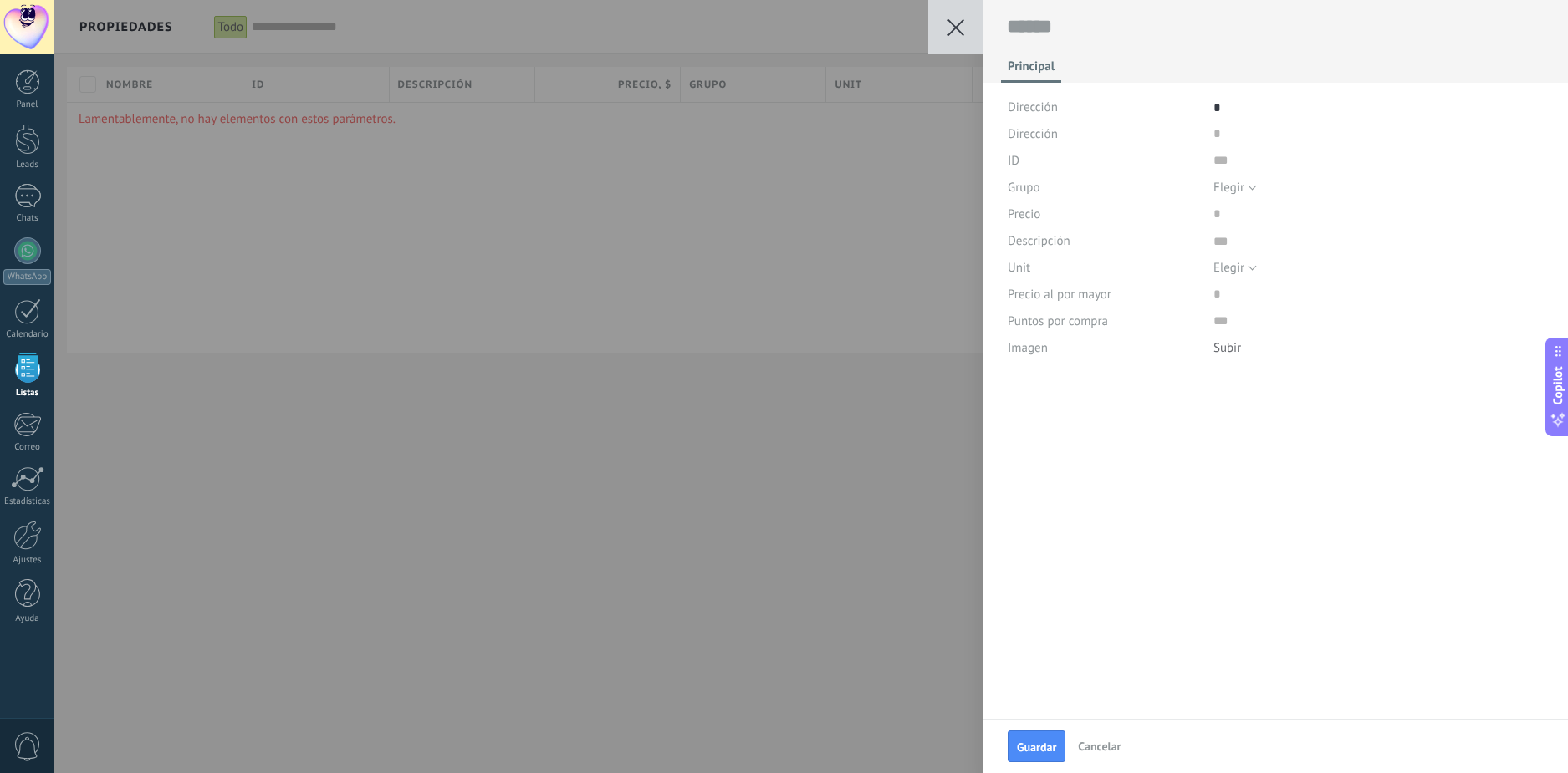
type textarea "**"
type textarea "***"
type textarea "****"
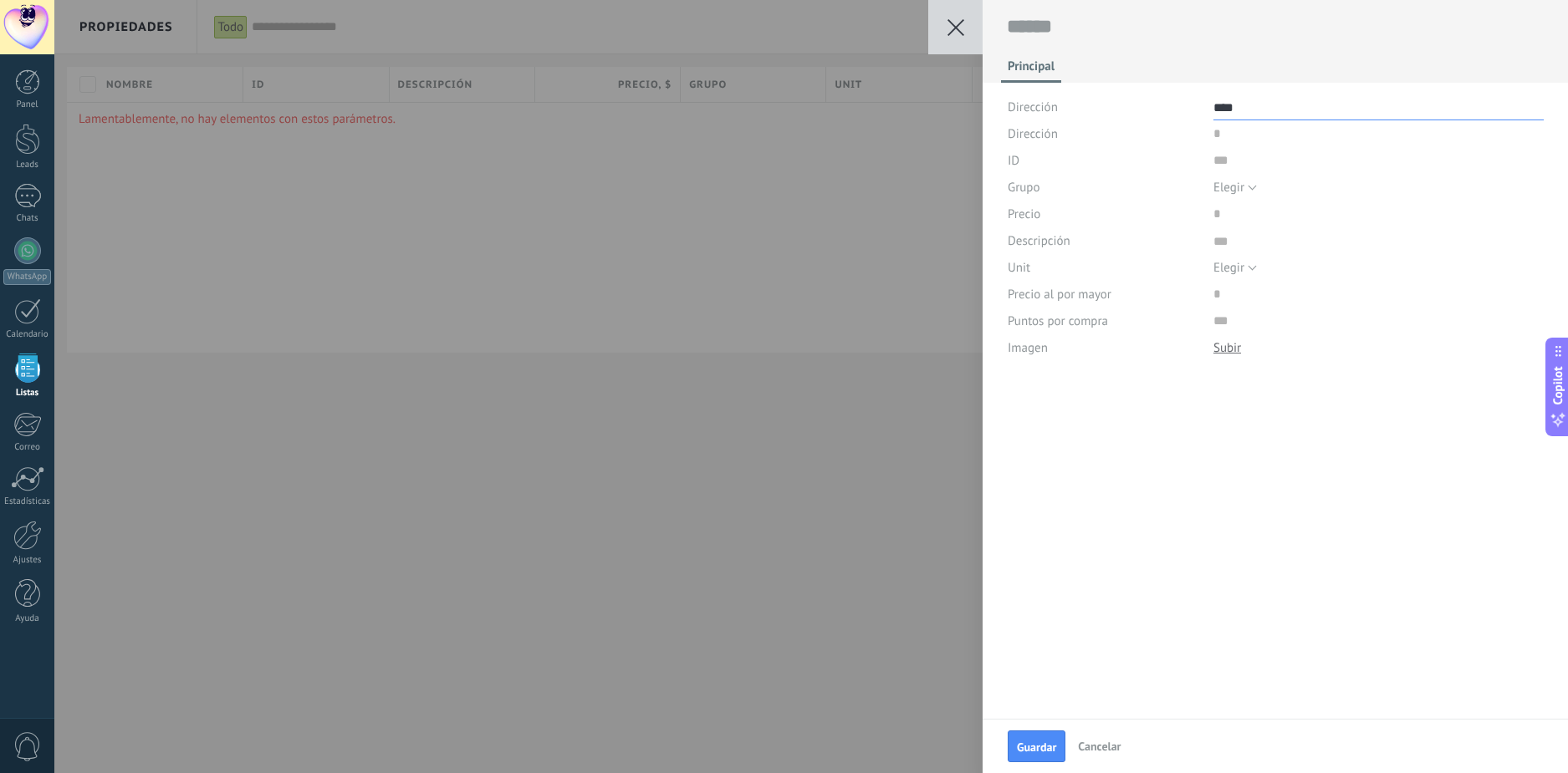
type textarea "*****"
type textarea "******"
type textarea "*******"
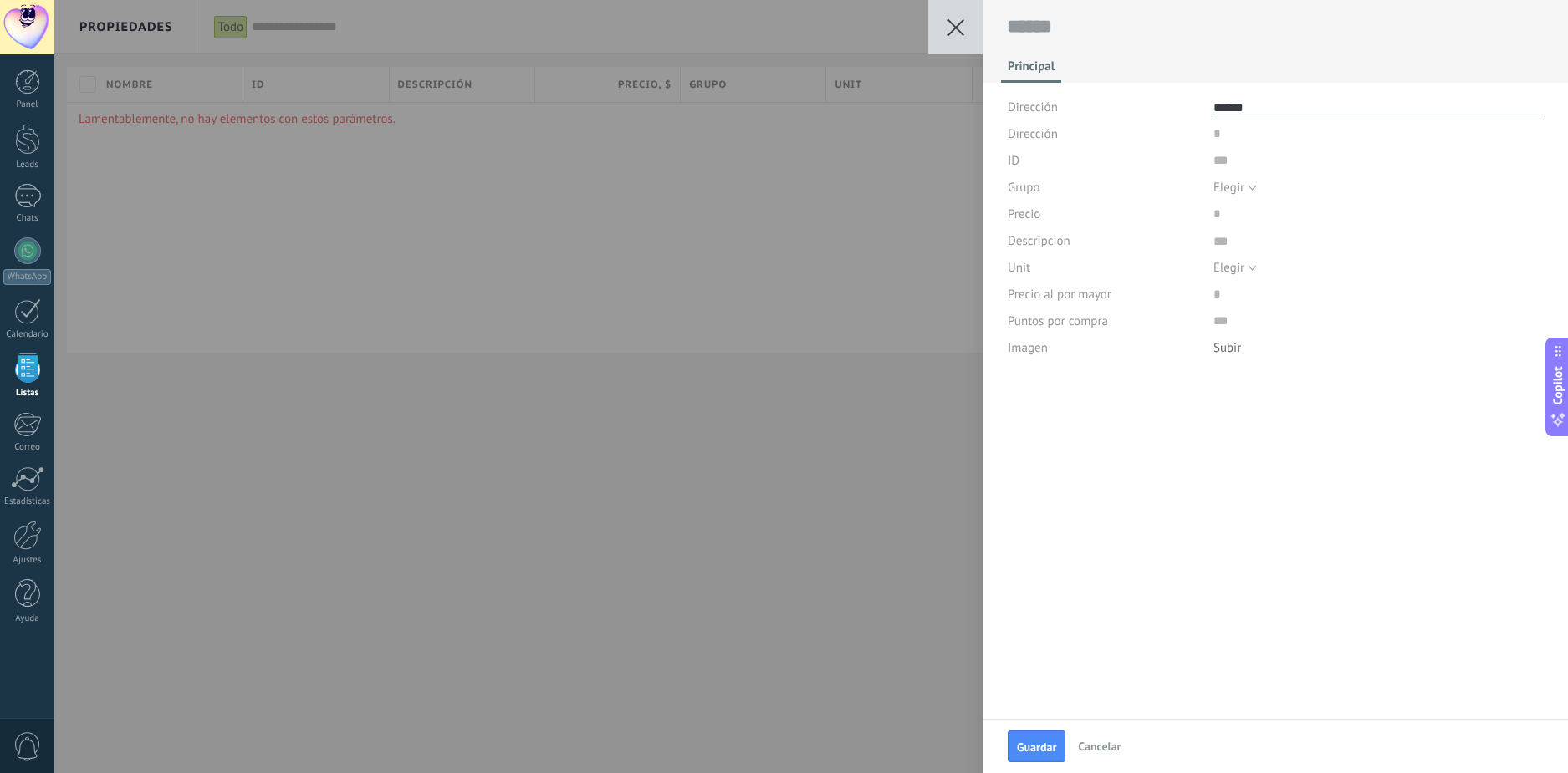
type textarea "*******"
type textarea "*********"
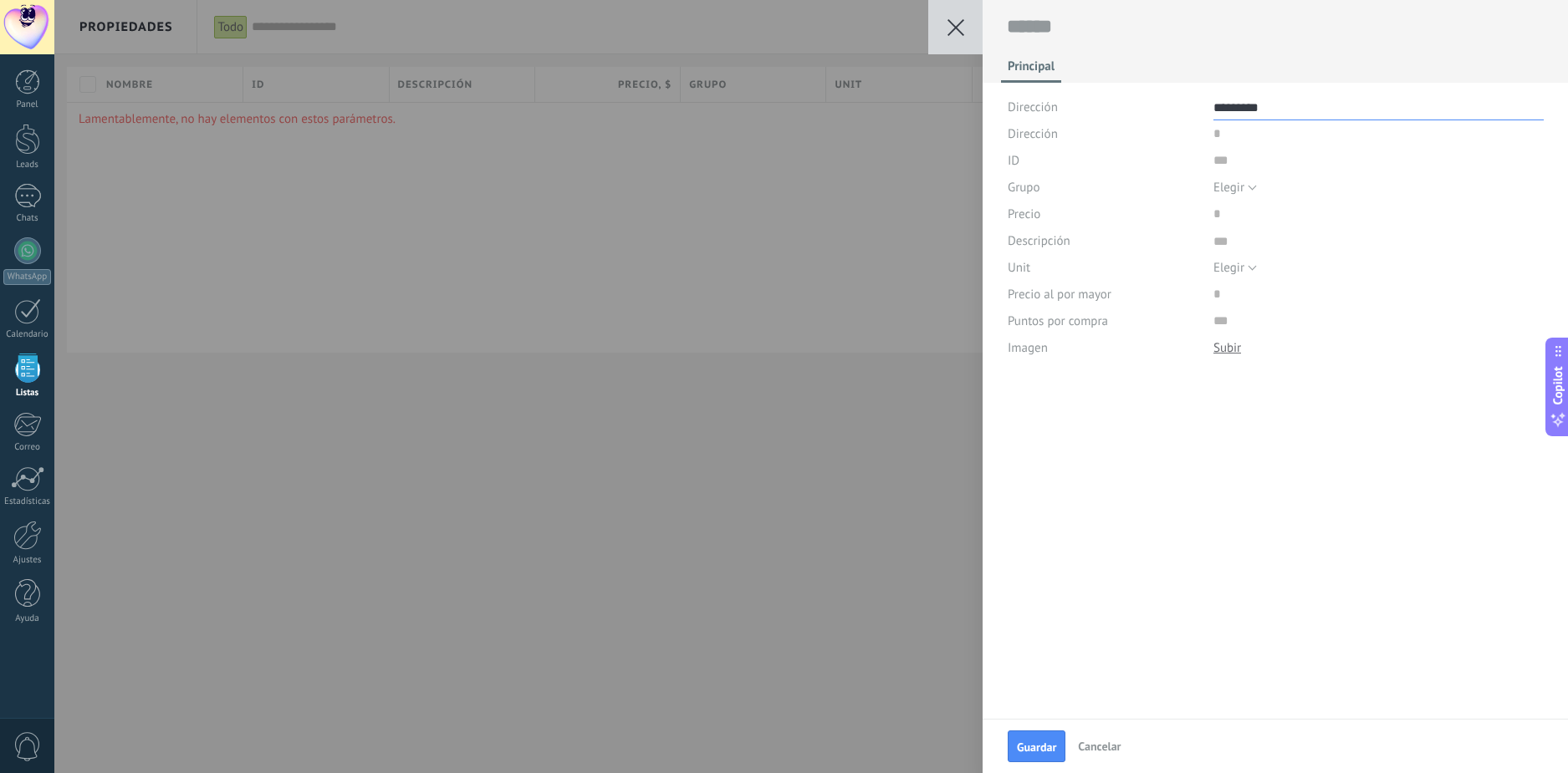
type textarea "**********"
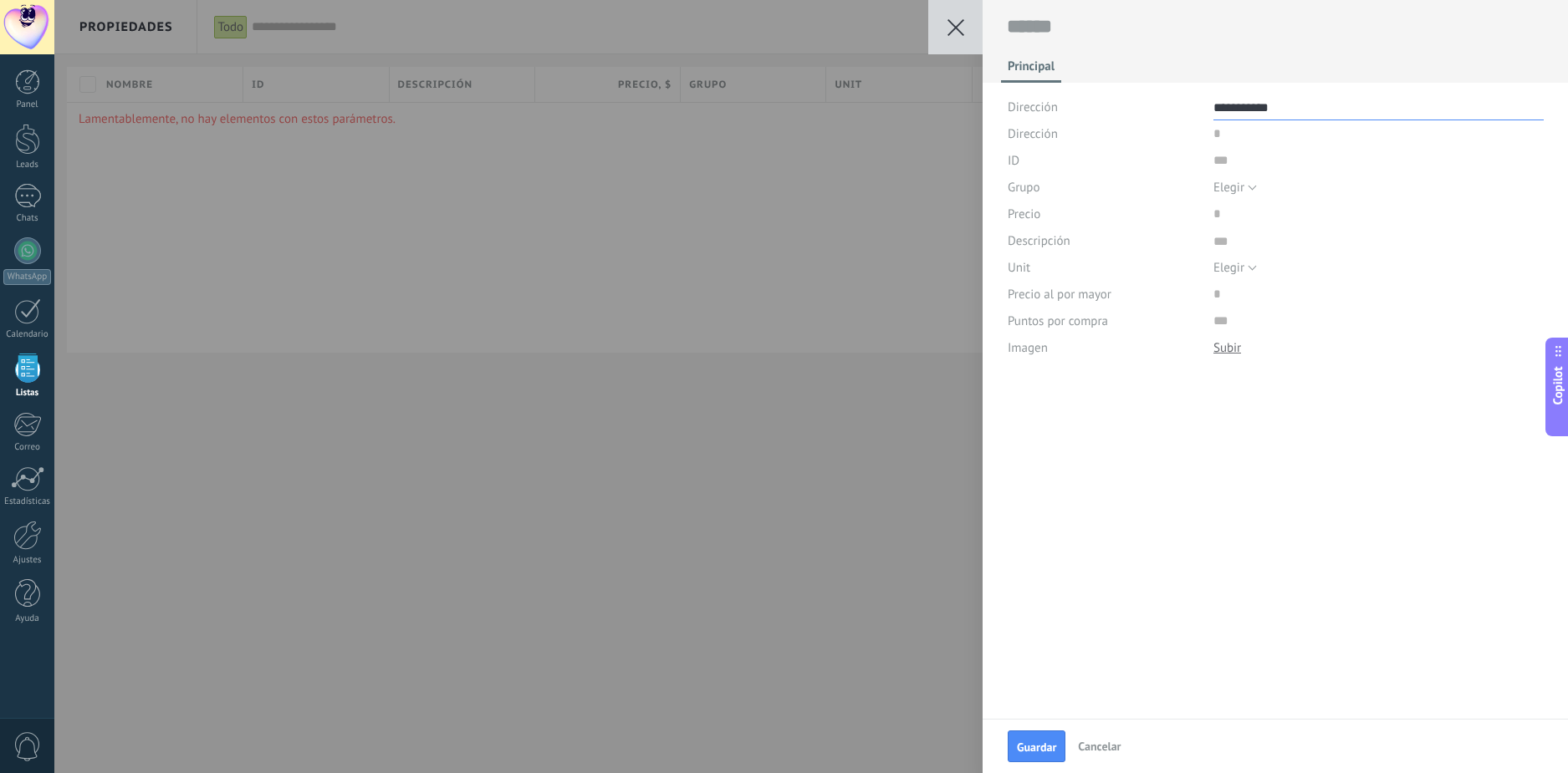
type textarea "**********"
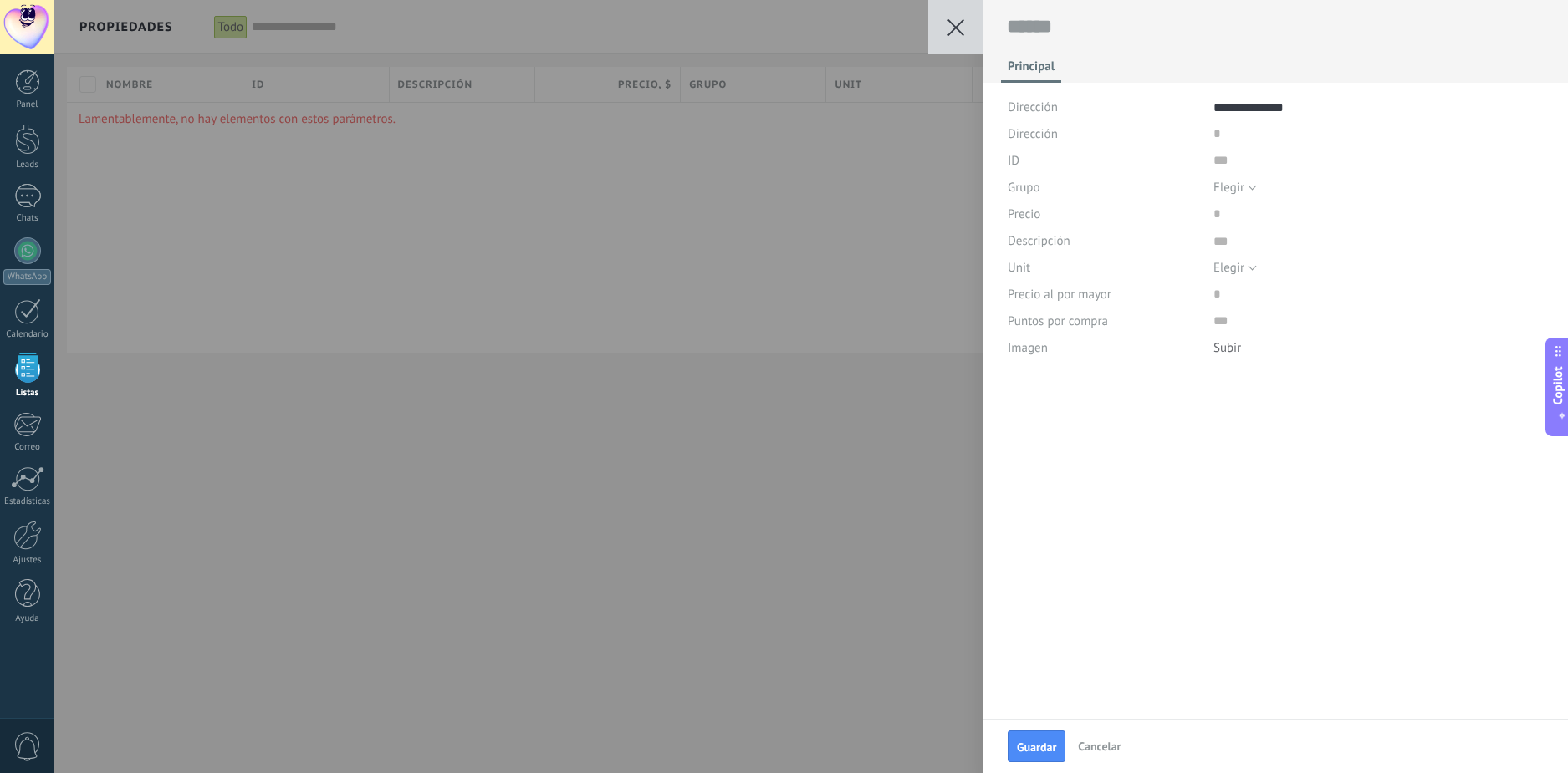
type textarea "**********"
click at [1297, 208] on input "price" at bounding box center [1266, 213] width 106 height 26
click at [1242, 186] on span "Elegir" at bounding box center [1229, 187] width 31 height 16
click at [1233, 184] on span "Elegir" at bounding box center [1362, 187] width 334 height 16
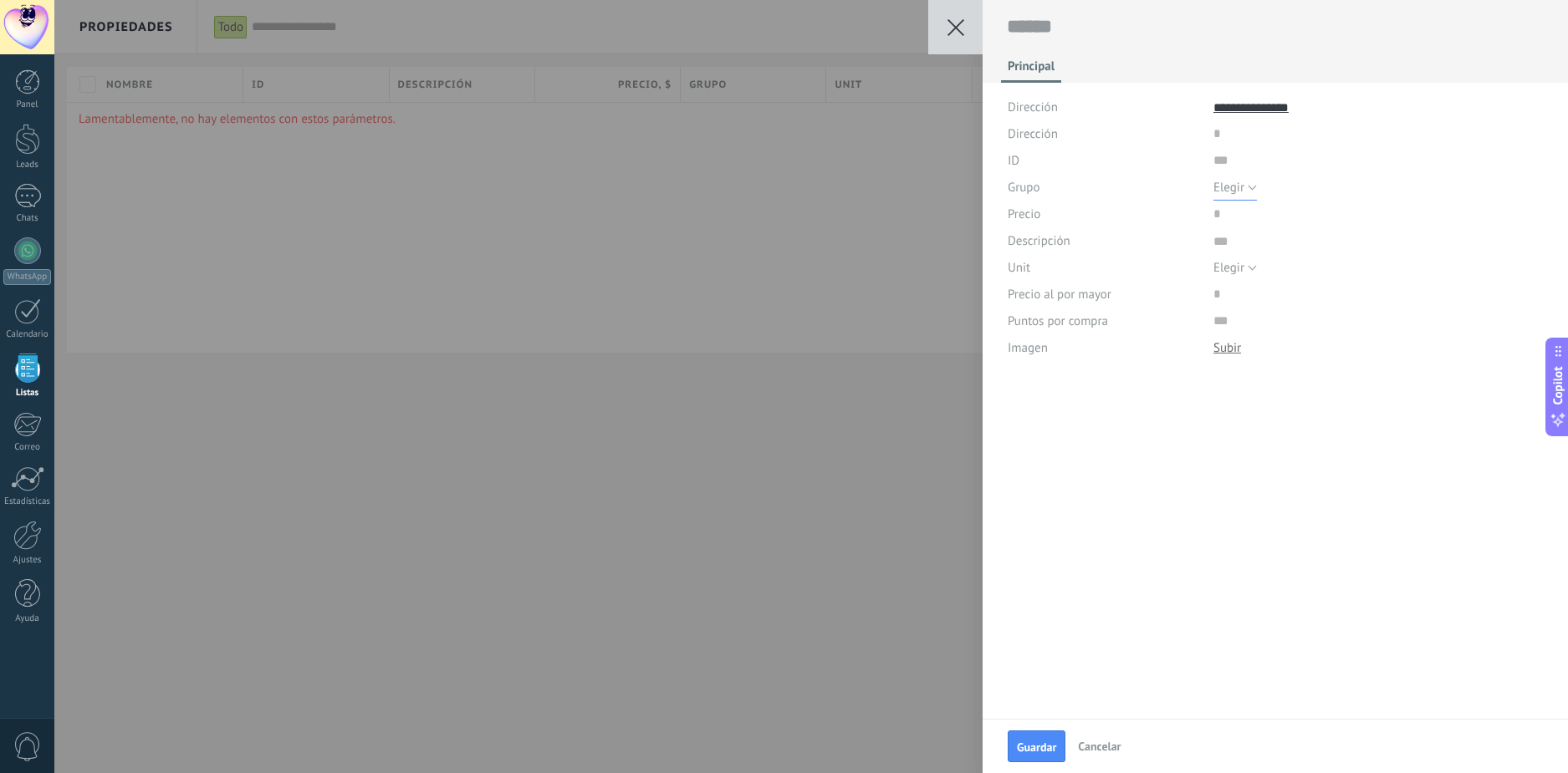
click at [1238, 185] on span "Elegir" at bounding box center [1229, 187] width 31 height 16
click at [1256, 218] on span "Todos los productos" at bounding box center [1362, 216] width 334 height 16
click at [1258, 181] on span "Todos los productos" at bounding box center [1266, 187] width 106 height 16
click at [1257, 192] on span "Elegir" at bounding box center [1362, 187] width 334 height 16
click at [1214, 219] on input "price" at bounding box center [1266, 213] width 106 height 26
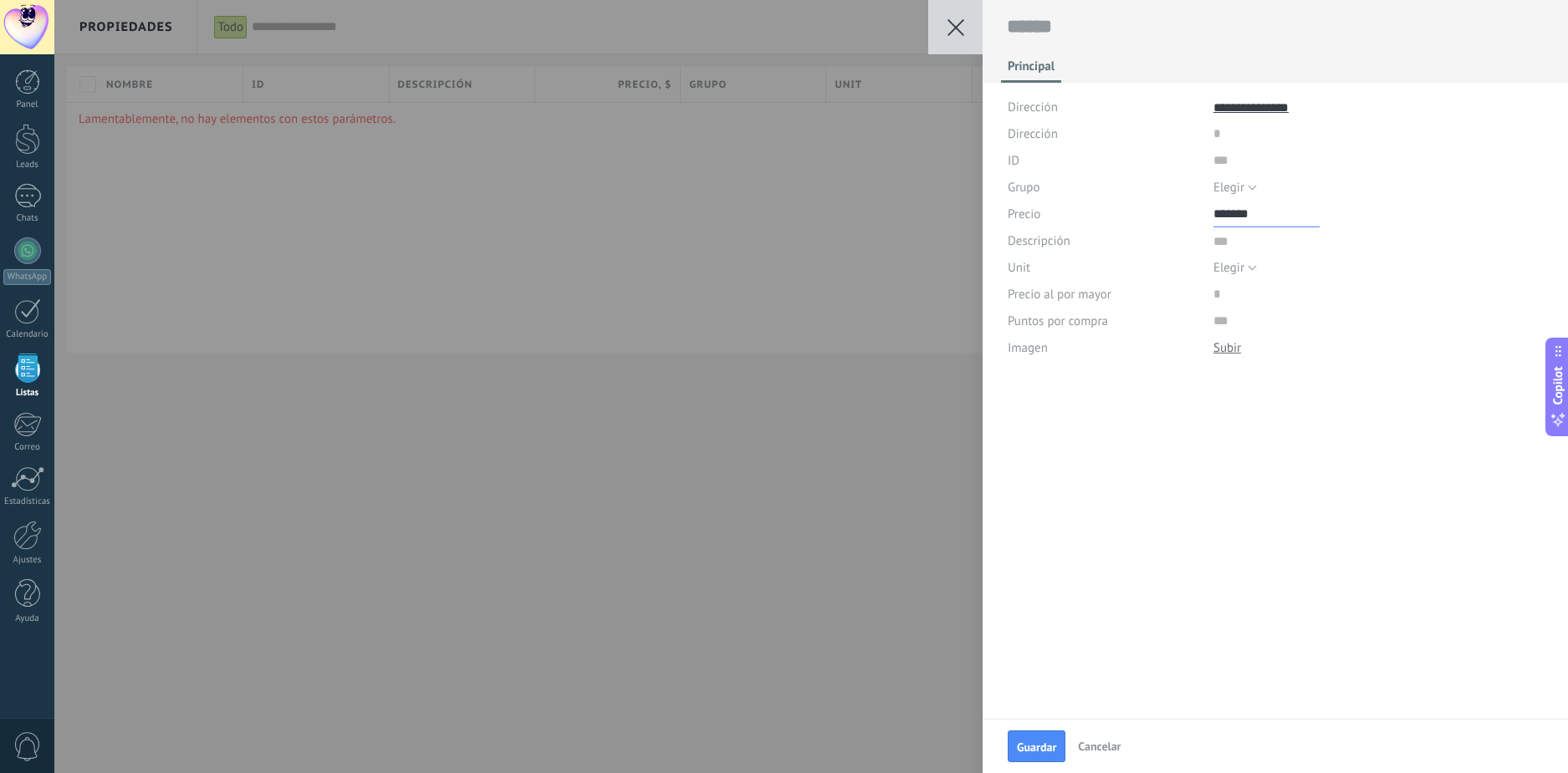
type input "*******"
click at [1223, 246] on textarea at bounding box center [1378, 240] width 330 height 26
type textarea "*"
type textarea "**"
type textarea "***"
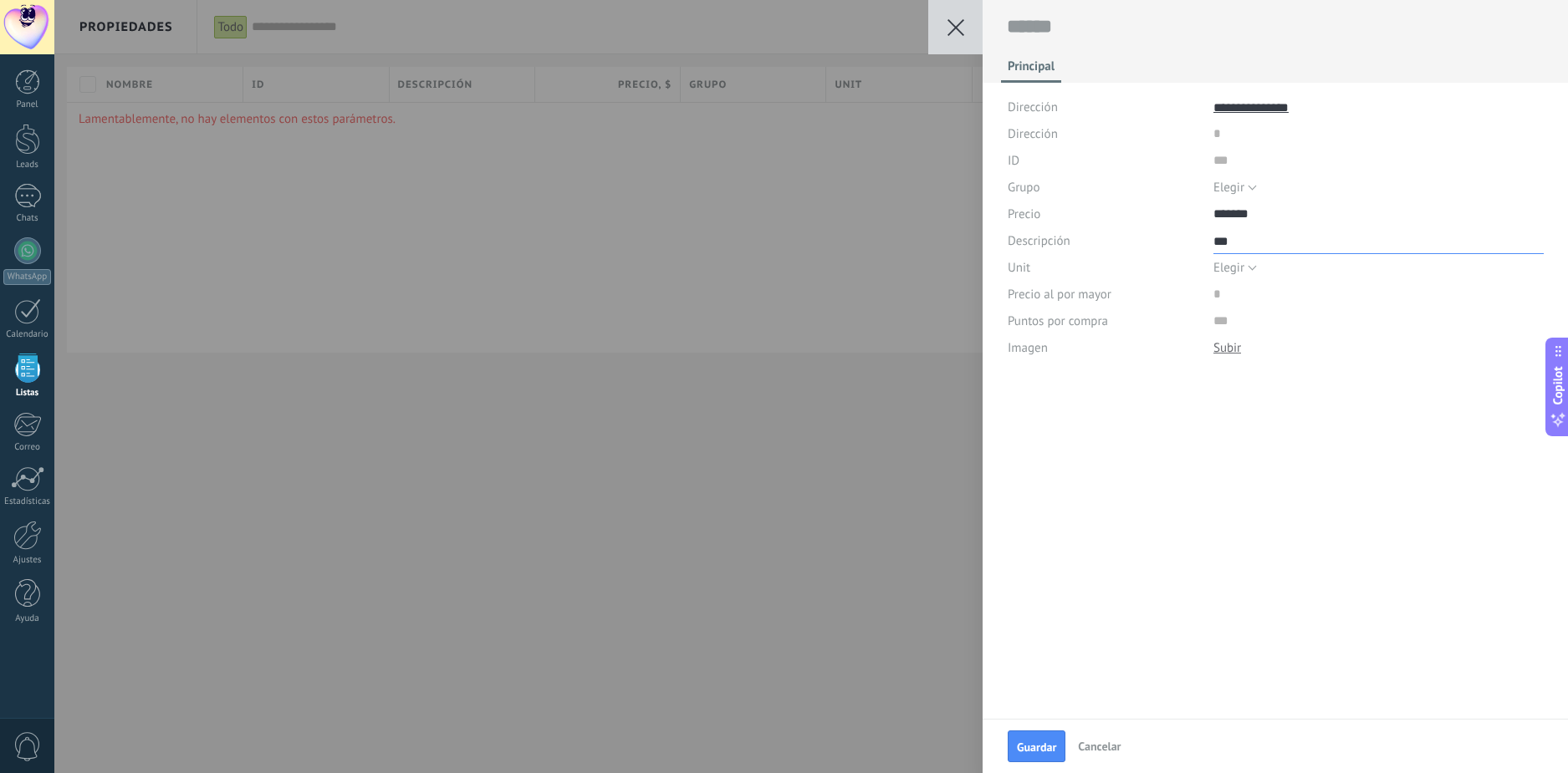
type textarea "***"
type textarea "****"
type textarea "*****"
type textarea "******"
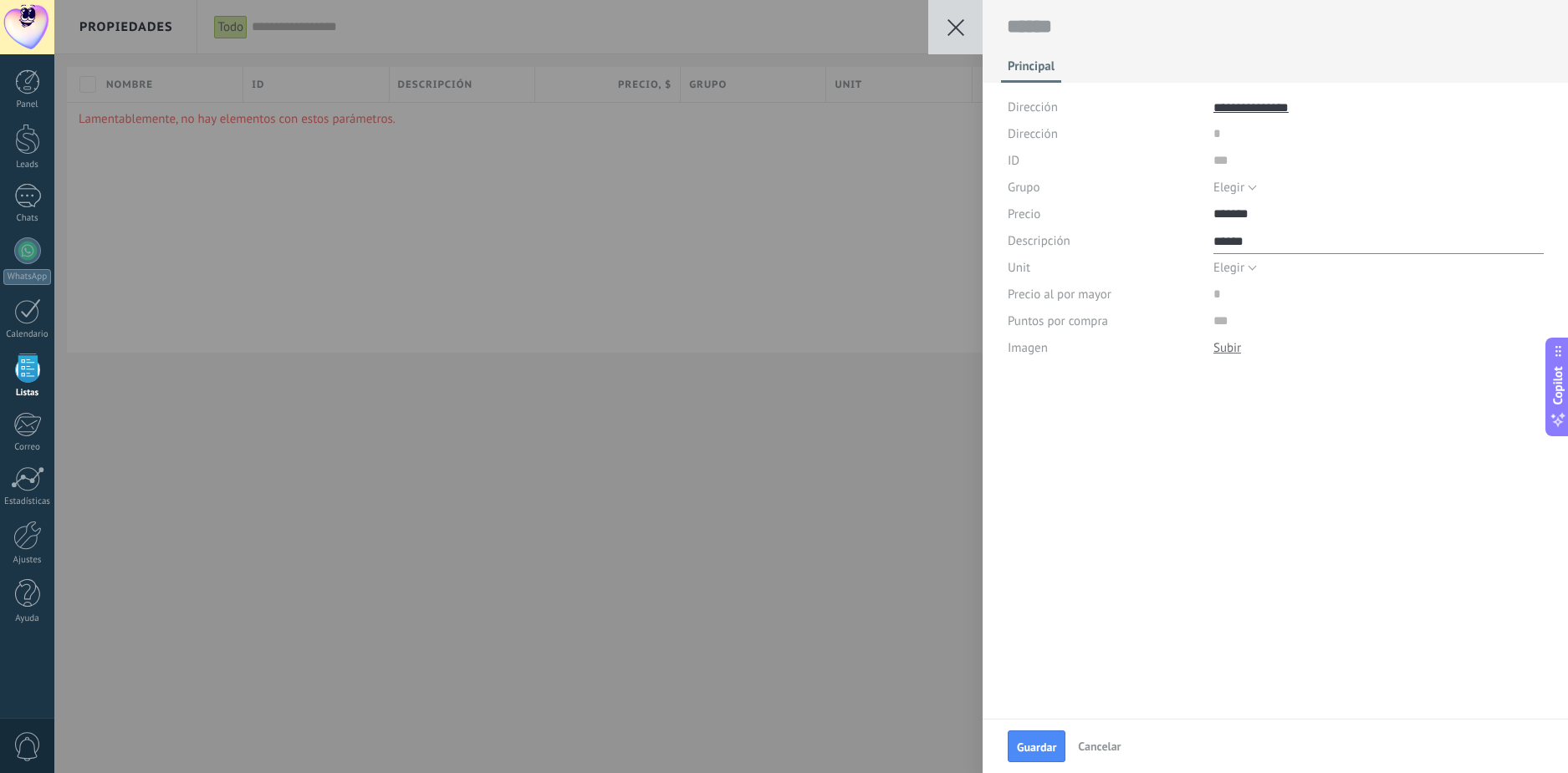
type textarea "*******"
type textarea "********"
click at [1246, 268] on button "Elegir" at bounding box center [1234, 267] width 43 height 26
click at [1163, 448] on div "**********" at bounding box center [1275, 359] width 585 height 719
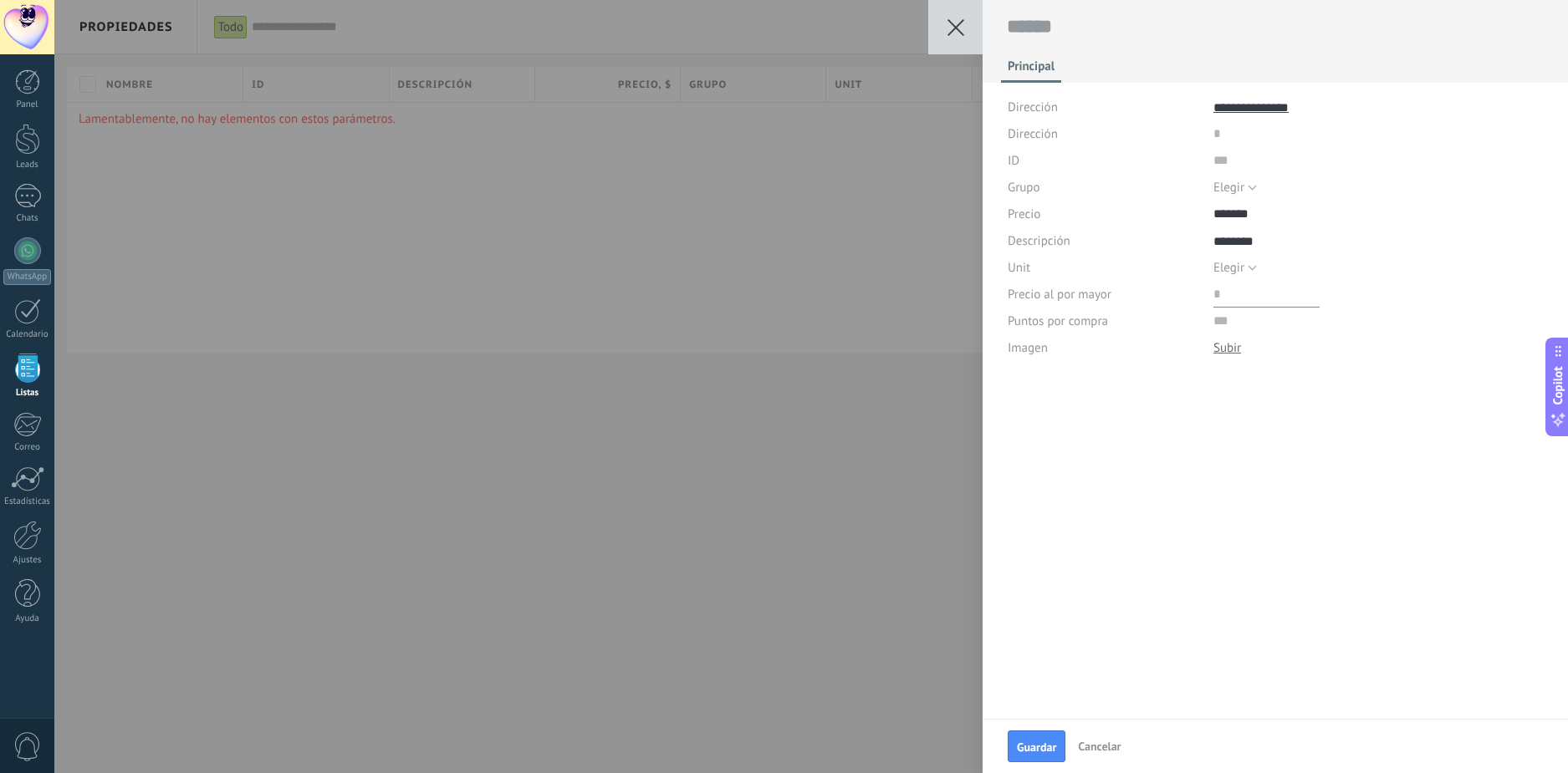
click at [1220, 290] on input "price" at bounding box center [1266, 293] width 106 height 26
click at [1205, 327] on div "Puntos por compra" at bounding box center [1276, 321] width 536 height 26
click at [1098, 738] on button "Cancelar" at bounding box center [1099, 746] width 56 height 25
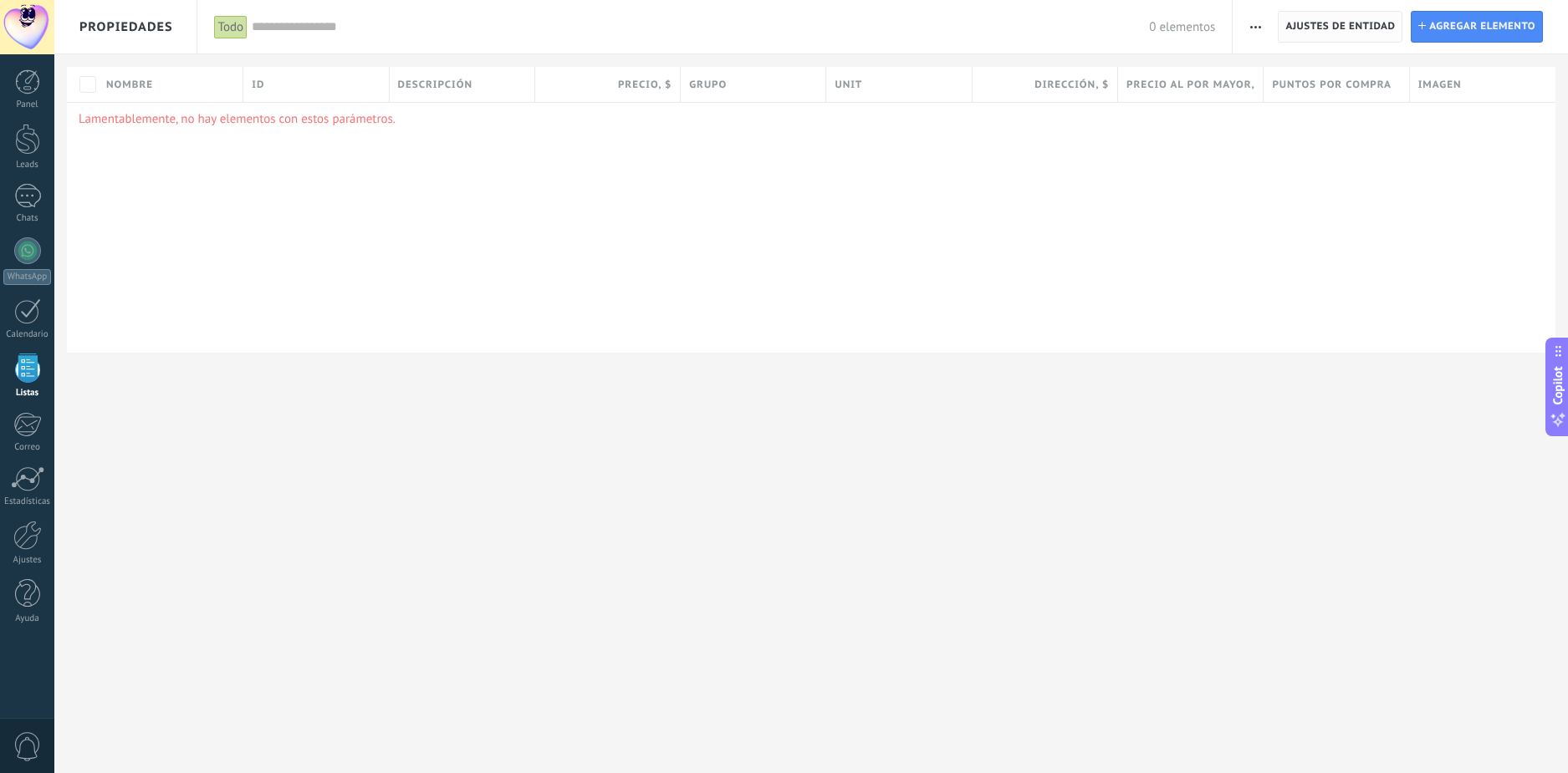
click at [1308, 24] on span "Ajustes de entidad" at bounding box center [1340, 26] width 110 height 30
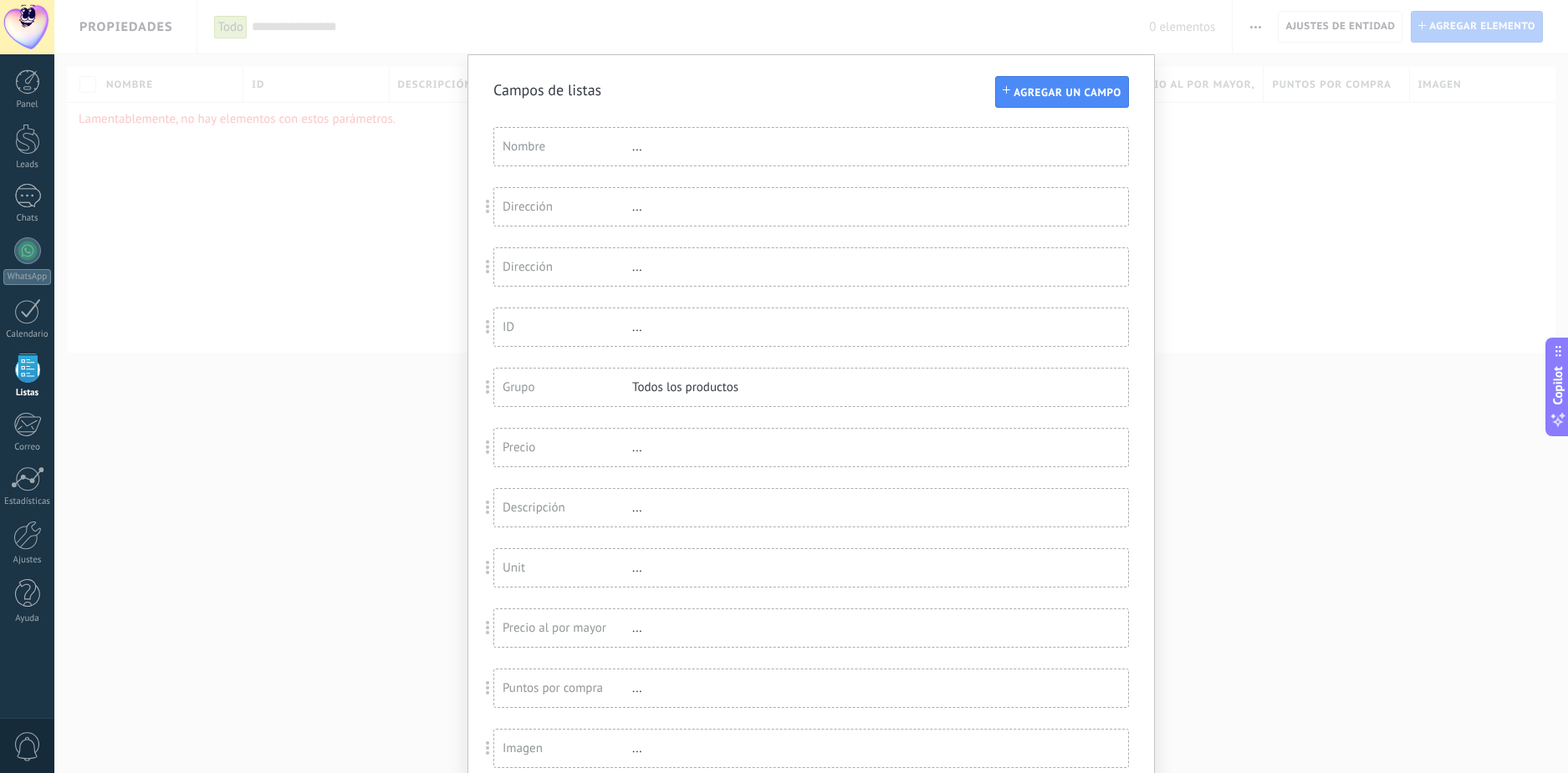
click at [482, 439] on span at bounding box center [488, 447] width 31 height 39
click at [574, 439] on div "Precio ..." at bounding box center [811, 447] width 634 height 37
click at [524, 450] on div "Precio" at bounding box center [567, 447] width 129 height 16
click at [595, 372] on div "Grupo Todos los productos" at bounding box center [811, 388] width 634 height 37
click at [582, 396] on div "Grupo Todos los productos" at bounding box center [811, 388] width 634 height 37
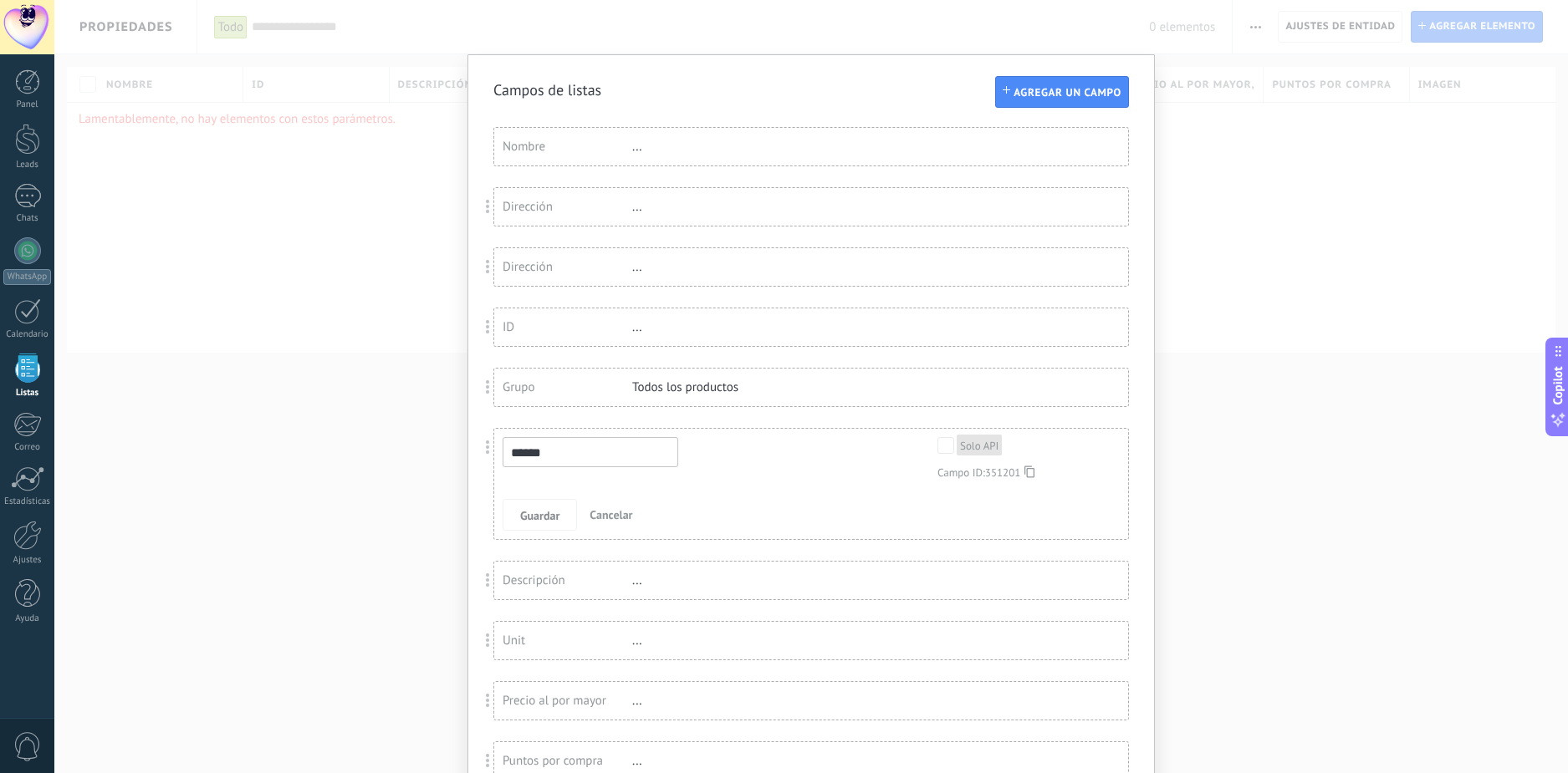
click at [707, 588] on div "..." at bounding box center [687, 580] width 109 height 16
click at [549, 575] on div "Descripción" at bounding box center [567, 580] width 129 height 16
click at [543, 445] on div "Precio" at bounding box center [567, 447] width 129 height 16
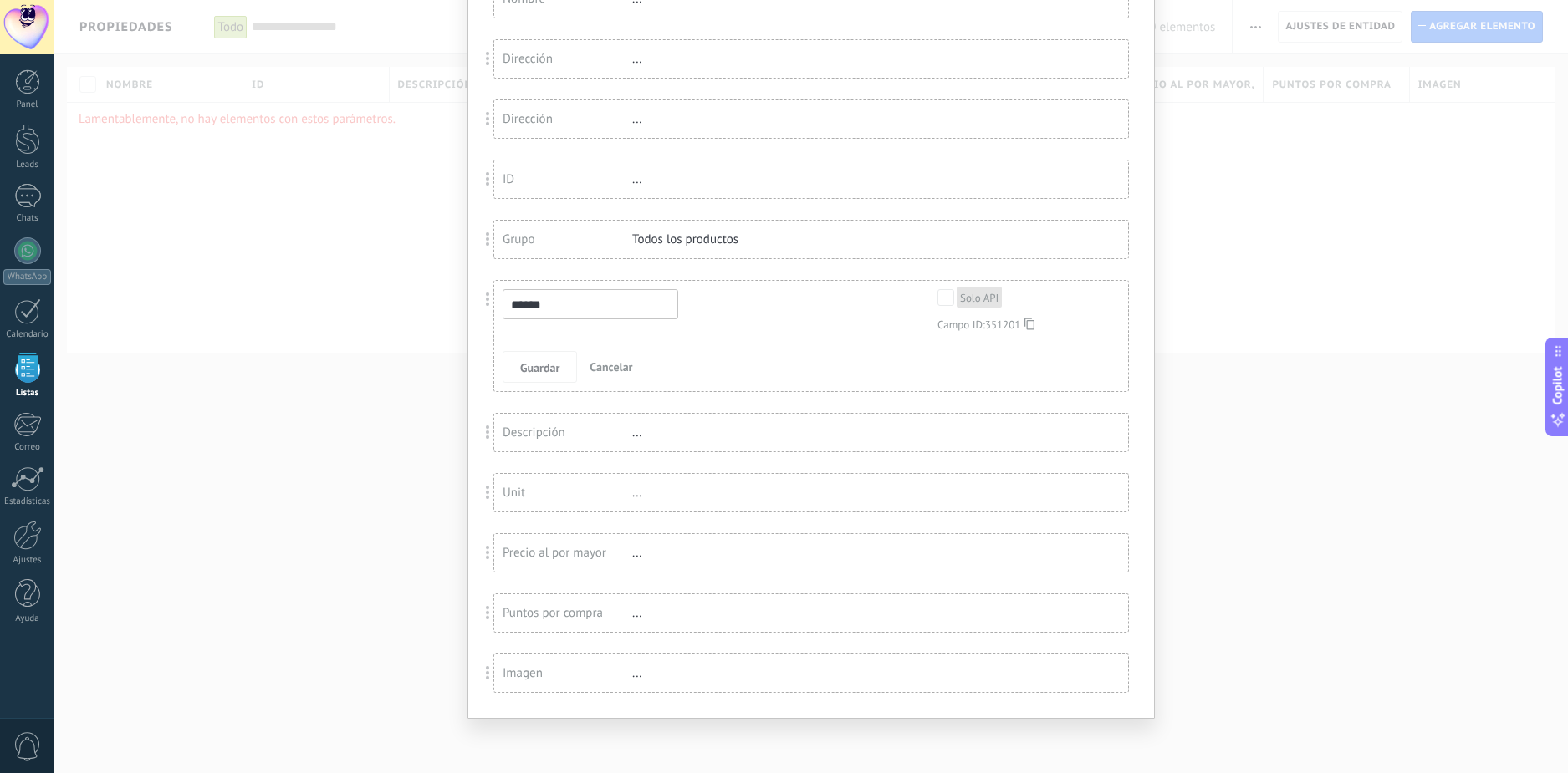
scroll to position [0, 0]
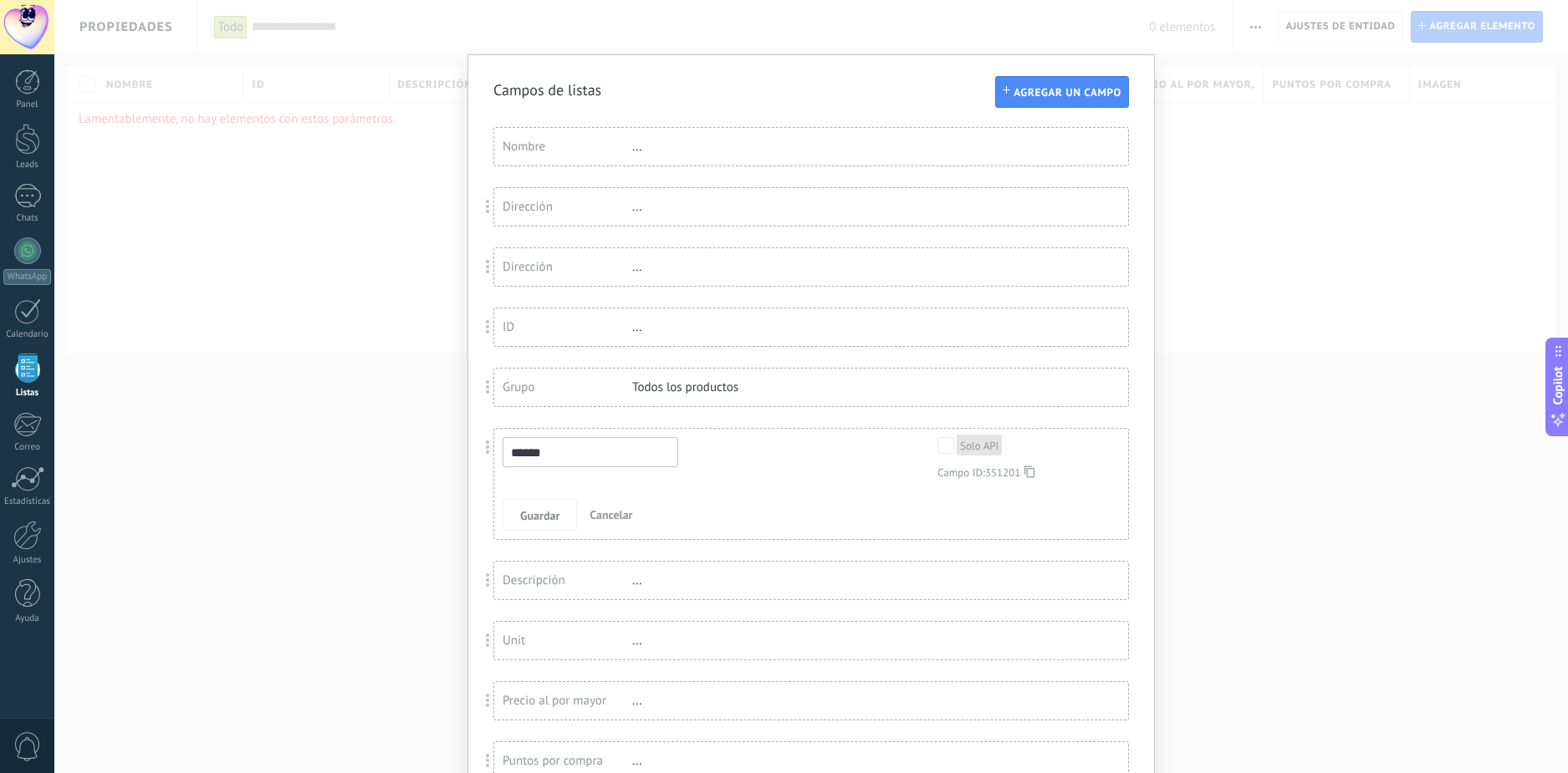
click at [613, 515] on span "Cancelar" at bounding box center [611, 515] width 43 height 15
click at [636, 572] on div "..." at bounding box center [687, 568] width 109 height 16
click at [631, 559] on div "Unit ..." at bounding box center [811, 568] width 634 height 37
drag, startPoint x: 482, startPoint y: 566, endPoint x: 567, endPoint y: 0, distance: 572.3
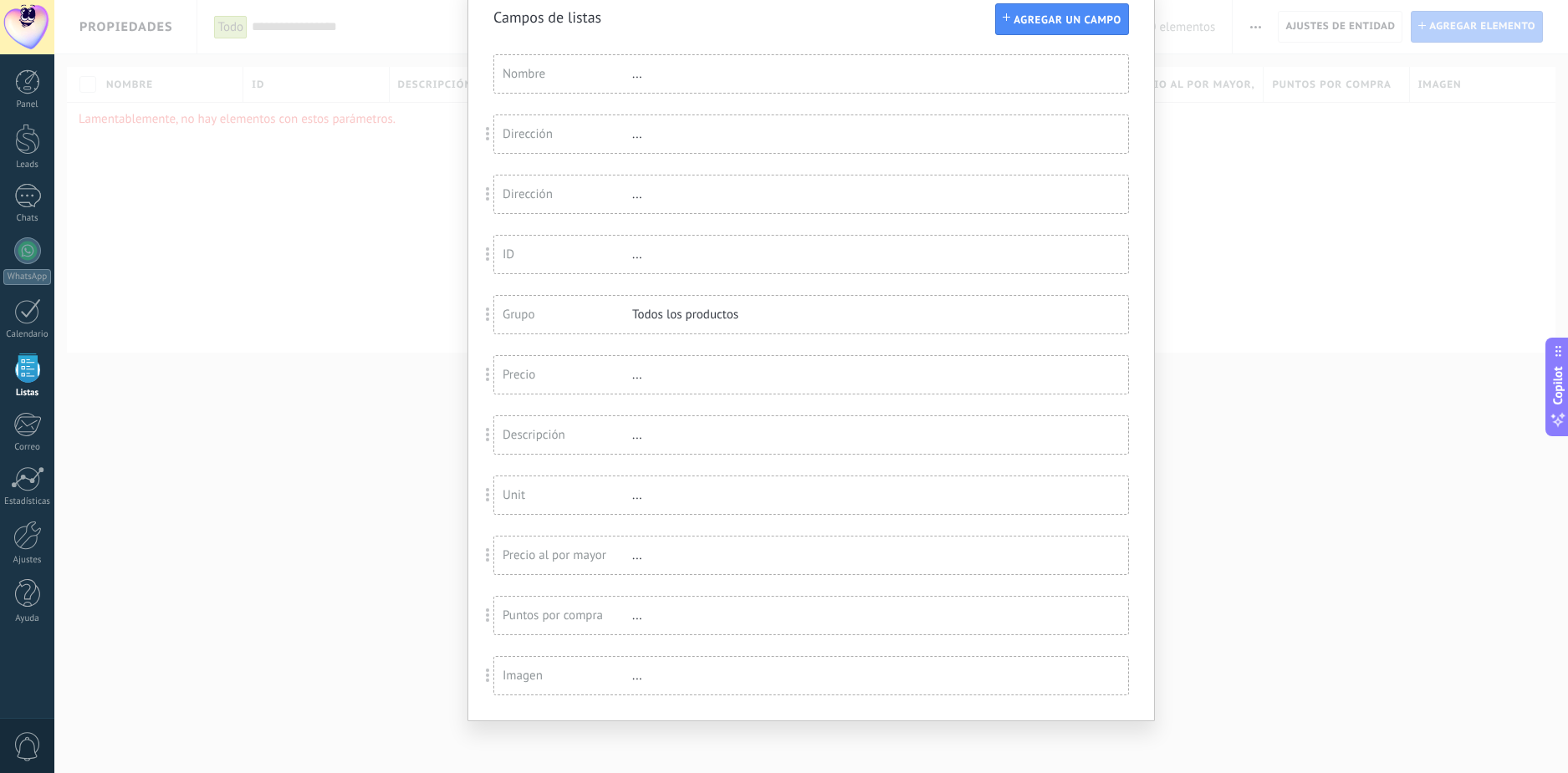
scroll to position [75, 0]
click at [657, 445] on div "Descripción ..." at bounding box center [811, 433] width 634 height 37
drag, startPoint x: 690, startPoint y: 431, endPoint x: 662, endPoint y: 431, distance: 28.0
click at [680, 431] on div "..." at bounding box center [687, 432] width 109 height 16
click at [636, 438] on div "..." at bounding box center [687, 432] width 109 height 16
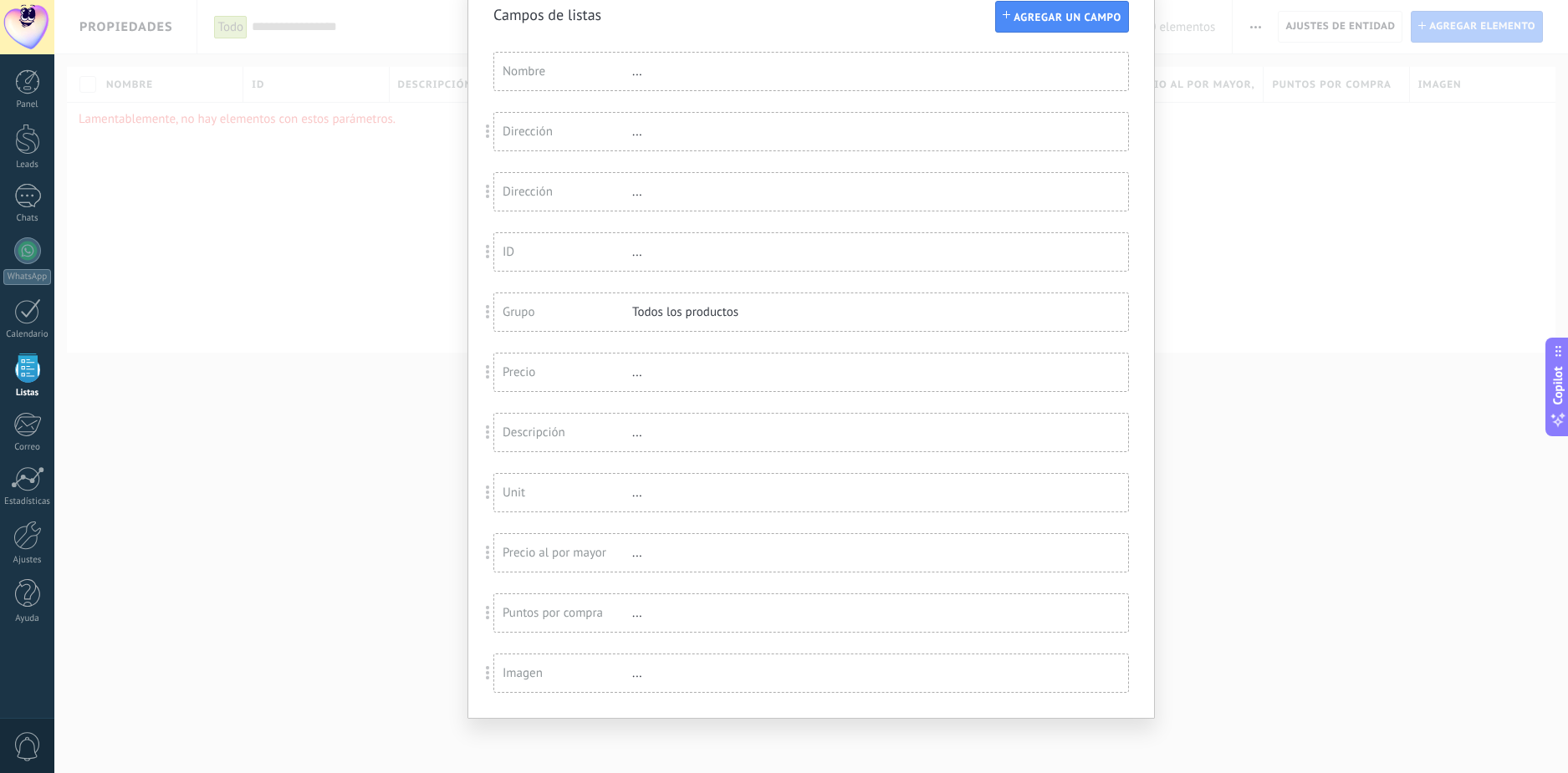
click at [636, 438] on div "..." at bounding box center [687, 432] width 109 height 16
drag, startPoint x: 634, startPoint y: 436, endPoint x: 556, endPoint y: 437, distance: 78.0
click at [632, 436] on div "..." at bounding box center [687, 432] width 109 height 16
click at [614, 446] on div "Descripción ..." at bounding box center [811, 433] width 634 height 37
click at [583, 427] on div "Descripción" at bounding box center [567, 432] width 129 height 16
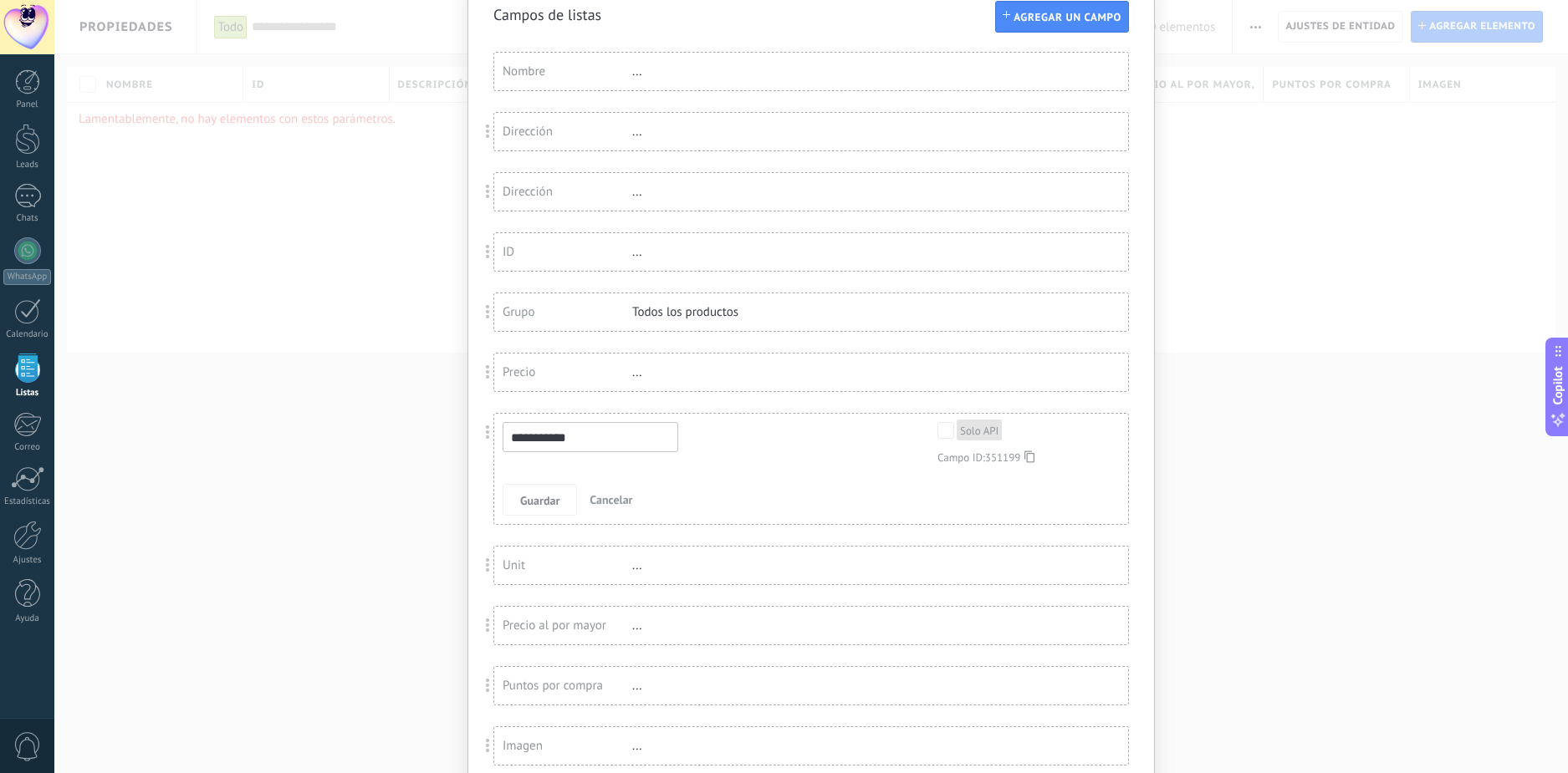
click at [583, 427] on input "**********" at bounding box center [590, 436] width 175 height 30
click at [606, 500] on span "Cancelar" at bounding box center [611, 500] width 43 height 15
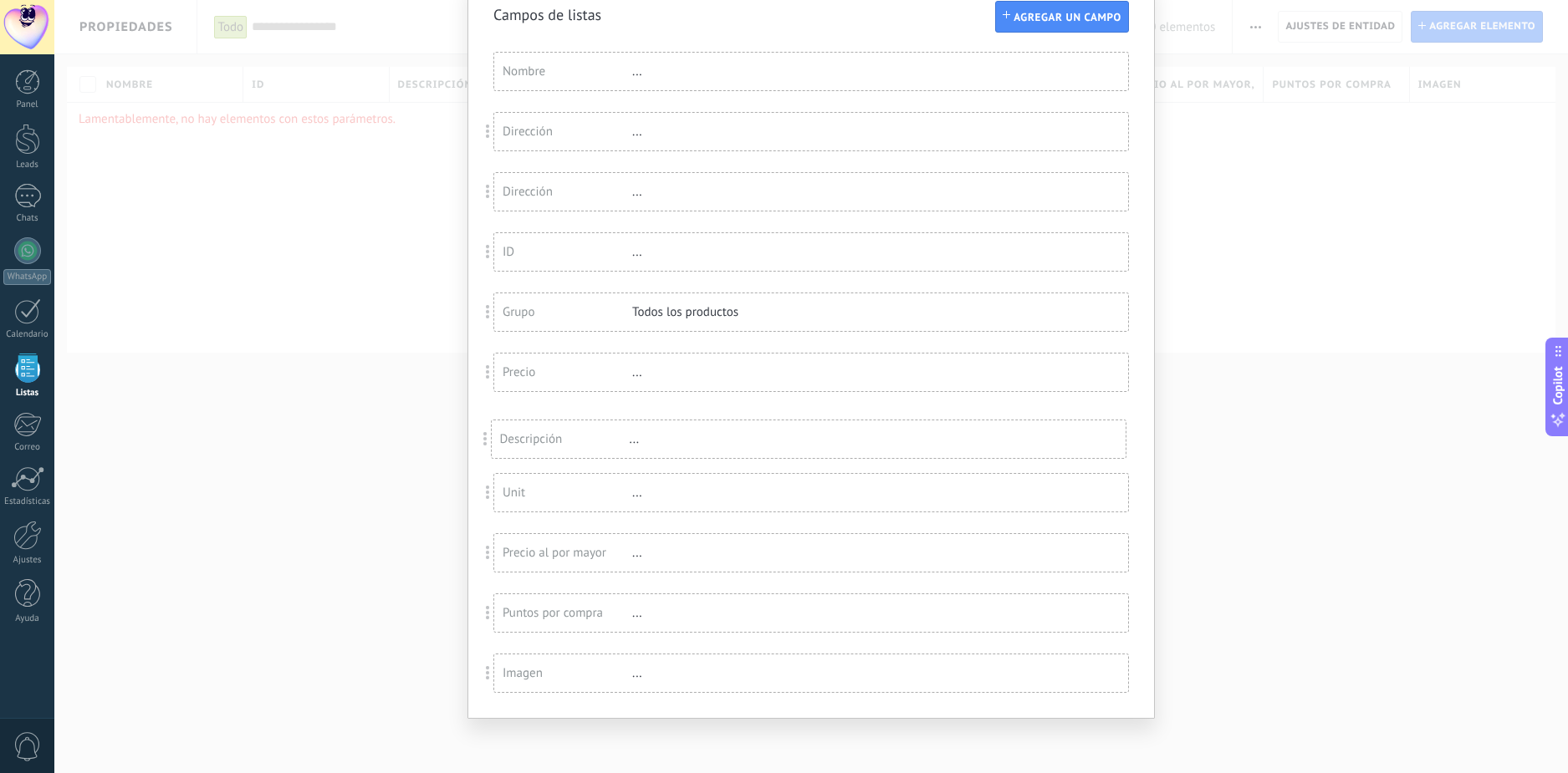
drag, startPoint x: 482, startPoint y: 430, endPoint x: 151, endPoint y: 437, distance: 331.1
drag, startPoint x: 482, startPoint y: 436, endPoint x: 680, endPoint y: 771, distance: 389.1
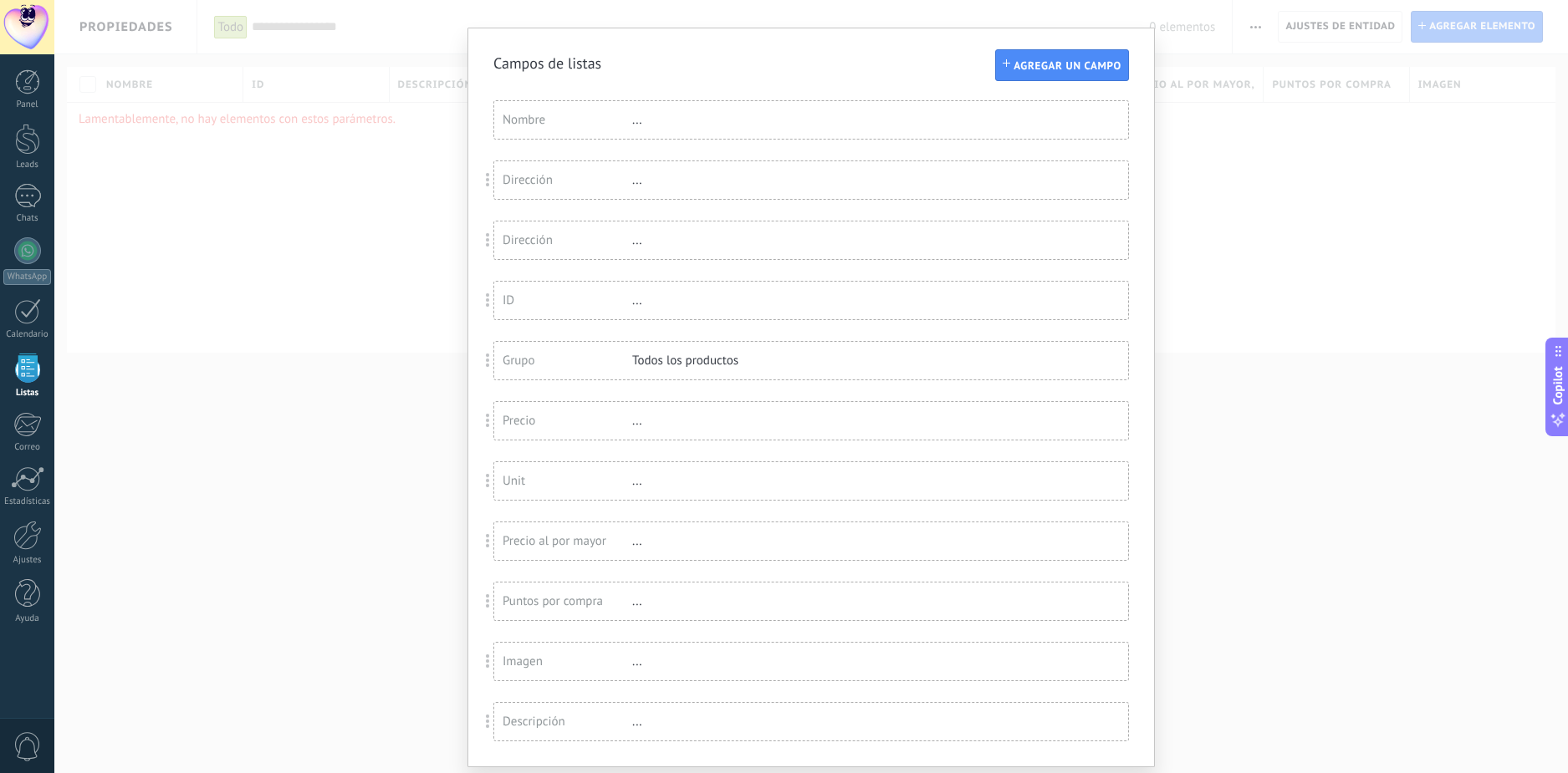
scroll to position [0, 0]
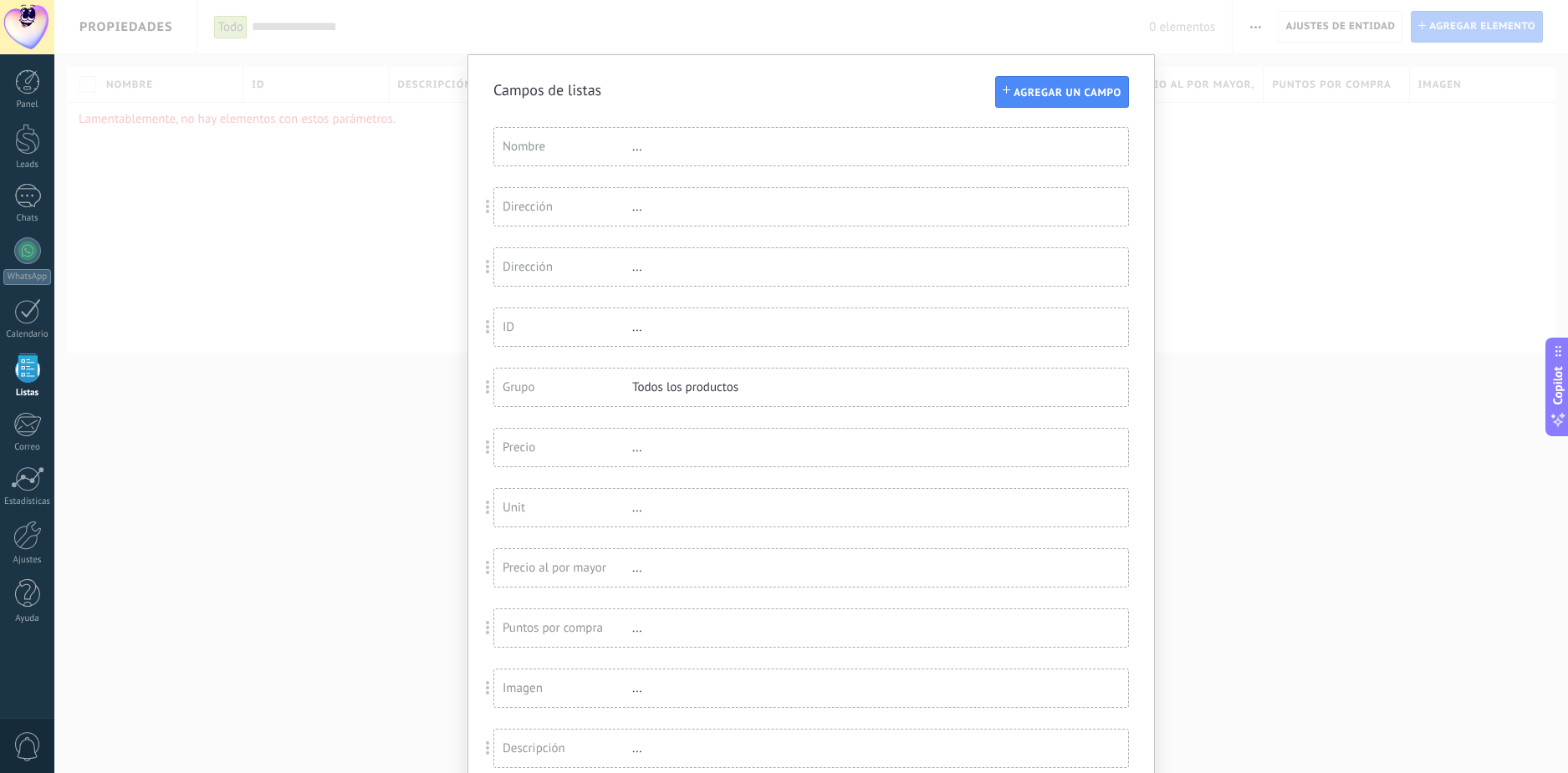
click at [1266, 270] on div "Campos de listas Agregar un campo Usted ha alcanzado la cantidad máxima de los …" at bounding box center [811, 386] width 1514 height 773
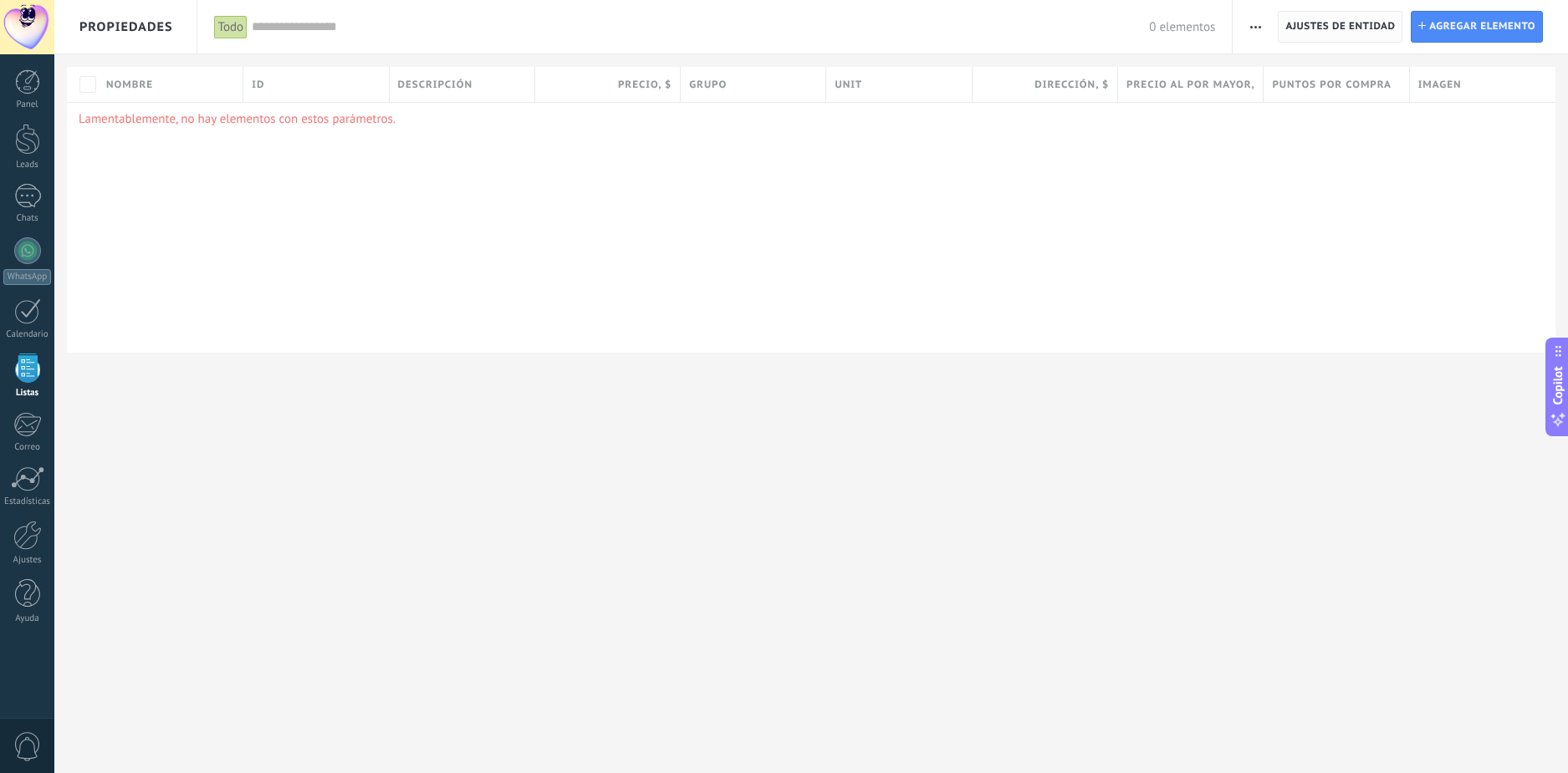
click at [1362, 26] on span "Ajustes de entidad" at bounding box center [1340, 26] width 110 height 30
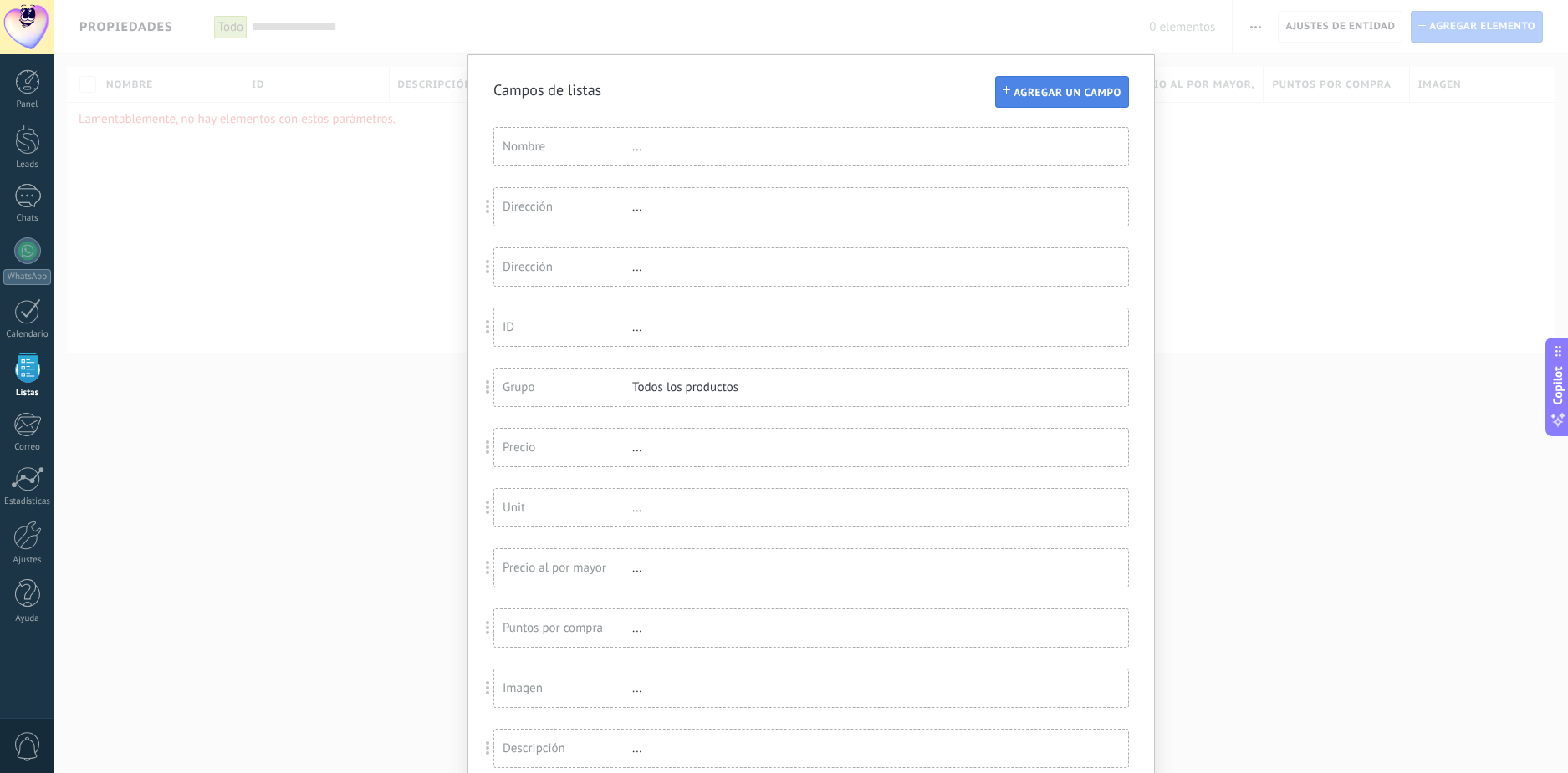
click at [1050, 87] on span "Agregar un campo" at bounding box center [1067, 93] width 108 height 12
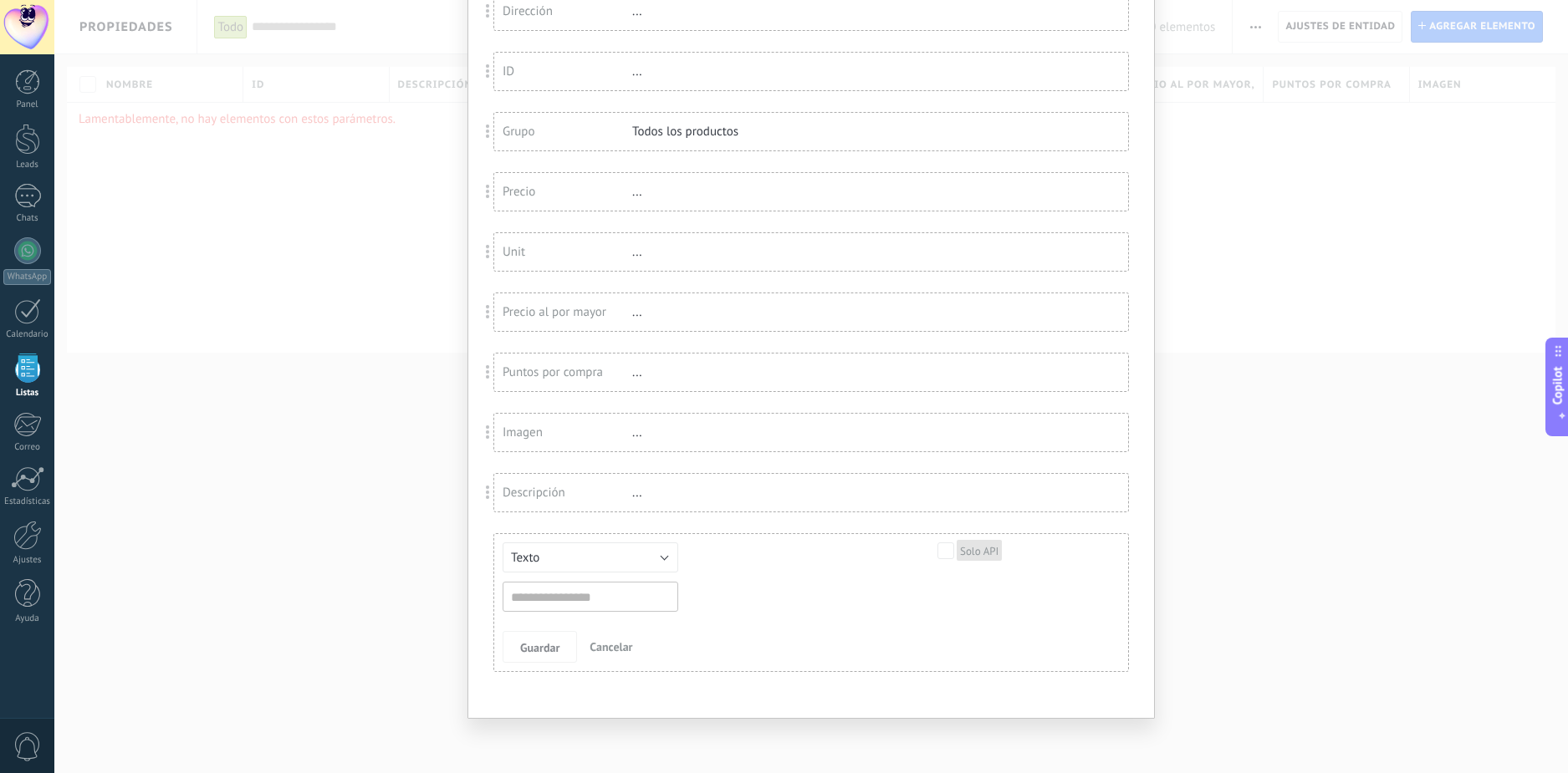
click at [609, 640] on span "Cancelar" at bounding box center [611, 647] width 43 height 15
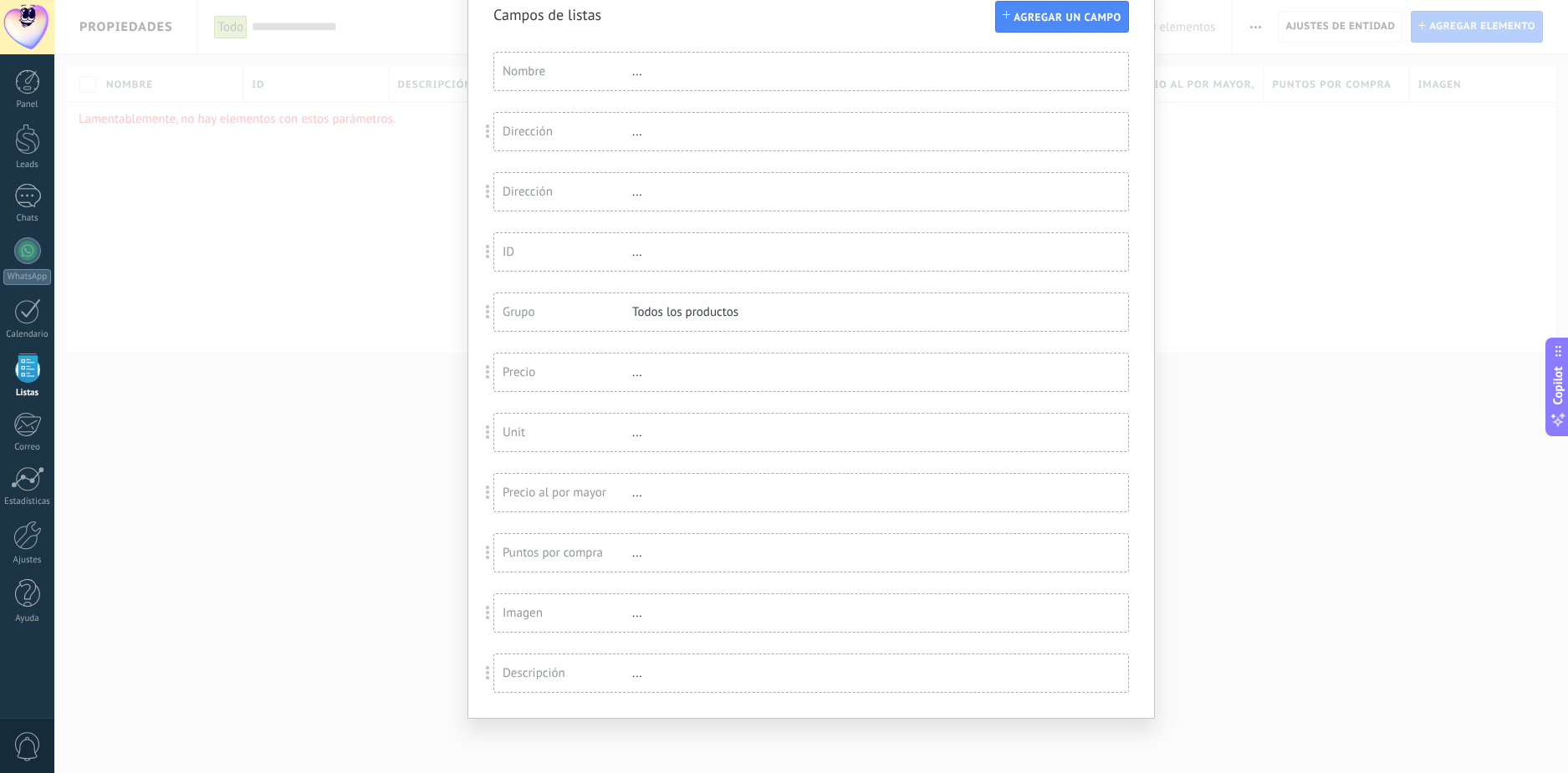
scroll to position [0, 0]
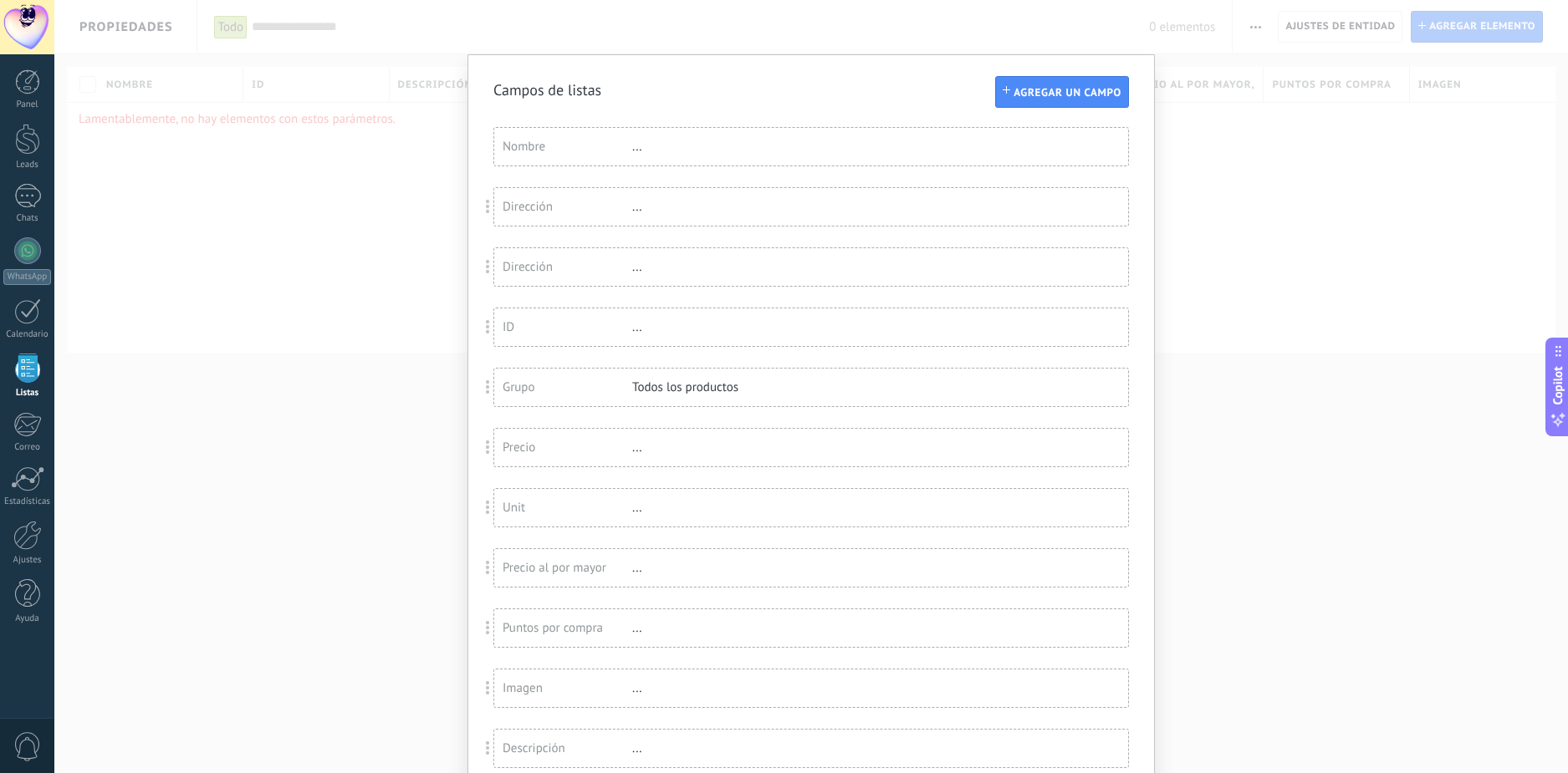
click at [636, 270] on div "..." at bounding box center [687, 267] width 109 height 16
click at [481, 266] on span at bounding box center [488, 267] width 31 height 39
click at [478, 259] on span at bounding box center [488, 267] width 31 height 39
click at [632, 272] on div "..." at bounding box center [687, 267] width 109 height 16
click at [639, 268] on div "..." at bounding box center [687, 267] width 109 height 16
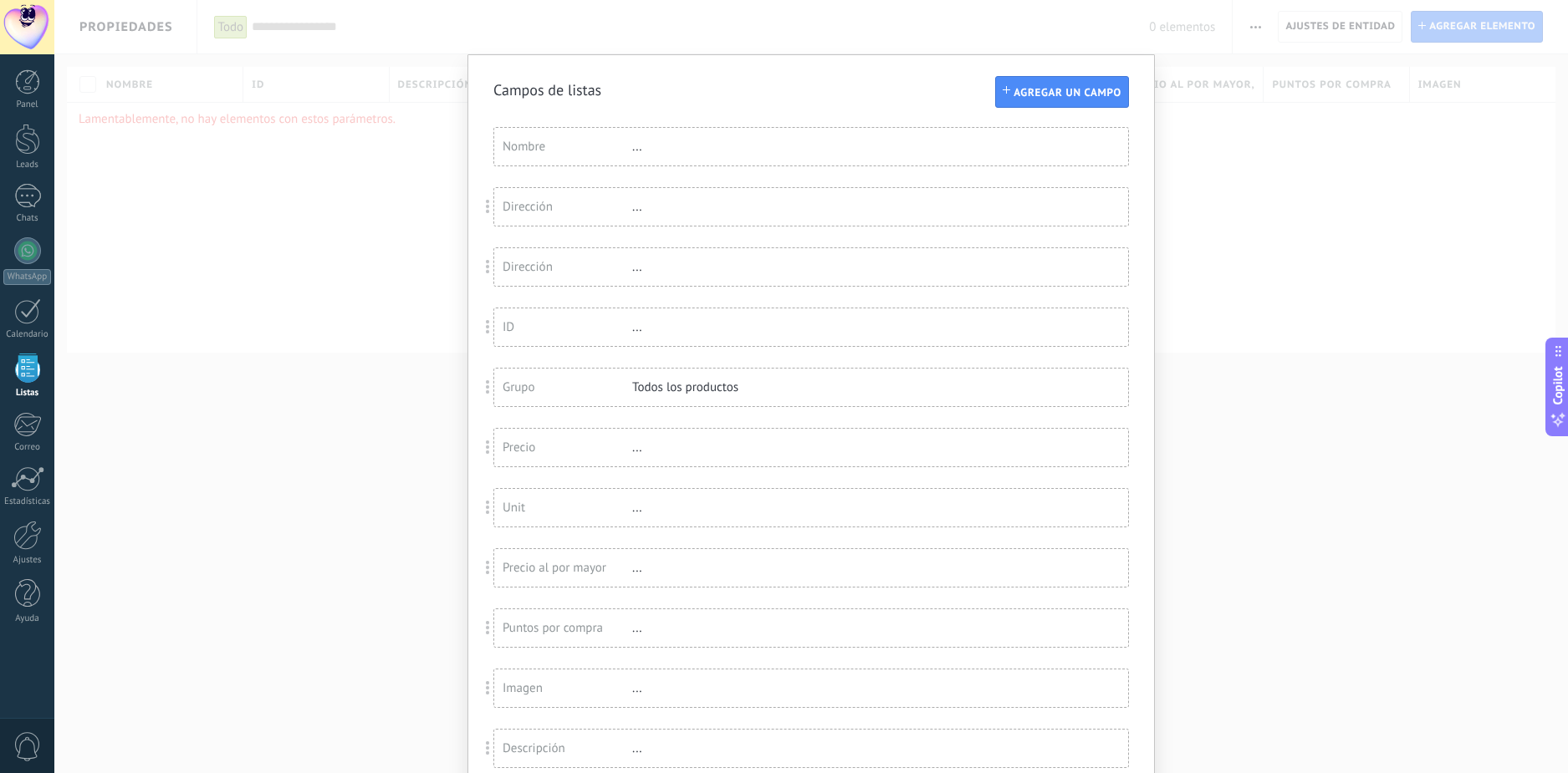
click at [533, 272] on div "Dirección" at bounding box center [567, 267] width 129 height 16
click at [581, 203] on div "Dirección" at bounding box center [567, 207] width 129 height 16
click at [567, 337] on div "Dirección" at bounding box center [567, 339] width 129 height 16
click at [584, 197] on div "Dirección ..." at bounding box center [811, 207] width 634 height 37
click at [583, 215] on div "Dirección ..." at bounding box center [811, 207] width 634 height 37
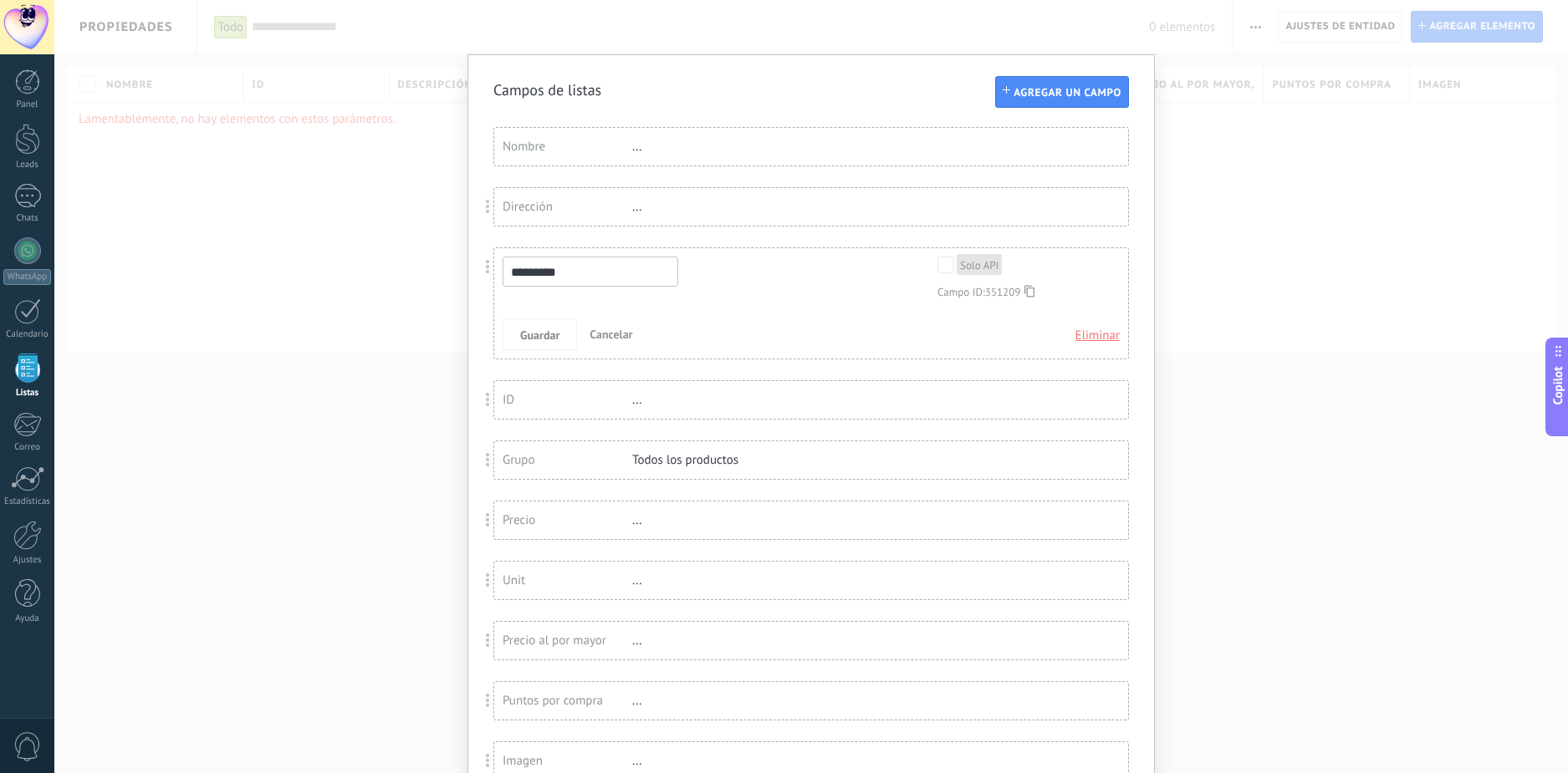
click at [534, 207] on div "Dirección" at bounding box center [567, 207] width 129 height 16
click at [533, 348] on div "Dirección ..." at bounding box center [811, 339] width 634 height 37
click at [524, 340] on div "Dirección" at bounding box center [567, 339] width 129 height 16
click at [1095, 335] on span "Eliminar" at bounding box center [1098, 335] width 44 height 30
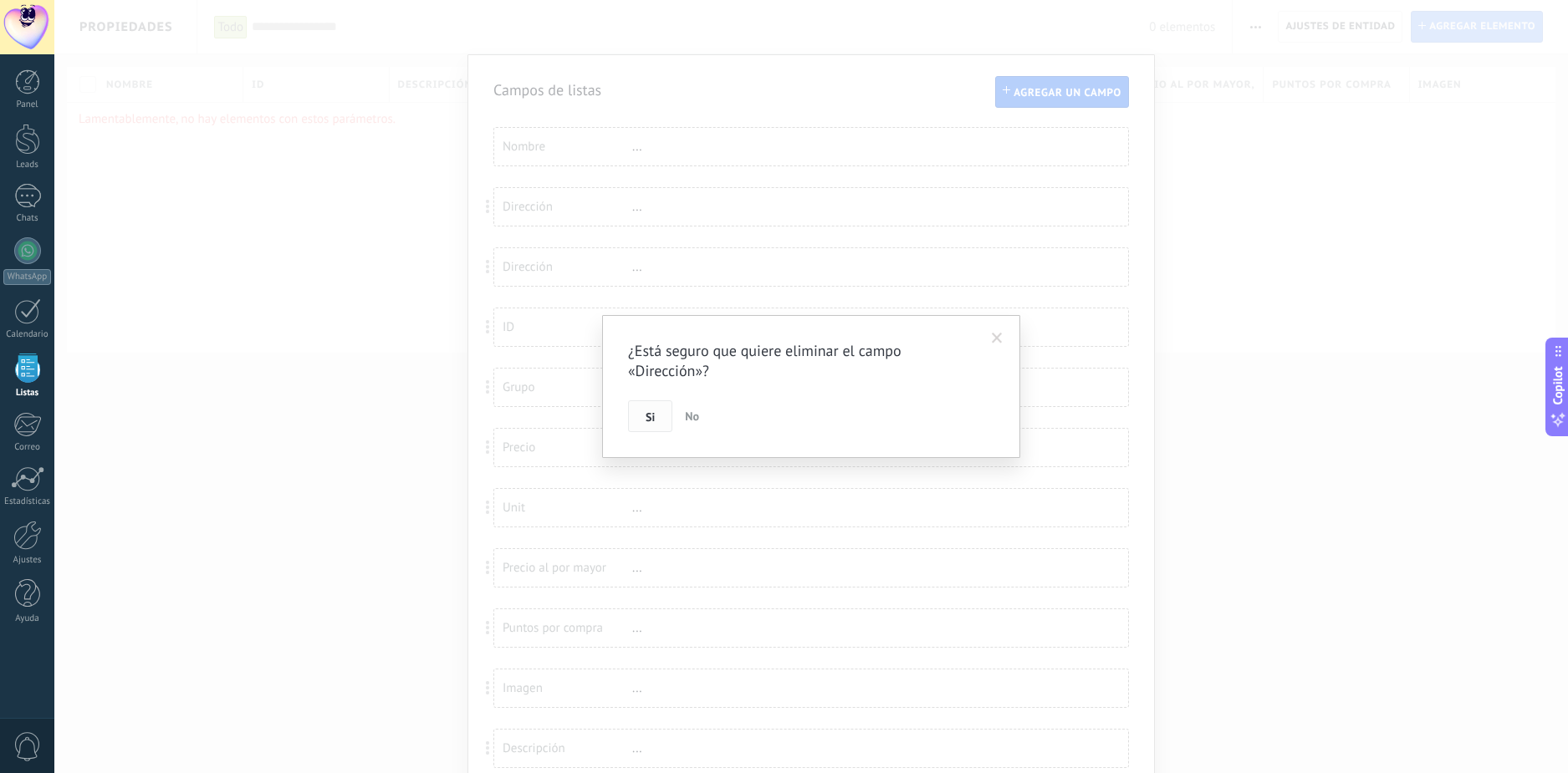
click at [646, 419] on span "Si" at bounding box center [650, 418] width 9 height 12
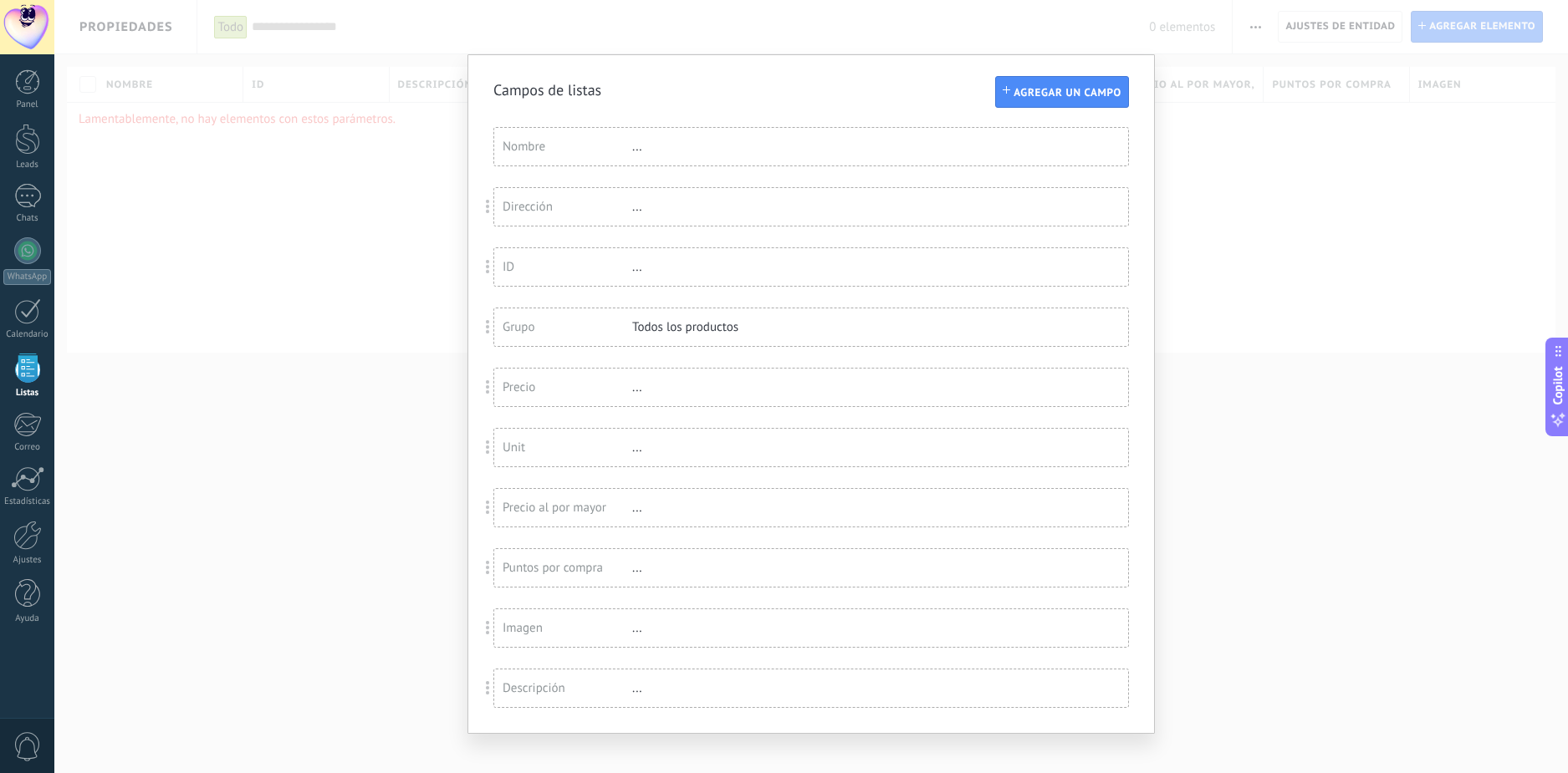
click at [539, 147] on div "Nombre" at bounding box center [567, 146] width 129 height 16
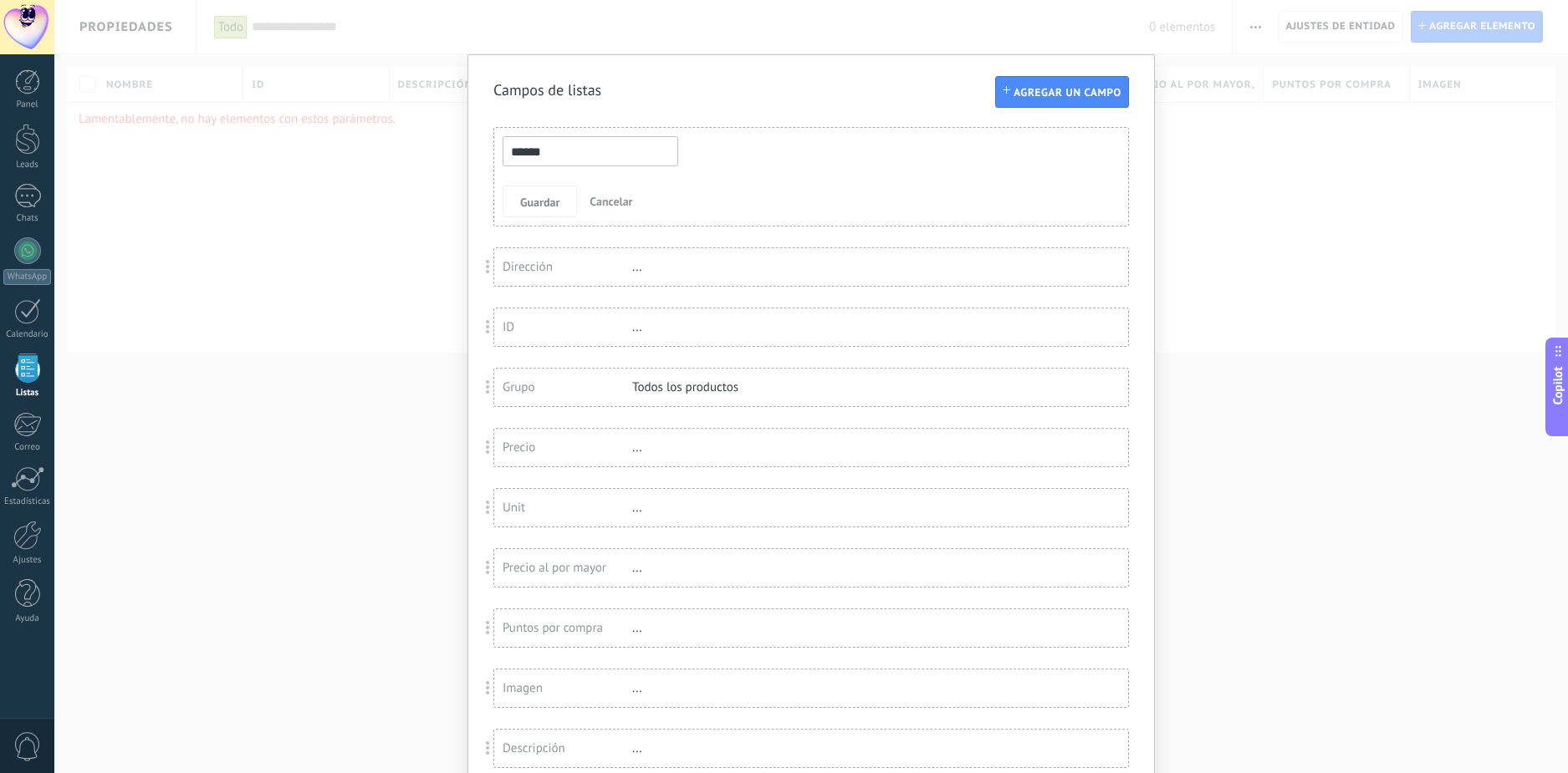
click at [567, 268] on div "Dirección" at bounding box center [567, 267] width 129 height 16
click at [525, 338] on div "ID" at bounding box center [567, 339] width 129 height 16
click at [527, 405] on div "Grupo" at bounding box center [567, 400] width 129 height 16
click at [537, 459] on div "Precio" at bounding box center [567, 460] width 129 height 16
click at [547, 518] on div "Unit" at bounding box center [567, 520] width 129 height 16
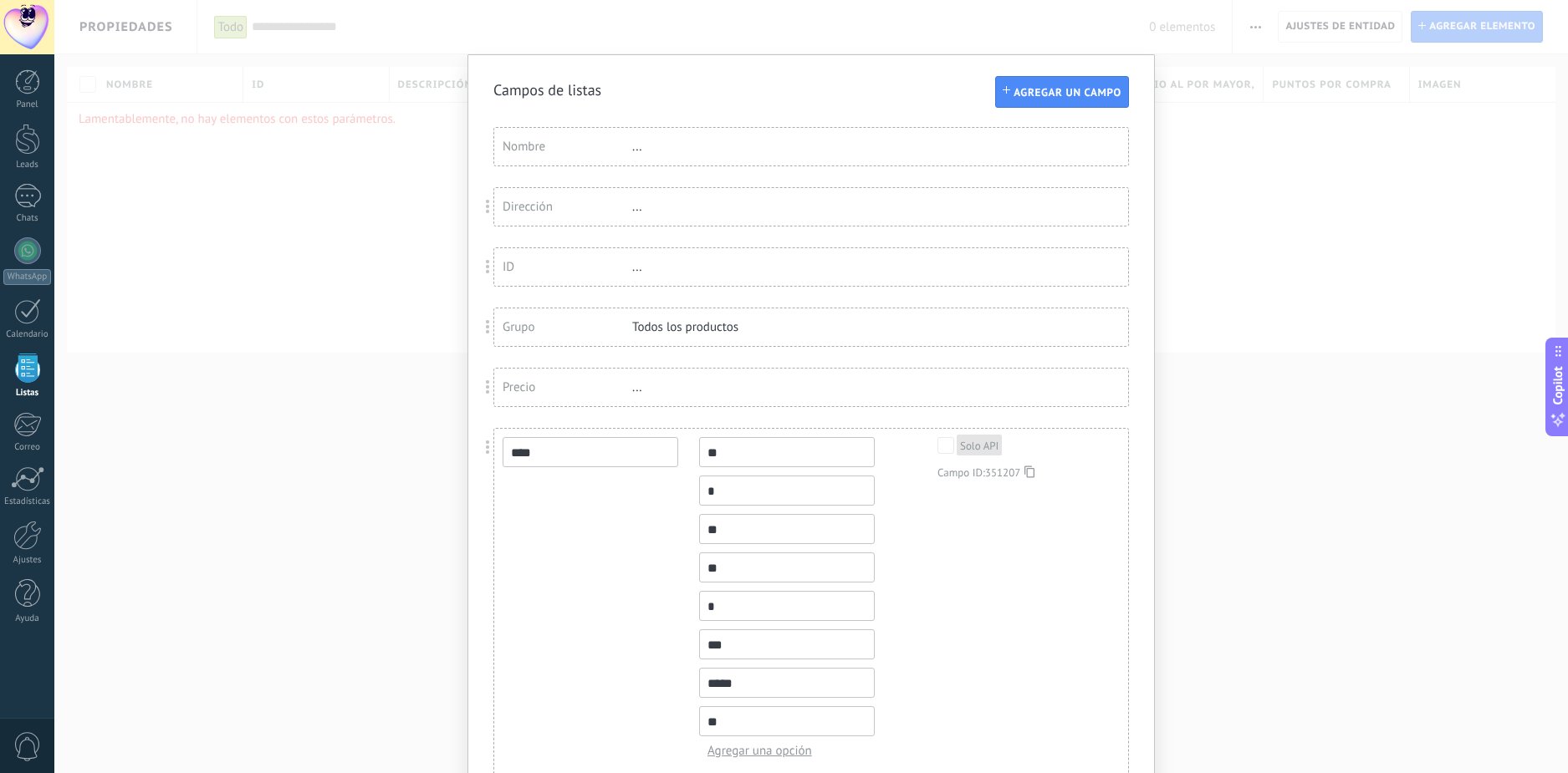
click at [1294, 293] on div "Campos de listas Agregar un campo Usted ha alcanzado la cantidad máxima de los …" at bounding box center [811, 386] width 1514 height 773
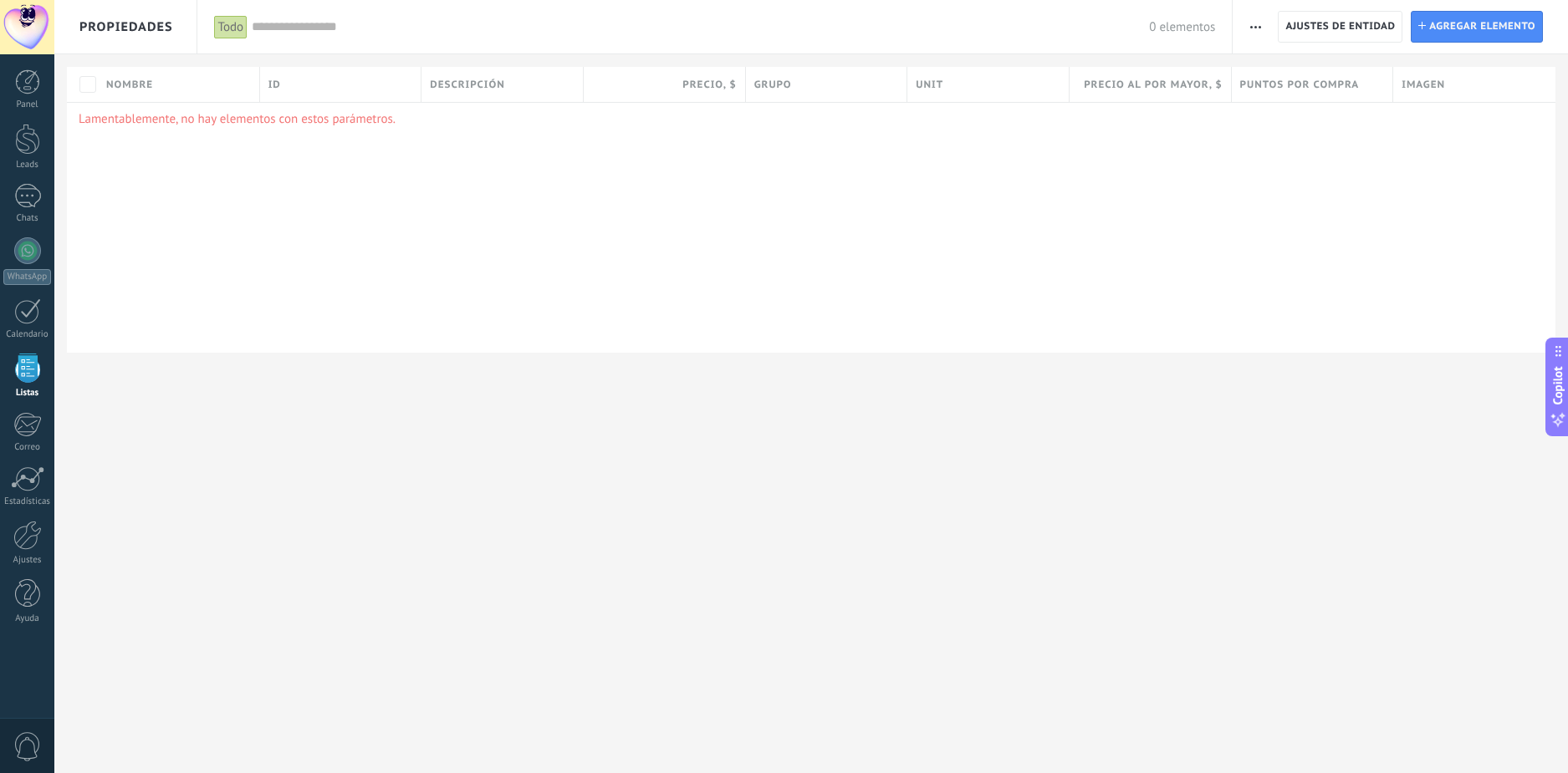
click at [232, 29] on div "Todo" at bounding box center [231, 27] width 34 height 25
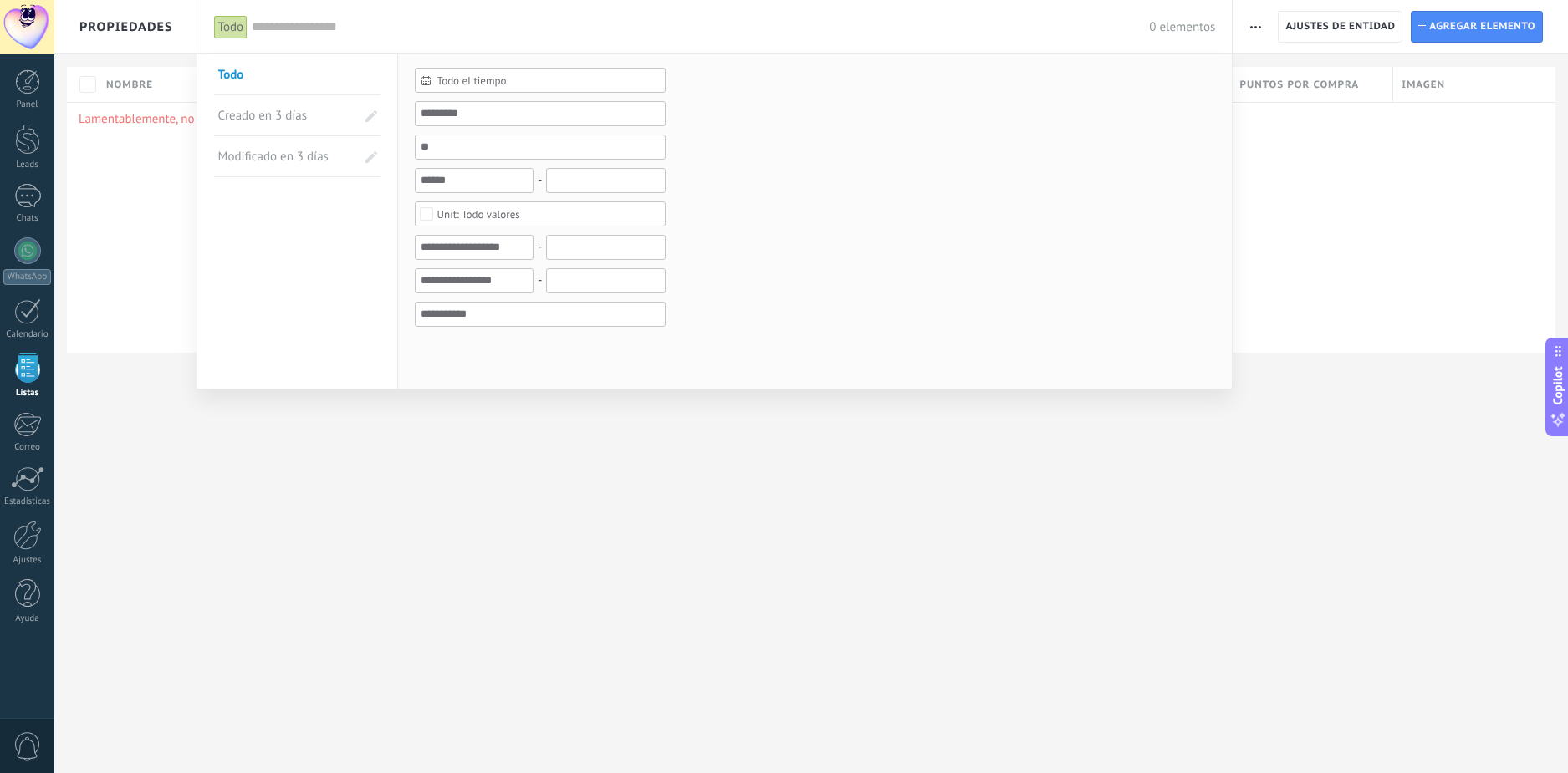
click at [232, 29] on div "Todo" at bounding box center [231, 27] width 34 height 25
click at [356, 531] on div at bounding box center [784, 386] width 1568 height 773
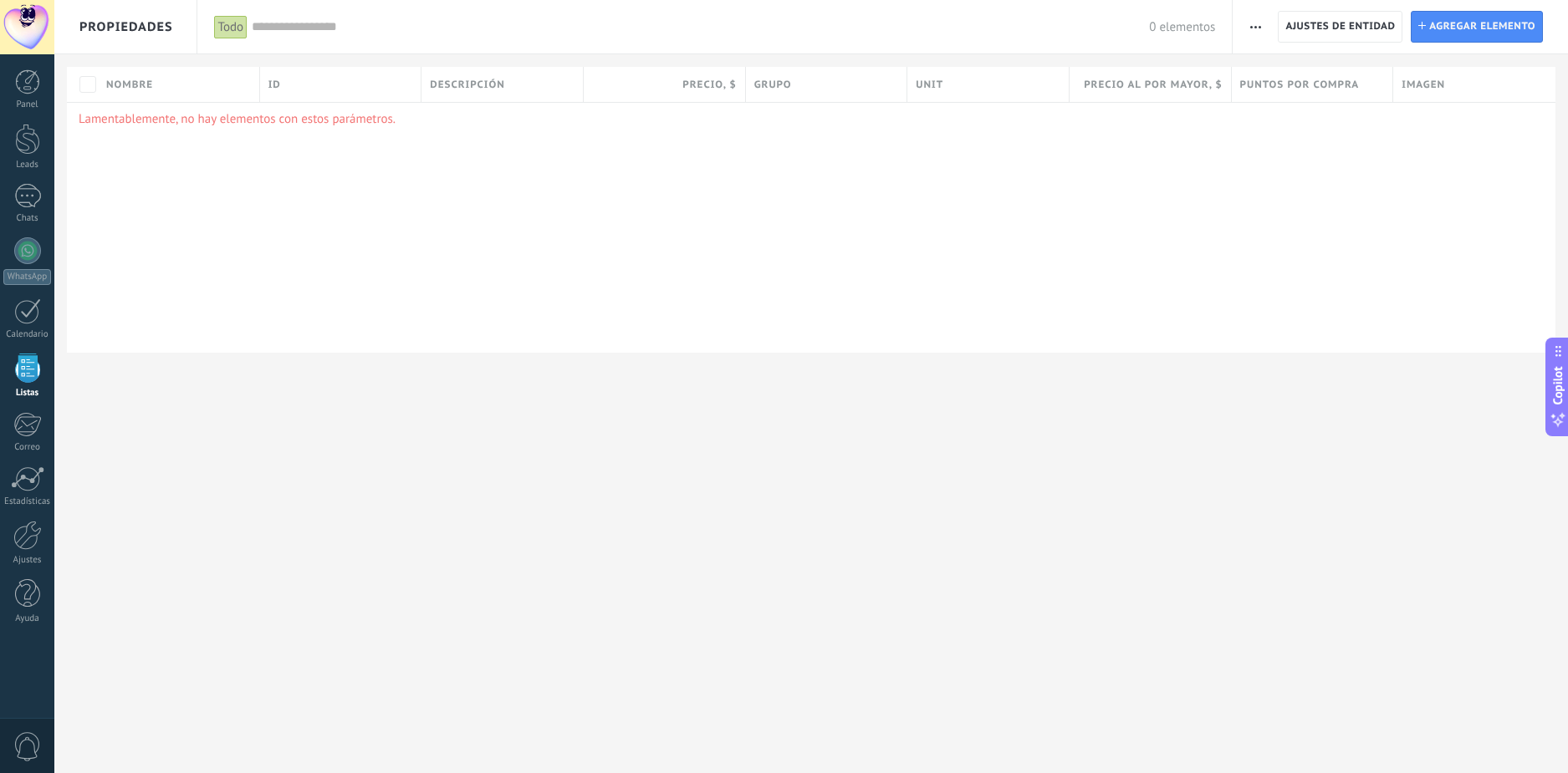
click at [463, 252] on div at bounding box center [784, 386] width 1568 height 773
click at [1265, 26] on div at bounding box center [784, 386] width 1568 height 773
click at [1257, 31] on div at bounding box center [784, 386] width 1568 height 773
click at [1255, 23] on div at bounding box center [784, 386] width 1568 height 773
click at [1415, 3] on div at bounding box center [784, 386] width 1568 height 773
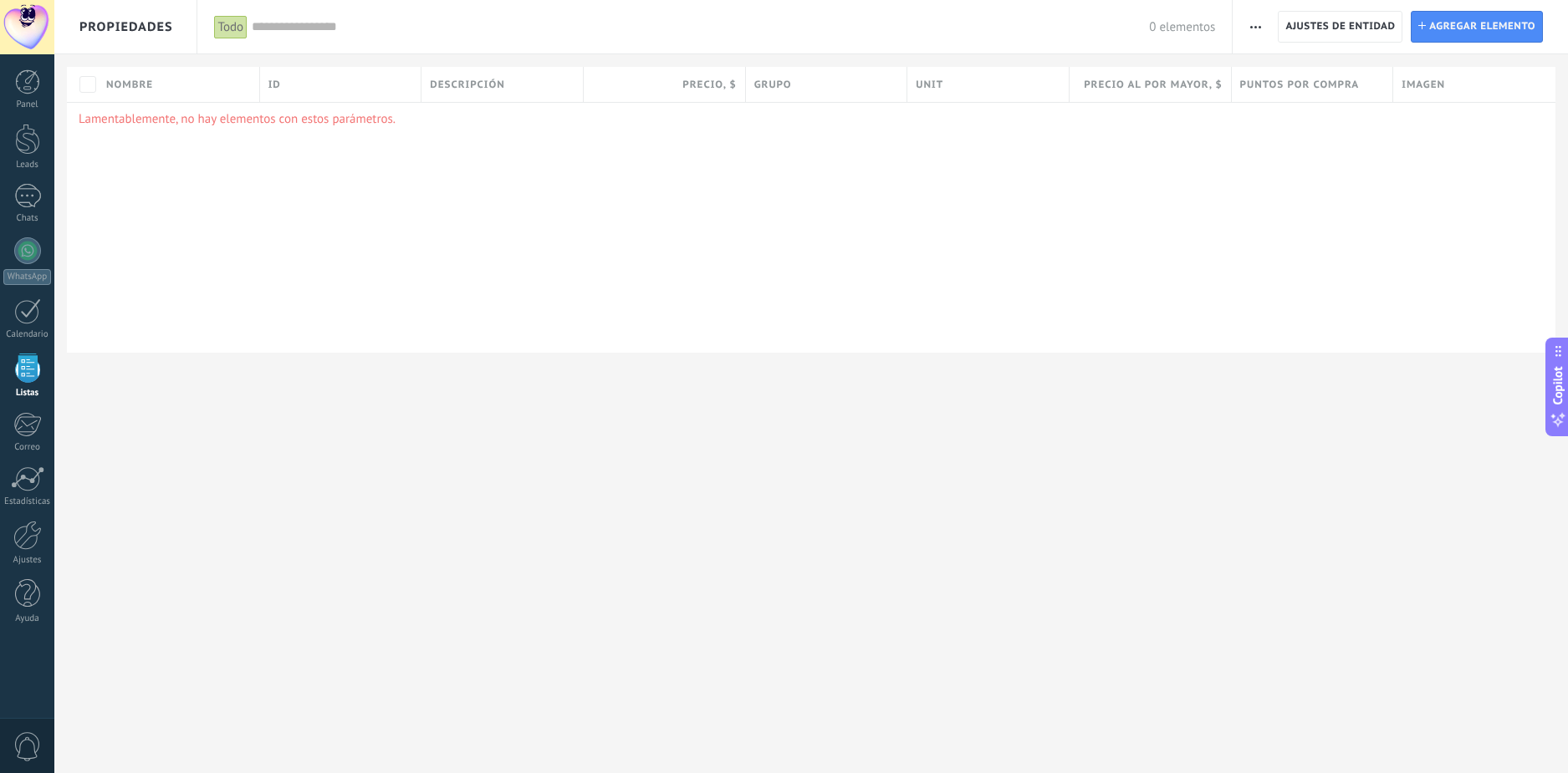
click at [1342, 20] on div at bounding box center [784, 386] width 1568 height 773
click at [1350, 19] on div at bounding box center [784, 386] width 1568 height 773
drag, startPoint x: 937, startPoint y: 522, endPoint x: 98, endPoint y: 281, distance: 872.9
click at [936, 521] on div at bounding box center [784, 386] width 1568 height 773
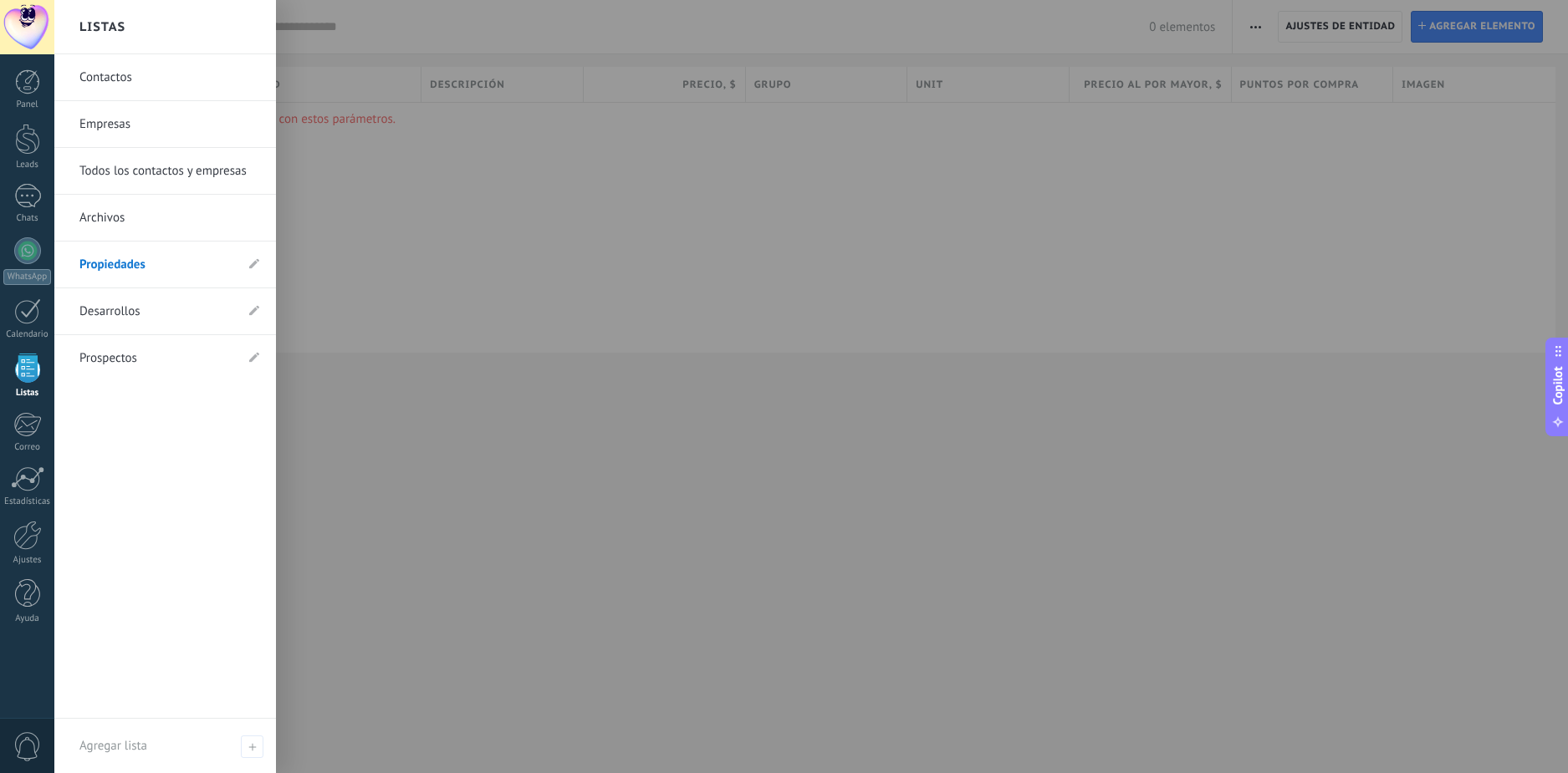
click at [18, 371] on div at bounding box center [27, 368] width 25 height 29
click at [257, 260] on use at bounding box center [254, 264] width 10 height 10
click at [257, 260] on icon at bounding box center [252, 265] width 19 height 10
click at [123, 268] on link "Propiedades" at bounding box center [157, 264] width 155 height 47
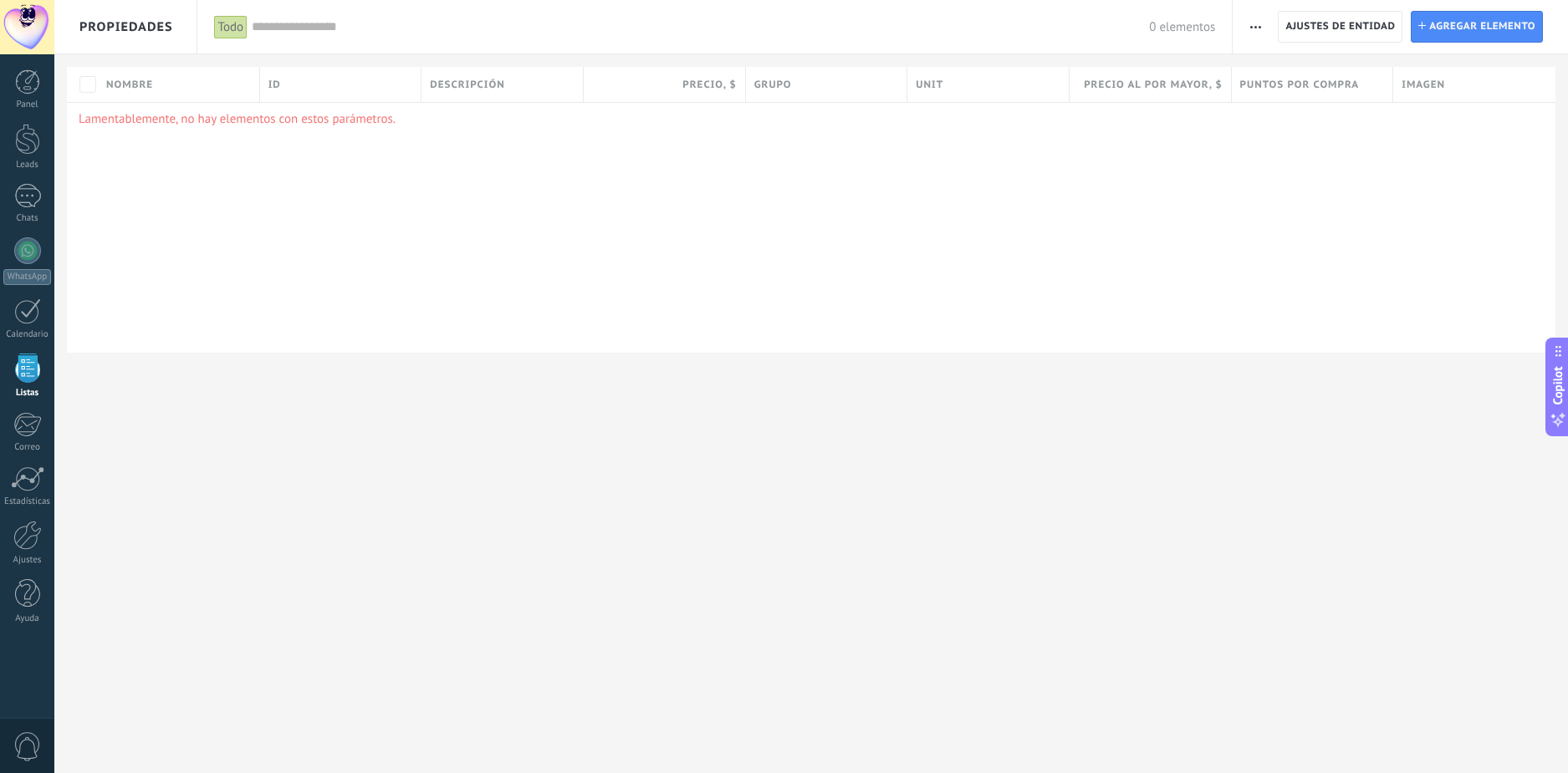
click at [1252, 26] on use "button" at bounding box center [1256, 26] width 11 height 3
click at [1313, 140] on span "Ajuste de lista" at bounding box center [1302, 138] width 76 height 33
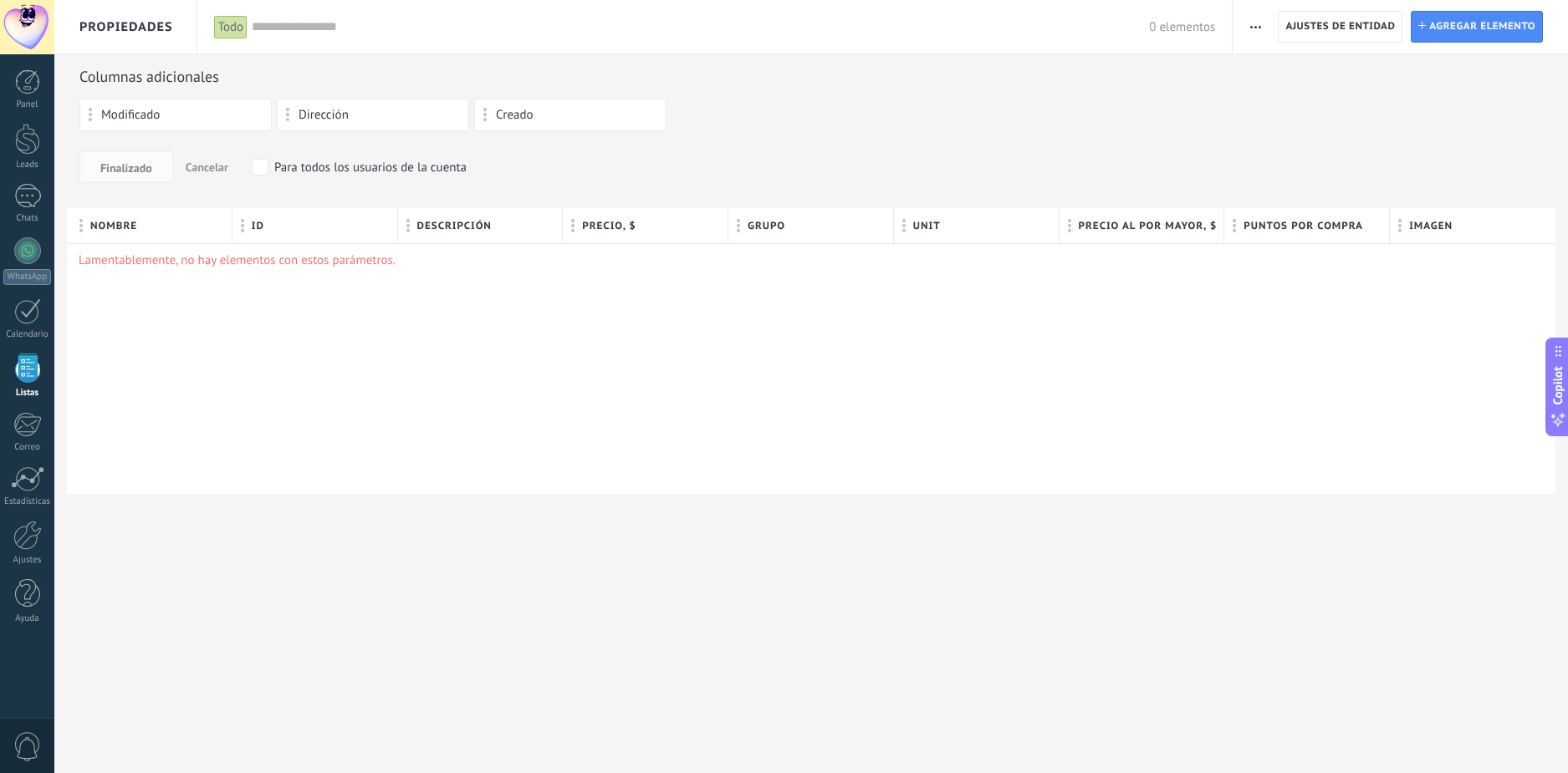
click at [1257, 21] on span "button" at bounding box center [1256, 26] width 11 height 31
click at [1284, 99] on span "Categorías" at bounding box center [1292, 104] width 56 height 33
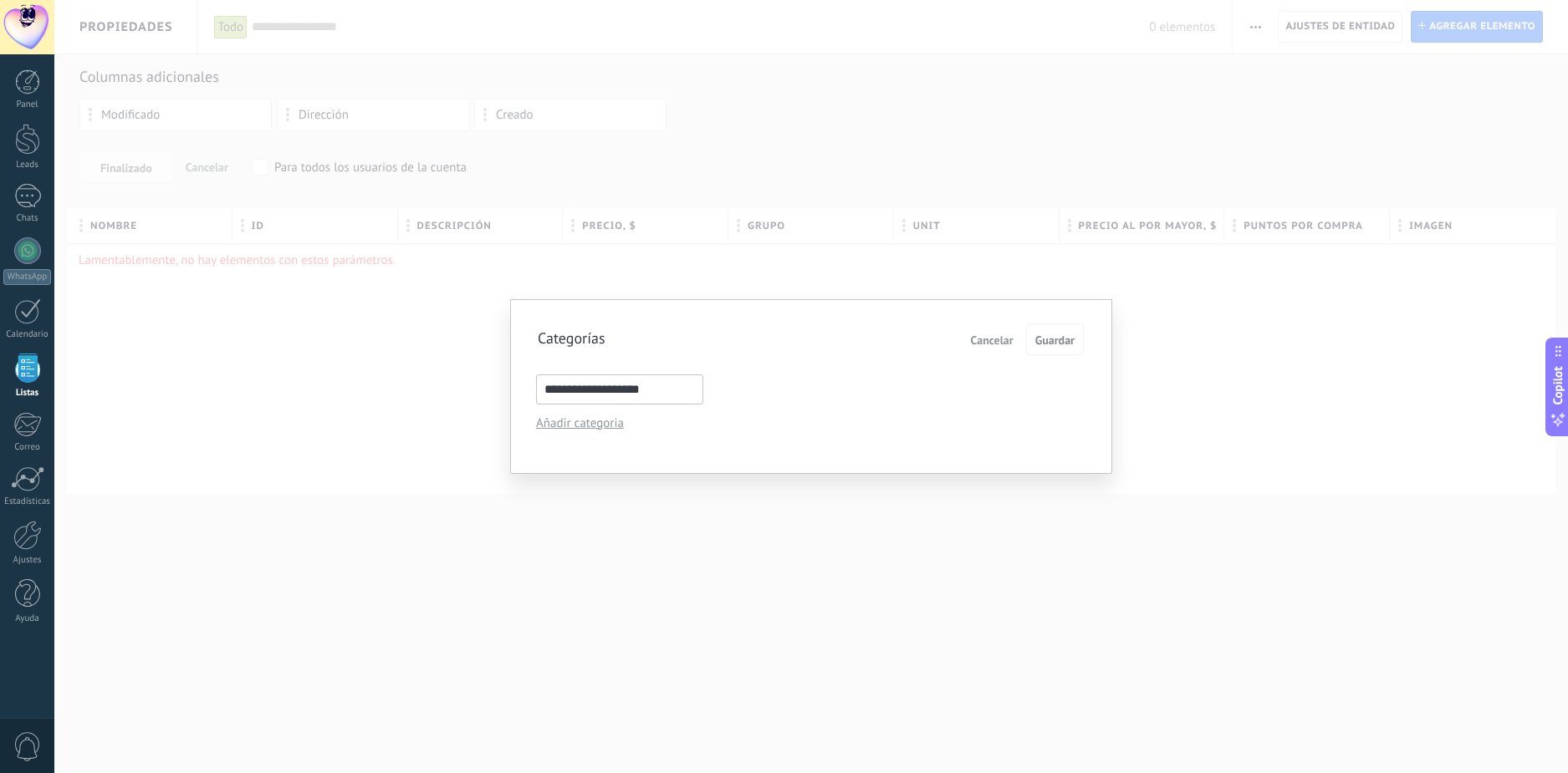
click at [674, 397] on input "**********" at bounding box center [619, 389] width 168 height 30
click at [852, 338] on div "Categorías Cancelar Guardar" at bounding box center [812, 338] width 549 height 31
drag, startPoint x: 673, startPoint y: 389, endPoint x: 659, endPoint y: 389, distance: 14.0
click at [670, 387] on input "**********" at bounding box center [619, 389] width 168 height 30
click at [594, 423] on div "Añadir categoria" at bounding box center [613, 423] width 155 height 16
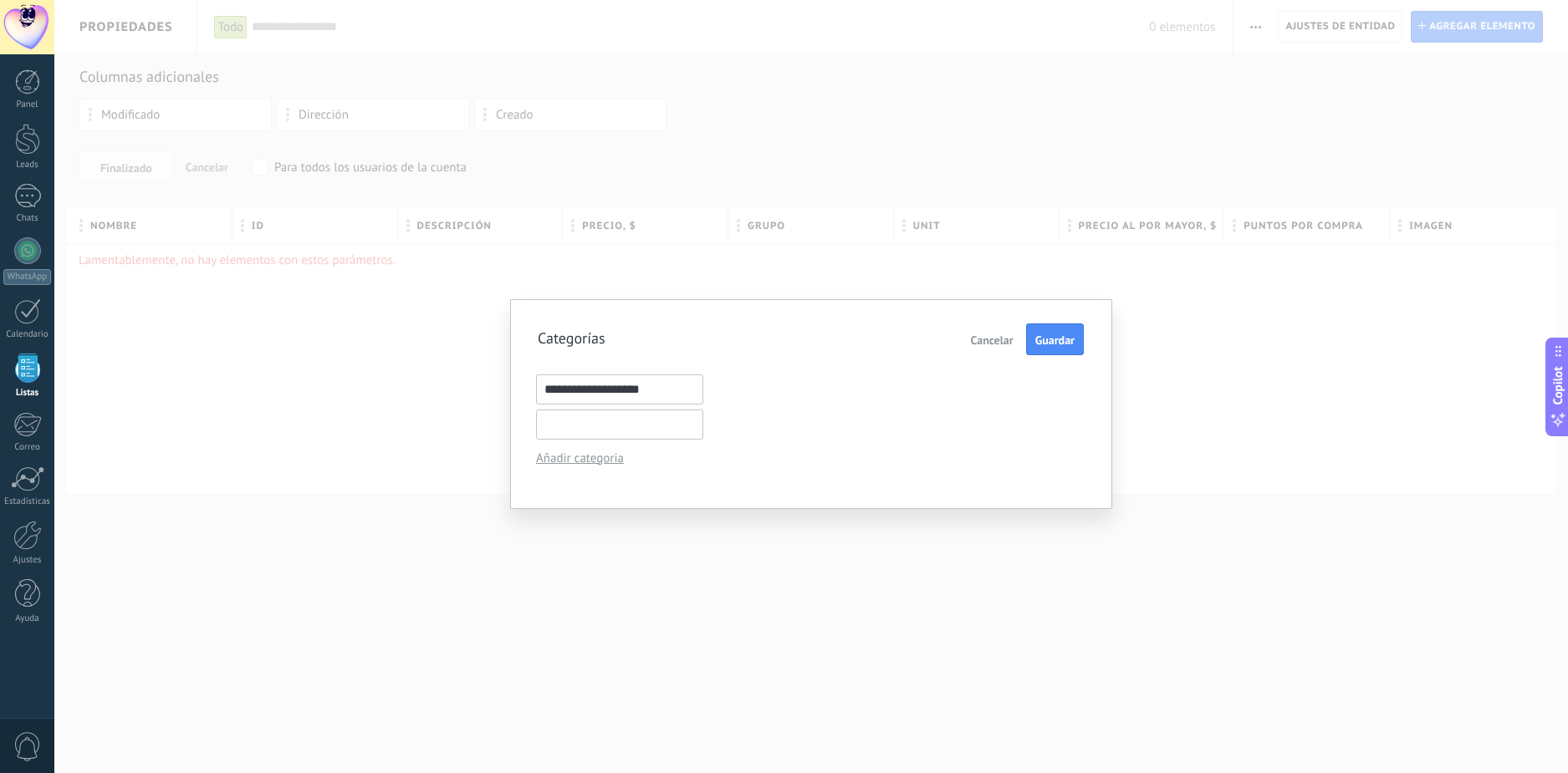
click at [596, 458] on div "Añadir categoria" at bounding box center [613, 458] width 155 height 16
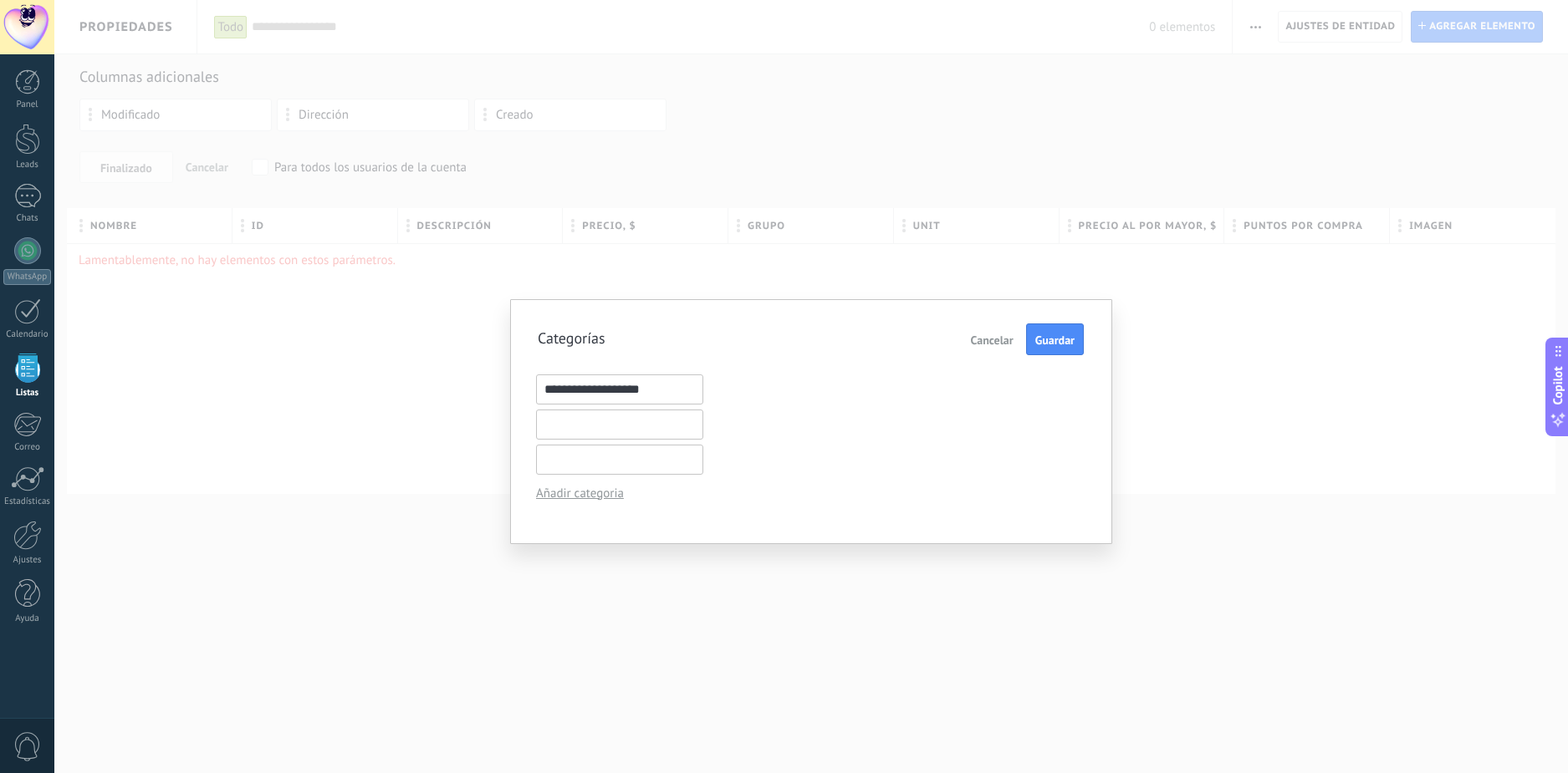
click at [607, 431] on input "text" at bounding box center [619, 424] width 168 height 30
click at [674, 384] on div "**********" at bounding box center [619, 389] width 168 height 30
click at [641, 427] on input "text" at bounding box center [619, 424] width 168 height 30
type input "*******"
click at [654, 386] on input "**********" at bounding box center [619, 389] width 168 height 30
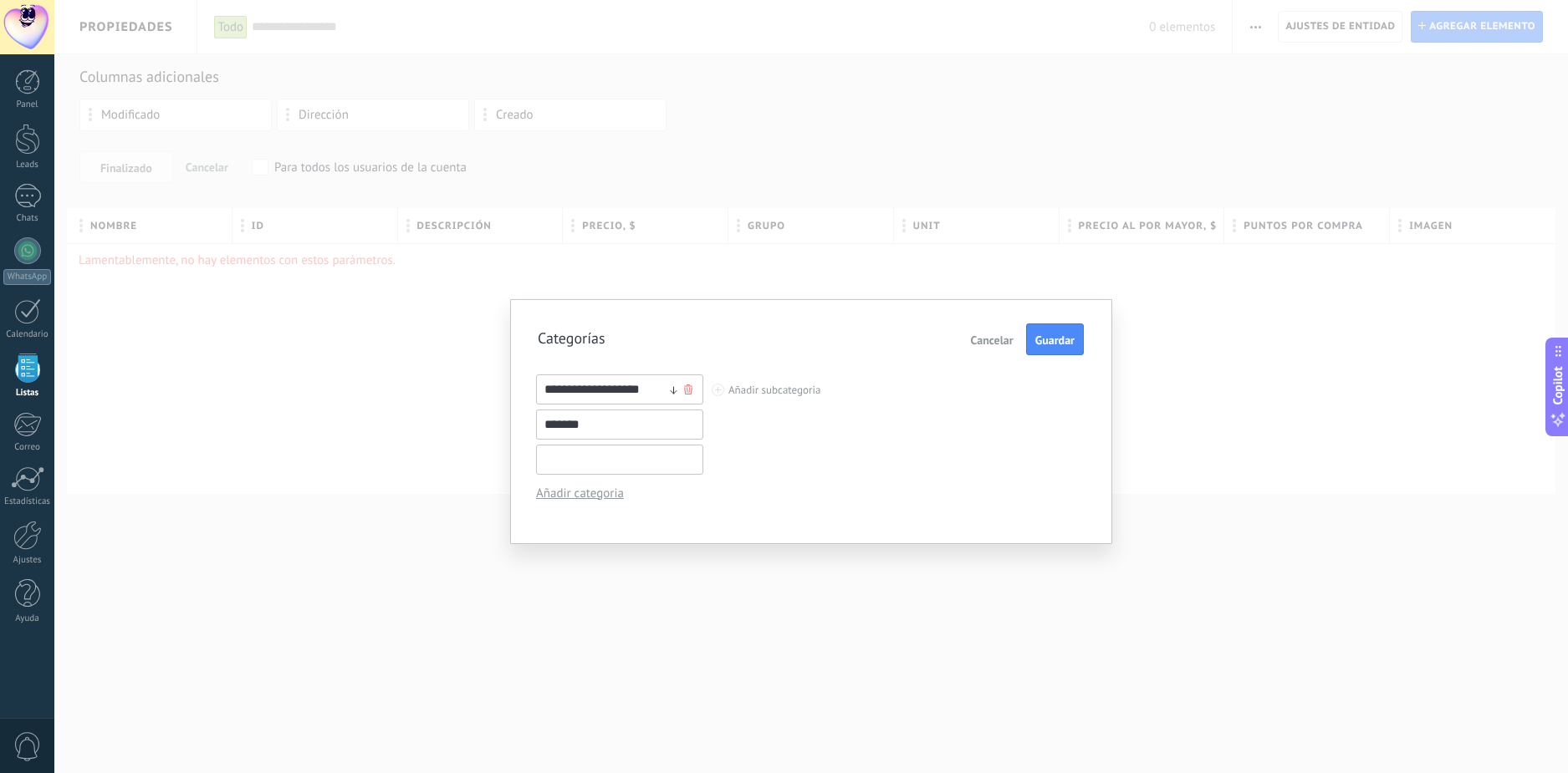
drag, startPoint x: 655, startPoint y: 392, endPoint x: 494, endPoint y: 402, distance: 161.3
click at [496, 402] on div "**********" at bounding box center [811, 386] width 1514 height 773
type input "**********"
click at [1063, 329] on button "Guardar" at bounding box center [1055, 338] width 58 height 31
click at [608, 461] on input "text" at bounding box center [619, 459] width 168 height 30
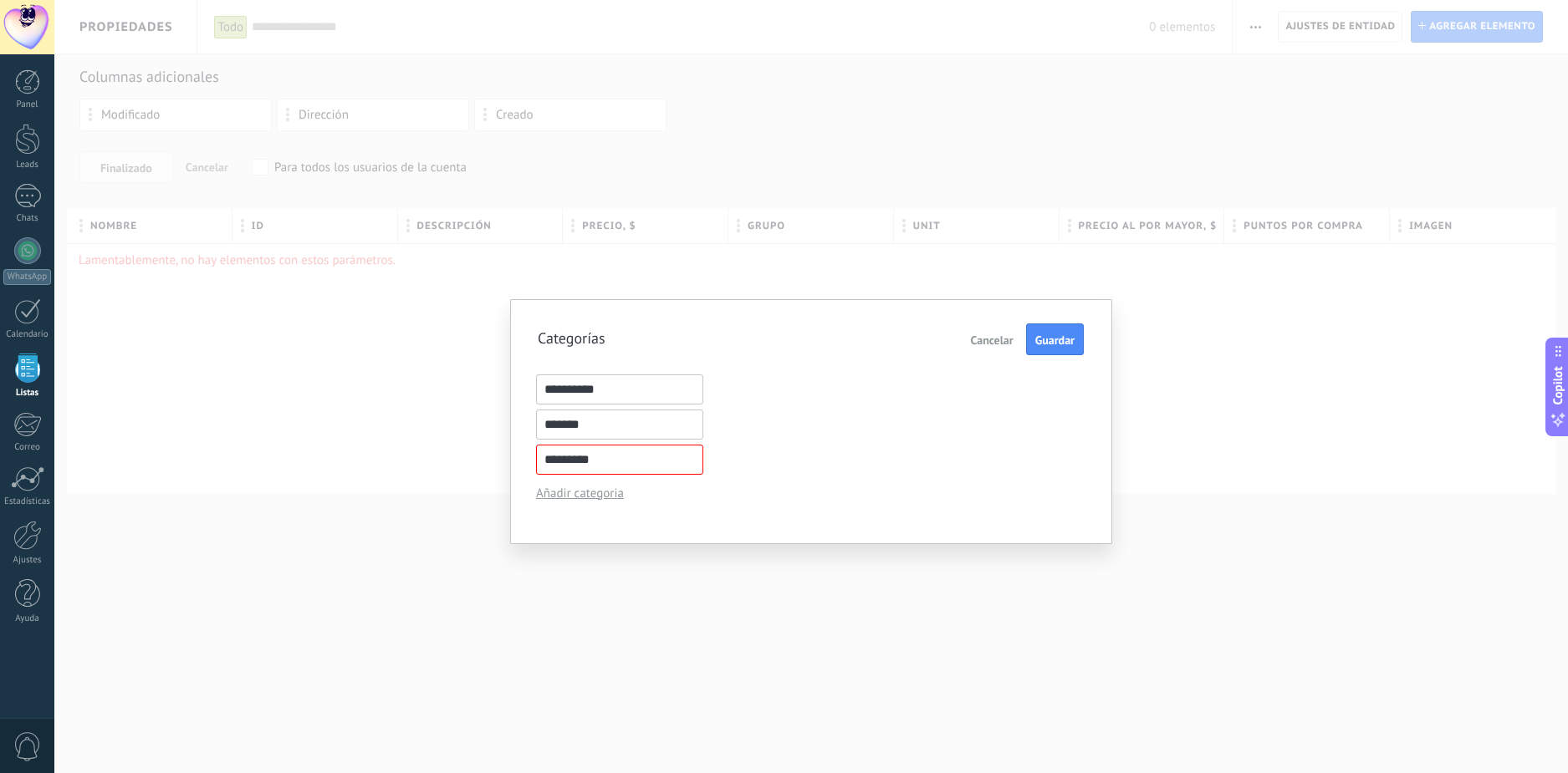
type input "*********"
click at [1053, 329] on button "Guardar" at bounding box center [1055, 338] width 58 height 31
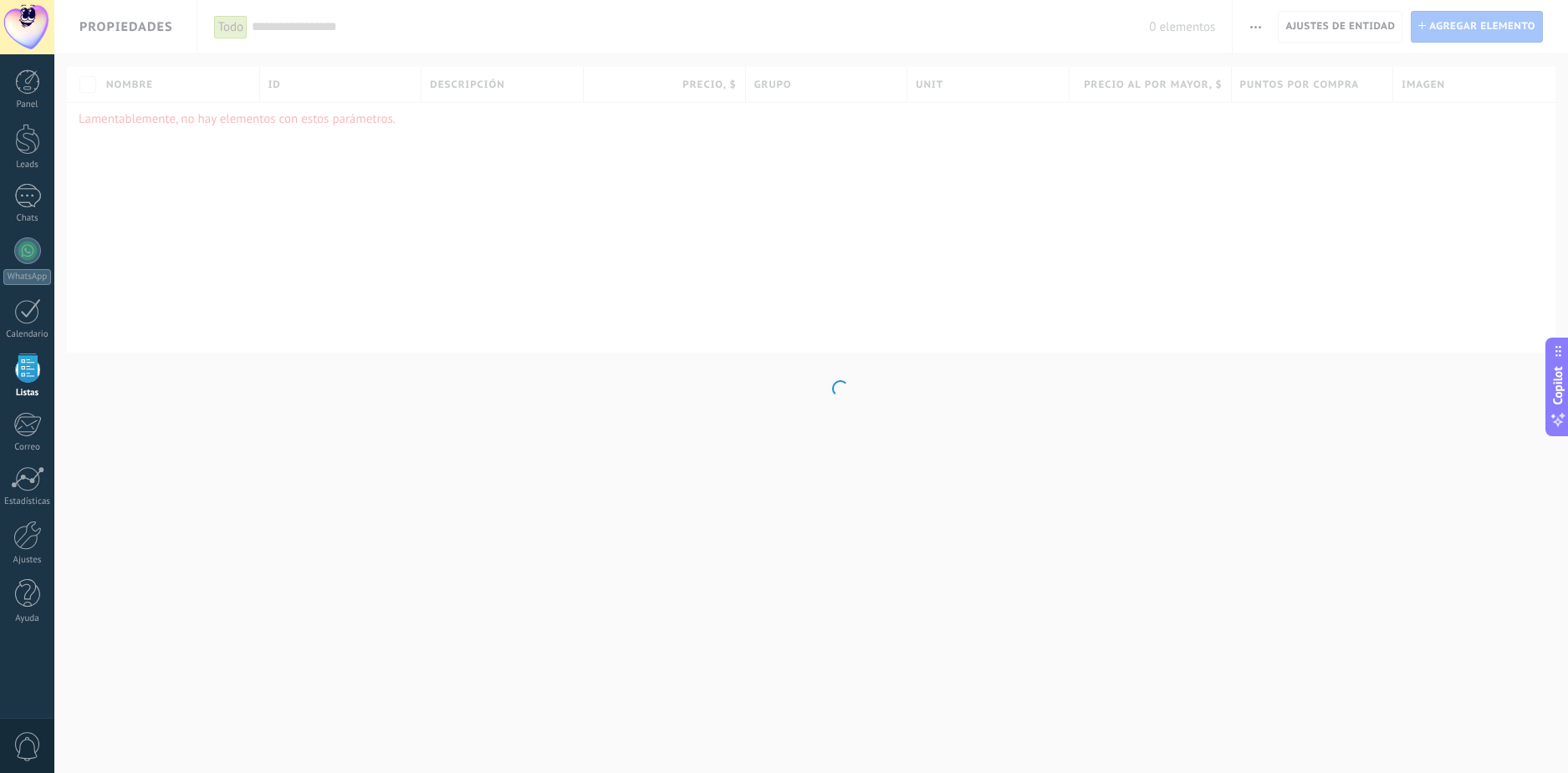
drag, startPoint x: 1214, startPoint y: 335, endPoint x: 1286, endPoint y: 184, distance: 167.3
click at [1215, 335] on body ".abccls-1,.abccls-2{fill-rule:evenodd}.abccls-2{fill:#fff} .abfcls-1{fill:none}…" at bounding box center [784, 386] width 1568 height 773
click at [1248, 20] on button "button" at bounding box center [1256, 26] width 25 height 31
click at [1327, 21] on span "Ajustes de entidad" at bounding box center [1340, 26] width 110 height 30
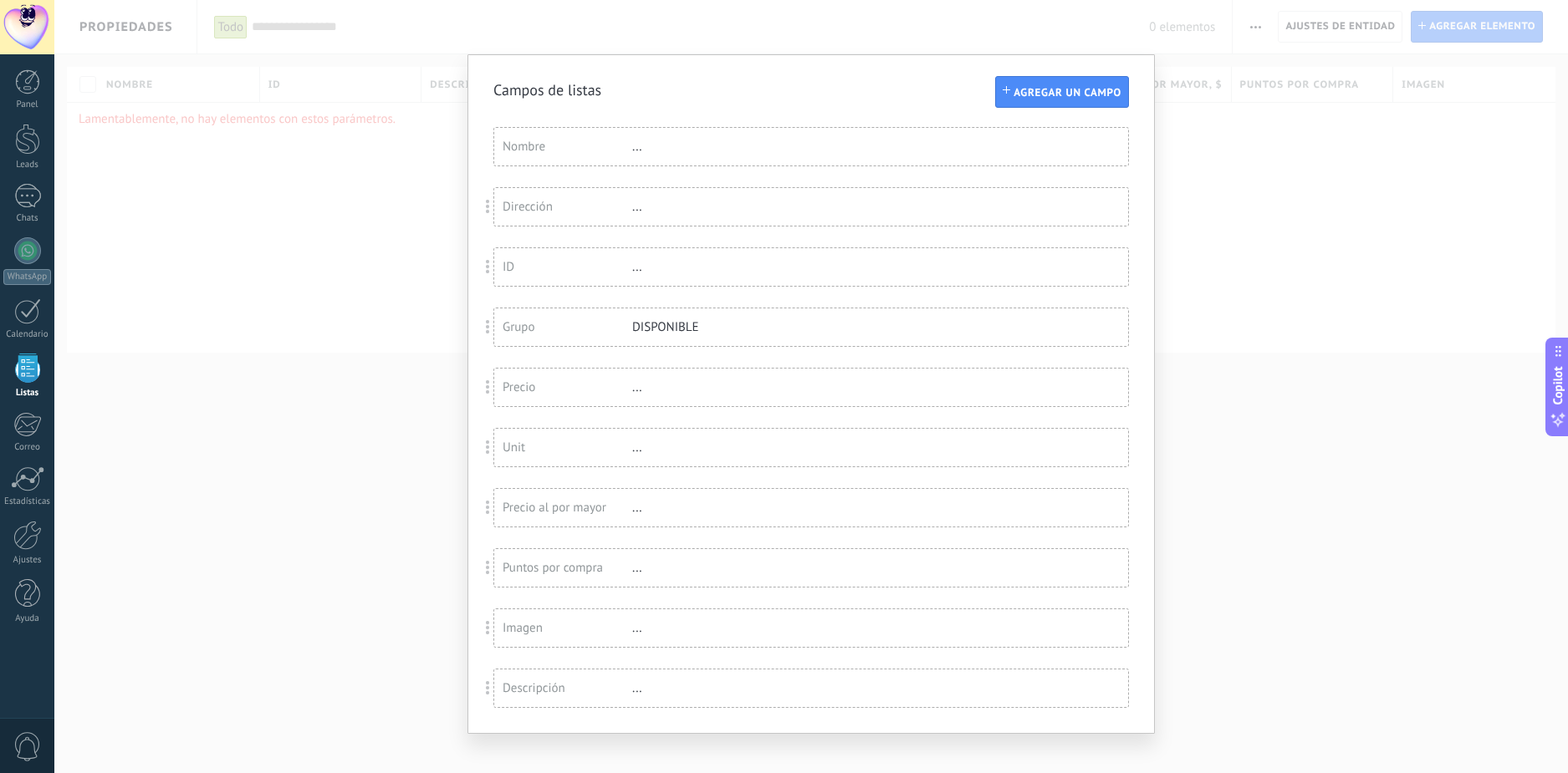
drag, startPoint x: 1258, startPoint y: 185, endPoint x: 1262, endPoint y: 129, distance: 56.1
click at [1258, 174] on div "Campos de listas Agregar un campo Usted ha alcanzado la cantidad máxima de los …" at bounding box center [811, 386] width 1514 height 773
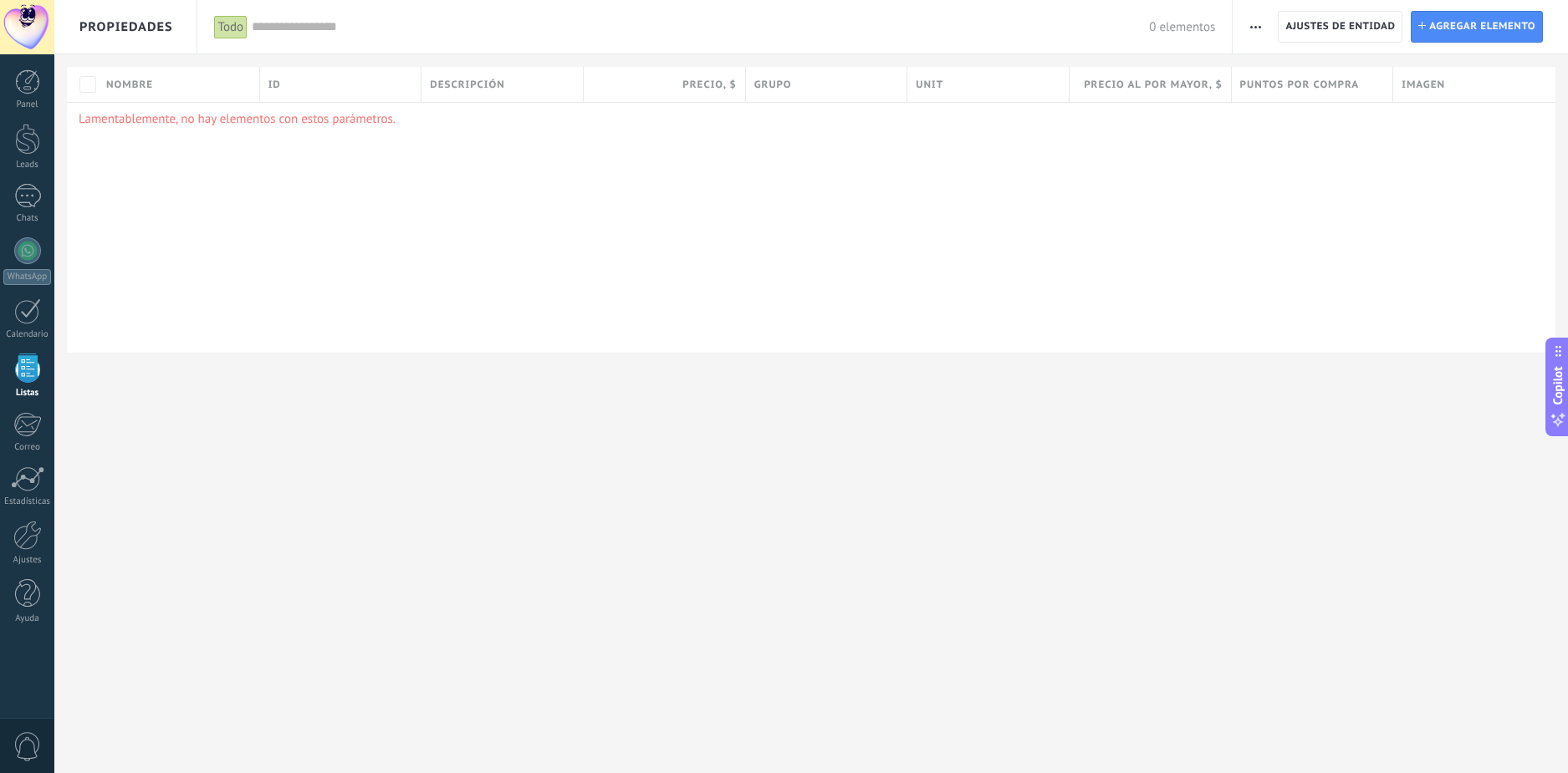
click at [1265, 16] on button "button" at bounding box center [1256, 26] width 25 height 31
click at [1268, 64] on span "Importar" at bounding box center [1287, 71] width 47 height 33
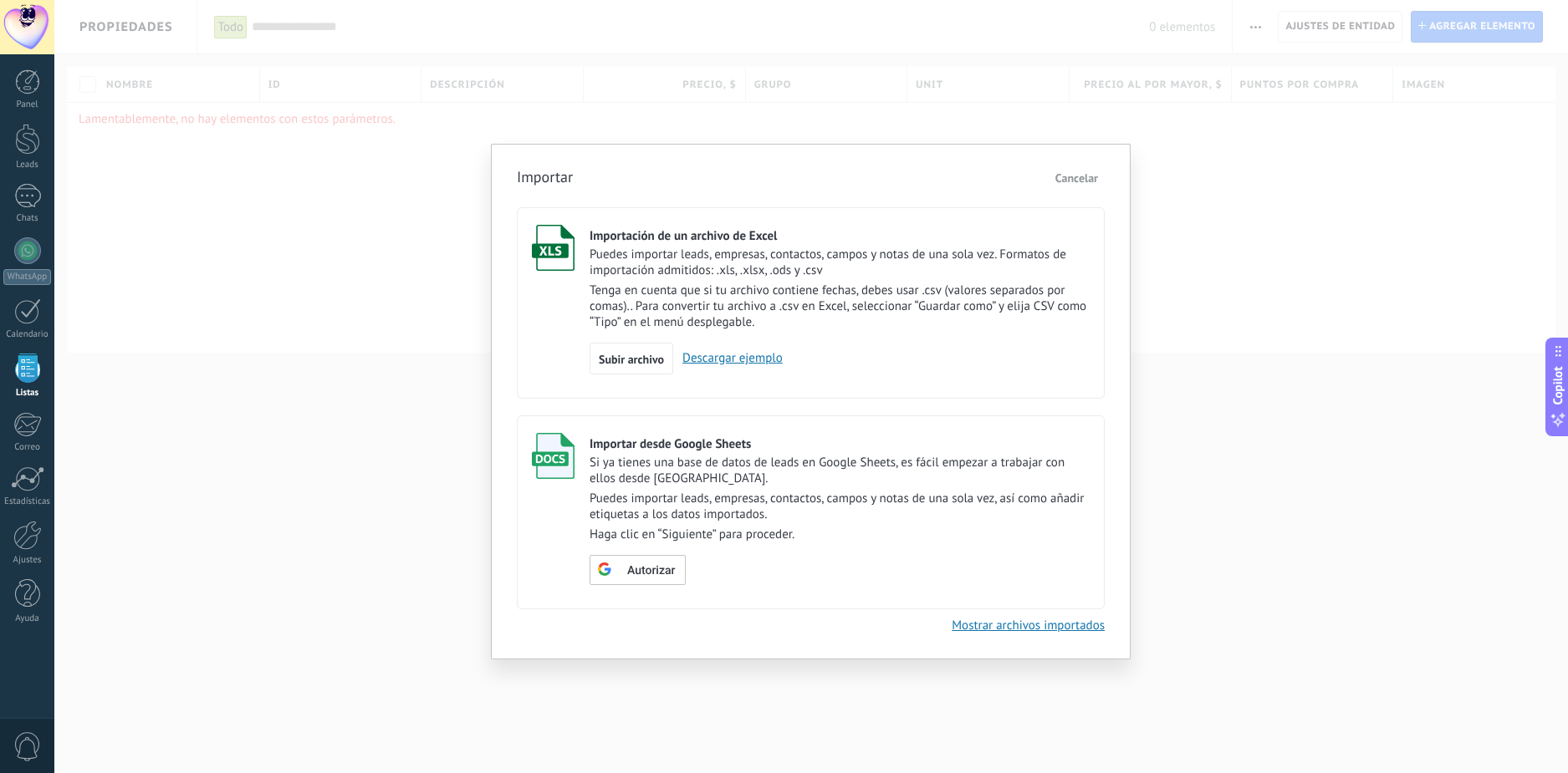
click at [732, 356] on link "Descargar ejemplo" at bounding box center [727, 358] width 110 height 16
click at [790, 312] on p "Tenga en cuenta que si tu archivo contiene fechas, debes usar .csv (valores sep…" at bounding box center [840, 306] width 500 height 48
click at [647, 361] on span "Subir archivo" at bounding box center [631, 360] width 66 height 12
click at [0, 0] on input "Importación de un archivo de Excel Puedes importar leads, empresas, contactos, …" at bounding box center [0, 0] width 0 height 0
click at [670, 500] on p "Puedes importar leads, empresas, contactos, campos y notas de una sola vez, así…" at bounding box center [840, 506] width 500 height 31
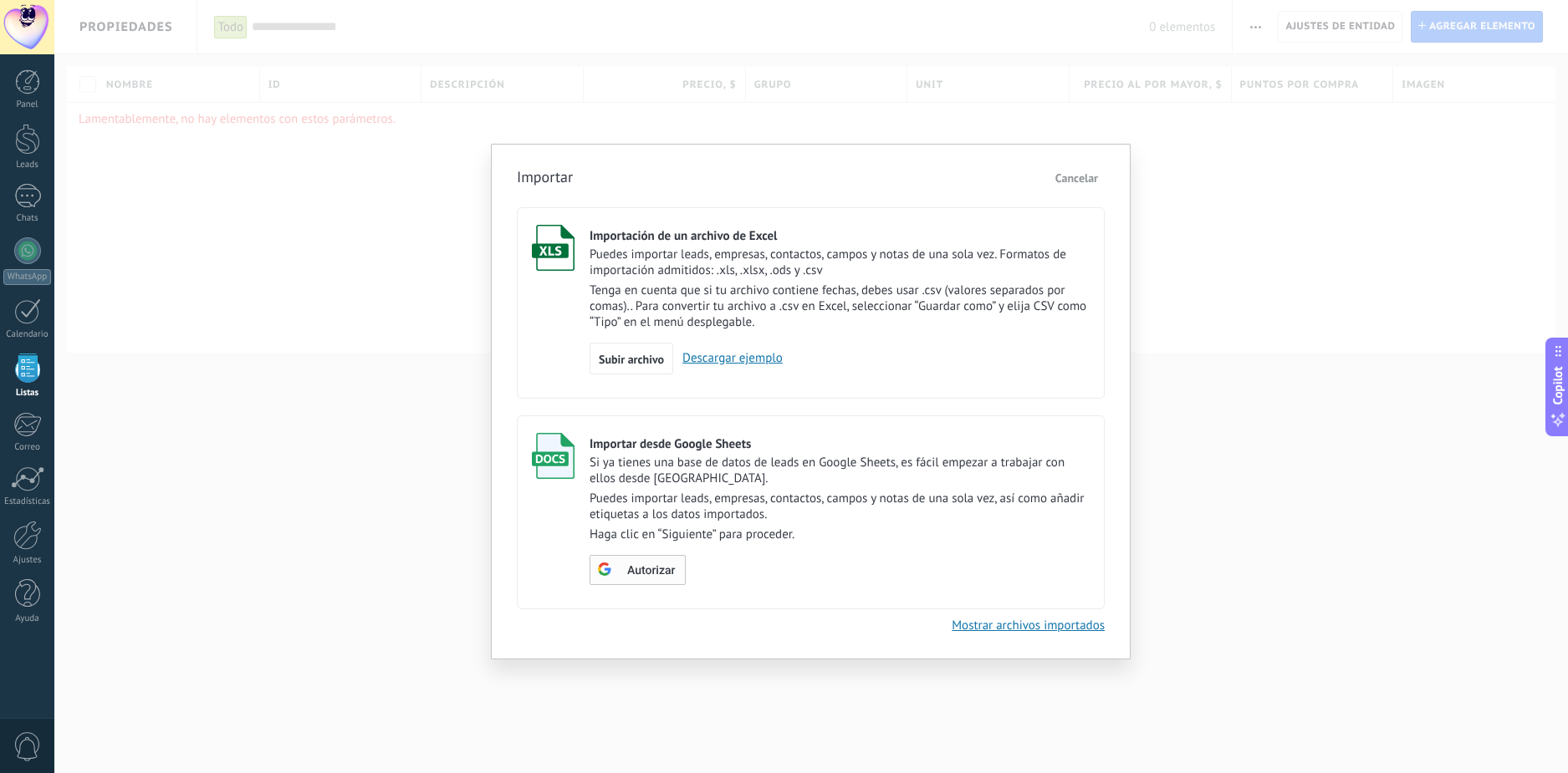
click at [664, 569] on span "Autorizar" at bounding box center [651, 571] width 48 height 12
